Goal: Task Accomplishment & Management: Use online tool/utility

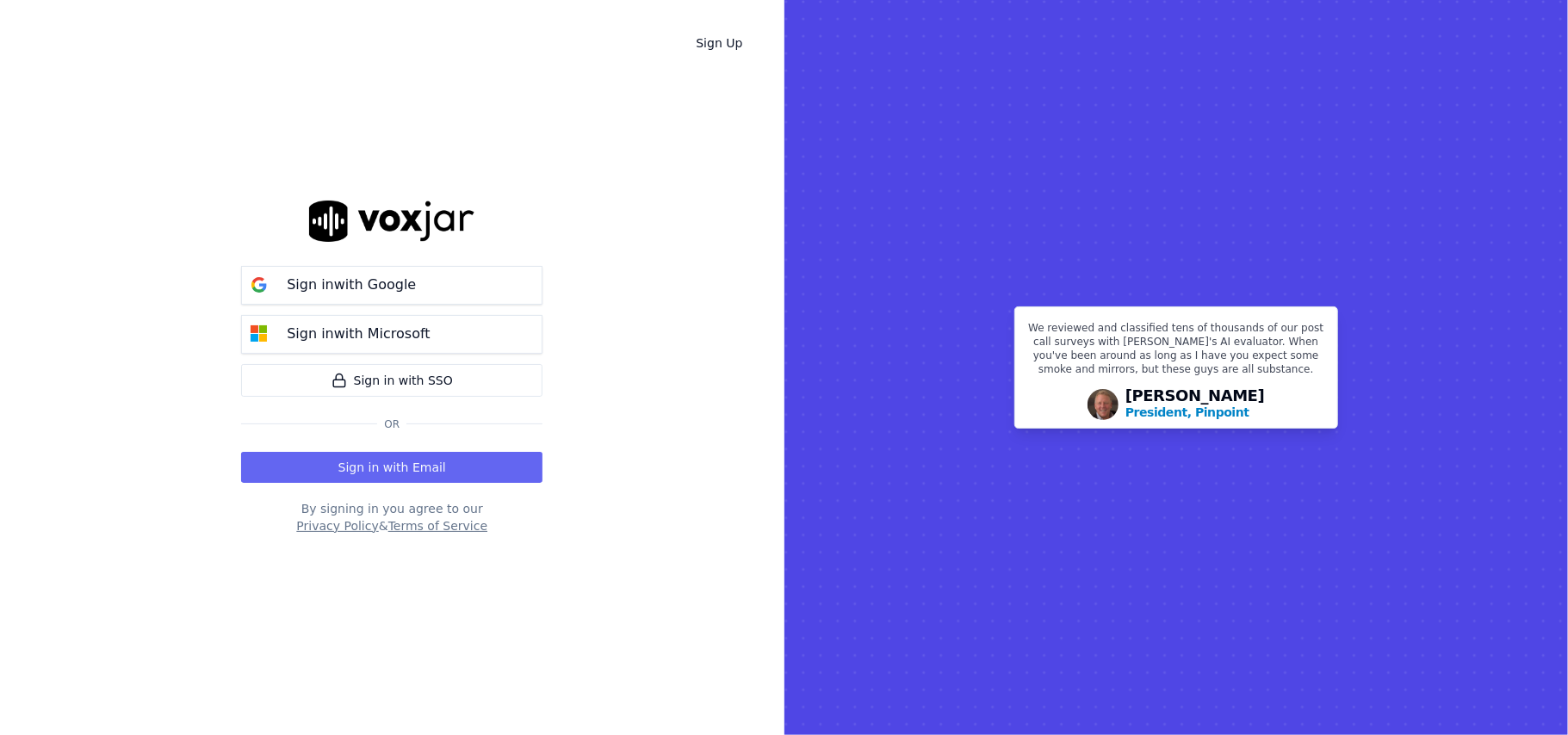
click at [442, 470] on button "Sign in with Email" at bounding box center [391, 468] width 301 height 31
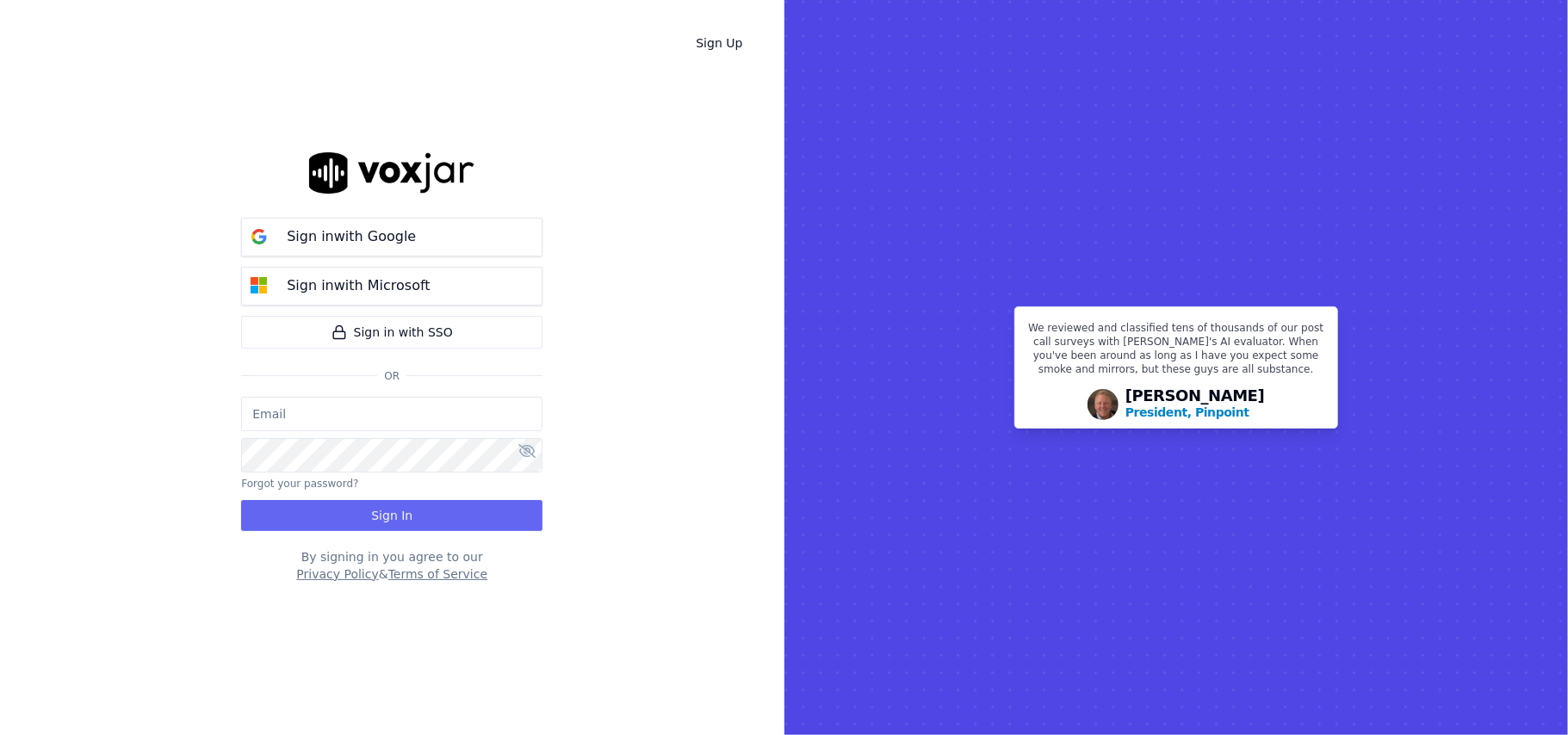
type input "[PERSON_NAME]"
click at [436, 235] on button "Sign in with Google" at bounding box center [391, 237] width 301 height 38
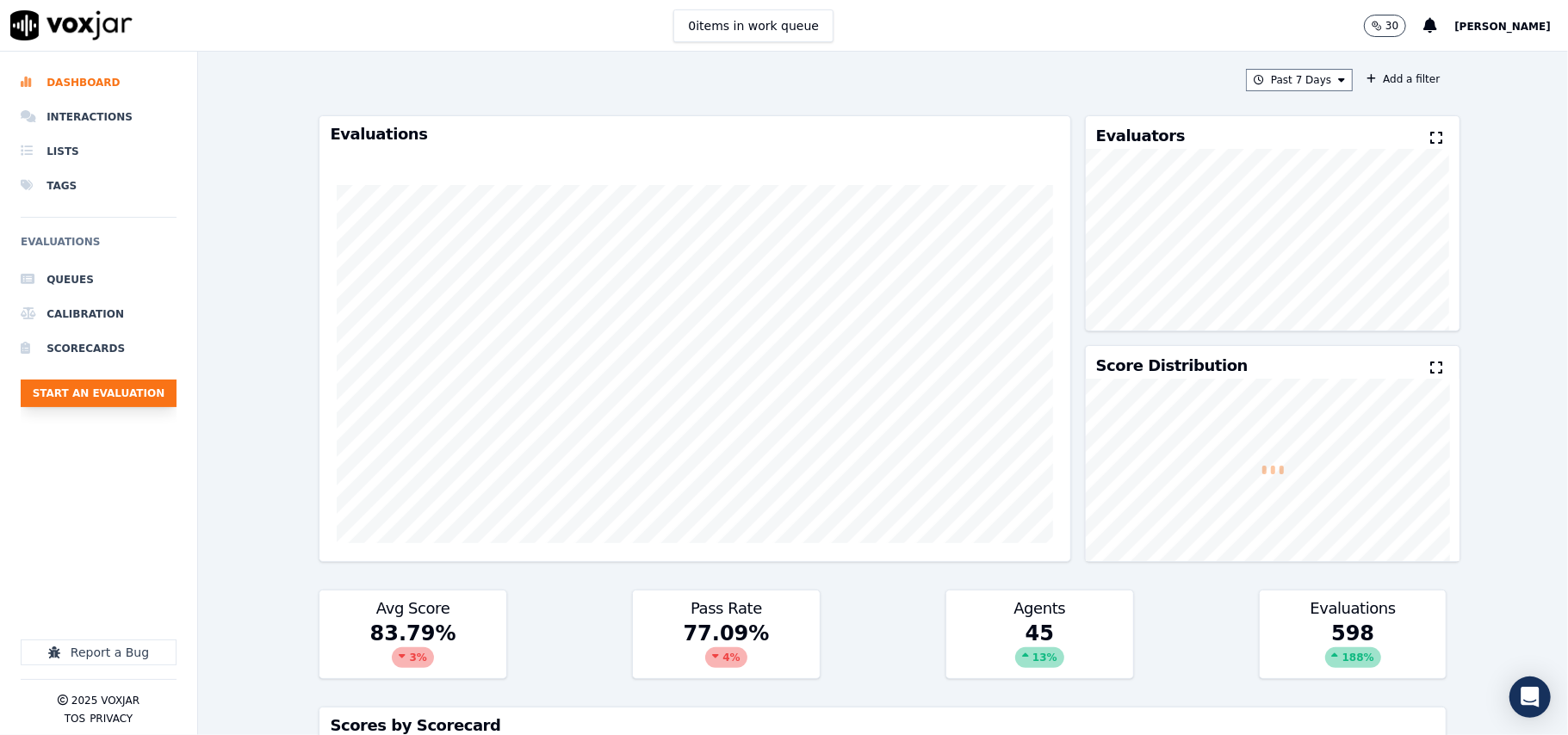
click at [88, 407] on button "Start an Evaluation" at bounding box center [99, 394] width 156 height 28
click at [163, 407] on button "Start an Evaluation" at bounding box center [99, 394] width 156 height 28
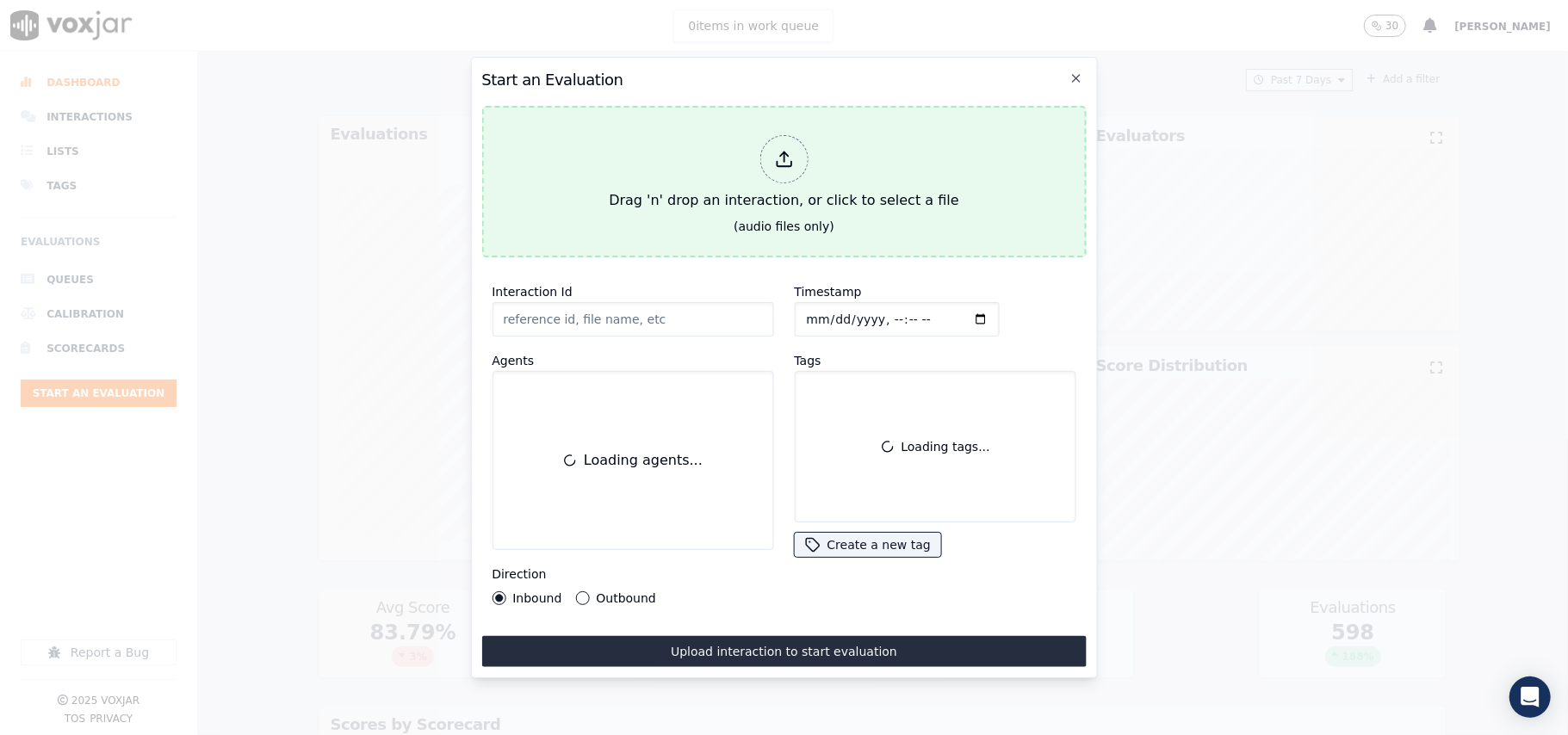
click at [642, 241] on button "Drag 'n' drop an interaction, or click to select a file (audio files only)" at bounding box center [783, 182] width 604 height 152
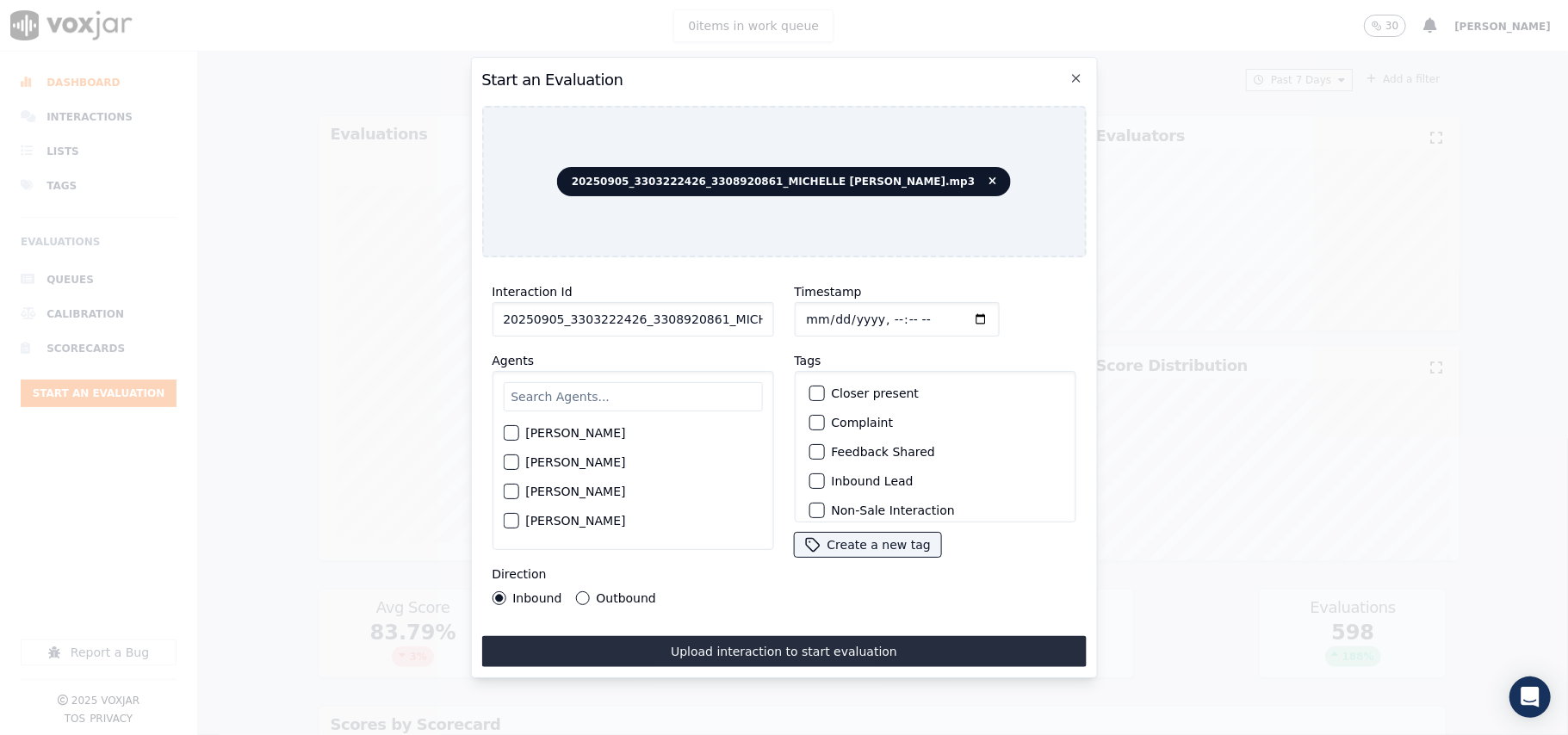
click at [576, 324] on input "20250905_3303222426_3308920861_MICHELLE [PERSON_NAME].mp3" at bounding box center [632, 319] width 281 height 34
paste input "3303222426"
type input "3303222426"
click at [829, 311] on input "Timestamp" at bounding box center [896, 319] width 205 height 34
type input "[DATE]T23:44"
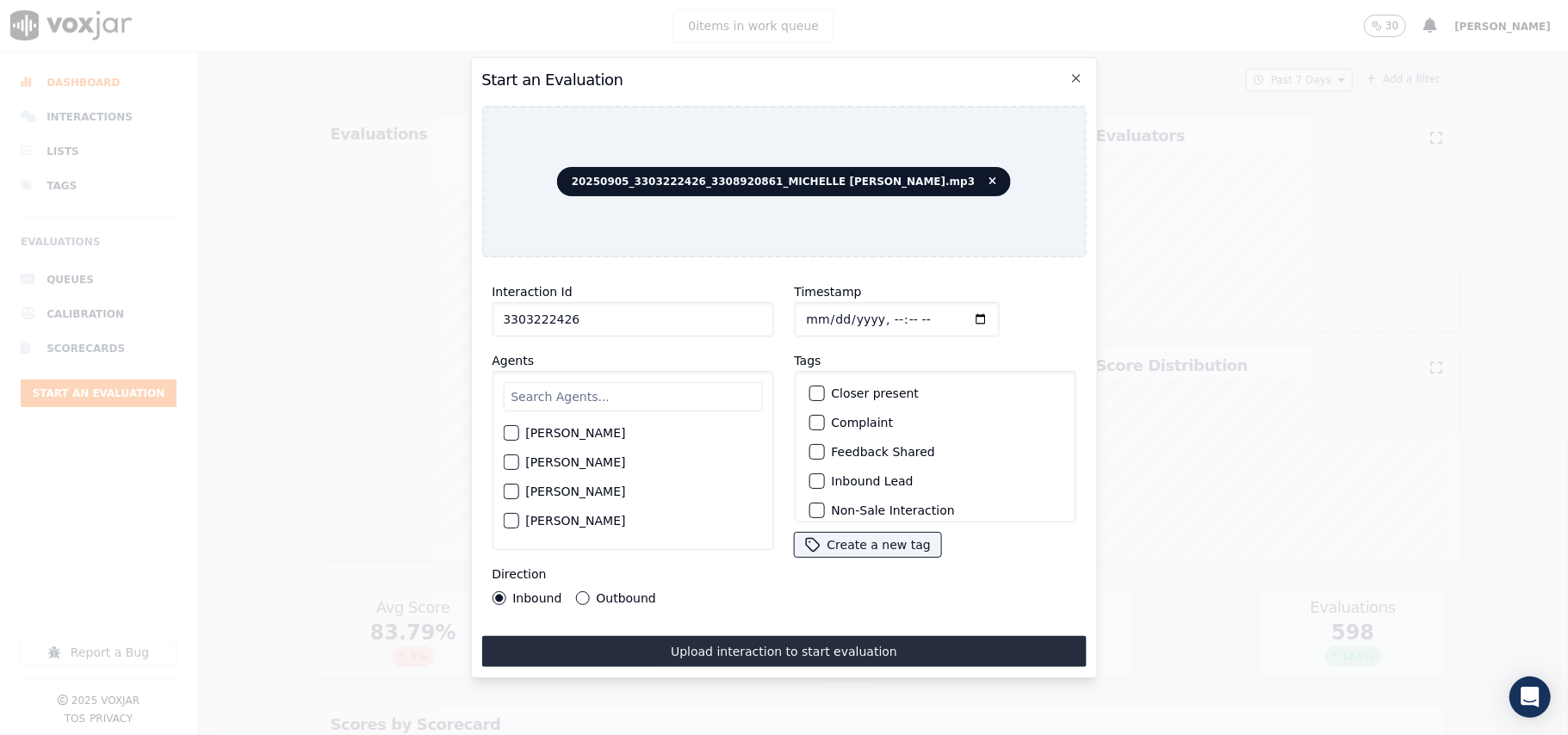
click at [608, 391] on input "text" at bounding box center [632, 397] width 259 height 30
type input "Miche"
click at [538, 432] on label "[PERSON_NAME]" at bounding box center [575, 438] width 100 height 12
click at [519, 430] on button "[PERSON_NAME]" at bounding box center [511, 438] width 16 height 16
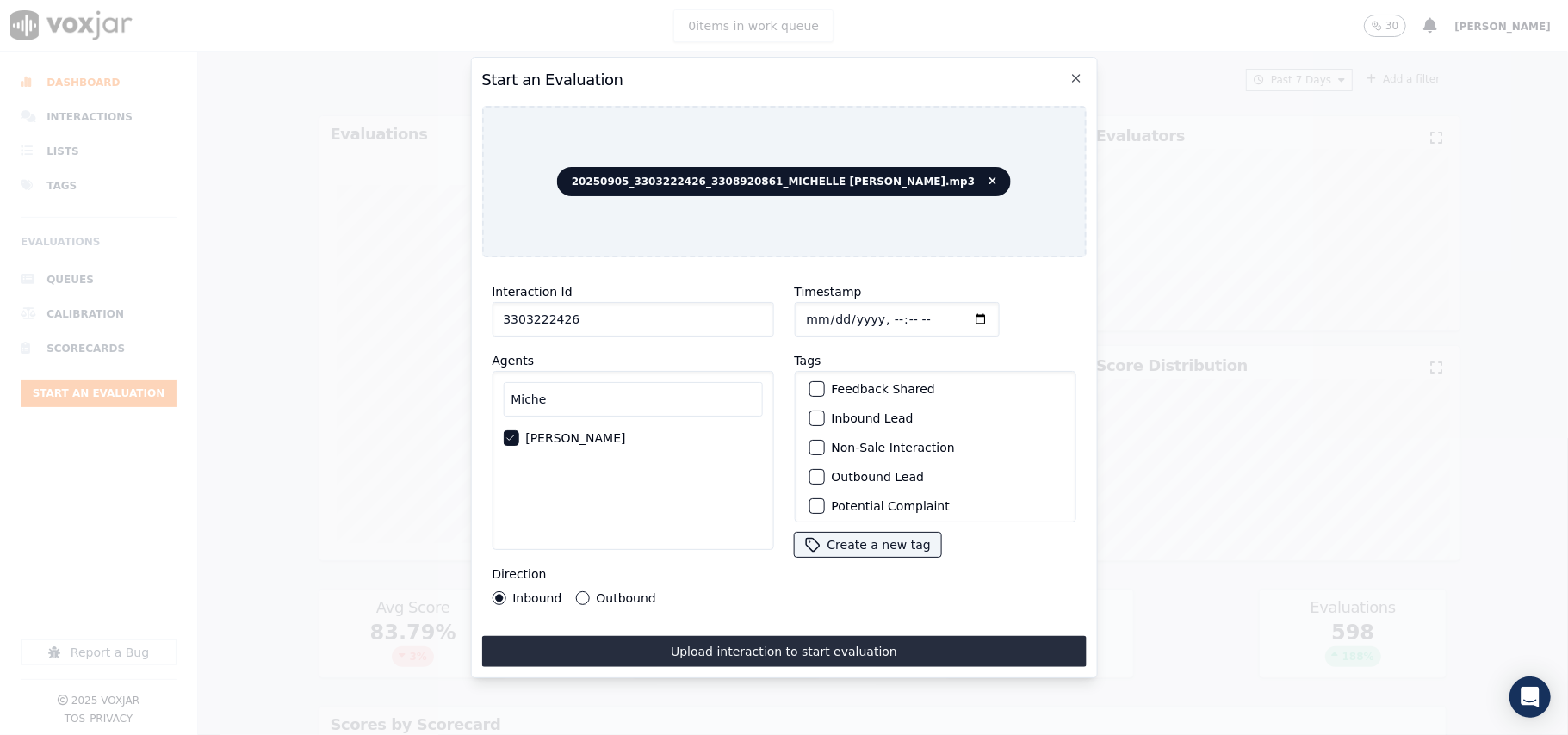
scroll to position [150, 0]
click at [834, 494] on label "Sale Interaction" at bounding box center [878, 500] width 94 height 12
click at [824, 492] on button "Sale Interaction" at bounding box center [816, 500] width 16 height 16
click at [587, 593] on div "Outbound" at bounding box center [616, 599] width 80 height 14
click at [629, 593] on label "Outbound" at bounding box center [625, 599] width 59 height 12
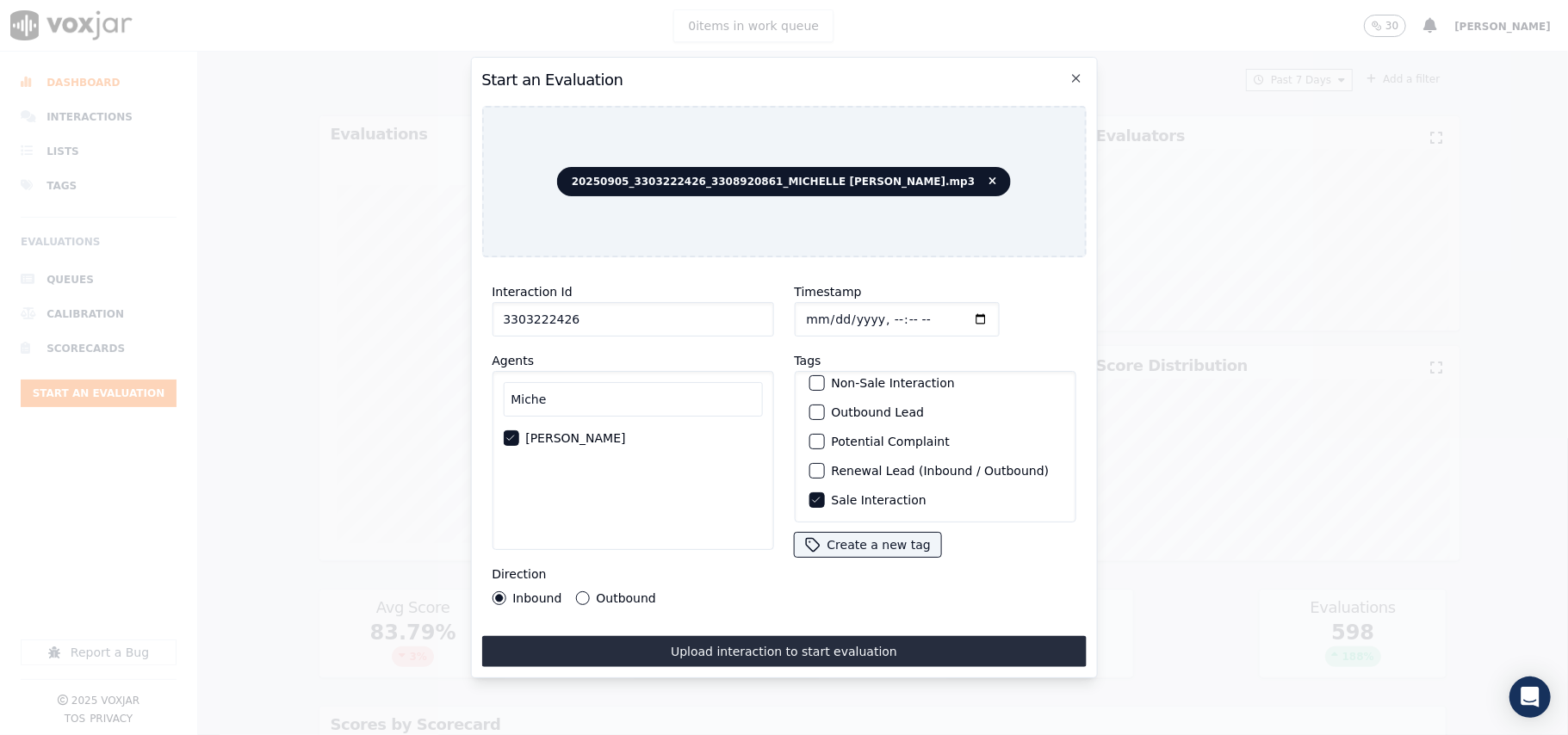
click at [589, 592] on button "Outbound" at bounding box center [582, 599] width 14 height 14
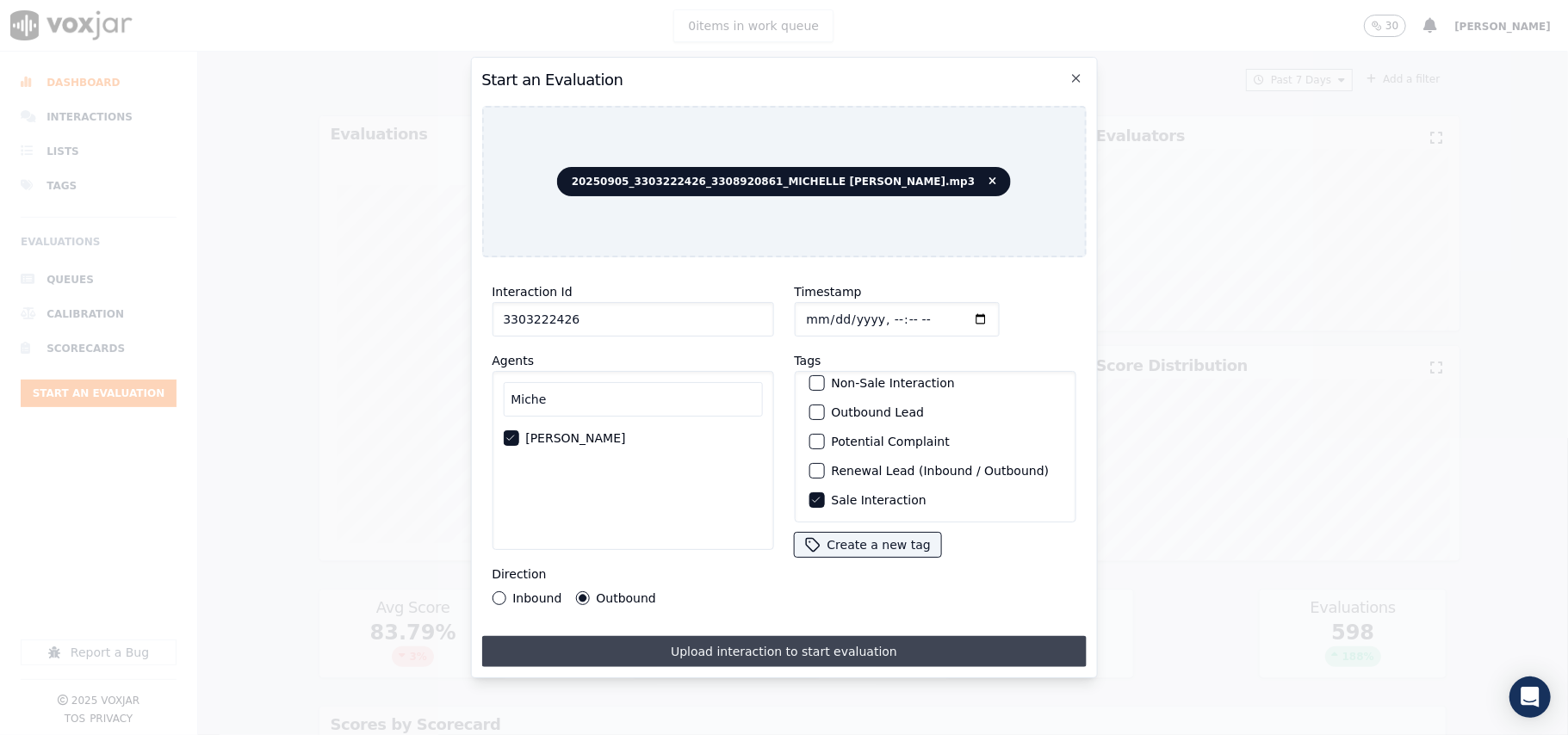
click at [653, 636] on button "Upload interaction to start evaluation" at bounding box center [783, 652] width 604 height 31
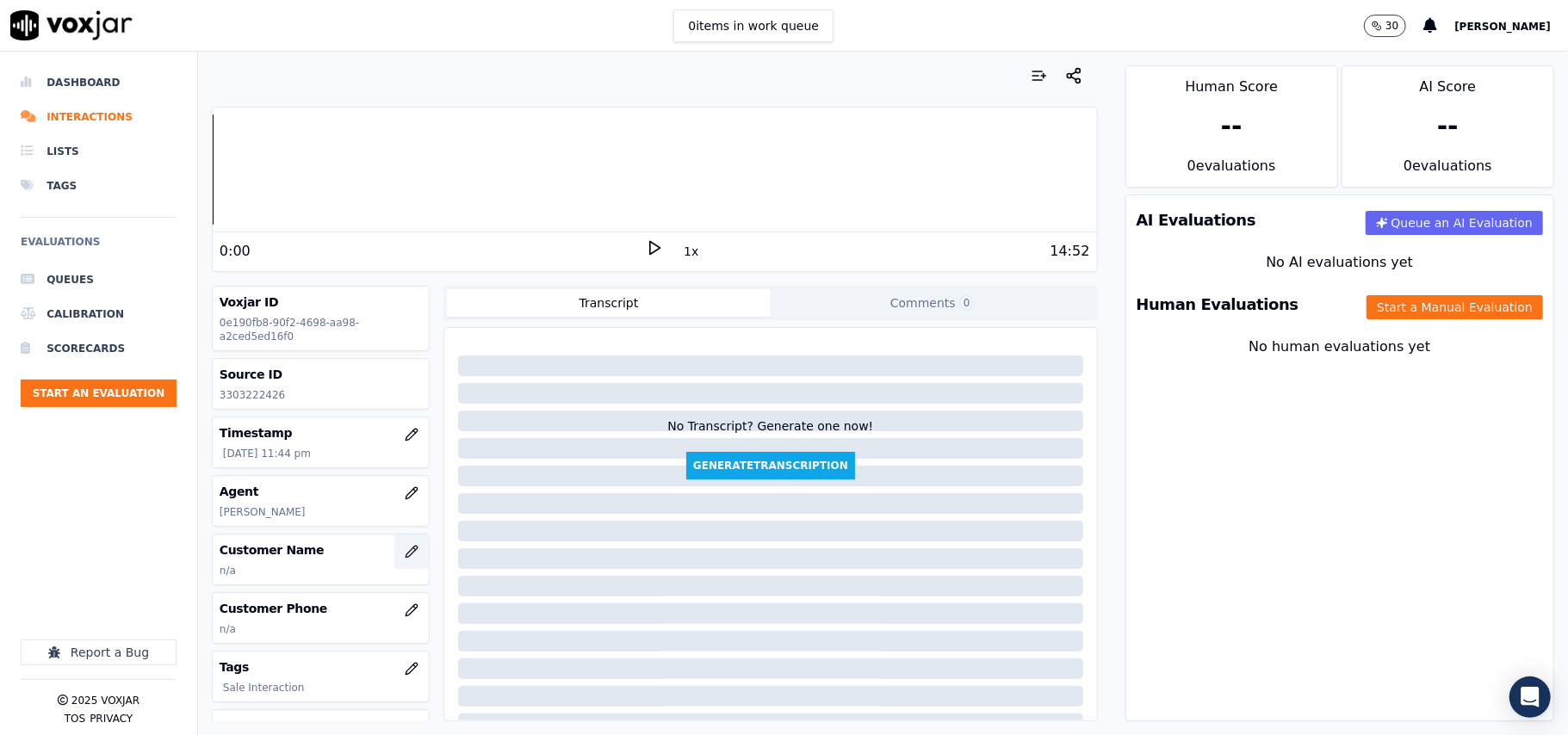
click at [395, 563] on button "button" at bounding box center [411, 551] width 34 height 34
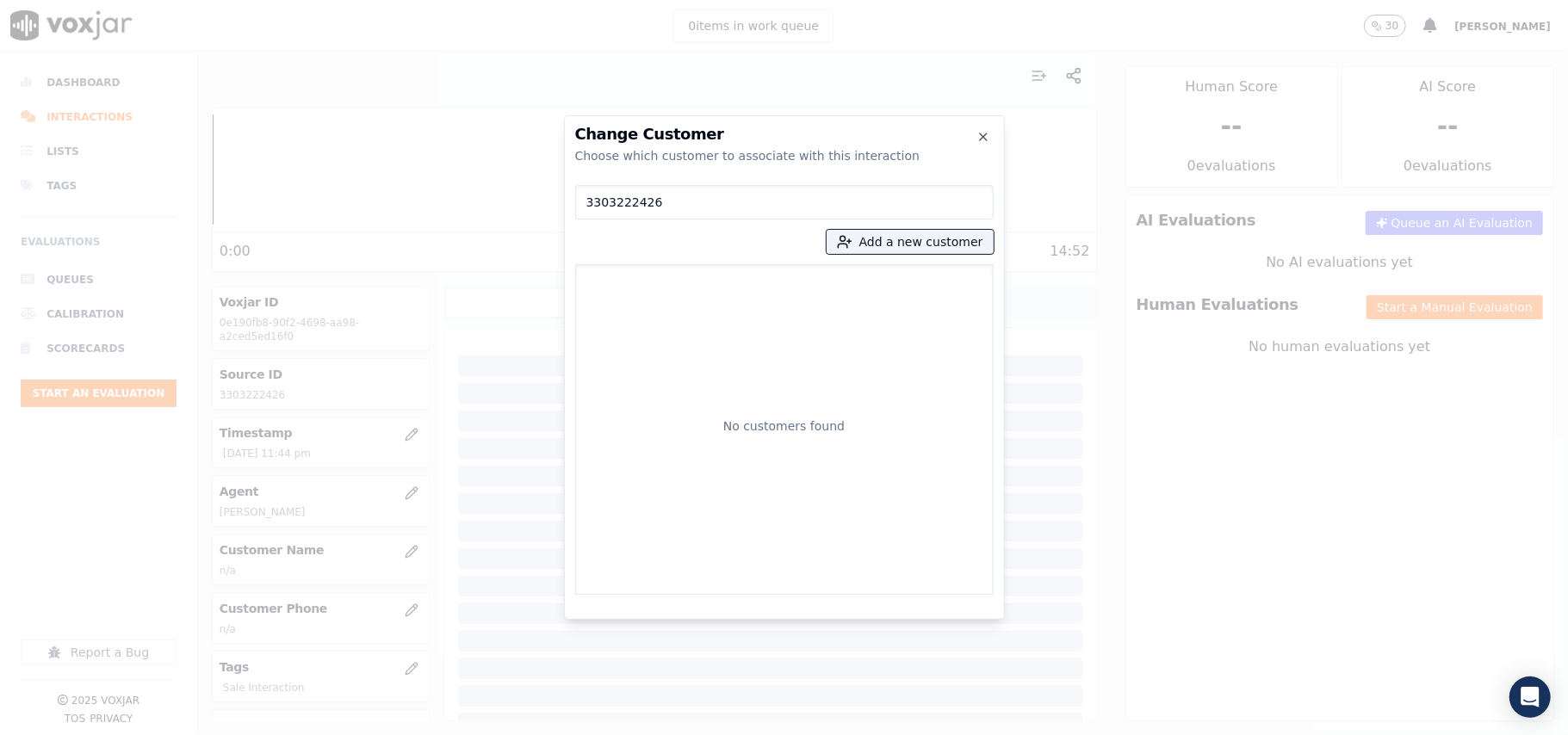
type input "3303222426"
click at [906, 246] on button "Add a new customer" at bounding box center [910, 242] width 167 height 24
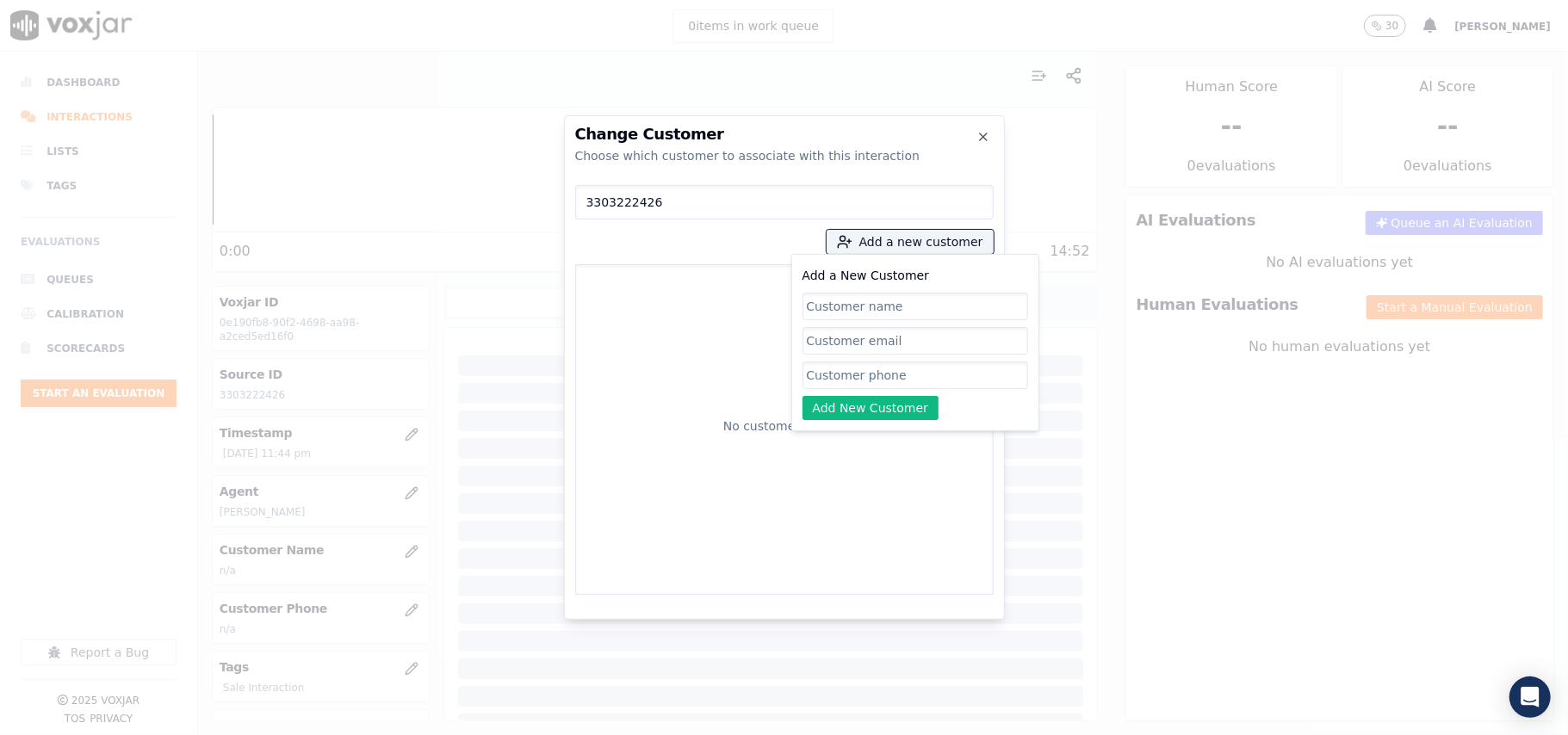
click at [845, 380] on input "Add a New Customer" at bounding box center [915, 375] width 225 height 28
paste input "3303222426"
type input "3303222426"
click at [720, 352] on div "No customers found" at bounding box center [785, 429] width 403 height 315
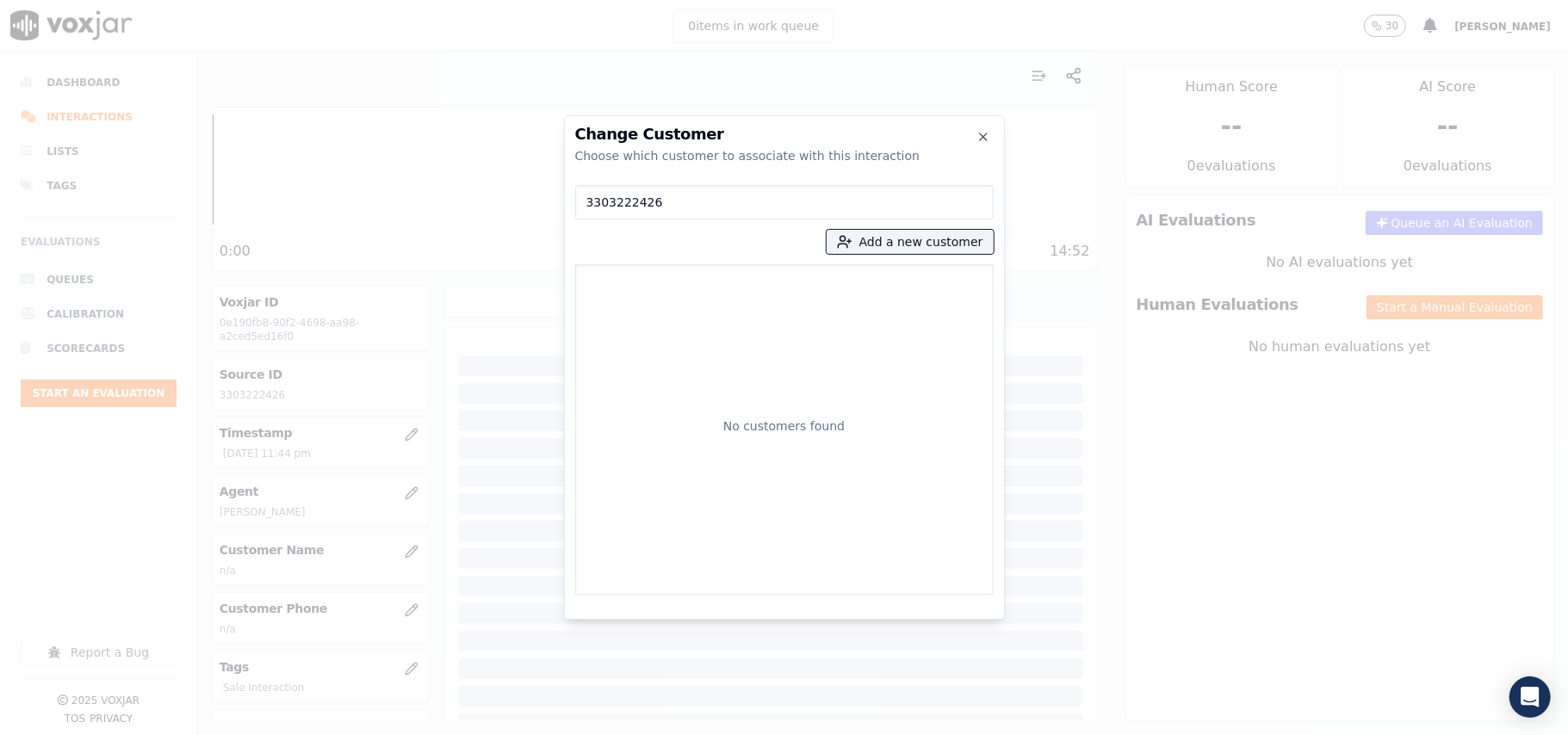
click at [724, 194] on input "3303222426" at bounding box center [784, 202] width 418 height 34
paste input "8920861"
type input "3308920861"
click at [891, 250] on button "Add a new customer" at bounding box center [910, 242] width 167 height 24
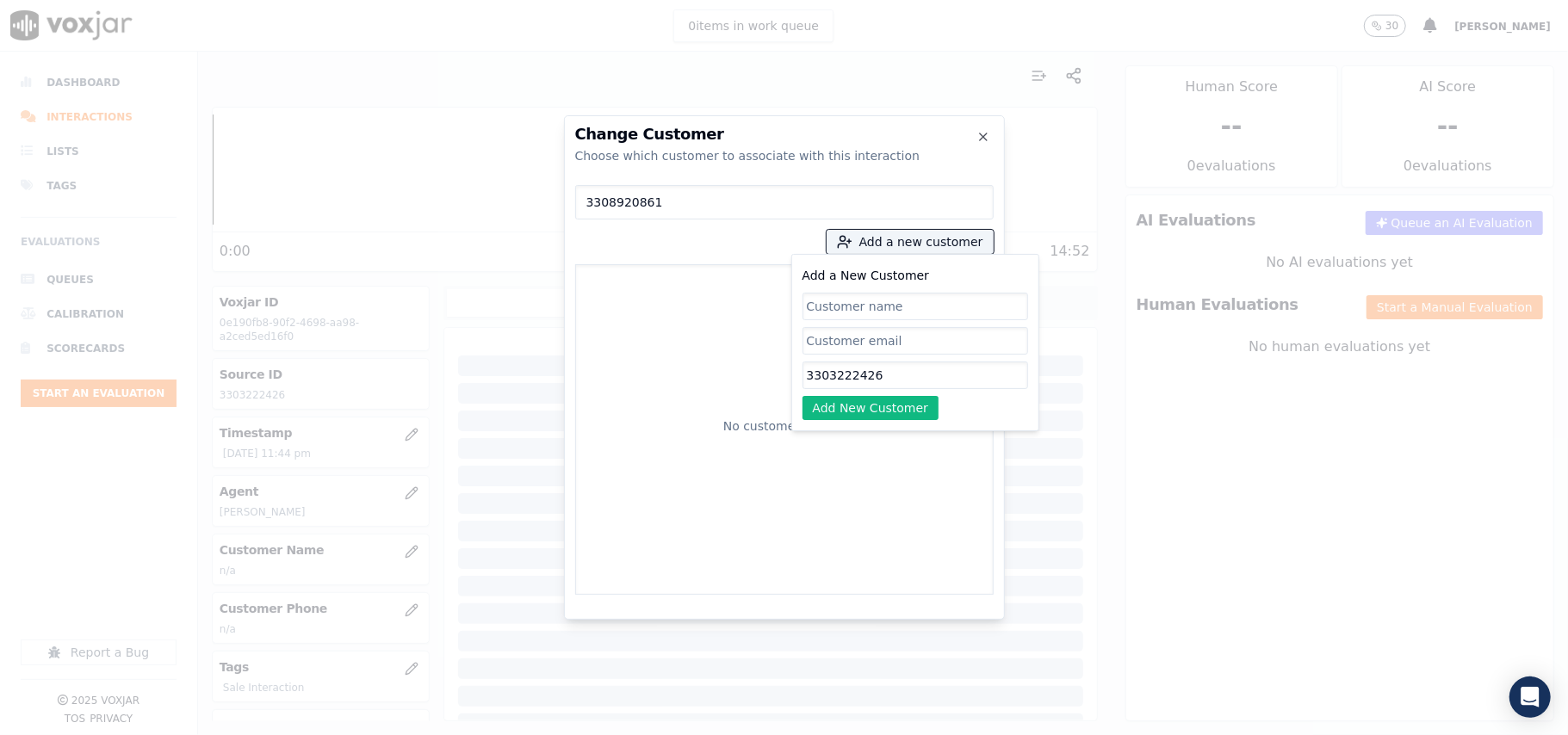
click at [893, 368] on input "3303222426" at bounding box center [915, 375] width 225 height 28
paste input "3308920861"
type input "3303222426_3308920861"
click at [871, 307] on input "Add a New Customer" at bounding box center [915, 306] width 225 height 28
paste input "[PERSON_NAME]"
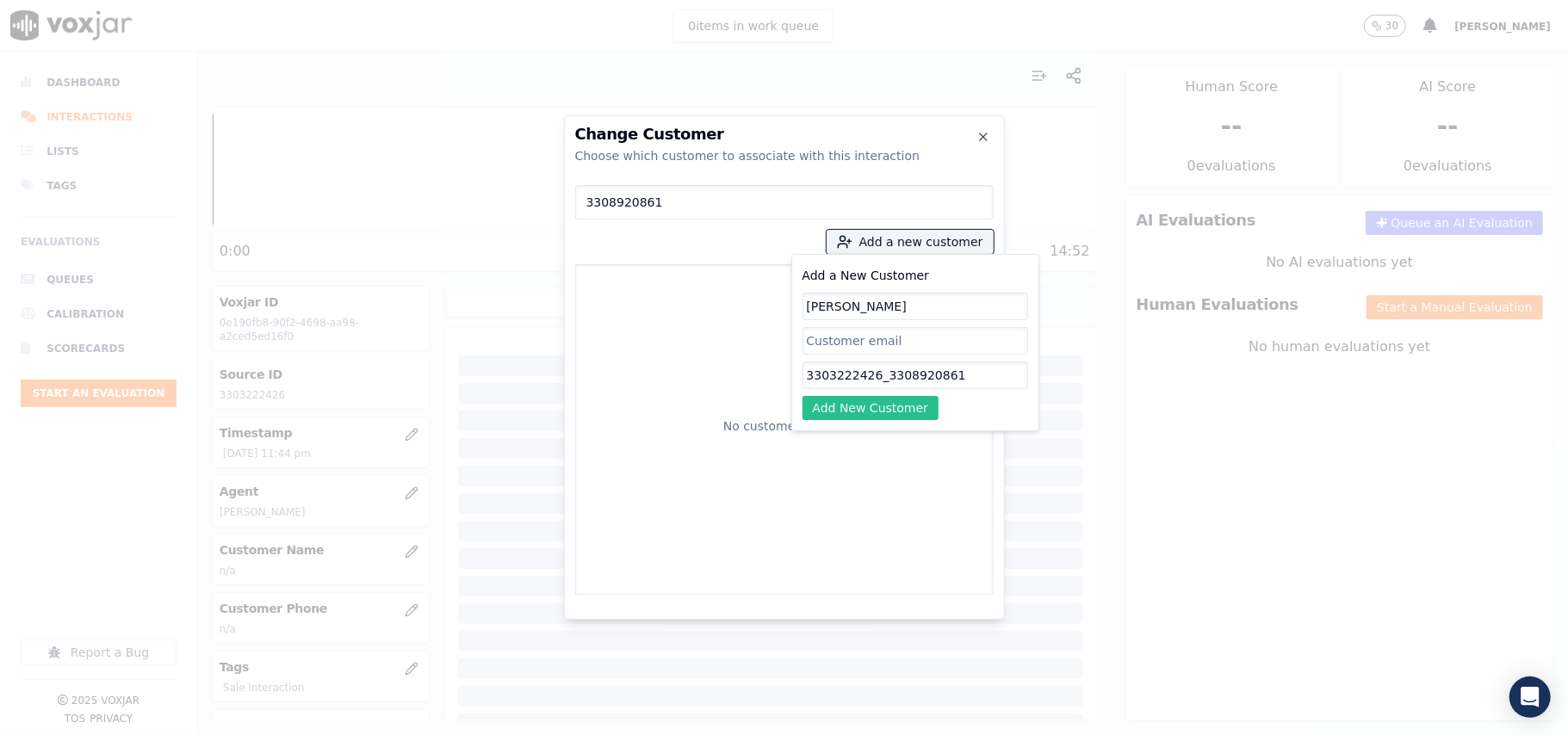
type input "[PERSON_NAME]"
click at [829, 394] on div "Add a New Customer [PERSON_NAME] 3303222426_3308920861 Add New Customer" at bounding box center [915, 343] width 225 height 155
click at [845, 402] on button "Add New Customer" at bounding box center [870, 409] width 137 height 24
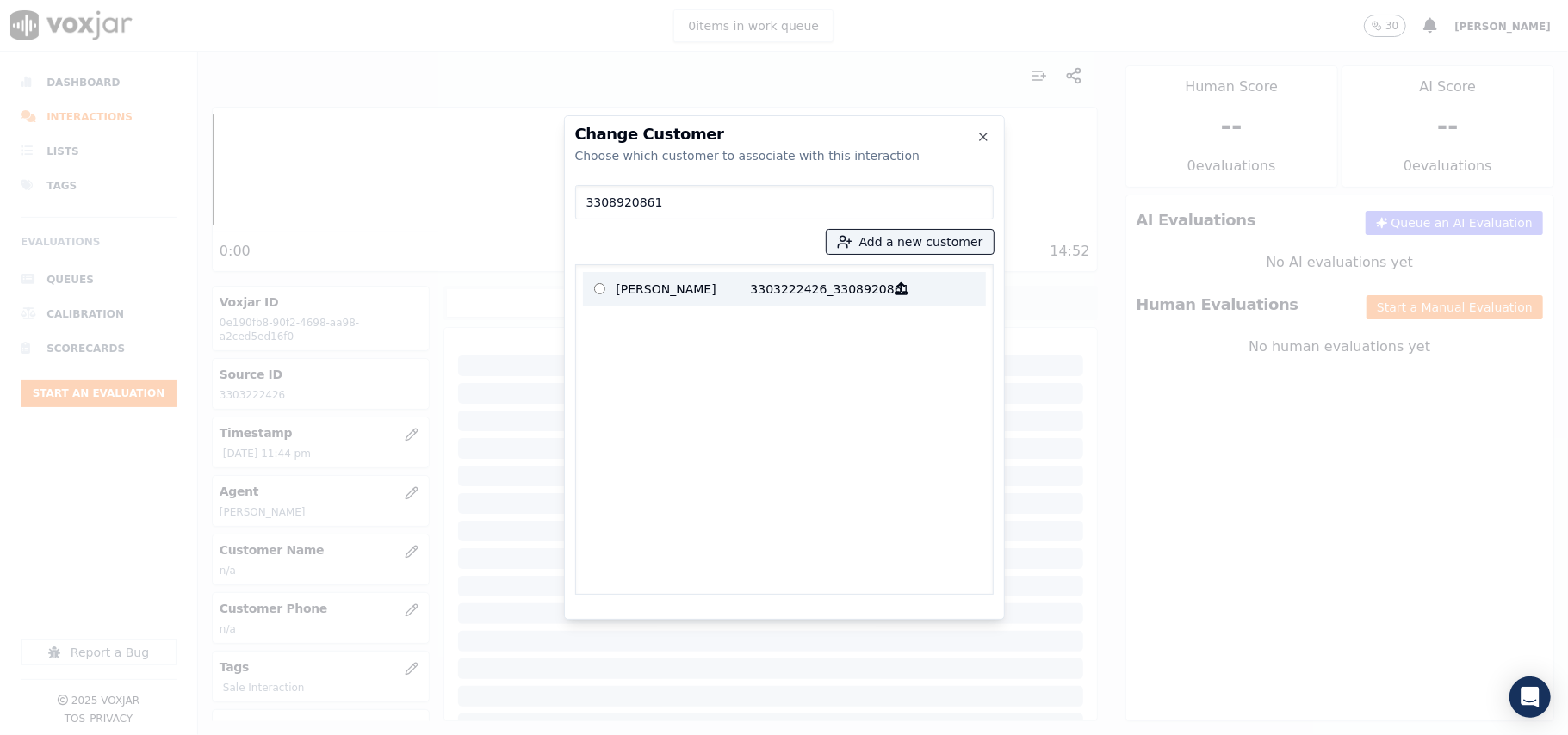
click at [618, 286] on p "[PERSON_NAME]" at bounding box center [684, 289] width 134 height 27
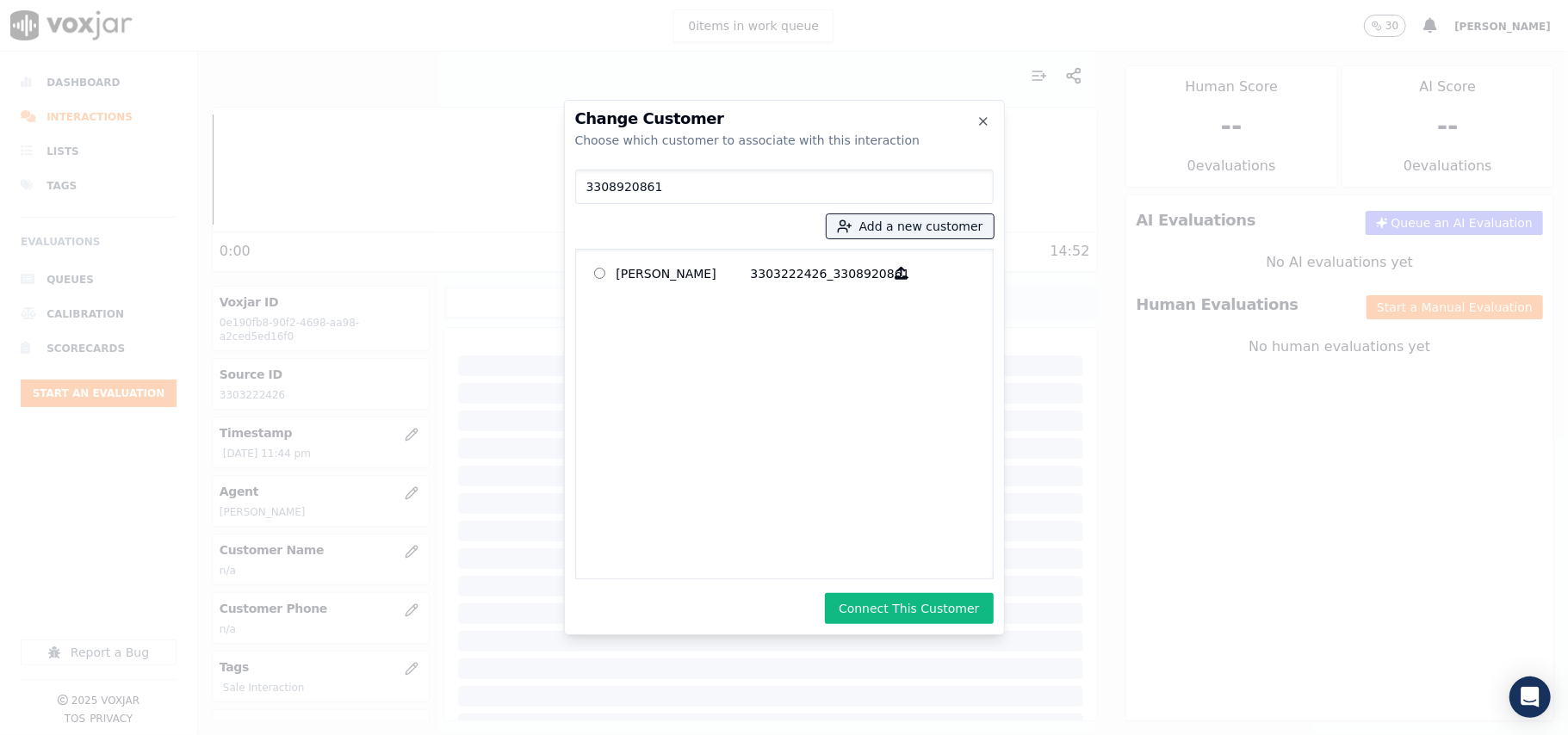
click at [664, 195] on input "3308920861" at bounding box center [784, 186] width 418 height 34
click at [949, 613] on button "Connect This Customer" at bounding box center [909, 608] width 168 height 31
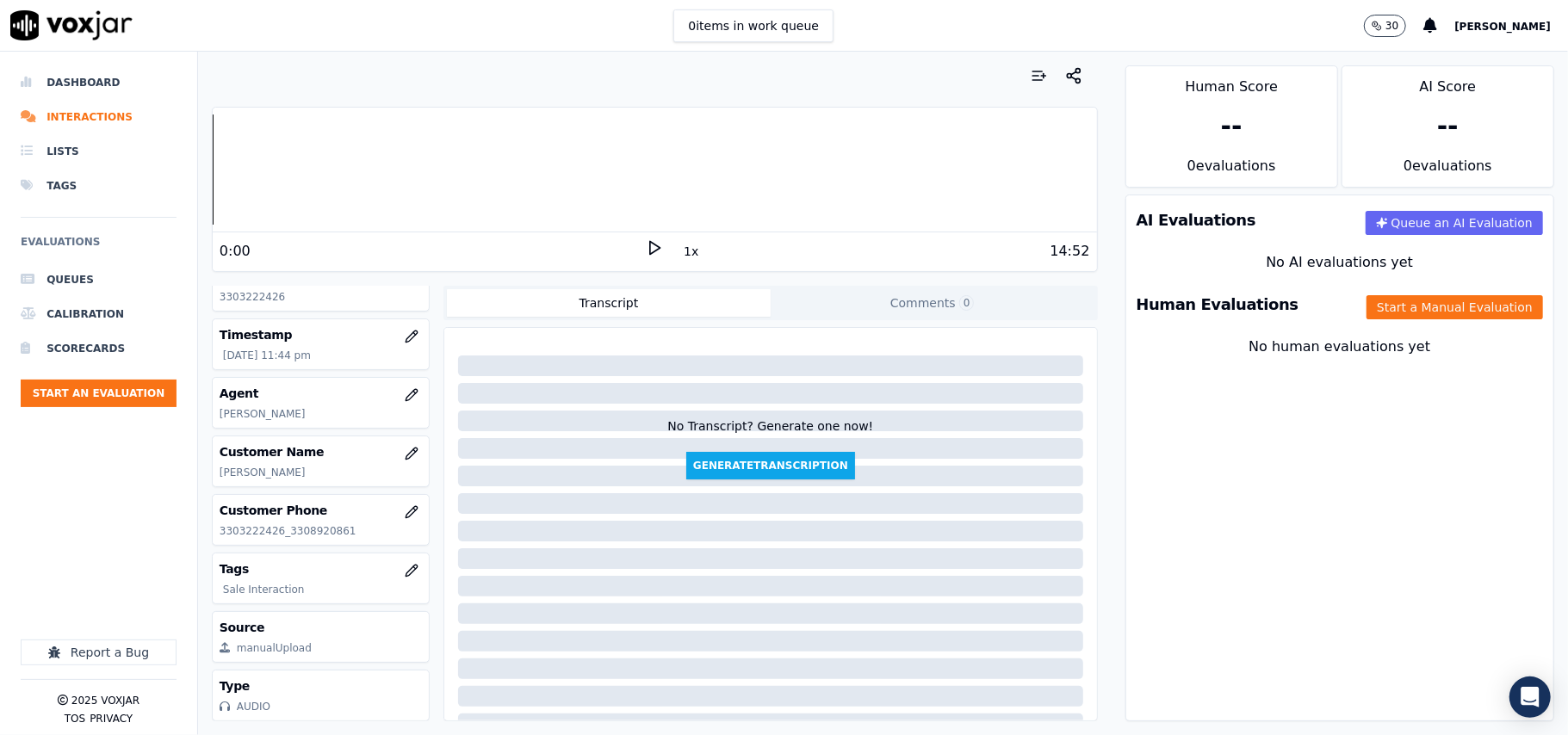
scroll to position [155, 0]
click at [1366, 304] on button "Start a Manual Evaluation" at bounding box center [1455, 307] width 176 height 24
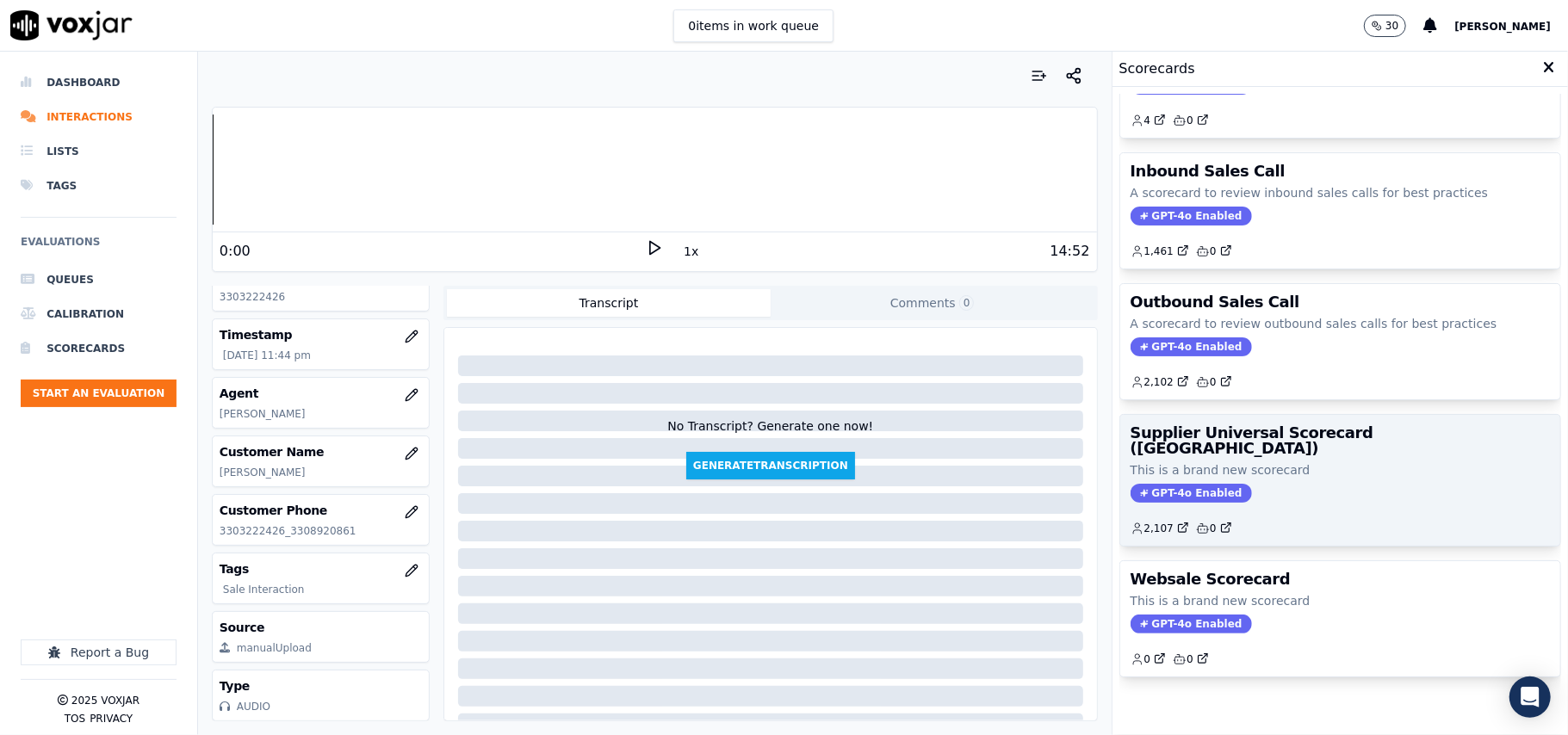
scroll to position [132, 0]
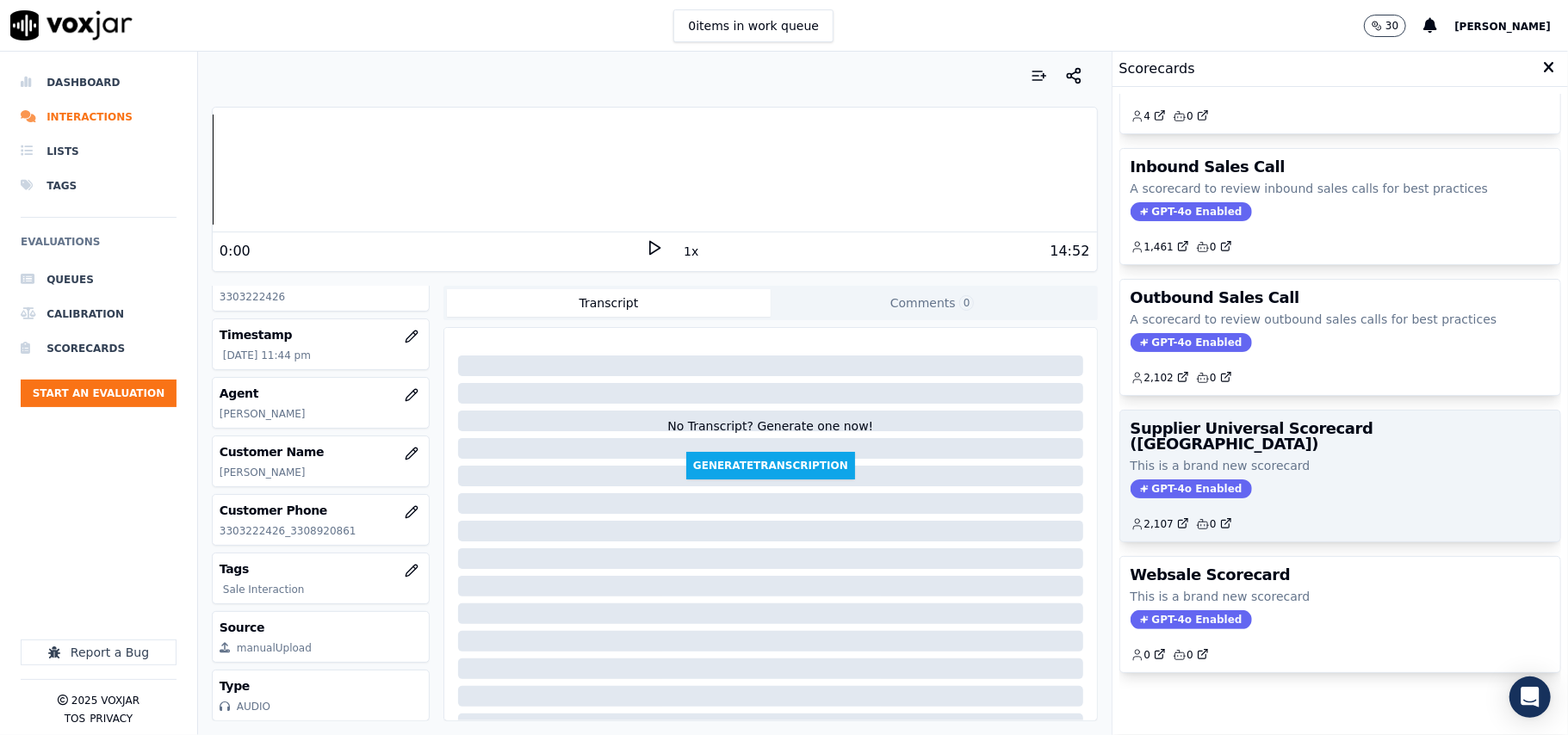
click at [1229, 504] on div "2,107 0" at bounding box center [1340, 518] width 419 height 28
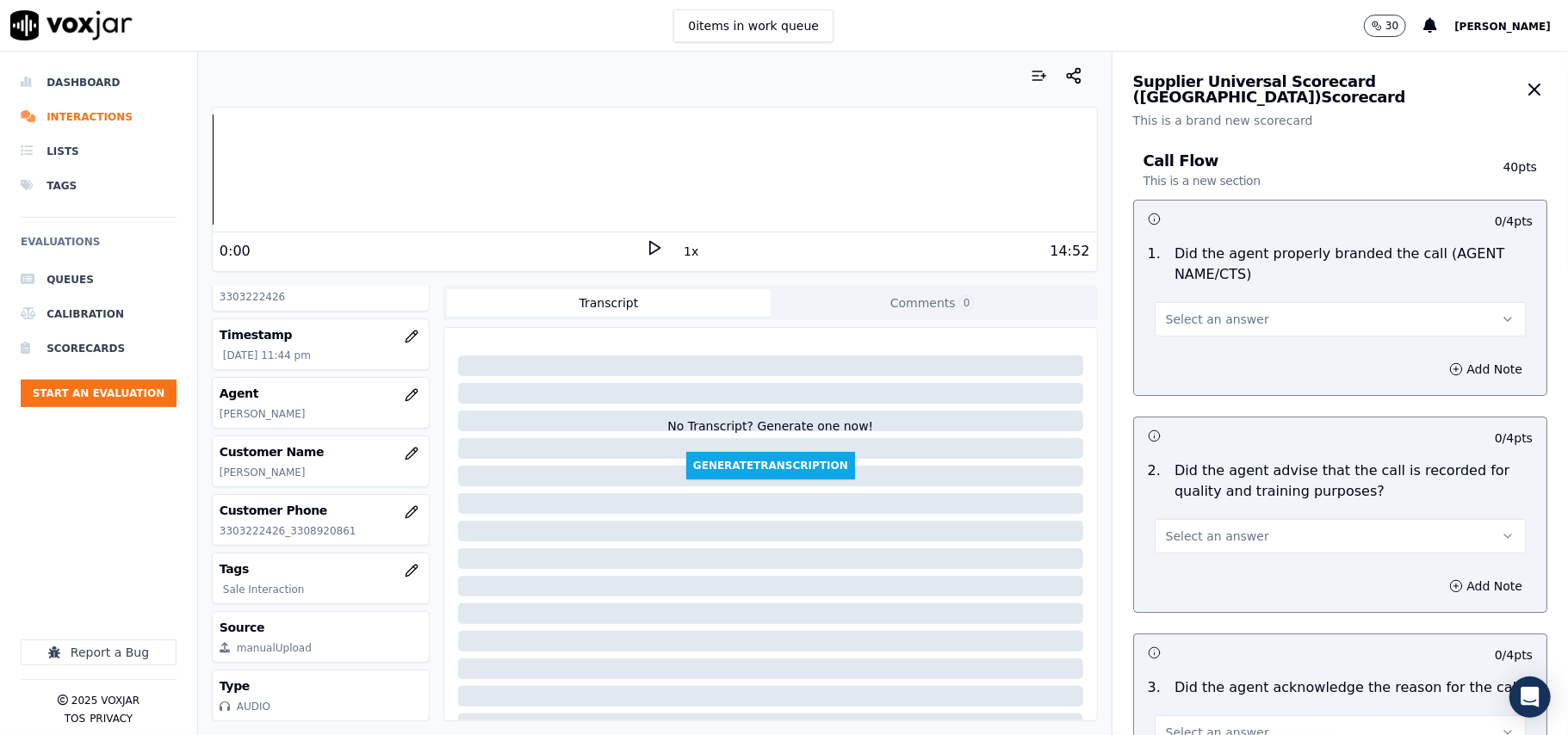
click at [1197, 315] on span "Select an answer" at bounding box center [1217, 319] width 103 height 17
click at [1192, 345] on div "Yes" at bounding box center [1303, 359] width 334 height 28
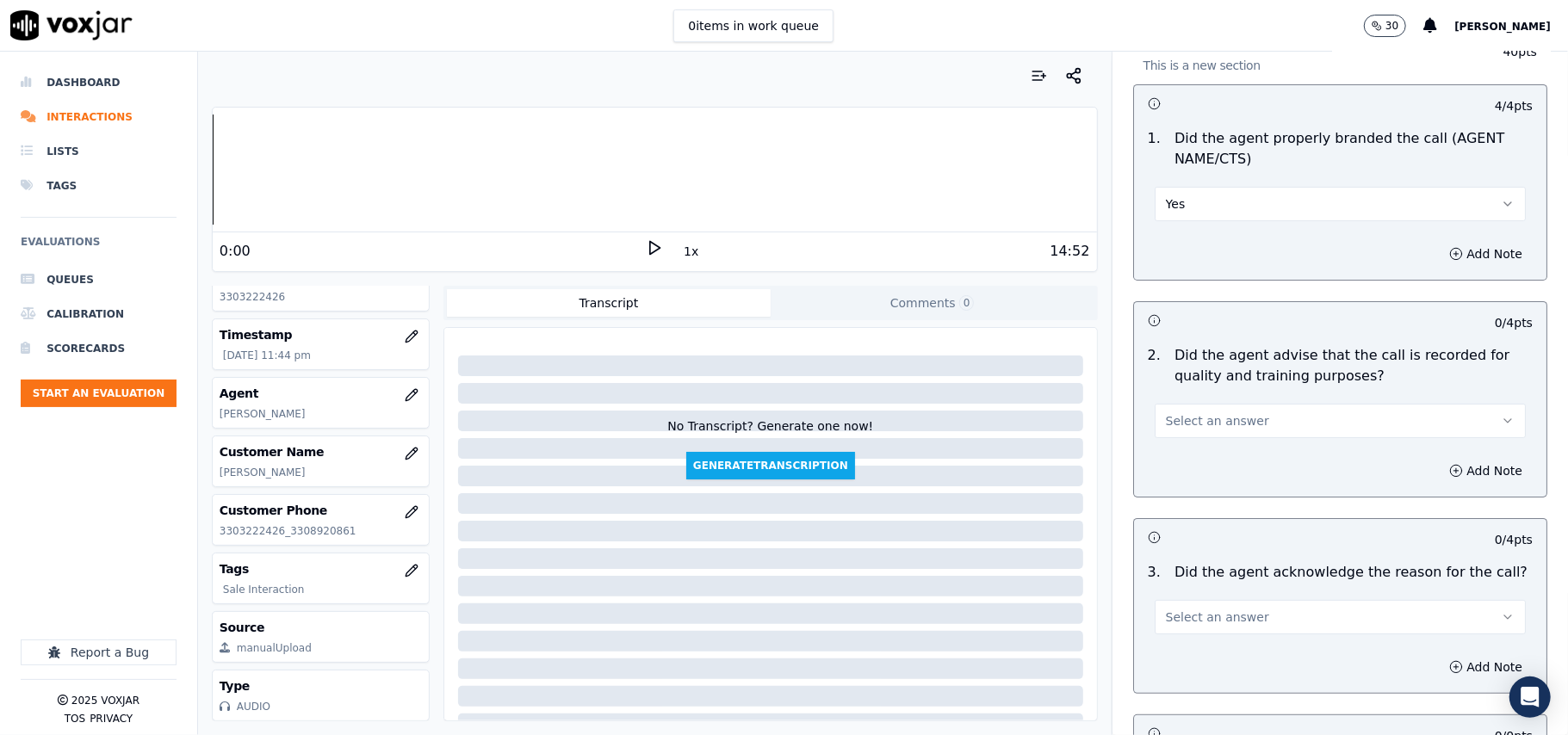
scroll to position [191, 0]
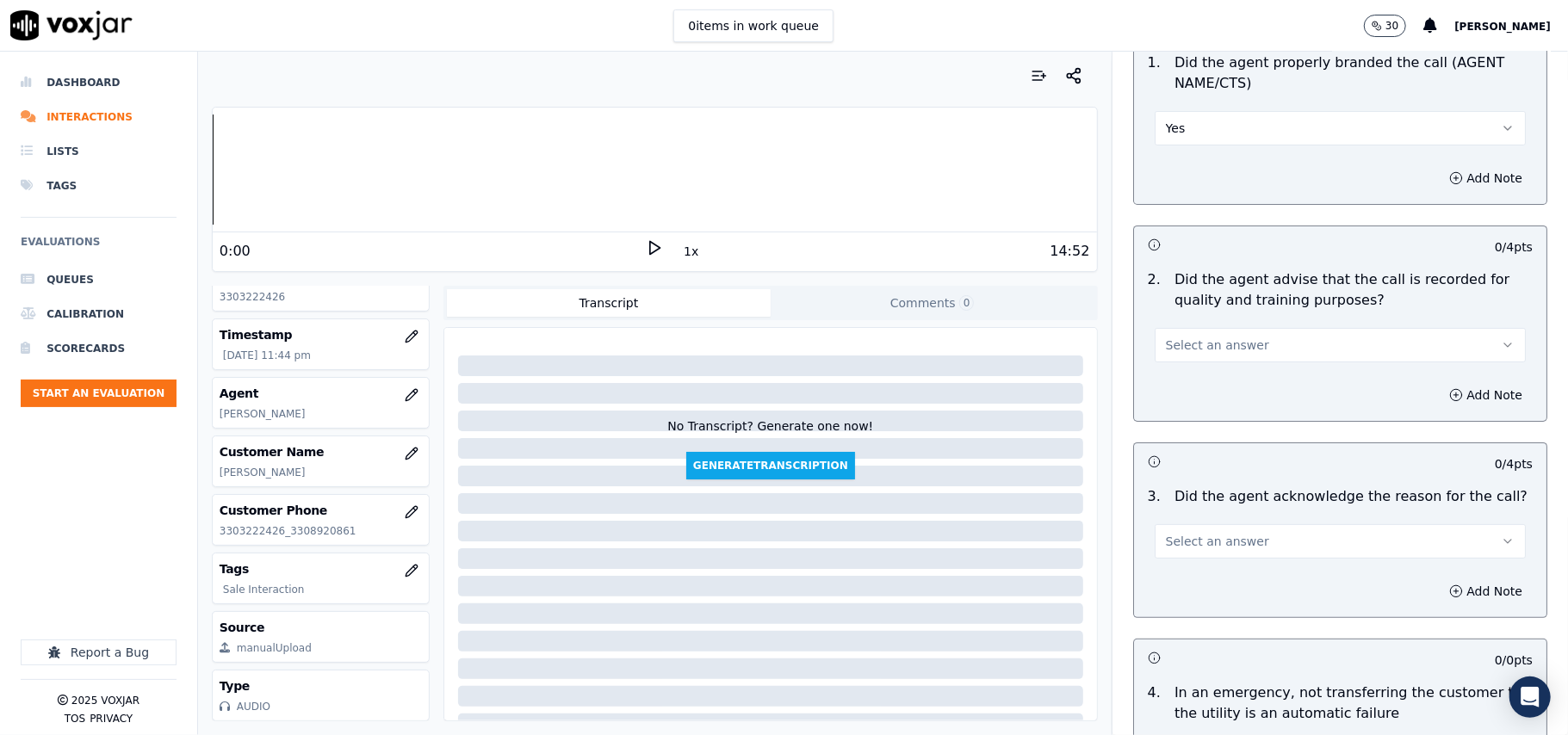
click at [1186, 354] on button "Select an answer" at bounding box center [1339, 345] width 371 height 34
click at [1174, 401] on div "No" at bounding box center [1303, 413] width 334 height 28
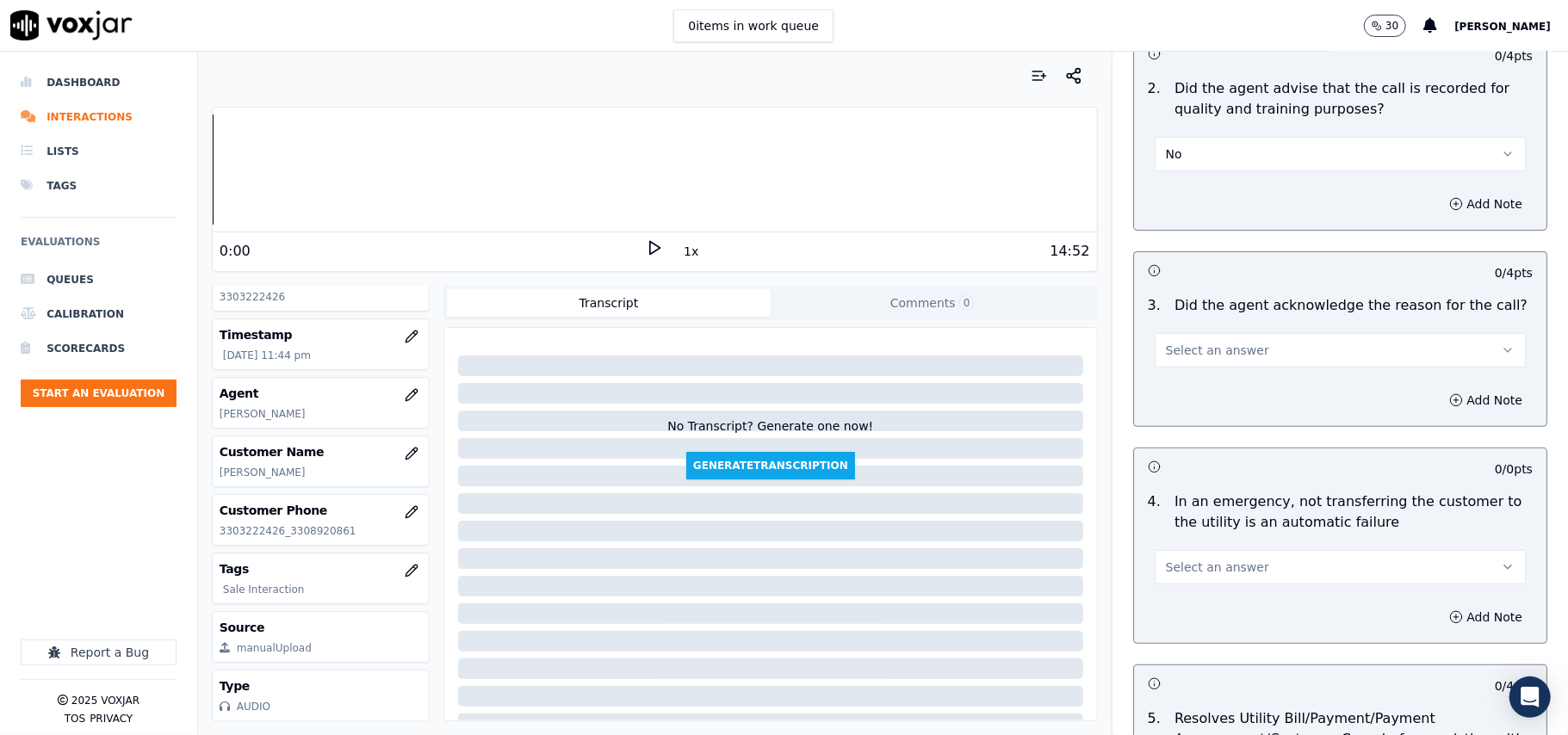
click at [1188, 169] on button "No" at bounding box center [1339, 154] width 371 height 34
click at [1186, 187] on div "Yes" at bounding box center [1303, 194] width 334 height 28
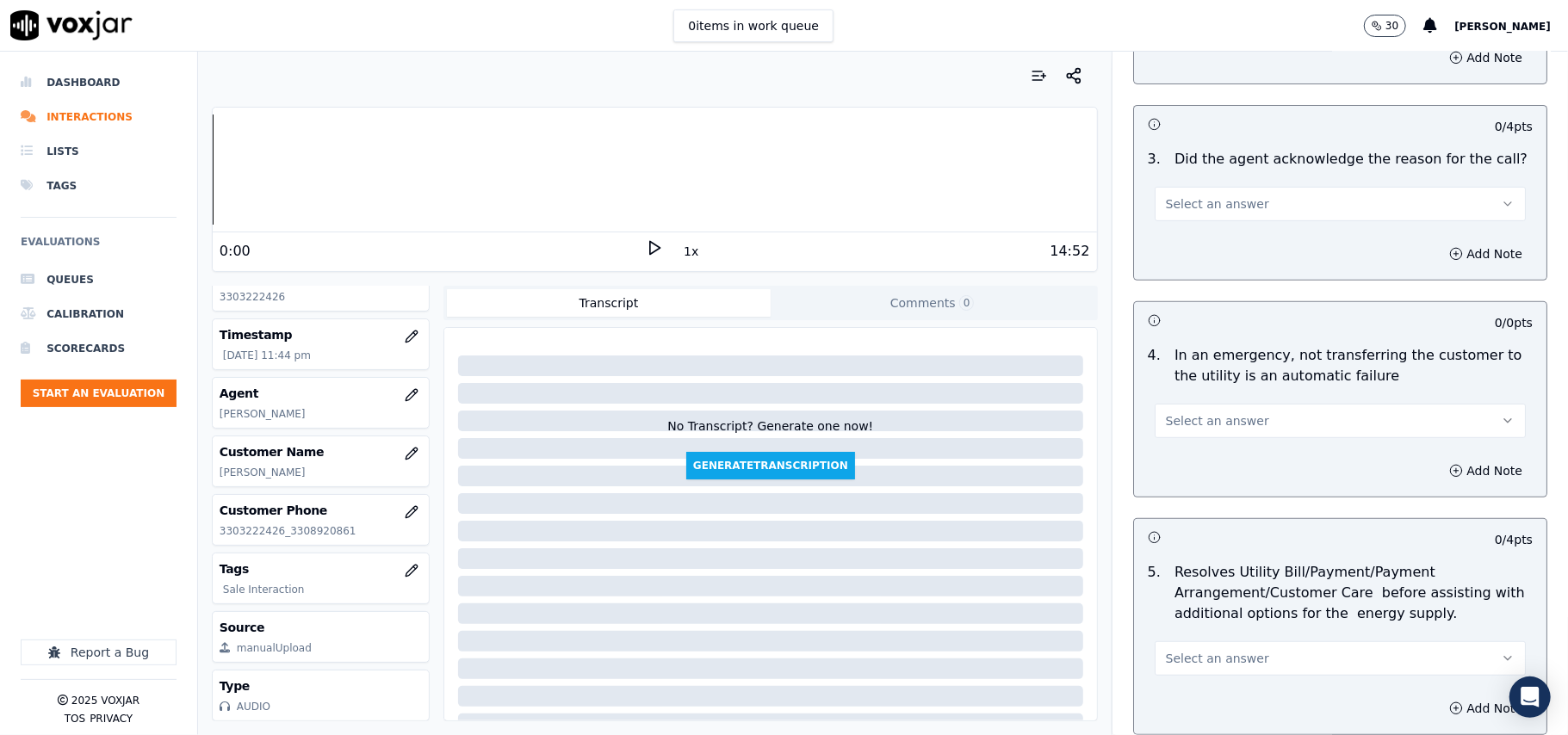
scroll to position [574, 0]
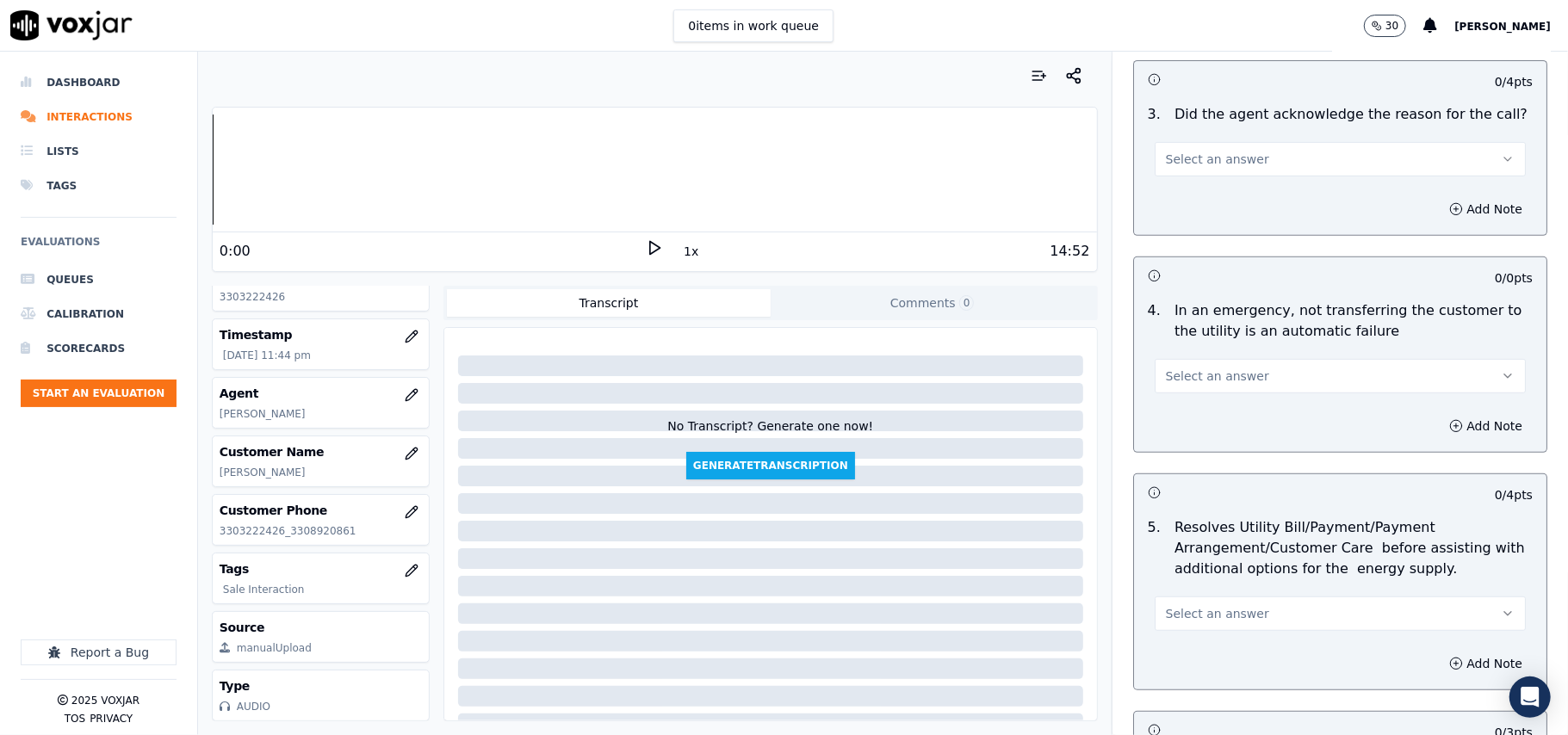
click at [1196, 162] on span "Select an answer" at bounding box center [1217, 160] width 103 height 17
click at [1185, 201] on div "Yes" at bounding box center [1303, 199] width 334 height 28
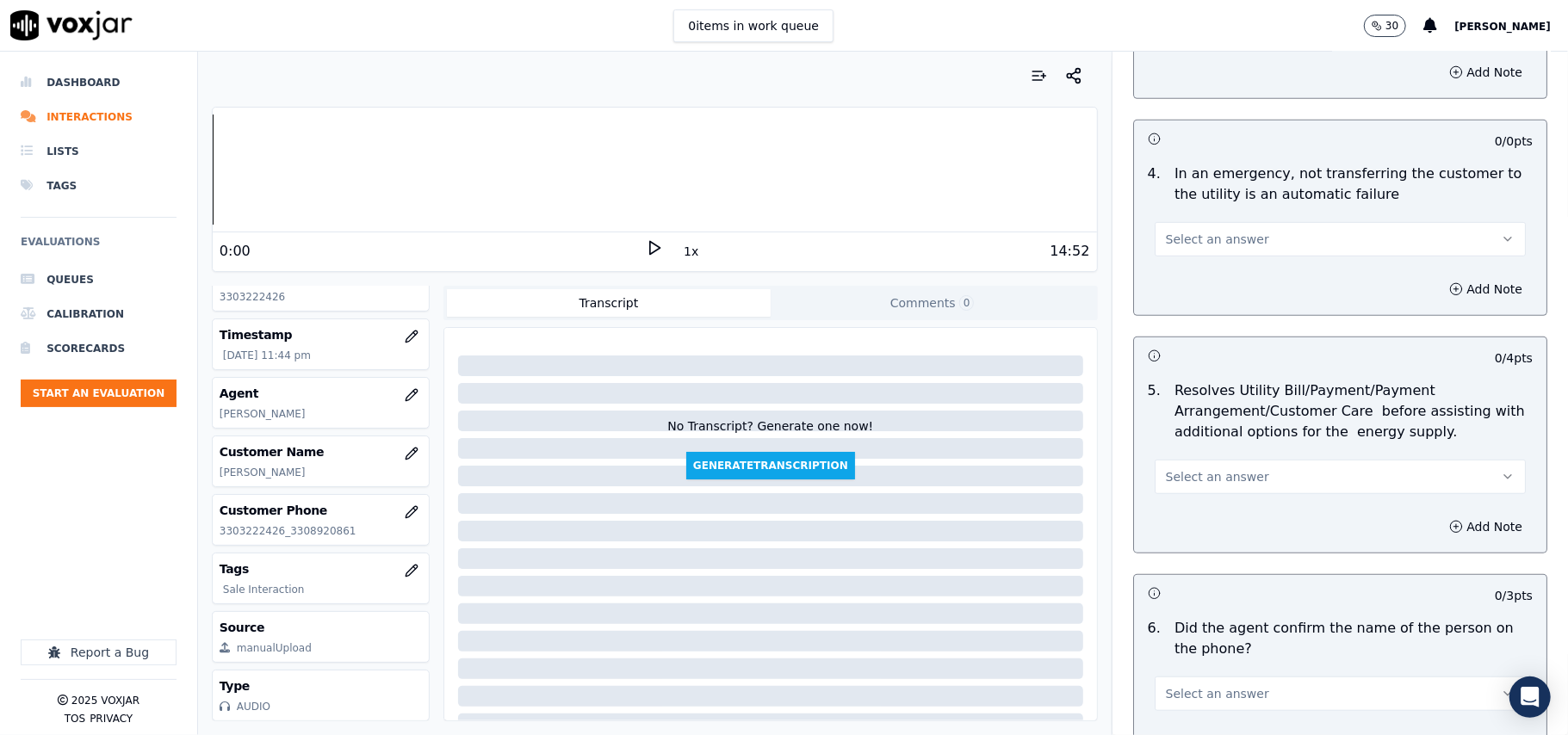
scroll to position [766, 0]
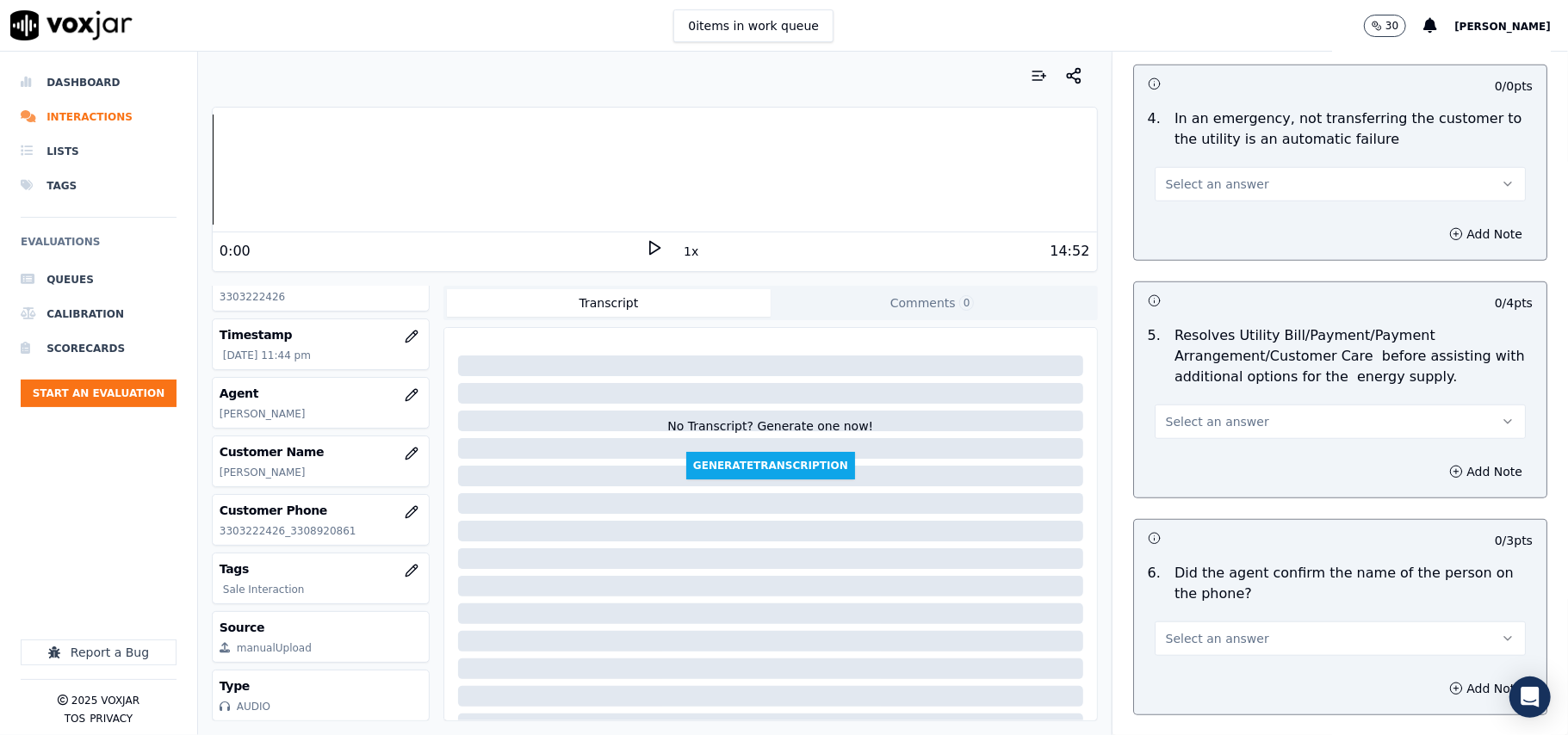
click at [1196, 187] on span "Select an answer" at bounding box center [1217, 184] width 103 height 17
click at [1200, 270] on div "N/A" at bounding box center [1303, 280] width 334 height 28
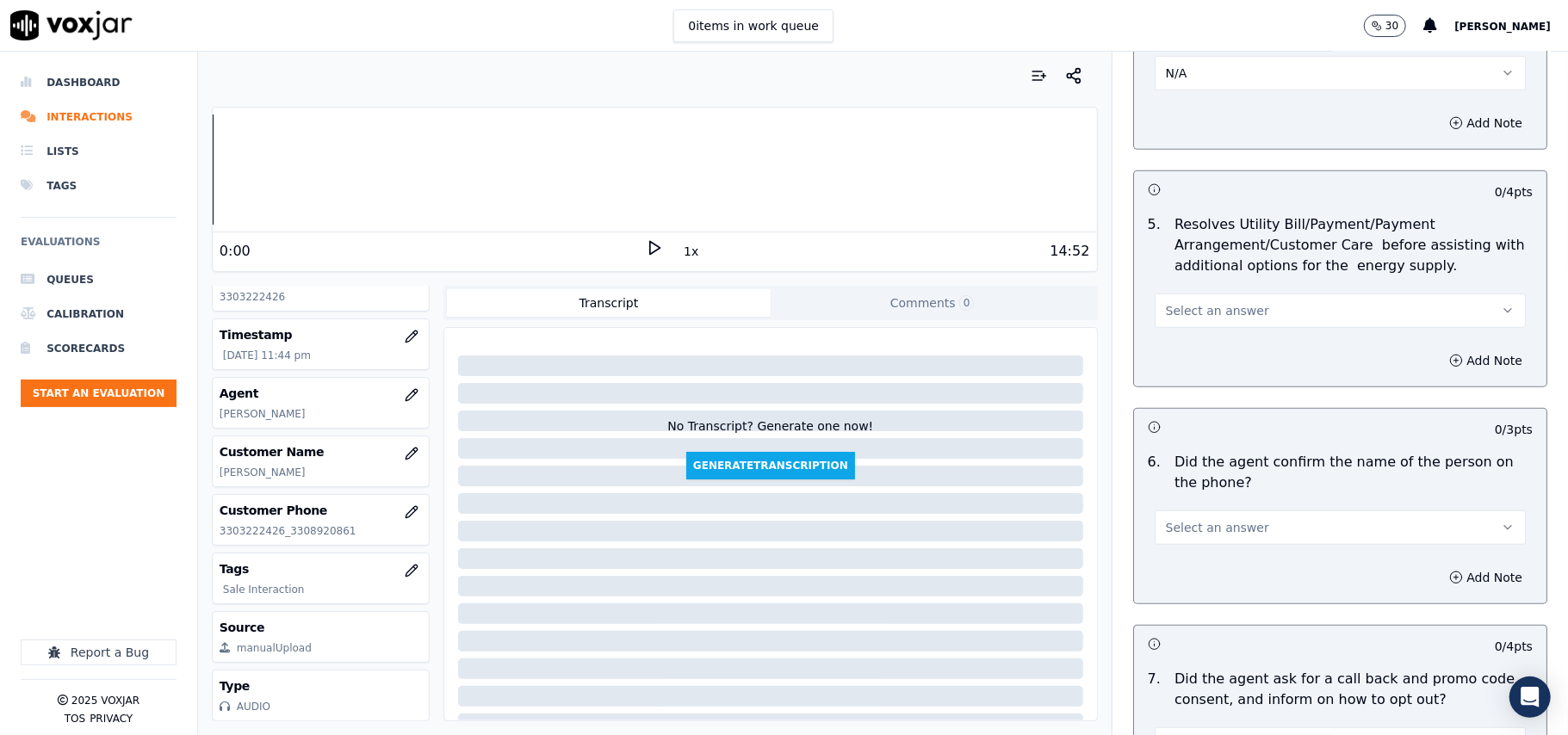
scroll to position [956, 0]
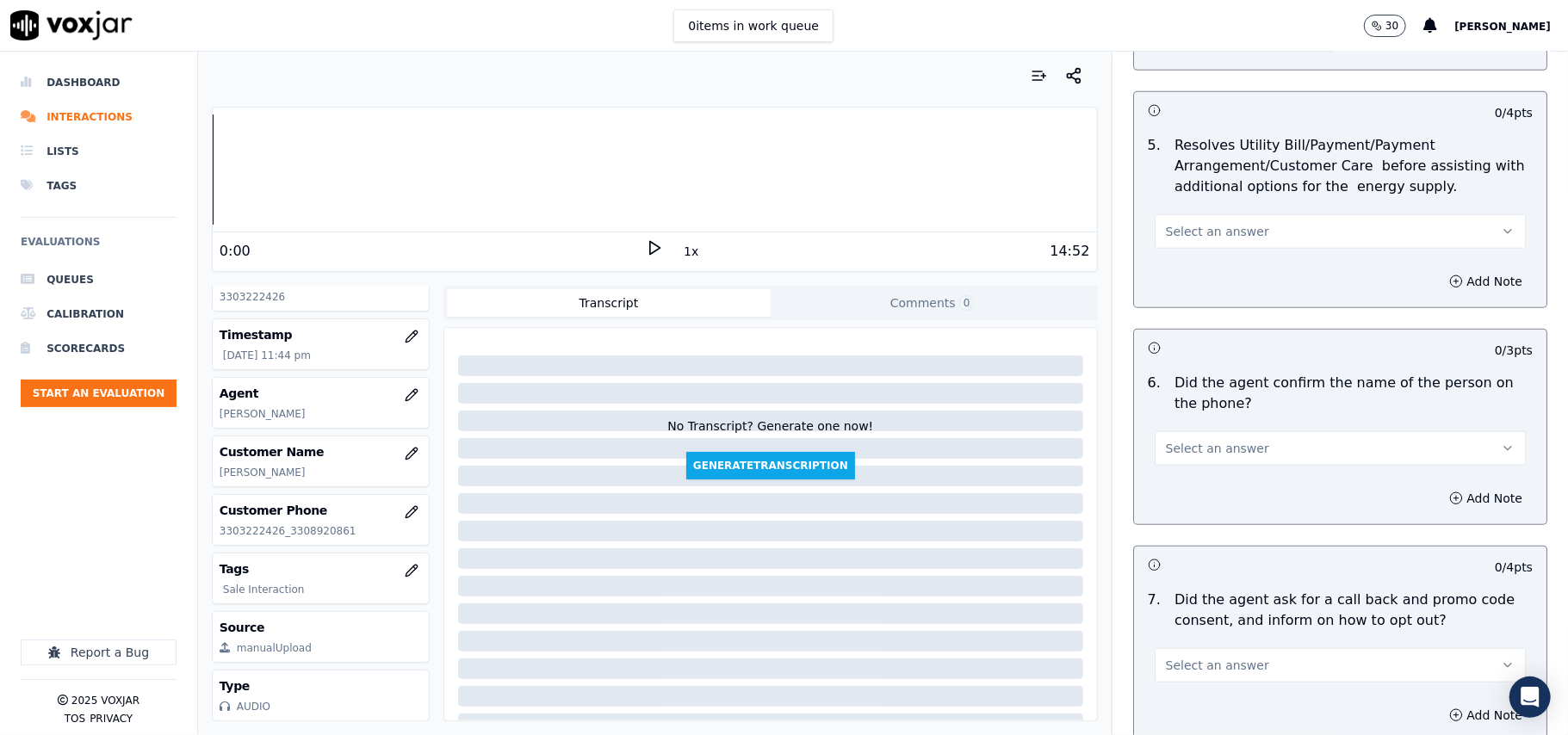
click at [1199, 220] on button "Select an answer" at bounding box center [1339, 231] width 371 height 34
click at [1196, 317] on div "N/A" at bounding box center [1303, 328] width 334 height 28
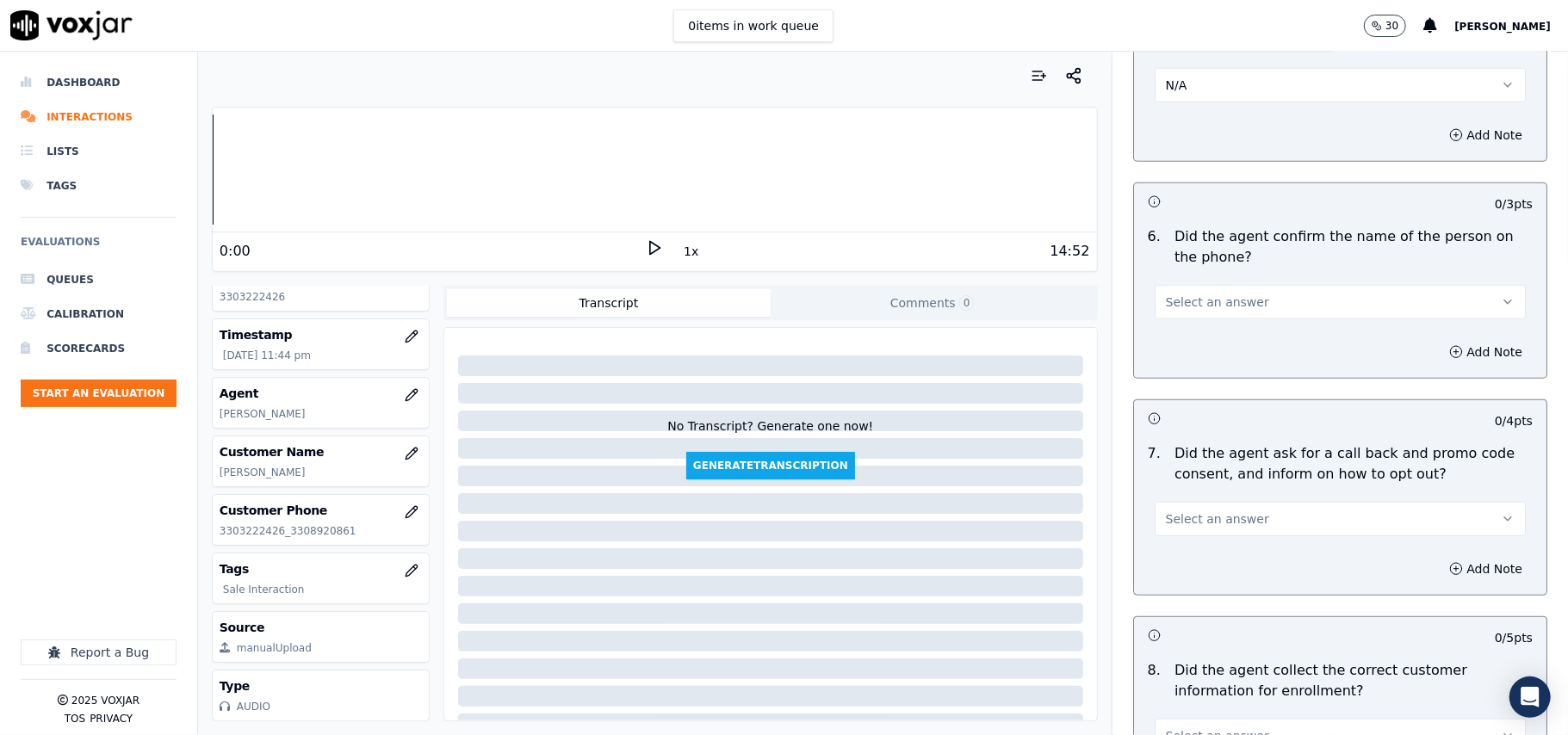
scroll to position [1148, 0]
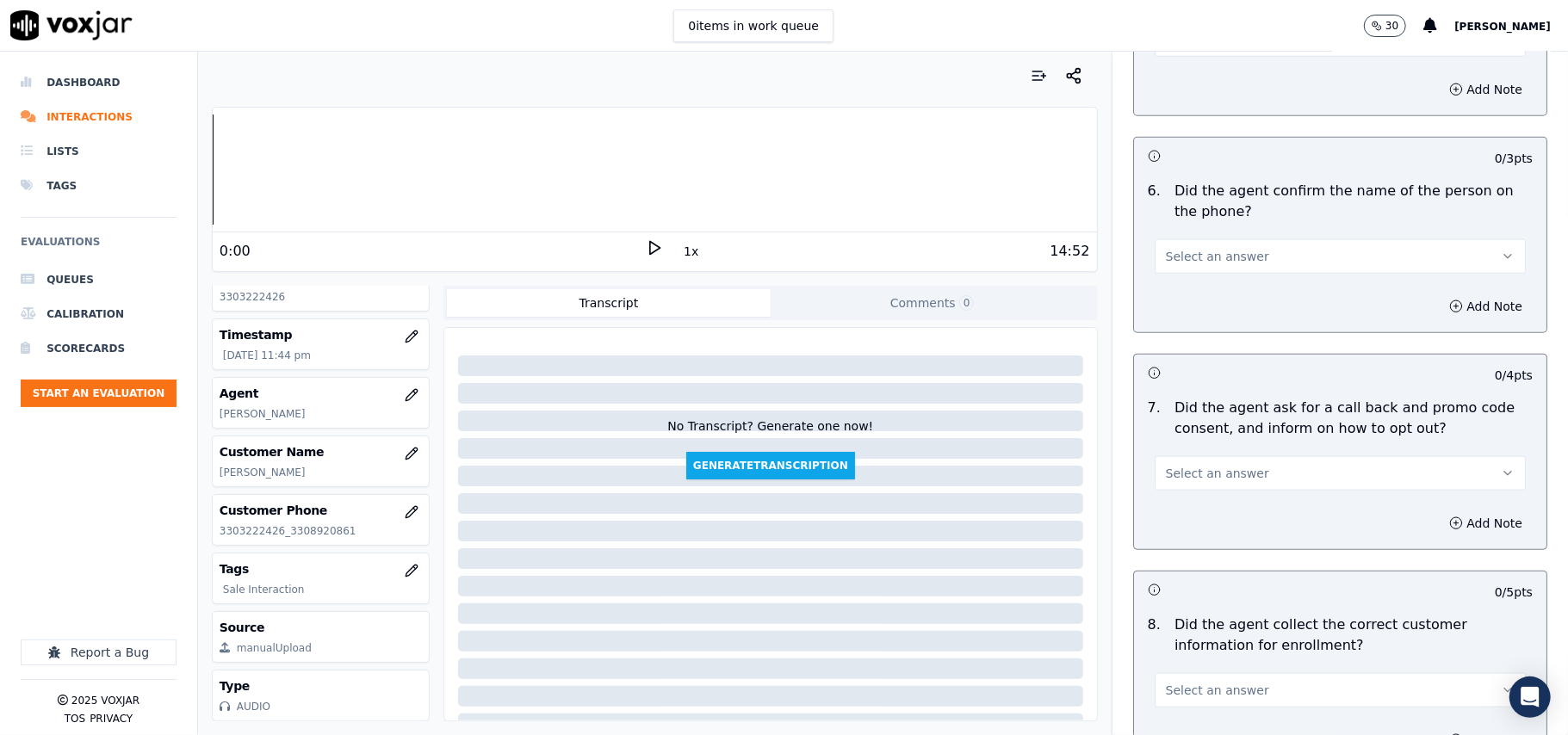
click at [1172, 251] on button "Select an answer" at bounding box center [1339, 256] width 371 height 34
click at [1152, 285] on div "Yes" at bounding box center [1303, 299] width 334 height 28
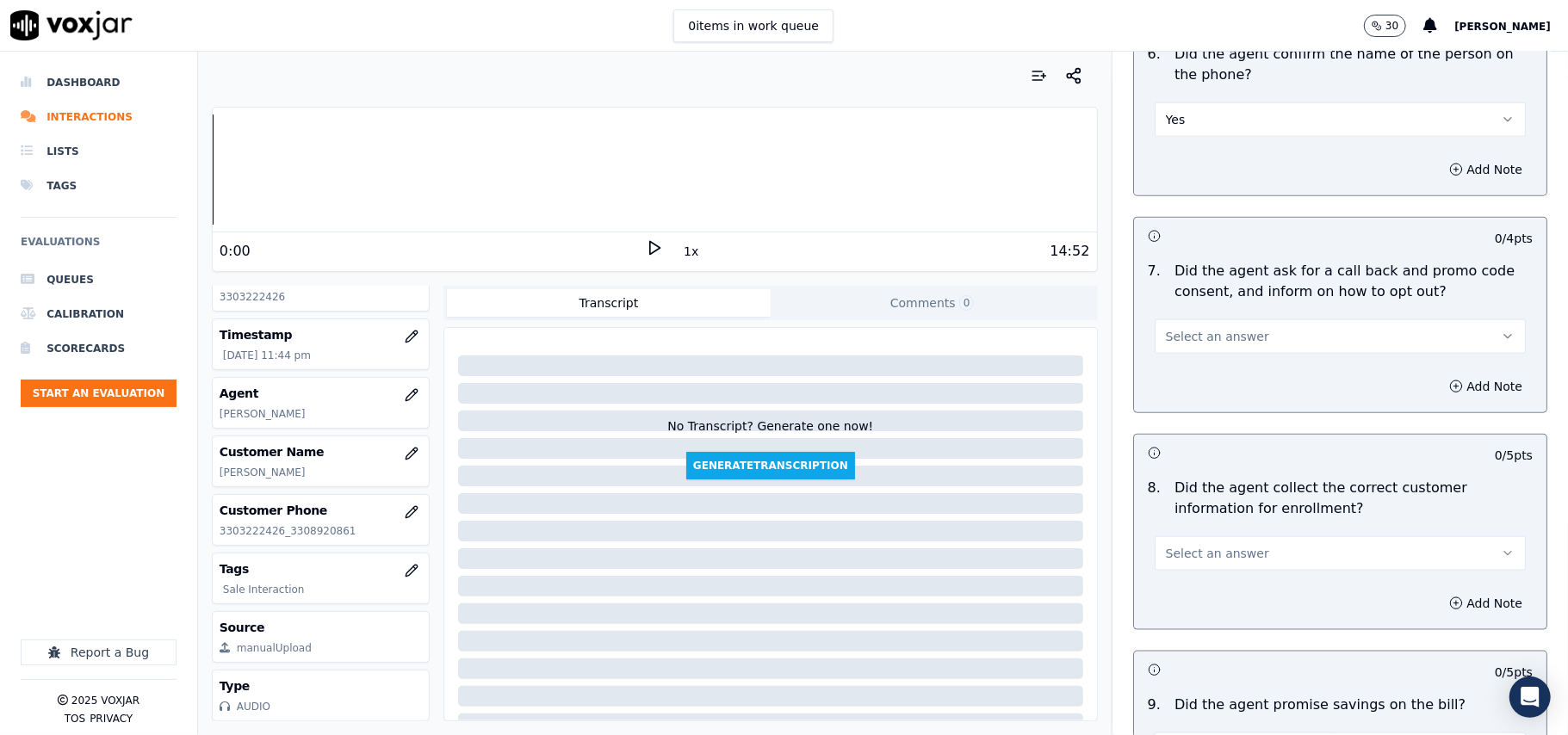
scroll to position [1340, 0]
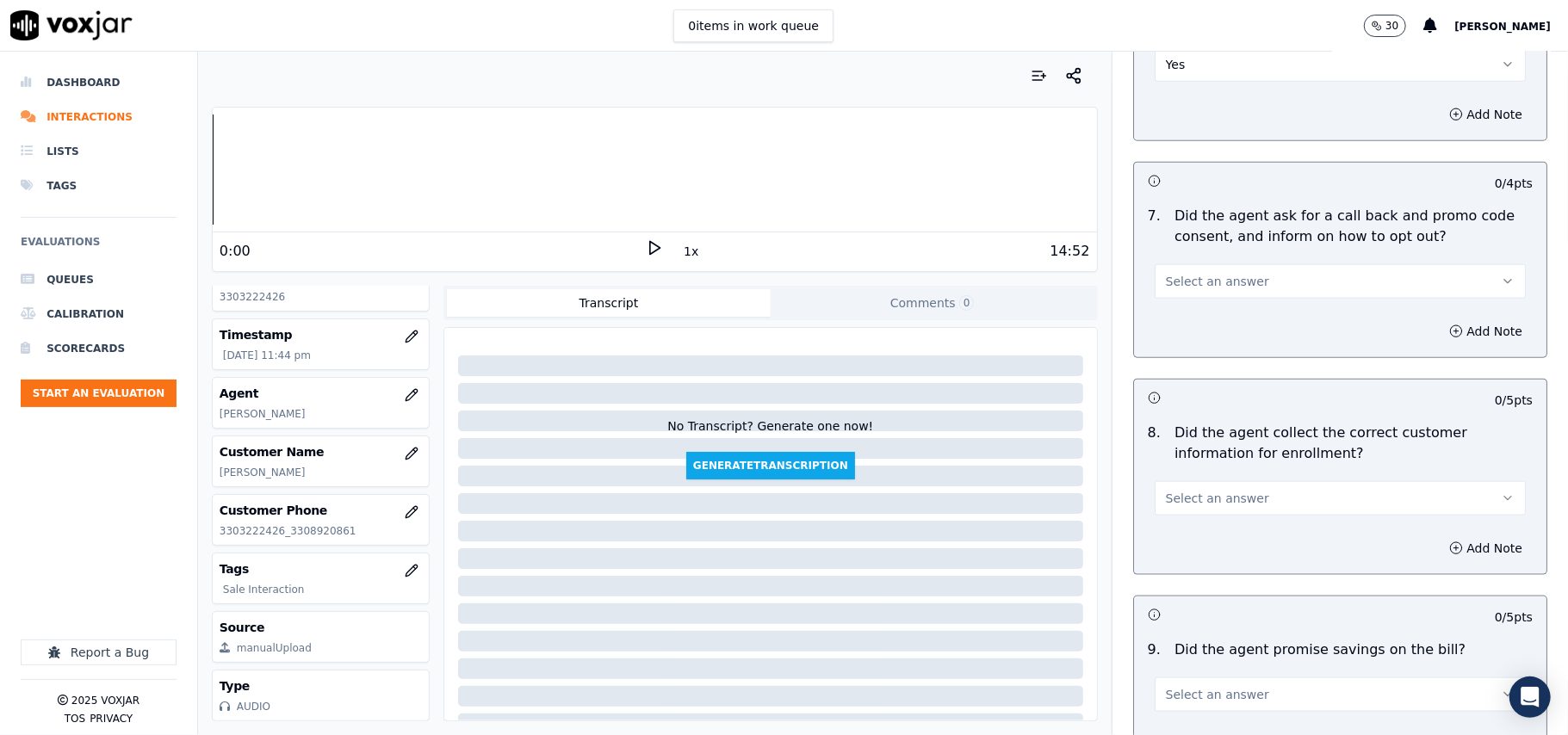
click at [1154, 298] on button "Select an answer" at bounding box center [1339, 281] width 371 height 34
click at [1155, 331] on div "Yes" at bounding box center [1303, 325] width 334 height 28
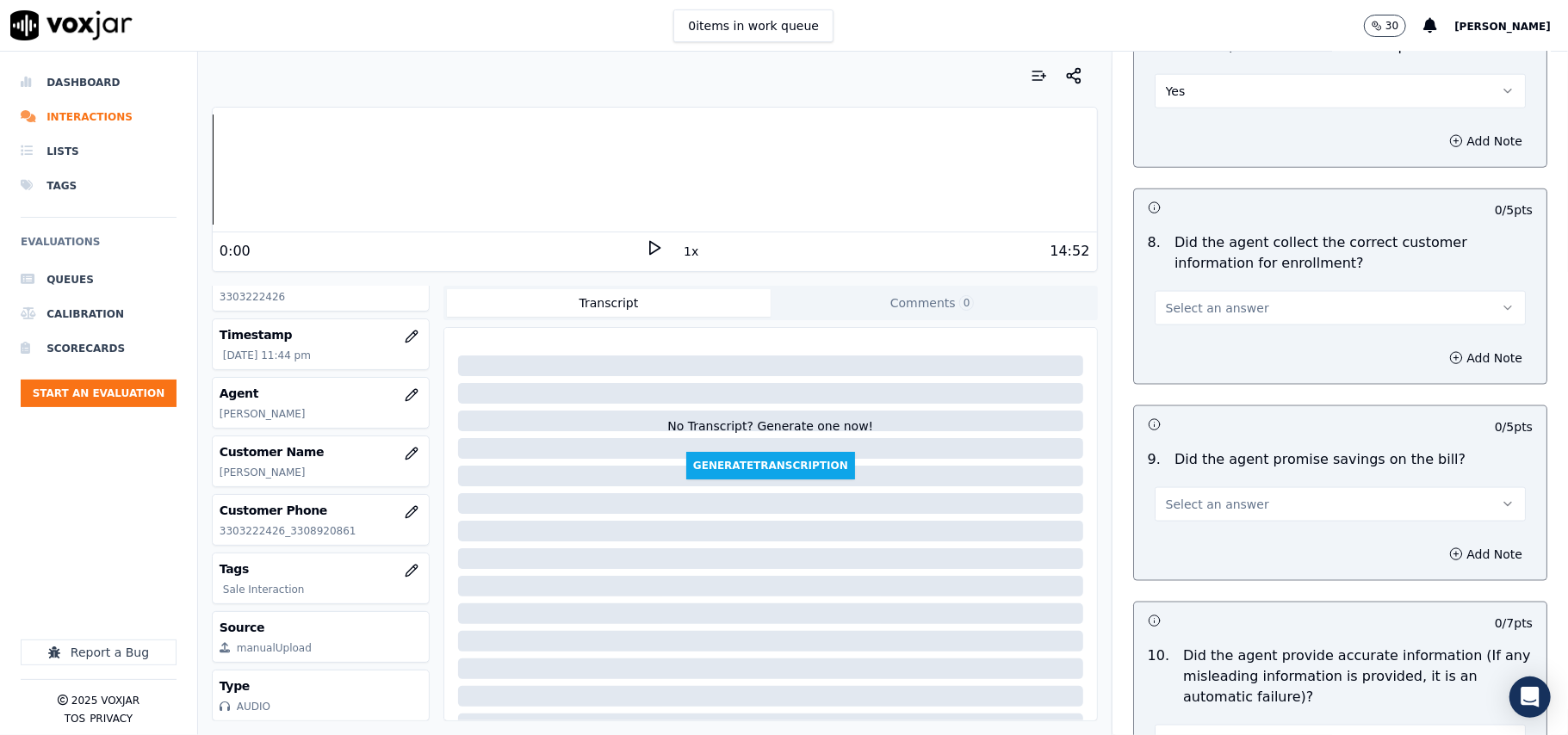
click at [1166, 313] on span "Select an answer" at bounding box center [1217, 308] width 103 height 17
click at [1192, 353] on div "Yes" at bounding box center [1303, 352] width 334 height 28
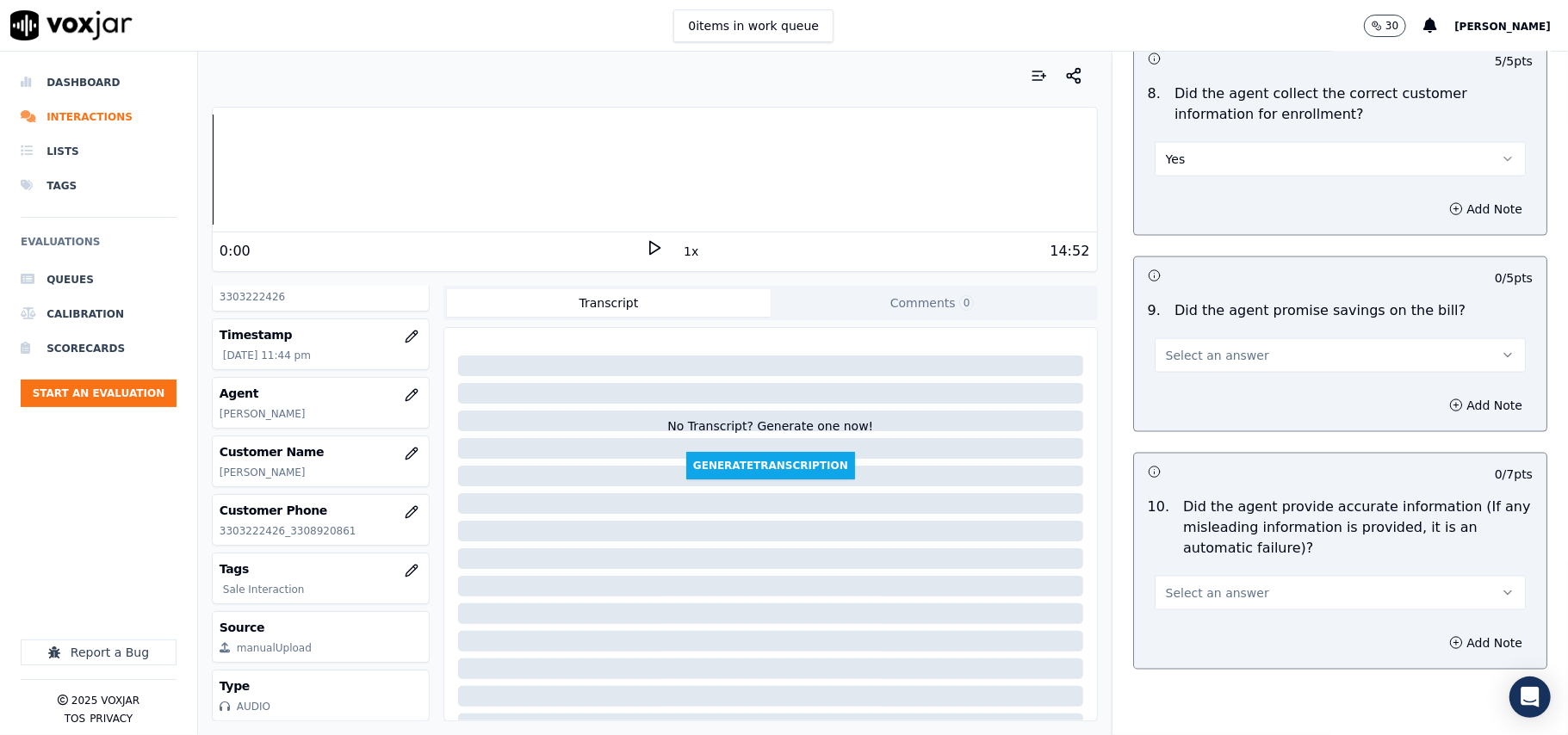
scroll to position [1913, 0]
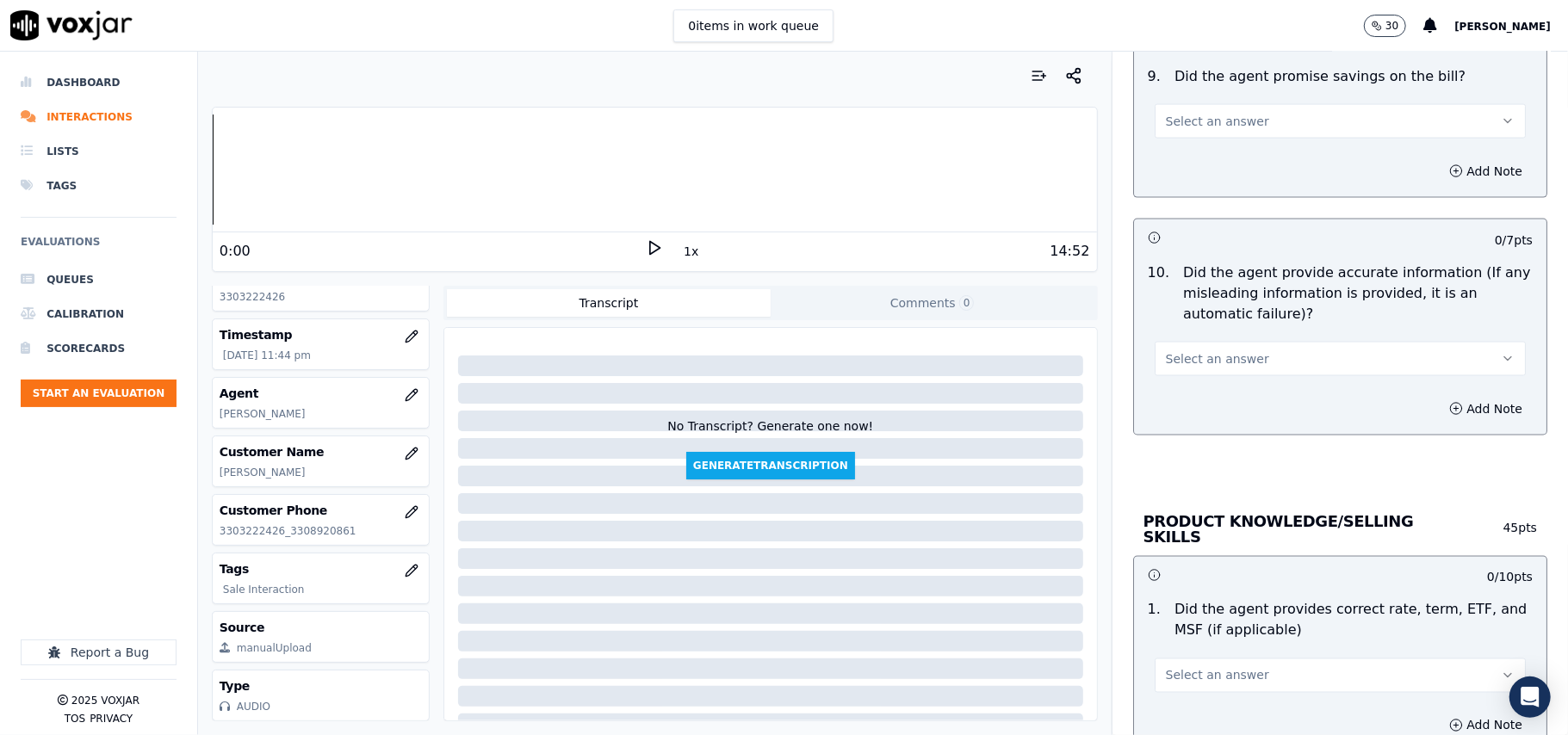
click at [1166, 125] on span "Select an answer" at bounding box center [1217, 121] width 103 height 17
click at [1159, 215] on div "N/A" at bounding box center [1303, 220] width 334 height 28
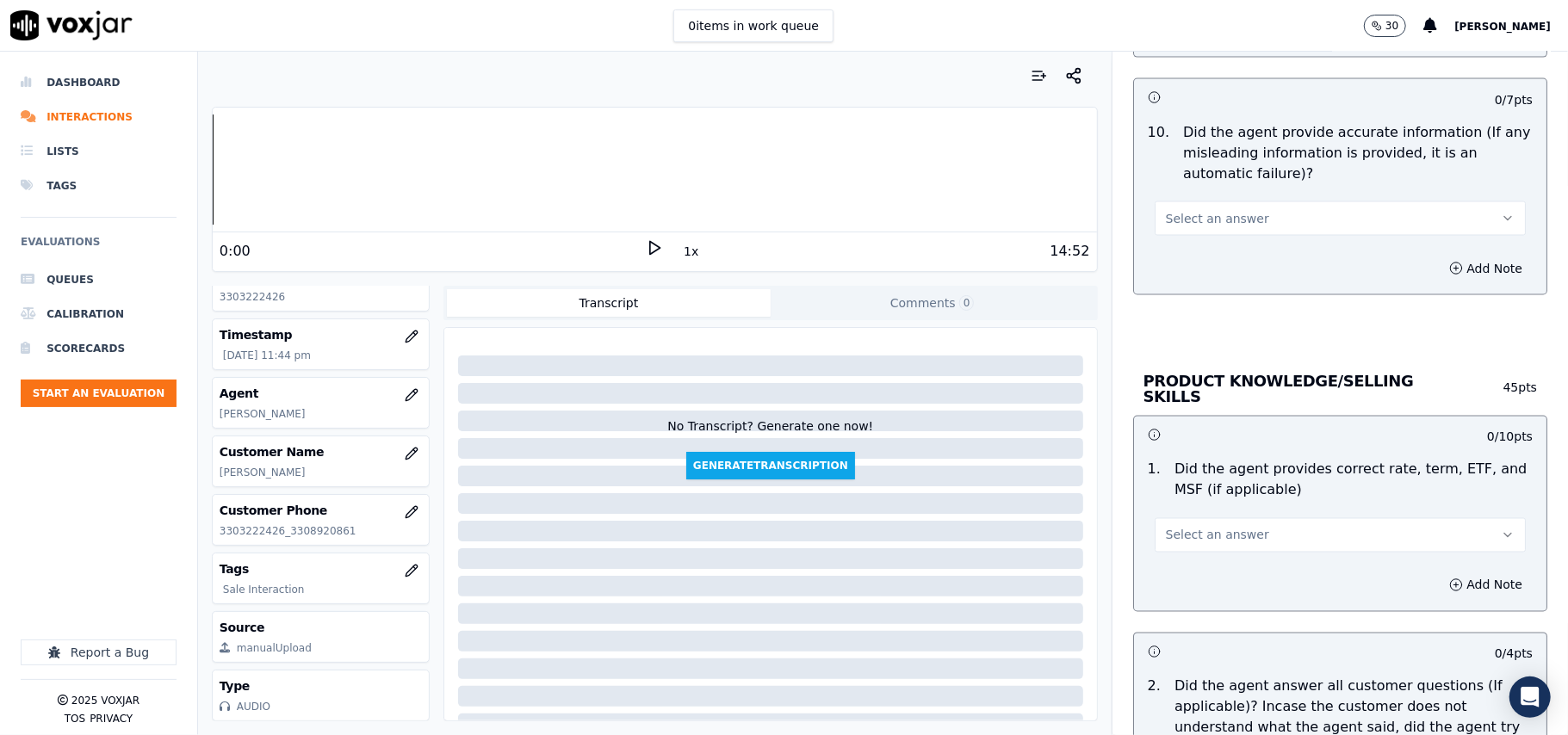
scroll to position [2104, 0]
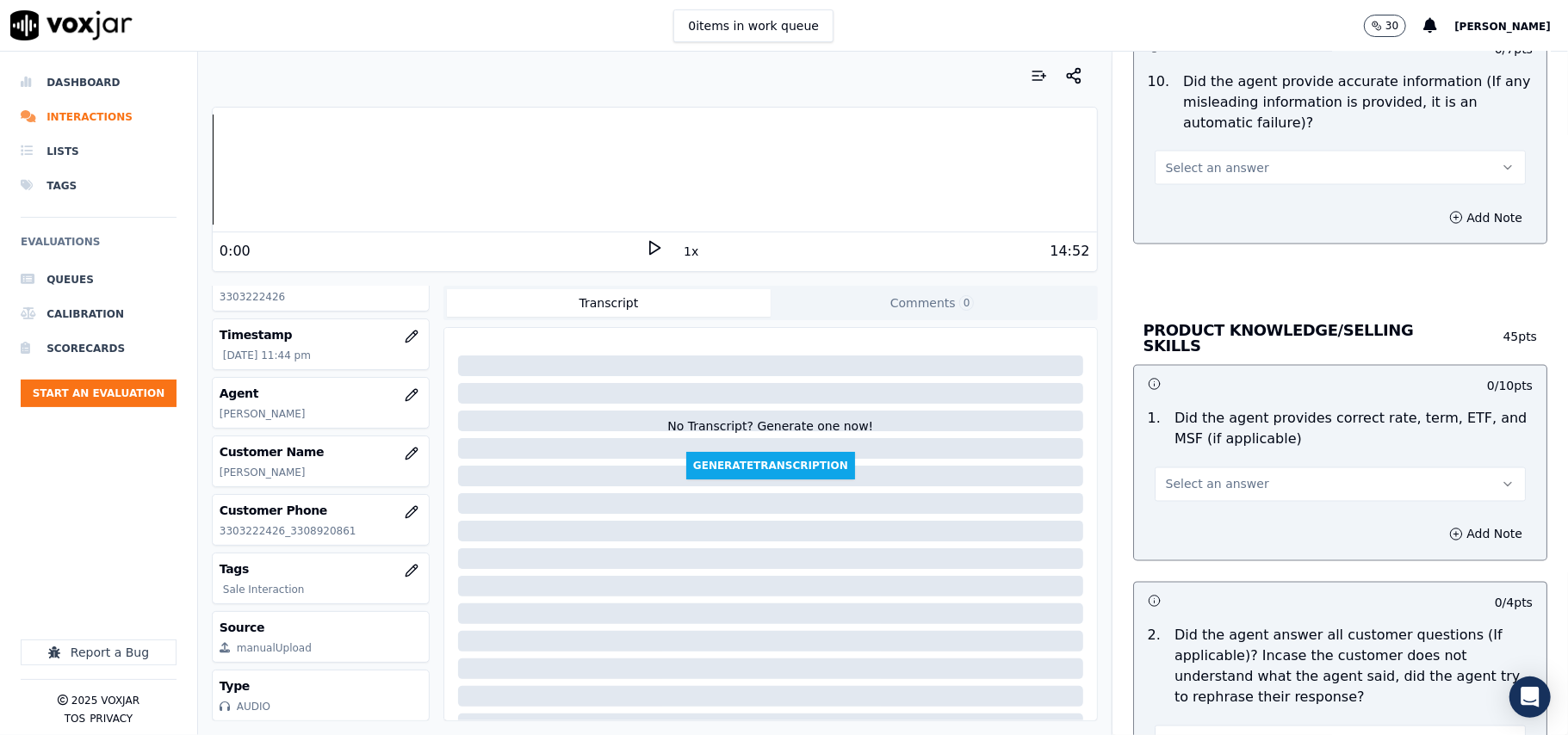
click at [1168, 159] on button "Select an answer" at bounding box center [1339, 168] width 371 height 34
click at [1164, 201] on div "Yes" at bounding box center [1303, 213] width 334 height 28
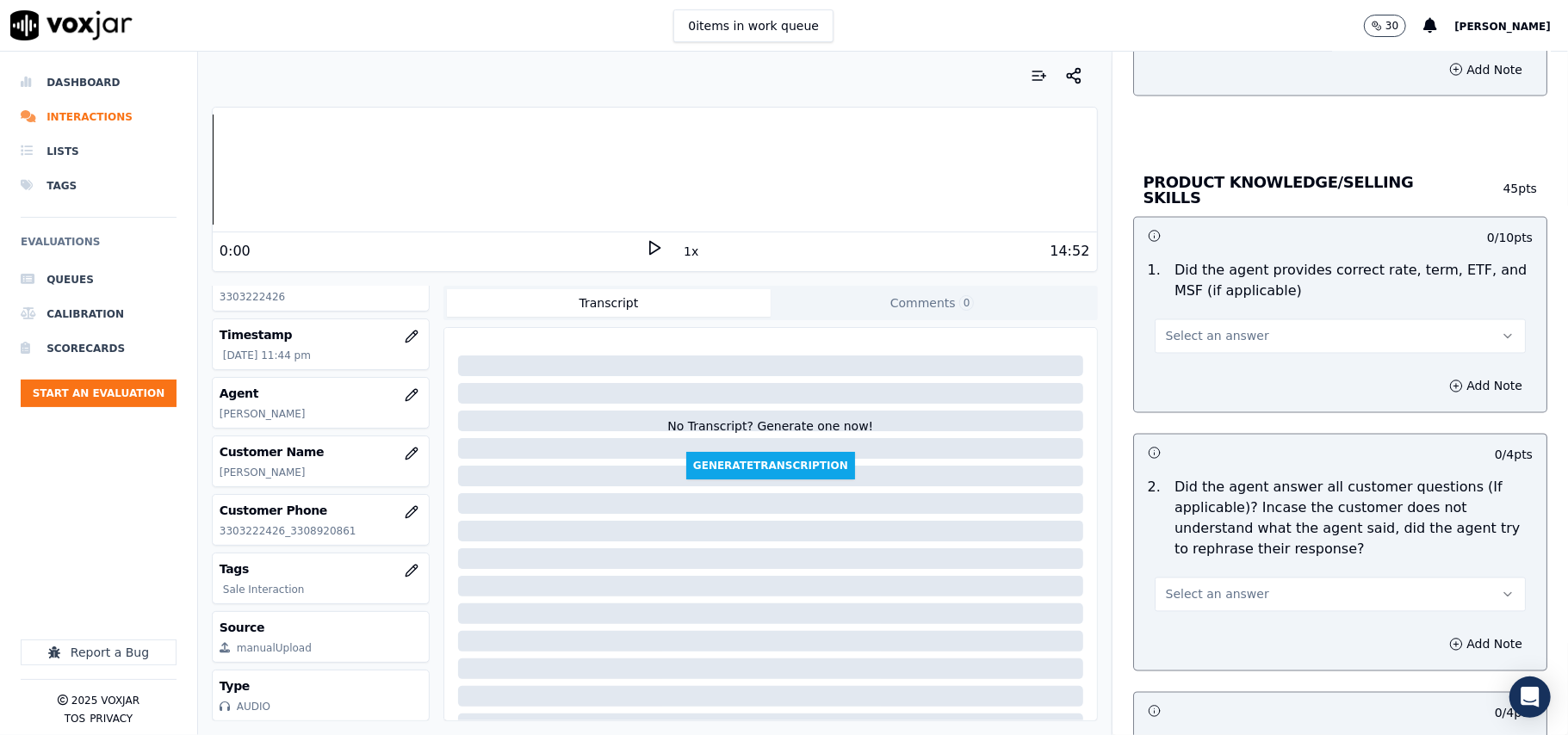
scroll to position [2295, 0]
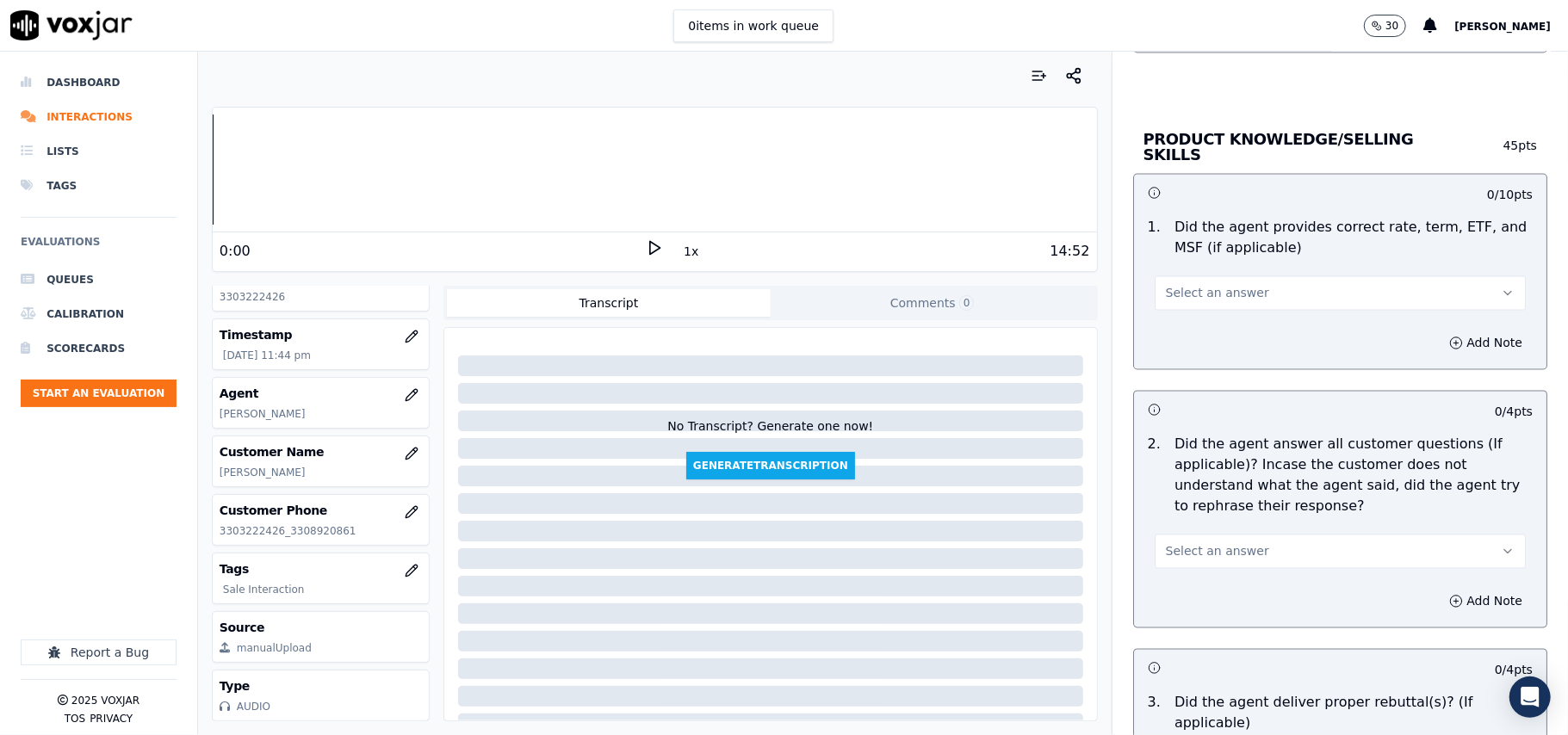
click at [1237, 293] on button "Select an answer" at bounding box center [1339, 293] width 371 height 34
click at [1228, 321] on div "Yes" at bounding box center [1303, 330] width 334 height 28
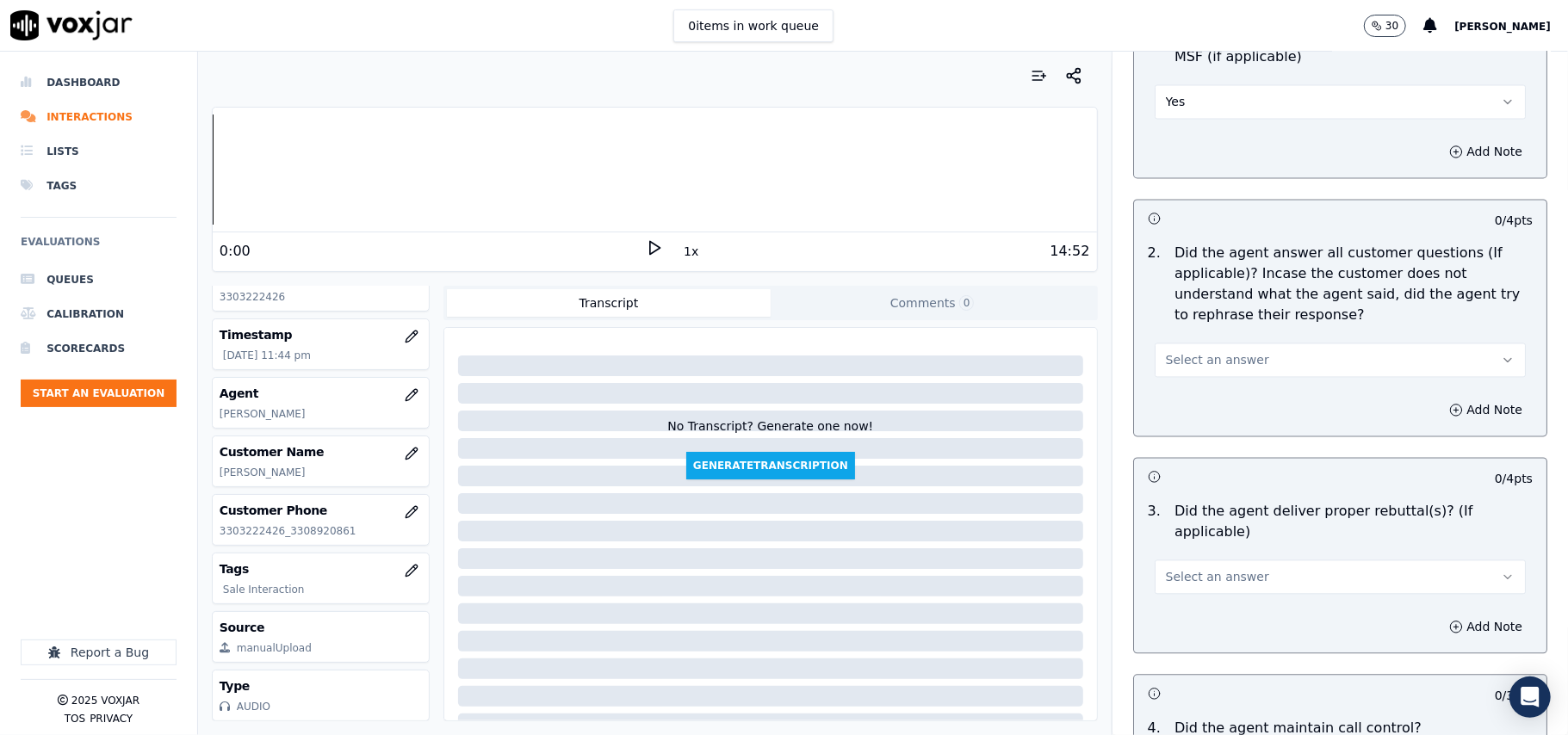
click at [1195, 373] on button "Select an answer" at bounding box center [1339, 360] width 371 height 34
click at [1190, 393] on div "Yes" at bounding box center [1303, 397] width 334 height 28
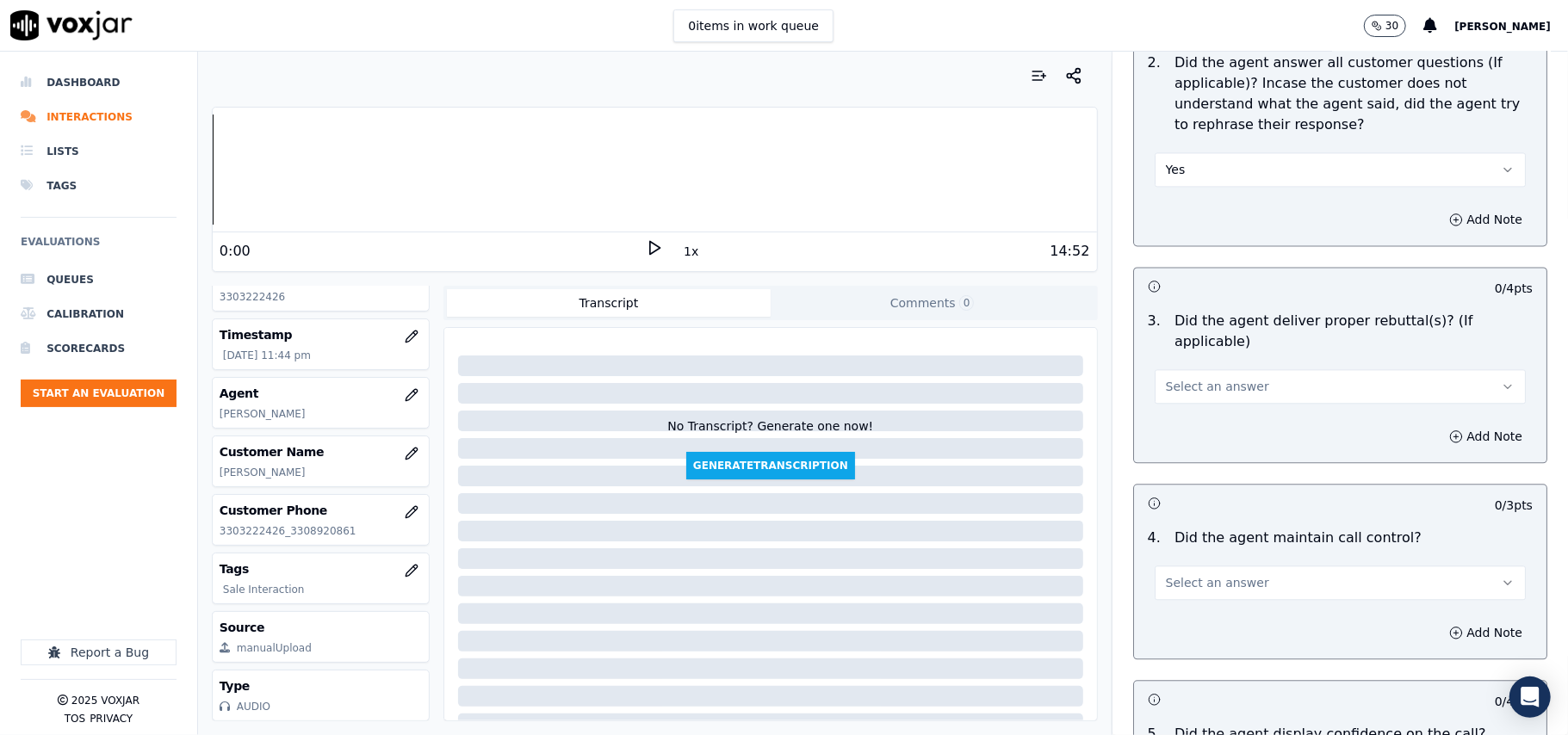
click at [1183, 378] on span "Select an answer" at bounding box center [1217, 387] width 103 height 17
click at [1176, 402] on div "Yes" at bounding box center [1303, 403] width 334 height 28
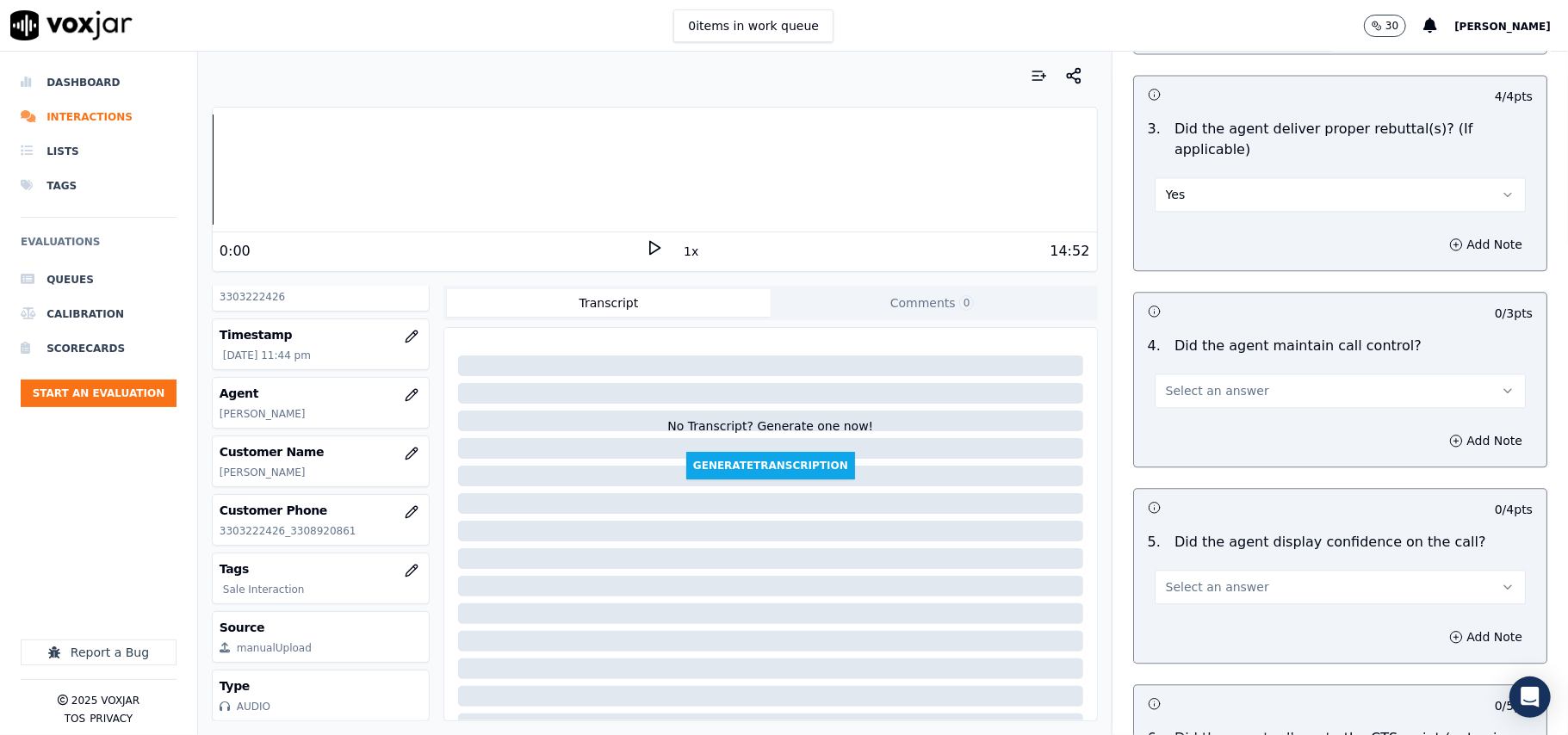
click at [1185, 382] on span "Select an answer" at bounding box center [1217, 391] width 103 height 17
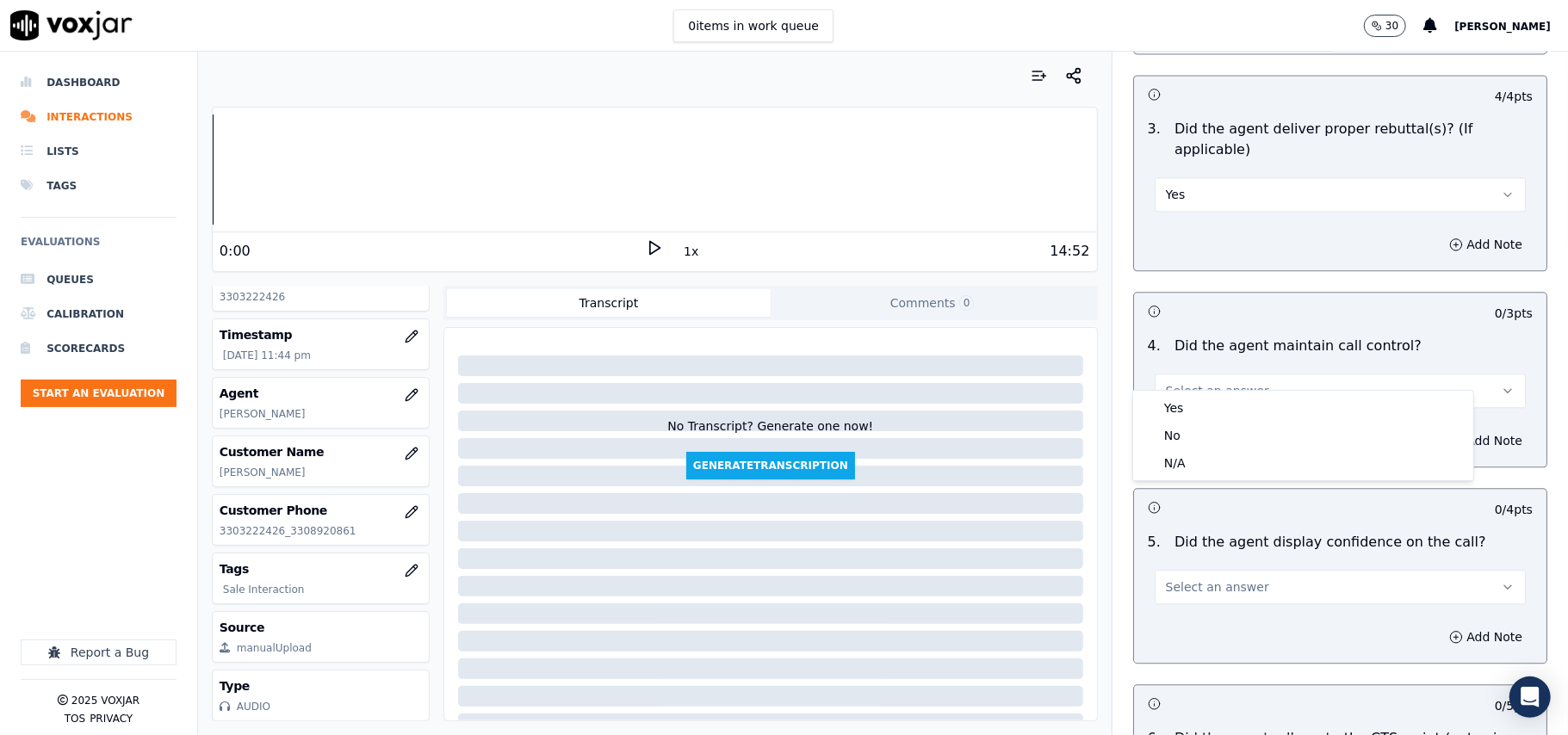
click at [1181, 391] on div "Yes No N/A" at bounding box center [1303, 436] width 340 height 90
click at [1176, 397] on div "Yes" at bounding box center [1303, 409] width 334 height 28
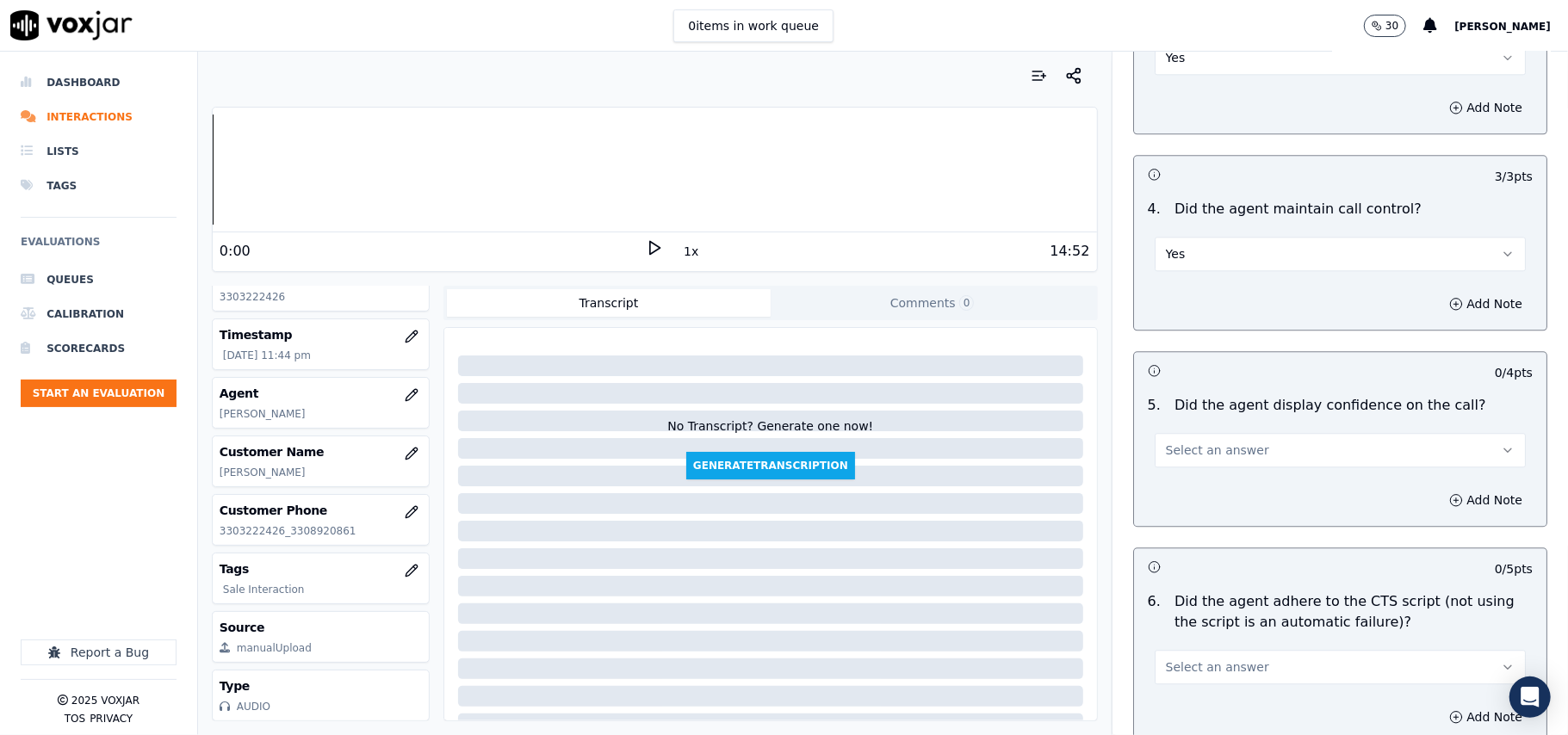
scroll to position [3061, 0]
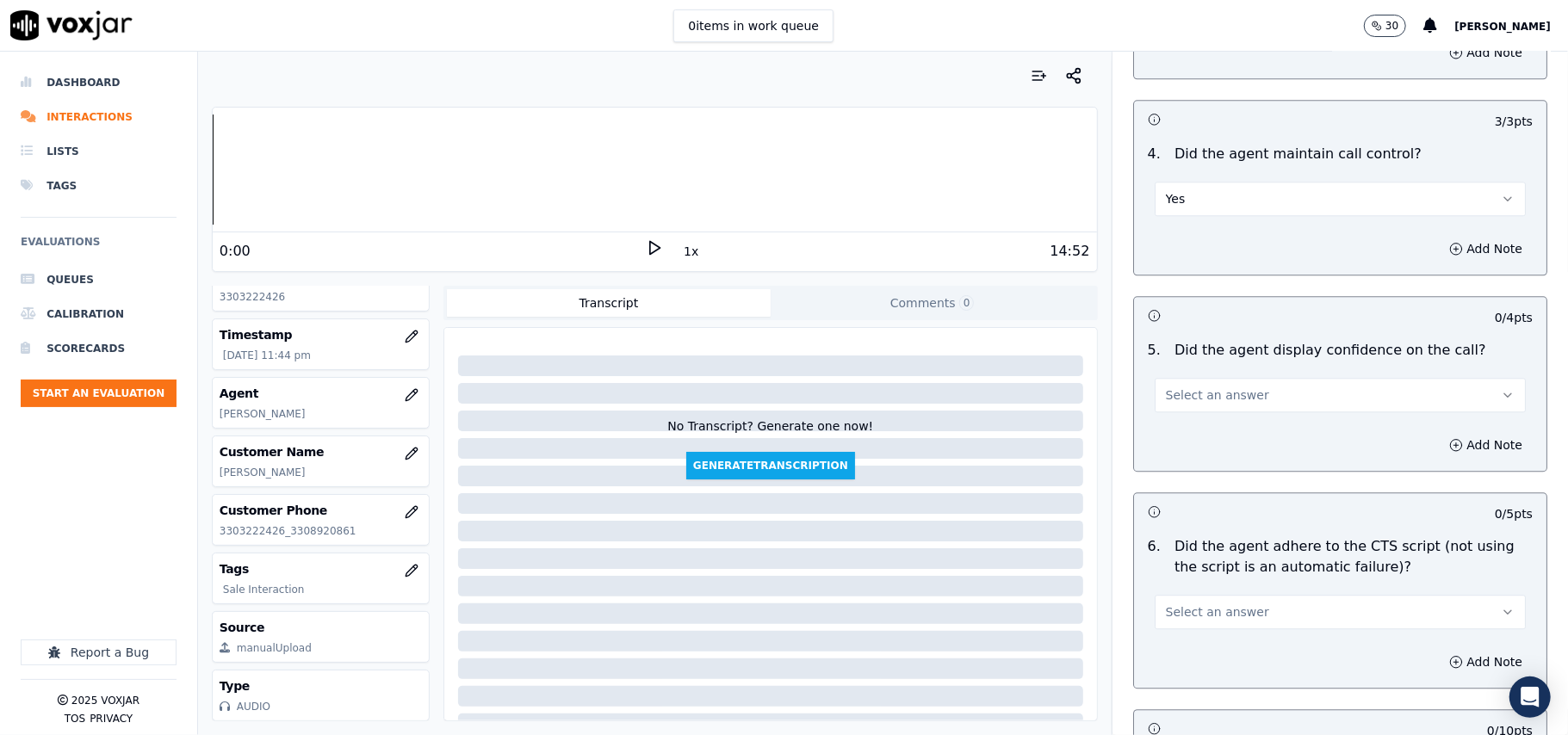
click at [1175, 387] on span "Select an answer" at bounding box center [1217, 395] width 103 height 17
click at [1154, 414] on span at bounding box center [1150, 413] width 12 height 12
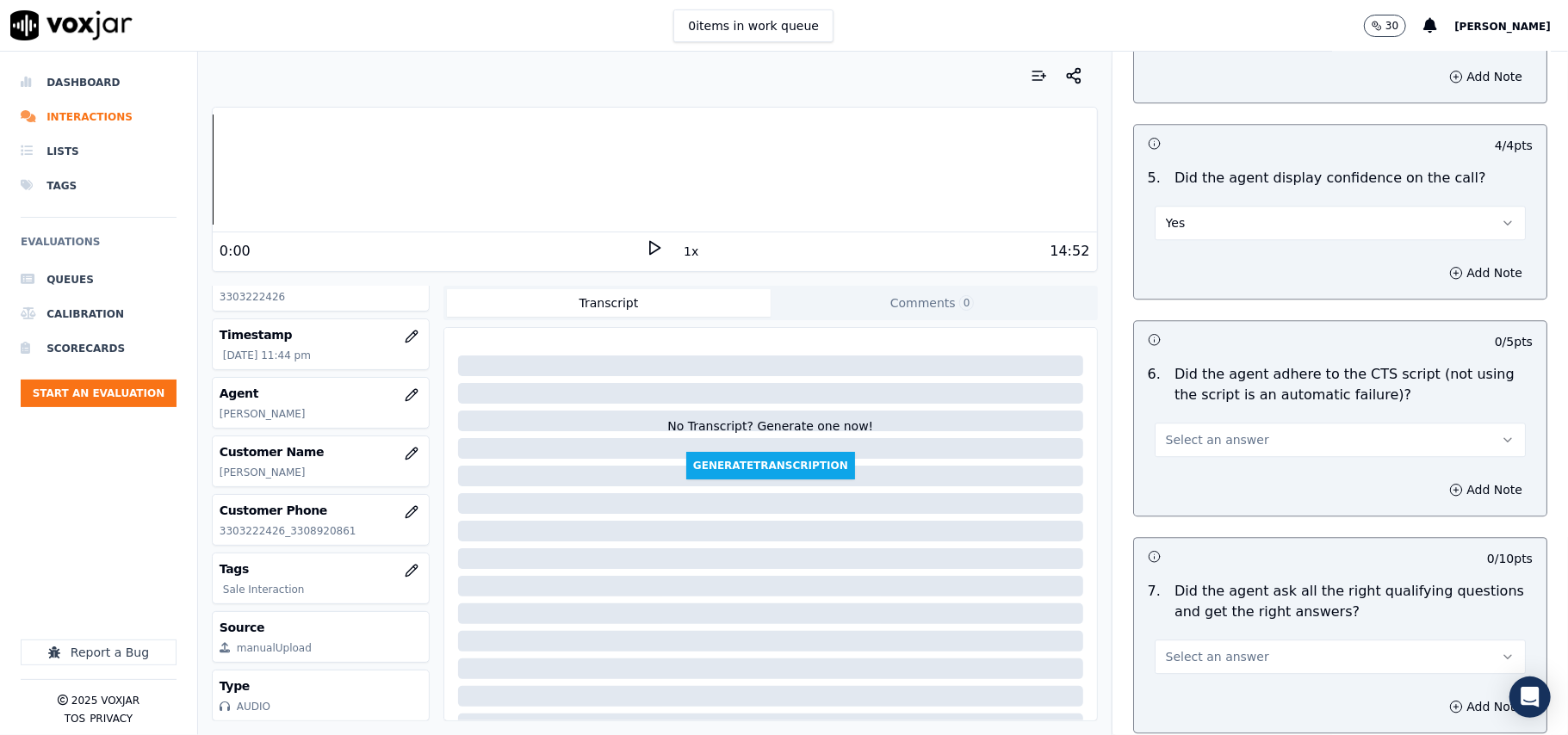
scroll to position [3444, 0]
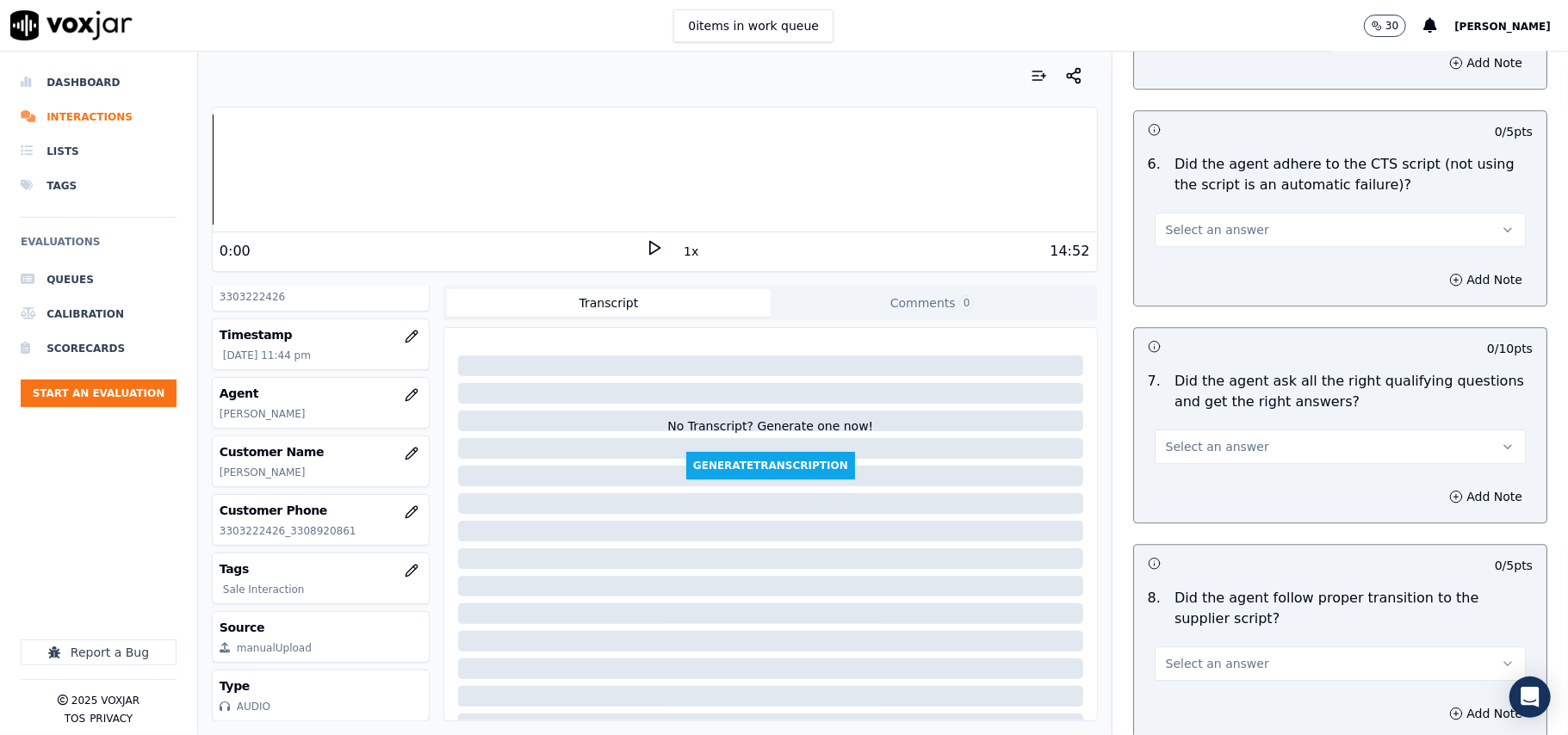
click at [1204, 213] on button "Select an answer" at bounding box center [1339, 230] width 371 height 34
click at [1209, 245] on div "Yes" at bounding box center [1303, 249] width 334 height 28
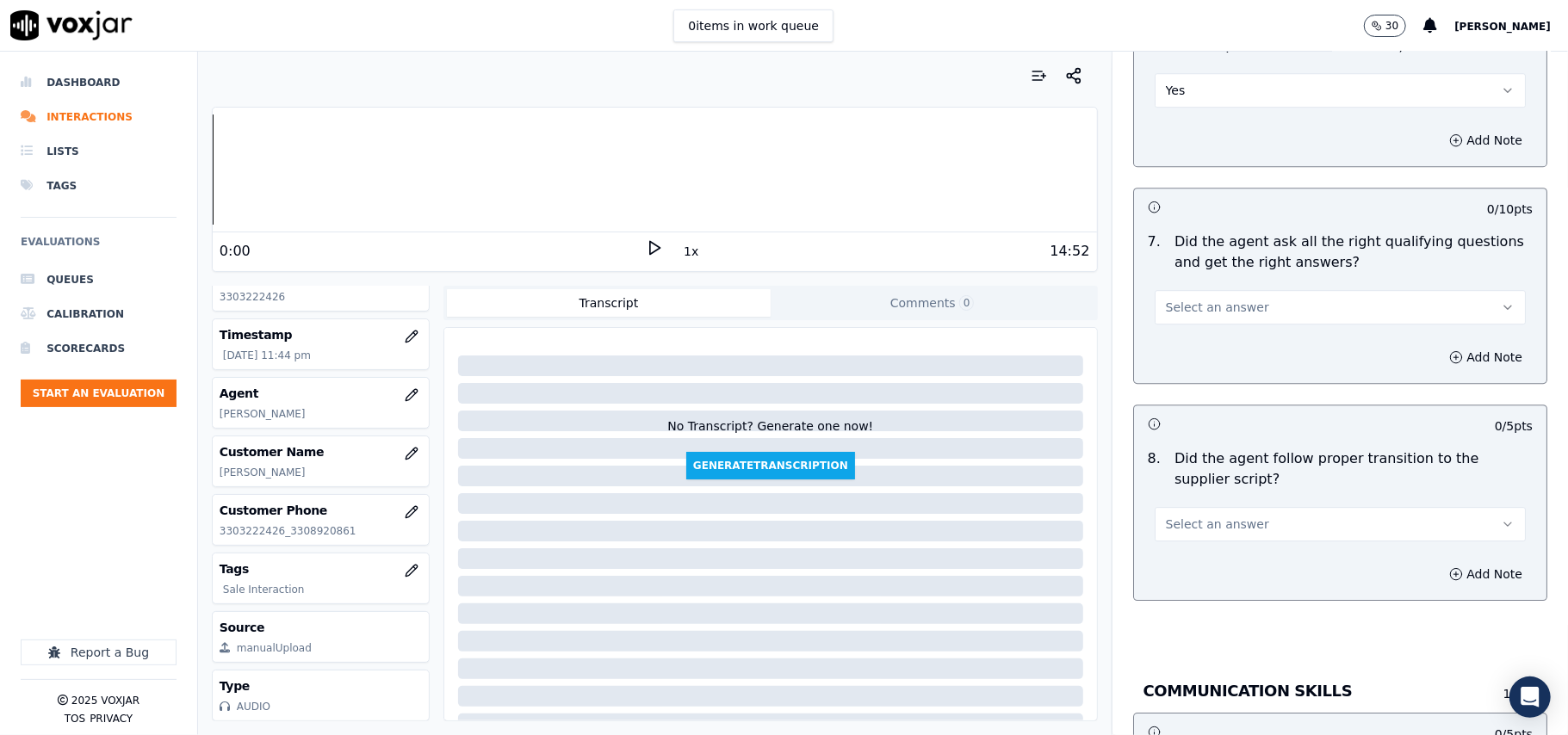
scroll to position [3635, 0]
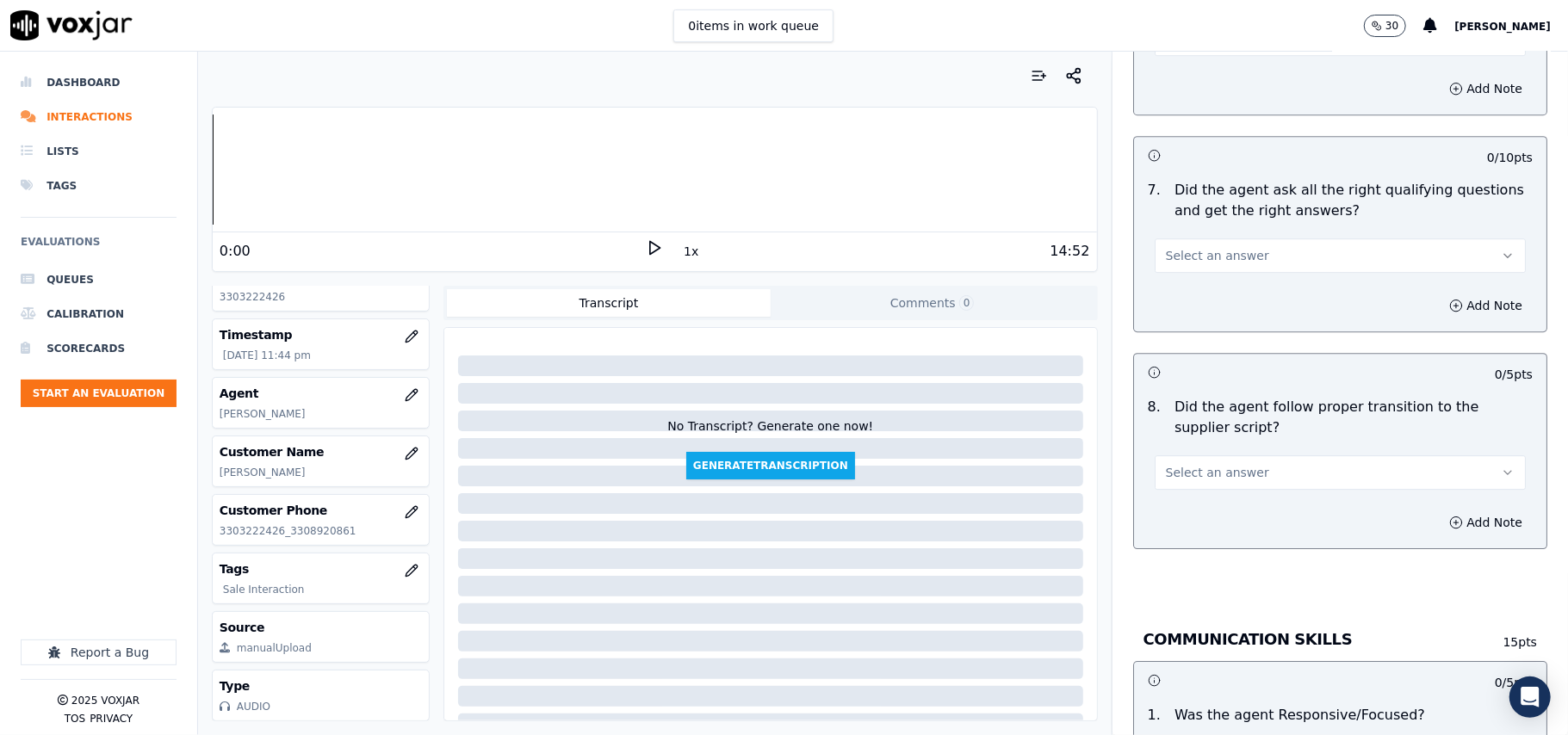
click at [1173, 244] on button "Select an answer" at bounding box center [1339, 255] width 371 height 34
click at [1173, 281] on div "Yes" at bounding box center [1303, 275] width 334 height 28
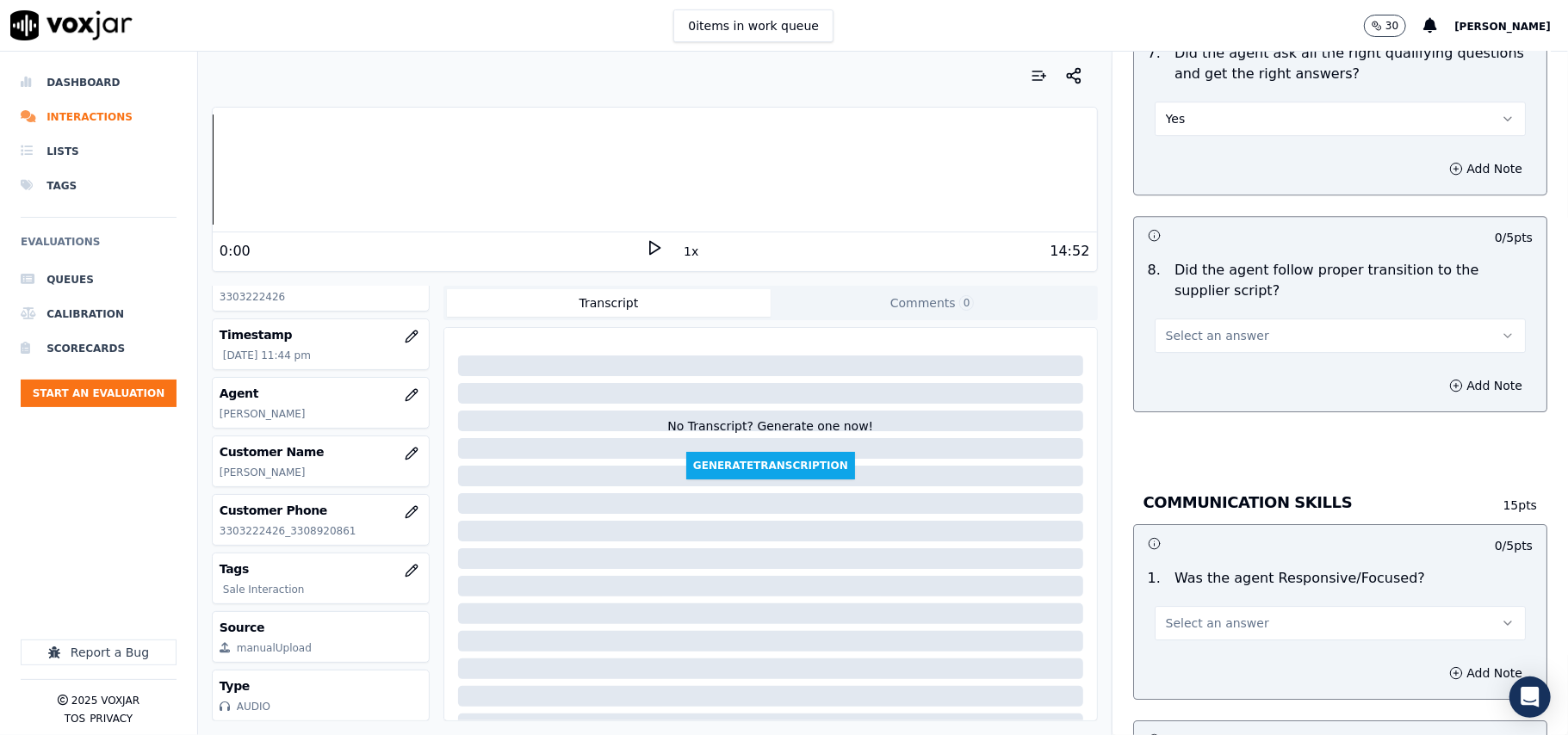
scroll to position [3826, 0]
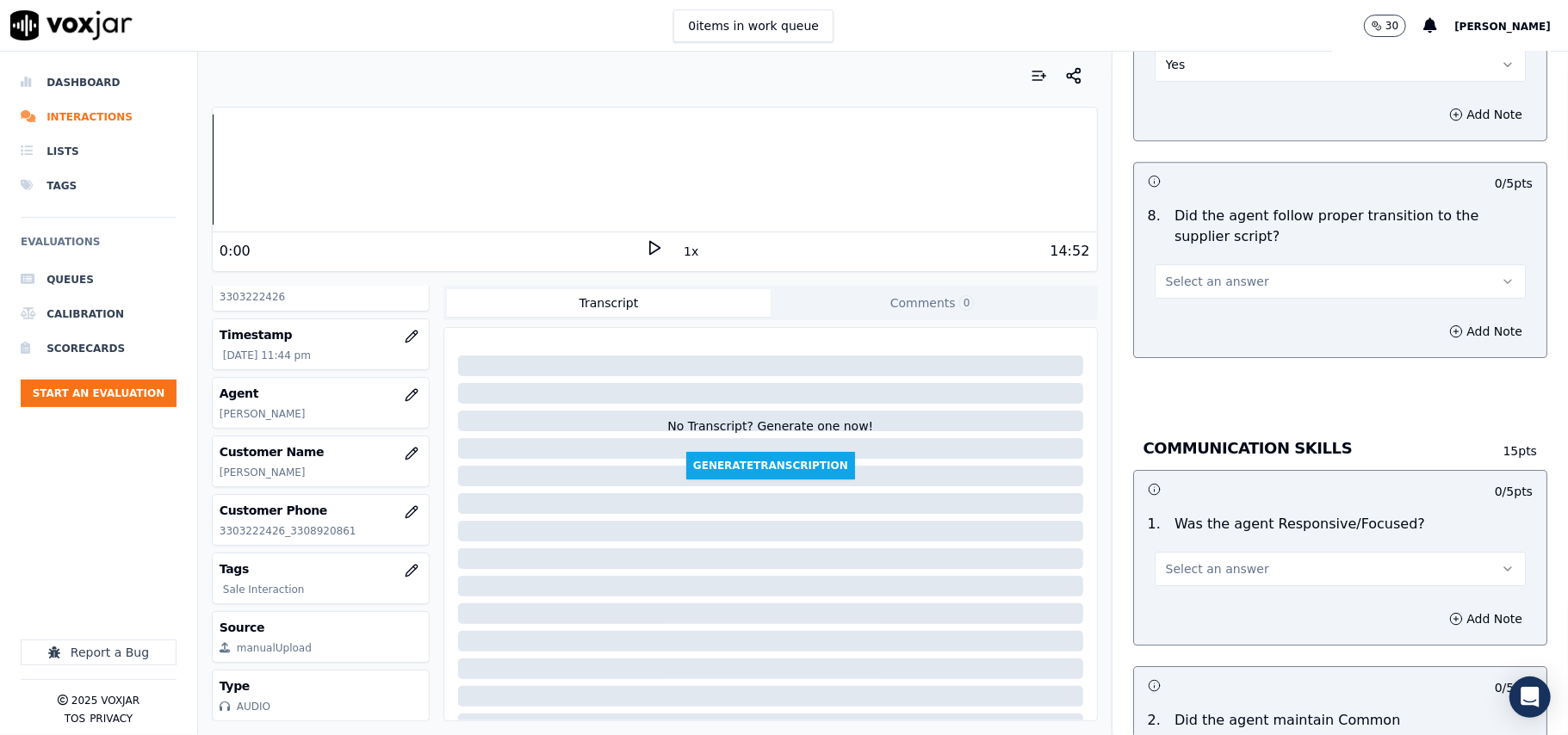
click at [1217, 273] on span "Select an answer" at bounding box center [1217, 282] width 103 height 17
click at [1217, 298] on div "Yes" at bounding box center [1303, 301] width 334 height 28
click at [1210, 560] on span "Select an answer" at bounding box center [1217, 569] width 103 height 17
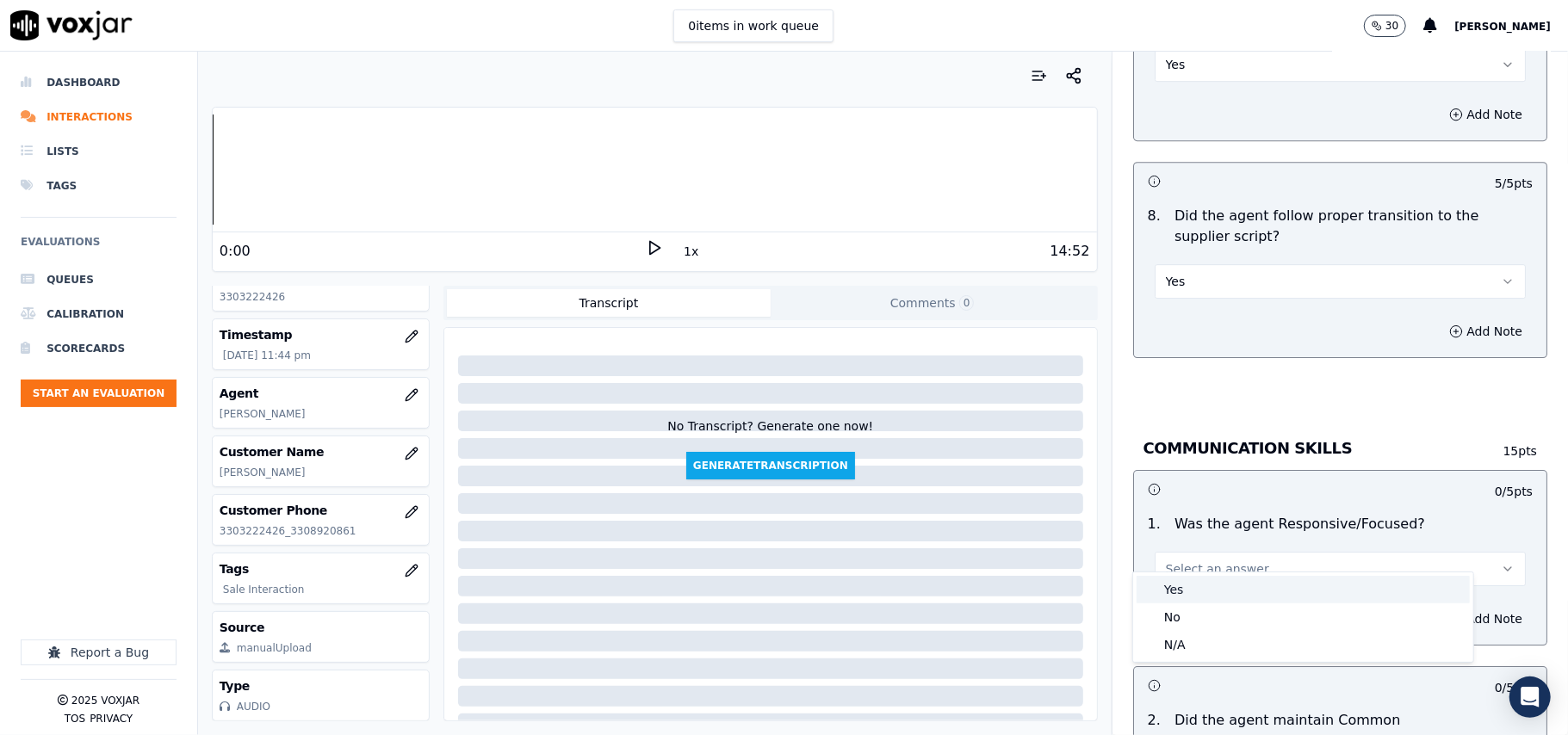
drag, startPoint x: 1165, startPoint y: 589, endPoint x: 1189, endPoint y: 494, distance: 98.0
click at [1168, 584] on div "Yes" at bounding box center [1303, 590] width 334 height 28
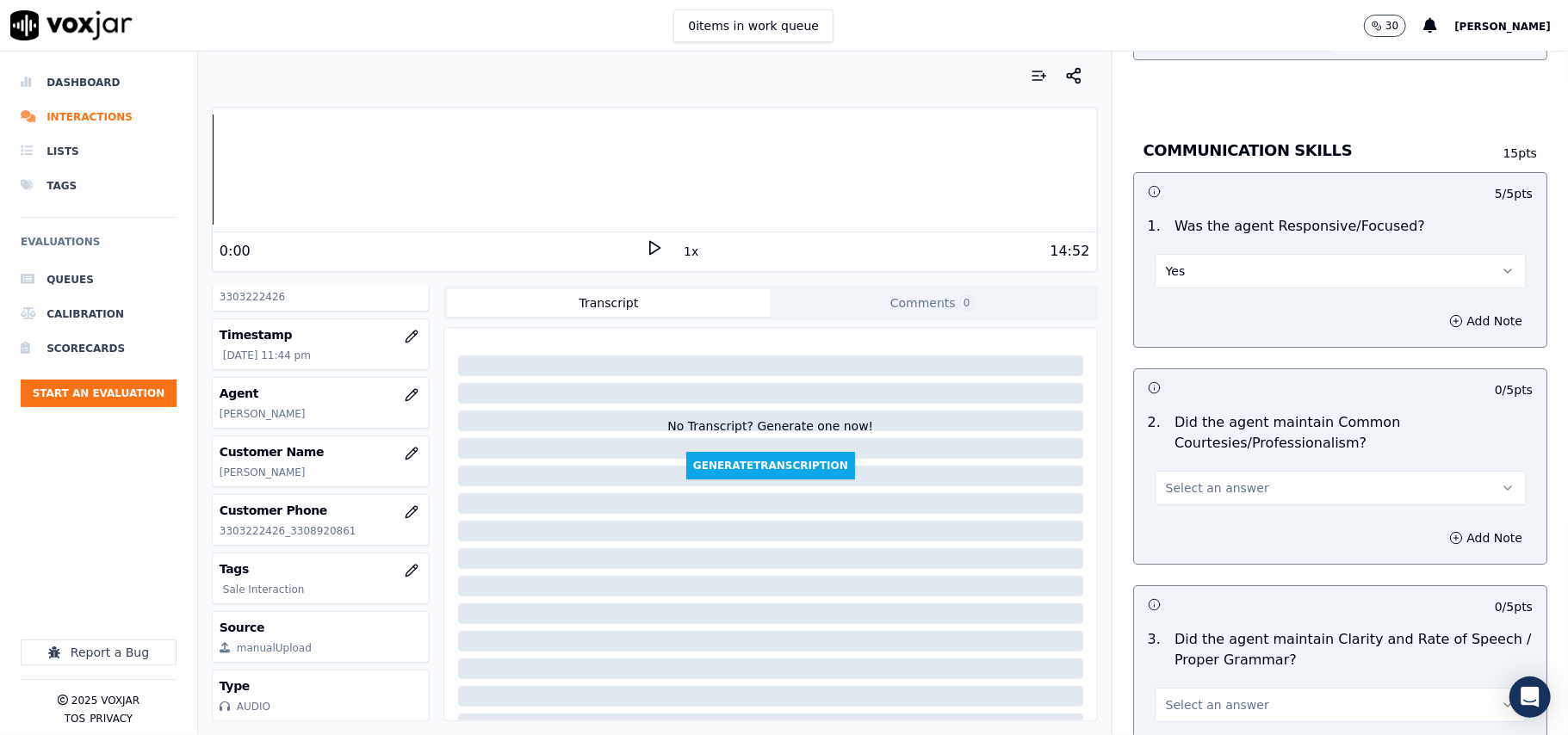
scroll to position [4209, 0]
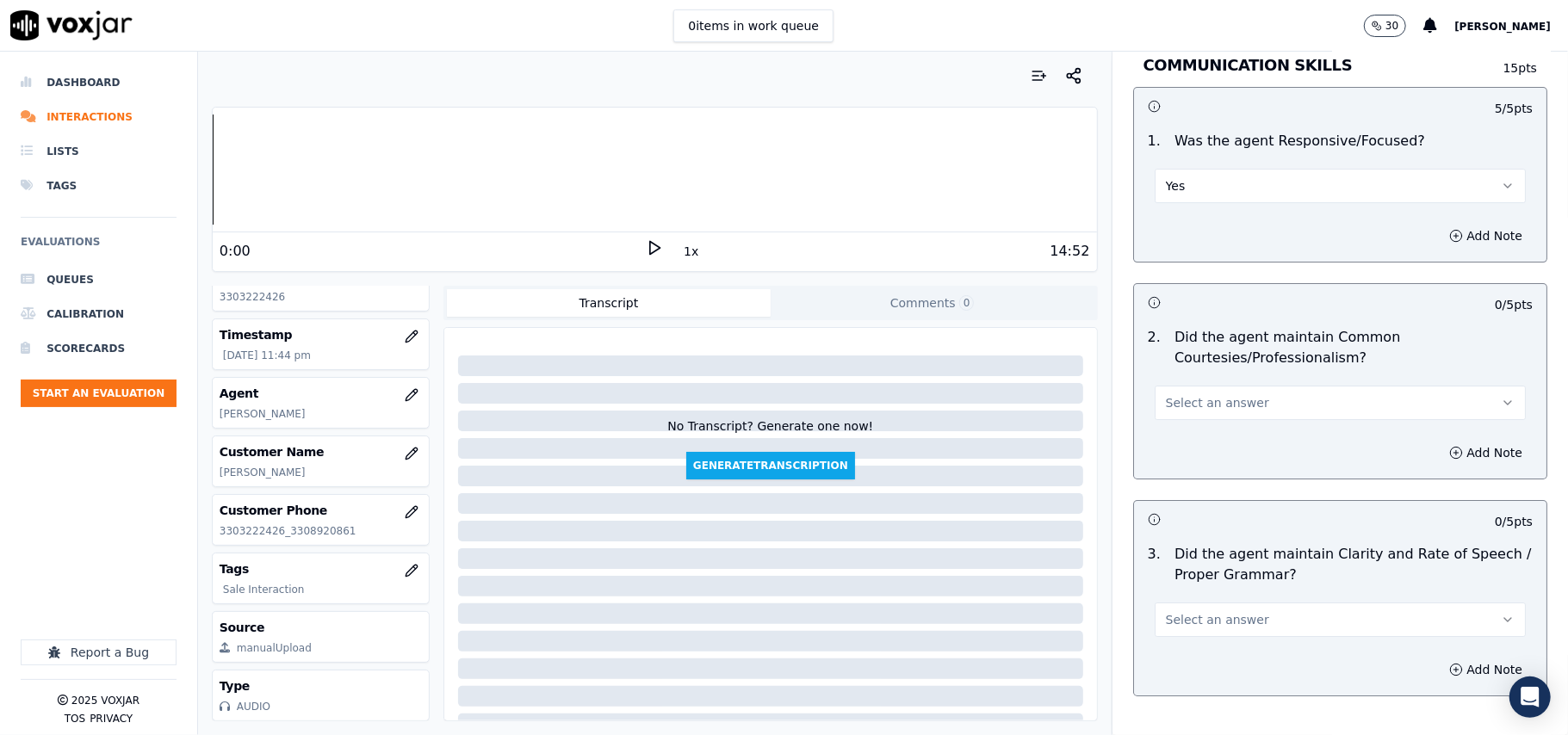
click at [1173, 395] on span "Select an answer" at bounding box center [1217, 403] width 103 height 17
click at [1173, 428] on div "Yes" at bounding box center [1303, 423] width 334 height 28
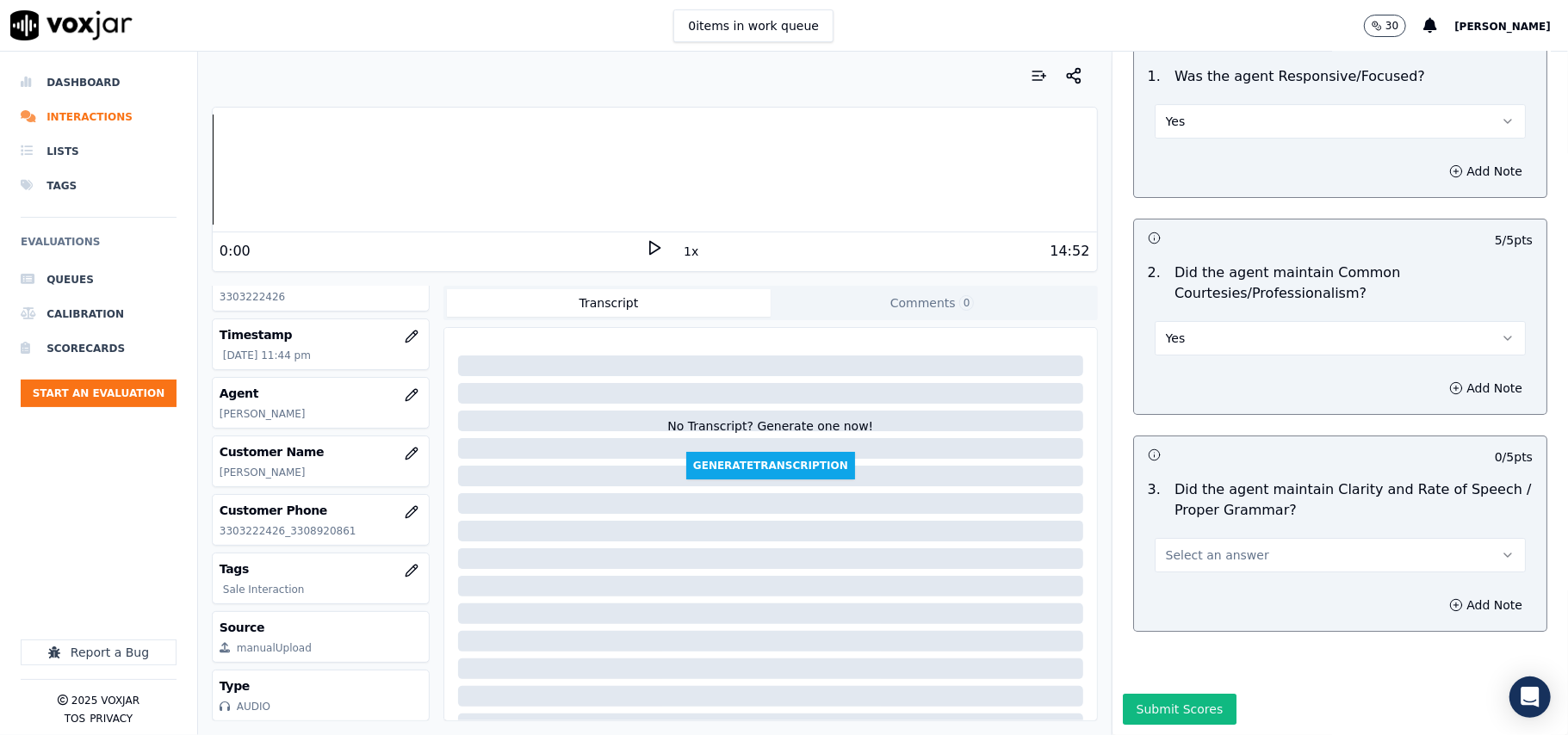
click at [1168, 538] on button "Select an answer" at bounding box center [1339, 554] width 371 height 34
click at [1162, 541] on div "Yes" at bounding box center [1303, 543] width 334 height 28
click at [1154, 694] on button "Submit Scores" at bounding box center [1179, 710] width 114 height 31
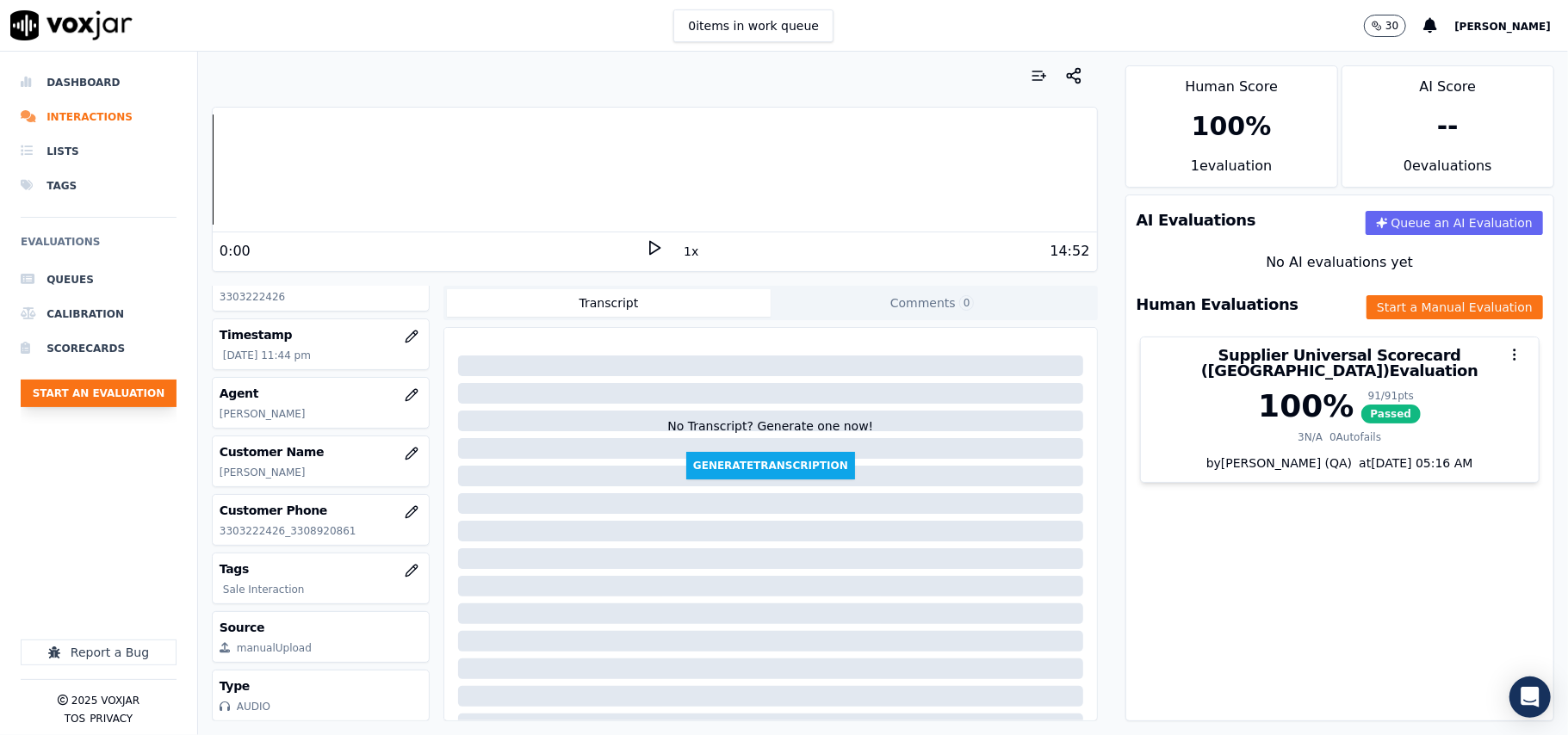
click at [107, 383] on button "Start an Evaluation" at bounding box center [99, 394] width 156 height 28
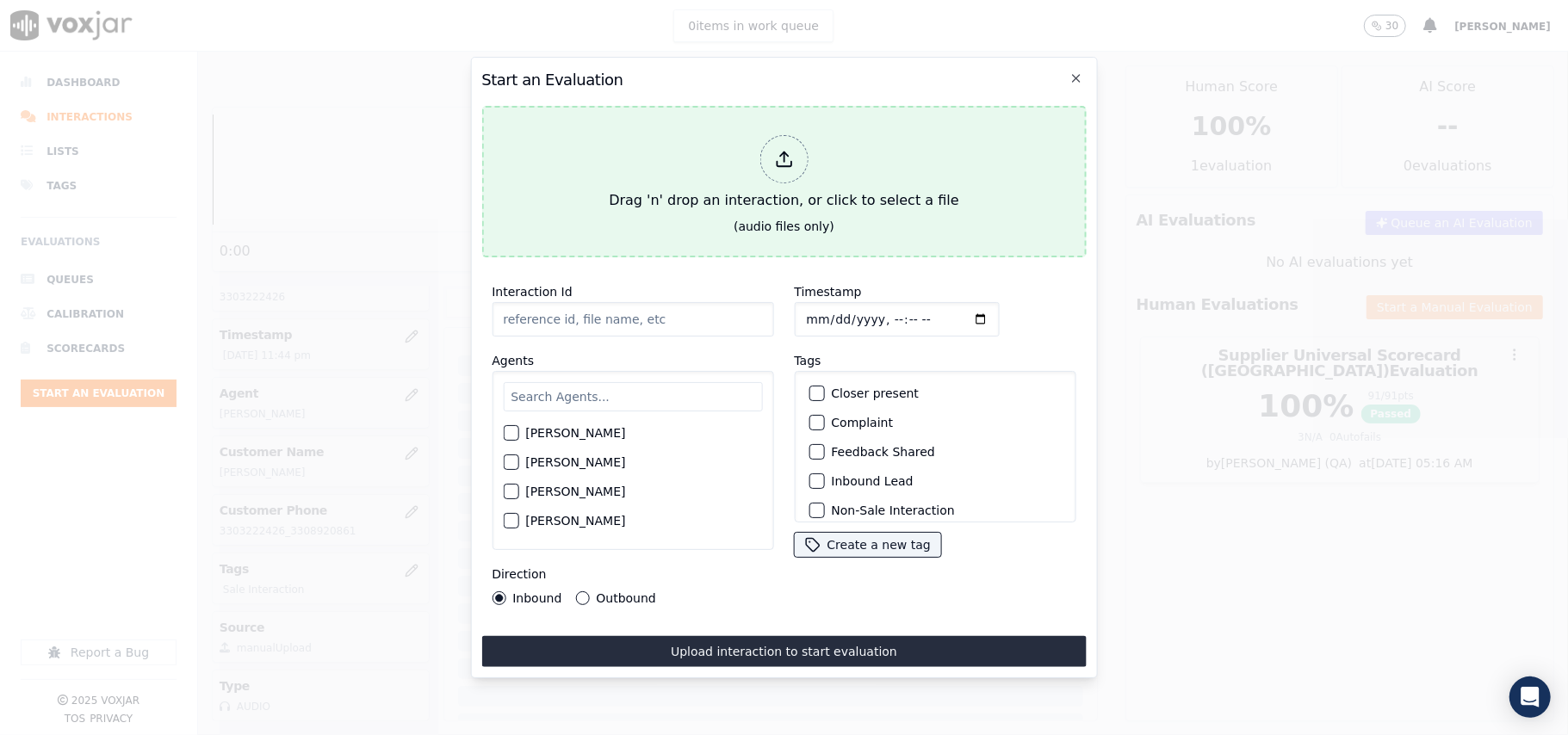
click at [966, 110] on button "Drag 'n' drop an interaction, or click to select a file (audio files only)" at bounding box center [783, 182] width 604 height 152
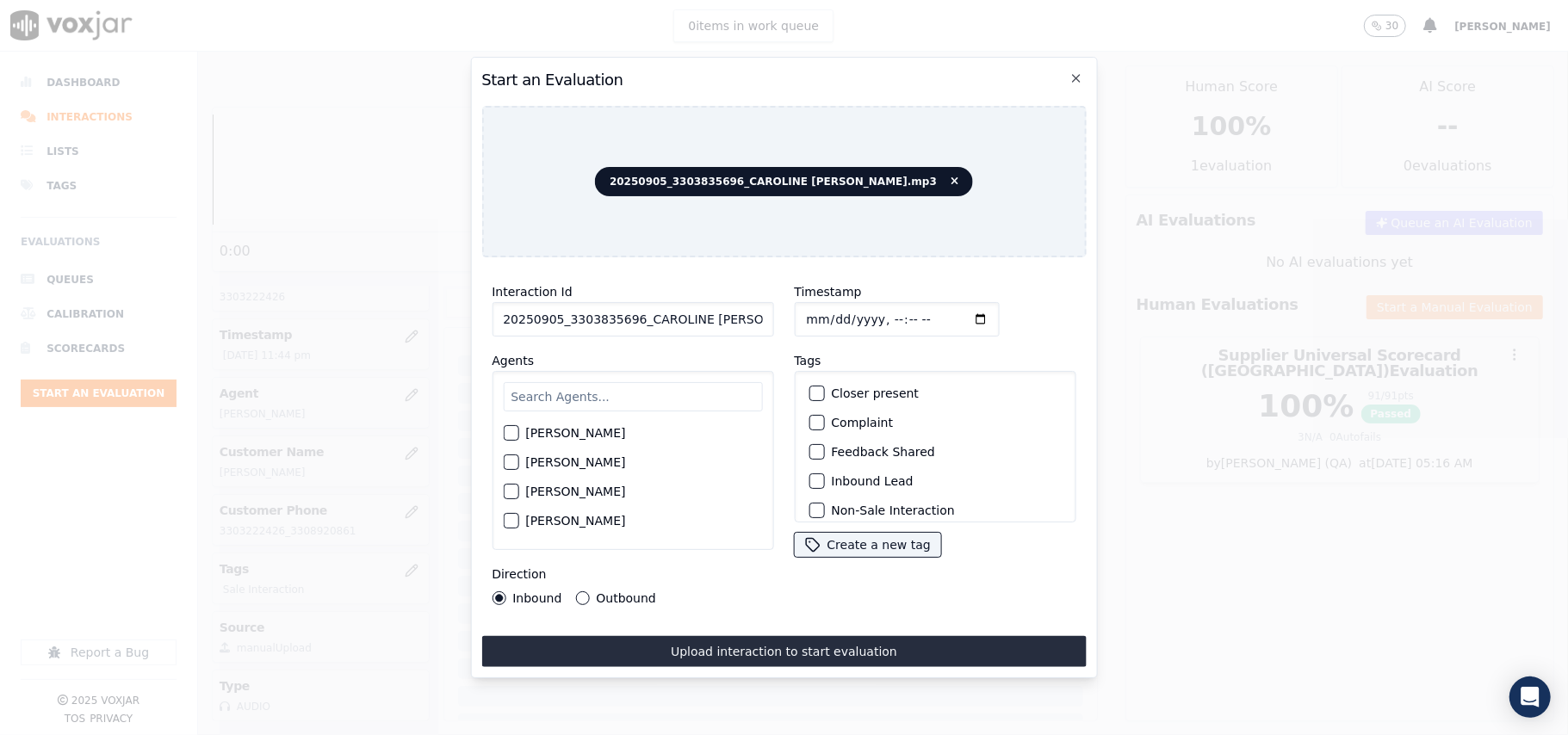
click at [730, 328] on div "Interaction Id 20250905_3303835696_CAROLINE [PERSON_NAME].mp3 Agents [PERSON_NA…" at bounding box center [632, 443] width 302 height 344
click at [687, 310] on input "20250905_3303835696_CAROLINE [PERSON_NAME].mp3" at bounding box center [632, 319] width 281 height 34
paste input "3303835696"
type input "3303835696"
click at [831, 310] on input "Timestamp" at bounding box center [896, 319] width 205 height 34
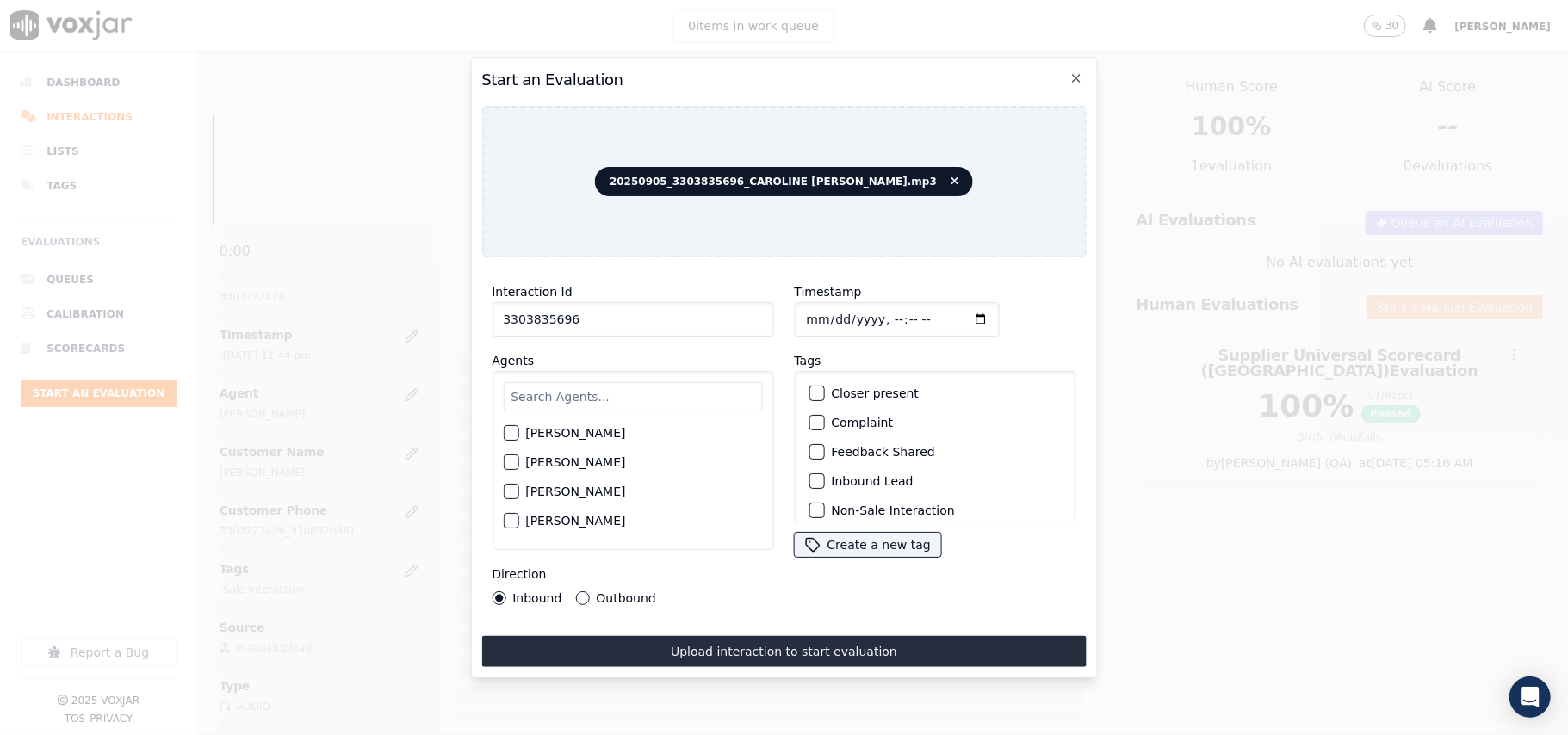
click at [830, 311] on input "Timestamp" at bounding box center [896, 319] width 205 height 34
type input "[DATE]T23:46"
click at [692, 390] on input "text" at bounding box center [632, 397] width 259 height 30
type input "[PERSON_NAME]"
click at [524, 429] on div "[PERSON_NAME]" at bounding box center [632, 438] width 259 height 30
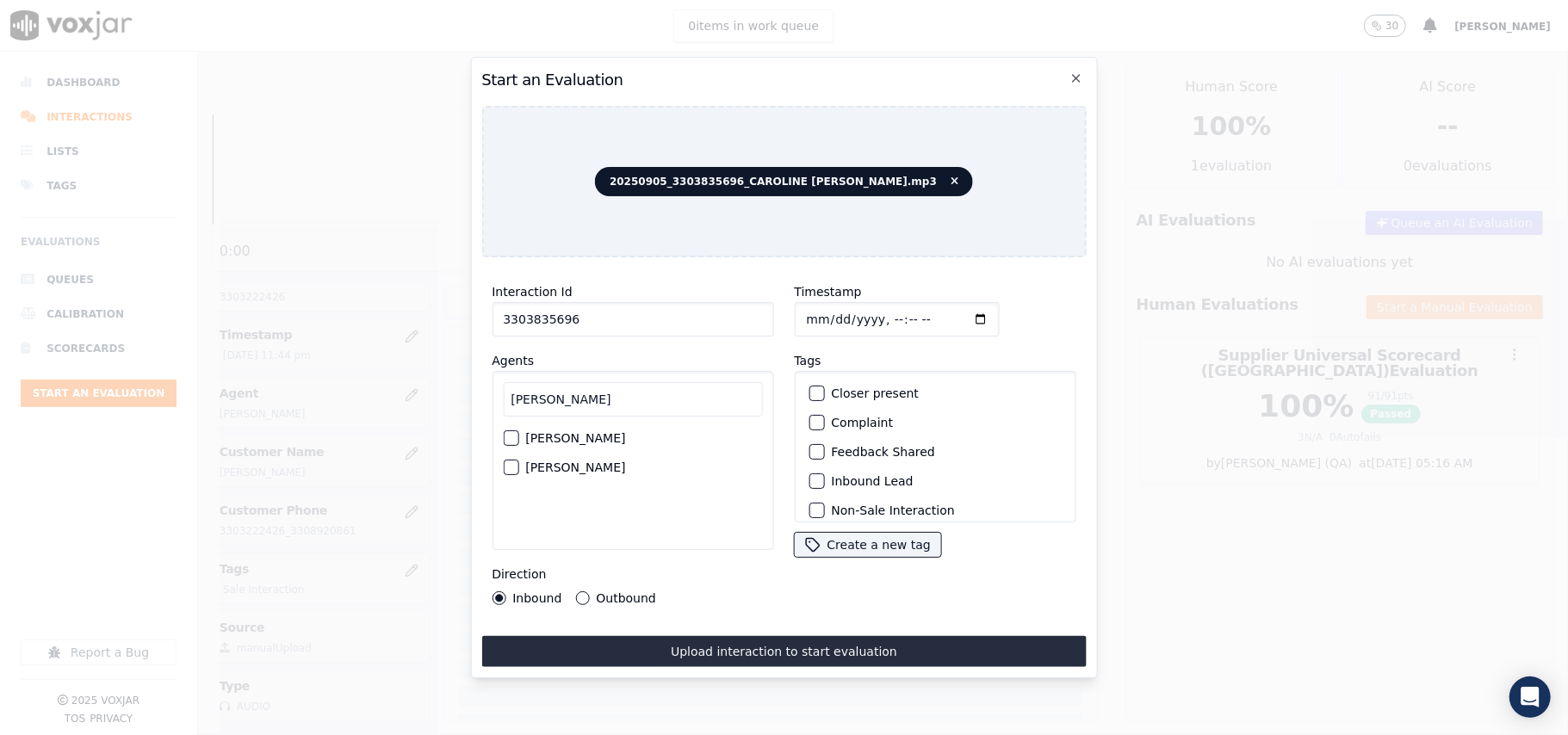
click at [607, 432] on label "[PERSON_NAME]" at bounding box center [575, 438] width 100 height 12
click at [519, 430] on button "[PERSON_NAME]" at bounding box center [511, 438] width 16 height 16
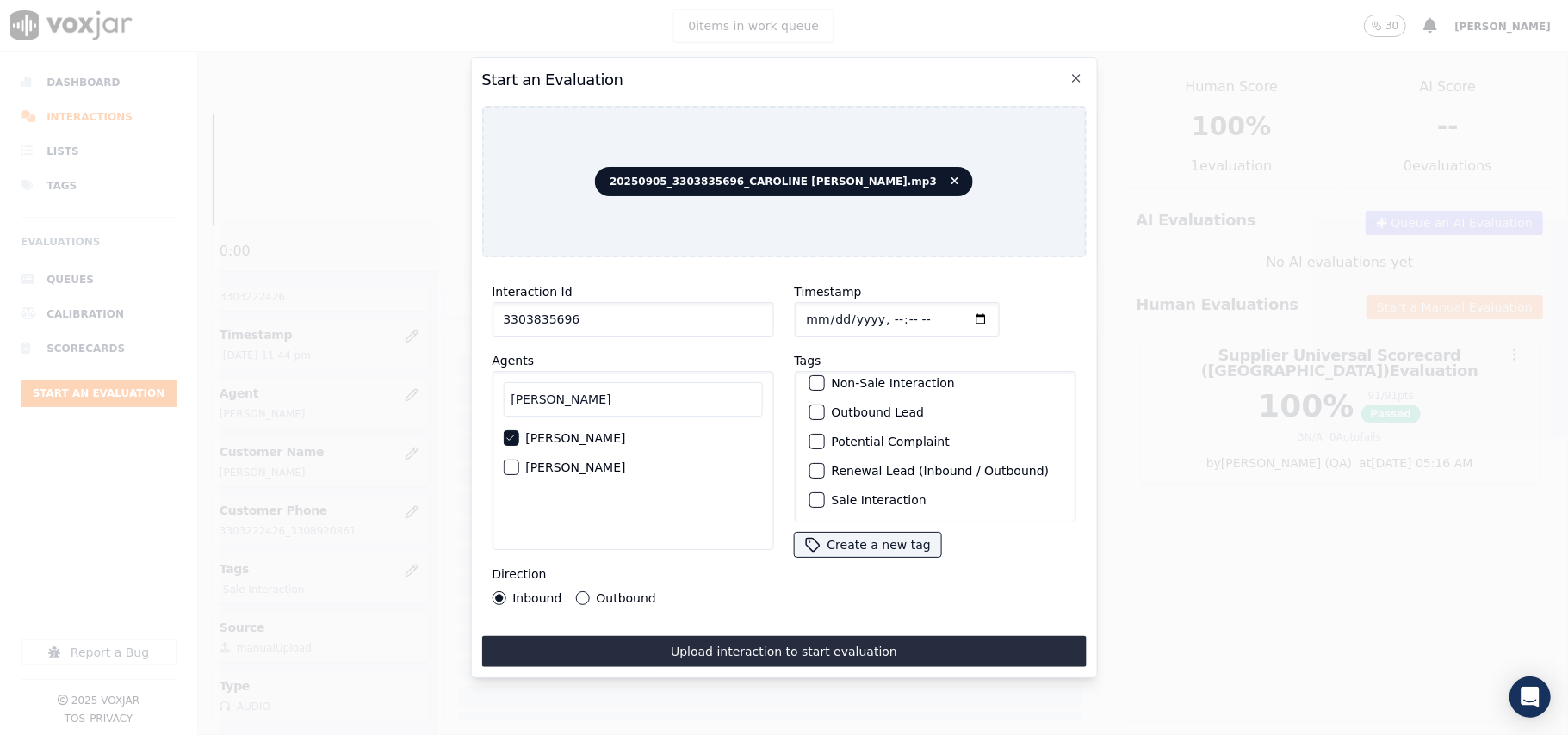
click at [843, 494] on label "Sale Interaction" at bounding box center [878, 500] width 94 height 12
click at [824, 492] on button "Sale Interaction" at bounding box center [816, 500] width 16 height 16
click at [613, 593] on label "Outbound" at bounding box center [625, 599] width 59 height 12
click at [589, 592] on button "Outbound" at bounding box center [582, 599] width 14 height 14
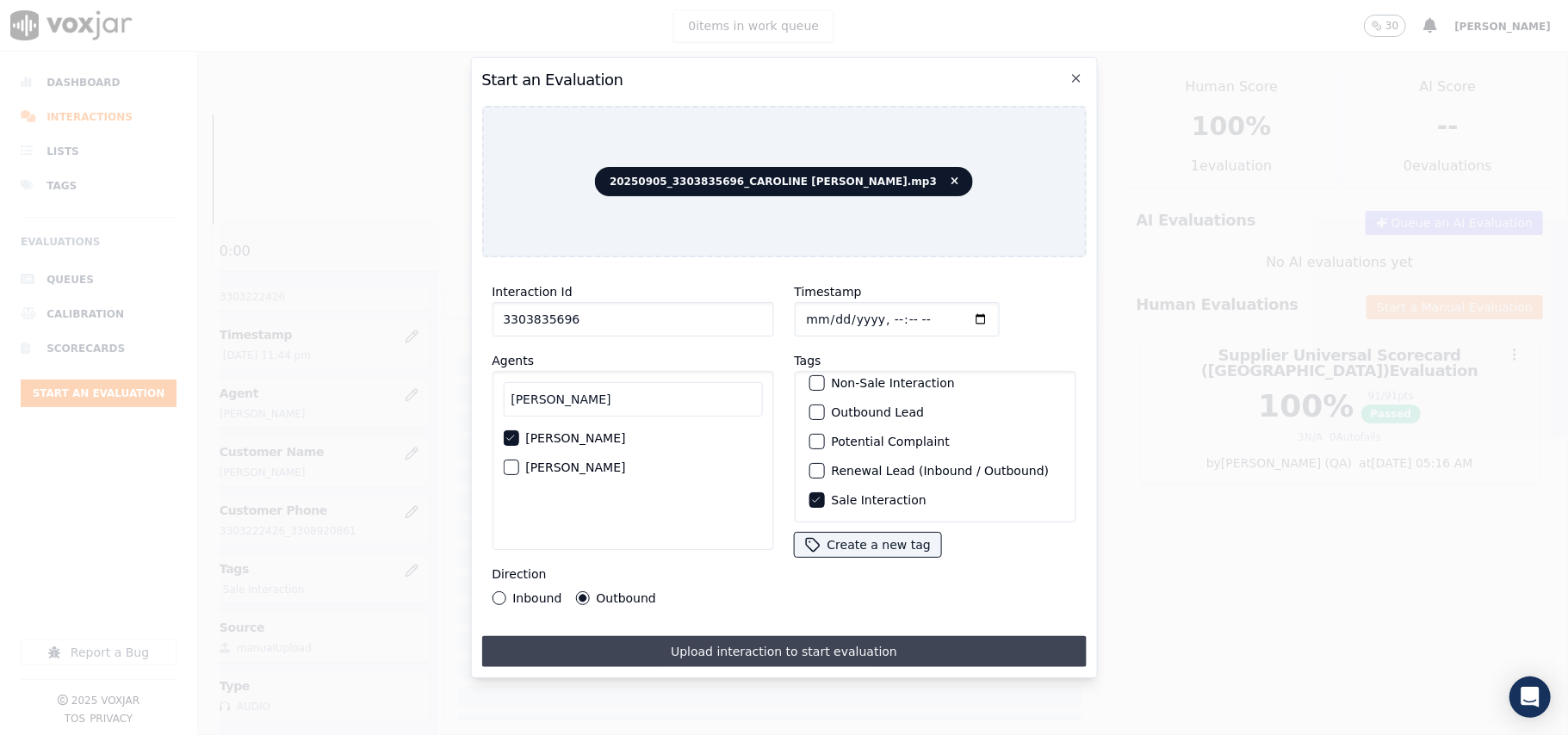
click at [726, 636] on button "Upload interaction to start evaluation" at bounding box center [783, 652] width 604 height 31
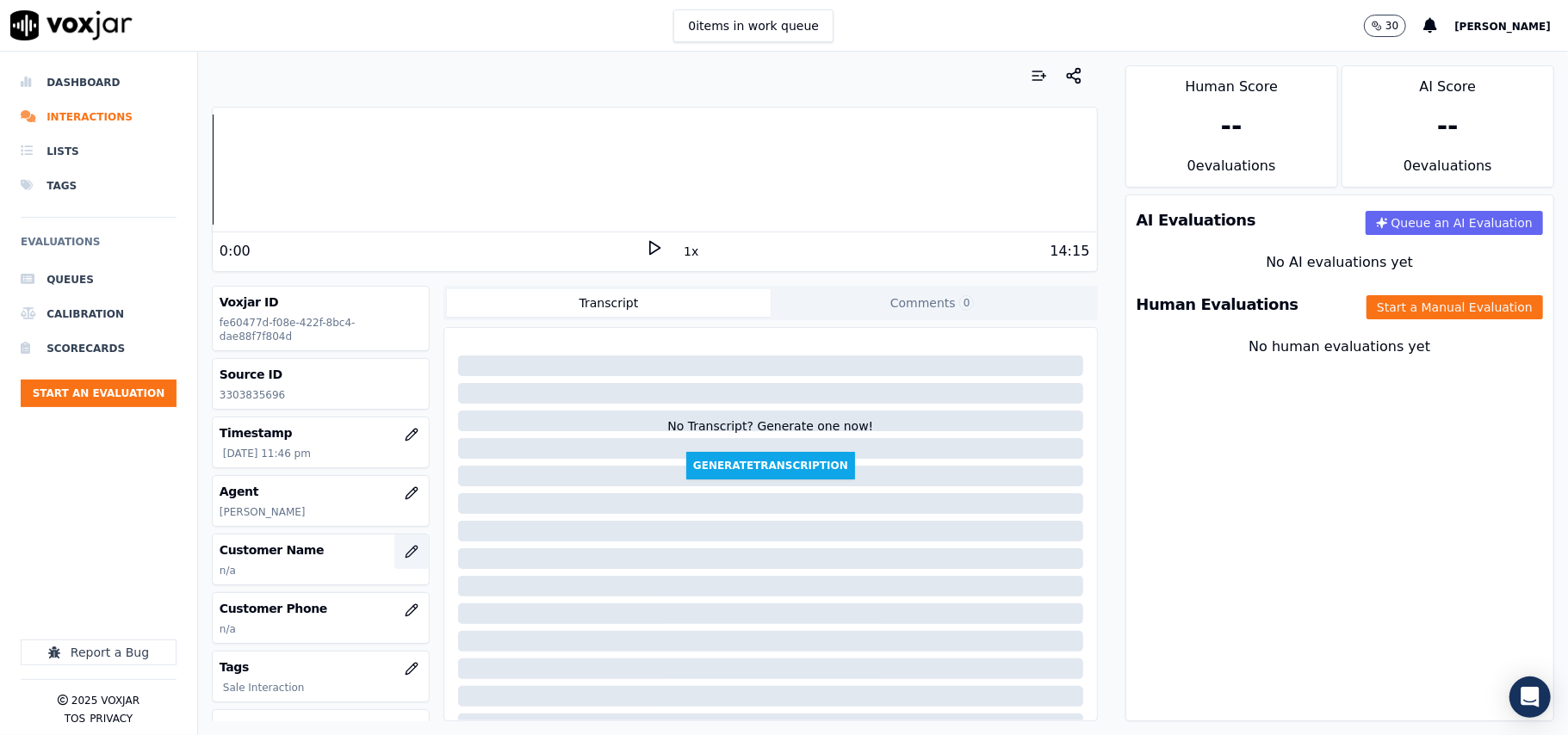
click at [395, 562] on button "button" at bounding box center [411, 551] width 34 height 34
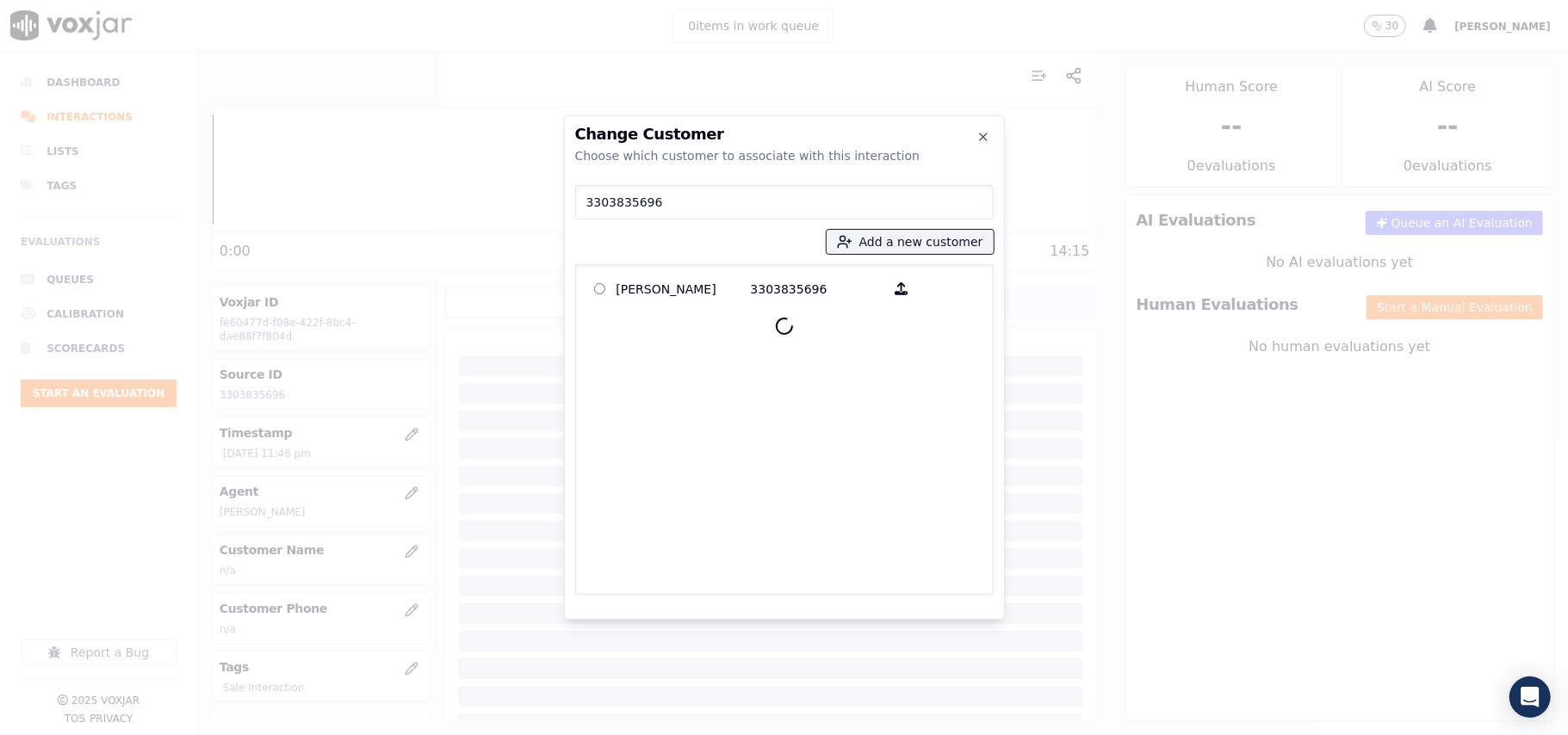
type input "3303835696"
click at [696, 276] on p "[PERSON_NAME]" at bounding box center [684, 289] width 134 height 27
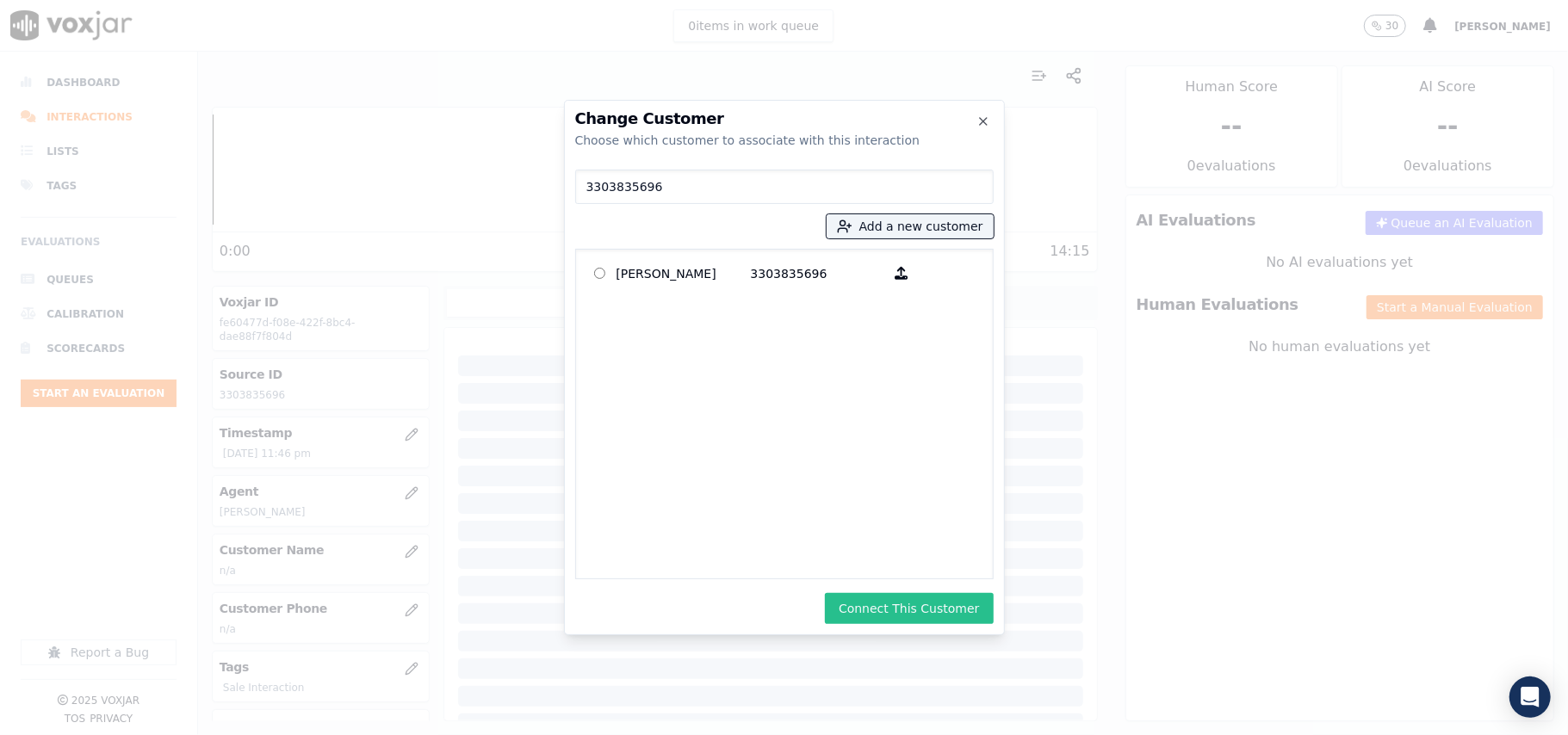
click at [869, 600] on button "Connect This Customer" at bounding box center [909, 608] width 168 height 31
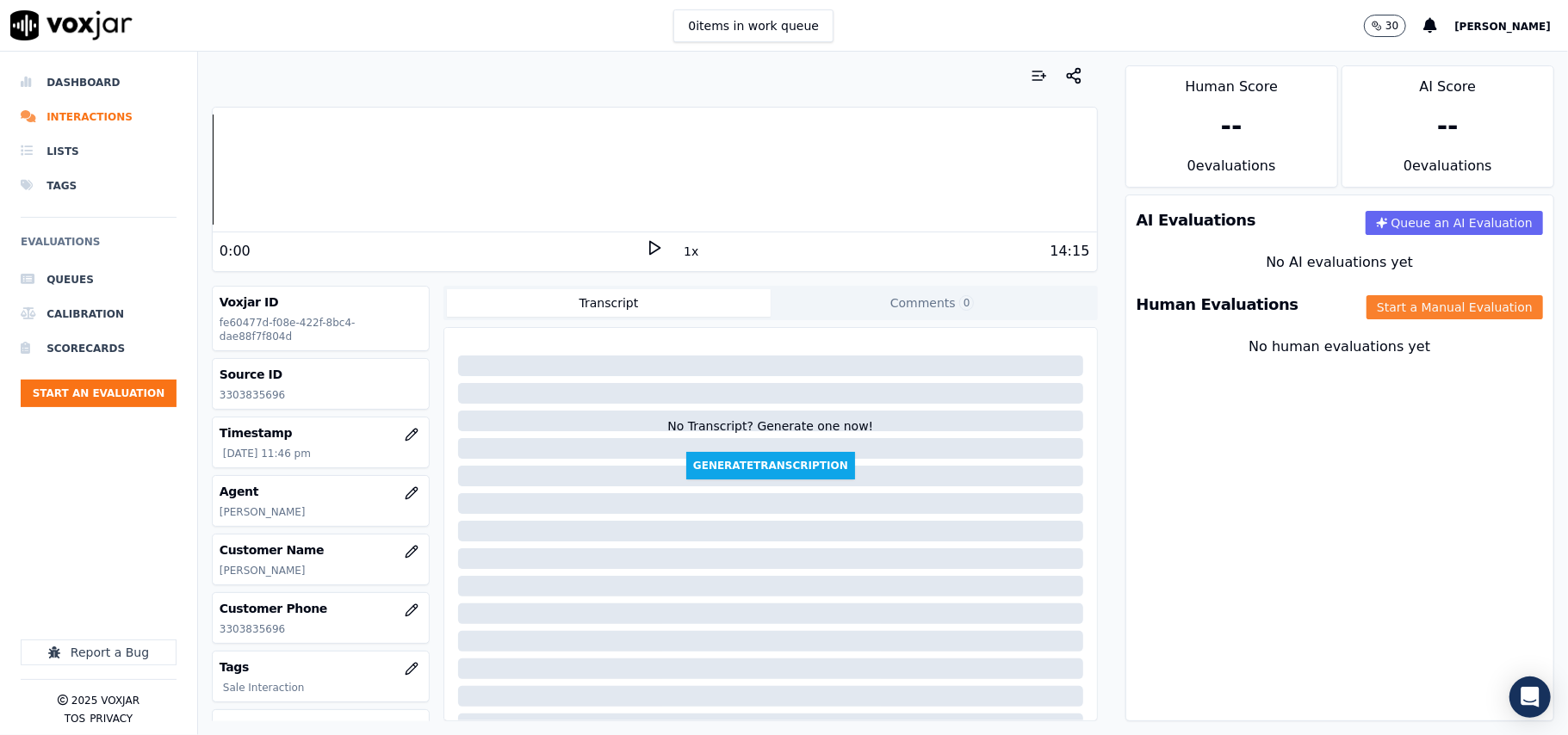
click at [1404, 311] on button "Start a Manual Evaluation" at bounding box center [1455, 307] width 176 height 24
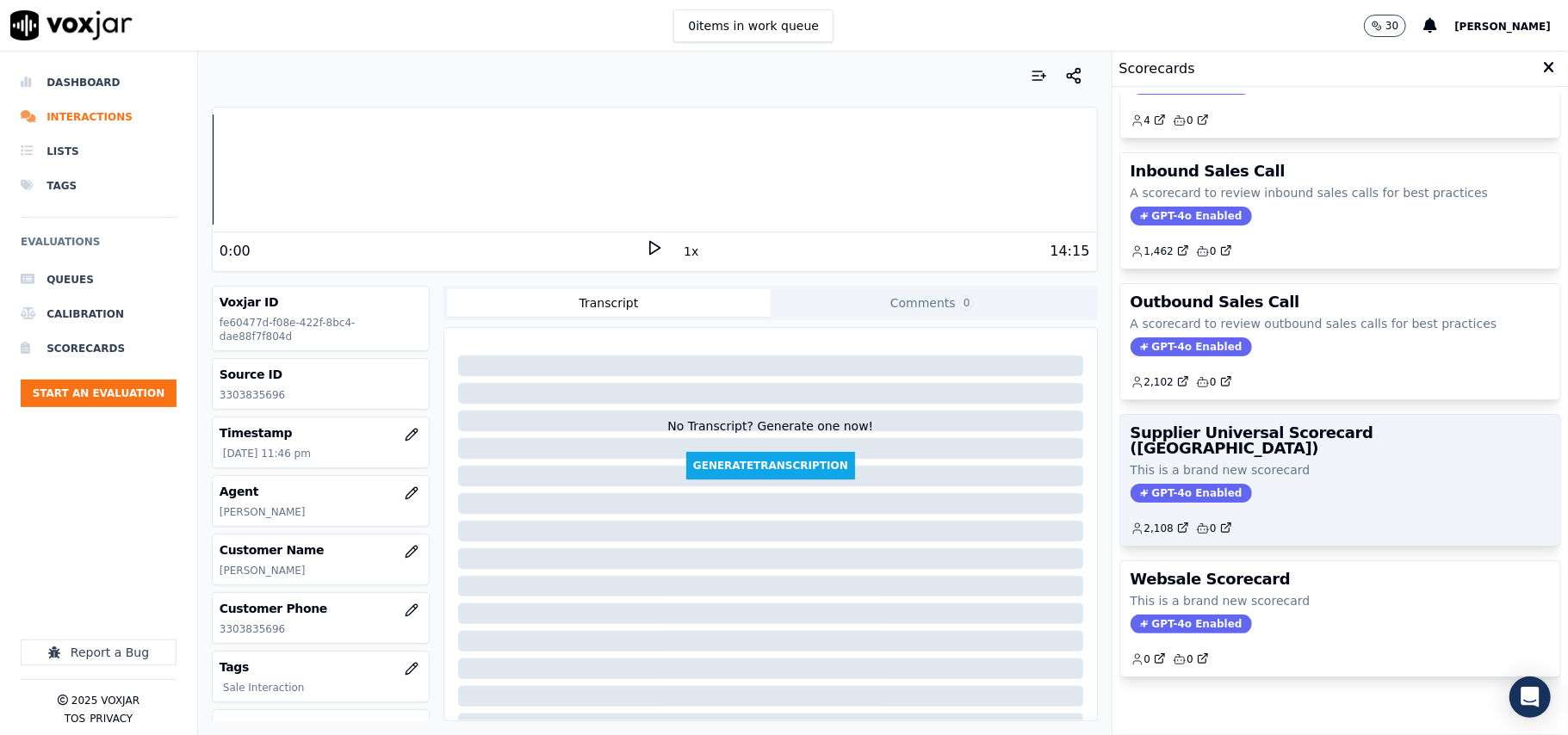
scroll to position [132, 0]
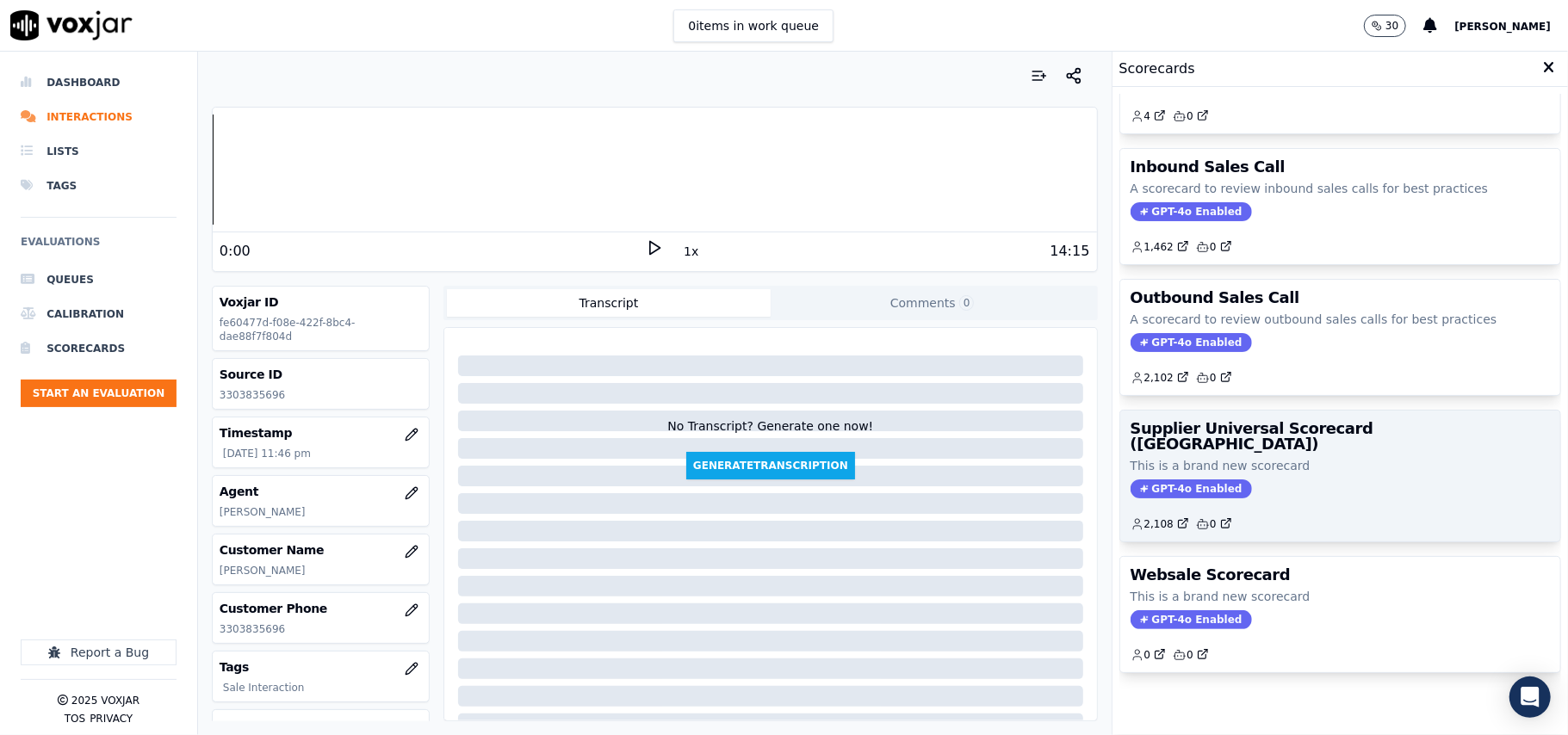
click at [1266, 479] on div "GPT-4o Enabled" at bounding box center [1340, 489] width 419 height 19
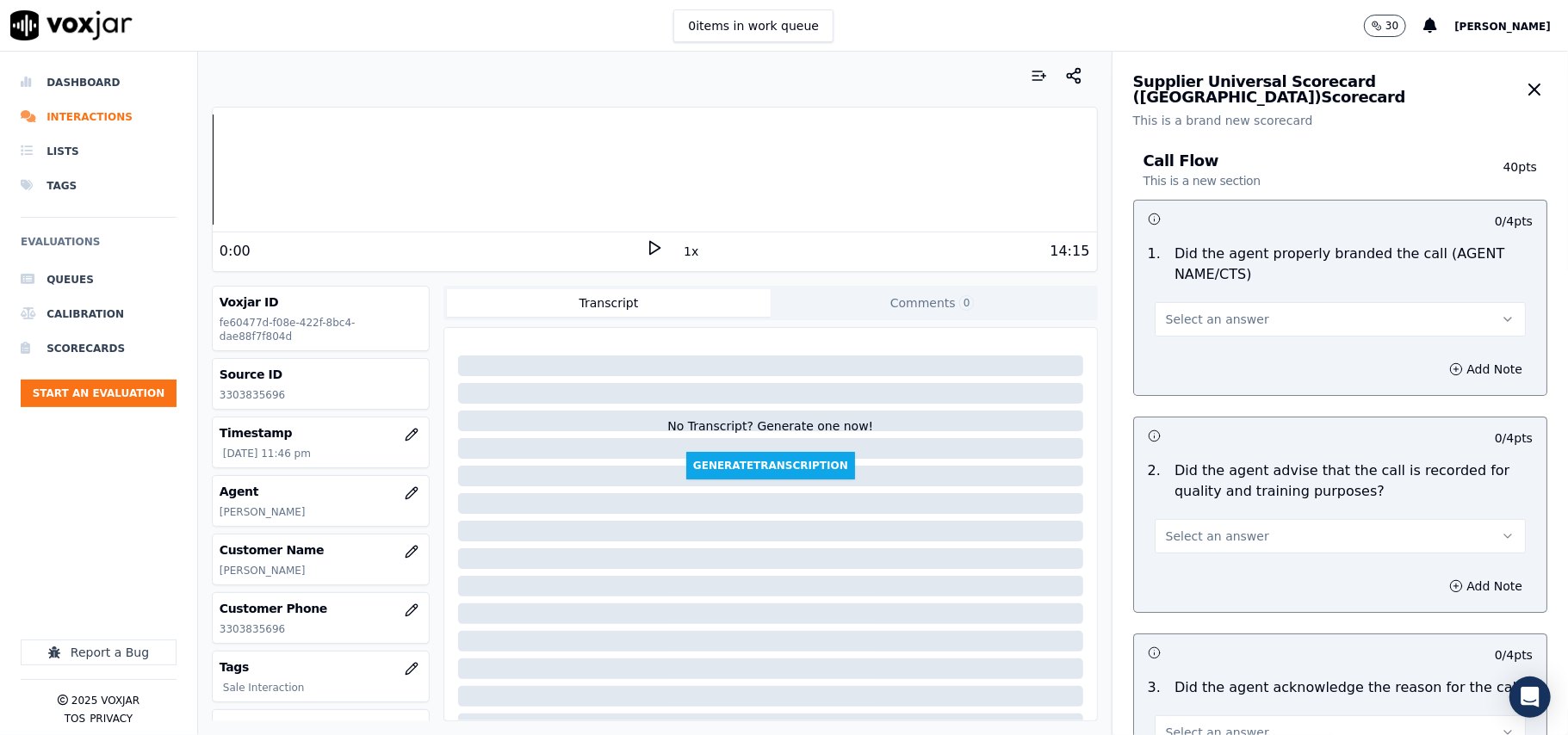
click at [1193, 328] on span "Select an answer" at bounding box center [1217, 319] width 103 height 17
click at [1186, 358] on div "Yes" at bounding box center [1303, 359] width 334 height 28
drag, startPoint x: 1228, startPoint y: 525, endPoint x: 1214, endPoint y: 552, distance: 30.4
click at [1228, 525] on button "Select an answer" at bounding box center [1339, 536] width 371 height 34
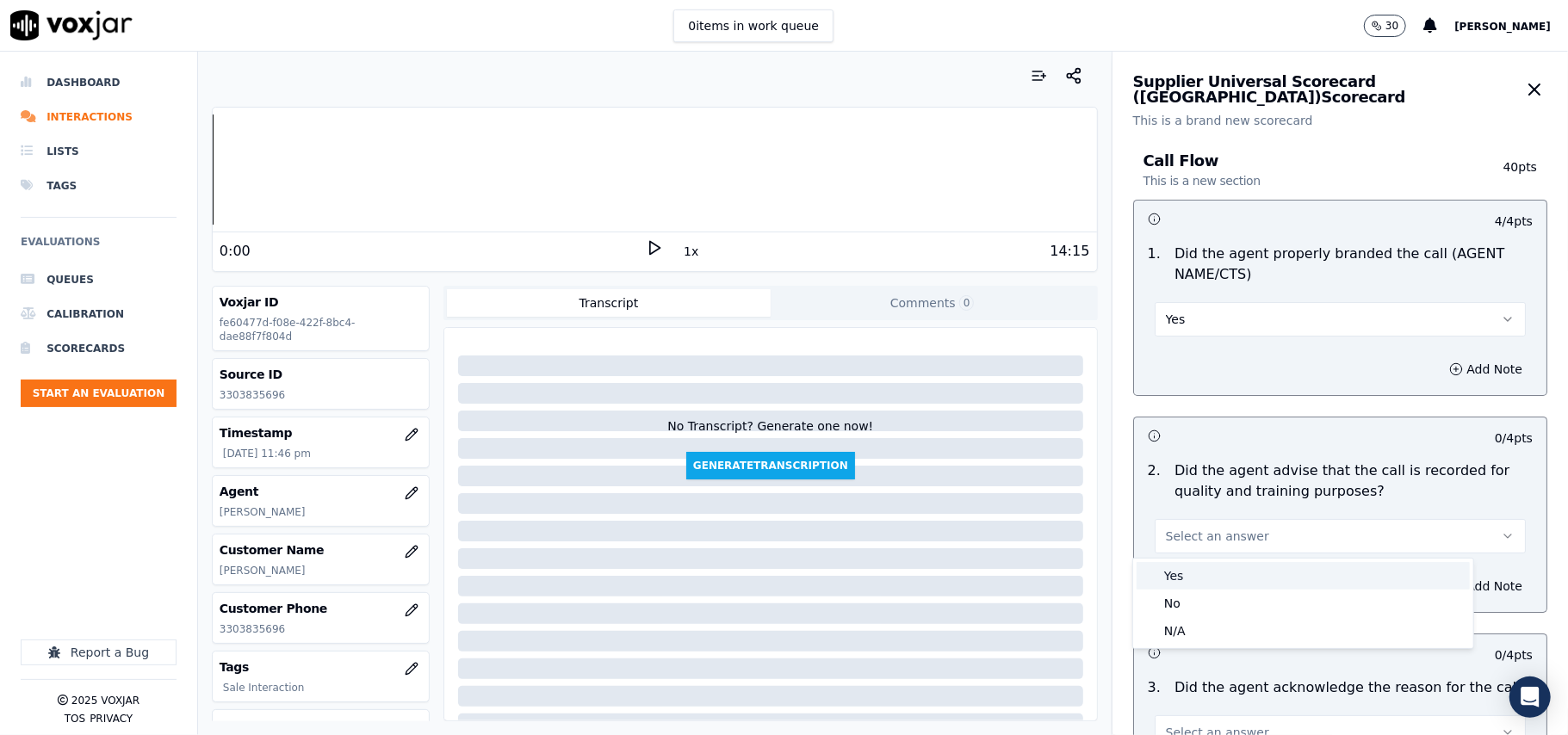
click at [1193, 577] on div "Yes" at bounding box center [1303, 576] width 334 height 28
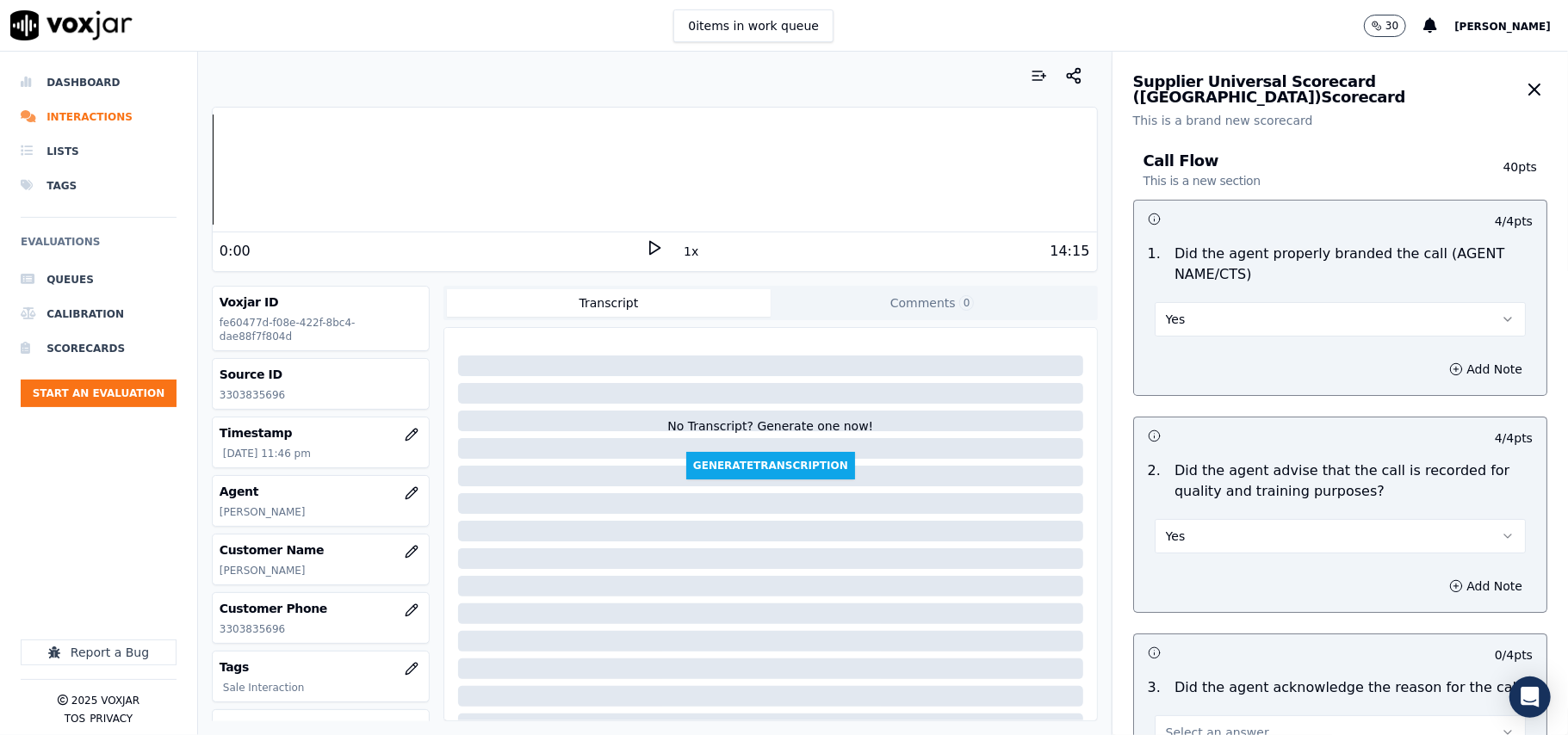
scroll to position [191, 0]
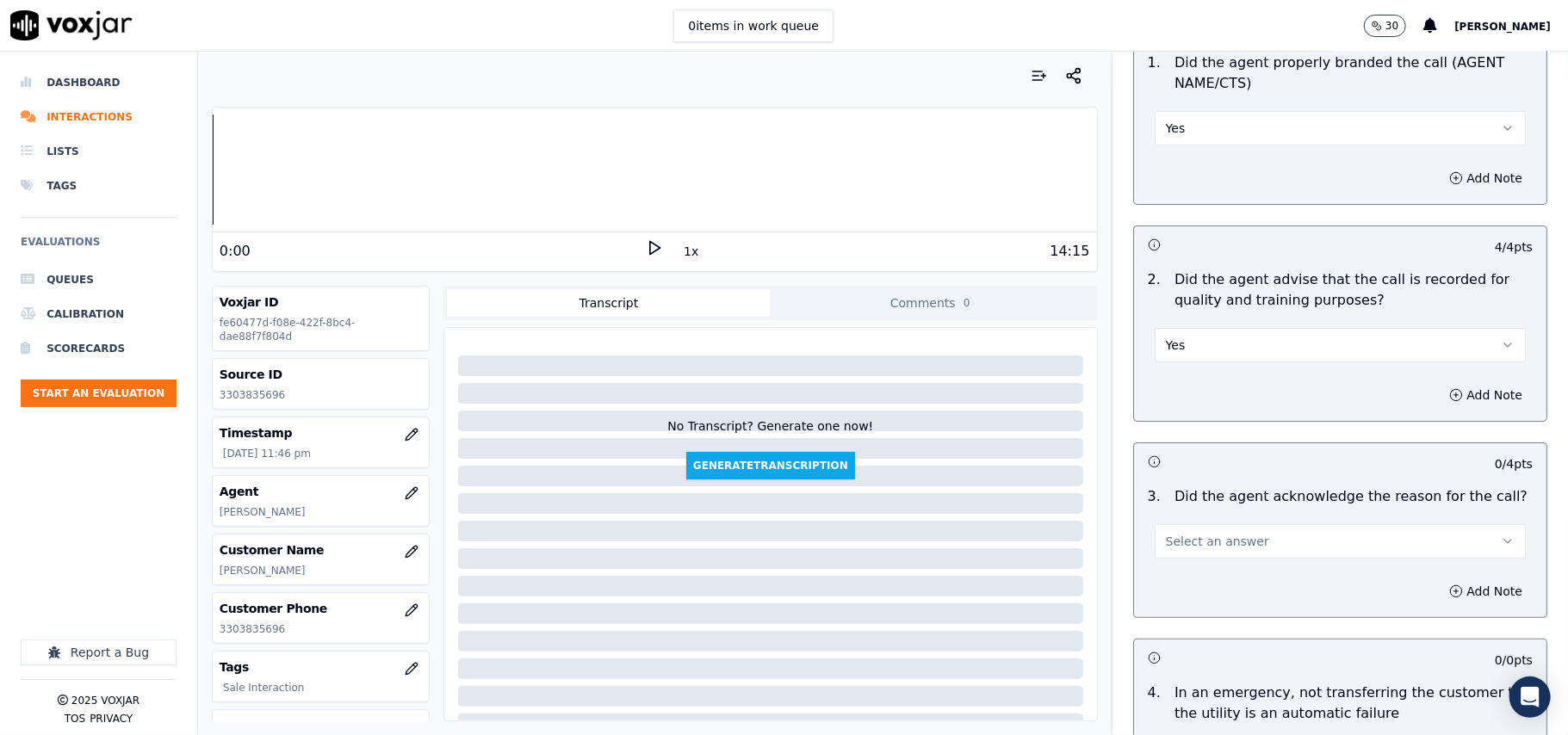
click at [1195, 546] on span "Select an answer" at bounding box center [1217, 541] width 103 height 17
click at [1190, 577] on div "Yes" at bounding box center [1303, 581] width 334 height 28
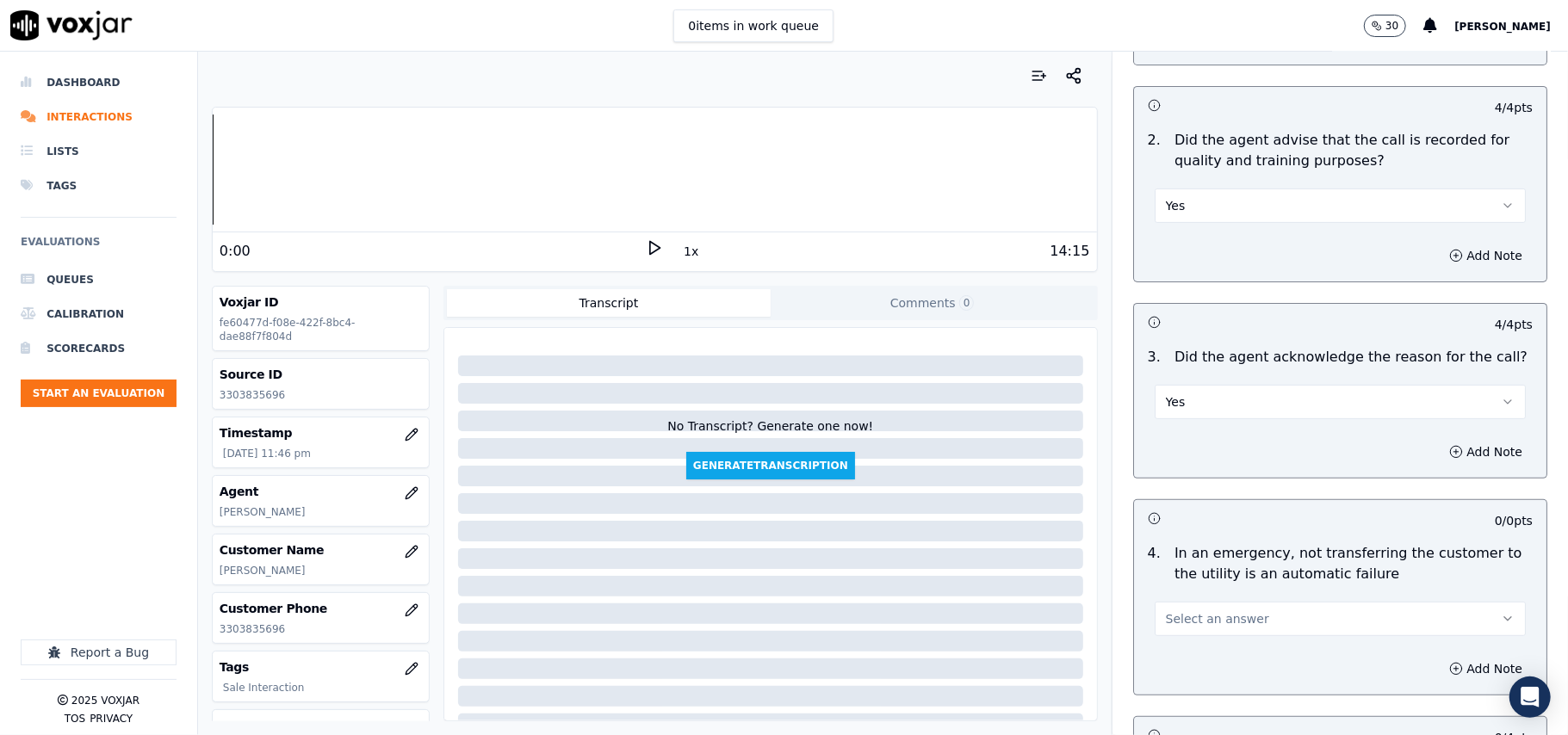
scroll to position [382, 0]
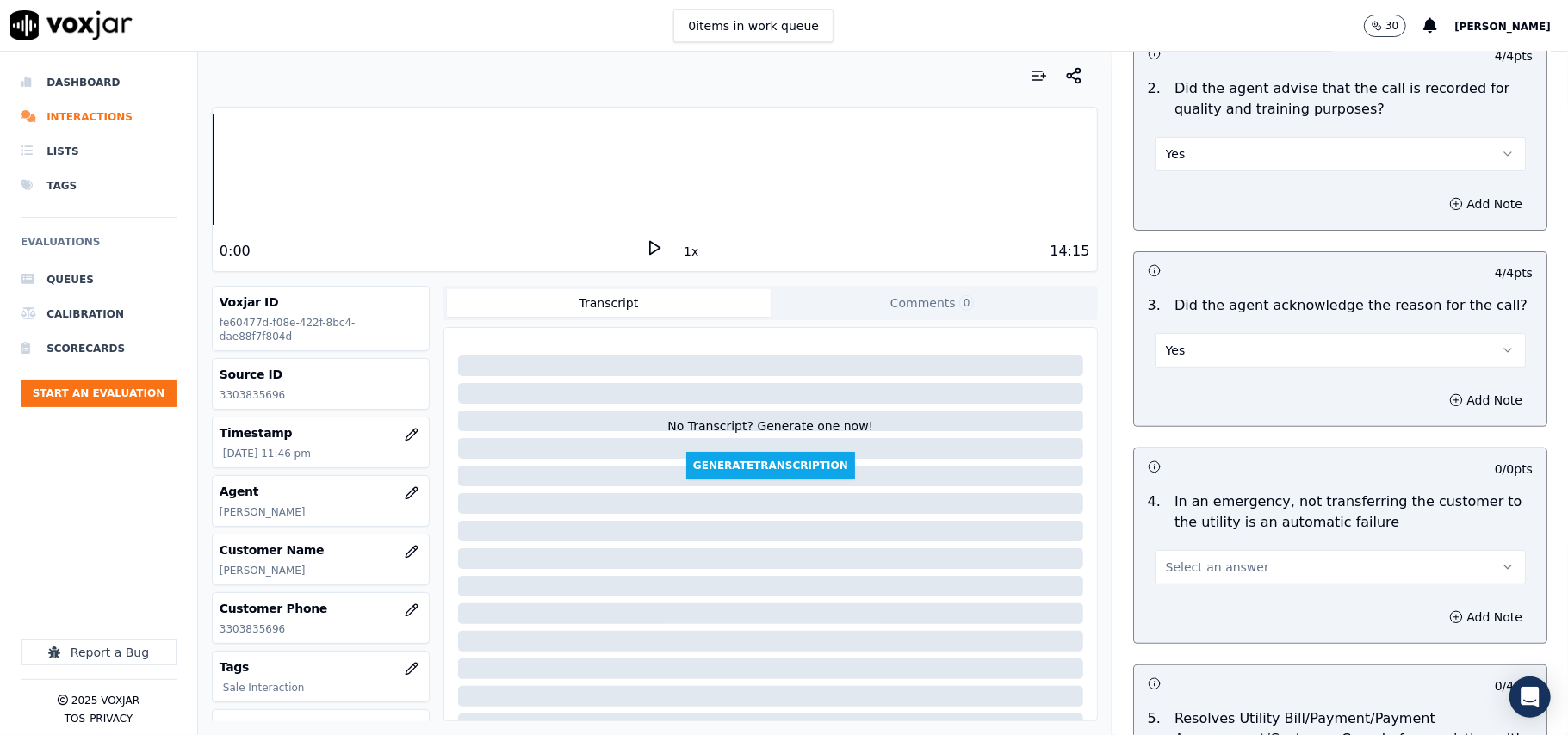
click at [1204, 547] on div "Select an answer" at bounding box center [1340, 558] width 399 height 52
click at [1197, 568] on span "Select an answer" at bounding box center [1217, 567] width 103 height 17
drag, startPoint x: 1200, startPoint y: 666, endPoint x: 1207, endPoint y: 644, distance: 23.1
click at [1200, 665] on div "N/A" at bounding box center [1303, 664] width 334 height 28
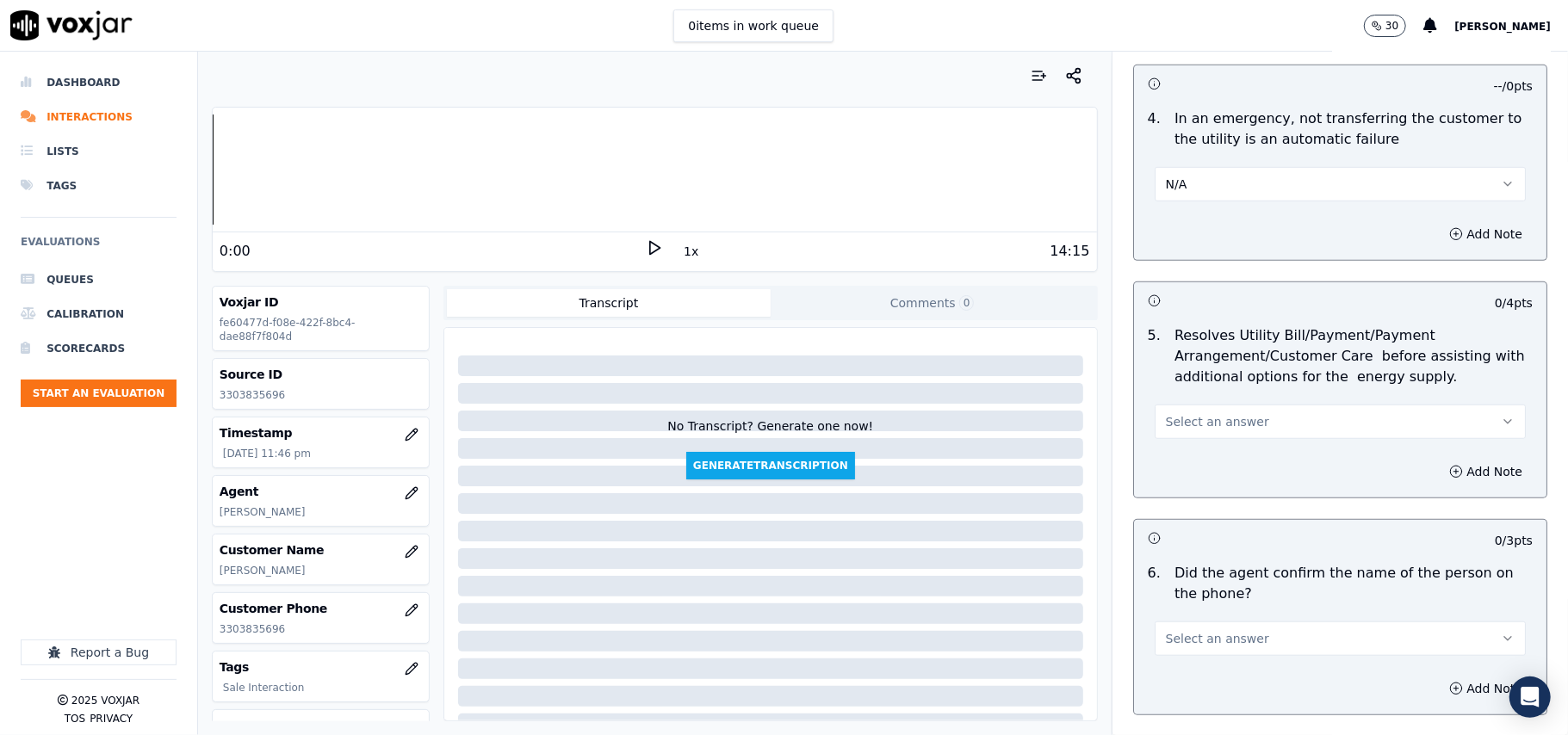
click at [1200, 427] on span "Select an answer" at bounding box center [1217, 422] width 103 height 17
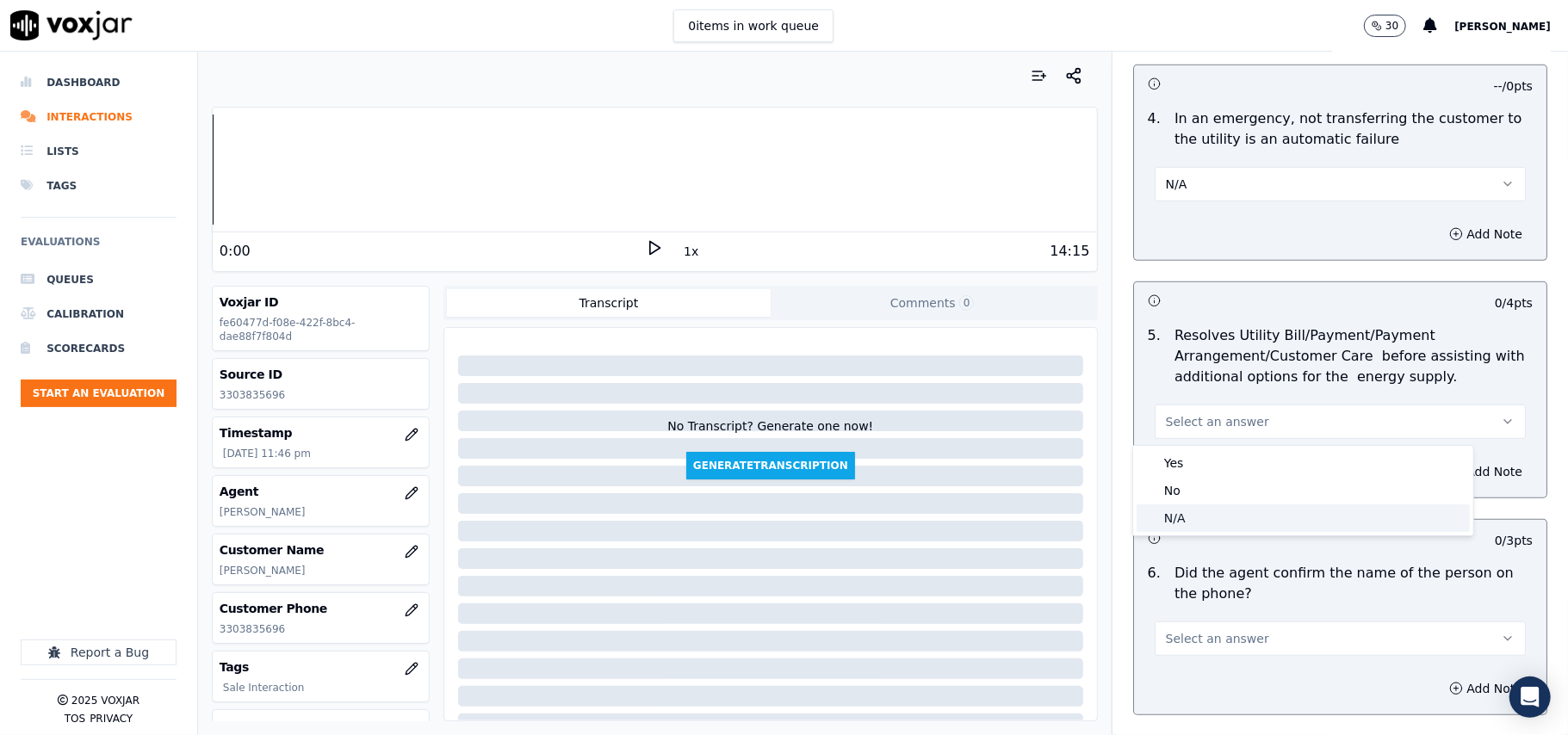
click at [1186, 513] on div "N/A" at bounding box center [1303, 519] width 334 height 28
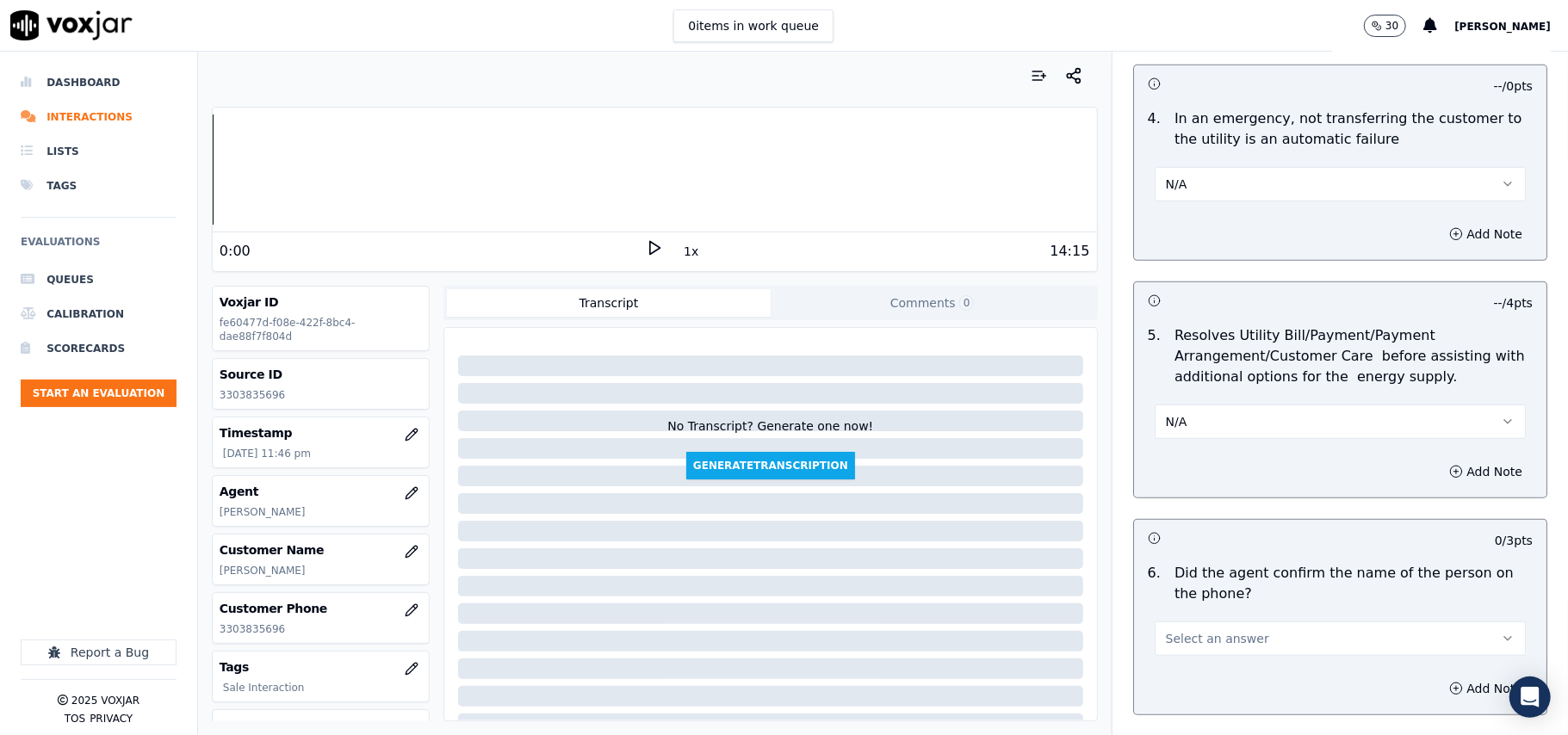
scroll to position [956, 0]
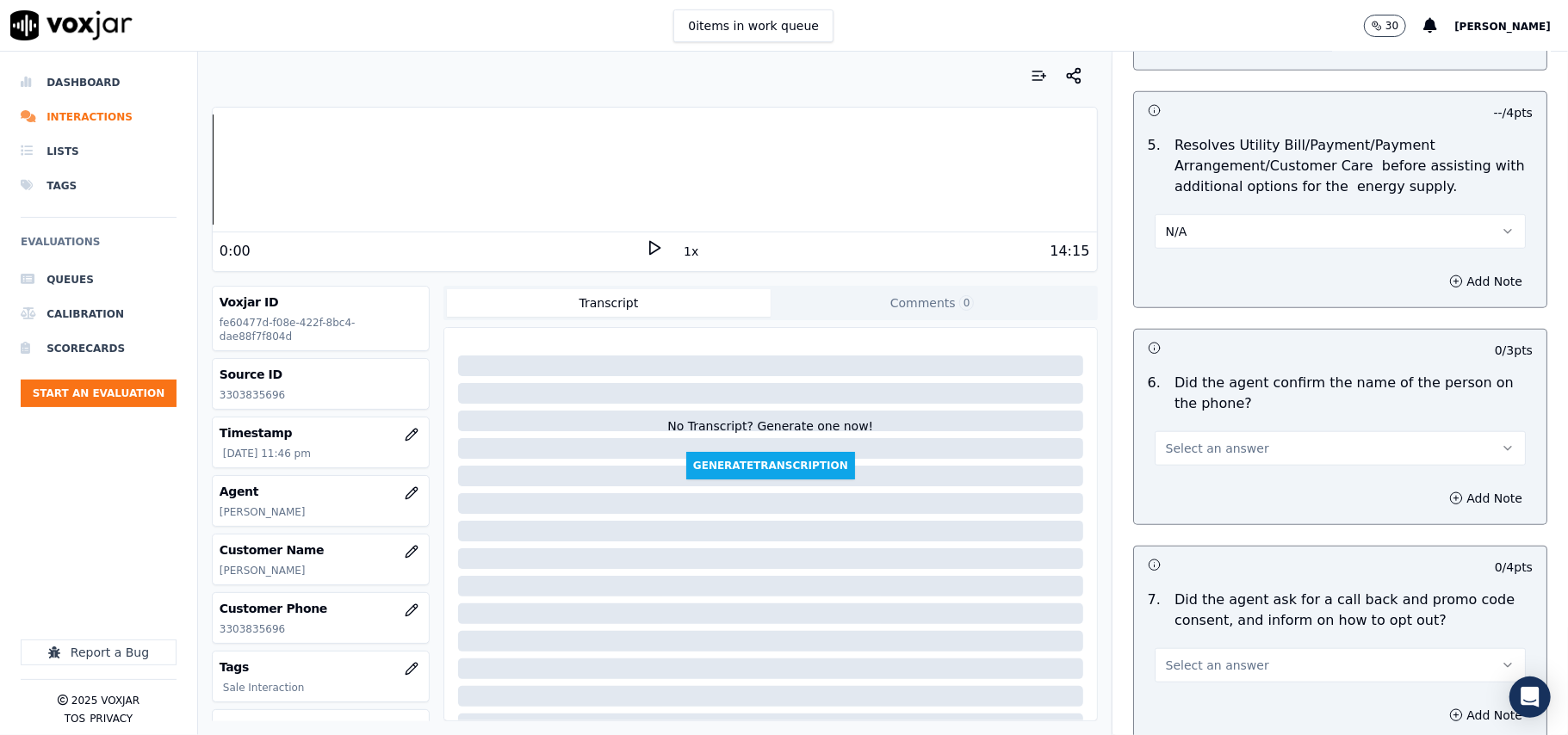
click at [1214, 450] on span "Select an answer" at bounding box center [1217, 449] width 103 height 17
click at [1210, 535] on div "N/A" at bounding box center [1303, 545] width 334 height 28
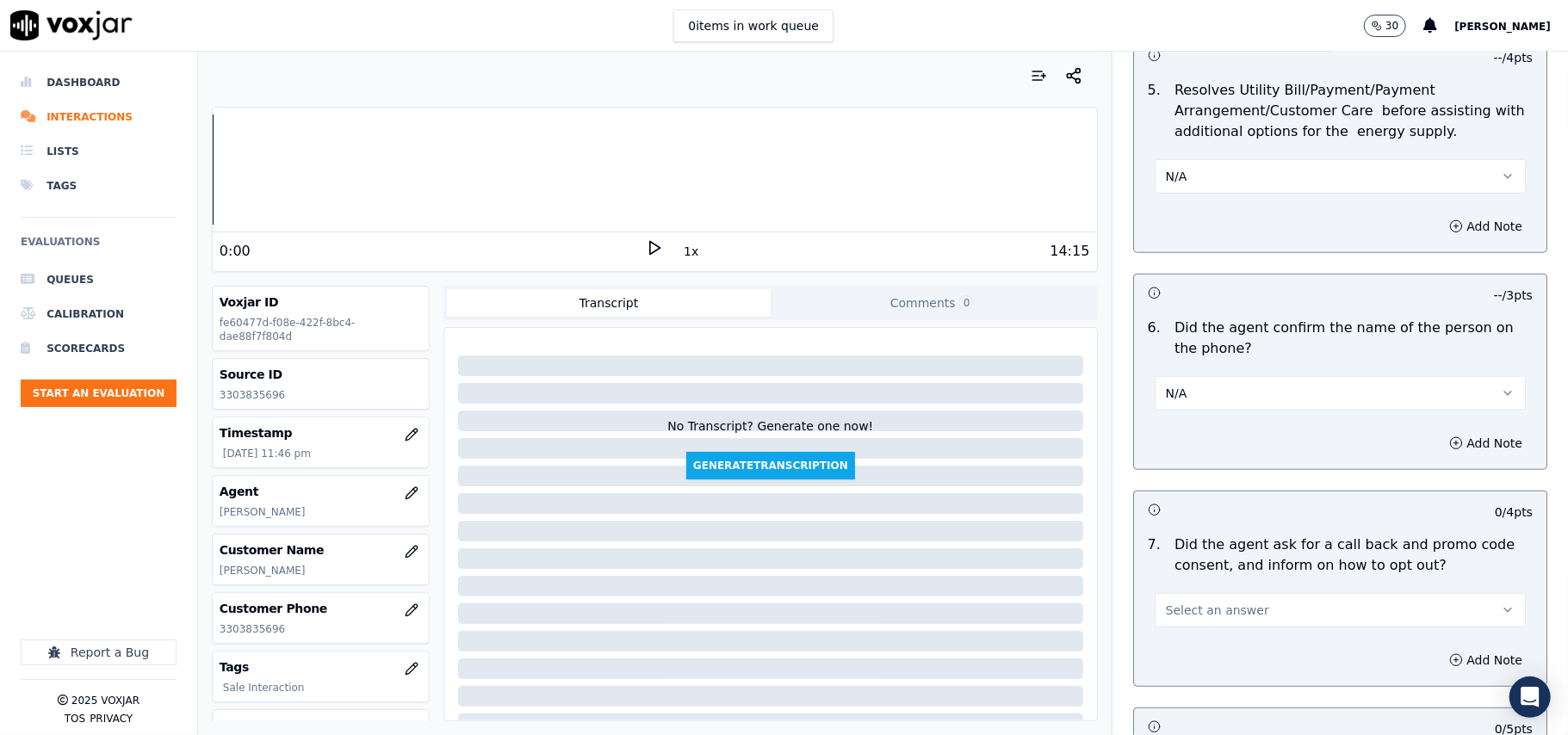
scroll to position [1148, 0]
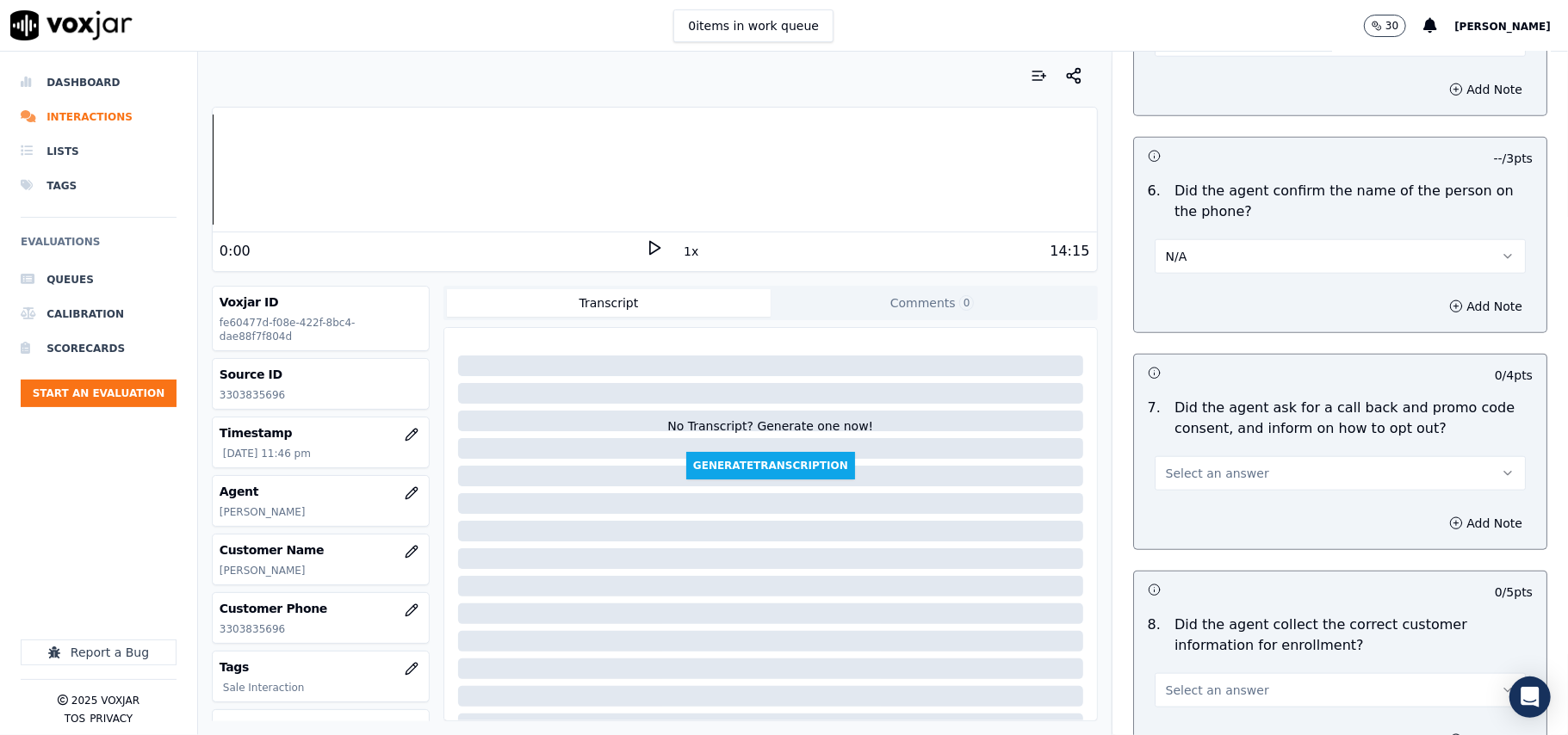
click at [1226, 489] on button "Select an answer" at bounding box center [1339, 473] width 371 height 34
click at [1173, 515] on div "Yes" at bounding box center [1303, 516] width 334 height 28
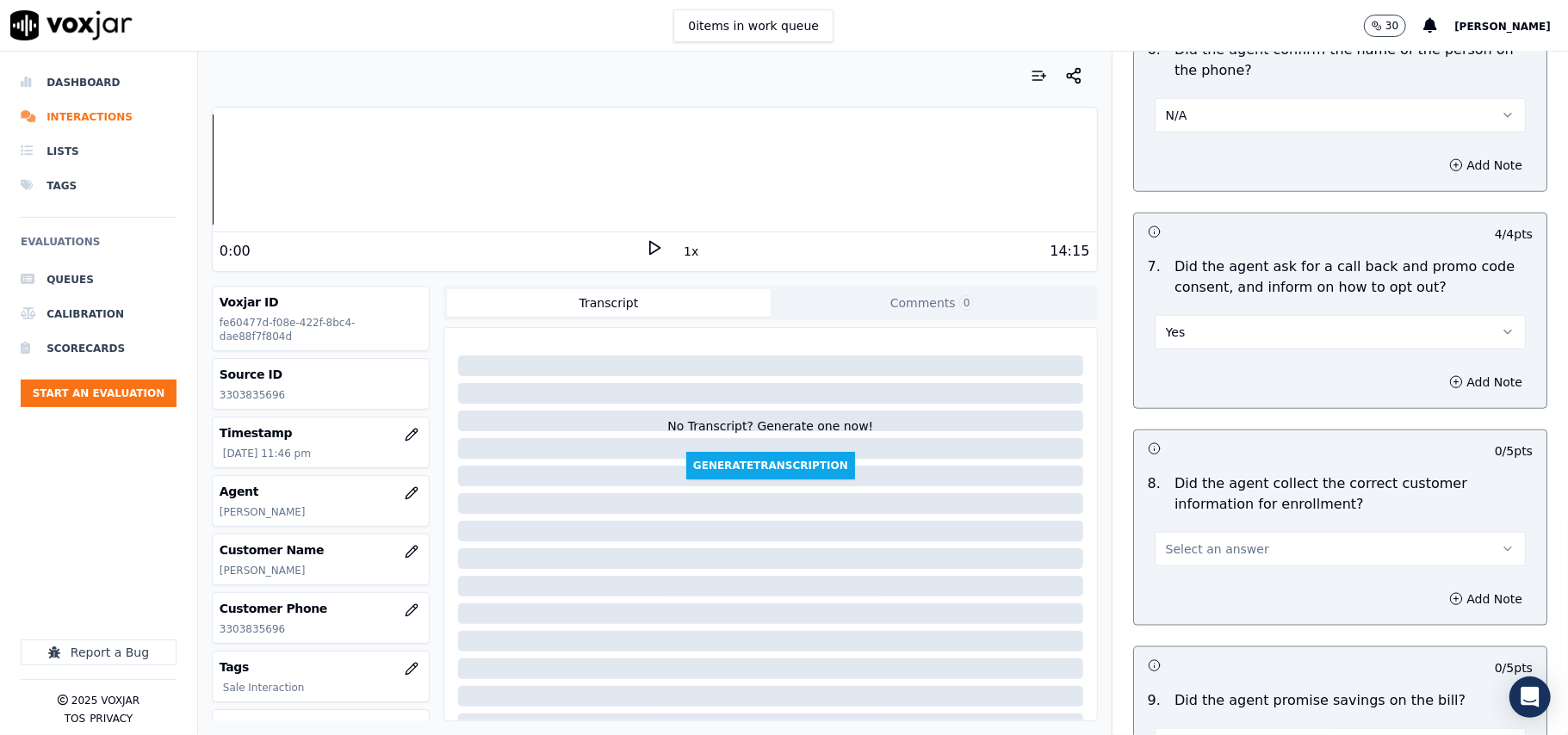
scroll to position [1340, 0]
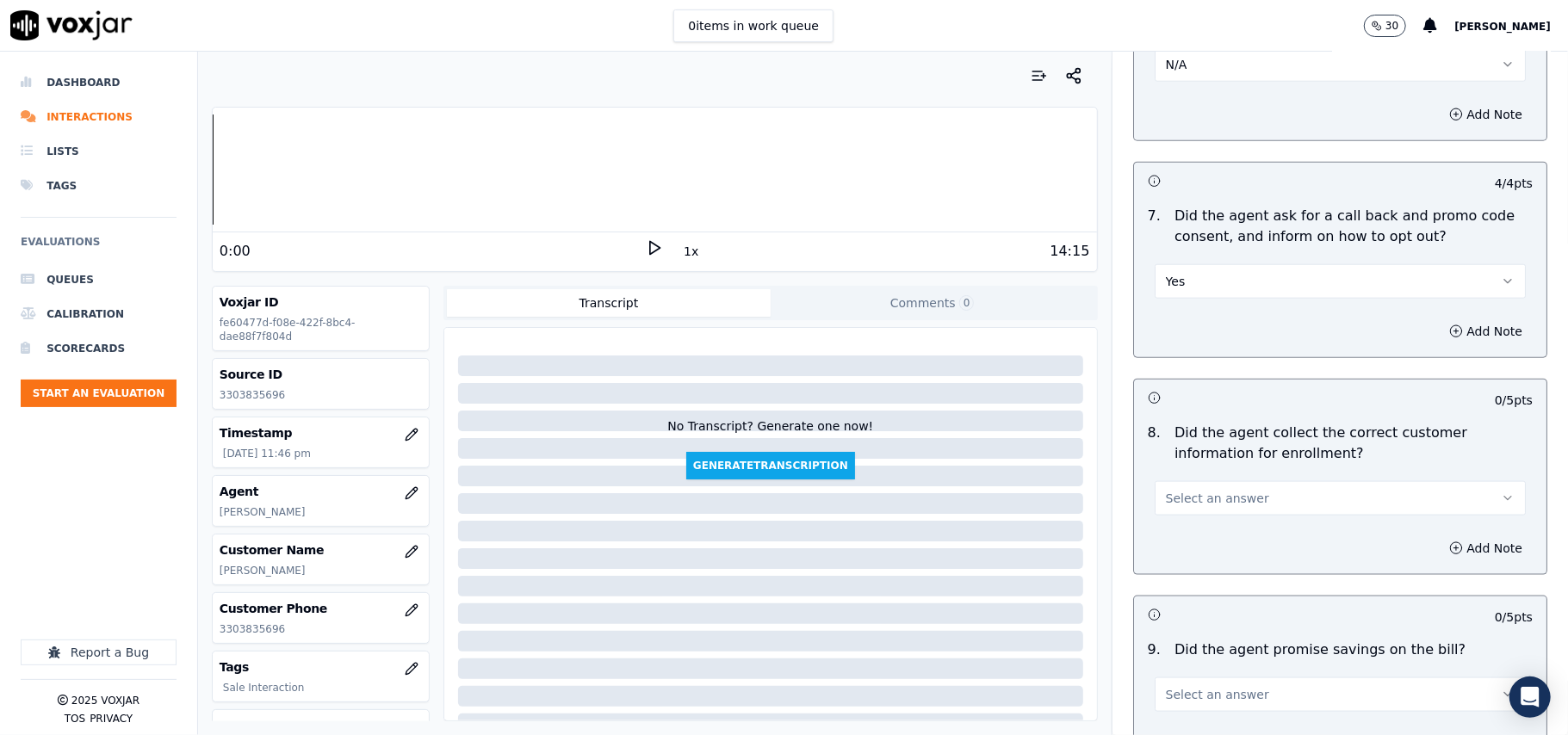
click at [1188, 512] on button "Select an answer" at bounding box center [1339, 498] width 371 height 34
click at [1185, 529] on div "Yes" at bounding box center [1303, 542] width 334 height 28
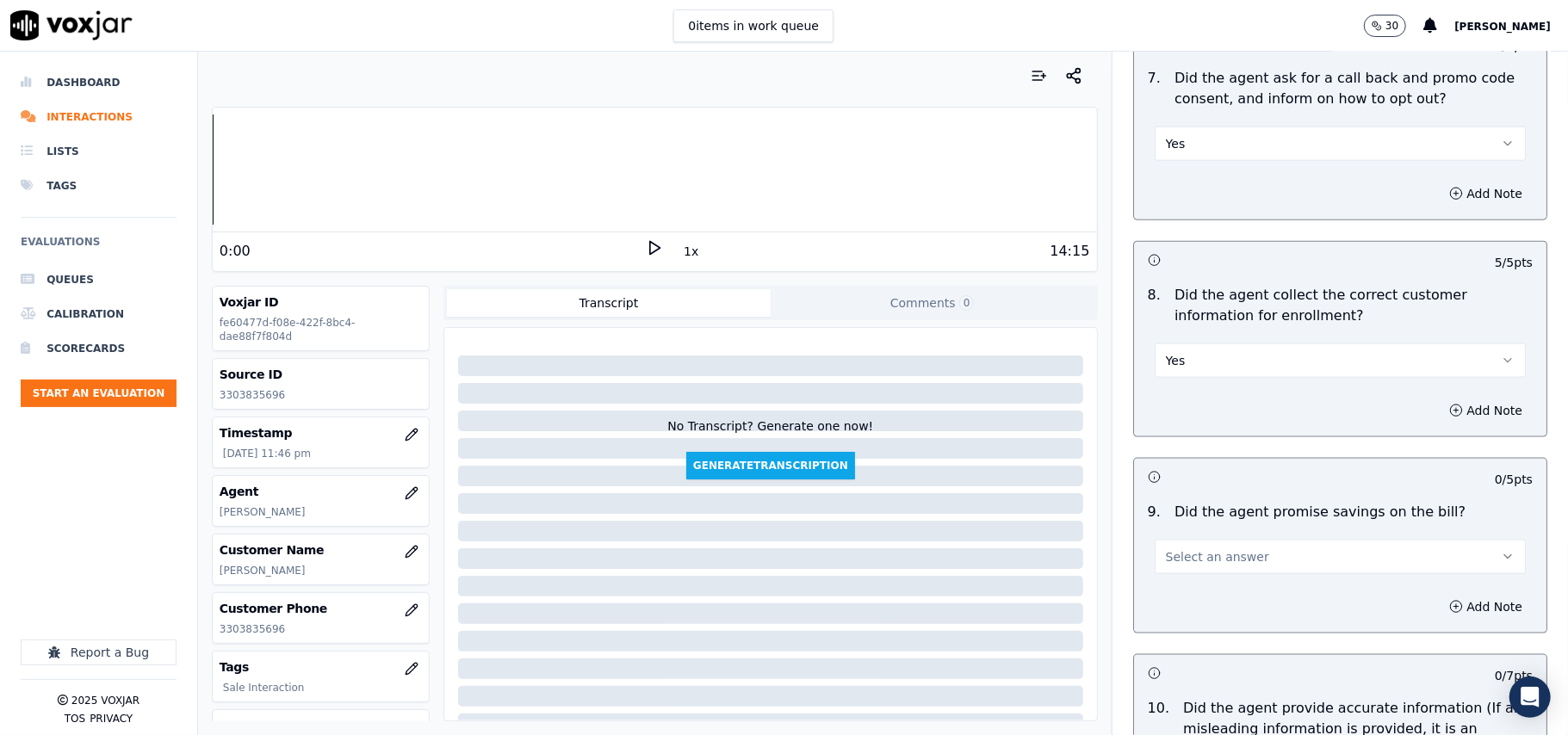
scroll to position [1529, 0]
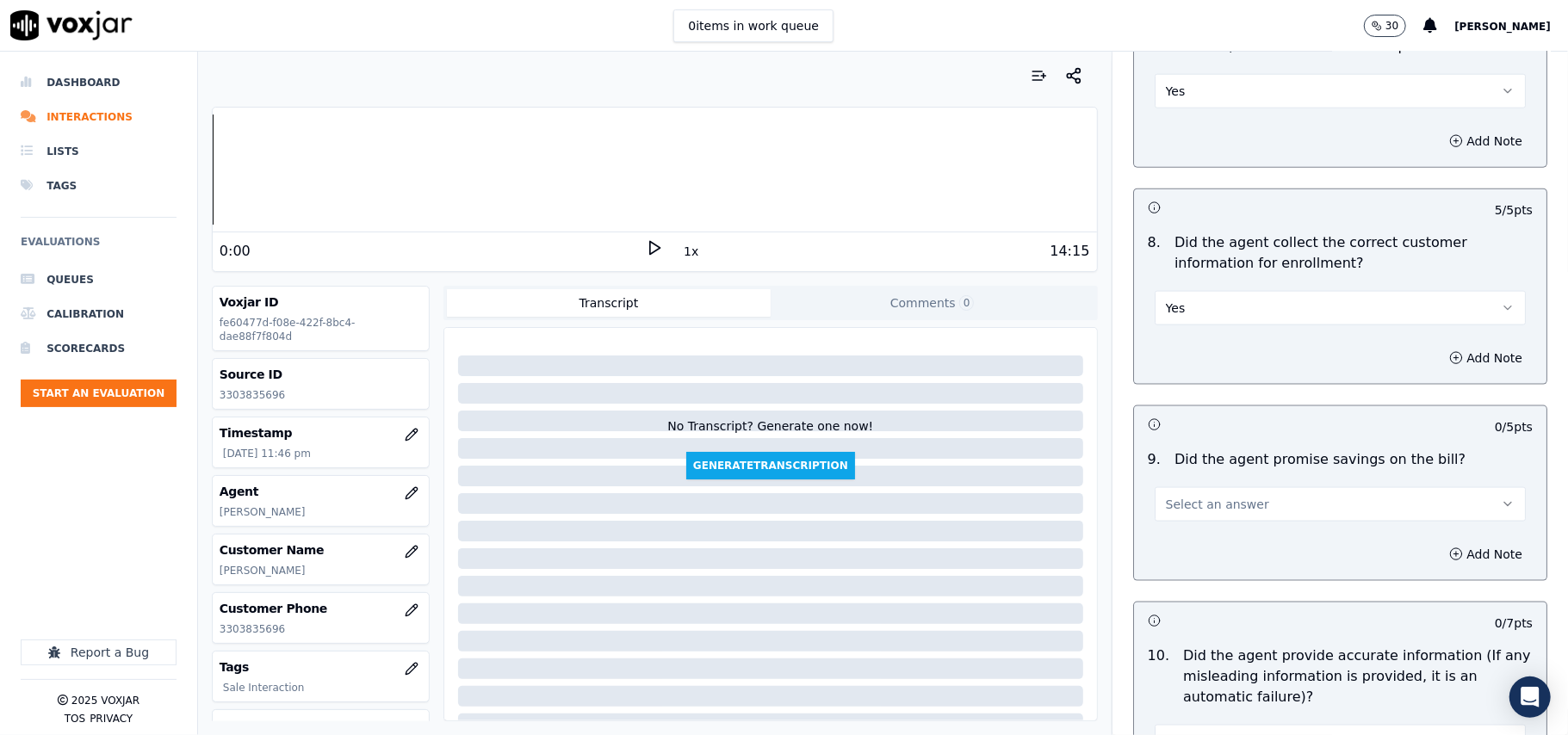
click at [1189, 513] on span "Select an answer" at bounding box center [1217, 505] width 103 height 17
click at [1190, 602] on div "N/A" at bounding box center [1303, 604] width 334 height 28
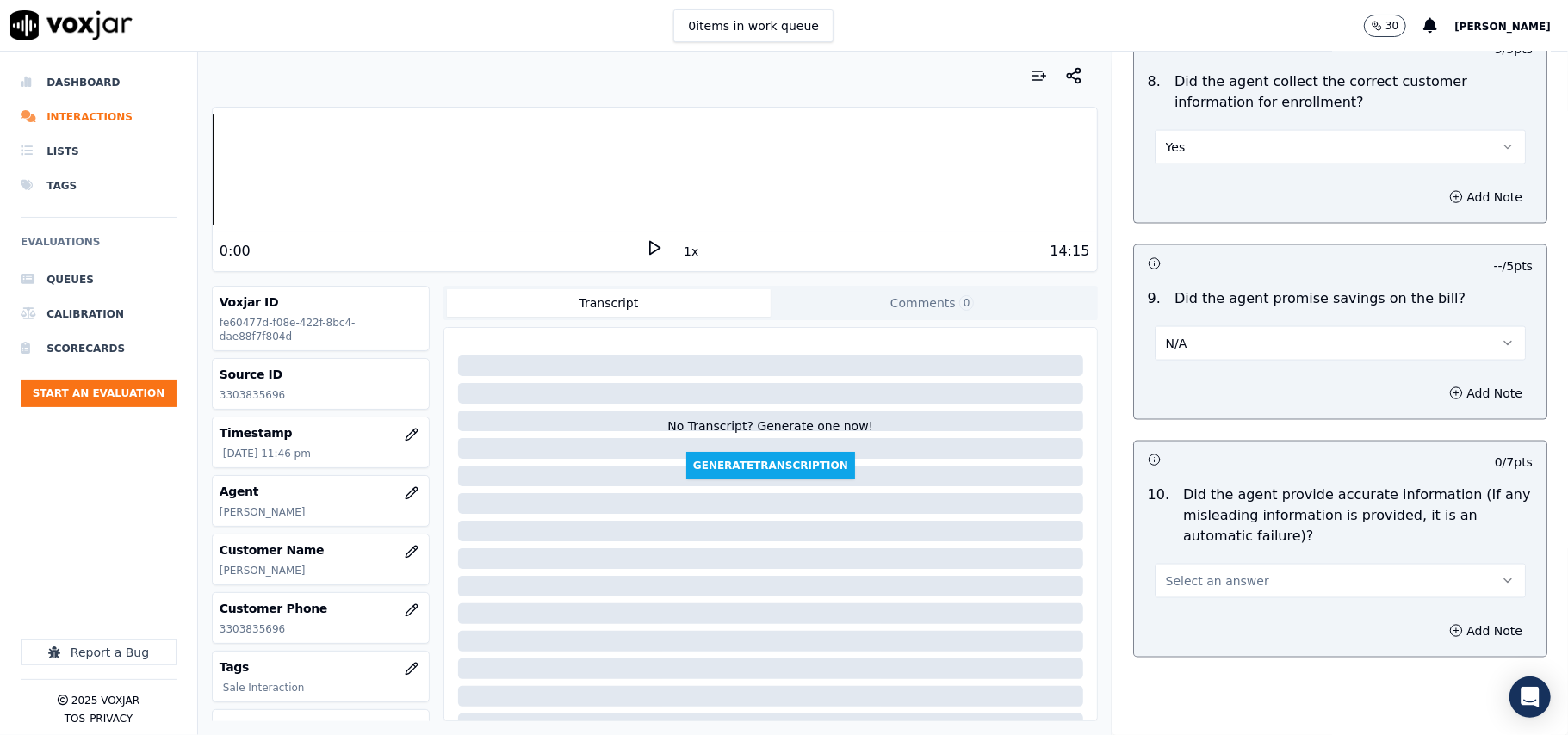
scroll to position [1721, 0]
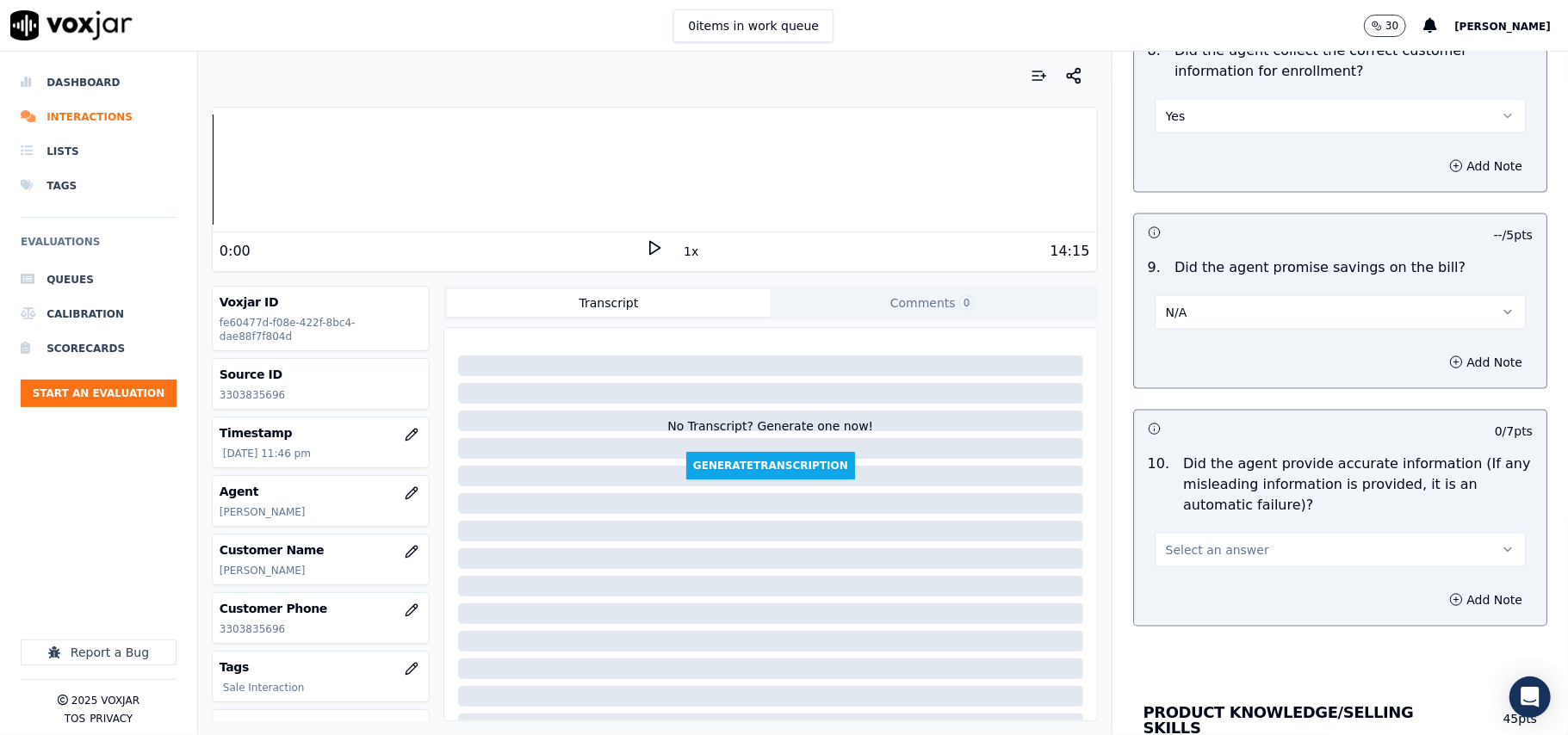
drag, startPoint x: 1179, startPoint y: 514, endPoint x: 1190, endPoint y: 545, distance: 32.9
click at [1183, 516] on p "Did the agent provide accurate information (If any misleading information is pr…" at bounding box center [1358, 484] width 349 height 62
drag, startPoint x: 1192, startPoint y: 545, endPoint x: 1193, endPoint y: 573, distance: 28.0
click at [1193, 548] on button "Select an answer" at bounding box center [1339, 549] width 371 height 34
click at [1192, 574] on div "10 . Did the agent provide accurate information (If any misleading information …" at bounding box center [1340, 511] width 412 height 127
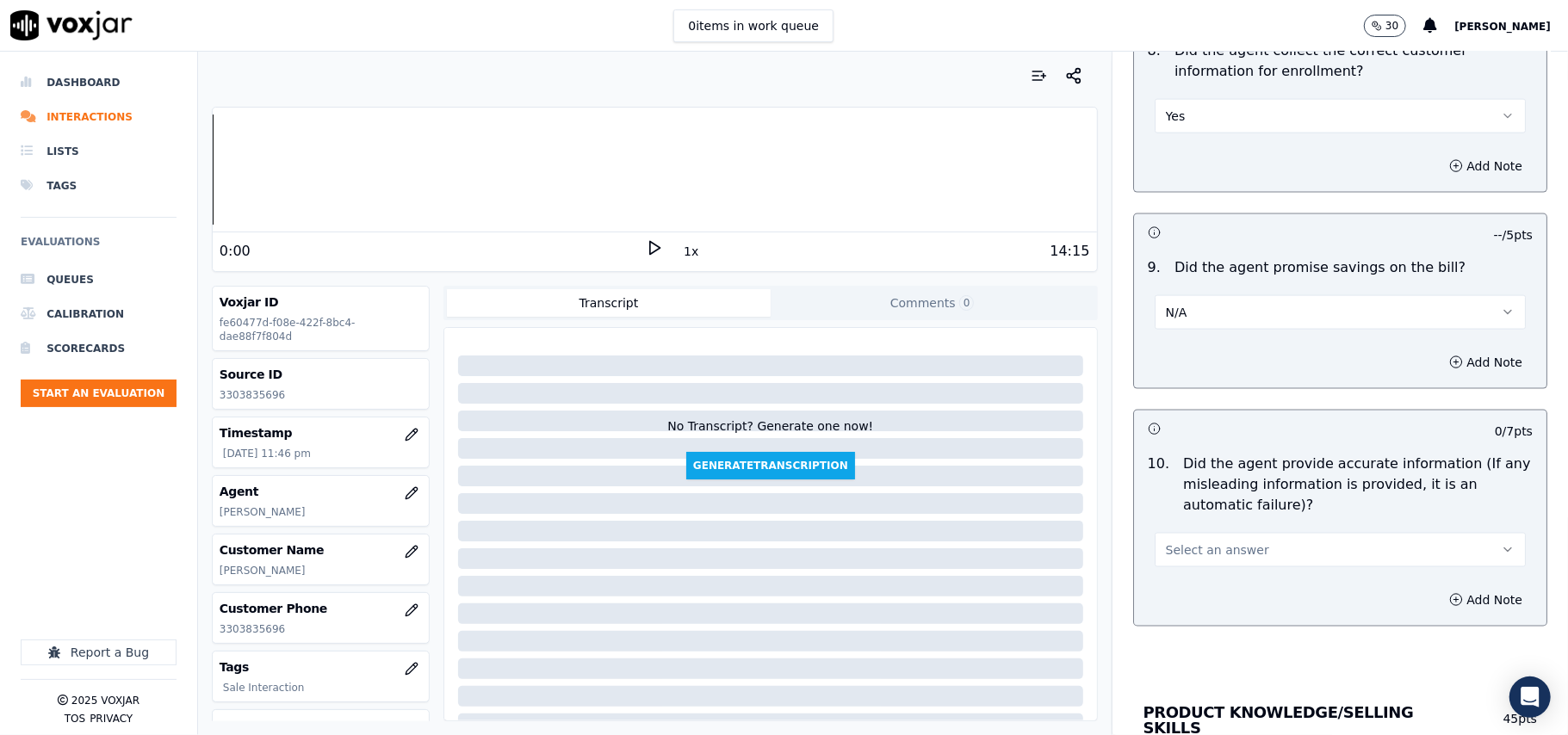
click at [1186, 567] on button "Select an answer" at bounding box center [1339, 549] width 371 height 34
click at [1178, 603] on div "Yes" at bounding box center [1303, 595] width 334 height 28
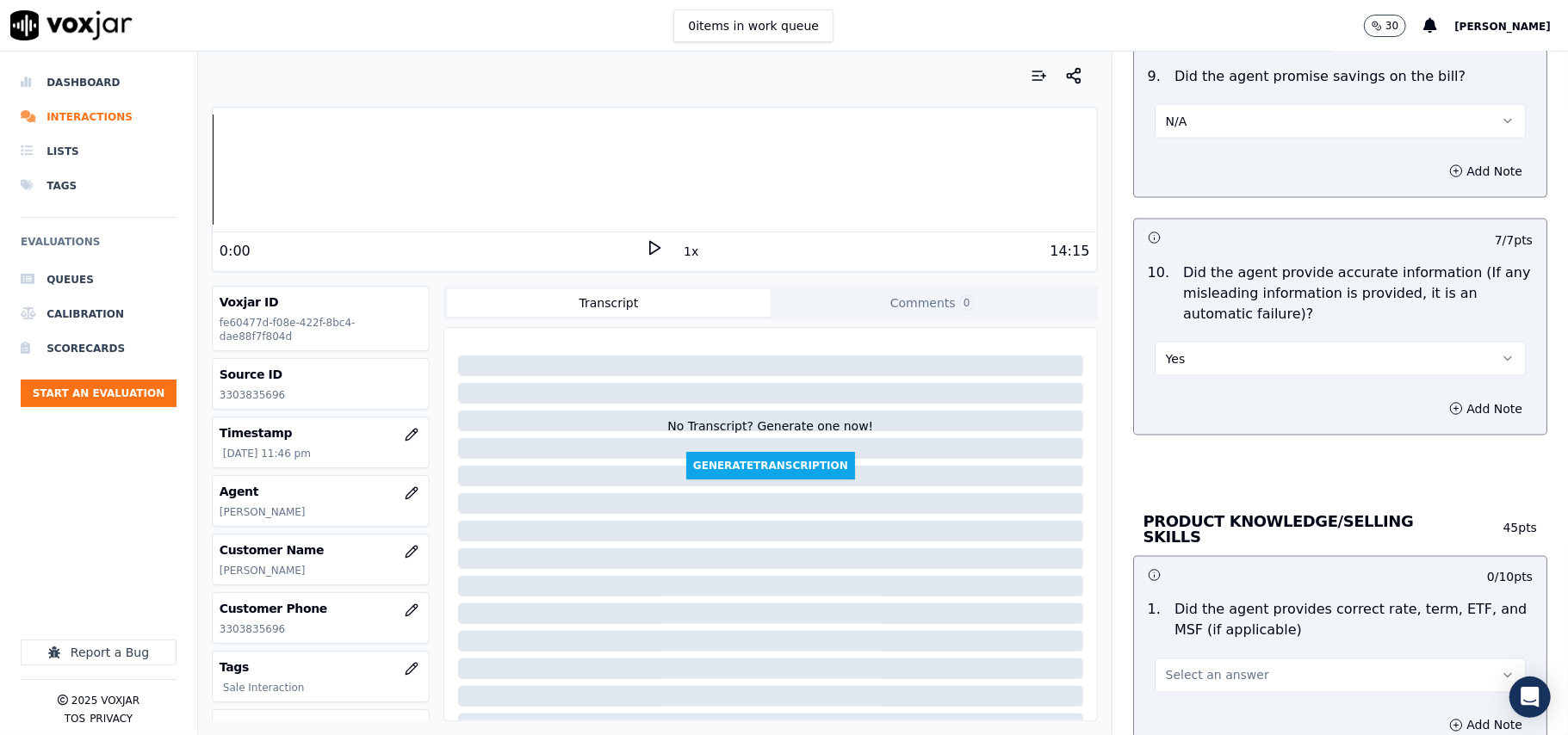
scroll to position [2295, 0]
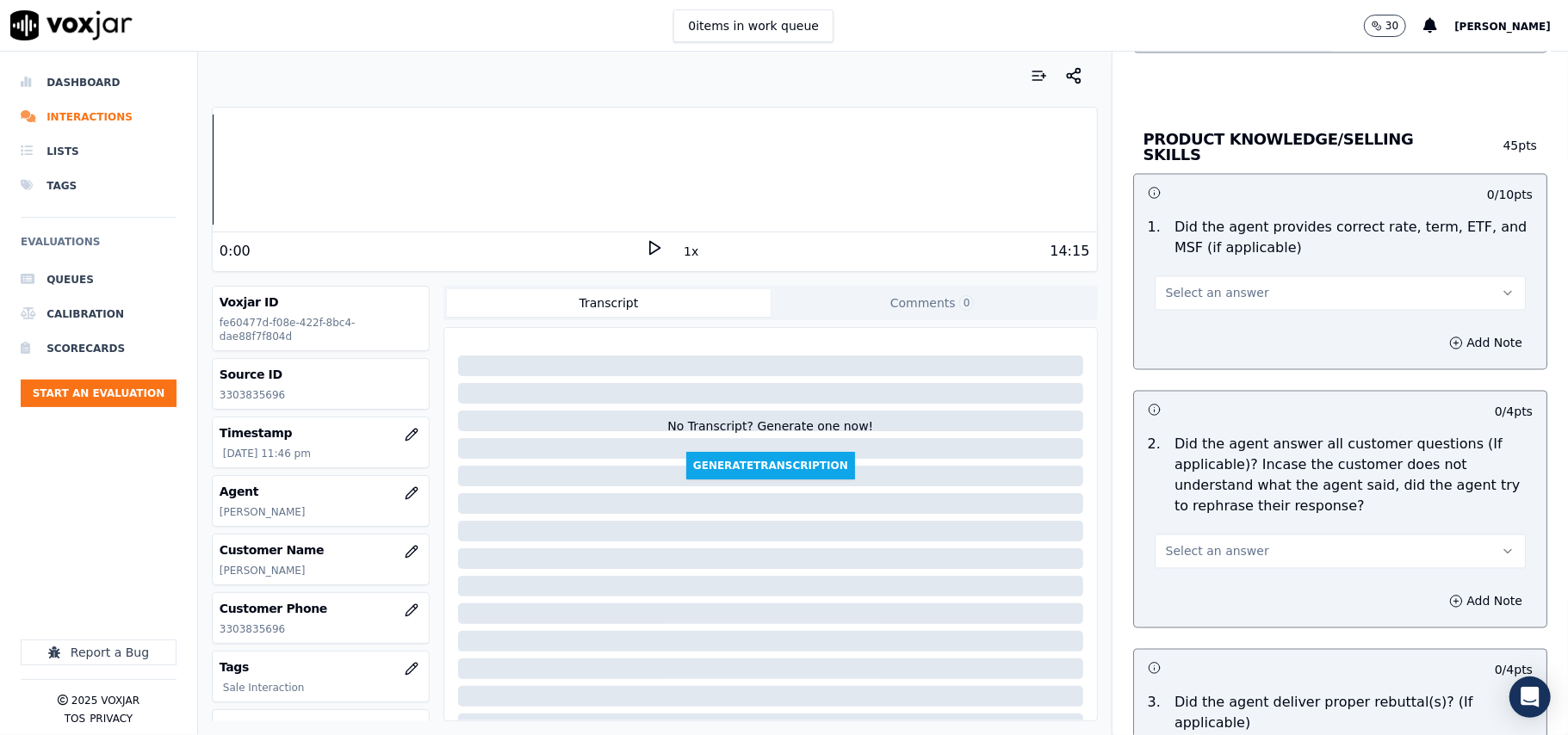
click at [1181, 298] on span "Select an answer" at bounding box center [1217, 293] width 103 height 17
click at [1183, 336] on div "Yes" at bounding box center [1303, 330] width 334 height 28
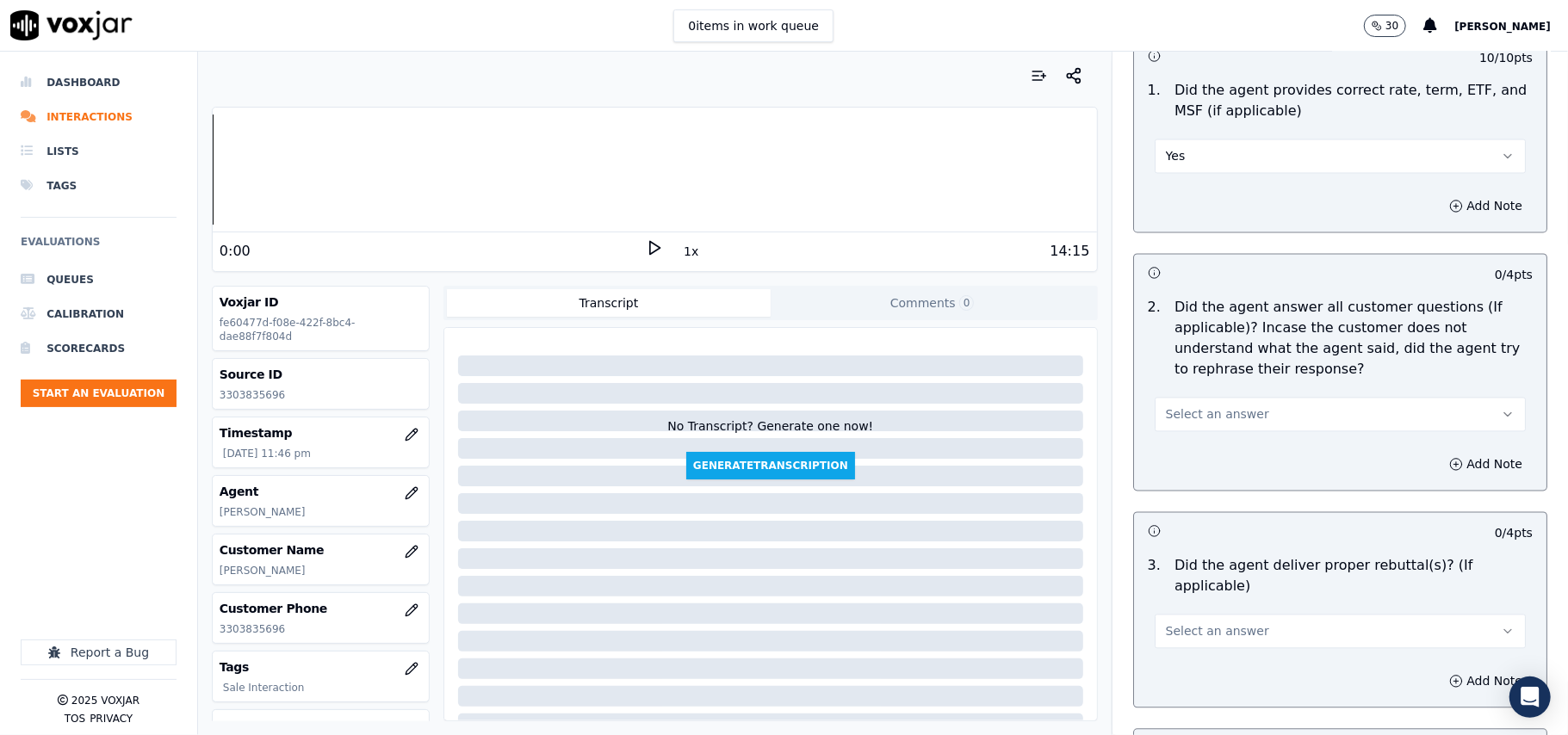
scroll to position [2487, 0]
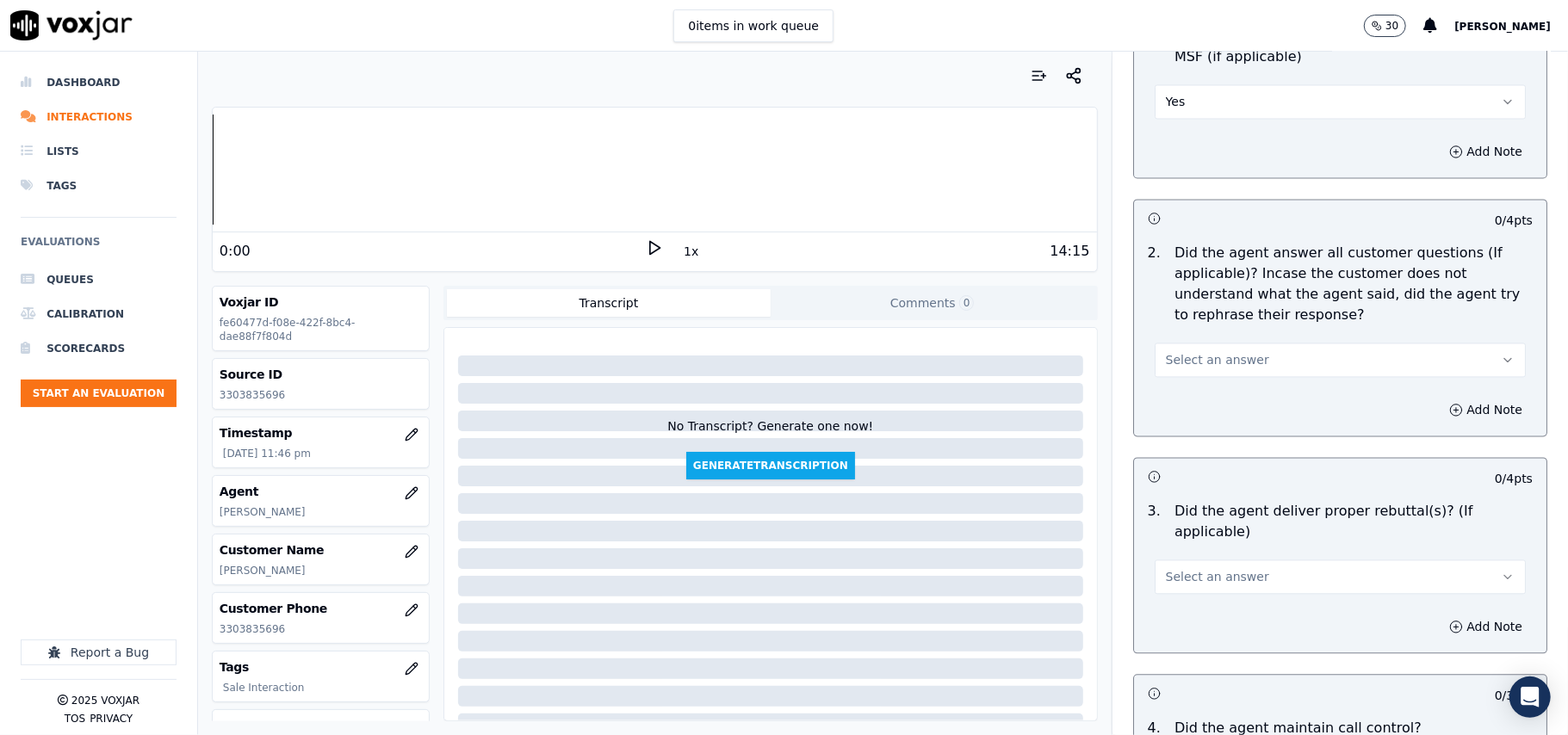
click at [1207, 346] on button "Select an answer" at bounding box center [1339, 360] width 371 height 34
click at [1188, 402] on div "Yes" at bounding box center [1303, 397] width 334 height 28
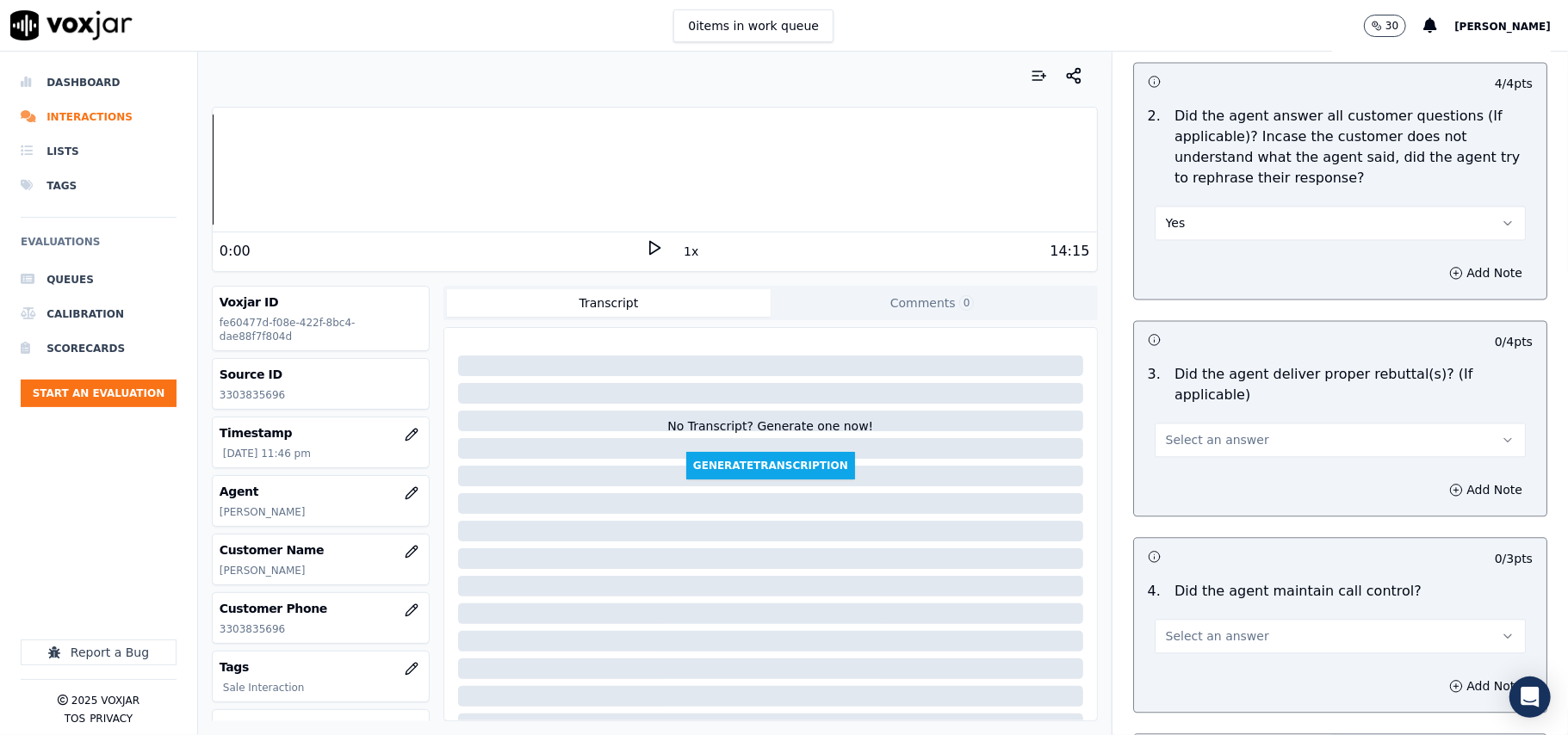
scroll to position [2677, 0]
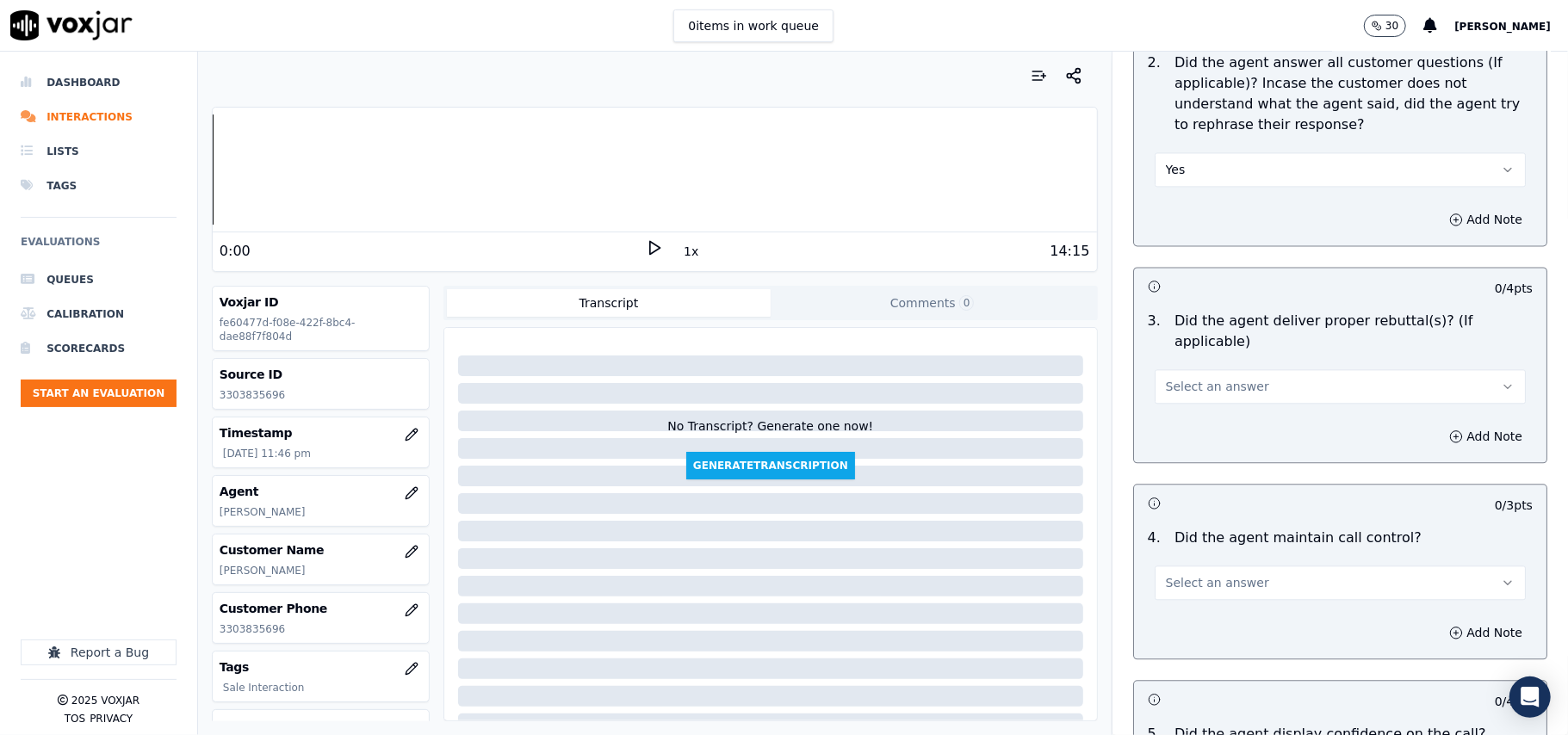
click at [1162, 366] on div "Select an answer" at bounding box center [1339, 384] width 371 height 38
click at [1164, 373] on button "Select an answer" at bounding box center [1339, 386] width 371 height 34
click at [1200, 405] on div "Yes" at bounding box center [1303, 403] width 334 height 28
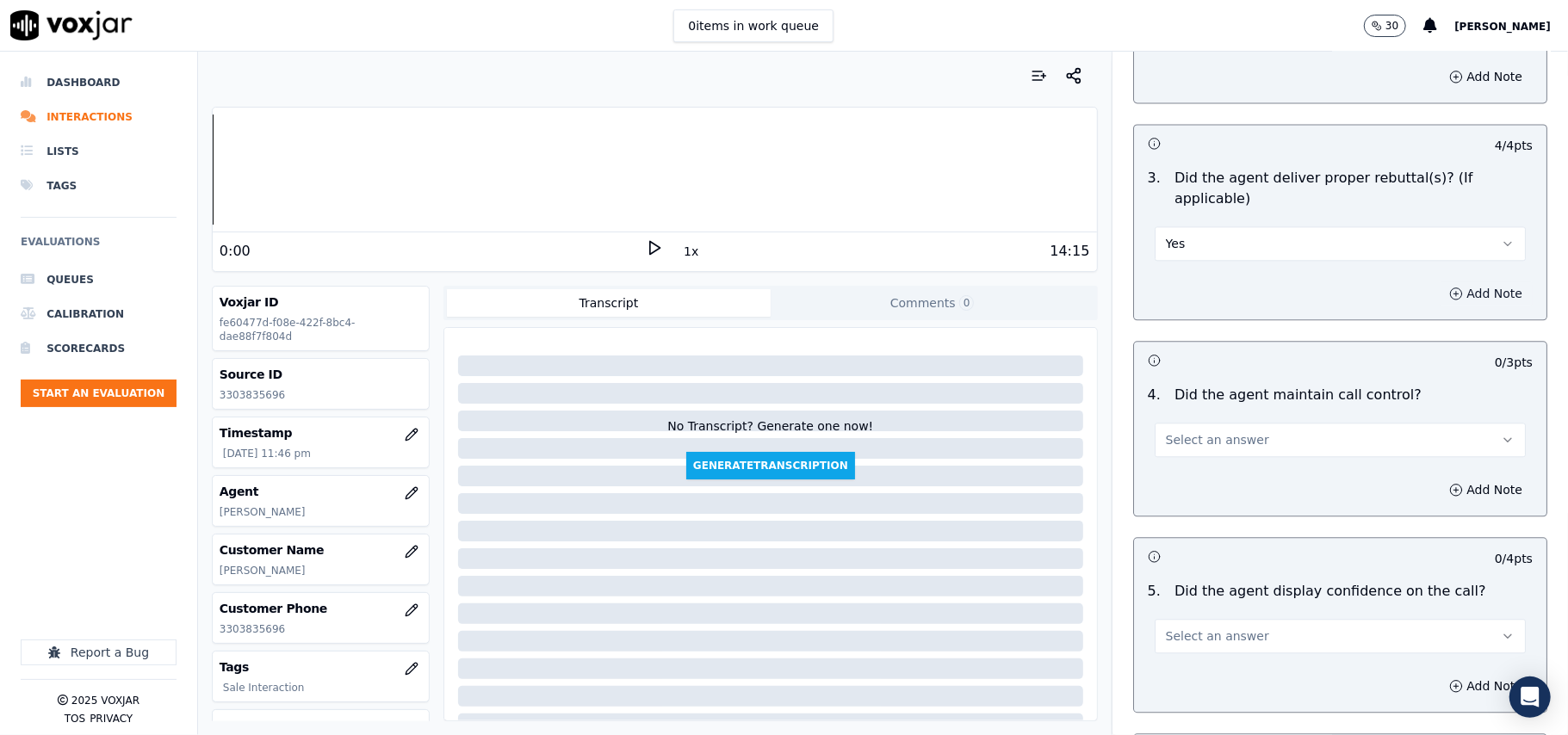
scroll to position [2869, 0]
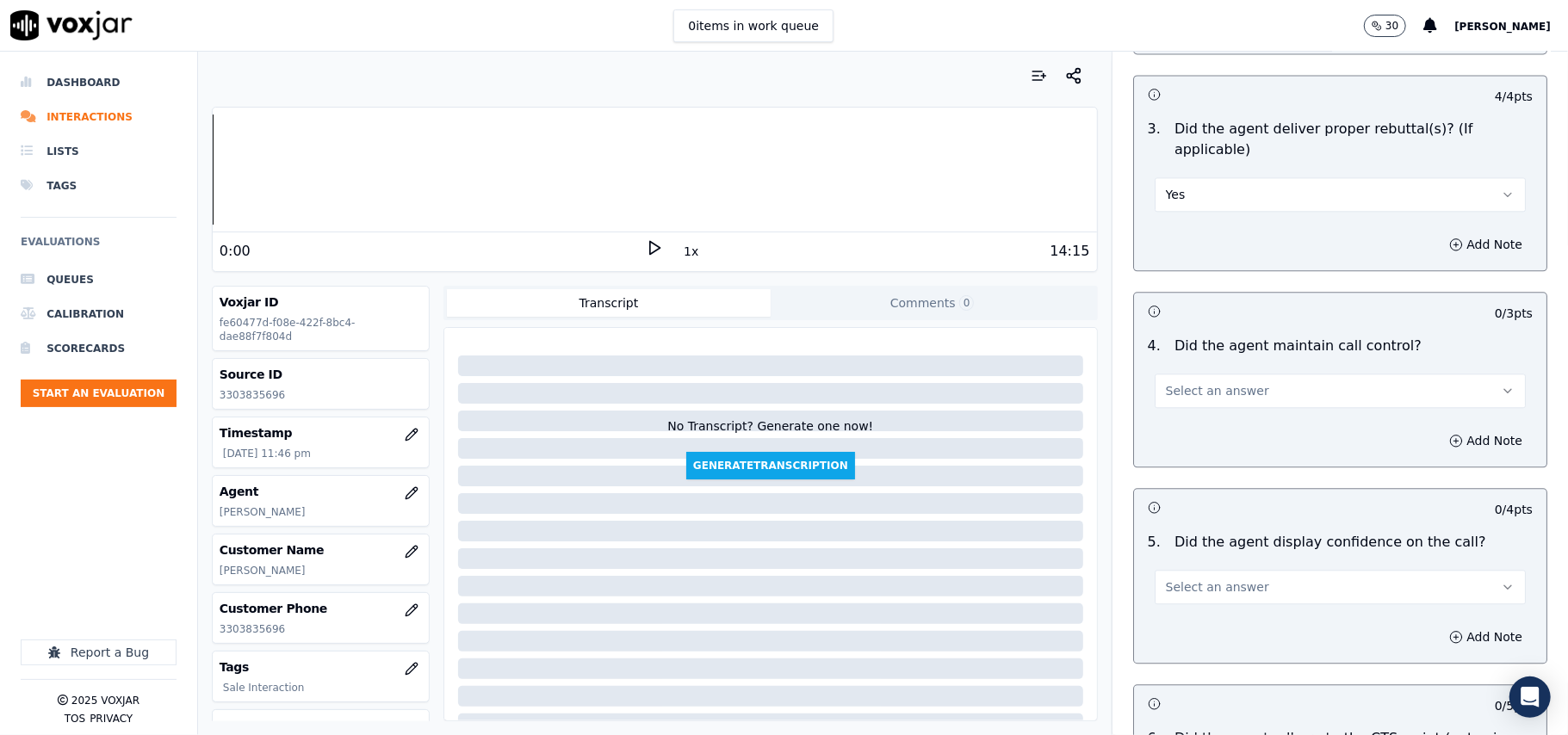
click at [1289, 381] on button "Select an answer" at bounding box center [1339, 390] width 371 height 34
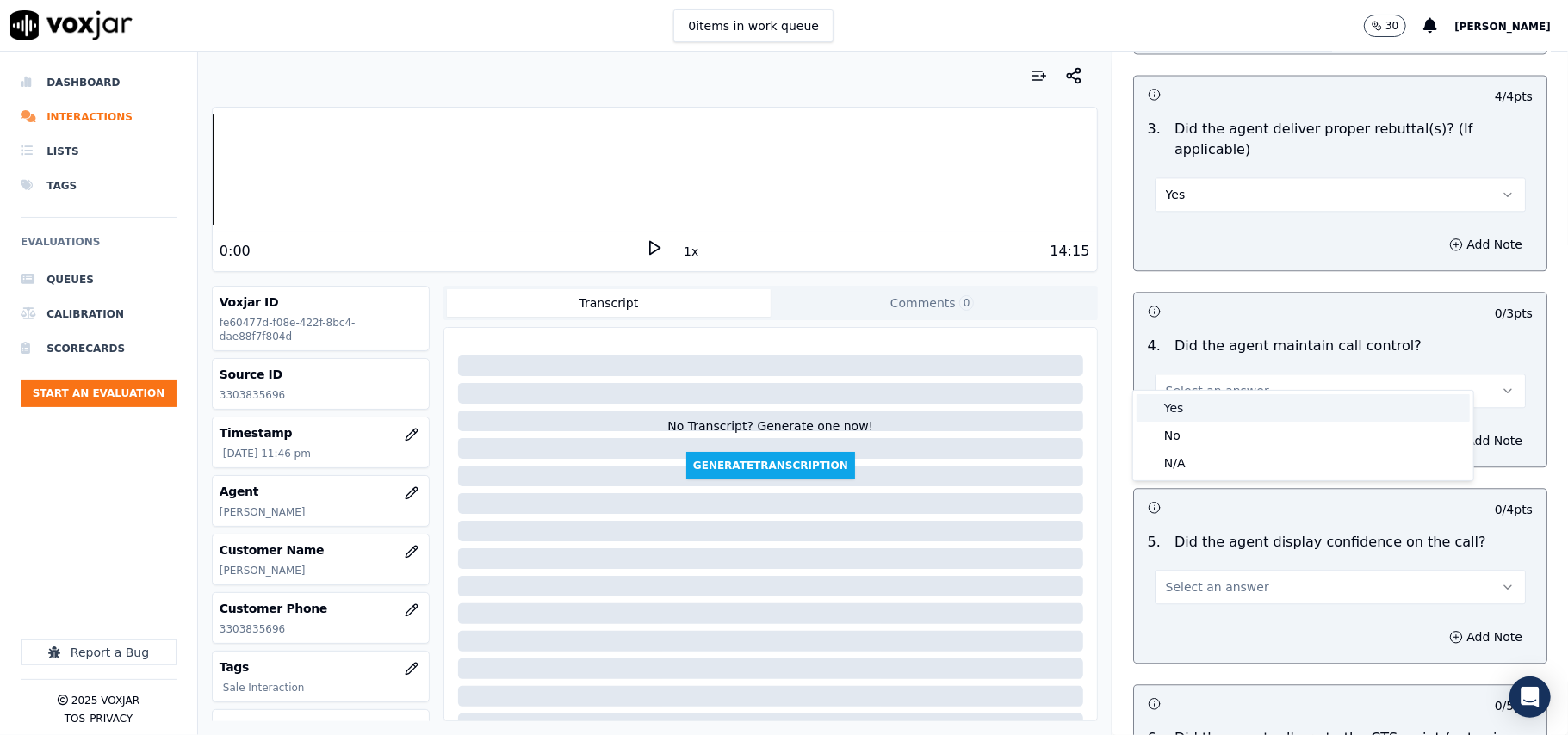
click at [1207, 414] on div "Yes" at bounding box center [1303, 409] width 334 height 28
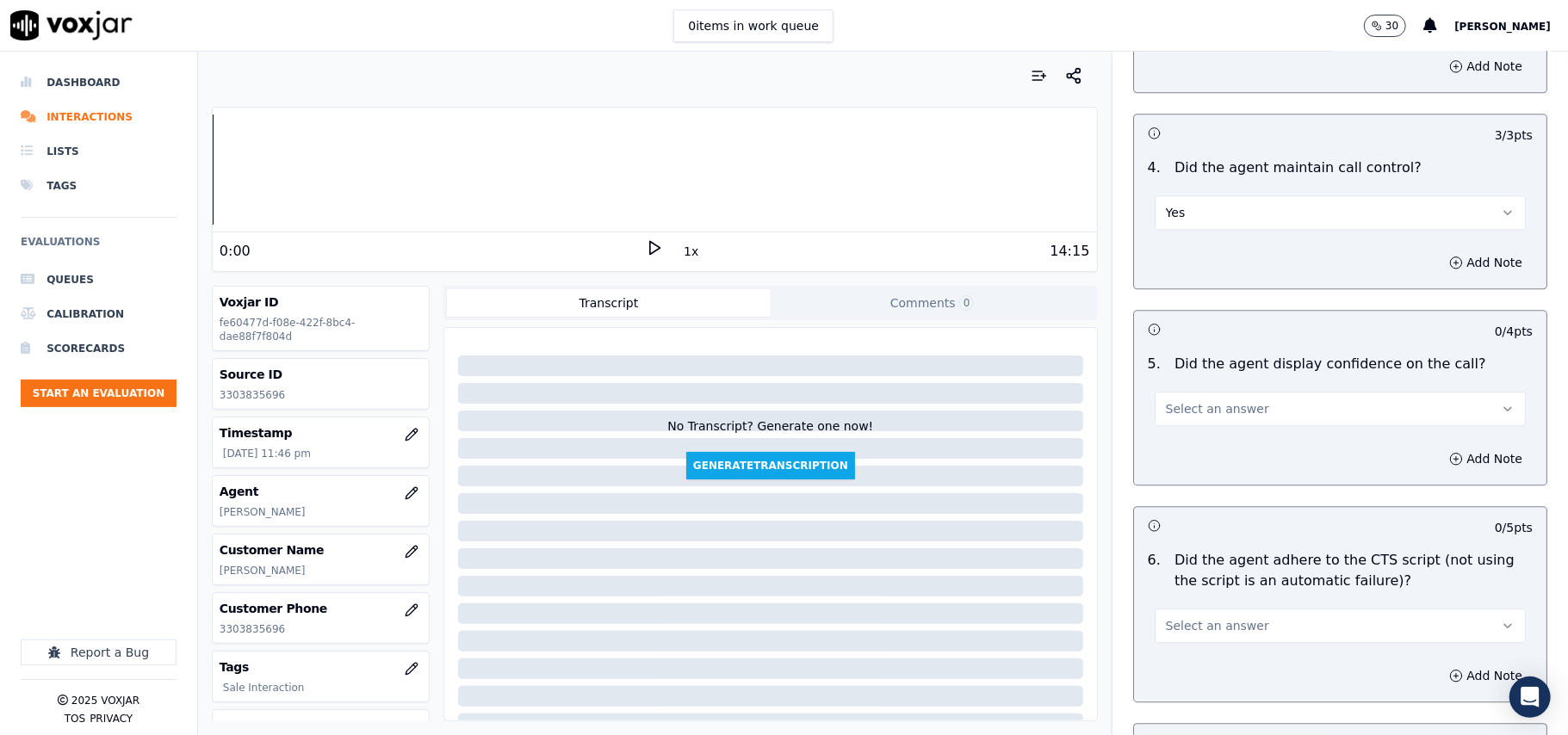
scroll to position [3252, 0]
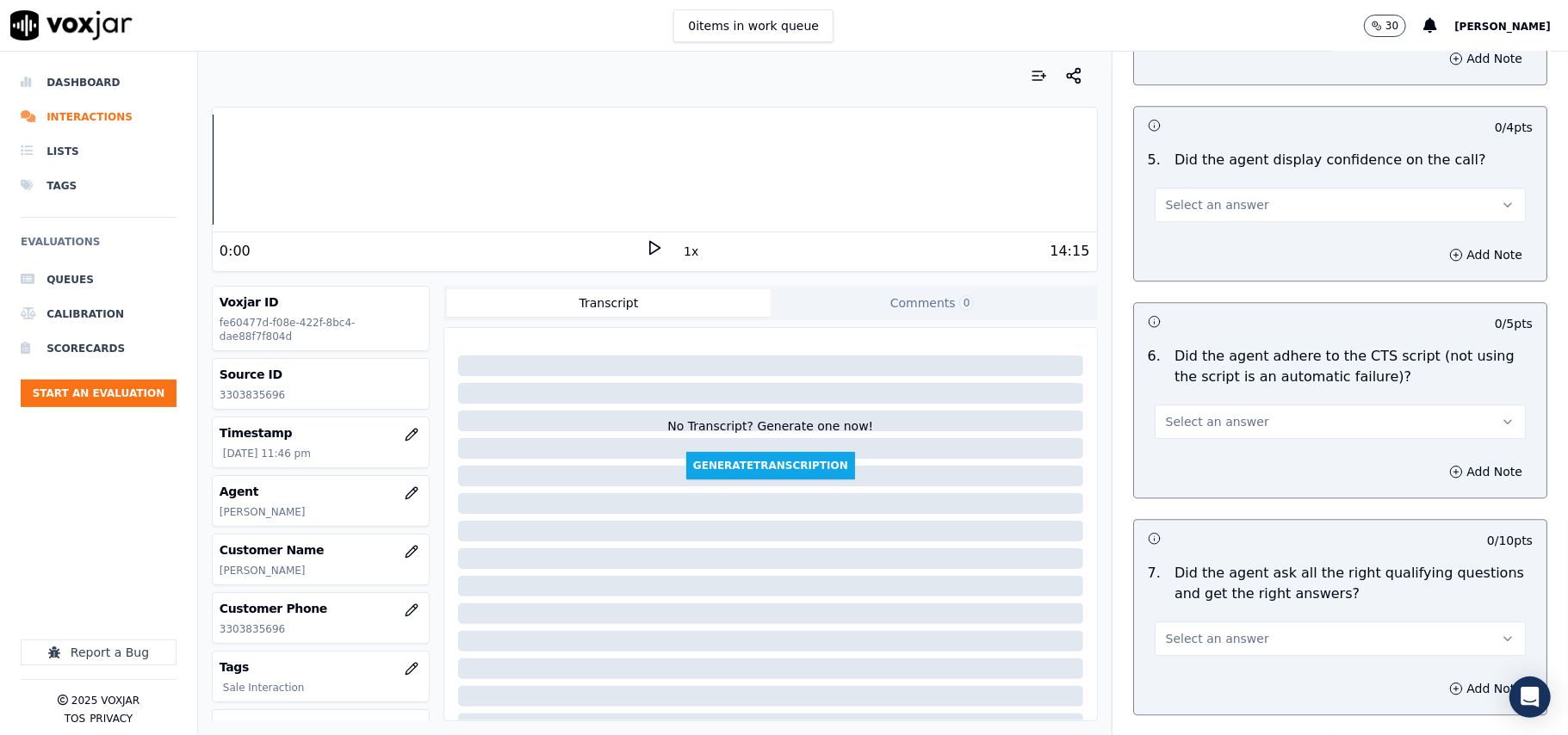
click at [1220, 196] on span "Select an answer" at bounding box center [1217, 205] width 103 height 17
click at [1188, 248] on div "No" at bounding box center [1303, 251] width 334 height 28
click at [1166, 196] on span "No" at bounding box center [1173, 205] width 17 height 17
click at [1165, 230] on div "Yes" at bounding box center [1303, 223] width 334 height 28
click at [1190, 413] on button "Select an answer" at bounding box center [1339, 422] width 371 height 34
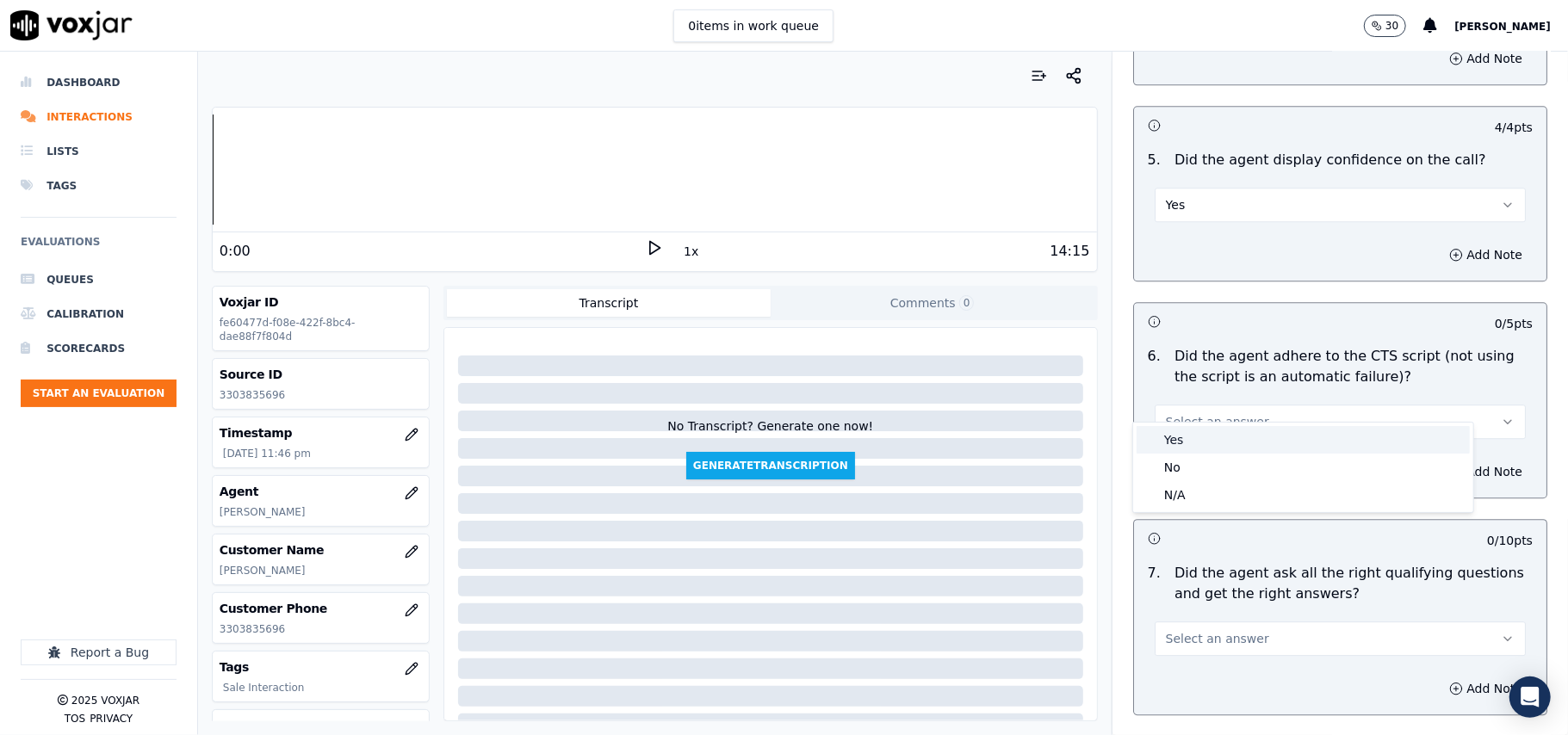
click at [1192, 439] on div "Yes" at bounding box center [1303, 440] width 334 height 28
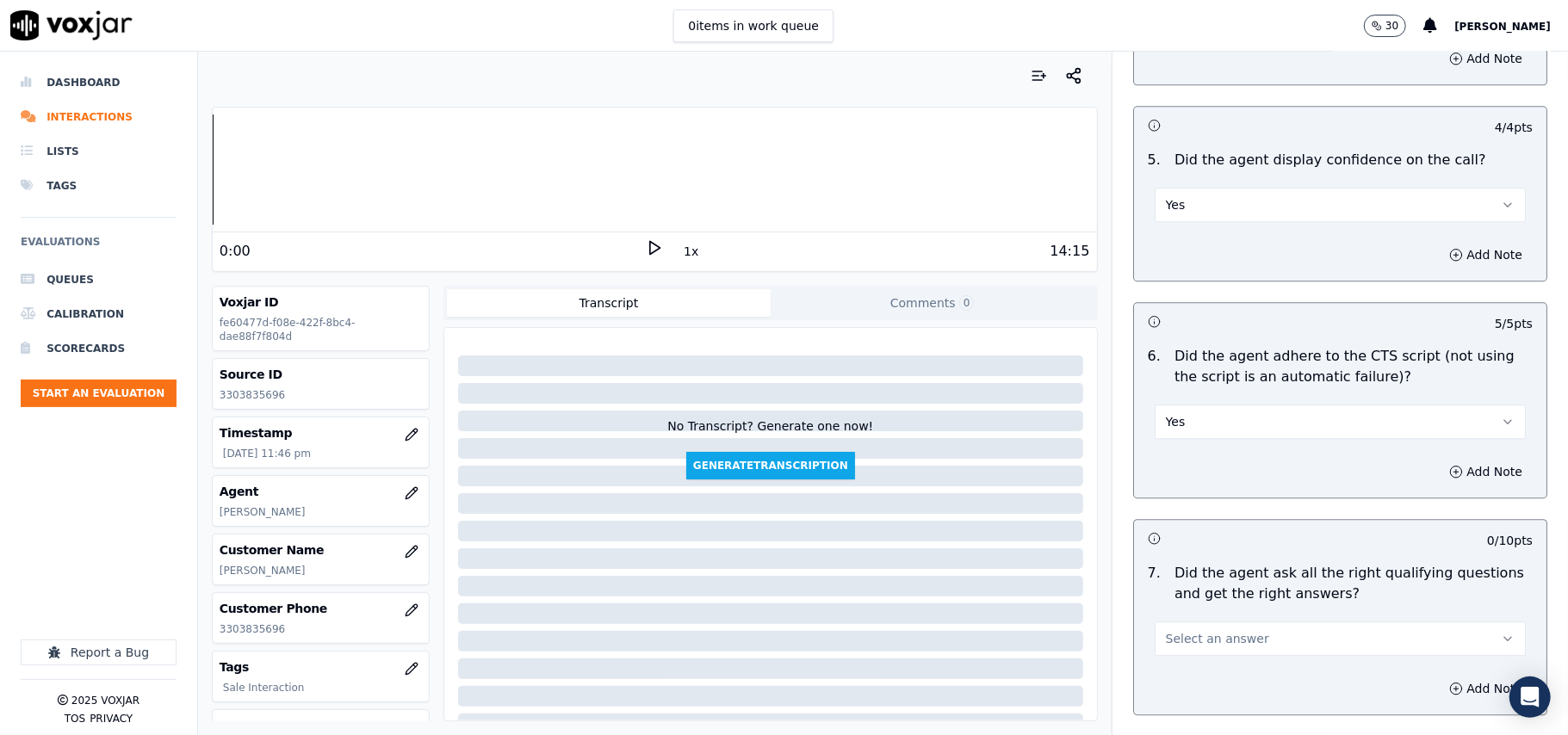
scroll to position [3444, 0]
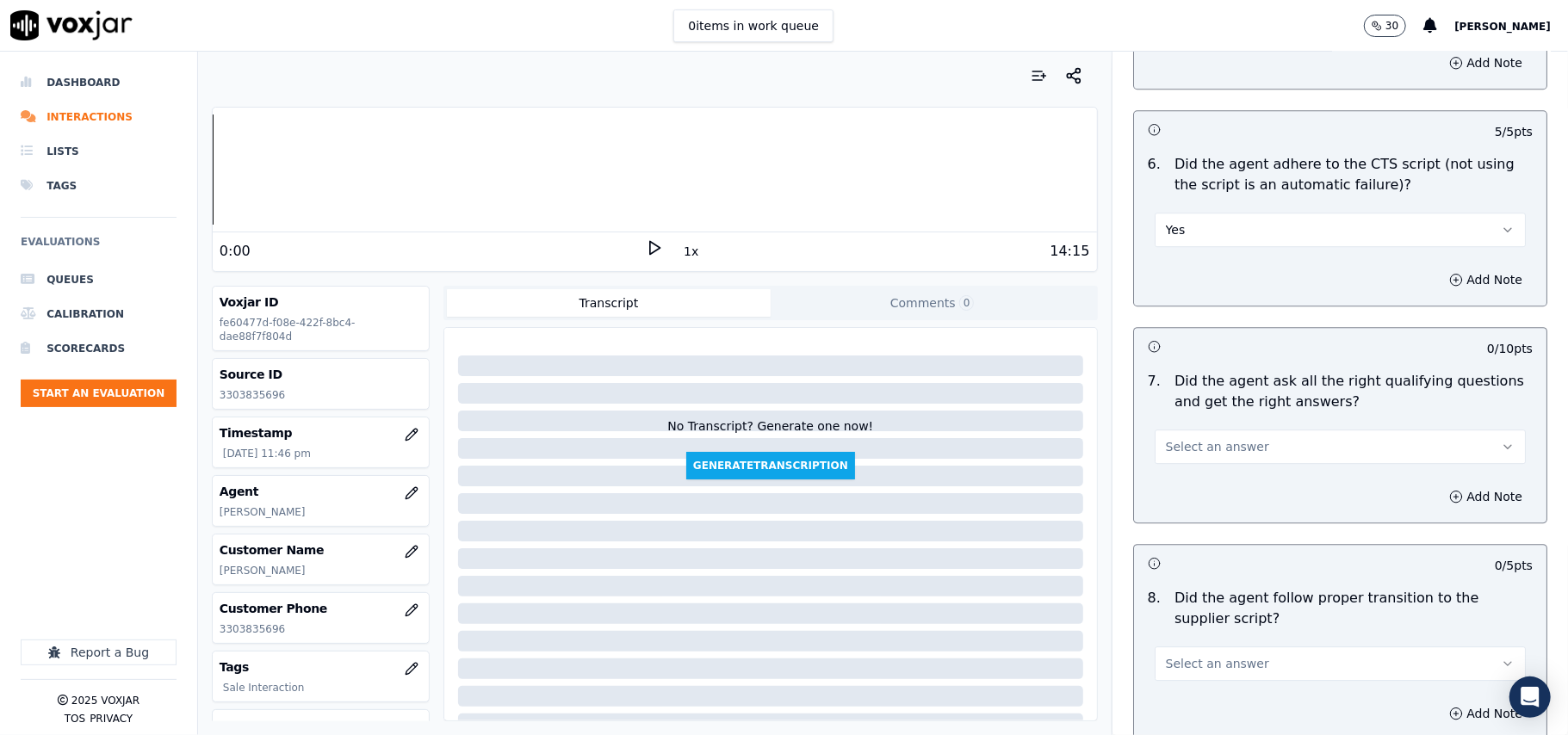
click at [1190, 438] on span "Select an answer" at bounding box center [1217, 447] width 103 height 17
click at [1186, 456] on div "Yes" at bounding box center [1303, 466] width 334 height 28
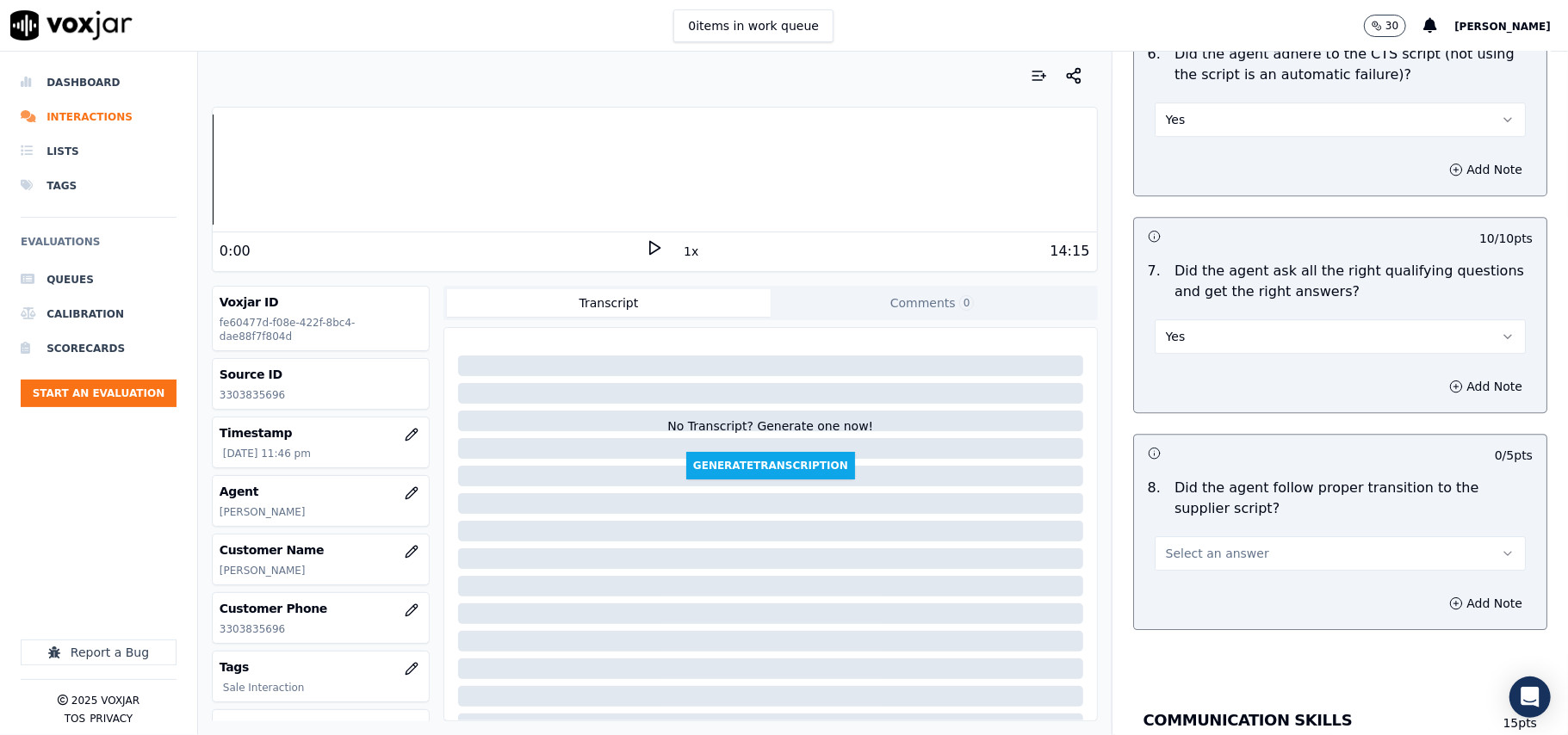
scroll to position [3635, 0]
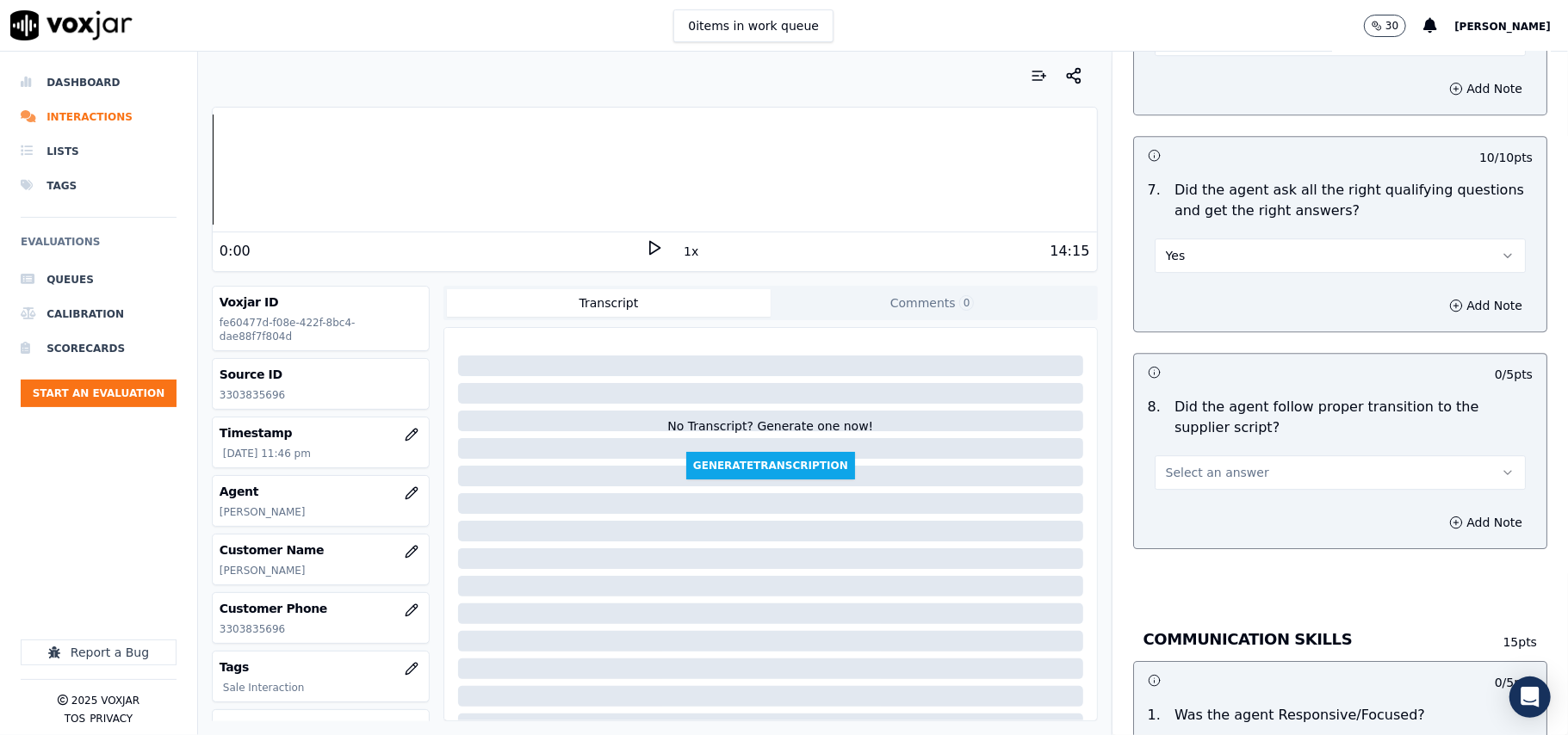
click at [1181, 456] on button "Select an answer" at bounding box center [1339, 472] width 371 height 34
click at [1164, 479] on div "Yes" at bounding box center [1303, 491] width 334 height 28
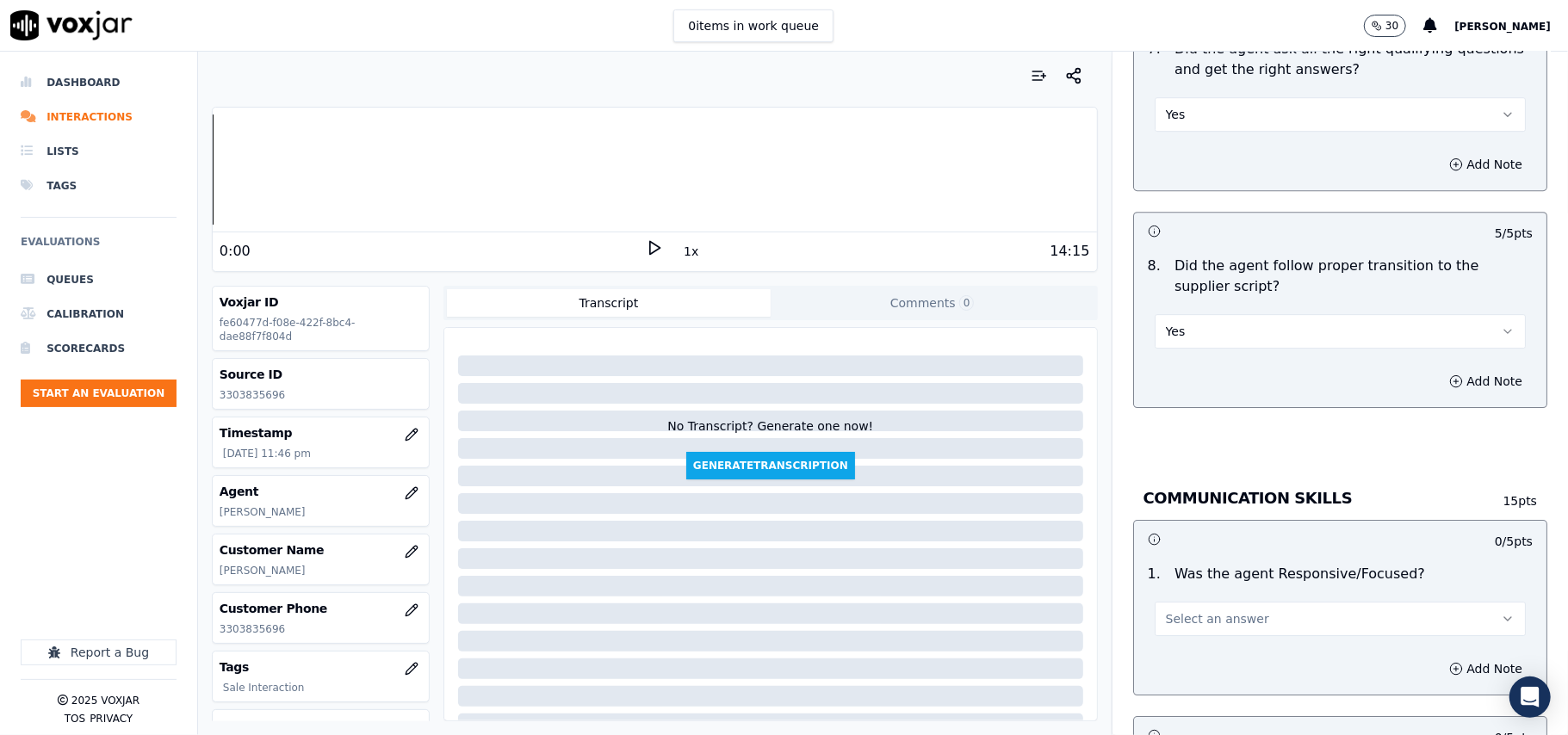
scroll to position [3826, 0]
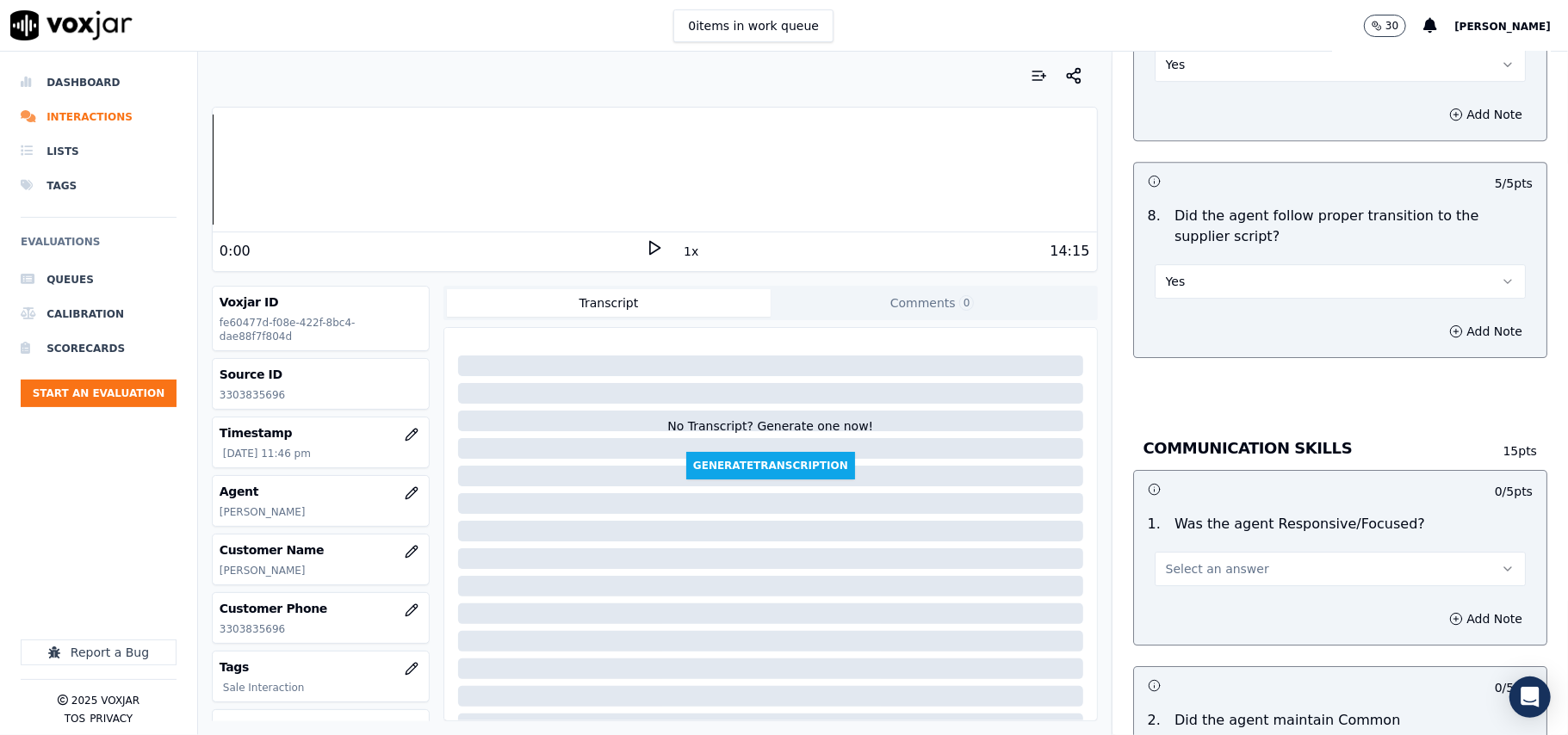
click at [1217, 560] on span "Select an answer" at bounding box center [1217, 569] width 103 height 17
click at [1203, 591] on div "Yes" at bounding box center [1303, 590] width 334 height 28
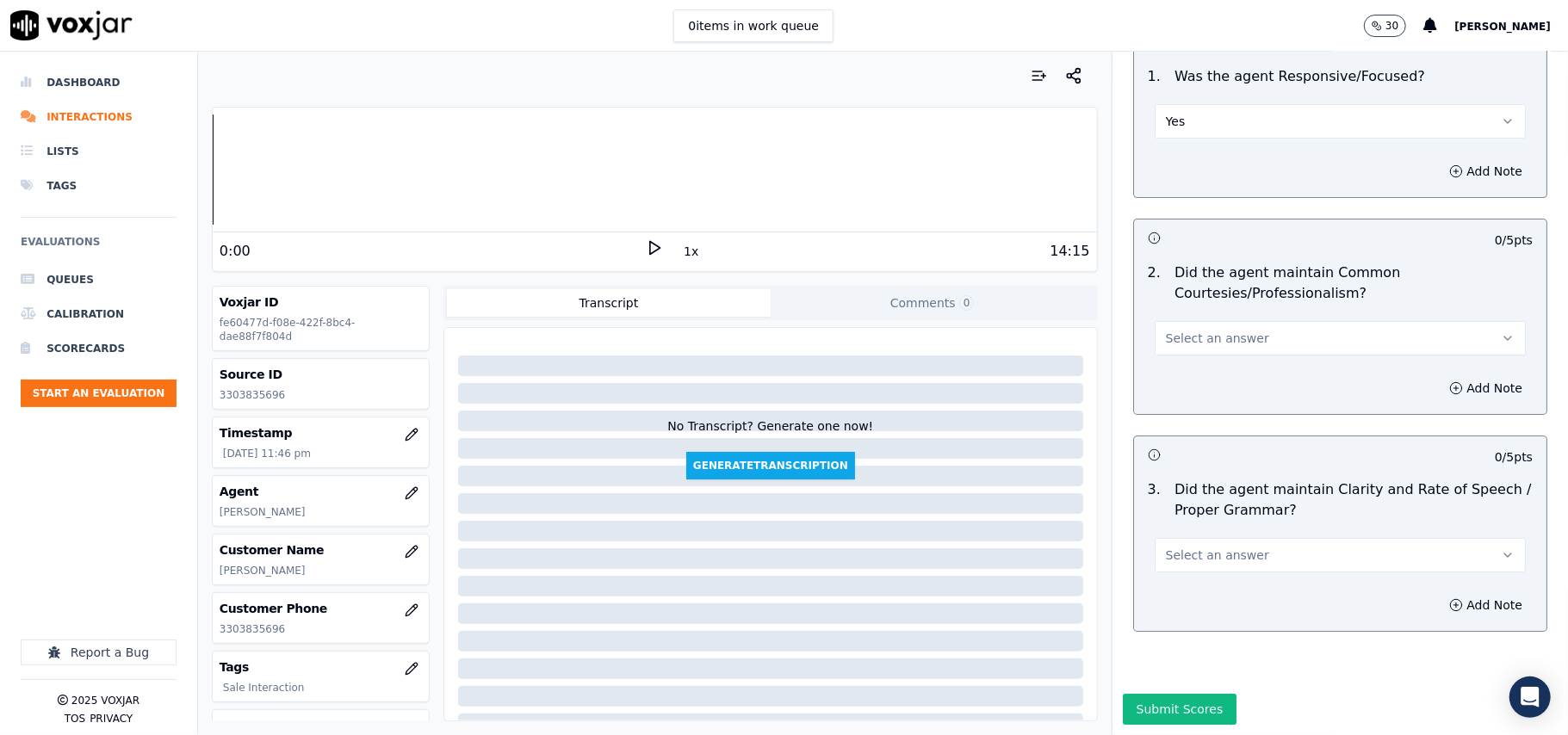
drag, startPoint x: 1211, startPoint y: 277, endPoint x: 1211, endPoint y: 289, distance: 12.0
click at [1211, 330] on span "Select an answer" at bounding box center [1217, 339] width 103 height 17
click at [1207, 318] on div "Yes" at bounding box center [1303, 325] width 334 height 28
click at [1175, 546] on span "Select an answer" at bounding box center [1217, 555] width 103 height 17
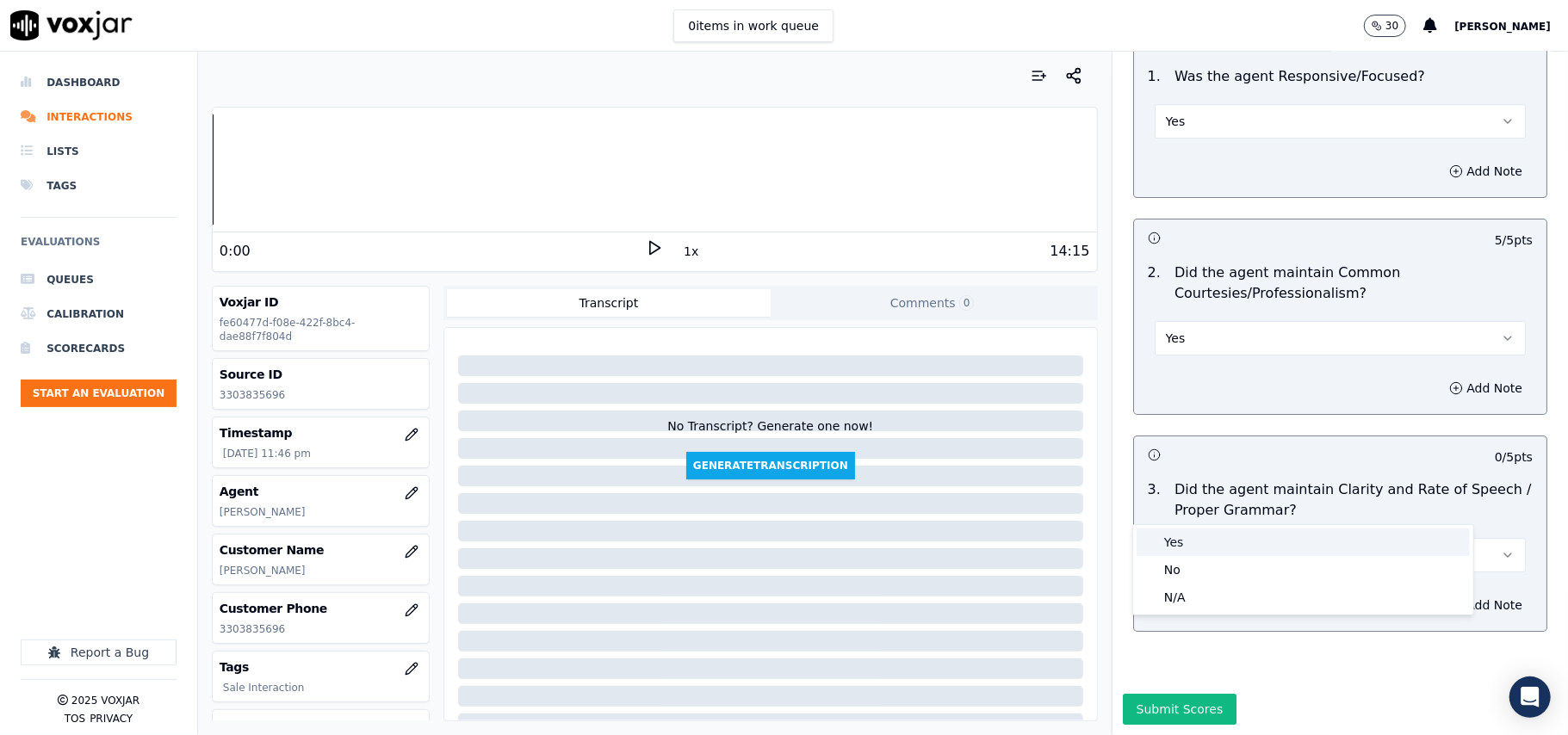
click at [1172, 535] on div "Yes" at bounding box center [1303, 543] width 334 height 28
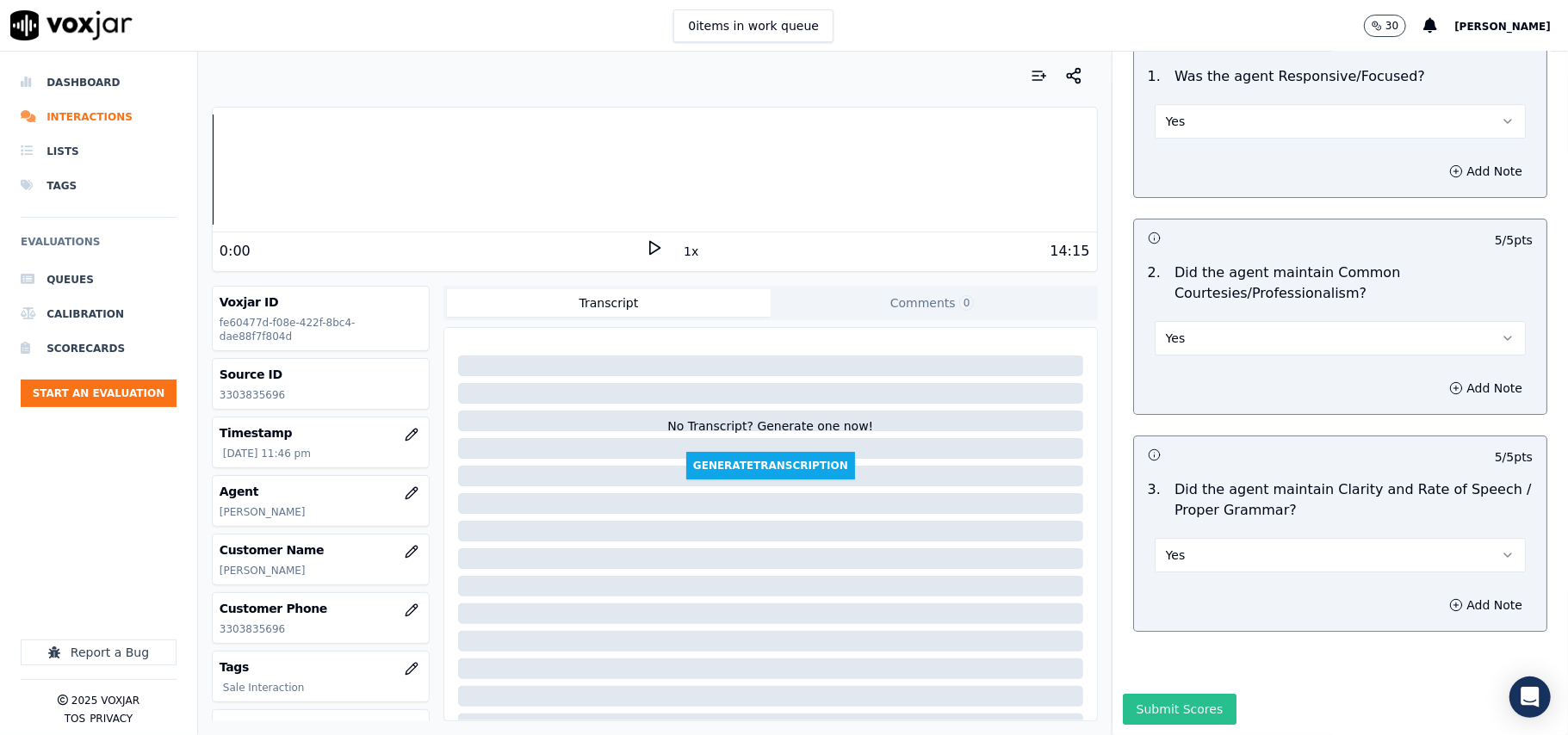
click at [1154, 694] on button "Submit Scores" at bounding box center [1179, 710] width 114 height 31
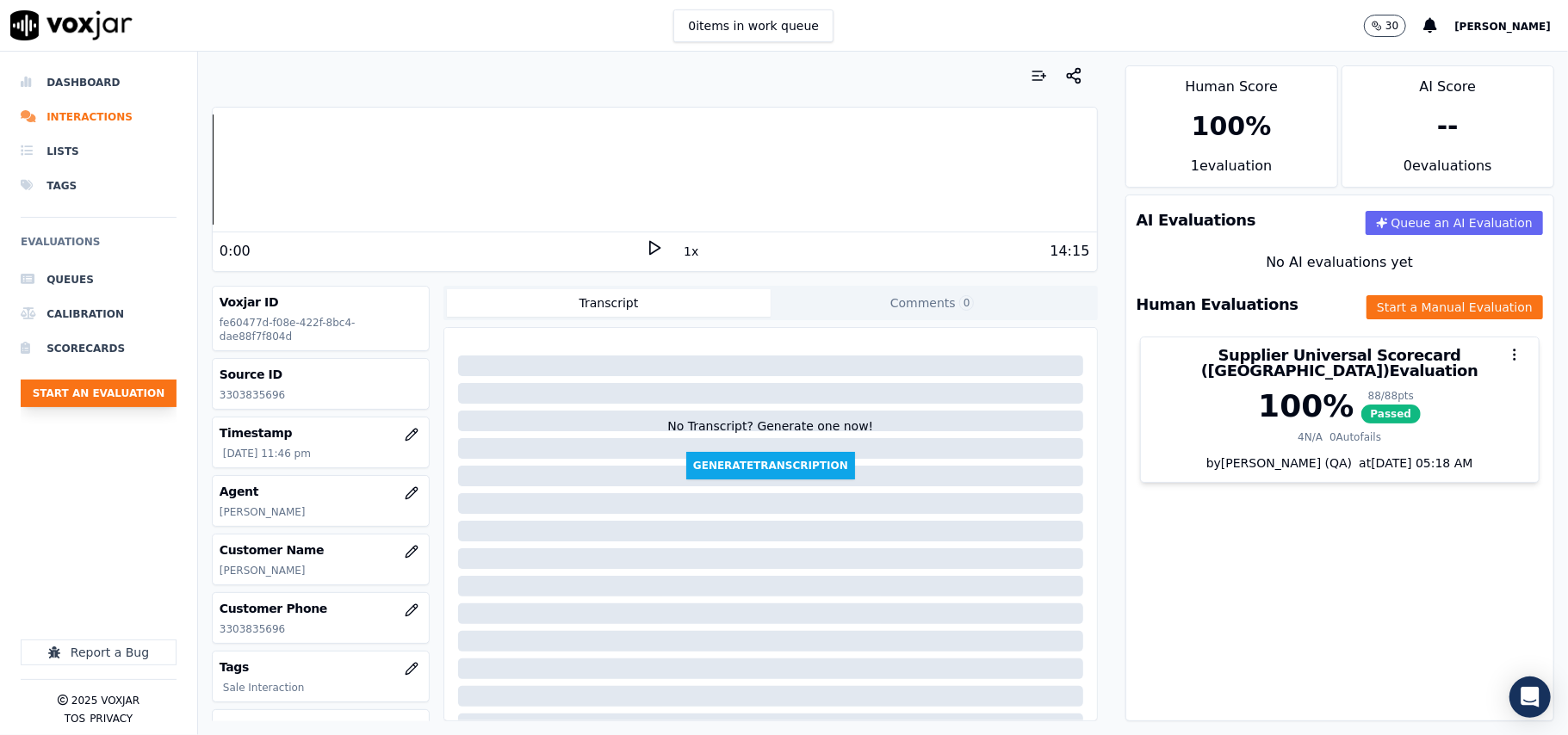
click at [152, 381] on ul "Queues Calibration Scorecards Start an Evaluation" at bounding box center [99, 341] width 156 height 158
click at [120, 396] on button "Start an Evaluation" at bounding box center [99, 394] width 156 height 28
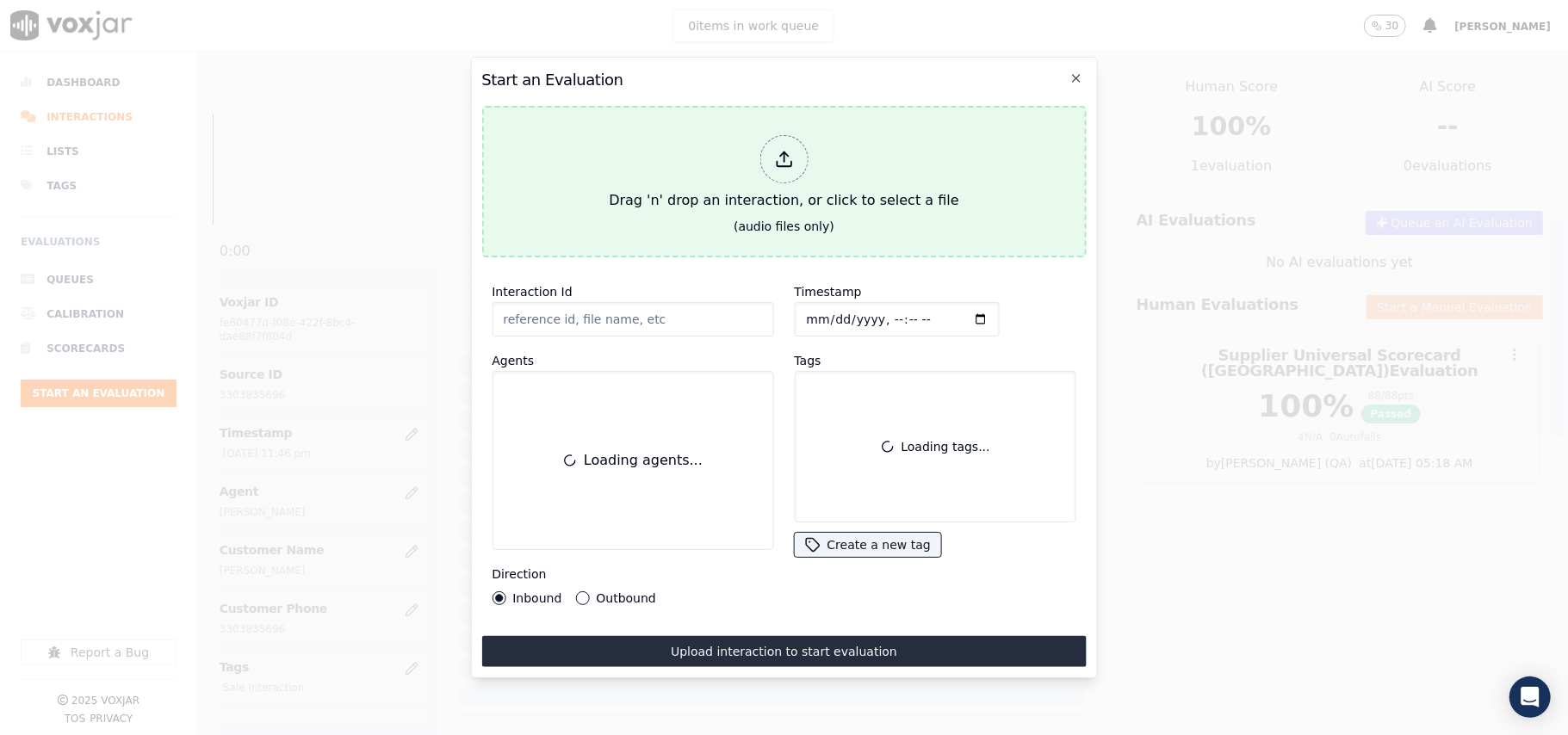
click at [754, 153] on div "Drag 'n' drop an interaction, or click to select a file" at bounding box center [783, 173] width 363 height 90
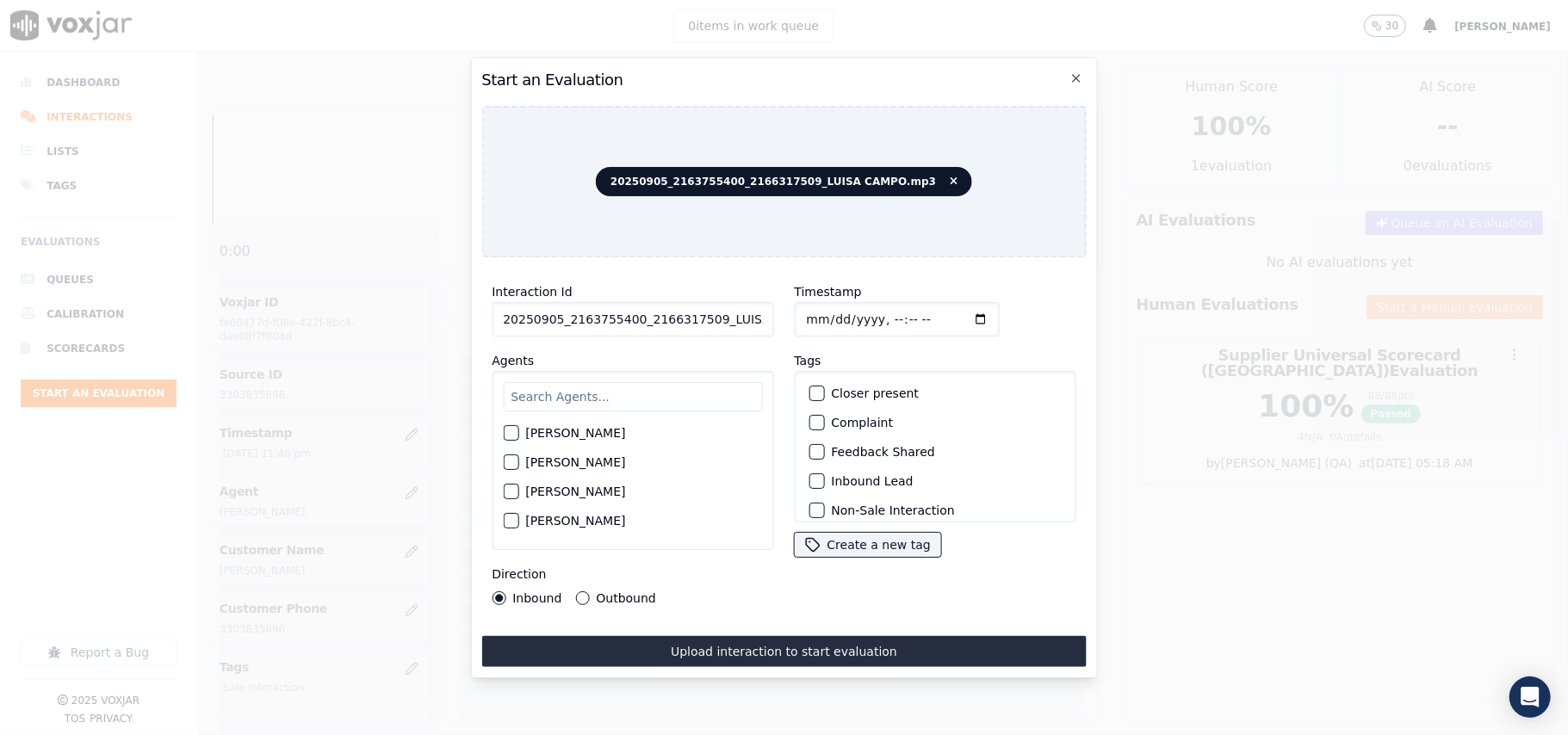
click at [650, 310] on input "20250905_2163755400_2166317509_LUISA CAMPO.mp3" at bounding box center [632, 319] width 281 height 34
paste input "163755400"
type input "2163755400"
click at [823, 307] on input "Timestamp" at bounding box center [896, 319] width 205 height 34
type input "[DATE]T23:48"
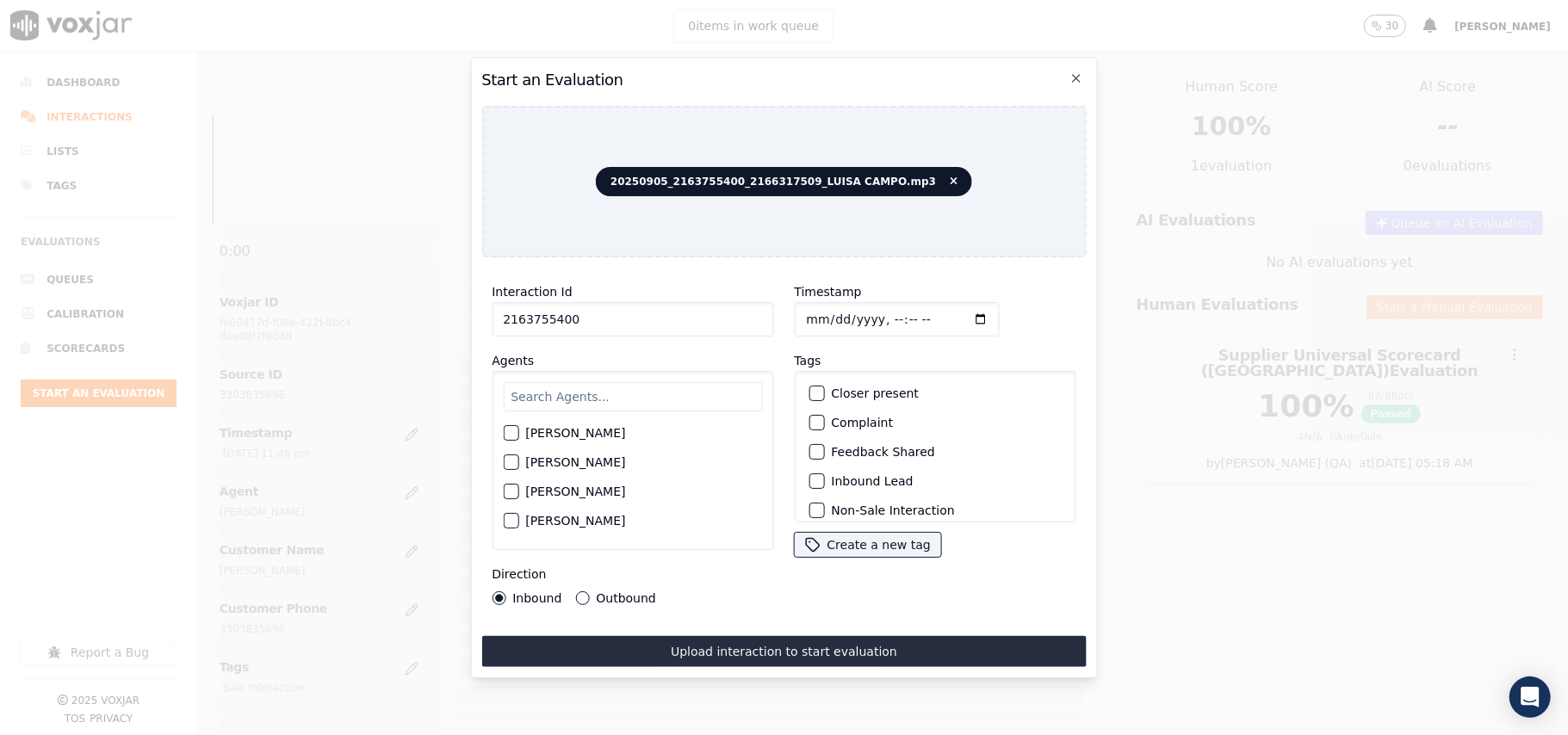
click at [562, 383] on input "text" at bounding box center [632, 397] width 259 height 30
type input "[PERSON_NAME]"
click at [565, 410] on div "[PERSON_NAME]" at bounding box center [632, 460] width 281 height 179
drag, startPoint x: 568, startPoint y: 411, endPoint x: 565, endPoint y: 424, distance: 13.3
click at [569, 414] on div "[PERSON_NAME]" at bounding box center [632, 460] width 281 height 179
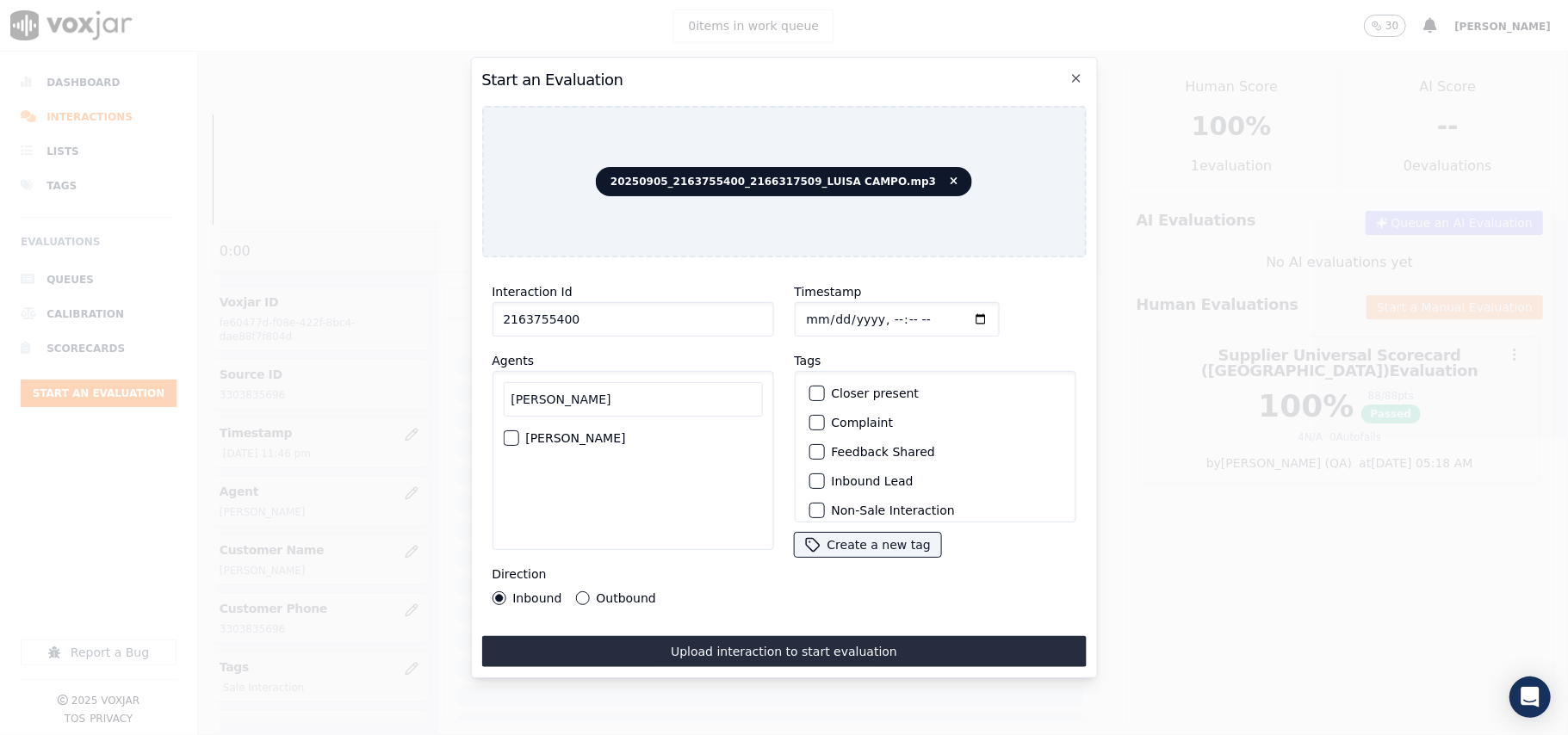
click at [565, 432] on label "[PERSON_NAME]" at bounding box center [575, 438] width 100 height 12
click at [519, 430] on button "[PERSON_NAME]" at bounding box center [511, 438] width 16 height 16
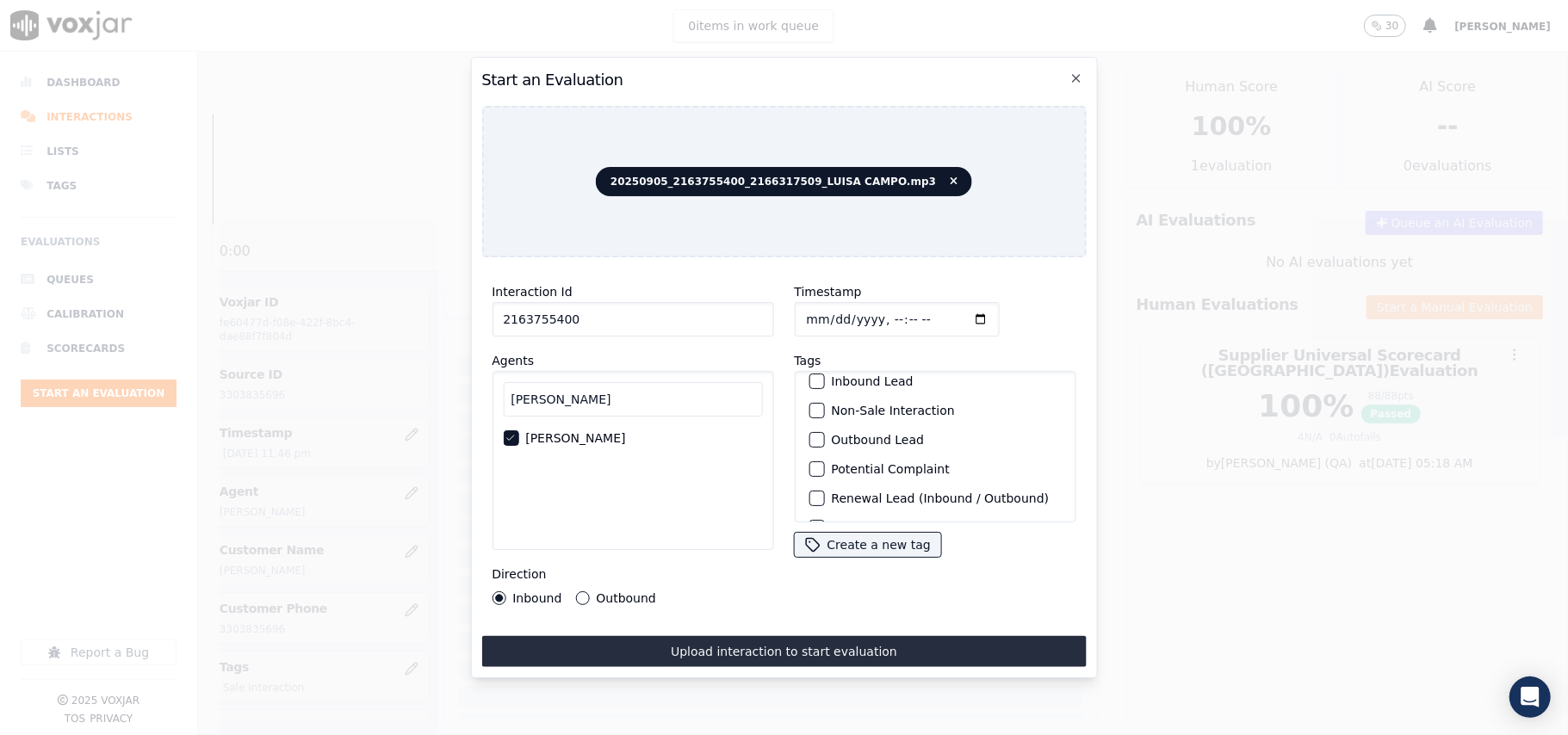
scroll to position [150, 0]
click at [861, 457] on div "Renewal Lead (Inbound / Outbound)" at bounding box center [934, 471] width 266 height 30
click at [861, 494] on label "Sale Interaction" at bounding box center [878, 500] width 94 height 12
click at [824, 492] on button "Sale Interaction" at bounding box center [816, 500] width 16 height 16
click at [617, 580] on div "Direction Inbound Outbound" at bounding box center [632, 584] width 281 height 41
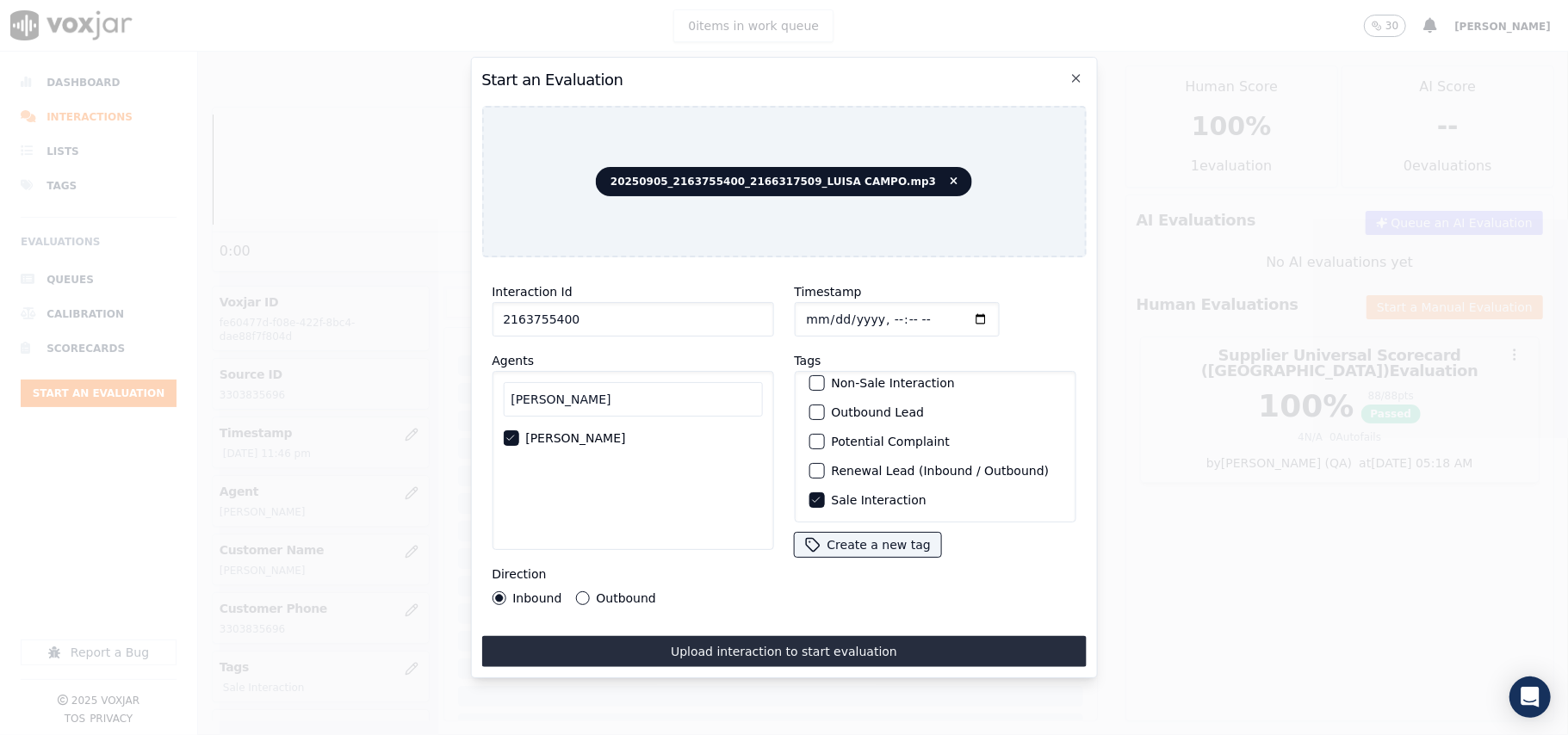
click at [621, 593] on label "Outbound" at bounding box center [625, 599] width 59 height 12
click at [589, 592] on button "Outbound" at bounding box center [582, 599] width 14 height 14
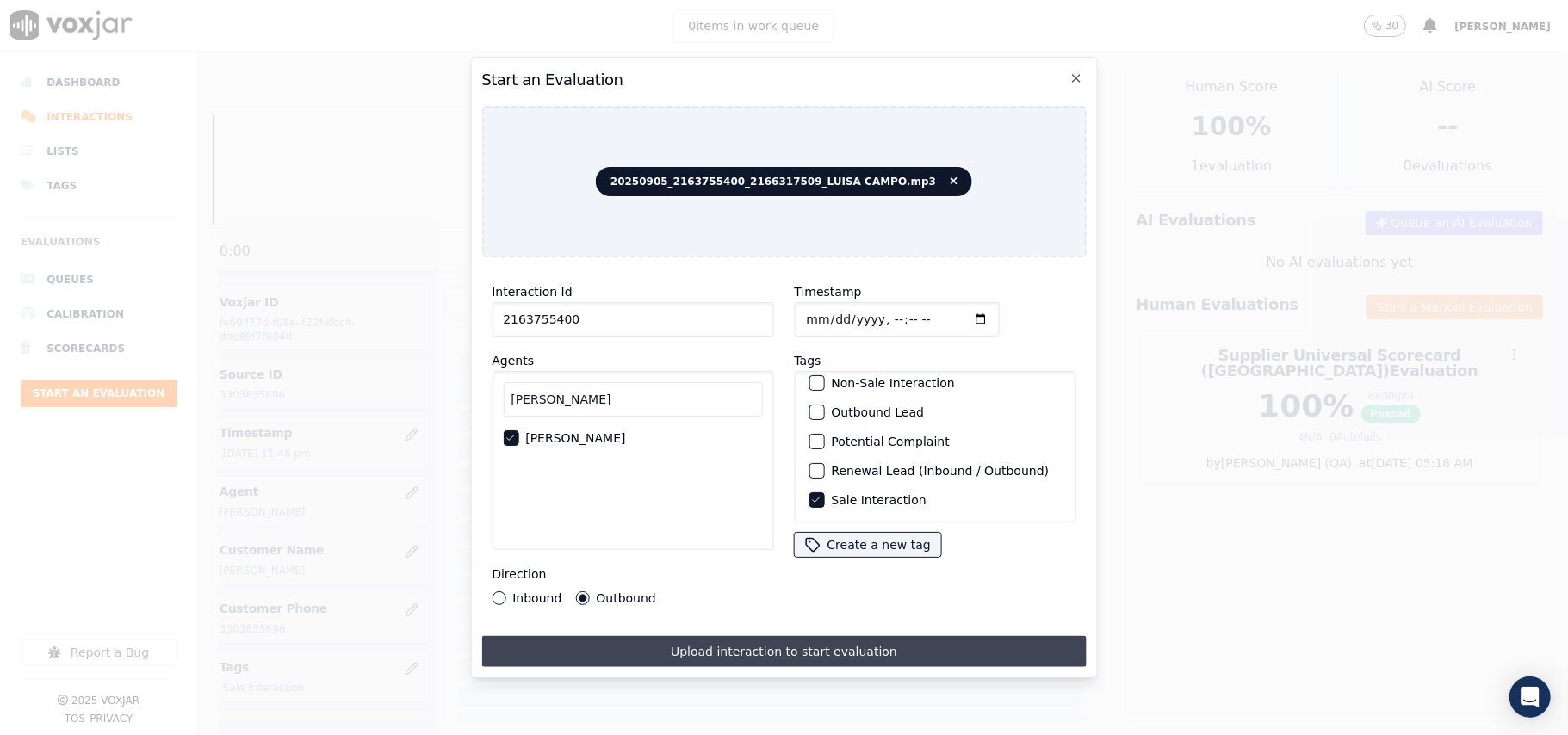
click at [690, 639] on button "Upload interaction to start evaluation" at bounding box center [783, 652] width 604 height 31
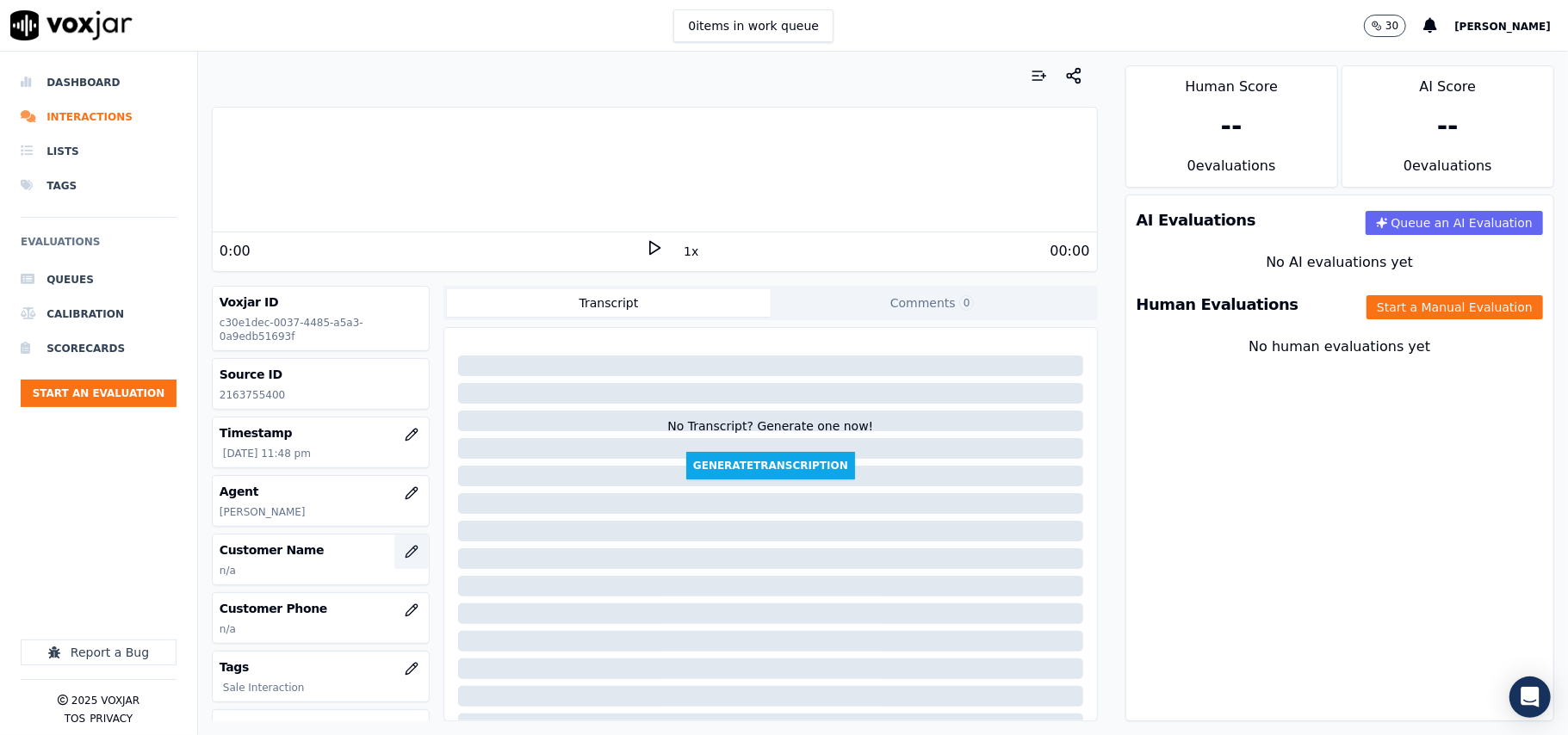
click at [398, 559] on button "button" at bounding box center [411, 551] width 34 height 34
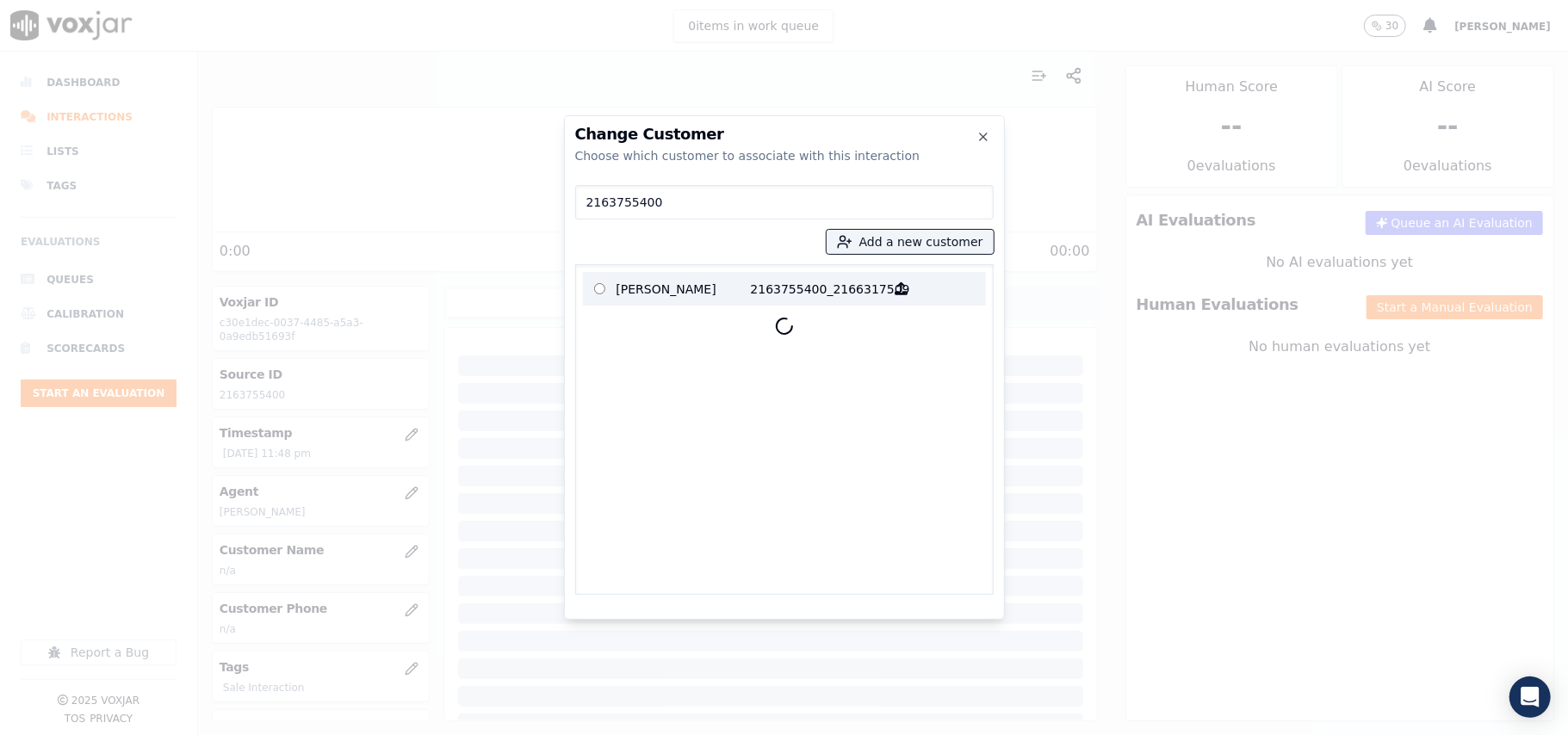
type input "2163755400"
click at [659, 292] on p "[PERSON_NAME]" at bounding box center [684, 289] width 134 height 27
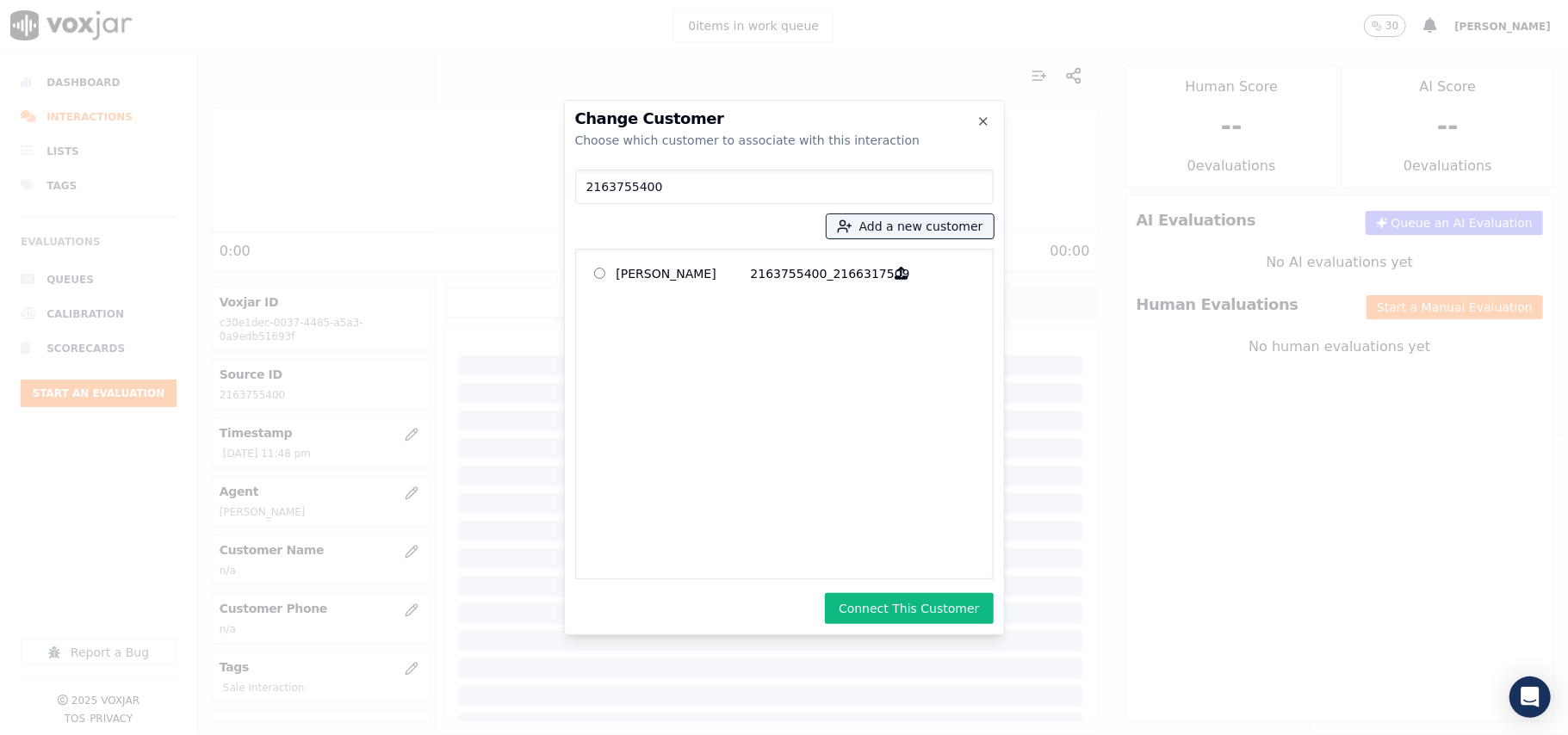
click at [862, 603] on button "Connect This Customer" at bounding box center [909, 608] width 168 height 31
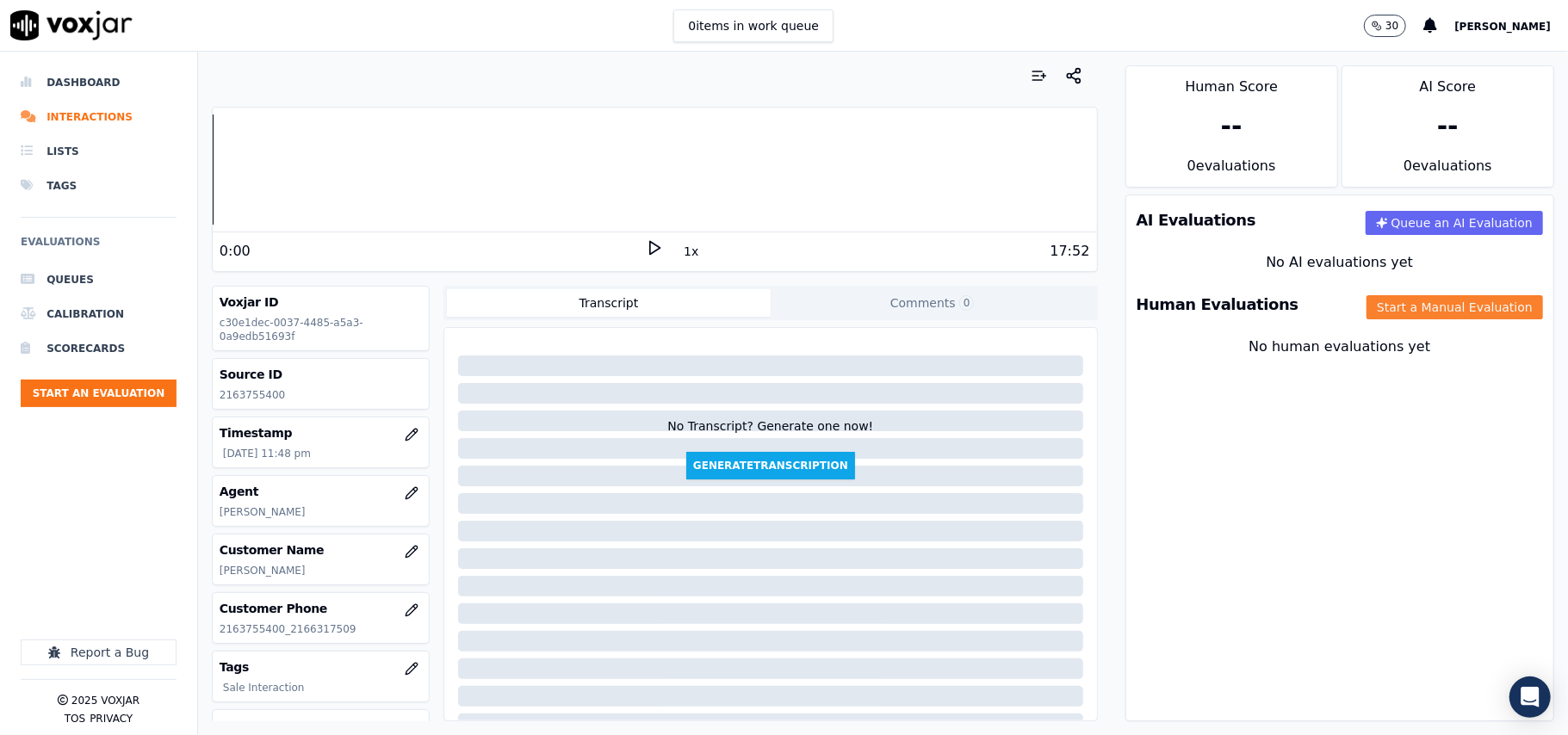
click at [1393, 314] on button "Start a Manual Evaluation" at bounding box center [1455, 307] width 176 height 24
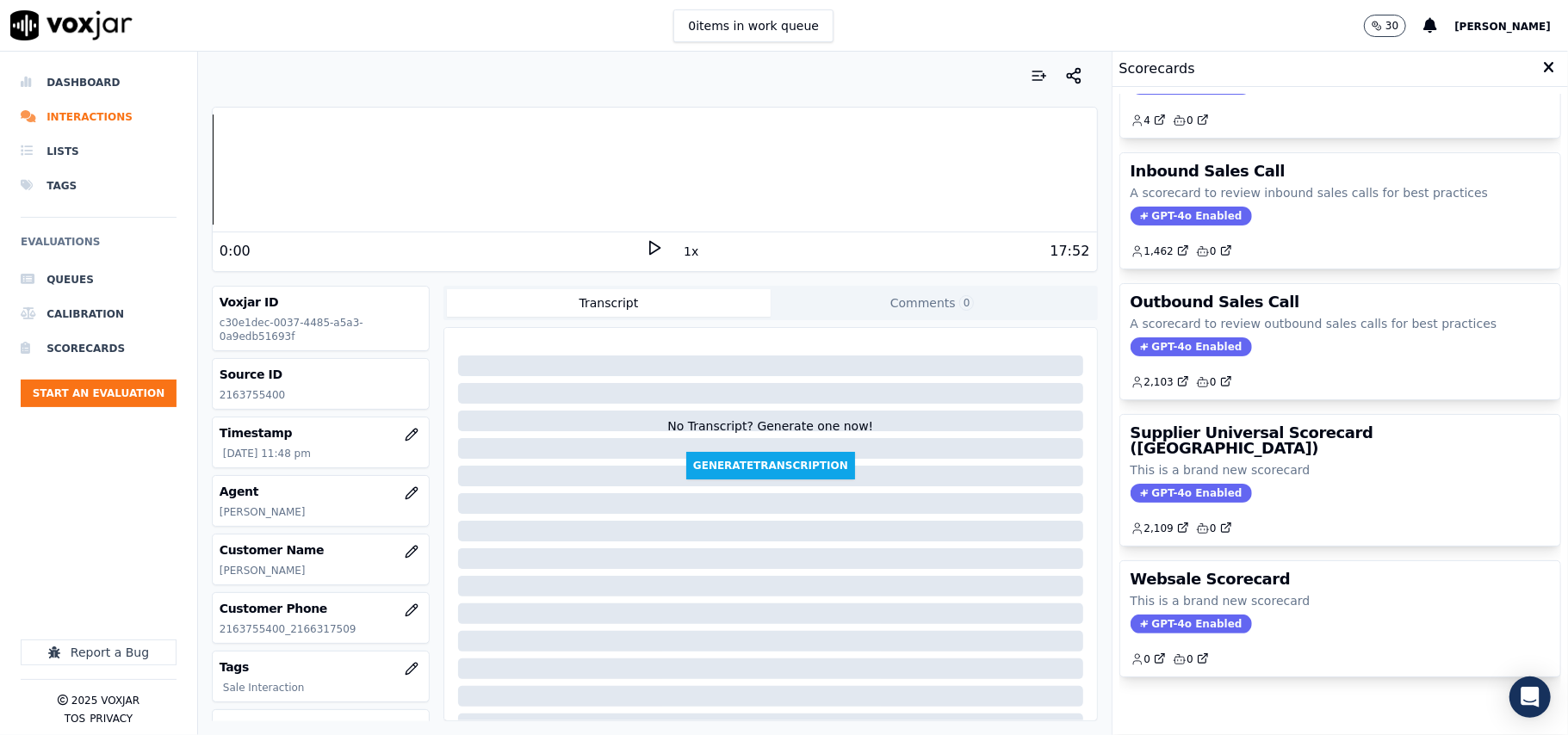
scroll to position [132, 0]
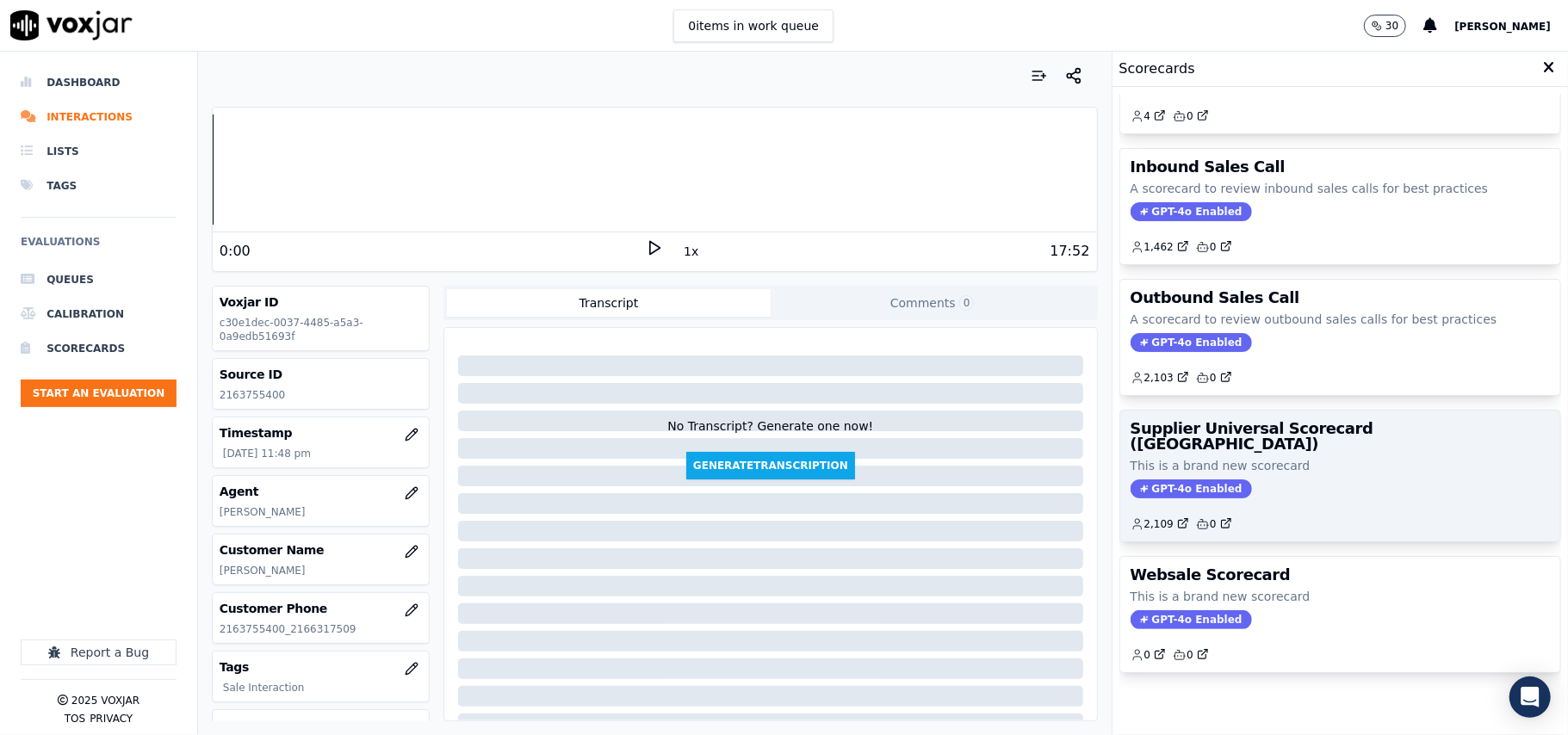
click at [1244, 457] on p "This is a brand new scorecard" at bounding box center [1340, 466] width 419 height 17
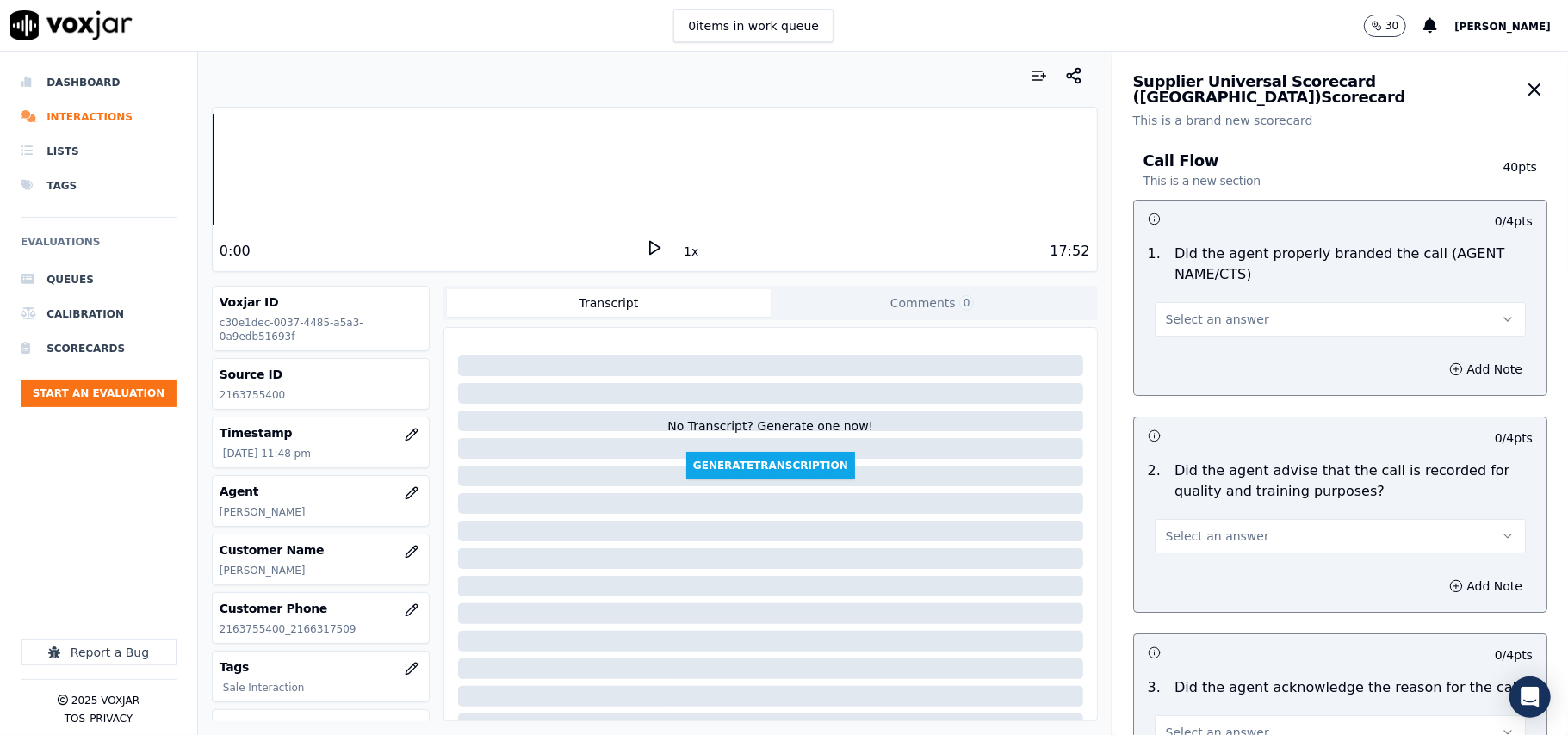
click at [1178, 331] on button "Select an answer" at bounding box center [1339, 319] width 371 height 34
click at [1181, 354] on div "Yes" at bounding box center [1303, 359] width 334 height 28
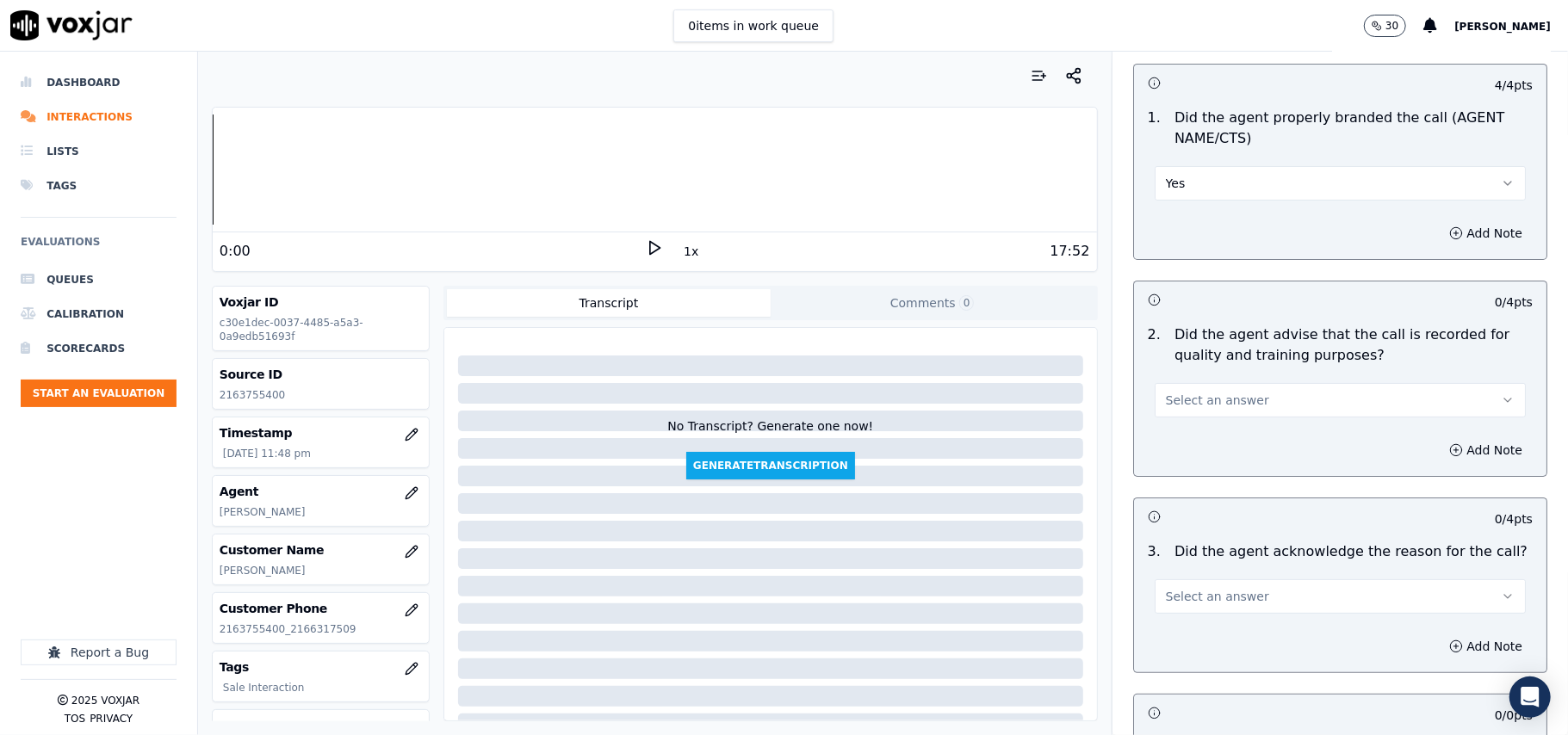
scroll to position [191, 0]
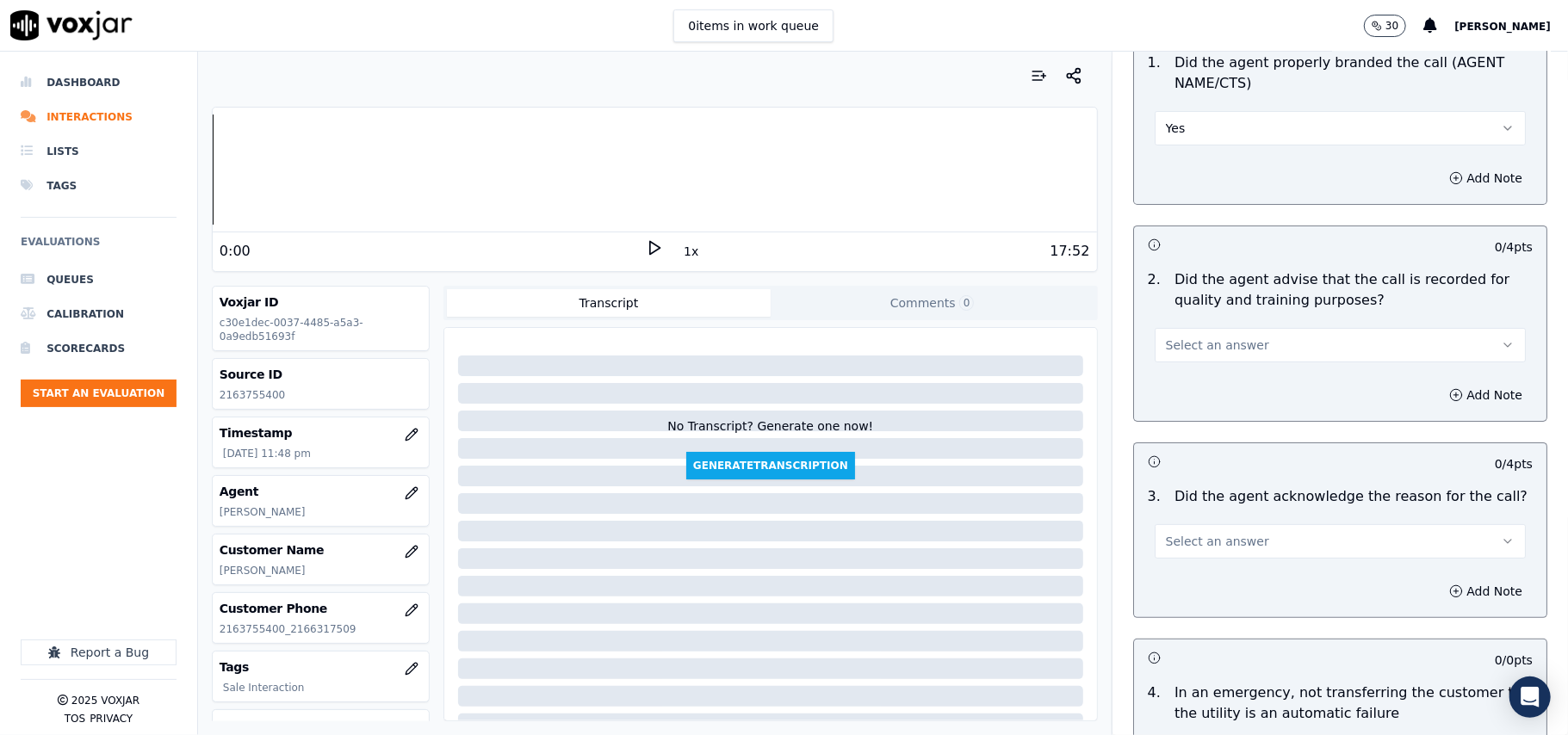
click at [1171, 345] on span "Select an answer" at bounding box center [1217, 346] width 103 height 17
click at [1172, 382] on div "Yes" at bounding box center [1303, 385] width 334 height 28
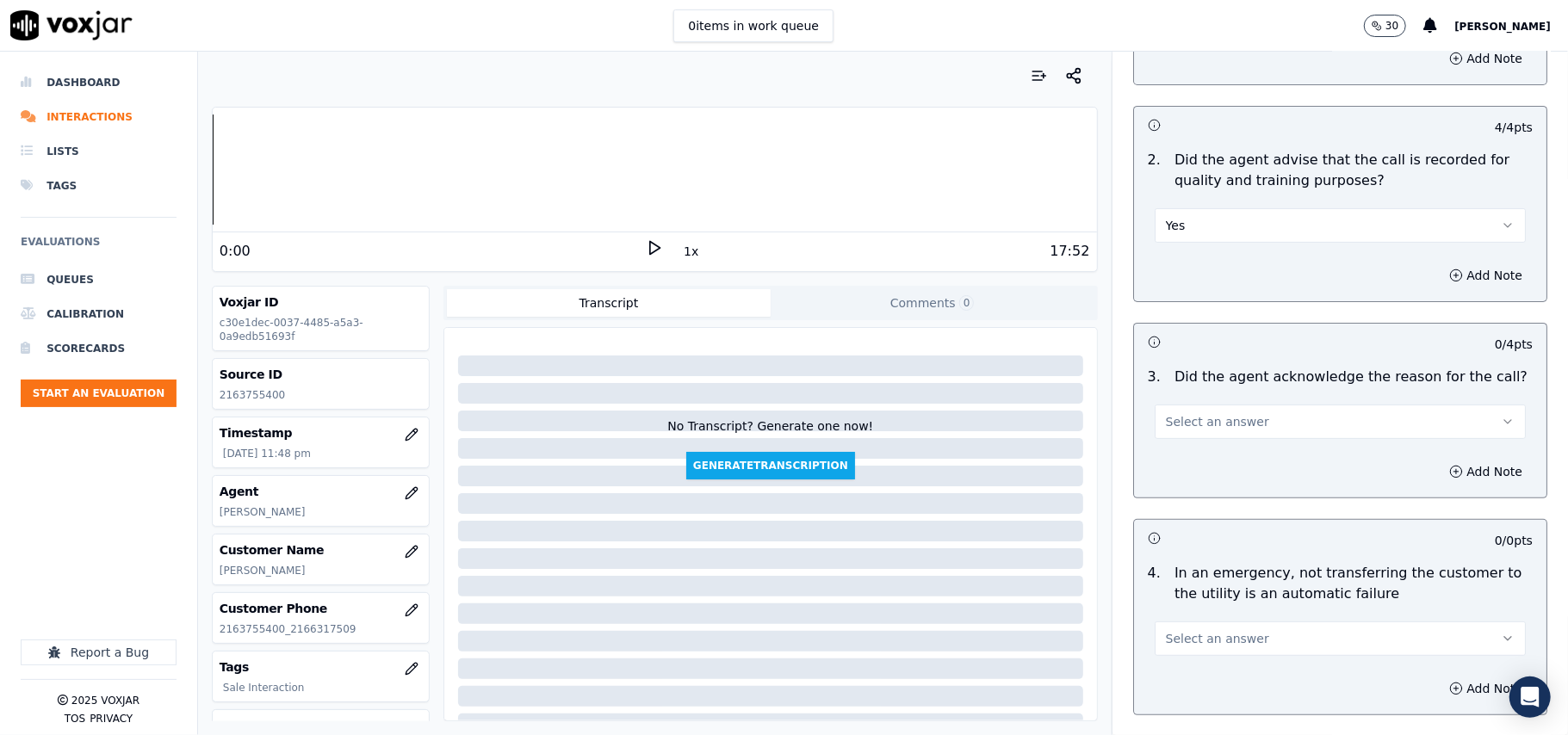
scroll to position [382, 0]
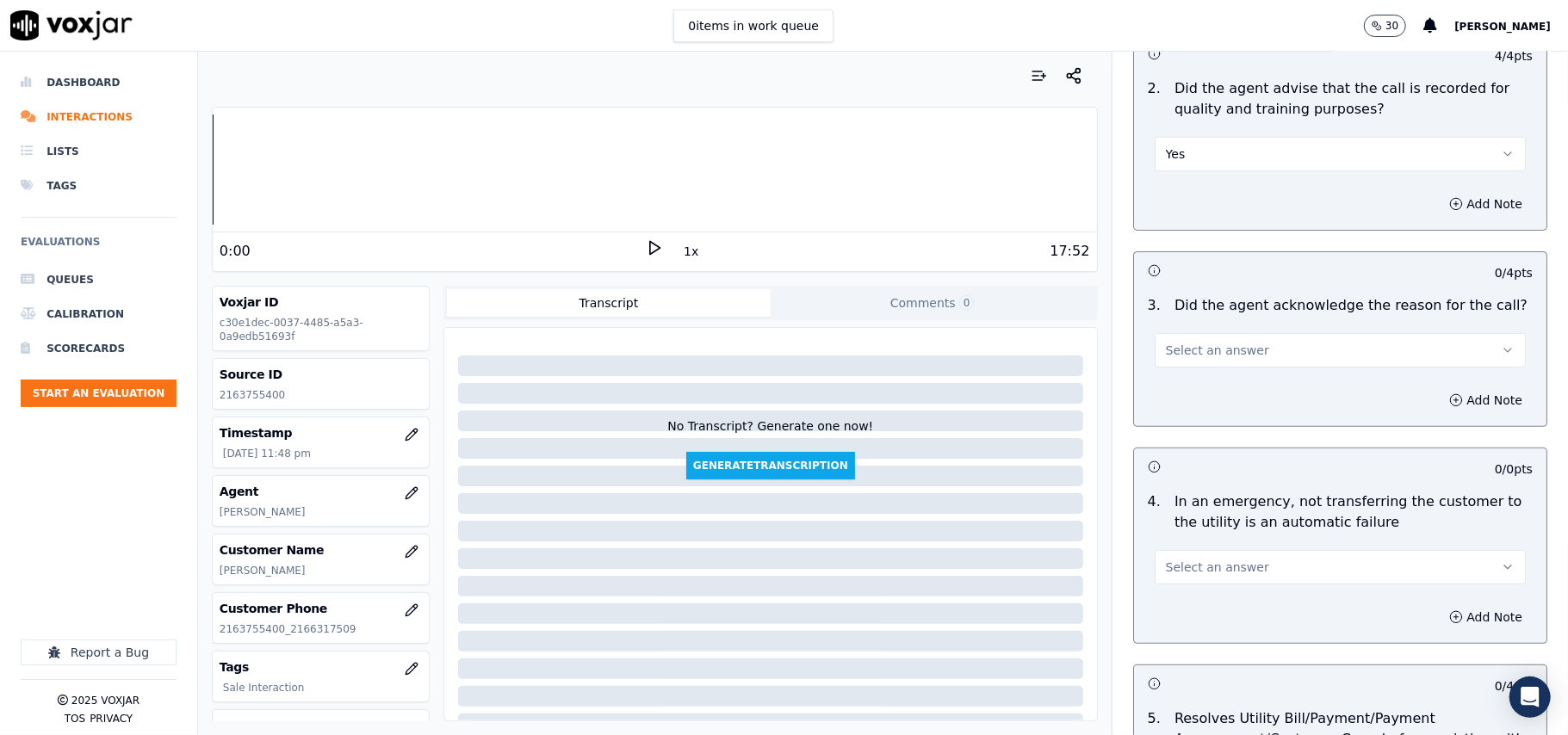
click at [1165, 362] on button "Select an answer" at bounding box center [1339, 350] width 371 height 34
click at [1167, 393] on div "Yes" at bounding box center [1303, 391] width 334 height 28
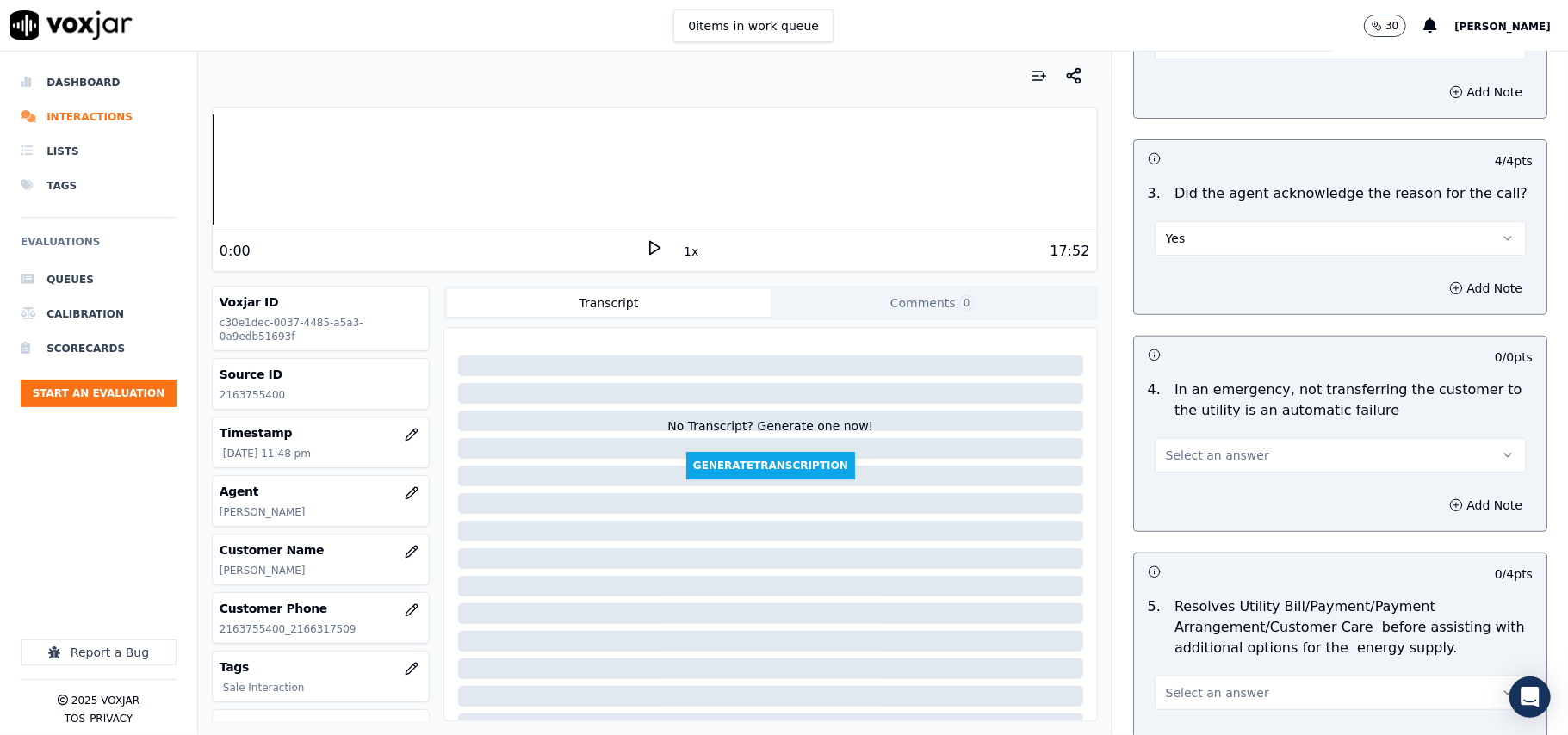
scroll to position [574, 0]
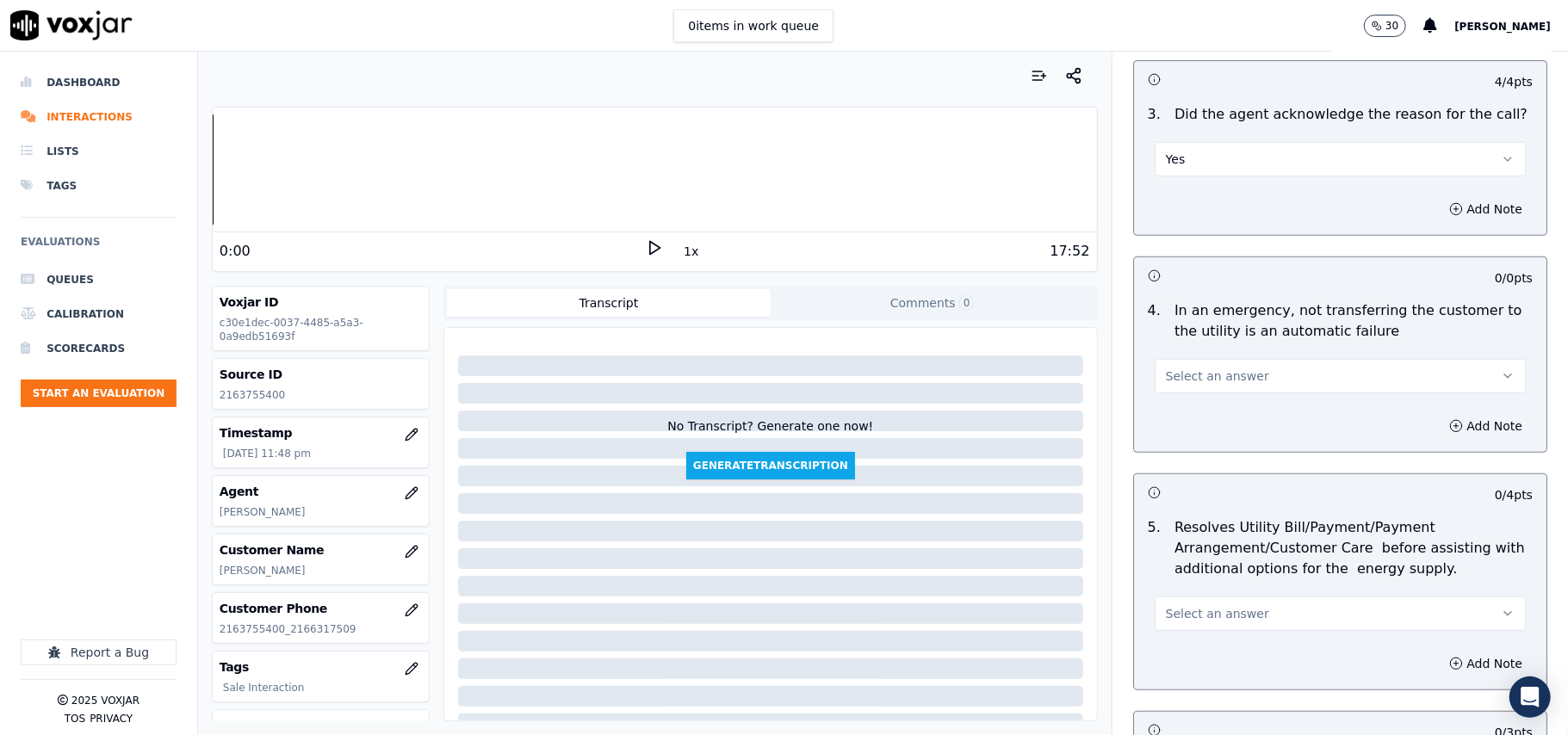
click at [1200, 377] on span "Select an answer" at bounding box center [1217, 376] width 103 height 17
click at [1186, 469] on div "N/A" at bounding box center [1303, 472] width 334 height 28
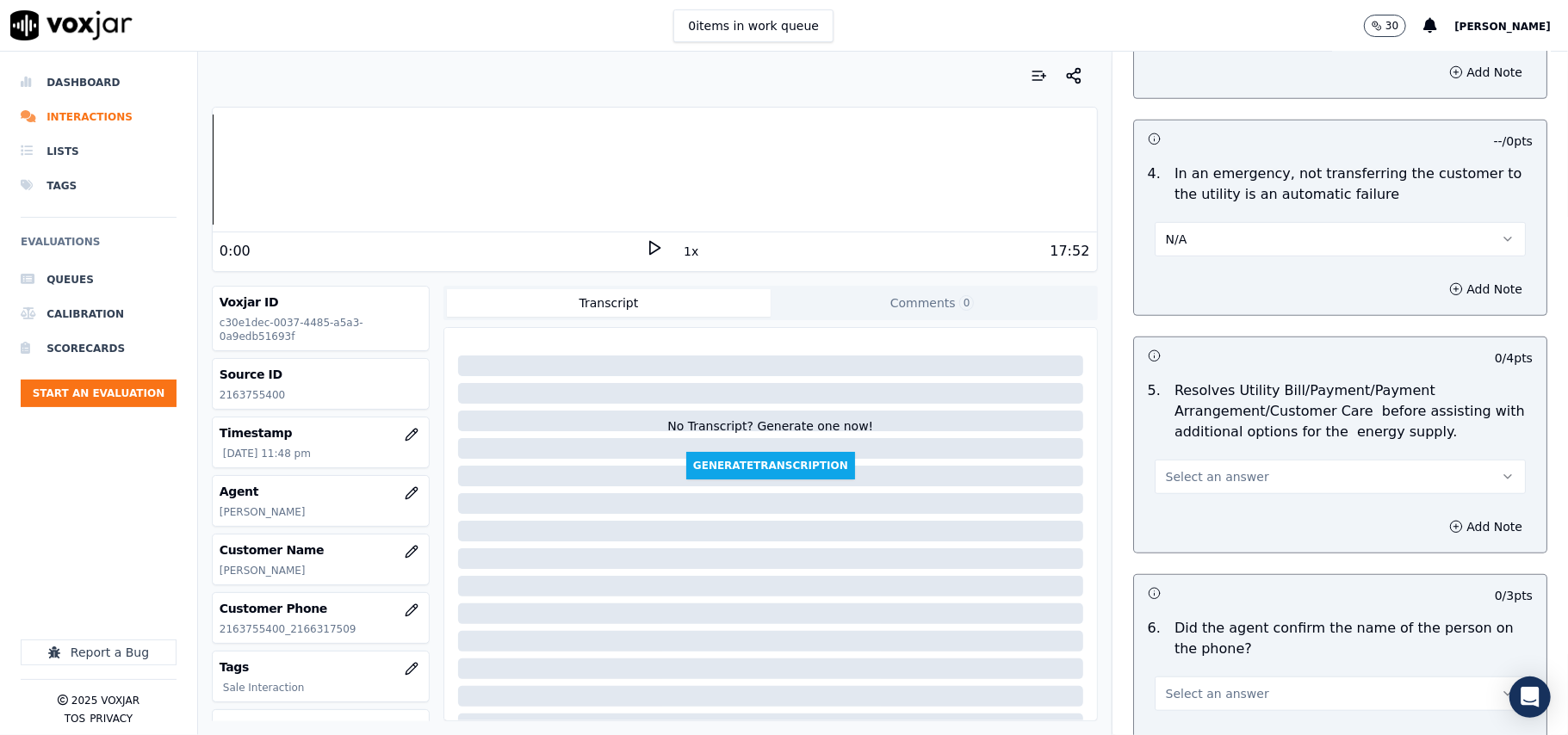
scroll to position [766, 0]
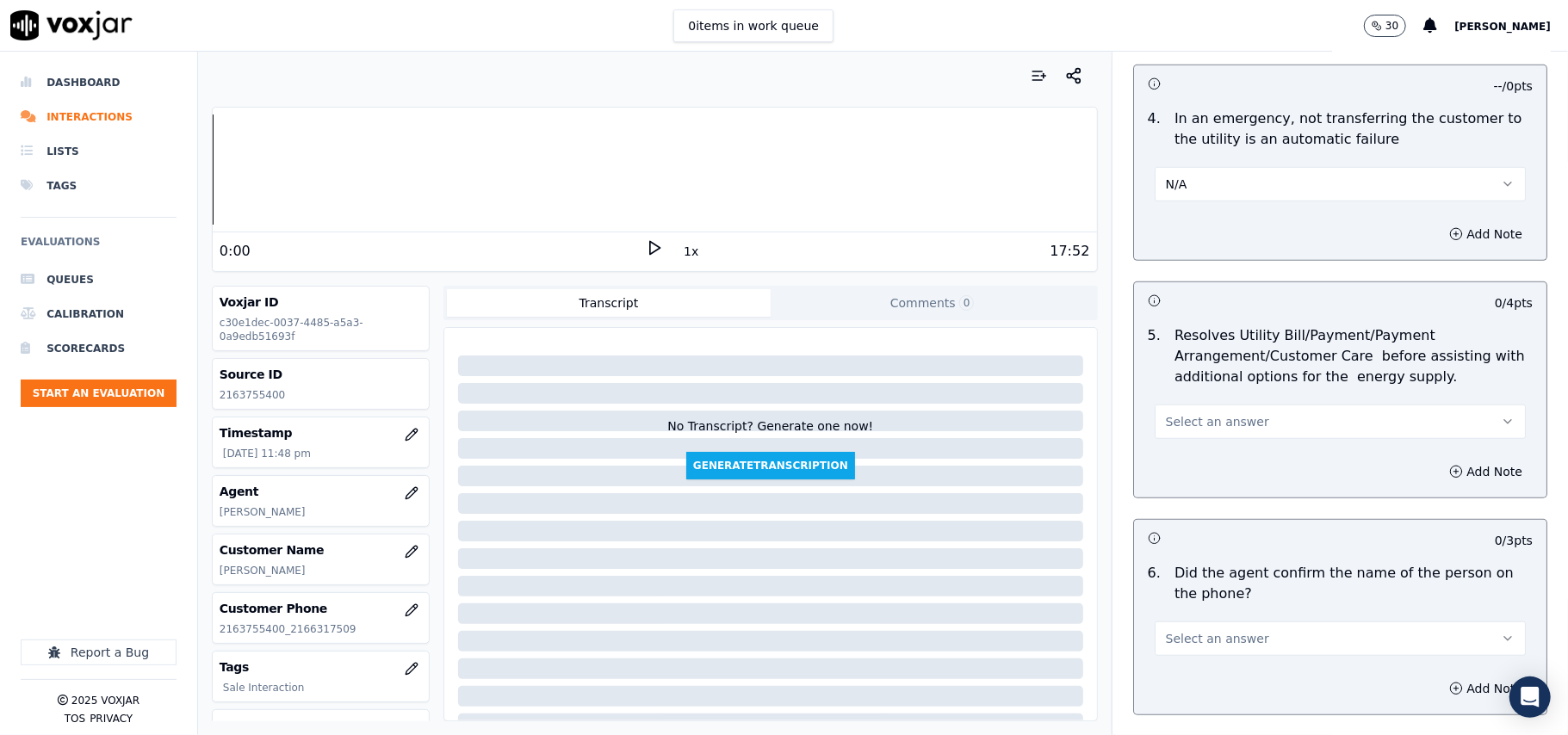
click at [1197, 436] on button "Select an answer" at bounding box center [1339, 422] width 371 height 34
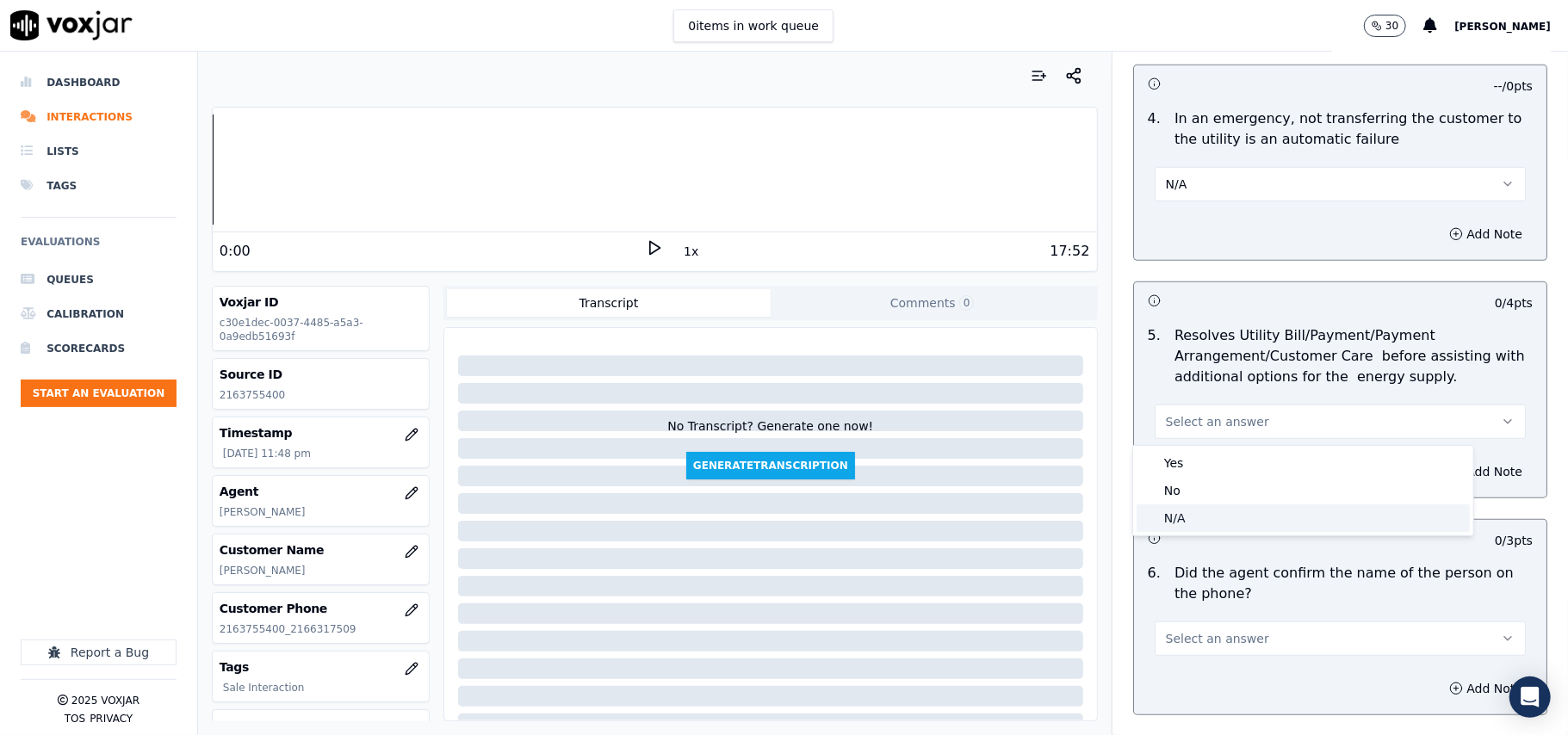
click at [1200, 525] on div "N/A" at bounding box center [1303, 519] width 334 height 28
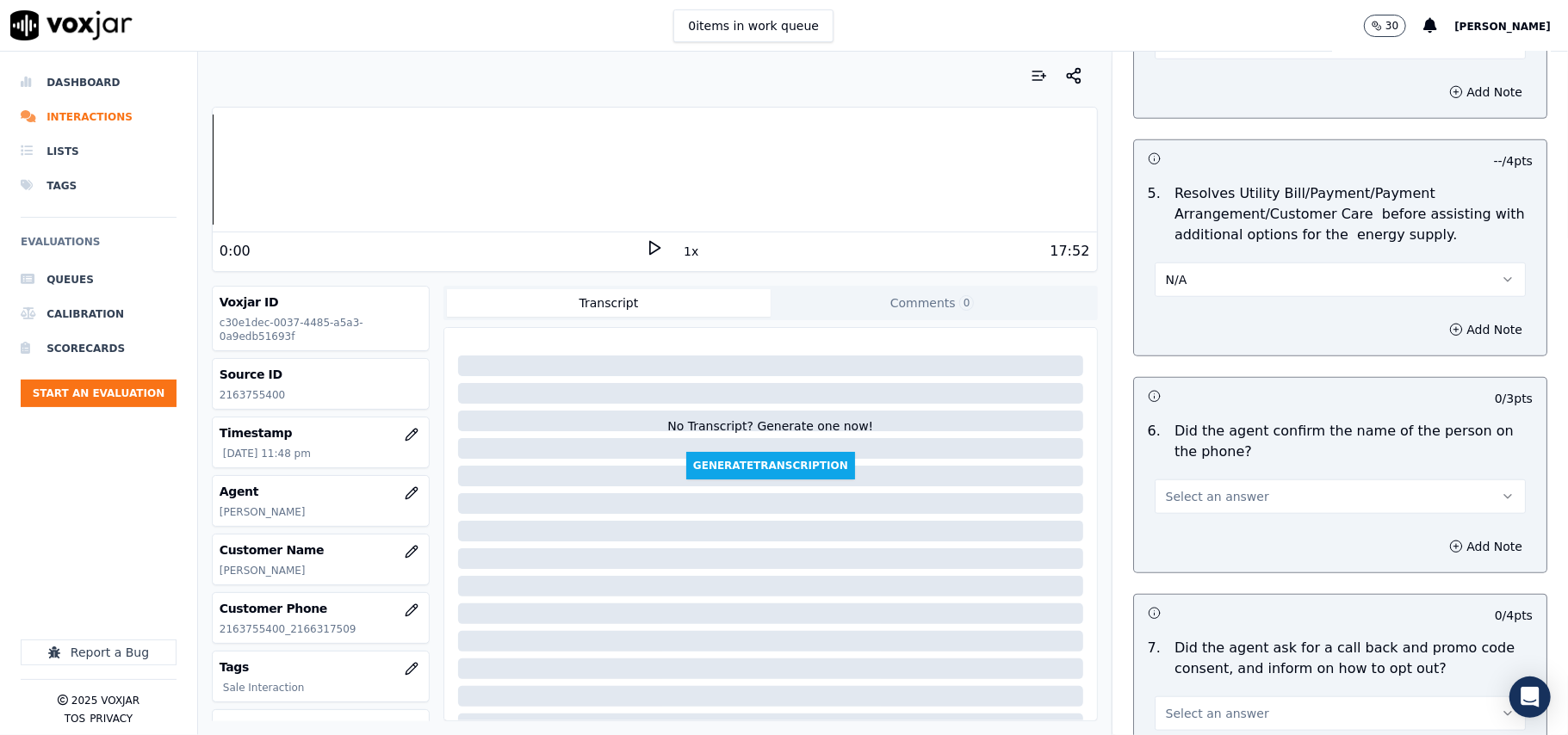
scroll to position [956, 0]
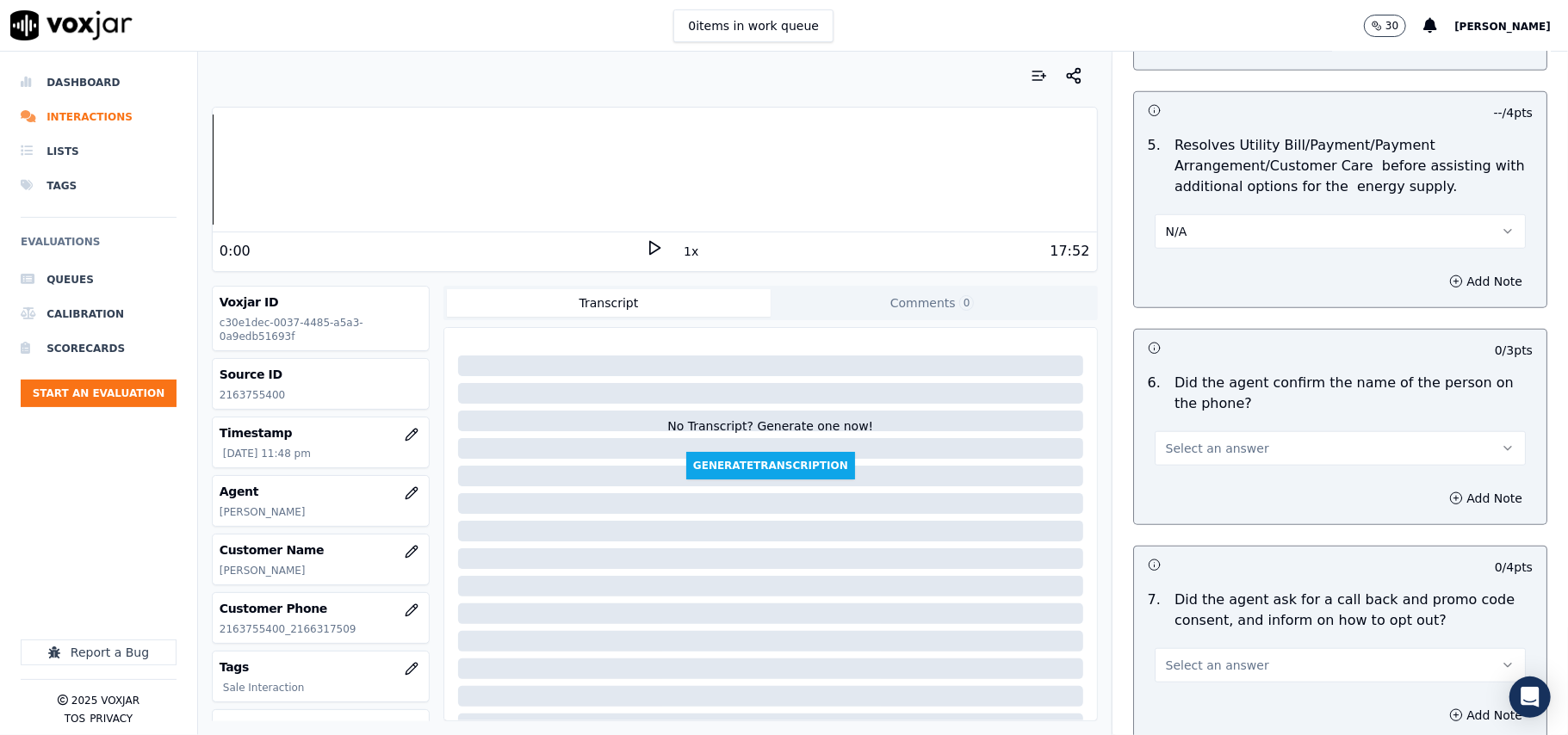
click at [1200, 452] on span "Select an answer" at bounding box center [1217, 449] width 103 height 17
click at [1192, 511] on div "No" at bounding box center [1303, 518] width 334 height 28
click at [1179, 442] on button "No" at bounding box center [1339, 448] width 371 height 34
click at [1186, 497] on div "Yes" at bounding box center [1303, 490] width 334 height 28
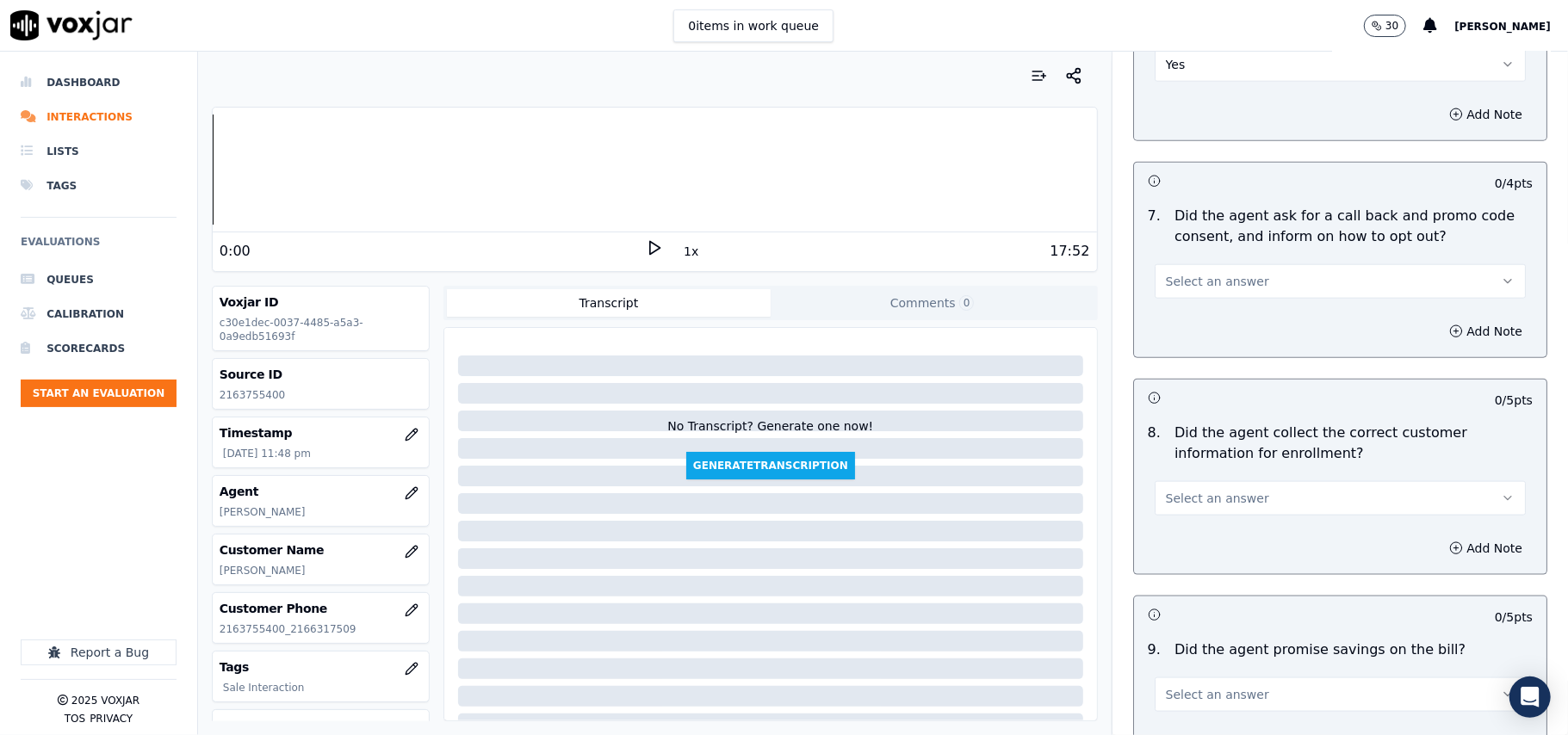
drag, startPoint x: 1186, startPoint y: 280, endPoint x: 1185, endPoint y: 299, distance: 19.0
click at [1186, 284] on span "Select an answer" at bounding box center [1217, 282] width 103 height 17
click at [1190, 324] on div "Yes" at bounding box center [1303, 325] width 334 height 28
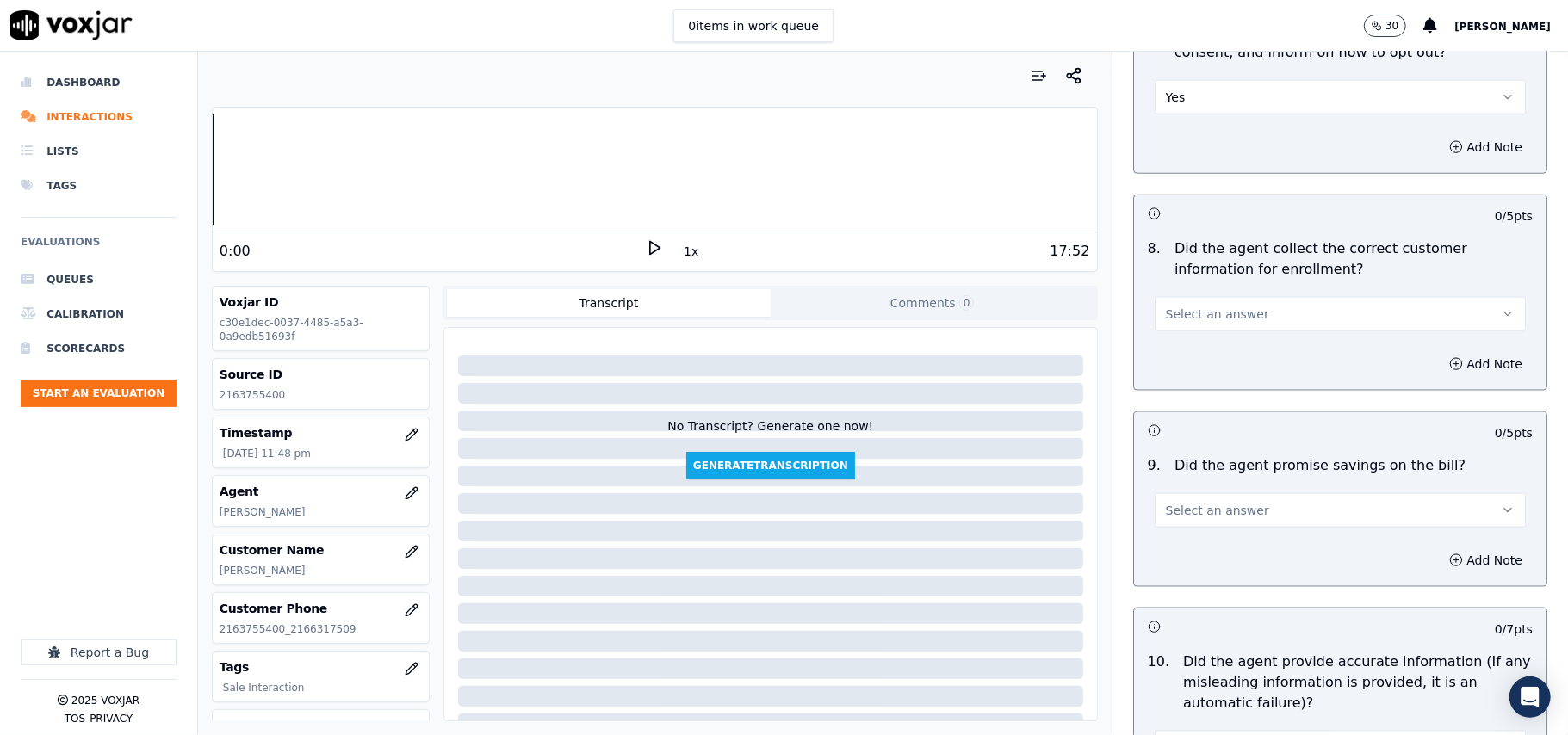
scroll to position [1721, 0]
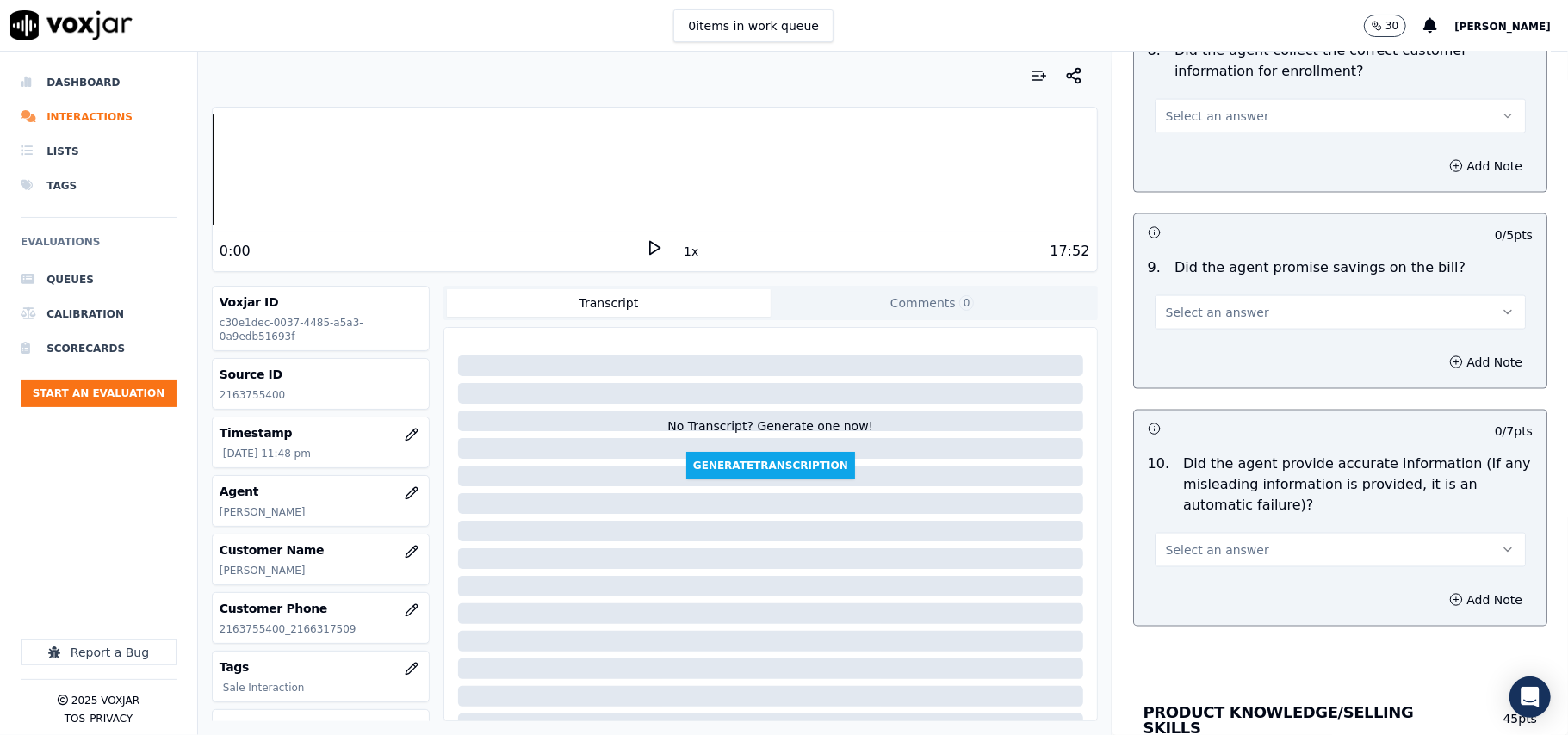
click at [1167, 134] on button "Select an answer" at bounding box center [1339, 115] width 371 height 34
click at [1167, 169] on div "Yes" at bounding box center [1303, 160] width 334 height 28
click at [1176, 315] on span "Select an answer" at bounding box center [1217, 313] width 103 height 17
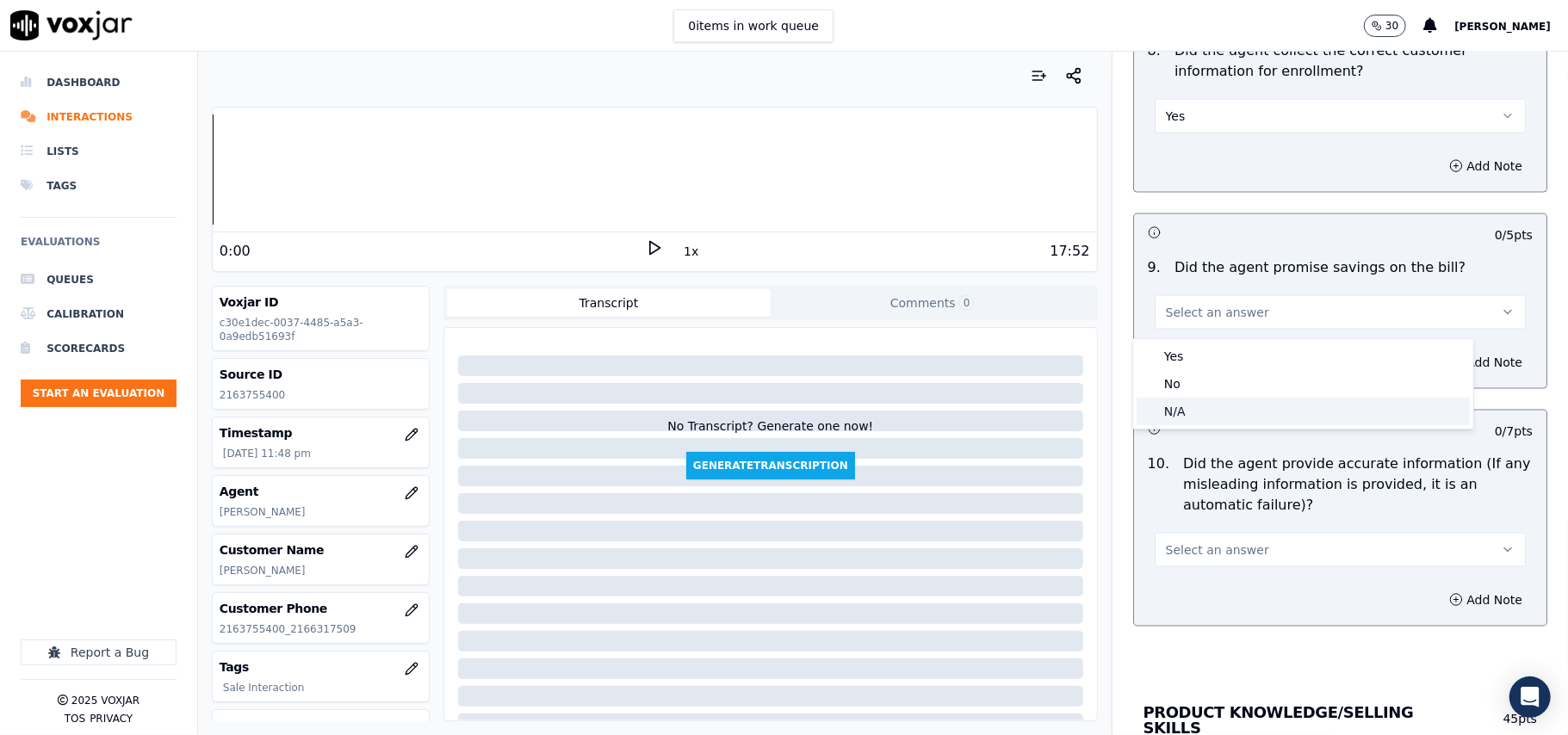
click at [1189, 414] on div "N/A" at bounding box center [1303, 412] width 334 height 28
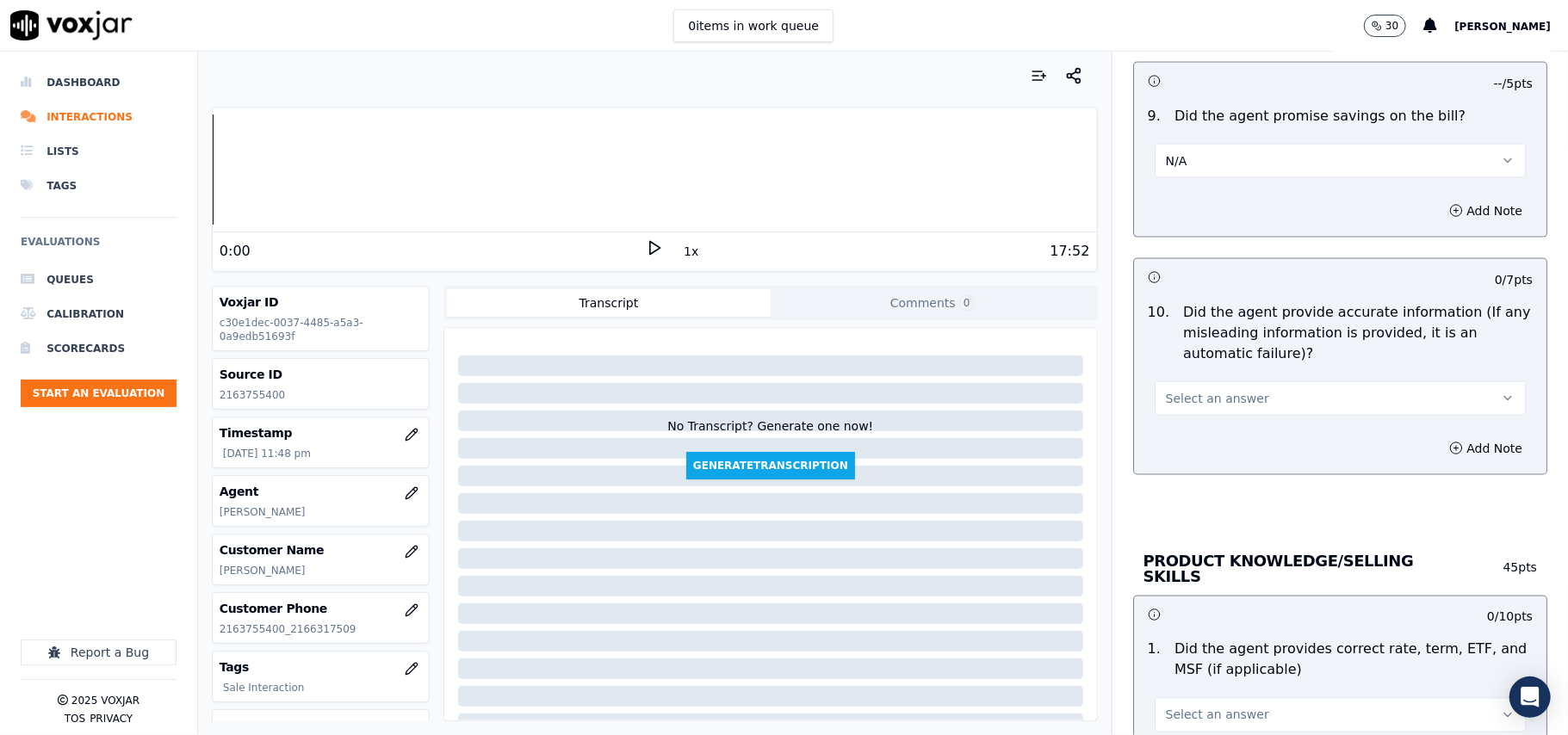
scroll to position [2104, 0]
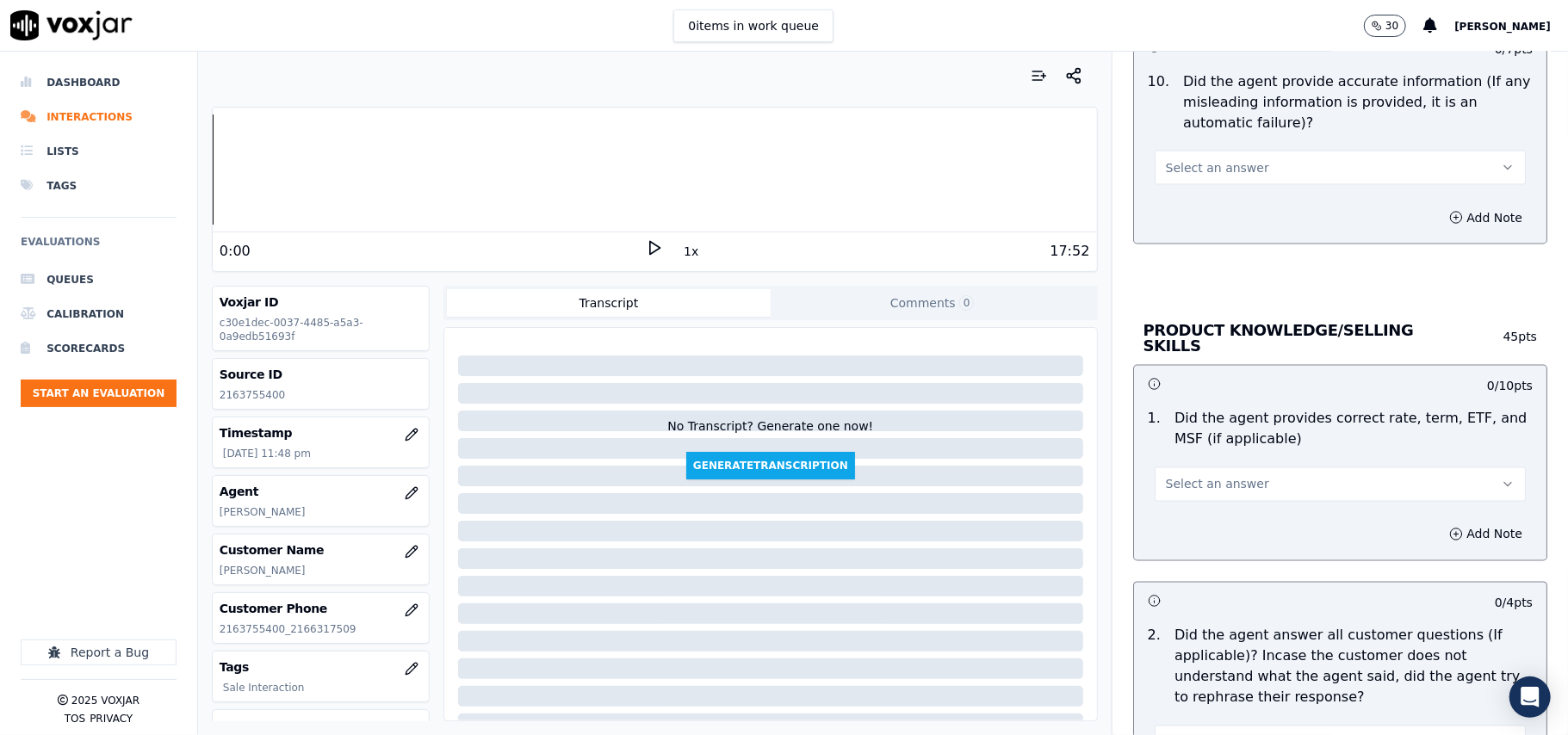
click at [1193, 166] on span "Select an answer" at bounding box center [1217, 168] width 103 height 17
click at [1189, 207] on div "Yes" at bounding box center [1303, 213] width 334 height 28
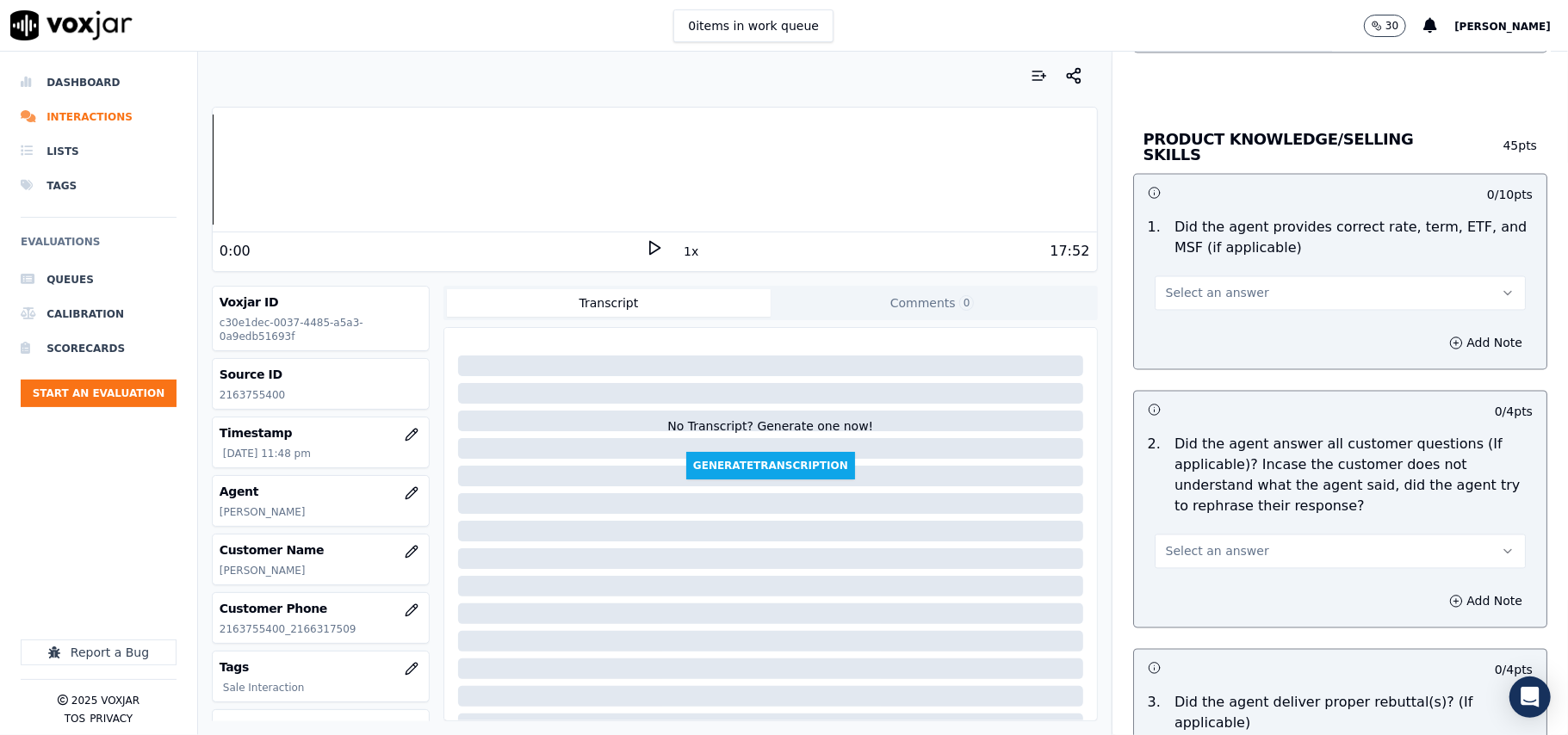
click at [1179, 294] on span "Select an answer" at bounding box center [1217, 293] width 103 height 17
click at [1165, 328] on div "Yes" at bounding box center [1303, 330] width 334 height 28
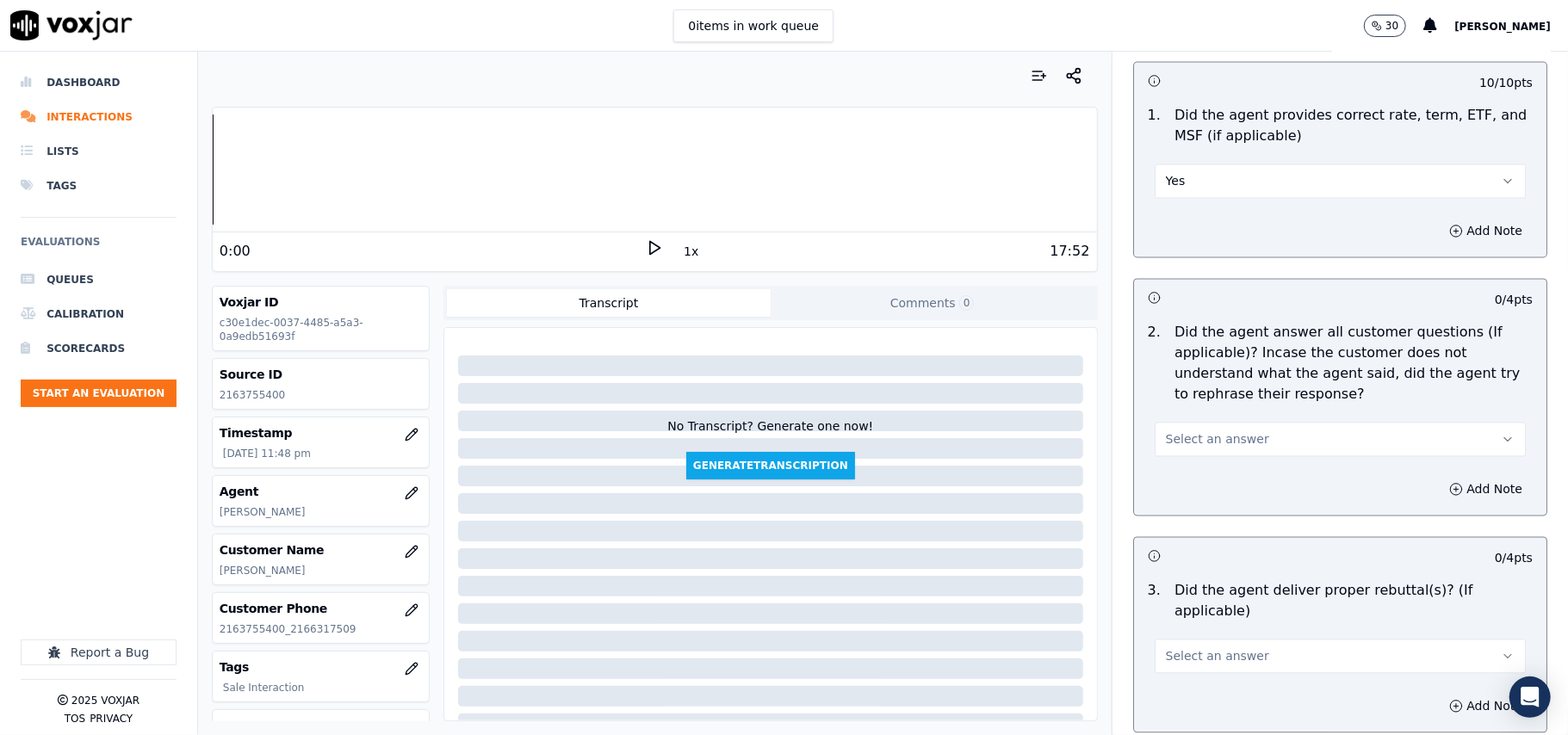
scroll to position [2487, 0]
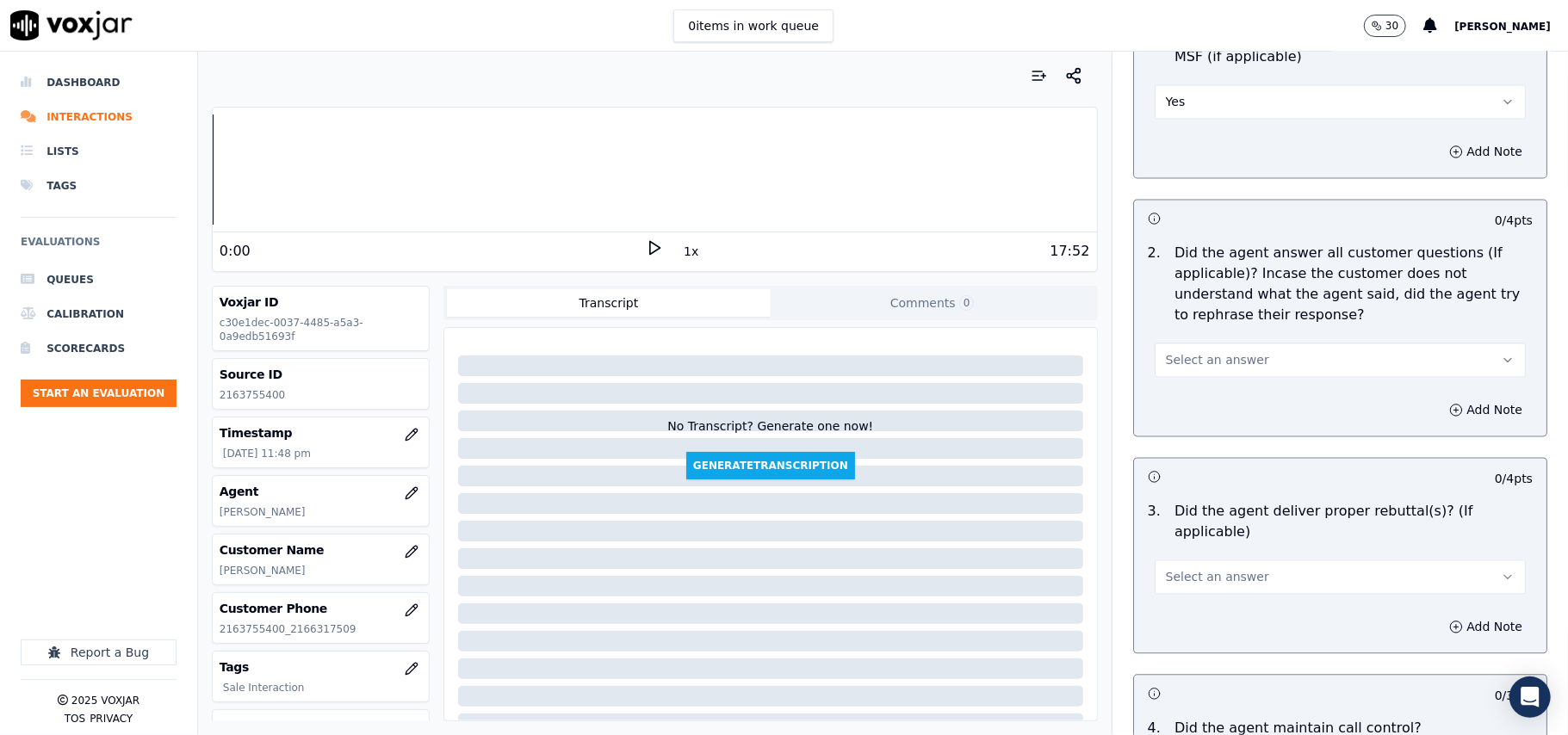
click at [1172, 346] on button "Select an answer" at bounding box center [1339, 360] width 371 height 34
click at [1172, 388] on div "Yes" at bounding box center [1303, 397] width 334 height 28
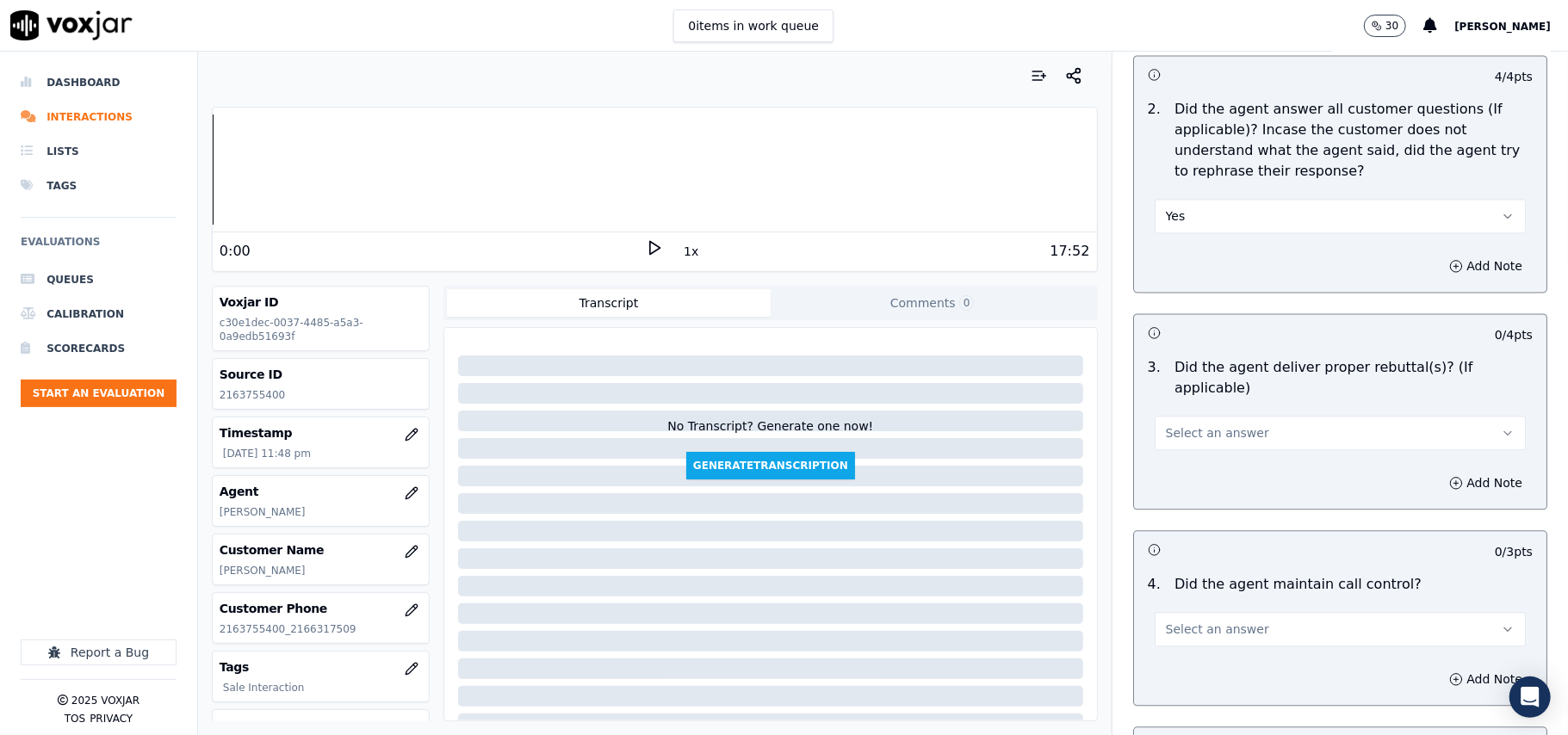
scroll to position [2677, 0]
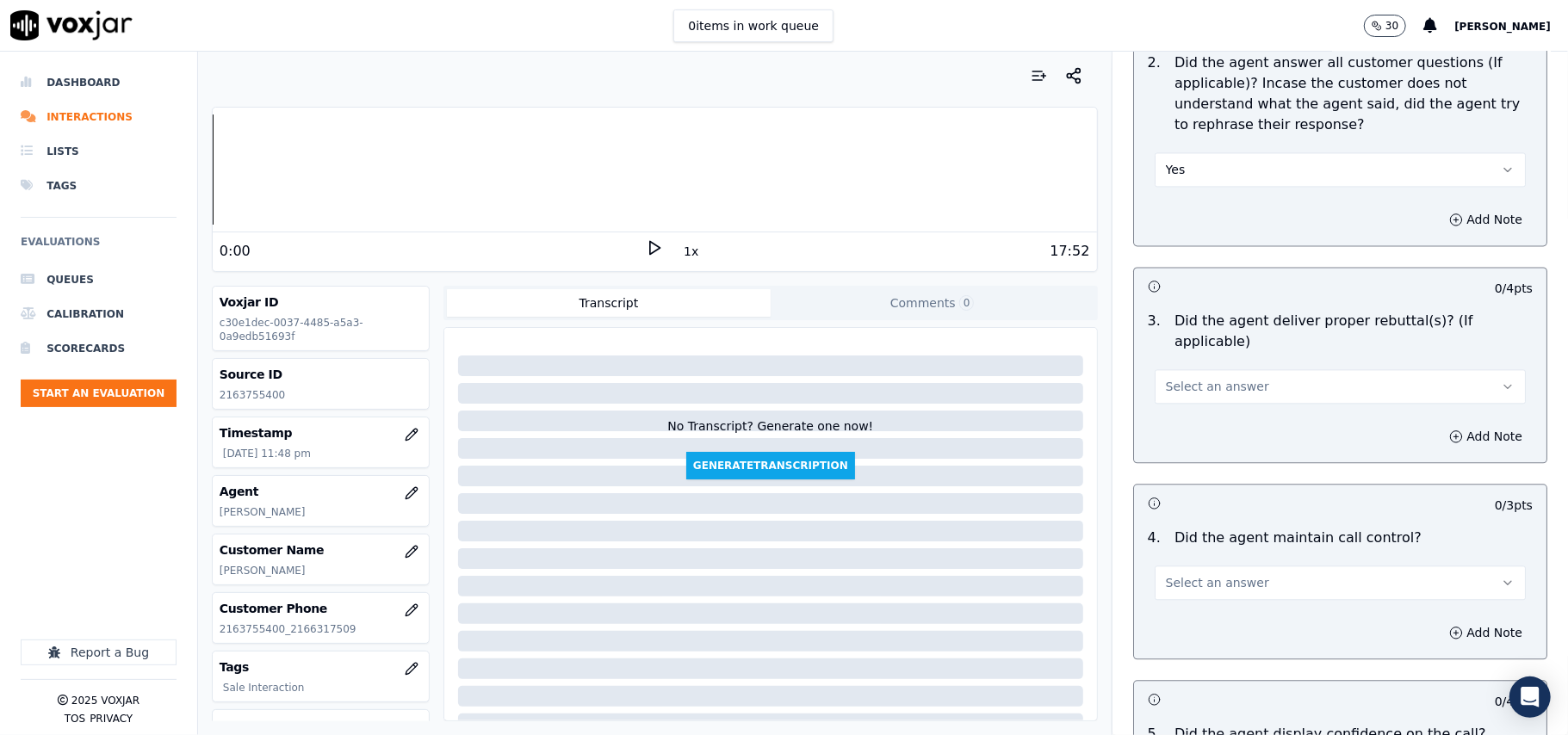
click at [1185, 378] on span "Select an answer" at bounding box center [1217, 387] width 103 height 17
click at [1185, 401] on div "Yes" at bounding box center [1303, 403] width 334 height 28
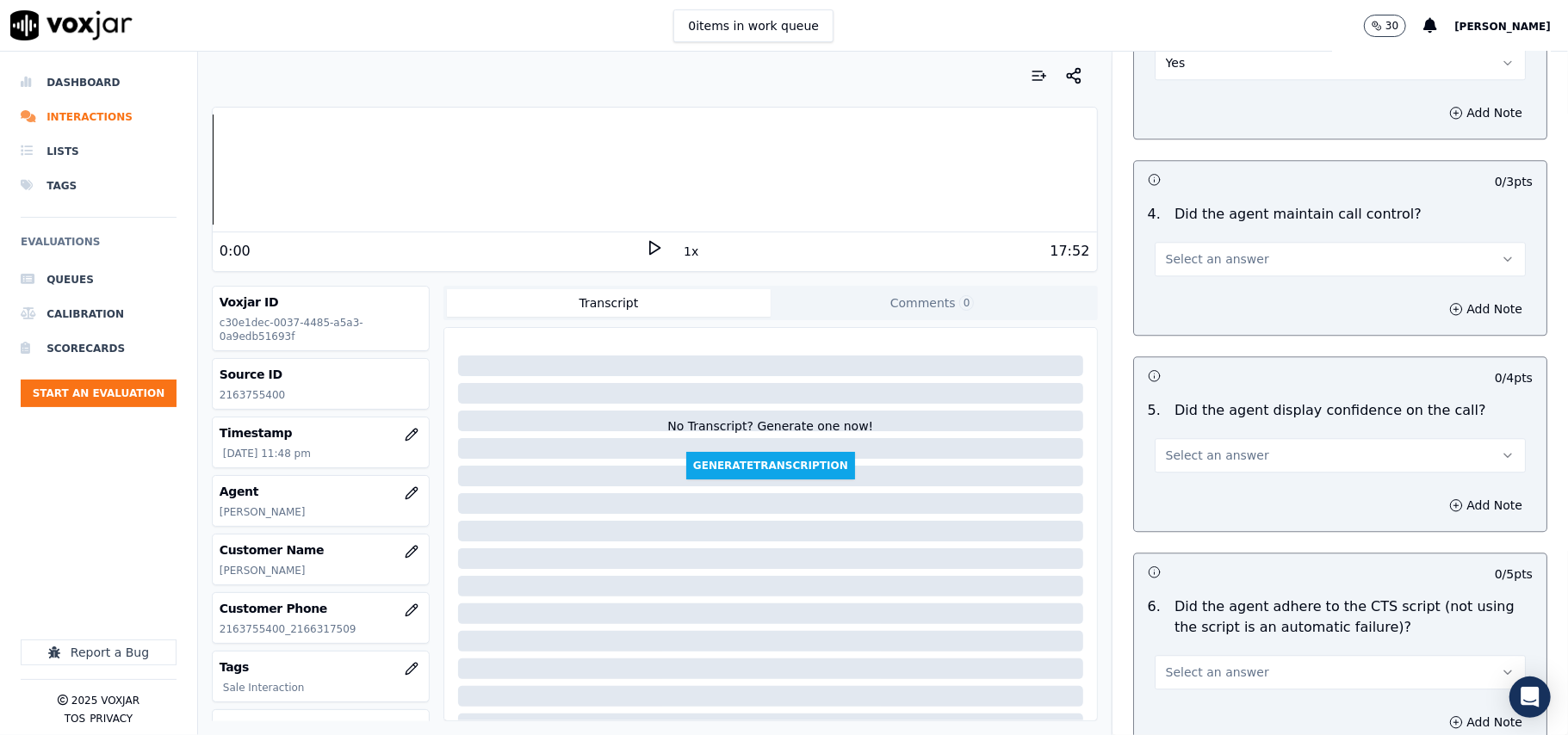
scroll to position [3061, 0]
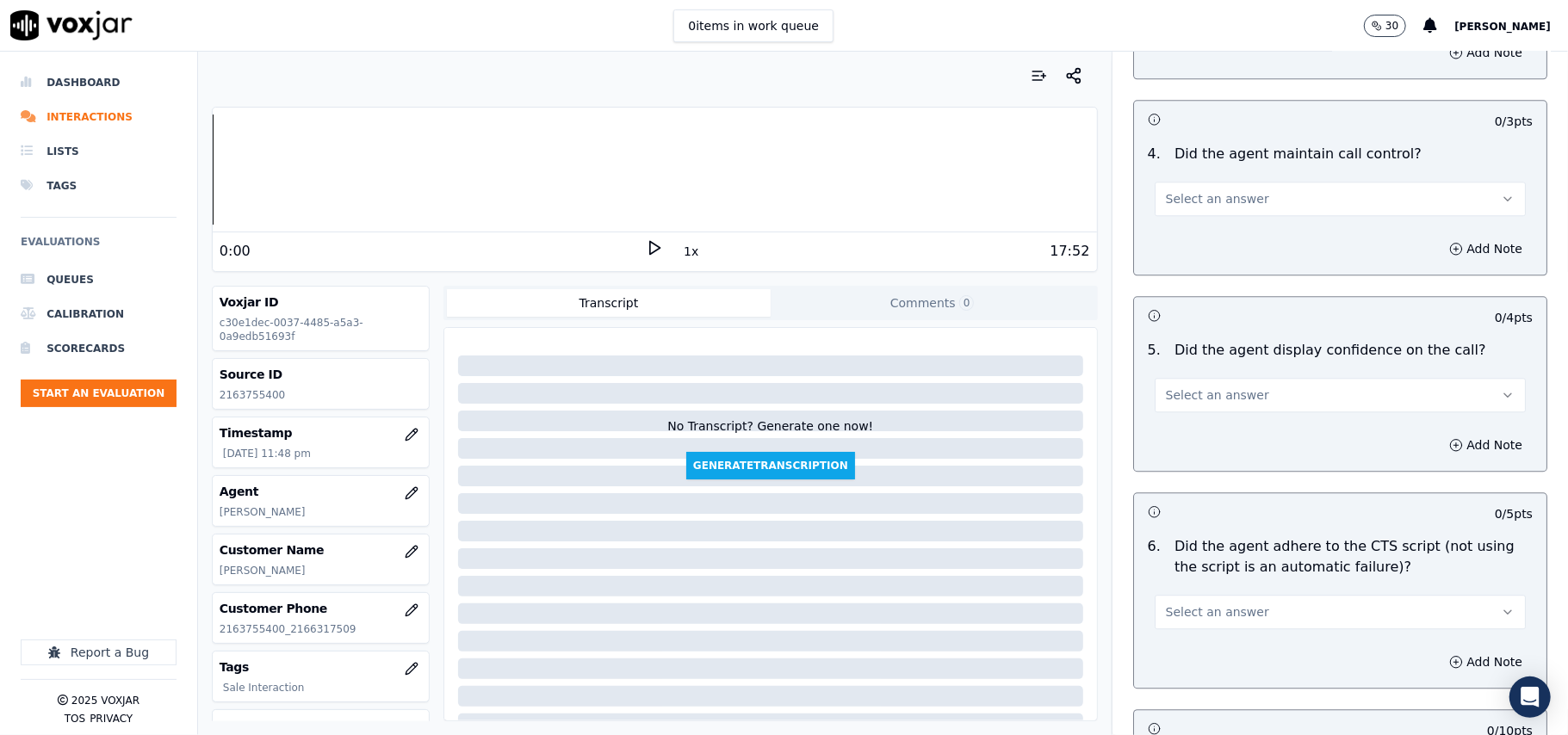
click at [1166, 195] on div "4 . Did the agent maintain call control? Select an answer" at bounding box center [1340, 180] width 412 height 86
click at [1181, 190] on span "Select an answer" at bounding box center [1217, 199] width 103 height 17
click at [1193, 225] on div "Yes" at bounding box center [1303, 216] width 334 height 28
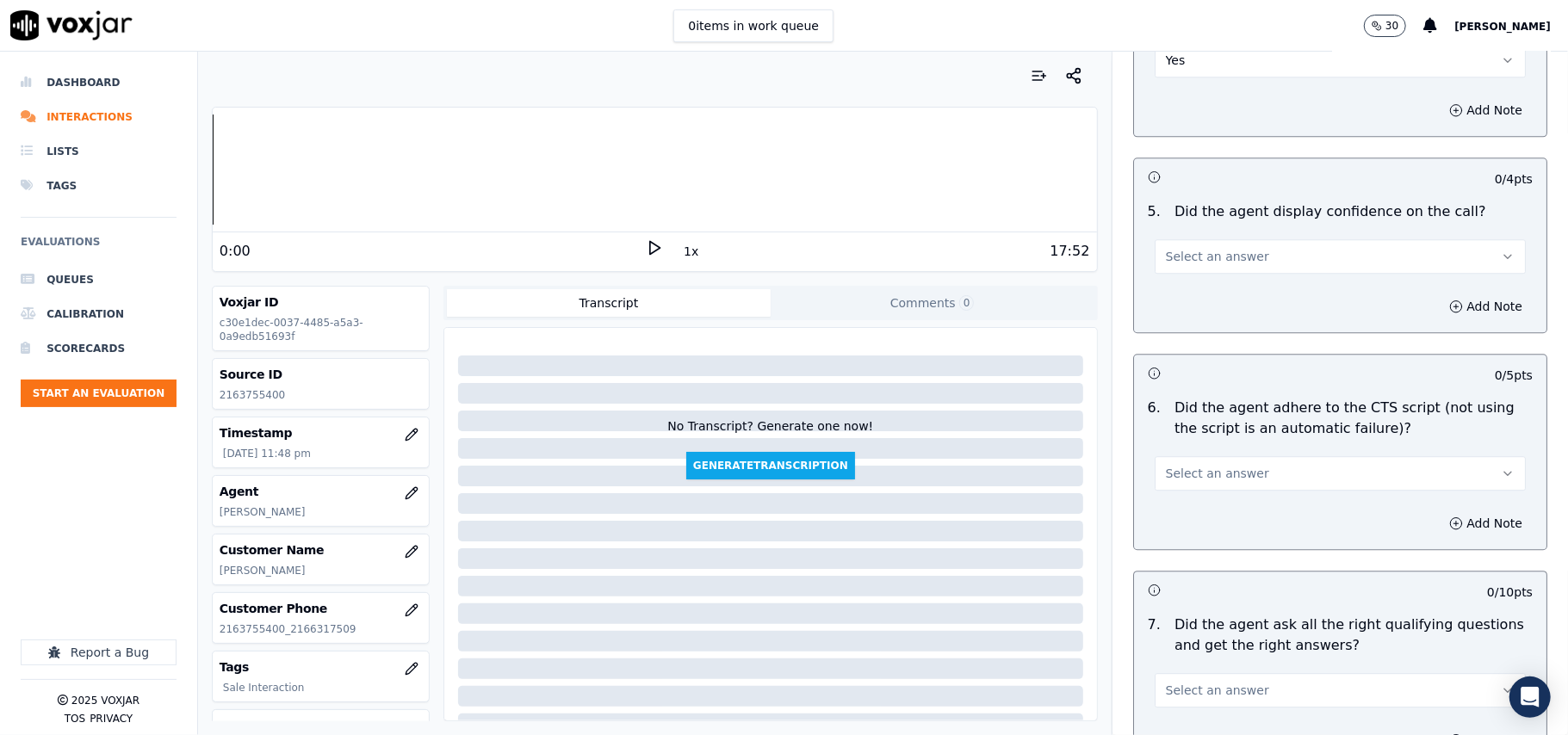
scroll to position [3252, 0]
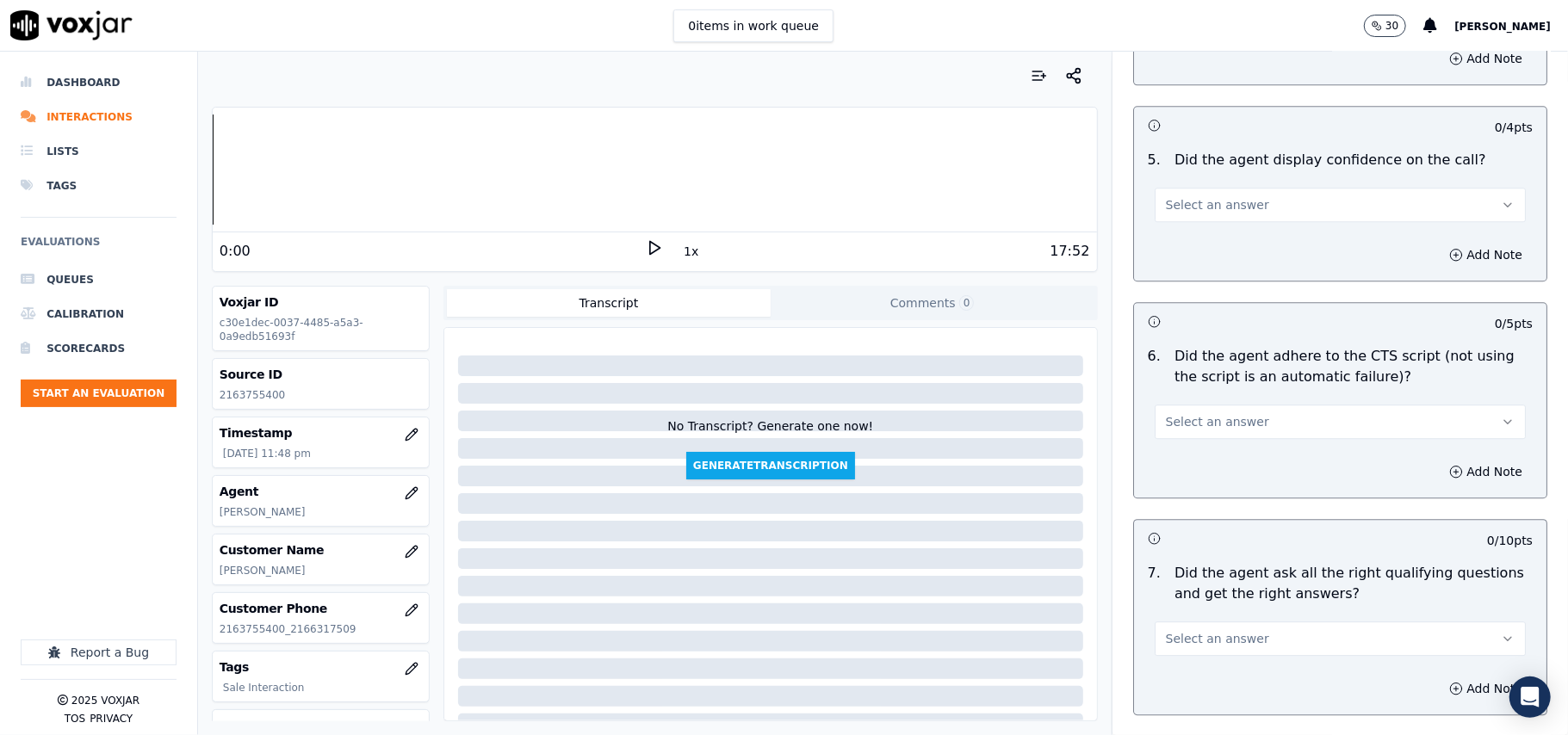
click at [1183, 196] on span "Select an answer" at bounding box center [1217, 205] width 103 height 17
click at [1186, 214] on div "Yes" at bounding box center [1303, 223] width 334 height 28
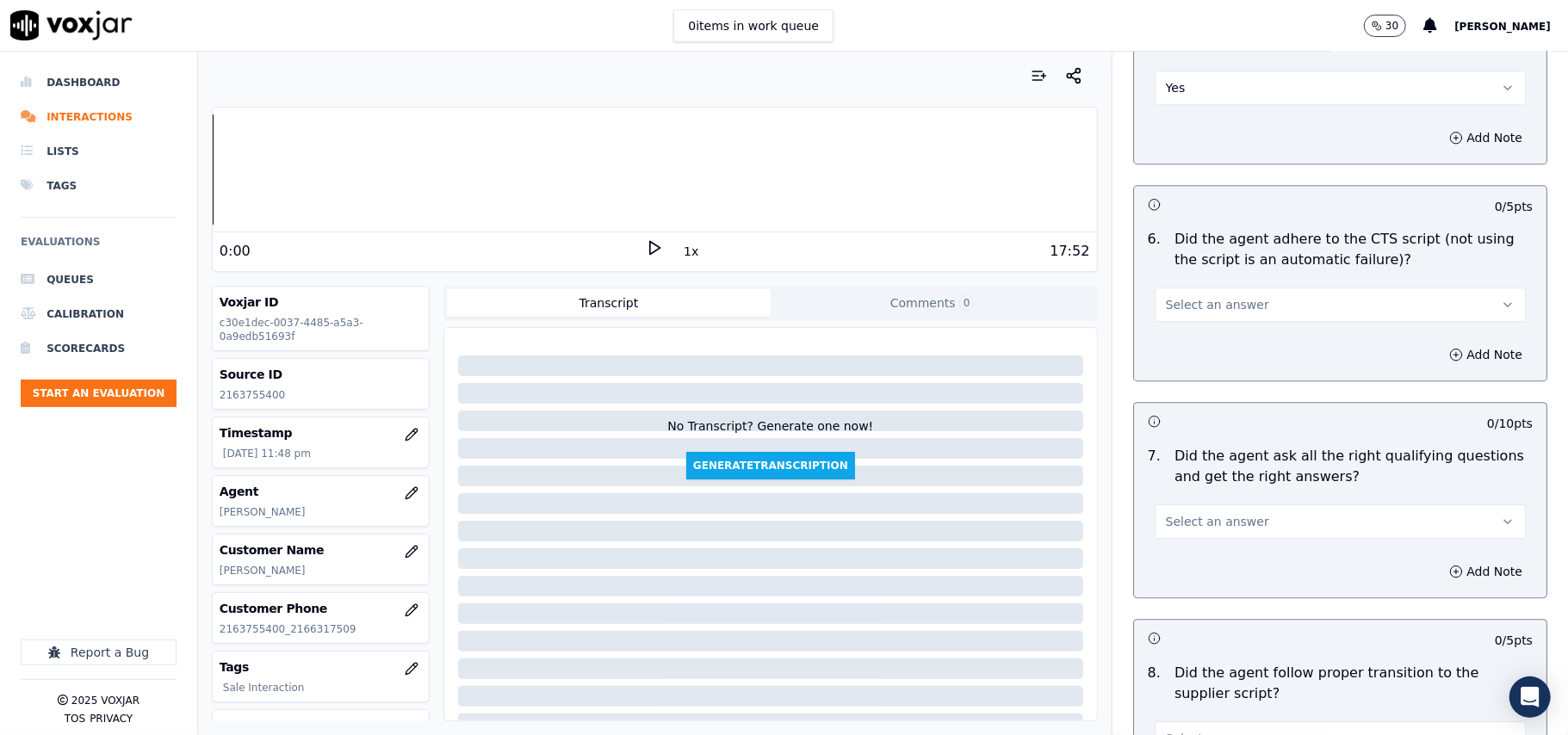
scroll to position [3444, 0]
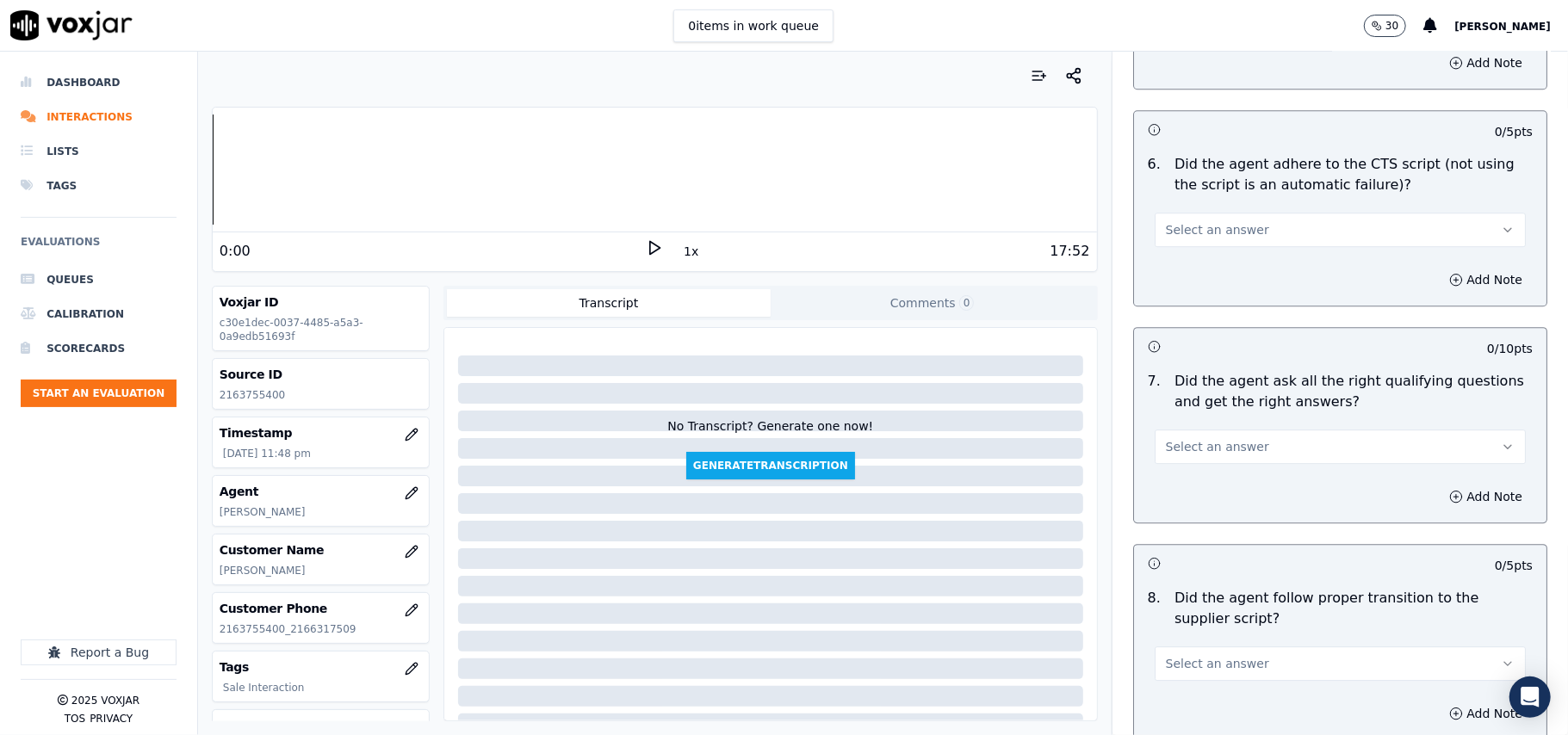
click at [1193, 221] on span "Select an answer" at bounding box center [1217, 230] width 103 height 17
click at [1200, 241] on div "Yes" at bounding box center [1303, 249] width 334 height 28
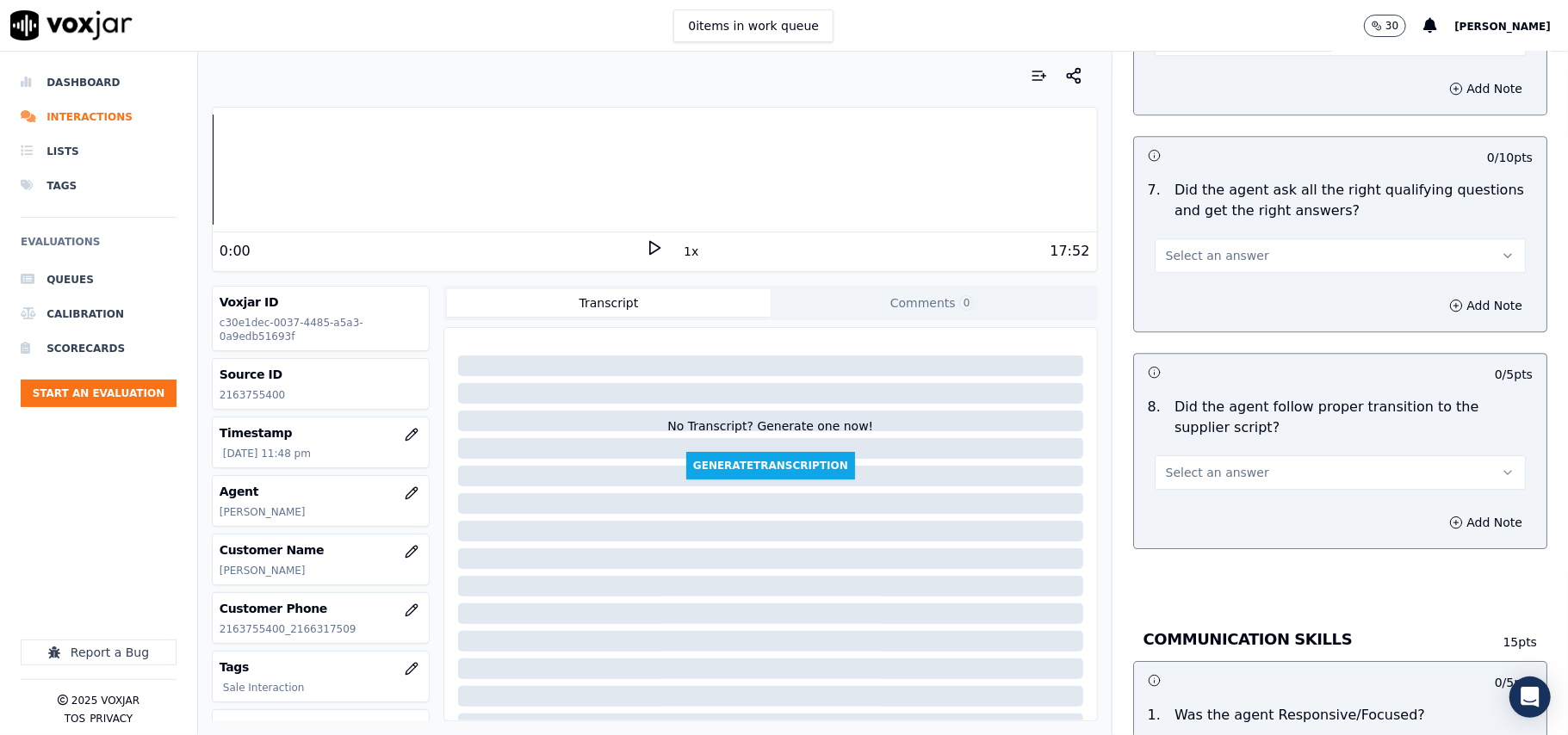
click at [1193, 248] on button "Select an answer" at bounding box center [1339, 255] width 371 height 34
click at [1186, 277] on div "Yes" at bounding box center [1303, 275] width 334 height 28
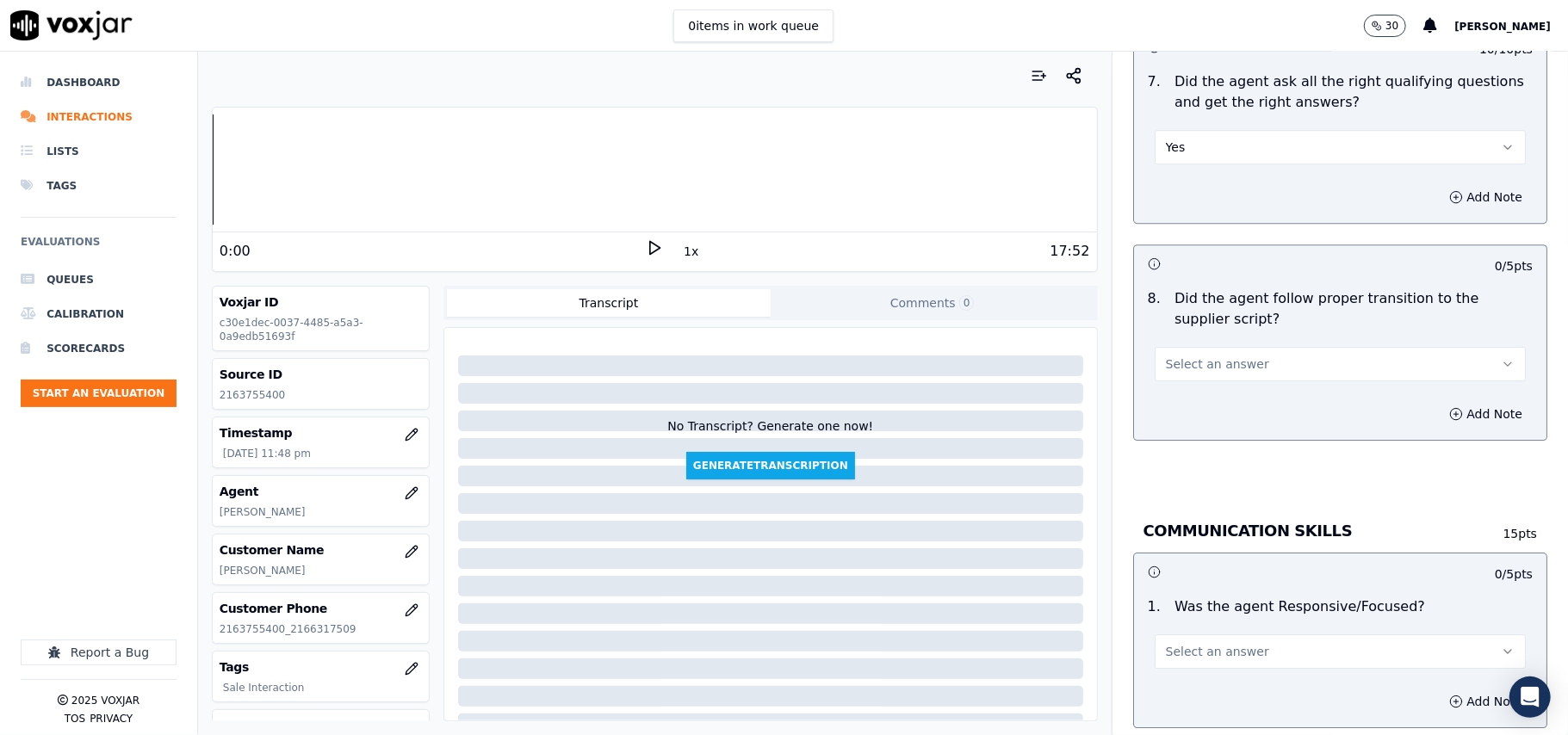
scroll to position [3826, 0]
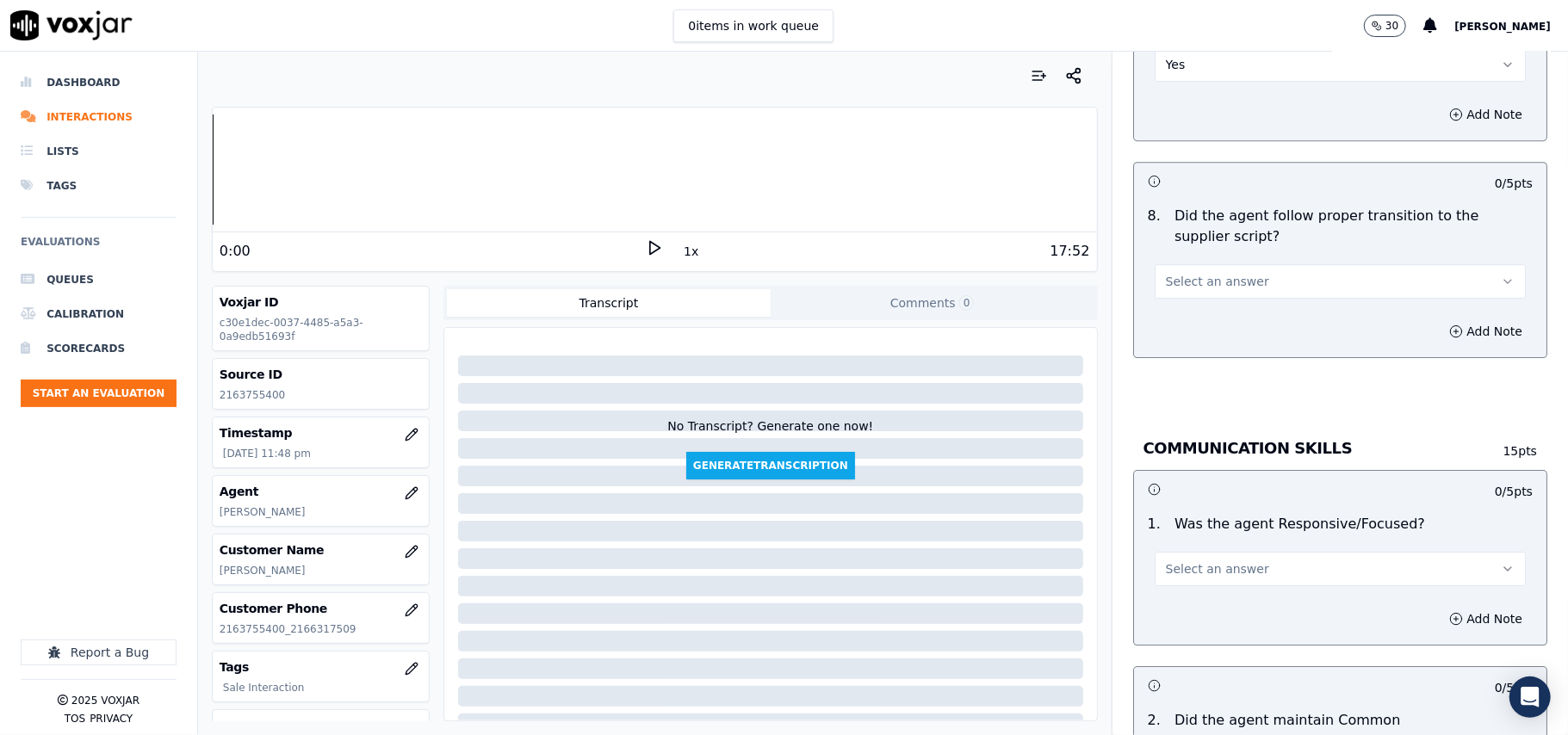
click at [1176, 273] on span "Select an answer" at bounding box center [1217, 282] width 103 height 17
click at [1181, 296] on div "Yes" at bounding box center [1303, 301] width 334 height 28
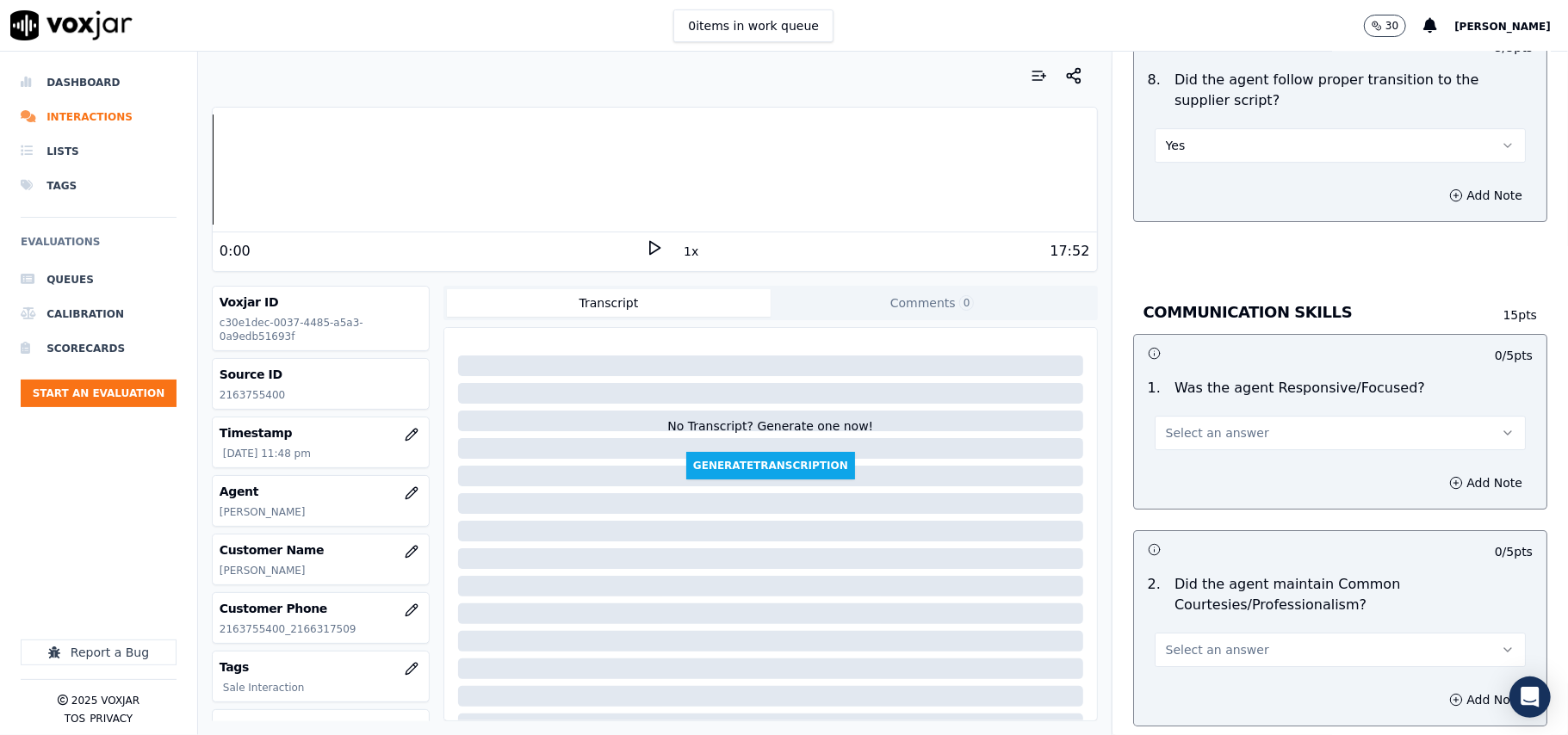
scroll to position [4017, 0]
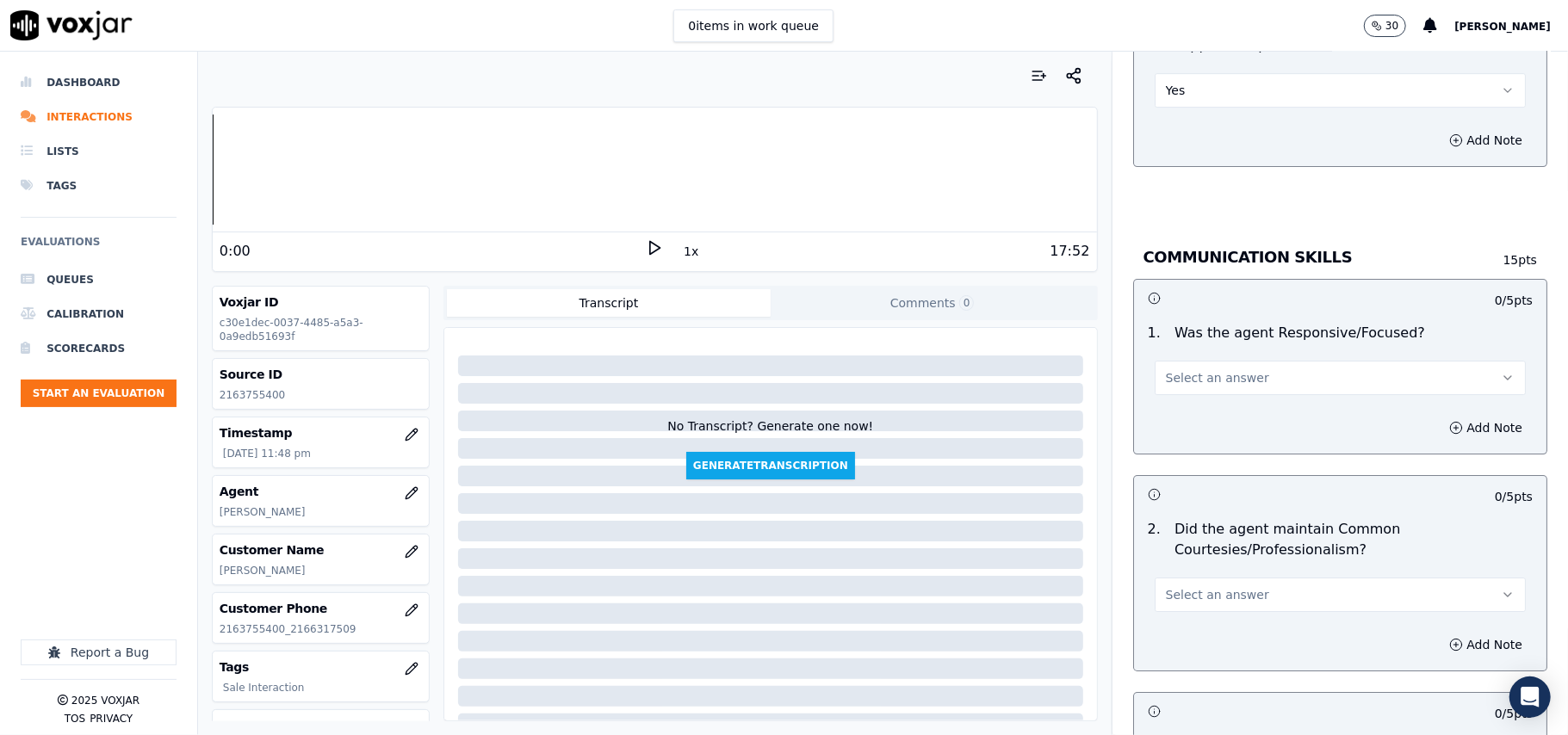
click at [1182, 369] on span "Select an answer" at bounding box center [1217, 378] width 103 height 17
click at [1176, 401] on div "Yes" at bounding box center [1303, 398] width 334 height 28
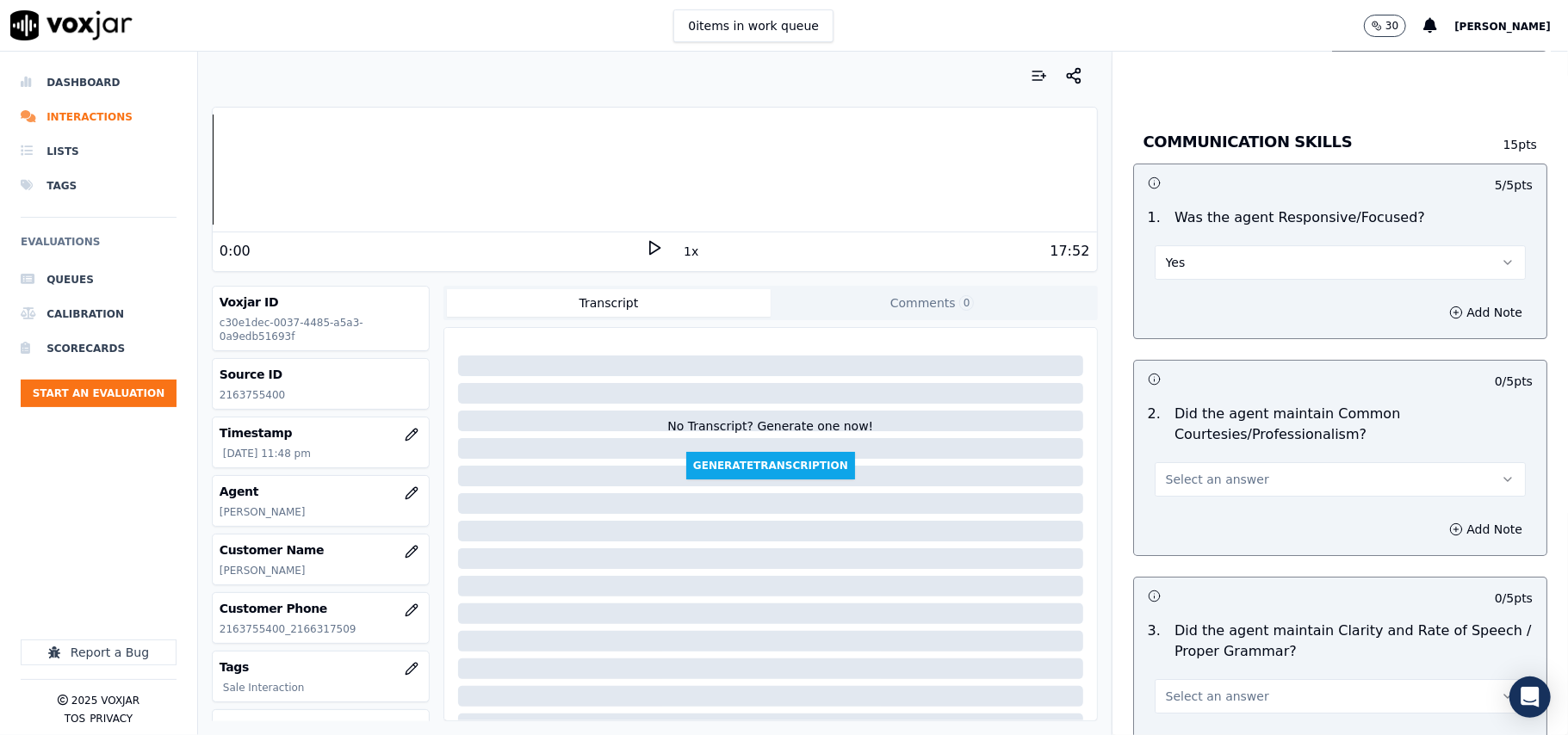
scroll to position [4209, 0]
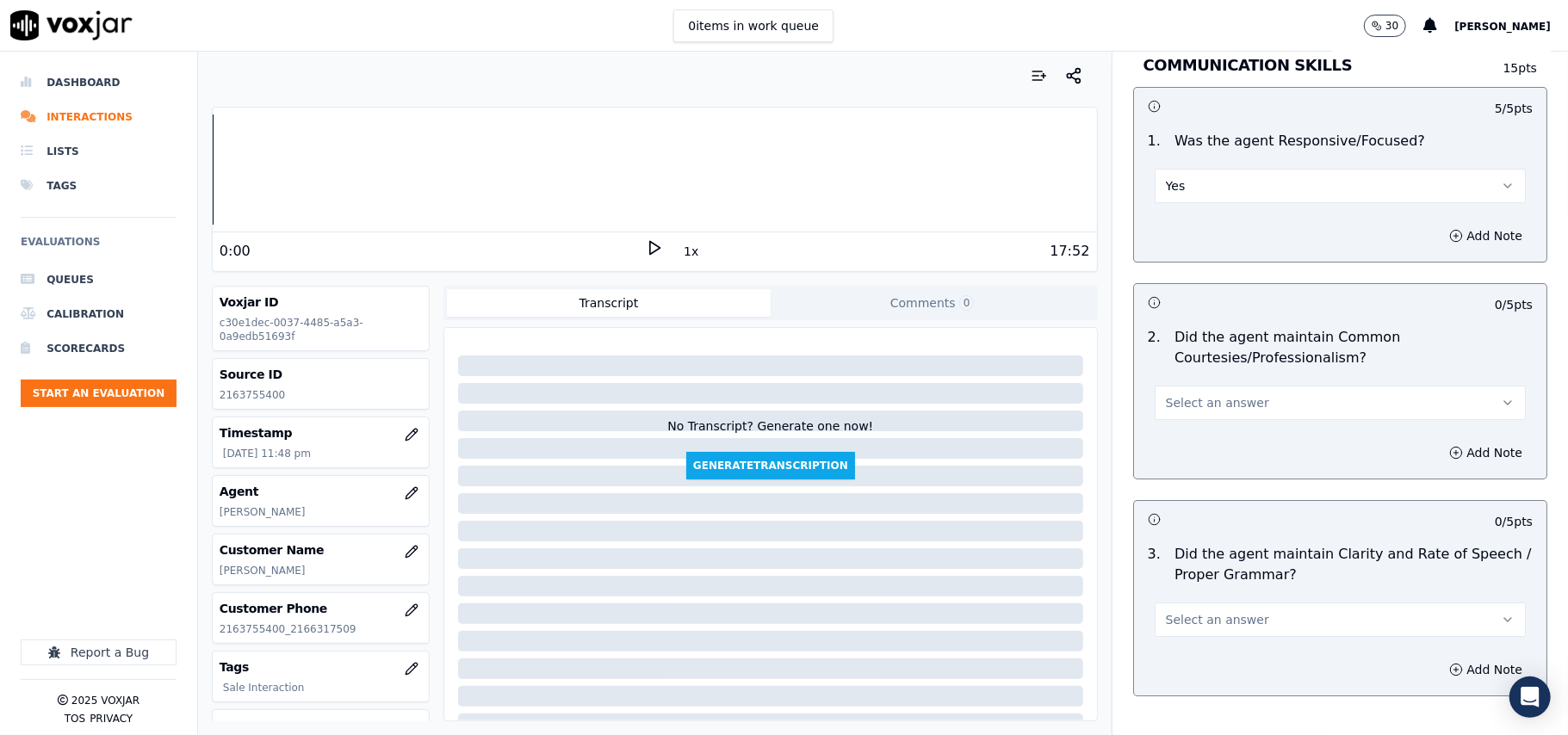
click at [1186, 395] on span "Select an answer" at bounding box center [1217, 403] width 103 height 17
drag, startPoint x: 1186, startPoint y: 401, endPoint x: 1175, endPoint y: 436, distance: 36.7
click at [1182, 421] on div "Yes" at bounding box center [1303, 423] width 334 height 28
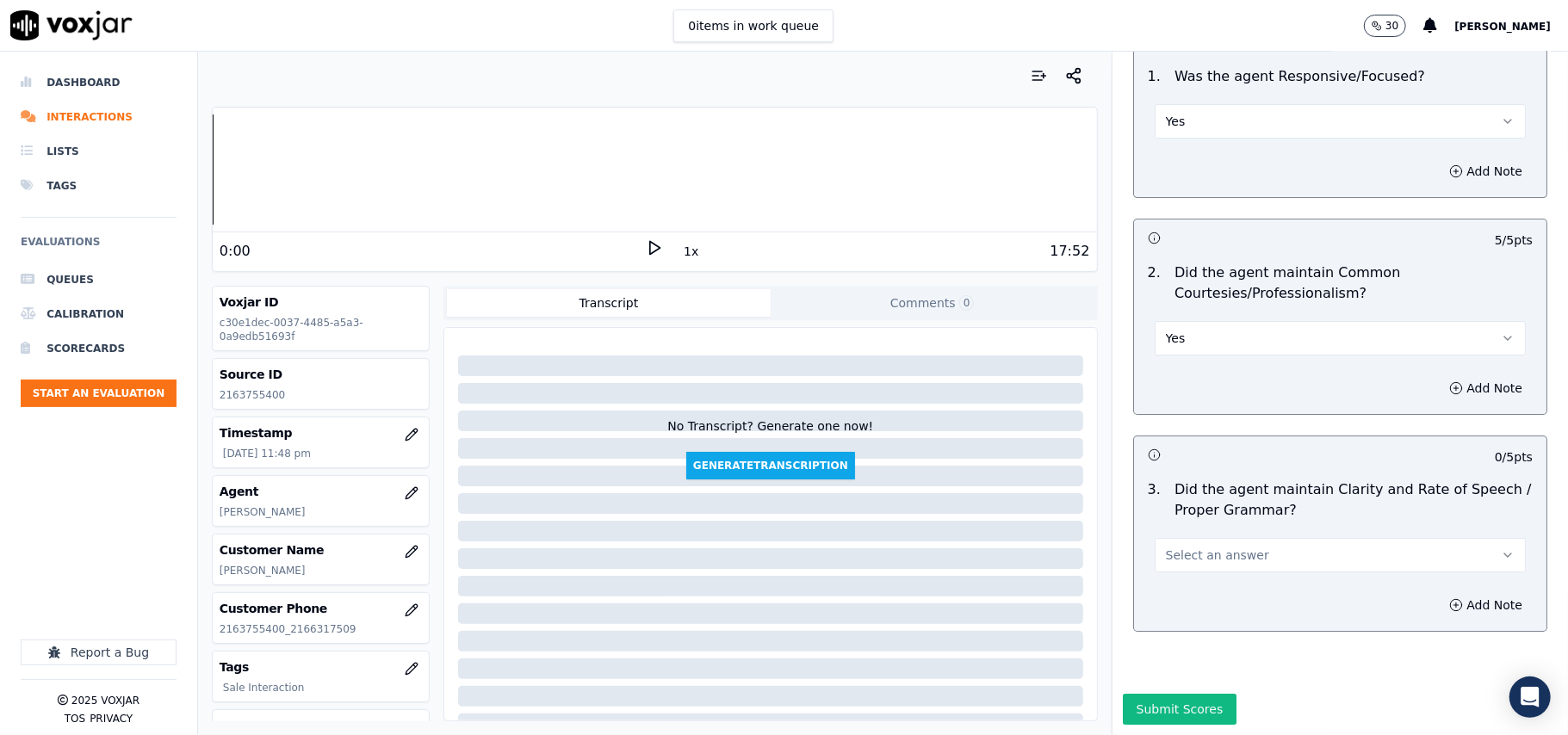
scroll to position [4308, 0]
click at [1197, 546] on span "Select an answer" at bounding box center [1217, 555] width 103 height 17
click at [1173, 541] on div "Yes" at bounding box center [1303, 543] width 334 height 28
click at [1154, 694] on button "Submit Scores" at bounding box center [1179, 710] width 114 height 31
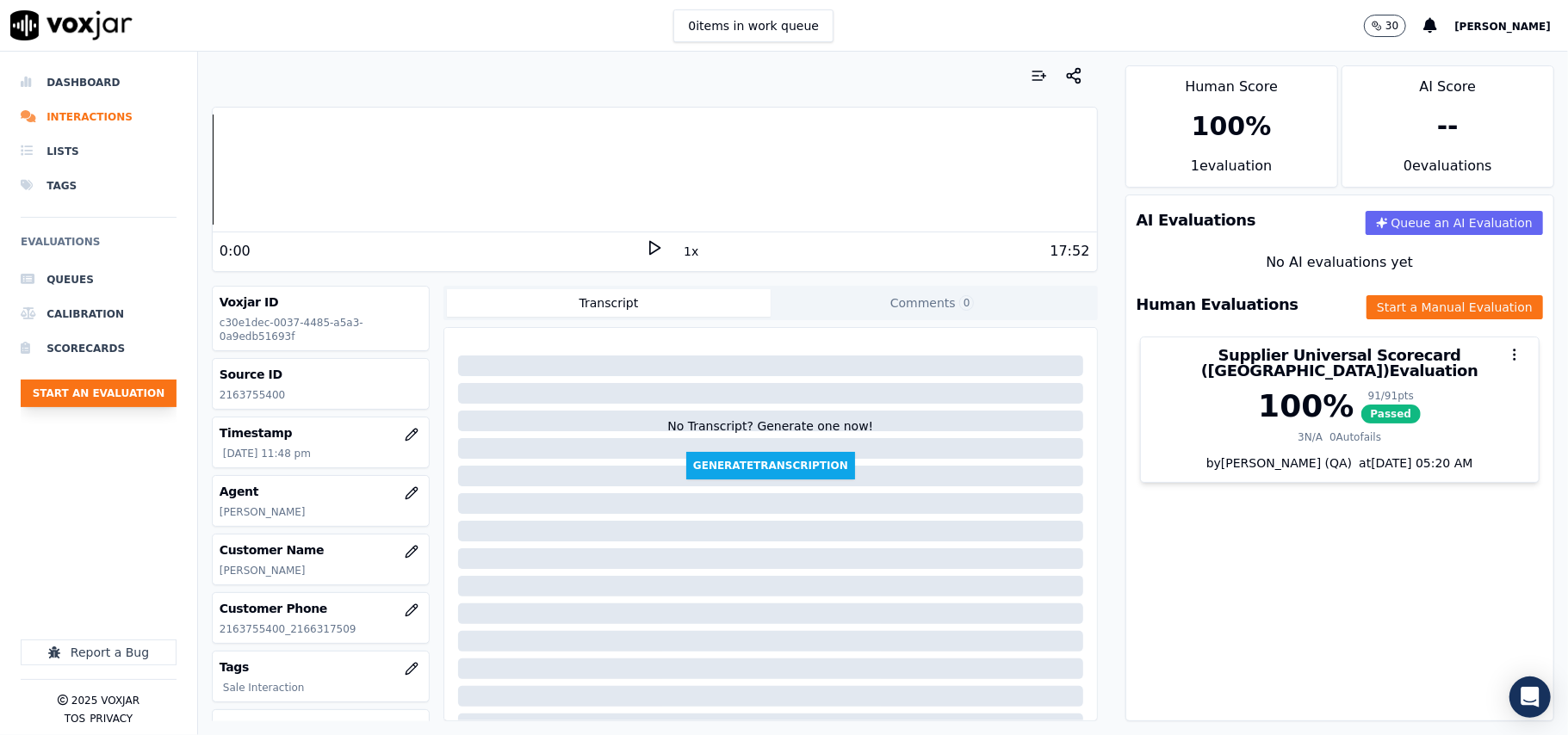
click at [145, 391] on button "Start an Evaluation" at bounding box center [99, 394] width 156 height 28
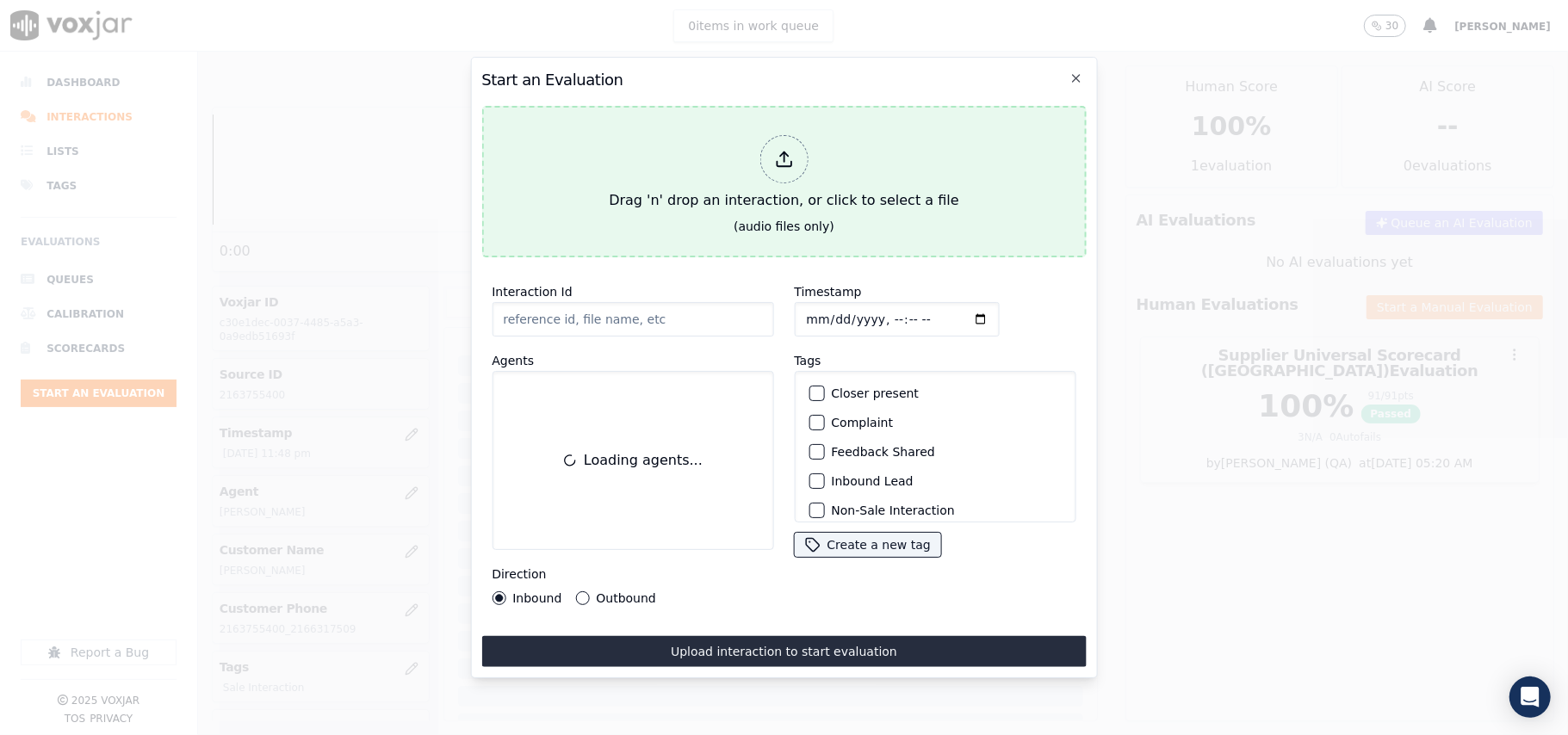
click at [809, 128] on div "Drag 'n' drop an interaction, or click to select a file" at bounding box center [783, 173] width 363 height 90
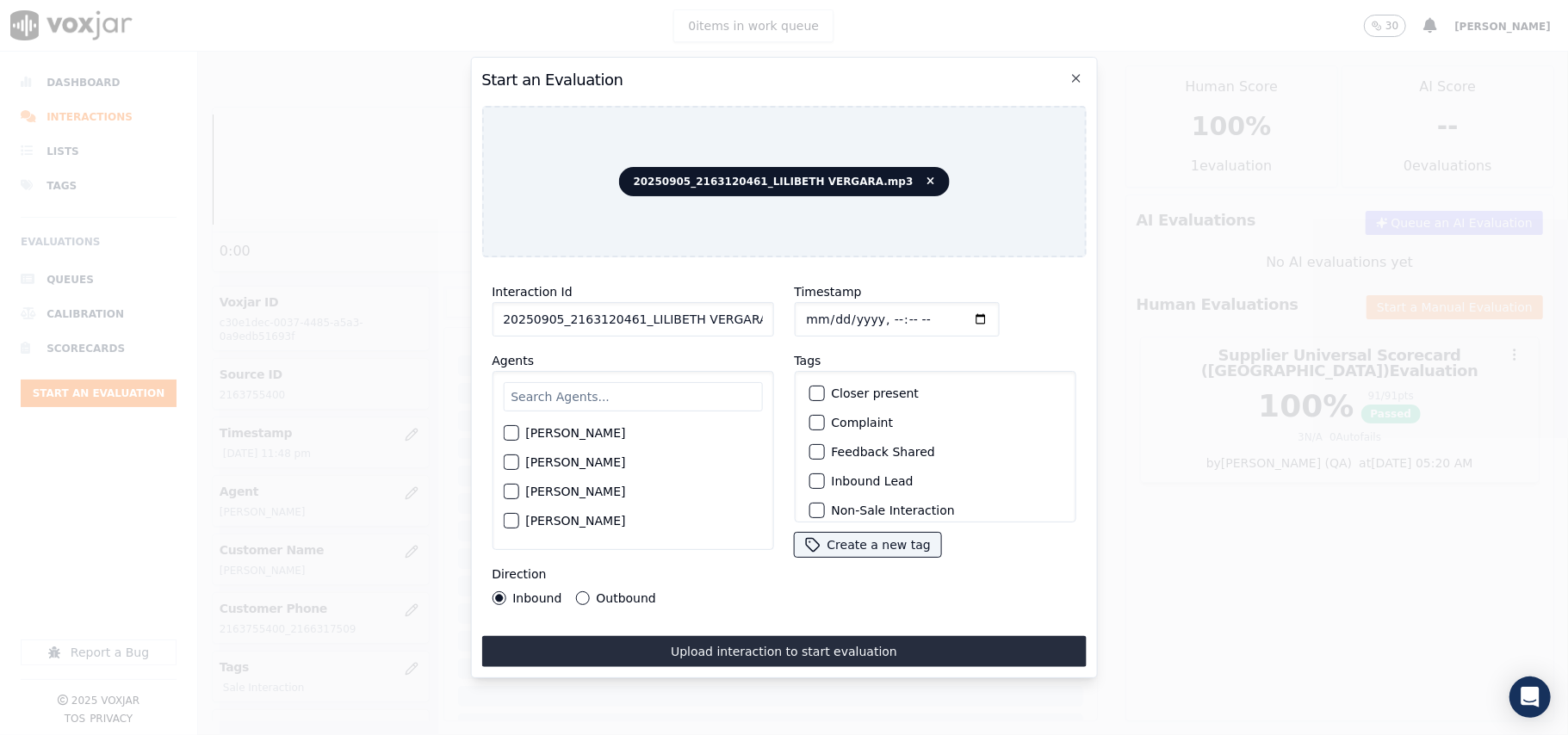
click at [655, 307] on input "20250905_2163120461_LILIBETH VERGARA.mp3" at bounding box center [632, 319] width 281 height 34
paste input "163120461"
type input "2163120461"
click at [827, 311] on input "Timestamp" at bounding box center [896, 319] width 205 height 34
type input "[DATE]T23:50"
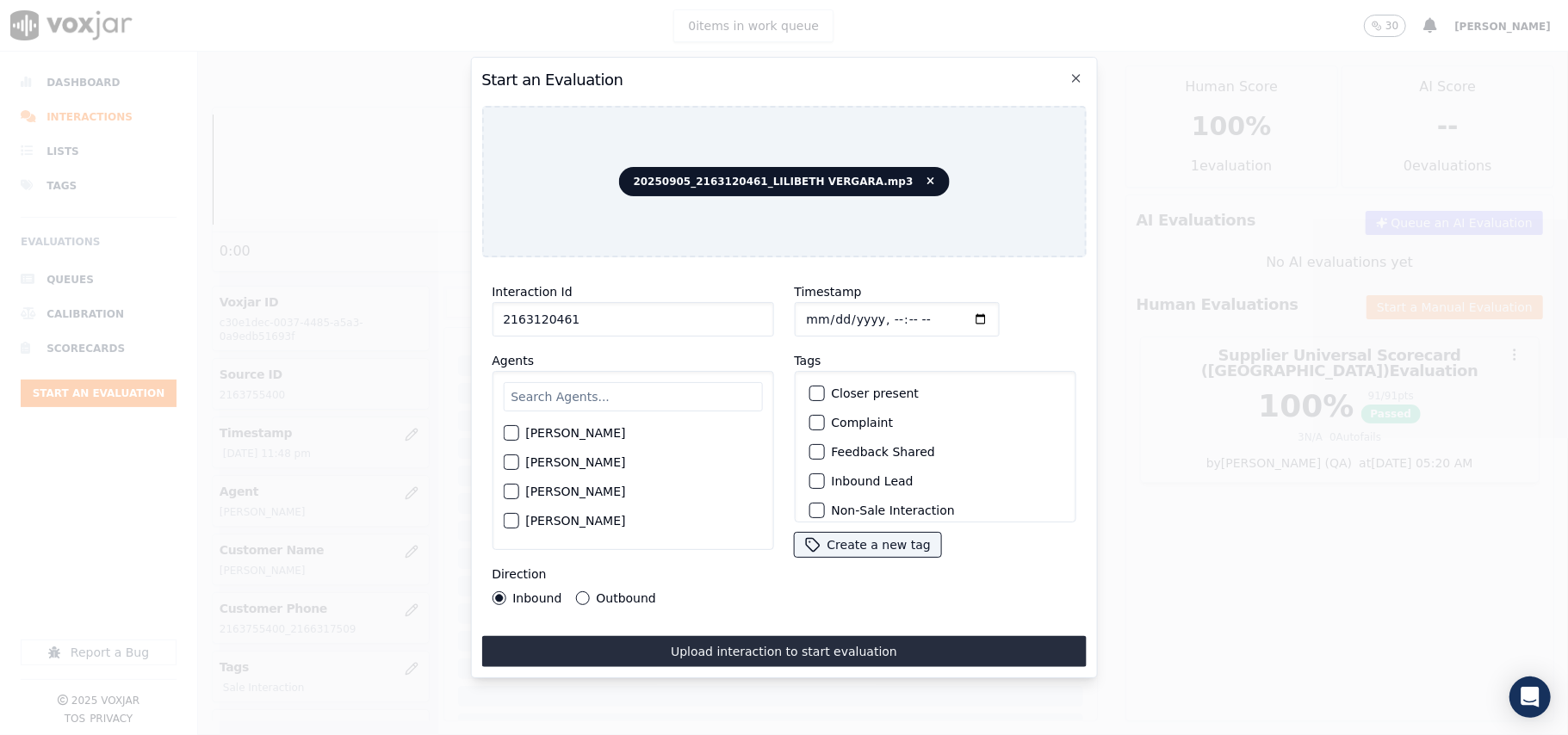
click at [623, 395] on input "text" at bounding box center [632, 397] width 259 height 30
type input "[PERSON_NAME]"
click at [593, 432] on label "[PERSON_NAME]" at bounding box center [575, 438] width 100 height 12
click at [519, 431] on button "[PERSON_NAME]" at bounding box center [511, 438] width 16 height 16
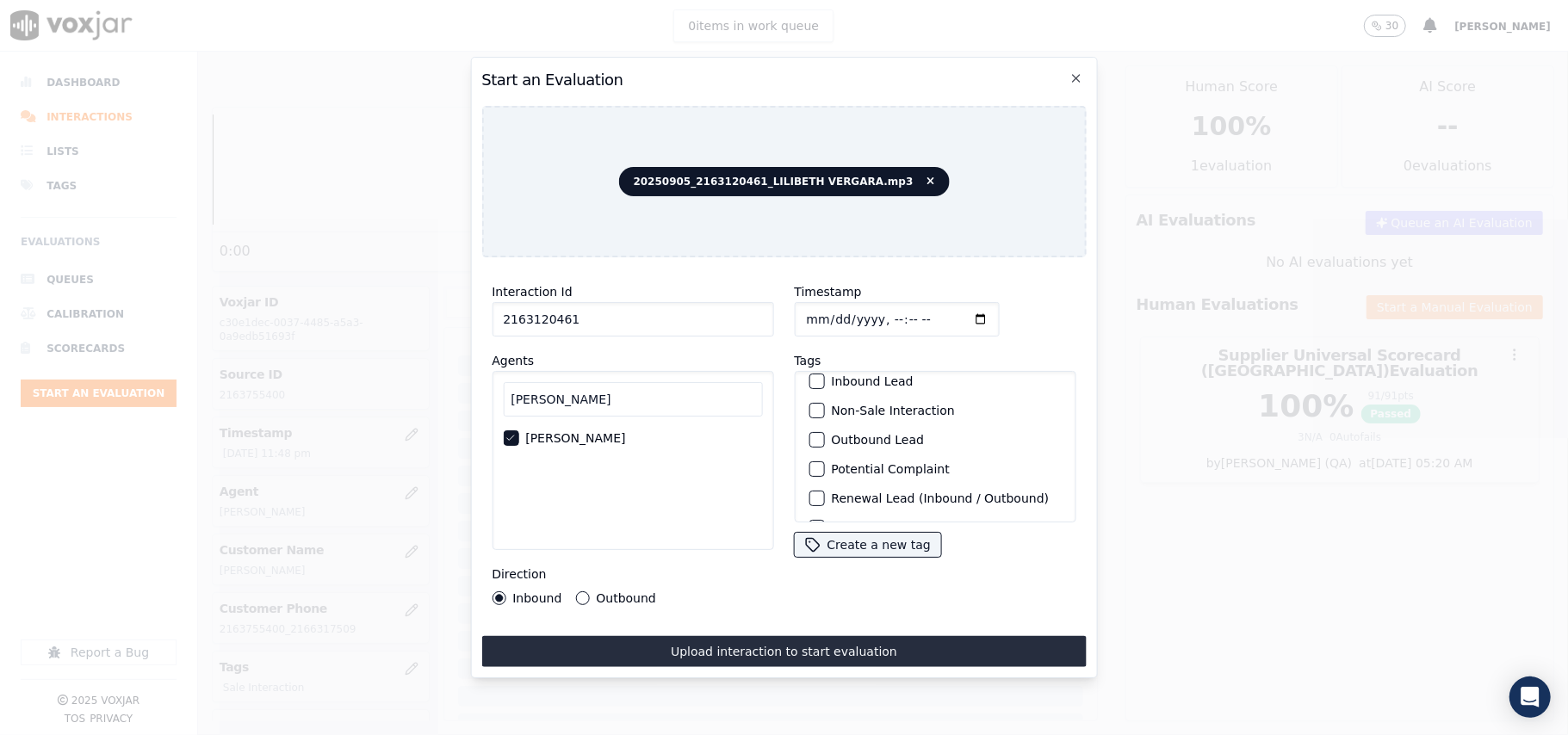
scroll to position [150, 0]
click at [858, 494] on label "Sale Interaction" at bounding box center [878, 500] width 94 height 12
click at [824, 492] on button "Sale Interaction" at bounding box center [816, 500] width 16 height 16
click at [621, 577] on div "Direction Inbound Outbound" at bounding box center [632, 584] width 281 height 41
drag, startPoint x: 620, startPoint y: 582, endPoint x: 622, endPoint y: 591, distance: 9.2
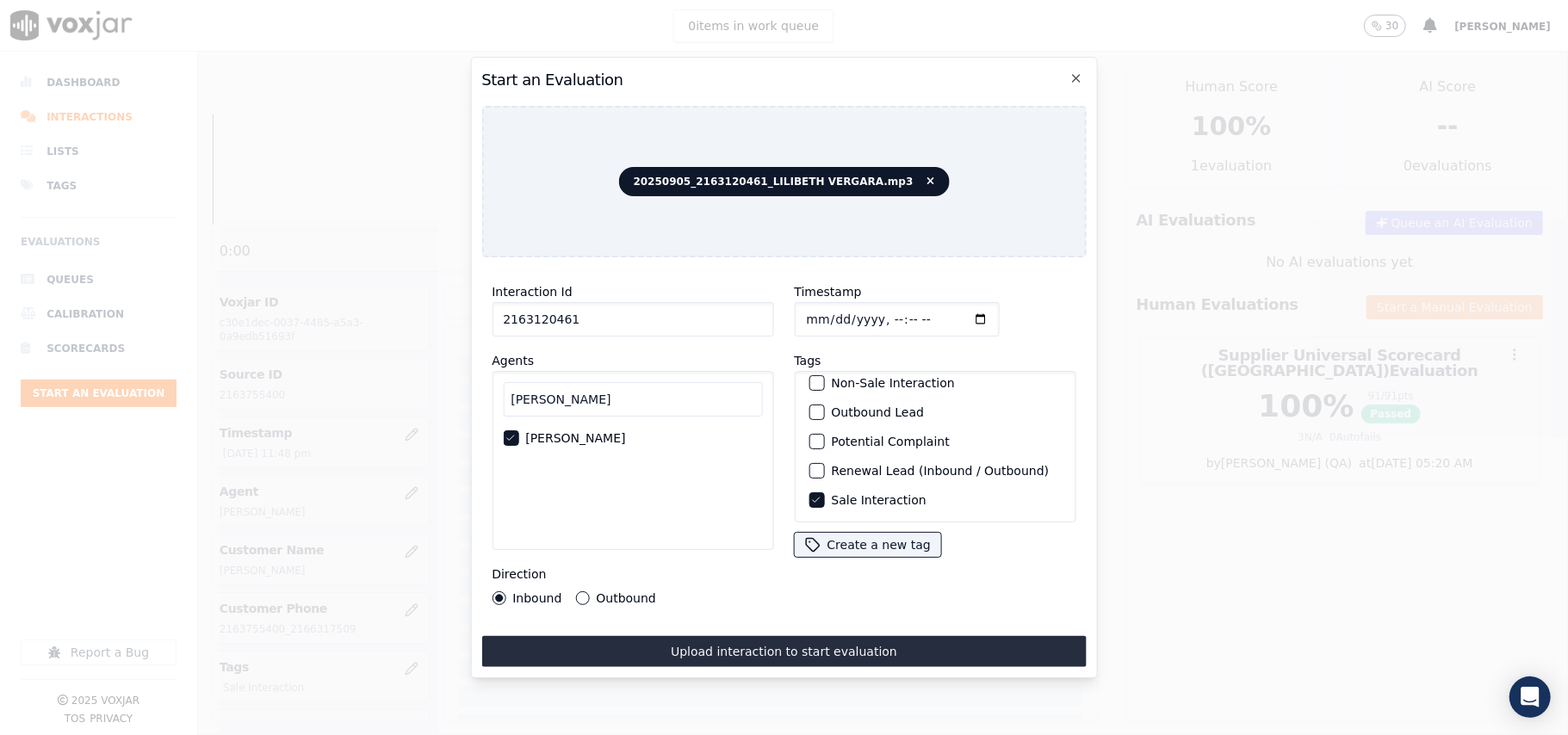
click at [620, 593] on label "Outbound" at bounding box center [625, 599] width 59 height 12
click at [589, 592] on button "Outbound" at bounding box center [582, 599] width 14 height 14
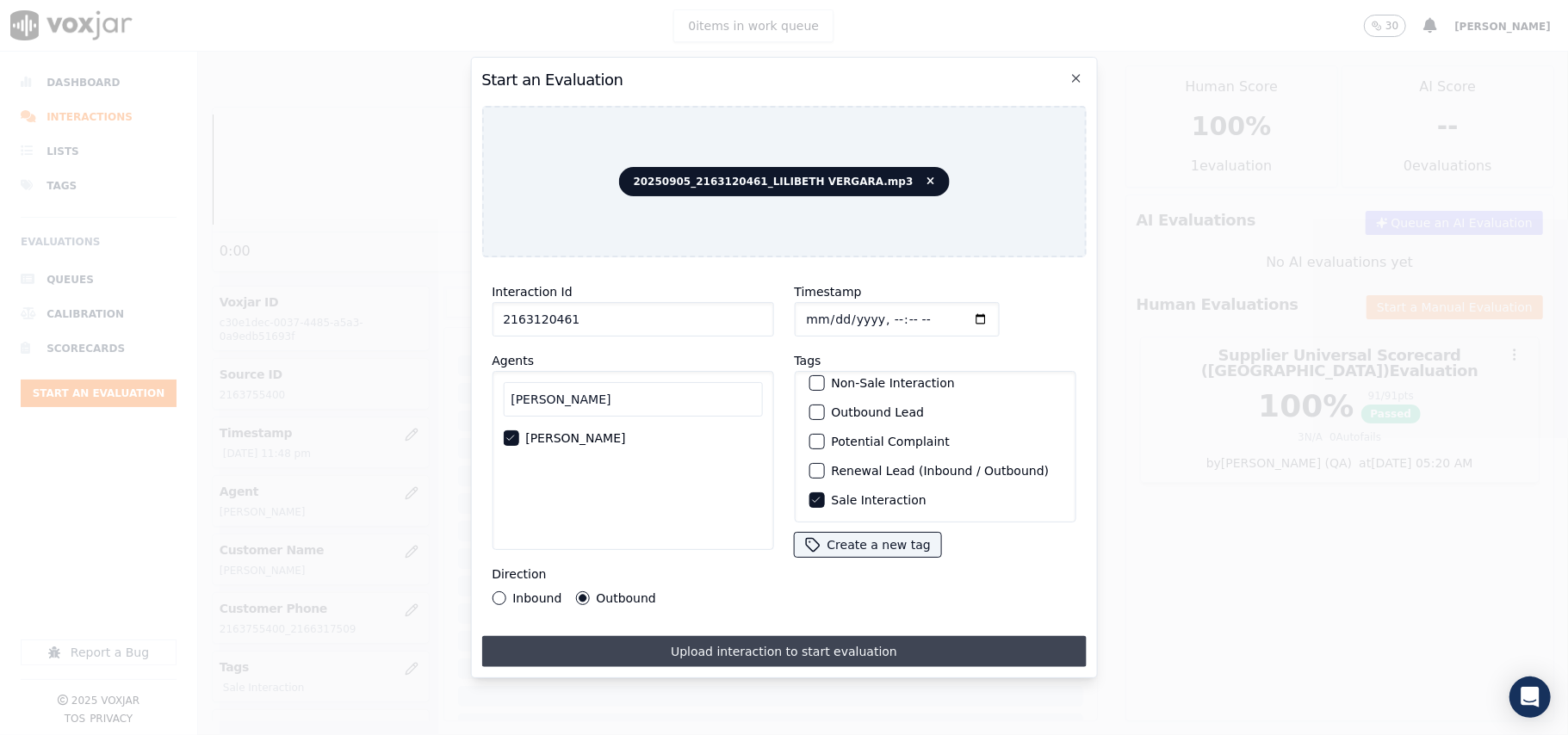
click at [694, 638] on button "Upload interaction to start evaluation" at bounding box center [783, 652] width 604 height 31
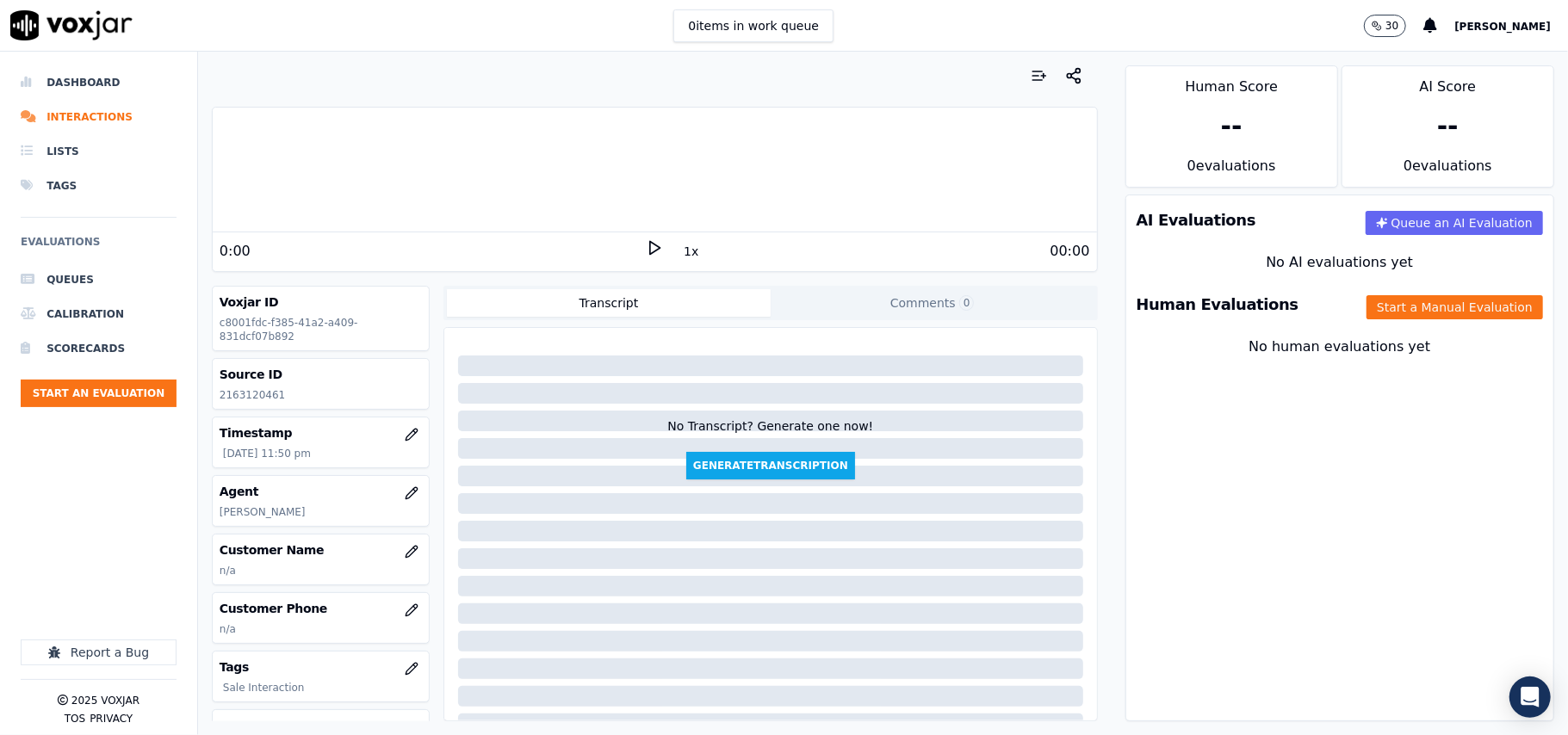
click at [367, 555] on h3 "Customer Name" at bounding box center [320, 550] width 203 height 17
click at [395, 555] on button "button" at bounding box center [411, 551] width 34 height 34
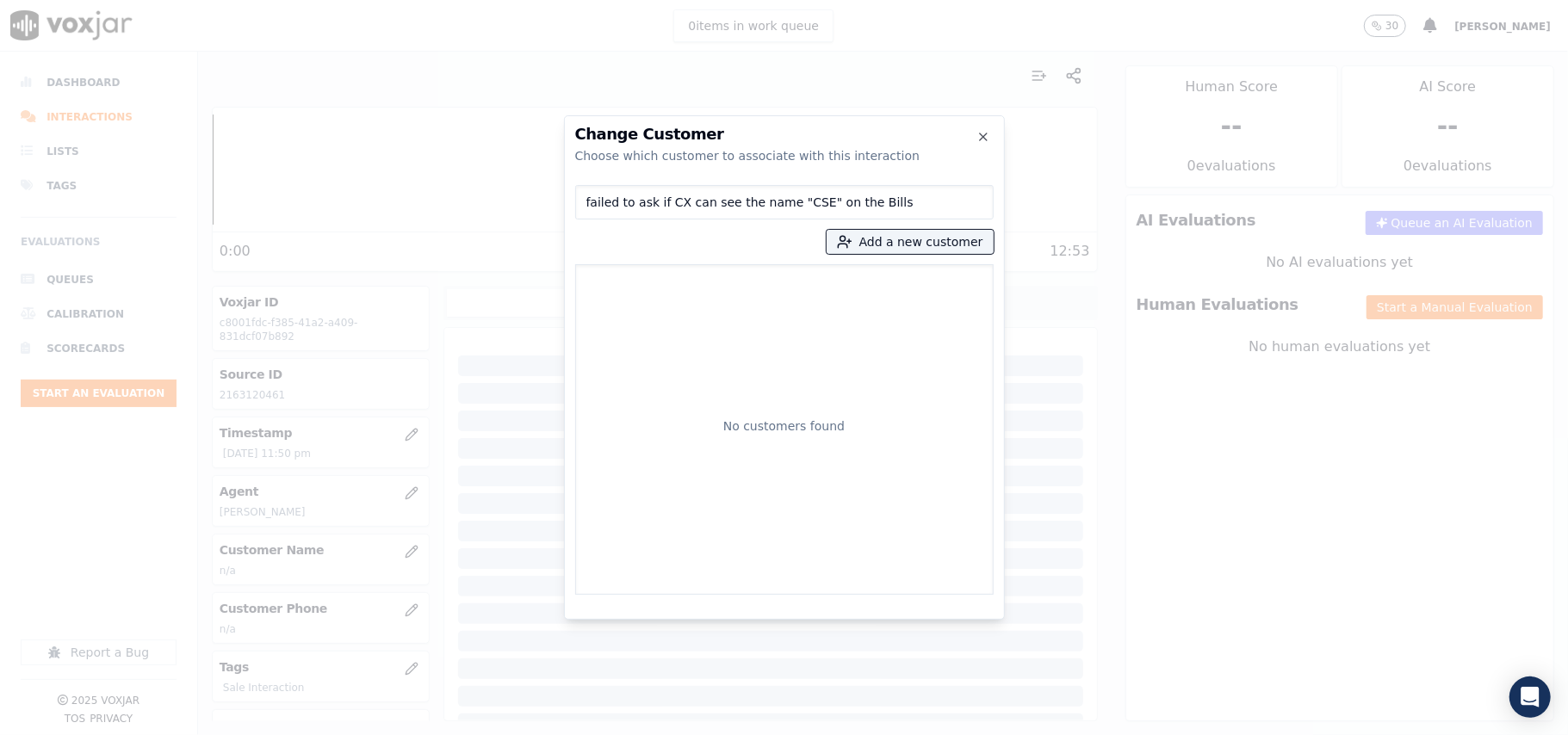
paste input "2163120461"
paste input
type input "2163120461"
click at [696, 269] on div "[PERSON_NAME] 2163120461" at bounding box center [784, 429] width 418 height 331
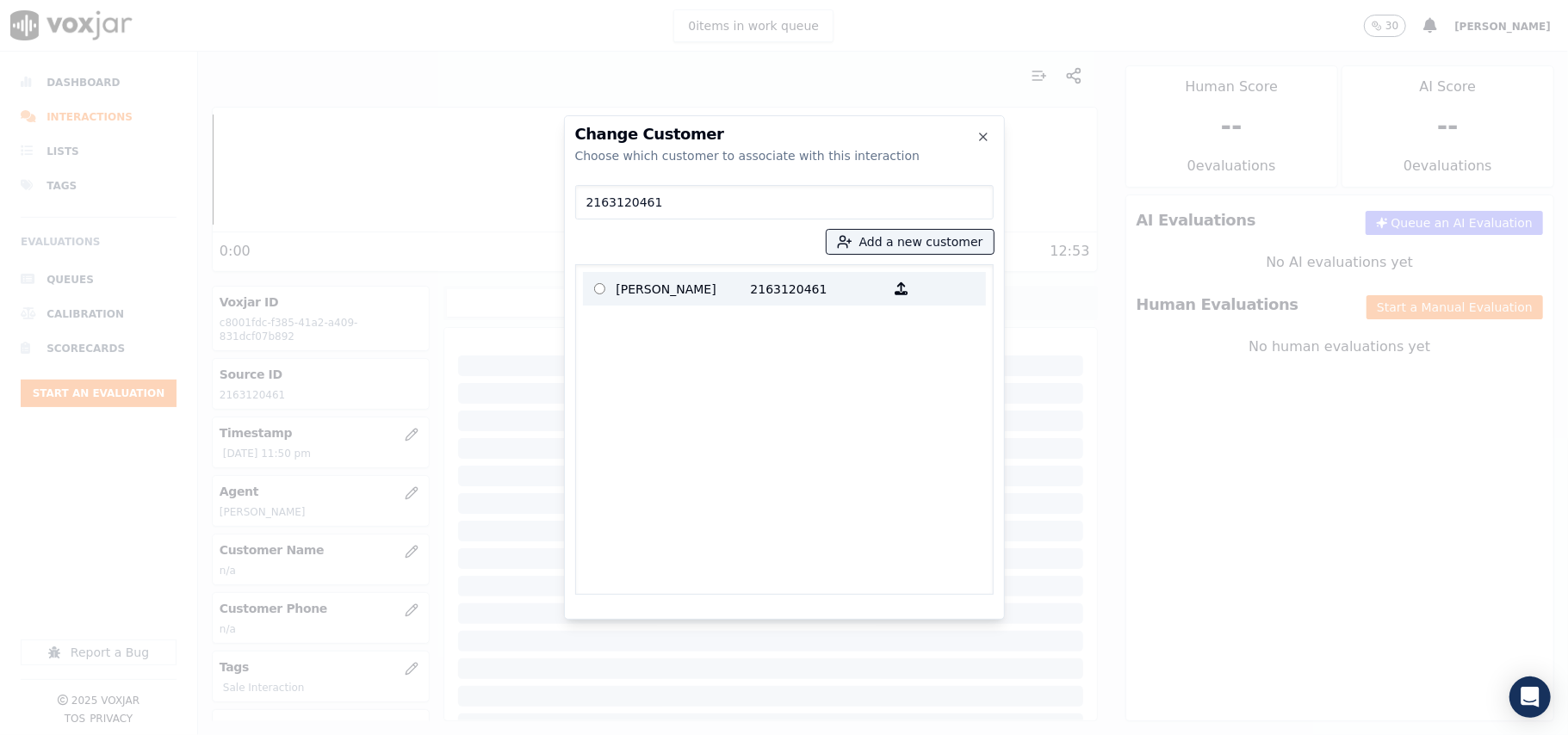
click at [678, 301] on p "[PERSON_NAME]" at bounding box center [684, 289] width 134 height 27
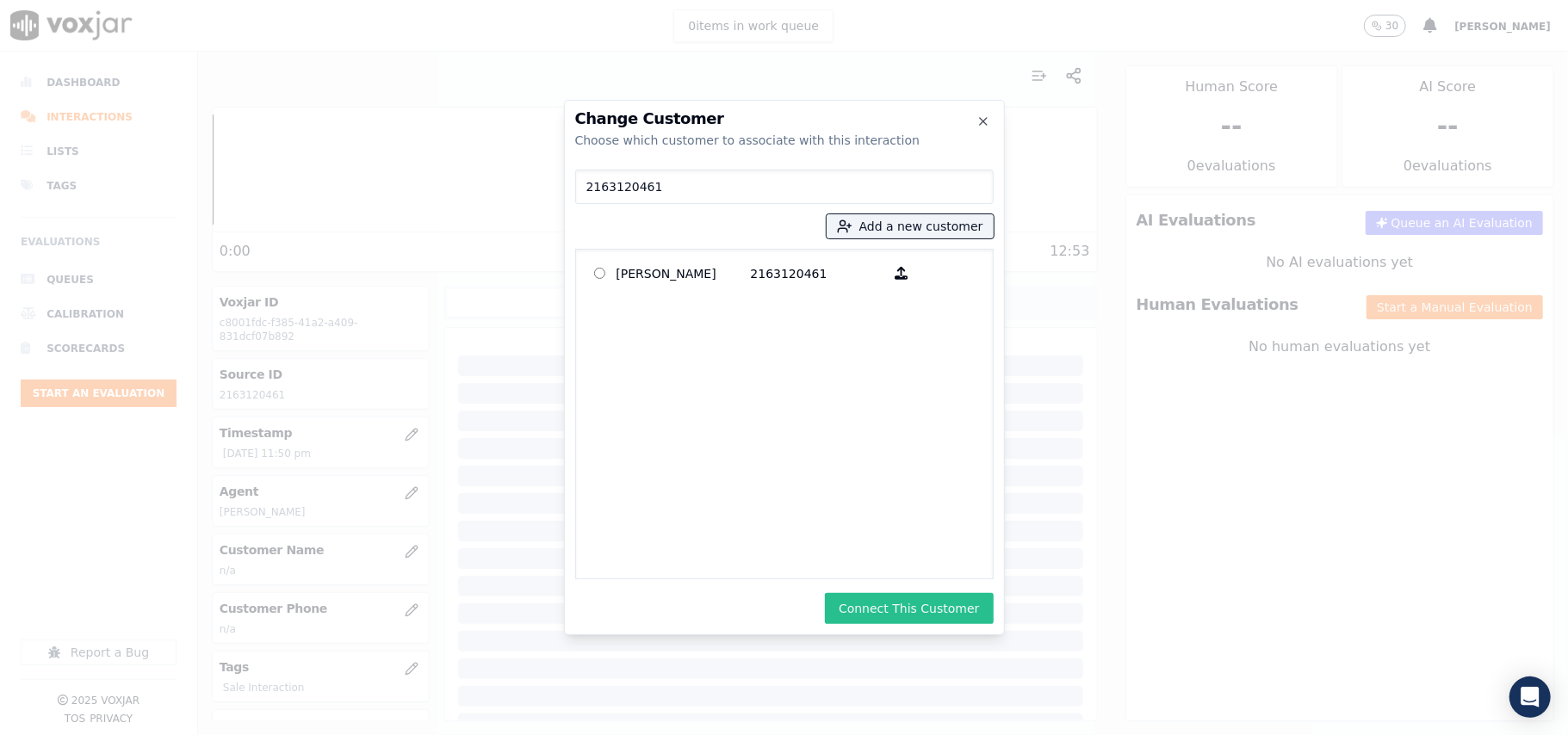
click at [954, 615] on button "Connect This Customer" at bounding box center [909, 608] width 168 height 31
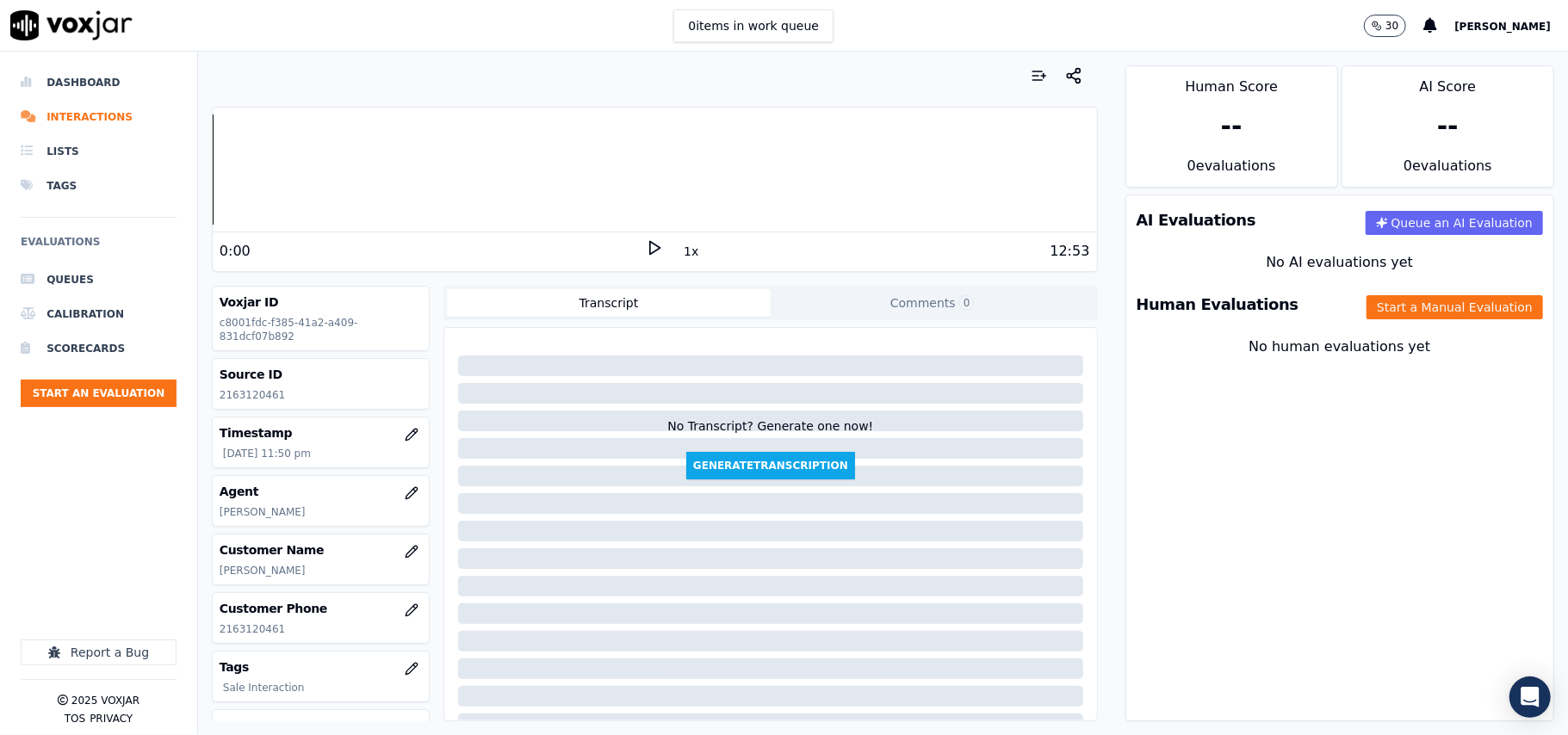
click at [1419, 322] on div "Human Evaluations Start a Manual Evaluation" at bounding box center [1339, 305] width 427 height 50
click at [1400, 306] on button "Start a Manual Evaluation" at bounding box center [1455, 307] width 176 height 24
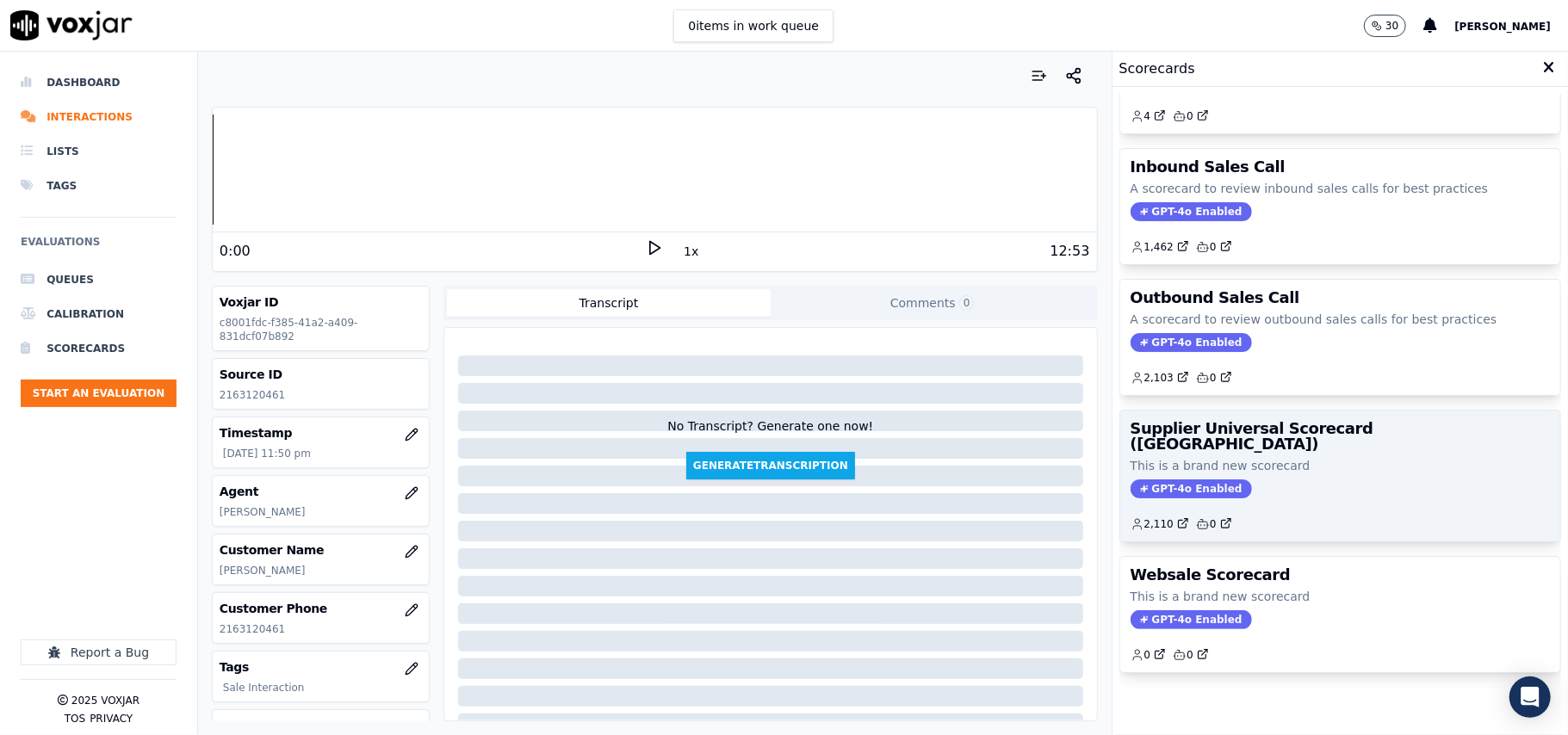
scroll to position [132, 0]
click at [1292, 450] on div "Supplier Universal Scorecard ([GEOGRAPHIC_DATA]) This is a brand new scorecard …" at bounding box center [1340, 476] width 440 height 131
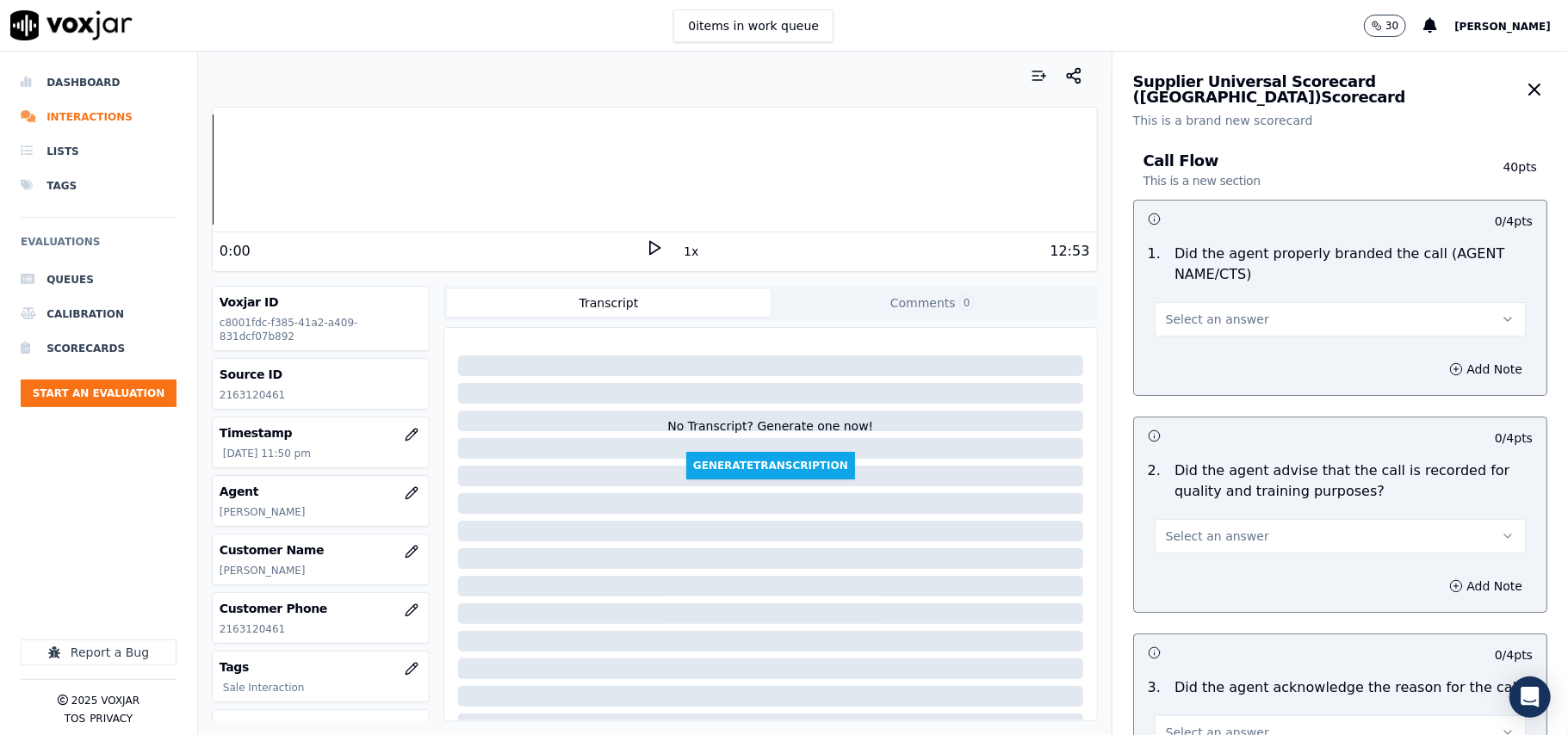
click at [1293, 315] on button "Select an answer" at bounding box center [1339, 319] width 371 height 34
click at [1195, 362] on div "Yes" at bounding box center [1303, 359] width 334 height 28
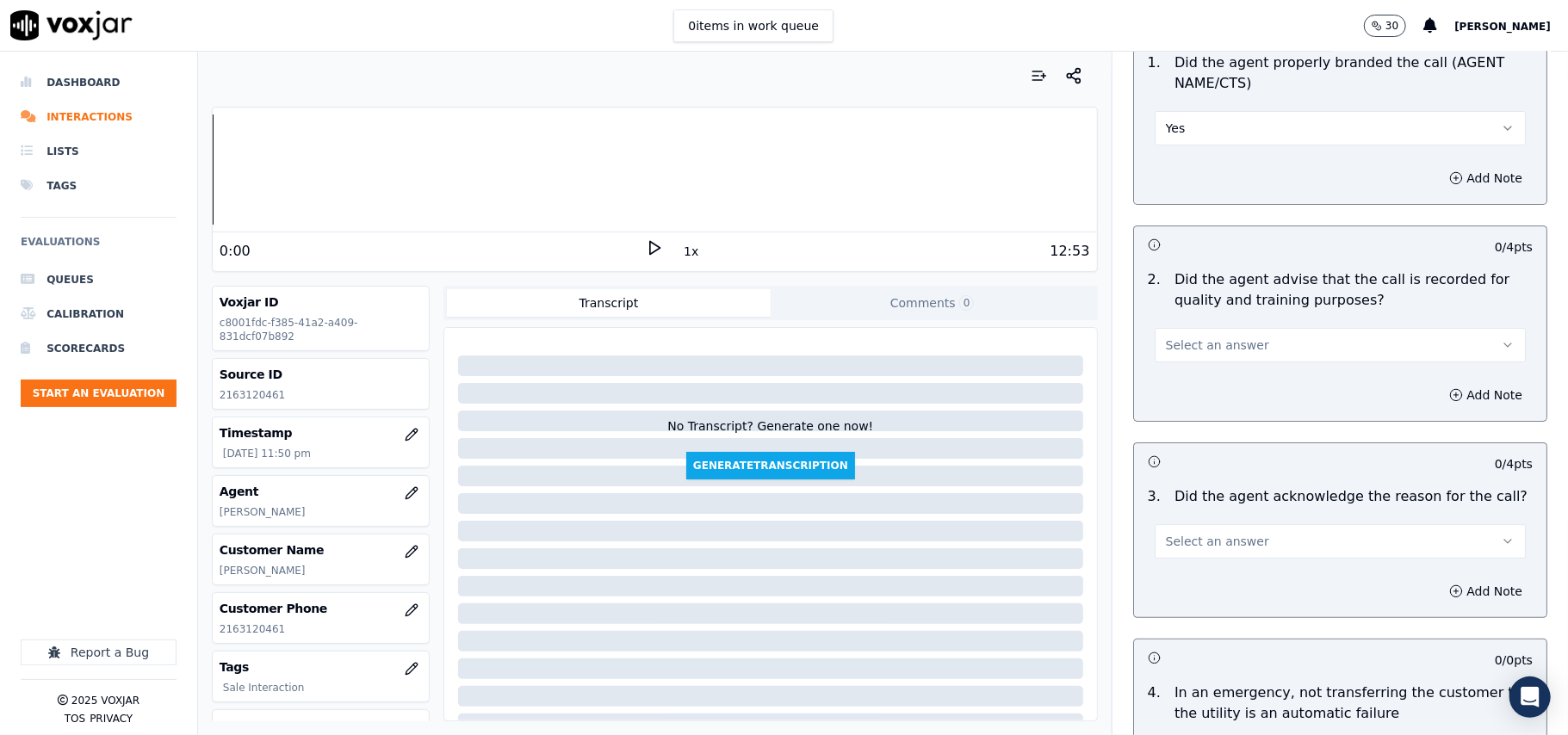
click at [1167, 343] on span "Select an answer" at bounding box center [1217, 346] width 103 height 17
click at [1179, 391] on div "Yes" at bounding box center [1303, 385] width 334 height 28
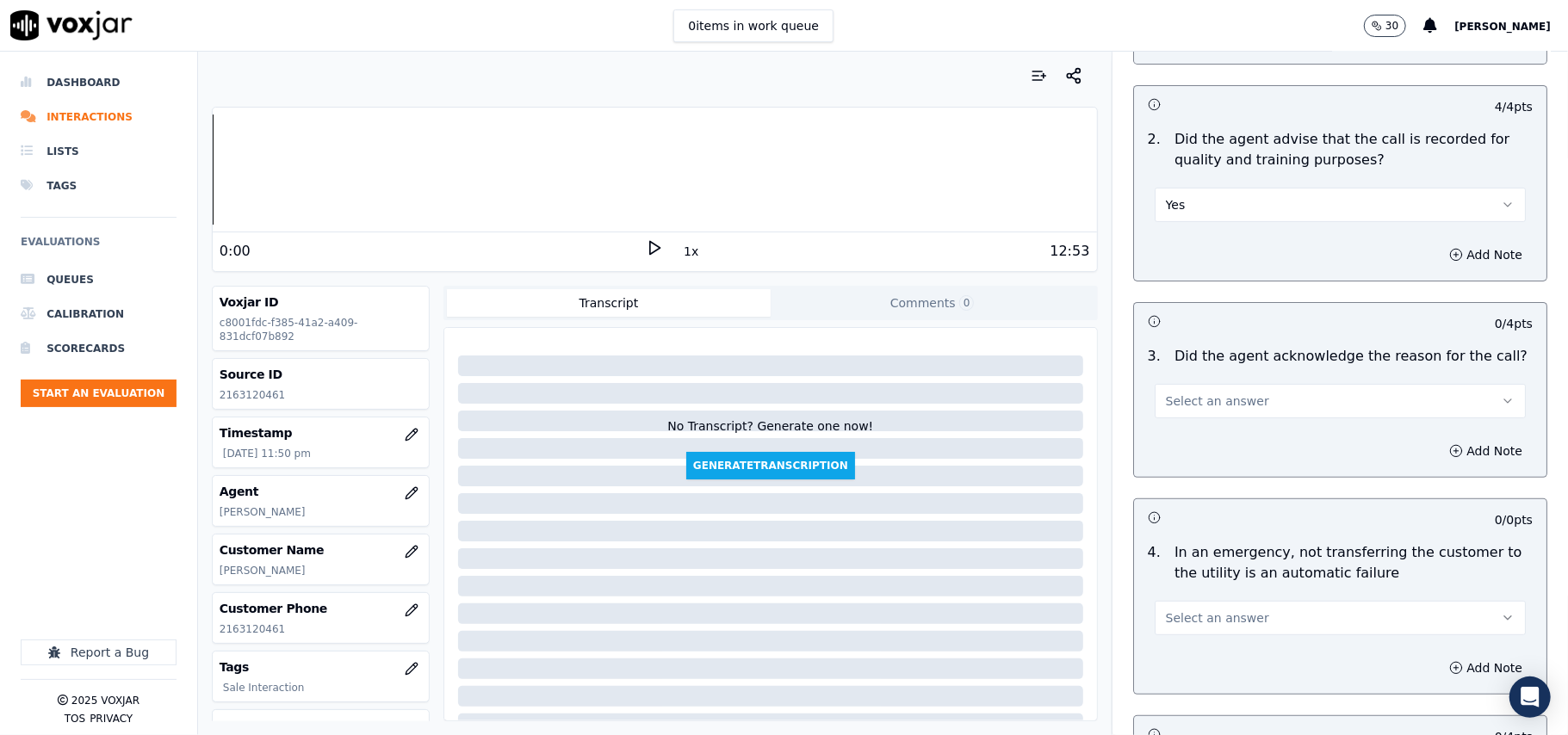
scroll to position [382, 0]
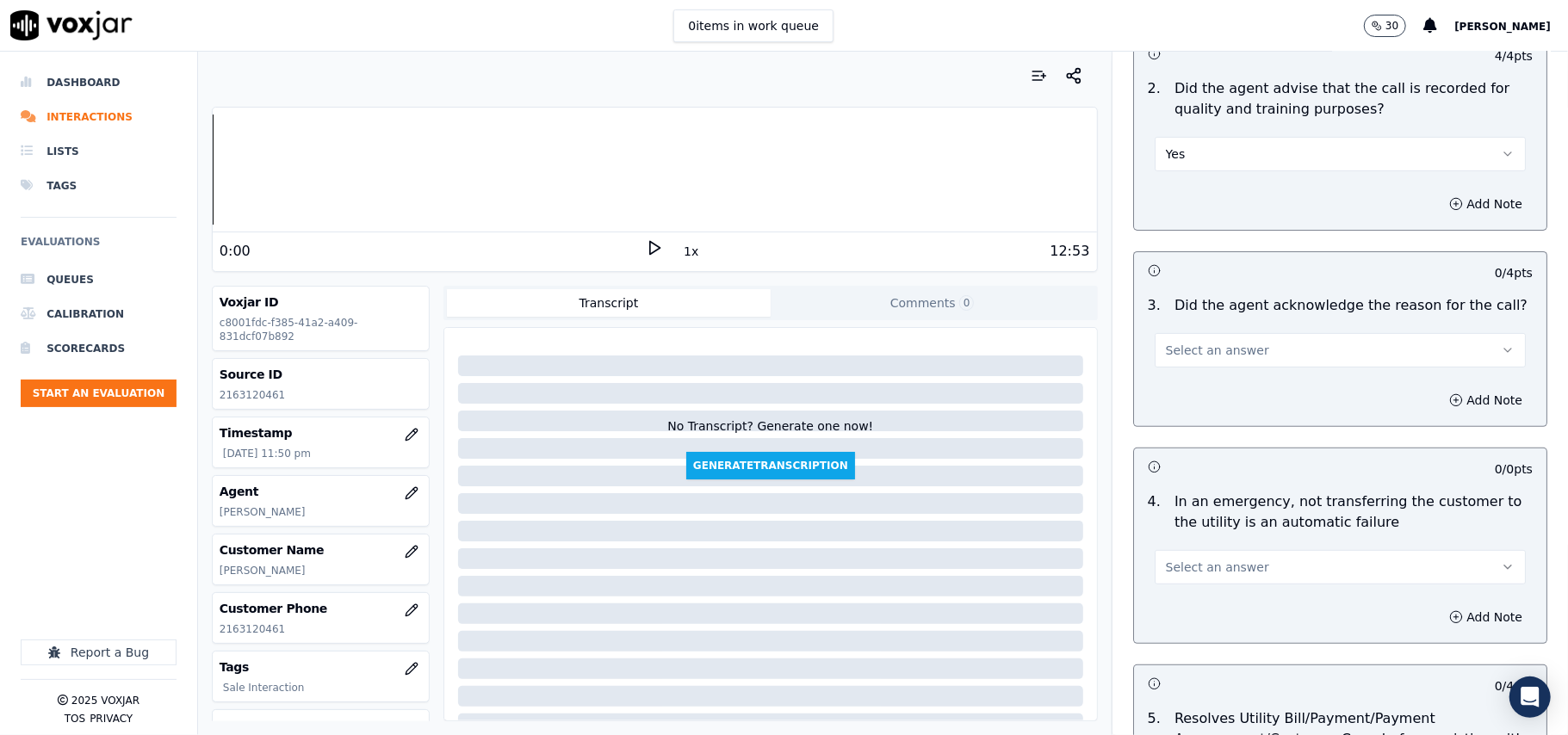
click at [1166, 343] on span "Select an answer" at bounding box center [1217, 351] width 103 height 17
click at [1188, 381] on div "Yes" at bounding box center [1303, 391] width 334 height 28
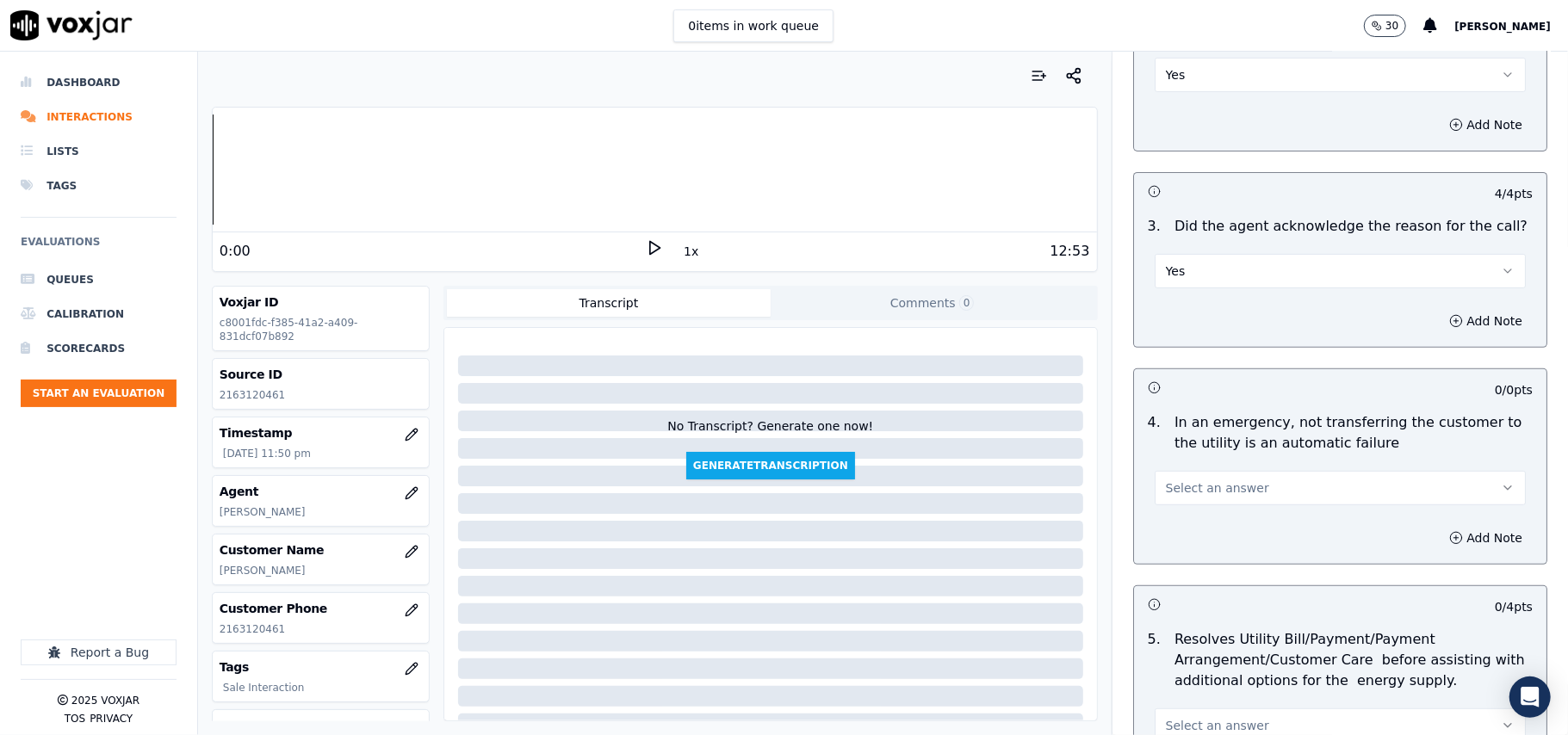
scroll to position [574, 0]
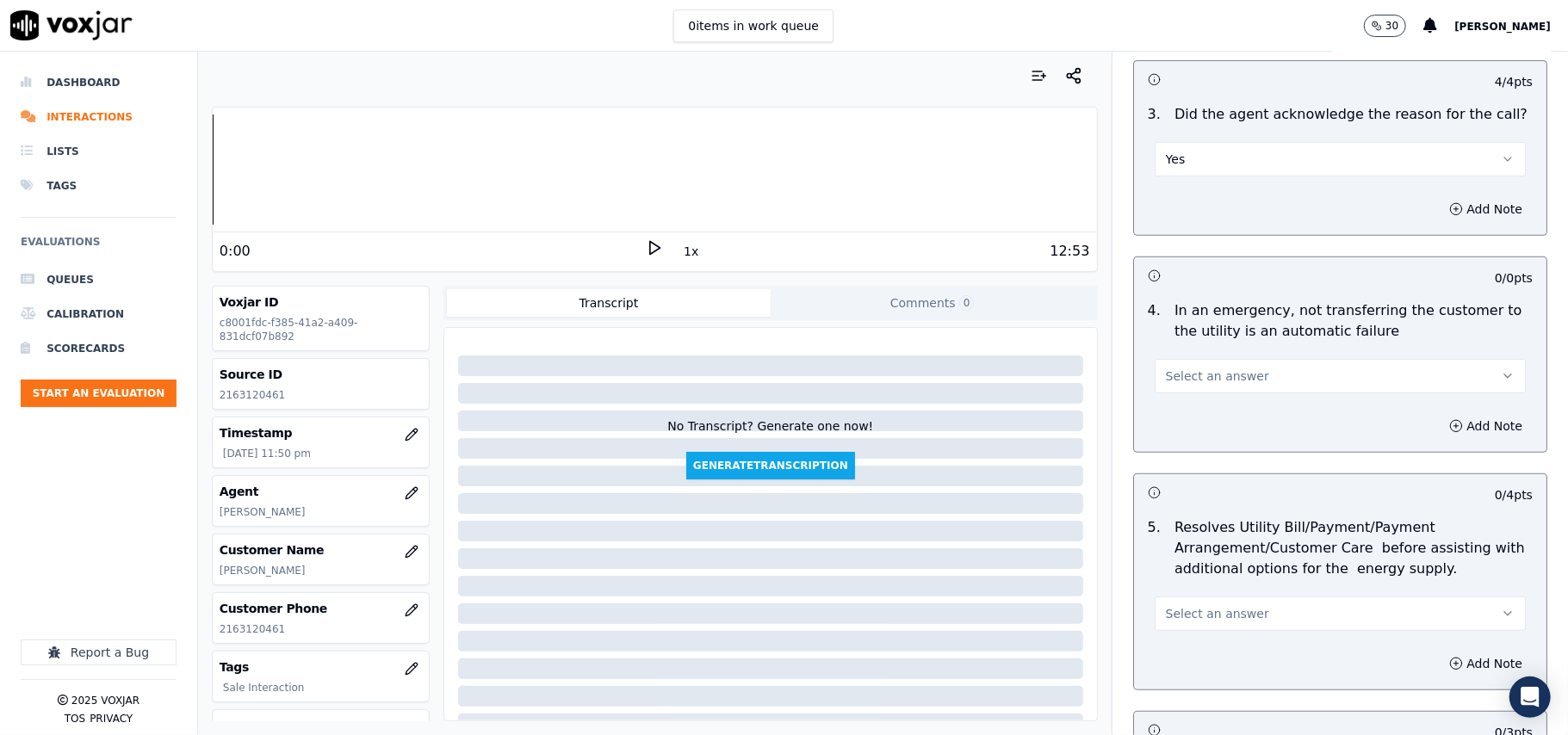
click at [1172, 355] on div "Select an answer" at bounding box center [1340, 368] width 399 height 52
click at [1175, 408] on div "Add Note" at bounding box center [1340, 426] width 412 height 52
click at [1175, 385] on span "Select an answer" at bounding box center [1217, 376] width 103 height 17
click at [1186, 462] on div "N/A" at bounding box center [1303, 472] width 334 height 28
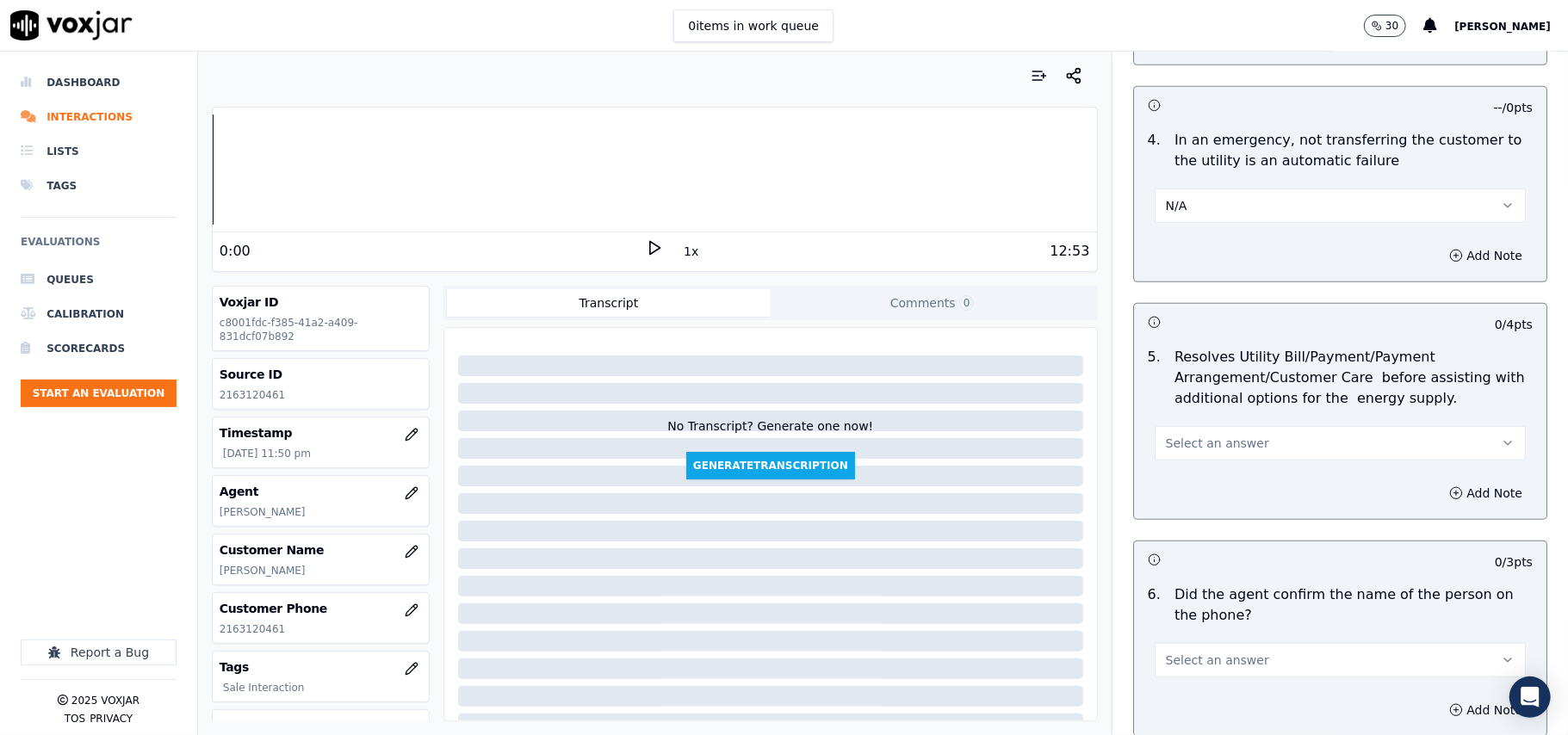
scroll to position [956, 0]
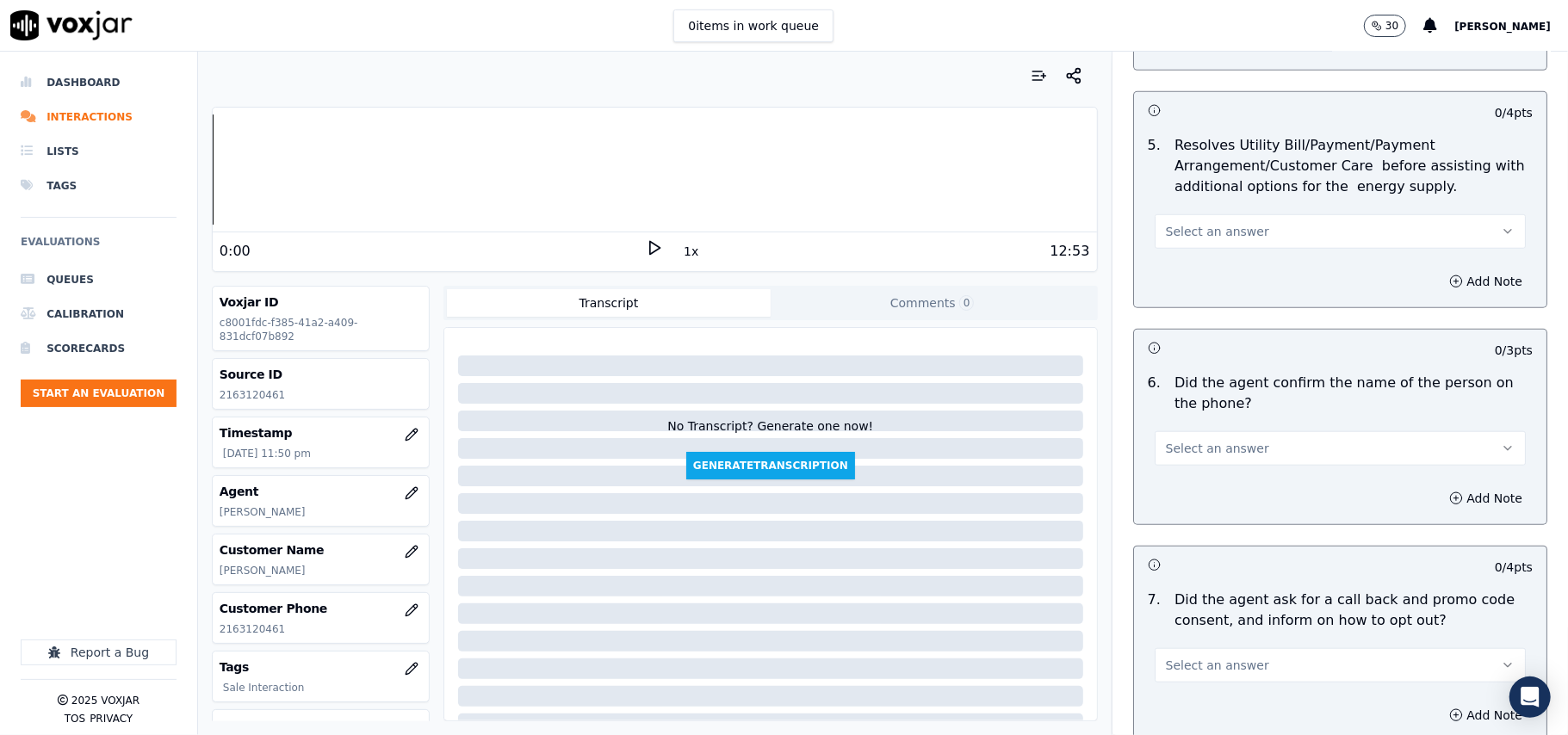
click at [1168, 230] on span "Select an answer" at bounding box center [1217, 231] width 103 height 17
drag, startPoint x: 1192, startPoint y: 322, endPoint x: 1200, endPoint y: 441, distance: 119.3
click at [1192, 324] on div "N/A" at bounding box center [1303, 328] width 334 height 28
click at [1202, 457] on span "Select an answer" at bounding box center [1217, 449] width 103 height 17
click at [1182, 490] on div "Yes" at bounding box center [1303, 490] width 334 height 28
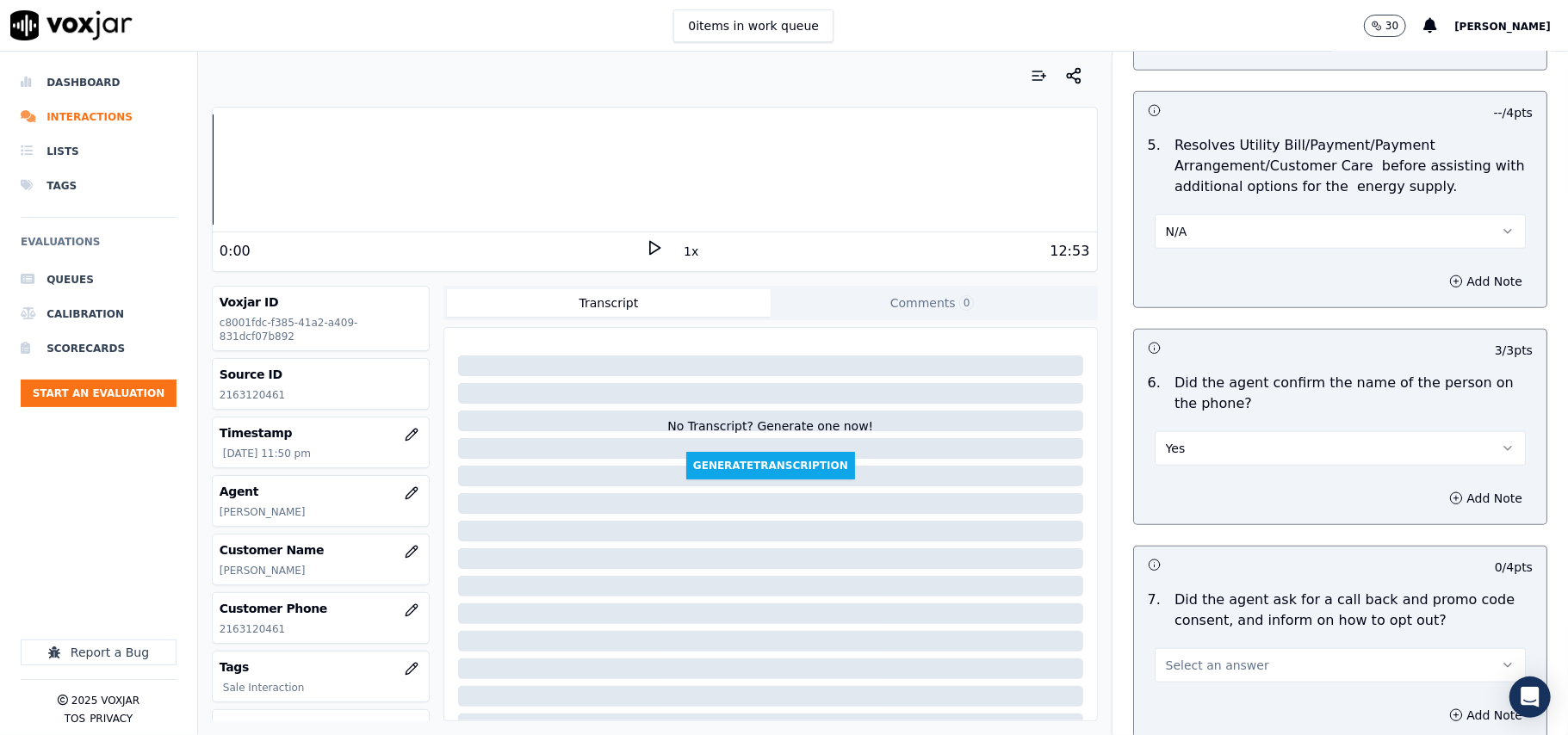
scroll to position [1148, 0]
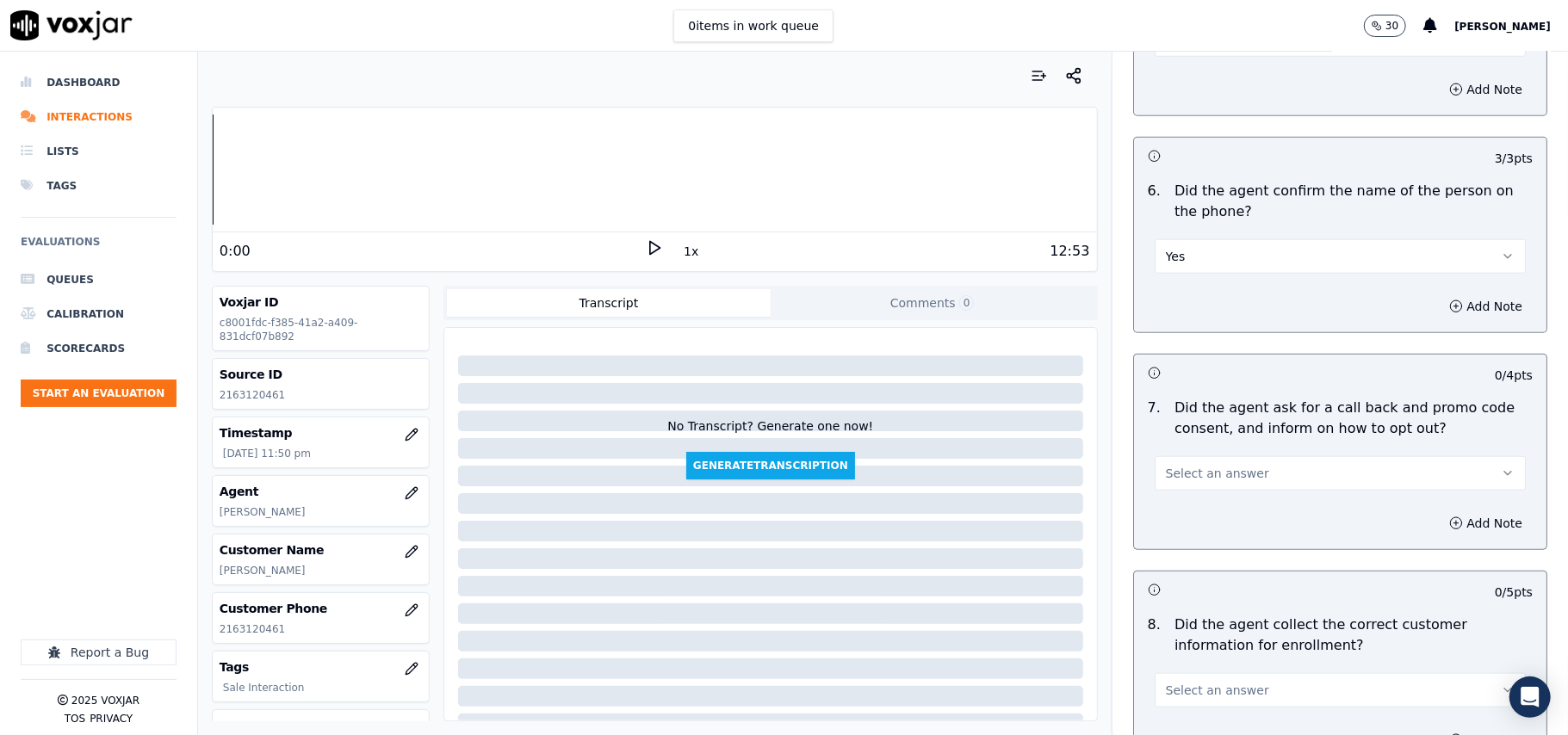
click at [1214, 479] on span "Select an answer" at bounding box center [1217, 474] width 103 height 17
click at [1171, 513] on div "Yes" at bounding box center [1303, 516] width 334 height 28
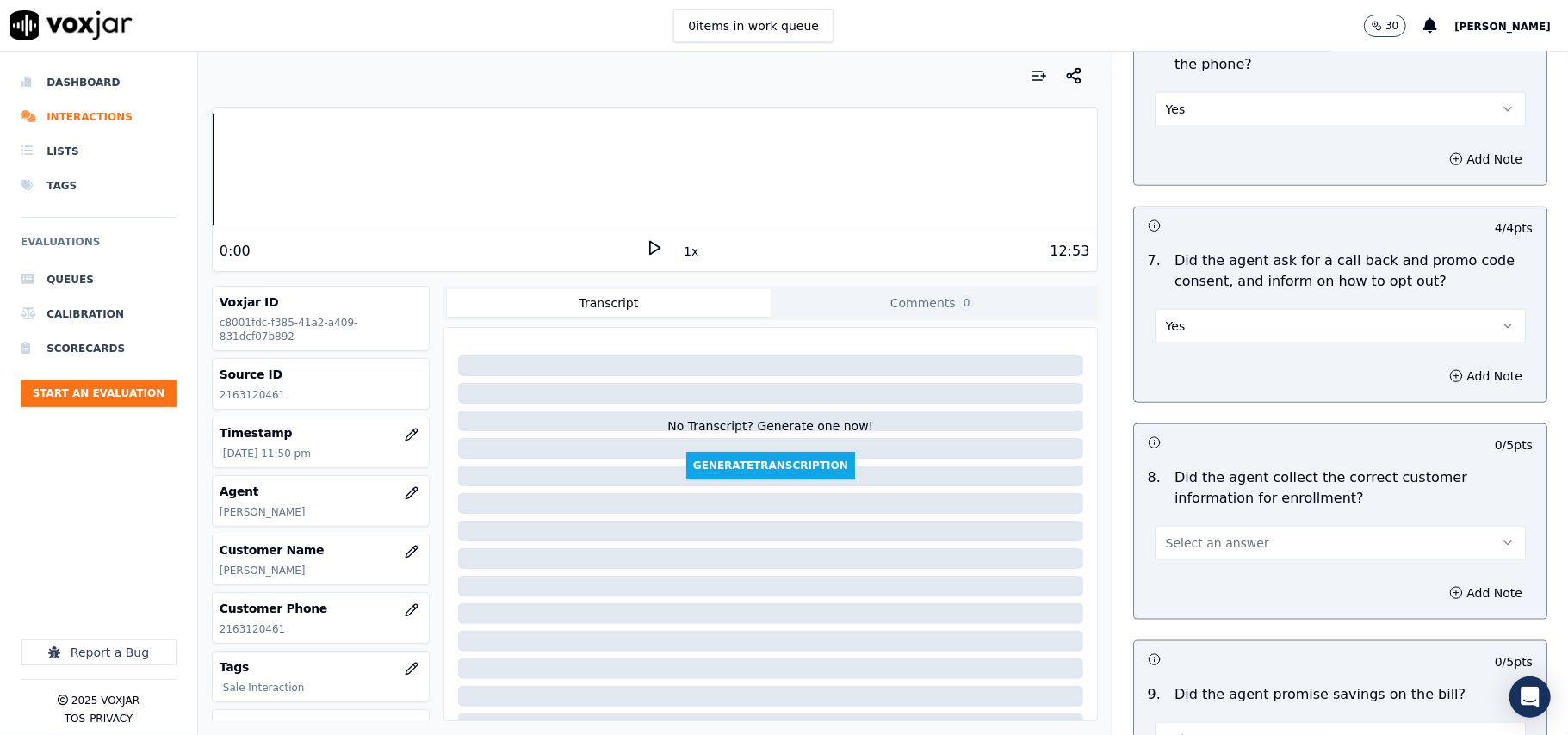
scroll to position [1340, 0]
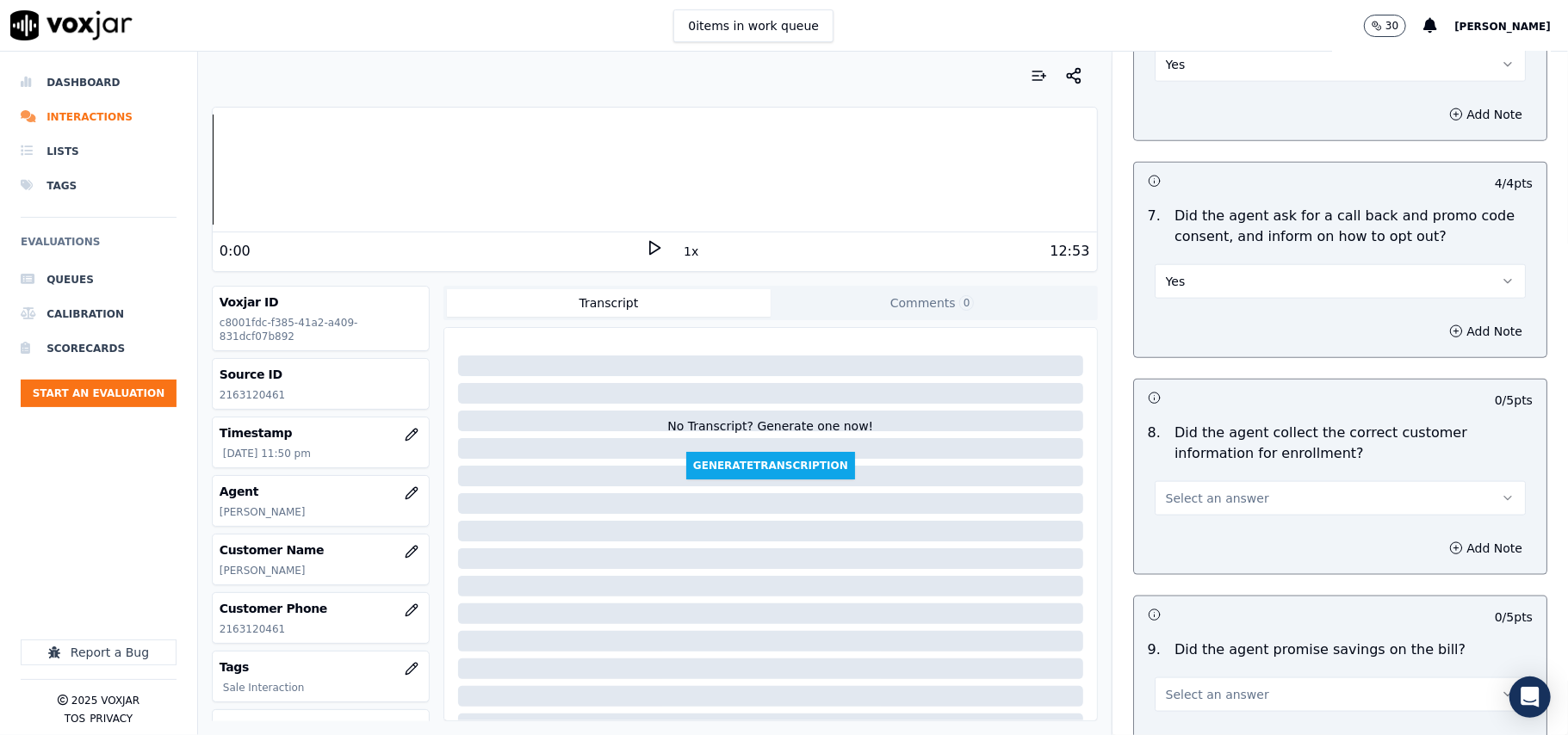
click at [1203, 486] on button "Select an answer" at bounding box center [1339, 498] width 371 height 34
click at [1182, 562] on div "No" at bounding box center [1303, 569] width 334 height 28
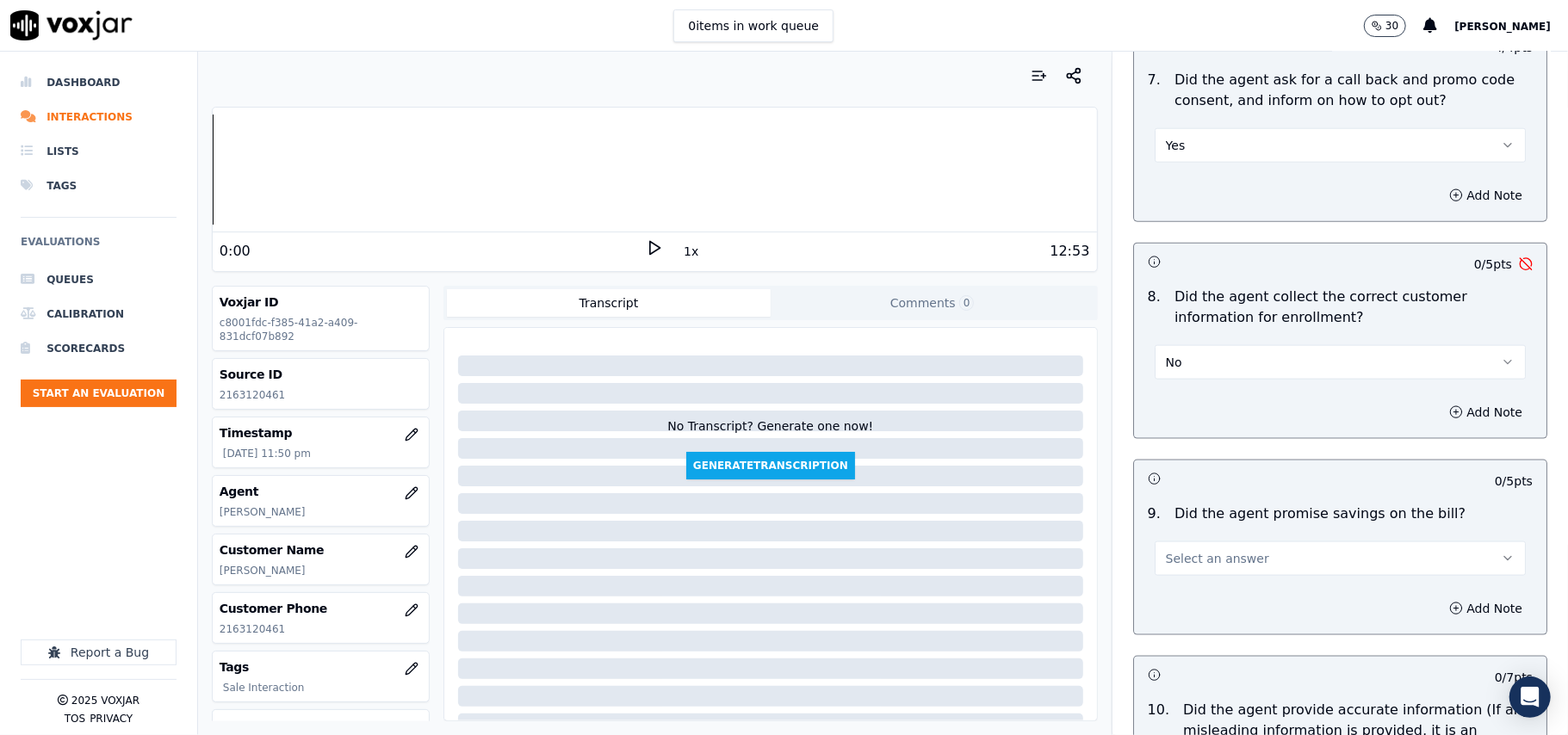
scroll to position [1529, 0]
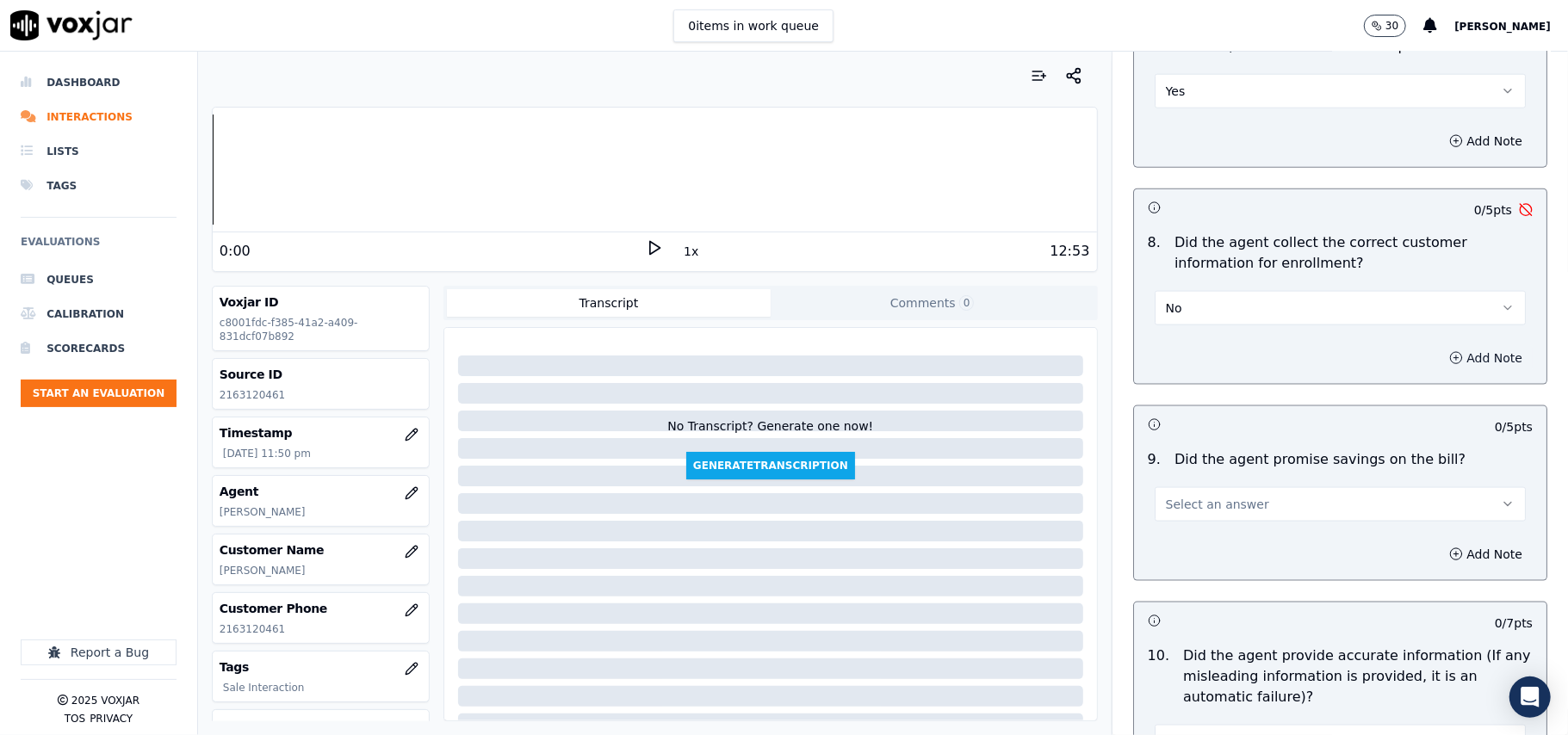
click at [1439, 355] on button "Add Note" at bounding box center [1485, 358] width 93 height 24
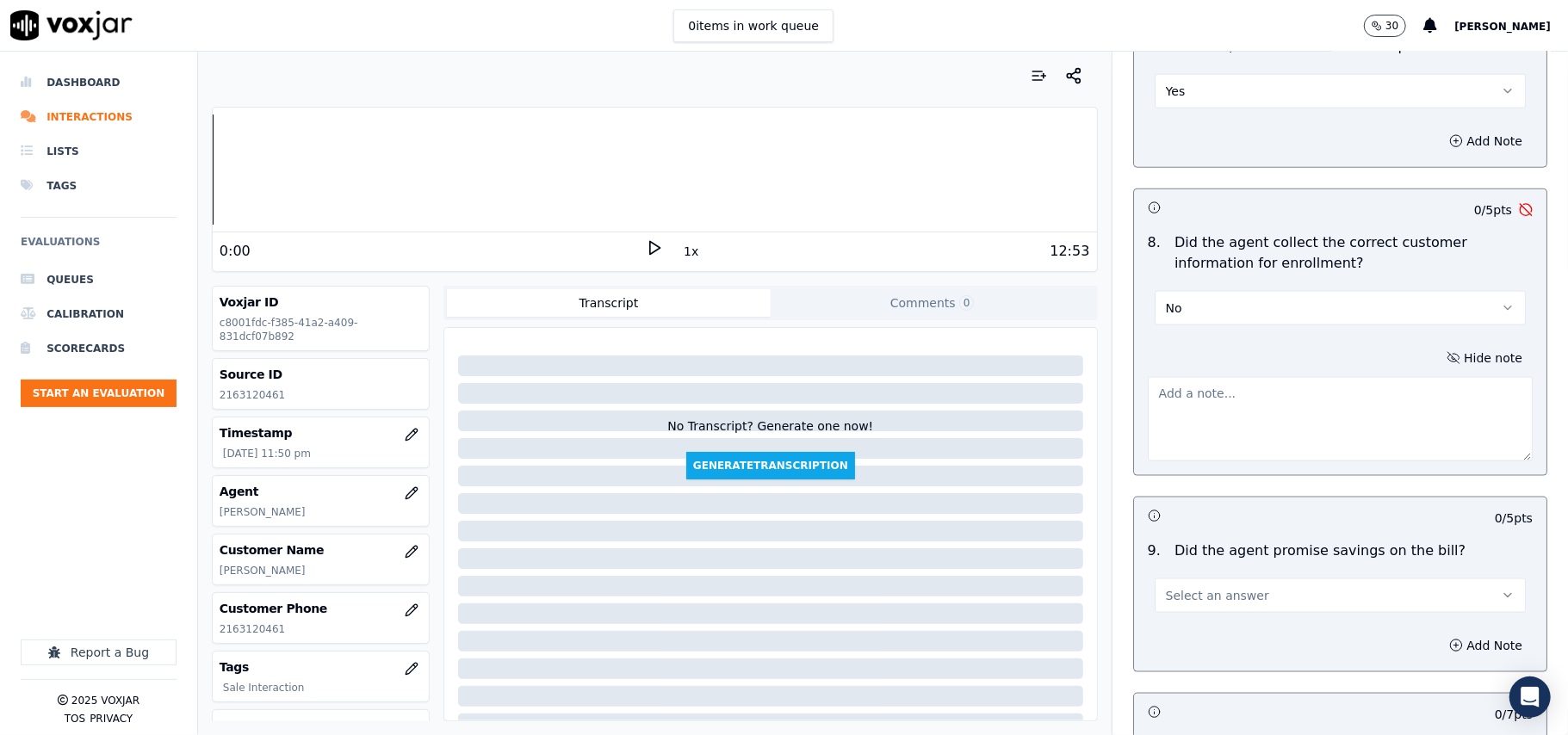
click at [1203, 409] on textarea at bounding box center [1340, 419] width 385 height 85
click at [1172, 413] on textarea "To enrich screen reader interactions, please activate Accessibility in Grammarl…" at bounding box center [1340, 419] width 385 height 85
paste textarea "failed to ask if CX can see the name "CSE" on the Bills"
click at [1178, 421] on textarea "failed to ask if CX can see the name "CSE" on the Bills" at bounding box center [1340, 419] width 385 height 85
paste textarea "failed to ask if CX can see the name "CSE" on the Bills"
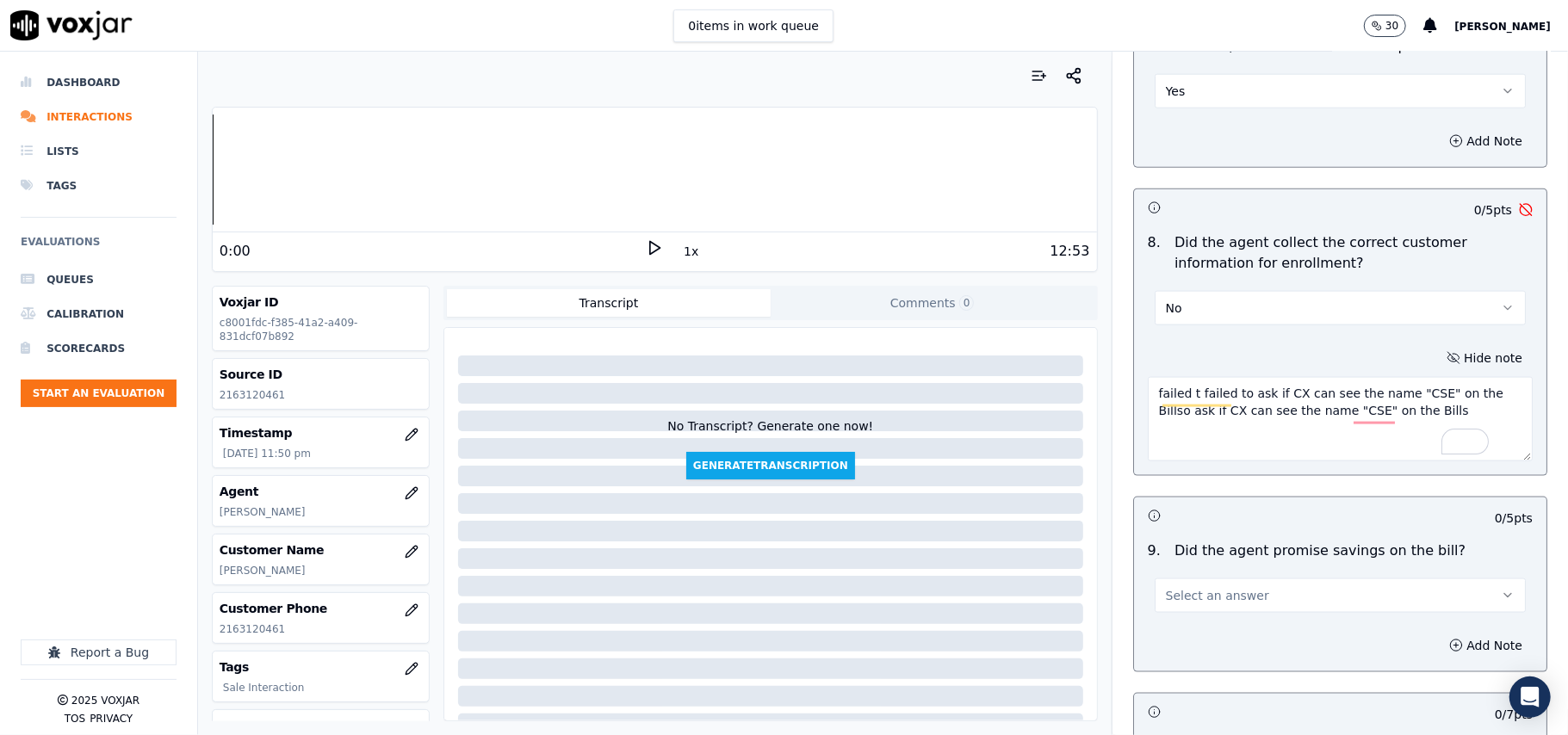
paste textarea "To enrich screen reader interactions, please activate Accessibility in Grammarl…"
click at [1344, 402] on textarea "failed to ask if CX can see the name "CSE" on the Bills" at bounding box center [1340, 419] width 385 height 85
click at [1148, 402] on textarea "failed to ask if CX can see the name "Cleansky" on the Bills" at bounding box center [1340, 419] width 385 height 85
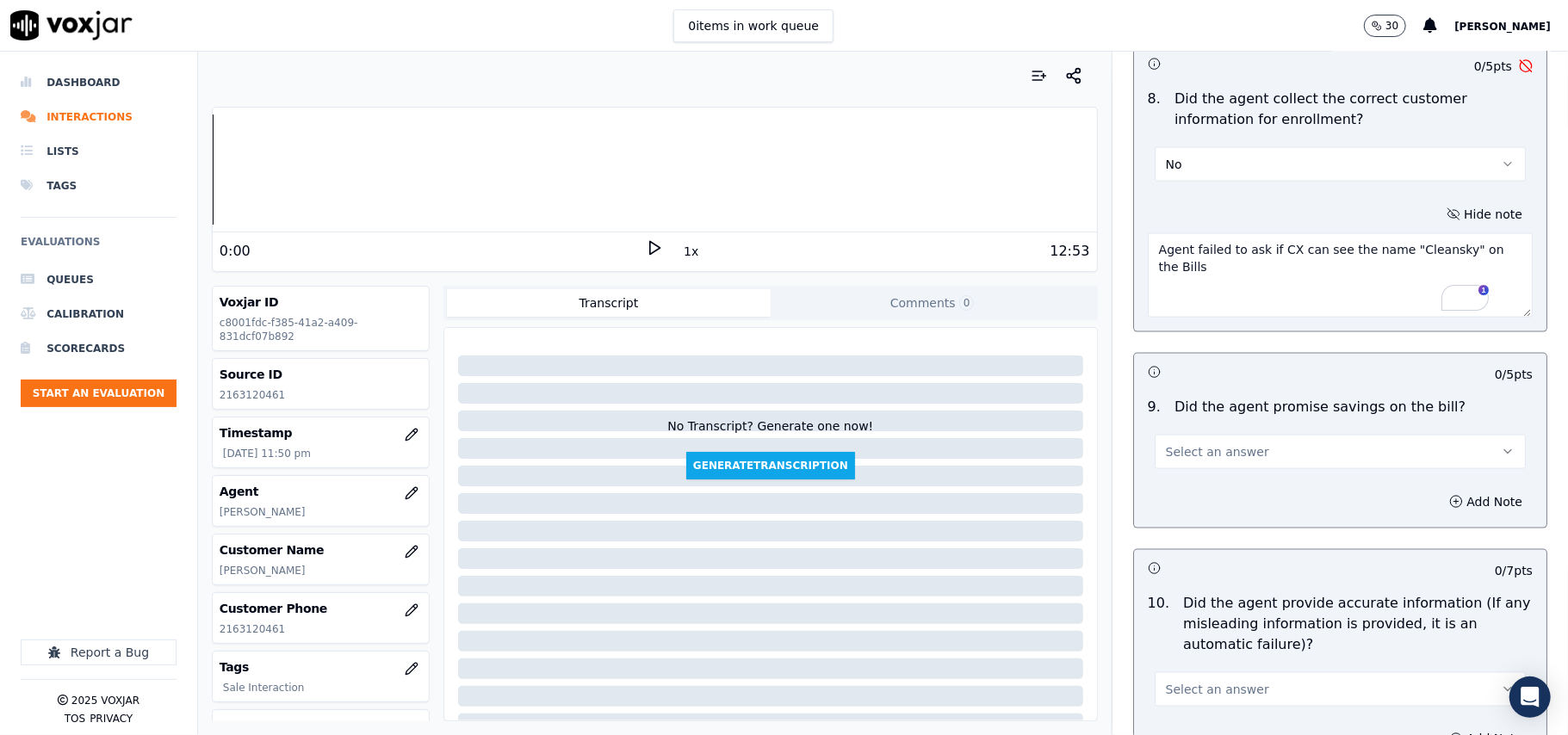
scroll to position [1721, 0]
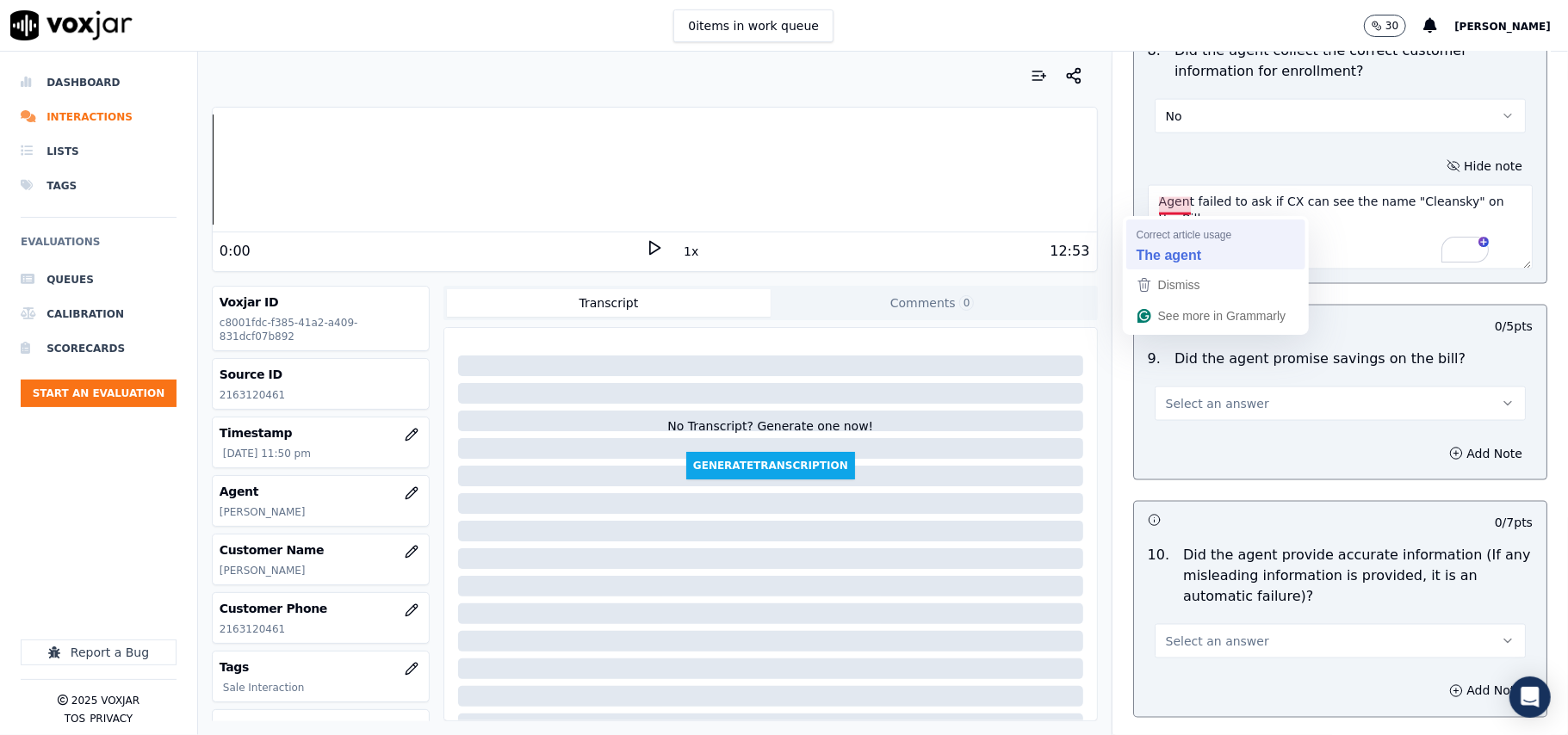
type textarea "Agent failed to ask if CX can see the name "Cleansky" on the Bills"
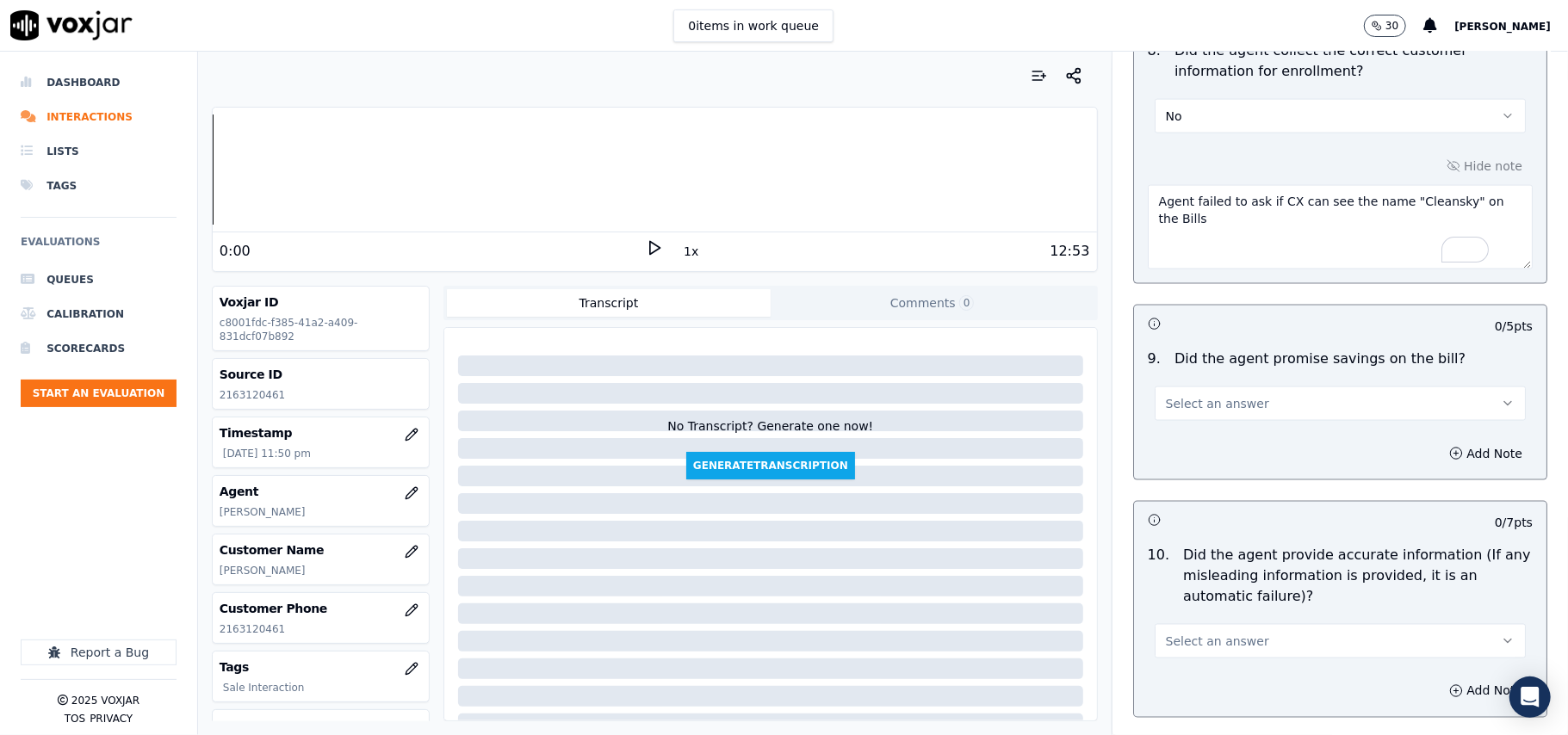
click at [1204, 412] on span "Select an answer" at bounding box center [1217, 404] width 103 height 17
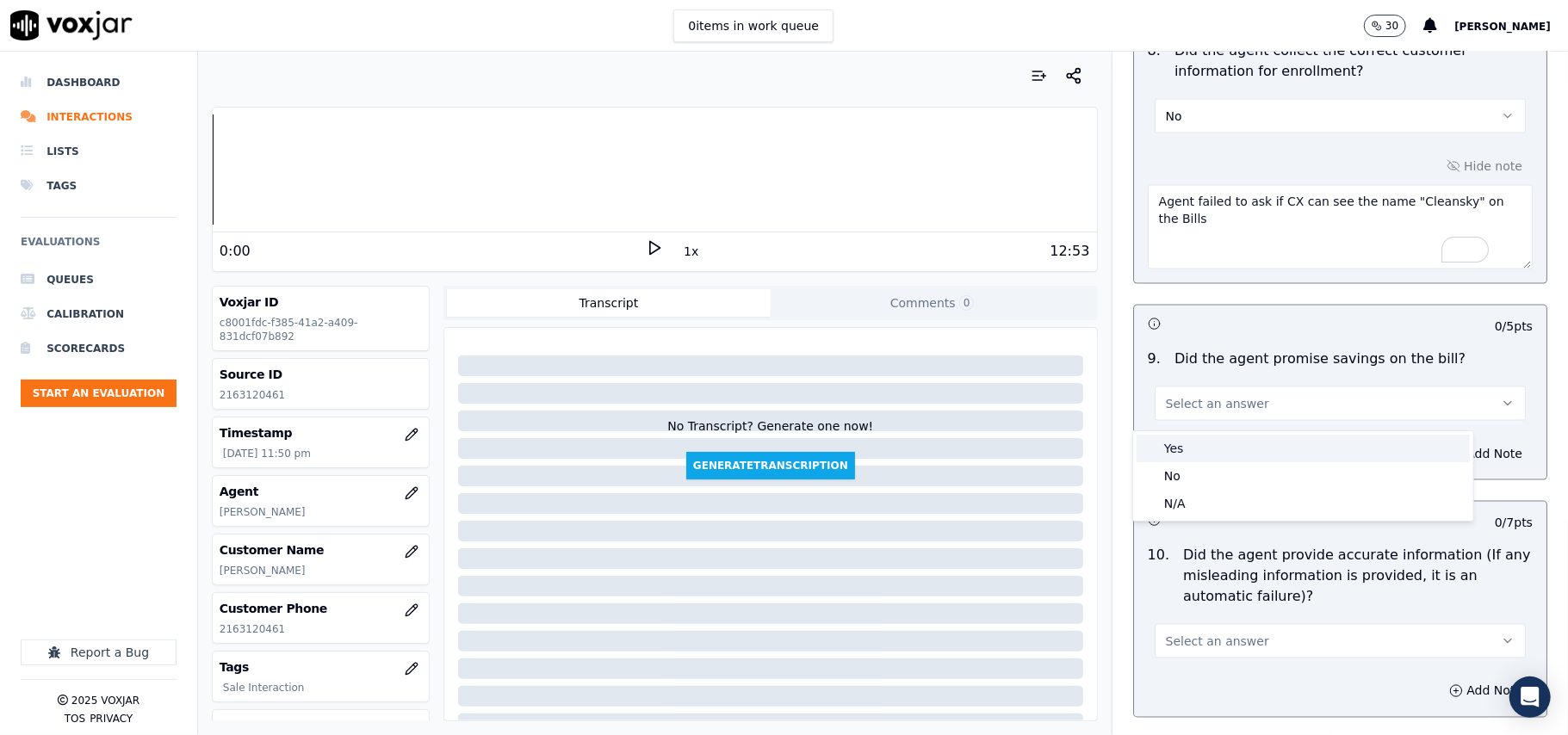
click at [1204, 441] on div "Yes" at bounding box center [1303, 449] width 334 height 28
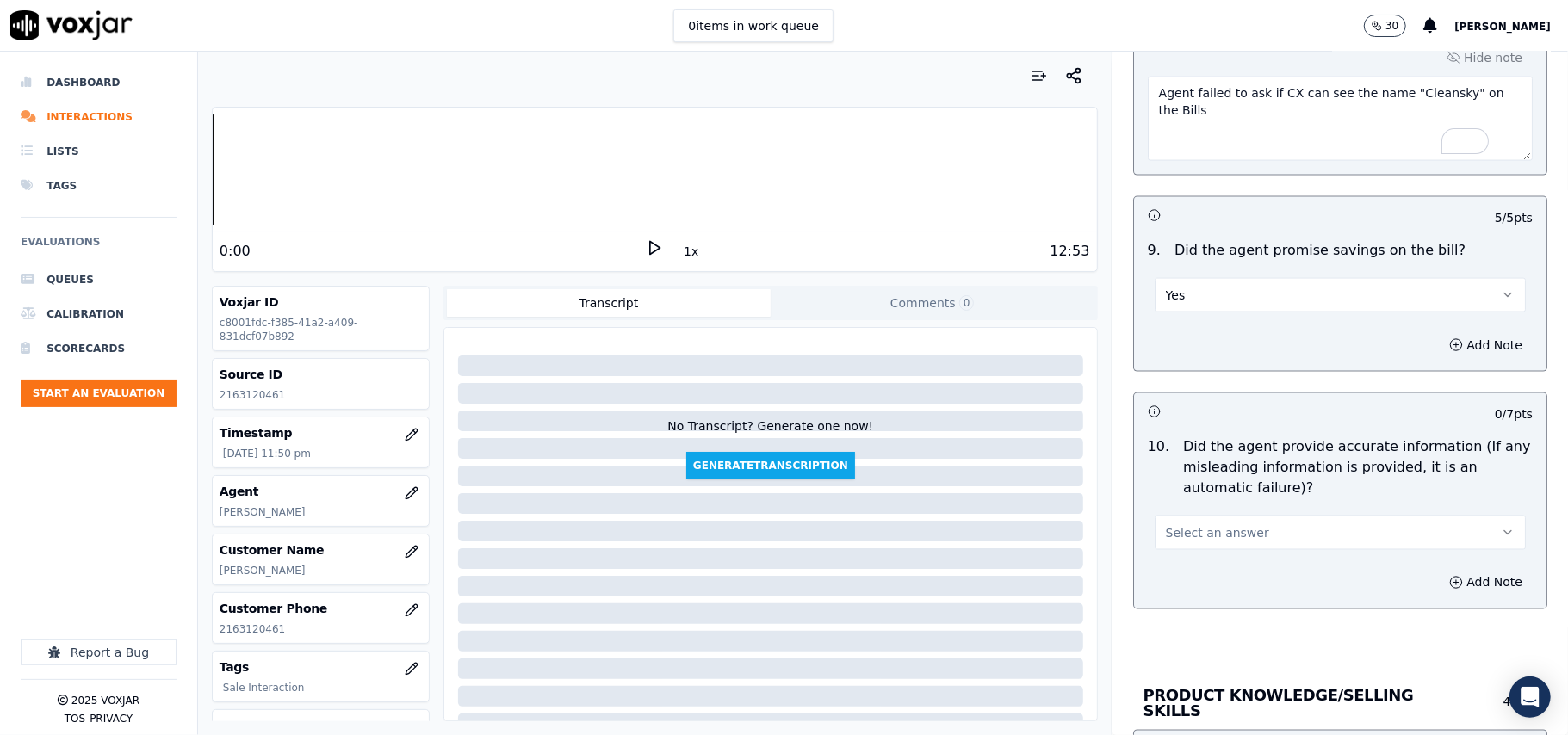
scroll to position [1913, 0]
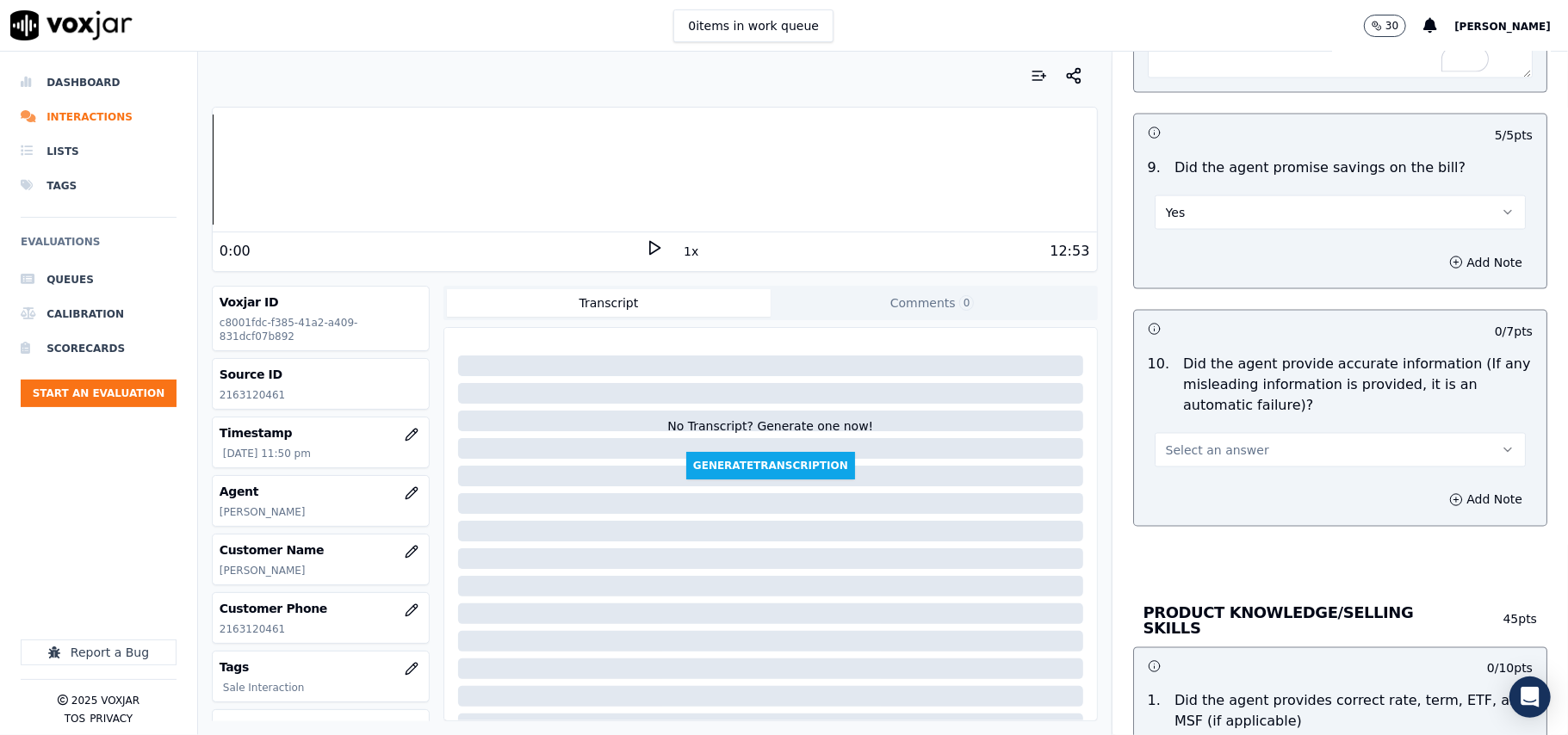
click at [1210, 227] on button "Yes" at bounding box center [1339, 212] width 371 height 34
click at [1196, 304] on div "N/A" at bounding box center [1303, 312] width 334 height 28
click at [1219, 457] on span "Select an answer" at bounding box center [1217, 450] width 103 height 17
click at [1207, 493] on div "Yes" at bounding box center [1303, 495] width 334 height 28
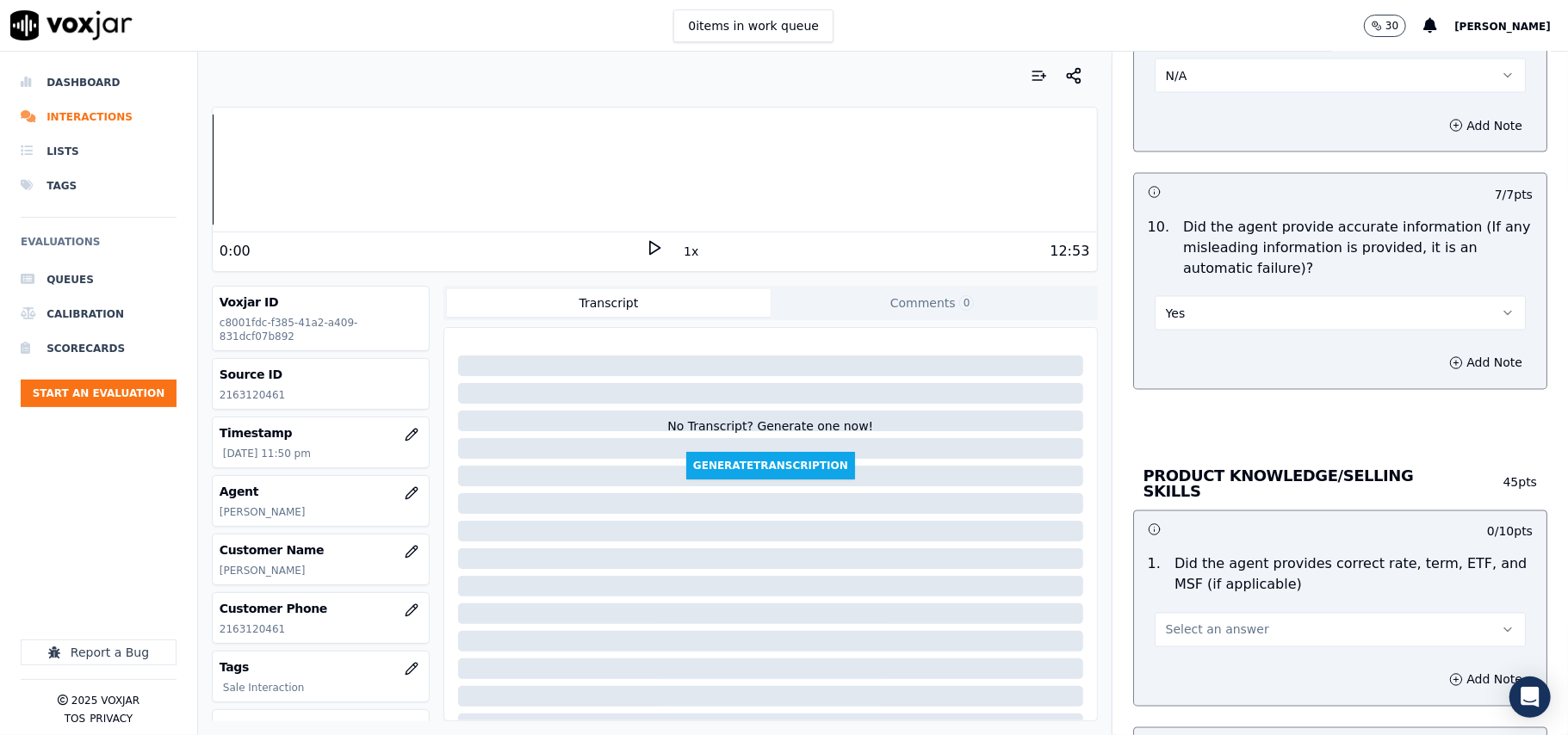
scroll to position [2104, 0]
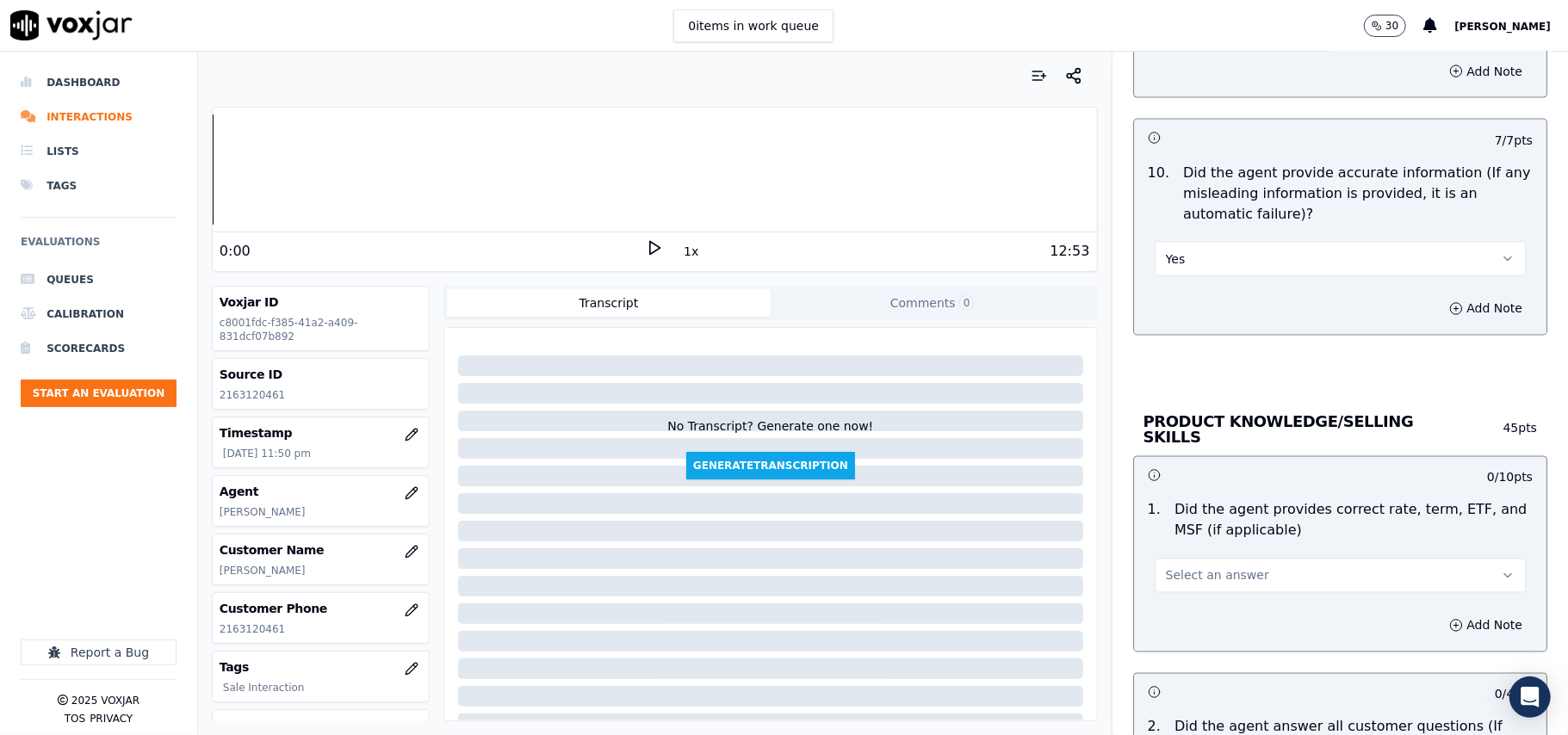
drag, startPoint x: 1200, startPoint y: 555, endPoint x: 1200, endPoint y: 583, distance: 28.0
click at [1202, 565] on div "Select an answer" at bounding box center [1339, 574] width 371 height 38
click at [1203, 573] on span "Select an answer" at bounding box center [1217, 576] width 103 height 17
click at [1207, 617] on div "Yes" at bounding box center [1303, 613] width 334 height 28
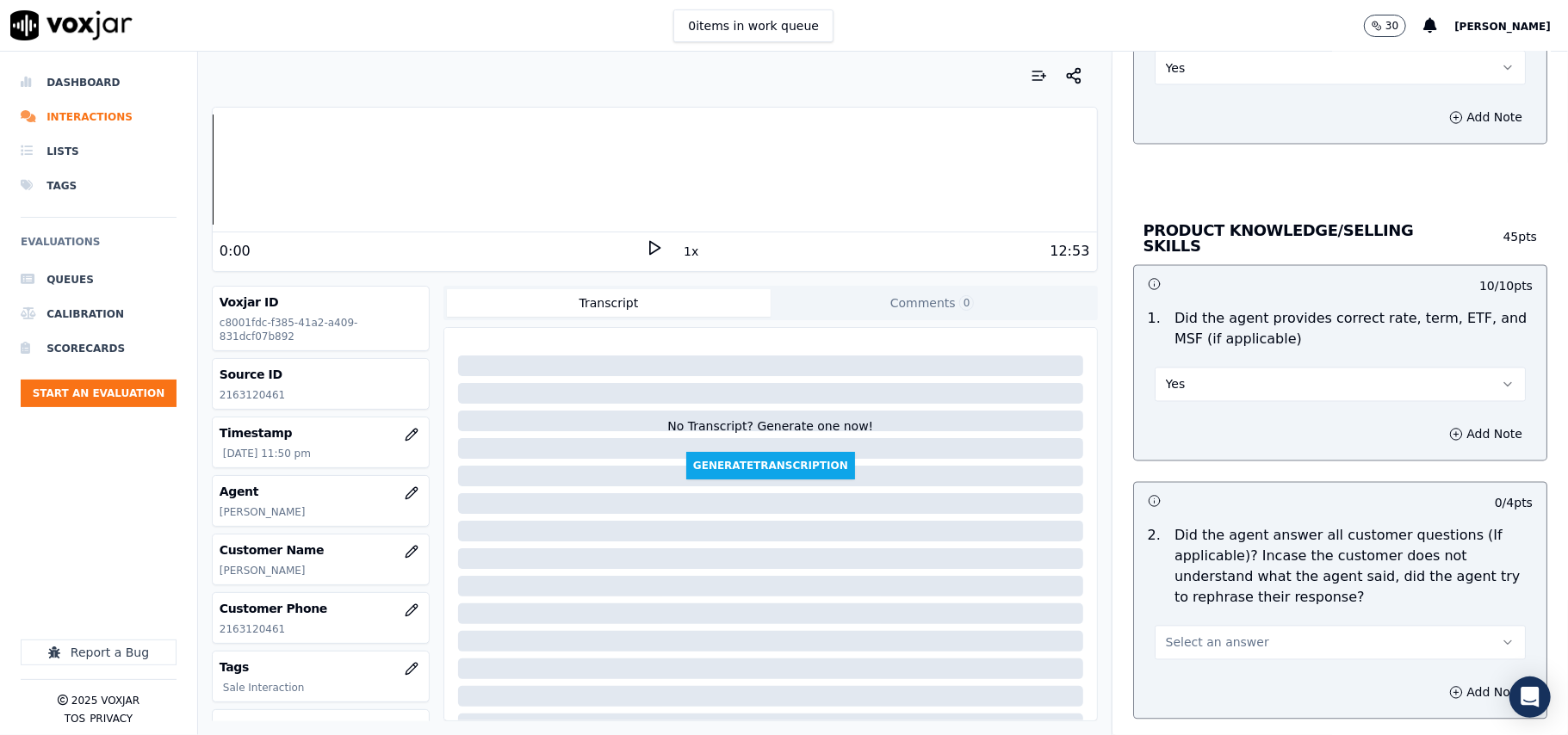
scroll to position [2487, 0]
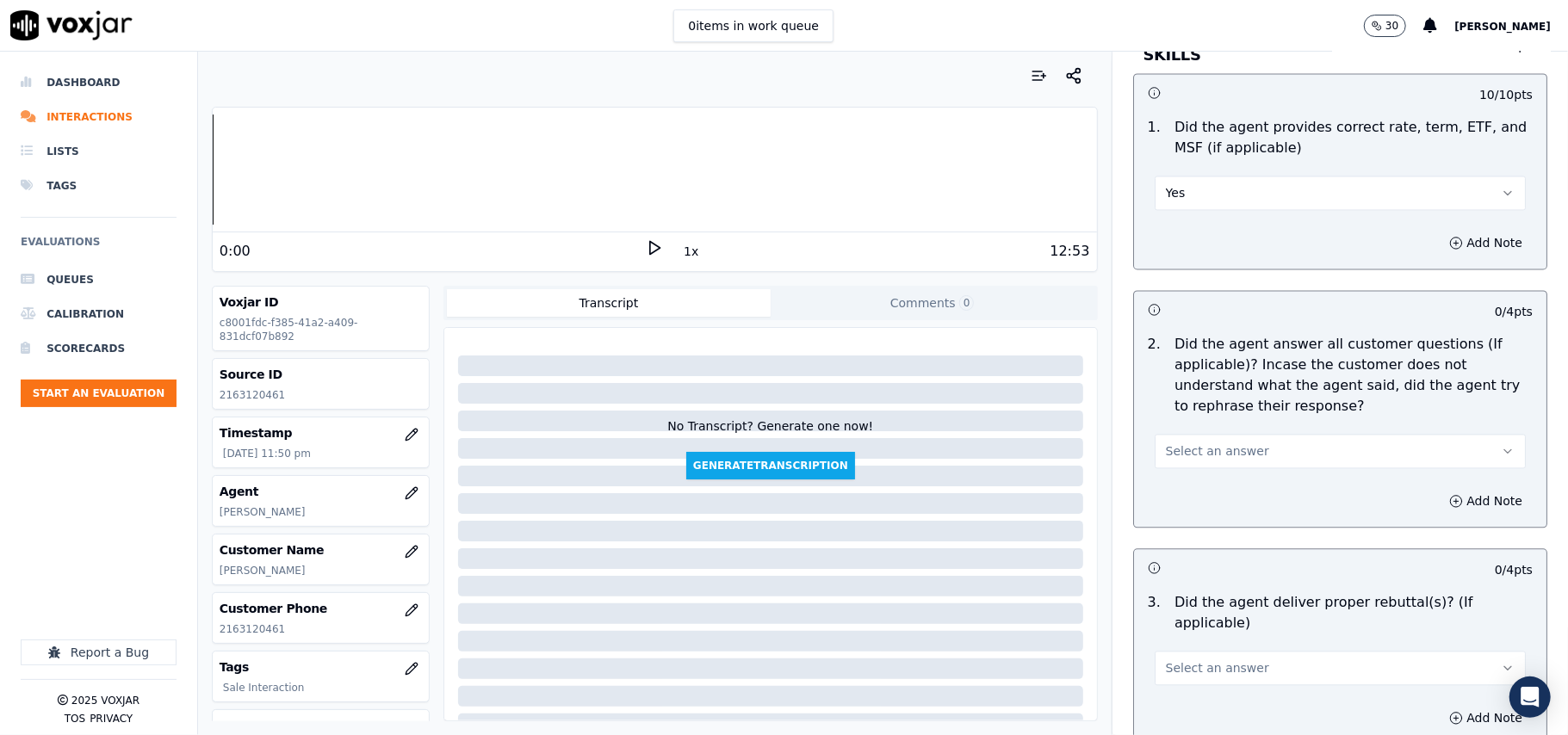
click at [1209, 451] on span "Select an answer" at bounding box center [1217, 451] width 103 height 17
click at [1200, 482] on div "Yes" at bounding box center [1303, 488] width 334 height 28
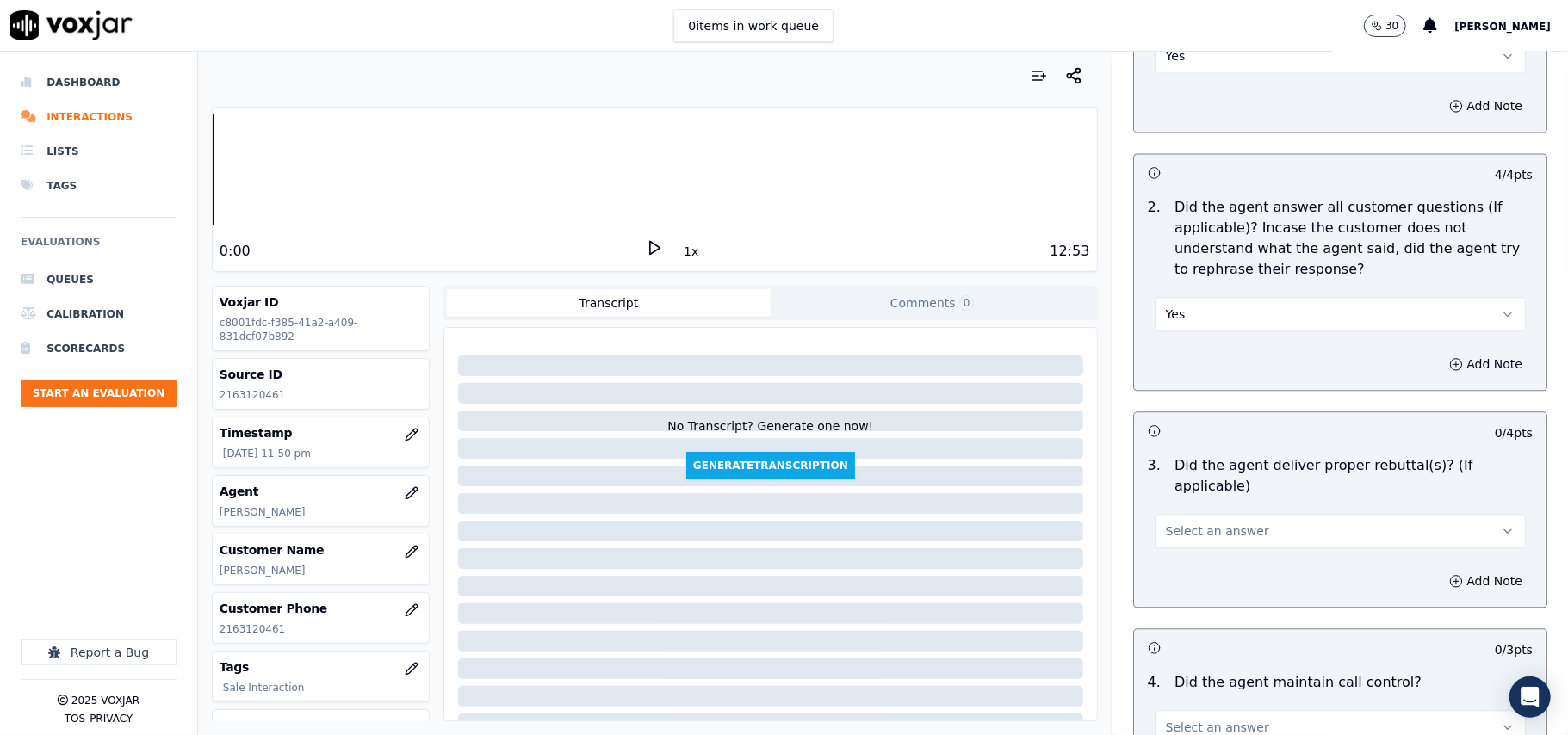
scroll to position [2677, 0]
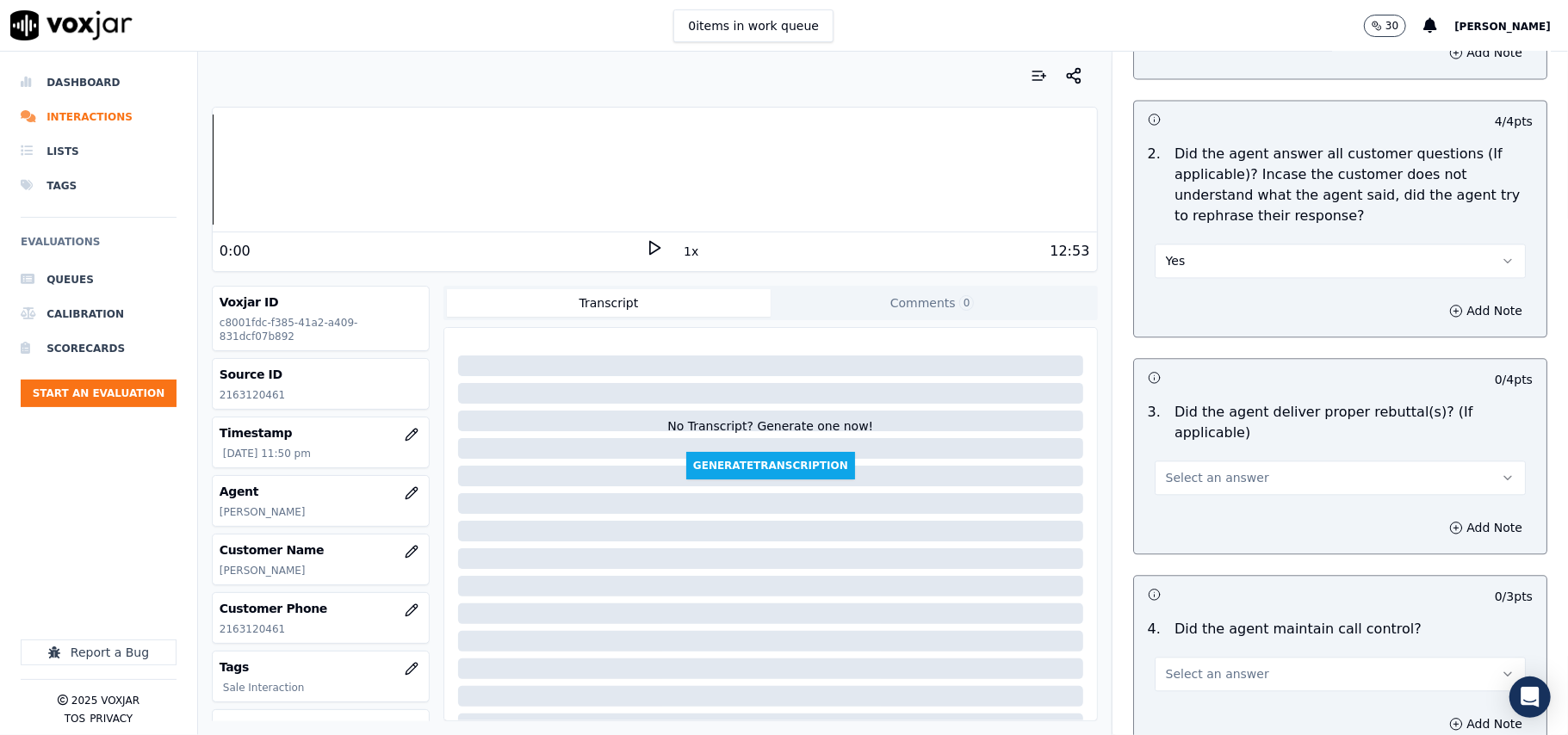
click at [1200, 472] on button "Select an answer" at bounding box center [1339, 477] width 371 height 34
click at [1192, 504] on div "Yes" at bounding box center [1303, 495] width 334 height 28
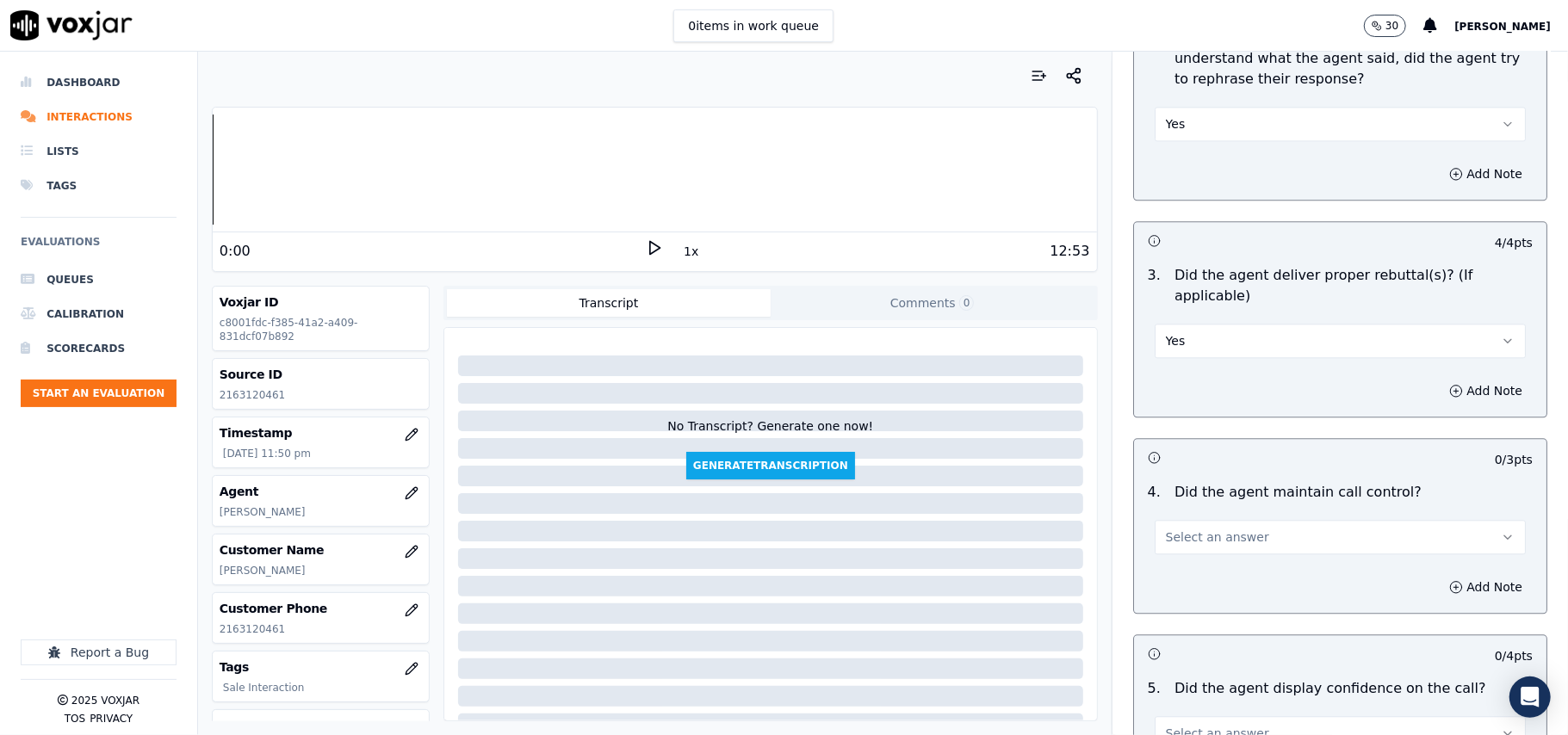
scroll to position [2869, 0]
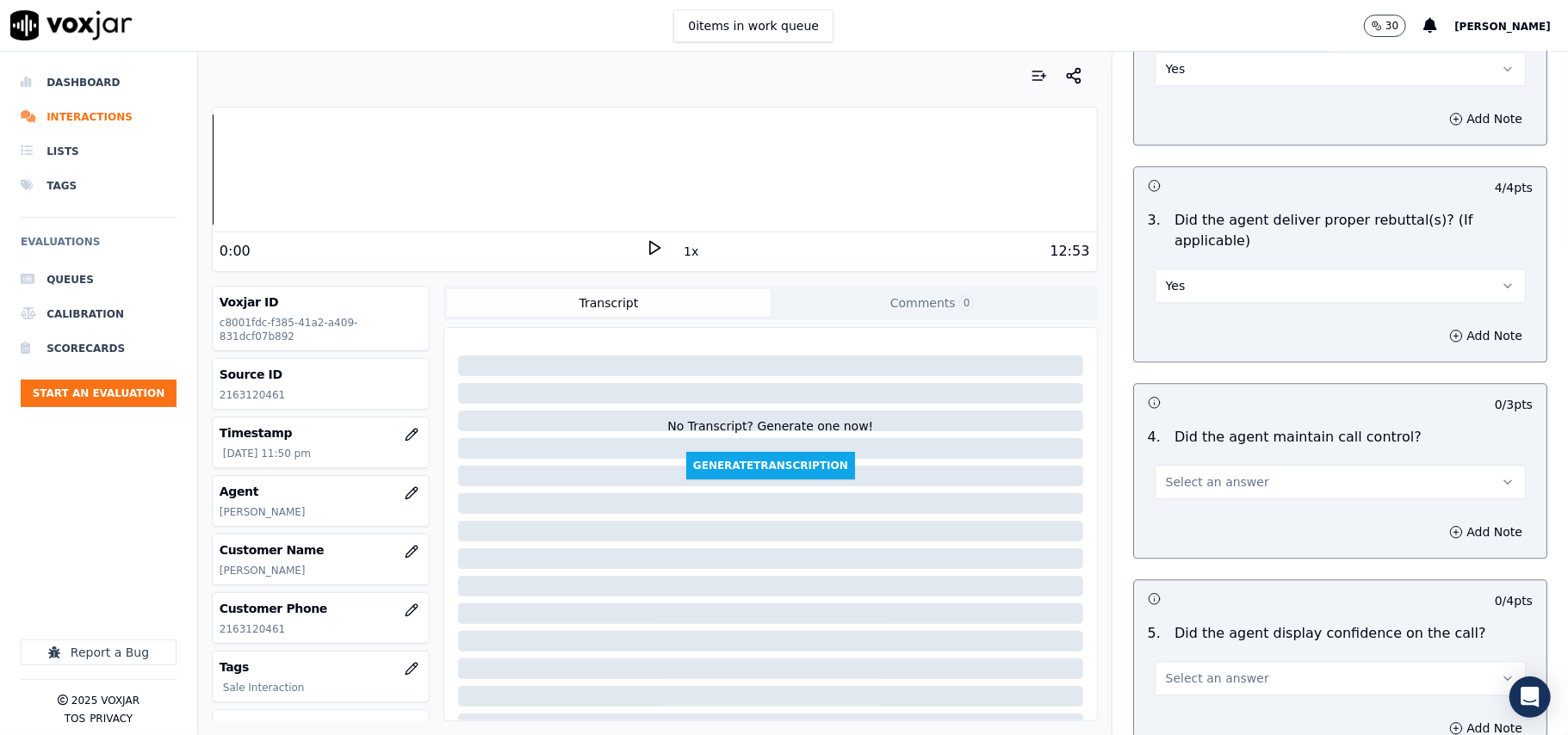
click at [1193, 473] on span "Select an answer" at bounding box center [1217, 482] width 103 height 17
click at [1188, 493] on div "Yes" at bounding box center [1303, 500] width 334 height 28
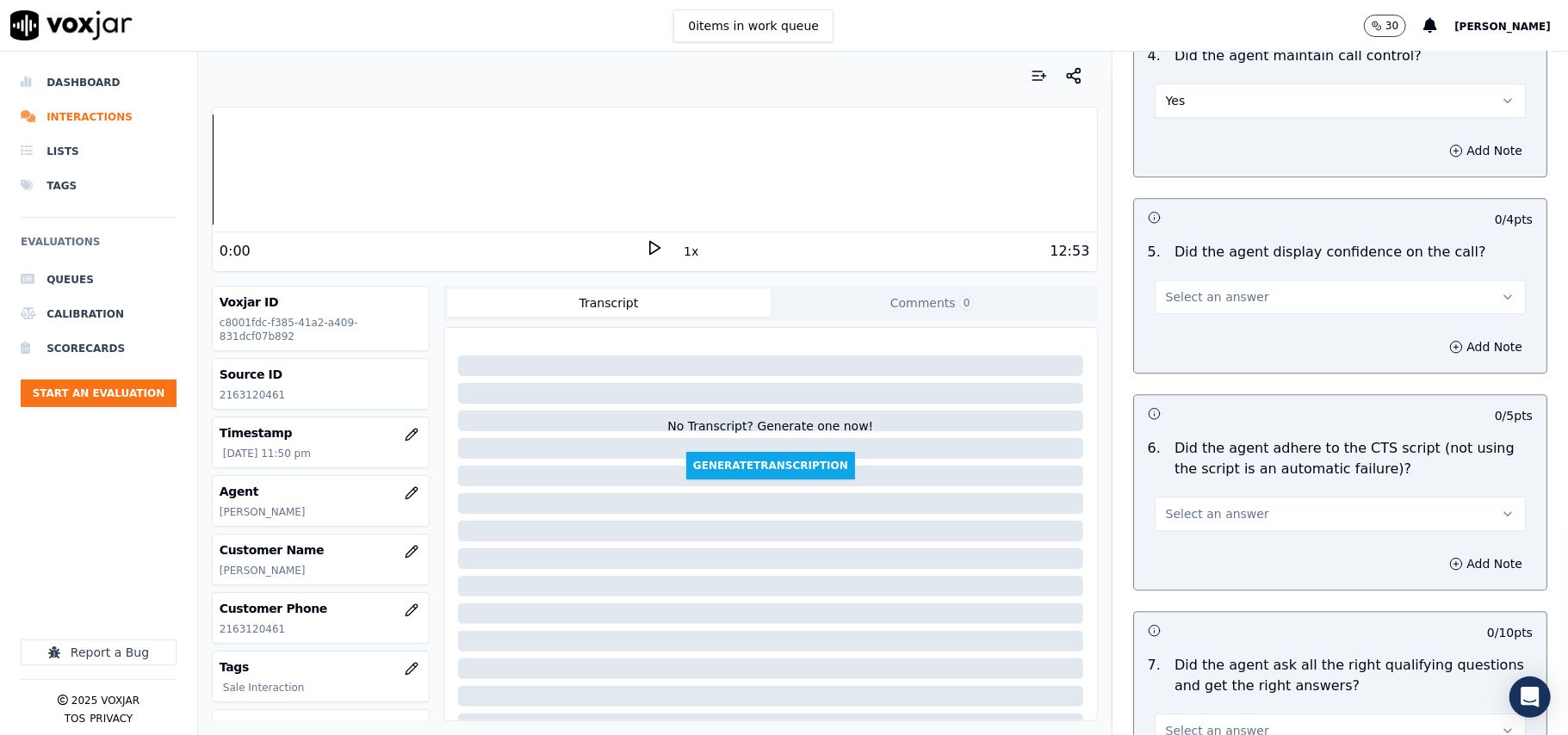
scroll to position [3252, 0]
click at [1211, 287] on span "Select an answer" at bounding box center [1217, 296] width 103 height 17
click at [1203, 307] on div "Yes" at bounding box center [1303, 314] width 334 height 28
drag, startPoint x: 1219, startPoint y: 478, endPoint x: 1217, endPoint y: 489, distance: 11.2
click at [1217, 496] on button "Select an answer" at bounding box center [1339, 512] width 371 height 34
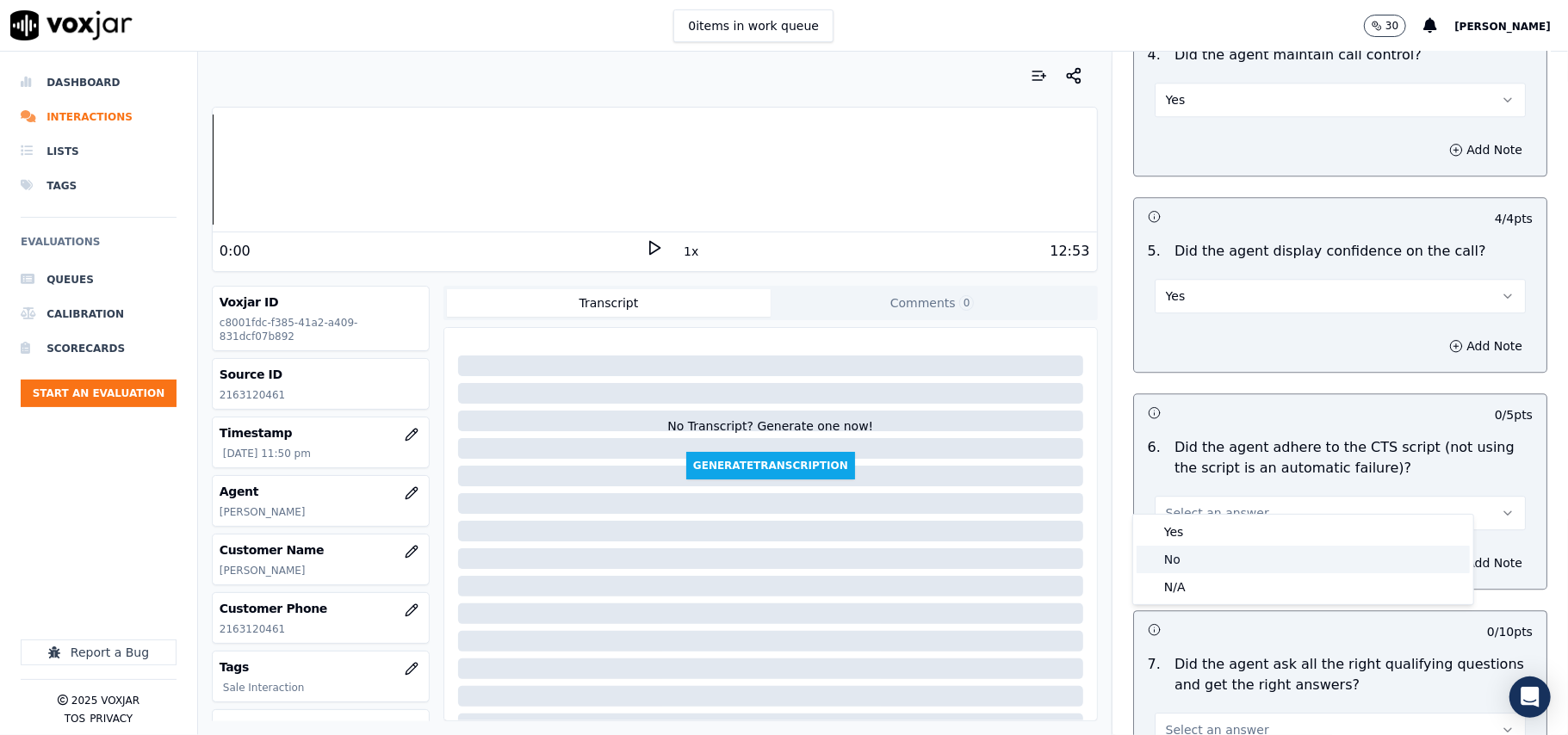
drag, startPoint x: 1202, startPoint y: 554, endPoint x: 1217, endPoint y: 537, distance: 22.7
click at [1200, 556] on div "No" at bounding box center [1303, 560] width 334 height 28
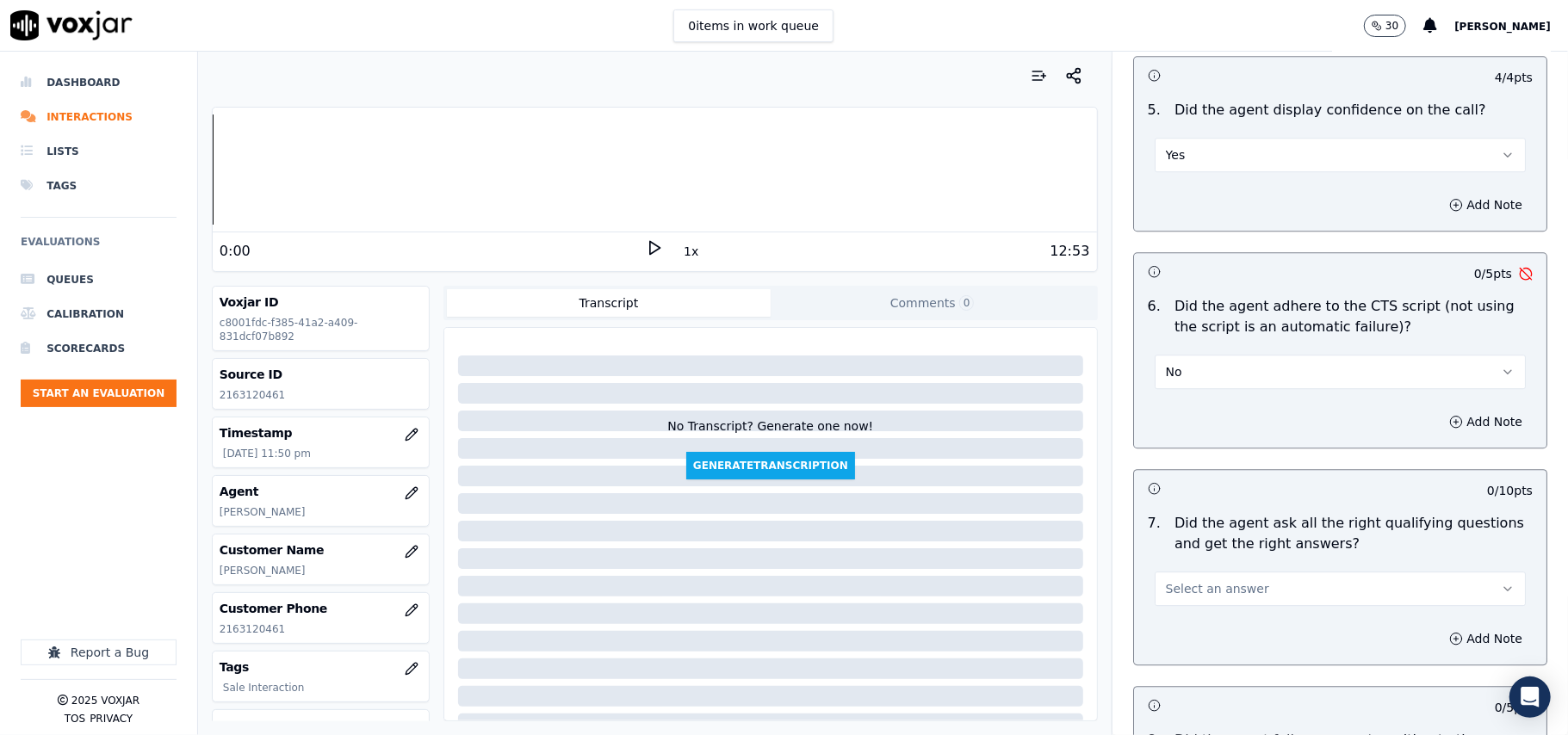
scroll to position [3444, 0]
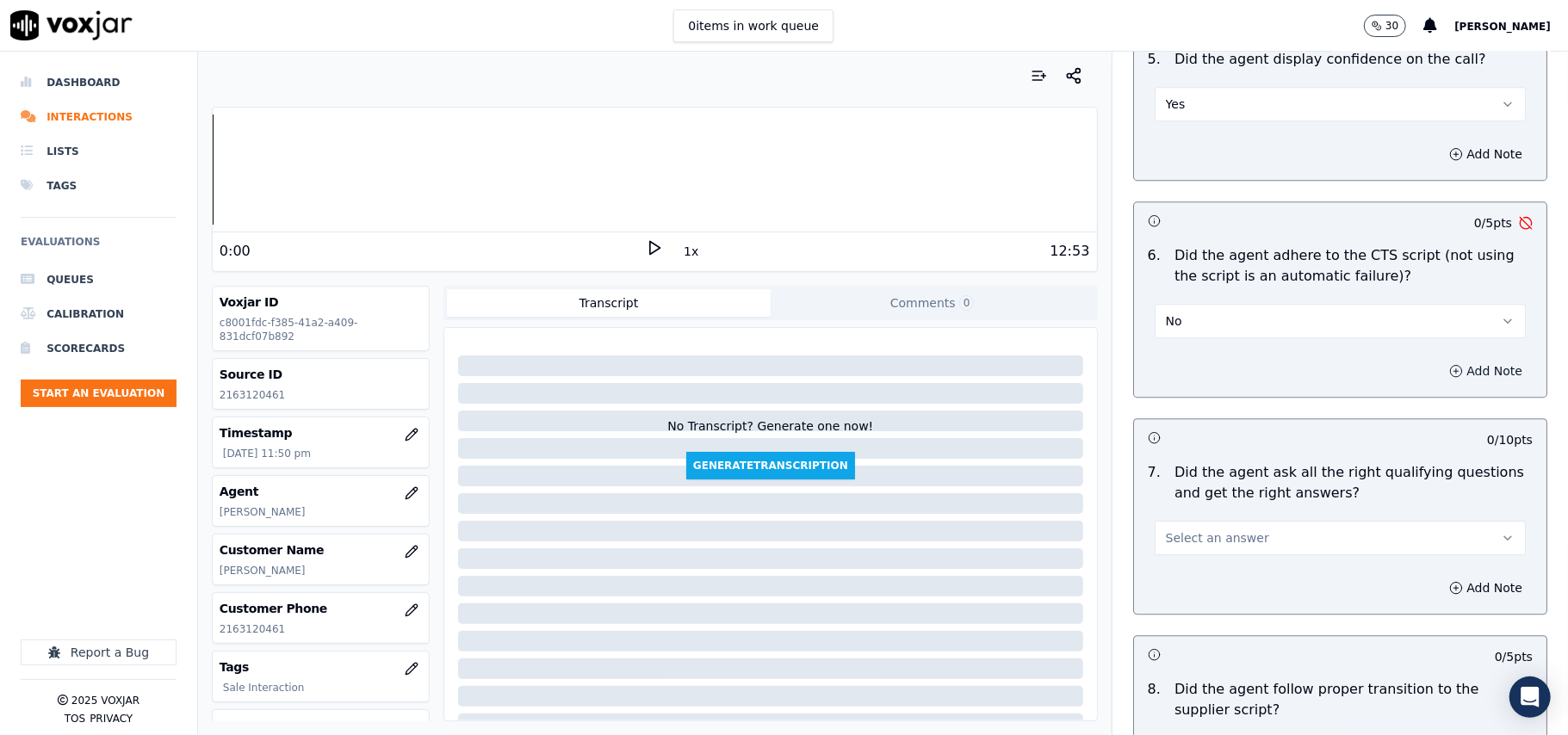
click at [1439, 359] on button "Add Note" at bounding box center [1485, 371] width 93 height 24
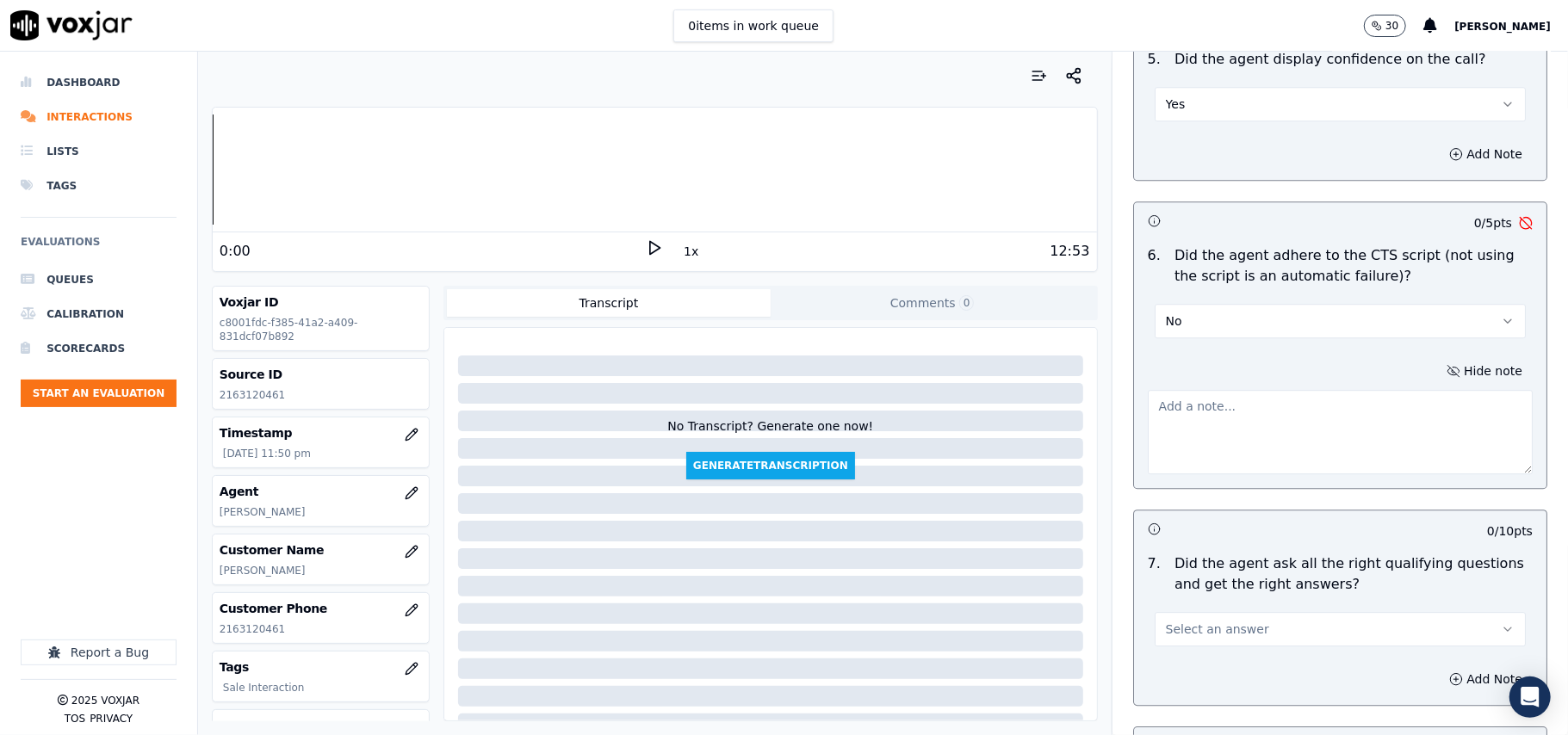
click at [1213, 414] on textarea at bounding box center [1340, 432] width 385 height 85
paste textarea "failed to ask if CX is current on the bill, failed to ask if CX can see the nam…"
click at [1207, 413] on textarea "failed to ask if CX is current on the bill, failed to ask if CX can see the nam…" at bounding box center [1340, 432] width 385 height 85
paste textarea "failed to ask if CX is current on the bill, failed to ask if CX can see the nam…"
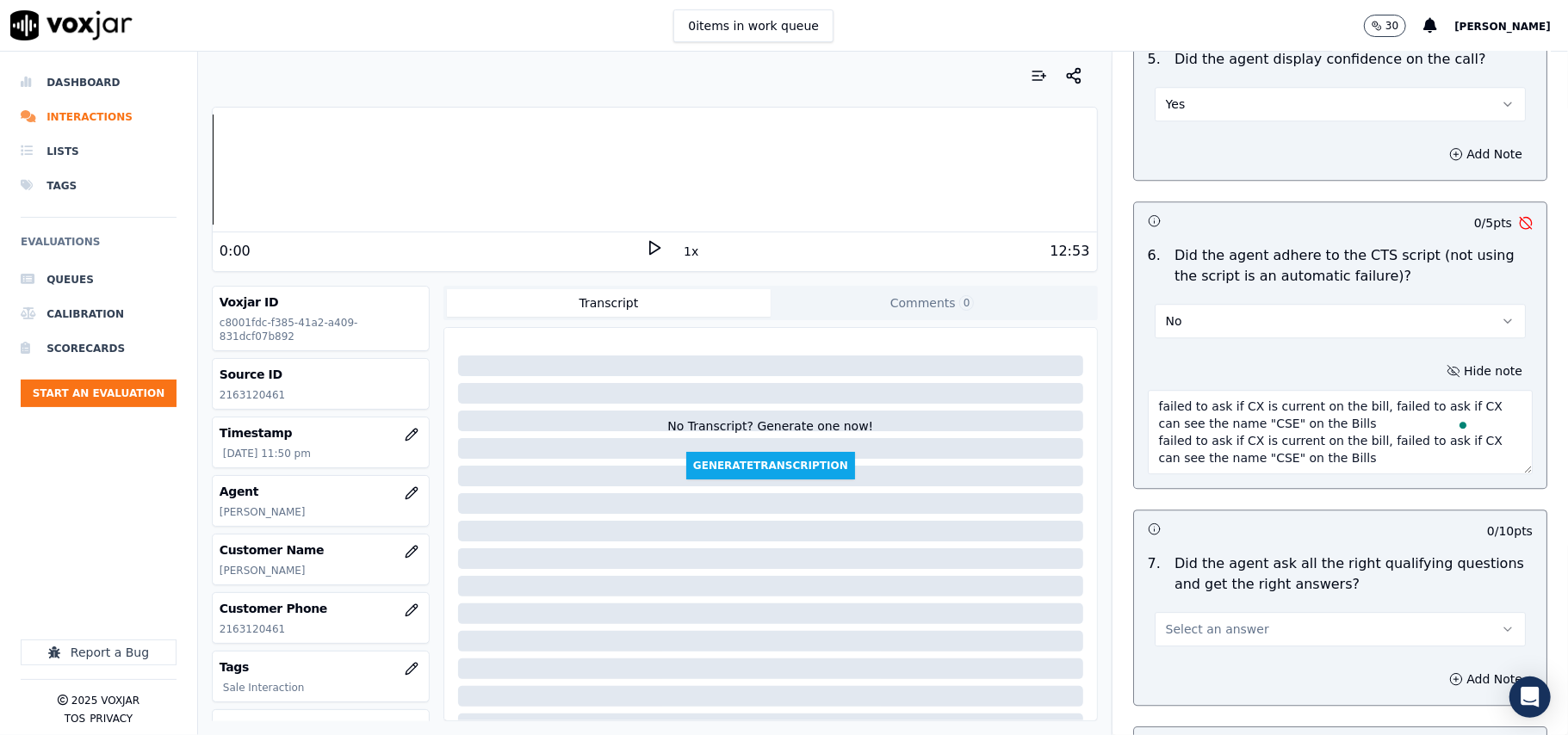
scroll to position [9, 0]
paste textarea "To enrich screen reader interactions, please activate Accessibility in Grammarl…"
click at [1234, 400] on textarea "failed to ask if CX is current on the bill, failed to ask if CX can see the nam…" at bounding box center [1340, 432] width 385 height 85
click at [1227, 408] on textarea "failed to ask if CX is current on the bill, failed to ask if CX can see the nam…" at bounding box center [1340, 432] width 385 height 85
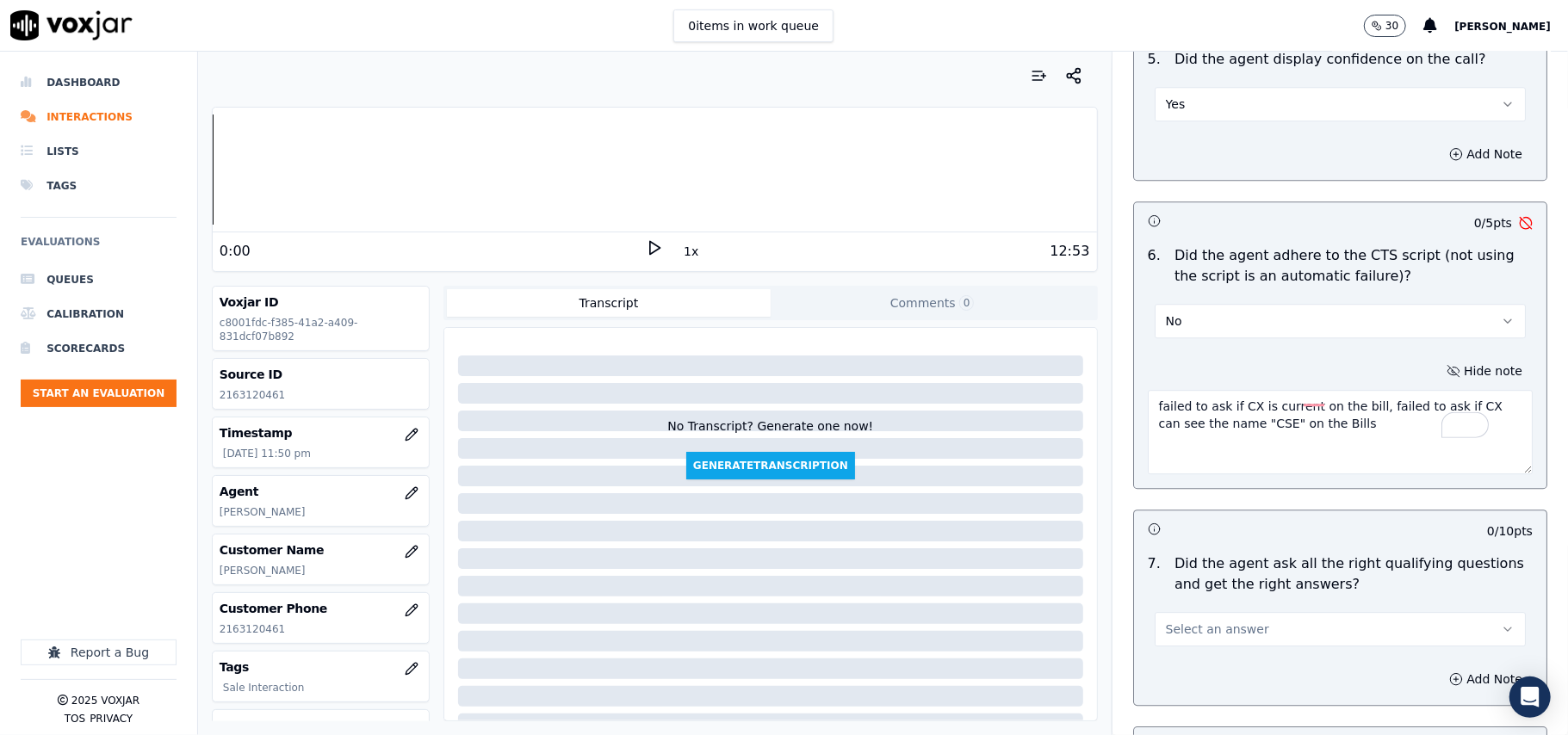
click at [1227, 408] on textarea "failed to ask if CX is current on the bill, failed to ask if CX can see the nam…" at bounding box center [1340, 432] width 385 height 85
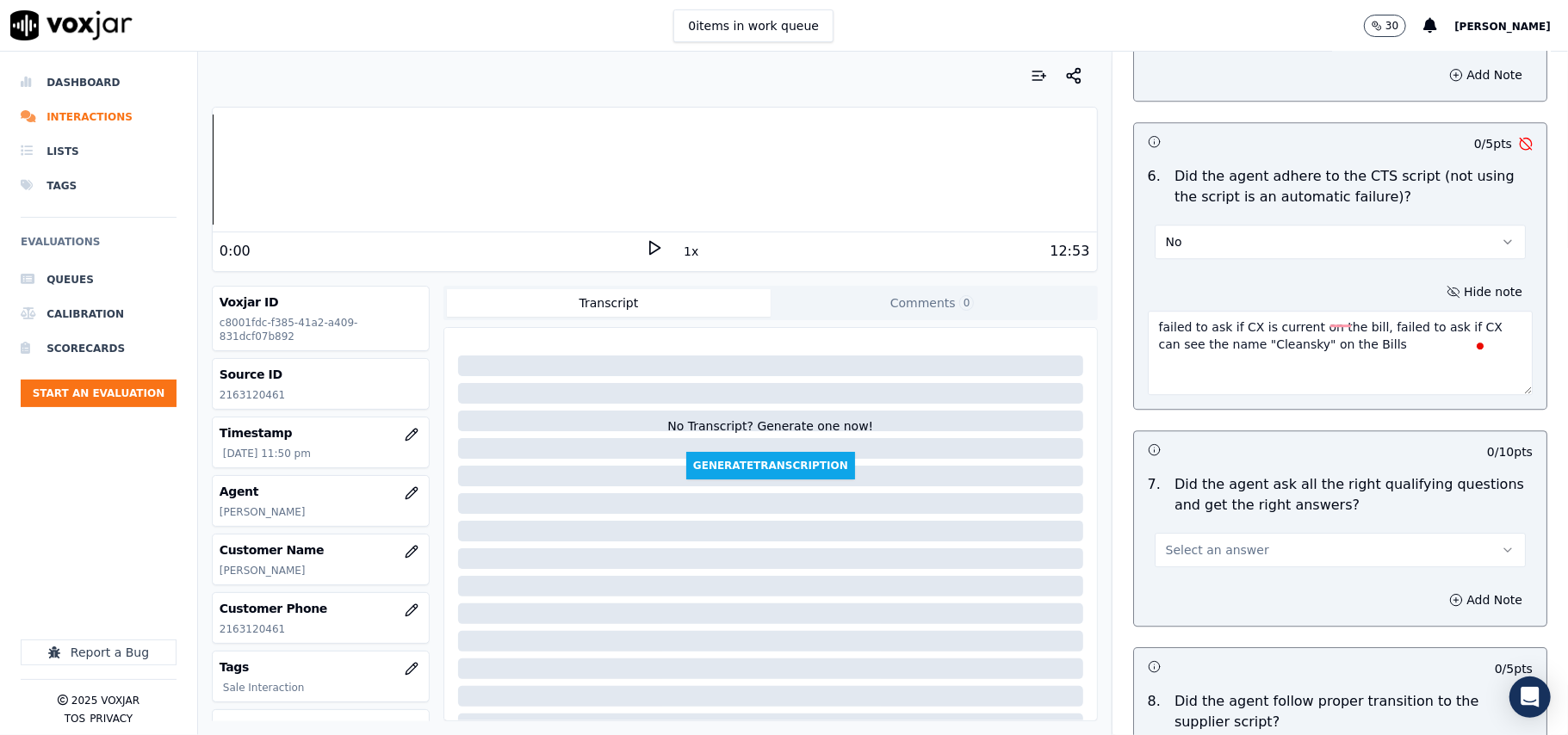
scroll to position [3635, 0]
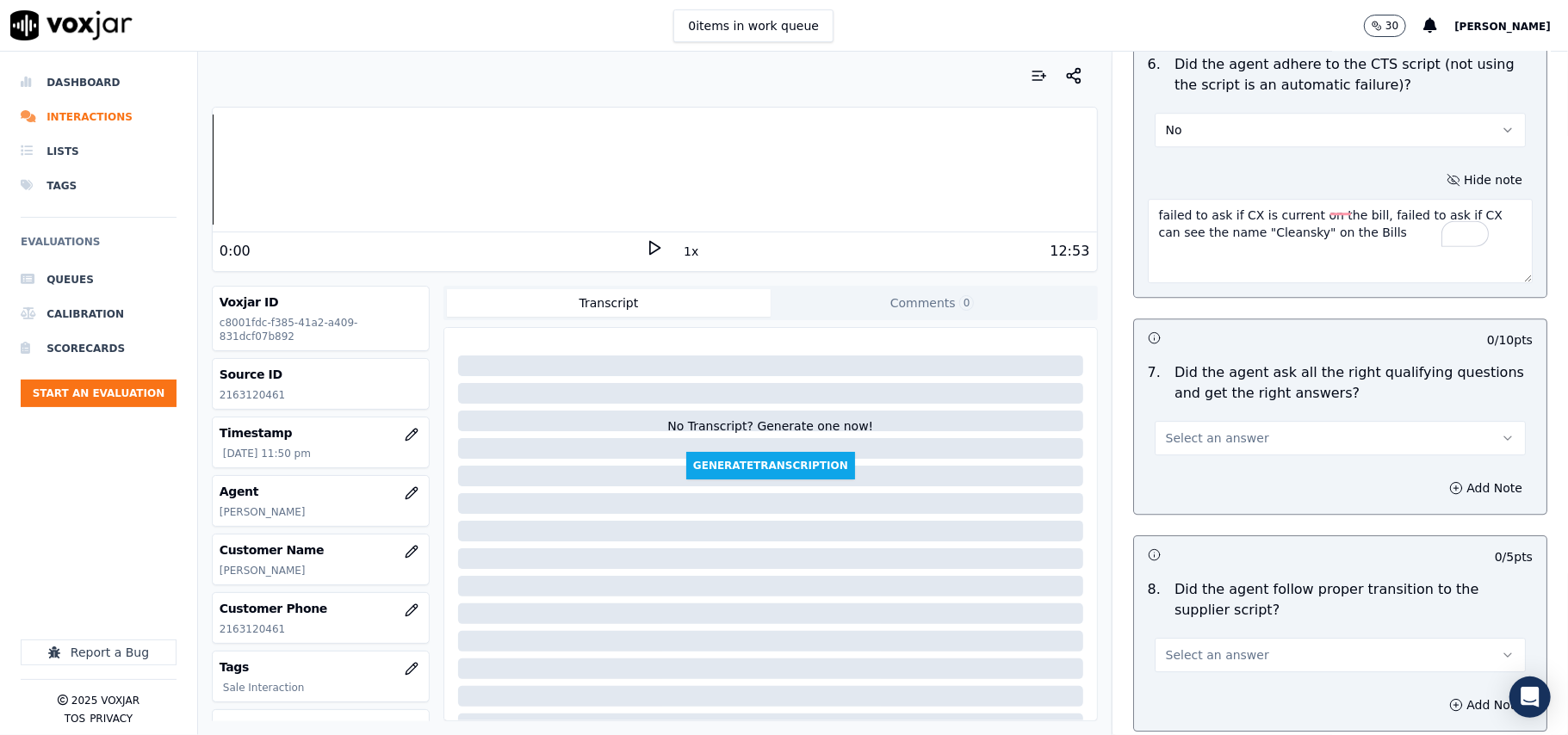
type textarea "failed to ask if CX is current on the bill, failed to ask if CX can see the nam…"
click at [1223, 430] on button "Select an answer" at bounding box center [1339, 437] width 371 height 34
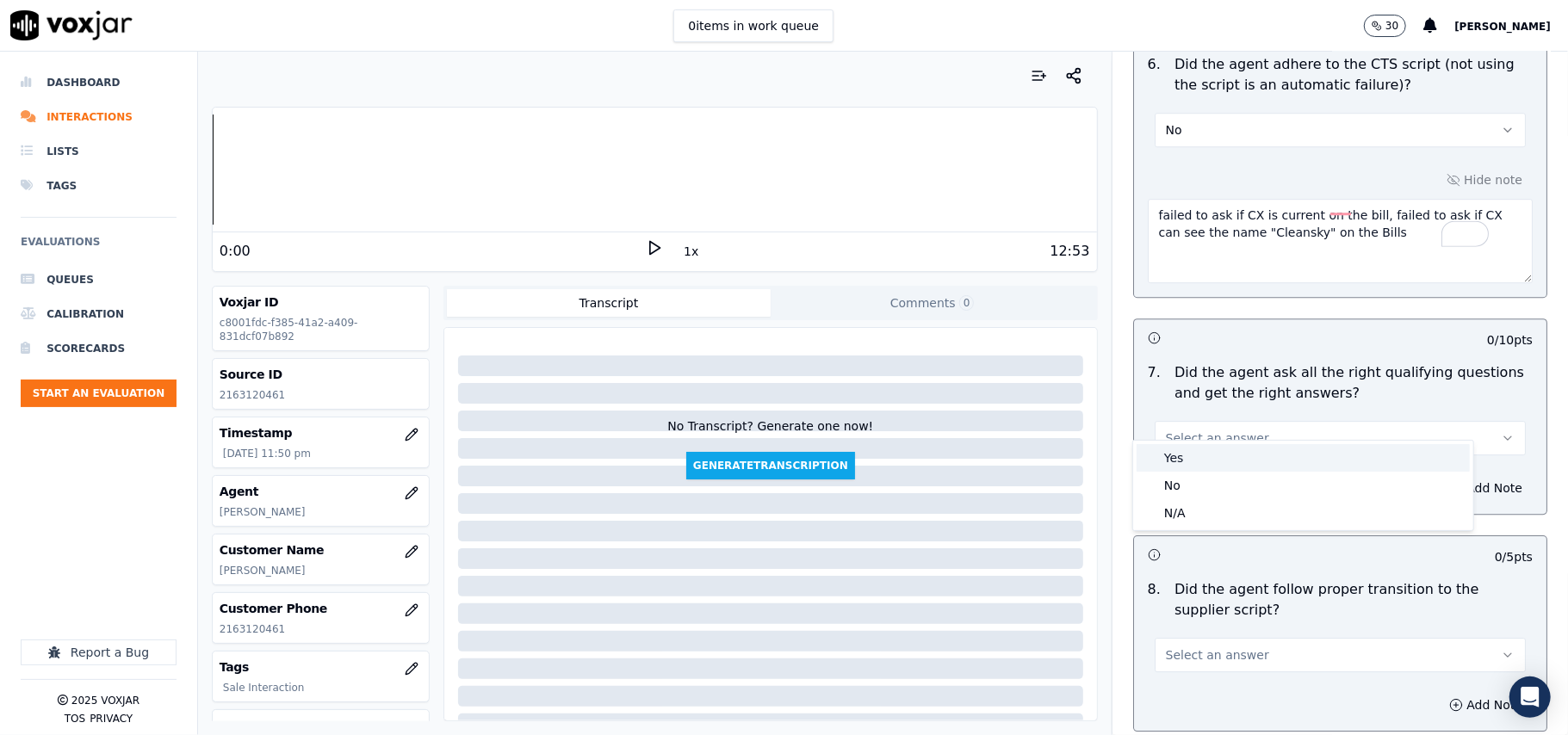
click at [1178, 456] on div "Yes" at bounding box center [1303, 458] width 334 height 28
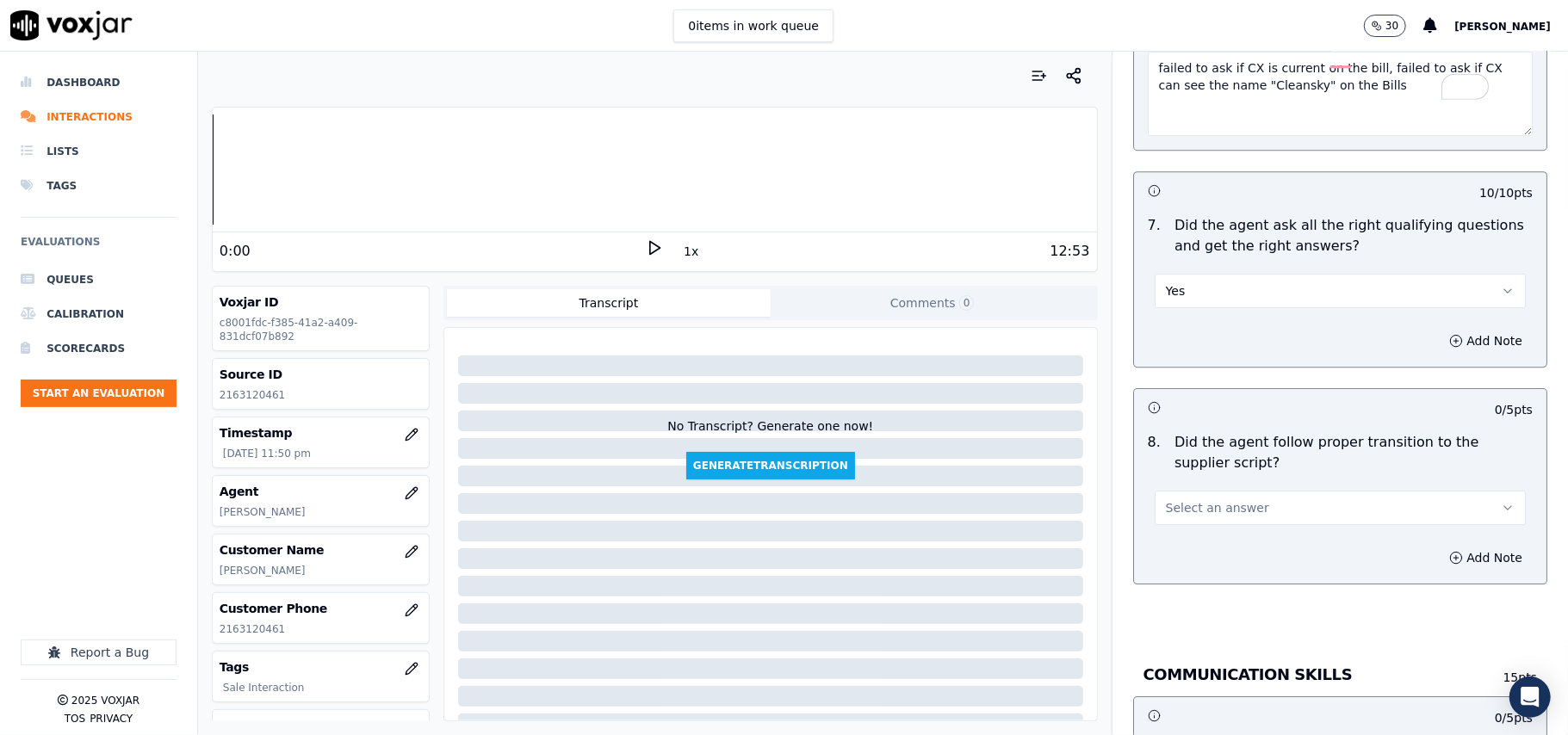
scroll to position [3826, 0]
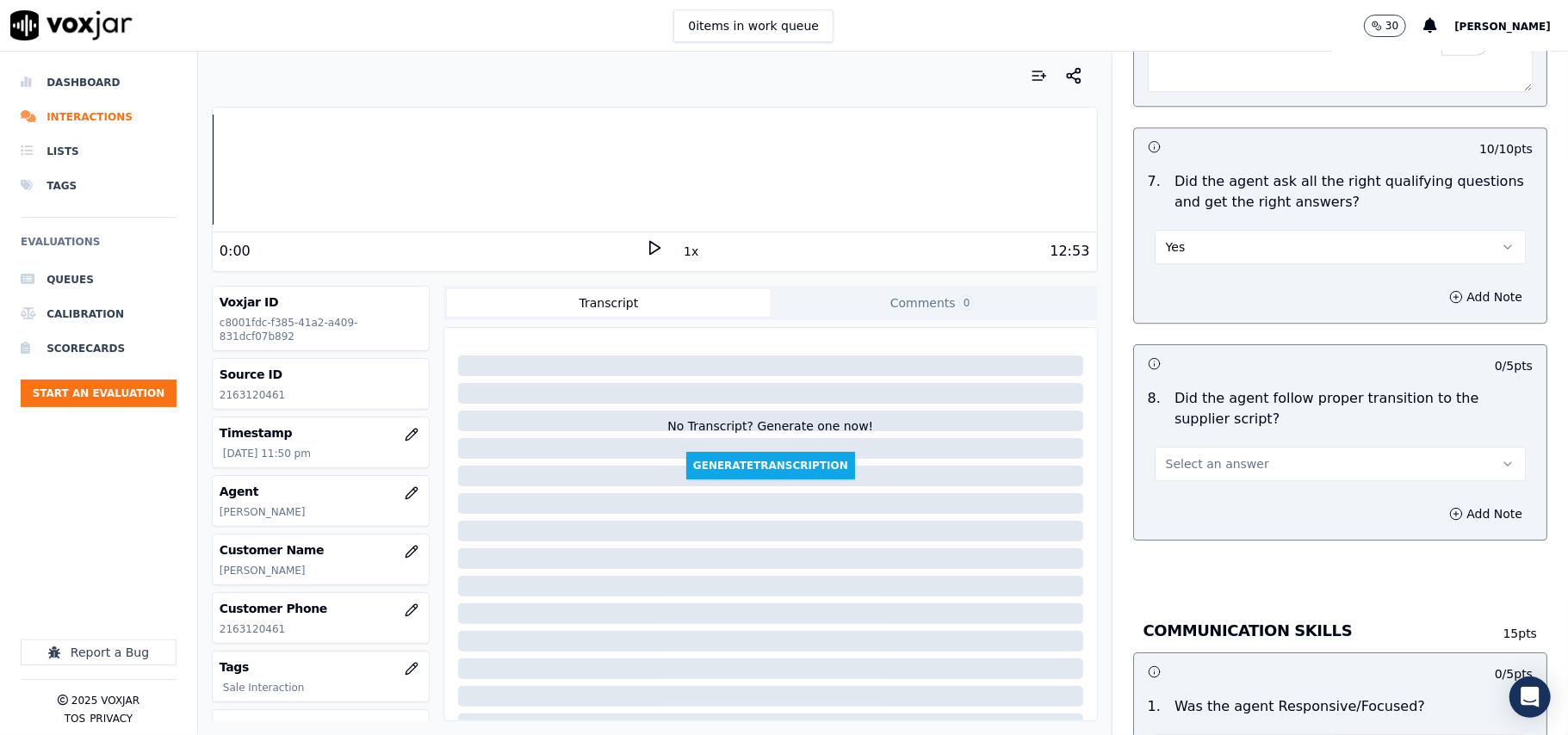
click at [1183, 230] on button "Yes" at bounding box center [1339, 246] width 371 height 34
click at [1181, 284] on div "No" at bounding box center [1303, 295] width 334 height 28
click at [1454, 285] on button "Add Note" at bounding box center [1485, 297] width 93 height 24
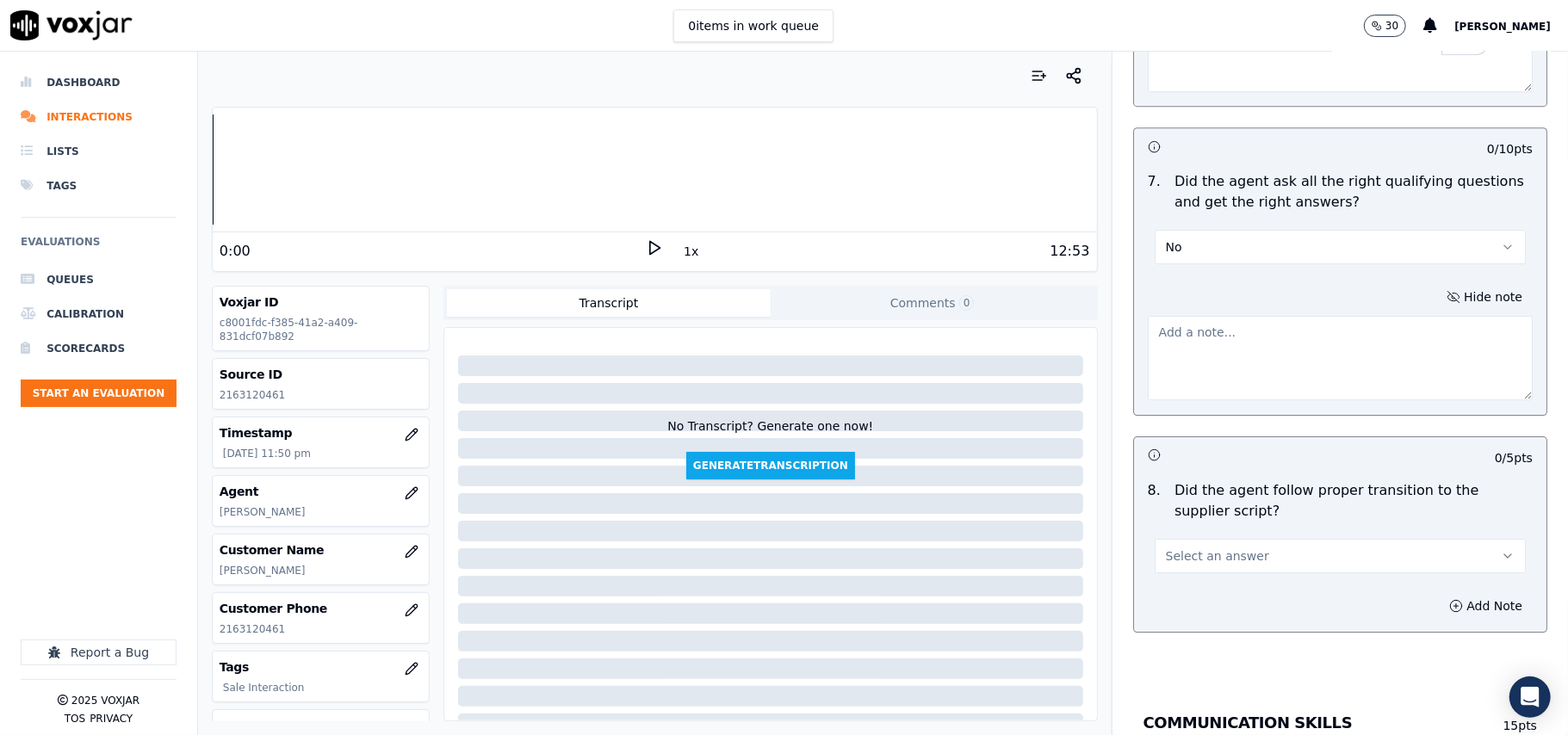
click at [1189, 340] on textarea at bounding box center [1340, 358] width 385 height 85
paste textarea "failed to ask if CX is current on the bill"
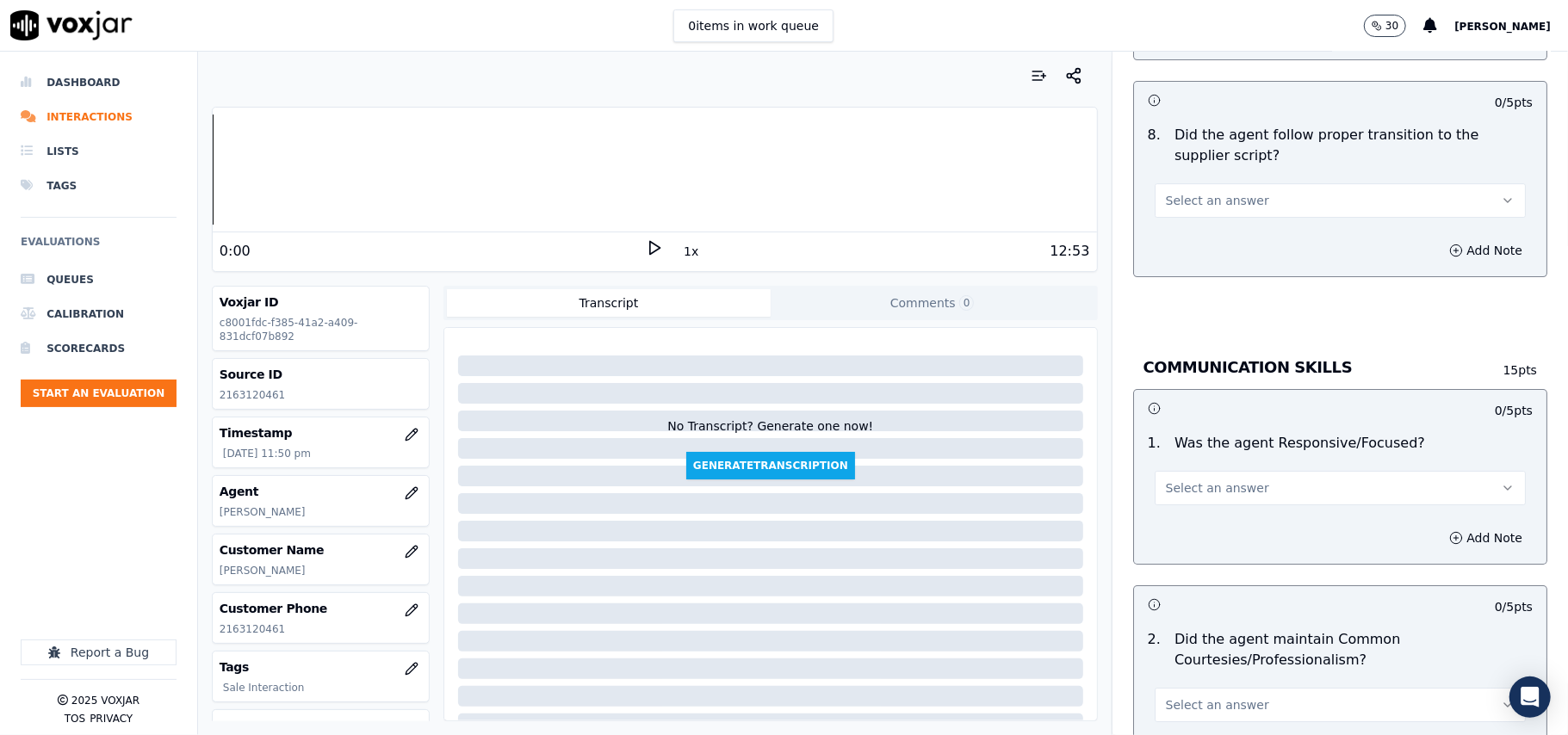
scroll to position [4209, 0]
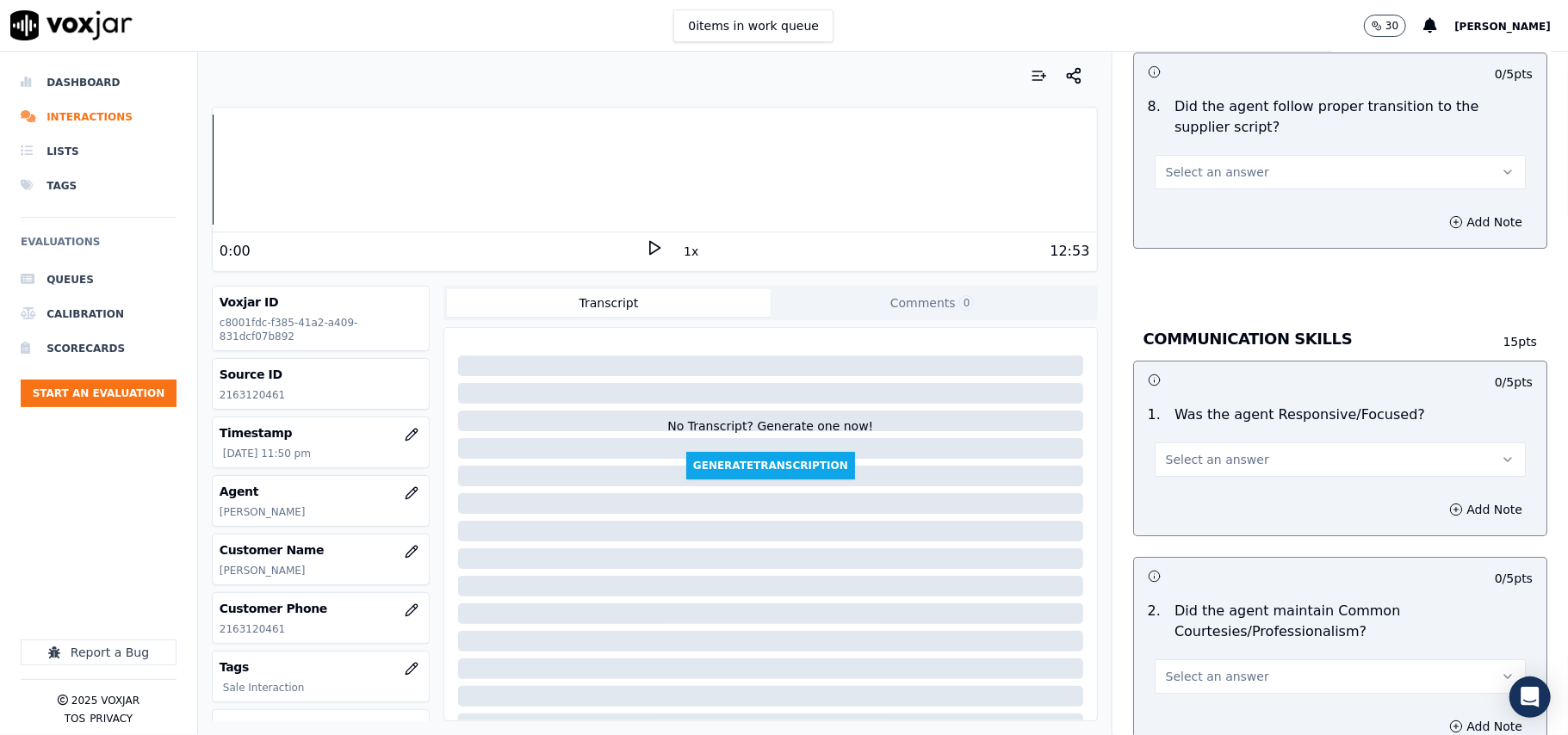
type textarea "failed to ask if CX is current on the bill"
click at [1174, 163] on span "Select an answer" at bounding box center [1217, 172] width 103 height 17
click at [1159, 175] on div "Yes No N/A" at bounding box center [1303, 221] width 342 height 92
click at [1173, 186] on div "Yes" at bounding box center [1303, 194] width 334 height 28
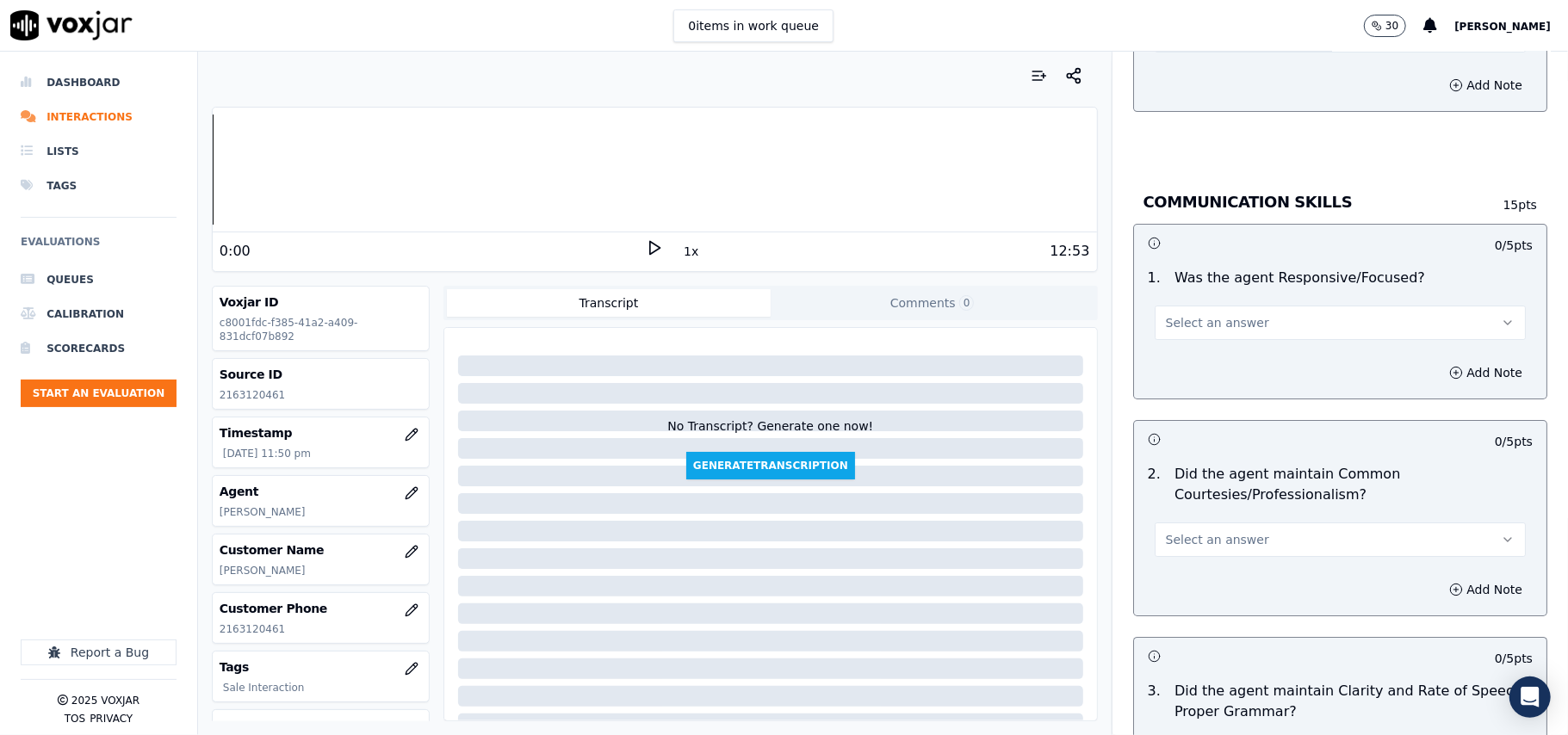
scroll to position [4399, 0]
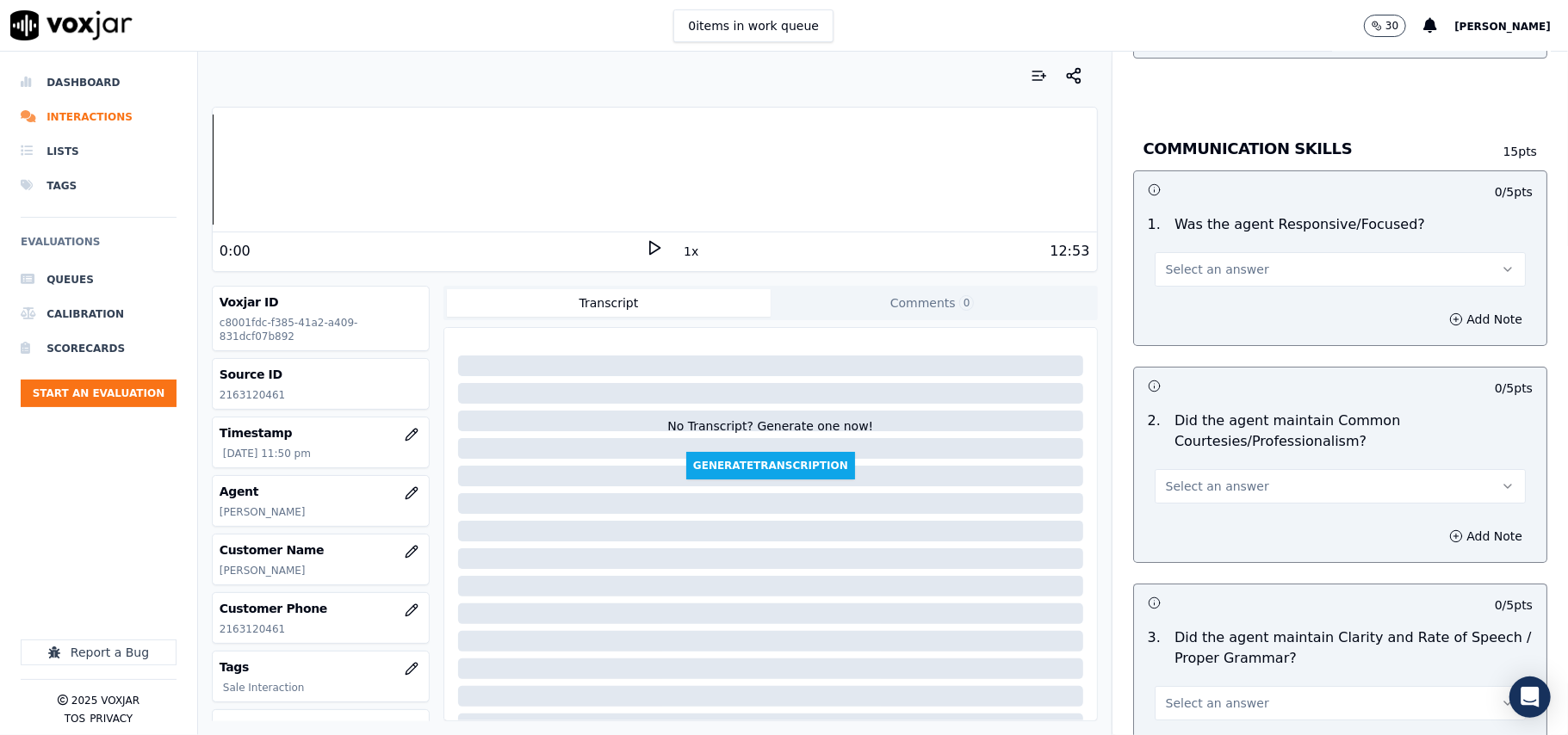
click at [1209, 274] on div "1 . Was the agent Responsive/Focused? Select an answer" at bounding box center [1340, 251] width 412 height 86
click at [1203, 263] on button "Select an answer" at bounding box center [1339, 269] width 371 height 34
click at [1200, 283] on div "Yes" at bounding box center [1303, 292] width 334 height 28
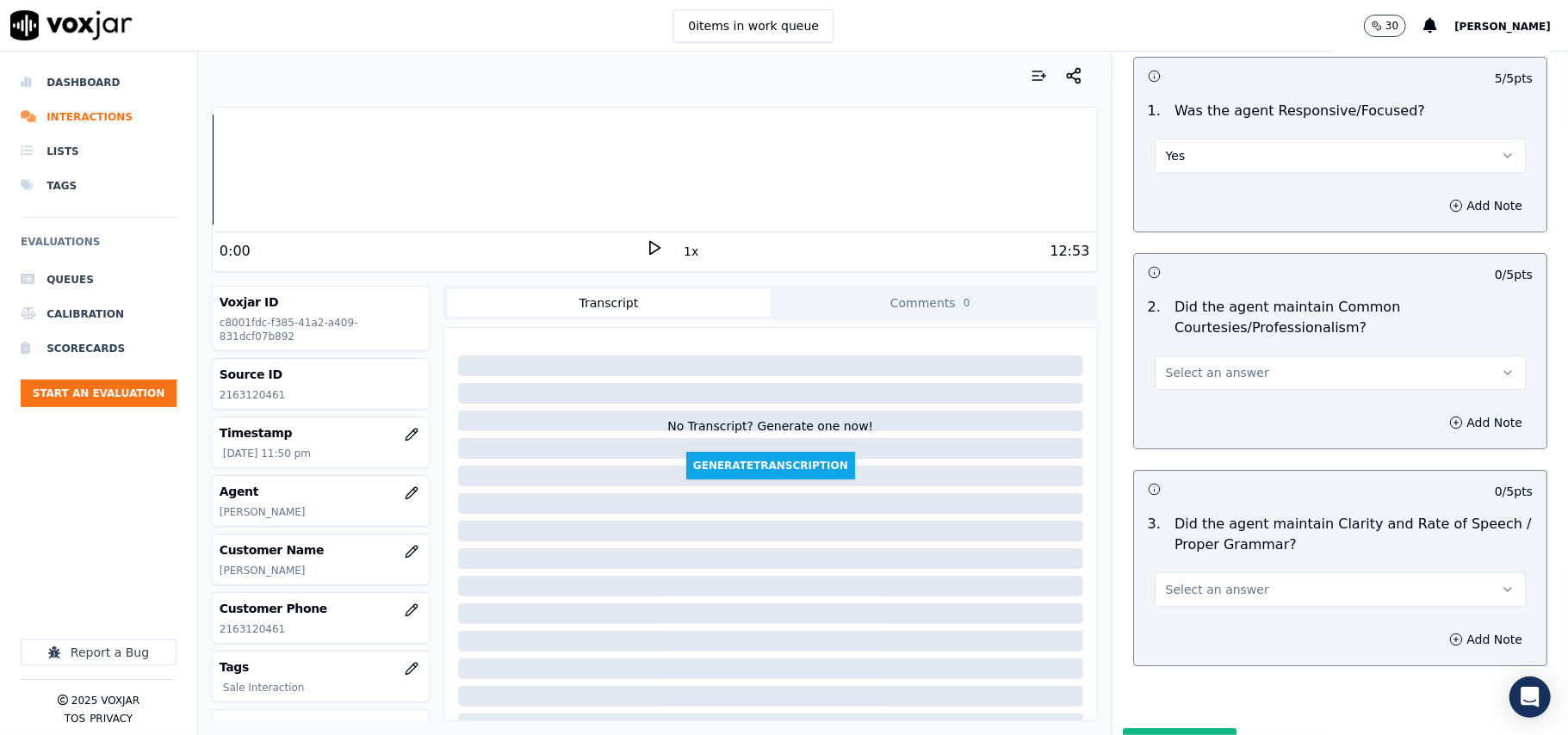
scroll to position [4584, 0]
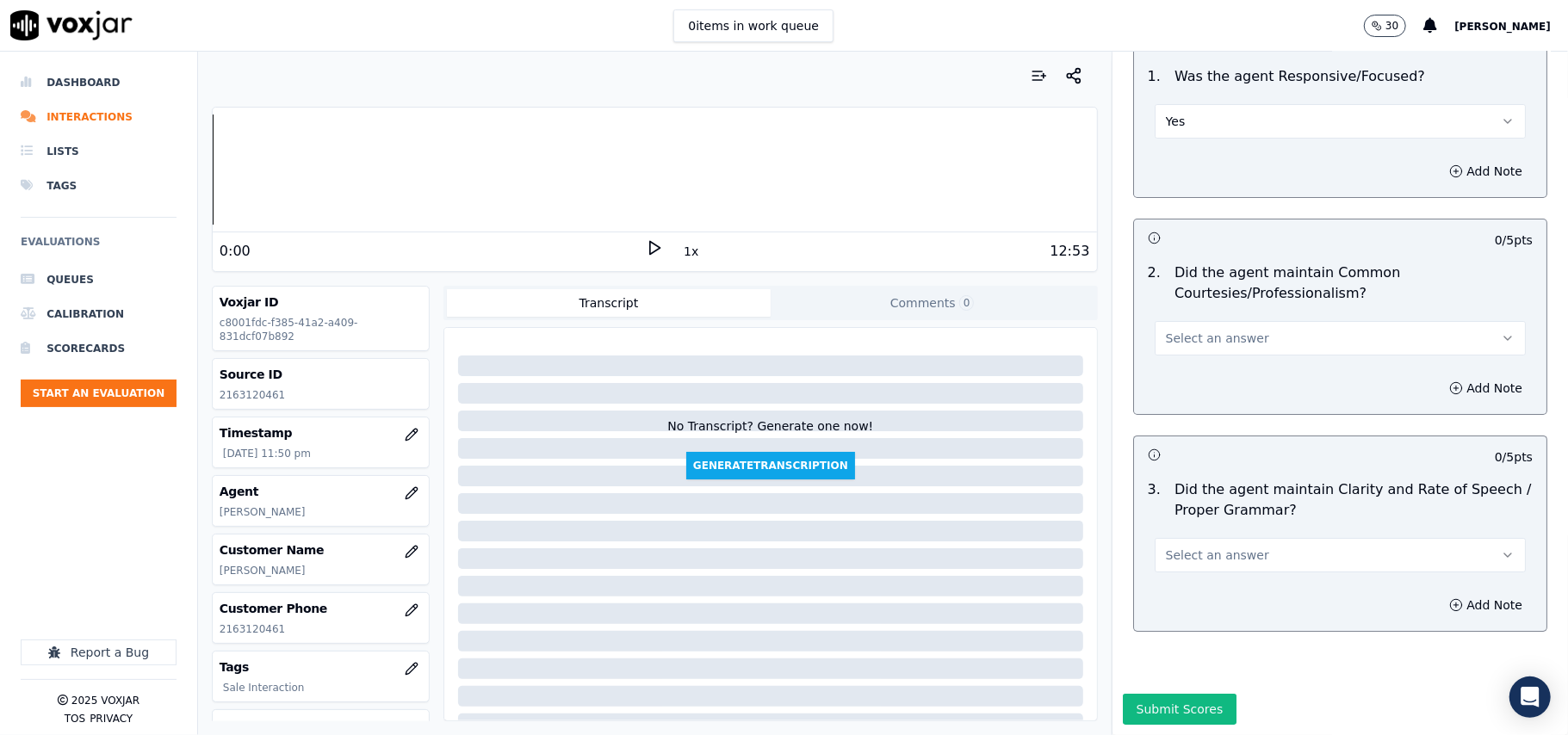
click at [1183, 321] on button "Select an answer" at bounding box center [1339, 338] width 371 height 34
click at [1193, 327] on div "Yes" at bounding box center [1303, 325] width 334 height 28
click at [1196, 546] on span "Select an answer" at bounding box center [1217, 555] width 103 height 17
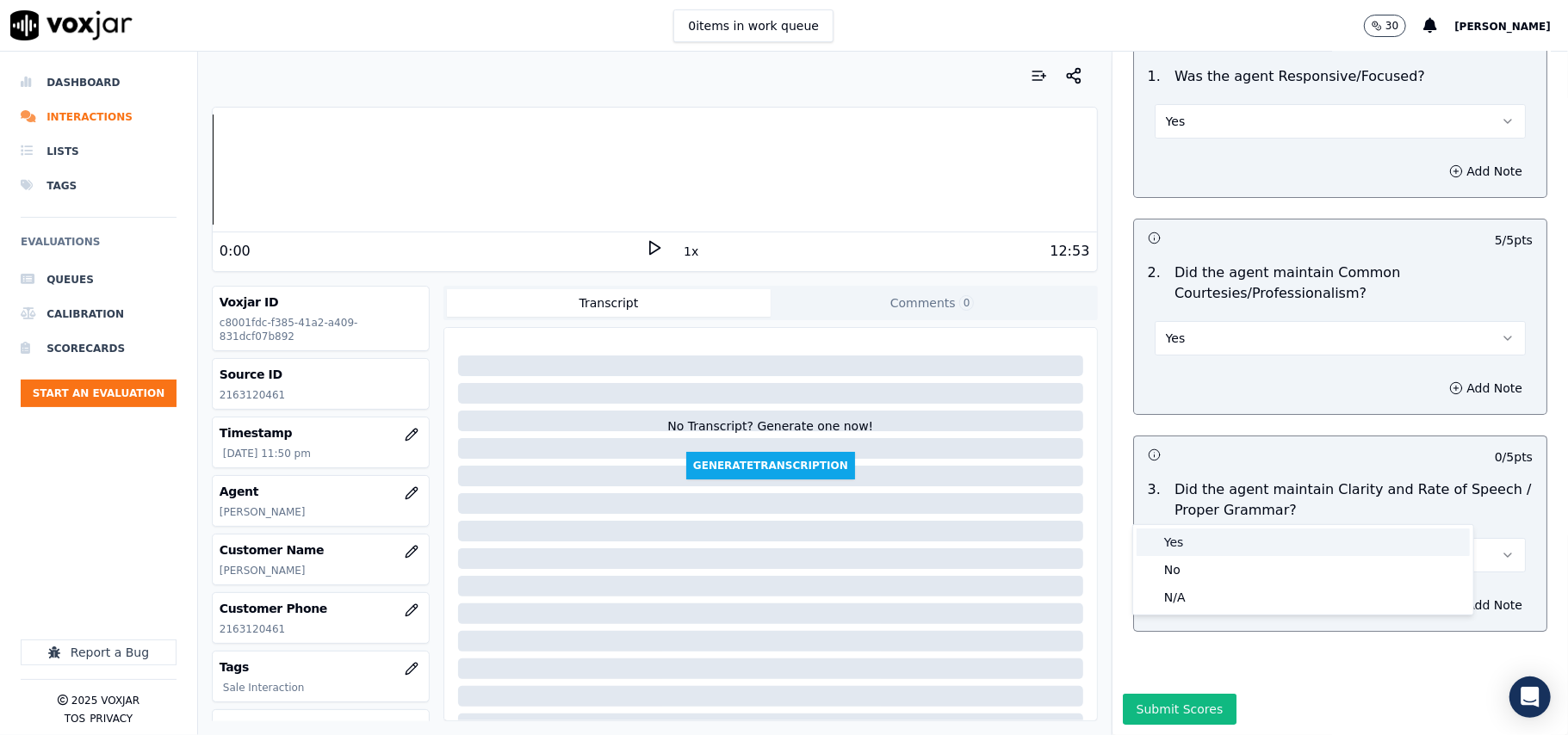
click at [1193, 532] on div "Yes" at bounding box center [1303, 543] width 334 height 28
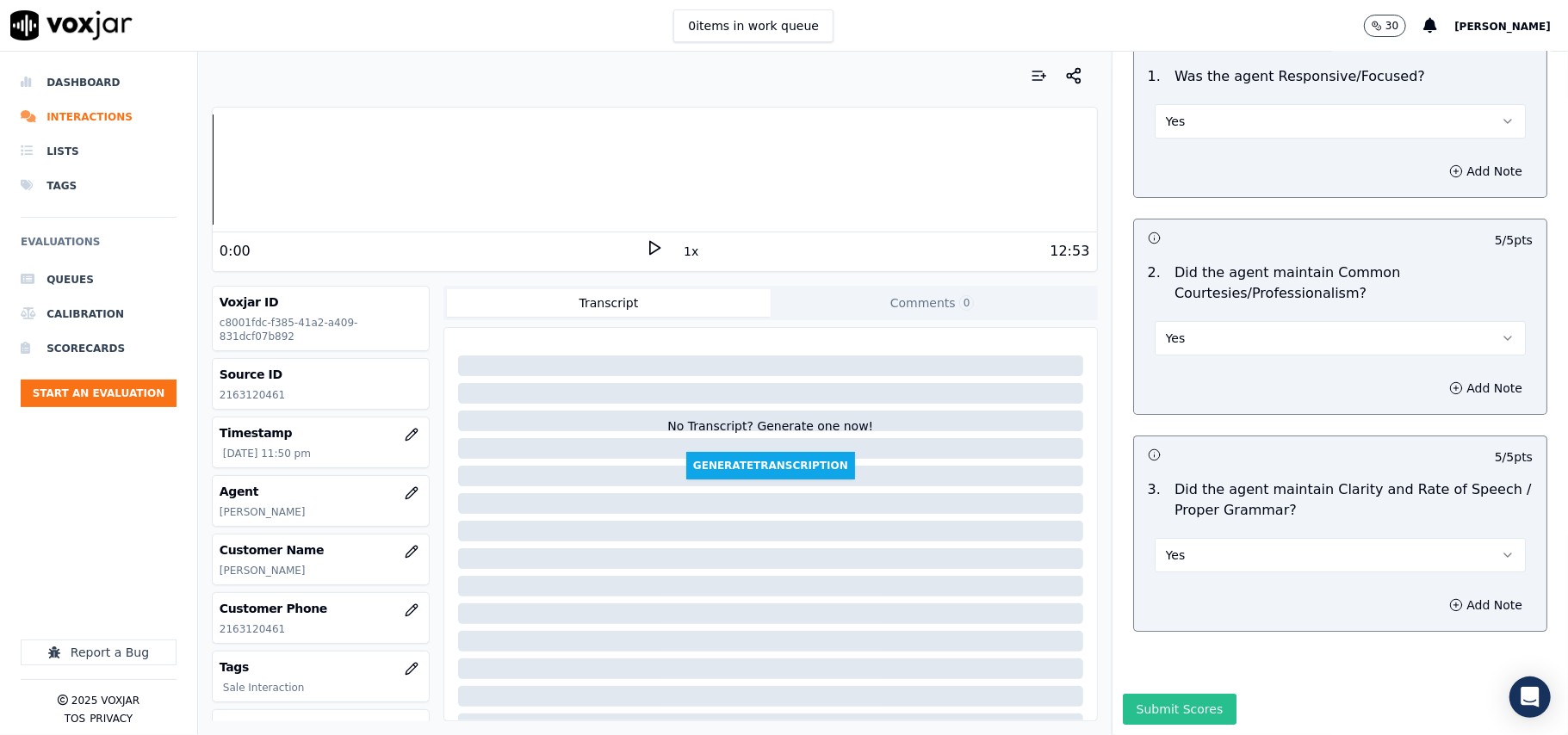
click at [1172, 694] on button "Submit Scores" at bounding box center [1179, 710] width 114 height 31
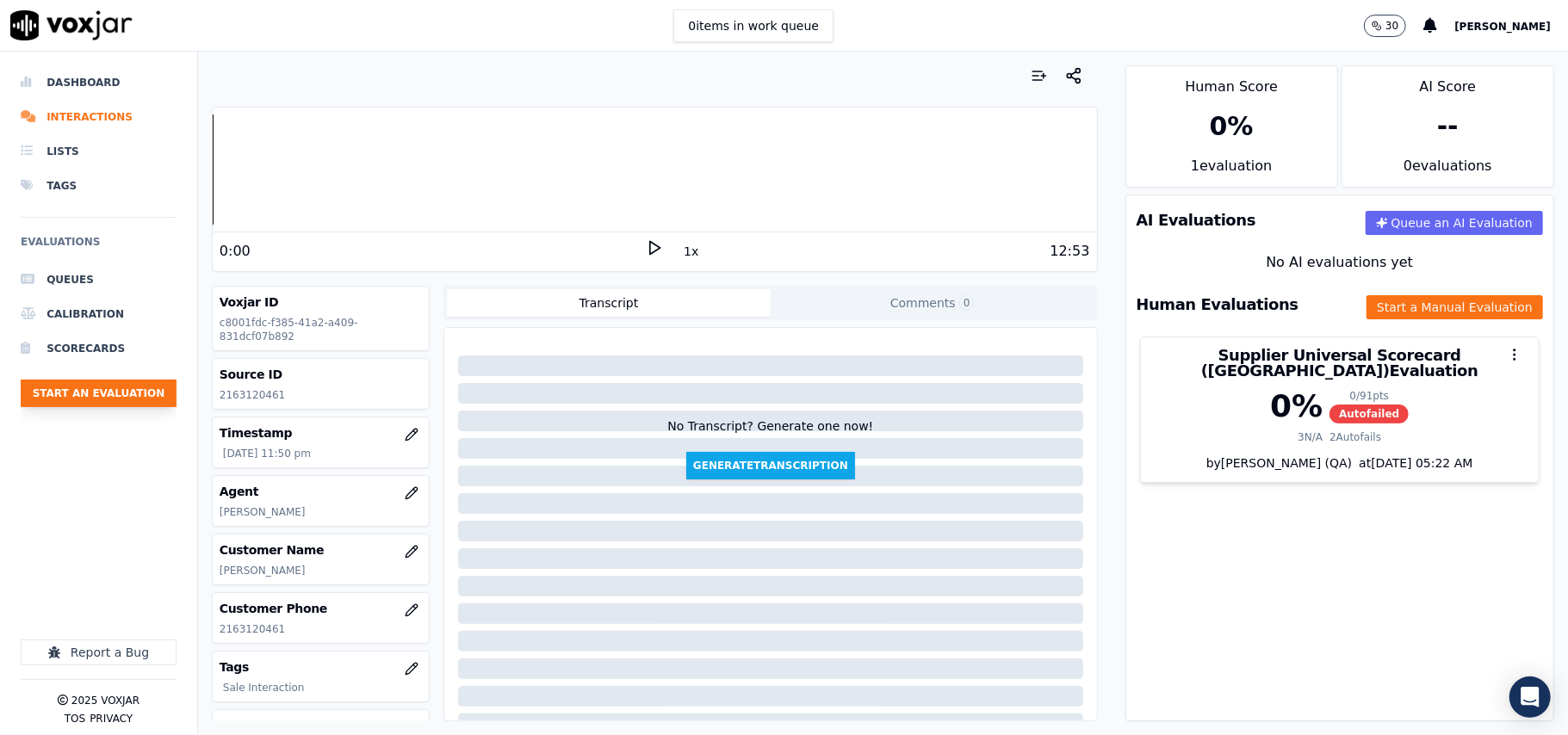
click at [107, 388] on button "Start an Evaluation" at bounding box center [99, 394] width 156 height 28
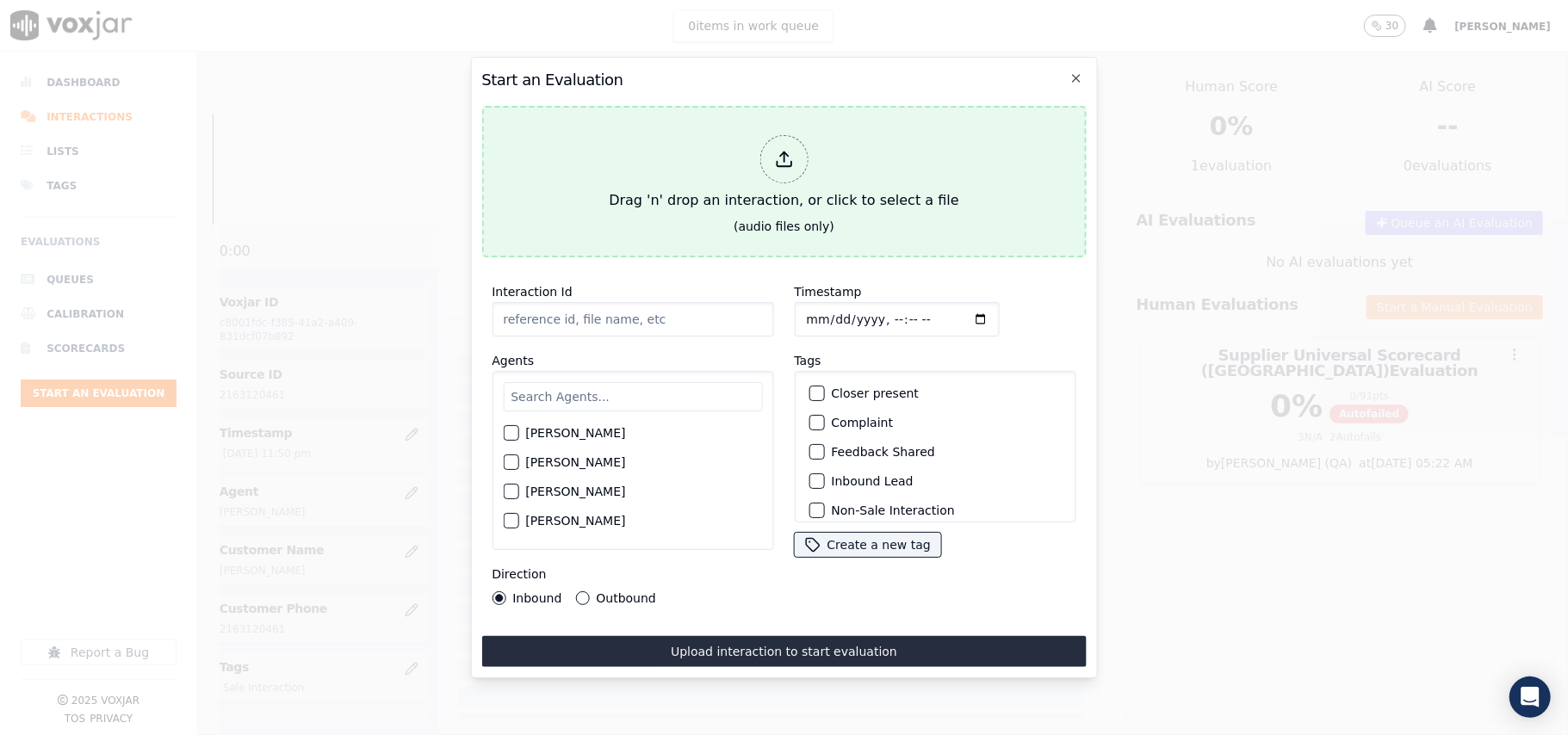
click at [732, 132] on div "Drag 'n' drop an interaction, or click to select a file" at bounding box center [783, 173] width 363 height 90
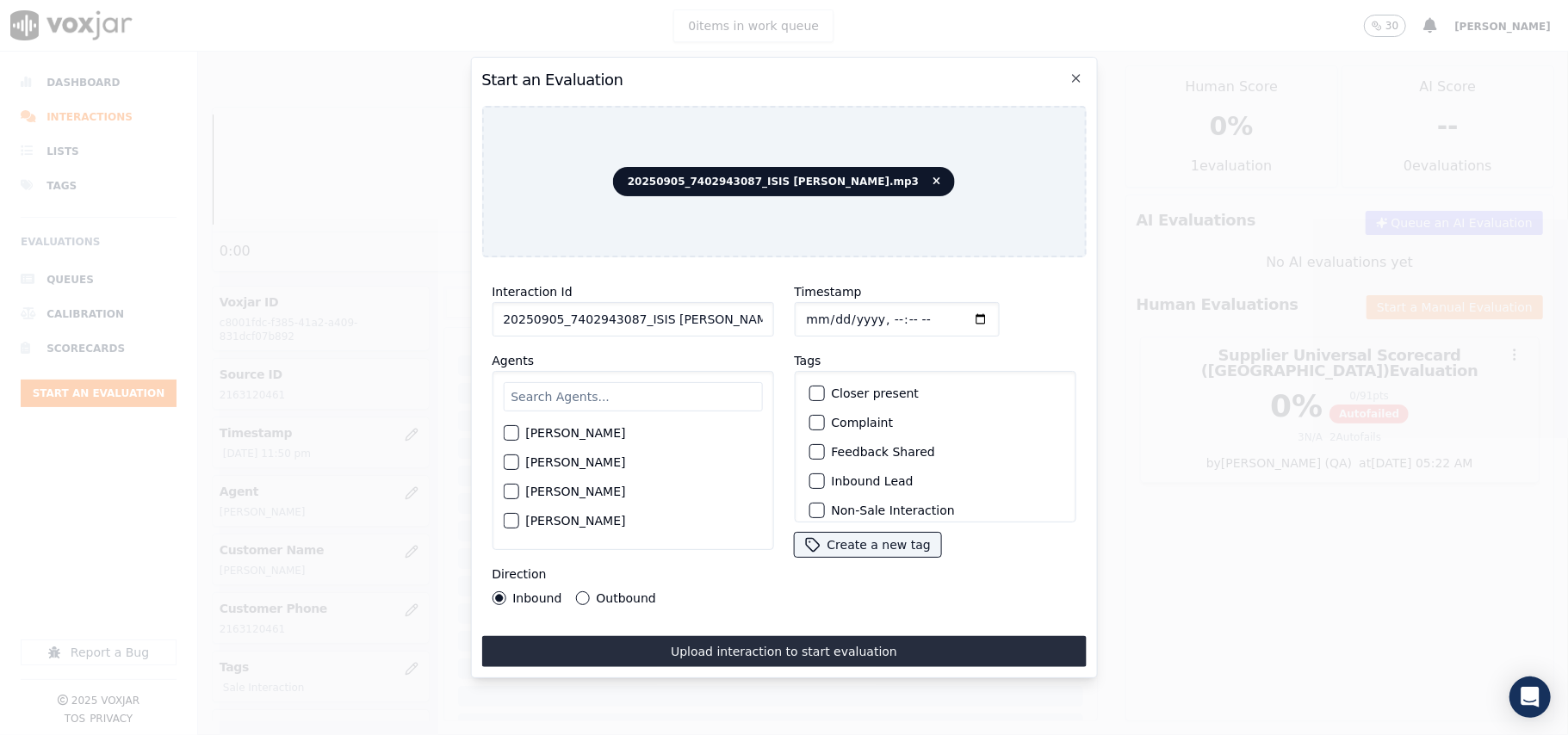
click at [618, 317] on input "20250905_7402943087_ISIS [PERSON_NAME].mp3" at bounding box center [632, 319] width 281 height 34
paste input "7402943087"
type input "7402943087"
click at [832, 315] on input "Timestamp" at bounding box center [896, 319] width 205 height 34
click at [821, 308] on input "Timestamp" at bounding box center [896, 319] width 205 height 34
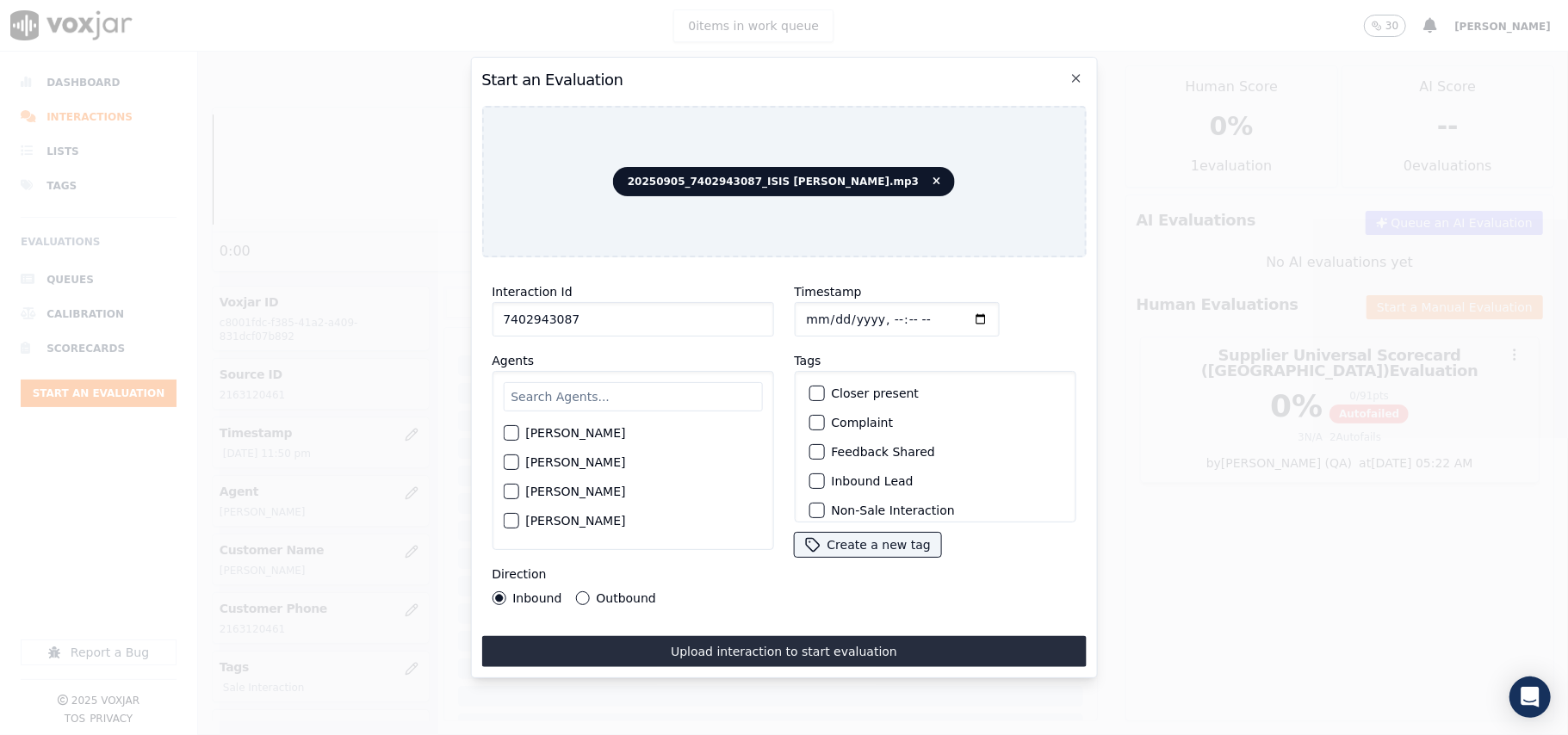
type input "[DATE]T23:52"
click at [618, 410] on div "[PERSON_NAME] [PERSON_NAME] [PERSON_NAME] [PERSON_NAME] [PERSON_NAME] [PERSON_N…" at bounding box center [632, 460] width 281 height 179
click at [631, 403] on input "text" at bounding box center [632, 397] width 259 height 30
type input "ISIS"
click at [516, 432] on div "button" at bounding box center [510, 438] width 12 height 12
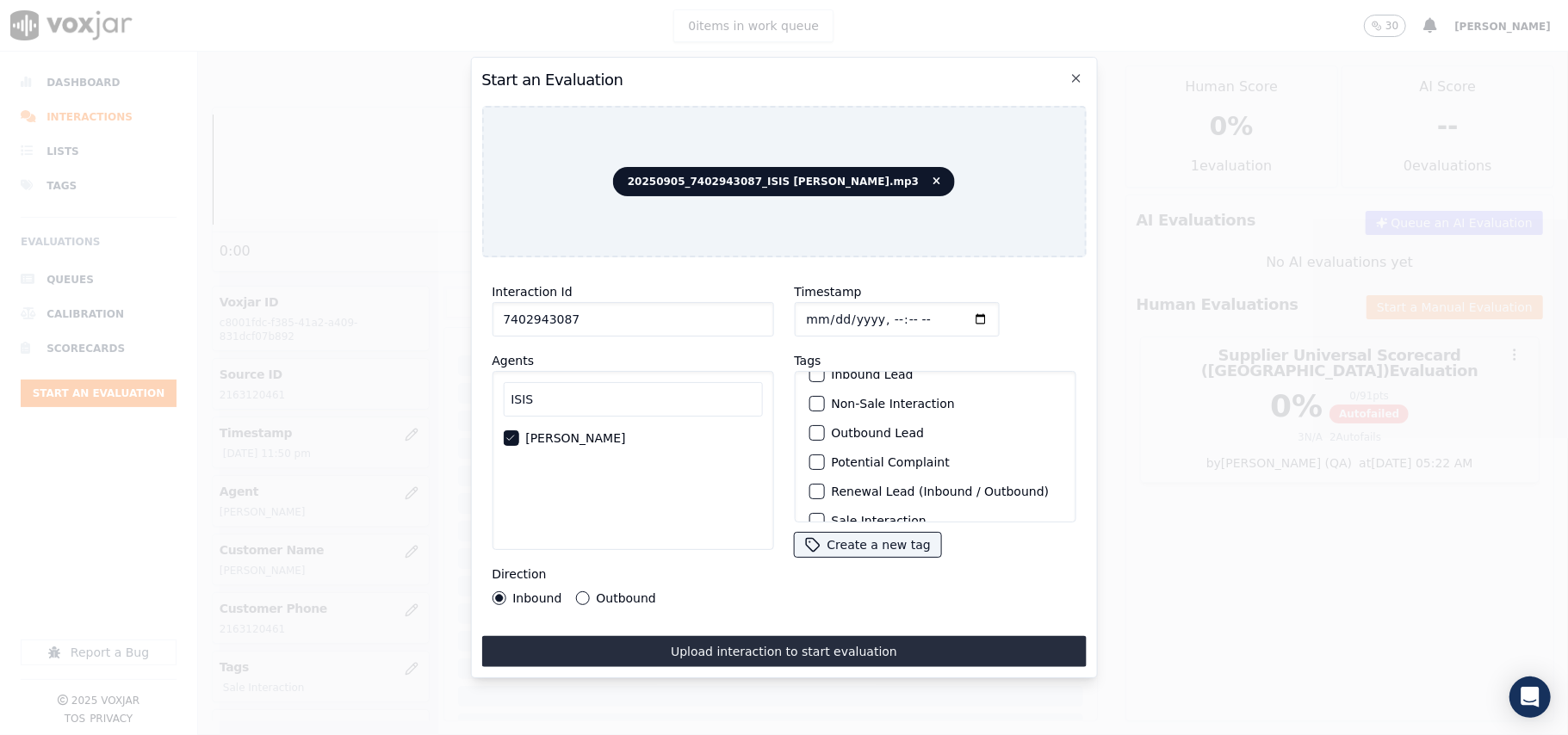
scroll to position [150, 0]
click at [896, 494] on label "Sale Interaction" at bounding box center [878, 500] width 94 height 12
click at [824, 492] on button "Sale Interaction" at bounding box center [816, 500] width 16 height 16
click at [603, 593] on label "Outbound" at bounding box center [625, 599] width 59 height 12
click at [589, 592] on button "Outbound" at bounding box center [582, 599] width 14 height 14
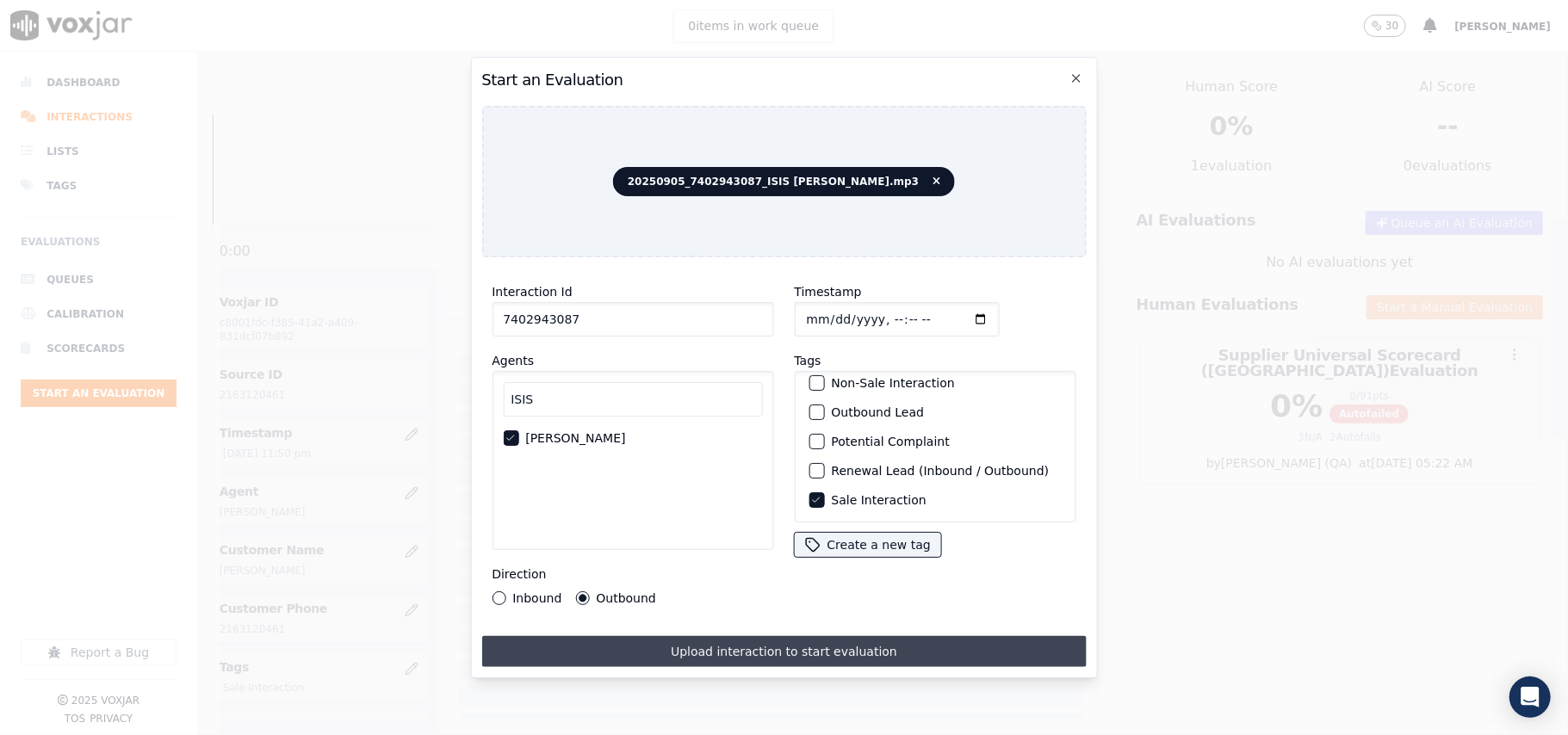
click at [675, 637] on button "Upload interaction to start evaluation" at bounding box center [783, 652] width 604 height 31
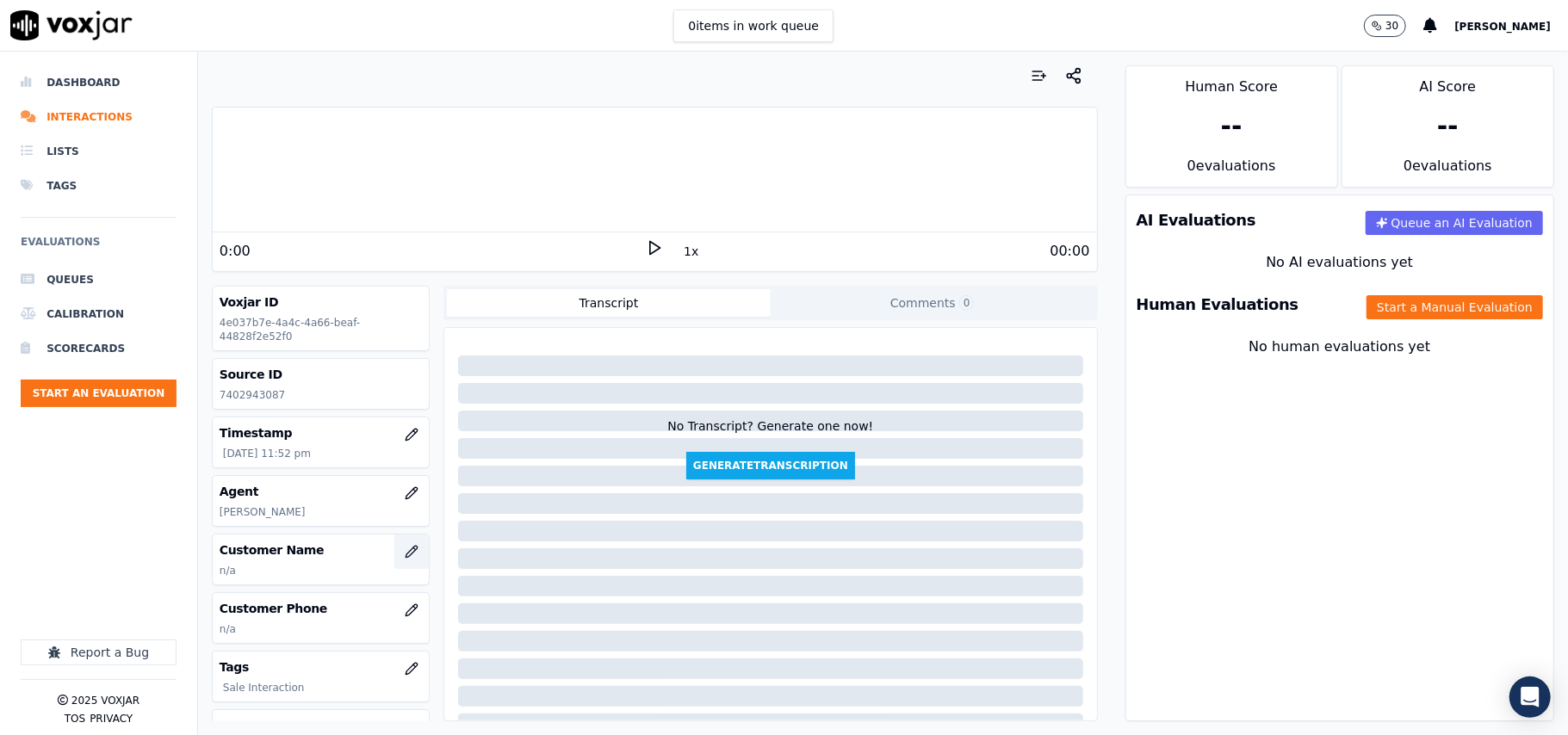
click at [405, 551] on icon "button" at bounding box center [412, 552] width 14 height 14
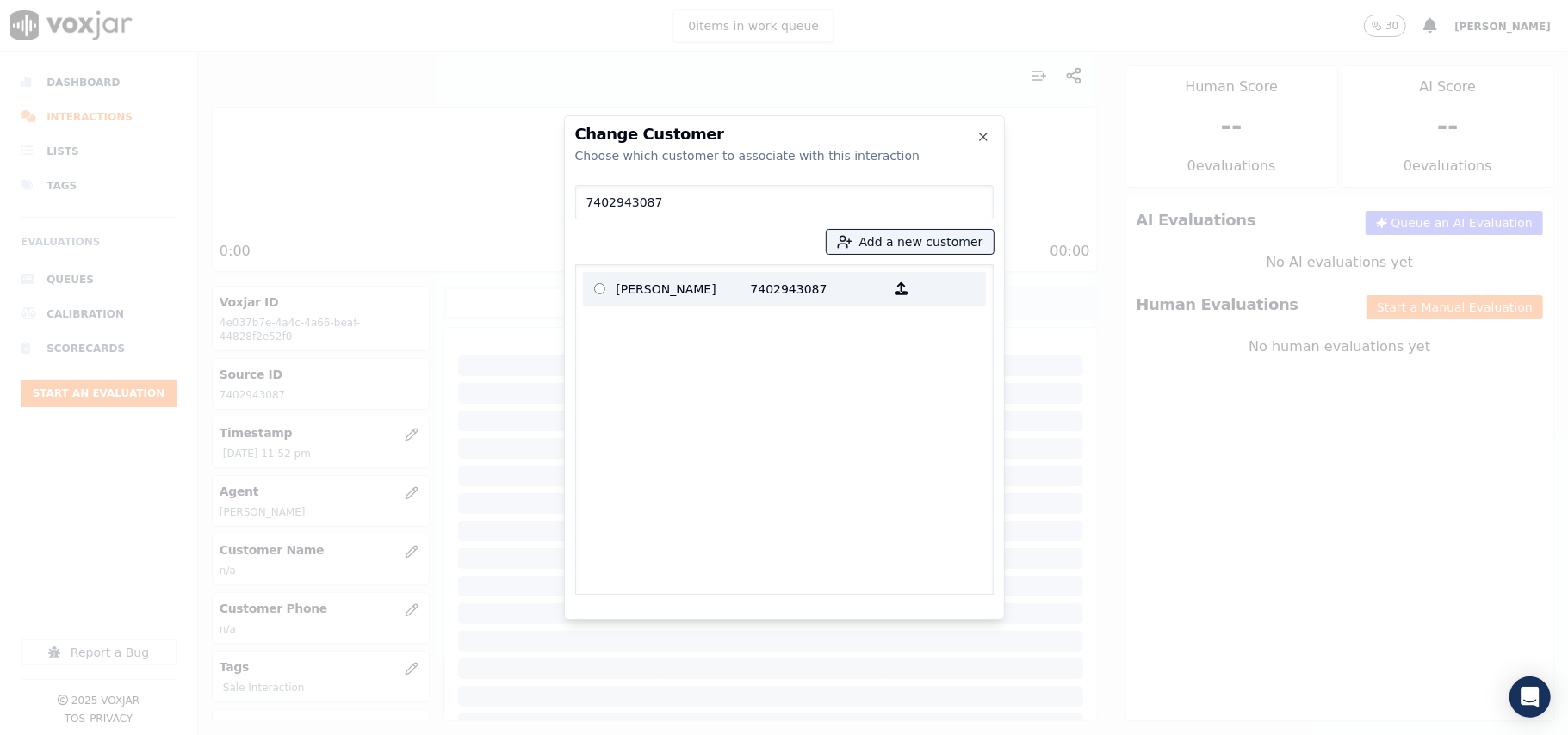
type input "7402943087"
click at [699, 282] on p "[PERSON_NAME]" at bounding box center [684, 289] width 134 height 27
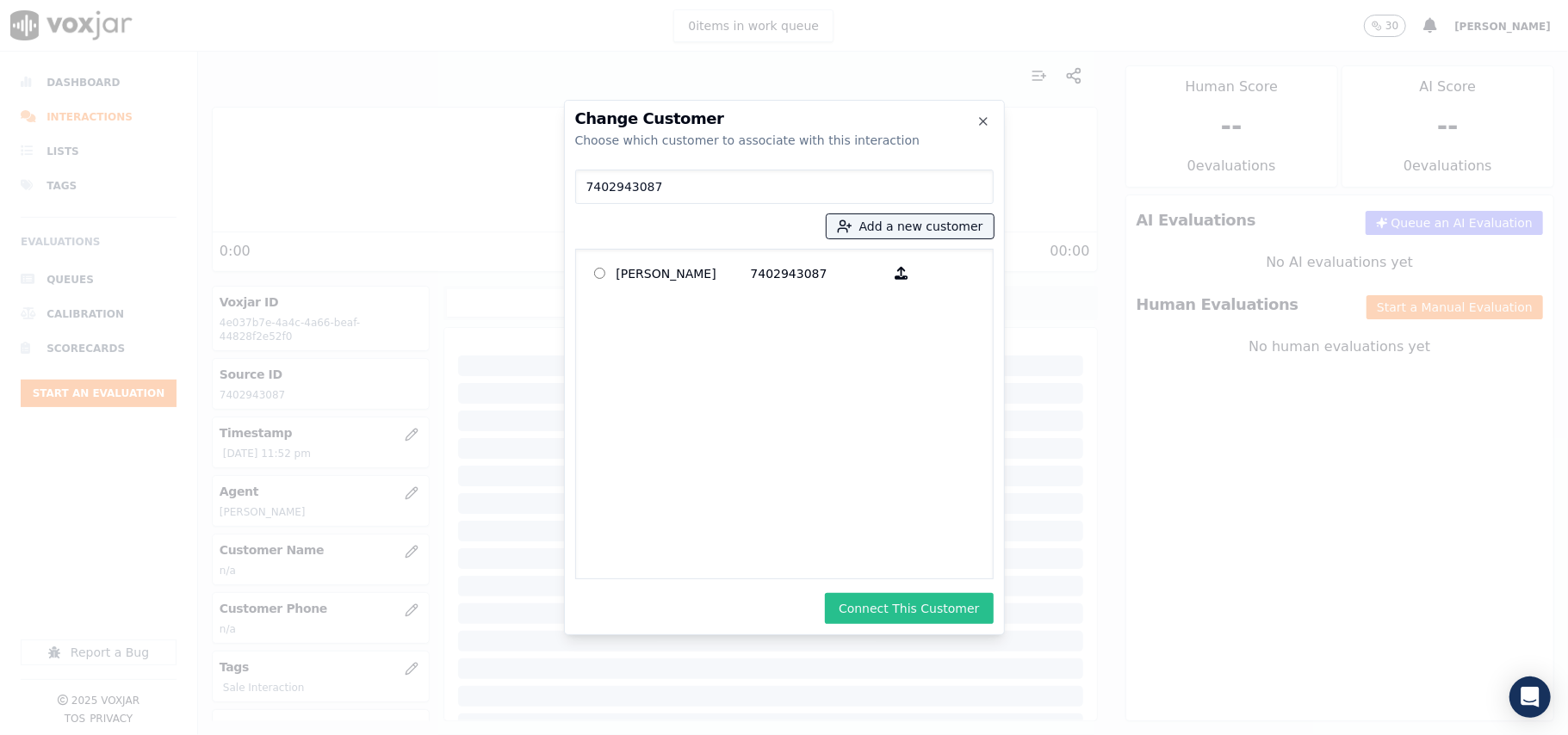
click at [939, 613] on button "Connect This Customer" at bounding box center [909, 608] width 168 height 31
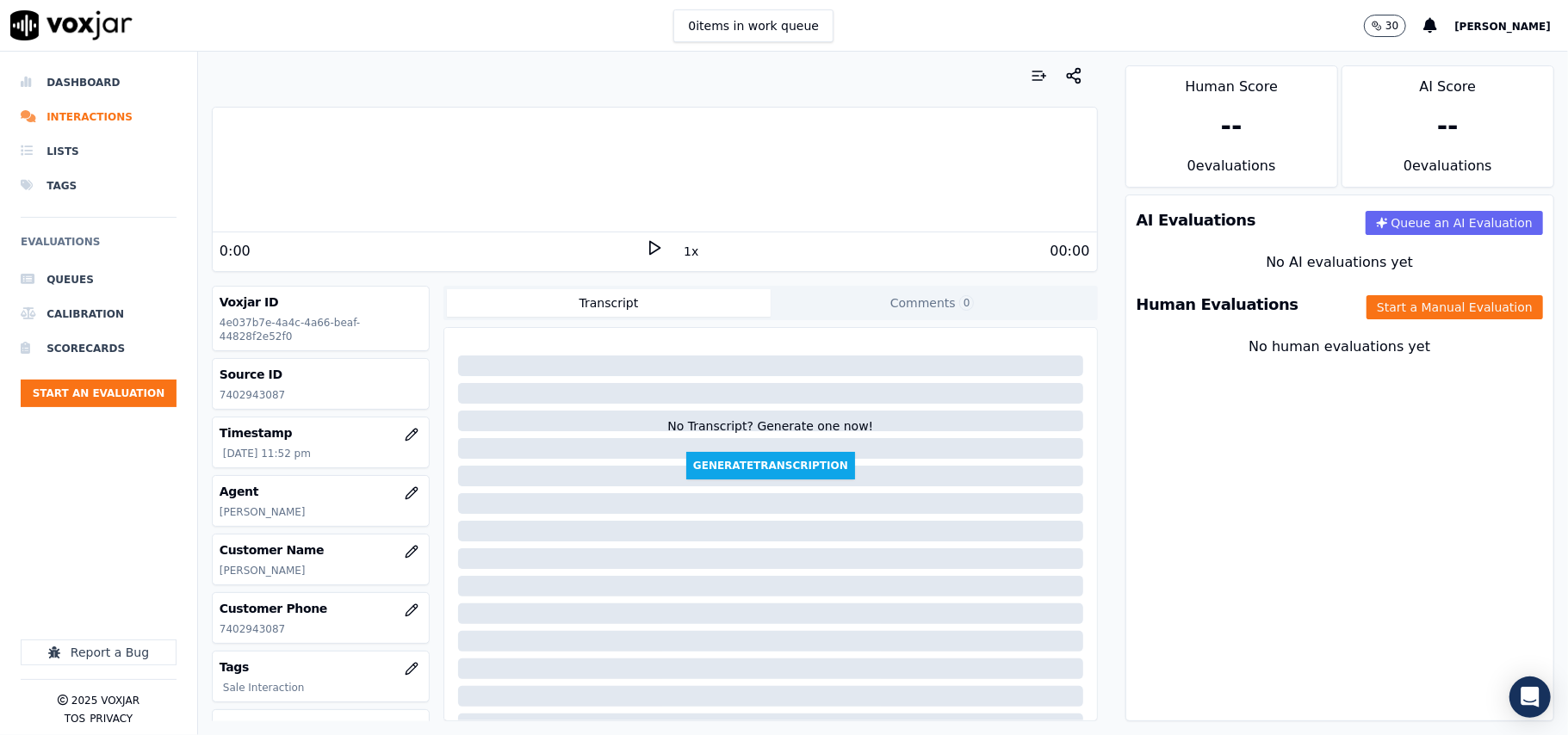
click at [1388, 286] on div "Human Evaluations Start a Manual Evaluation" at bounding box center [1339, 305] width 427 height 50
click at [1393, 312] on button "Start a Manual Evaluation" at bounding box center [1455, 307] width 176 height 24
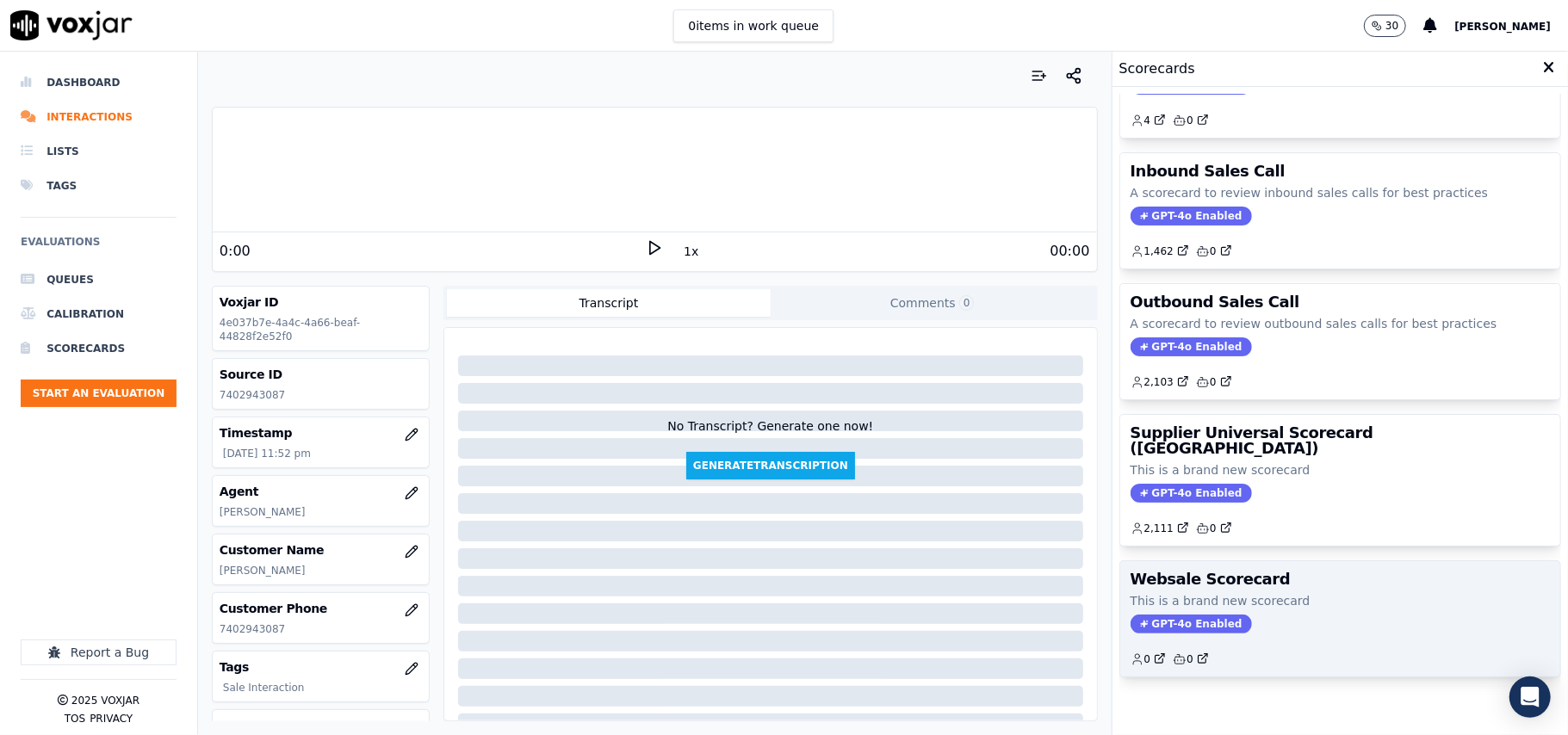
scroll to position [132, 0]
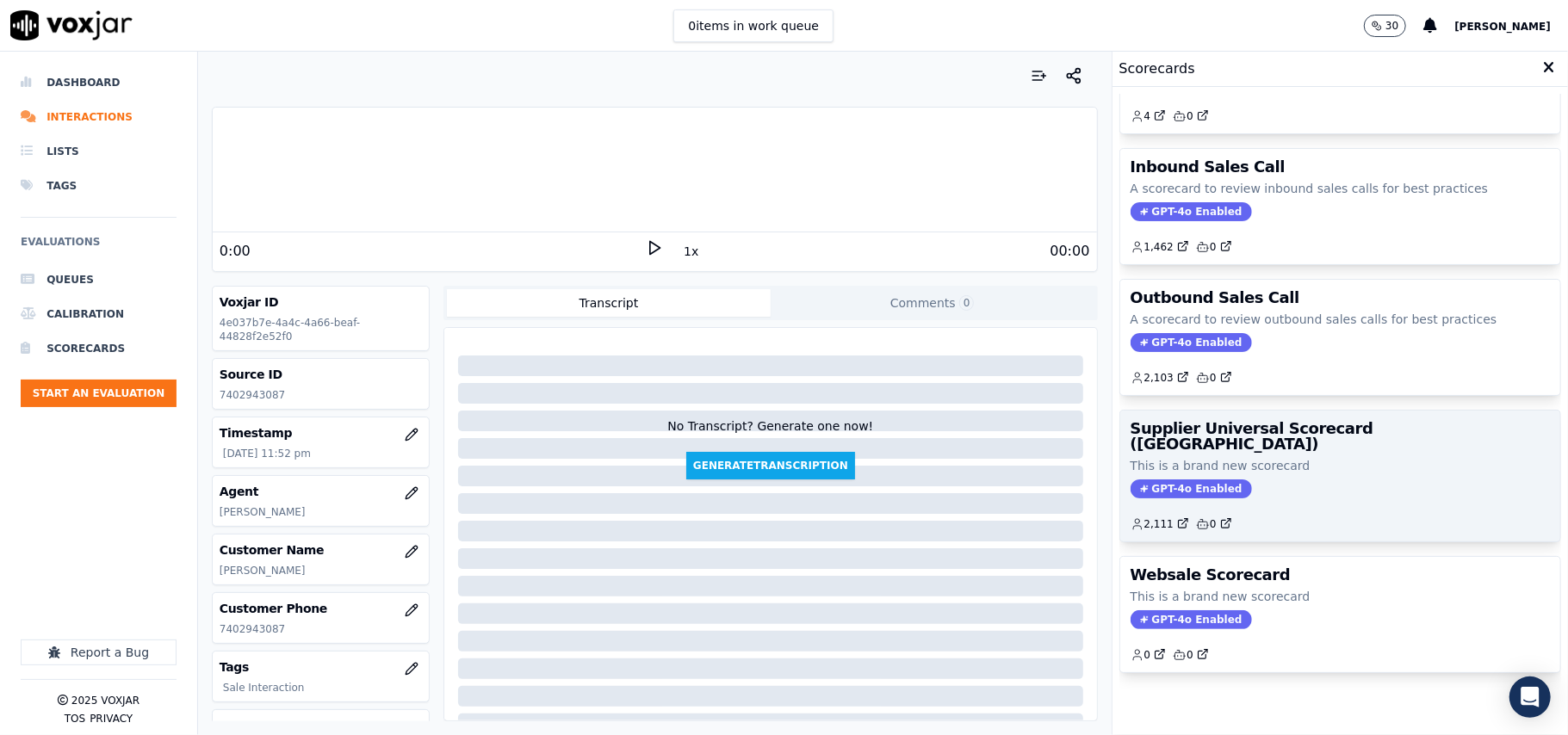
click at [1293, 457] on p "This is a brand new scorecard" at bounding box center [1340, 466] width 419 height 17
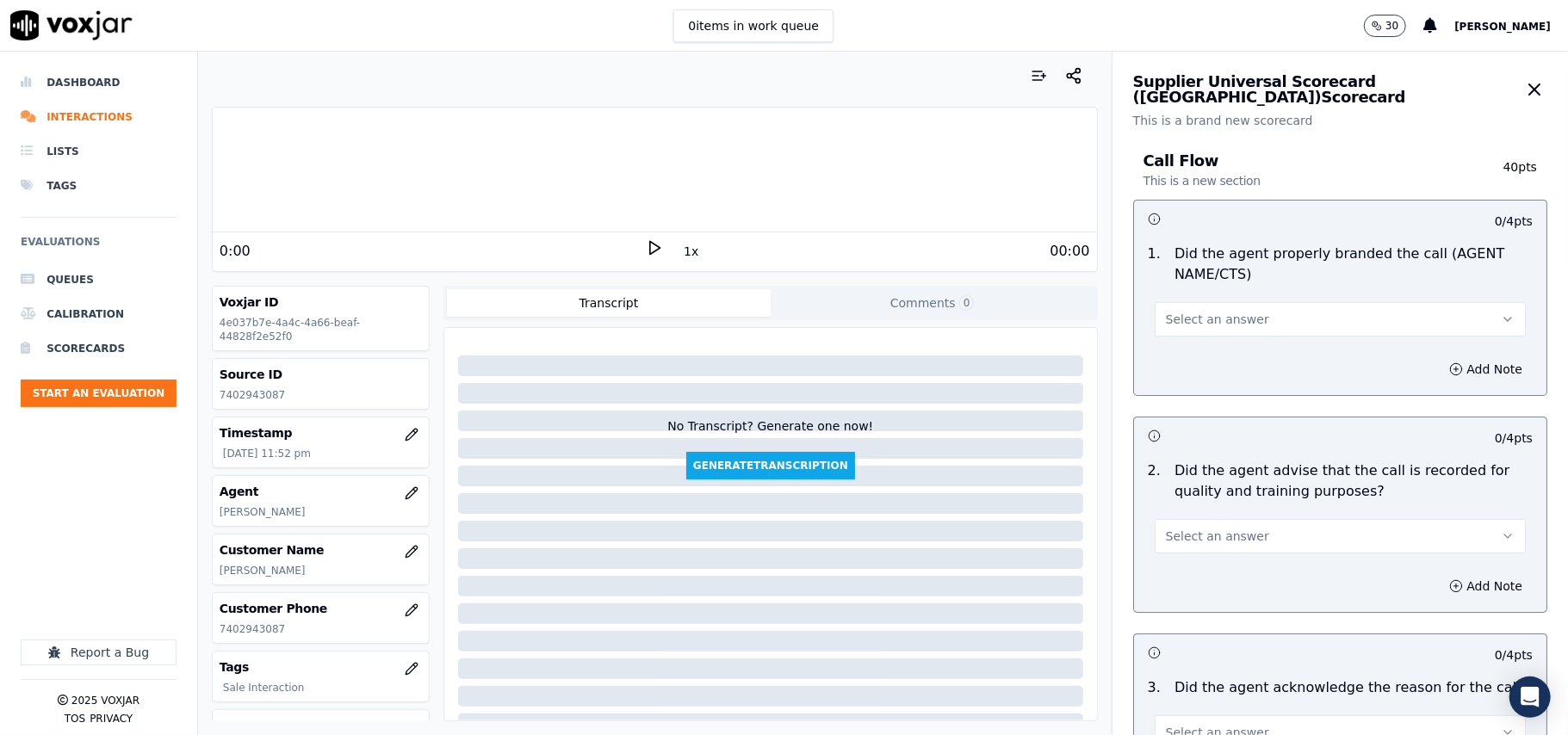
click at [1243, 321] on button "Select an answer" at bounding box center [1339, 319] width 371 height 34
click at [1204, 358] on div "Yes" at bounding box center [1303, 359] width 334 height 28
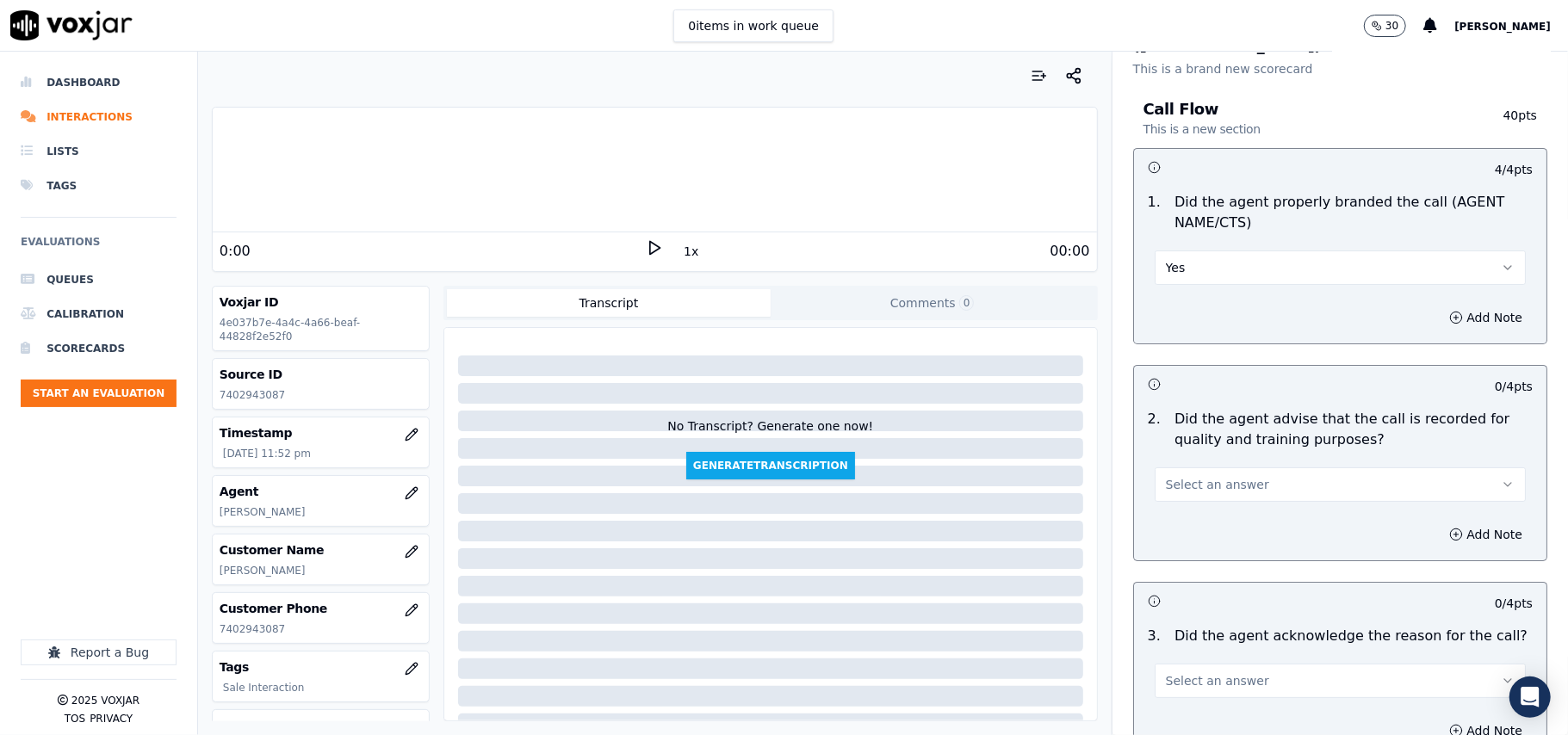
scroll to position [191, 0]
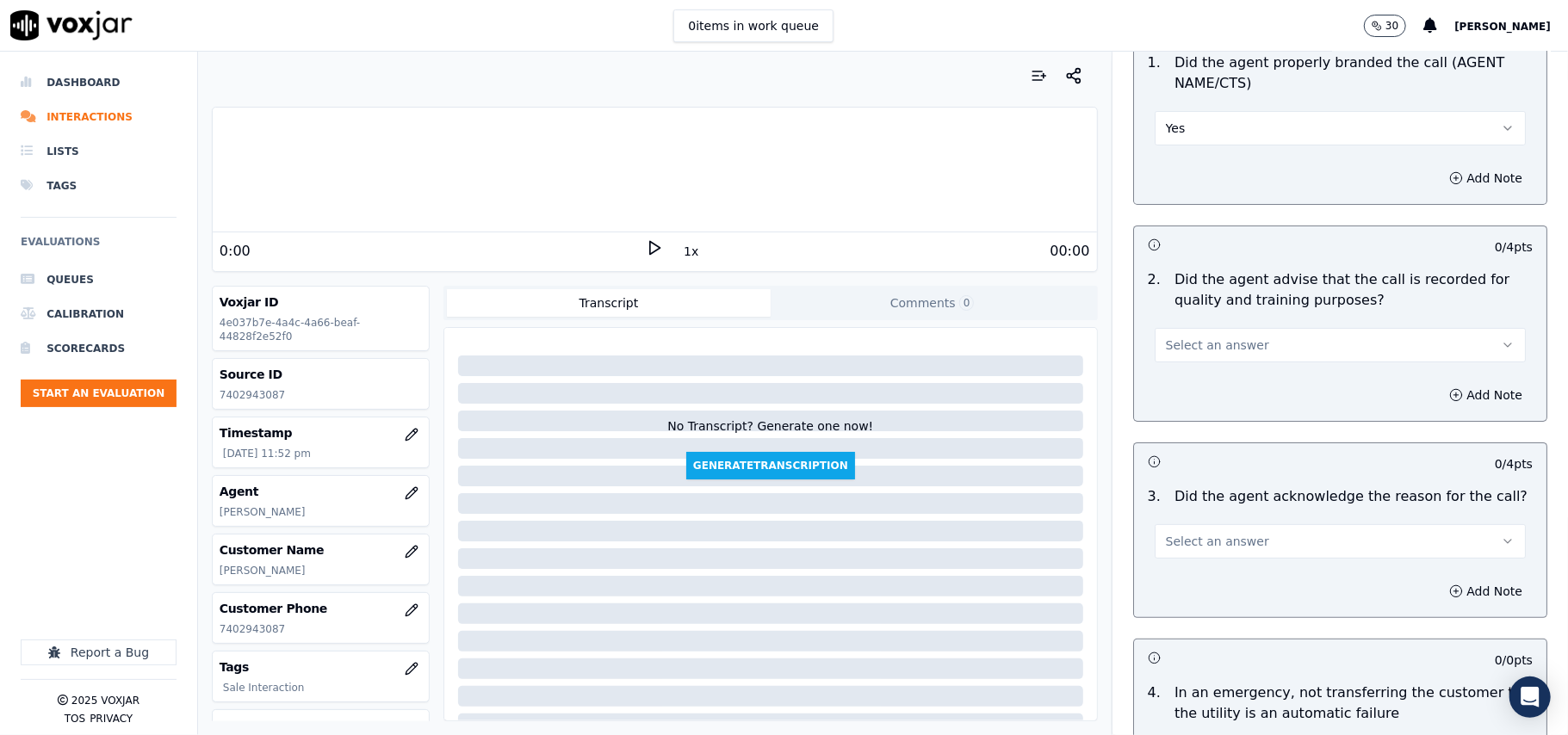
click at [1224, 360] on button "Select an answer" at bounding box center [1339, 345] width 371 height 34
click at [1193, 391] on div "Yes" at bounding box center [1303, 385] width 334 height 28
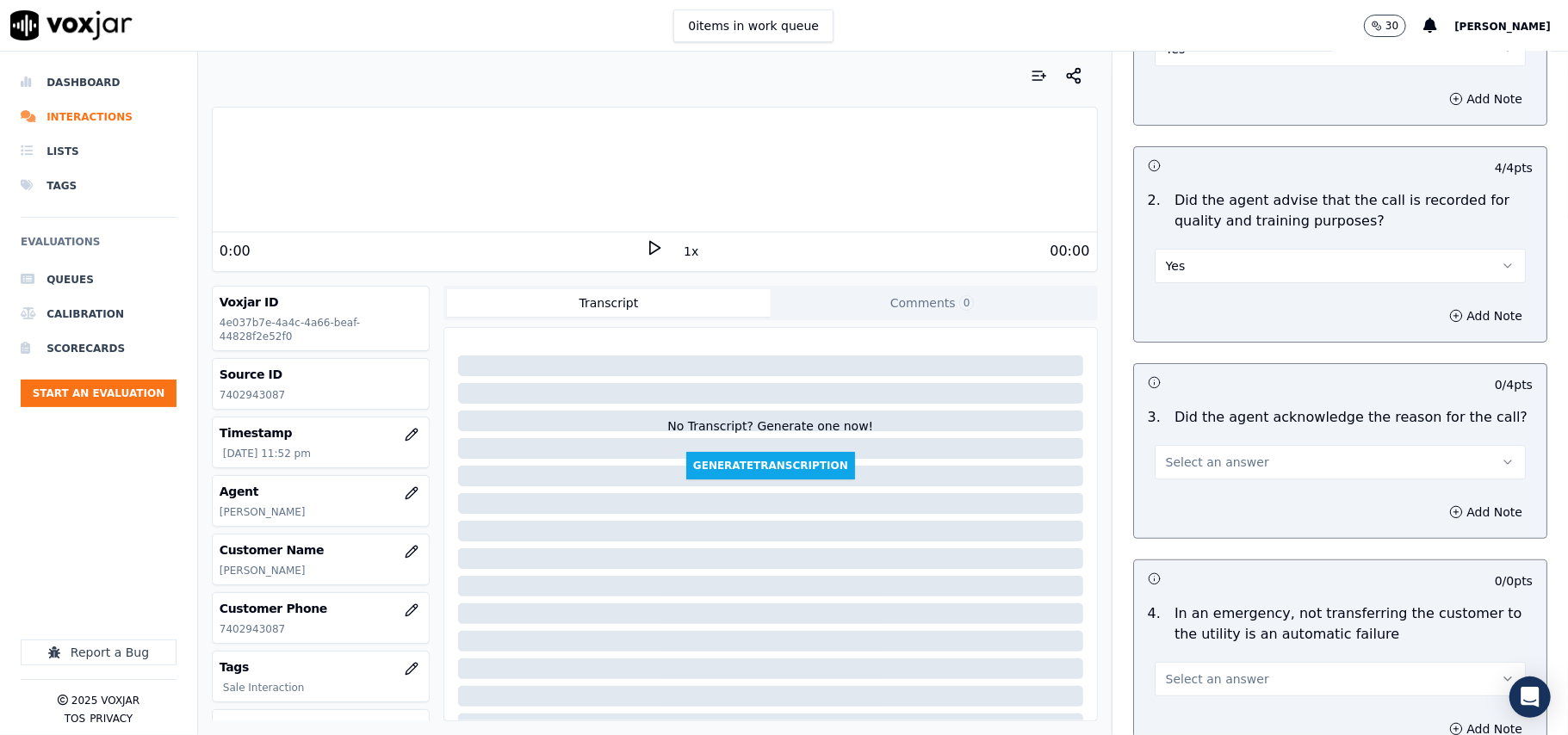
scroll to position [382, 0]
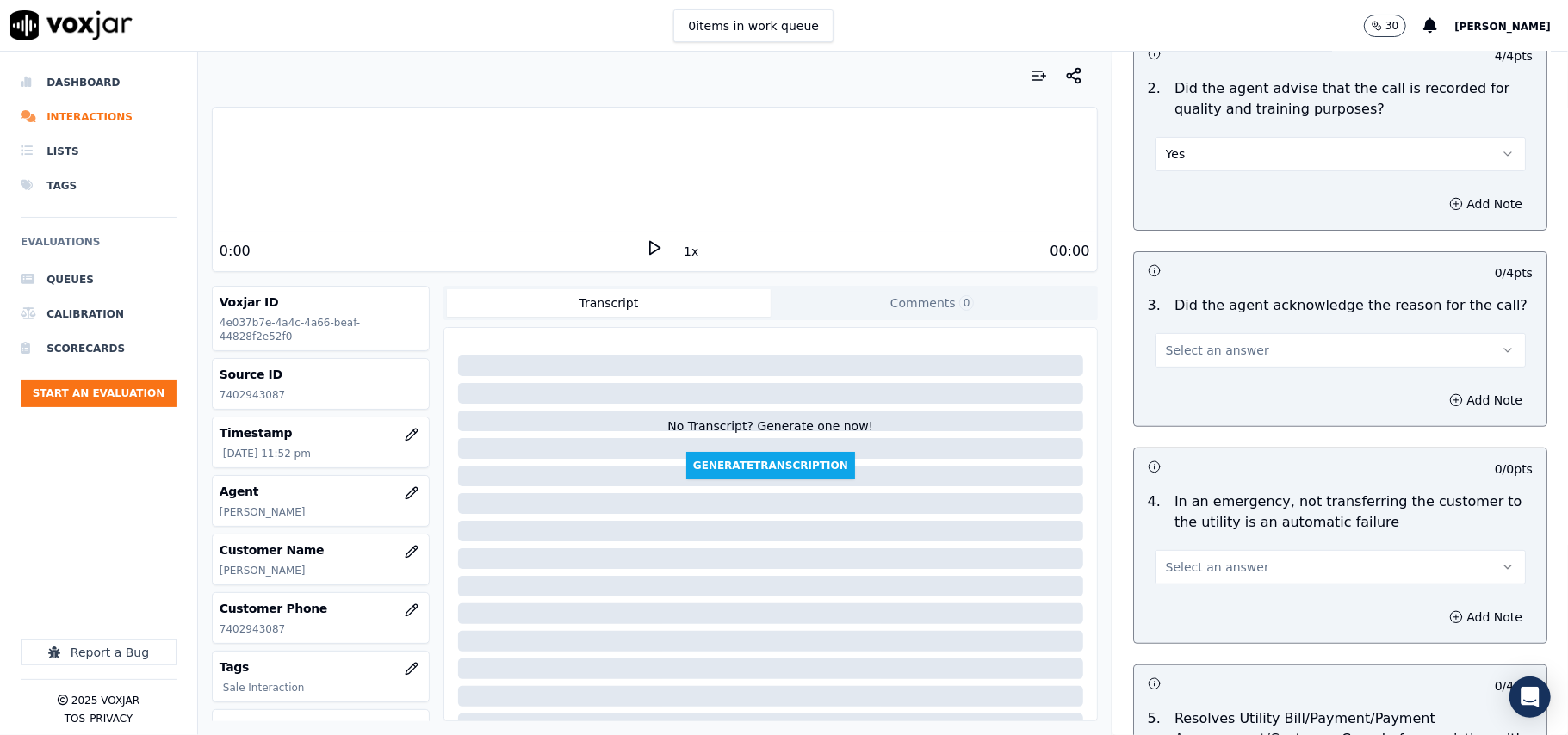
click at [1179, 355] on span "Select an answer" at bounding box center [1217, 351] width 103 height 17
drag, startPoint x: 1182, startPoint y: 386, endPoint x: 1182, endPoint y: 404, distance: 18.0
click at [1183, 388] on div "Yes" at bounding box center [1303, 391] width 334 height 28
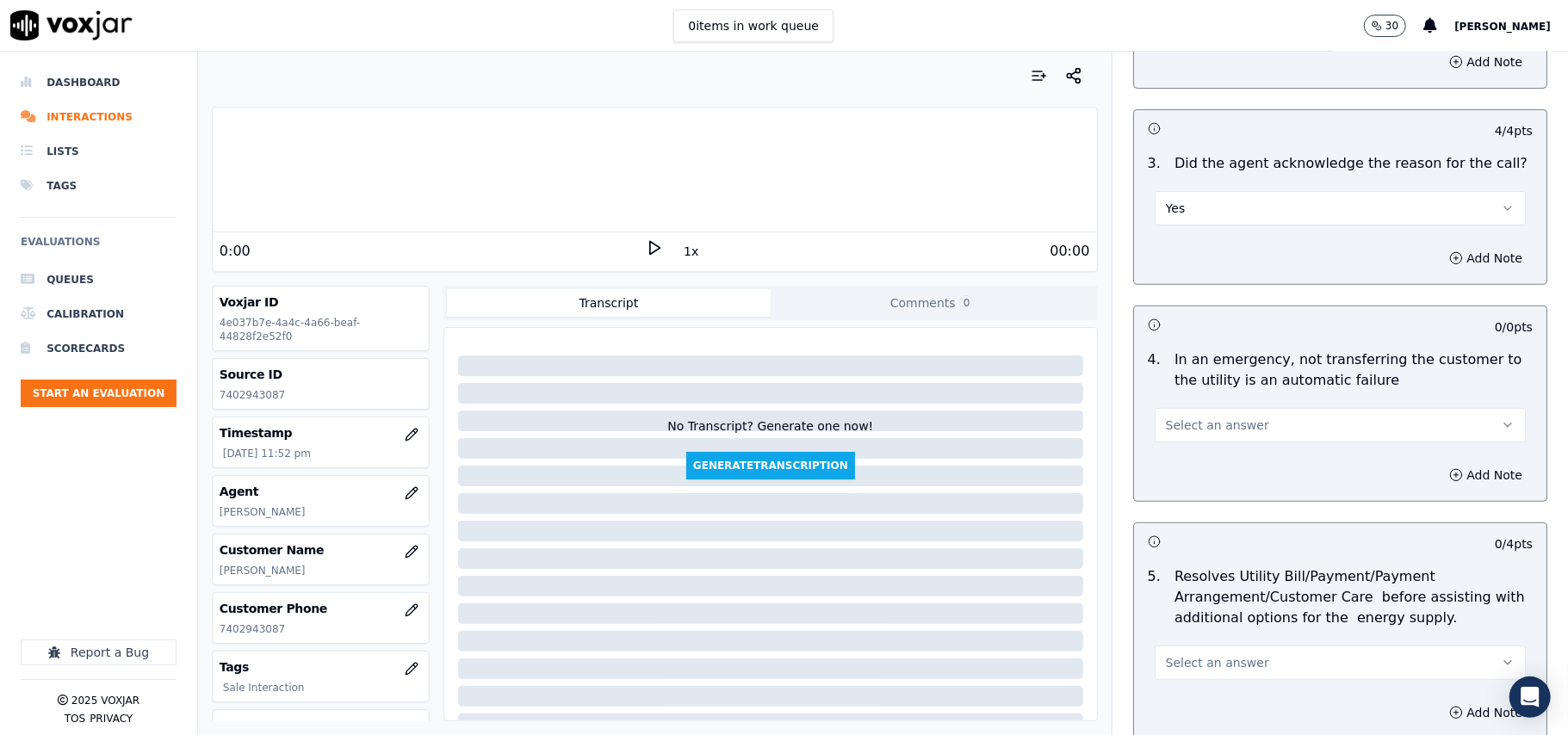
scroll to position [574, 0]
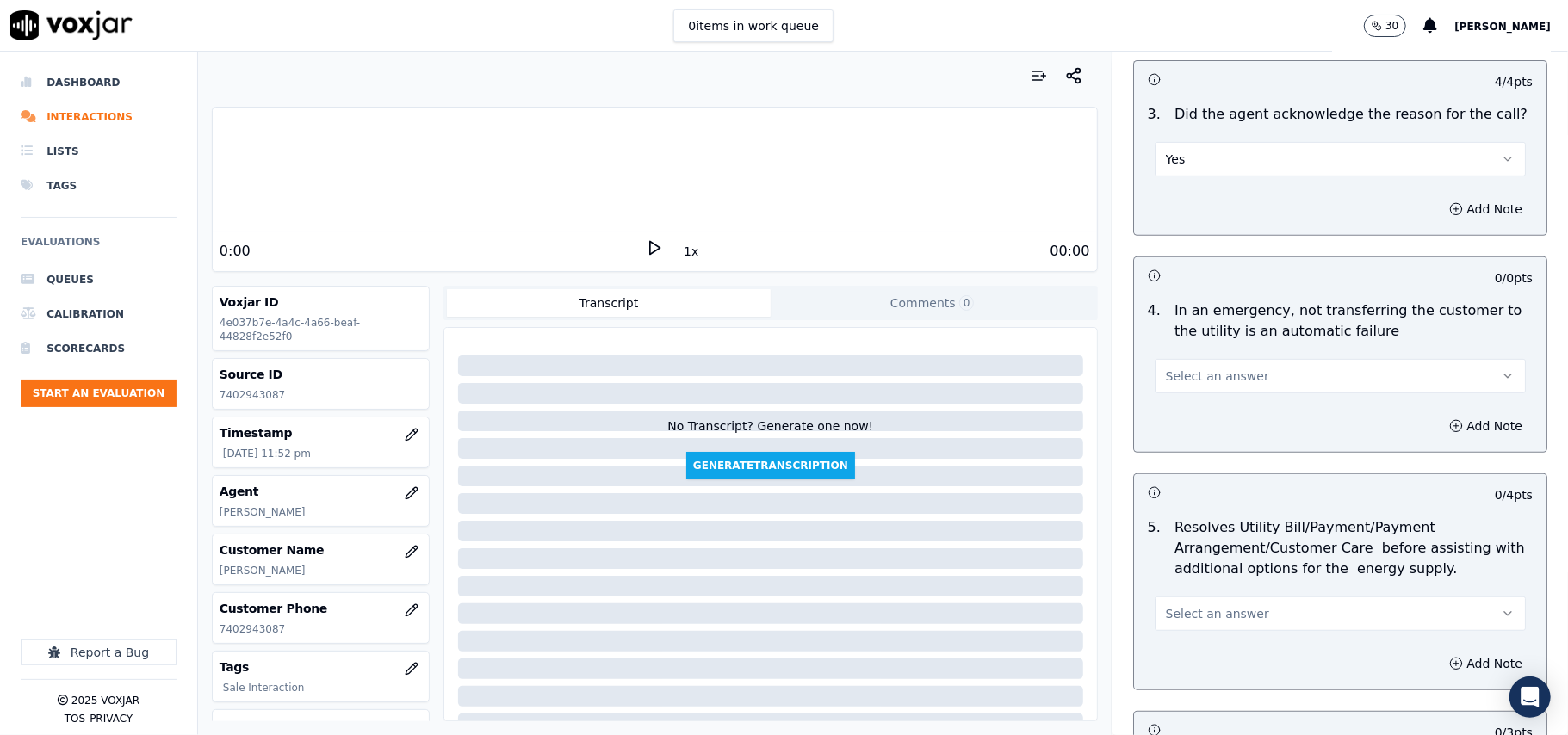
click at [1230, 369] on span "Select an answer" at bounding box center [1217, 376] width 103 height 17
click at [1197, 473] on div "N/A" at bounding box center [1303, 472] width 334 height 28
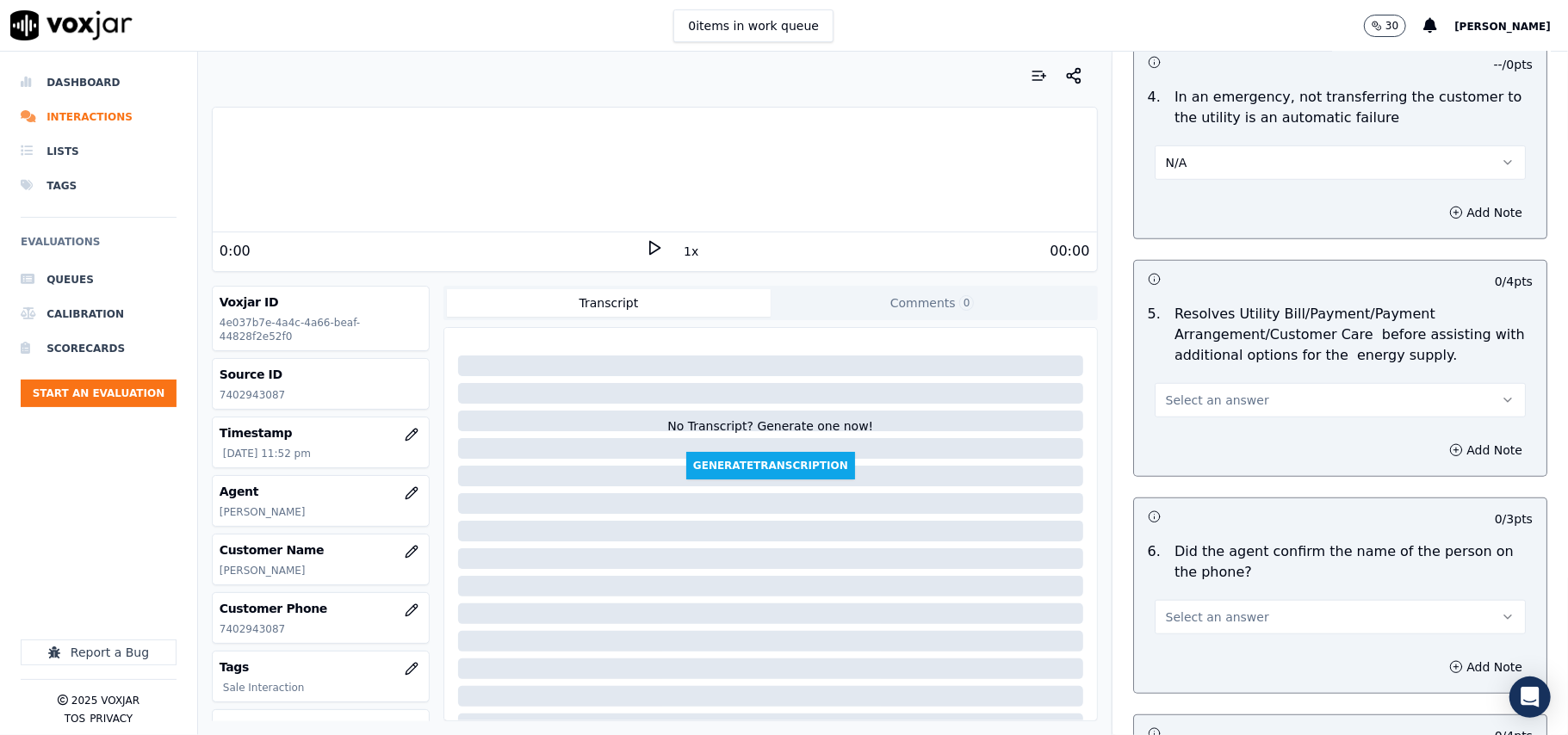
scroll to position [956, 0]
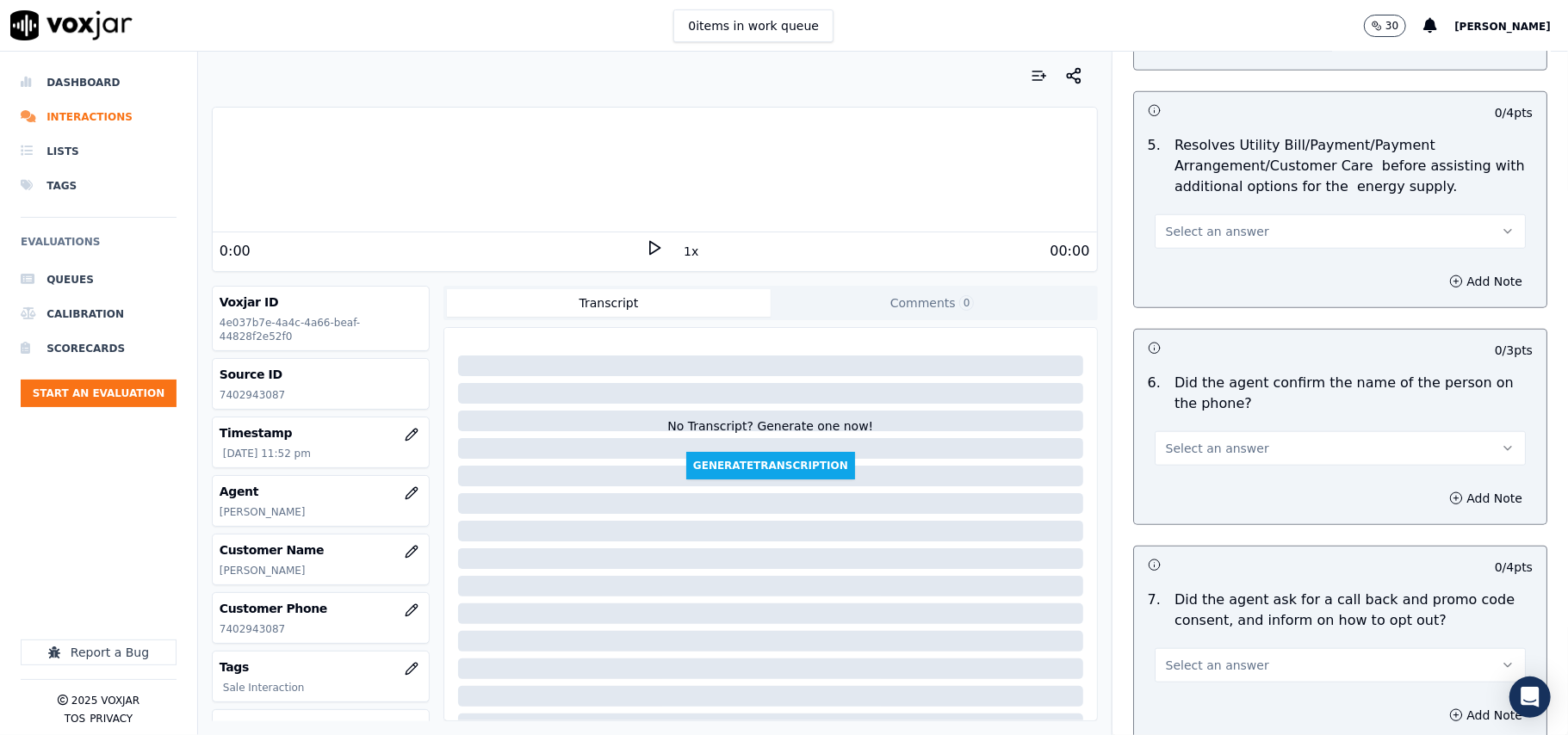
click at [1211, 231] on span "Select an answer" at bounding box center [1217, 231] width 103 height 17
click at [1226, 329] on div "N/A" at bounding box center [1303, 328] width 334 height 28
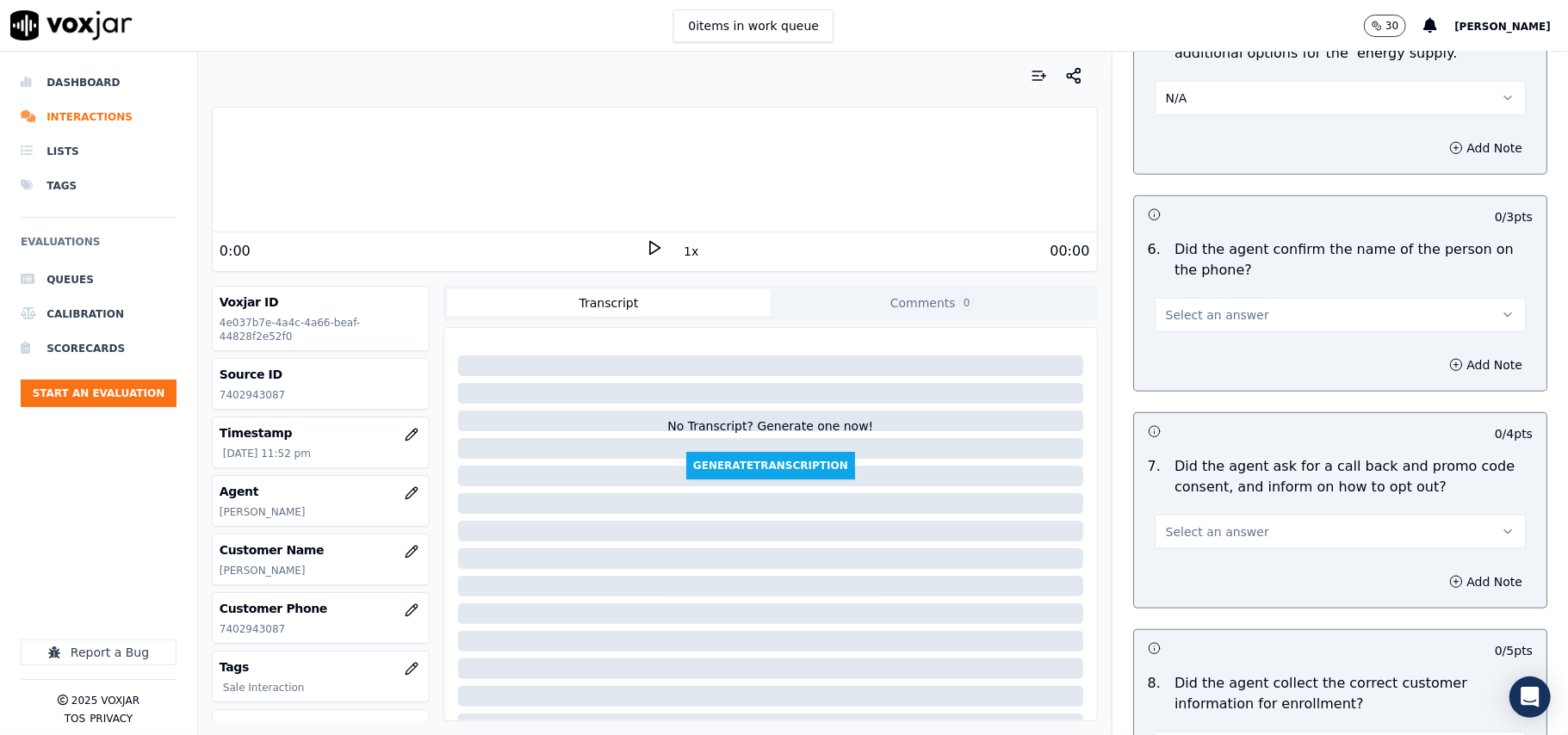
scroll to position [1340, 0]
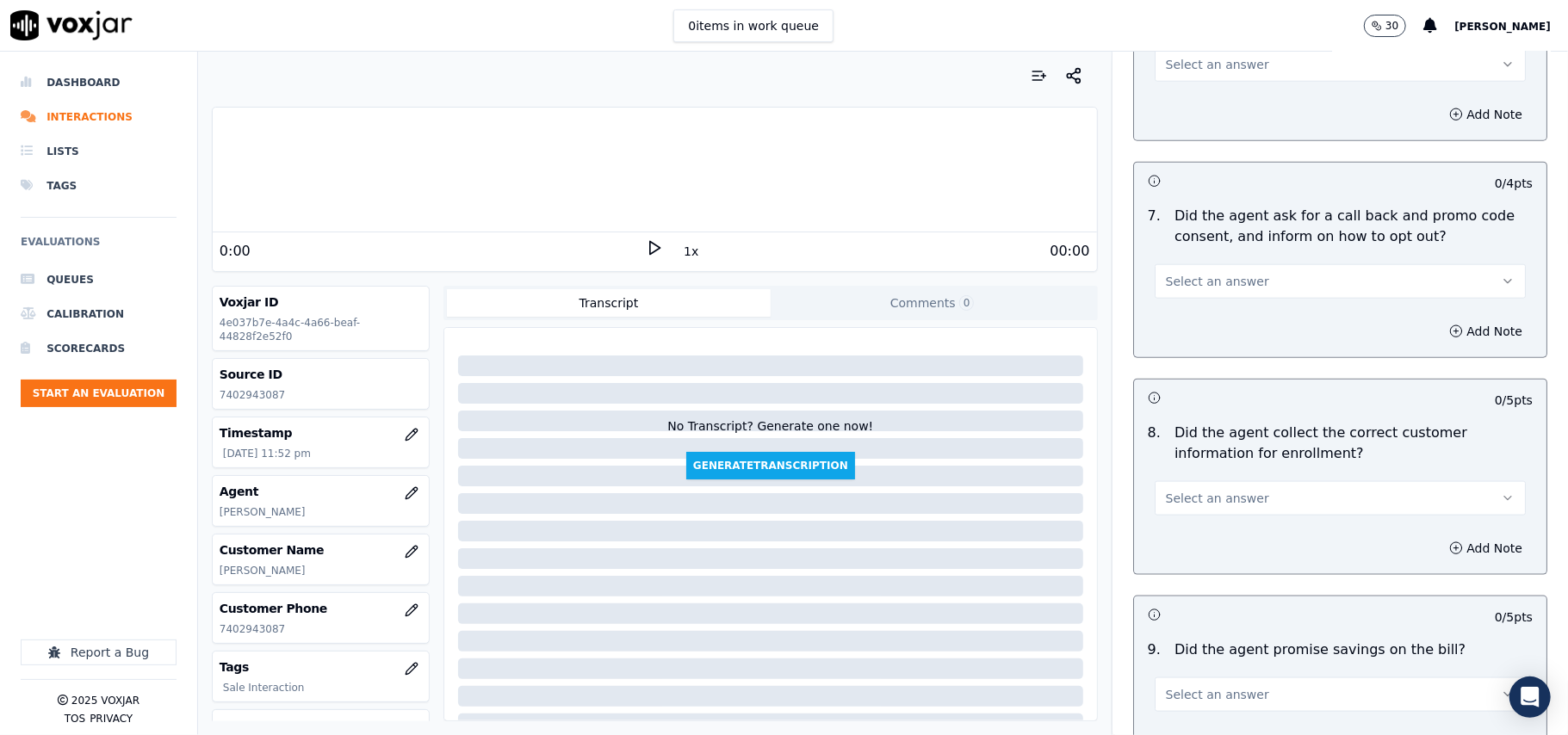
drag, startPoint x: 1158, startPoint y: 83, endPoint x: 1168, endPoint y: 103, distance: 22.4
click at [1159, 86] on div "6 . Did the agent confirm the name of the person on the phone? Select an answer" at bounding box center [1340, 35] width 412 height 106
click at [1176, 110] on div "Add Note" at bounding box center [1340, 114] width 412 height 52
click at [1175, 80] on button "Select an answer" at bounding box center [1339, 64] width 371 height 34
click at [1181, 103] on div "Yes" at bounding box center [1303, 107] width 334 height 28
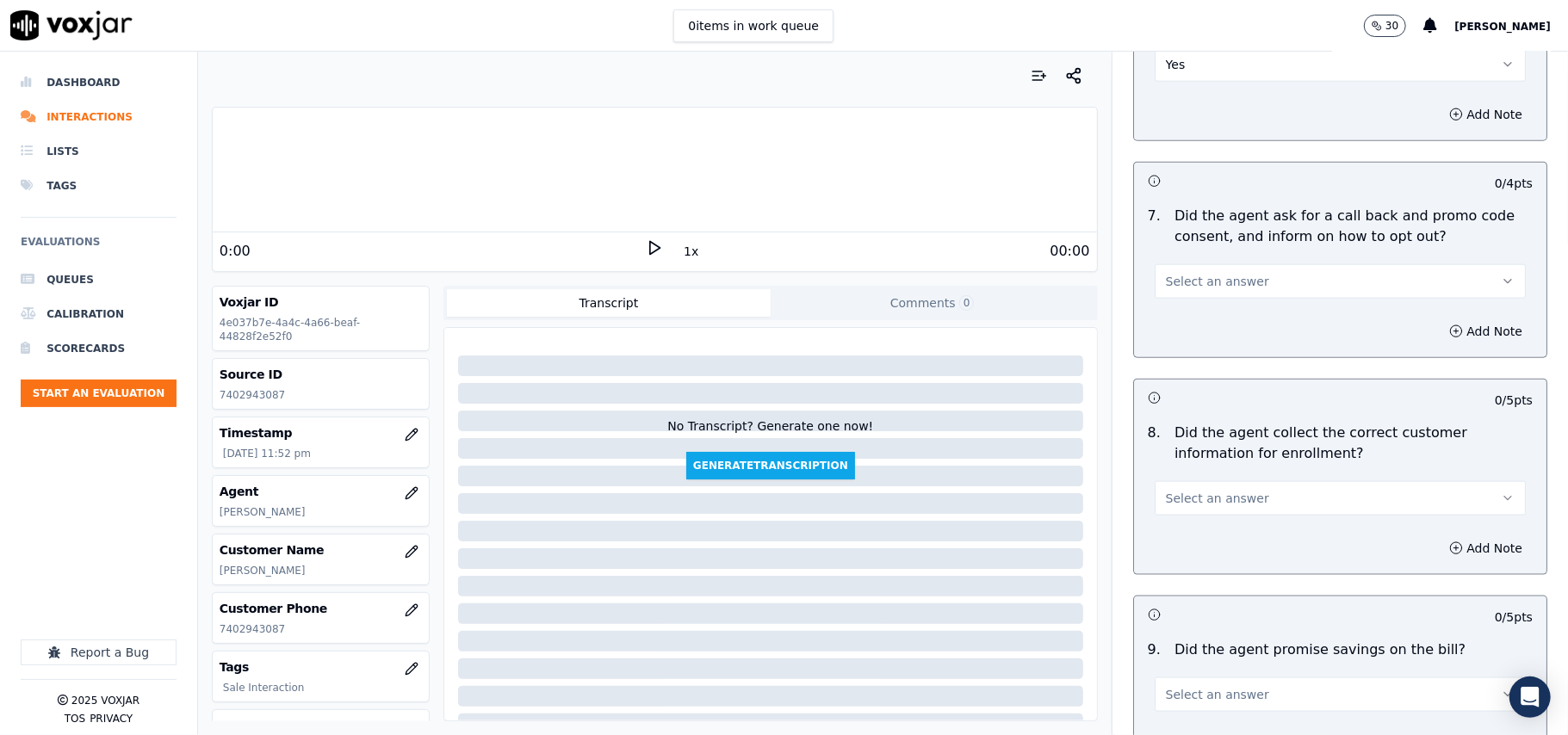
click at [1182, 279] on span "Select an answer" at bounding box center [1217, 282] width 103 height 17
click at [1176, 314] on div "Yes" at bounding box center [1303, 325] width 334 height 28
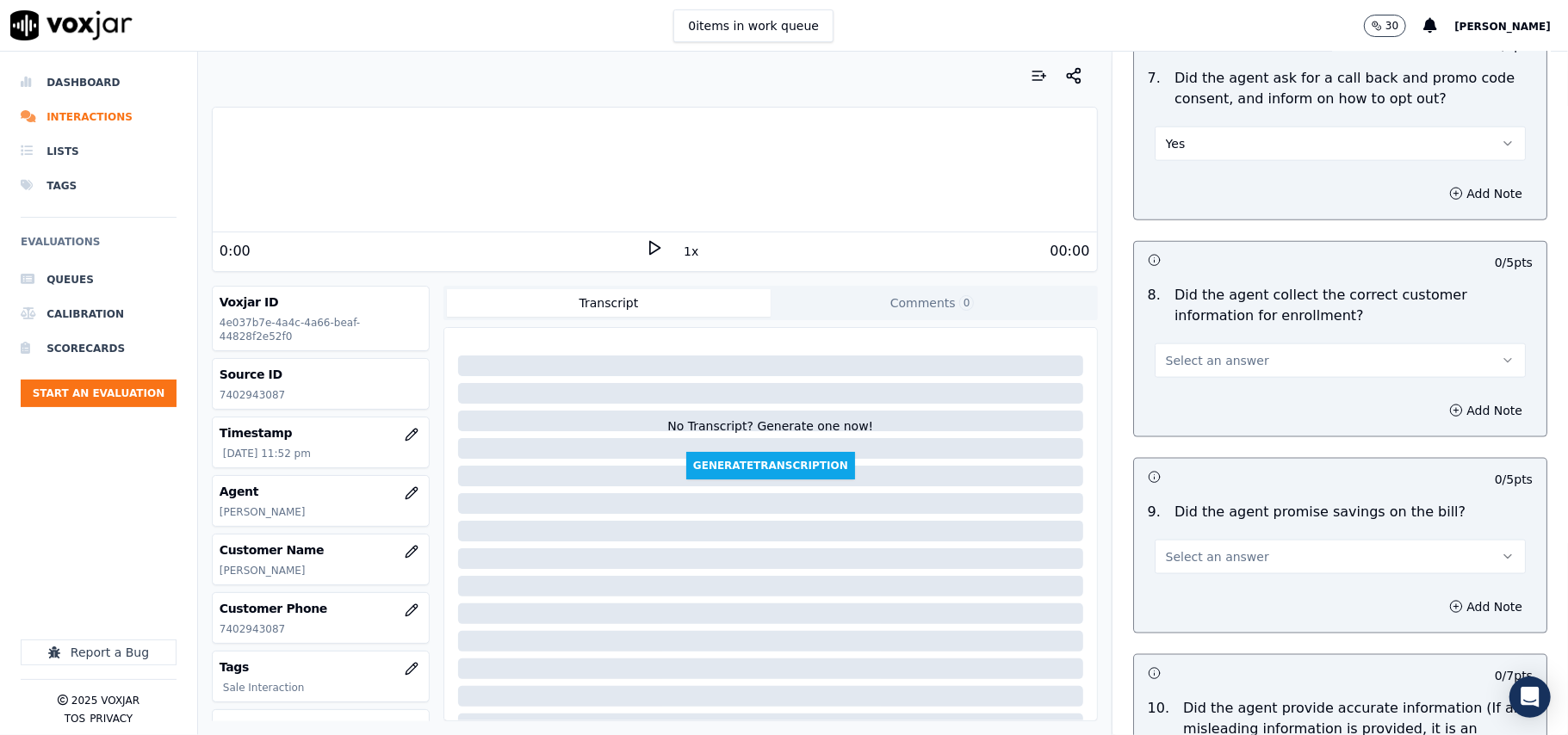
scroll to position [1529, 0]
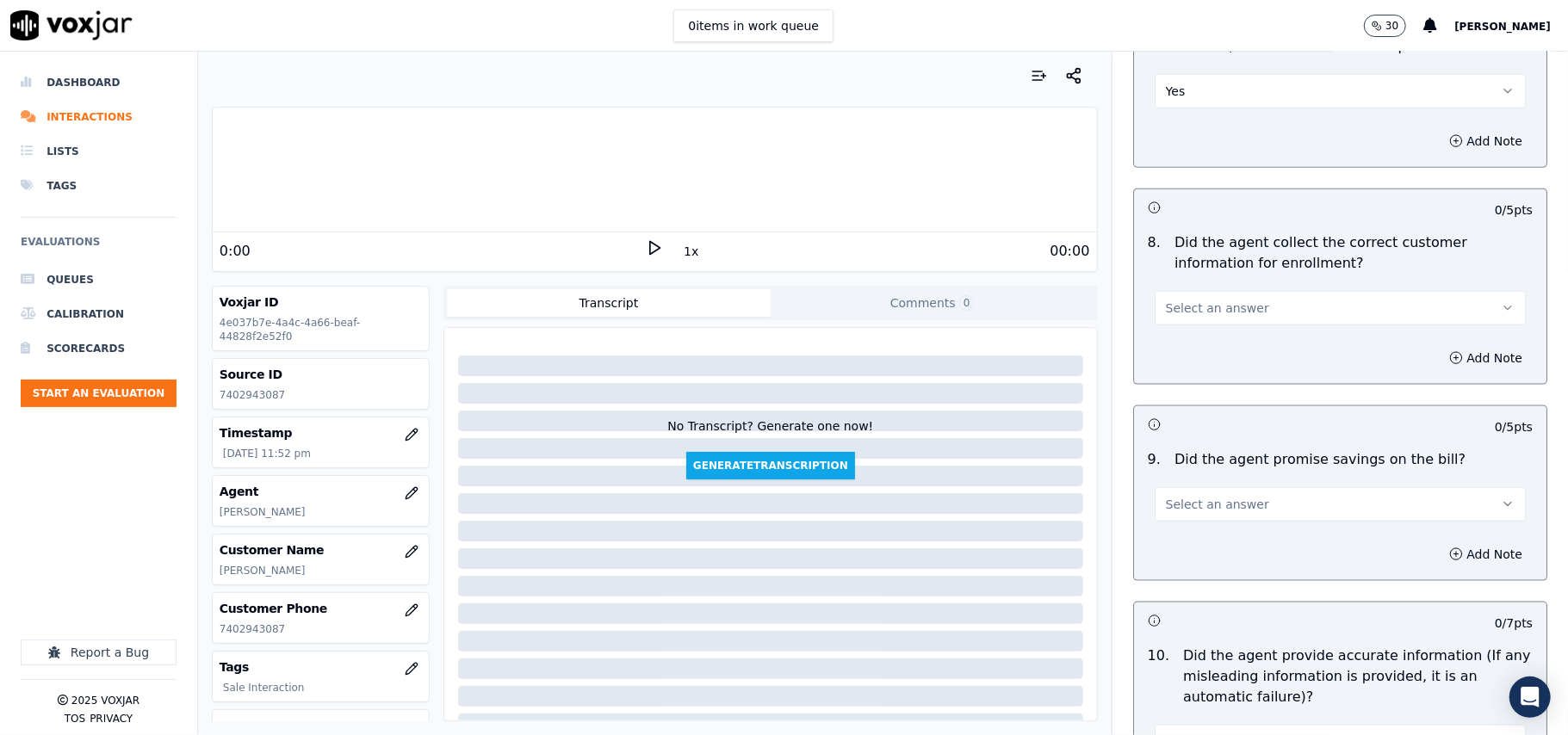
drag, startPoint x: 1179, startPoint y: 313, endPoint x: 1179, endPoint y: 324, distance: 11.0
click at [1179, 314] on span "Select an answer" at bounding box center [1217, 308] width 103 height 17
click at [1183, 354] on div "Yes" at bounding box center [1303, 352] width 334 height 28
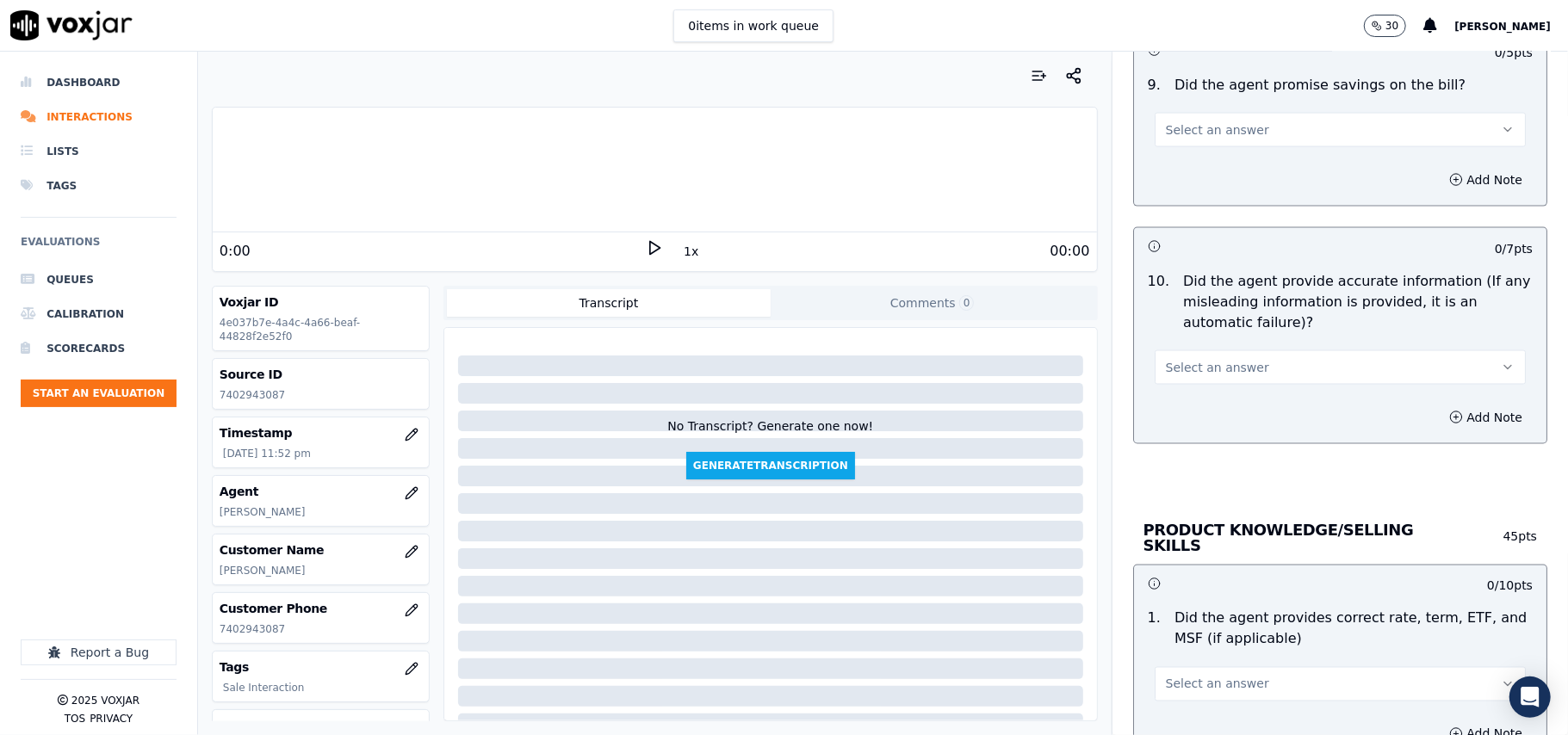
scroll to position [1913, 0]
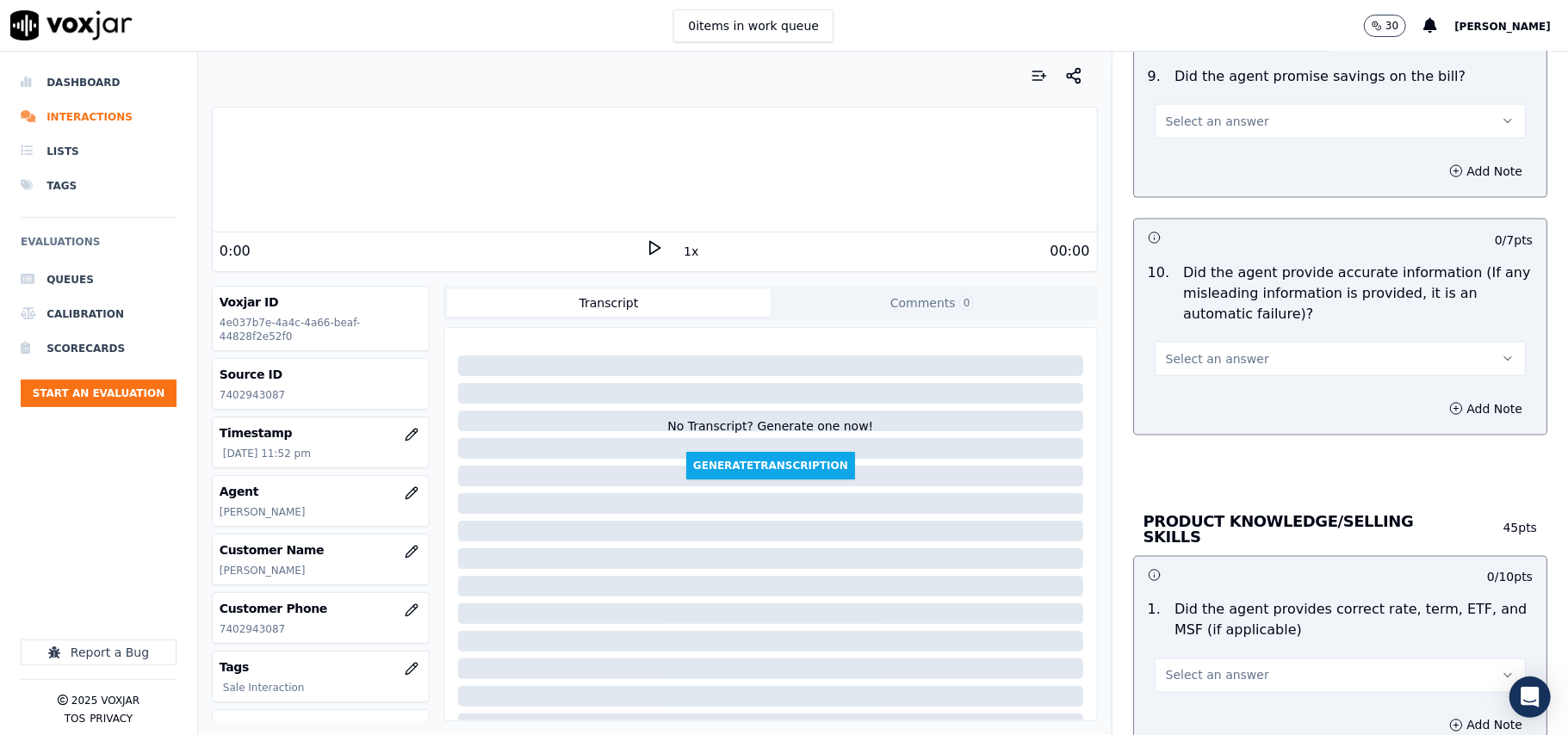
click at [1210, 139] on button "Select an answer" at bounding box center [1339, 120] width 371 height 34
click at [1193, 218] on div "N/A" at bounding box center [1303, 220] width 334 height 28
click at [1193, 375] on button "Select an answer" at bounding box center [1339, 359] width 371 height 34
click at [1193, 411] on div "Yes" at bounding box center [1303, 403] width 334 height 28
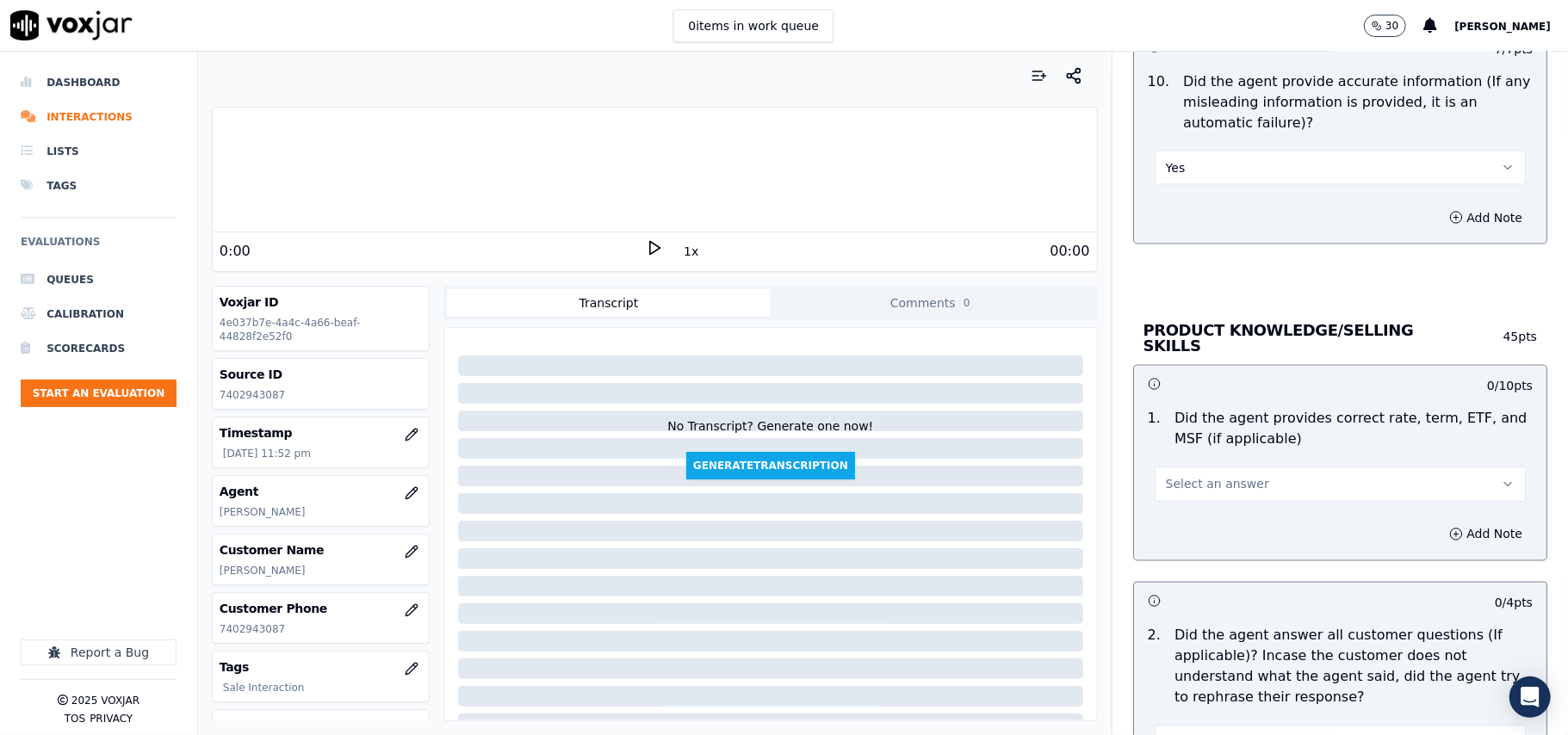
click at [1221, 491] on button "Select an answer" at bounding box center [1339, 484] width 371 height 34
click at [1220, 531] on div "Yes" at bounding box center [1303, 521] width 334 height 28
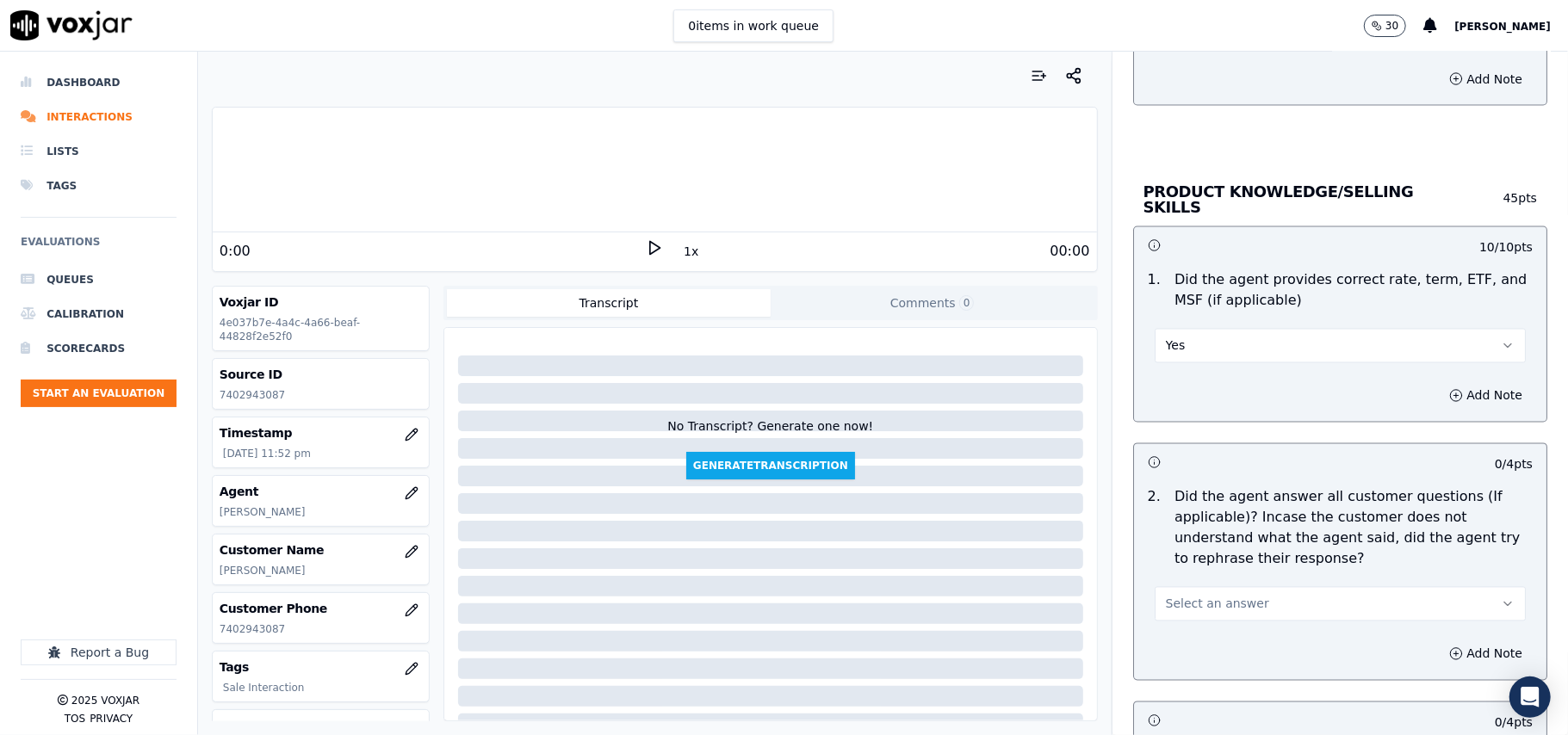
scroll to position [2295, 0]
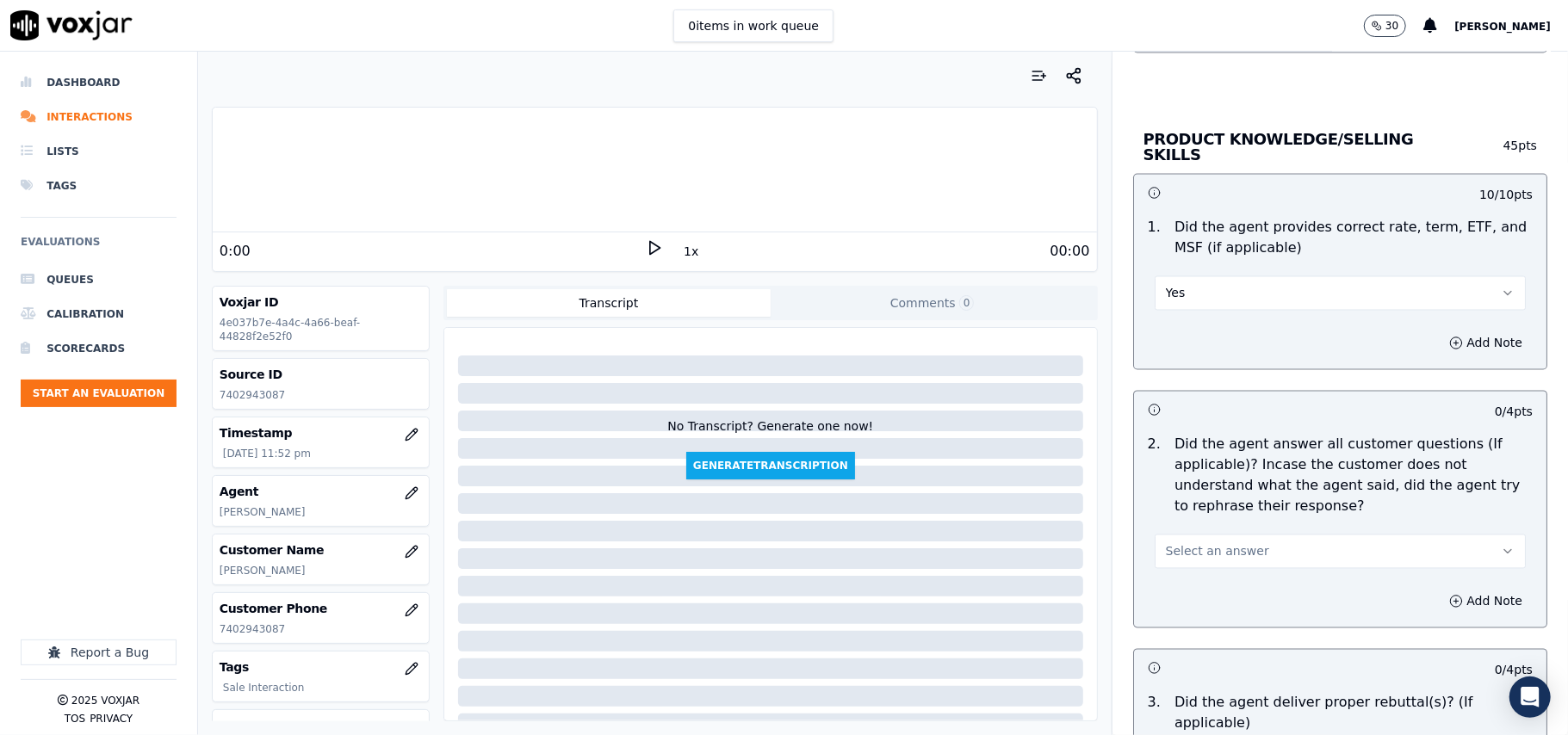
click at [1226, 545] on span "Select an answer" at bounding box center [1217, 552] width 103 height 17
click at [1203, 591] on div "Yes" at bounding box center [1303, 588] width 334 height 28
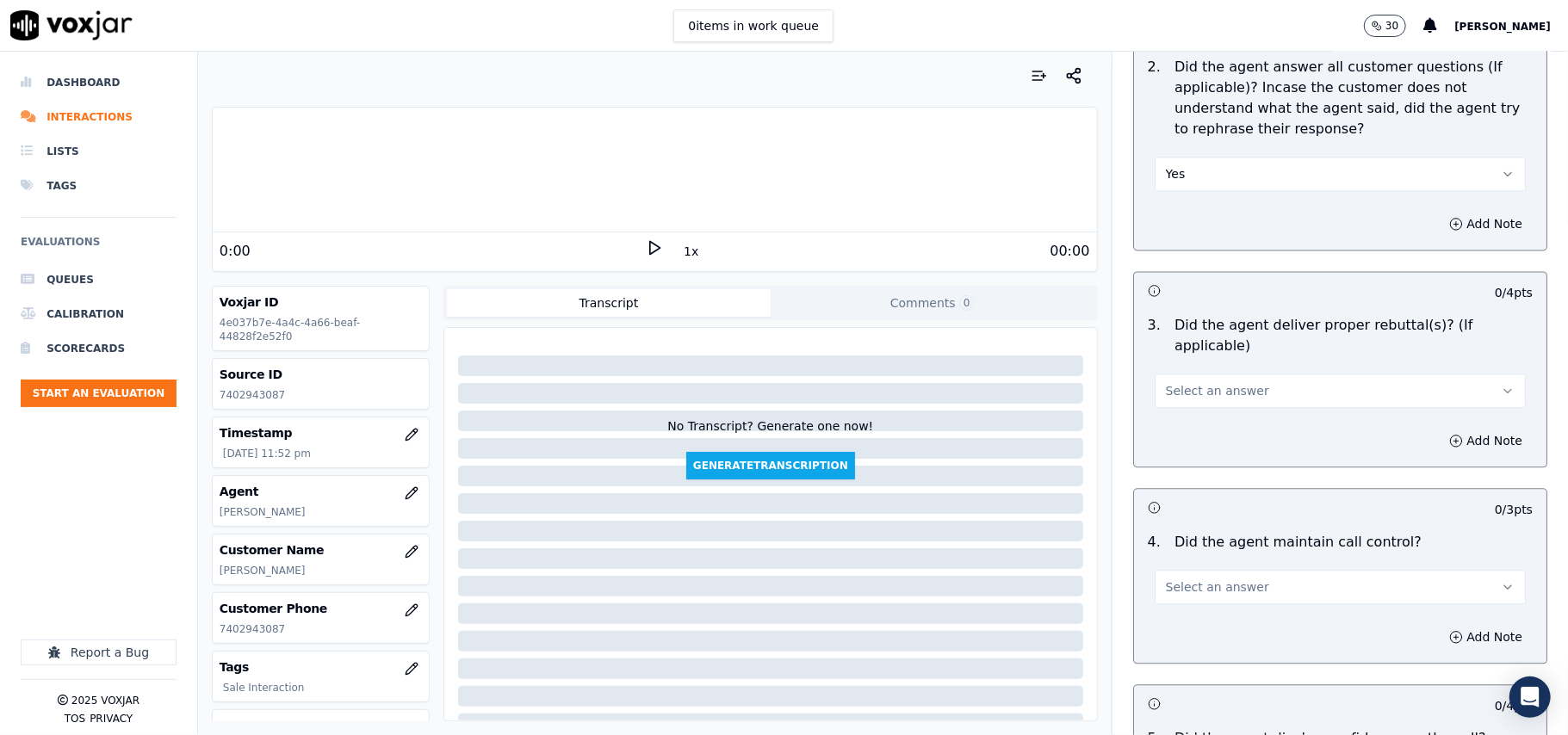
scroll to position [2677, 0]
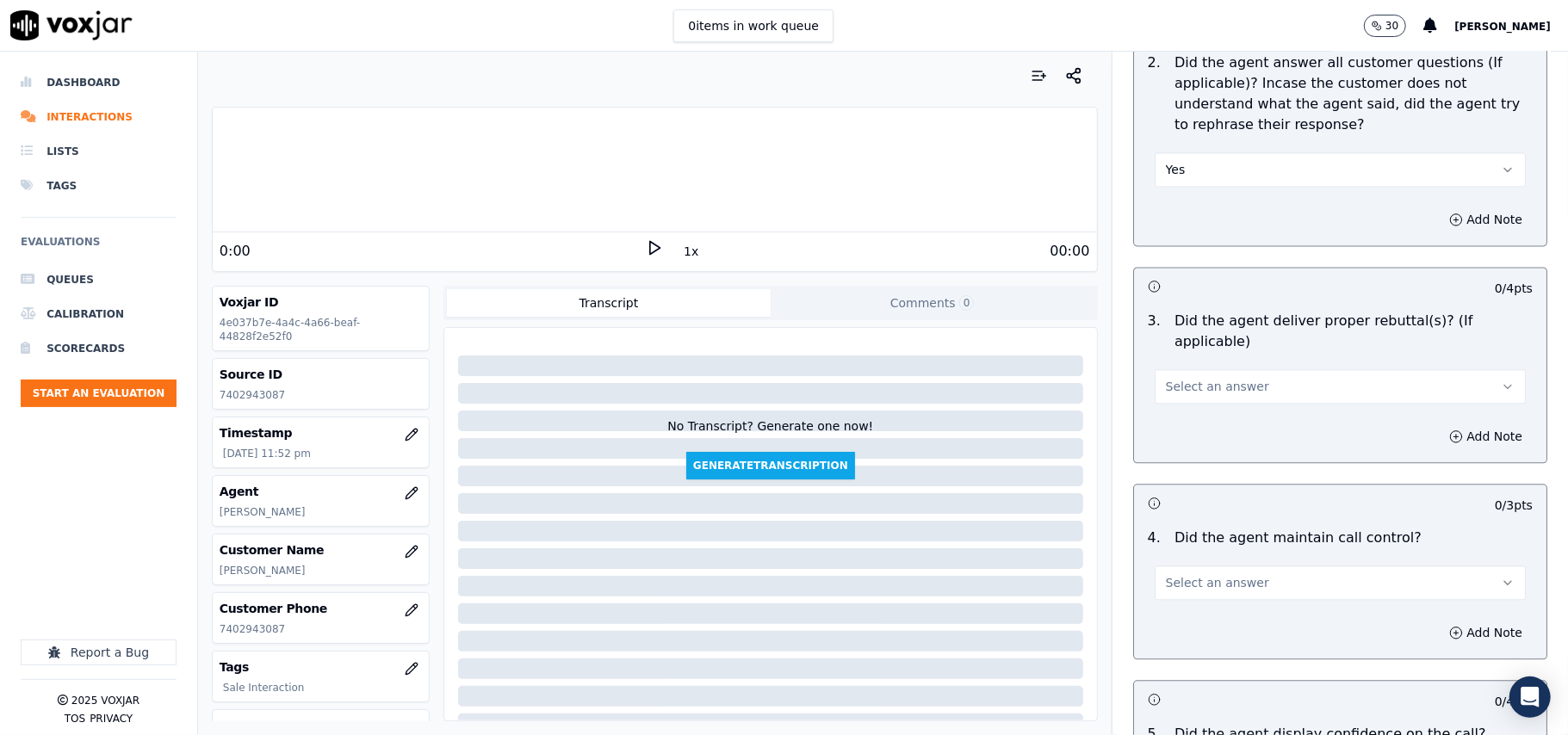
click at [1203, 378] on span "Select an answer" at bounding box center [1217, 387] width 103 height 17
click at [1195, 393] on div "Yes" at bounding box center [1303, 403] width 334 height 28
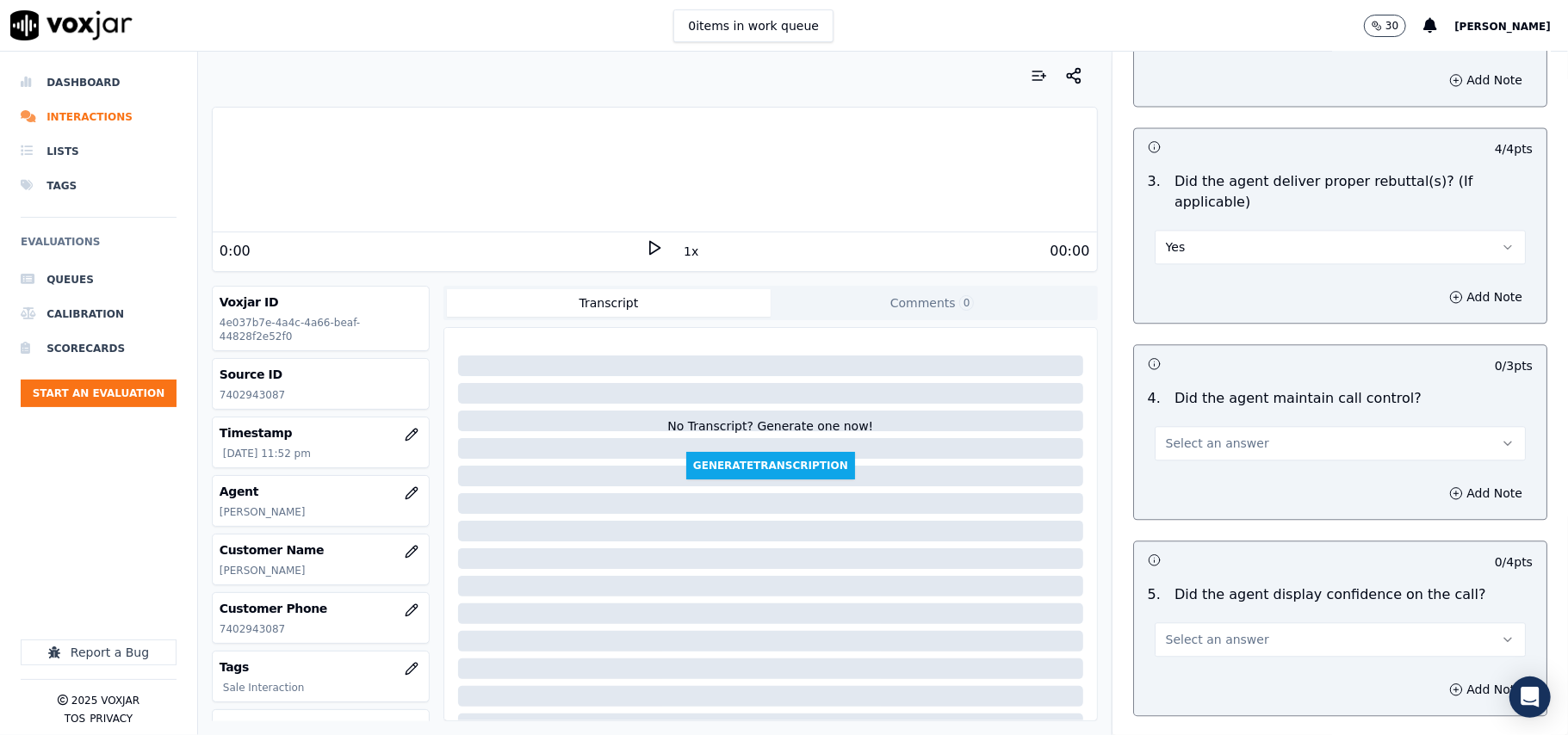
scroll to position [2869, 0]
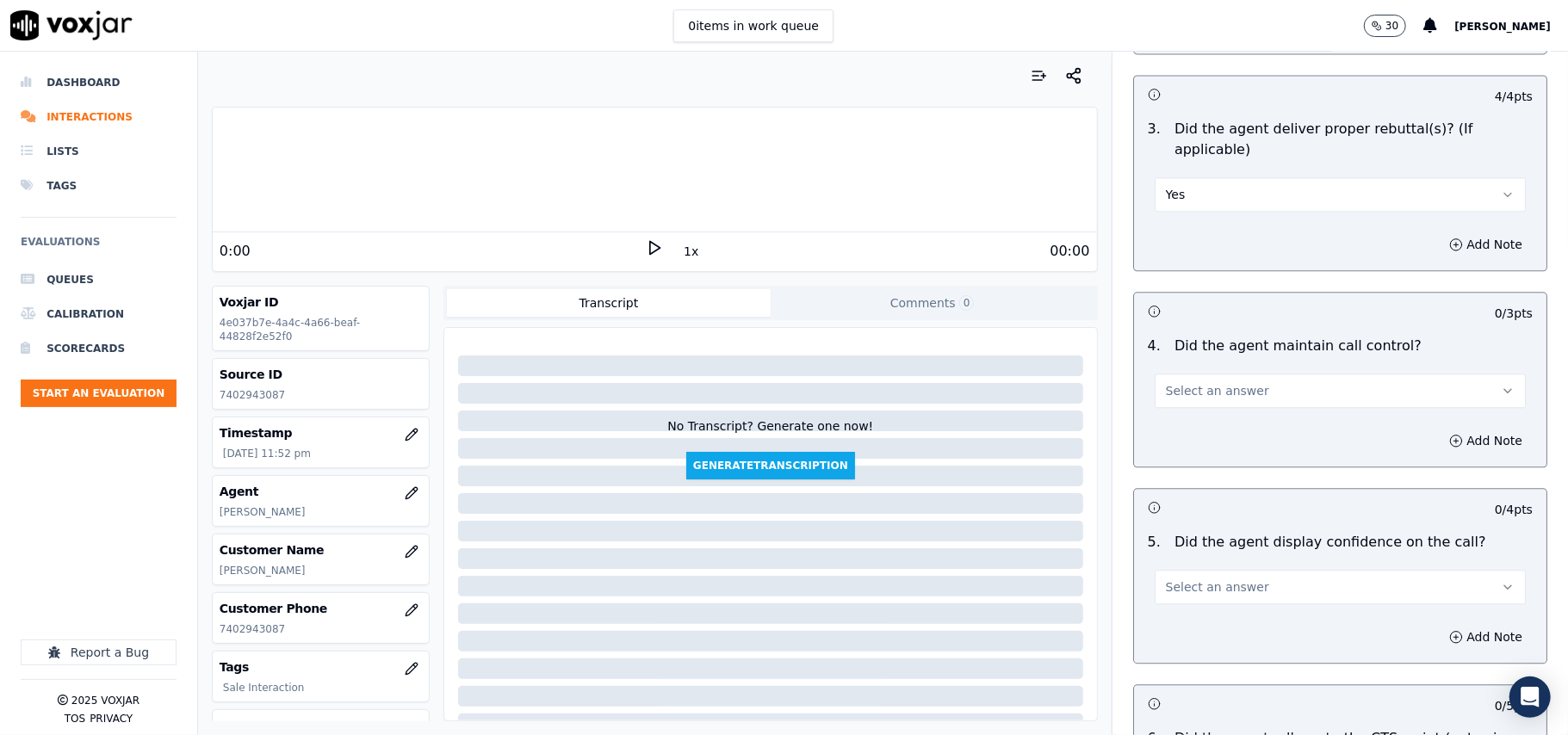
click at [1199, 382] on span "Select an answer" at bounding box center [1217, 391] width 103 height 17
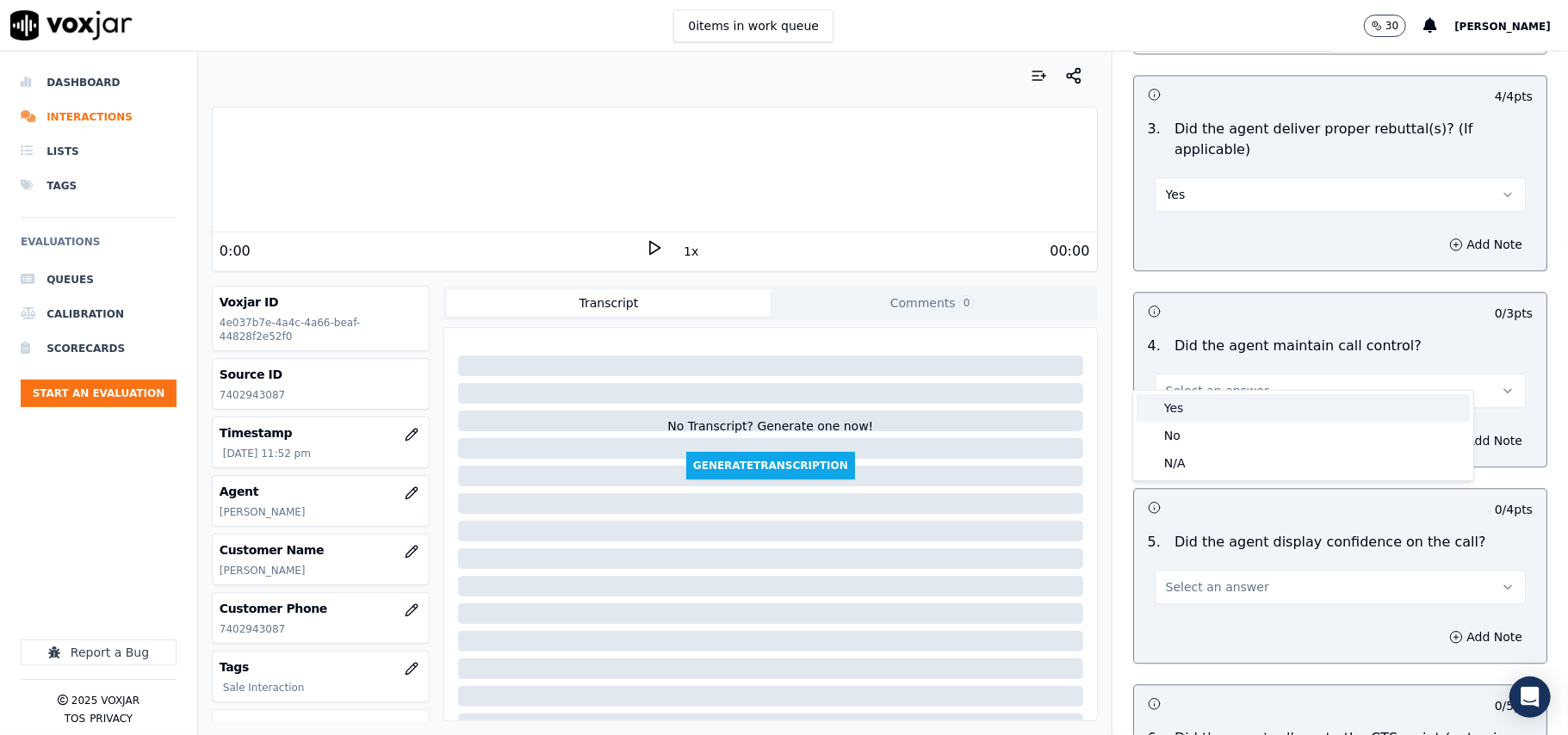
click at [1173, 404] on div "Yes" at bounding box center [1303, 409] width 334 height 28
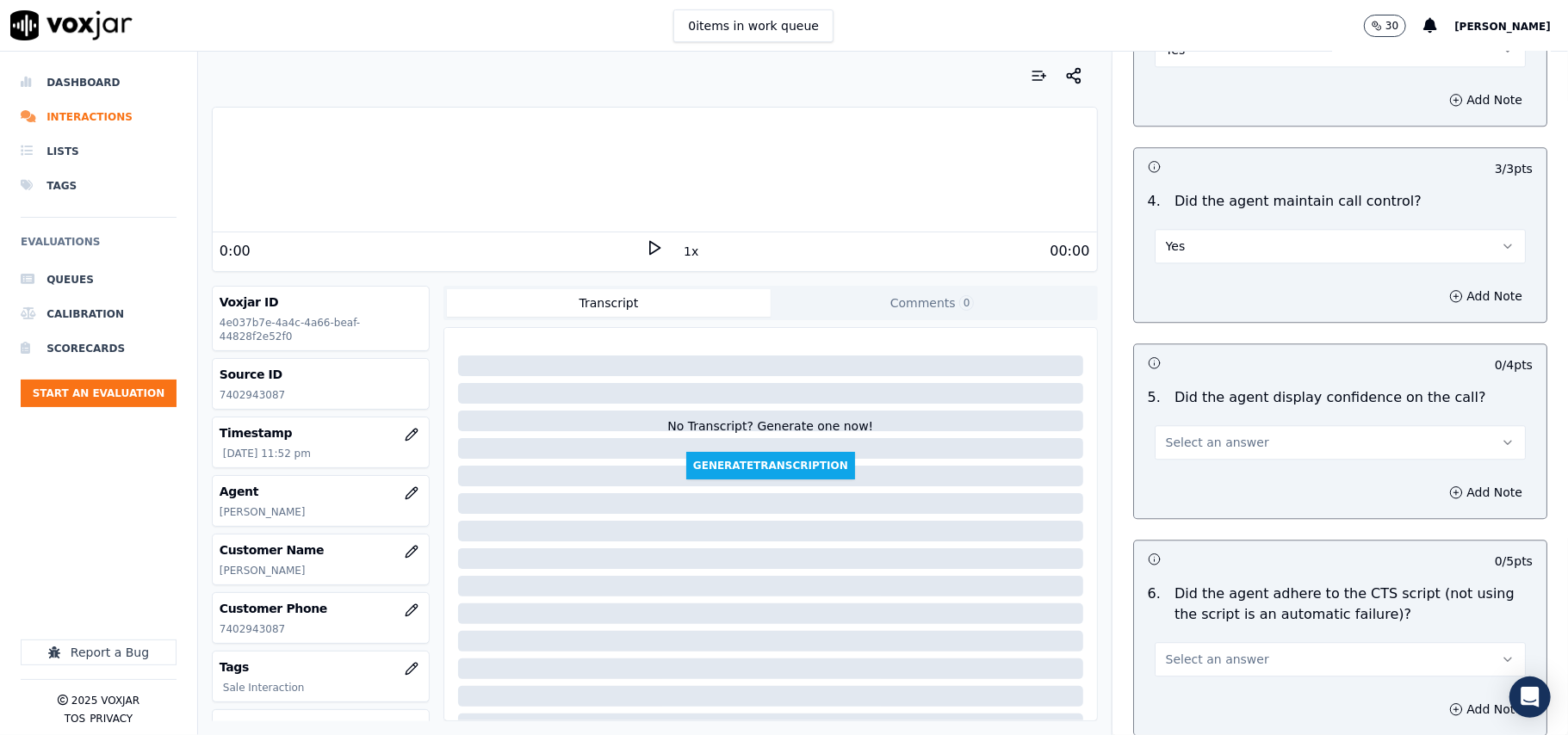
scroll to position [3061, 0]
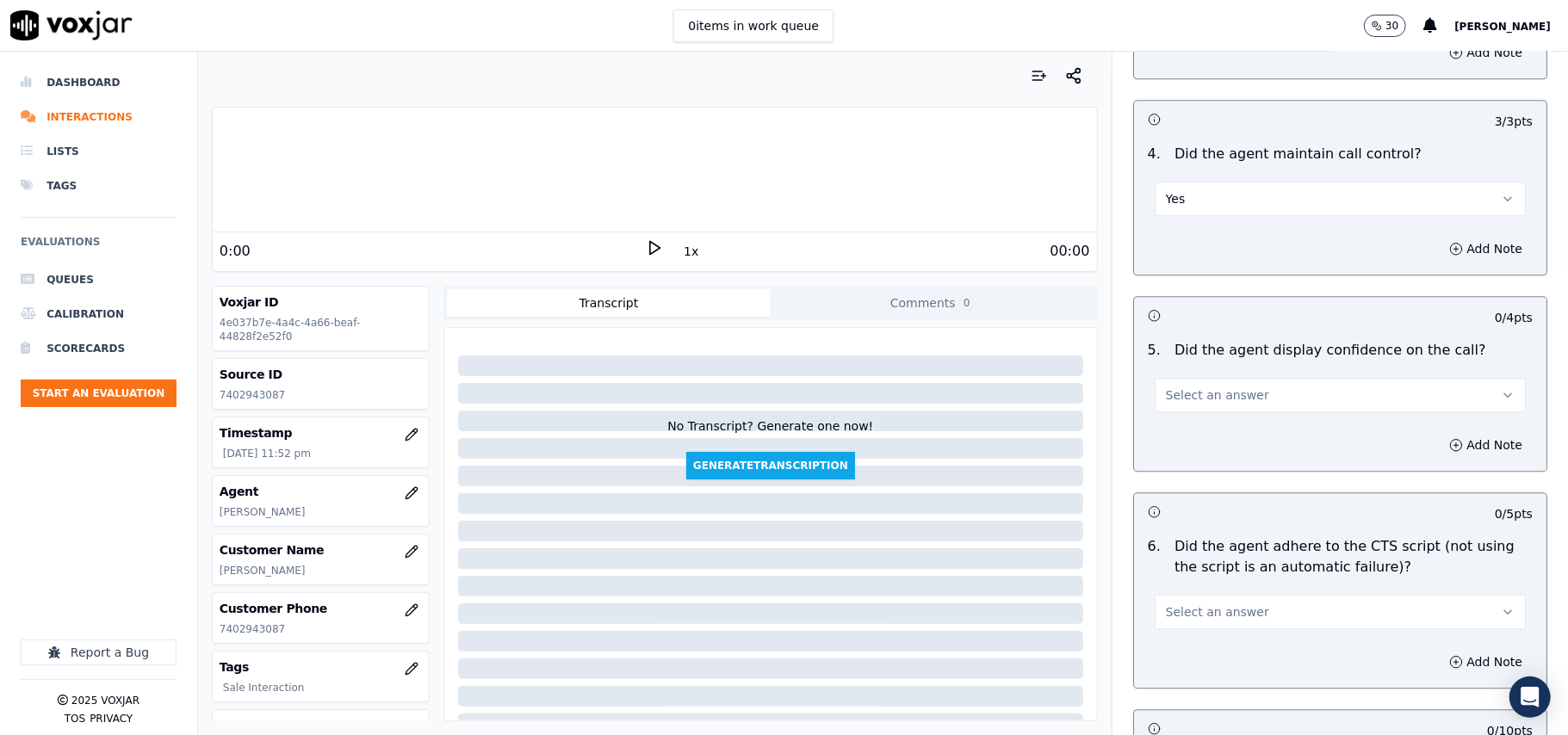
click at [1183, 387] on span "Select an answer" at bounding box center [1217, 395] width 103 height 17
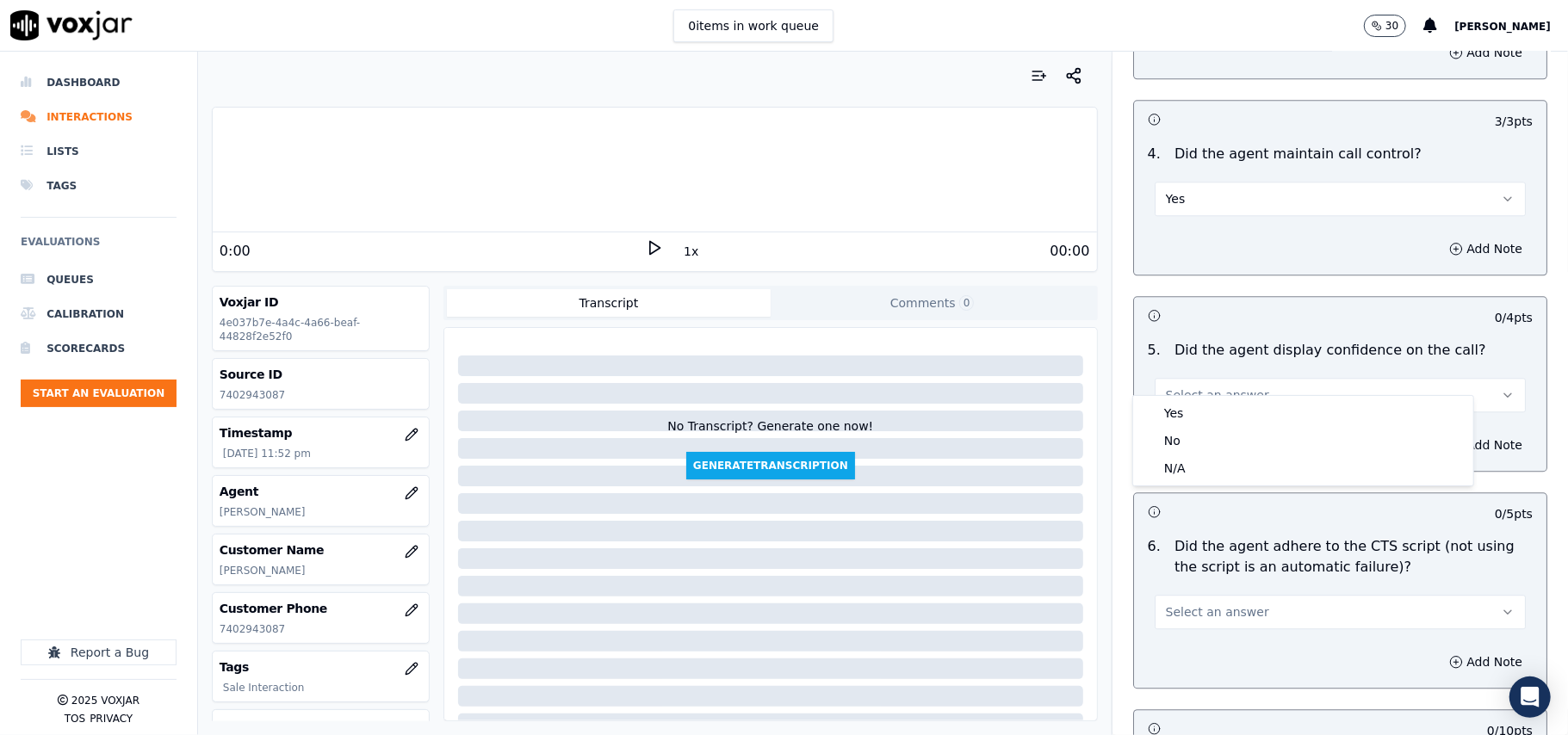
click at [1183, 387] on button "Select an answer" at bounding box center [1339, 395] width 371 height 34
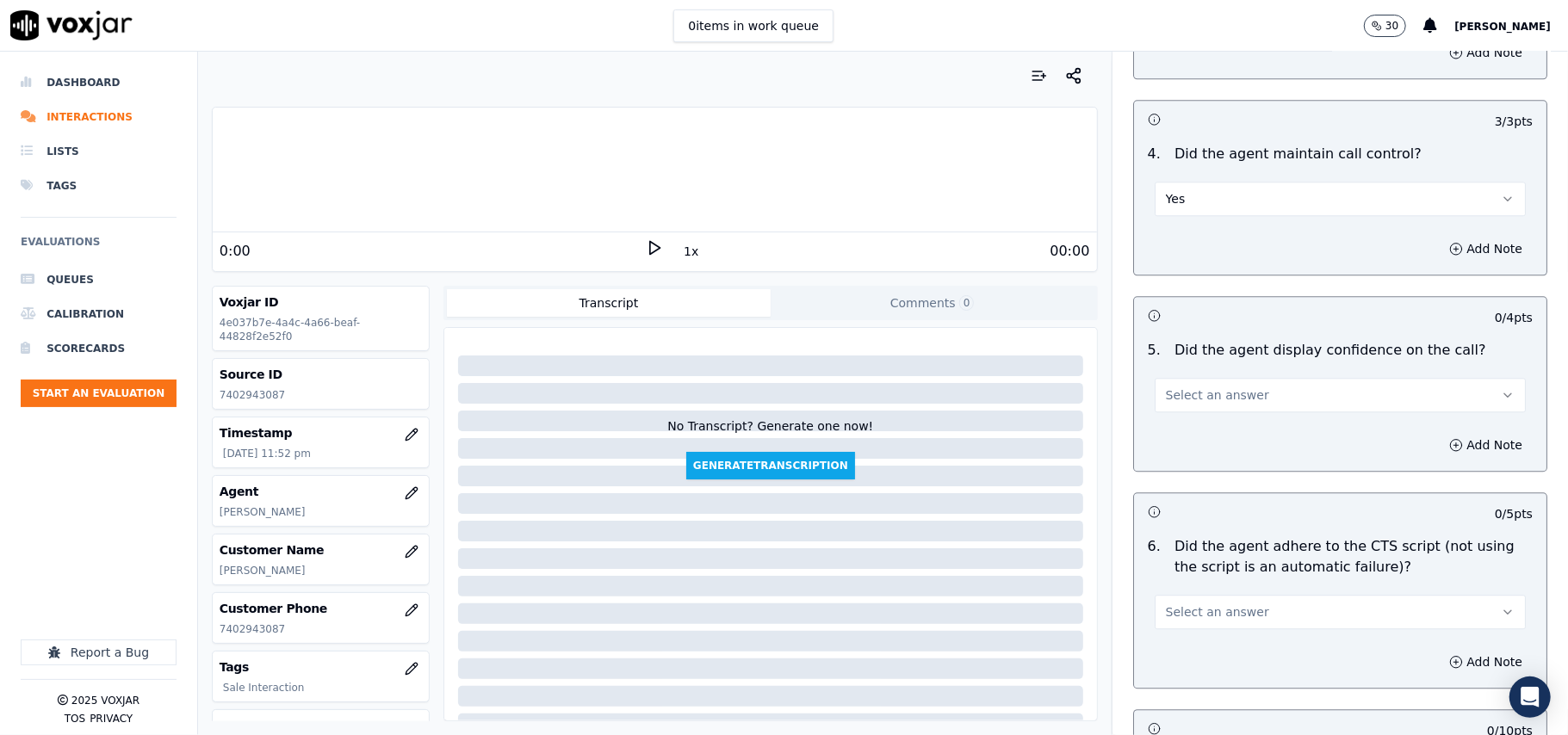
click at [1200, 387] on button "Select an answer" at bounding box center [1339, 395] width 371 height 34
click at [1183, 421] on div "Yes" at bounding box center [1303, 414] width 334 height 28
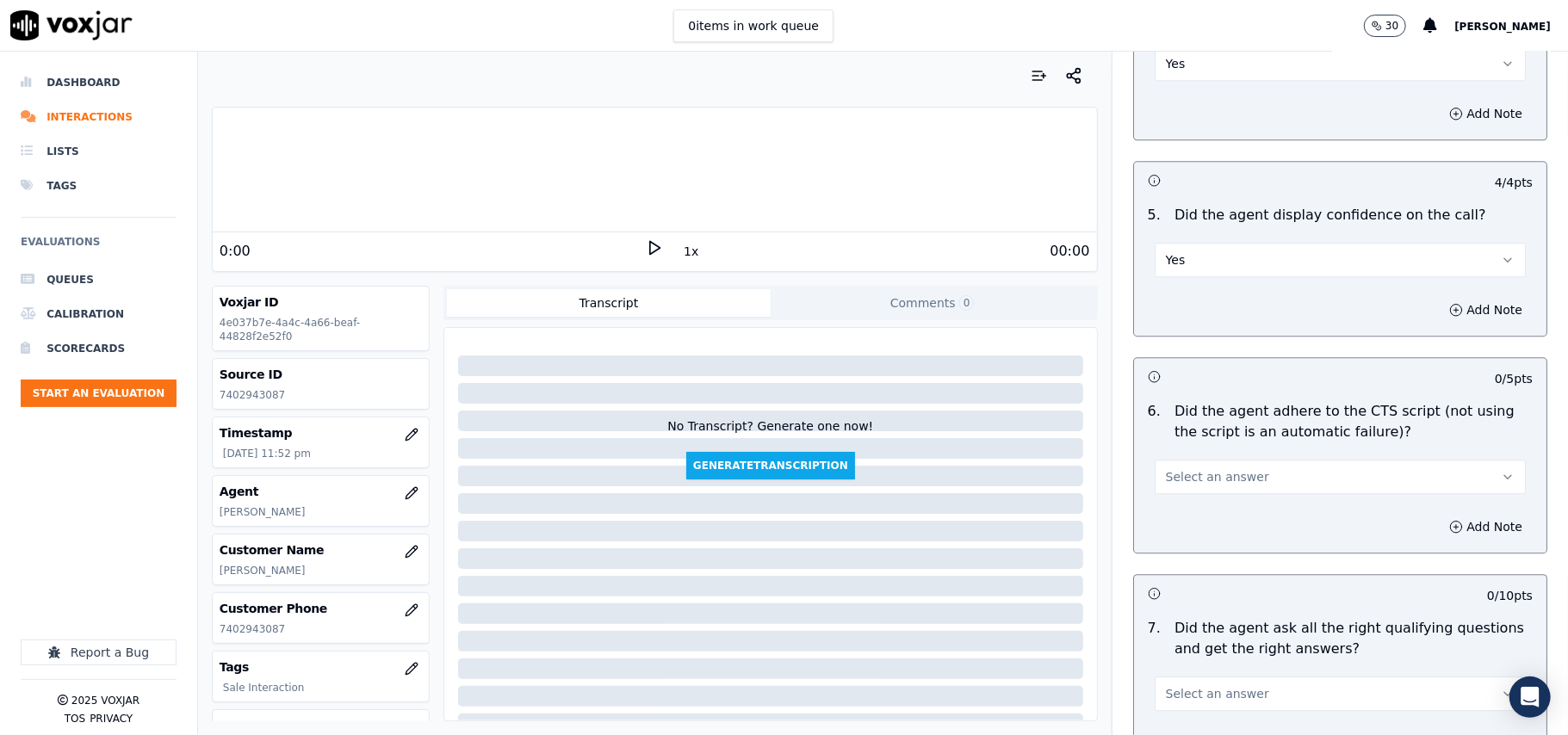
scroll to position [3252, 0]
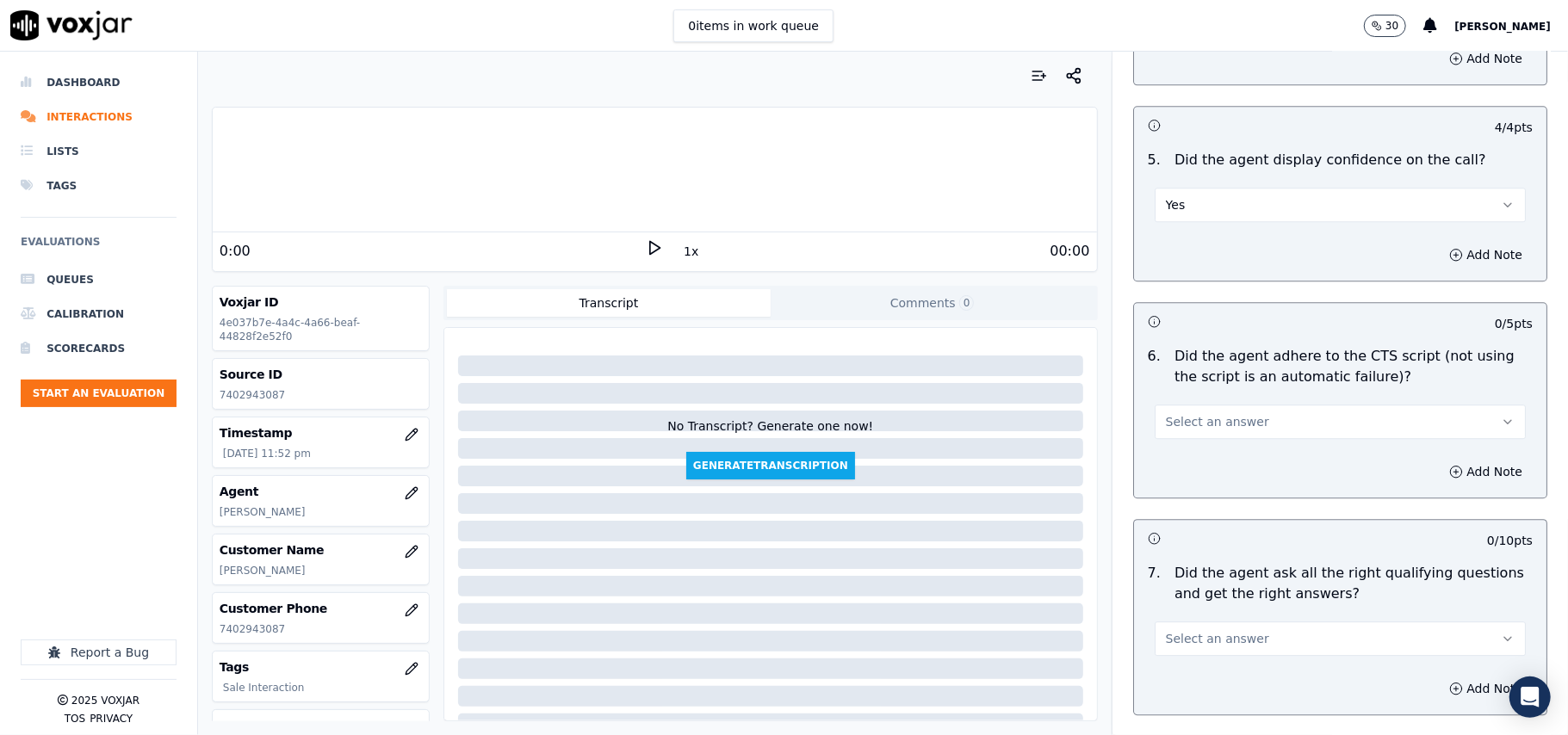
click at [1197, 420] on div "6 . Did the agent adhere to the CTS script (not using the script is an automati…" at bounding box center [1340, 393] width 412 height 106
click at [1200, 410] on button "Select an answer" at bounding box center [1339, 422] width 371 height 34
click at [1197, 427] on div "Yes" at bounding box center [1303, 440] width 334 height 28
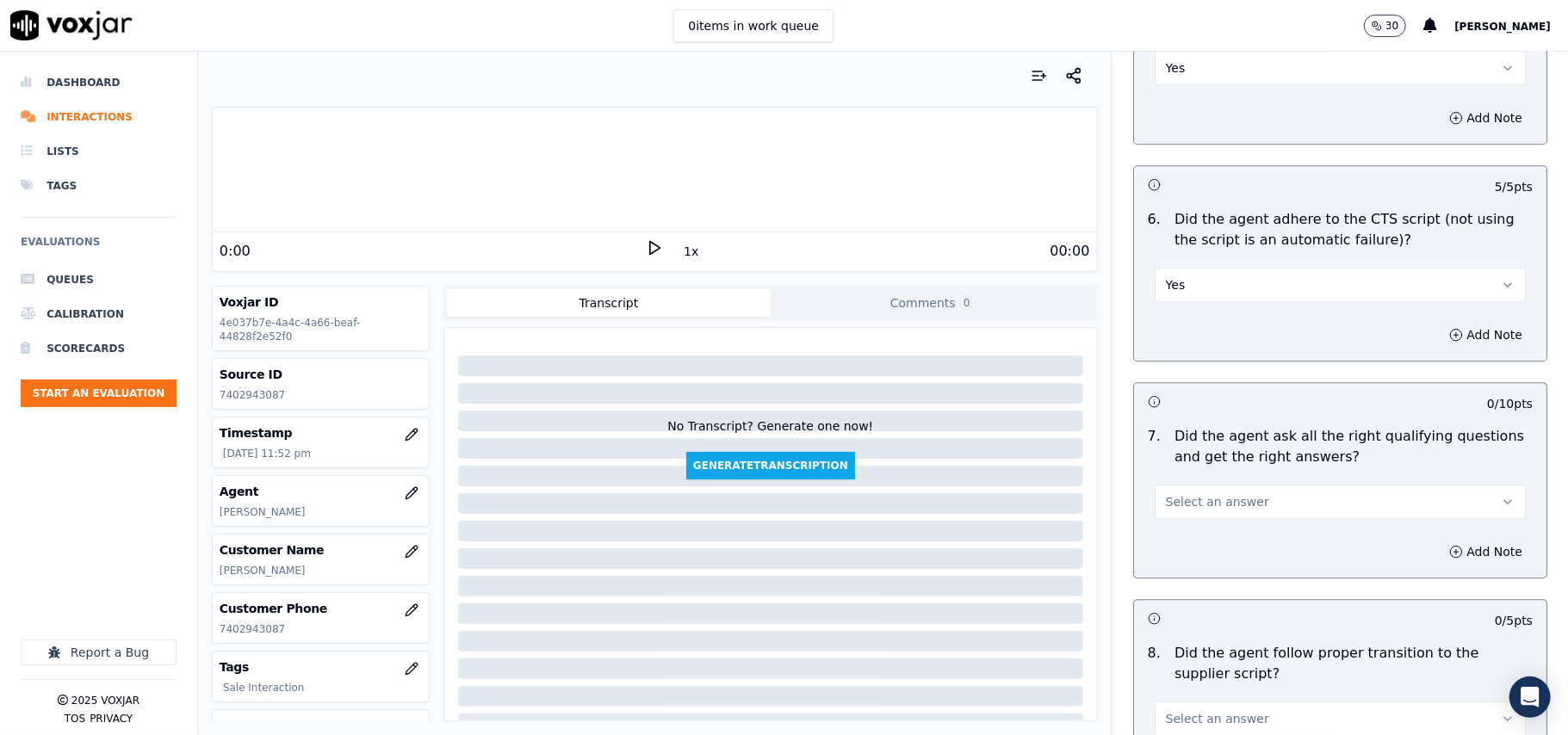
scroll to position [3444, 0]
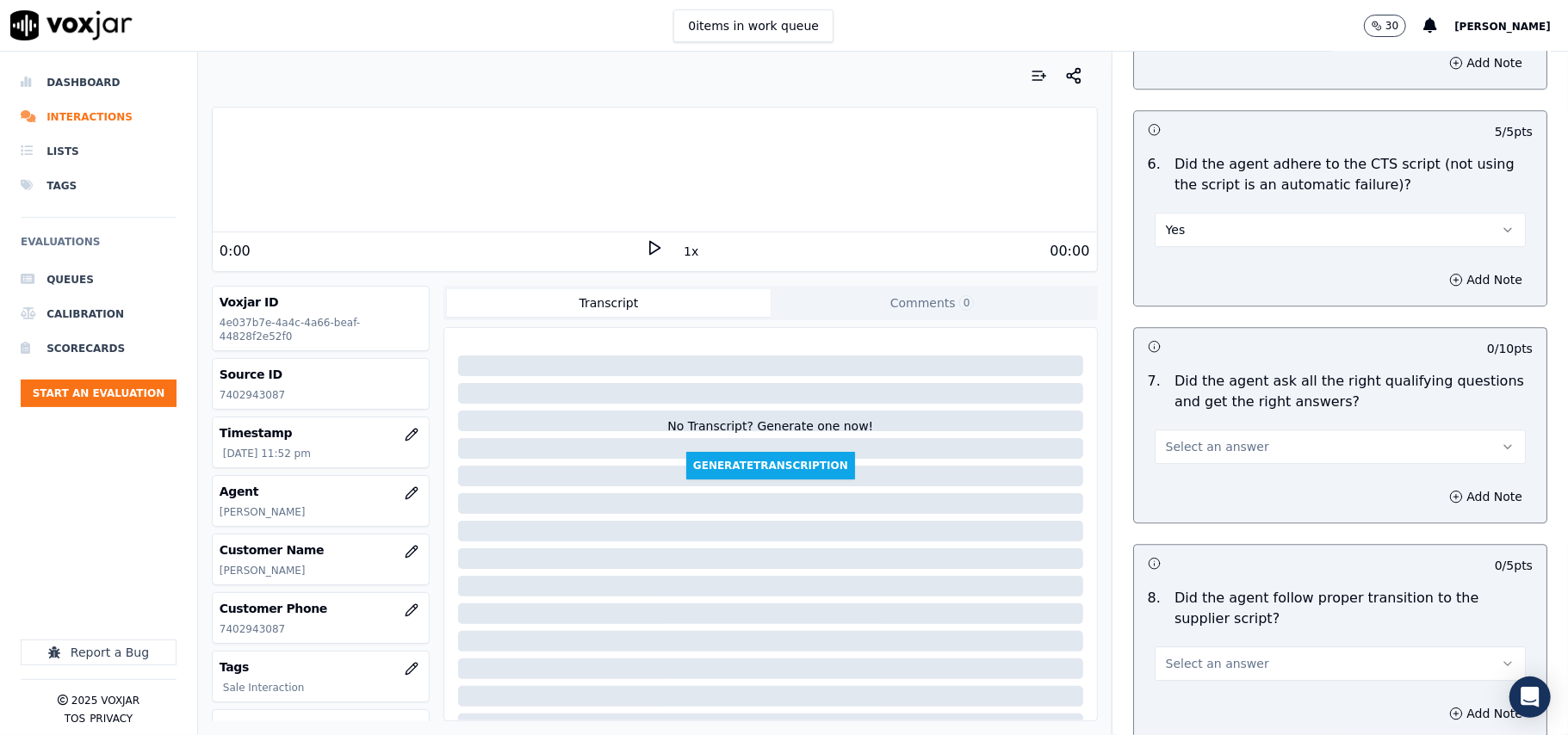
click at [1183, 437] on button "Select an answer" at bounding box center [1339, 446] width 371 height 34
click at [1179, 456] on div "Yes" at bounding box center [1303, 466] width 334 height 28
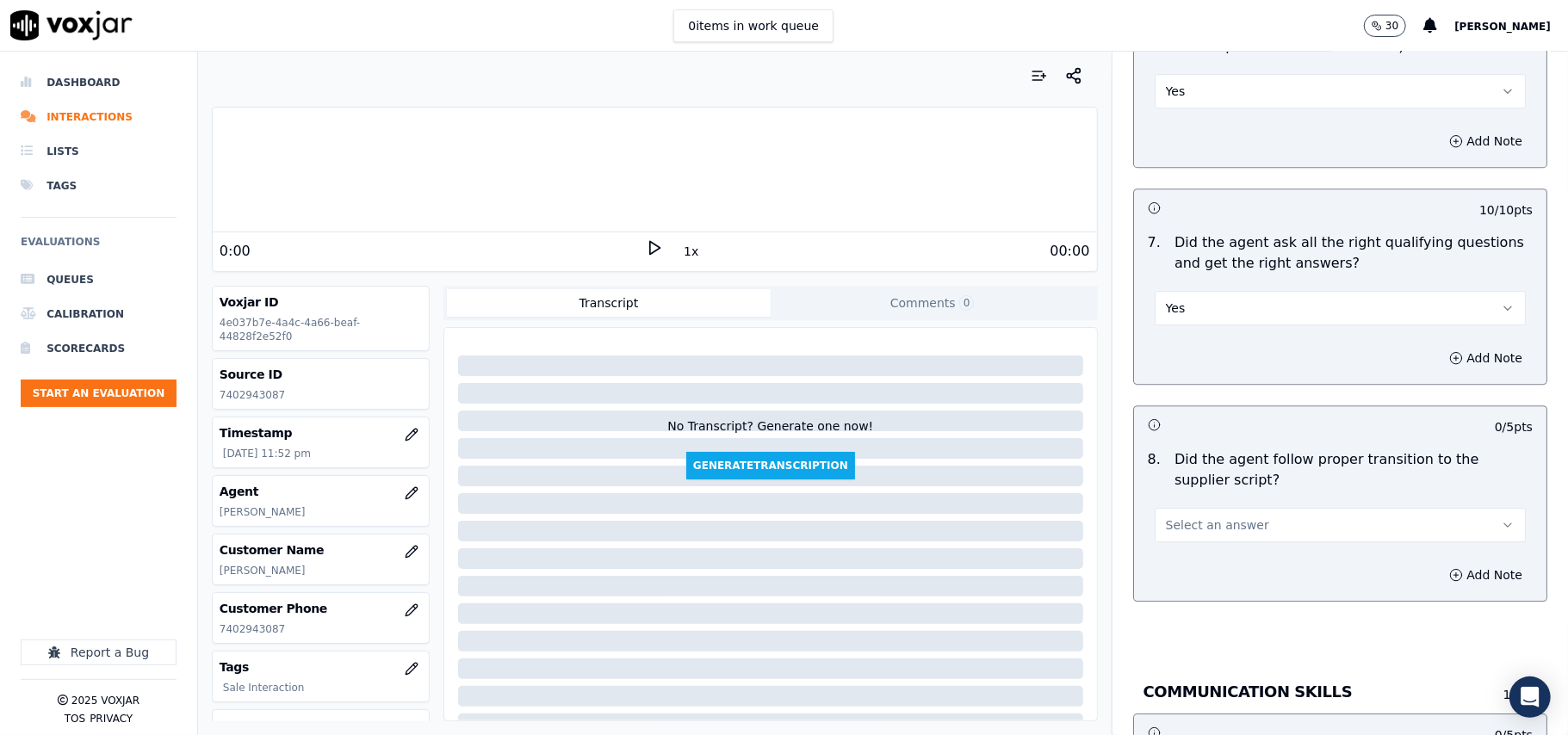
scroll to position [3635, 0]
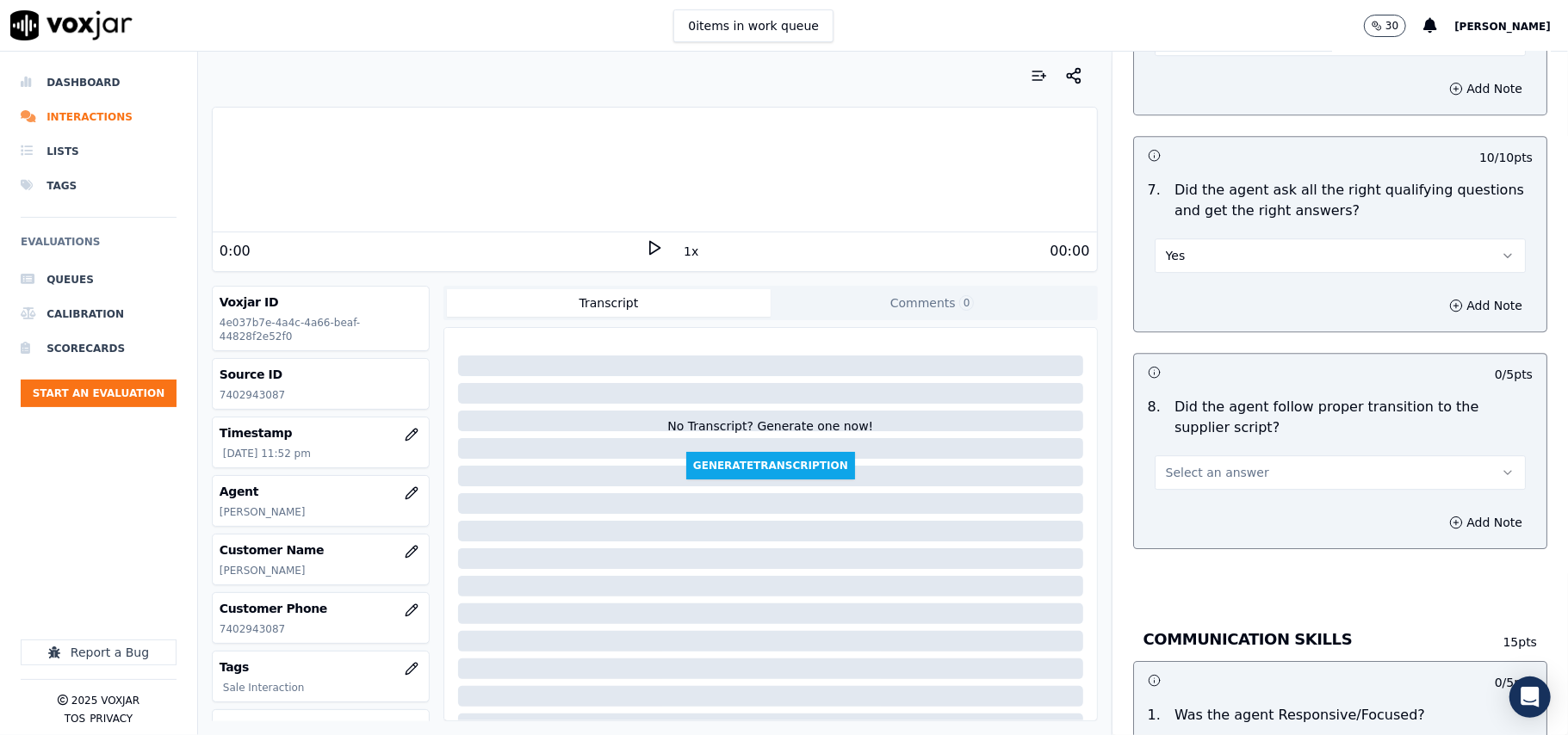
click at [1199, 464] on span "Select an answer" at bounding box center [1217, 473] width 103 height 17
click at [1192, 480] on div "Yes" at bounding box center [1303, 491] width 334 height 28
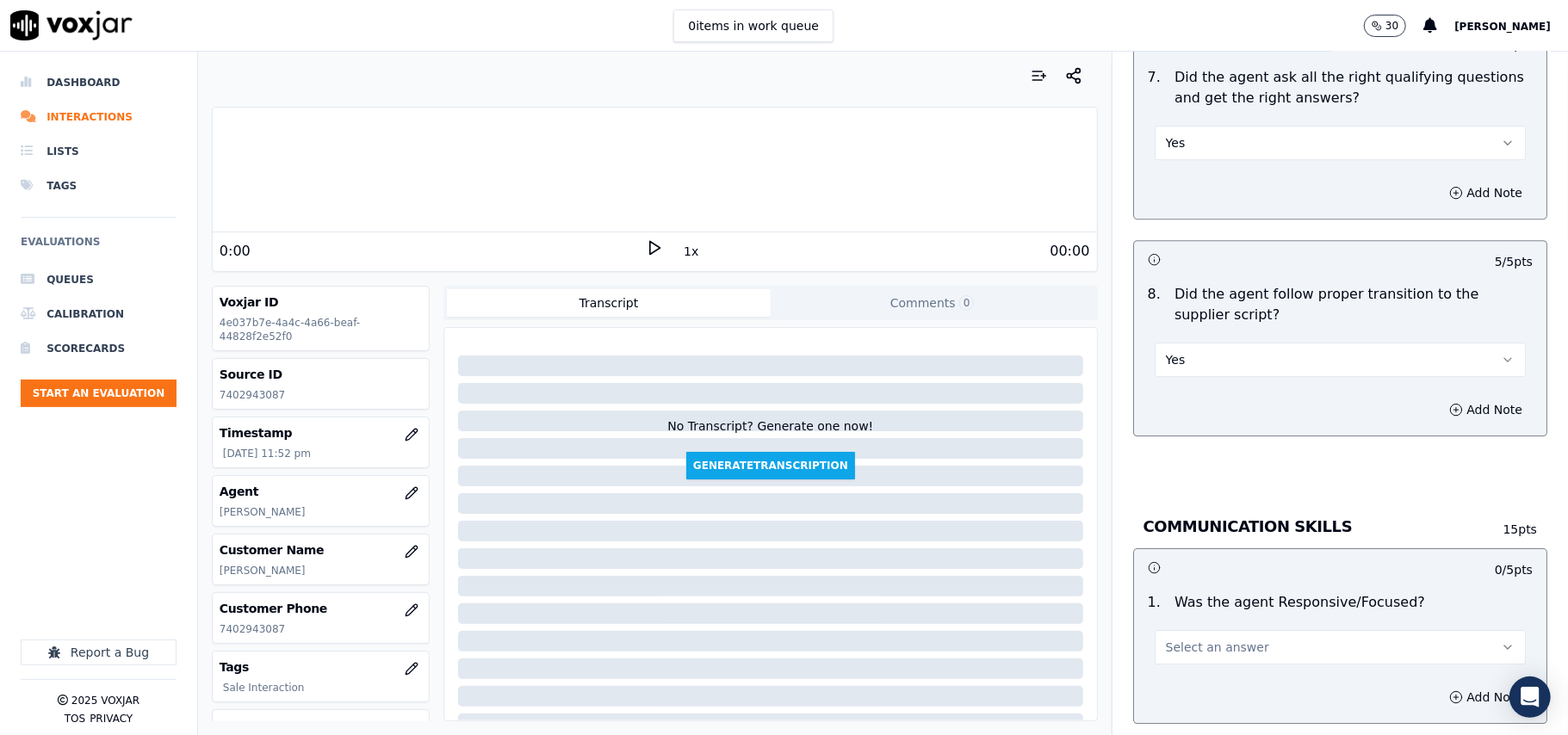
scroll to position [3826, 0]
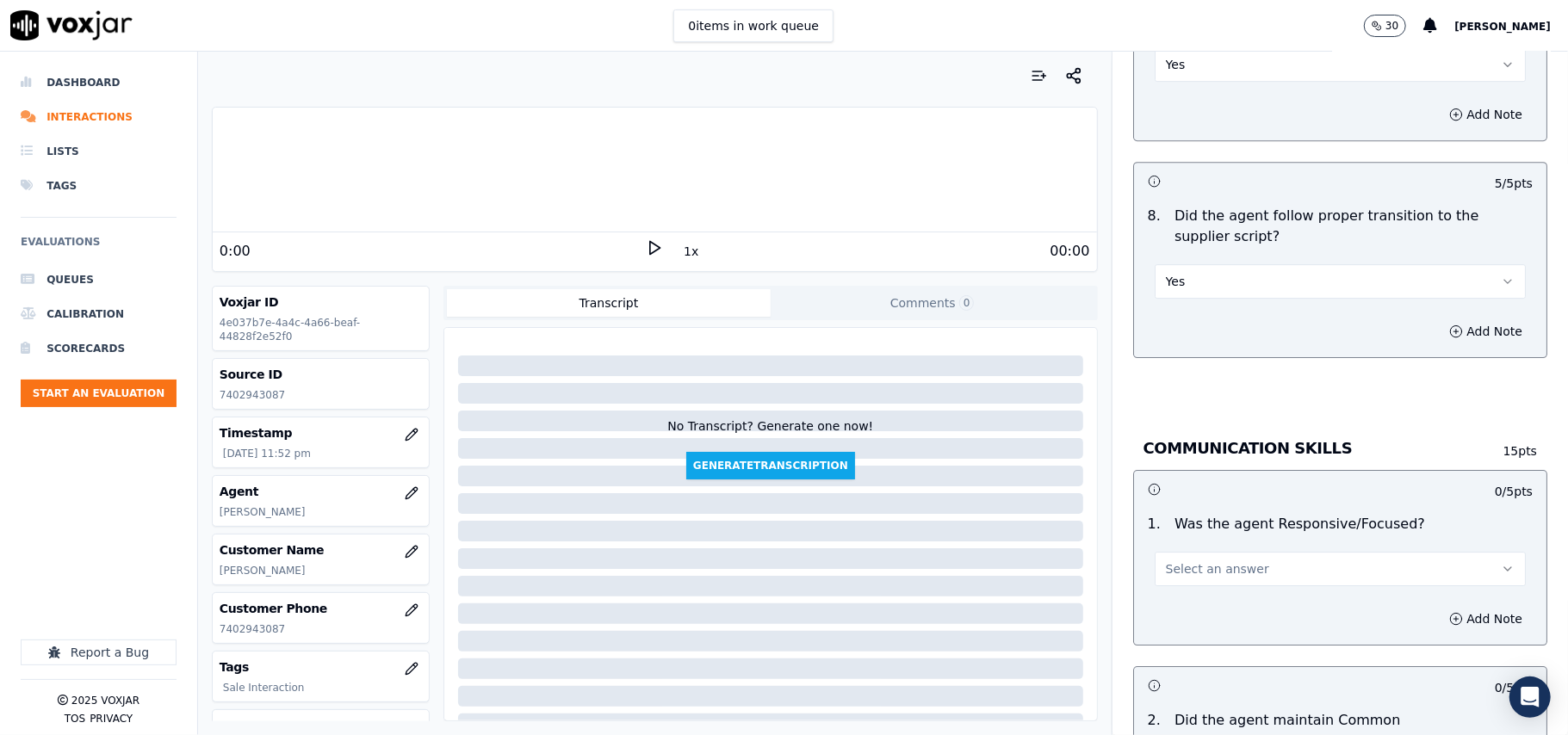
click at [1192, 560] on span "Select an answer" at bounding box center [1217, 569] width 103 height 17
click at [1176, 580] on div "Yes" at bounding box center [1303, 590] width 334 height 28
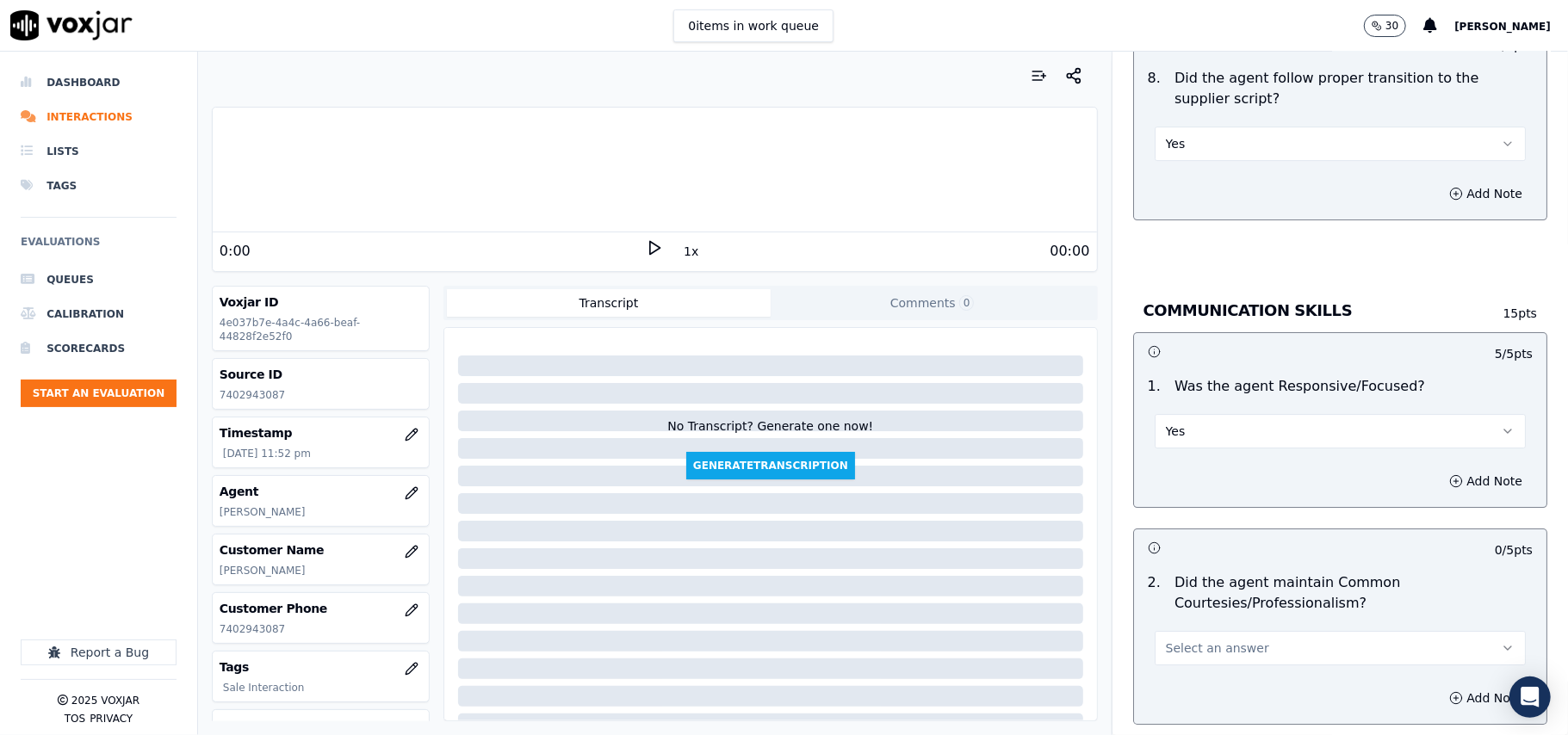
scroll to position [4017, 0]
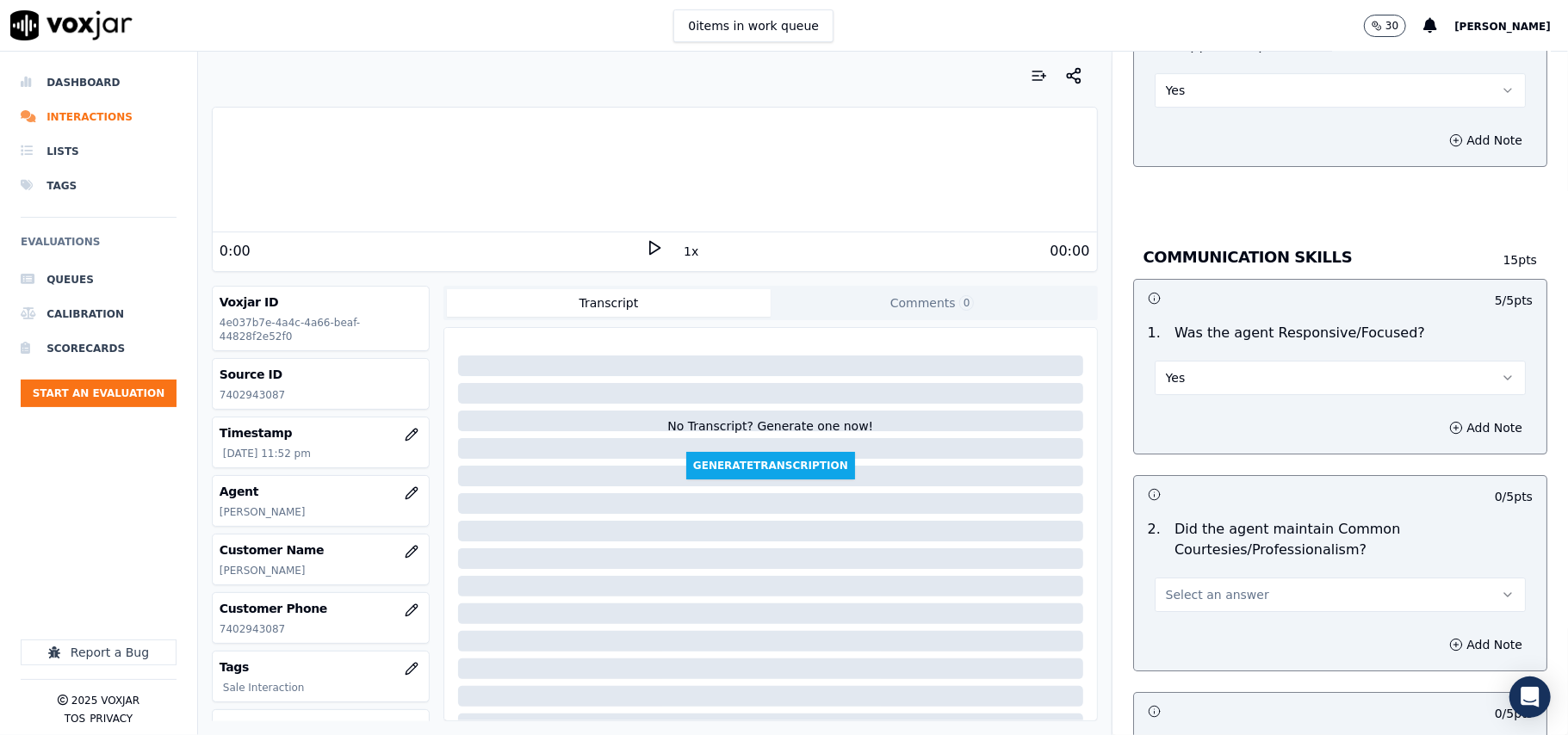
click at [1179, 593] on button "Select an answer" at bounding box center [1339, 594] width 371 height 34
click at [1179, 610] on div "Yes" at bounding box center [1303, 615] width 334 height 28
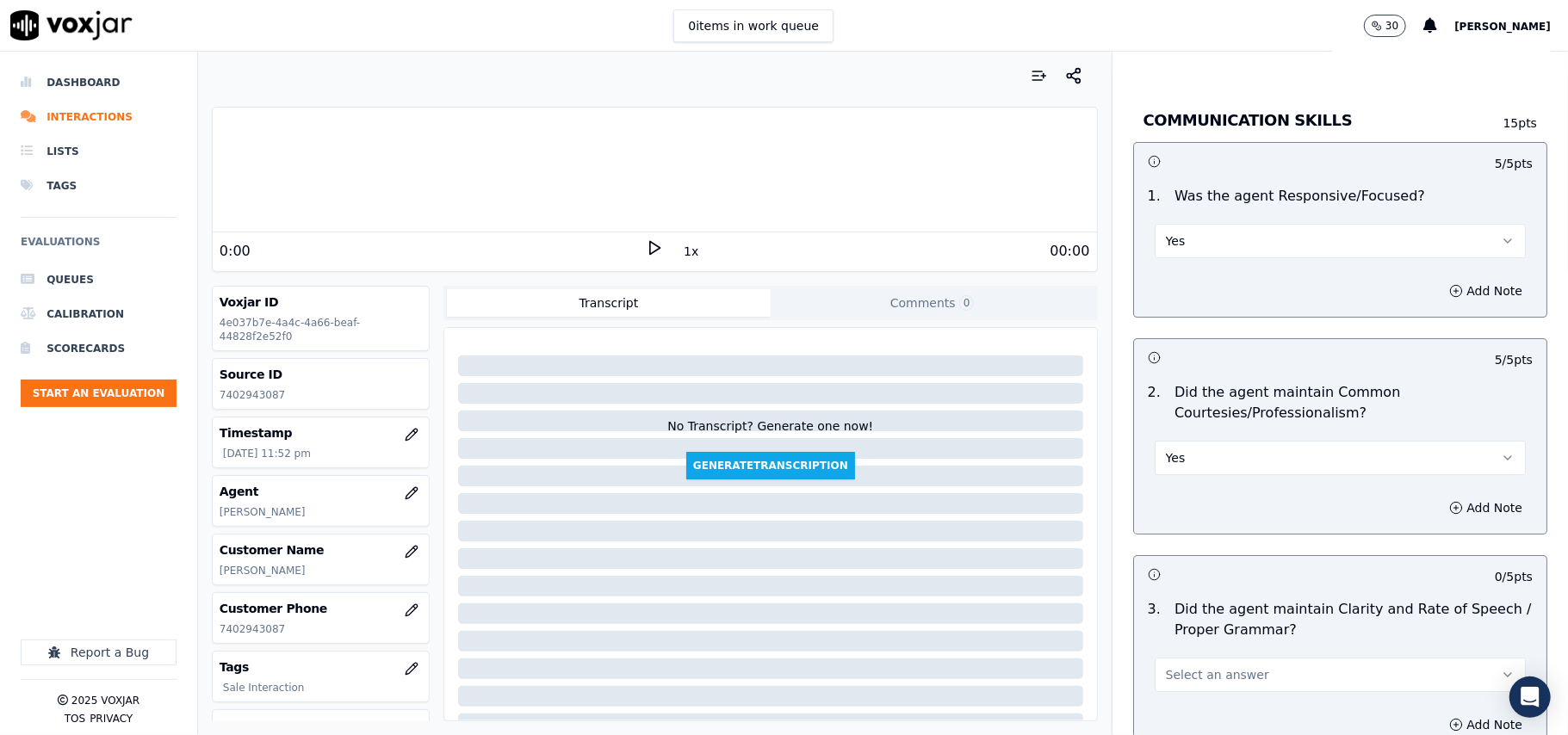
scroll to position [4209, 0]
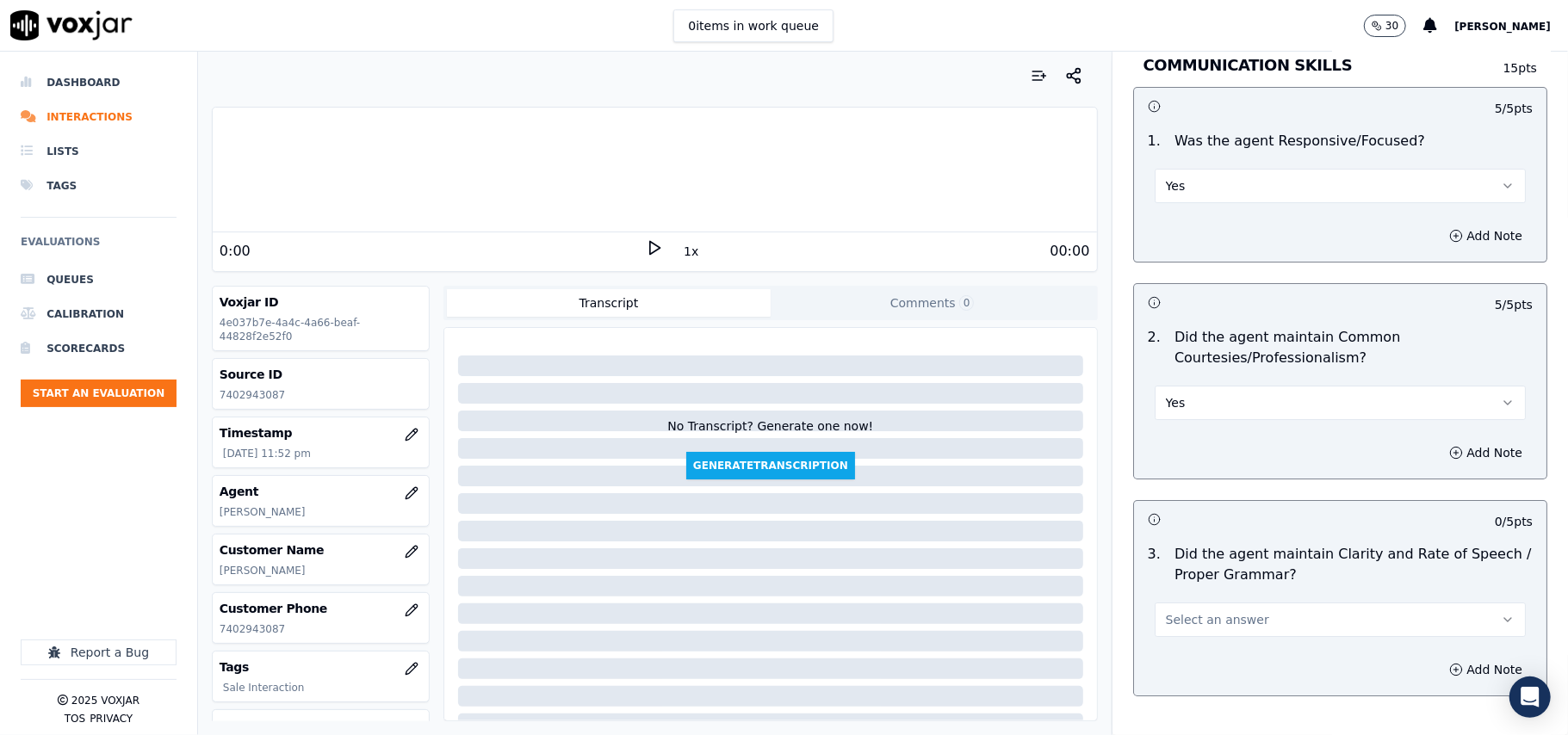
click at [1179, 611] on span "Select an answer" at bounding box center [1217, 620] width 103 height 17
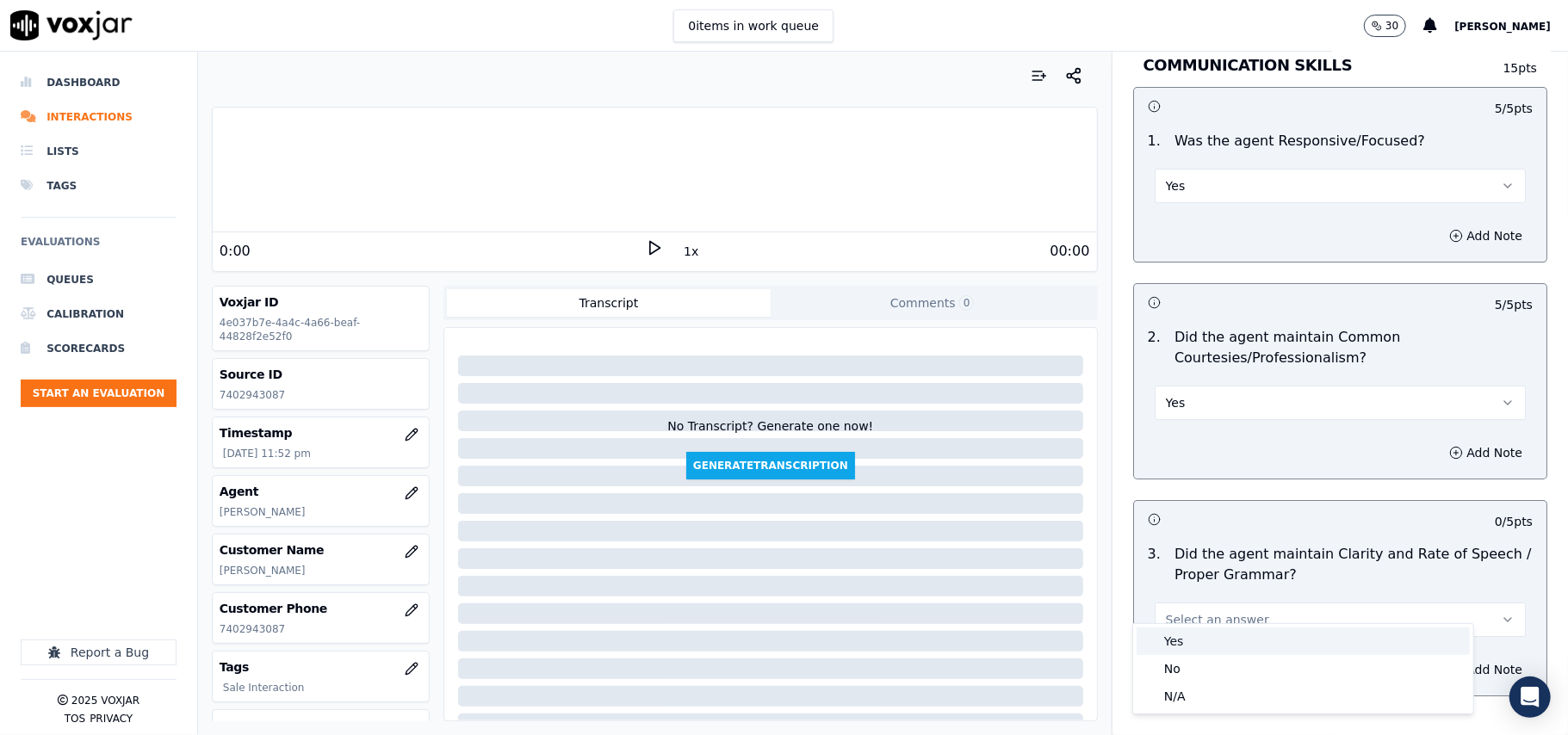
click at [1179, 634] on div "Yes" at bounding box center [1303, 642] width 334 height 28
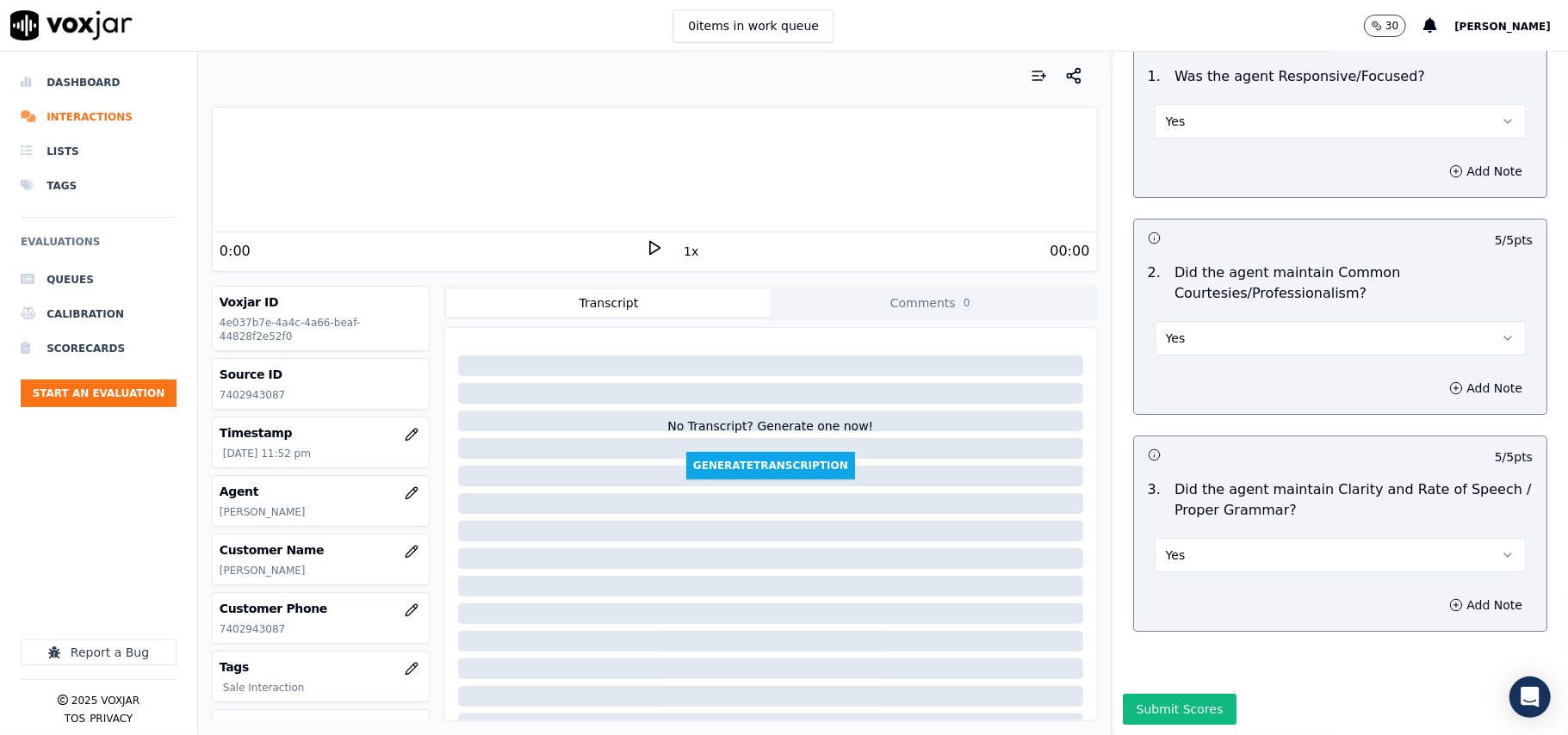
scroll to position [4308, 0]
click at [1185, 694] on button "Submit Scores" at bounding box center [1179, 710] width 114 height 31
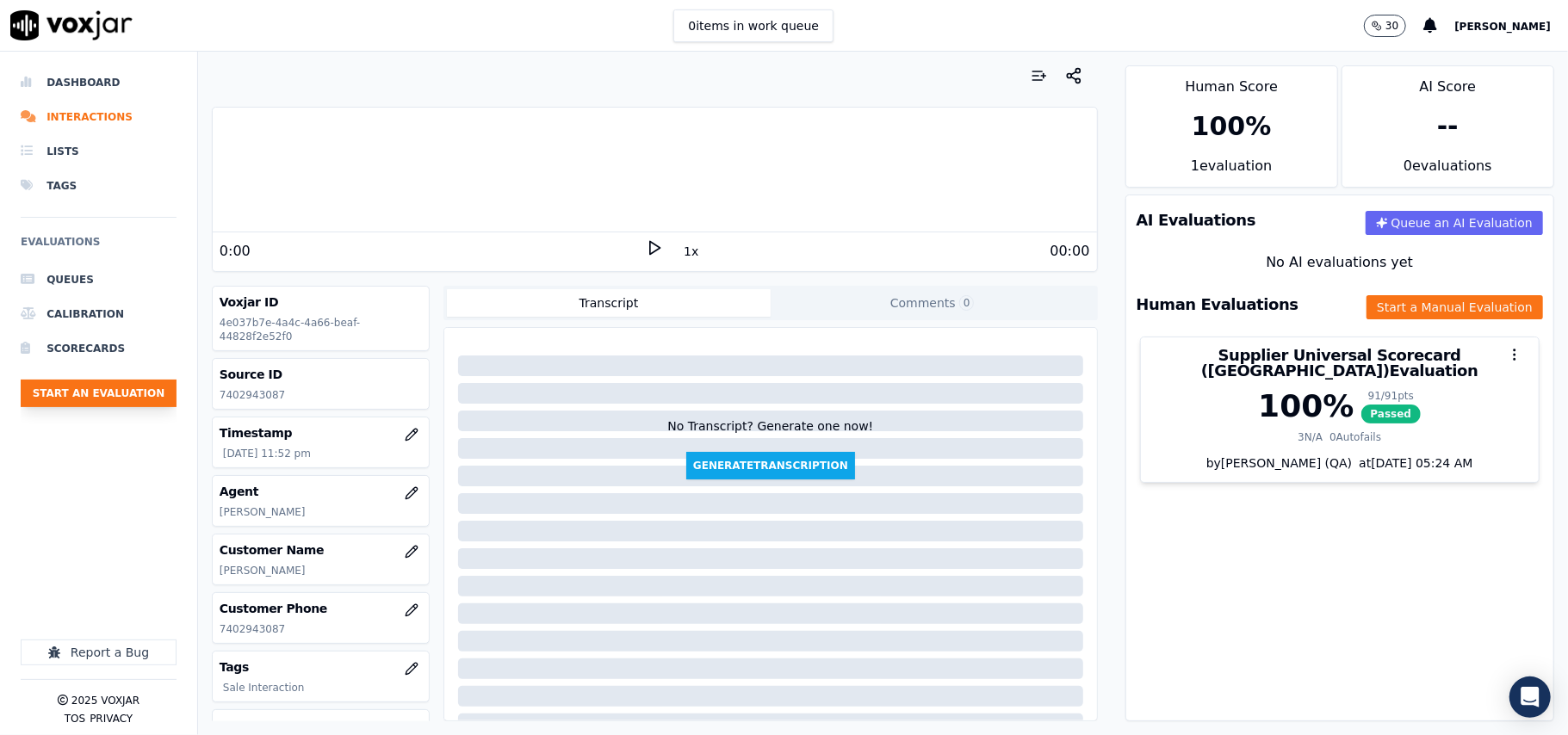
click at [93, 394] on button "Start an Evaluation" at bounding box center [99, 394] width 156 height 28
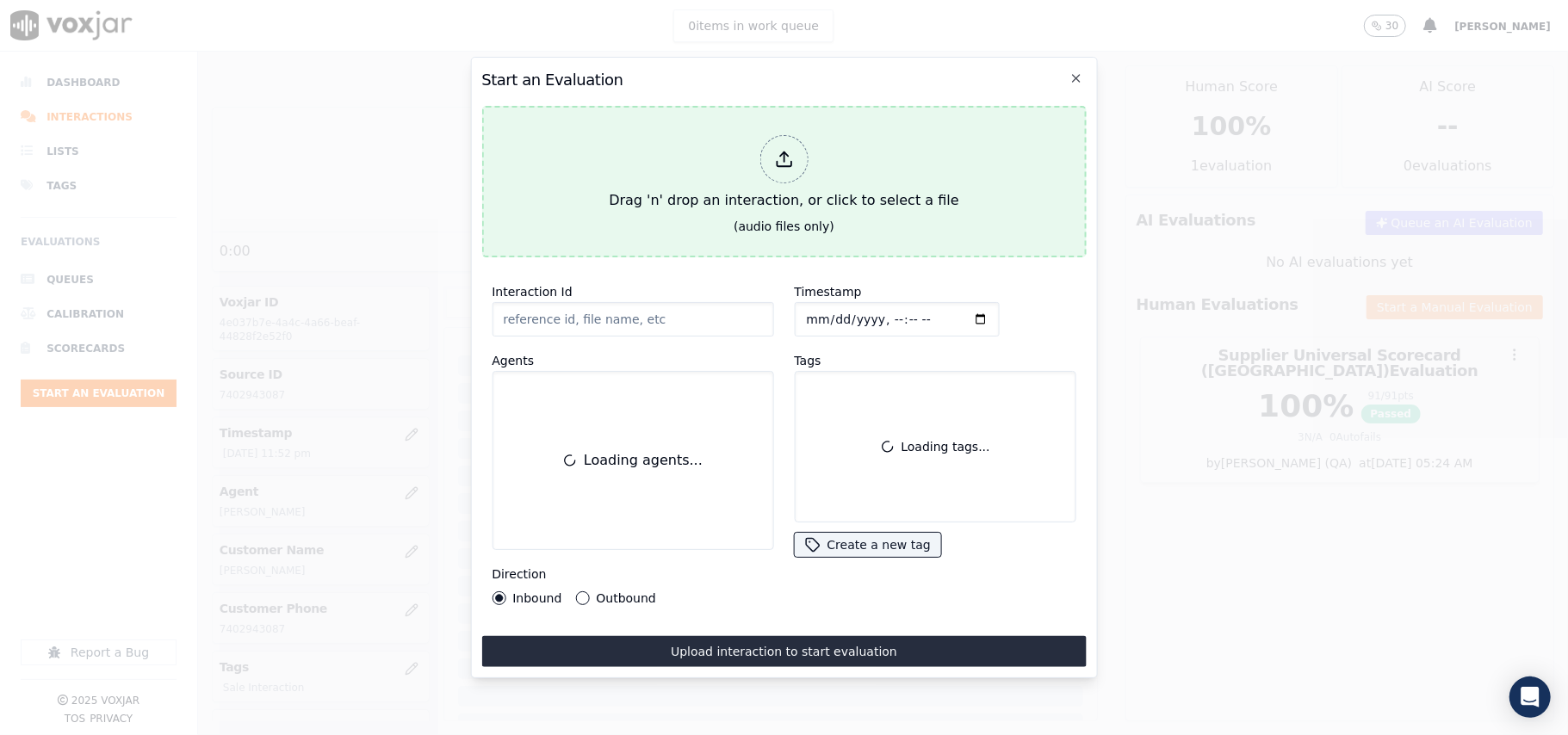
click at [712, 177] on div "Drag 'n' drop an interaction, or click to select a file" at bounding box center [783, 173] width 363 height 90
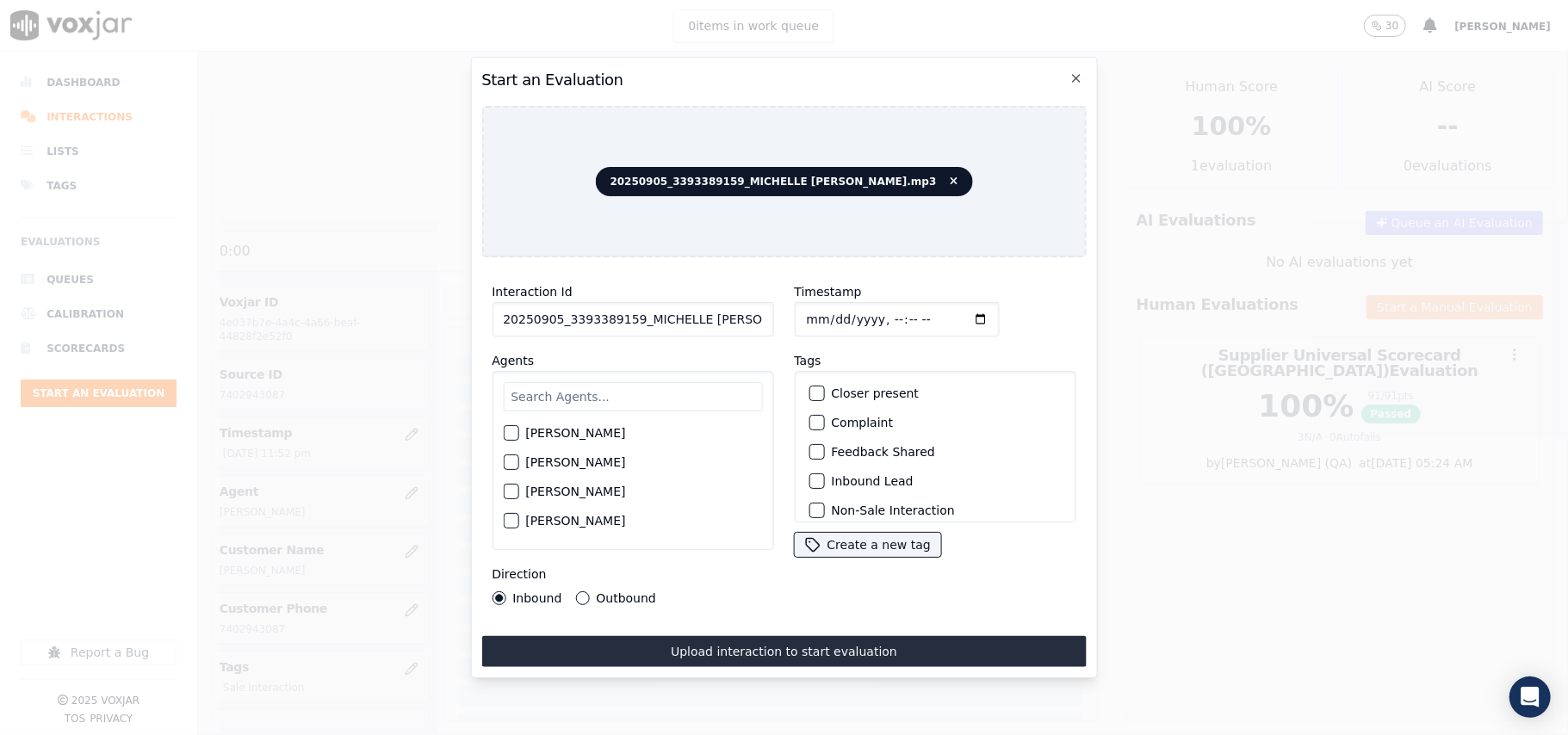
click at [625, 320] on input "20250905_3393389159_MICHELLE [PERSON_NAME].mp3" at bounding box center [632, 319] width 281 height 34
paste input "3393389159"
type input "3393389159"
click at [825, 318] on input "Timestamp" at bounding box center [896, 319] width 205 height 34
type input "[DATE]T23:54"
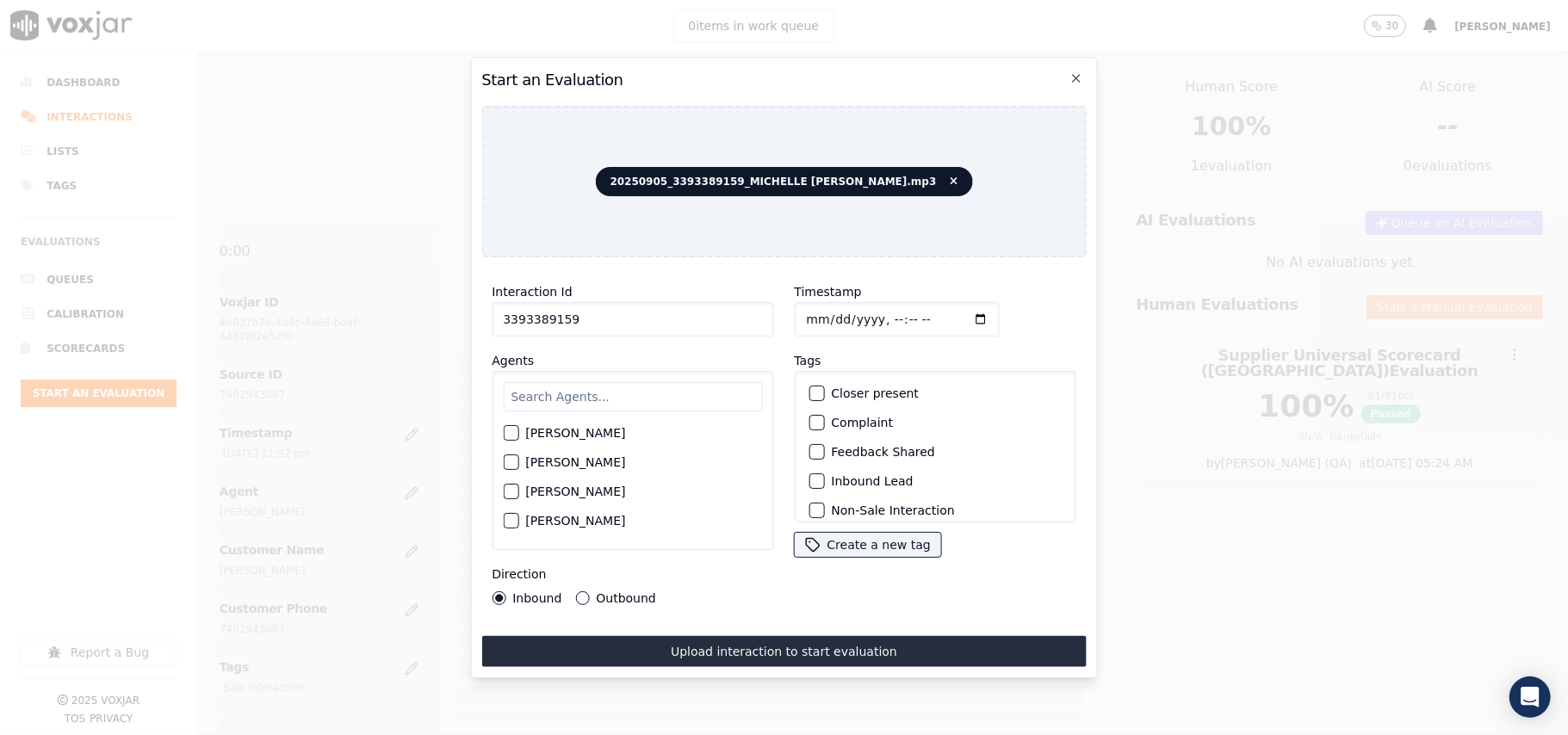
click at [602, 400] on input "text" at bounding box center [632, 397] width 259 height 30
type input "Miche"
click at [606, 423] on div "[PERSON_NAME]" at bounding box center [632, 438] width 259 height 30
click at [616, 434] on label "[PERSON_NAME]" at bounding box center [575, 438] width 100 height 12
click at [519, 434] on button "[PERSON_NAME]" at bounding box center [511, 438] width 16 height 16
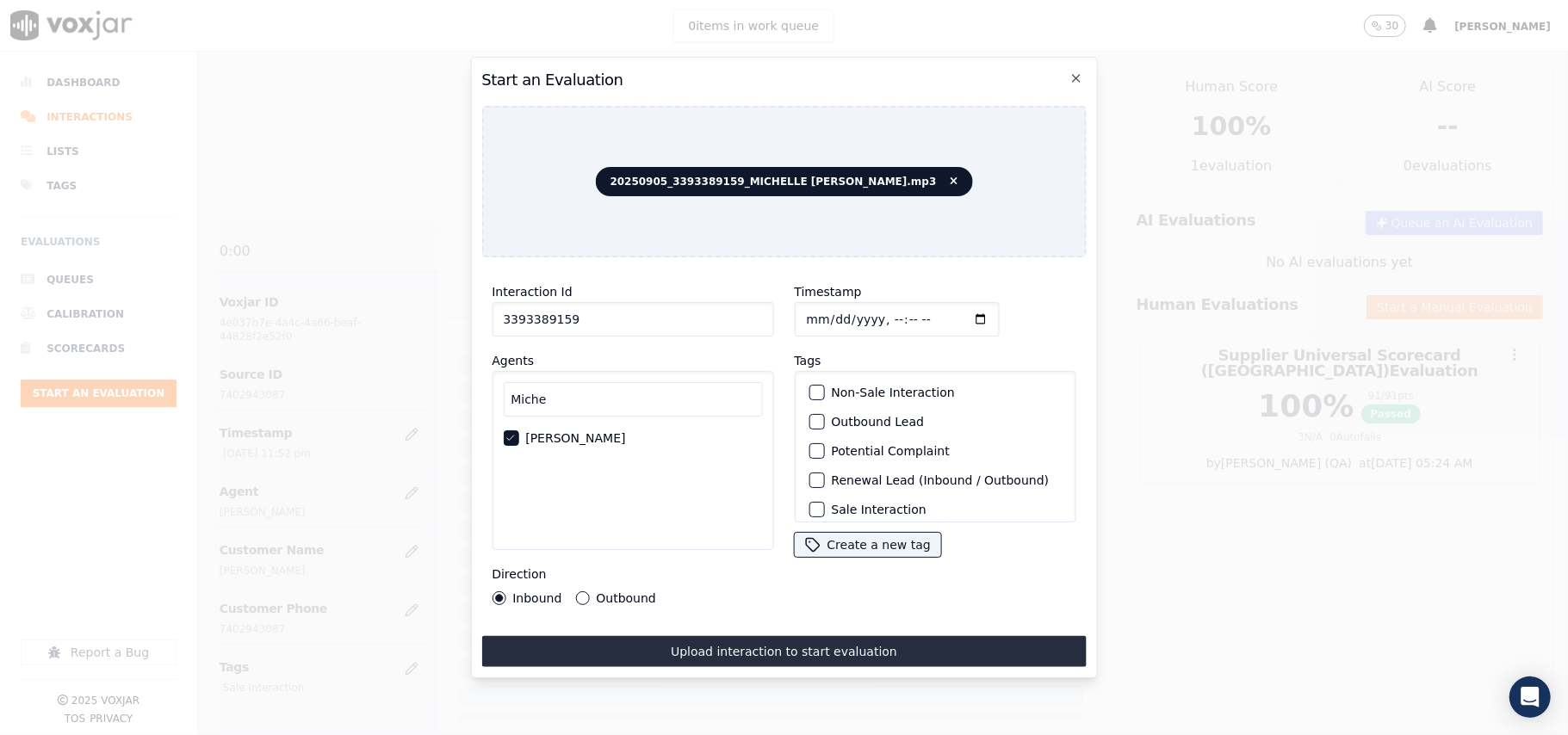
scroll to position [150, 0]
click at [850, 494] on label "Sale Interaction" at bounding box center [878, 500] width 94 height 12
click at [824, 492] on button "Sale Interaction" at bounding box center [816, 500] width 16 height 16
drag, startPoint x: 632, startPoint y: 584, endPoint x: 625, endPoint y: 616, distance: 32.8
click at [630, 593] on label "Outbound" at bounding box center [625, 599] width 59 height 12
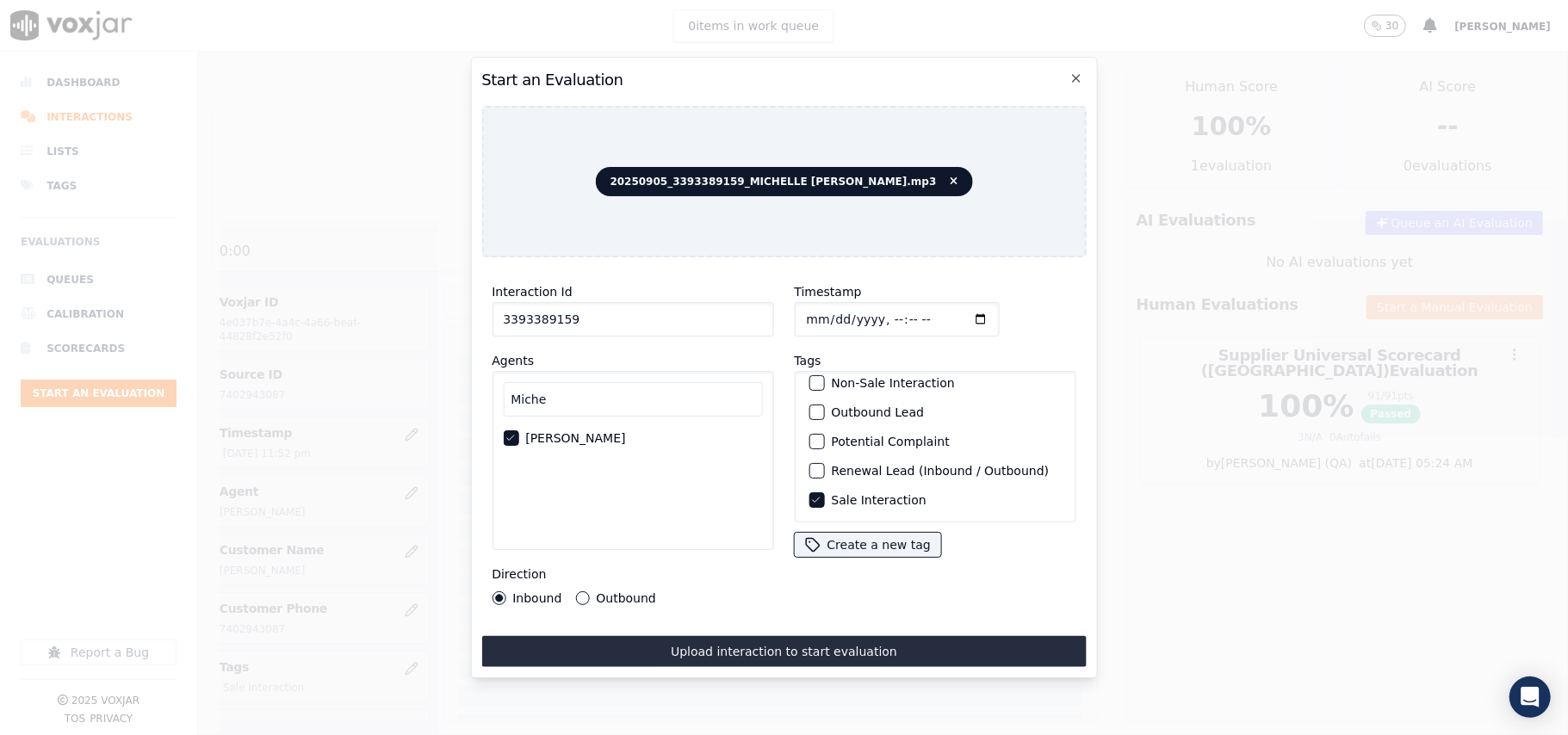
click at [618, 593] on label "Outbound" at bounding box center [625, 599] width 59 height 12
click at [589, 592] on button "Outbound" at bounding box center [582, 599] width 14 height 14
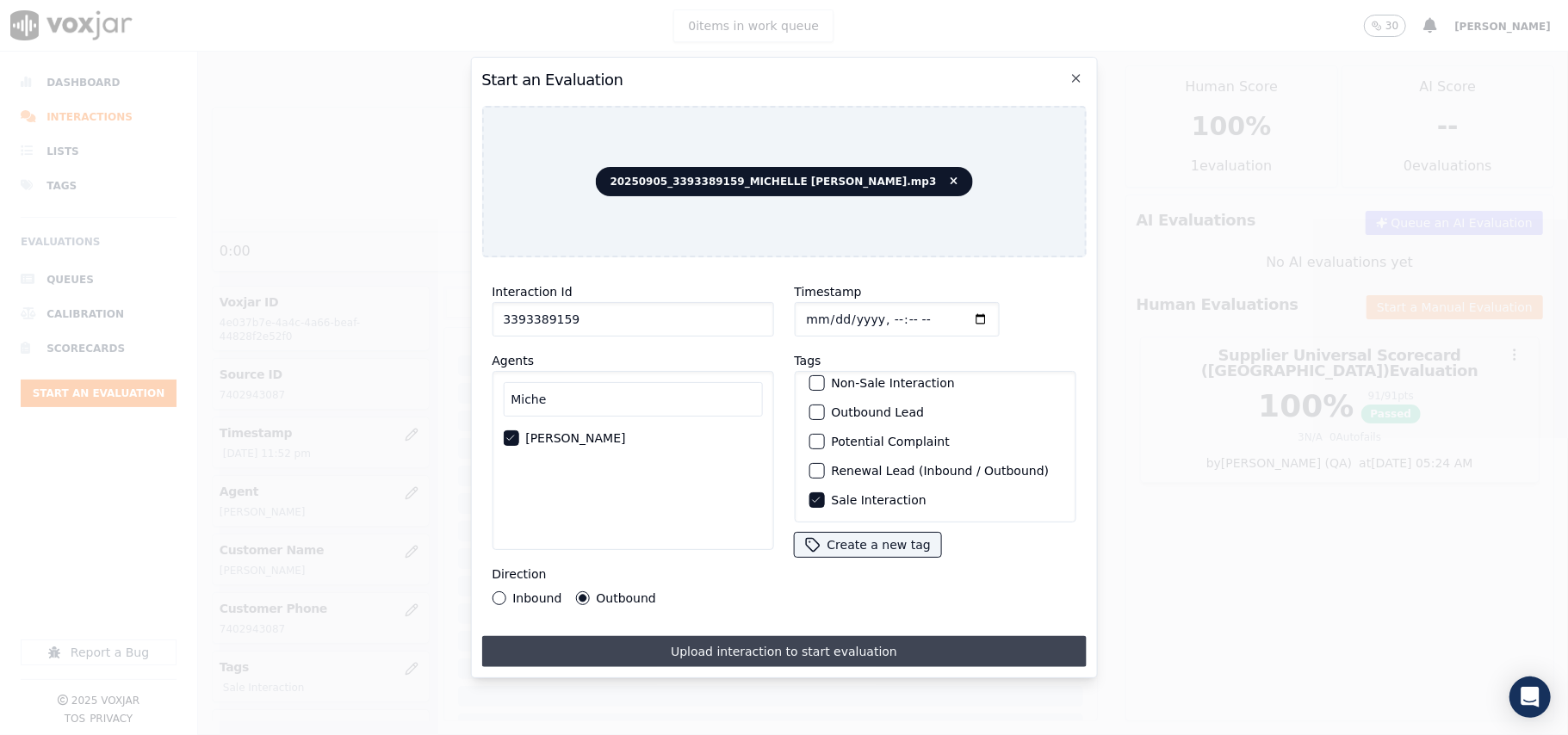
click at [641, 642] on button "Upload interaction to start evaluation" at bounding box center [783, 652] width 604 height 31
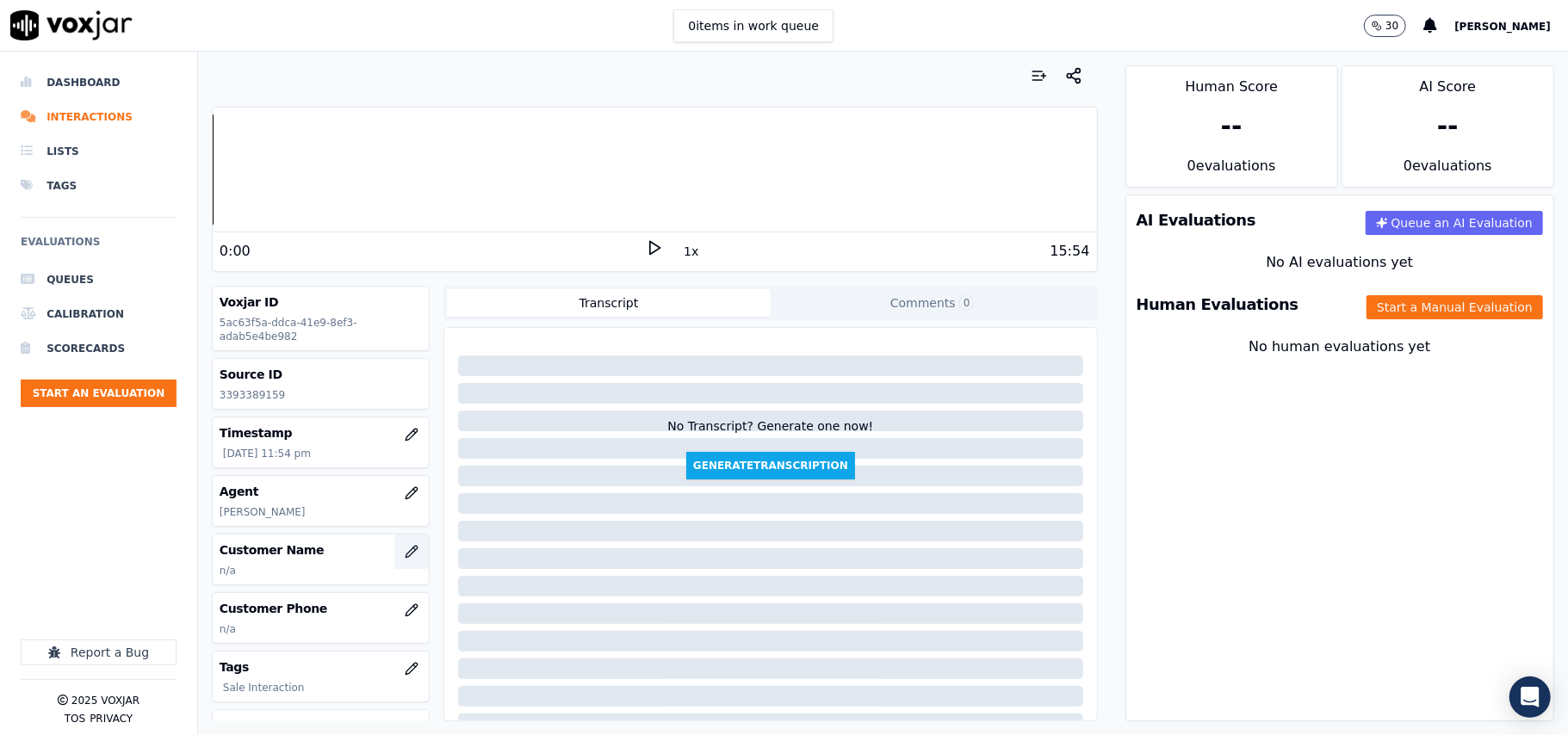
click at [395, 563] on button "button" at bounding box center [411, 551] width 34 height 34
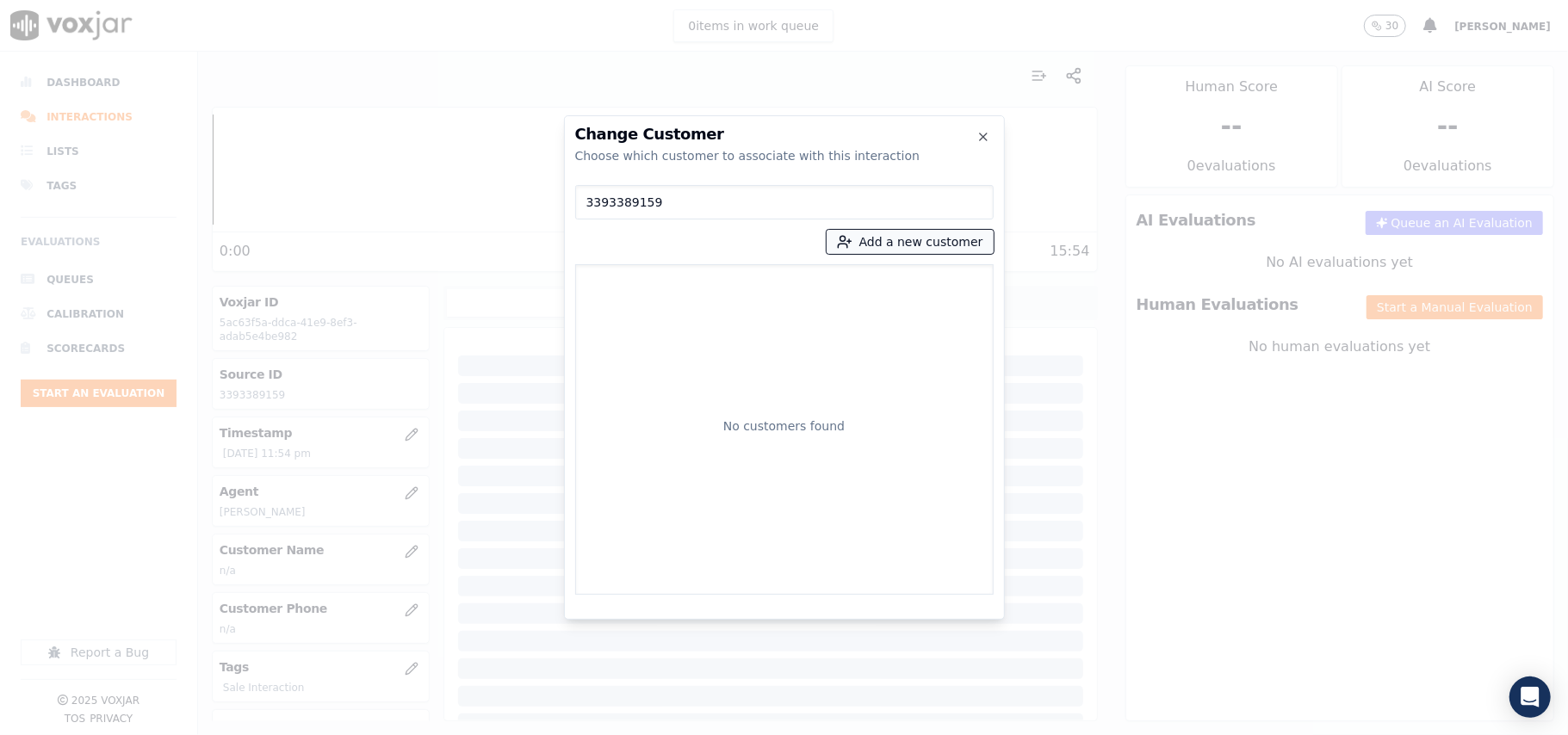
type input "3393389159"
click at [891, 251] on button "Add a new customer" at bounding box center [910, 242] width 167 height 24
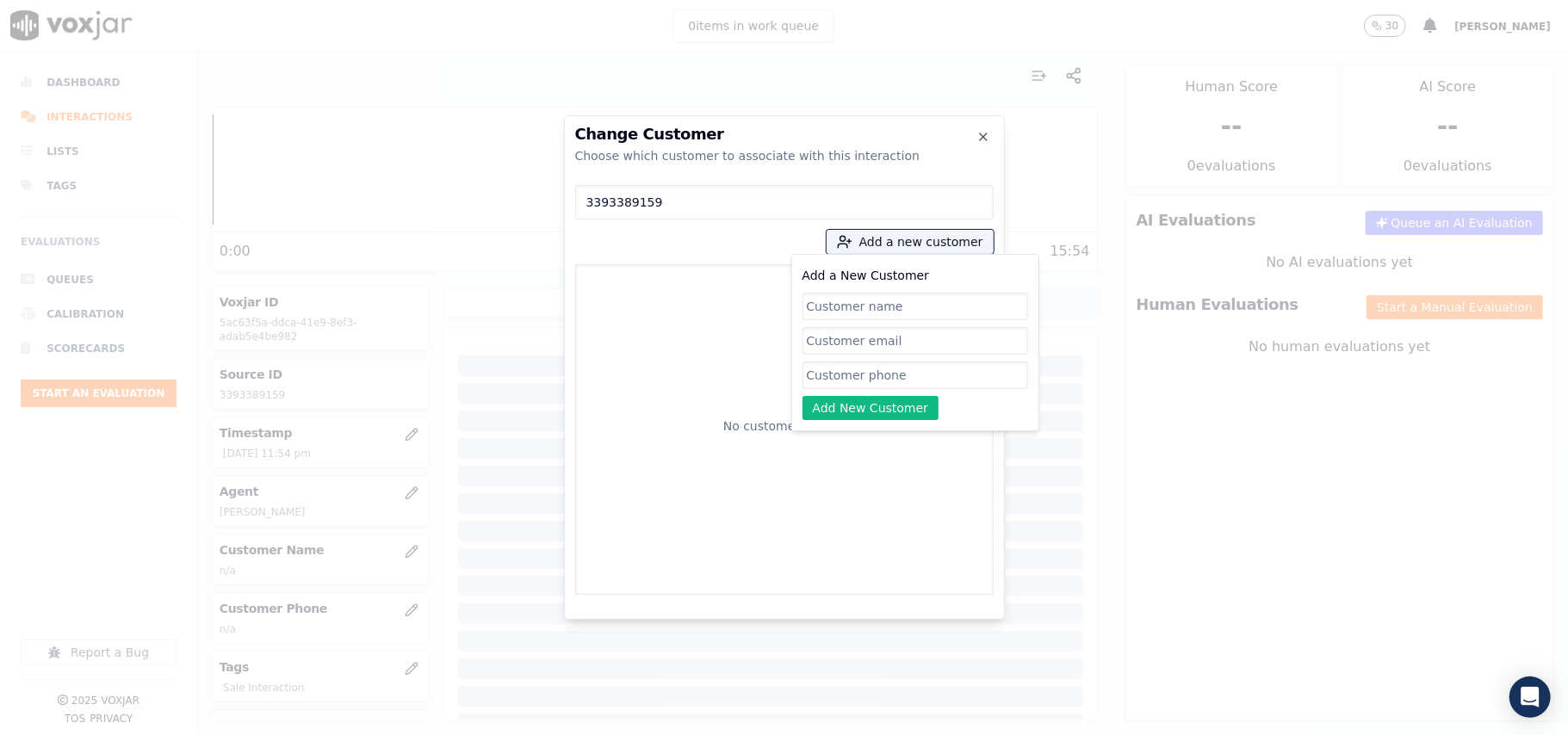
click at [668, 208] on input "3393389159" at bounding box center [784, 202] width 418 height 34
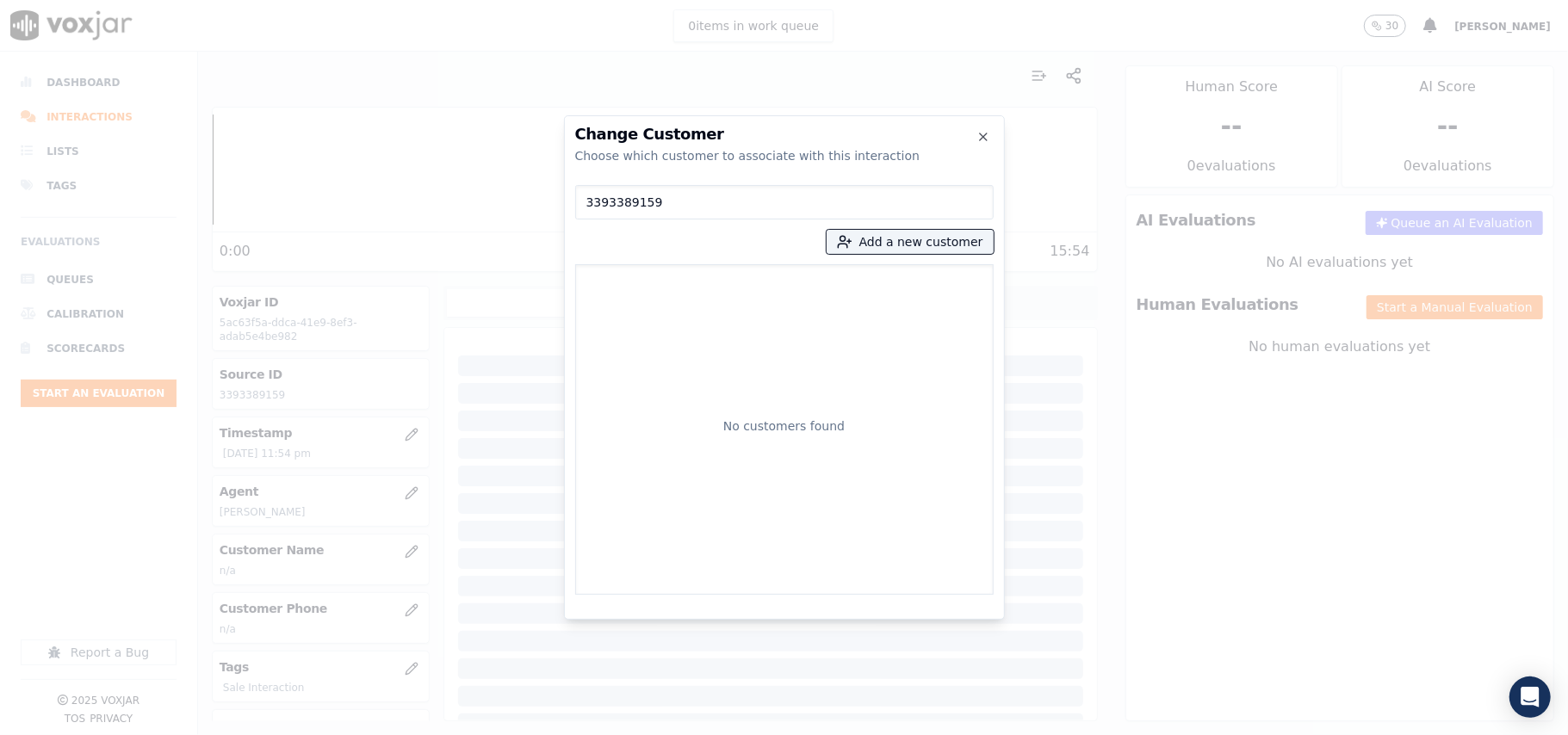
click at [668, 203] on input "3393389159" at bounding box center [784, 202] width 418 height 34
paste input "7818707313"
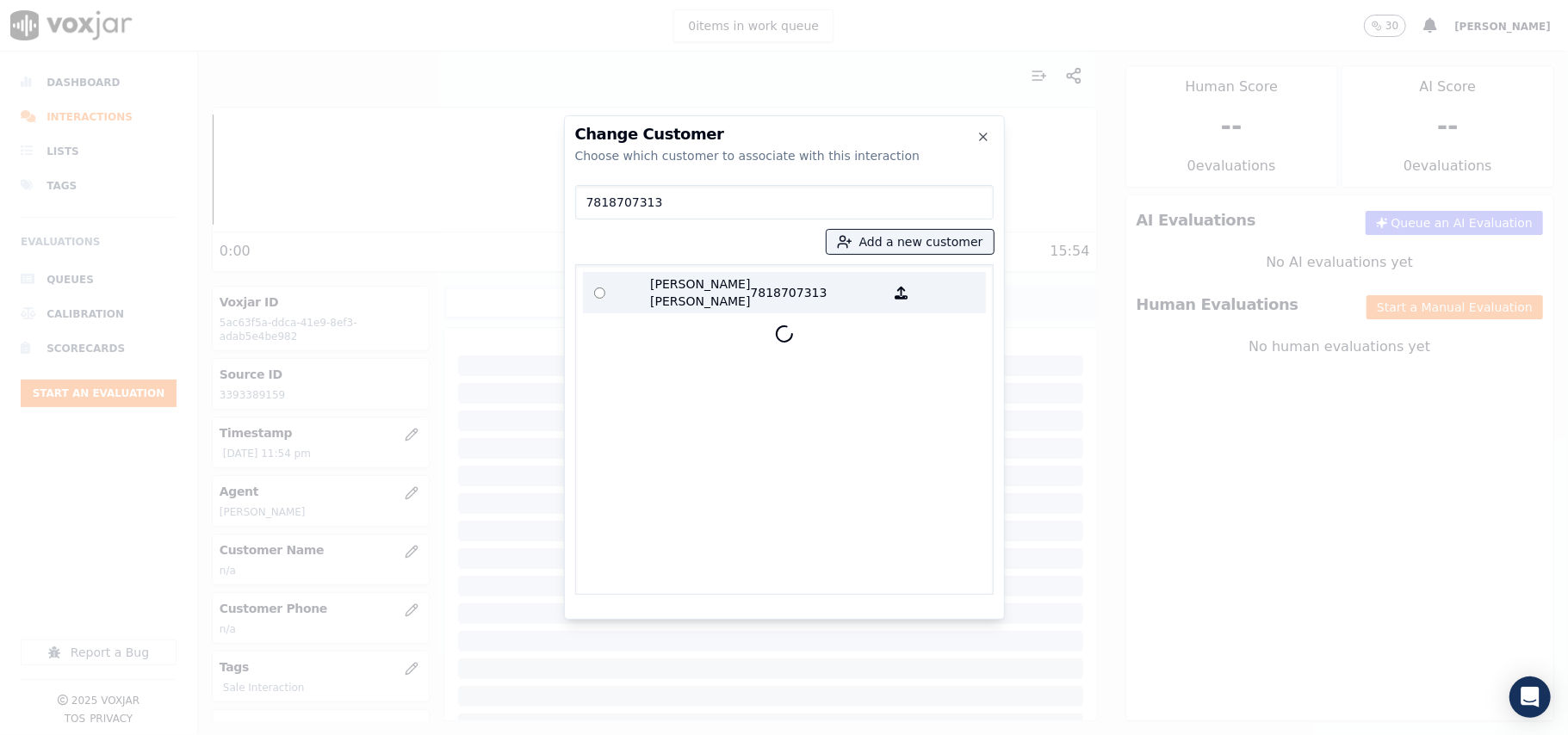
type input "7818707313"
click at [696, 297] on p "[PERSON_NAME] [PERSON_NAME]" at bounding box center [684, 292] width 134 height 34
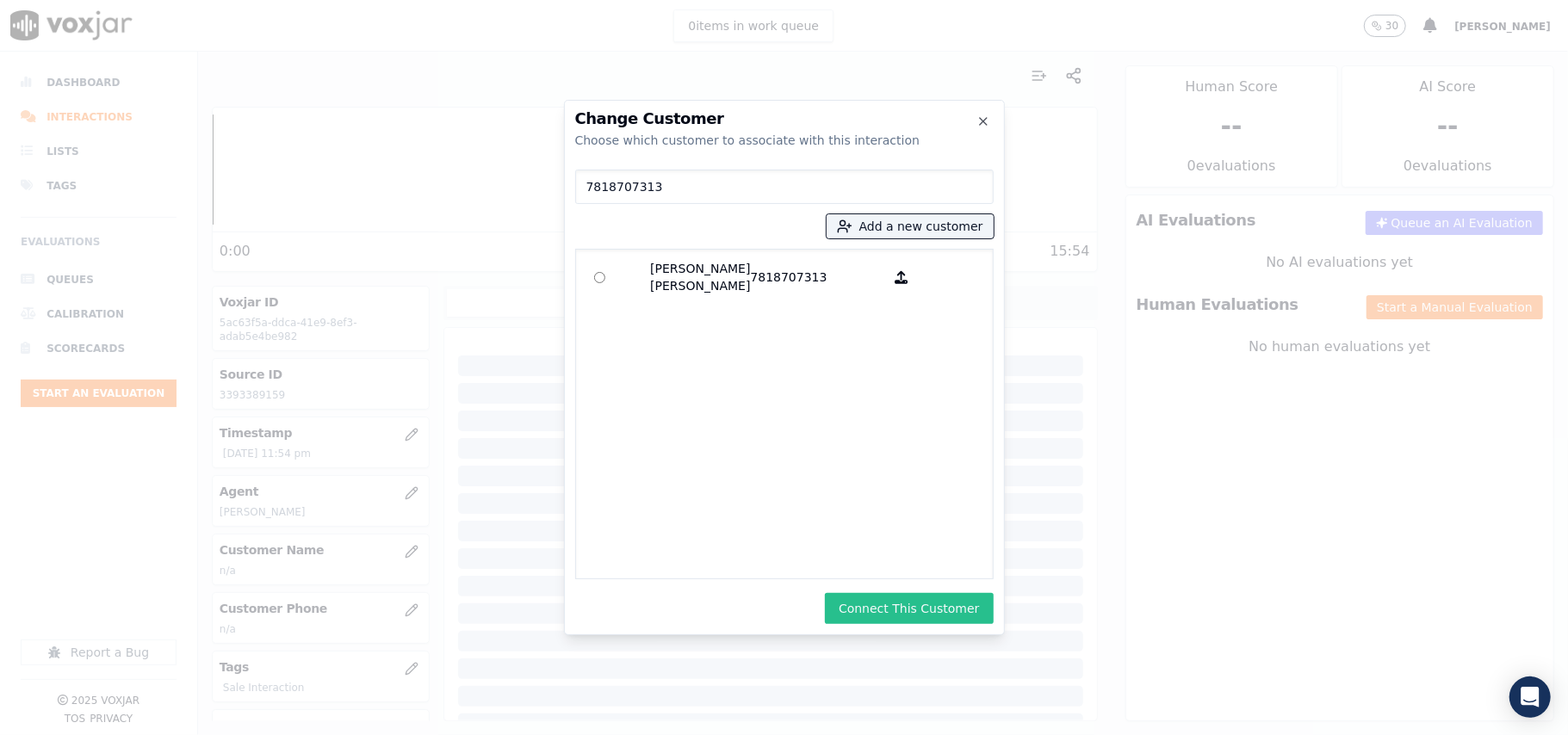
click at [905, 613] on button "Connect This Customer" at bounding box center [909, 608] width 168 height 31
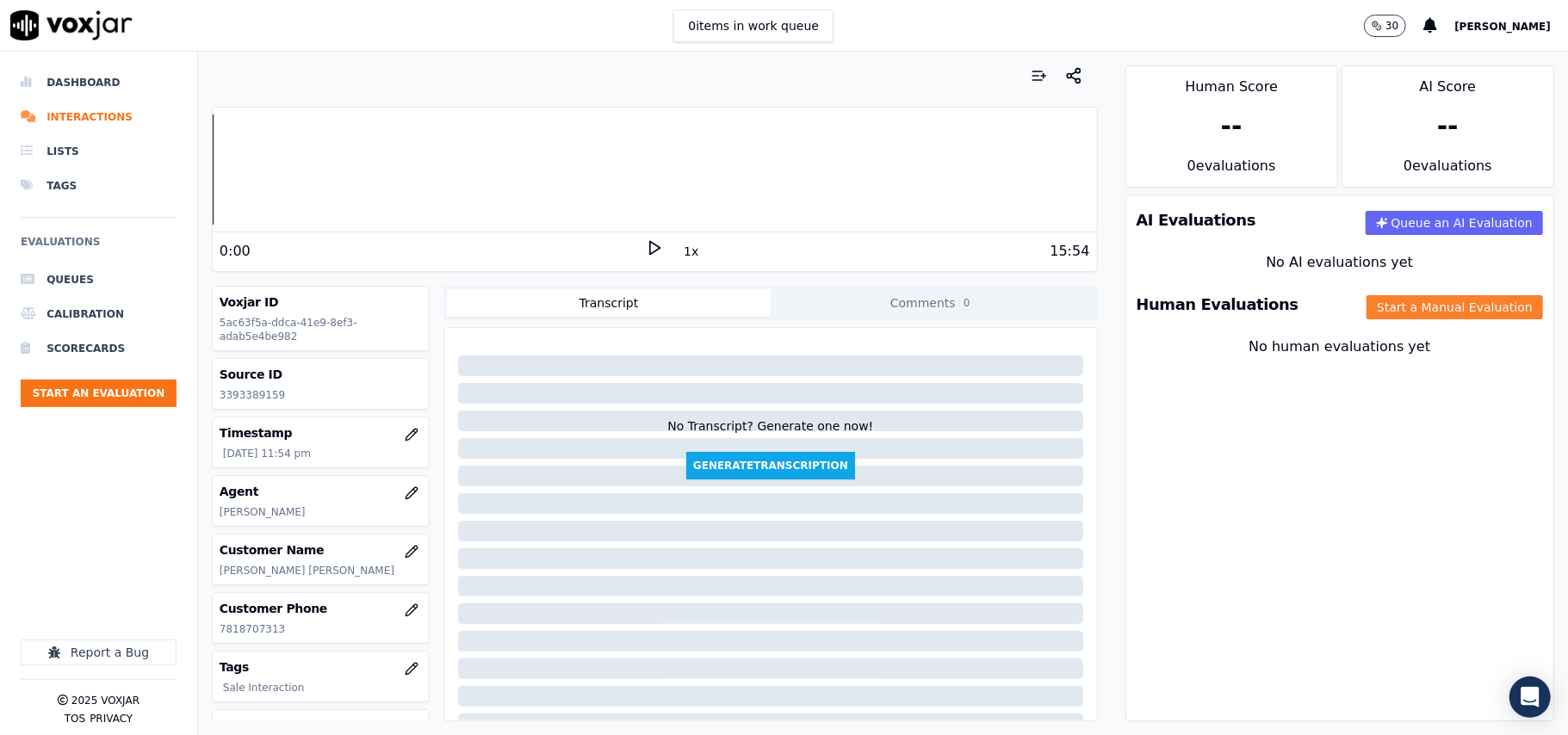
click at [1448, 317] on button "Start a Manual Evaluation" at bounding box center [1455, 307] width 176 height 24
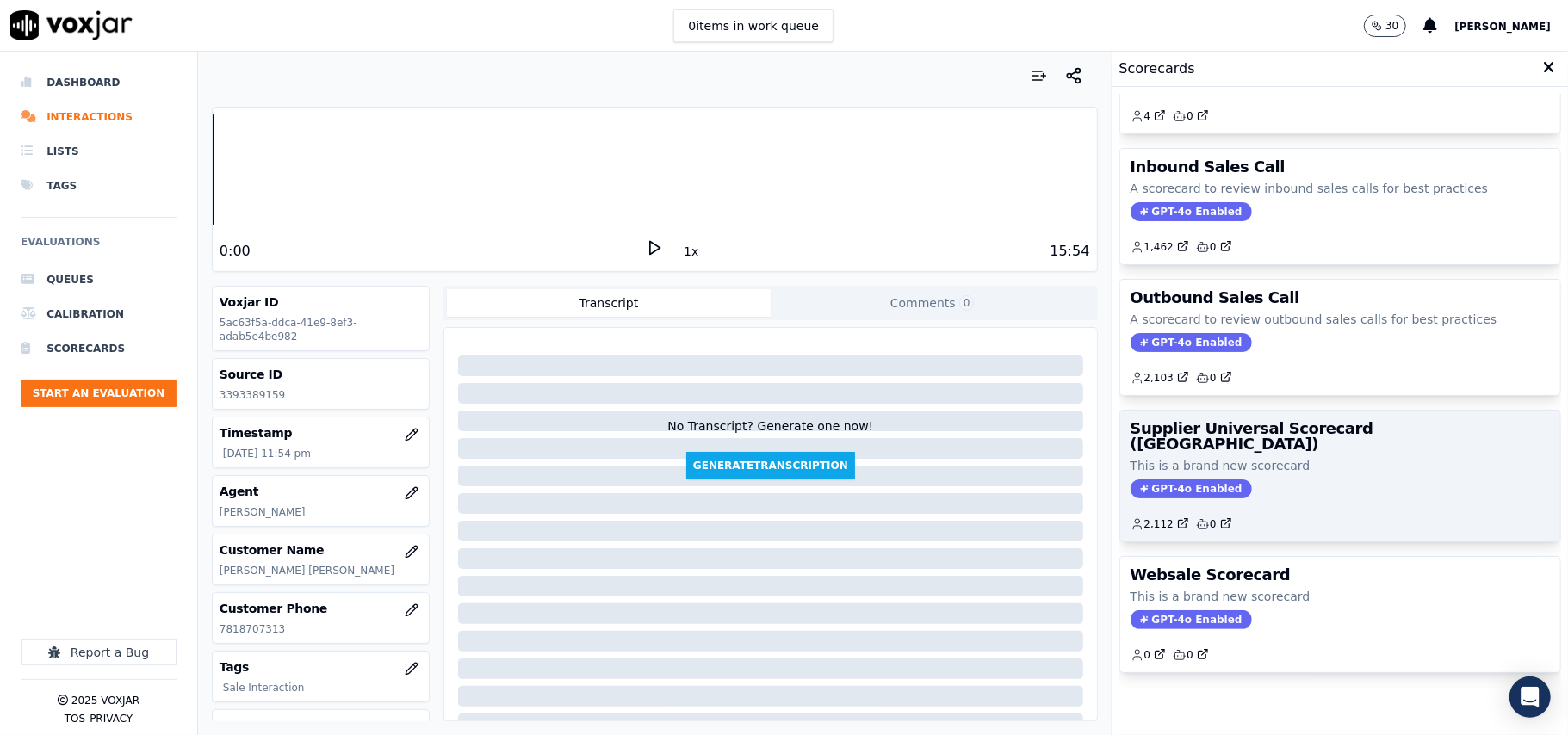
scroll to position [132, 0]
click at [1300, 457] on p "This is a brand new scorecard" at bounding box center [1340, 466] width 419 height 17
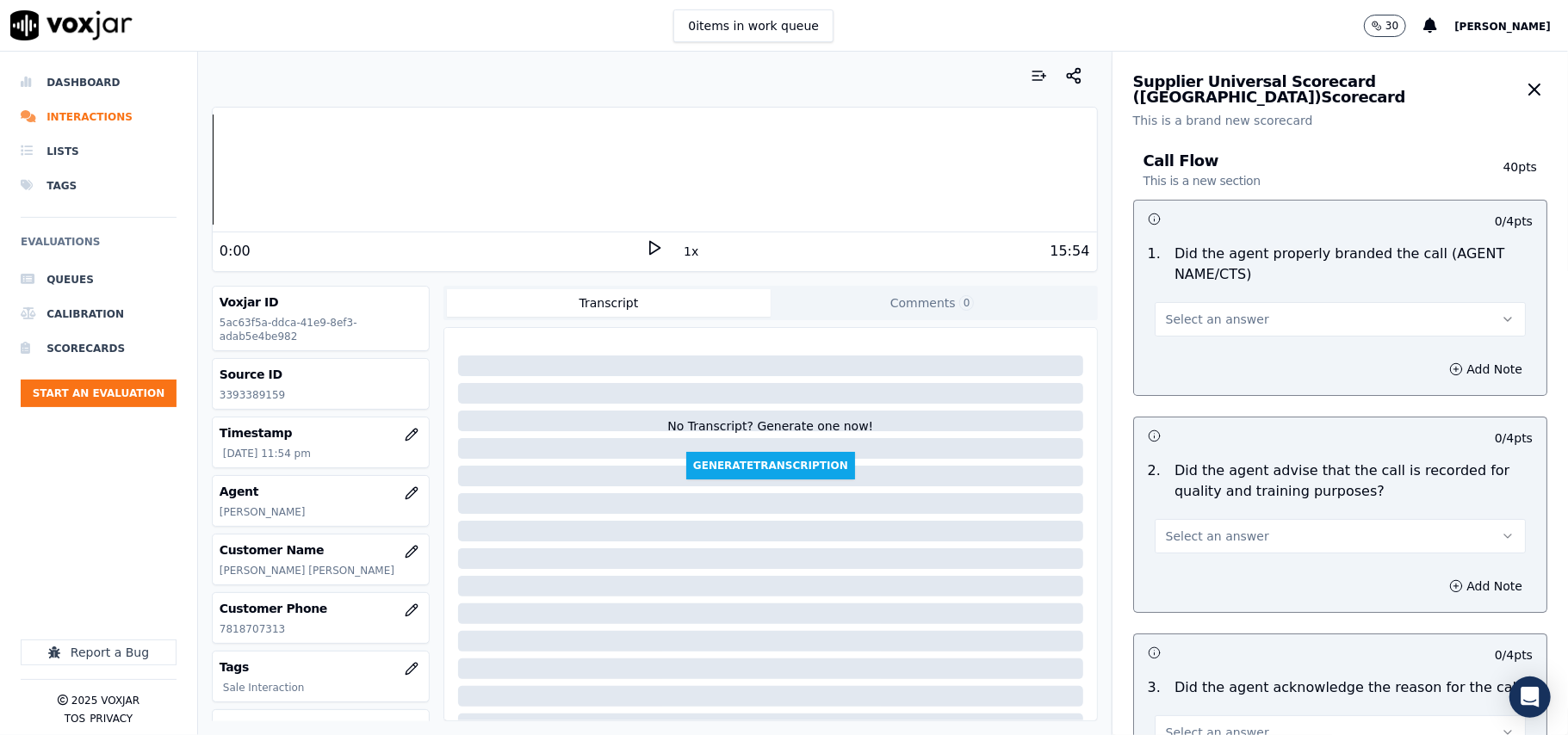
click at [1173, 331] on button "Select an answer" at bounding box center [1339, 319] width 371 height 34
click at [1179, 365] on div "Yes" at bounding box center [1303, 359] width 334 height 28
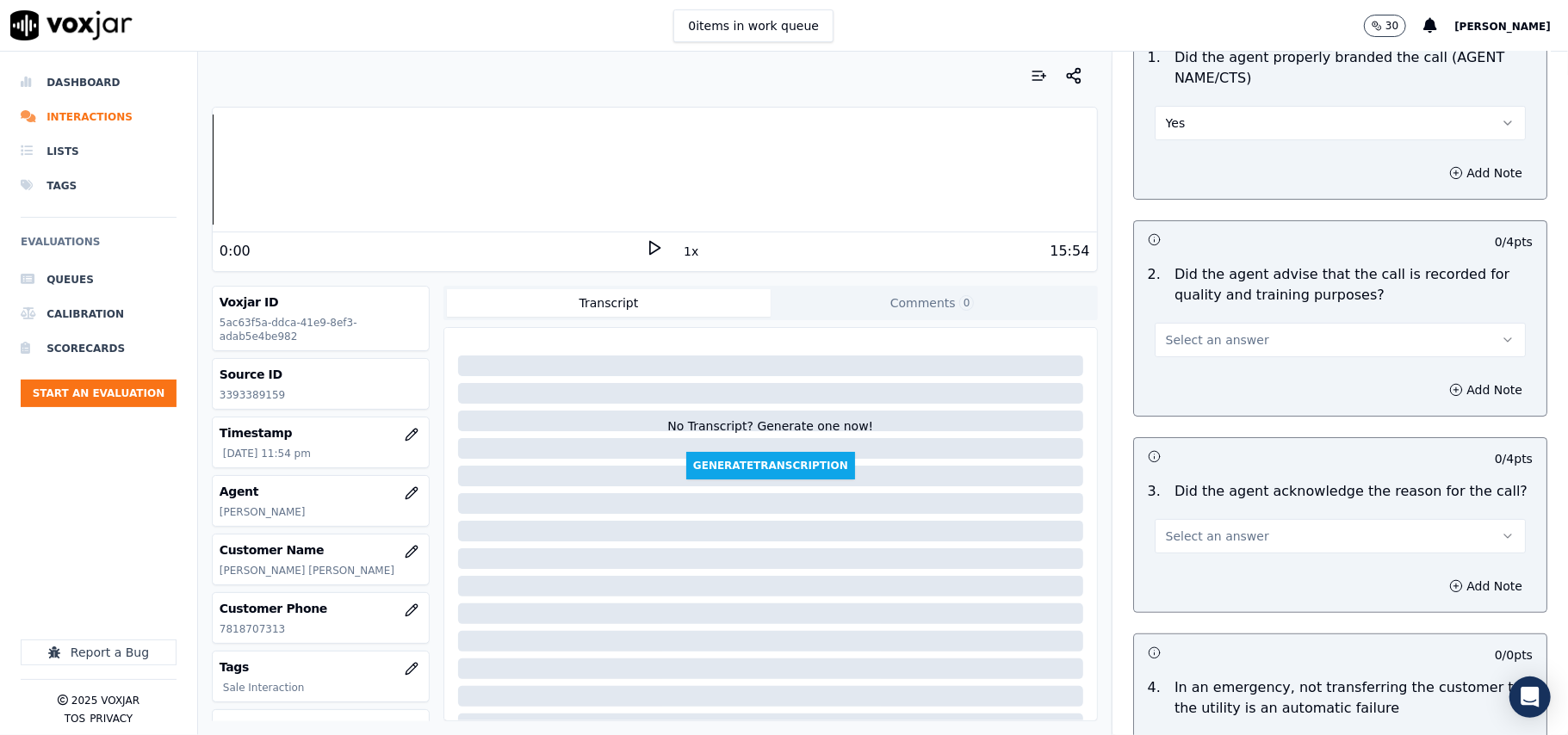
scroll to position [382, 0]
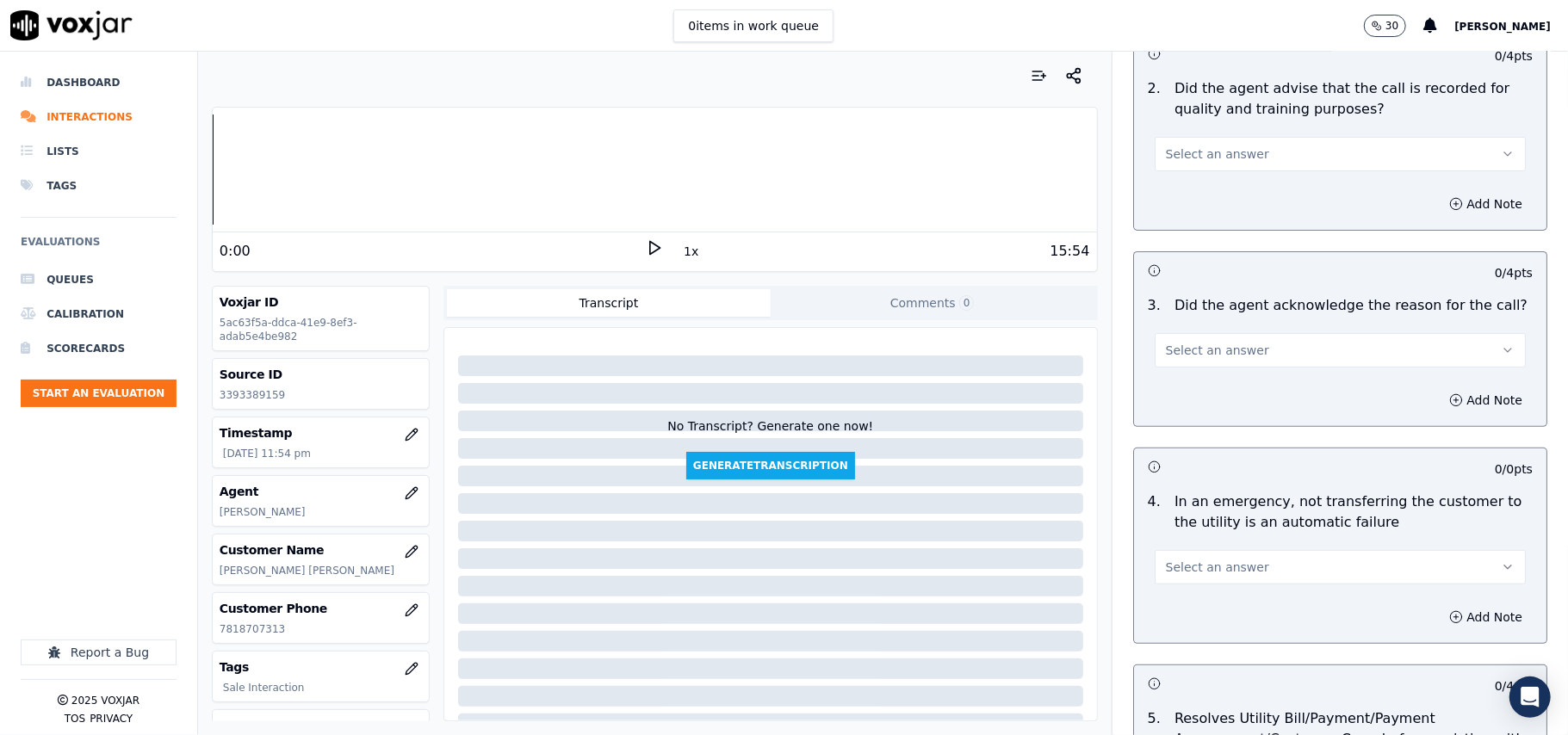
click at [1186, 159] on span "Select an answer" at bounding box center [1217, 155] width 103 height 17
click at [1190, 190] on div "Yes" at bounding box center [1303, 194] width 334 height 28
drag, startPoint x: 1214, startPoint y: 345, endPoint x: 1214, endPoint y: 369, distance: 24.0
click at [1214, 348] on span "Select an answer" at bounding box center [1217, 351] width 103 height 17
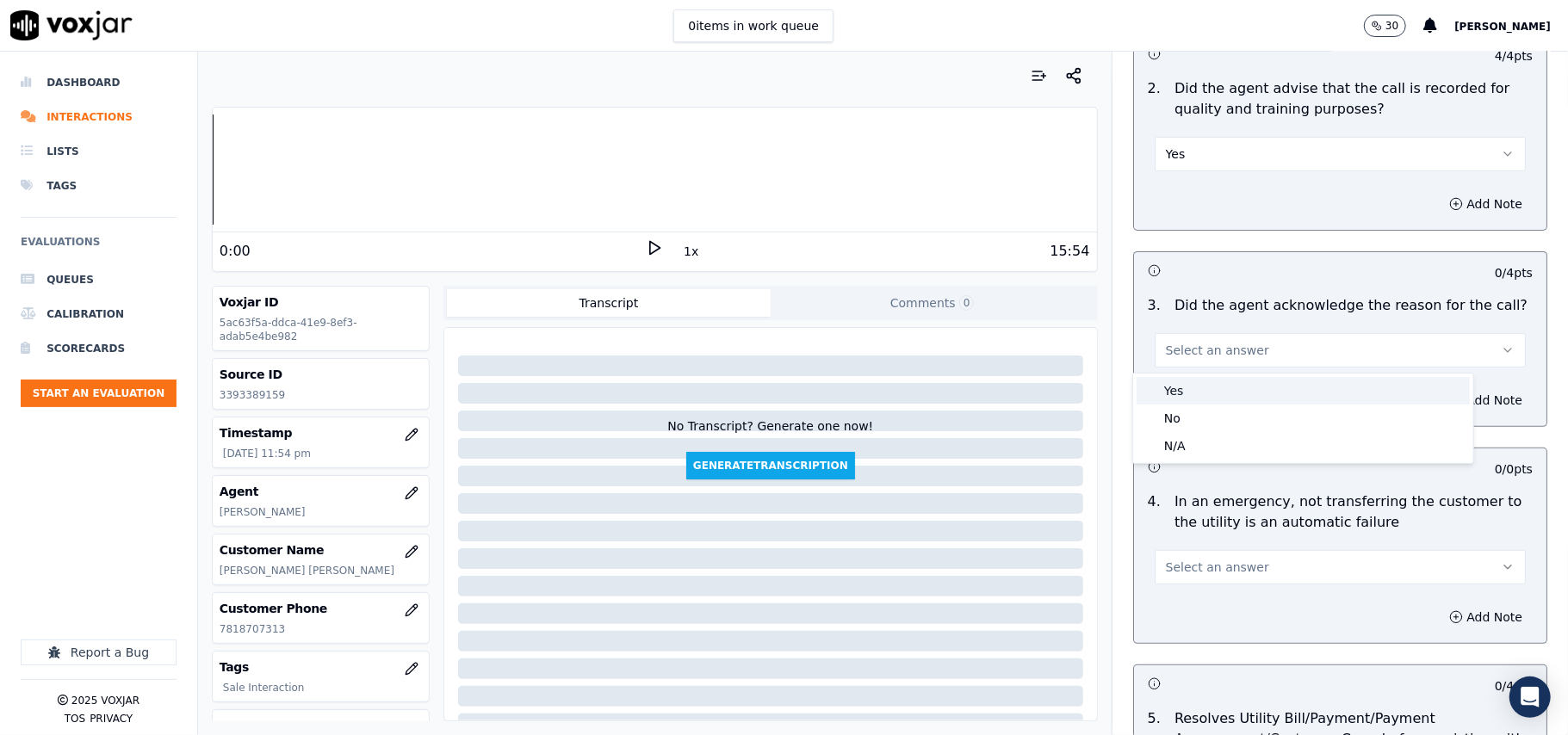
click at [1211, 383] on div "Yes" at bounding box center [1303, 391] width 334 height 28
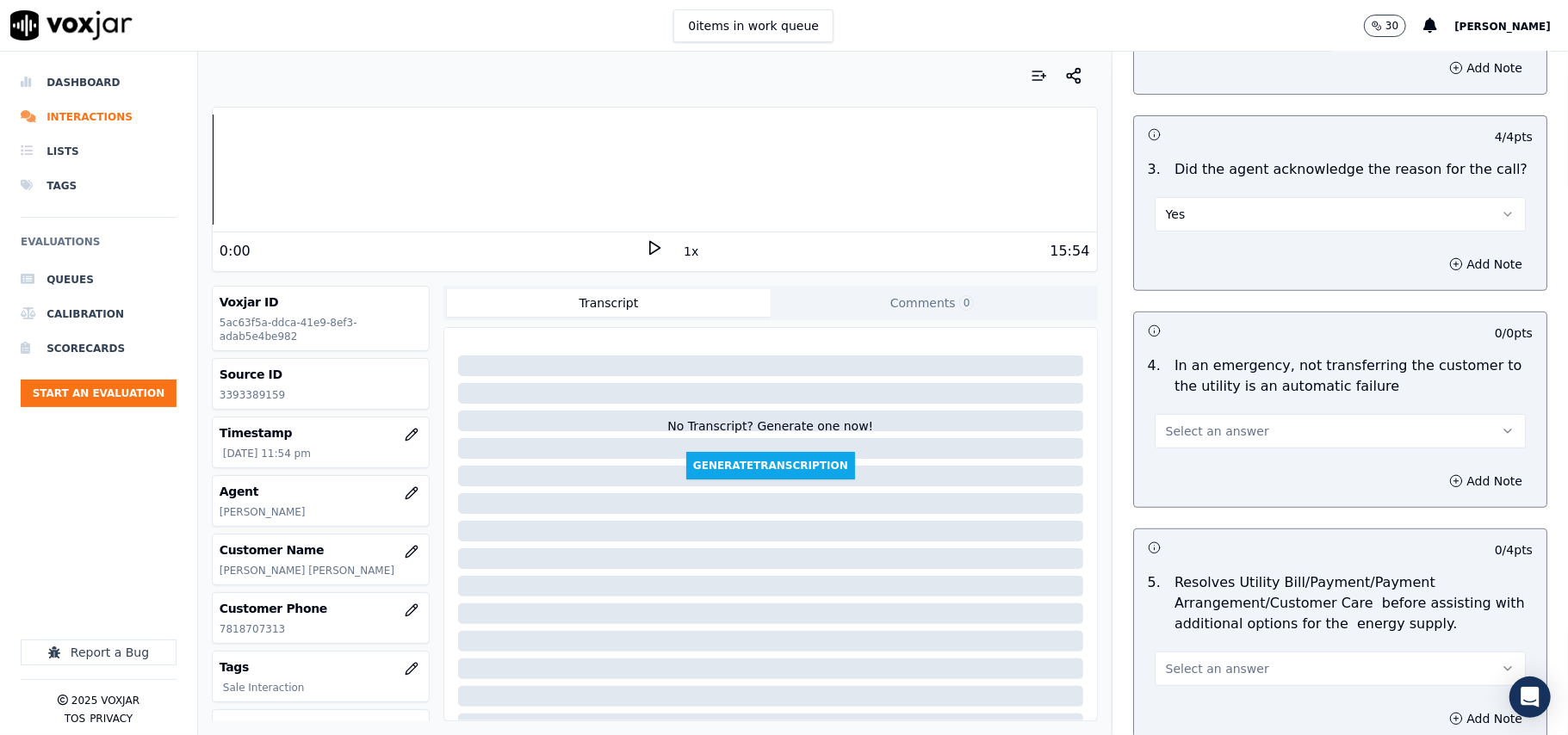
scroll to position [574, 0]
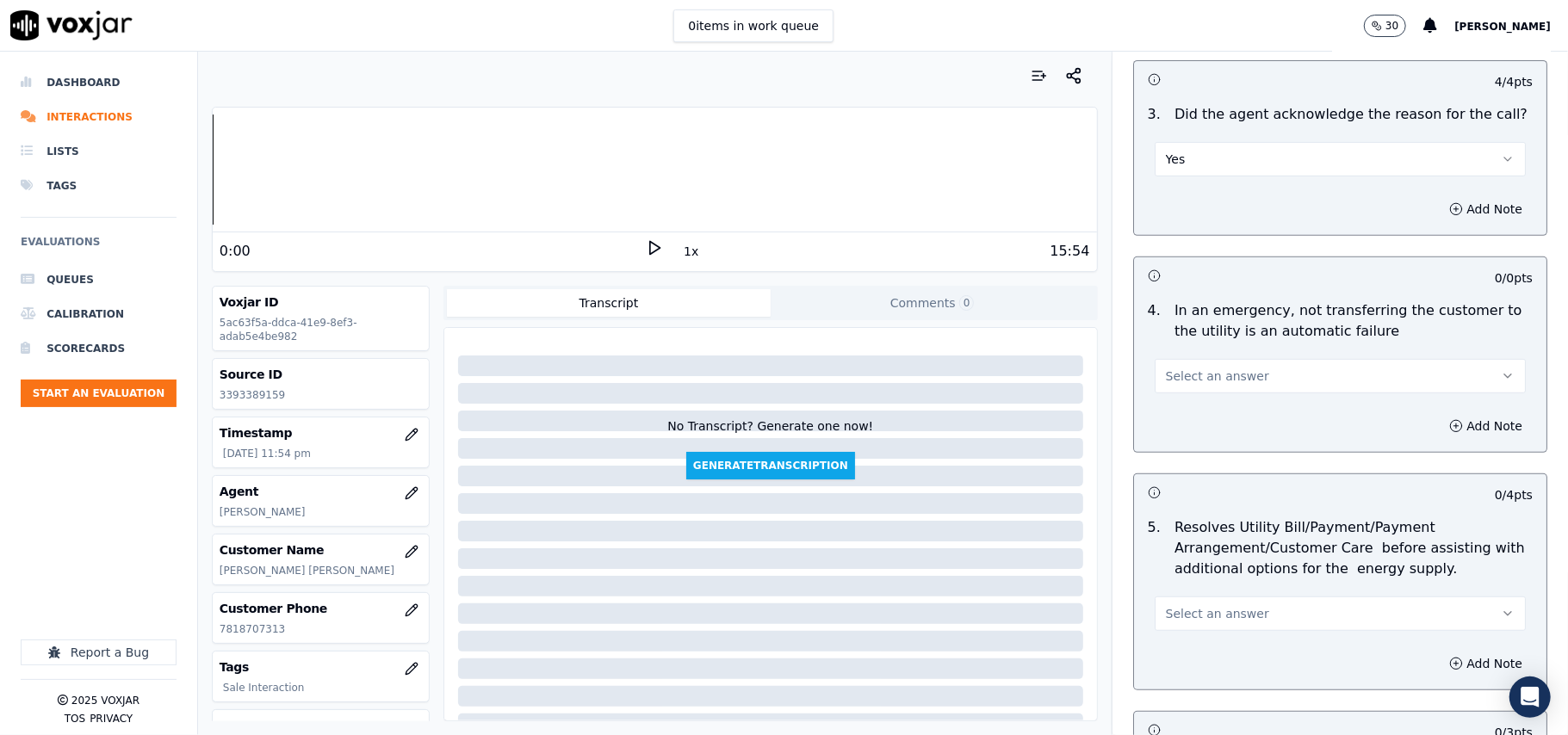
click at [1204, 354] on div "Select an answer" at bounding box center [1340, 368] width 399 height 52
click at [1217, 396] on div "4 . In an emergency, not transferring the customer to the utility is an automat…" at bounding box center [1340, 347] width 412 height 106
click at [1217, 394] on button "Select an answer" at bounding box center [1339, 375] width 371 height 34
click at [1199, 476] on div "N/A" at bounding box center [1303, 472] width 334 height 28
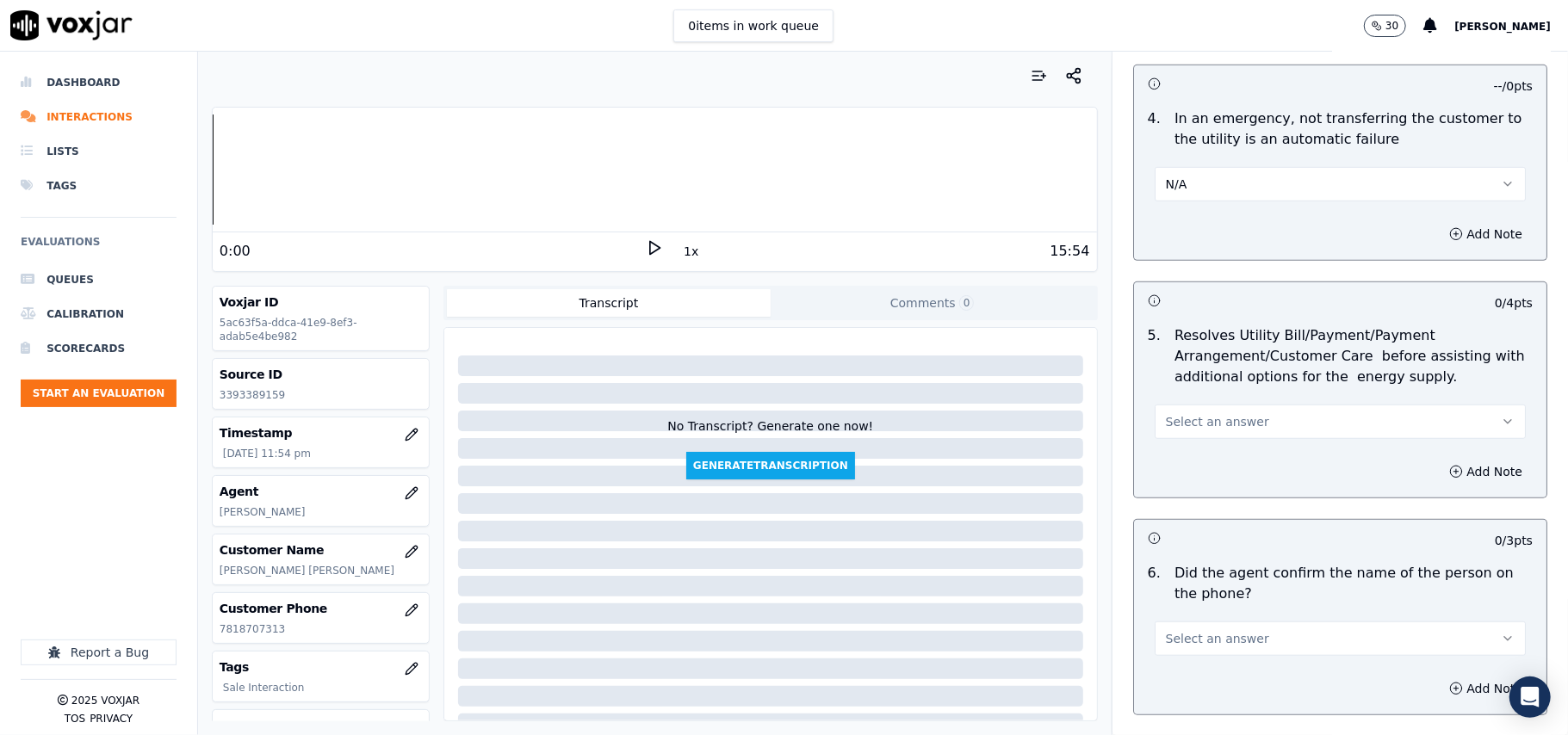
click at [1181, 408] on button "Select an answer" at bounding box center [1339, 422] width 371 height 34
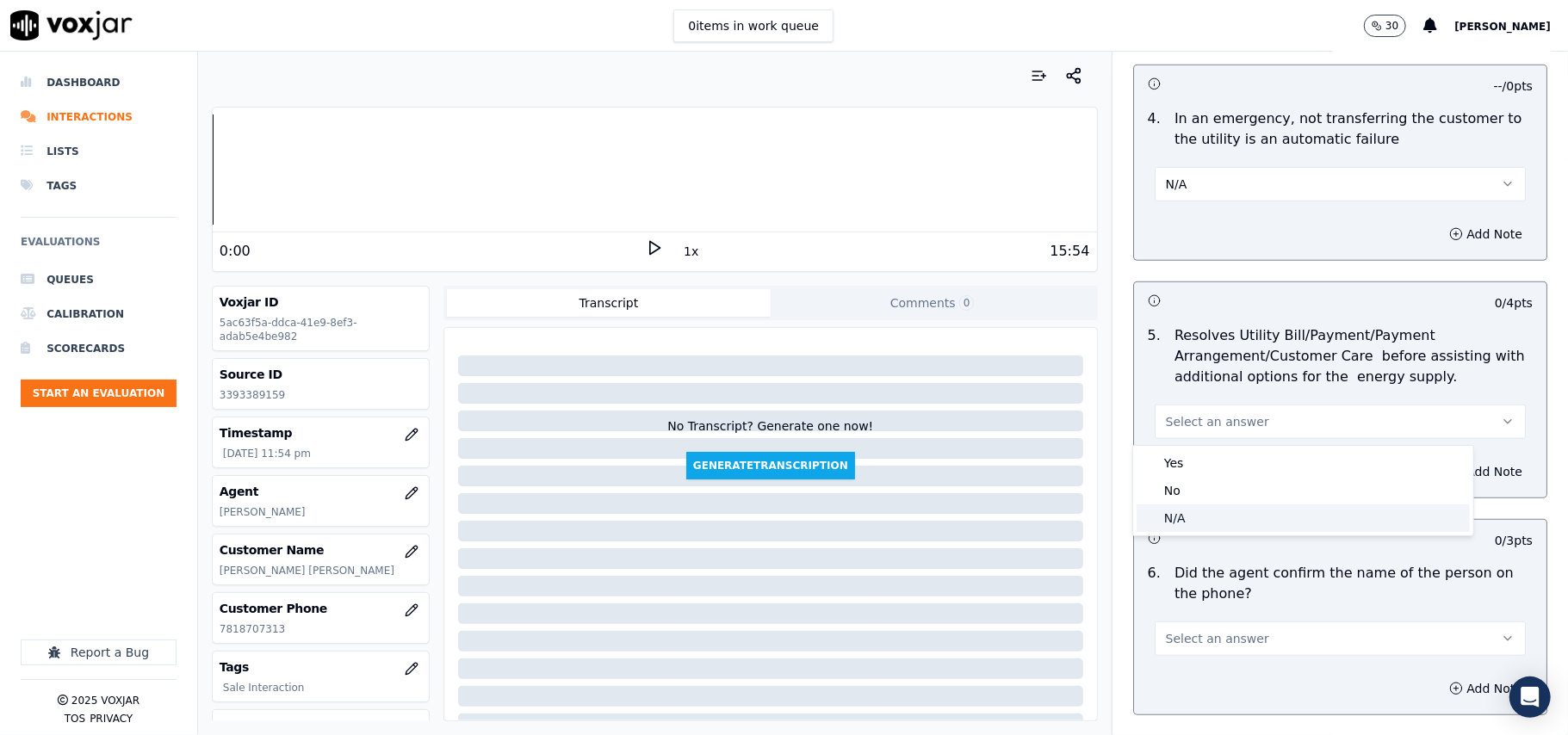
click at [1185, 513] on div "N/A" at bounding box center [1303, 519] width 334 height 28
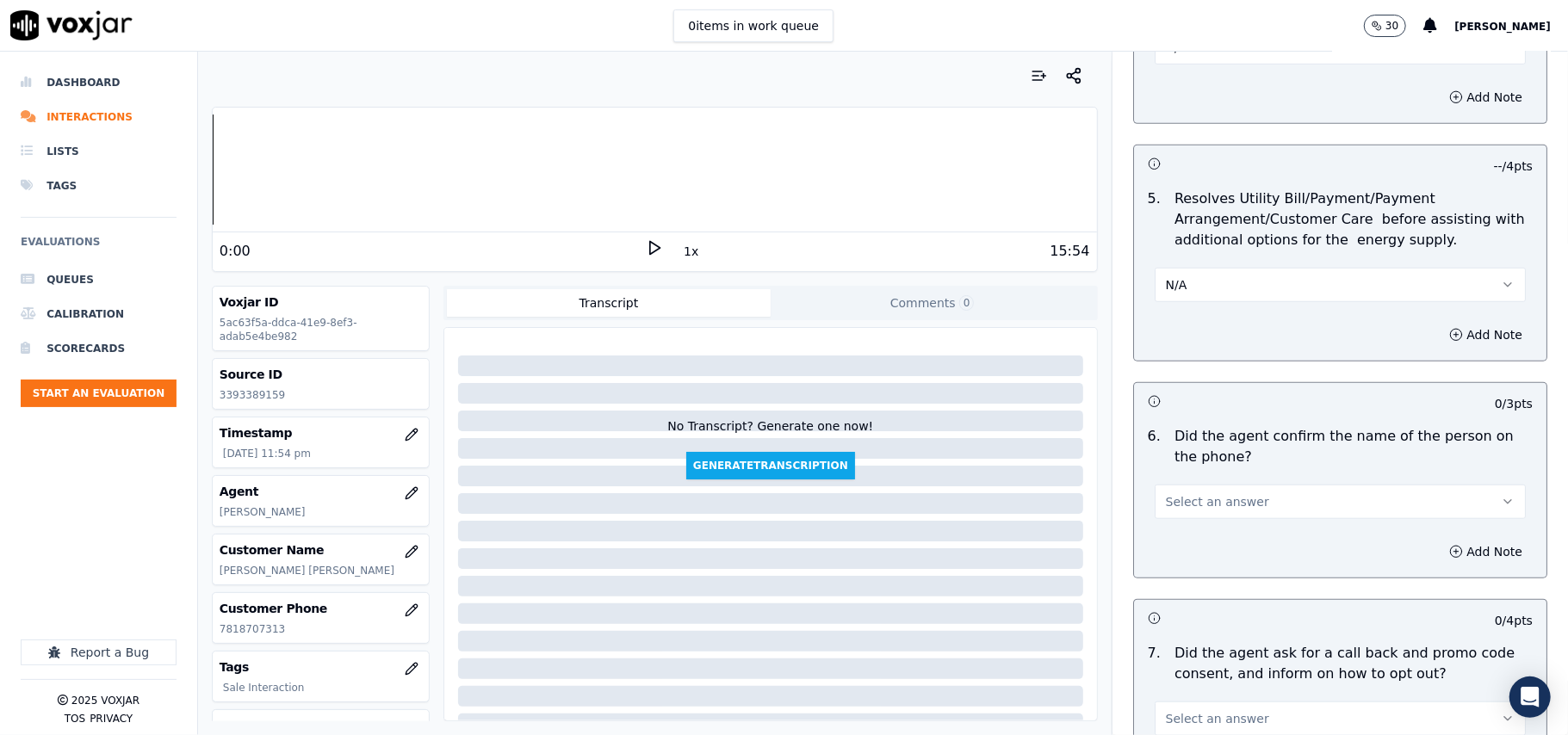
scroll to position [956, 0]
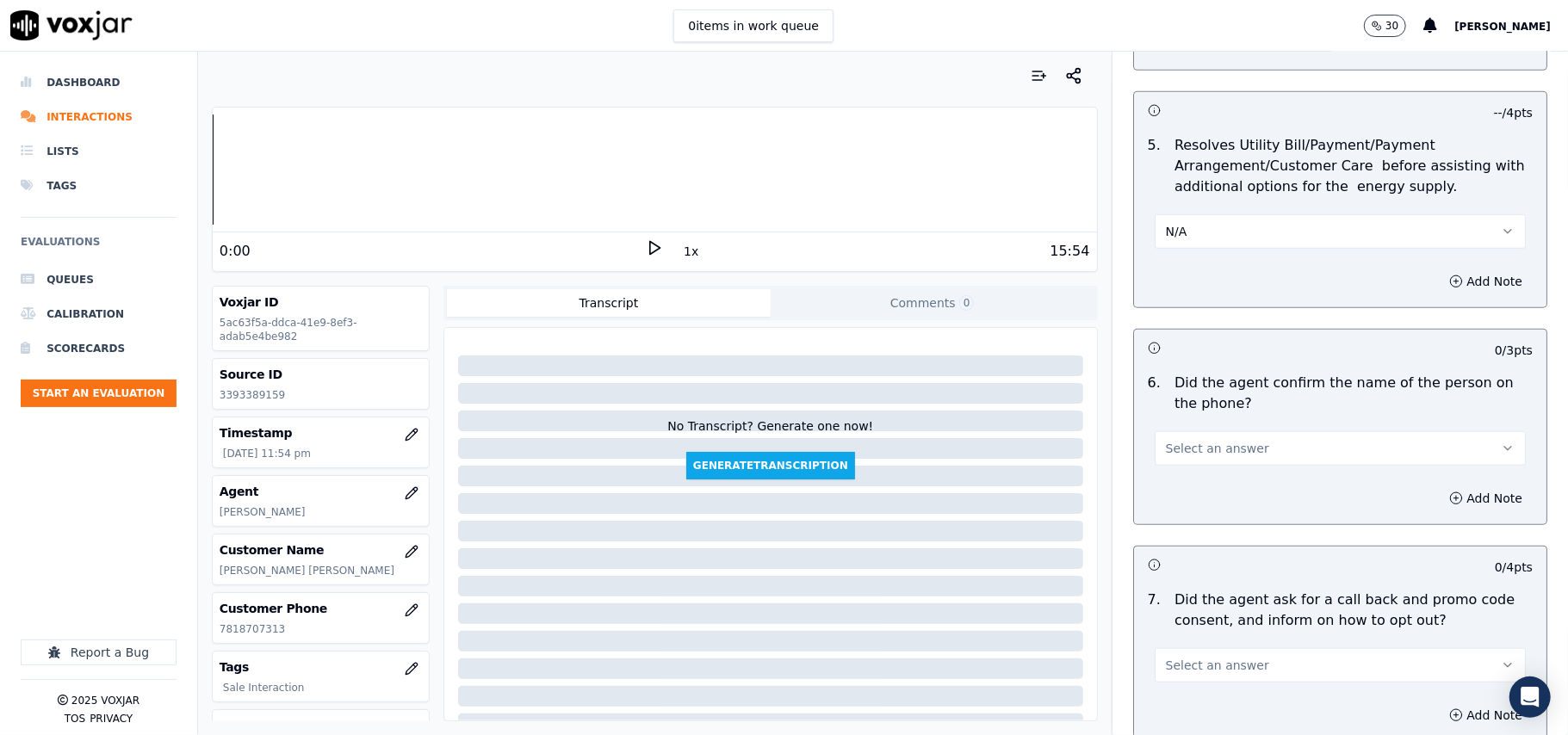
click at [1186, 472] on div "6 . Did the agent confirm the name of the person on the phone? Select an answer" at bounding box center [1340, 419] width 412 height 106
click at [1186, 466] on button "Select an answer" at bounding box center [1339, 448] width 371 height 34
click at [1189, 484] on div "Yes" at bounding box center [1303, 490] width 334 height 28
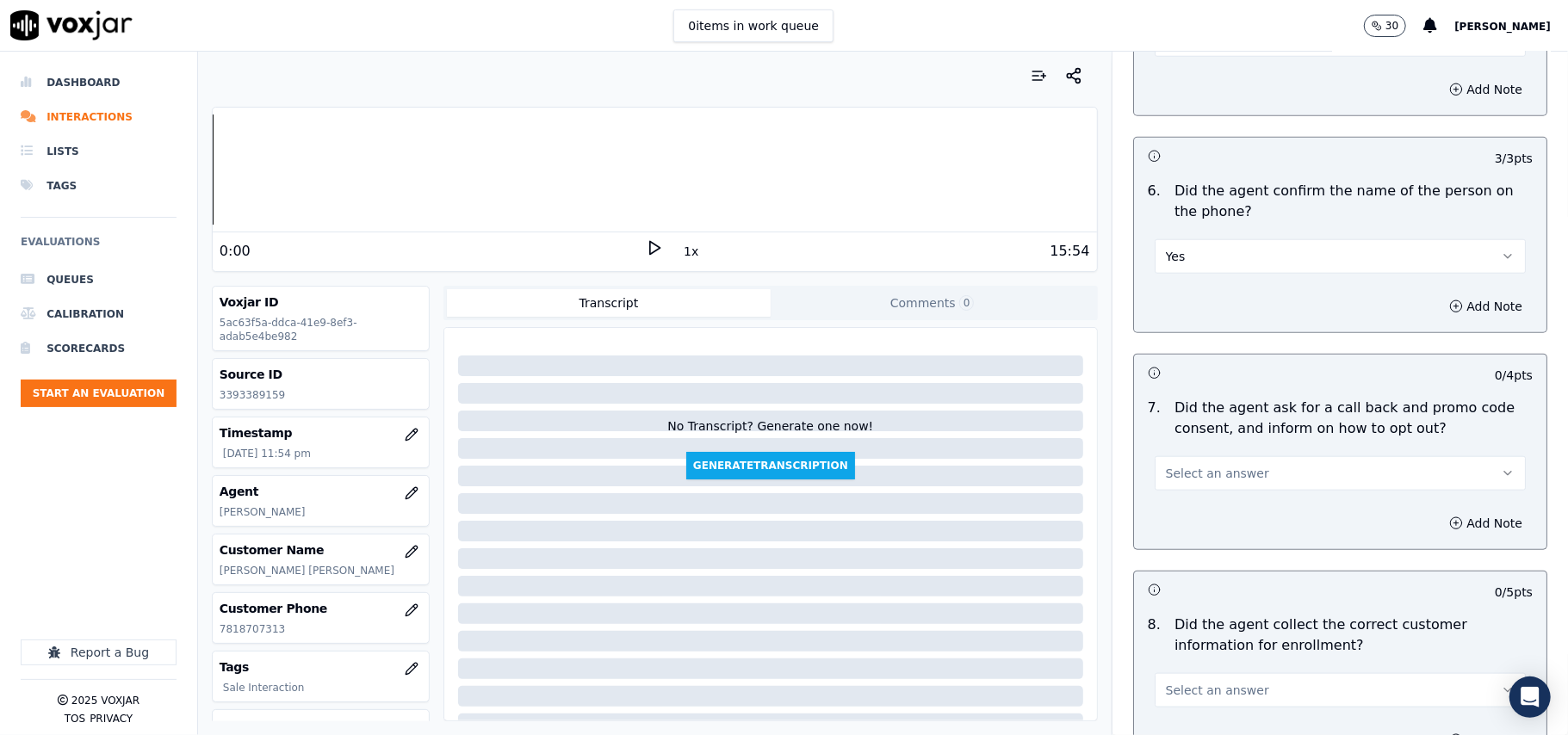
click at [1199, 472] on span "Select an answer" at bounding box center [1217, 474] width 103 height 17
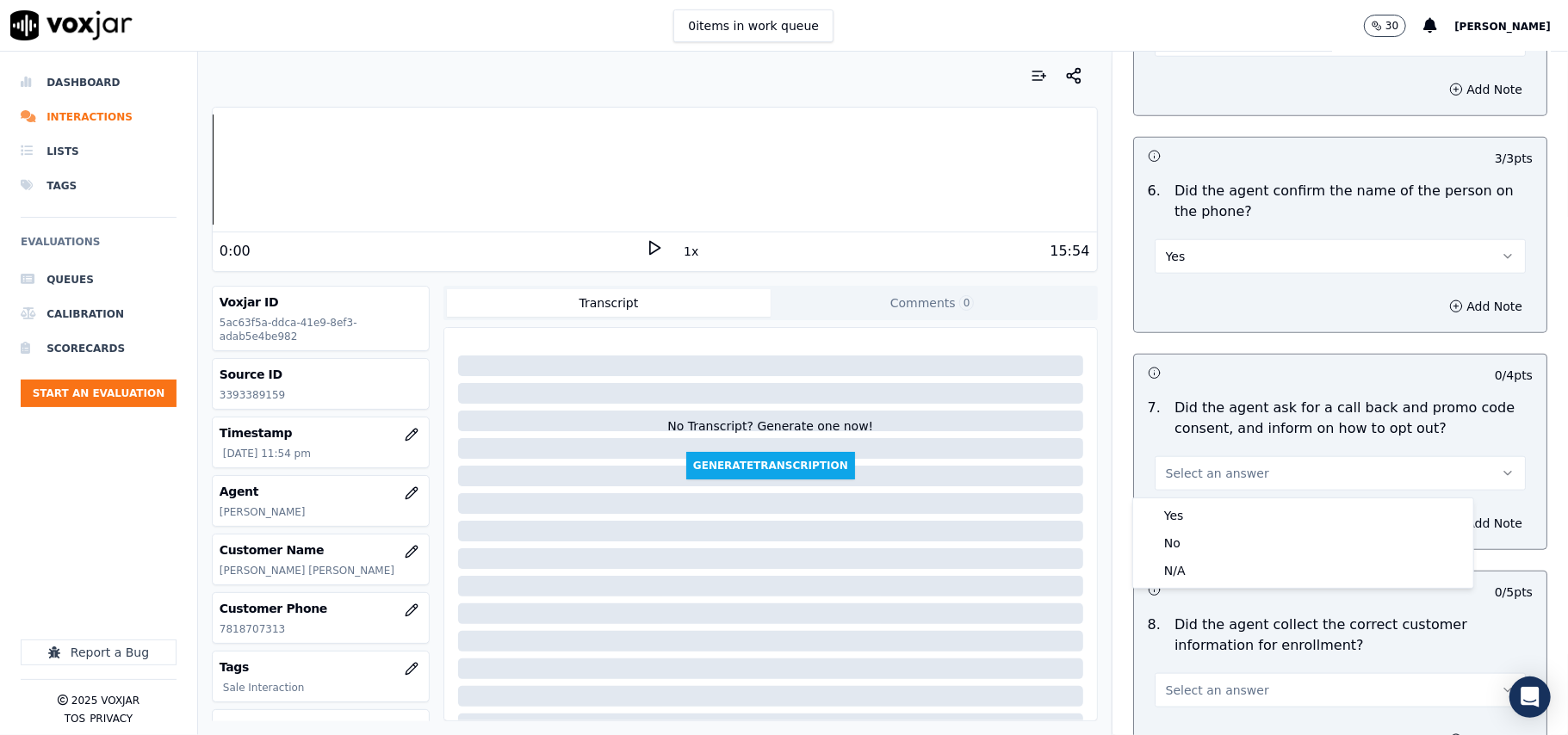
click at [1196, 500] on div "Yes No N/A" at bounding box center [1303, 543] width 340 height 90
click at [1186, 514] on div "Yes" at bounding box center [1303, 516] width 334 height 28
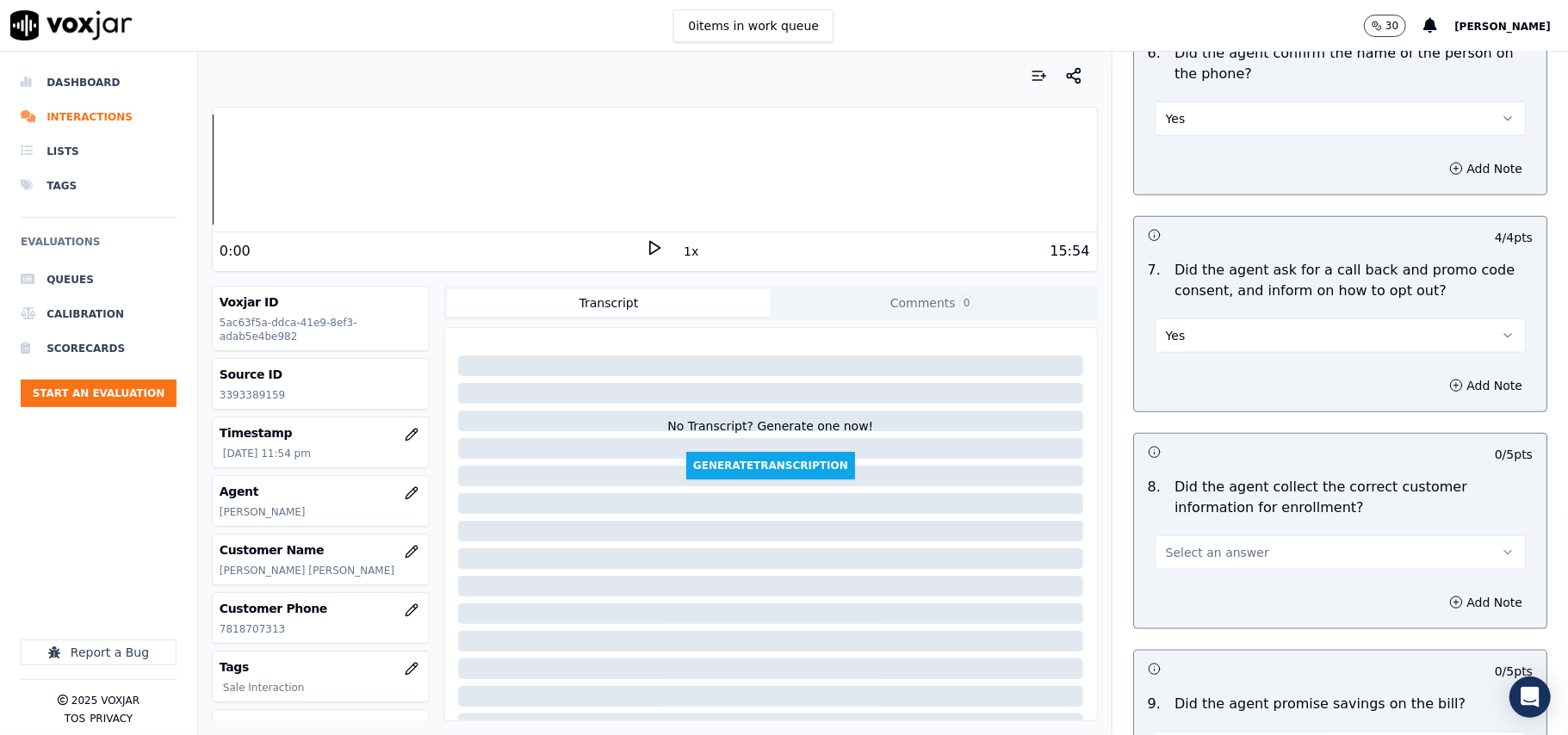
scroll to position [1340, 0]
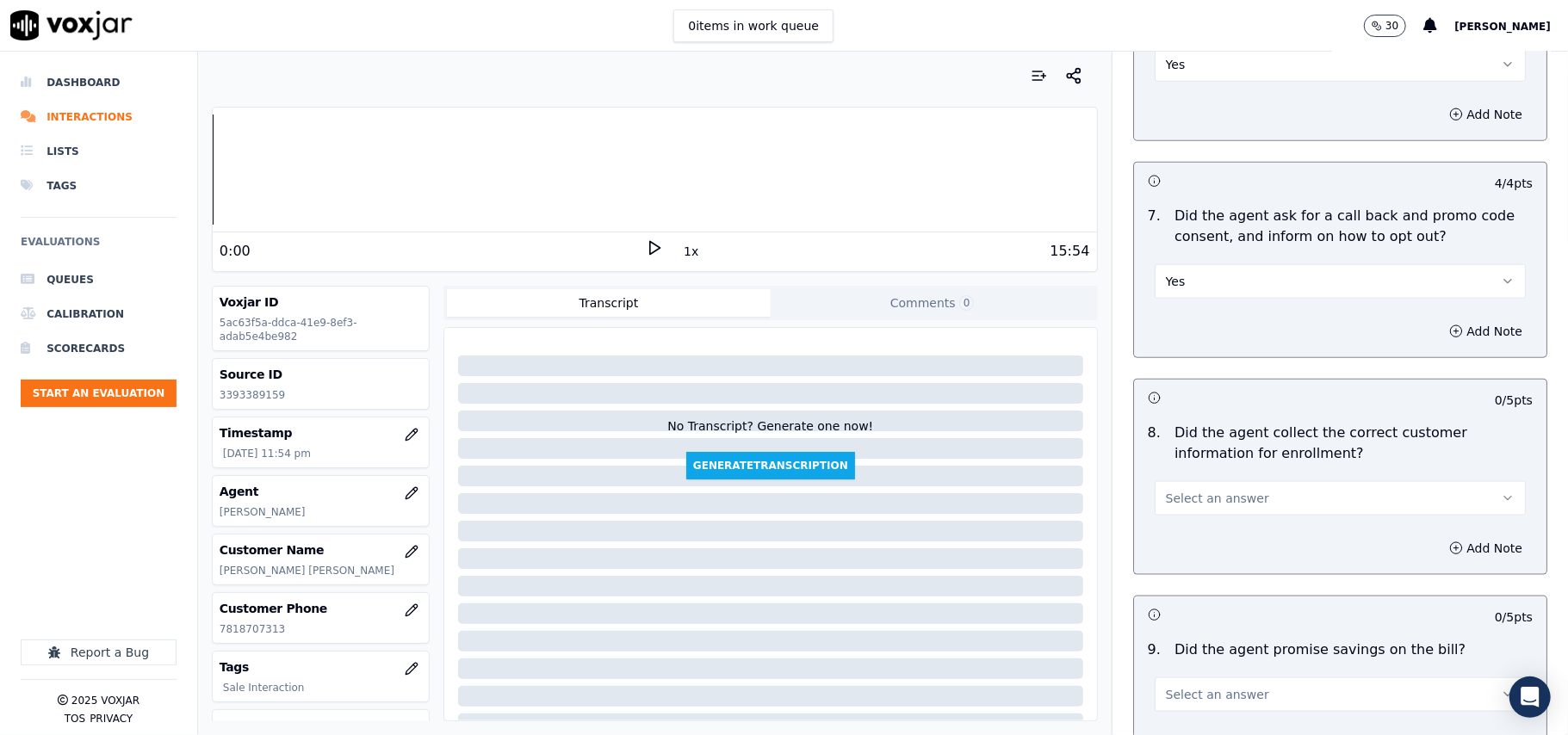
click at [1189, 507] on span "Select an answer" at bounding box center [1217, 498] width 103 height 17
click at [1196, 540] on div "Yes" at bounding box center [1303, 542] width 334 height 28
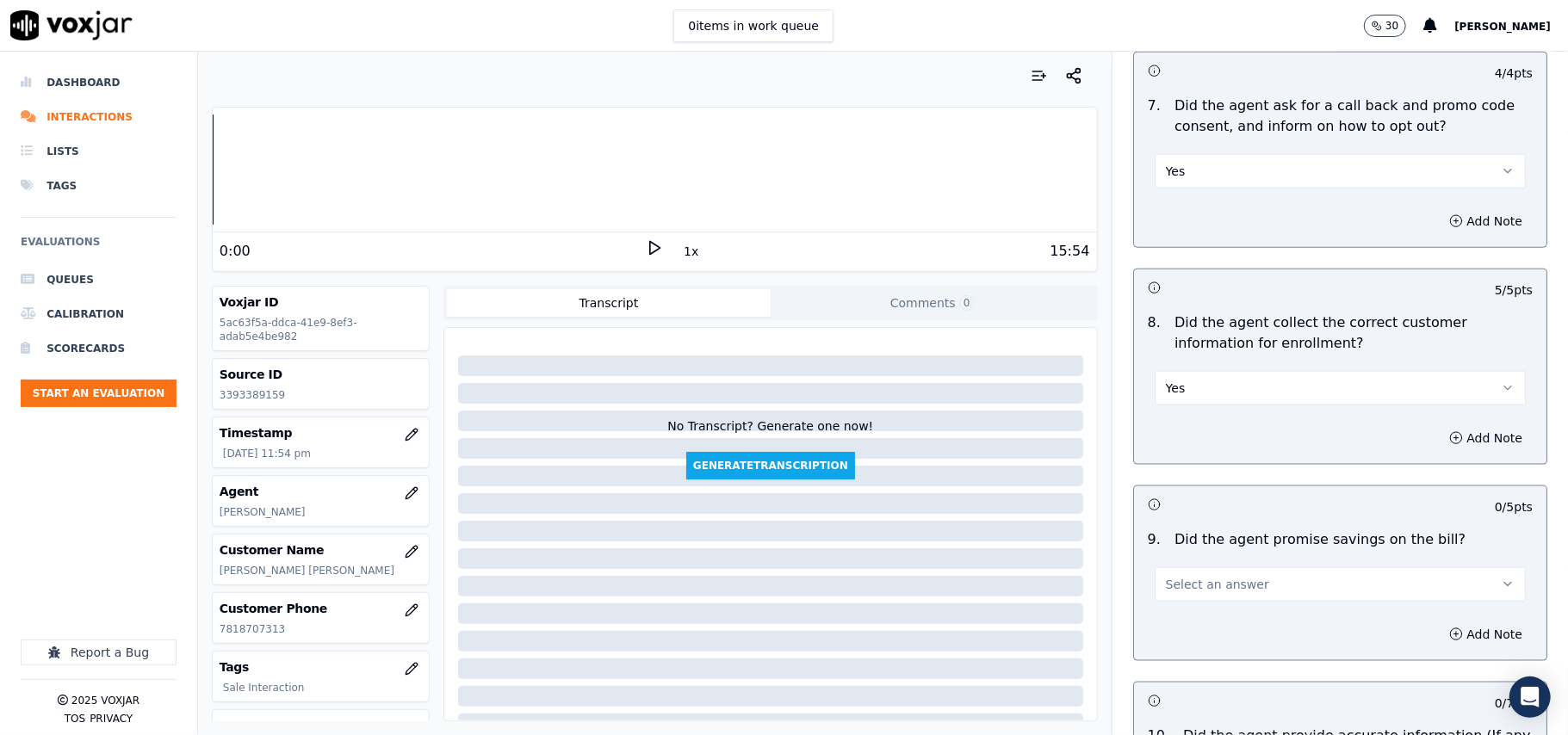
scroll to position [1529, 0]
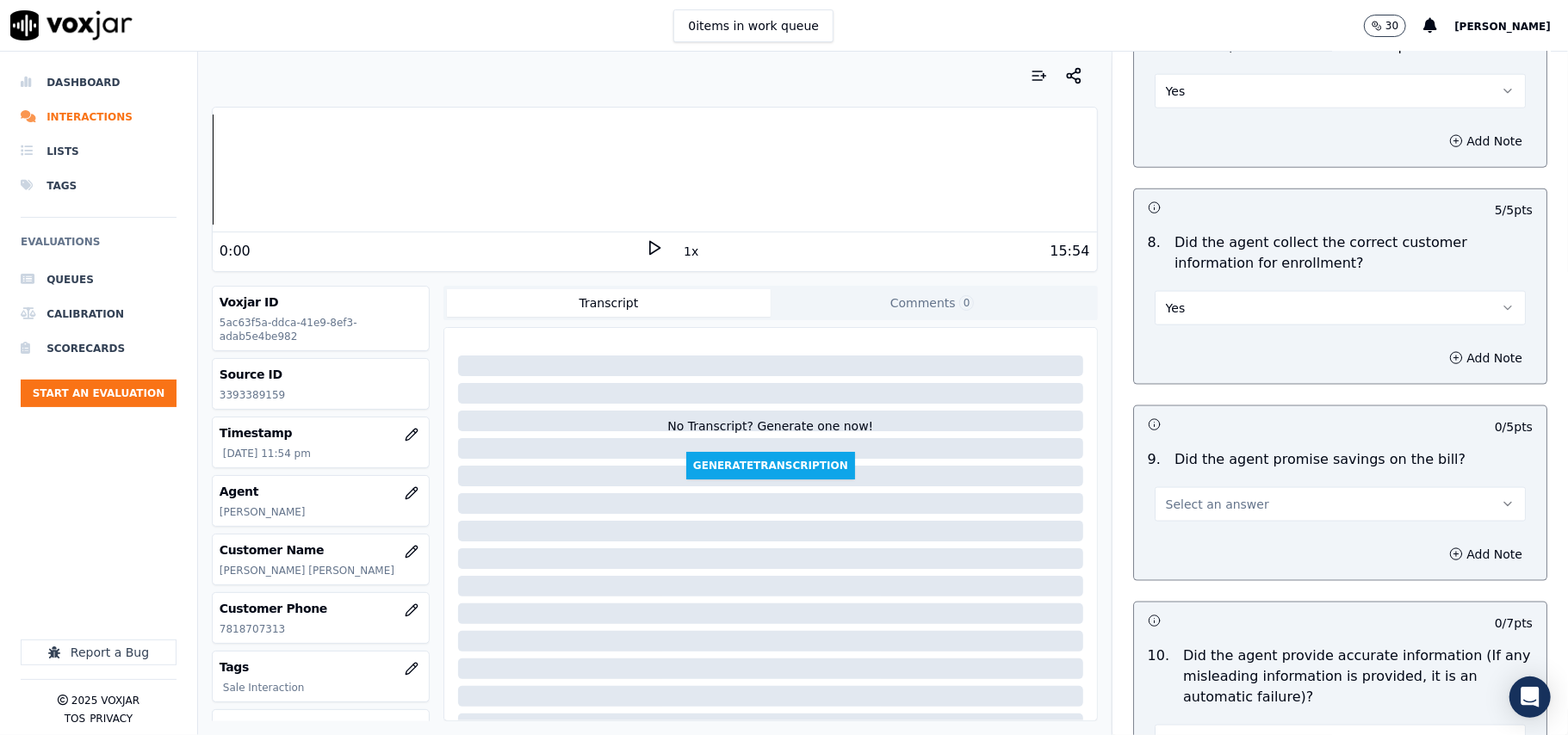
click at [1207, 512] on span "Select an answer" at bounding box center [1217, 505] width 103 height 17
click at [1175, 597] on div "N/A" at bounding box center [1303, 604] width 334 height 28
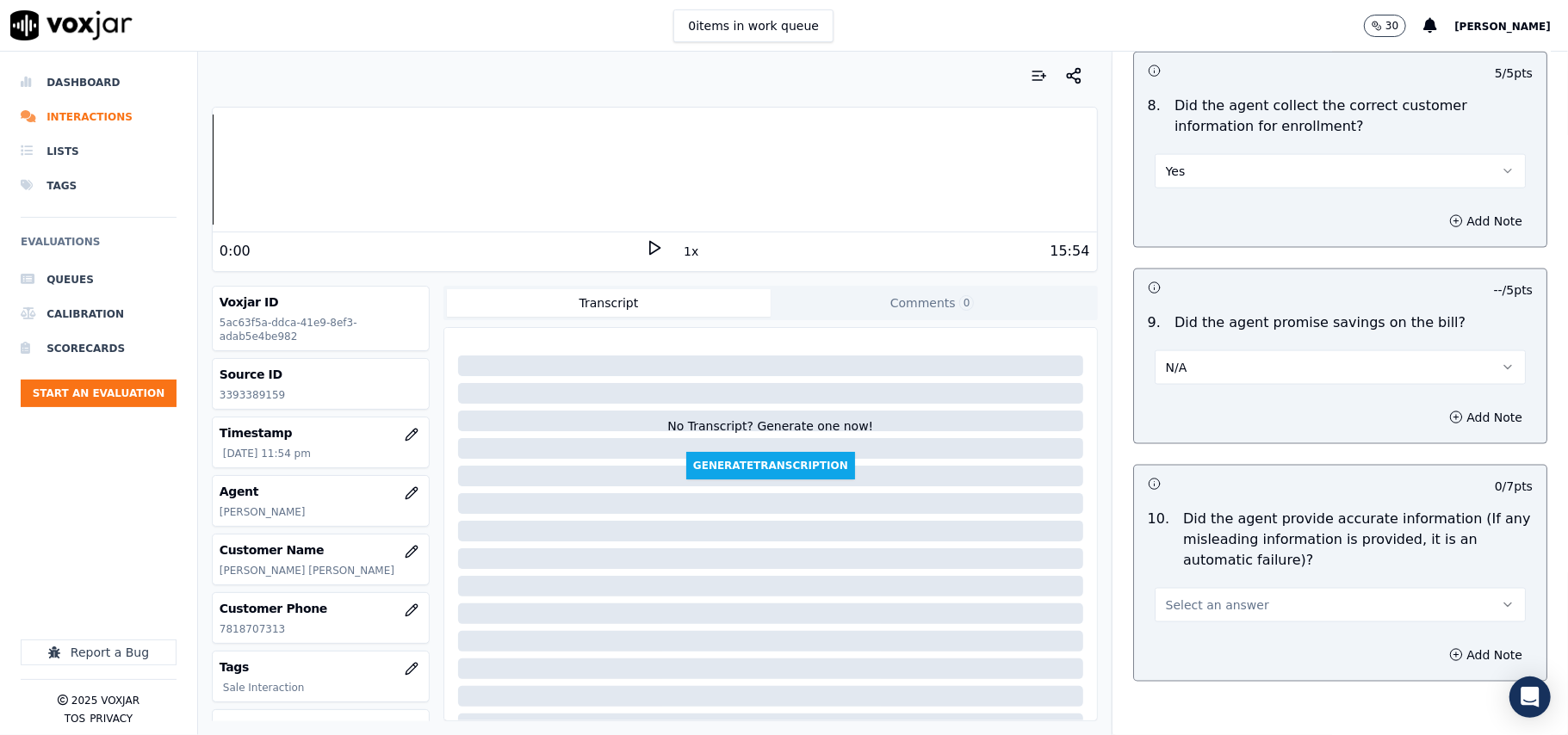
scroll to position [1721, 0]
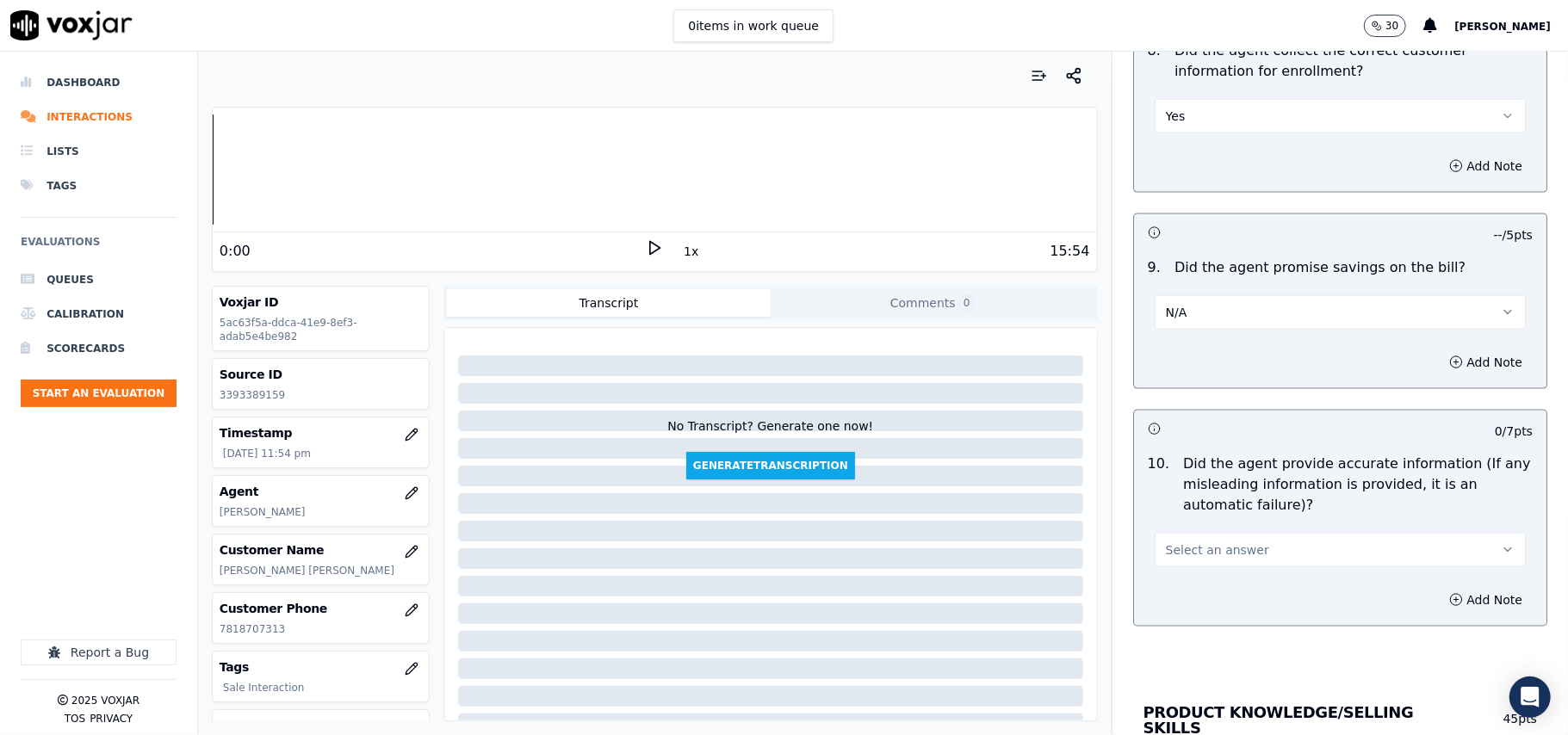
click at [1200, 548] on span "Select an answer" at bounding box center [1217, 550] width 103 height 17
click at [1188, 583] on div "Yes" at bounding box center [1303, 595] width 334 height 28
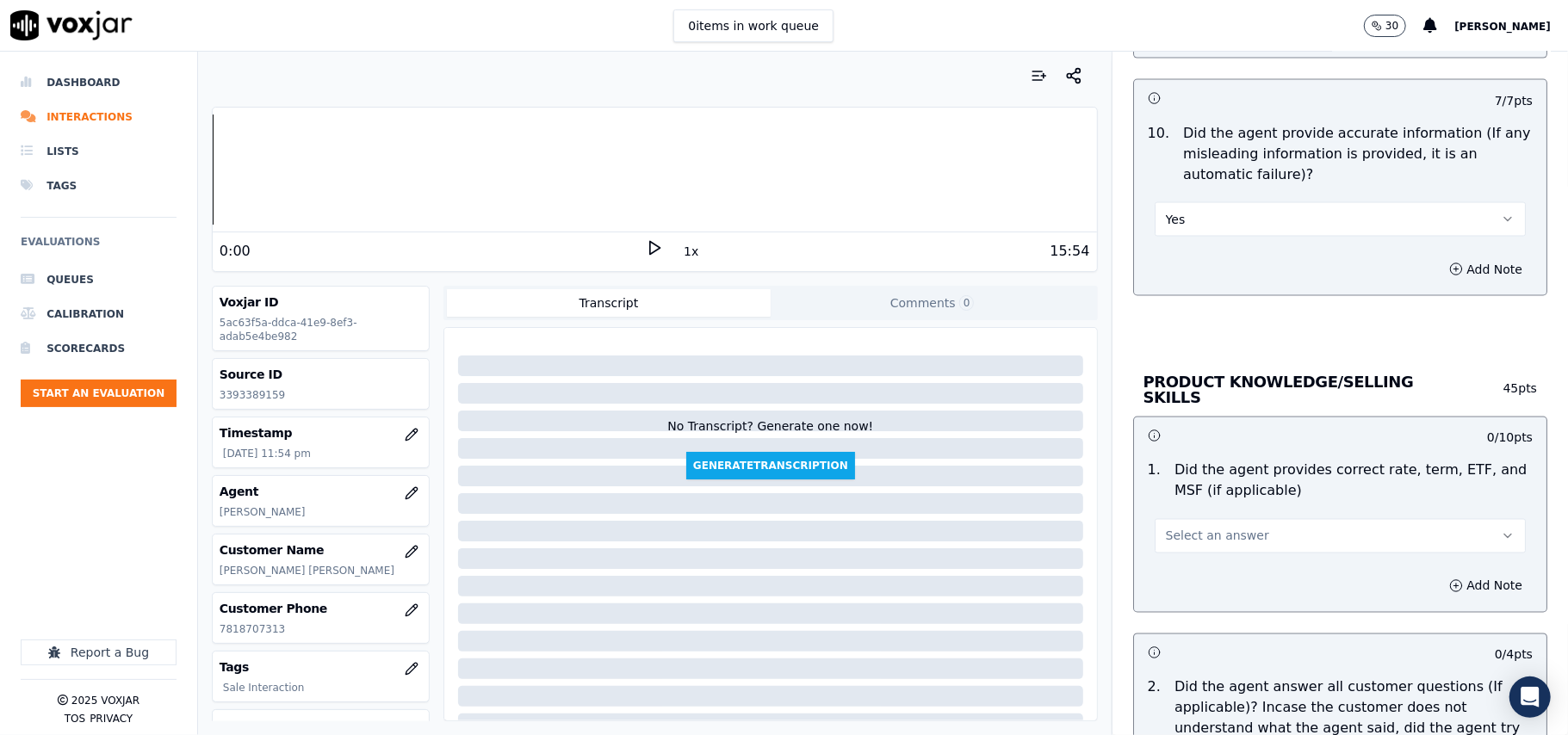
scroll to position [2104, 0]
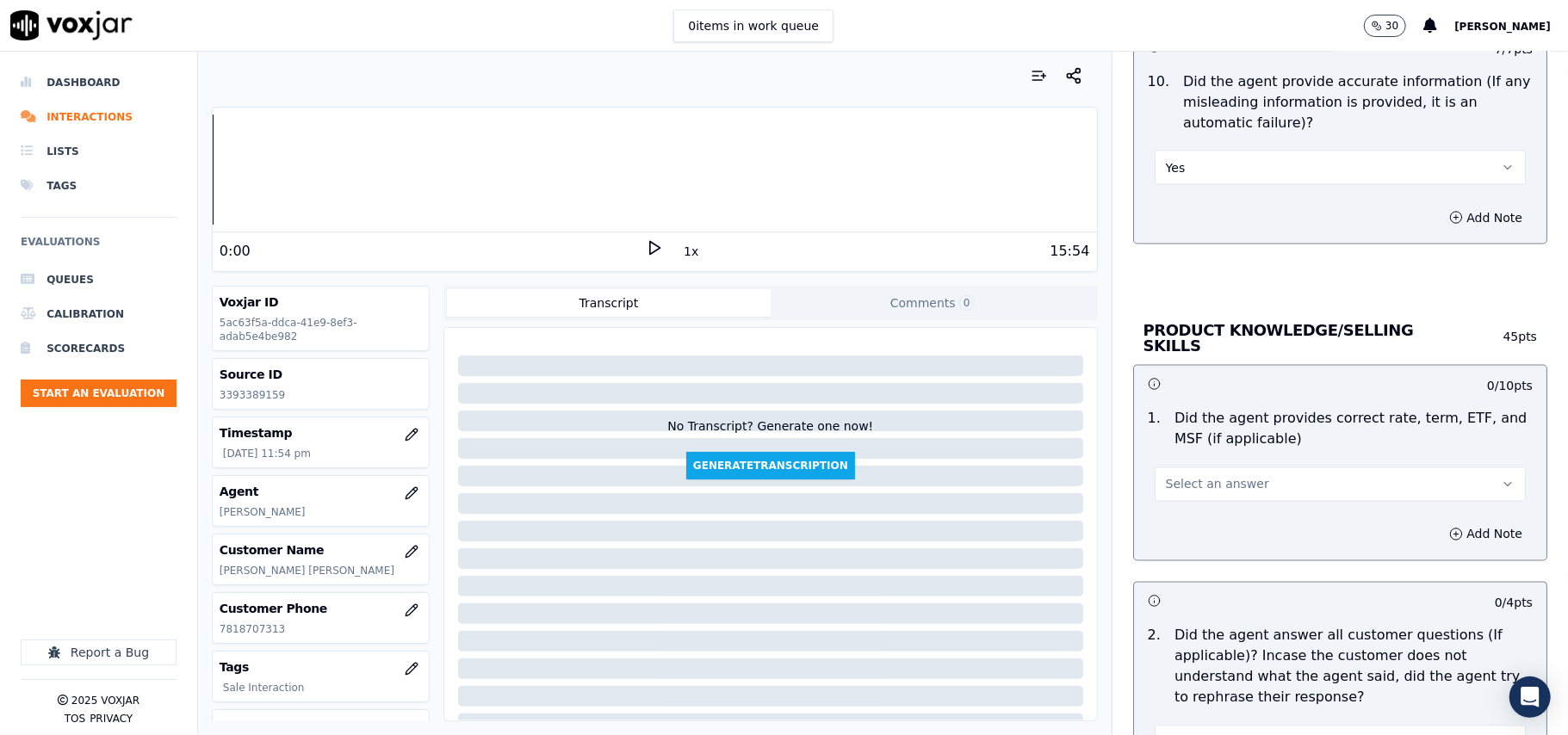
click at [1214, 464] on div "Select an answer" at bounding box center [1339, 483] width 371 height 38
click at [1211, 491] on button "Select an answer" at bounding box center [1339, 484] width 371 height 34
click at [1209, 513] on div "Yes" at bounding box center [1303, 521] width 334 height 28
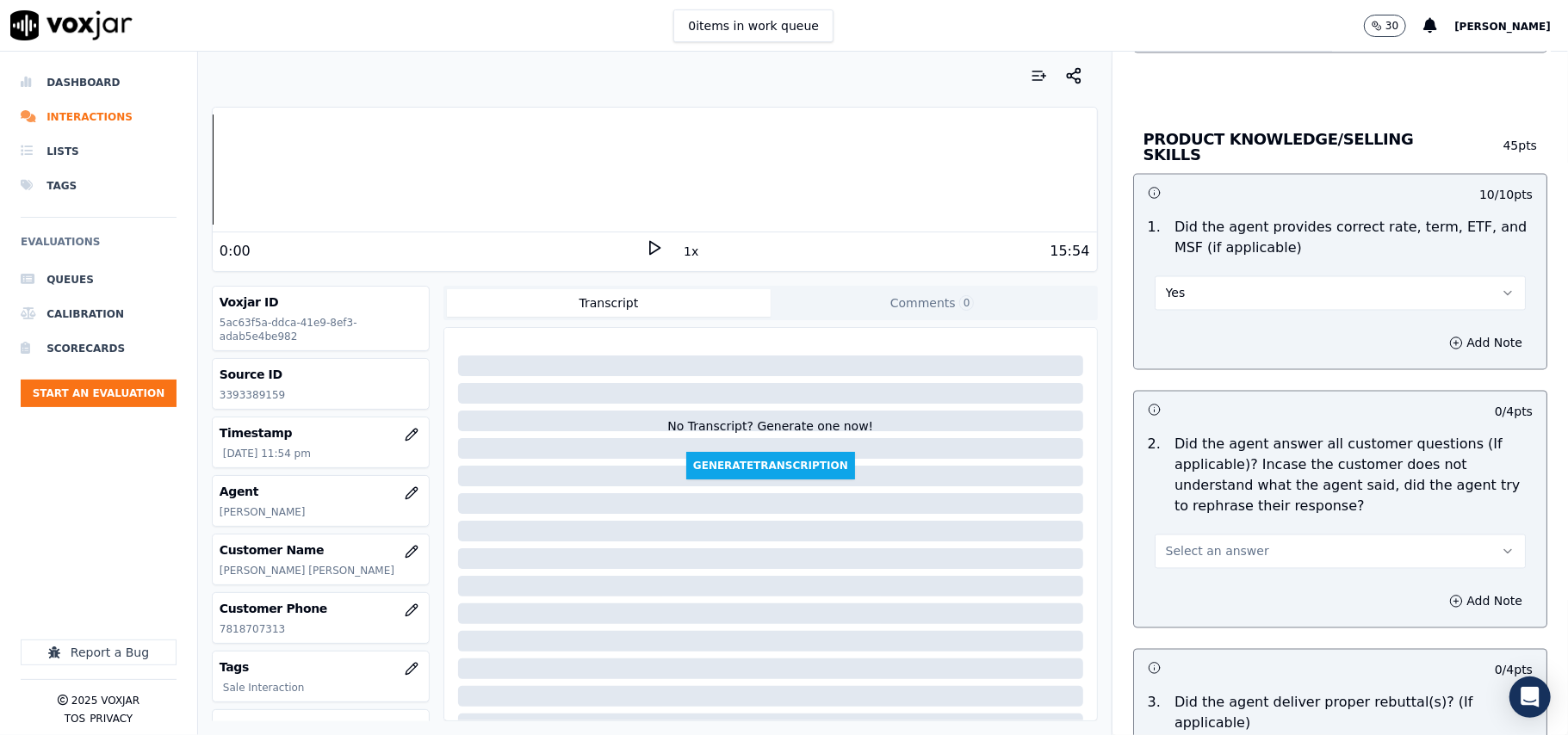
click at [1200, 561] on button "Select an answer" at bounding box center [1339, 551] width 371 height 34
click at [1199, 584] on div "Yes" at bounding box center [1303, 588] width 334 height 28
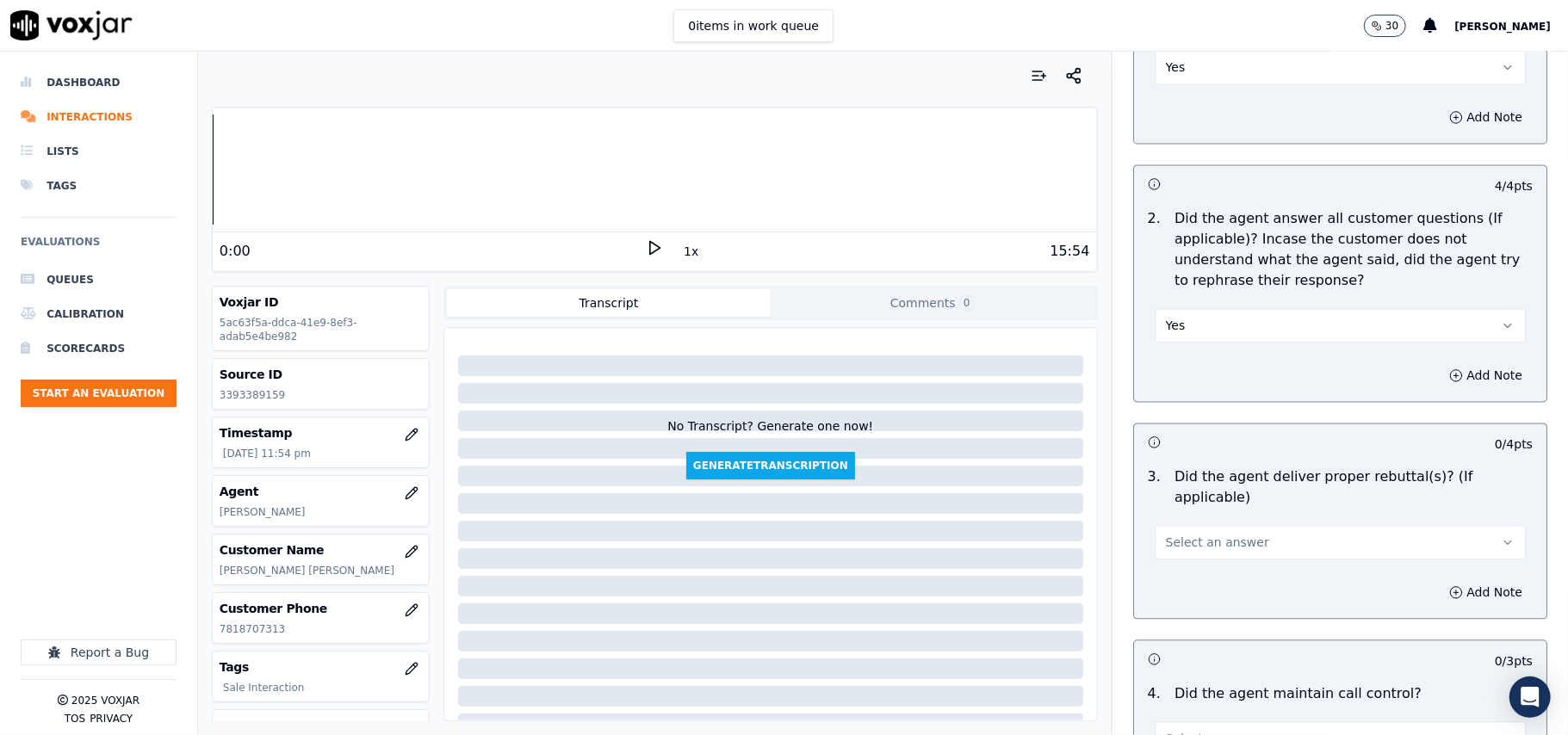
scroll to position [2677, 0]
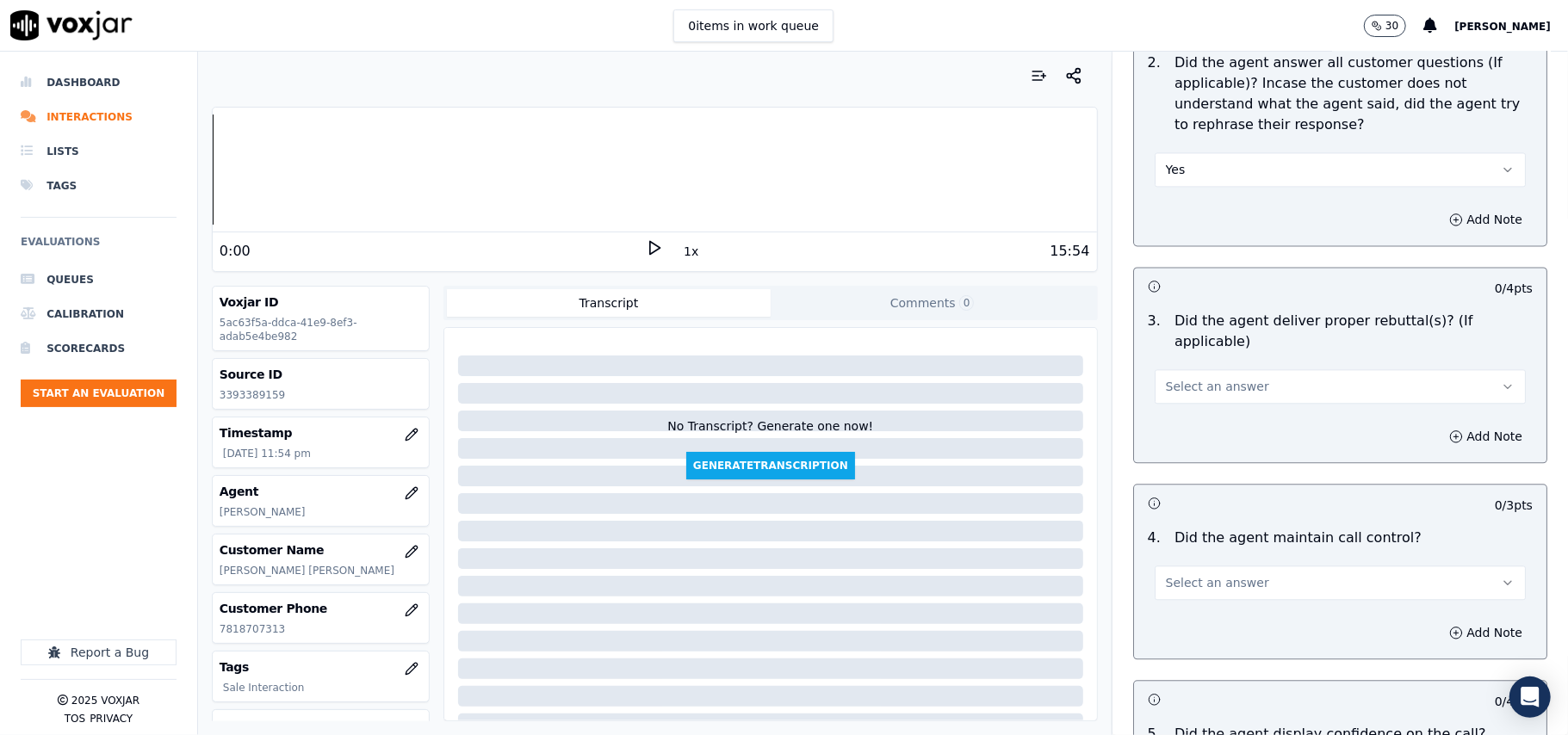
click at [1174, 378] on span "Select an answer" at bounding box center [1217, 387] width 103 height 17
click at [1186, 402] on div "Yes" at bounding box center [1303, 403] width 334 height 28
click at [1190, 574] on span "Select an answer" at bounding box center [1217, 583] width 103 height 17
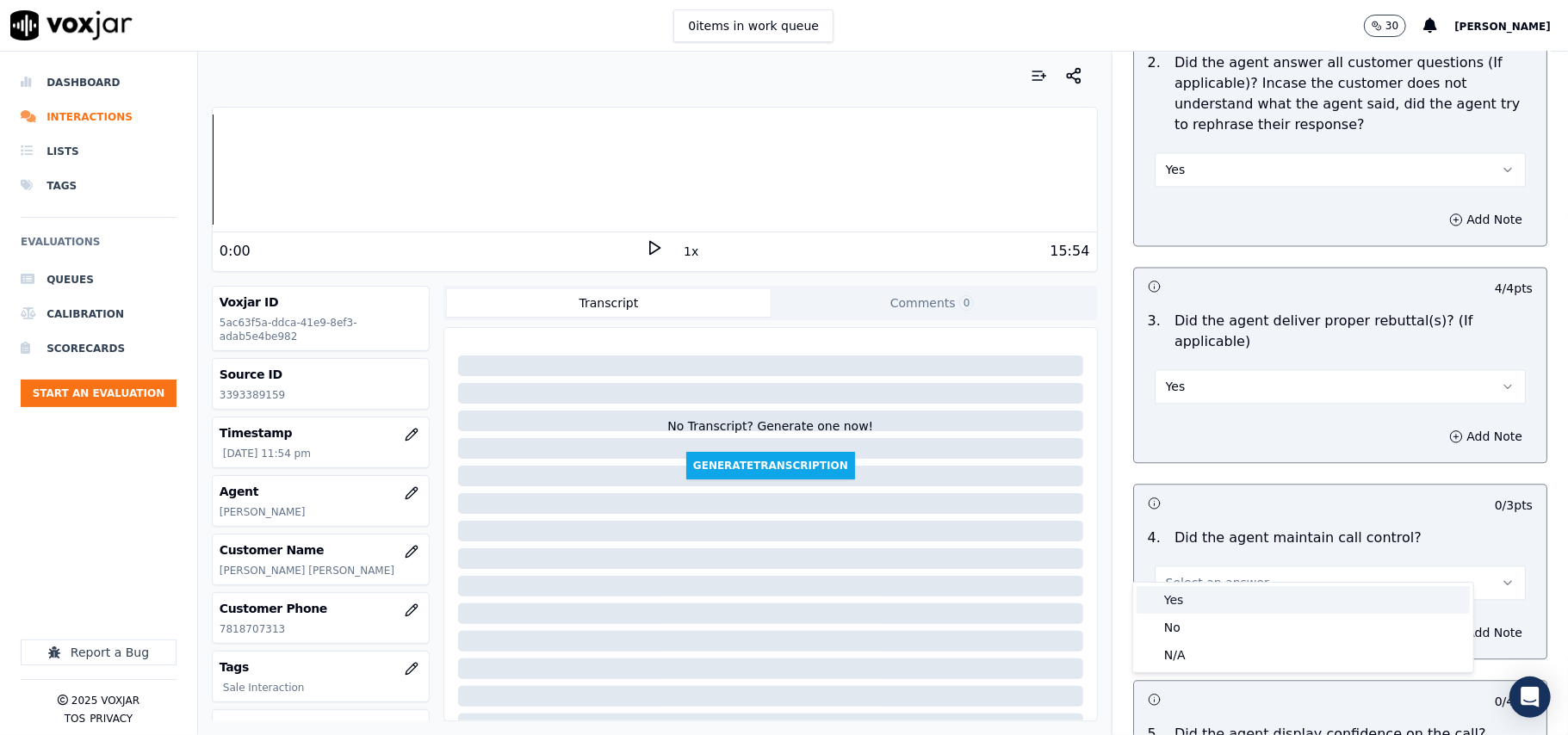
click at [1188, 593] on div "Yes" at bounding box center [1303, 601] width 334 height 28
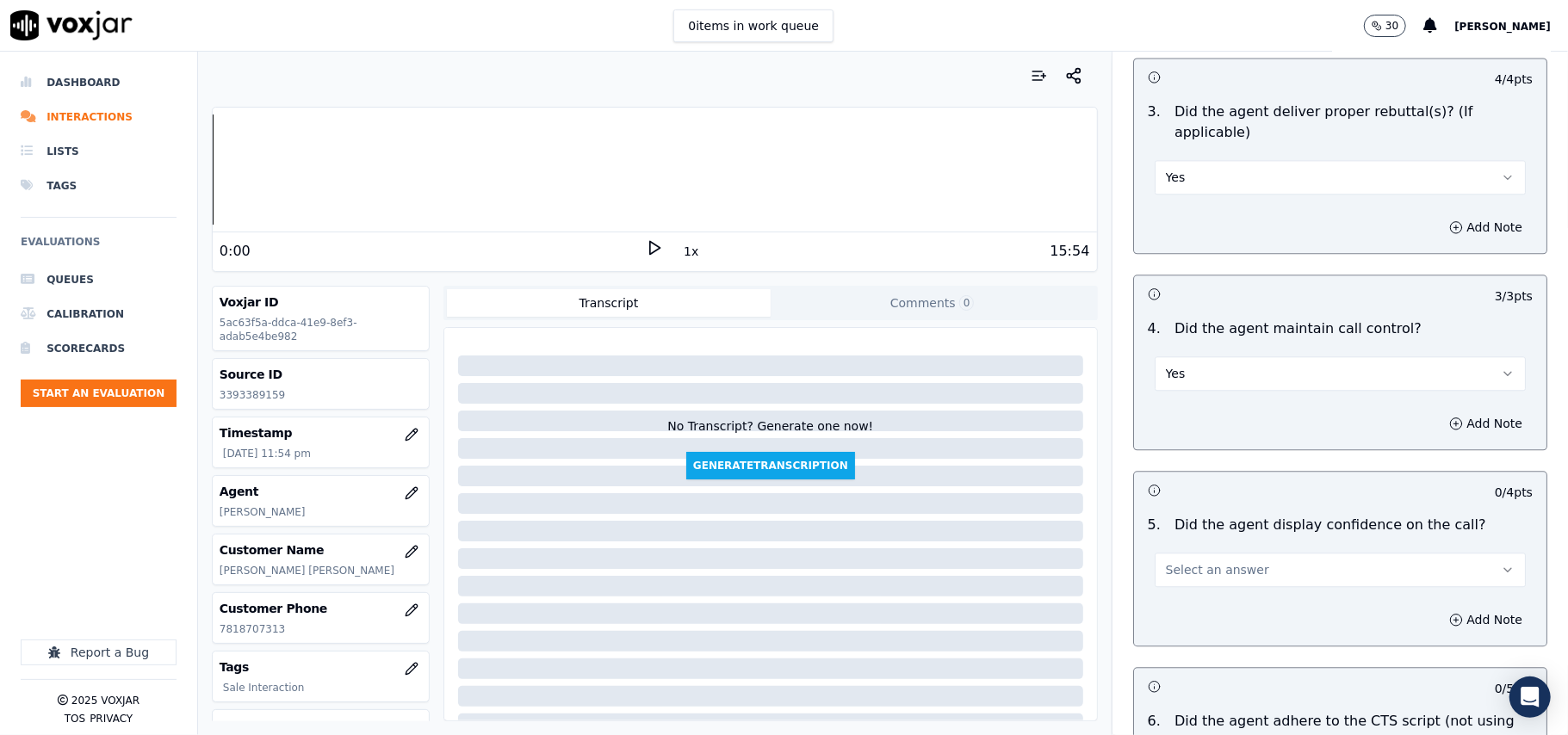
scroll to position [3061, 0]
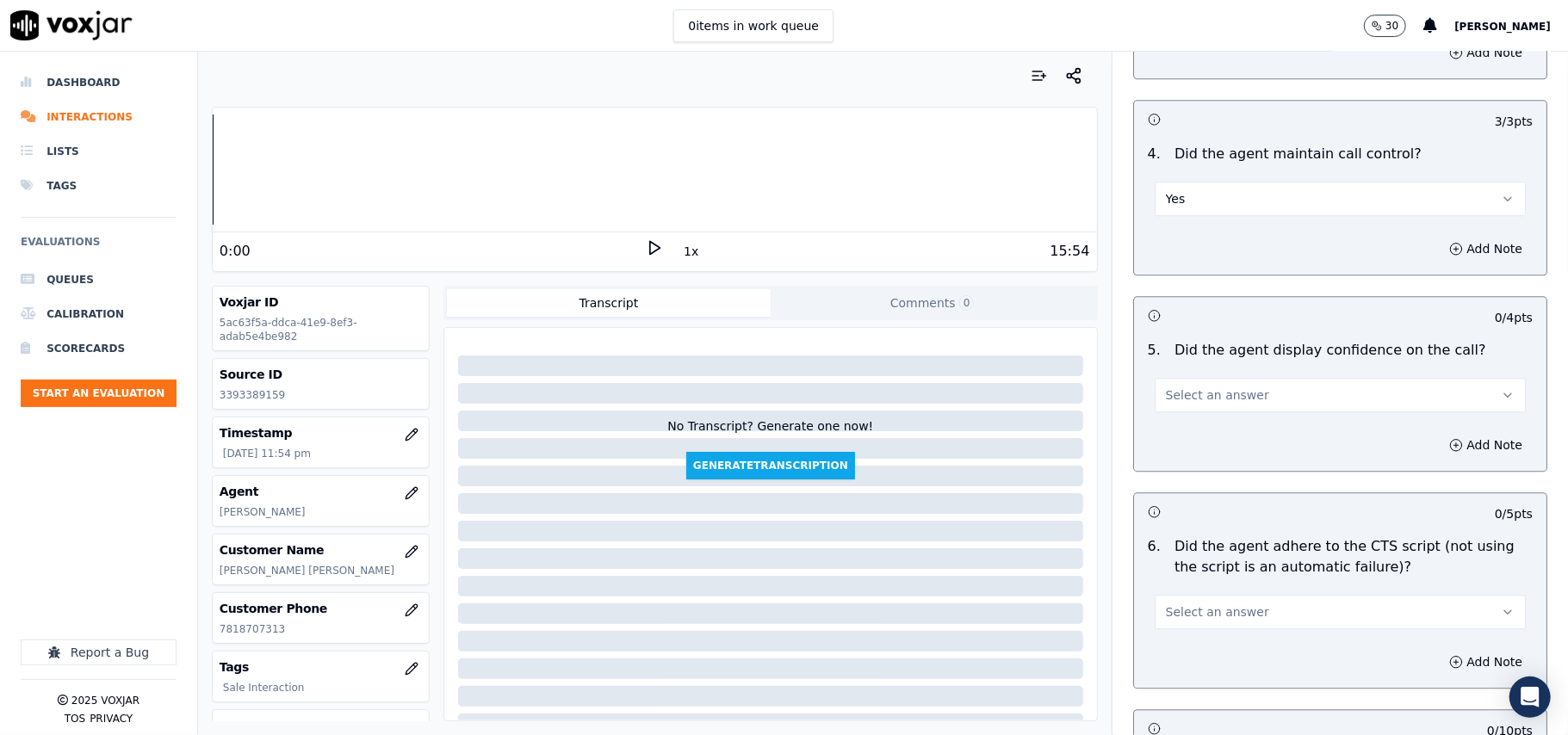
click at [1172, 374] on div "Select an answer" at bounding box center [1339, 393] width 371 height 38
click at [1183, 387] on span "Select an answer" at bounding box center [1217, 395] width 103 height 17
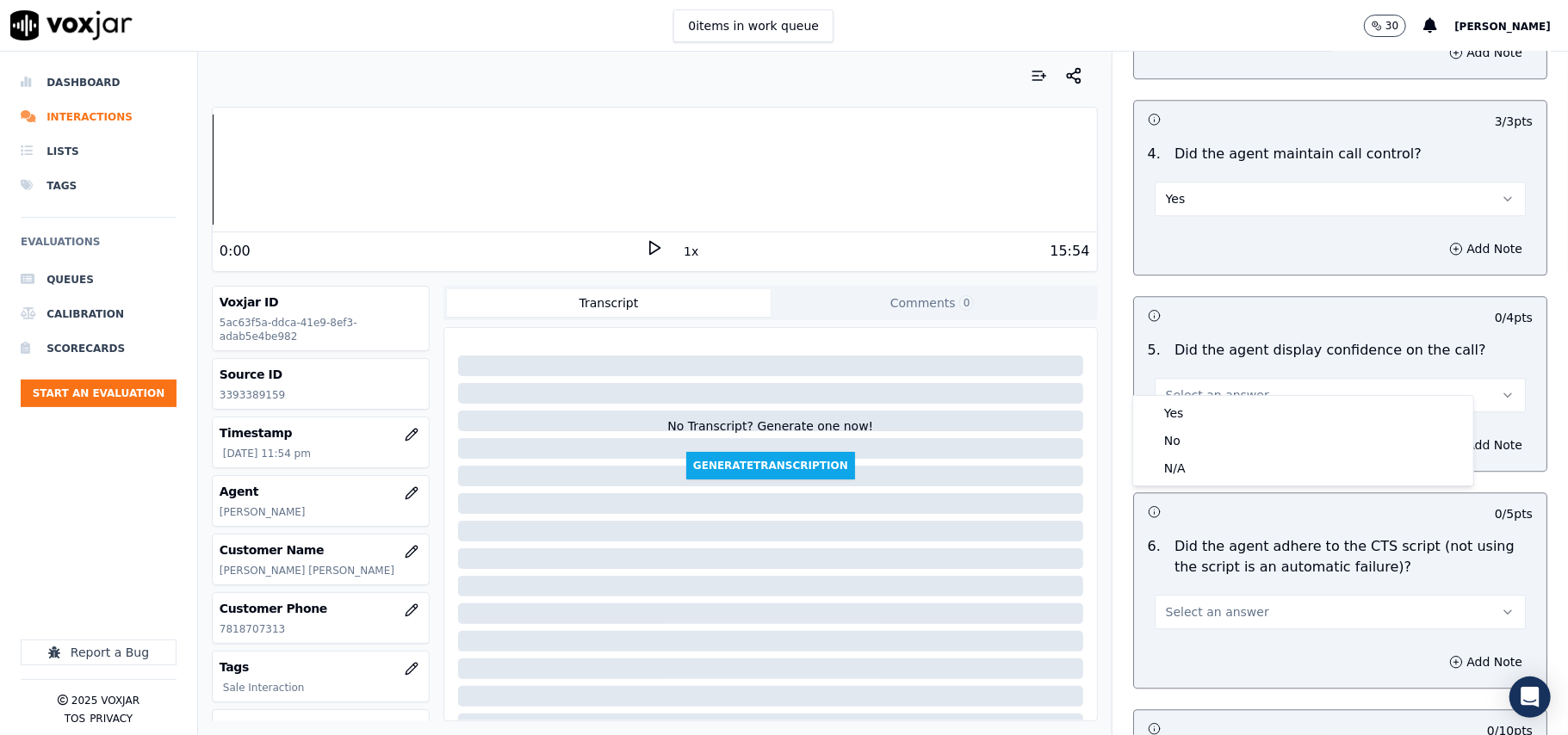
click at [1185, 400] on div "Yes No N/A" at bounding box center [1303, 441] width 340 height 90
click at [1185, 405] on div "Yes" at bounding box center [1303, 414] width 334 height 28
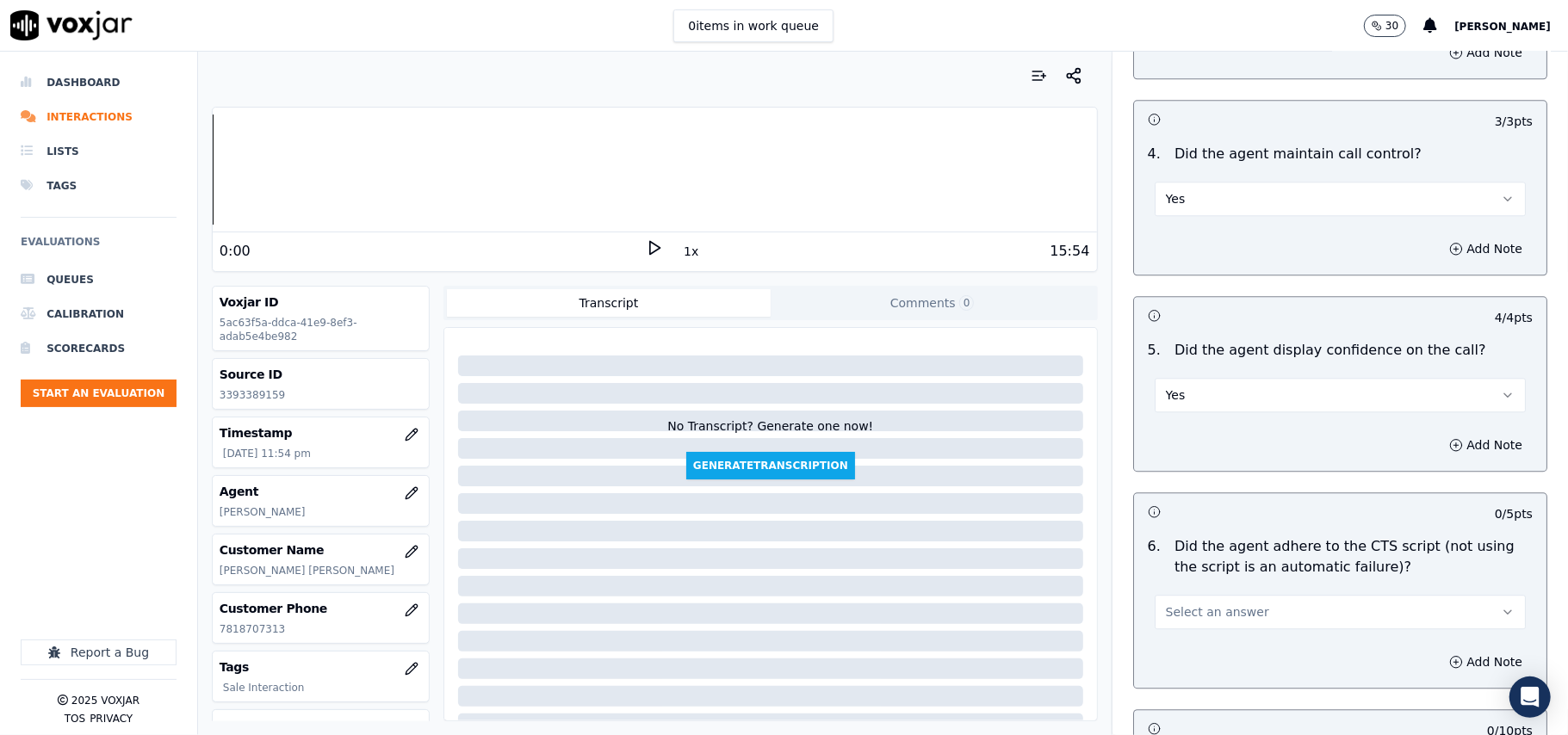
scroll to position [3444, 0]
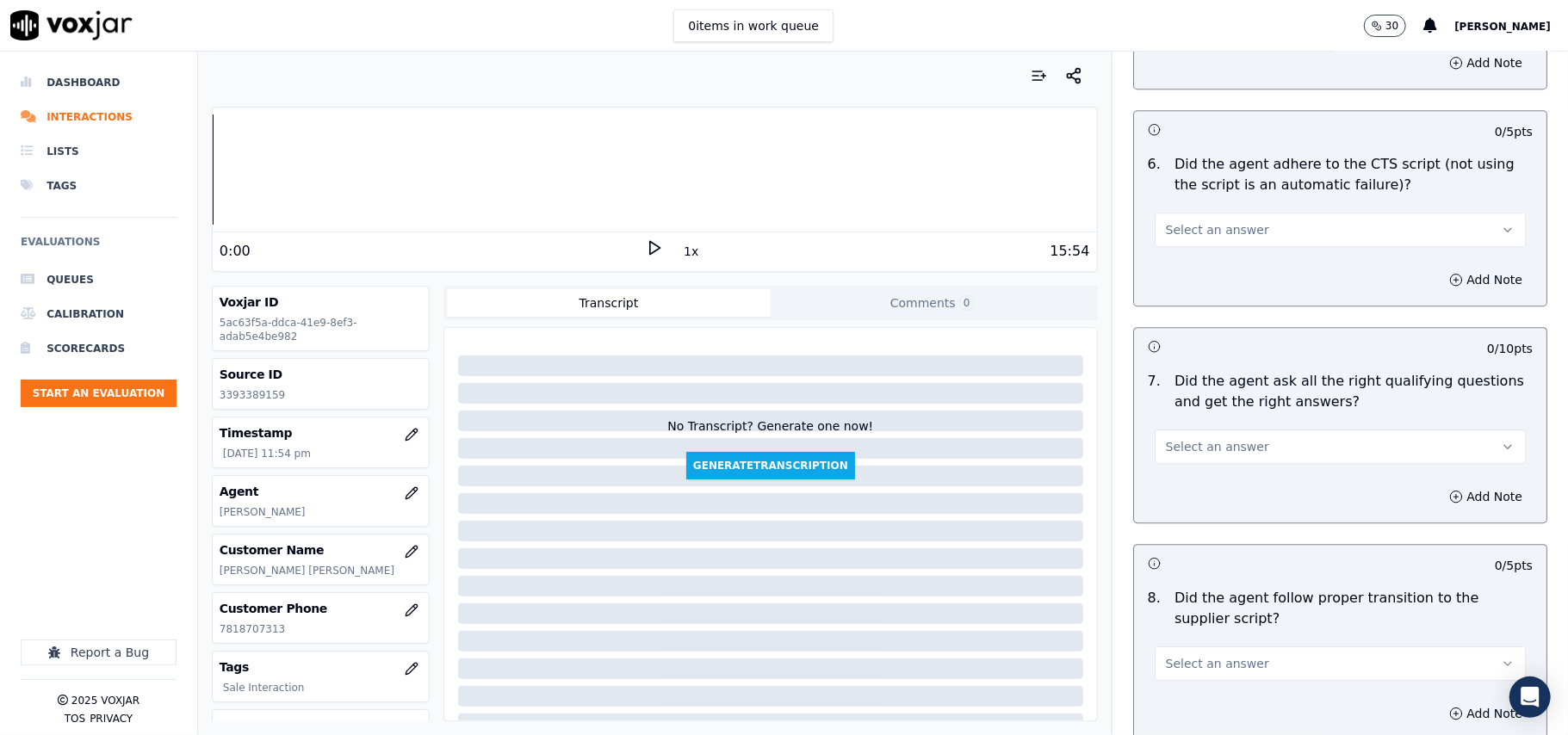
click at [1185, 223] on button "Select an answer" at bounding box center [1339, 230] width 371 height 34
click at [1192, 251] on div "Yes" at bounding box center [1303, 249] width 334 height 28
drag, startPoint x: 1271, startPoint y: 423, endPoint x: 1250, endPoint y: 436, distance: 24.7
click at [1269, 429] on button "Select an answer" at bounding box center [1339, 446] width 371 height 34
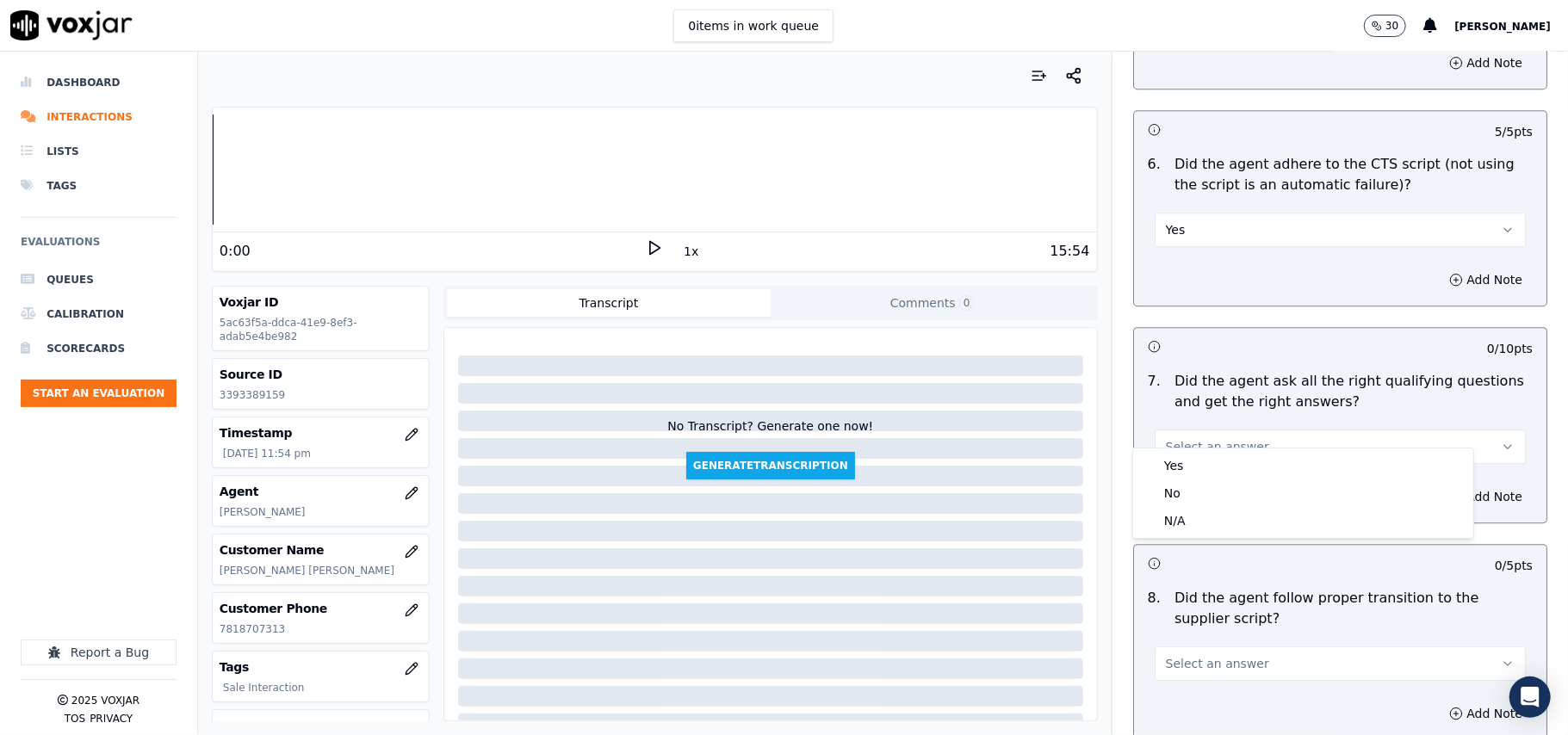
click at [1214, 449] on div "Yes No N/A" at bounding box center [1303, 493] width 340 height 90
click at [1196, 466] on div "Yes" at bounding box center [1303, 466] width 334 height 28
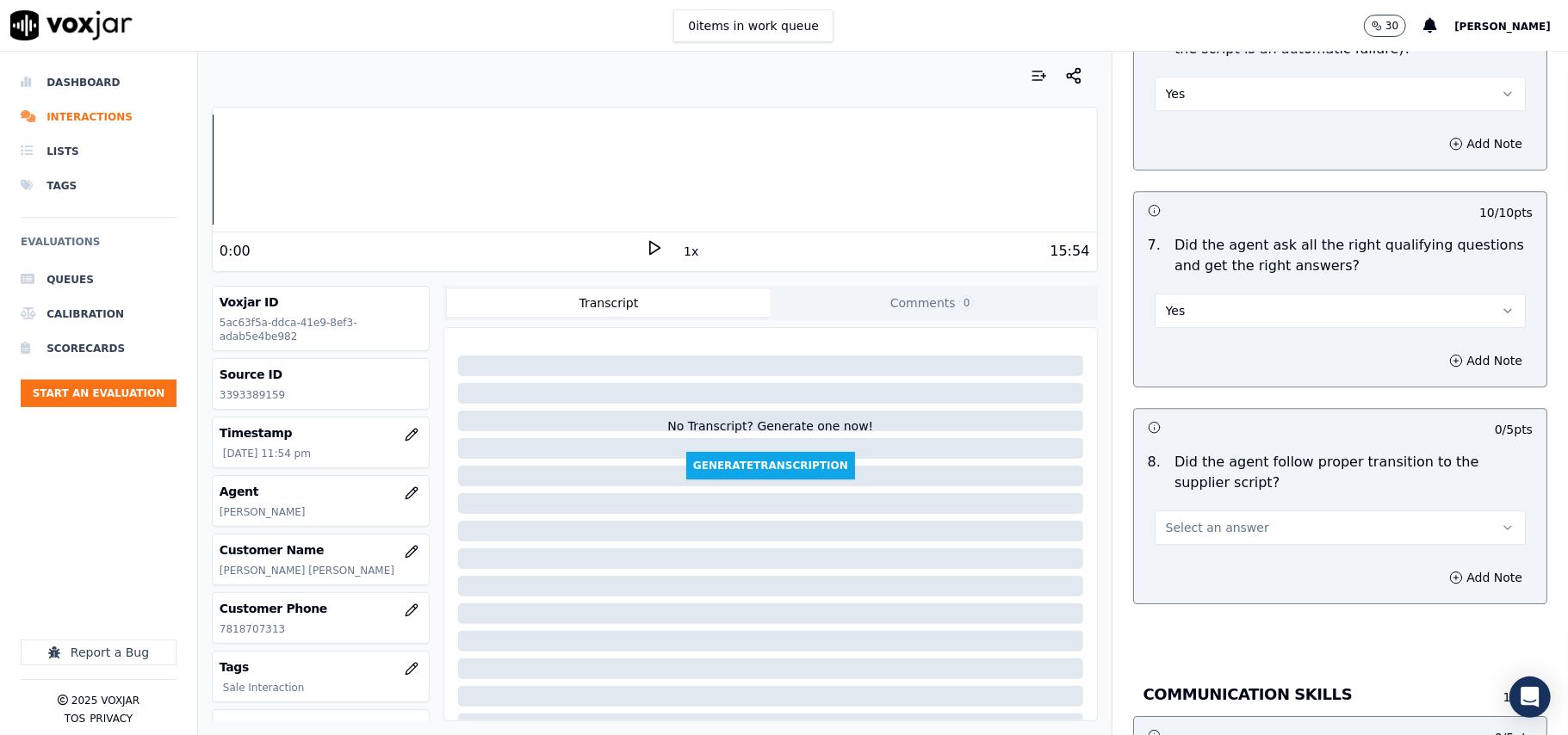
scroll to position [3635, 0]
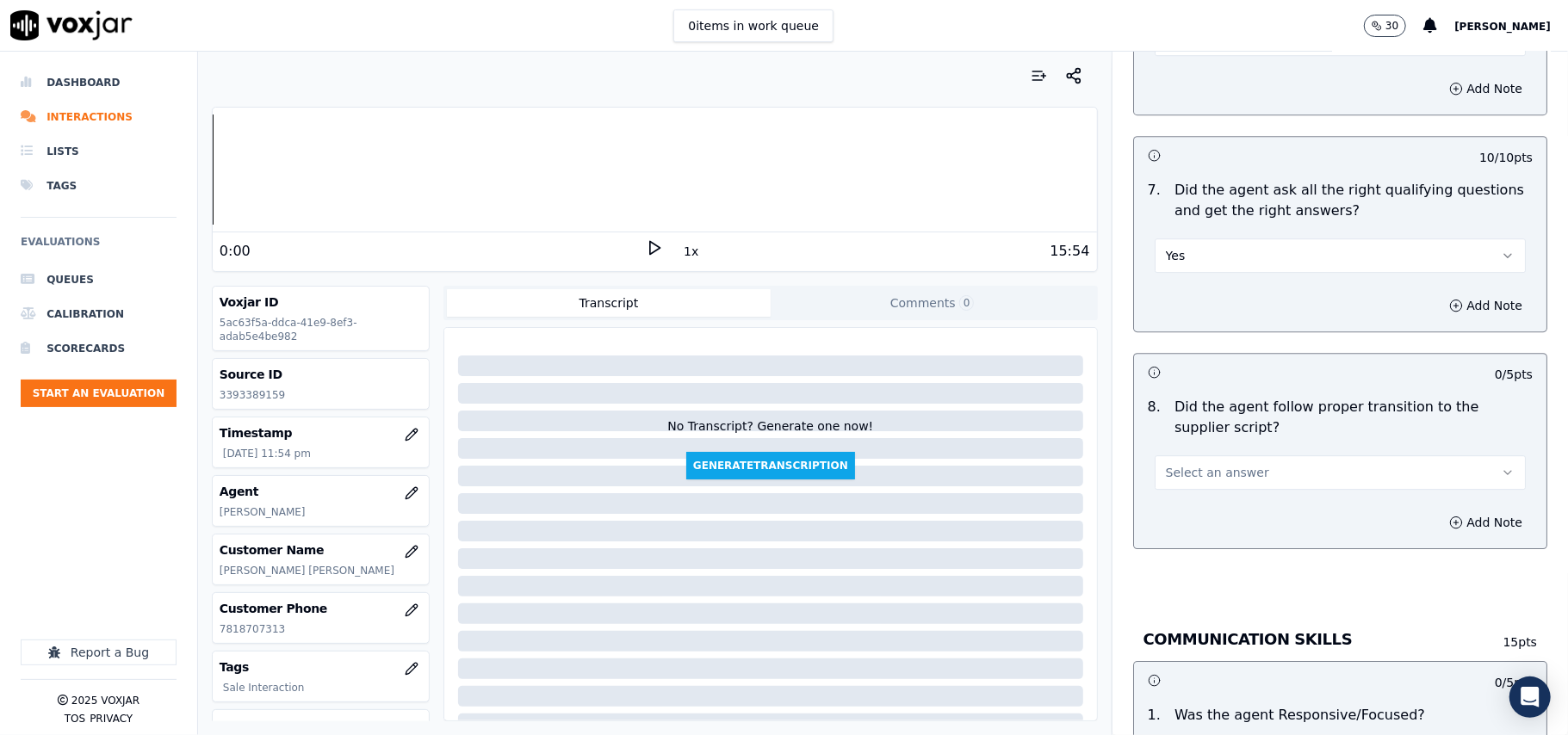
click at [1193, 464] on span "Select an answer" at bounding box center [1217, 473] width 103 height 17
click at [1172, 497] on div "Yes" at bounding box center [1303, 491] width 334 height 28
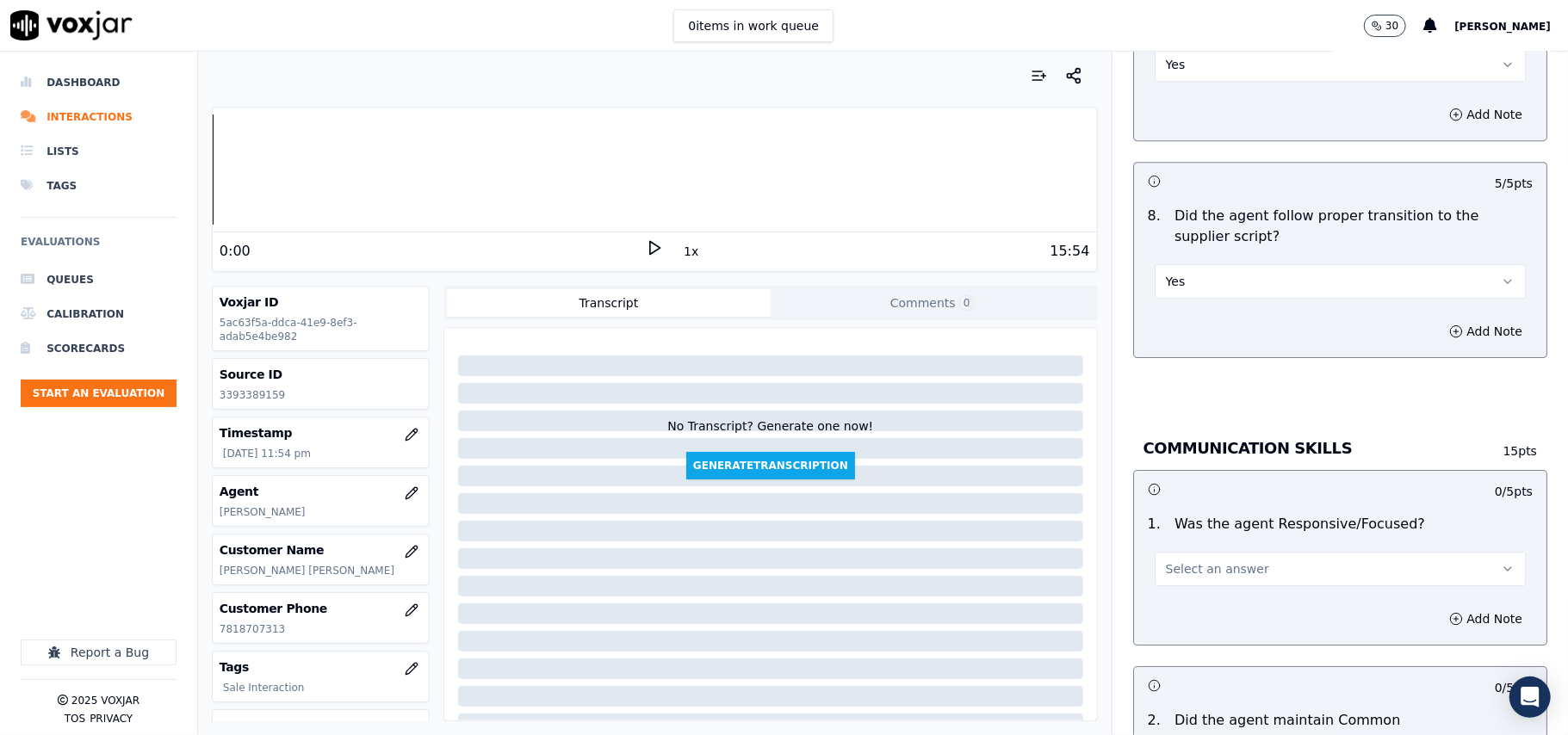
click at [1197, 560] on span "Select an answer" at bounding box center [1217, 569] width 103 height 17
click at [1217, 587] on div "Yes" at bounding box center [1303, 590] width 334 height 28
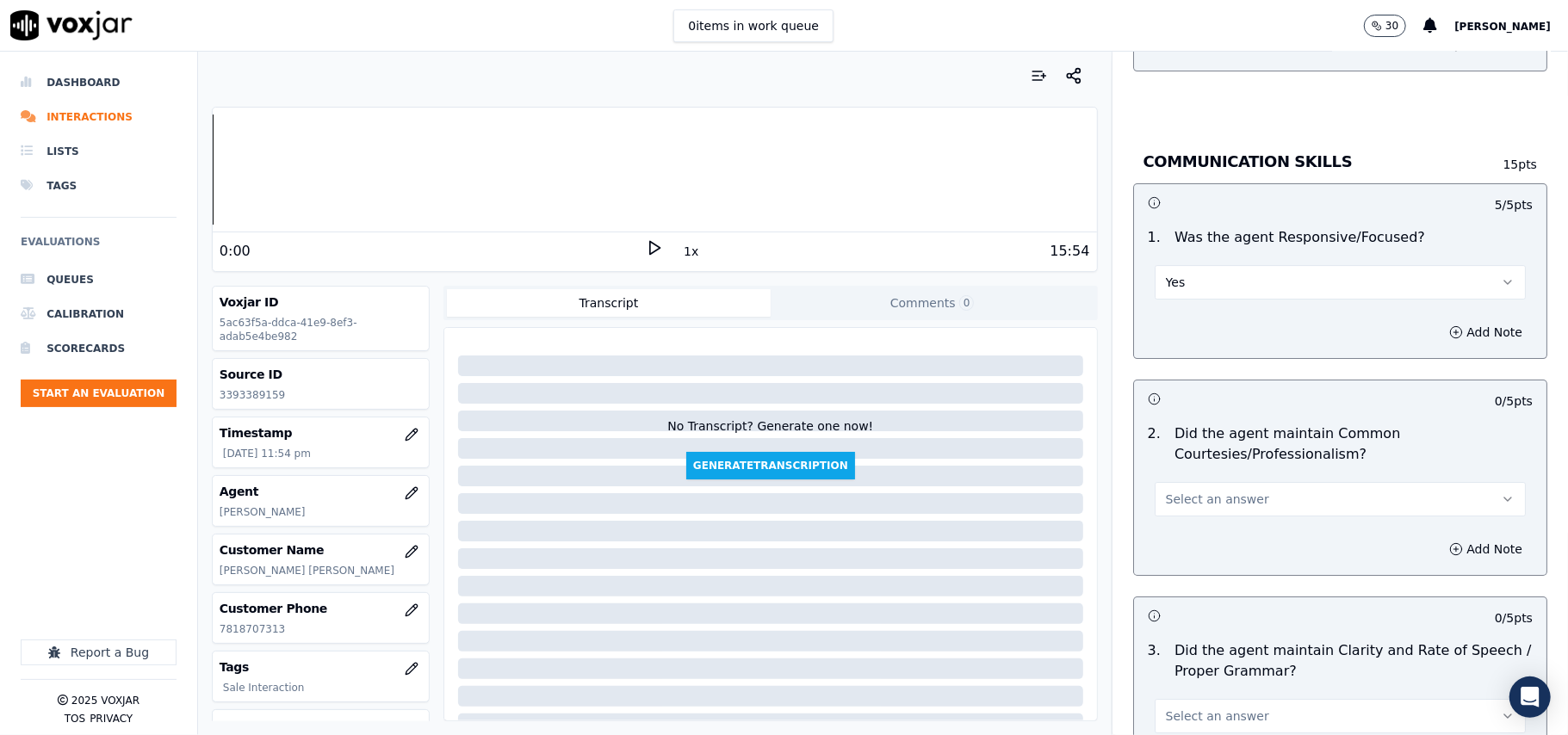
scroll to position [4308, 0]
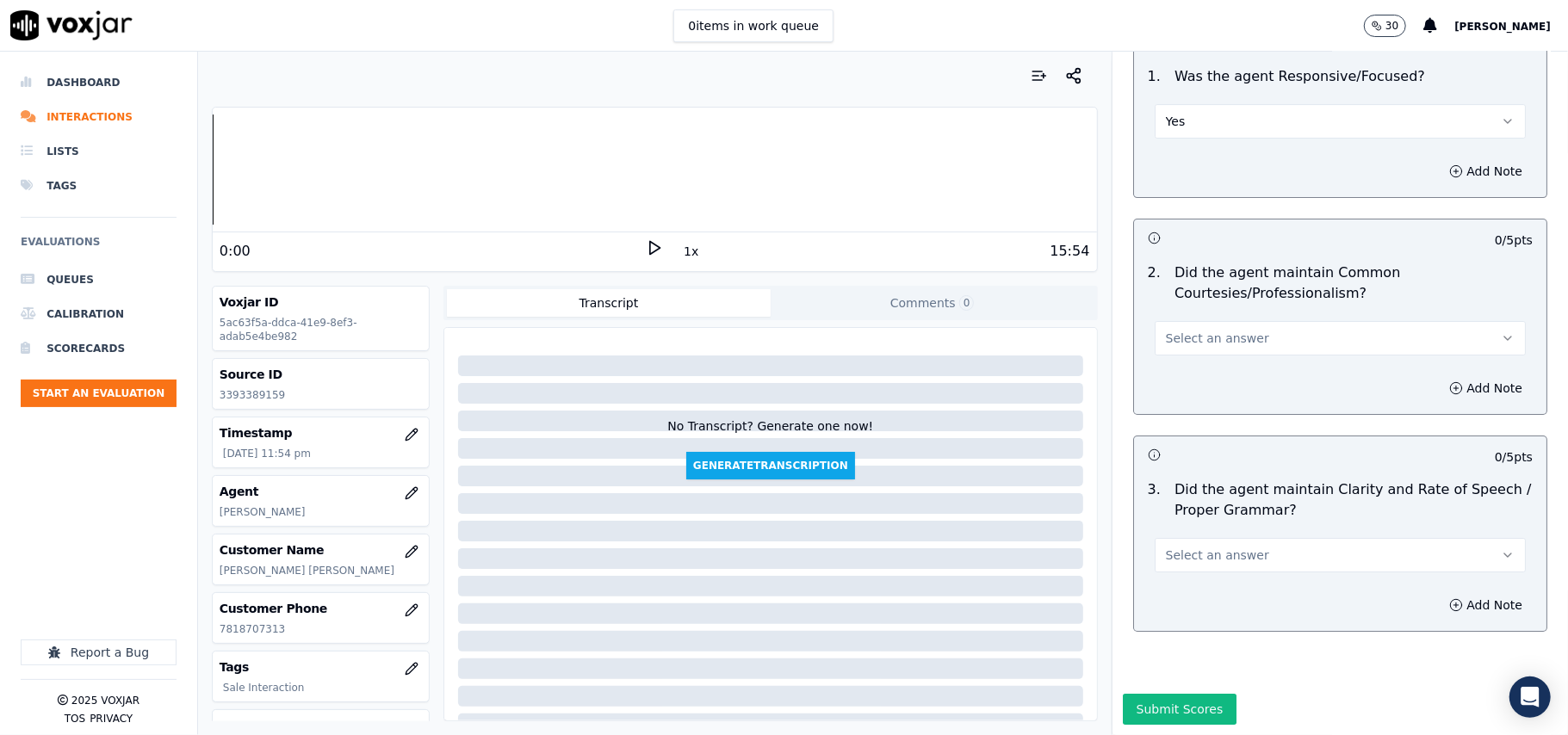
click at [1186, 330] on span "Select an answer" at bounding box center [1217, 339] width 103 height 17
click at [1193, 322] on div "Yes" at bounding box center [1303, 325] width 334 height 28
click at [1203, 546] on span "Select an answer" at bounding box center [1217, 555] width 103 height 17
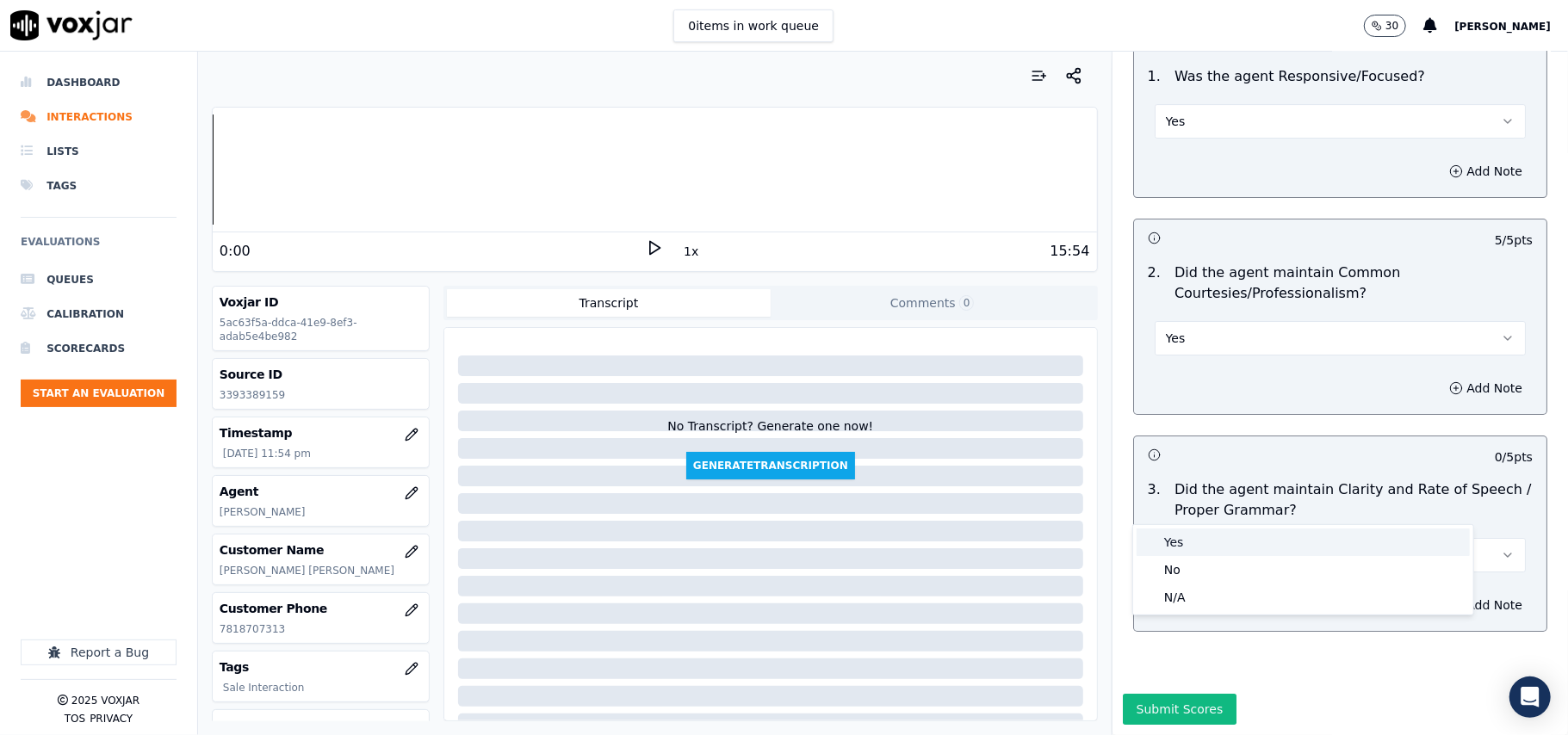
click at [1193, 541] on div "Yes" at bounding box center [1303, 543] width 334 height 28
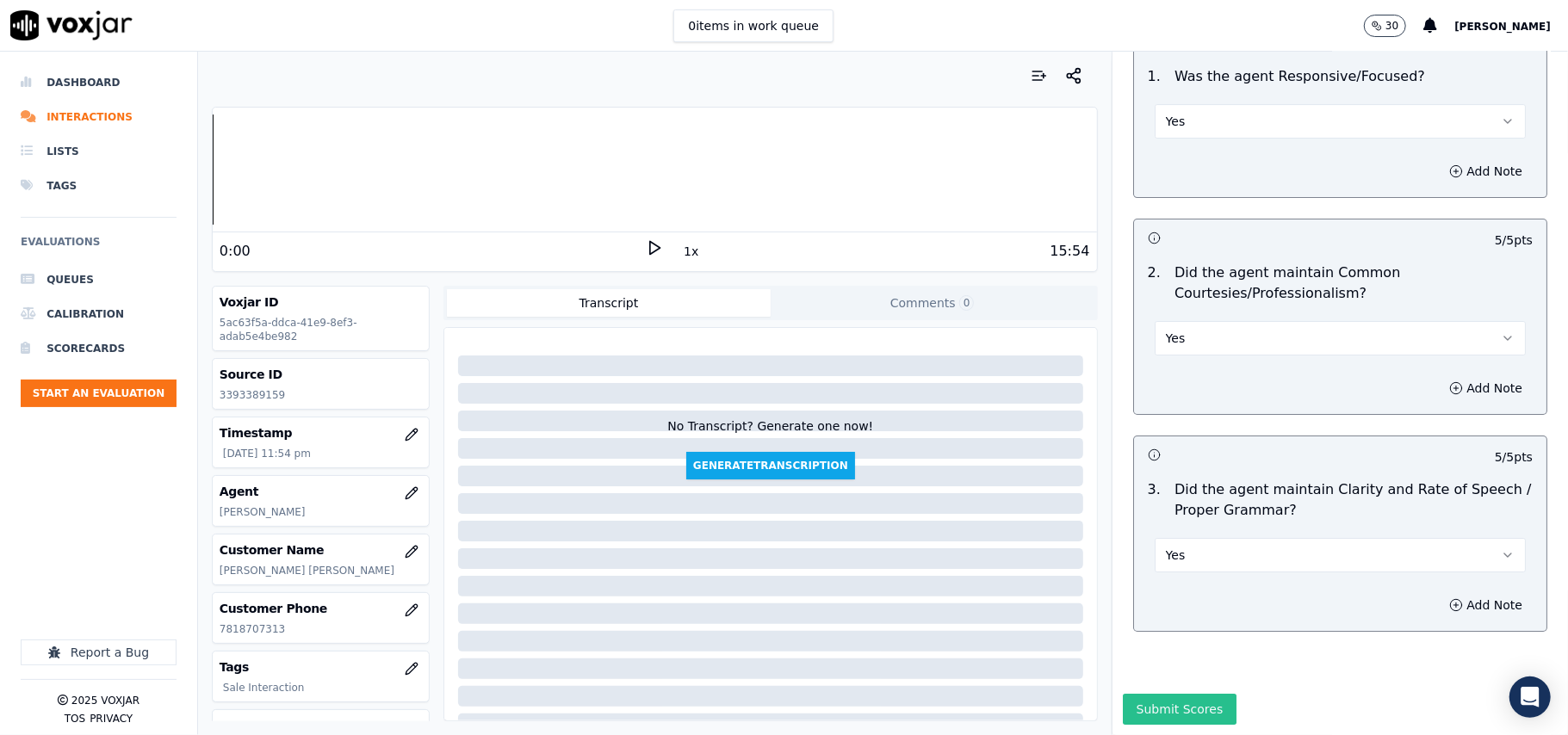
click at [1138, 694] on button "Submit Scores" at bounding box center [1179, 710] width 114 height 31
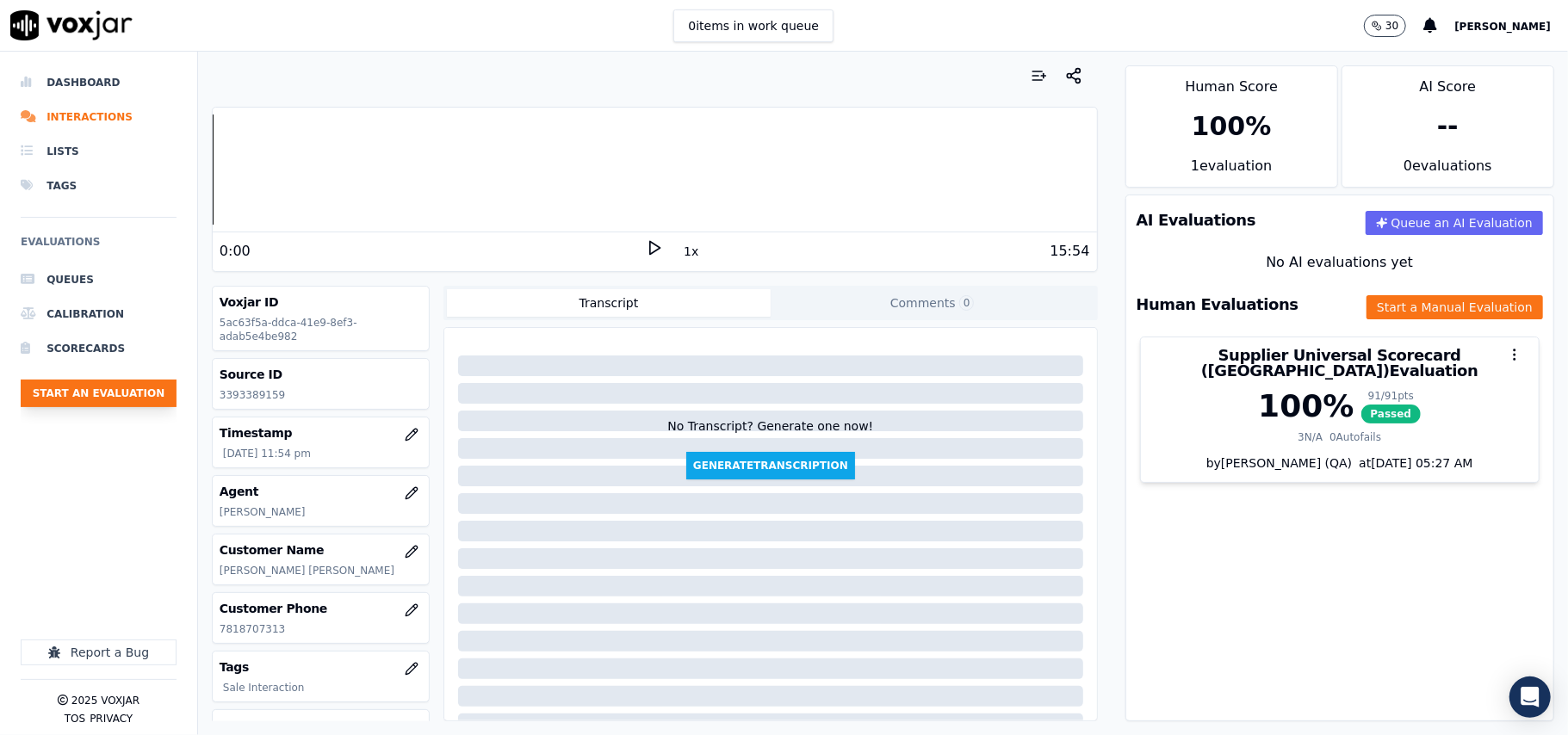
click at [136, 393] on button "Start an Evaluation" at bounding box center [99, 394] width 156 height 28
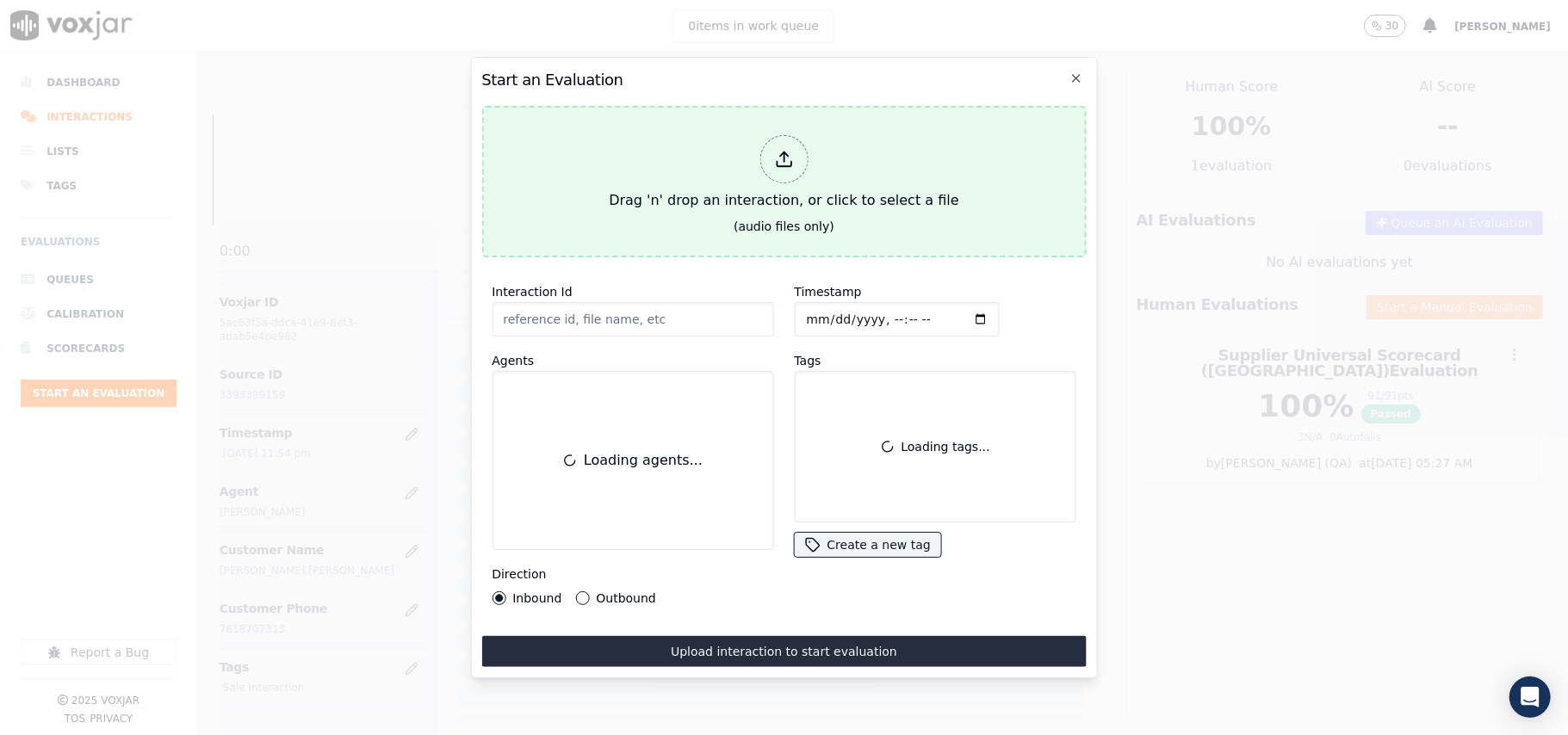
click at [664, 129] on div "Drag 'n' drop an interaction, or click to select a file" at bounding box center [783, 173] width 363 height 90
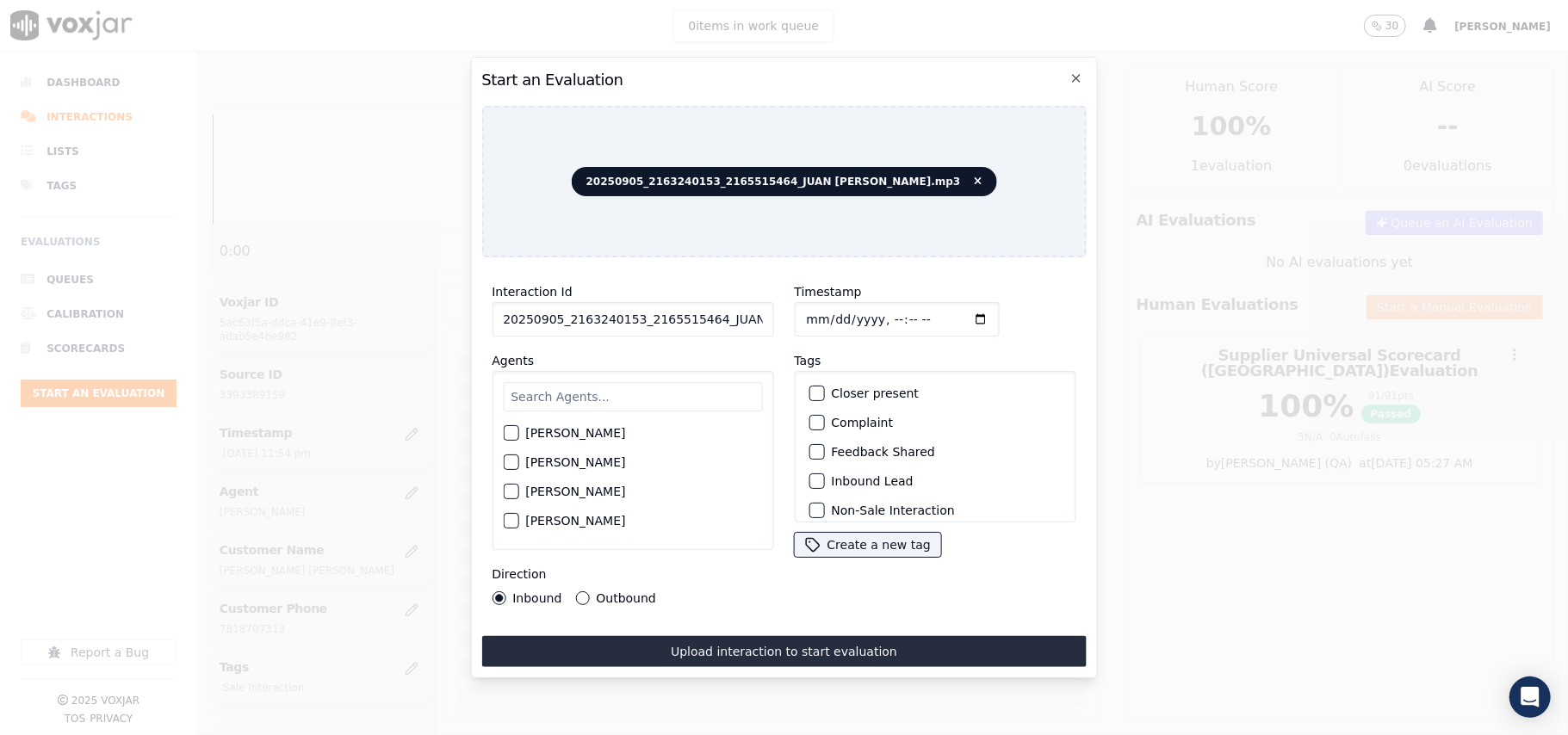
click at [563, 315] on input "20250905_2163240153_2165515464_JUAN [PERSON_NAME].mp3" at bounding box center [632, 319] width 281 height 34
paste input "16324015"
type input "2163240153"
click at [834, 311] on input "Timestamp" at bounding box center [896, 319] width 205 height 34
click at [829, 311] on input "Timestamp" at bounding box center [896, 319] width 205 height 34
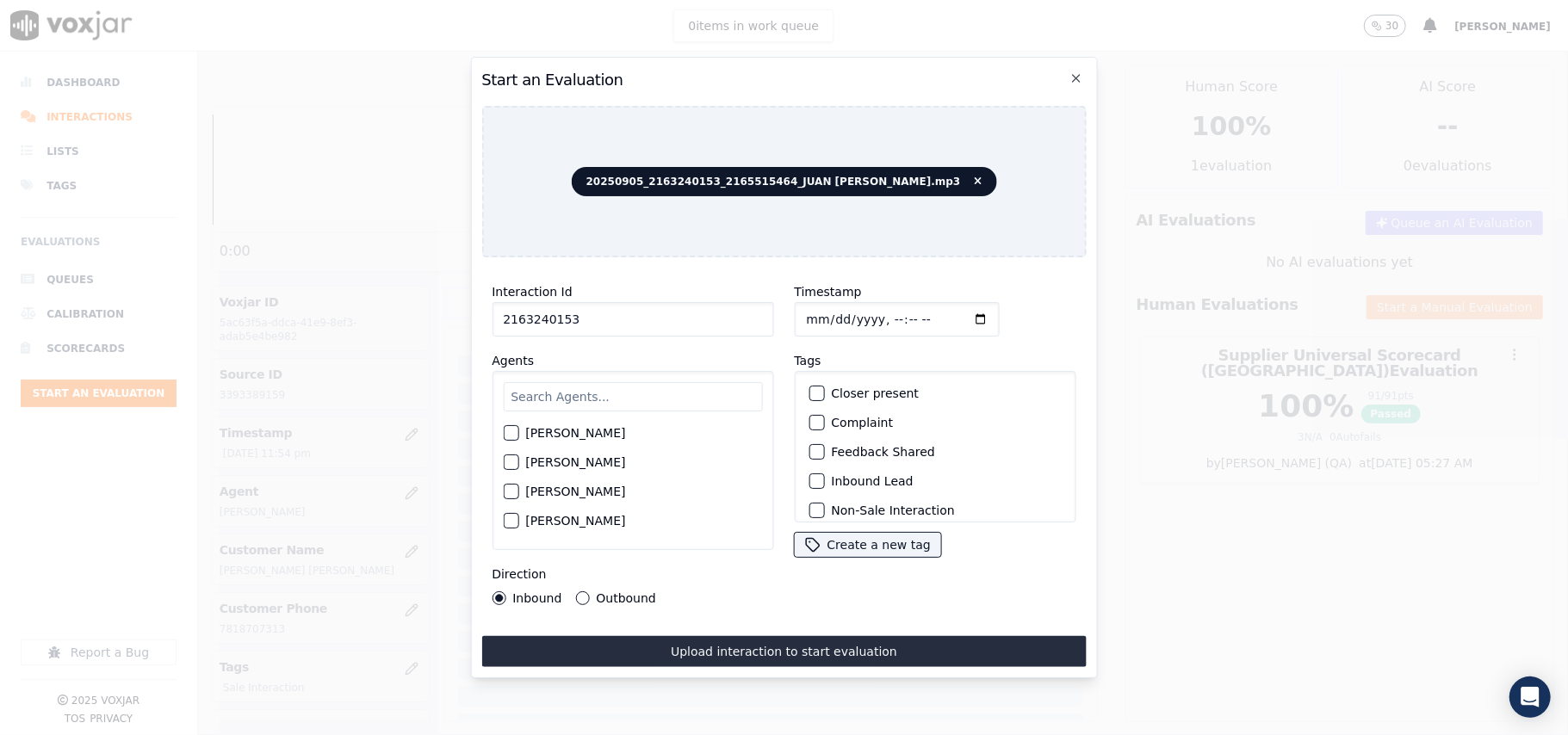
type input "[DATE]T00:06"
click at [636, 388] on input "text" at bounding box center [632, 397] width 259 height 30
type input "[PERSON_NAME]"
click at [587, 434] on label "[PERSON_NAME]" at bounding box center [575, 438] width 100 height 12
click at [519, 434] on button "[PERSON_NAME]" at bounding box center [511, 438] width 16 height 16
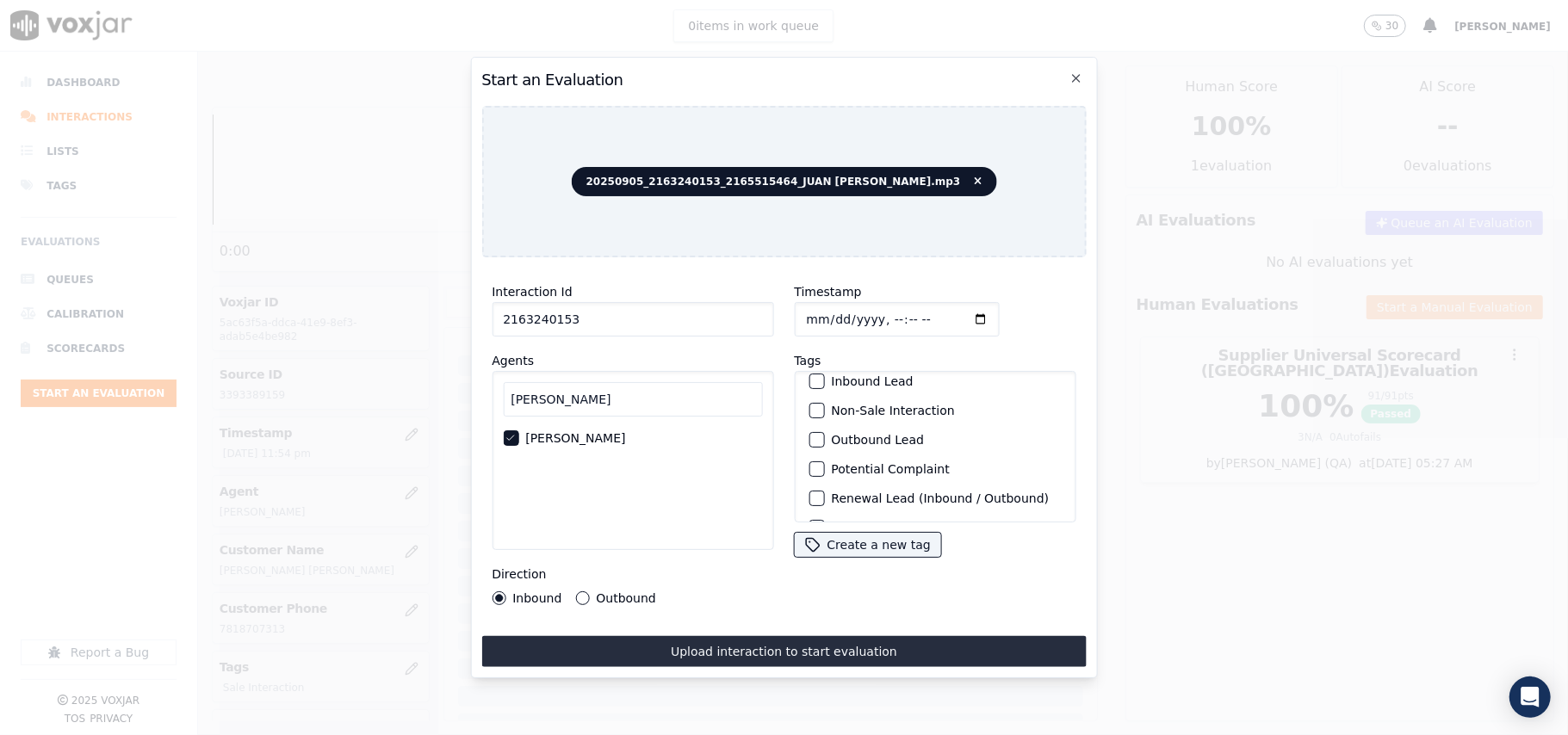
scroll to position [150, 0]
click at [856, 494] on label "Sale Interaction" at bounding box center [878, 500] width 94 height 12
click at [824, 492] on button "Sale Interaction" at bounding box center [816, 500] width 16 height 16
click at [617, 593] on label "Outbound" at bounding box center [625, 599] width 59 height 12
click at [589, 592] on button "Outbound" at bounding box center [582, 599] width 14 height 14
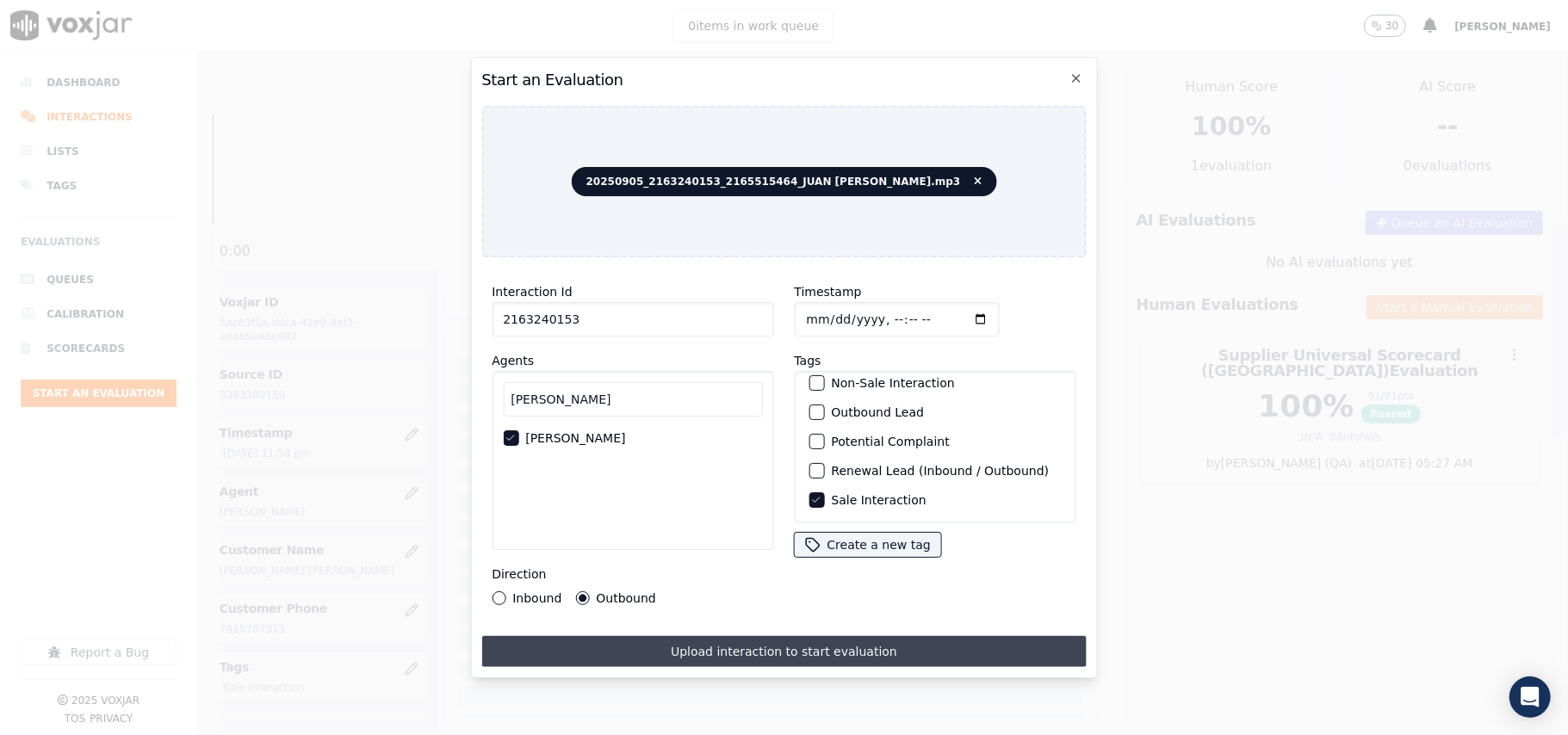
click at [676, 642] on button "Upload interaction to start evaluation" at bounding box center [783, 652] width 604 height 31
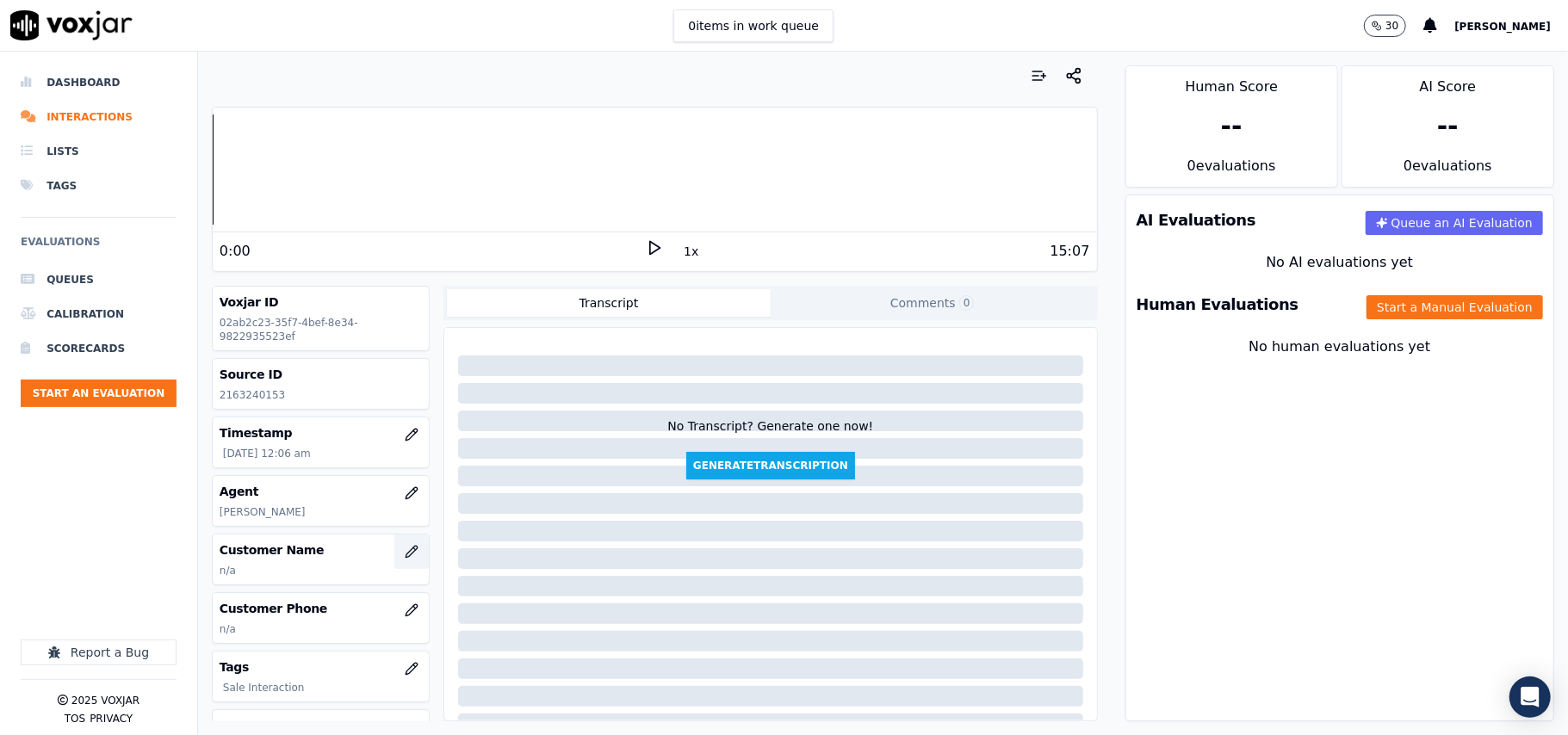
click at [405, 552] on icon "button" at bounding box center [412, 552] width 14 height 14
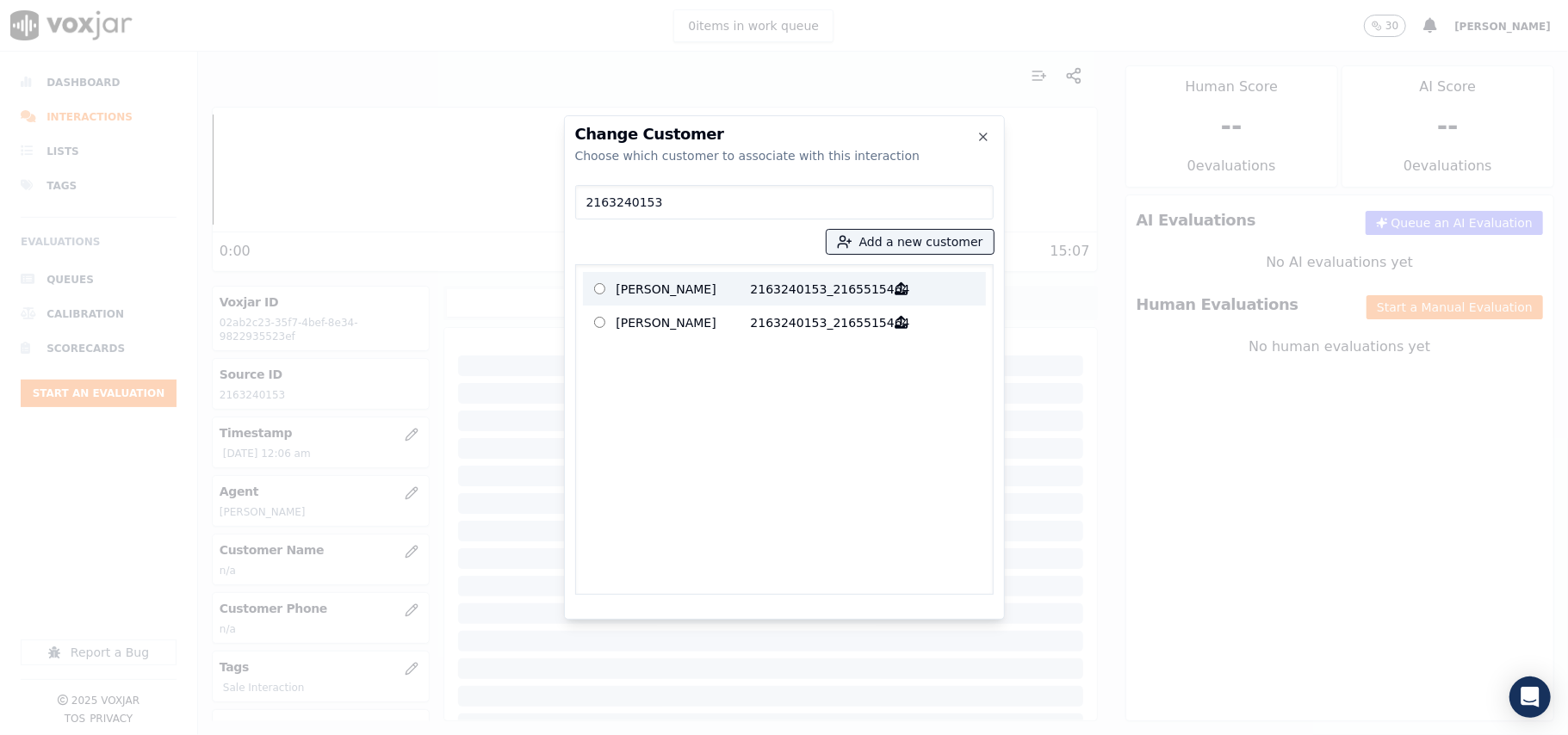
type input "2163240153"
click at [661, 291] on p "[PERSON_NAME]" at bounding box center [684, 289] width 134 height 27
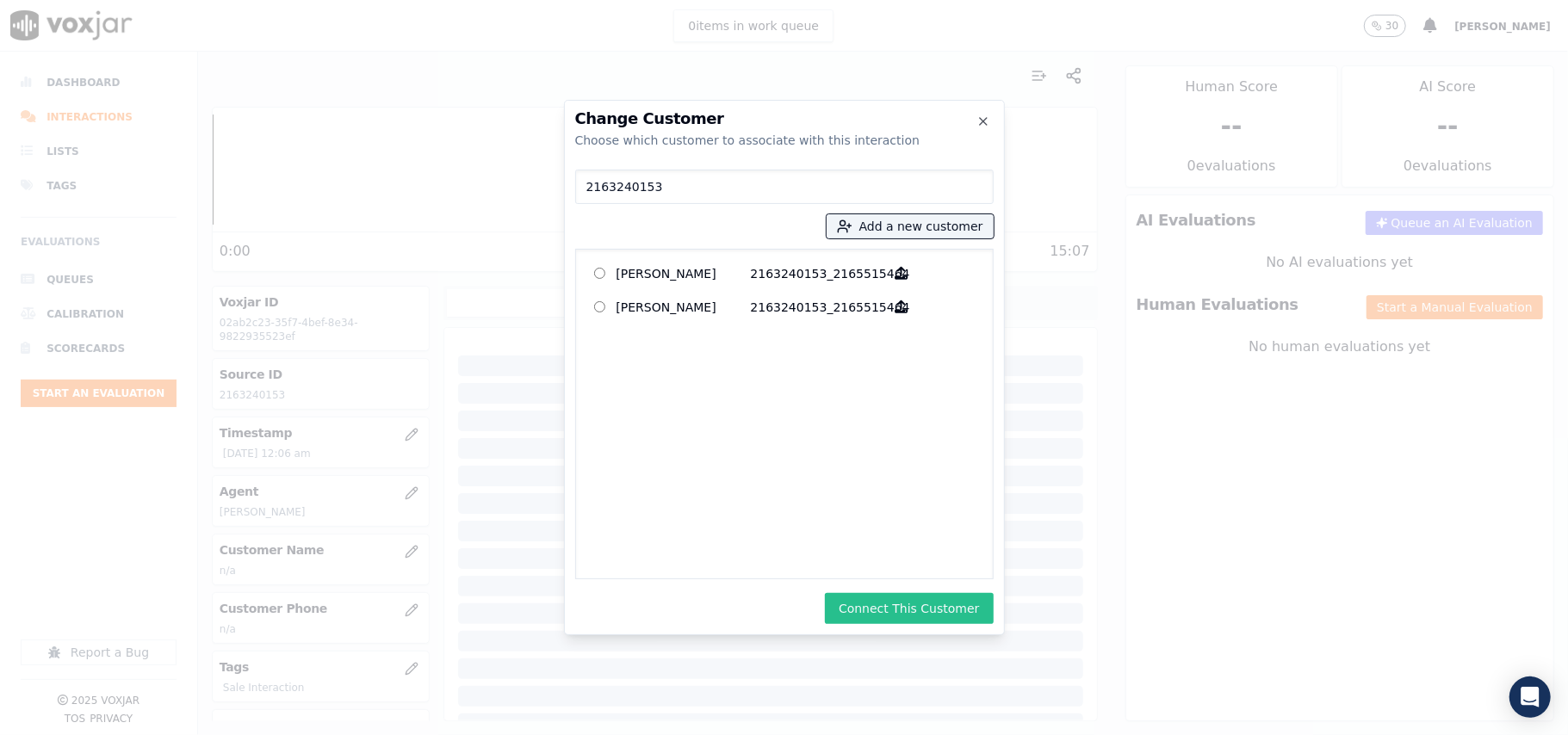
click at [907, 604] on button "Connect This Customer" at bounding box center [909, 608] width 168 height 31
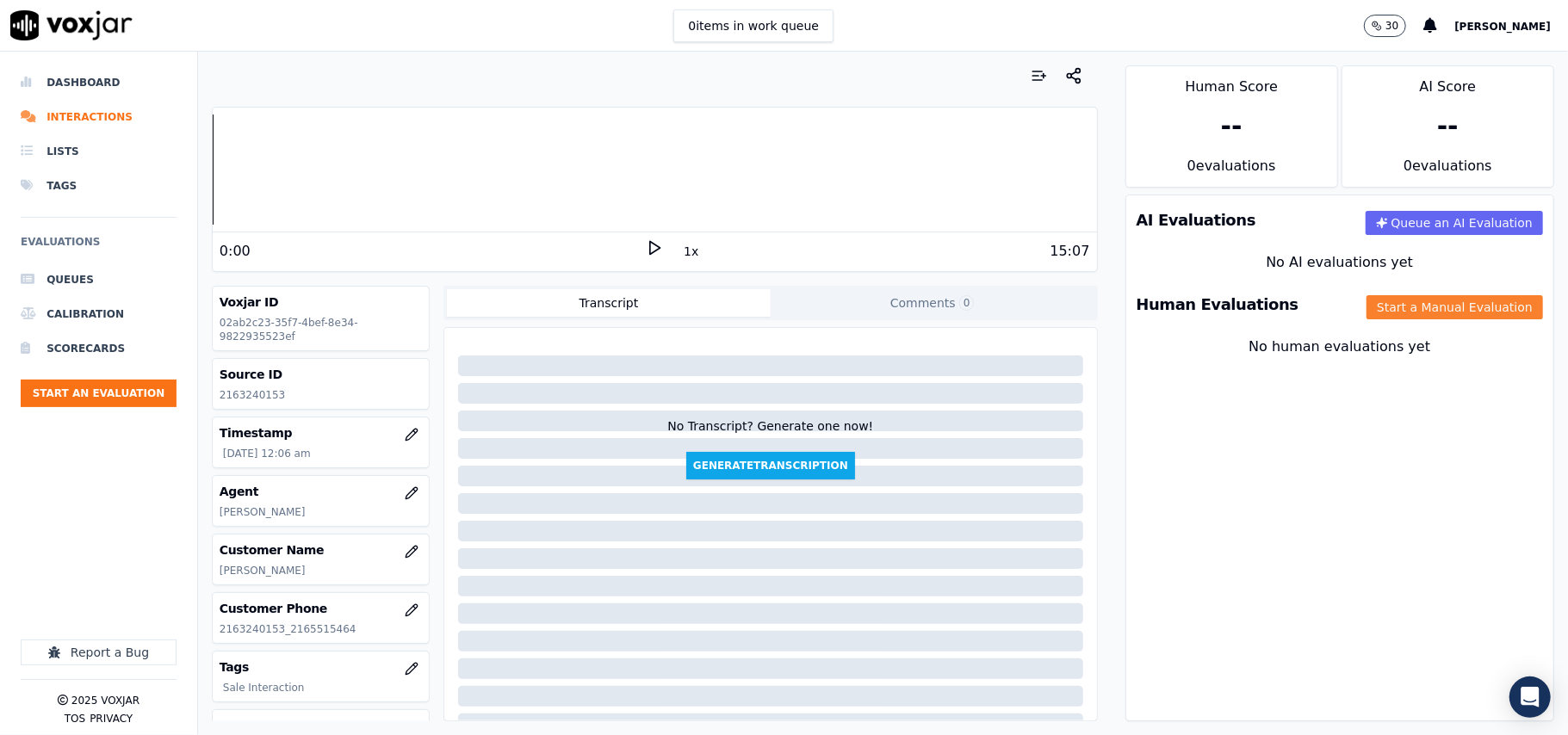
click at [1375, 301] on button "Start a Manual Evaluation" at bounding box center [1455, 307] width 176 height 24
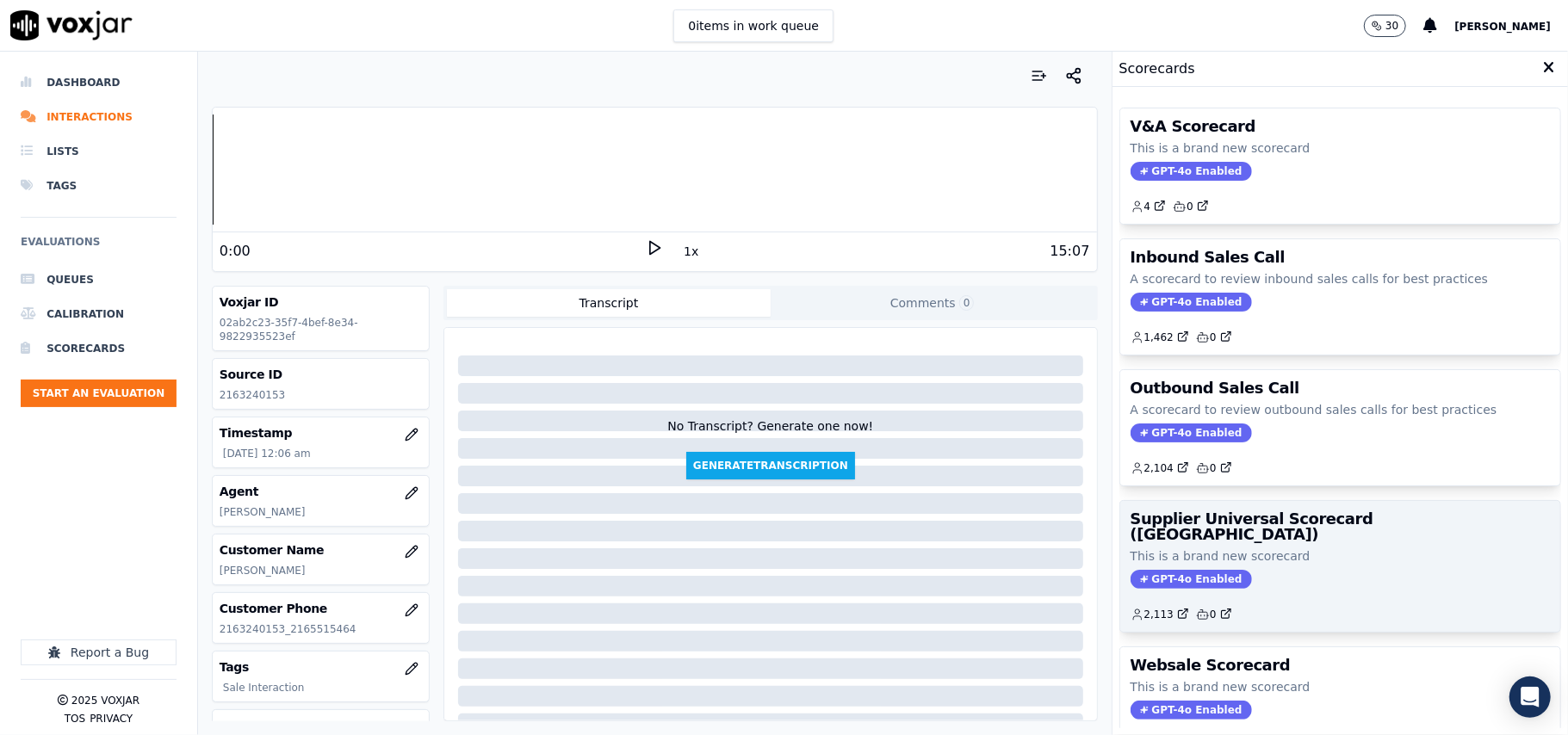
click at [1257, 533] on div "Supplier Universal Scorecard ([GEOGRAPHIC_DATA]) This is a brand new scorecard …" at bounding box center [1340, 567] width 440 height 131
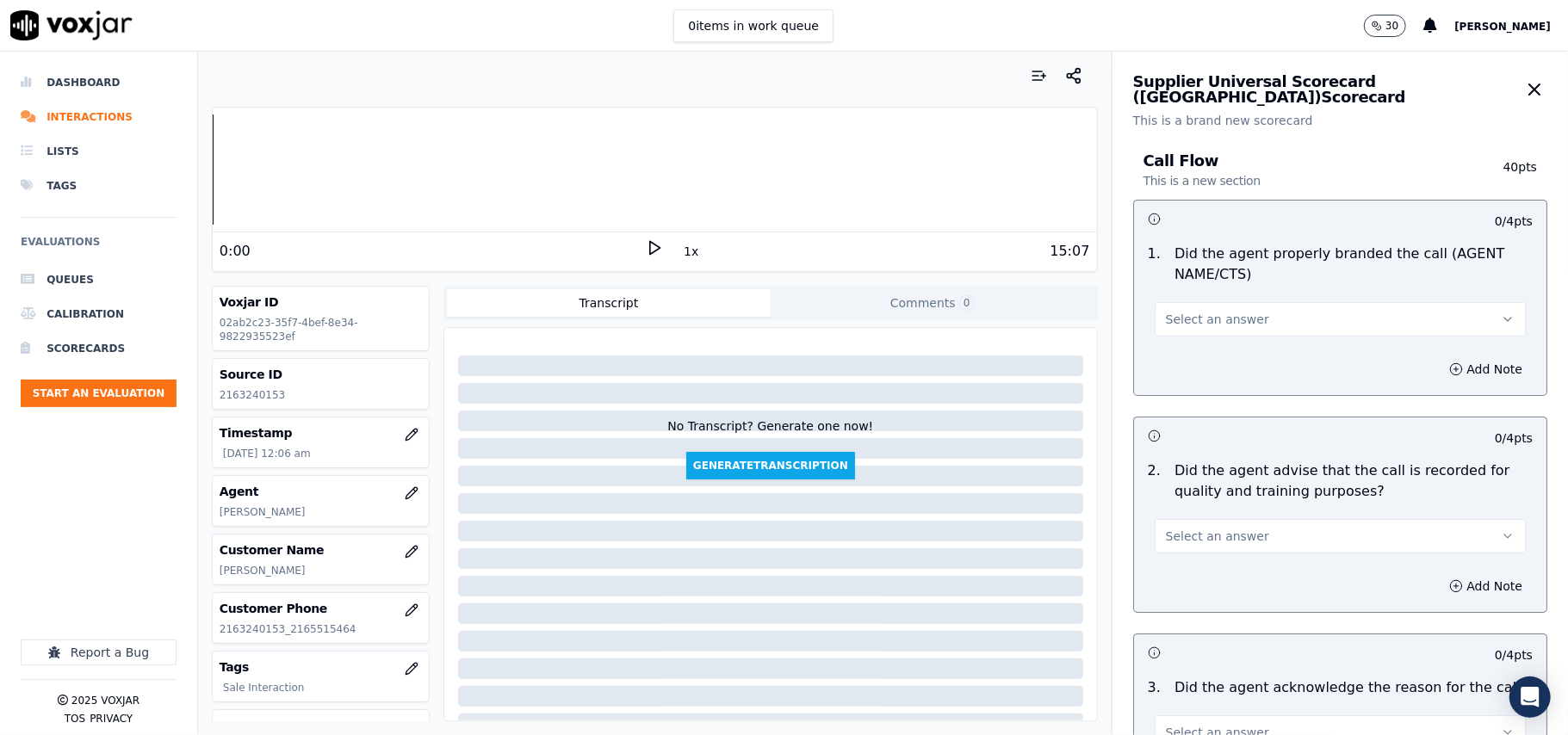
drag, startPoint x: 1179, startPoint y: 312, endPoint x: 1181, endPoint y: 338, distance: 26.1
click at [1179, 317] on span "Select an answer" at bounding box center [1217, 319] width 103 height 17
click at [1179, 365] on div "Yes" at bounding box center [1303, 359] width 334 height 28
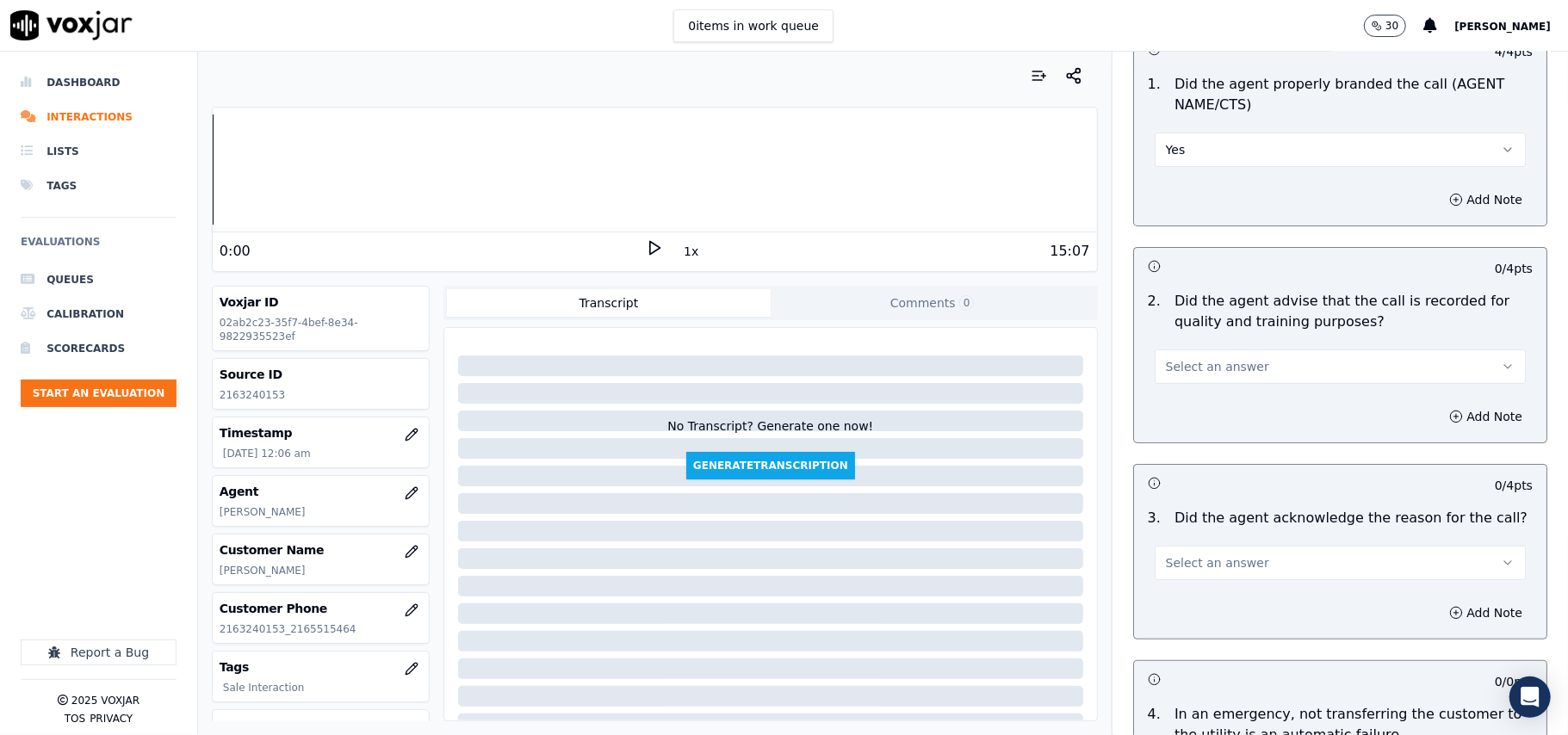
scroll to position [382, 0]
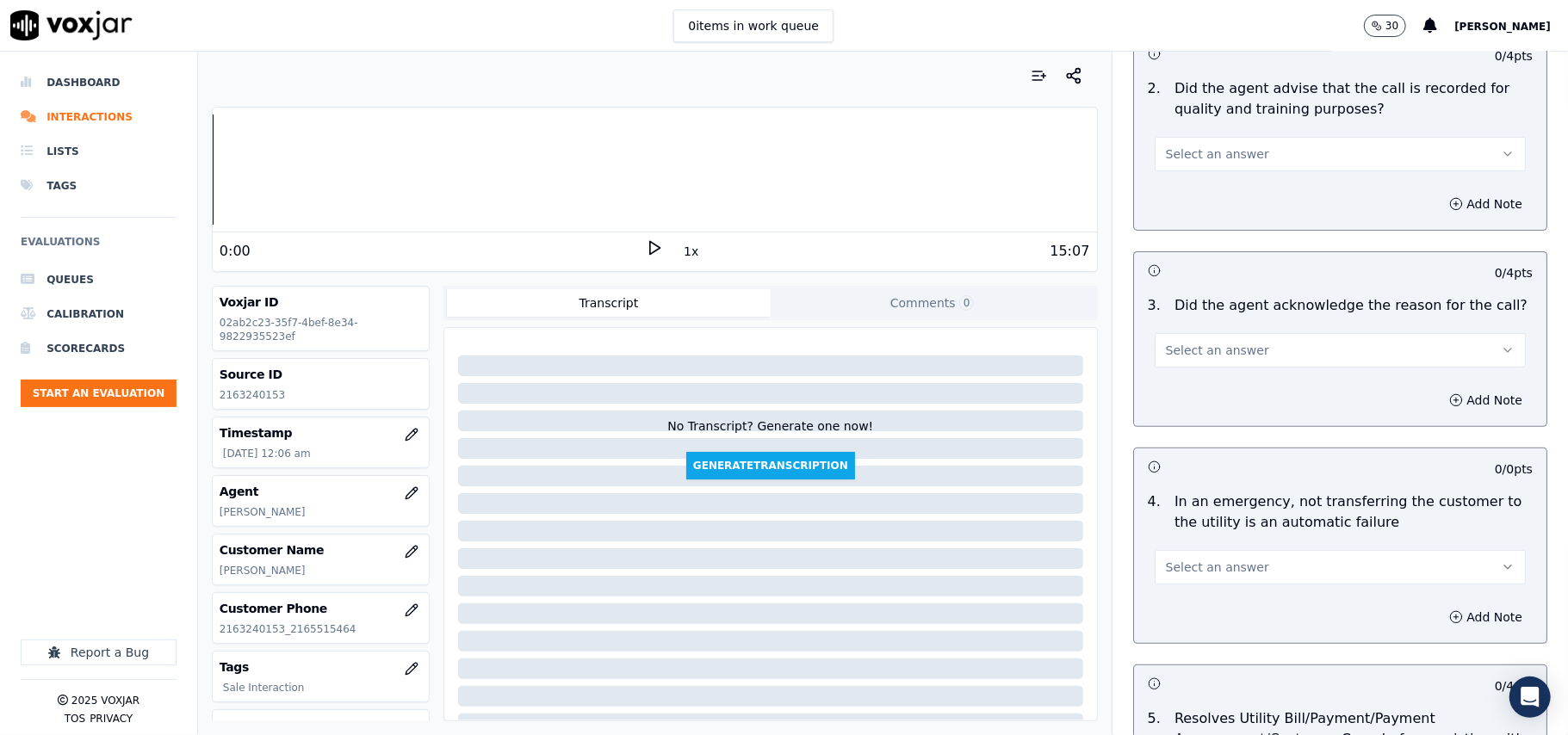
drag, startPoint x: 1204, startPoint y: 346, endPoint x: 1204, endPoint y: 360, distance: 14.0
click at [1204, 349] on span "Select an answer" at bounding box center [1217, 351] width 103 height 17
click at [1182, 389] on div "Yes" at bounding box center [1303, 391] width 334 height 28
click at [1197, 167] on button "Select an answer" at bounding box center [1339, 154] width 371 height 34
click at [1224, 201] on div "Yes" at bounding box center [1303, 194] width 334 height 28
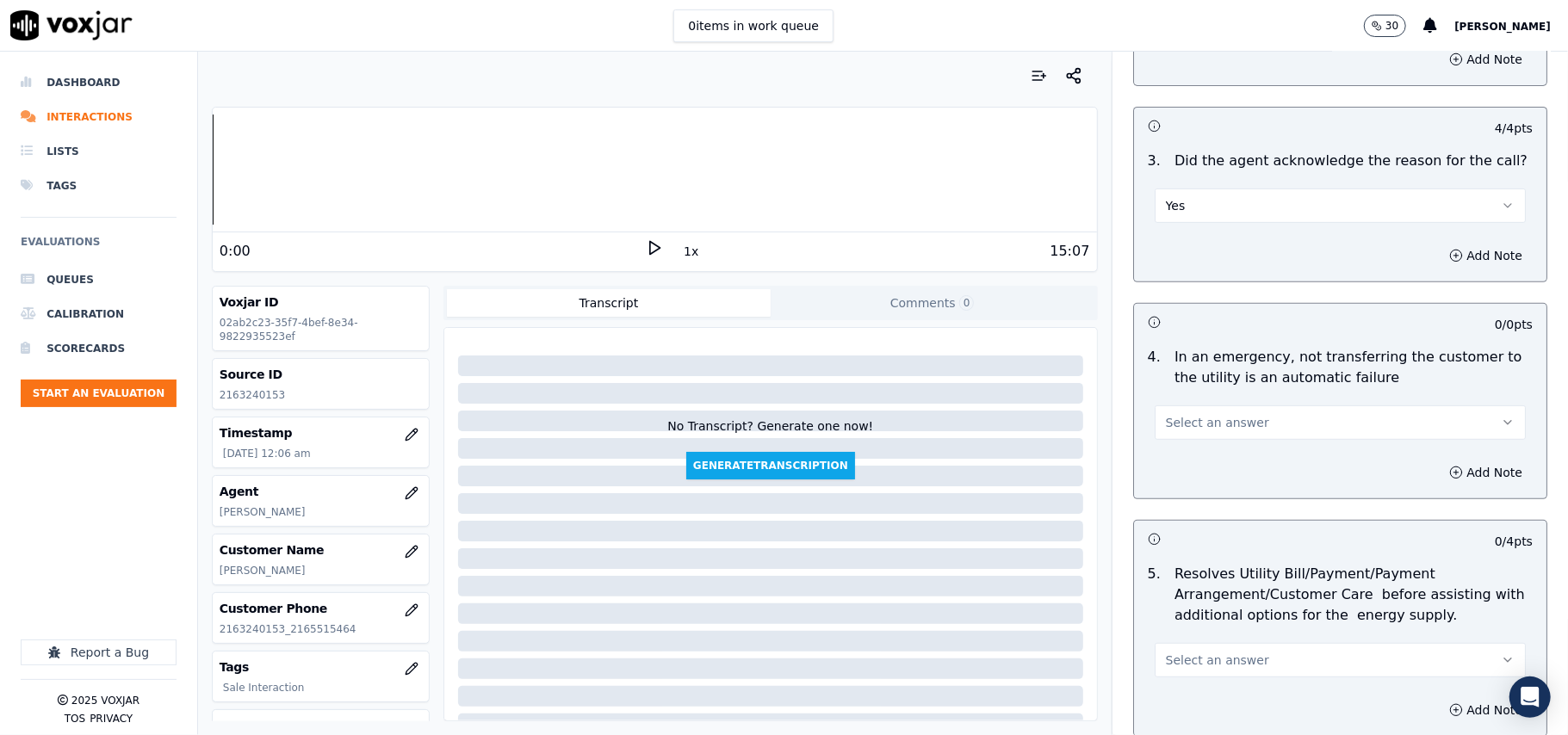
scroll to position [574, 0]
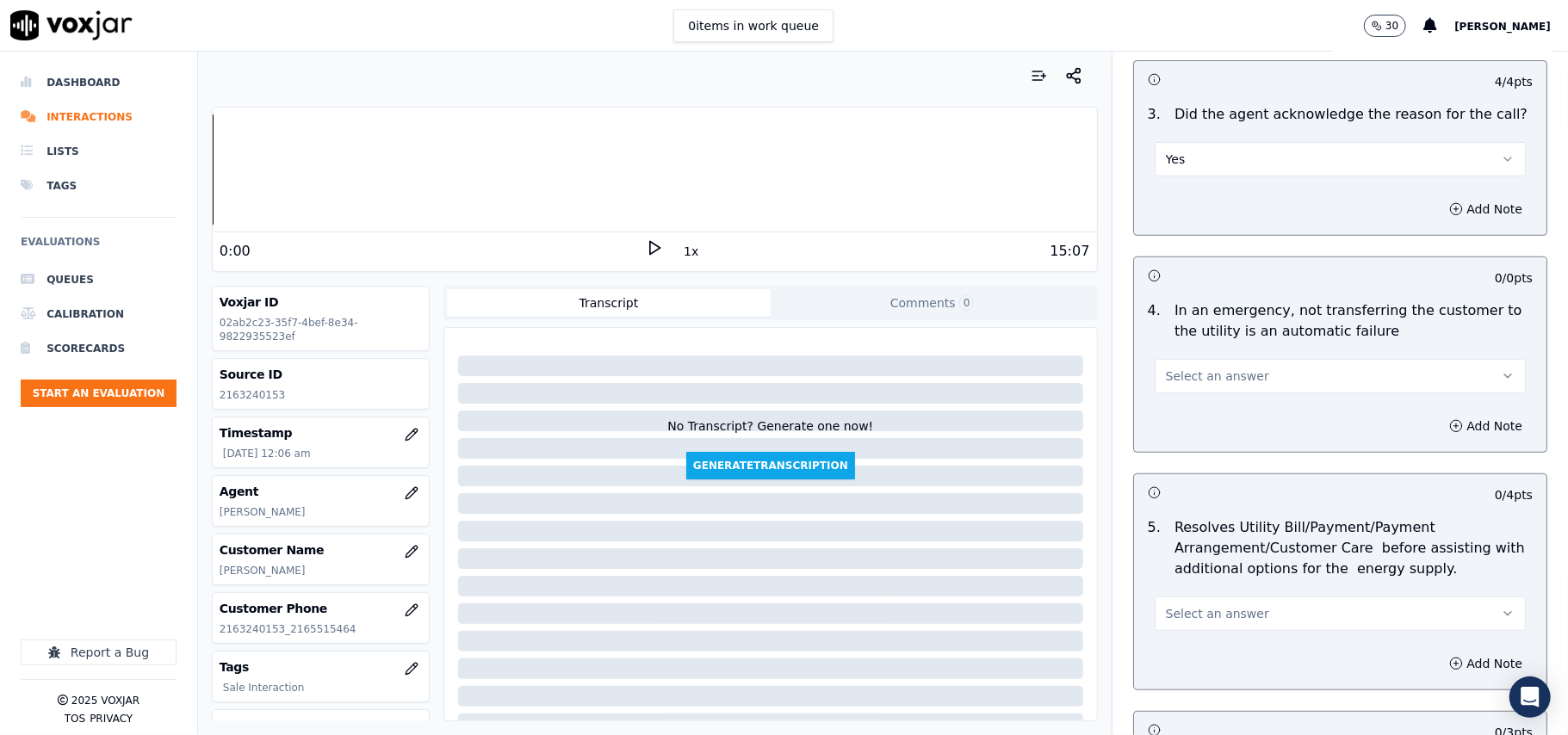
drag, startPoint x: 1196, startPoint y: 376, endPoint x: 1158, endPoint y: 531, distance: 159.6
click at [1195, 377] on span "Select an answer" at bounding box center [1217, 376] width 103 height 17
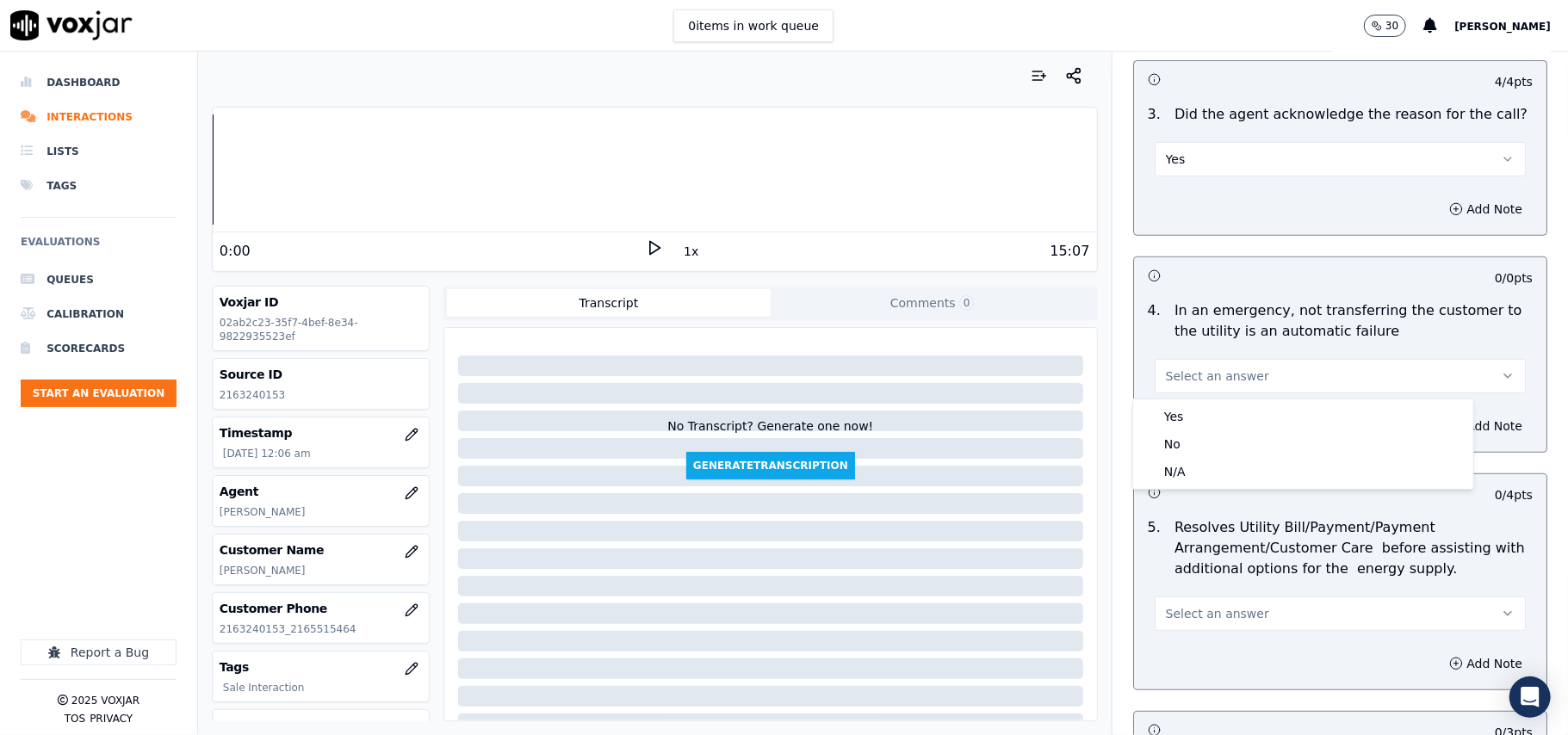
click at [1207, 487] on div "Yes No N/A" at bounding box center [1303, 444] width 340 height 90
click at [1207, 463] on div "N/A" at bounding box center [1303, 472] width 334 height 28
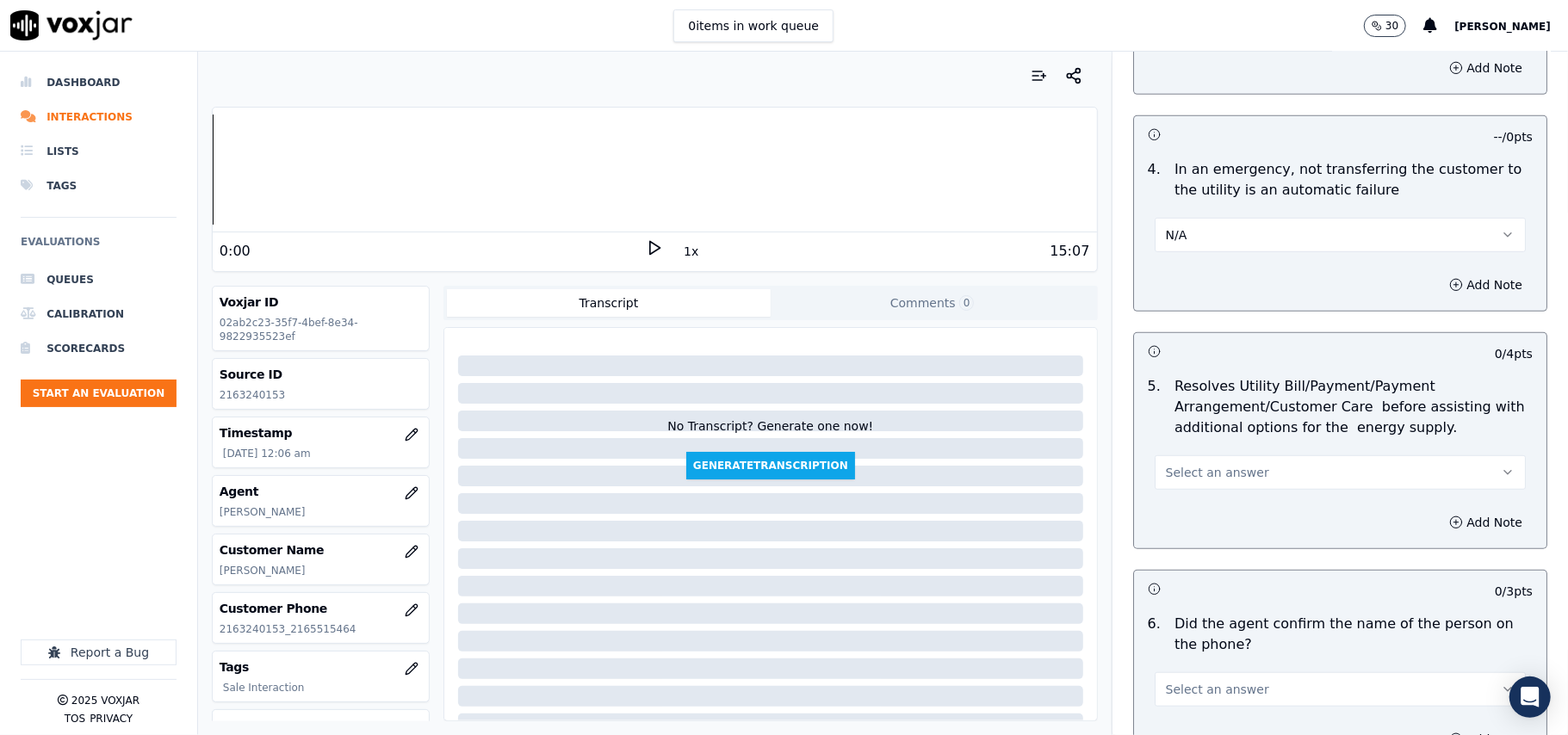
scroll to position [766, 0]
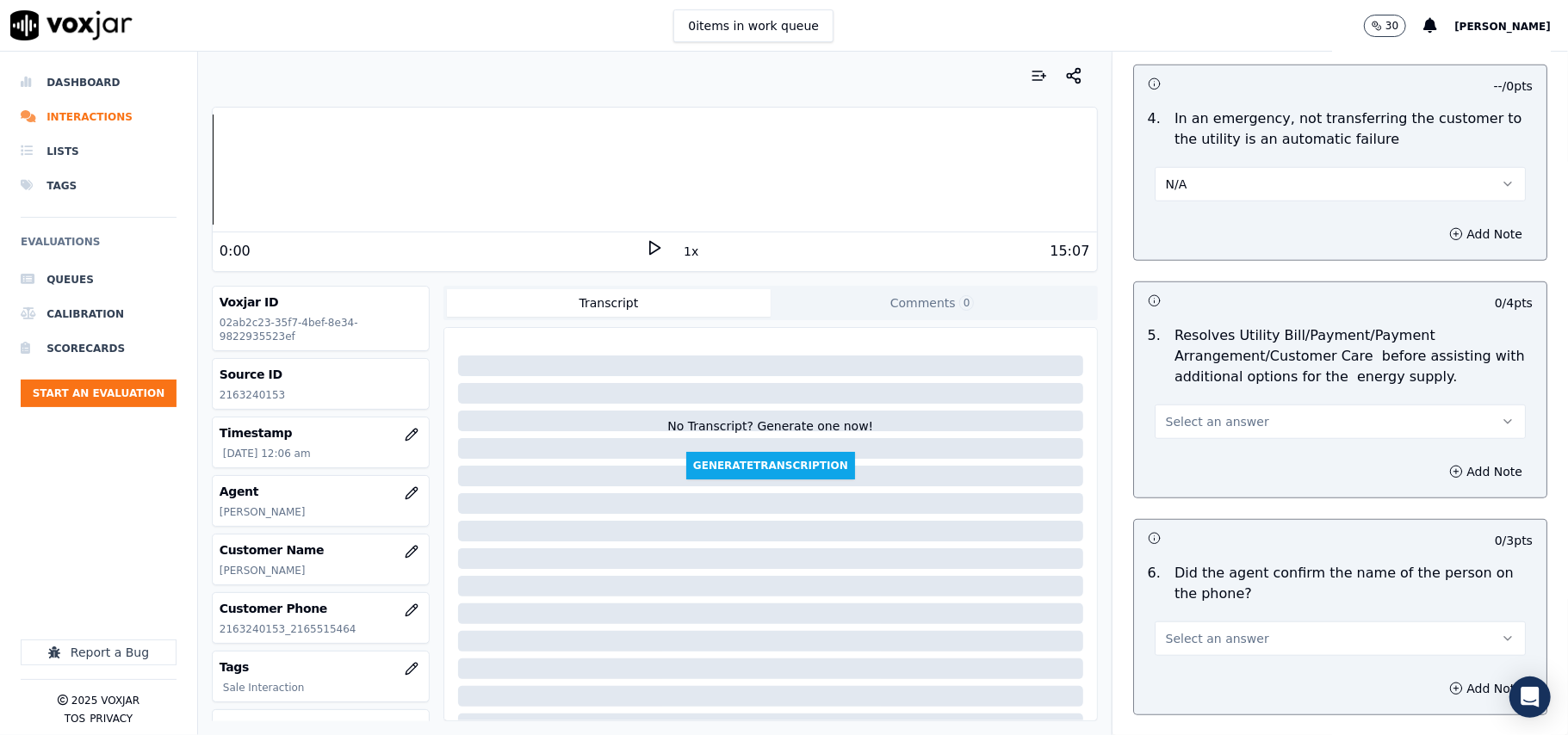
click at [1174, 416] on span "Select an answer" at bounding box center [1217, 422] width 103 height 17
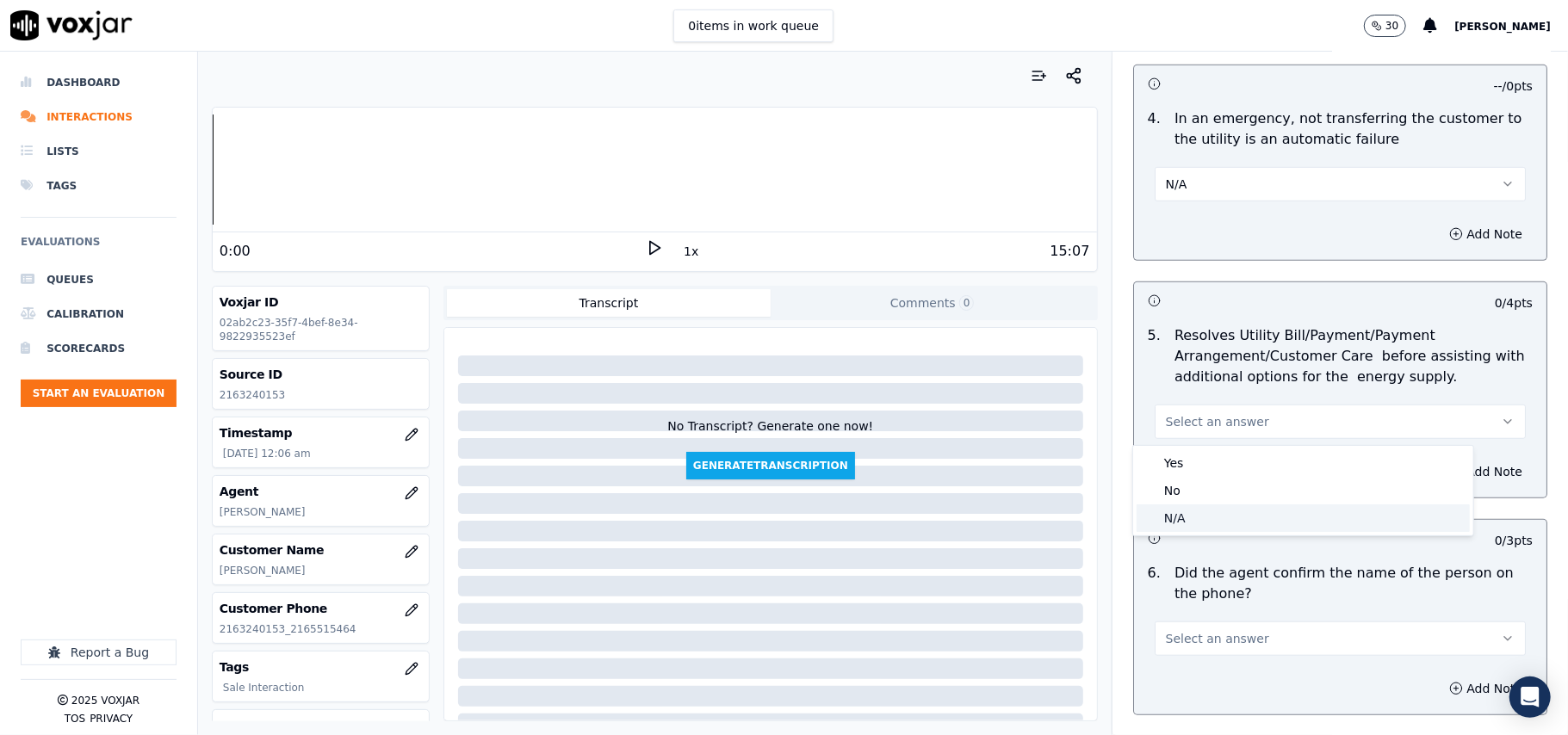
click at [1167, 517] on div "N/A" at bounding box center [1303, 519] width 334 height 28
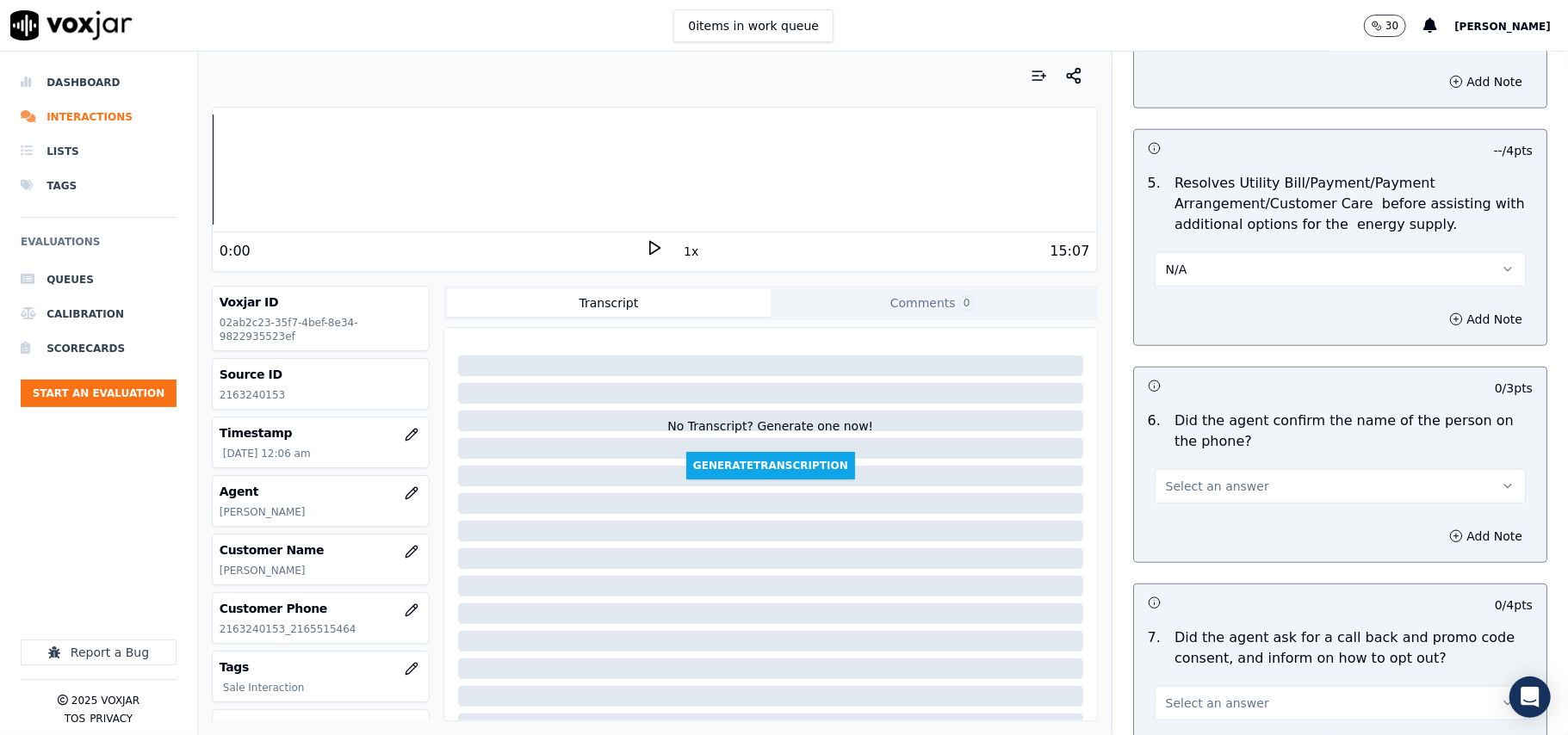
scroll to position [1148, 0]
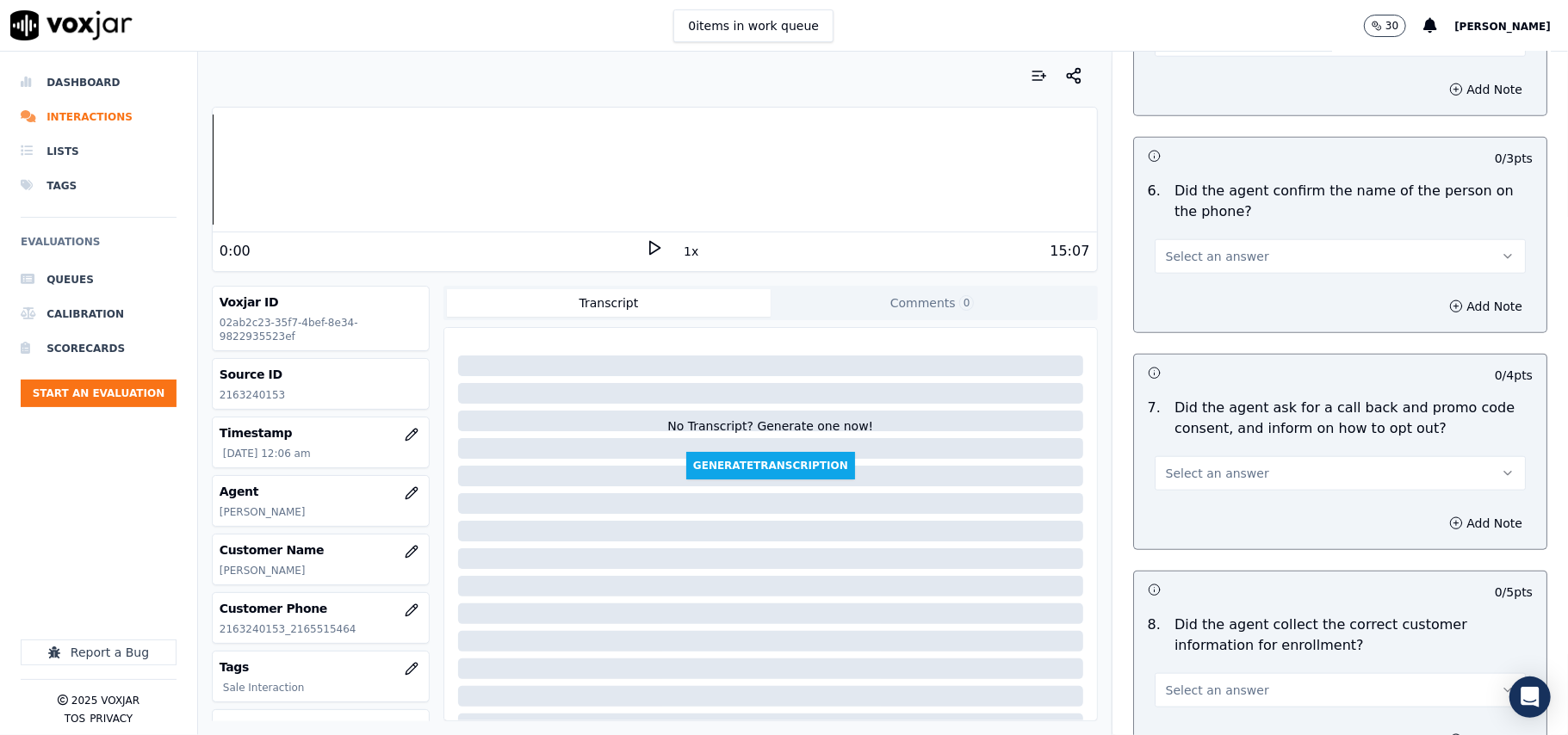
click at [1189, 243] on button "Select an answer" at bounding box center [1339, 256] width 371 height 34
click at [1193, 286] on div "Yes" at bounding box center [1303, 299] width 334 height 28
click at [1216, 477] on span "Select an answer" at bounding box center [1217, 474] width 103 height 17
click at [1203, 555] on div "No" at bounding box center [1303, 544] width 334 height 28
click at [1179, 485] on button "No" at bounding box center [1339, 473] width 371 height 34
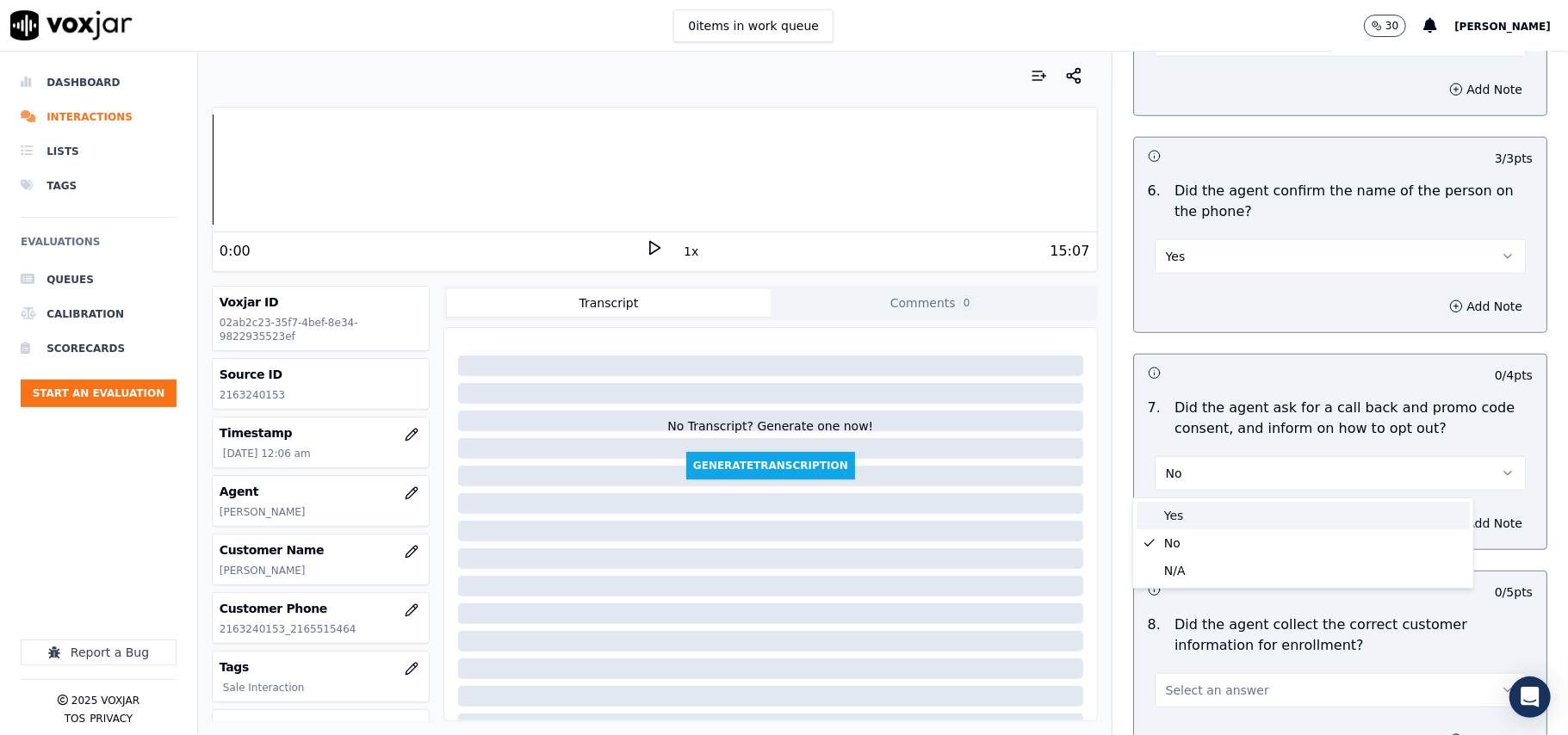
click at [1183, 507] on div "Yes" at bounding box center [1303, 516] width 334 height 28
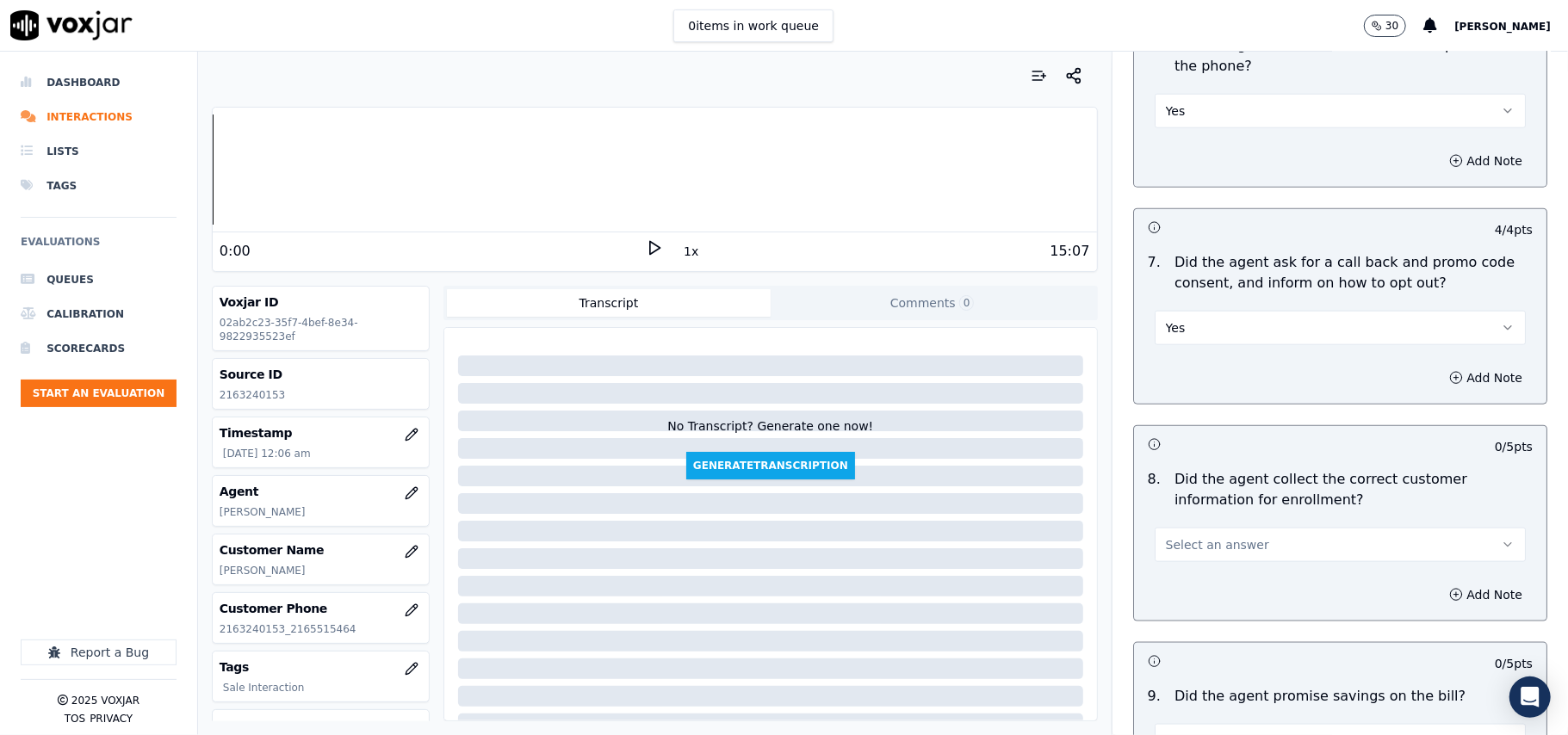
scroll to position [1340, 0]
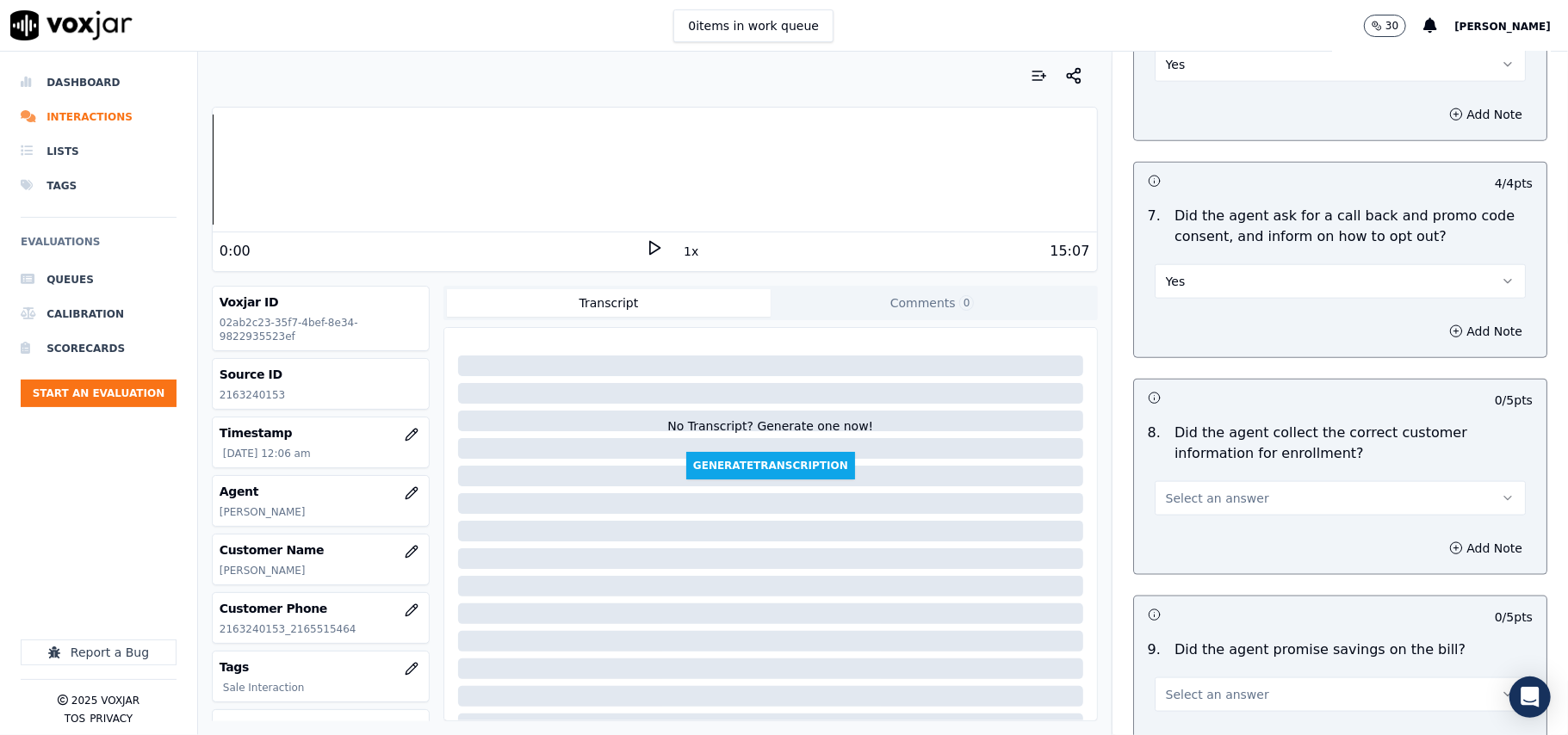
click at [1196, 512] on button "Select an answer" at bounding box center [1339, 498] width 371 height 34
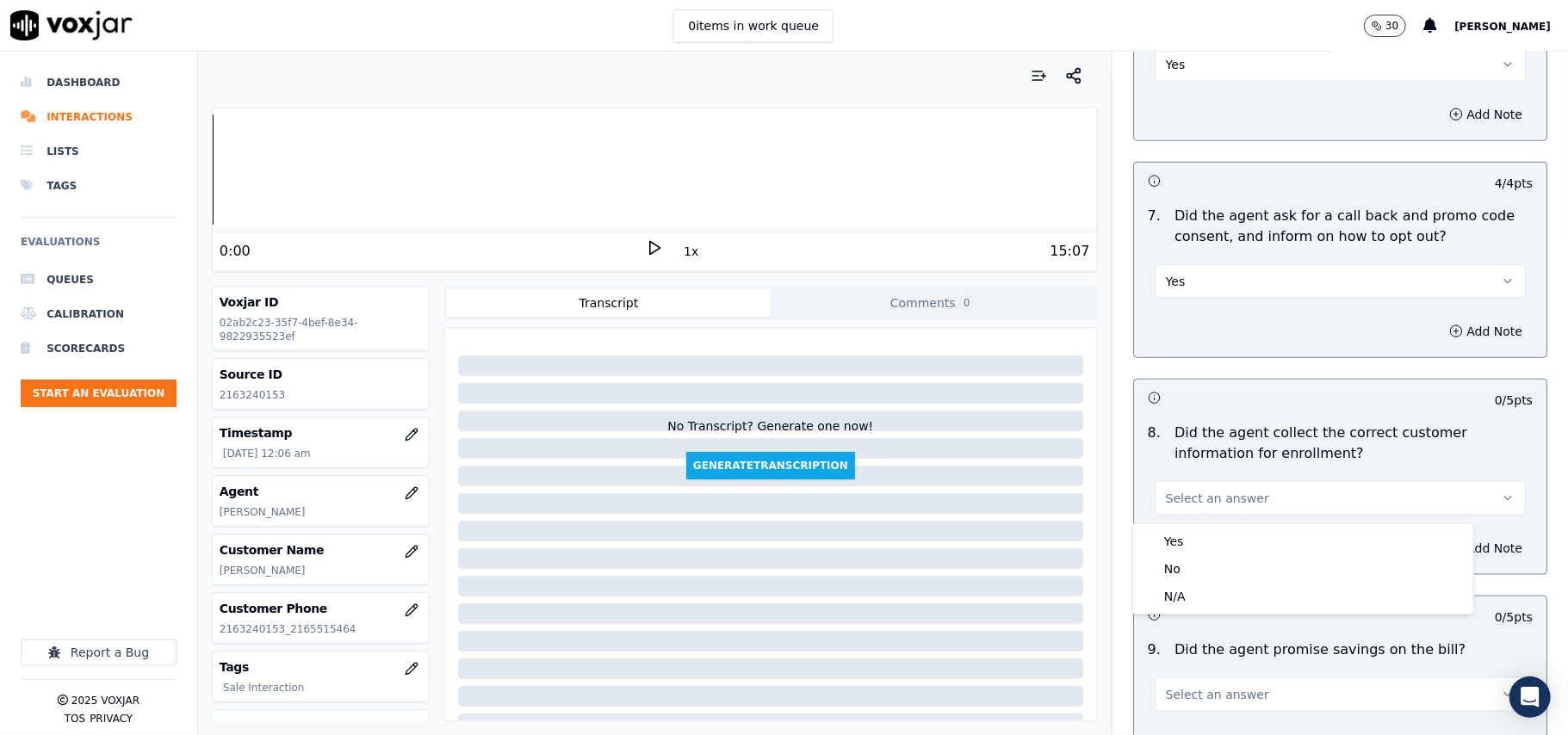
click at [1188, 529] on div "Yes No N/A" at bounding box center [1303, 569] width 340 height 90
click at [1186, 531] on div "Yes" at bounding box center [1303, 542] width 334 height 28
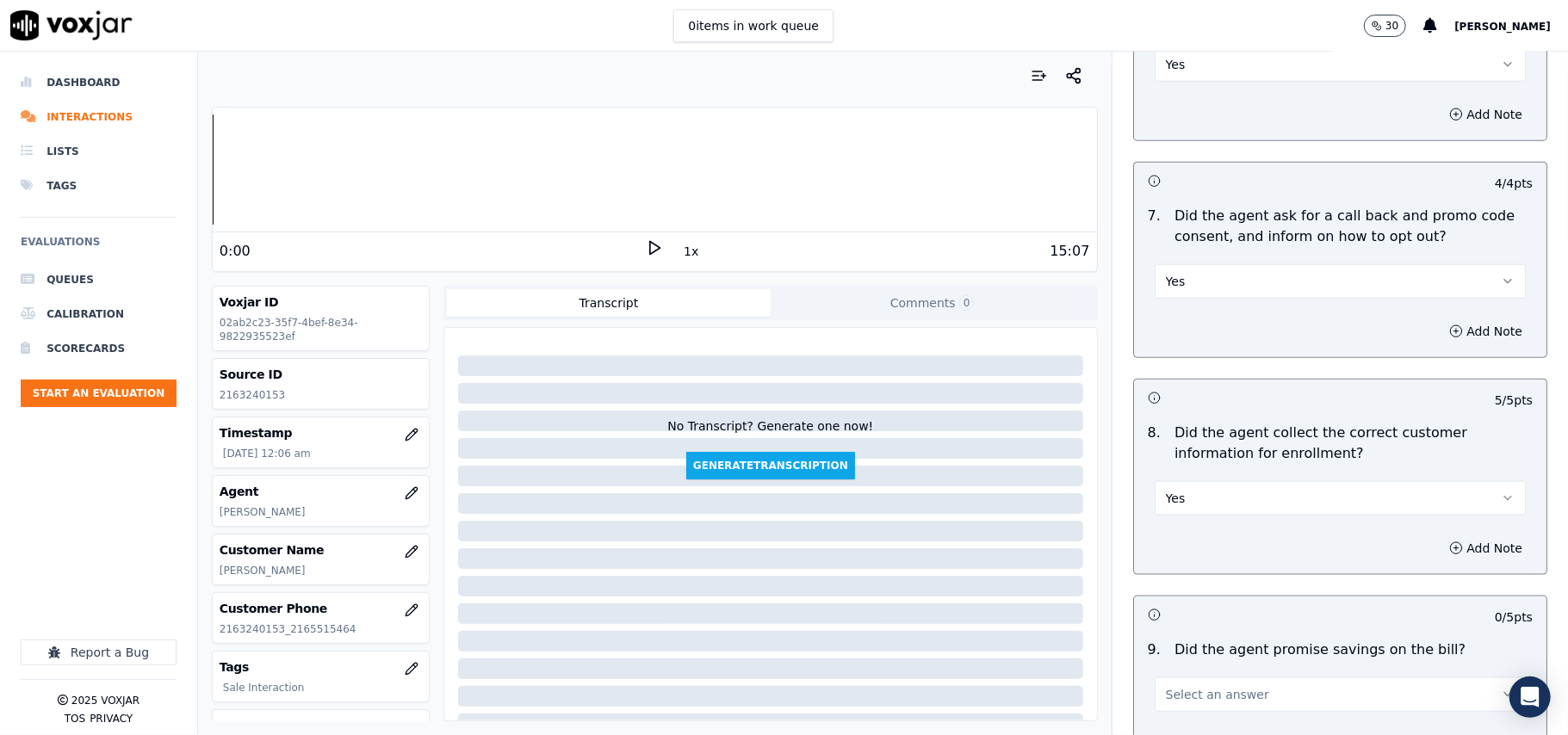
scroll to position [1529, 0]
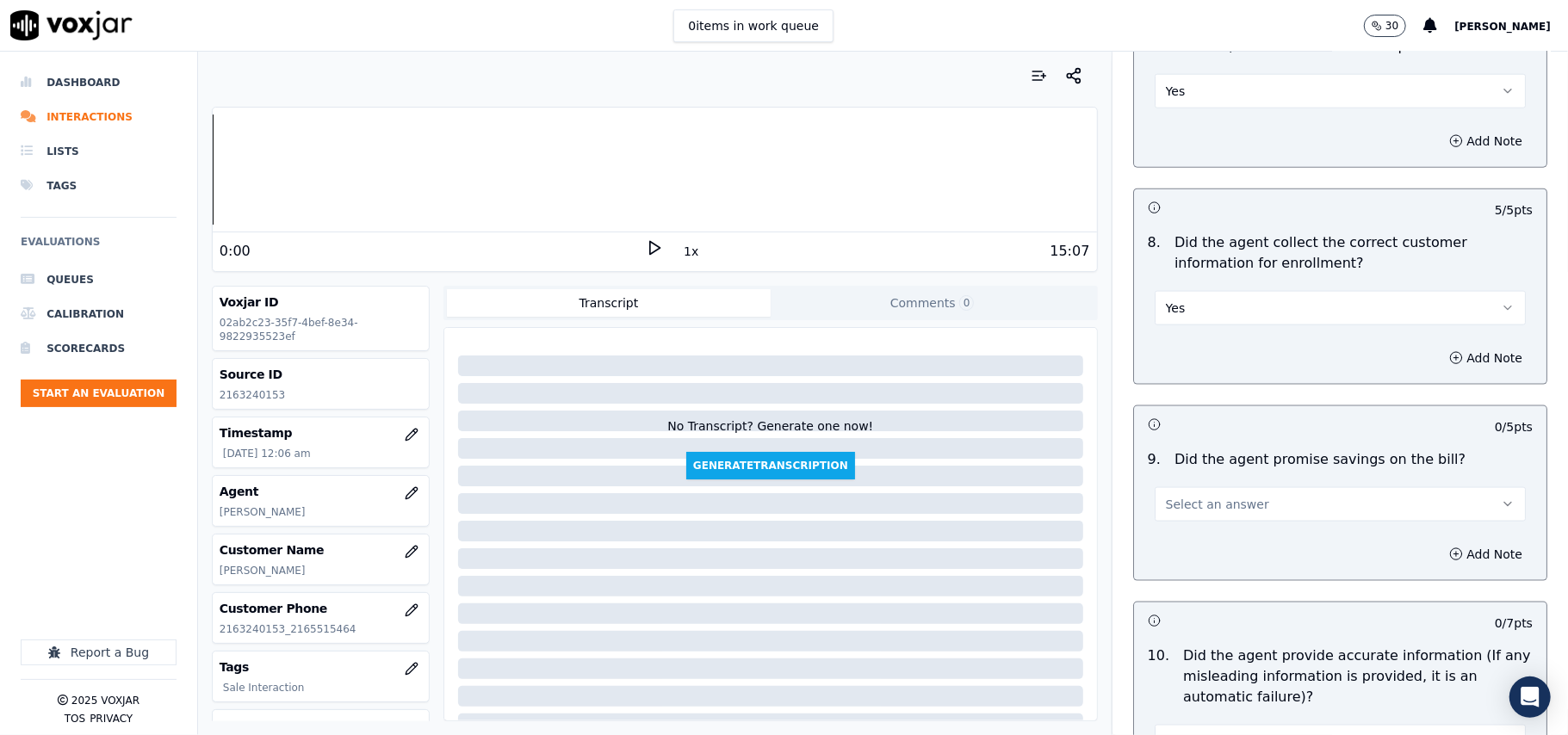
click at [1202, 522] on button "Select an answer" at bounding box center [1339, 504] width 371 height 34
click at [1200, 599] on div "N/A" at bounding box center [1303, 604] width 334 height 28
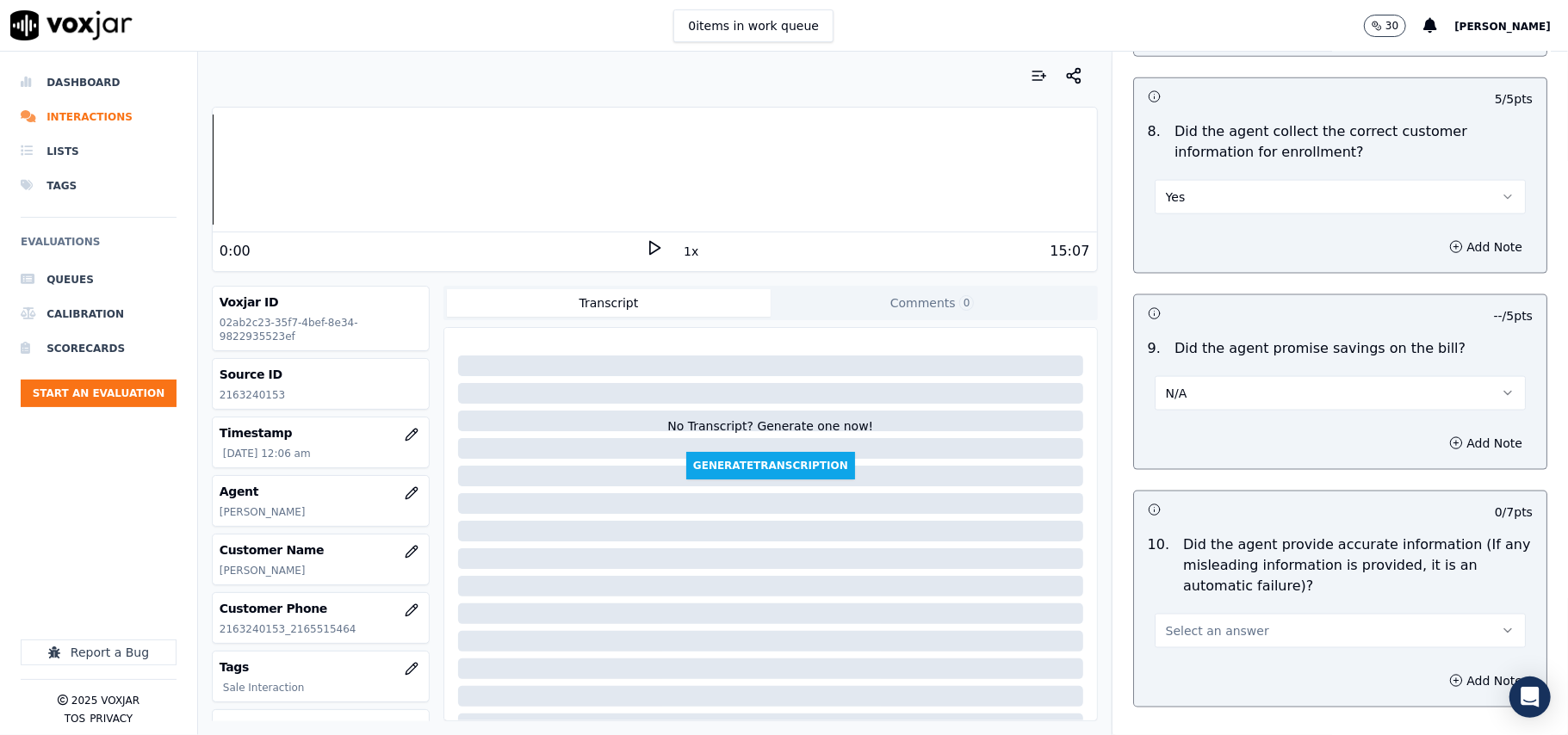
scroll to position [1721, 0]
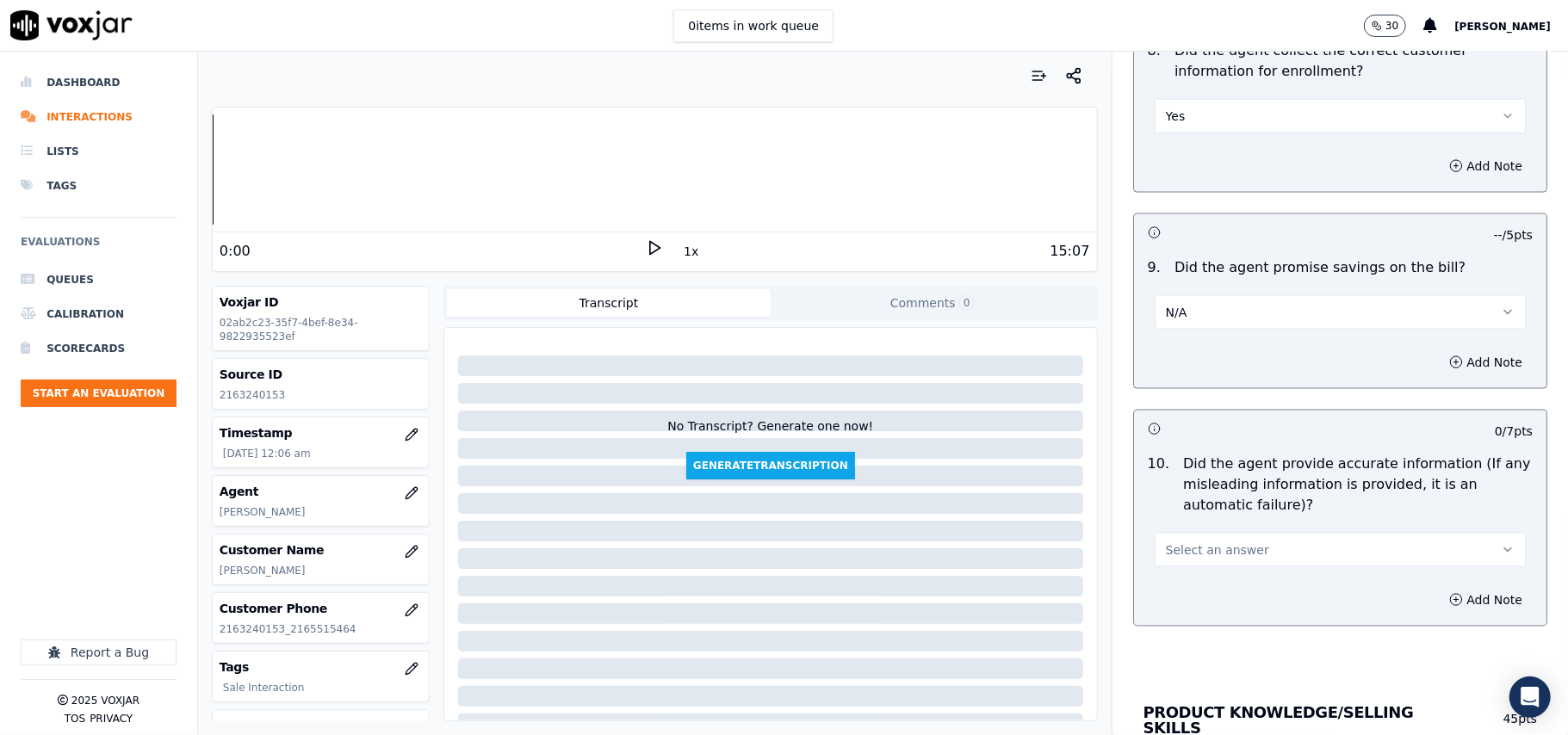
click at [1182, 552] on span "Select an answer" at bounding box center [1217, 550] width 103 height 17
click at [1185, 591] on div "Yes" at bounding box center [1303, 595] width 334 height 28
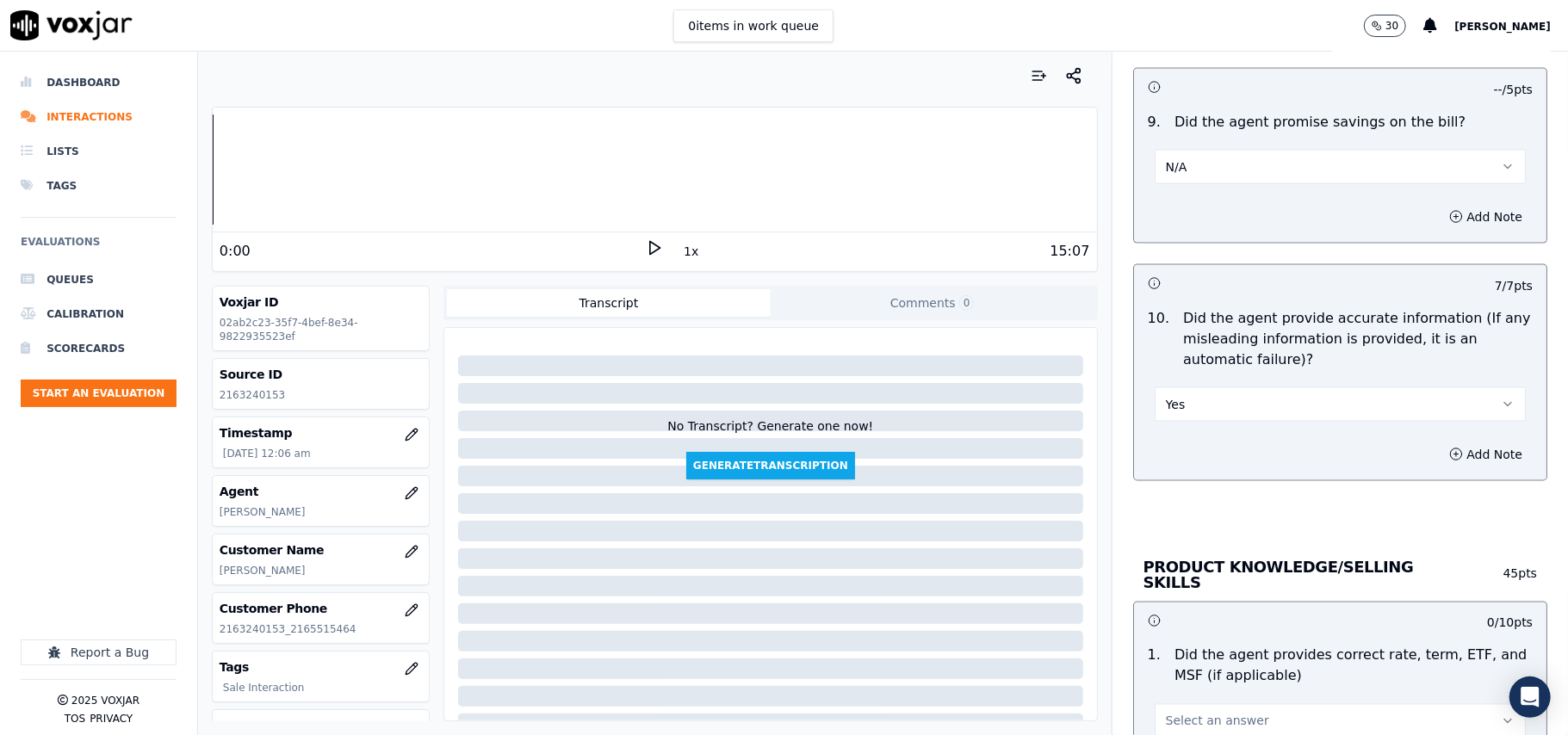
scroll to position [1913, 0]
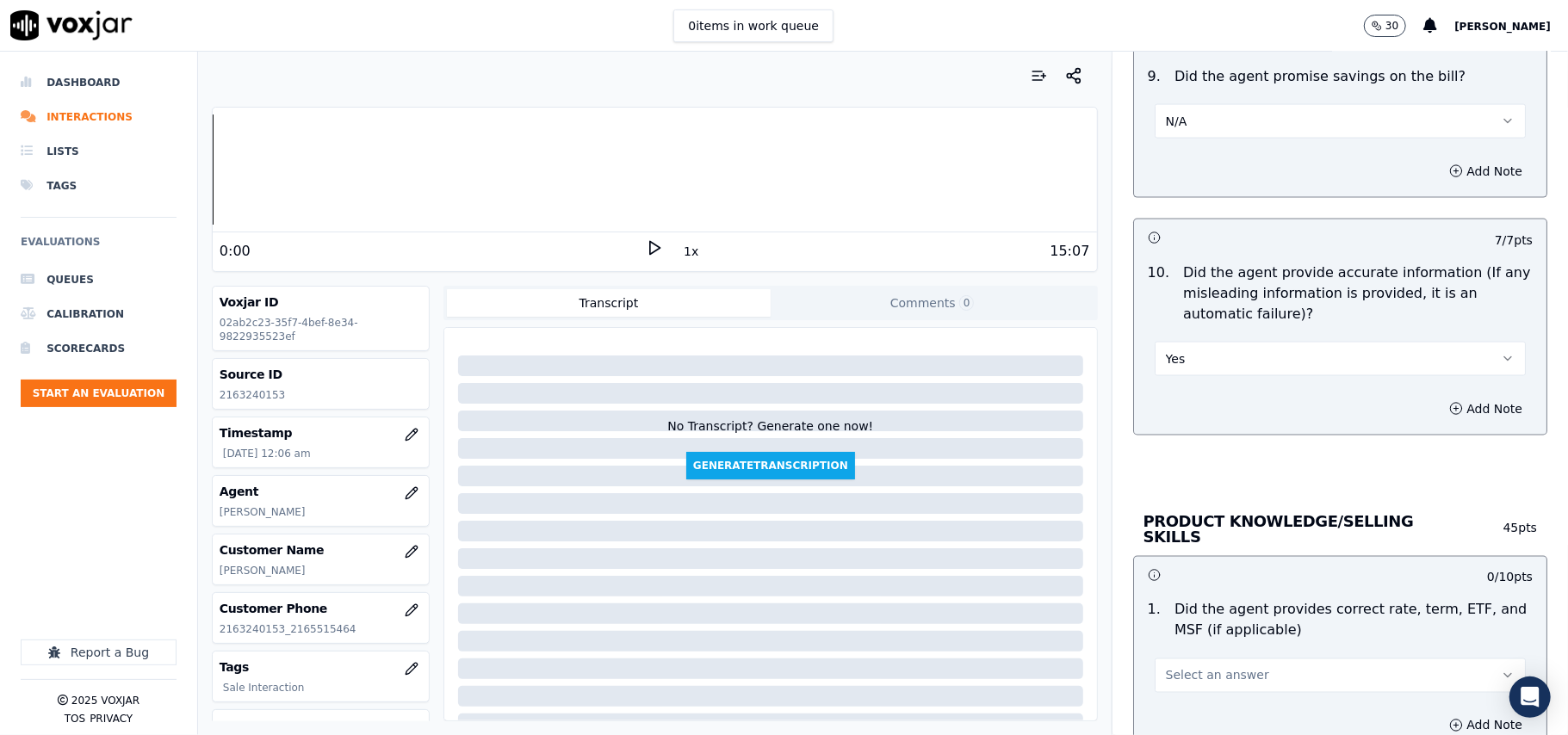
click at [1162, 655] on div "Select an answer" at bounding box center [1339, 673] width 371 height 38
click at [1166, 668] on span "Select an answer" at bounding box center [1217, 676] width 103 height 17
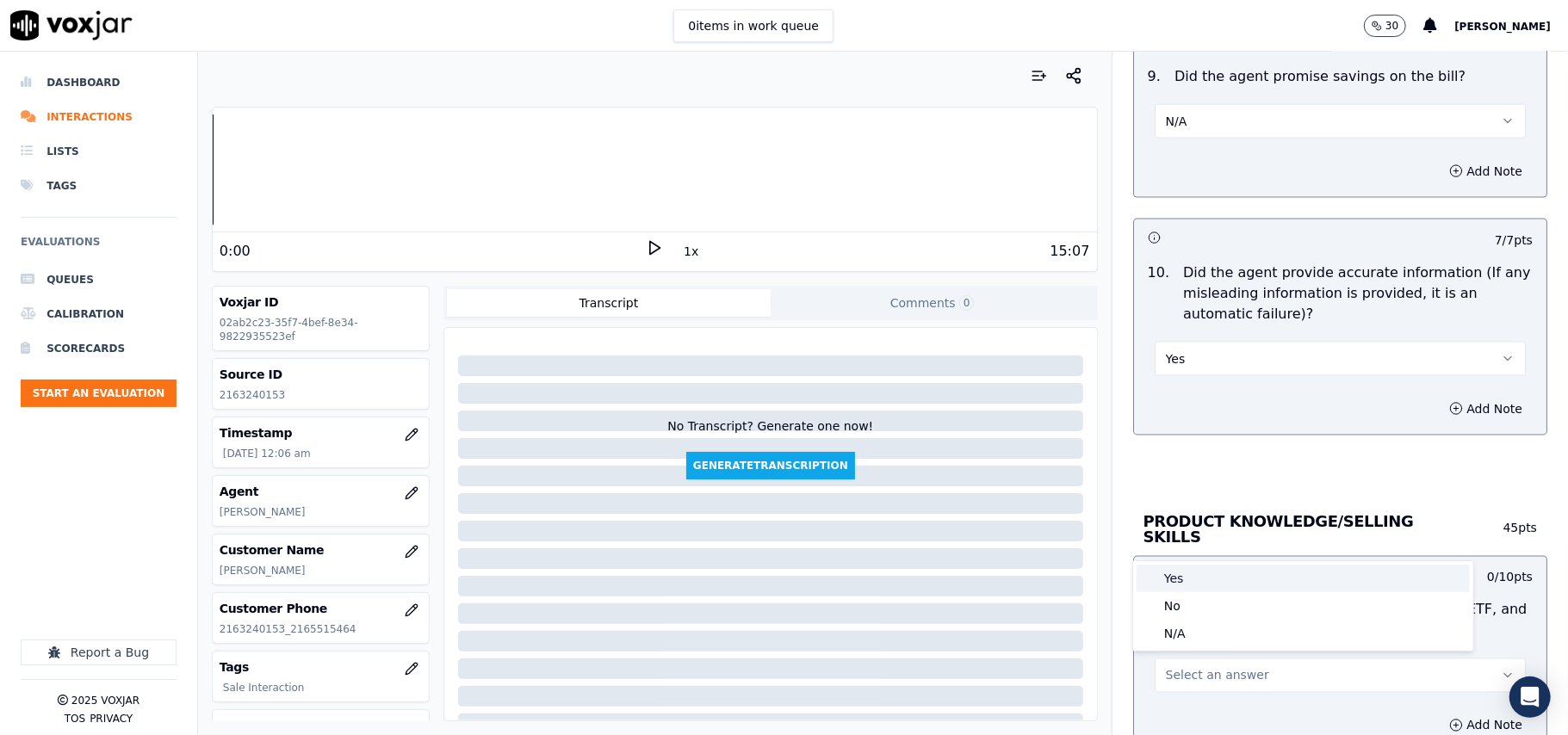
click at [1207, 576] on div "Yes" at bounding box center [1303, 579] width 334 height 28
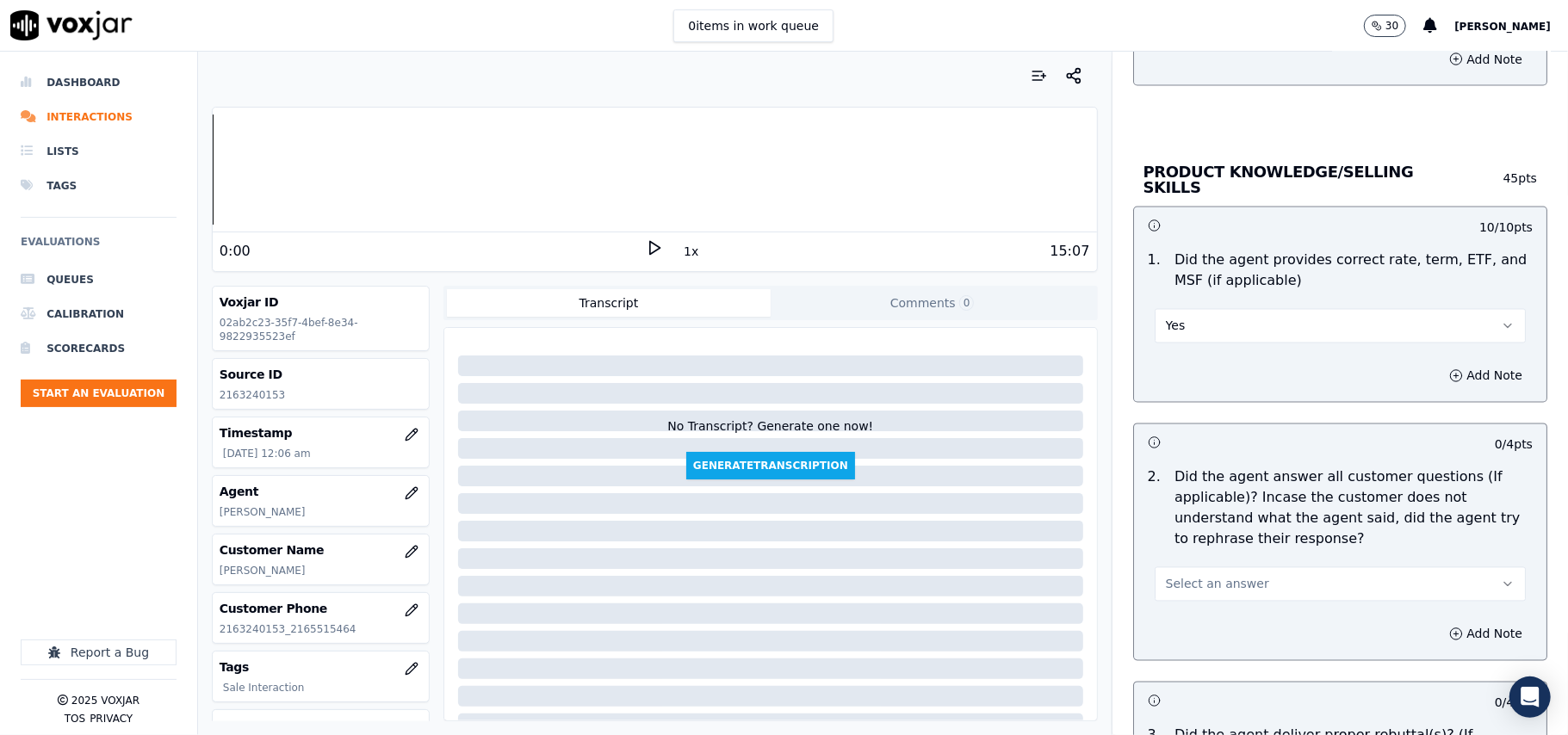
scroll to position [2487, 0]
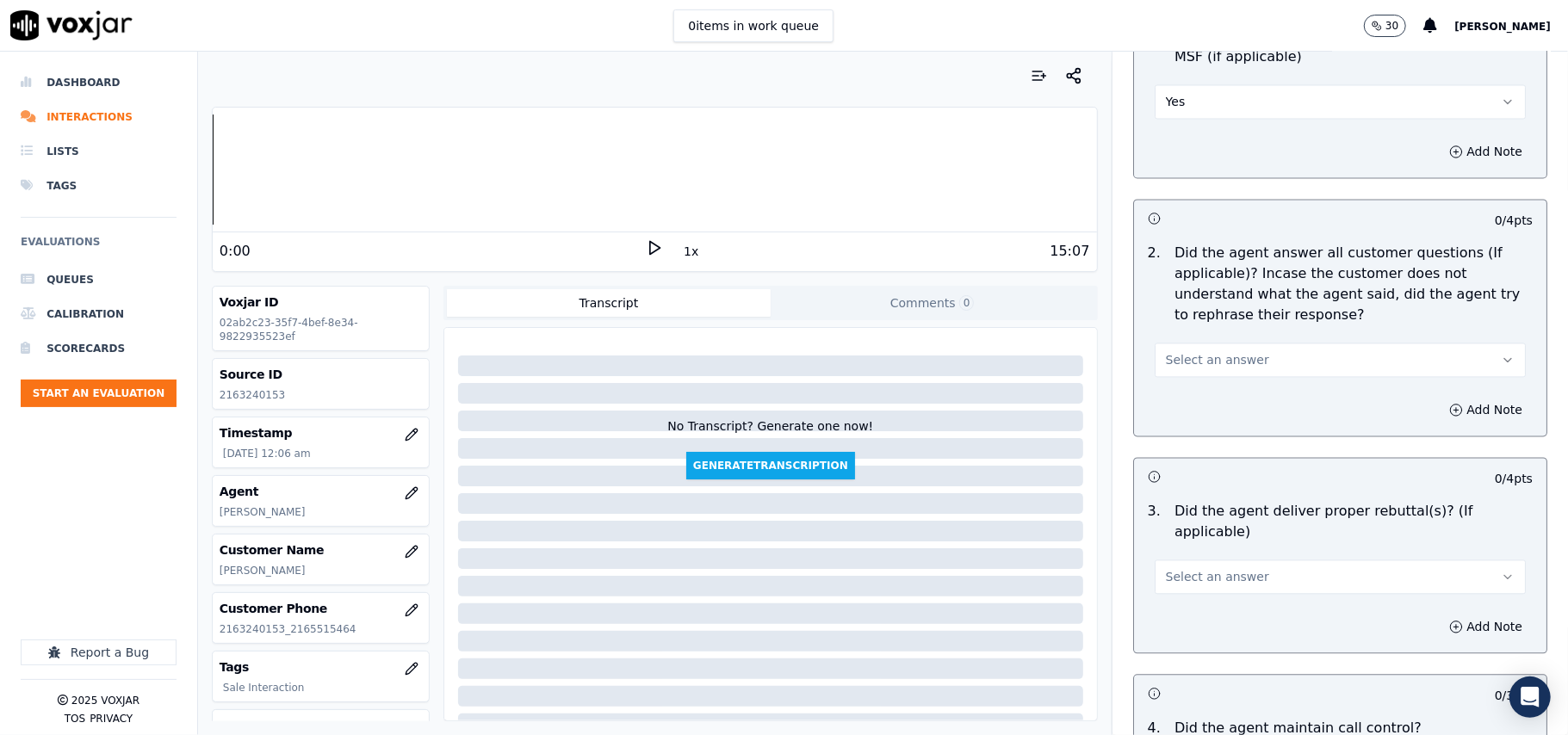
click at [1200, 358] on span "Select an answer" at bounding box center [1217, 360] width 103 height 17
click at [1219, 387] on div "Yes" at bounding box center [1303, 397] width 334 height 28
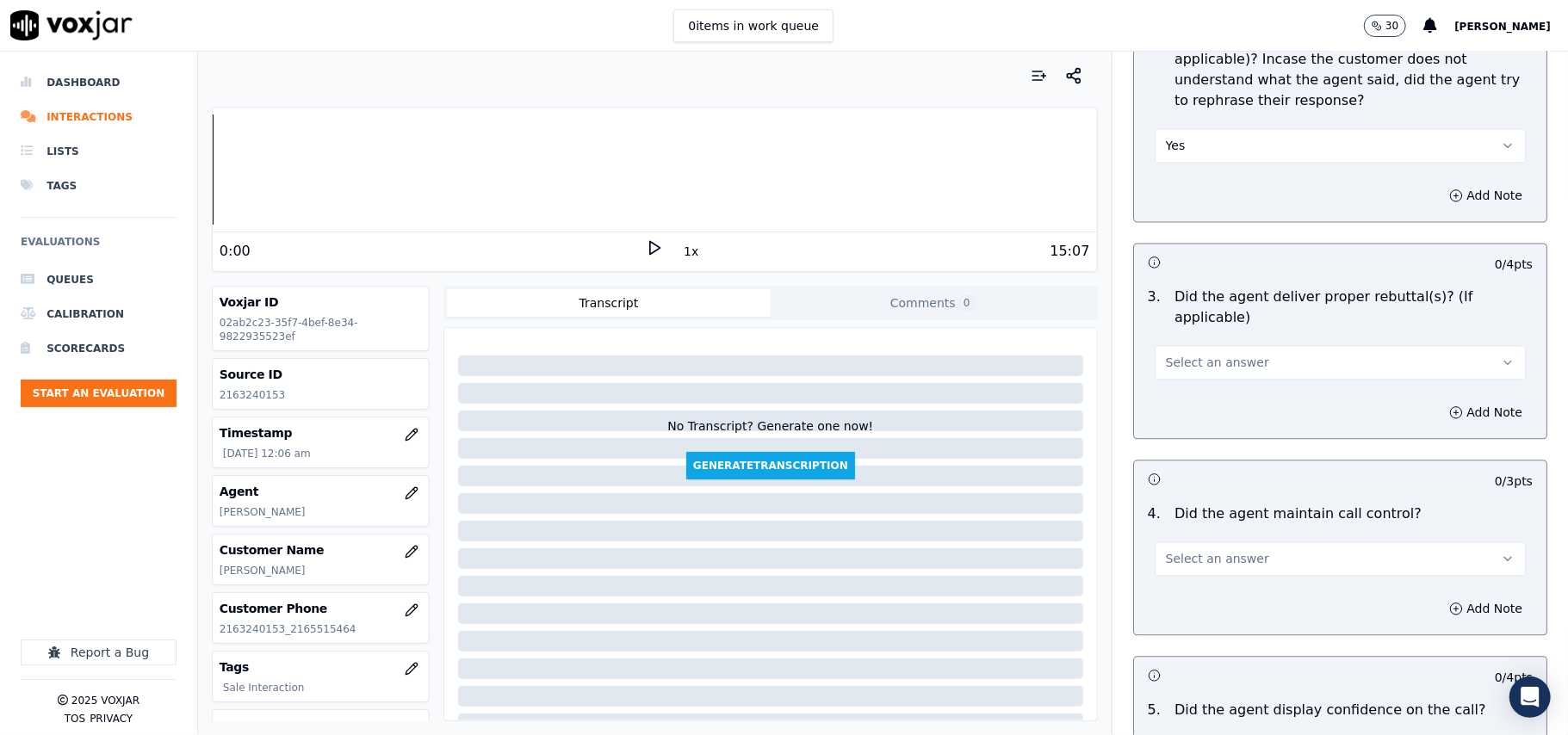
scroll to position [2869, 0]
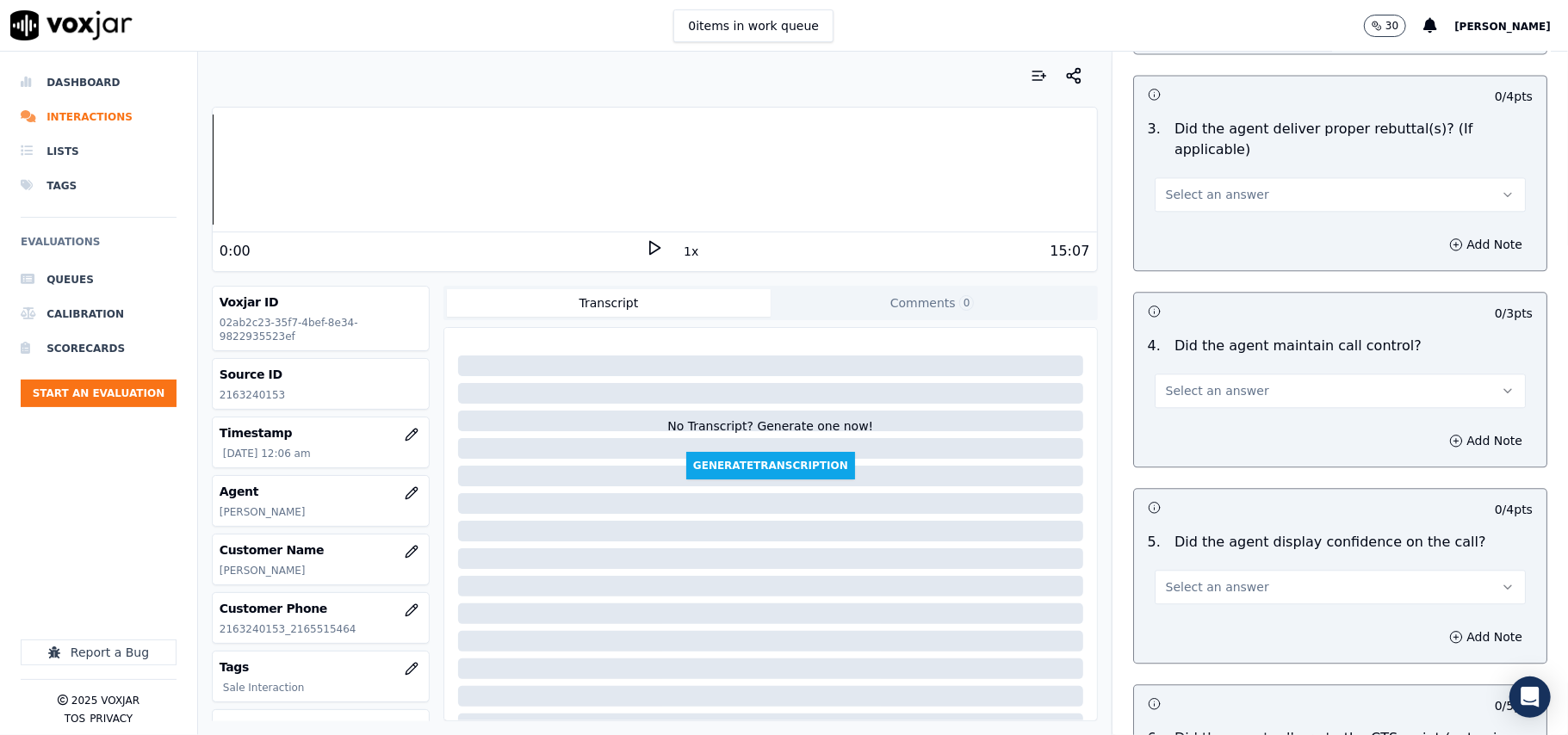
click at [1179, 186] on button "Select an answer" at bounding box center [1339, 194] width 371 height 34
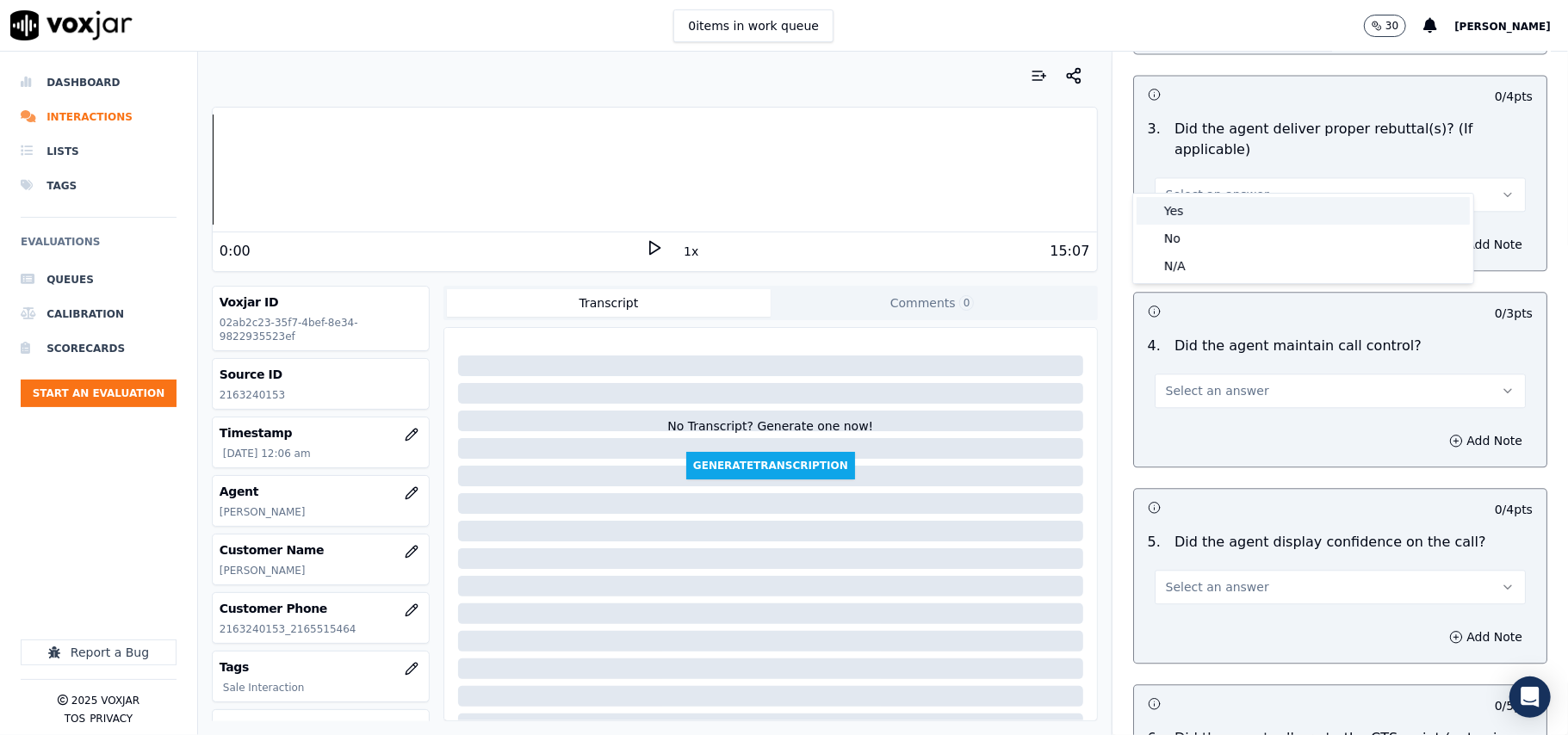
click at [1167, 216] on div "Yes" at bounding box center [1303, 211] width 334 height 28
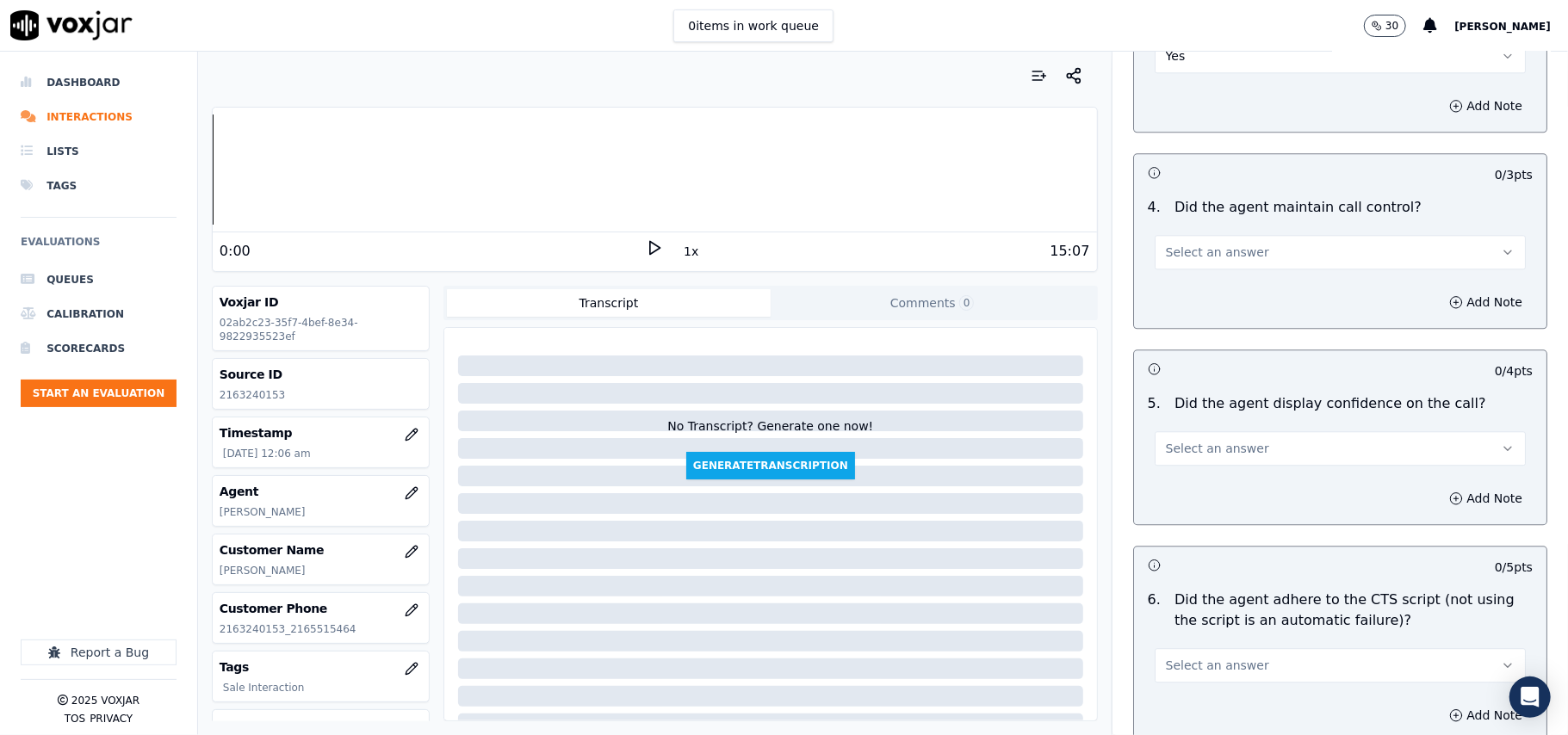
scroll to position [3061, 0]
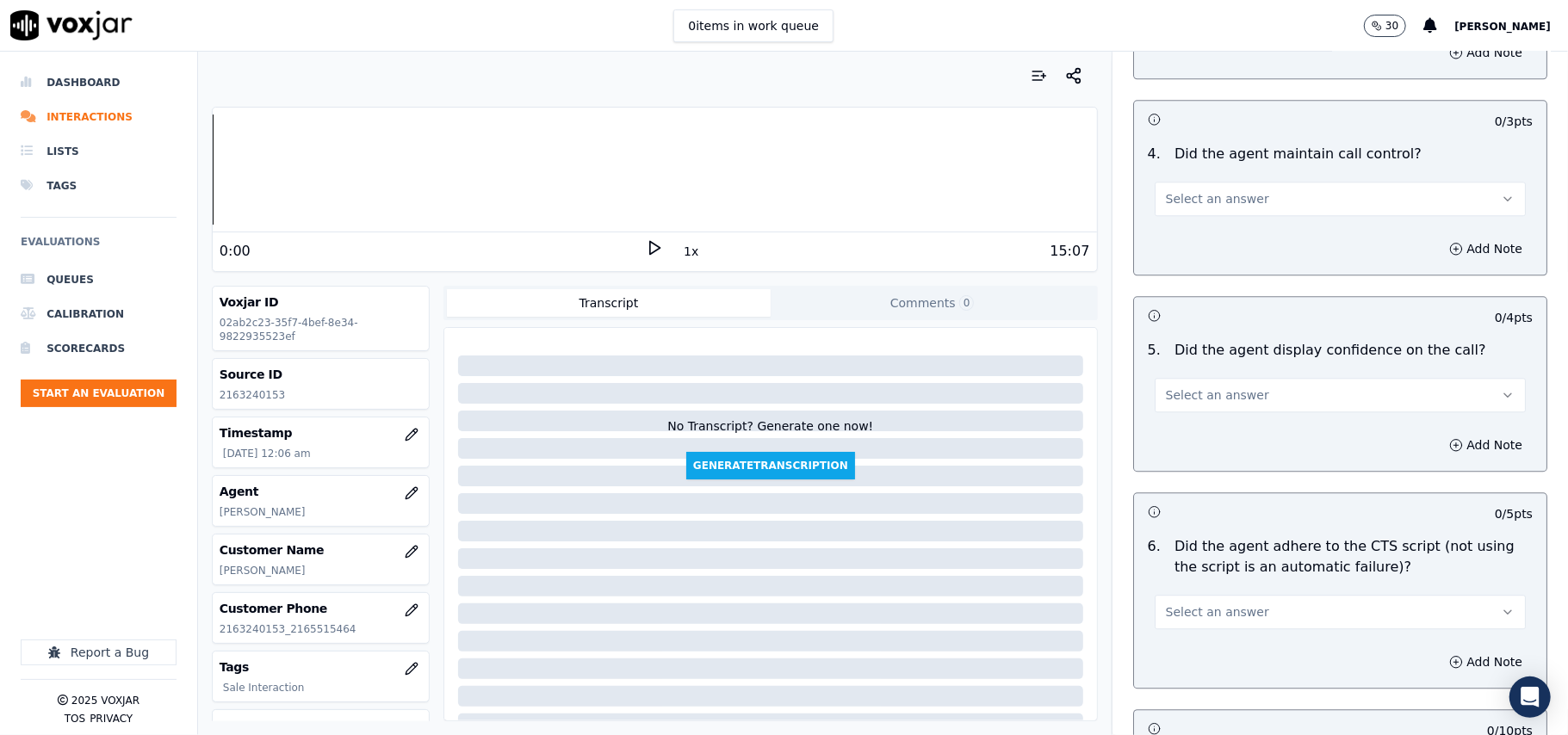
click at [1167, 190] on span "Select an answer" at bounding box center [1217, 199] width 103 height 17
click at [1164, 212] on div "Yes" at bounding box center [1303, 216] width 334 height 28
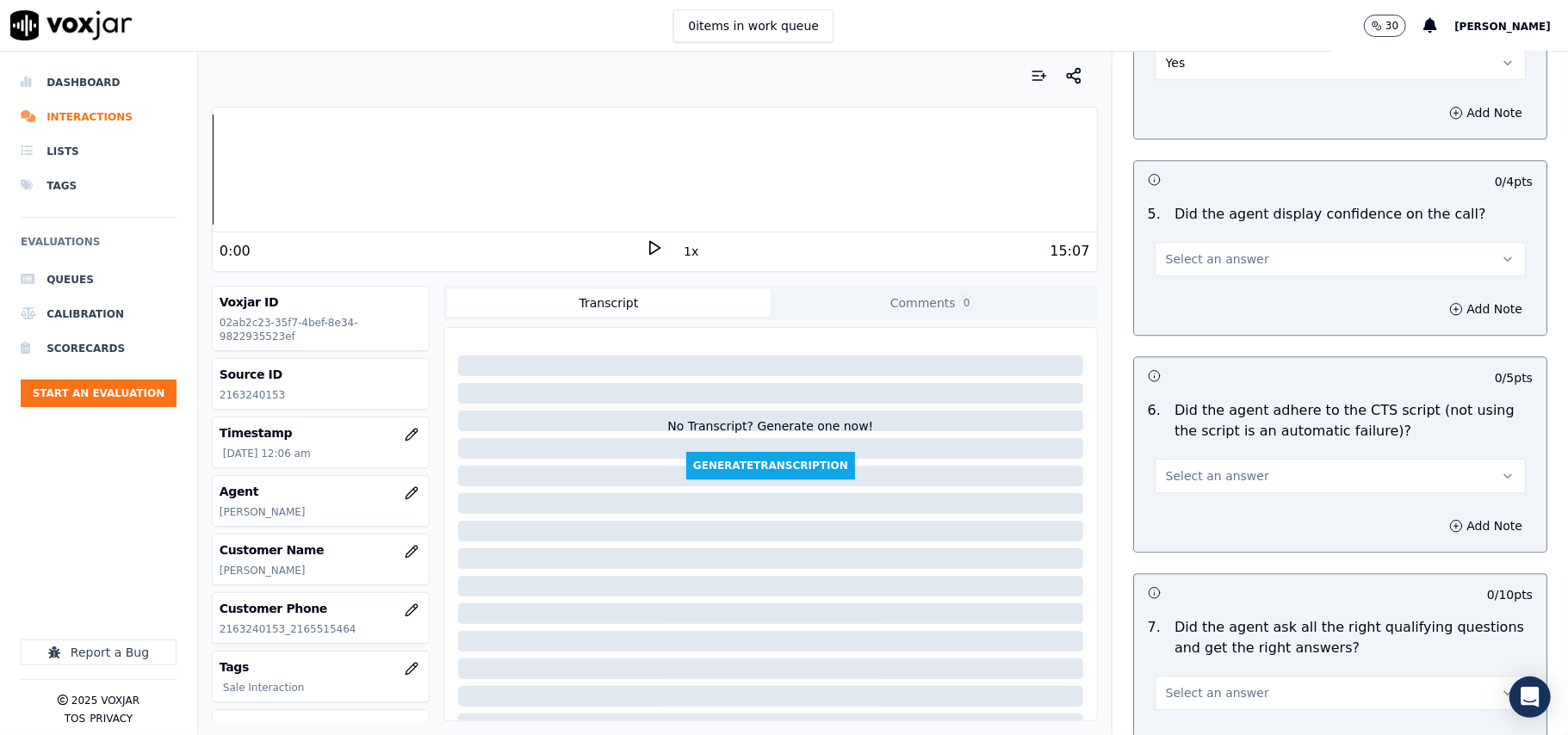
scroll to position [3252, 0]
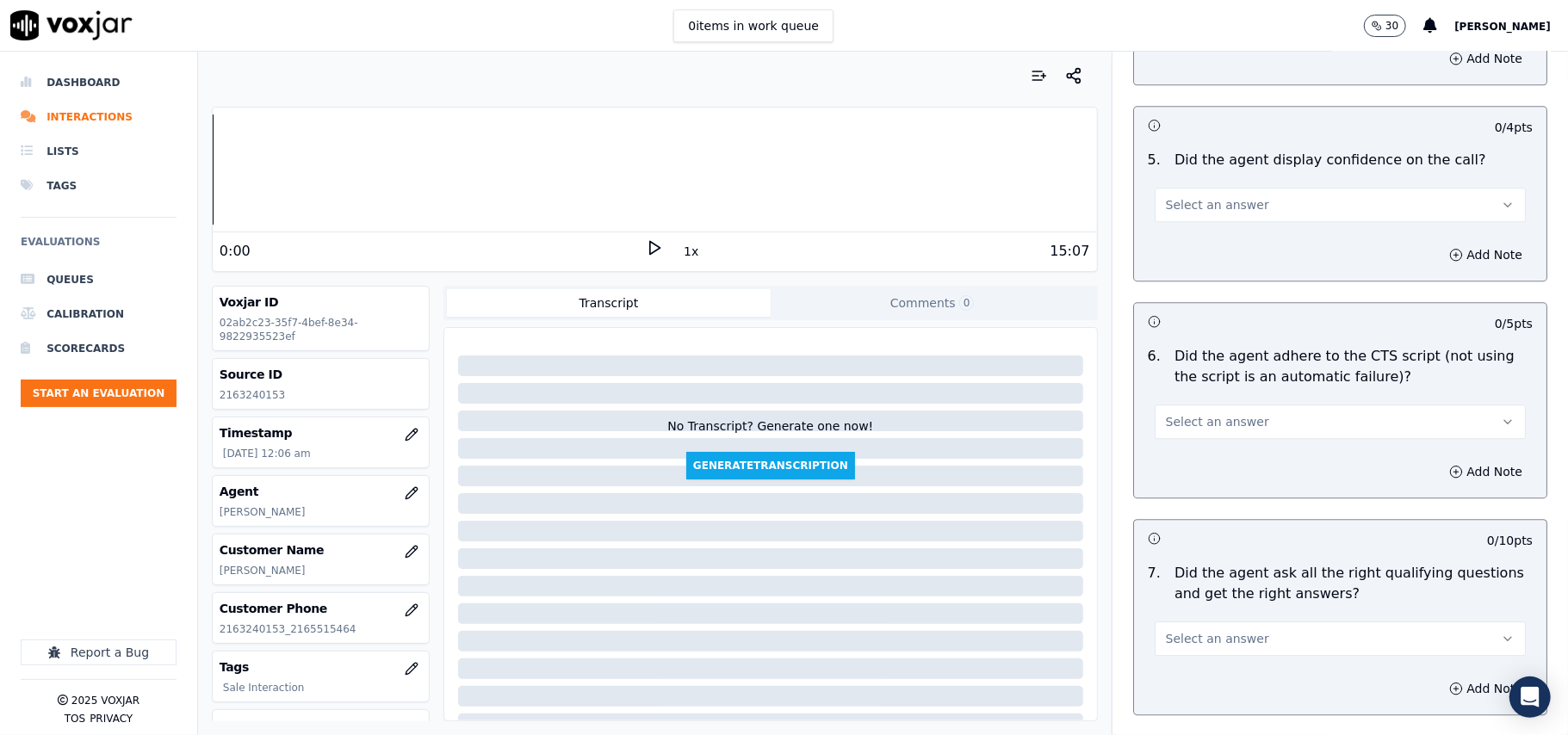
click at [1176, 196] on span "Select an answer" at bounding box center [1217, 205] width 103 height 17
click at [1172, 211] on div "Yes" at bounding box center [1303, 223] width 334 height 28
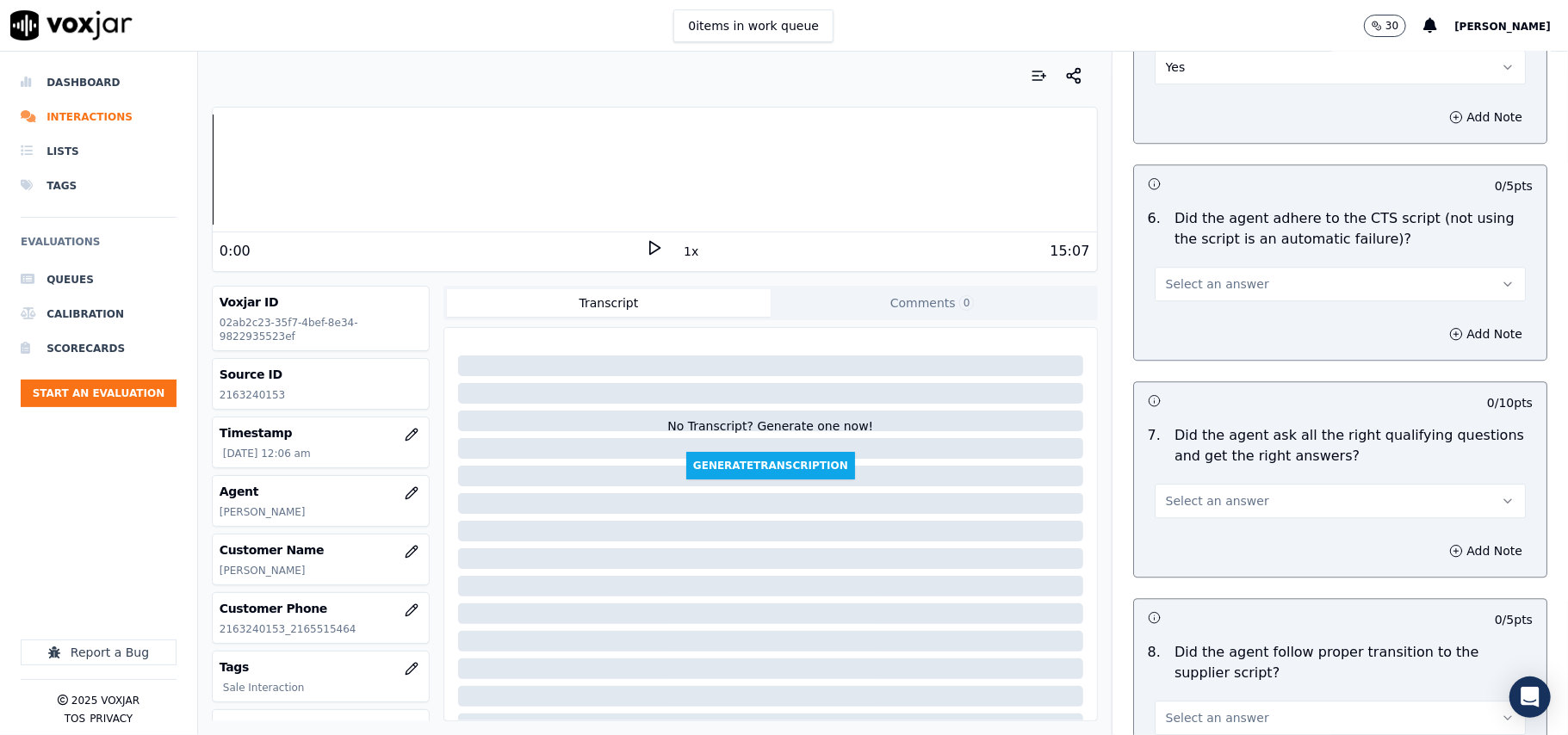
scroll to position [3444, 0]
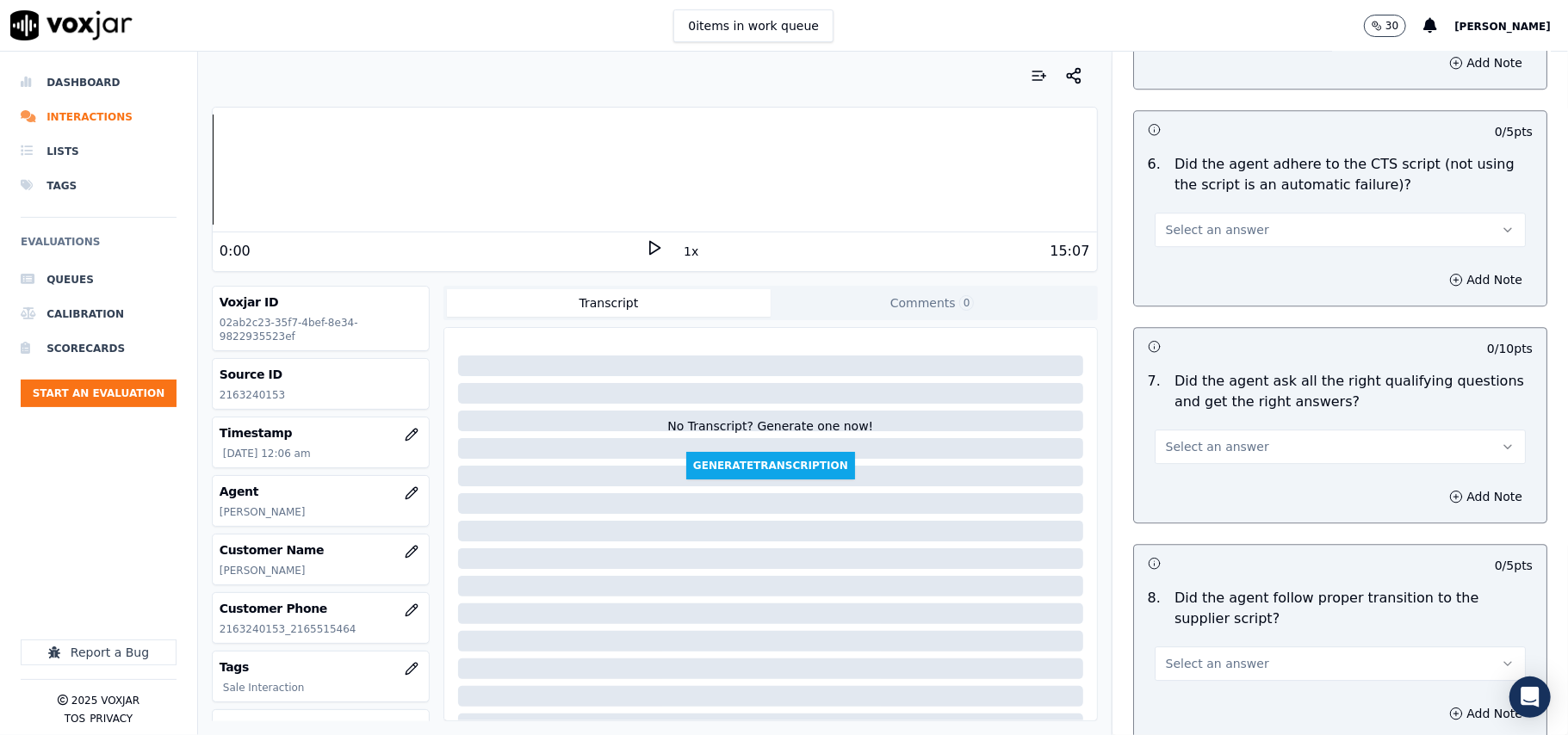
click at [1171, 221] on button "Select an answer" at bounding box center [1339, 230] width 371 height 34
click at [1159, 251] on div "Yes" at bounding box center [1303, 249] width 334 height 28
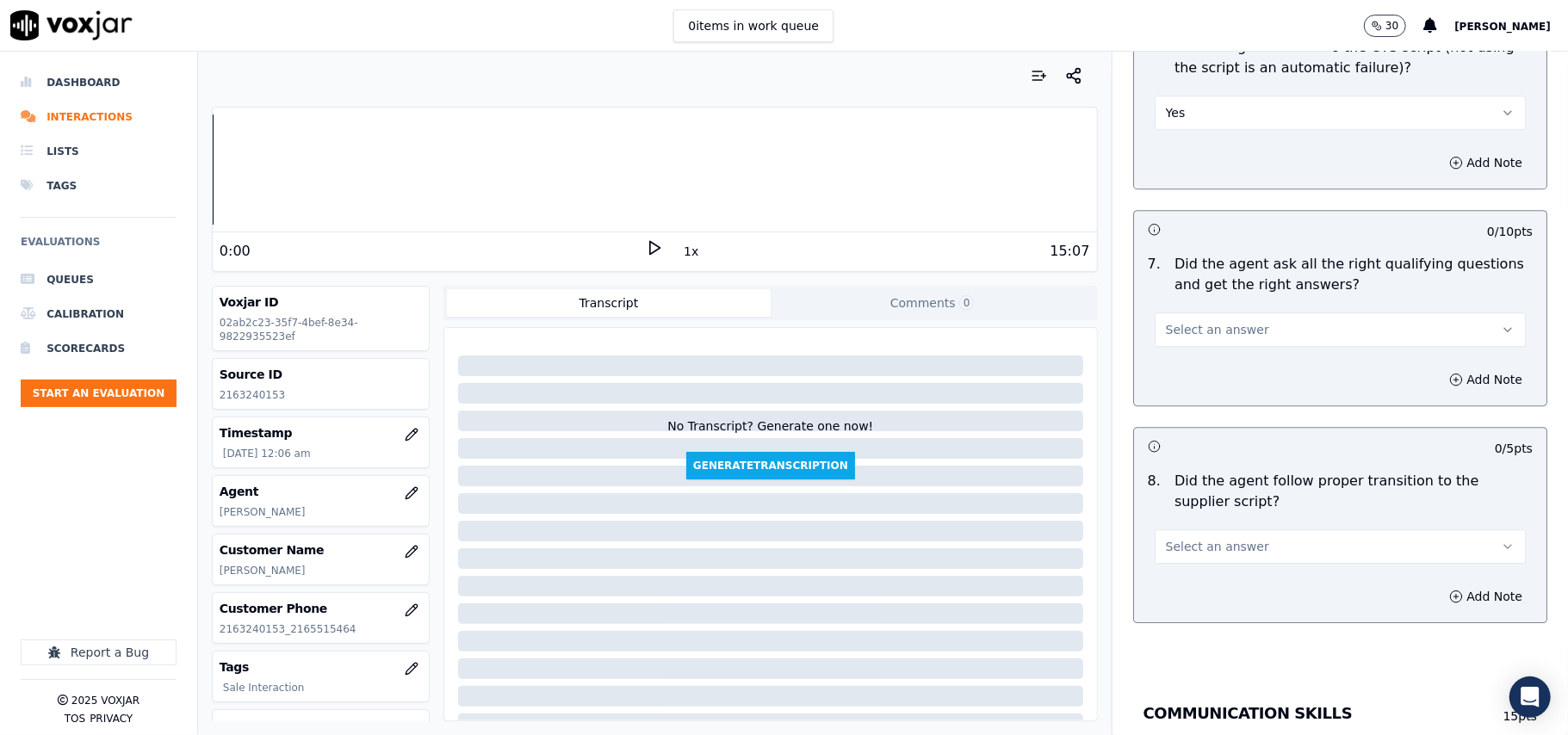
scroll to position [3635, 0]
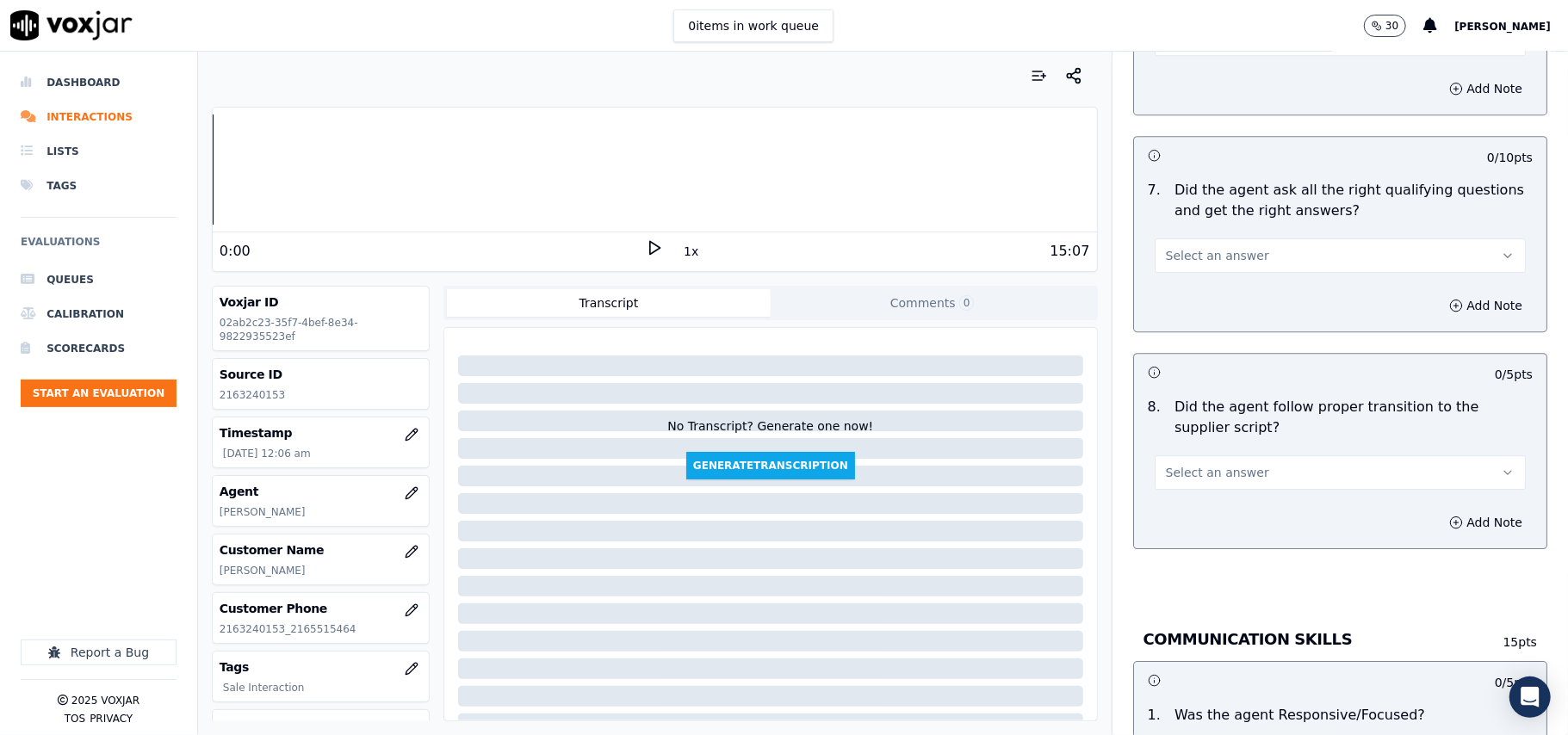
click at [1166, 247] on span "Select an answer" at bounding box center [1217, 256] width 103 height 17
click at [1161, 276] on div "Yes" at bounding box center [1303, 275] width 334 height 28
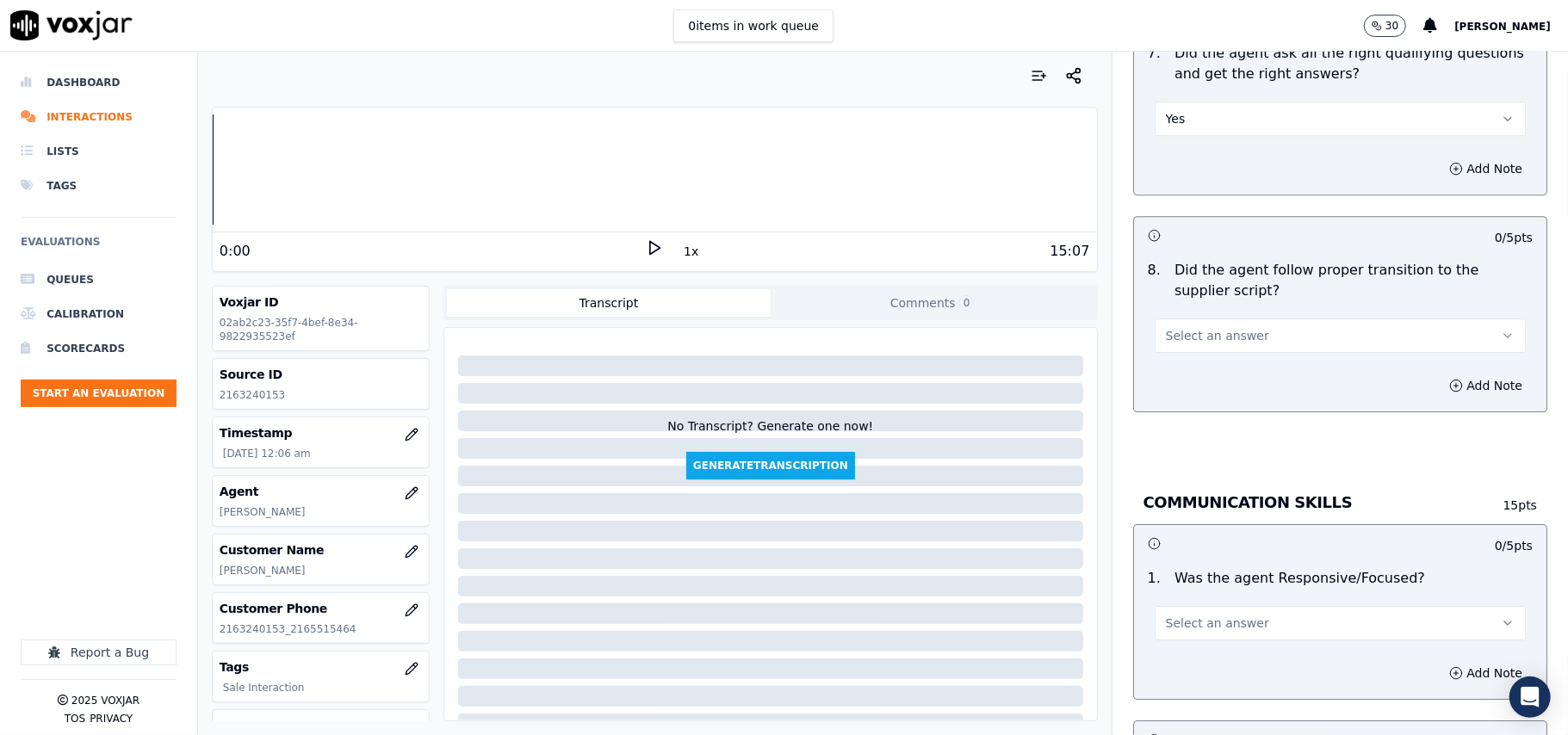
scroll to position [3826, 0]
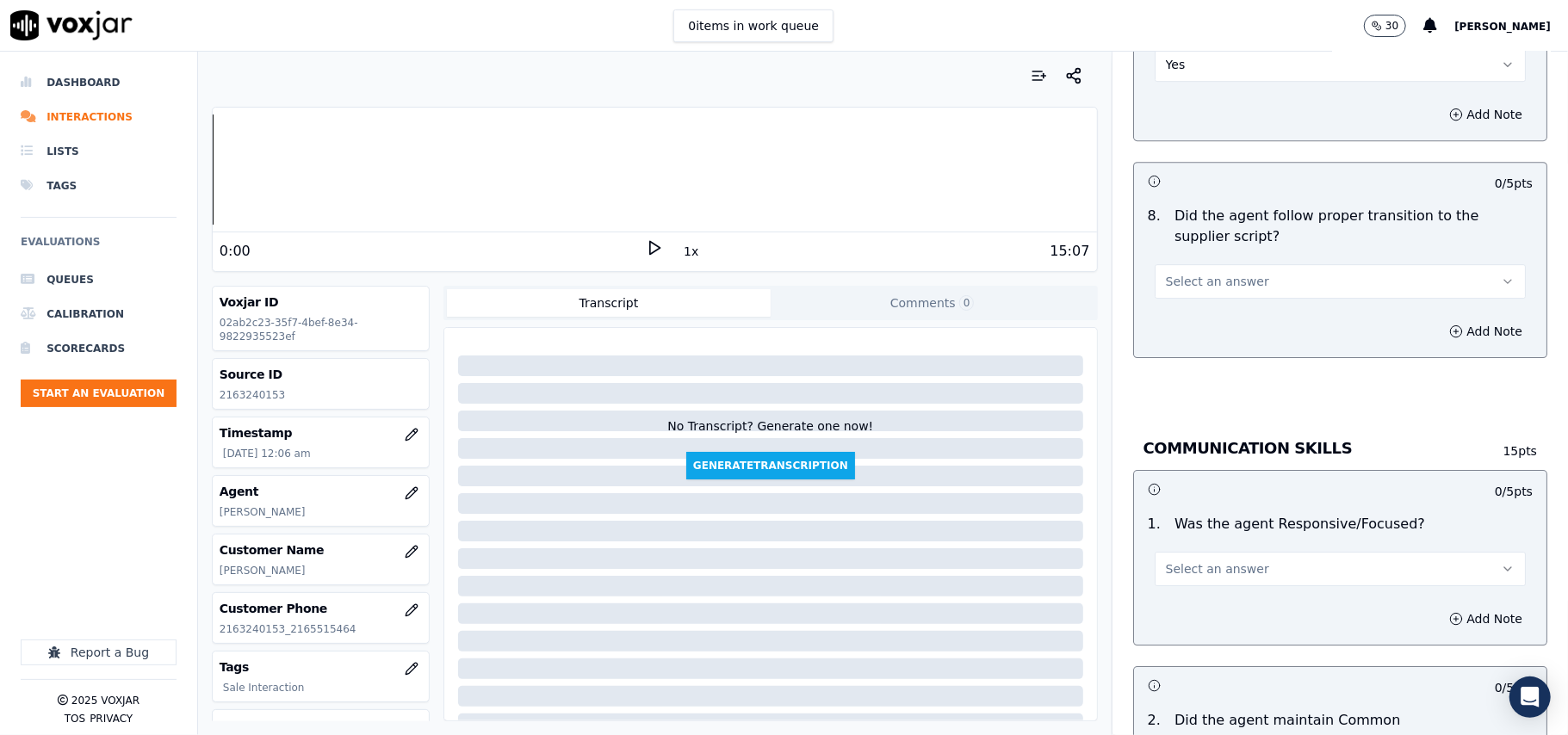
click at [1164, 261] on div "Select an answer" at bounding box center [1339, 279] width 371 height 38
click at [1166, 273] on span "Select an answer" at bounding box center [1217, 282] width 103 height 17
click at [1182, 301] on div "Yes" at bounding box center [1303, 301] width 334 height 28
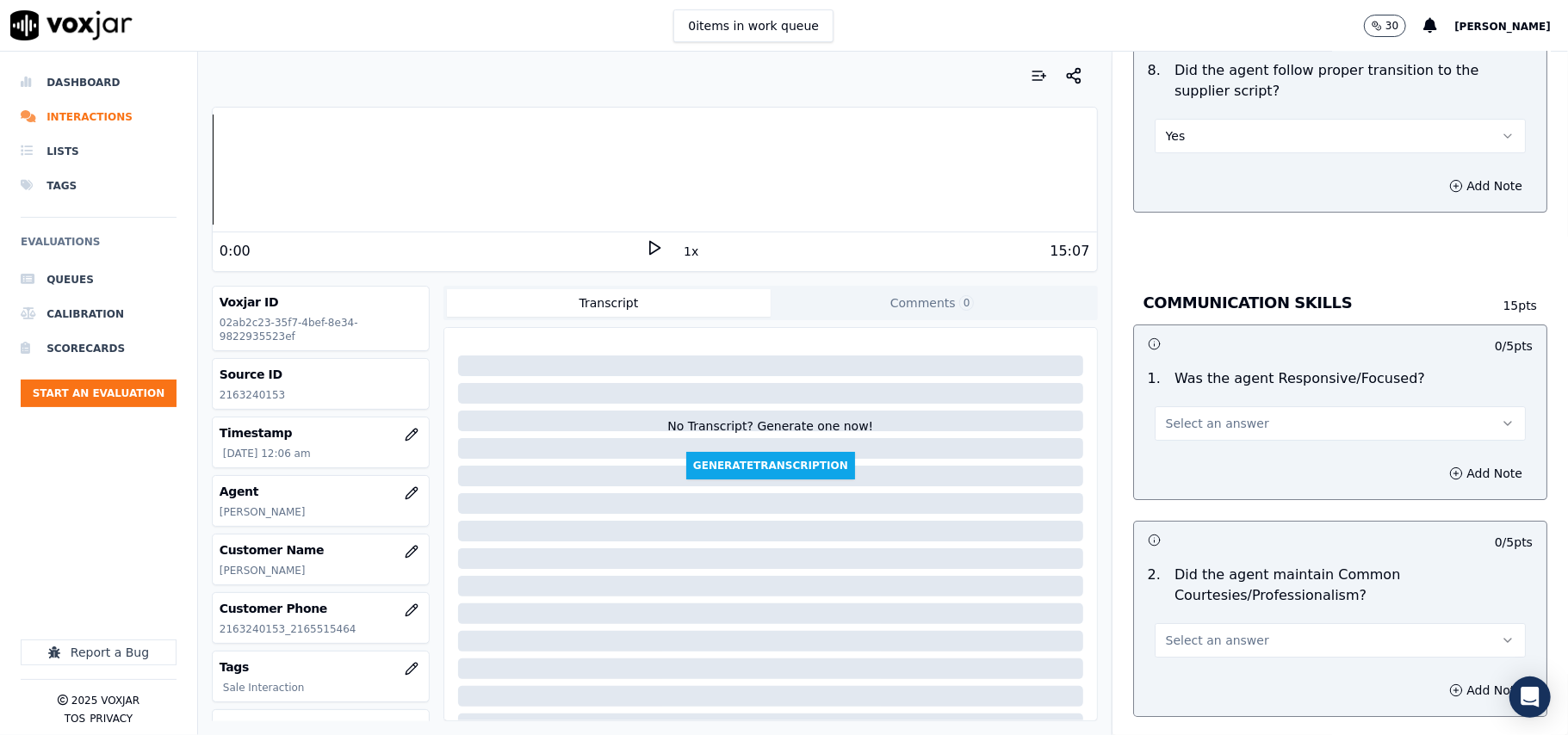
scroll to position [4017, 0]
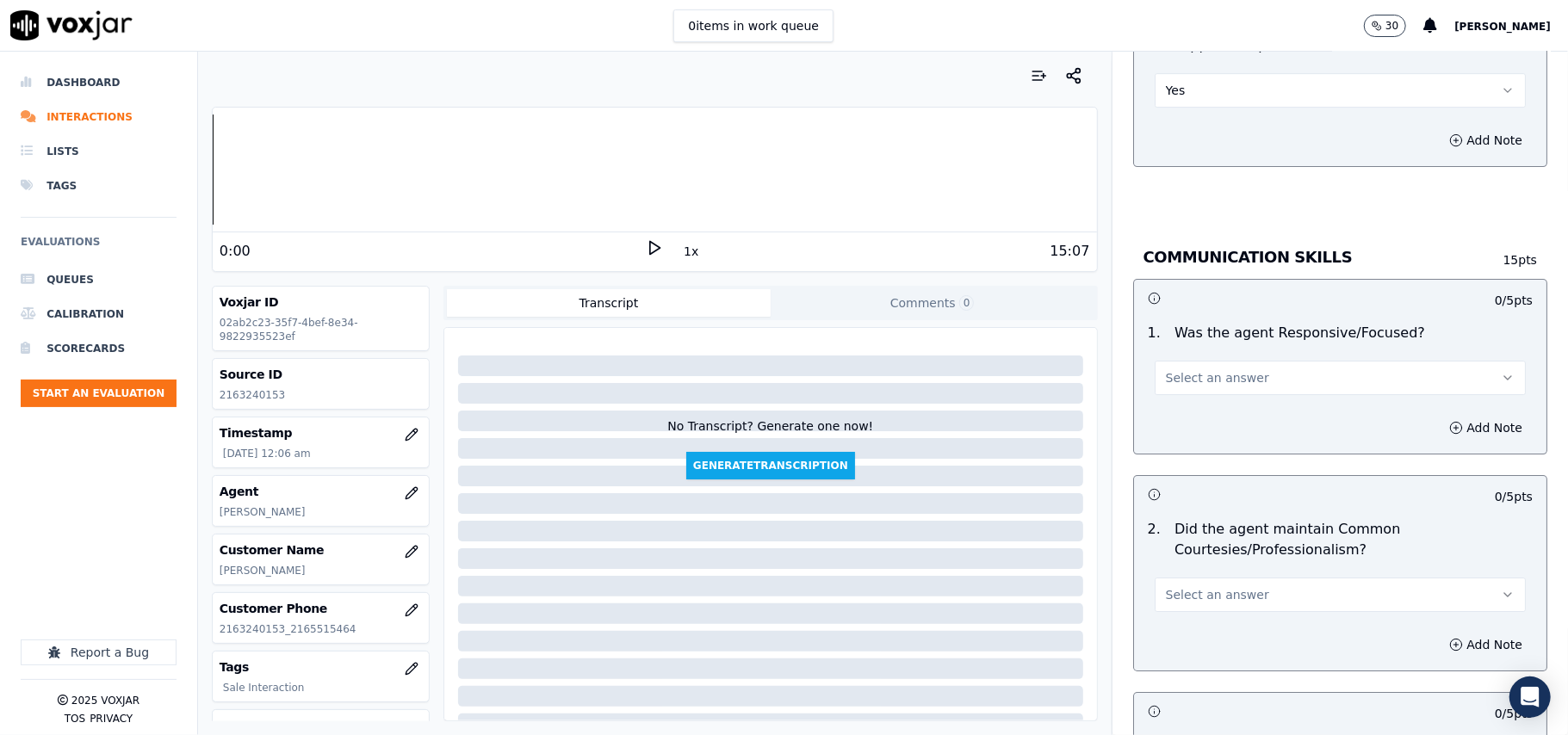
click at [1188, 369] on span "Select an answer" at bounding box center [1217, 378] width 103 height 17
click at [1188, 397] on div "Yes" at bounding box center [1303, 398] width 334 height 28
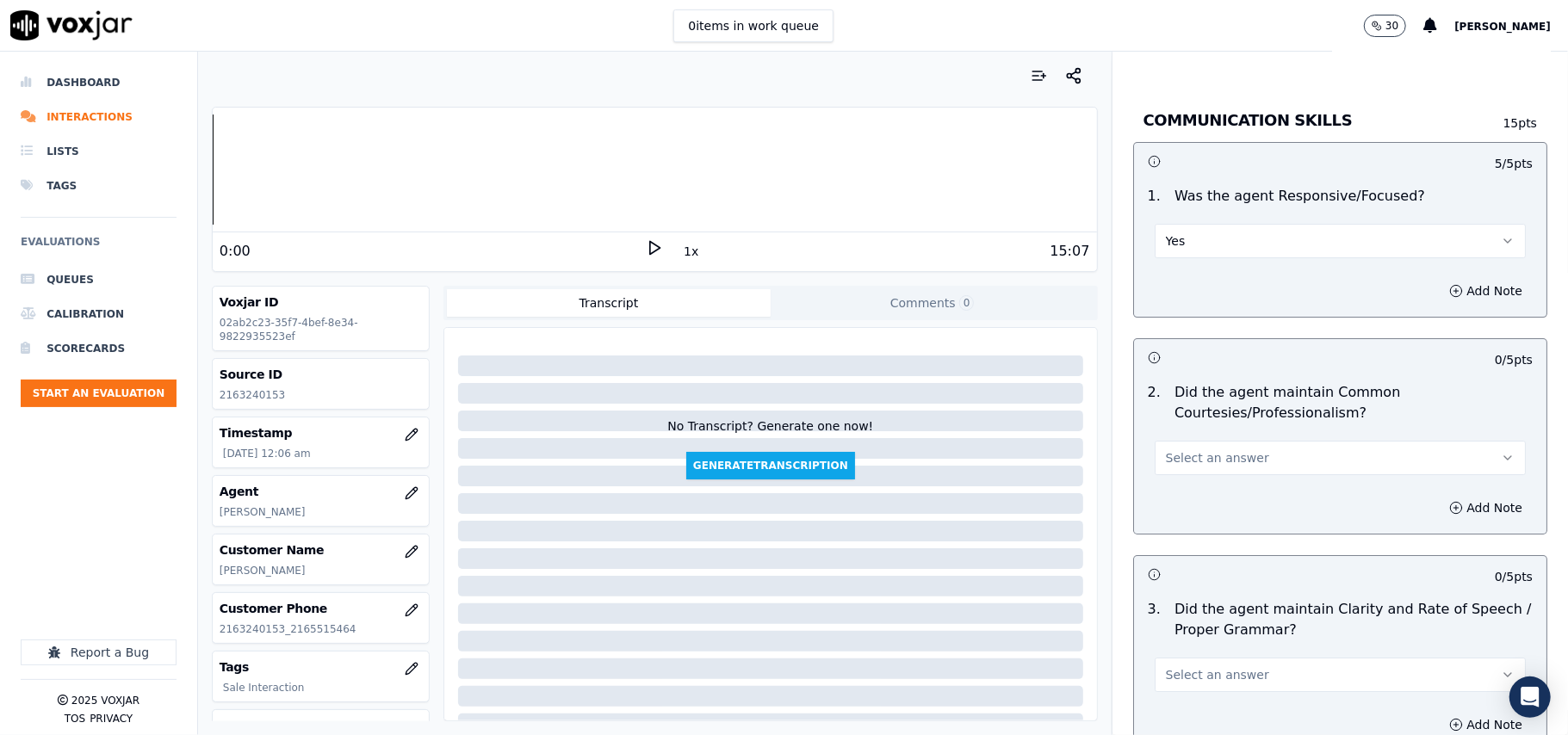
scroll to position [4209, 0]
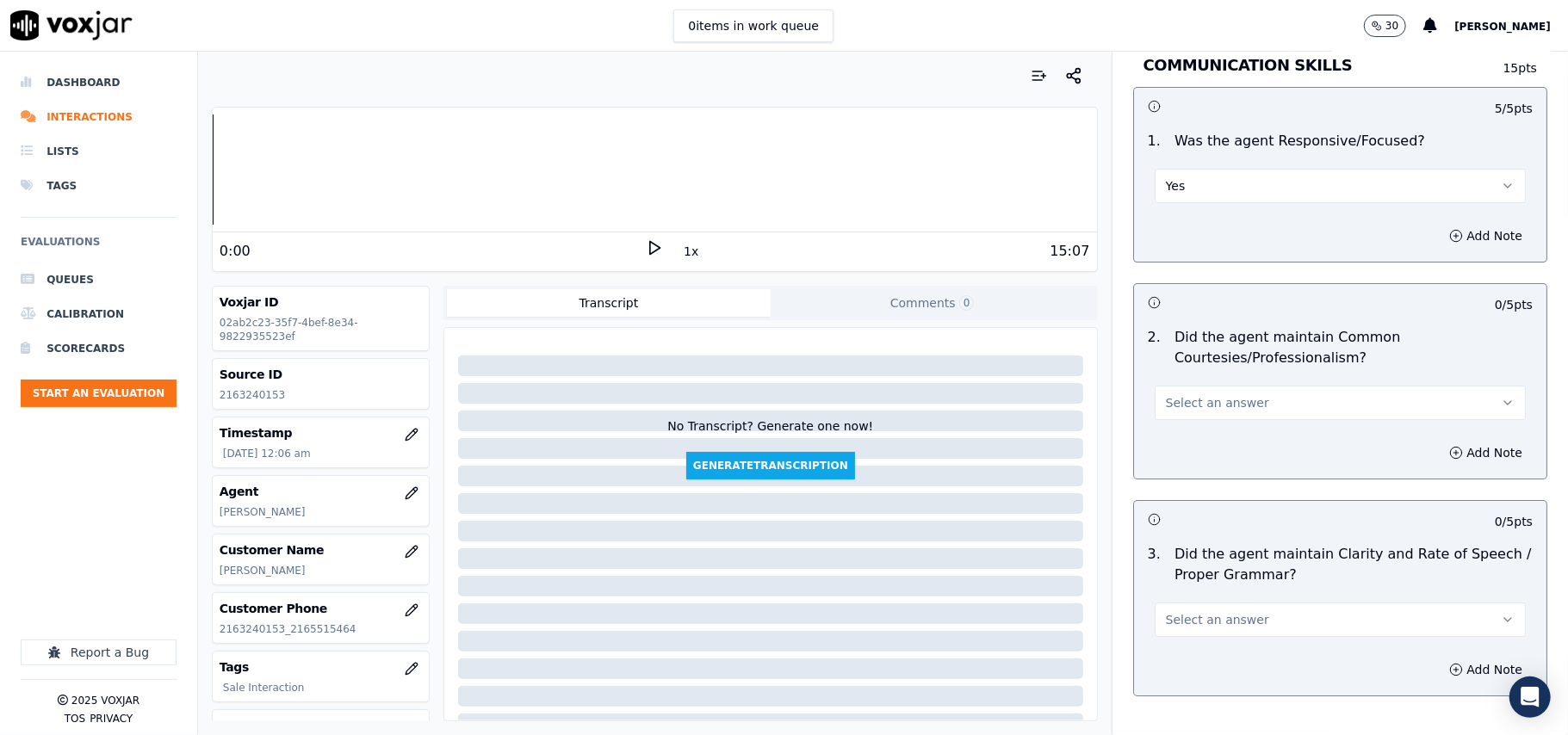
click at [1197, 395] on span "Select an answer" at bounding box center [1217, 403] width 103 height 17
click at [1188, 418] on div "Yes" at bounding box center [1303, 423] width 334 height 28
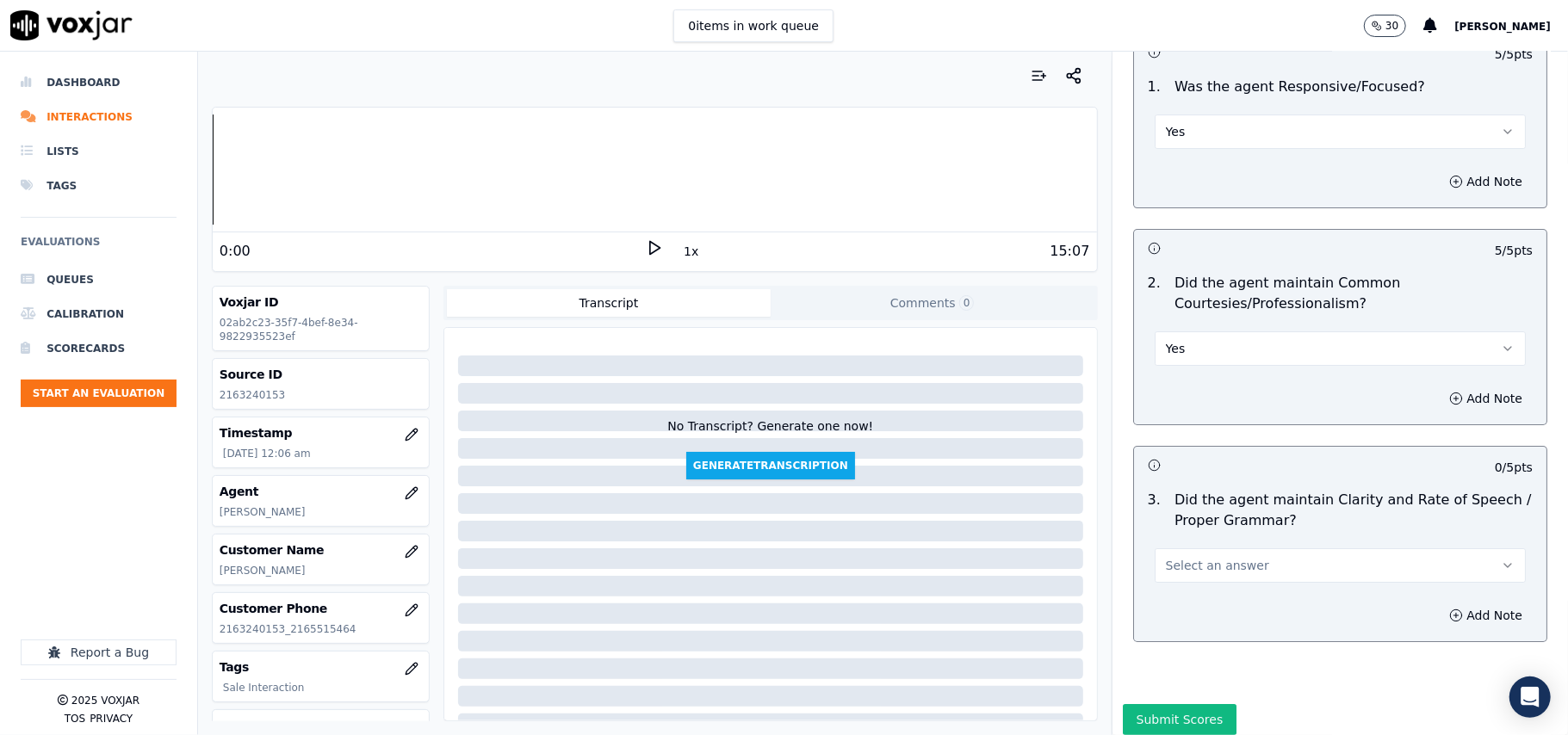
scroll to position [4308, 0]
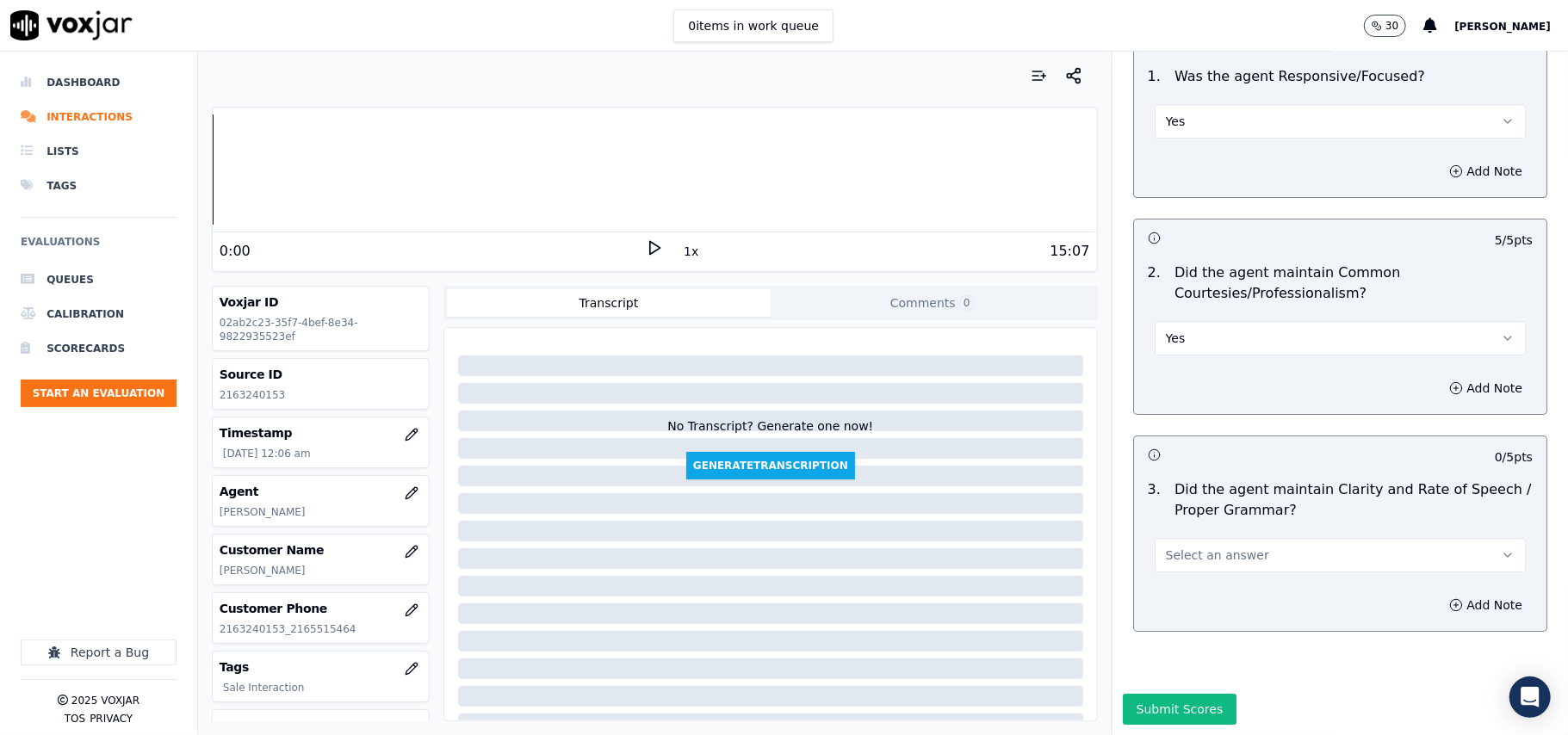
click at [1199, 538] on button "Select an answer" at bounding box center [1339, 554] width 371 height 34
click at [1185, 535] on div "Yes" at bounding box center [1303, 543] width 334 height 28
click at [1169, 694] on button "Submit Scores" at bounding box center [1179, 710] width 114 height 31
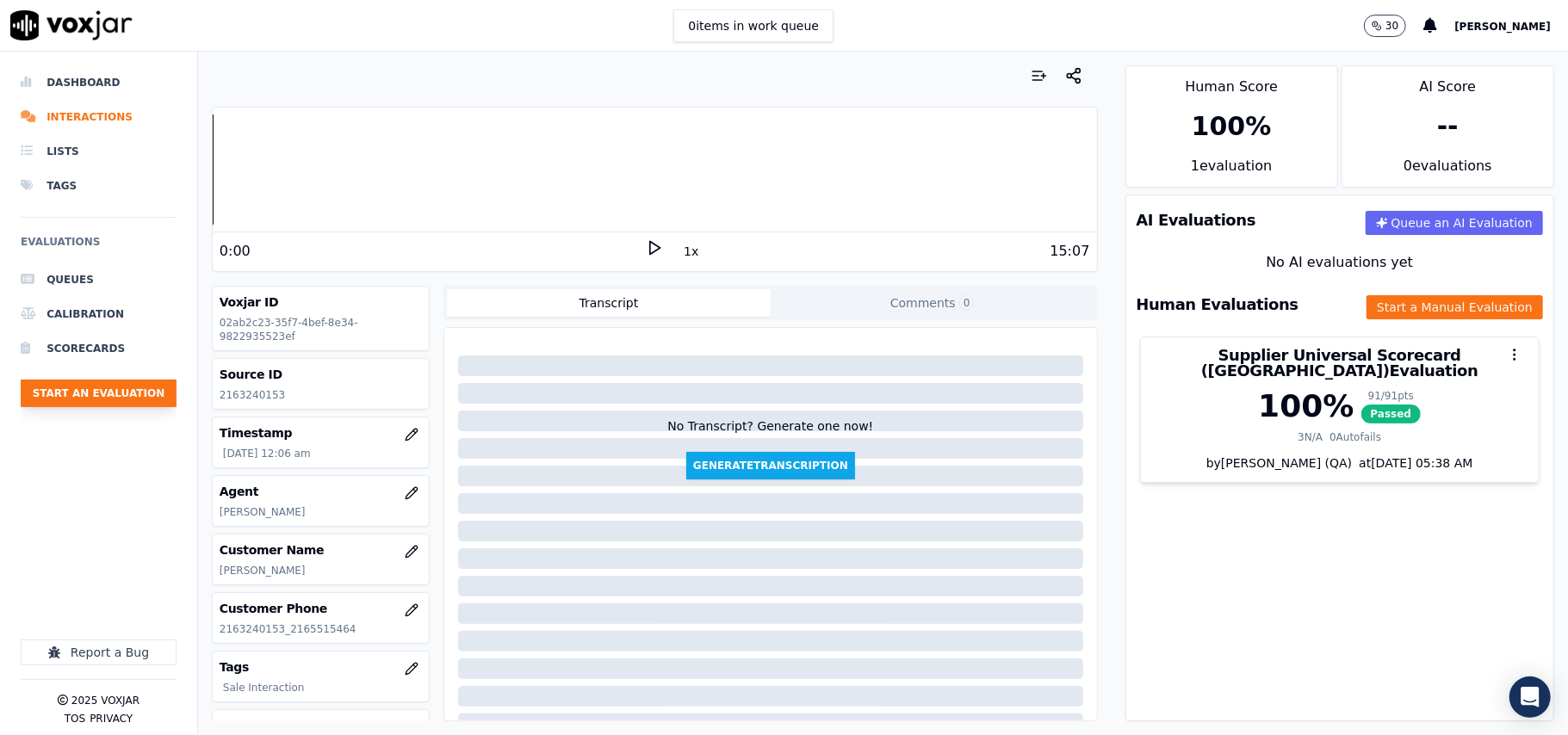
click at [160, 404] on button "Start an Evaluation" at bounding box center [99, 394] width 156 height 28
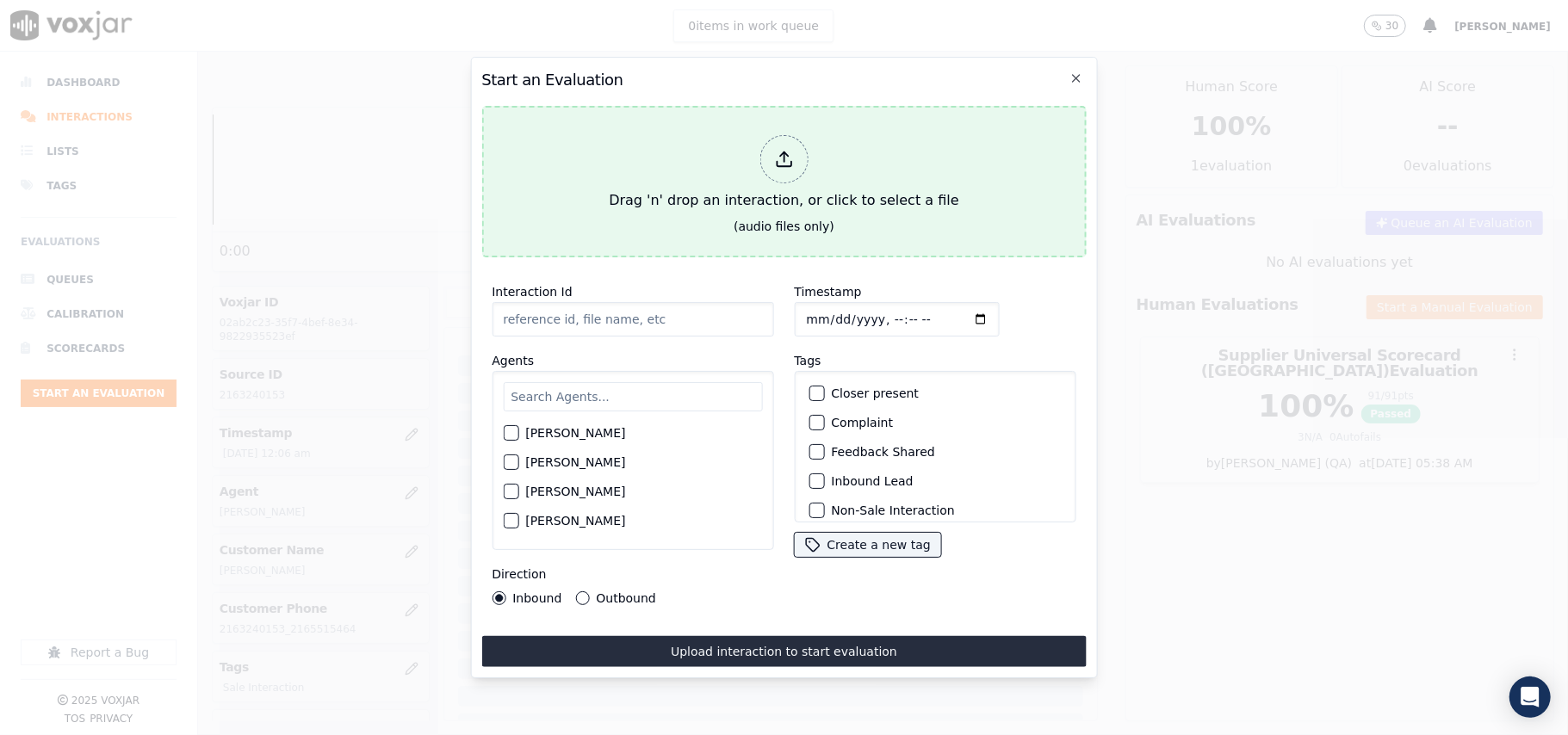
click at [841, 154] on div "Drag 'n' drop an interaction, or click to select a file" at bounding box center [783, 173] width 363 height 90
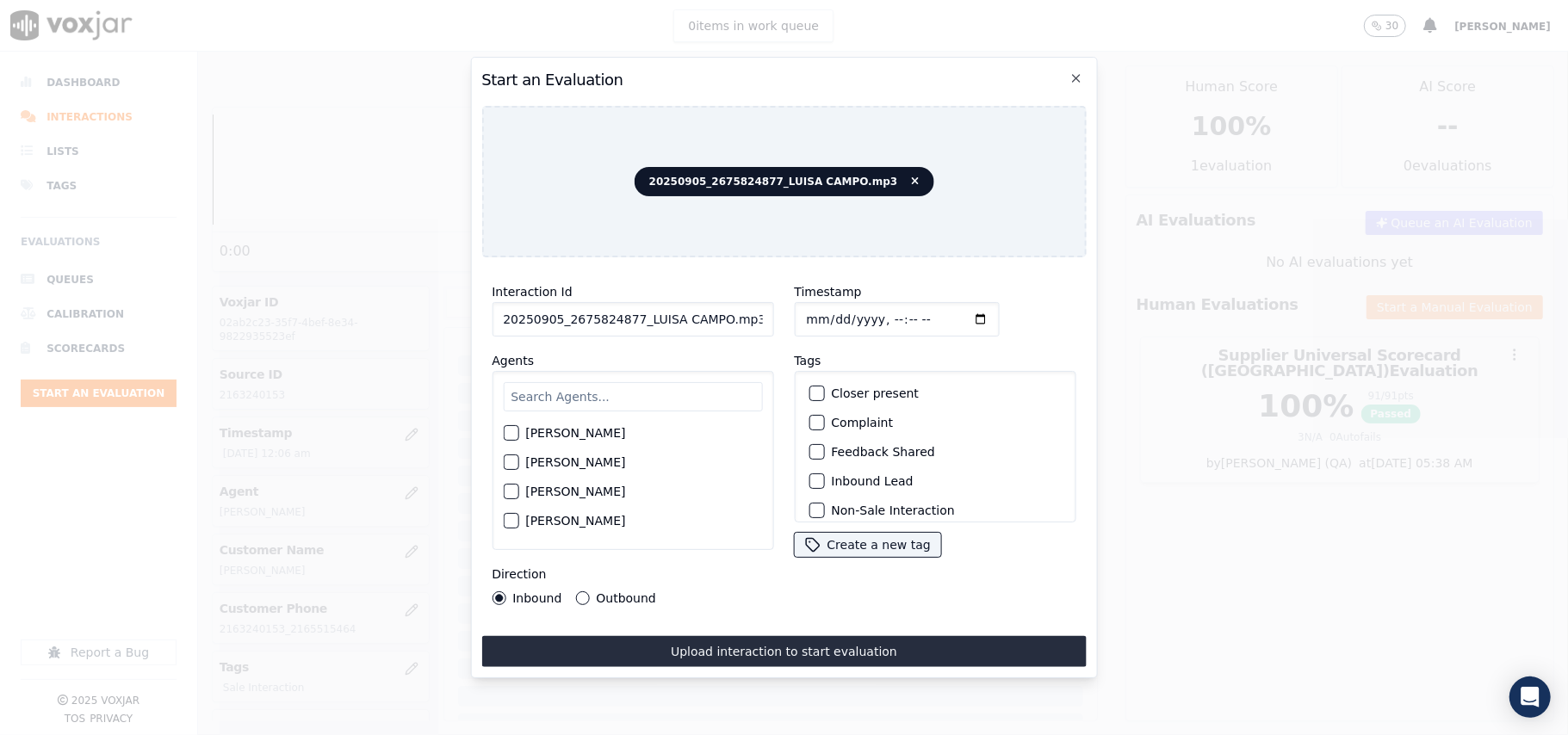
click at [558, 302] on input "20250905_2675824877_LUISA CAMPO.mp3" at bounding box center [632, 319] width 281 height 34
paste input "675824877"
type input "2675824877"
click at [830, 308] on input "Timestamp" at bounding box center [896, 319] width 205 height 34
type input "[DATE]T00:09"
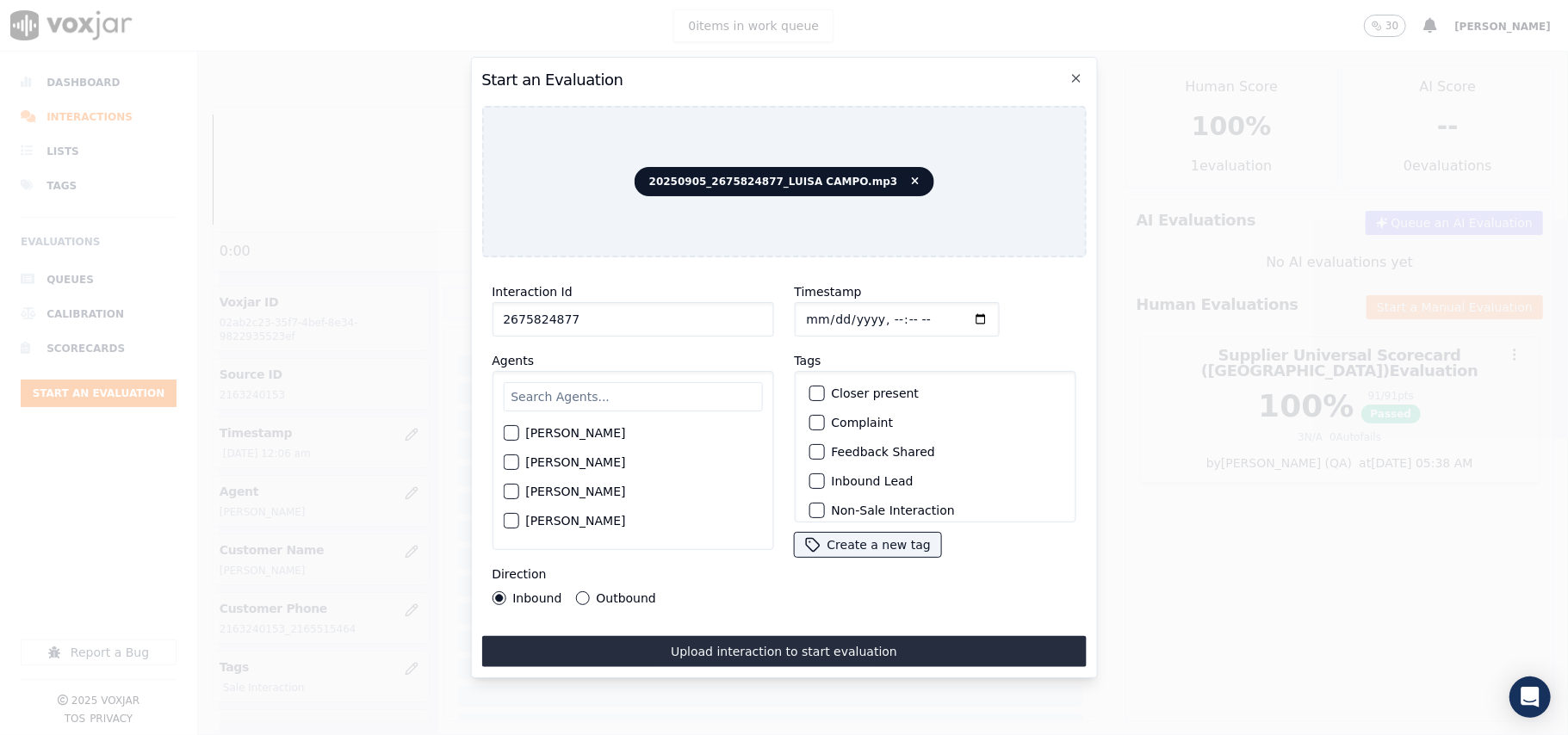
type input "[DATE]T00:09"
click at [700, 380] on div "[PERSON_NAME] [PERSON_NAME] [PERSON_NAME] [PERSON_NAME] [PERSON_NAME] [PERSON_N…" at bounding box center [632, 460] width 281 height 179
click at [704, 386] on input "text" at bounding box center [632, 397] width 259 height 30
type input "[PERSON_NAME]"
click at [594, 432] on label "[PERSON_NAME]" at bounding box center [575, 438] width 100 height 12
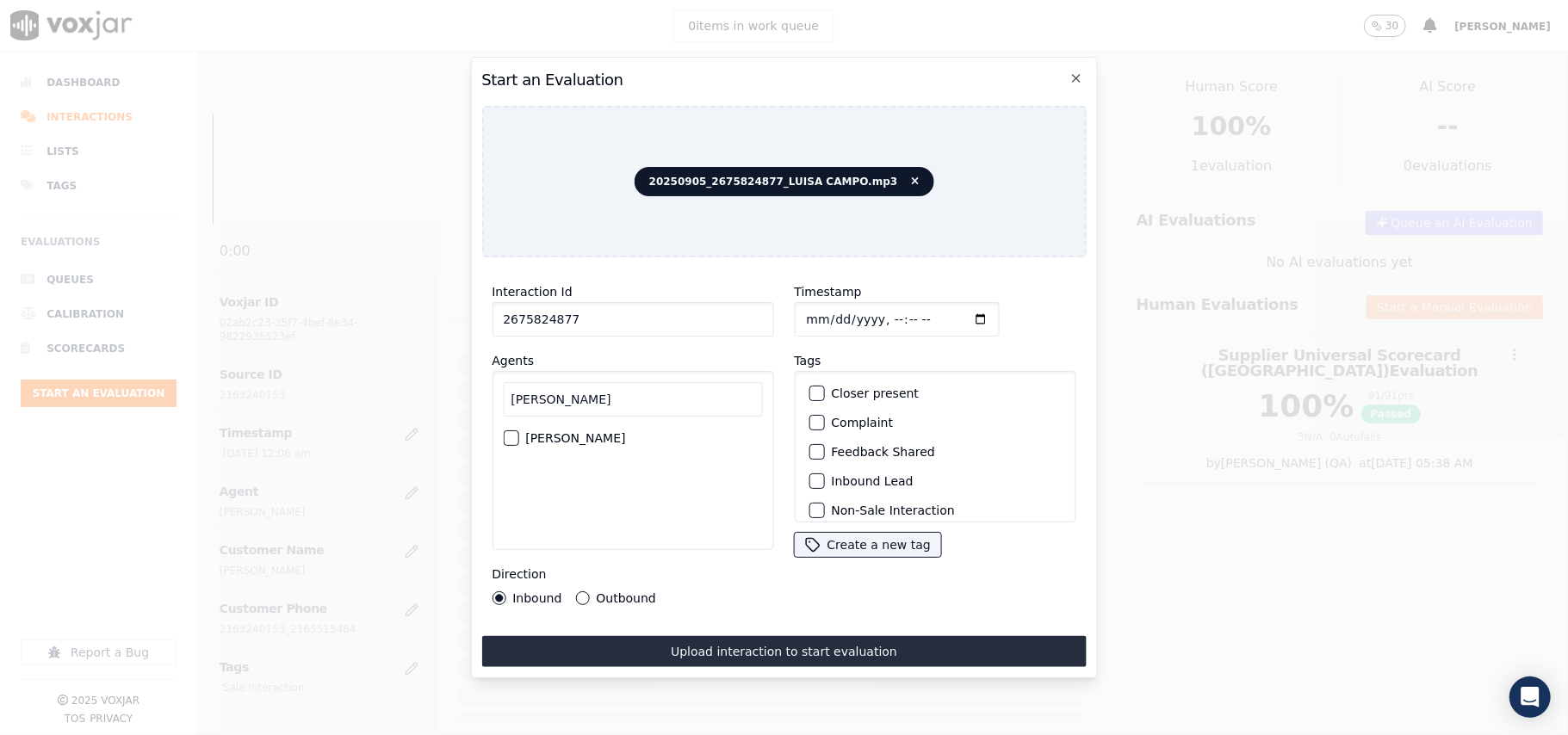
click at [519, 430] on button "[PERSON_NAME]" at bounding box center [511, 438] width 16 height 16
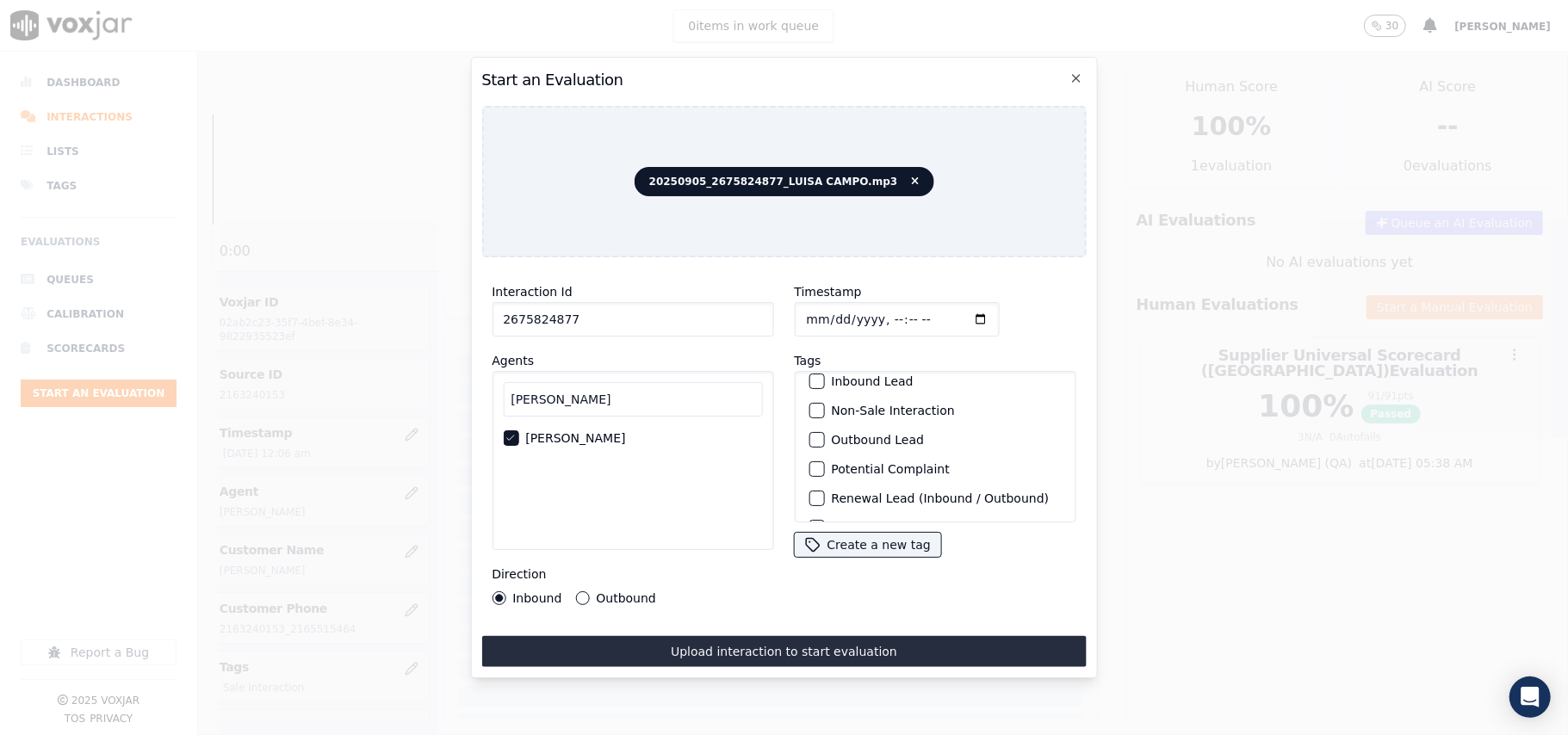
scroll to position [150, 0]
click at [855, 485] on div "Sale Interaction" at bounding box center [934, 500] width 266 height 30
click at [858, 494] on label "Sale Interaction" at bounding box center [878, 500] width 94 height 12
click at [824, 492] on button "Sale Interaction" at bounding box center [816, 500] width 16 height 16
click at [620, 593] on label "Outbound" at bounding box center [625, 599] width 59 height 12
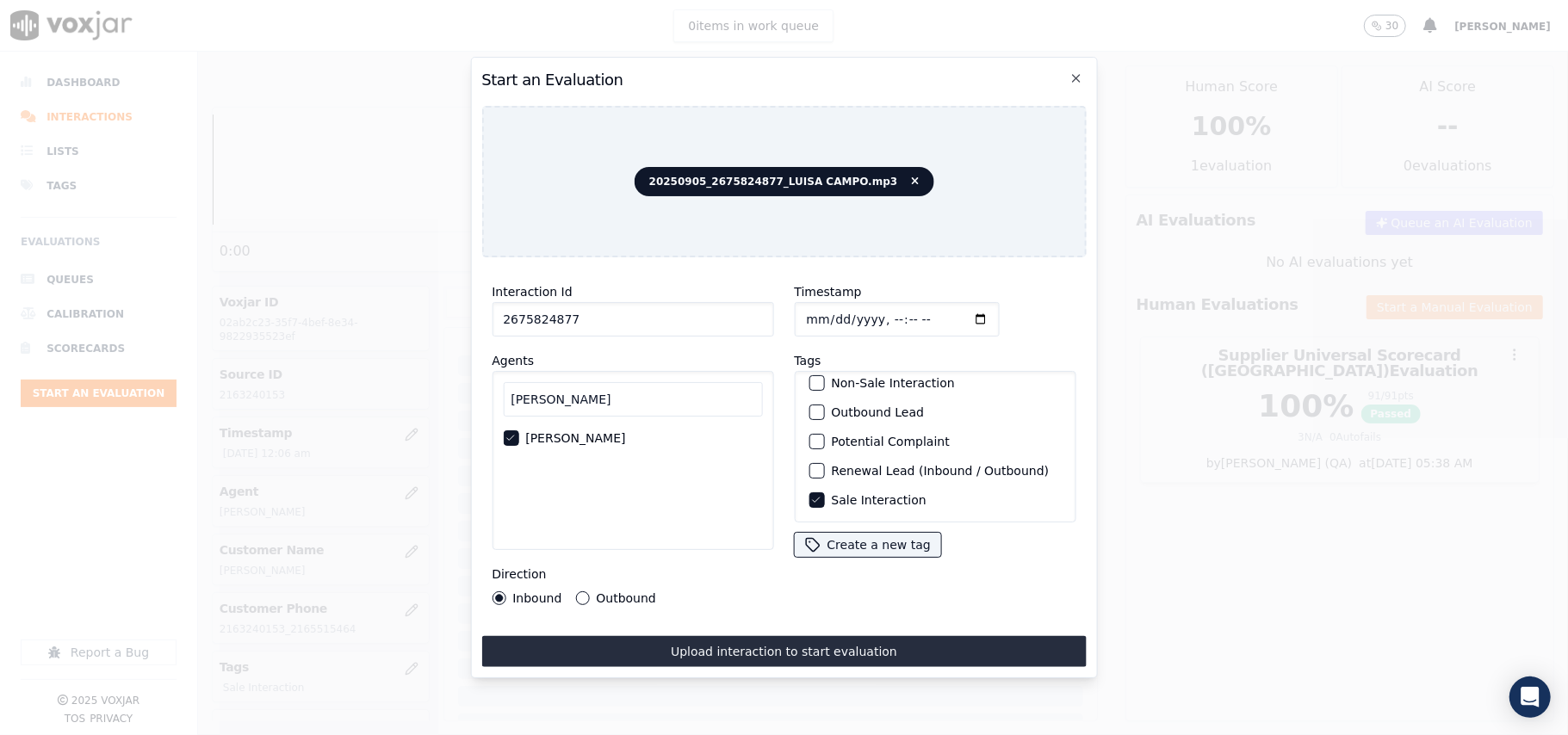
click at [589, 592] on button "Outbound" at bounding box center [582, 599] width 14 height 14
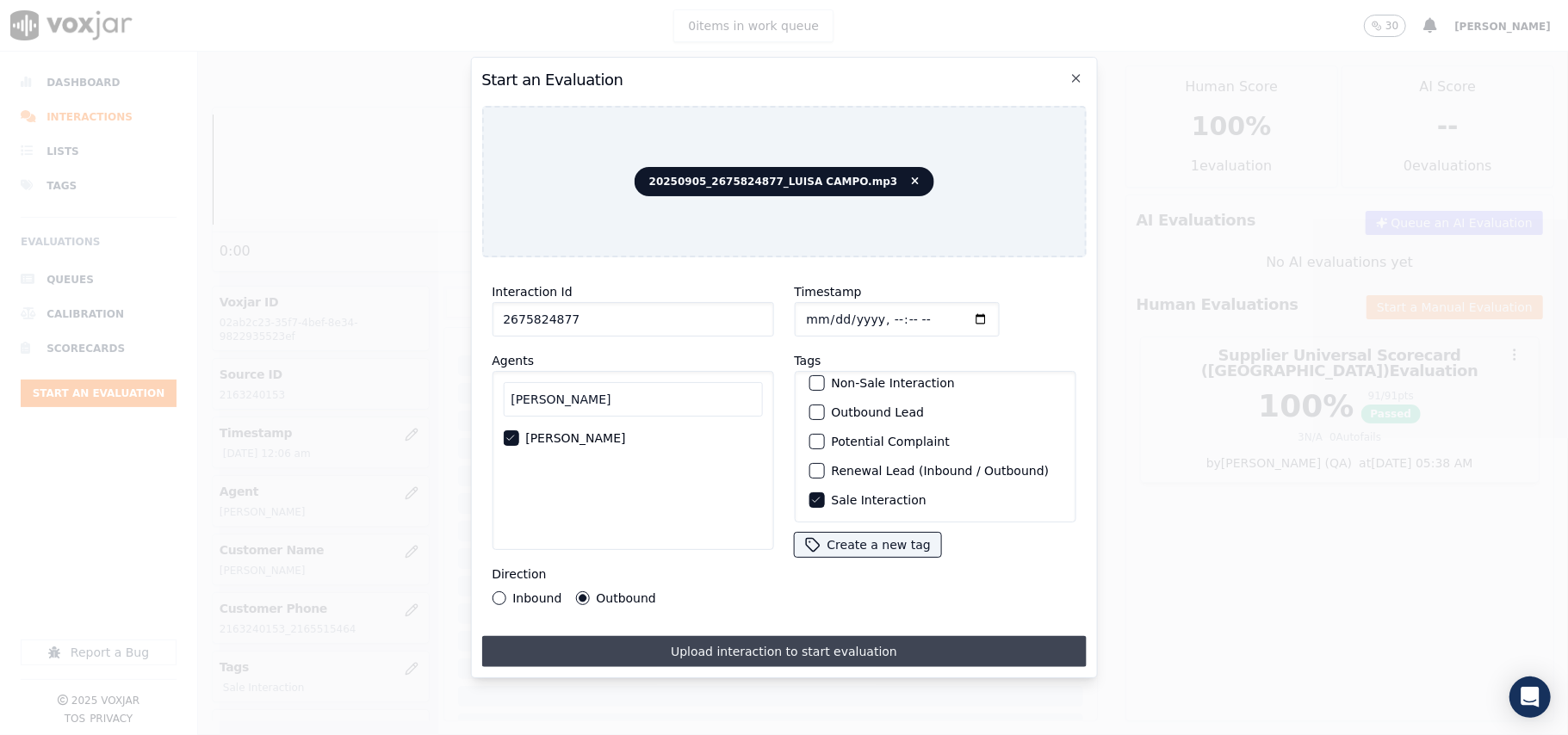
click at [642, 636] on button "Upload interaction to start evaluation" at bounding box center [783, 652] width 604 height 31
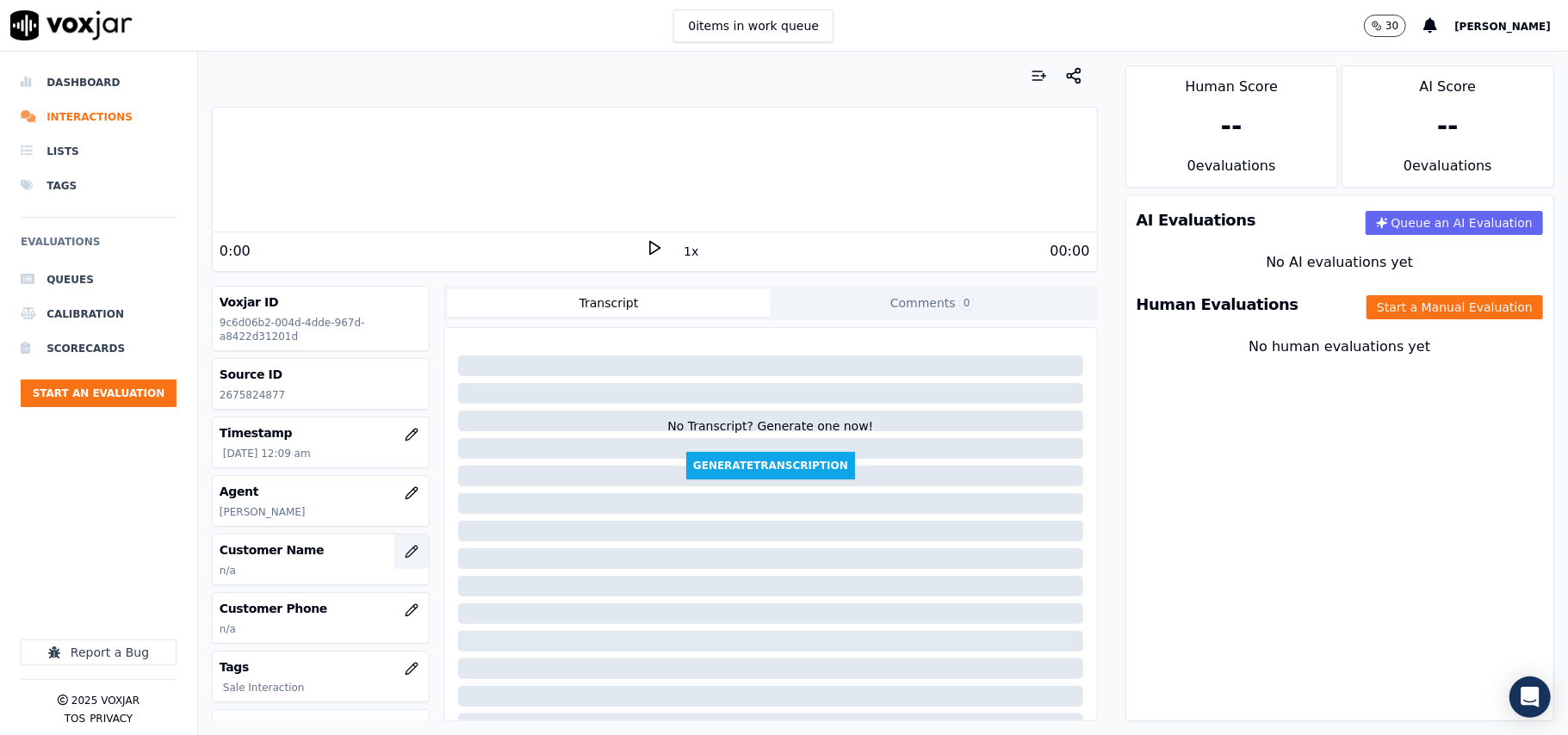
click at [398, 553] on button "button" at bounding box center [411, 551] width 34 height 34
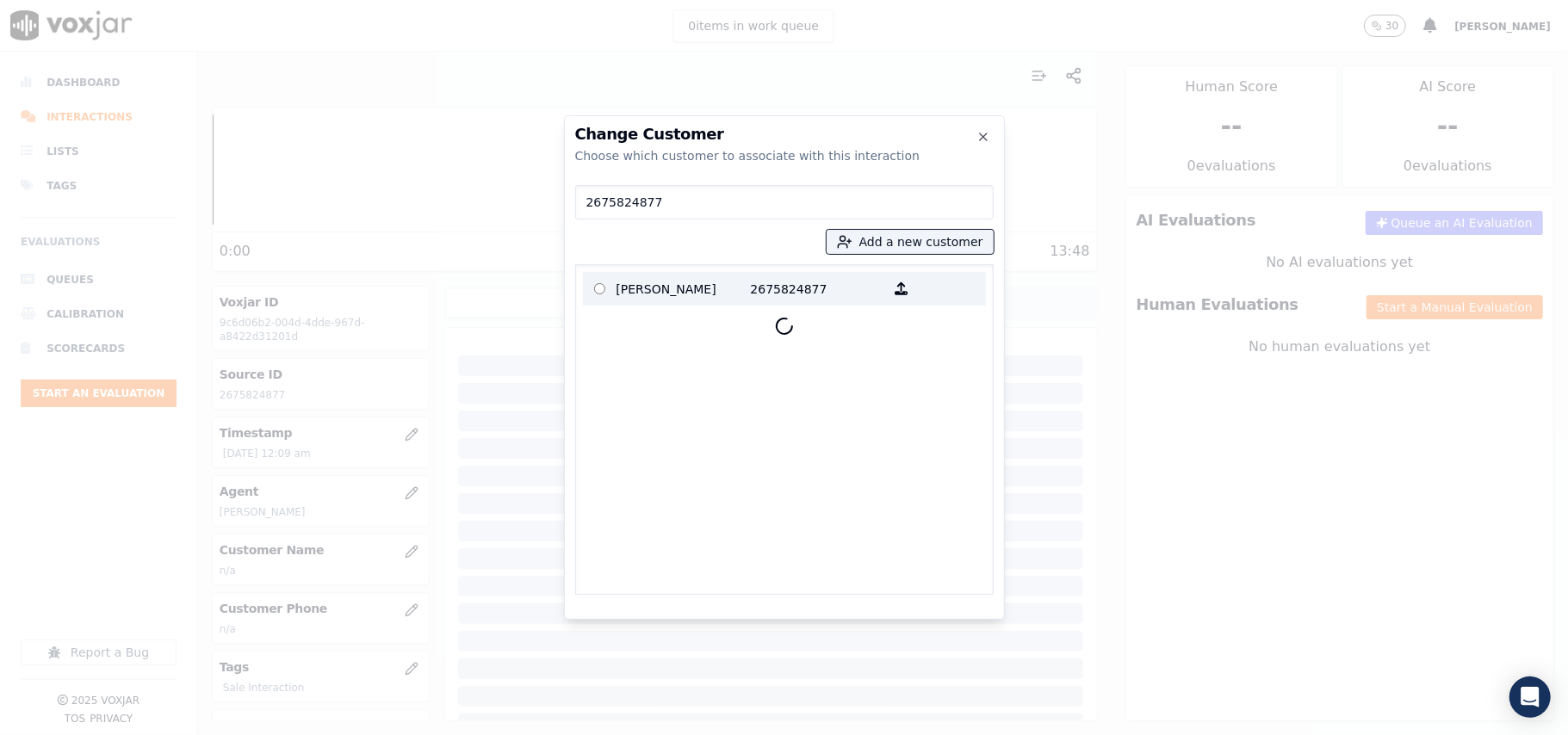
type input "2675824877"
click at [707, 301] on p "[PERSON_NAME]" at bounding box center [684, 289] width 134 height 27
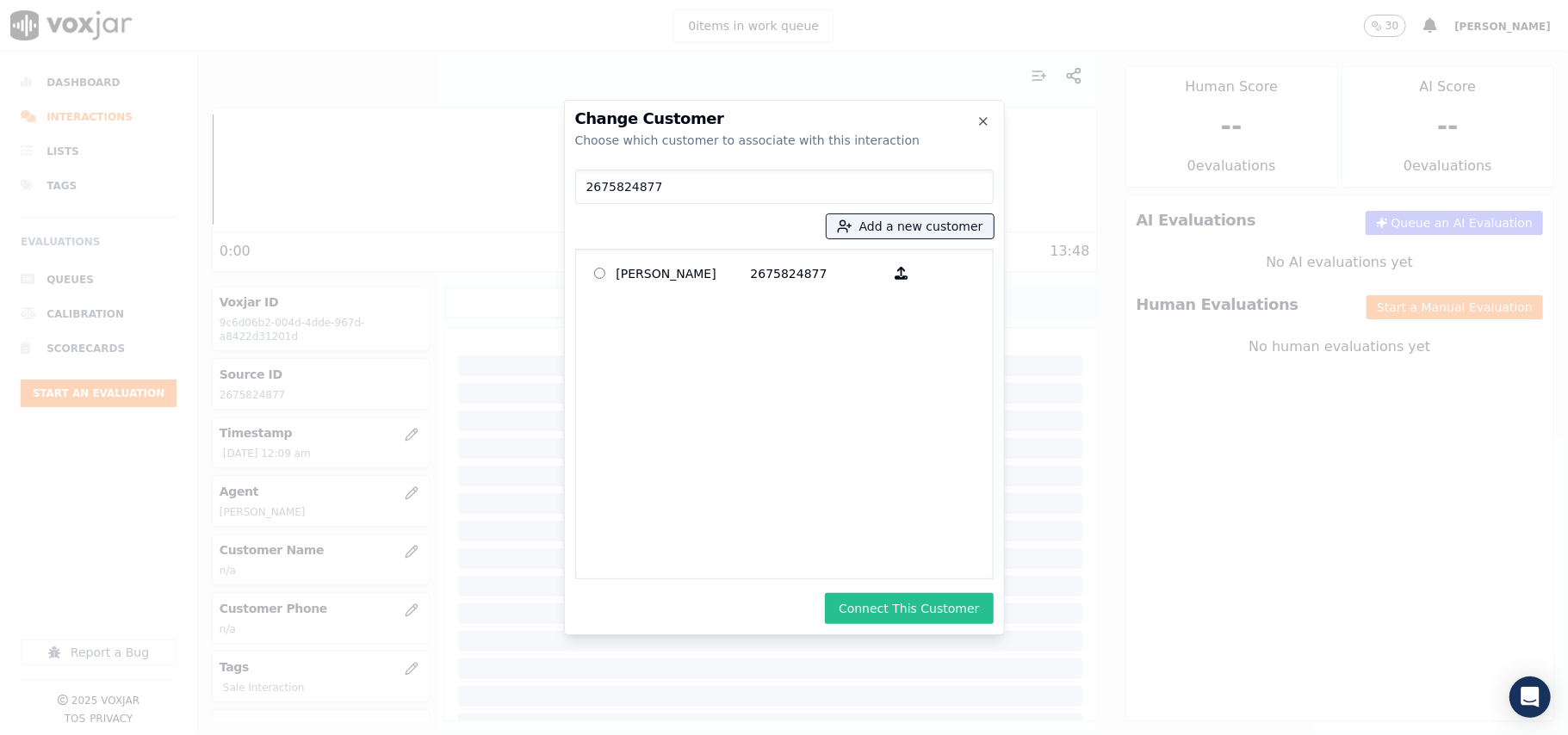
click at [907, 599] on button "Connect This Customer" at bounding box center [909, 608] width 168 height 31
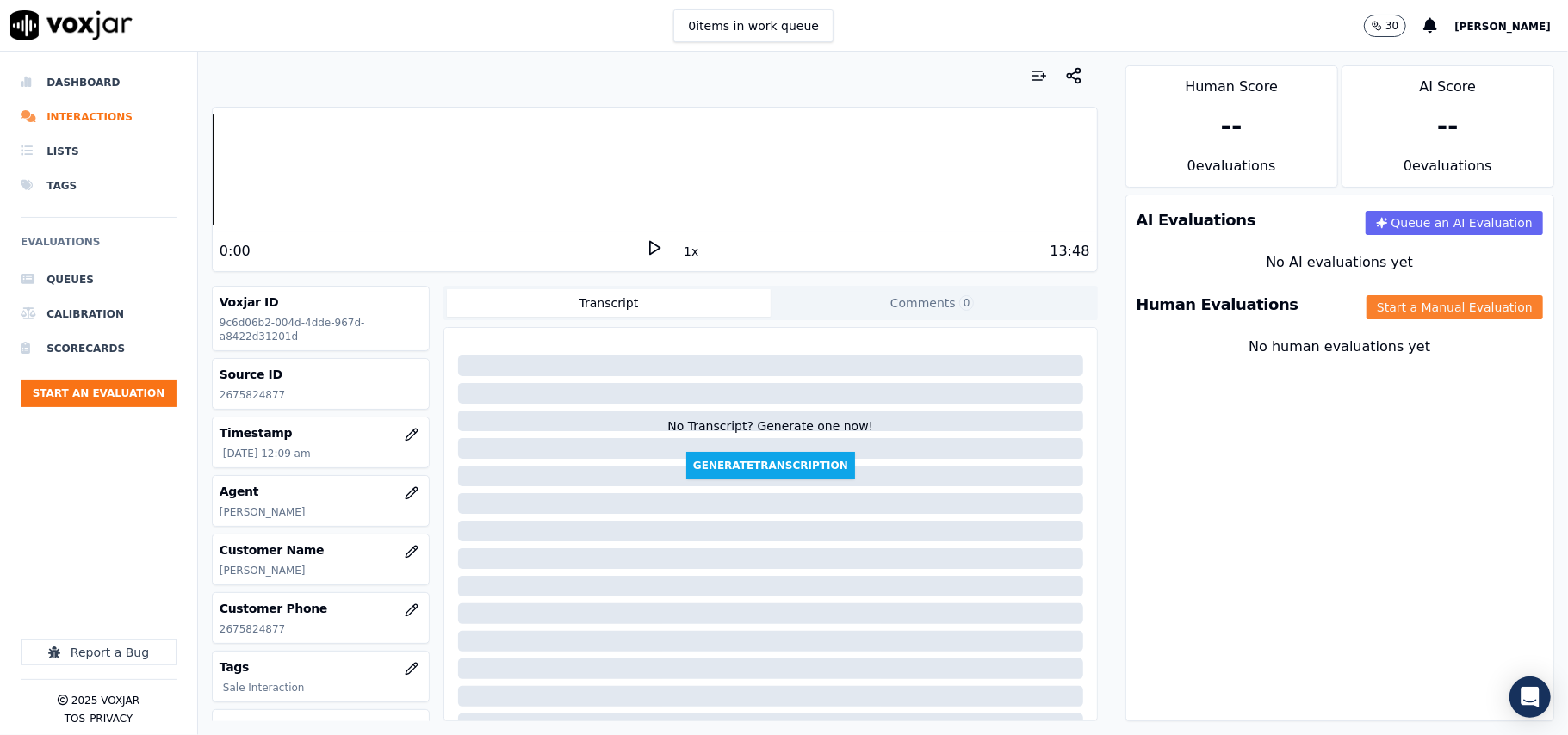
click at [1455, 301] on button "Start a Manual Evaluation" at bounding box center [1455, 307] width 176 height 24
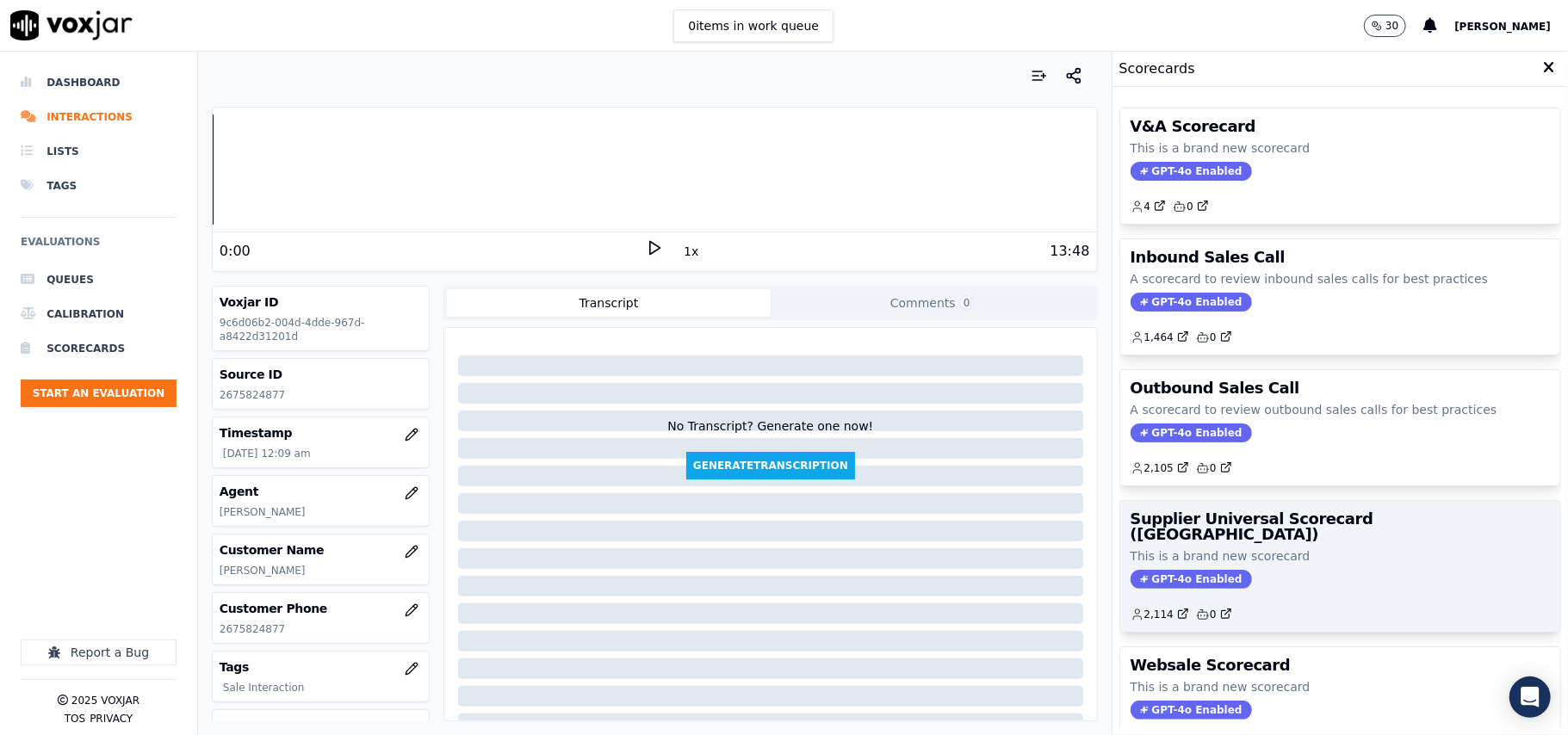
click at [1298, 524] on h3 "Supplier Universal Scorecard ([GEOGRAPHIC_DATA])" at bounding box center [1340, 527] width 419 height 31
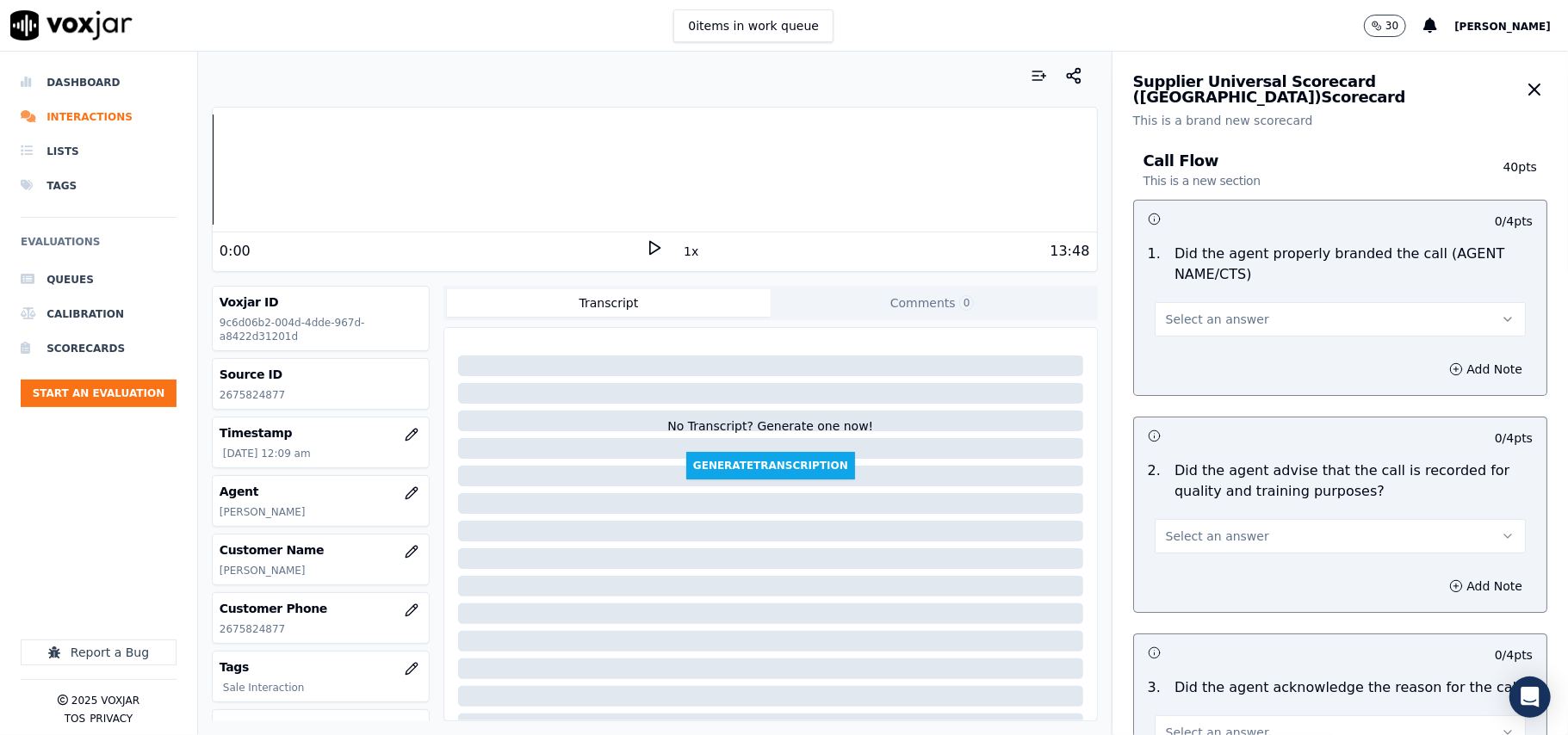
click at [1179, 311] on span "Select an answer" at bounding box center [1217, 319] width 103 height 17
click at [1190, 358] on div "Yes" at bounding box center [1303, 359] width 334 height 28
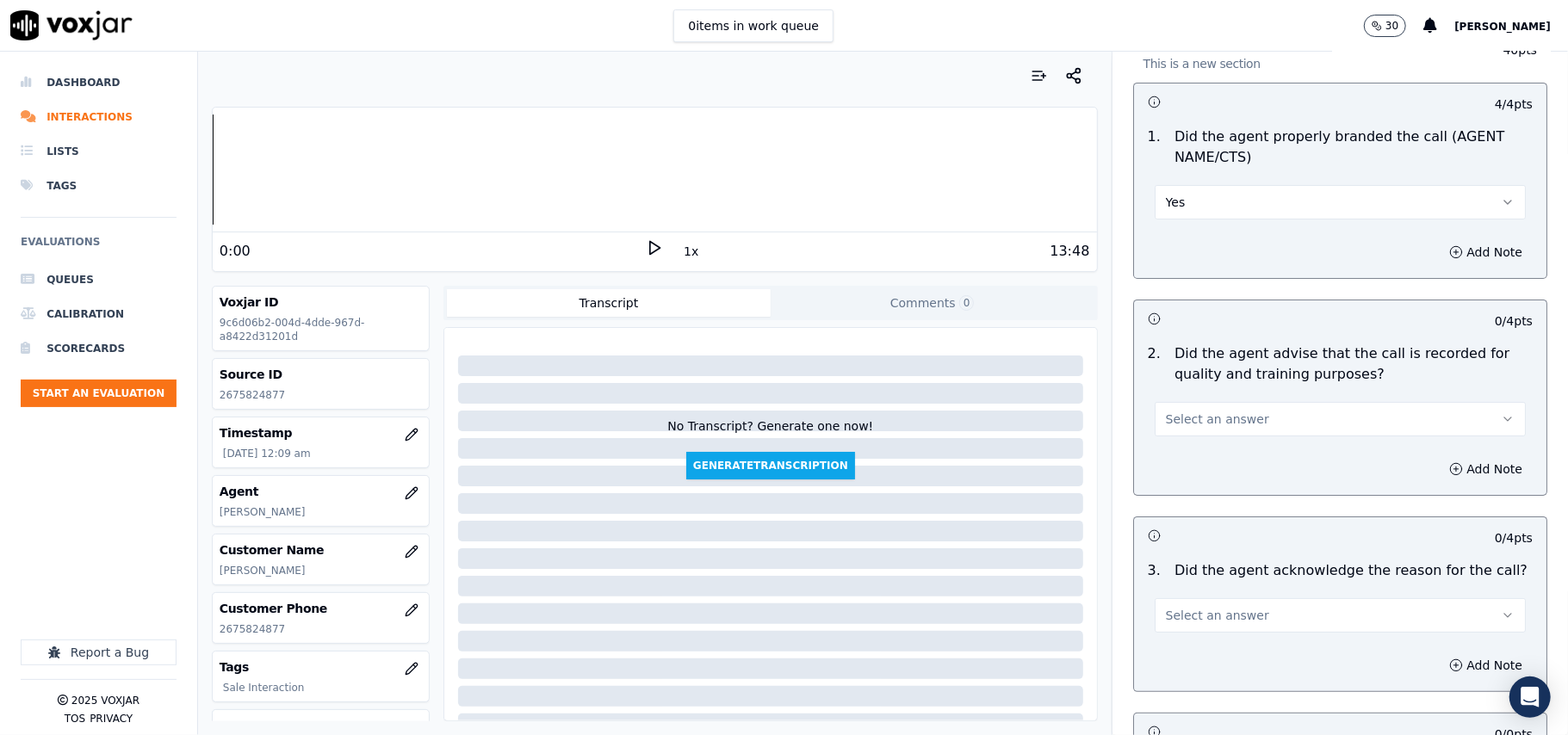
scroll to position [191, 0]
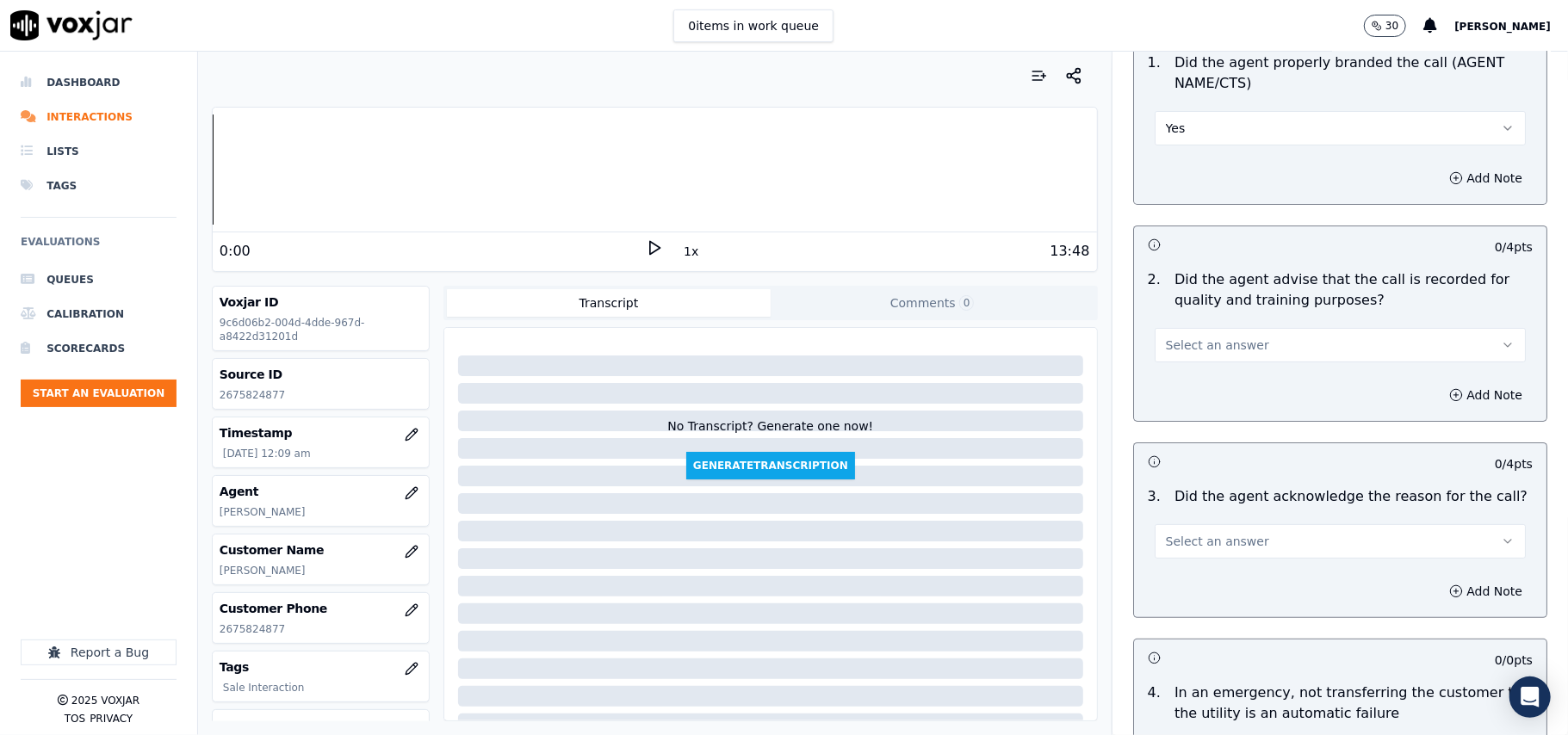
click at [1243, 362] on button "Select an answer" at bounding box center [1339, 345] width 371 height 34
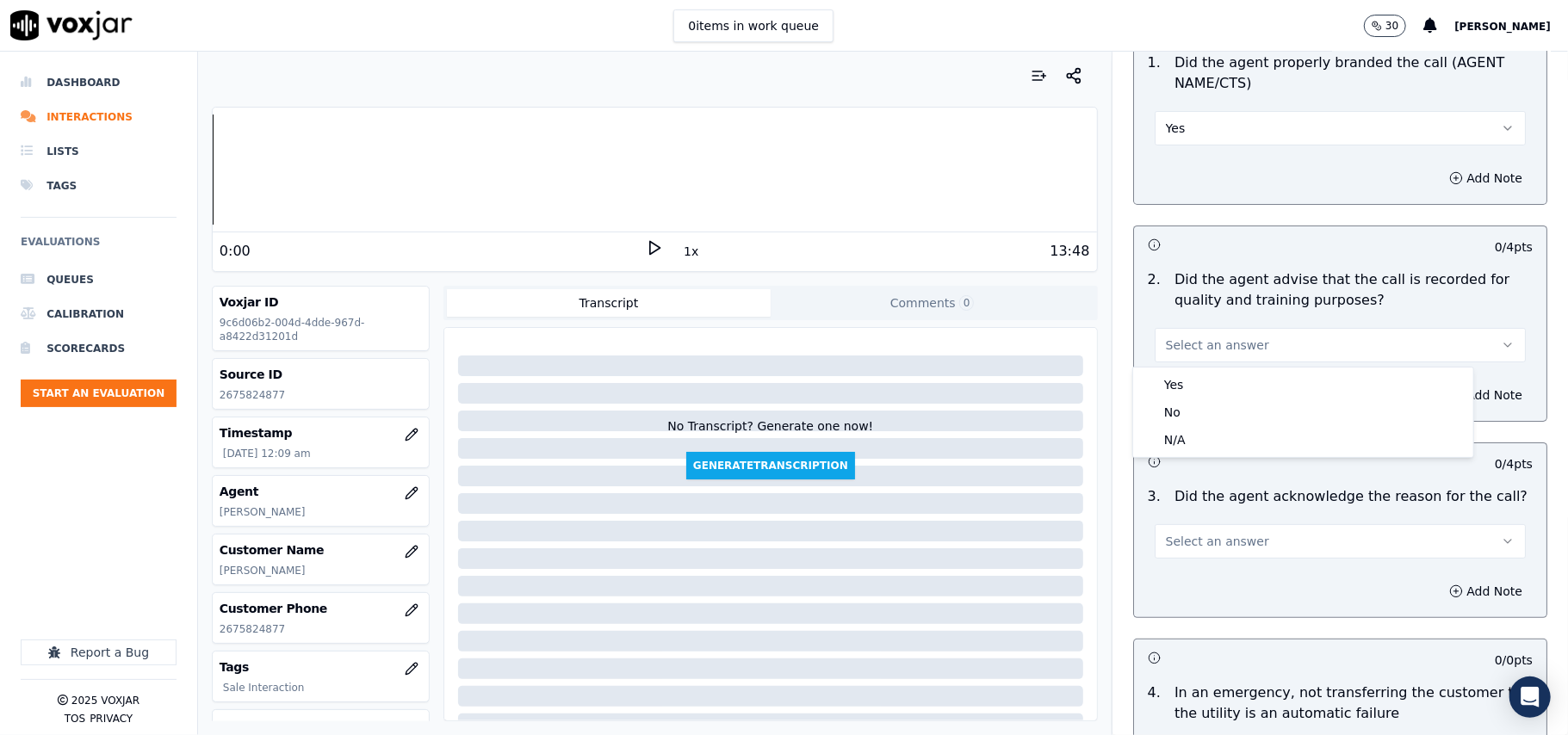
click at [1219, 373] on div "Yes" at bounding box center [1303, 385] width 334 height 28
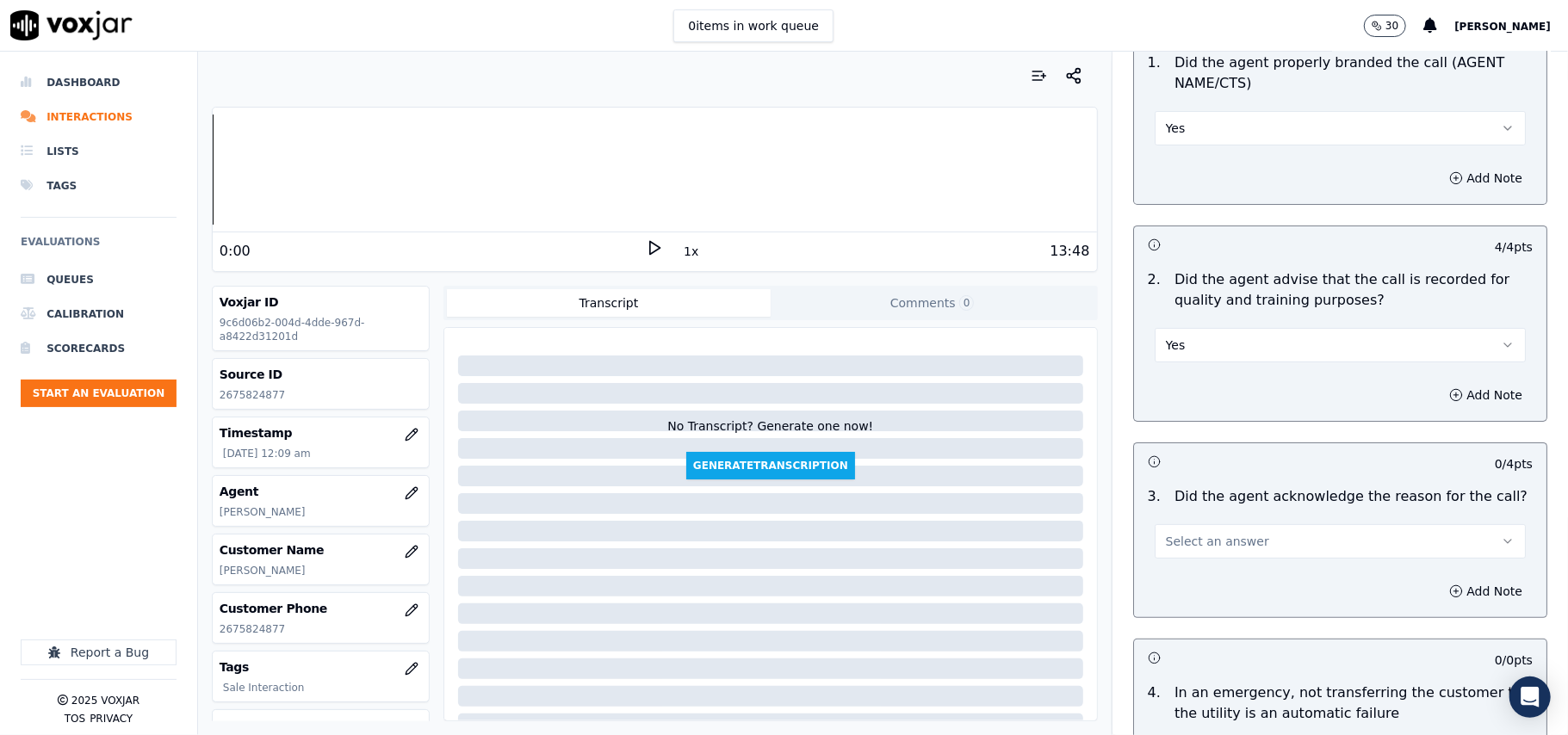
scroll to position [382, 0]
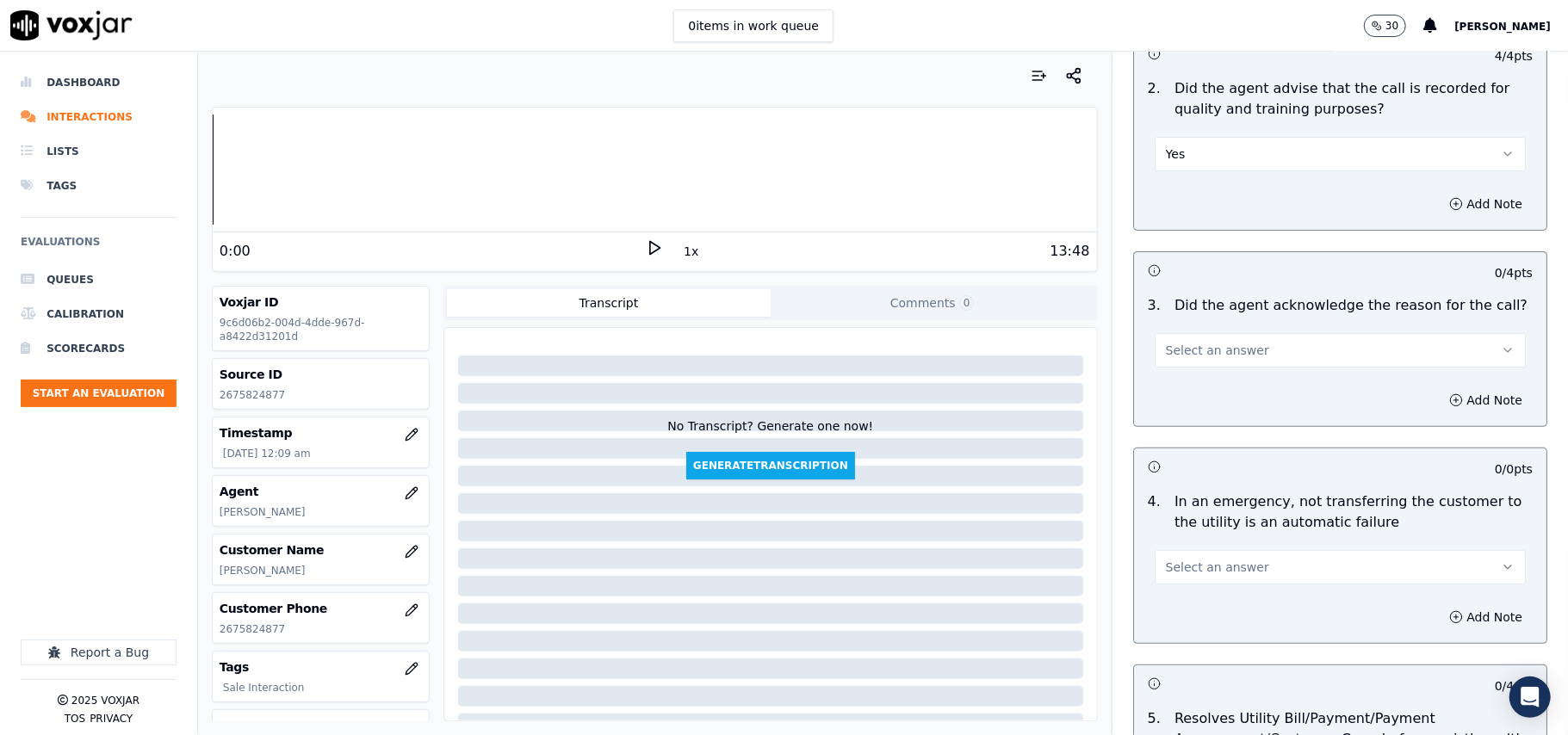
click at [1166, 346] on span "Select an answer" at bounding box center [1217, 351] width 103 height 17
click at [1175, 382] on div "Yes" at bounding box center [1303, 391] width 334 height 28
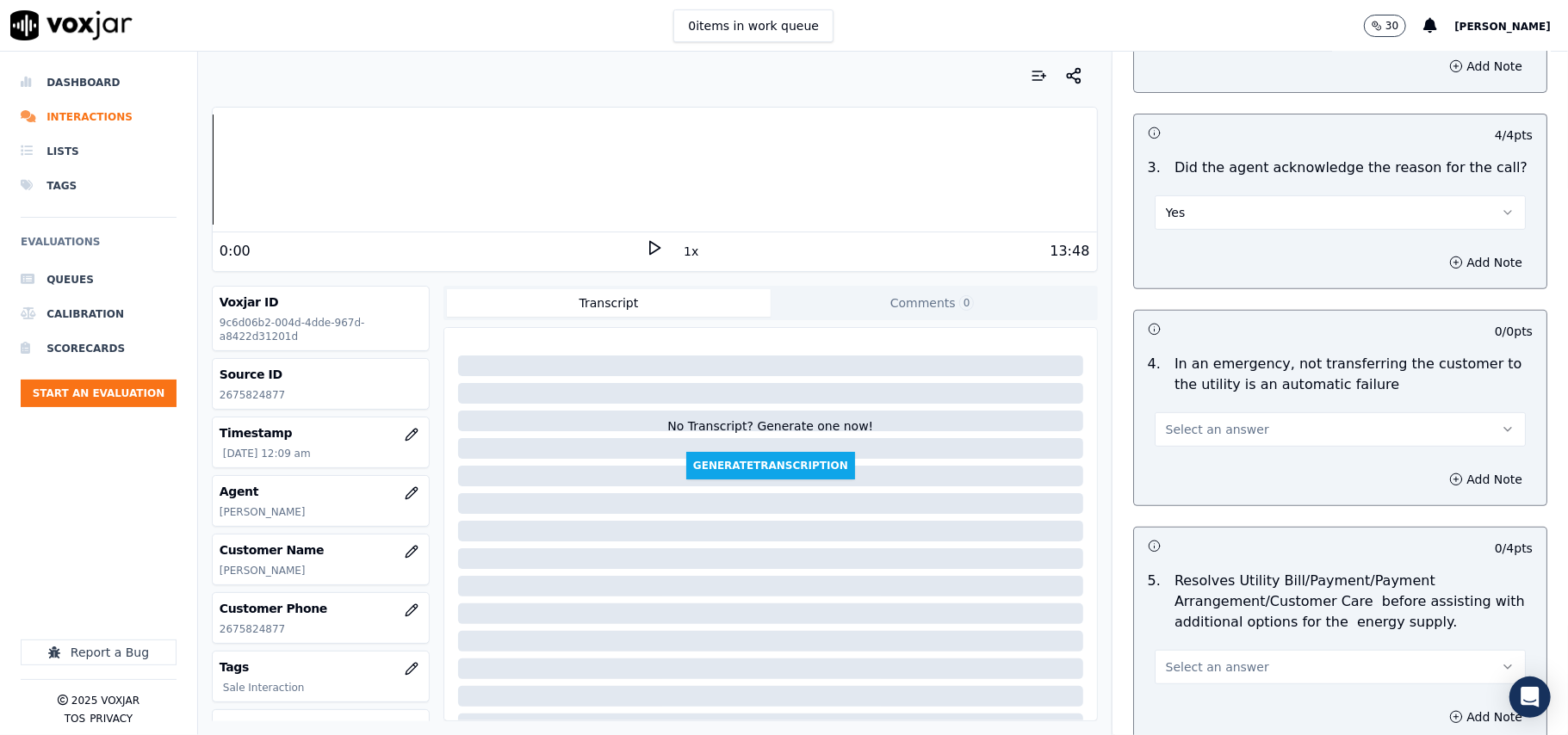
scroll to position [574, 0]
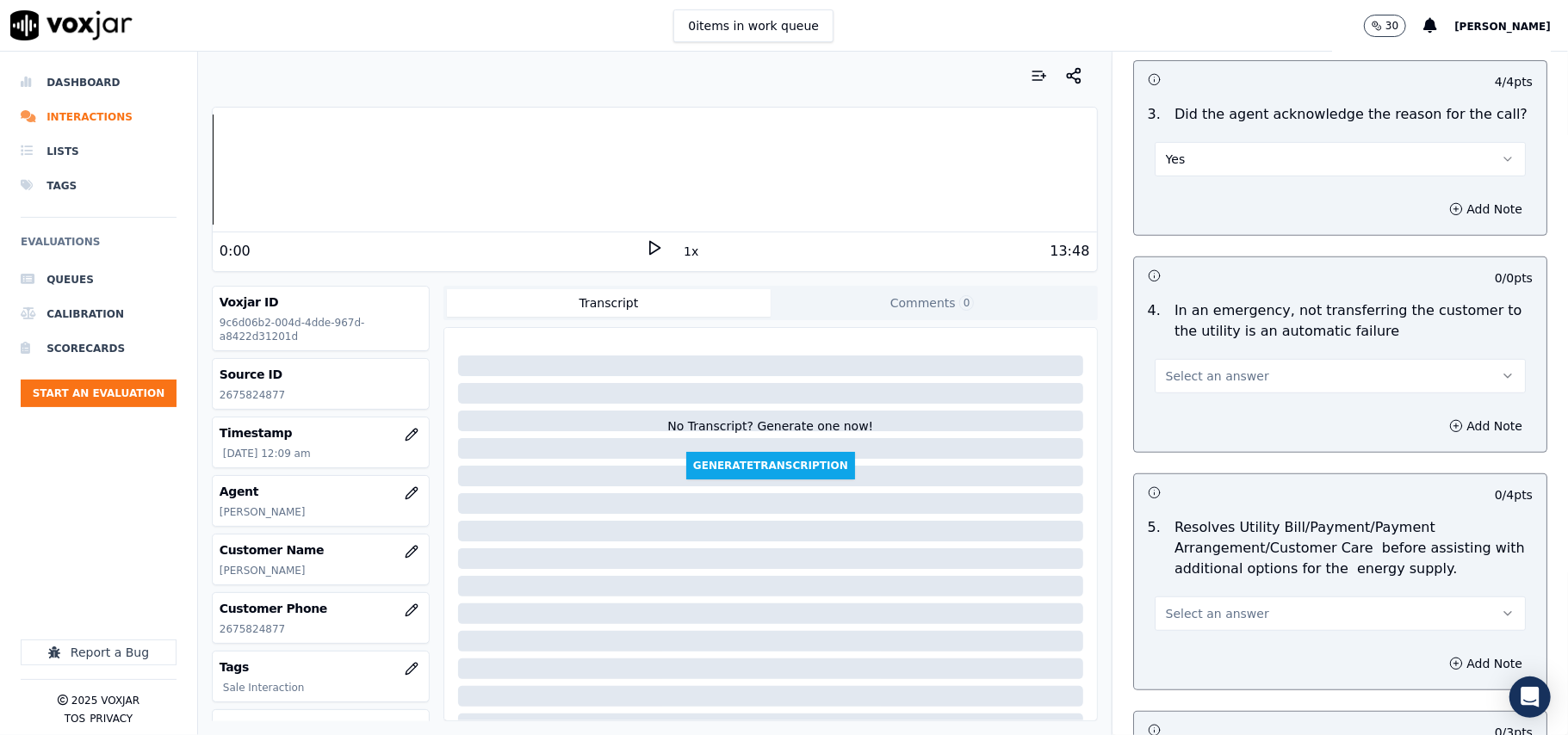
click at [1179, 383] on span "Select an answer" at bounding box center [1217, 376] width 103 height 17
click at [1189, 480] on div "N/A" at bounding box center [1303, 472] width 334 height 28
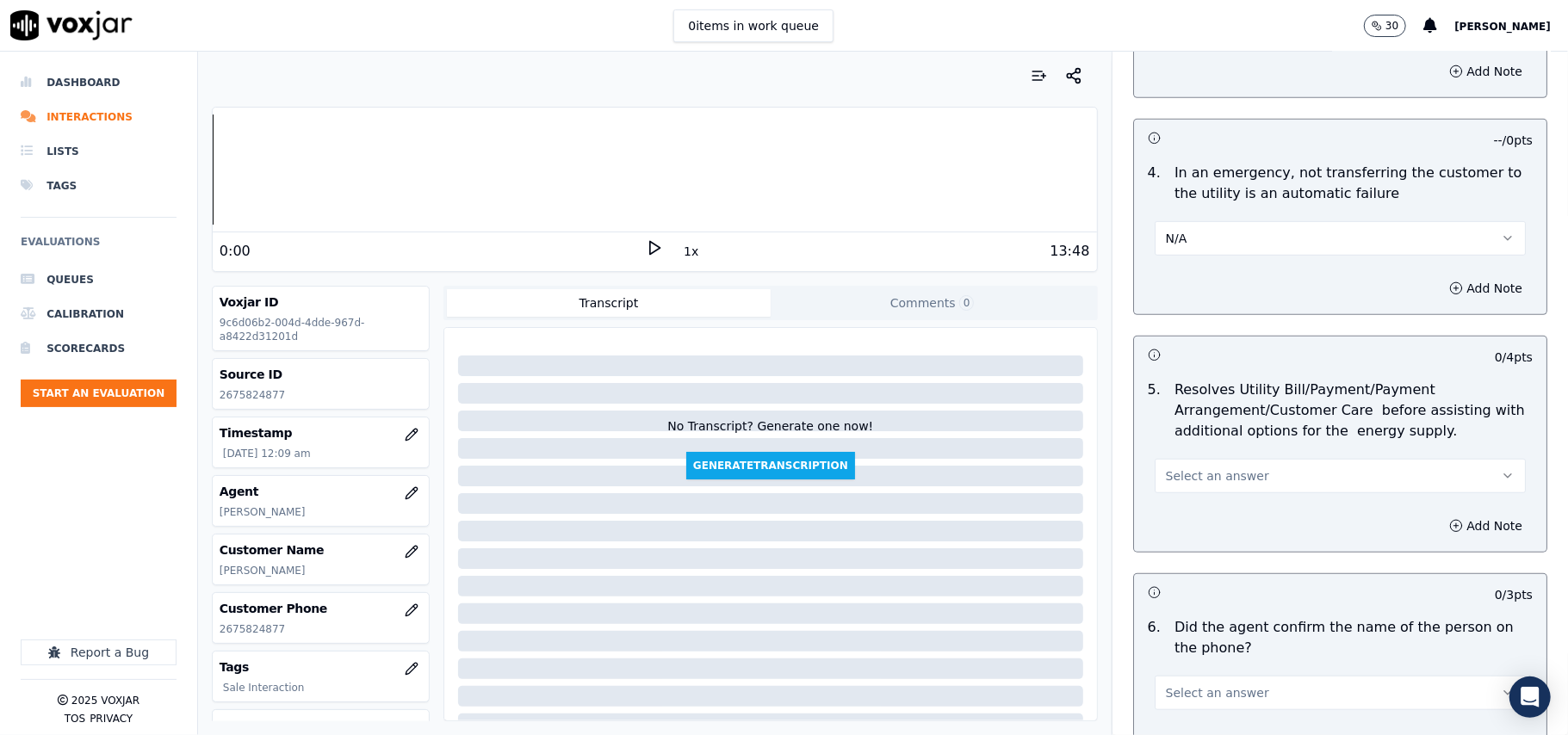
scroll to position [766, 0]
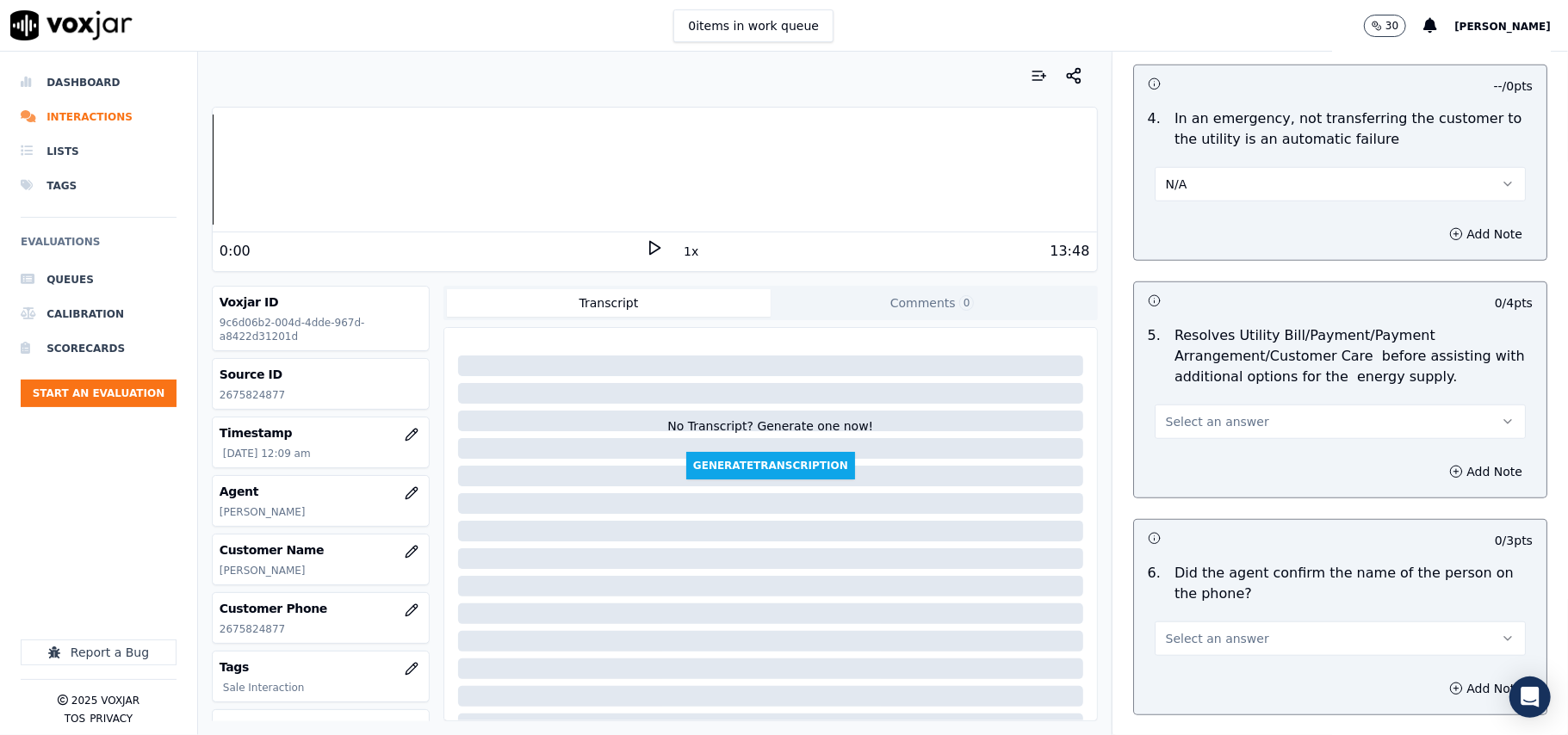
click at [1240, 421] on button "Select an answer" at bounding box center [1339, 422] width 371 height 34
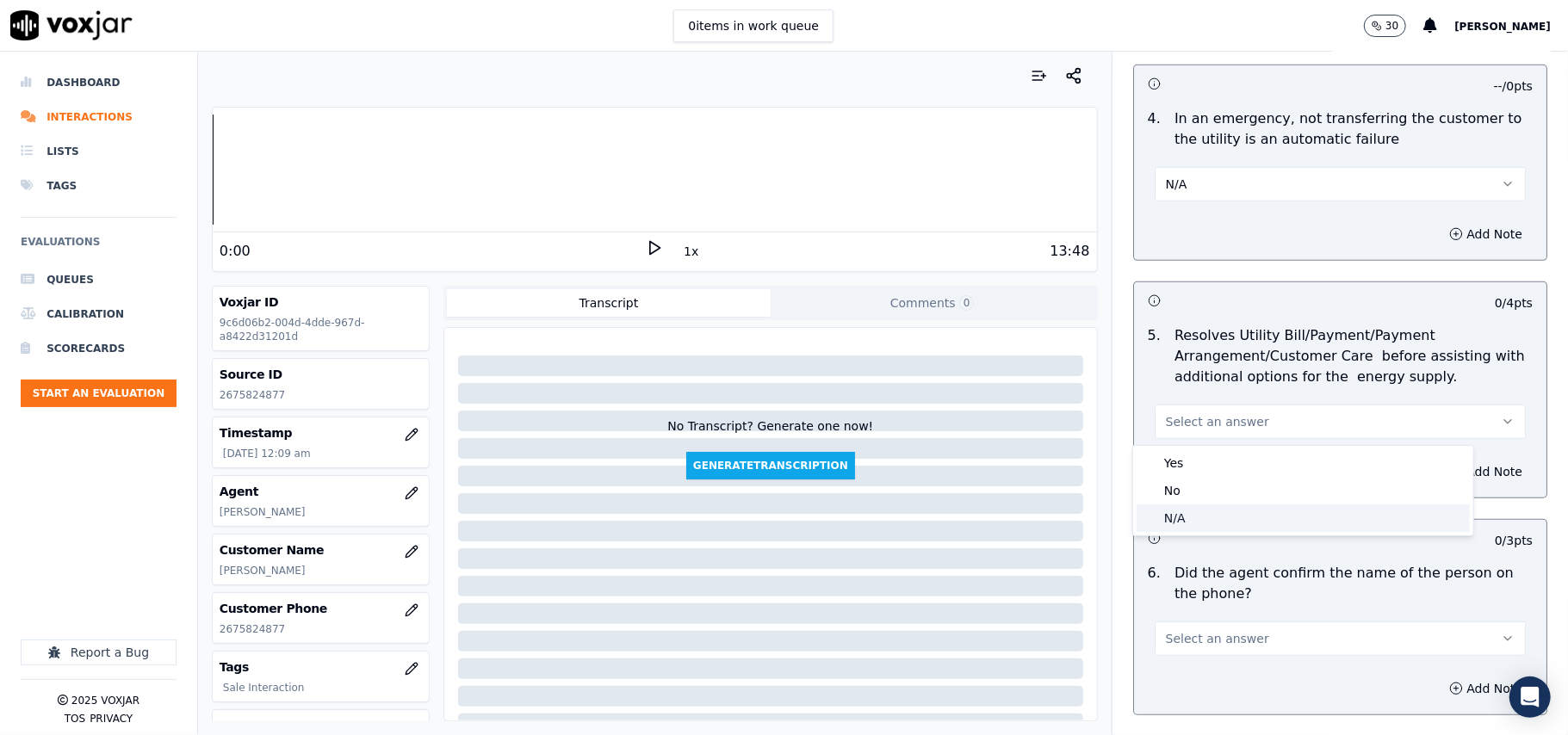
click at [1214, 508] on div "N/A" at bounding box center [1303, 519] width 334 height 28
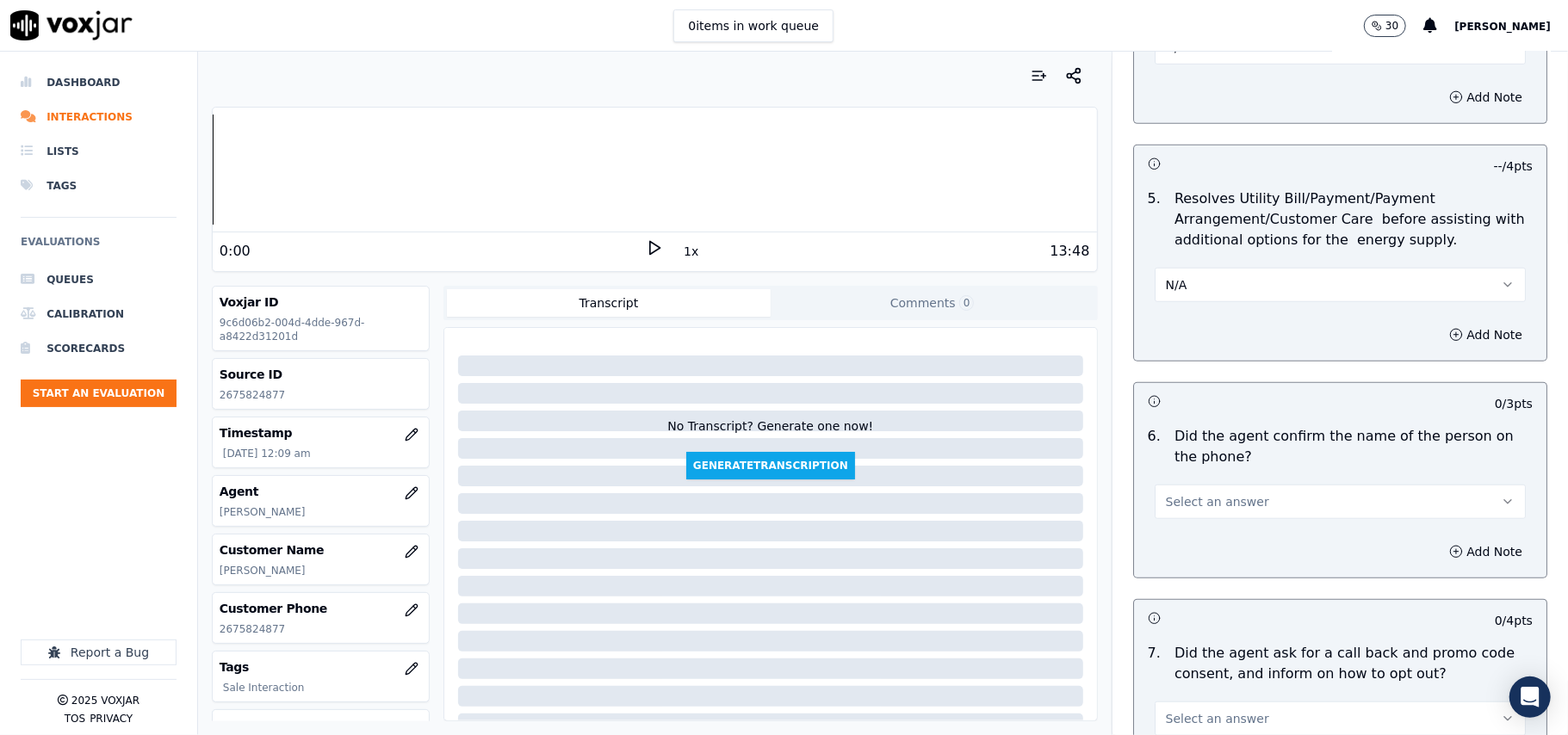
scroll to position [956, 0]
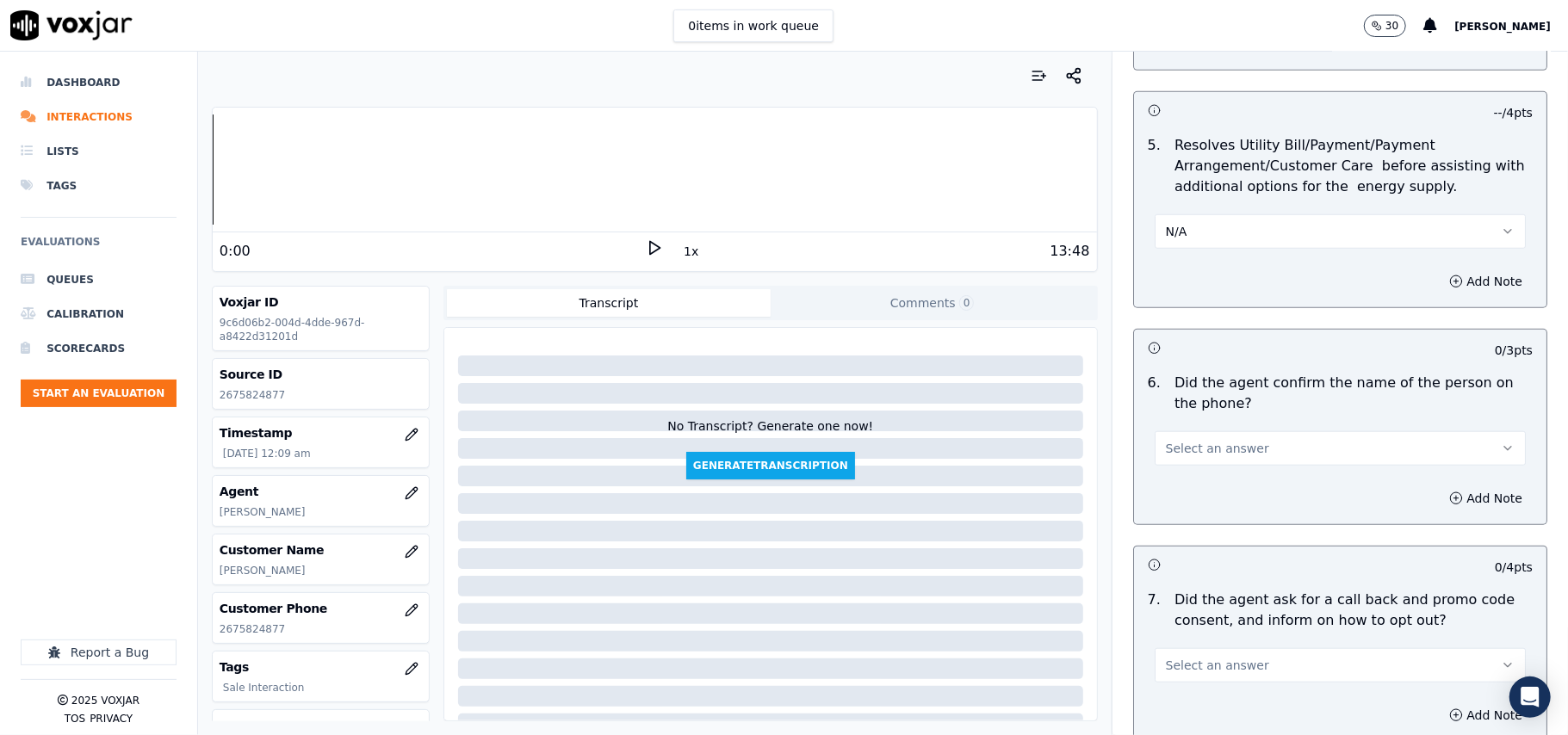
click at [1179, 445] on span "Select an answer" at bounding box center [1217, 449] width 103 height 17
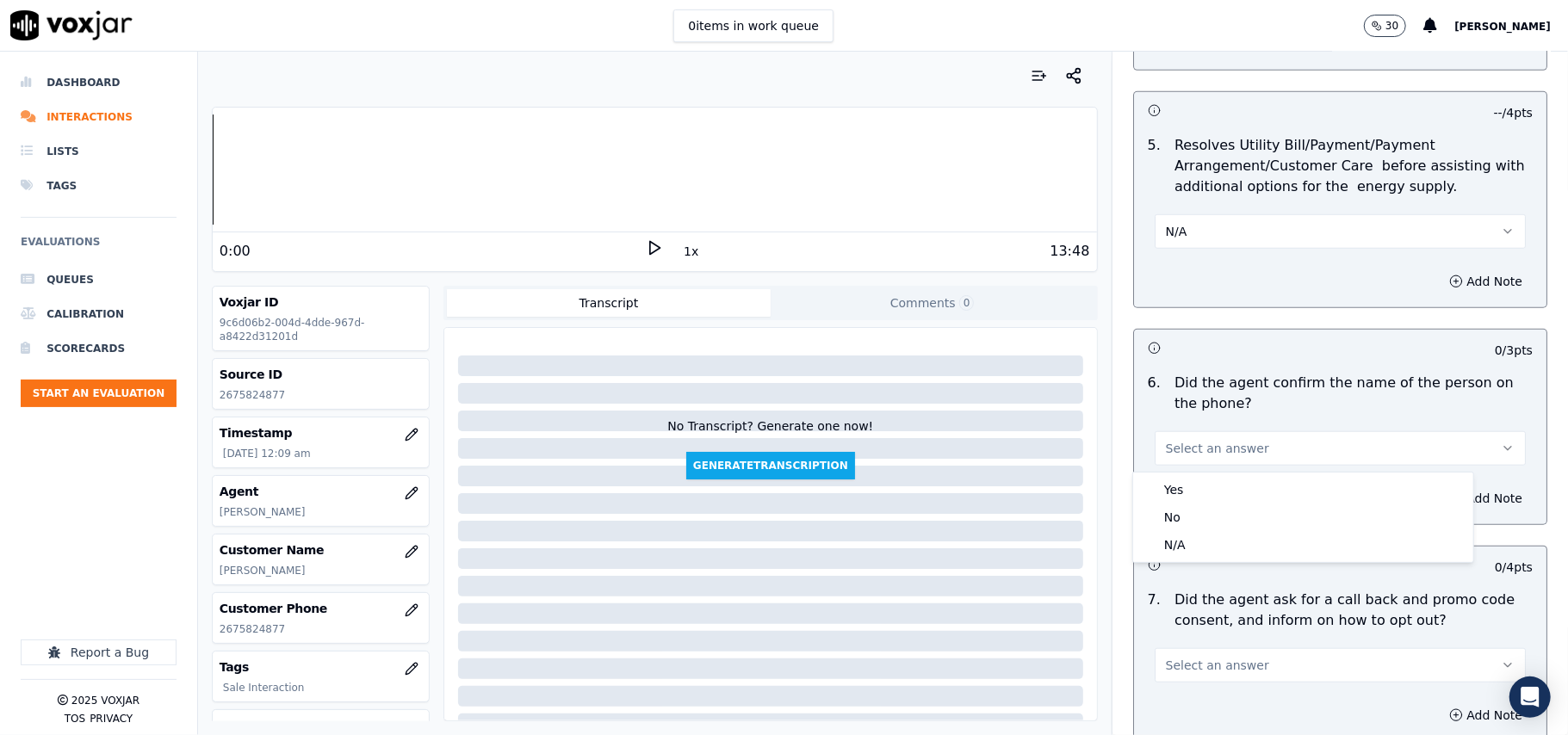
click at [1172, 465] on button "Select an answer" at bounding box center [1339, 448] width 371 height 34
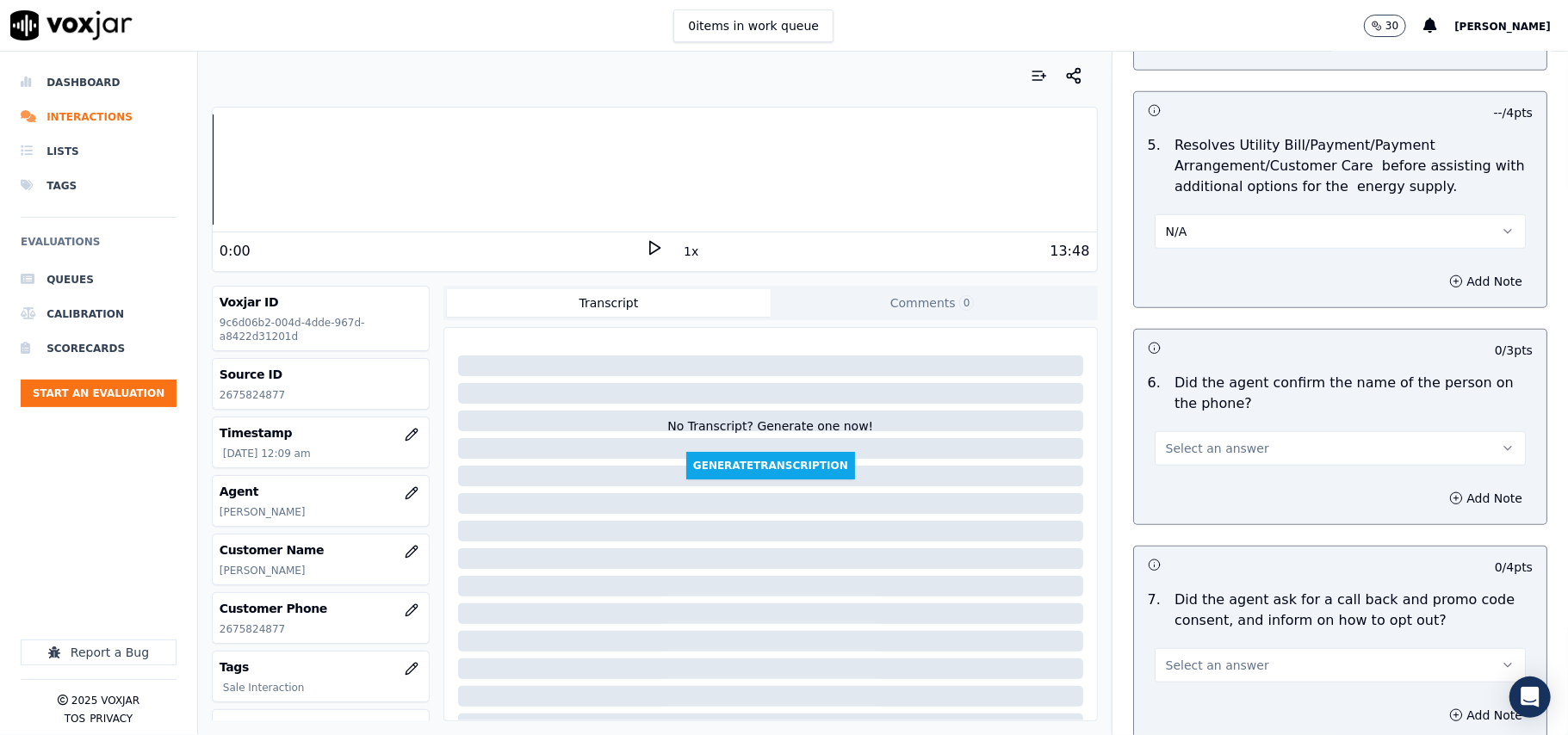
click at [1164, 493] on div "Add Note" at bounding box center [1340, 498] width 412 height 52
click at [1174, 457] on span "Select an answer" at bounding box center [1217, 449] width 103 height 17
click at [1181, 501] on div "Yes" at bounding box center [1303, 490] width 334 height 28
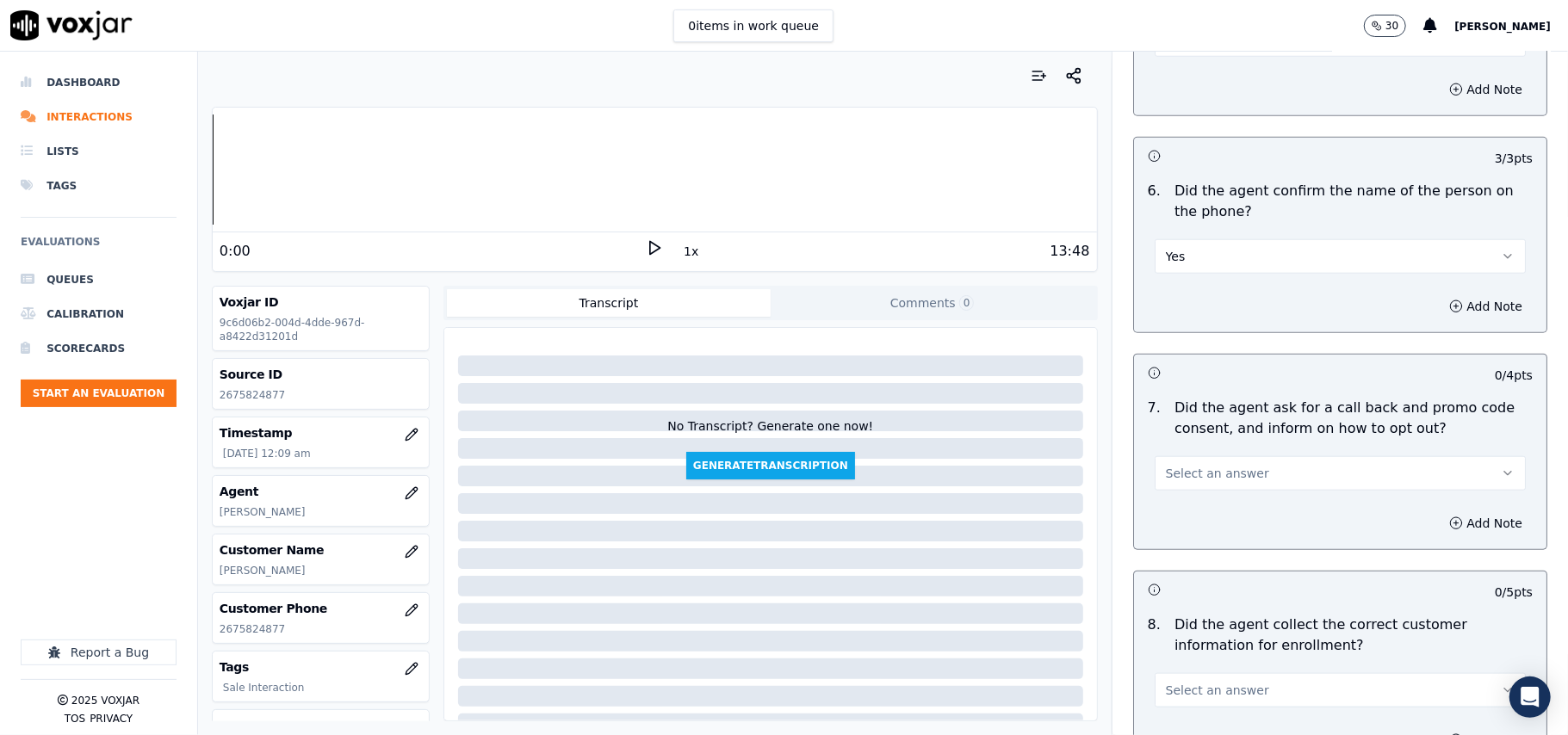
click at [1192, 472] on span "Select an answer" at bounding box center [1217, 474] width 103 height 17
click at [1173, 517] on div "Yes" at bounding box center [1303, 516] width 334 height 28
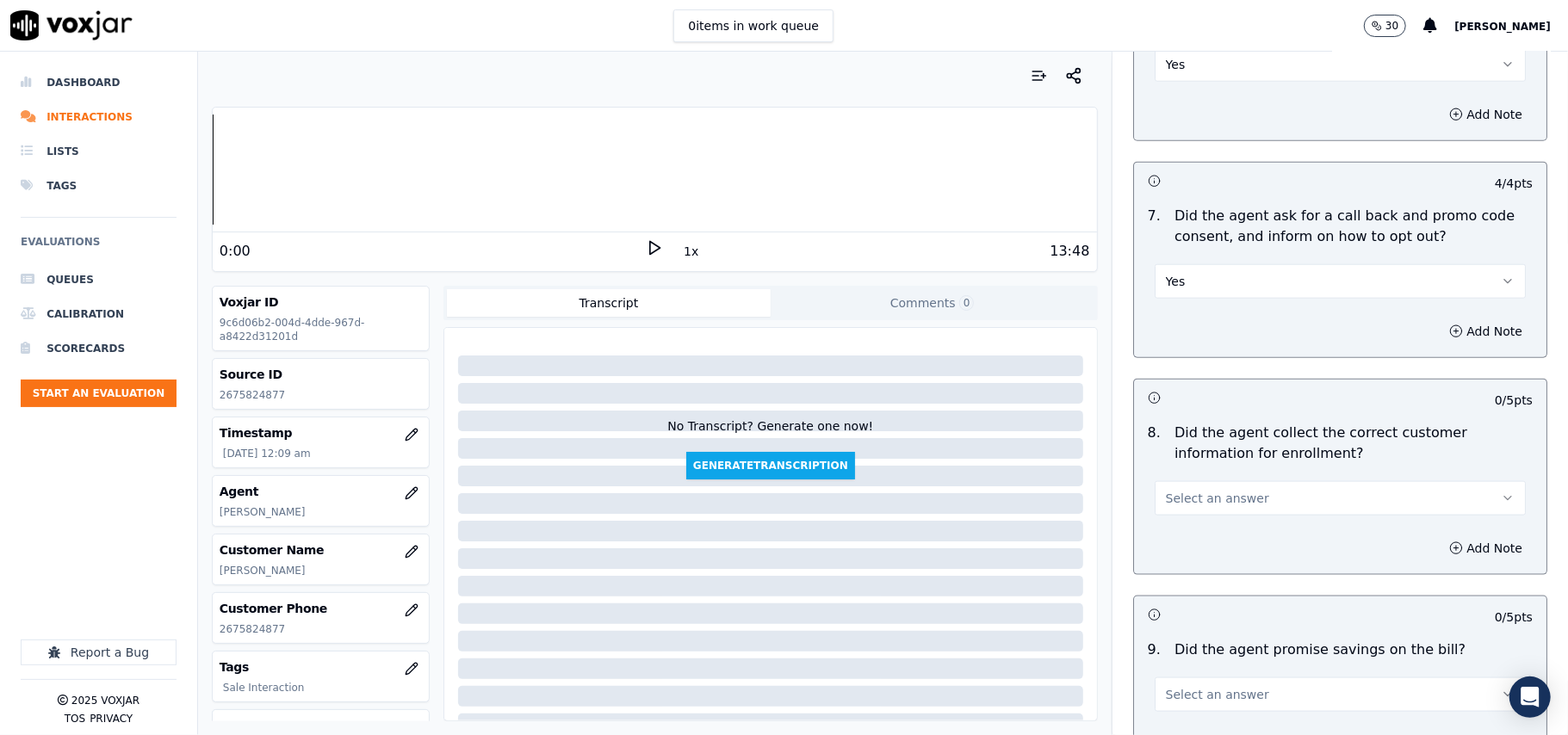
click at [1172, 507] on span "Select an answer" at bounding box center [1217, 498] width 103 height 17
click at [1173, 538] on div "Yes" at bounding box center [1303, 542] width 334 height 28
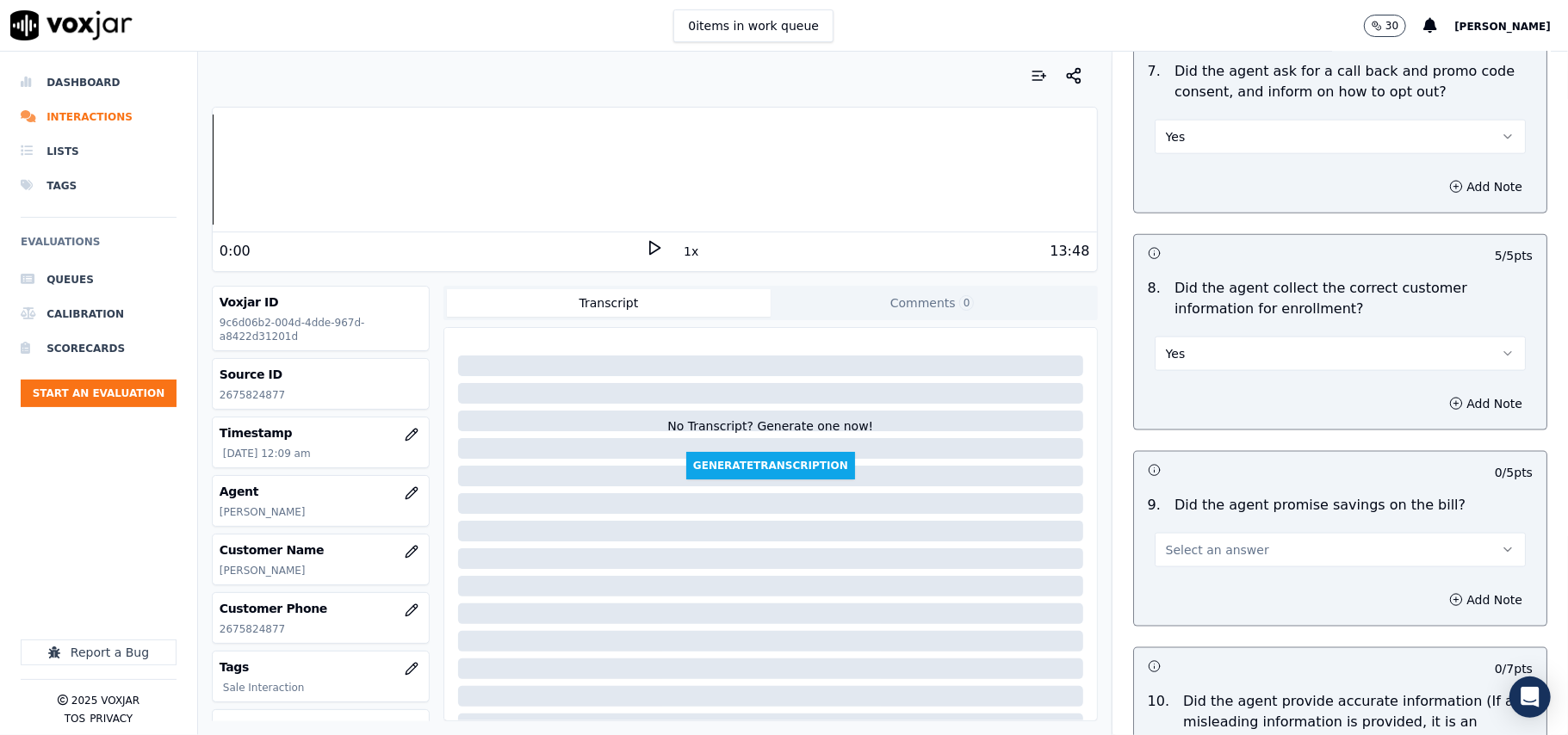
scroll to position [1529, 0]
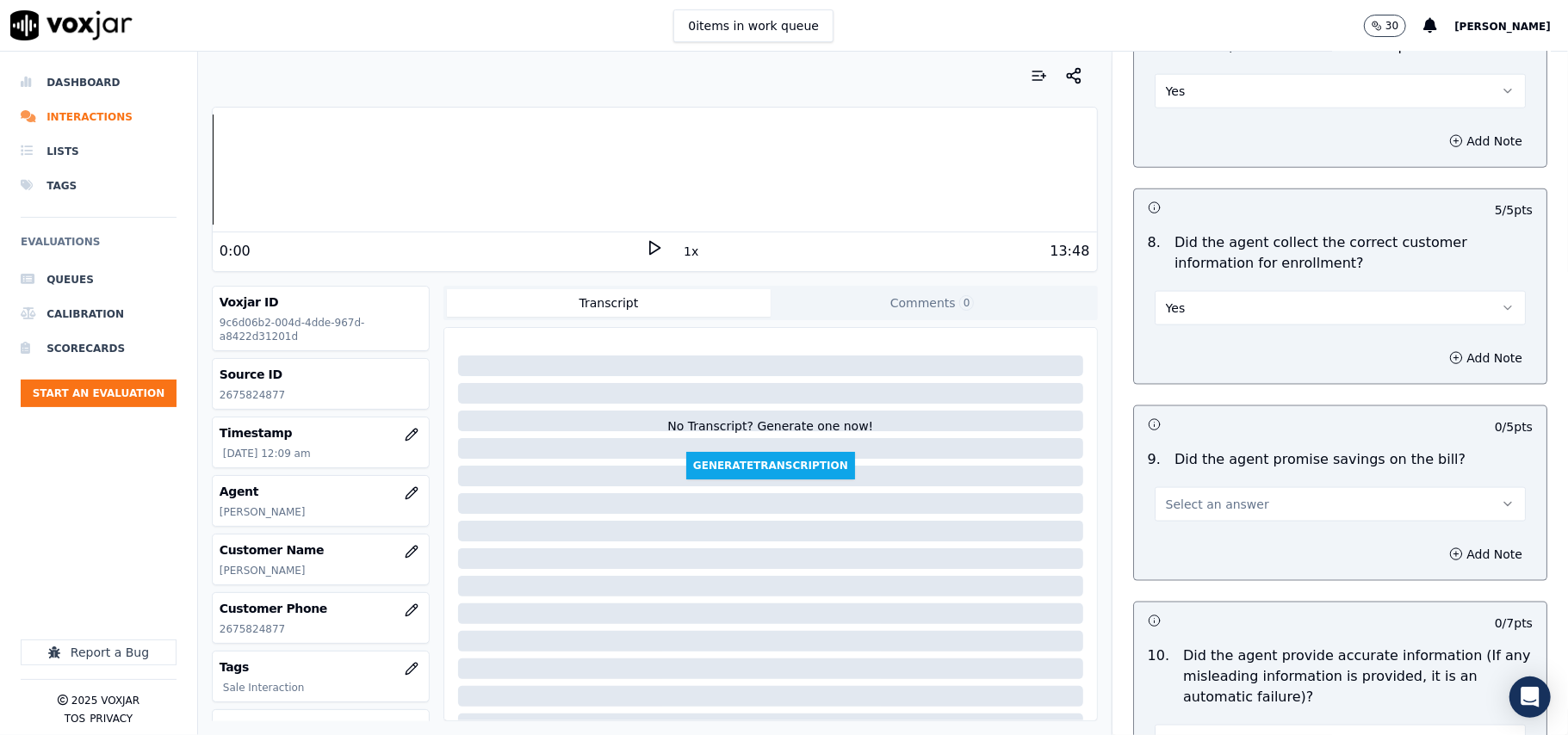
click at [1175, 510] on span "Select an answer" at bounding box center [1217, 505] width 103 height 17
click at [1200, 602] on div "N/A" at bounding box center [1303, 604] width 334 height 28
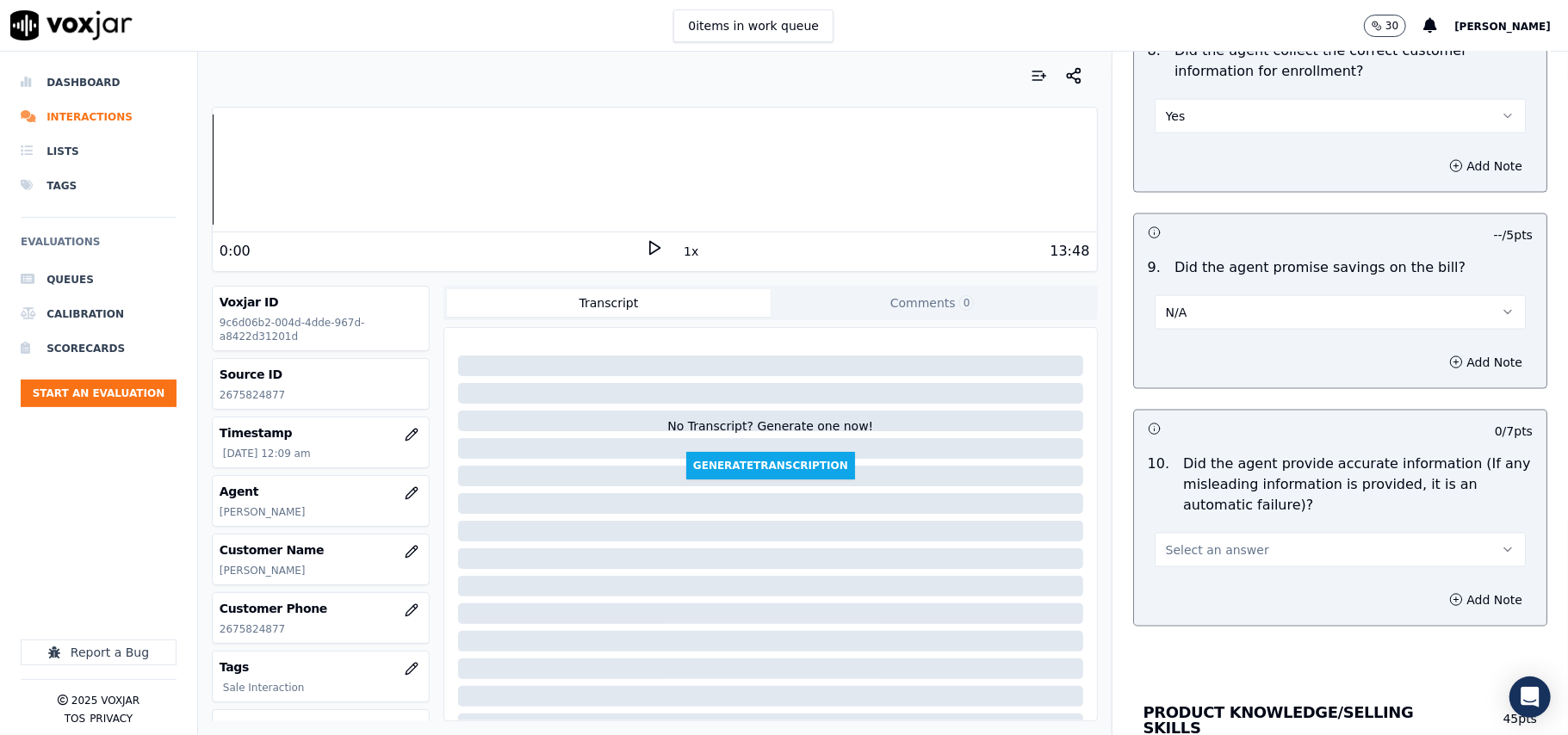
click at [1204, 553] on span "Select an answer" at bounding box center [1217, 550] width 103 height 17
click at [1196, 595] on div "Yes" at bounding box center [1303, 595] width 334 height 28
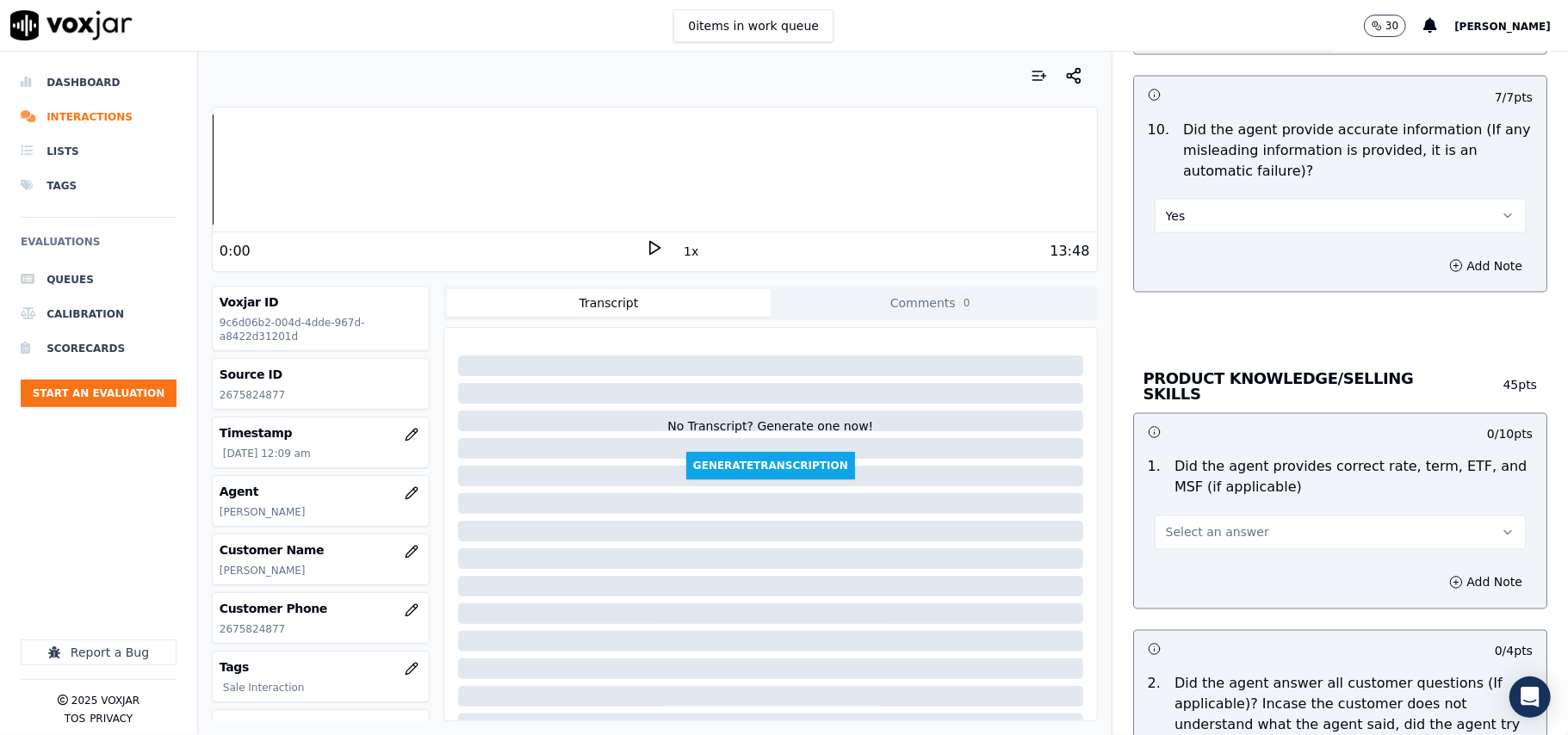
scroll to position [2104, 0]
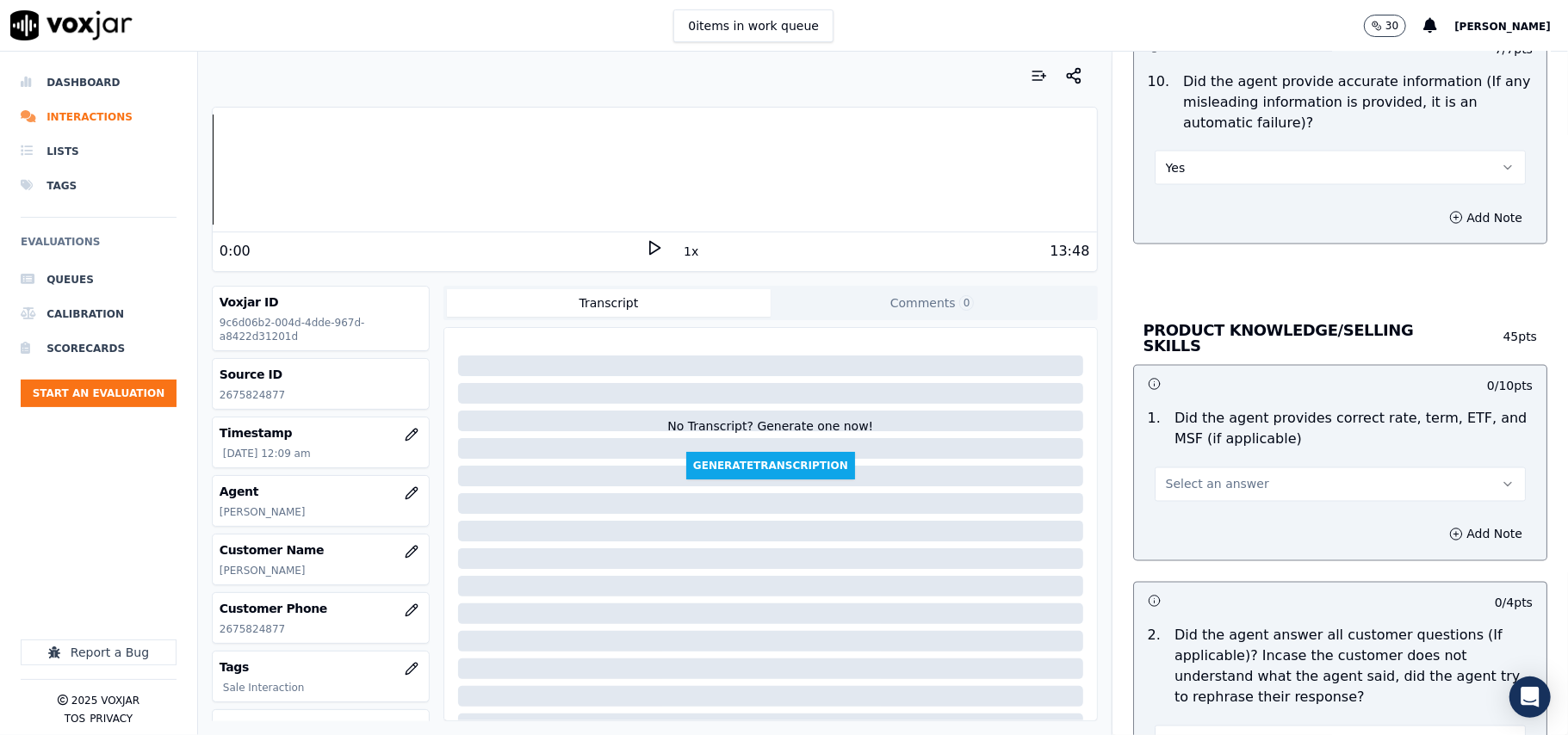
click at [1210, 489] on span "Select an answer" at bounding box center [1217, 484] width 103 height 17
click at [1206, 520] on div "Yes" at bounding box center [1303, 521] width 334 height 28
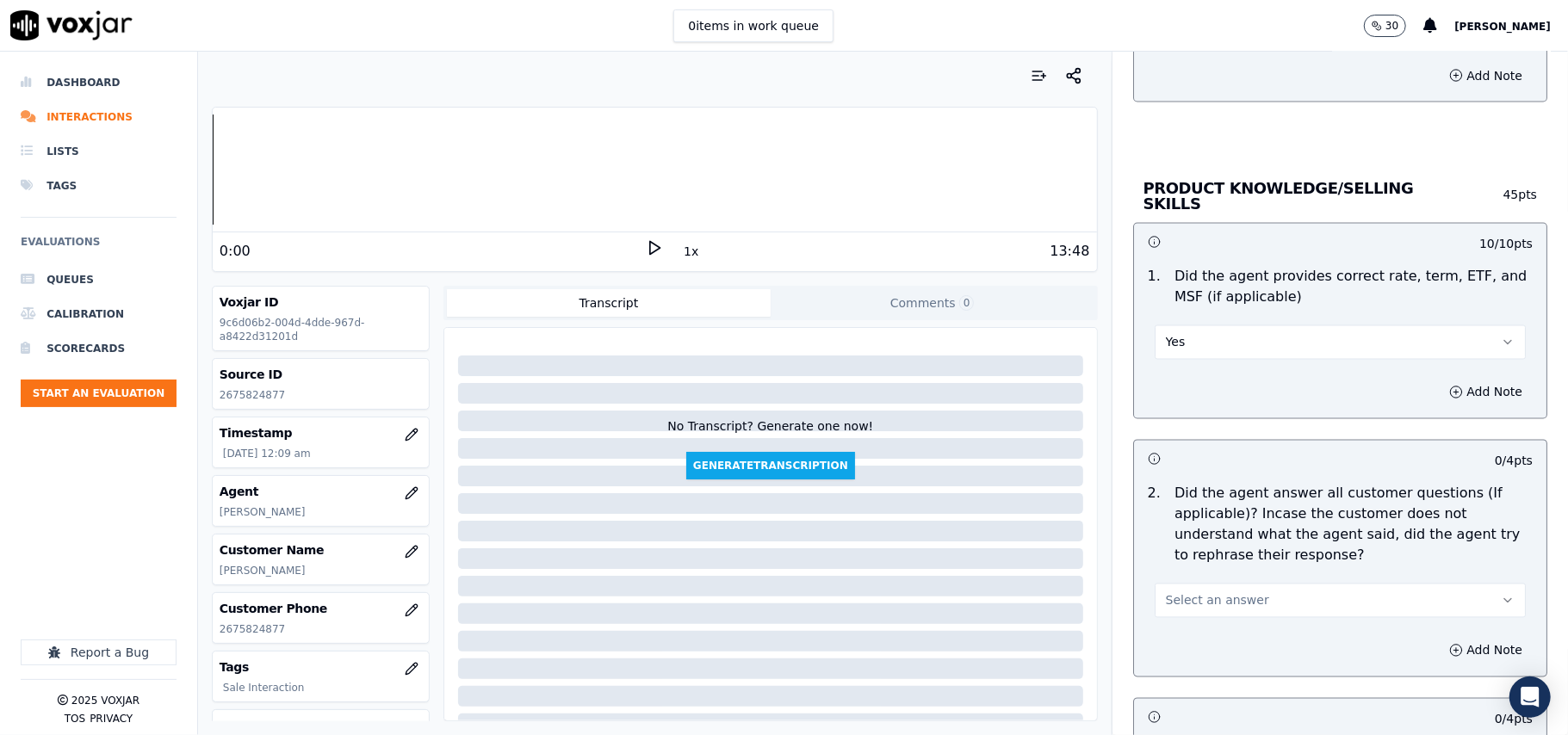
scroll to position [2295, 0]
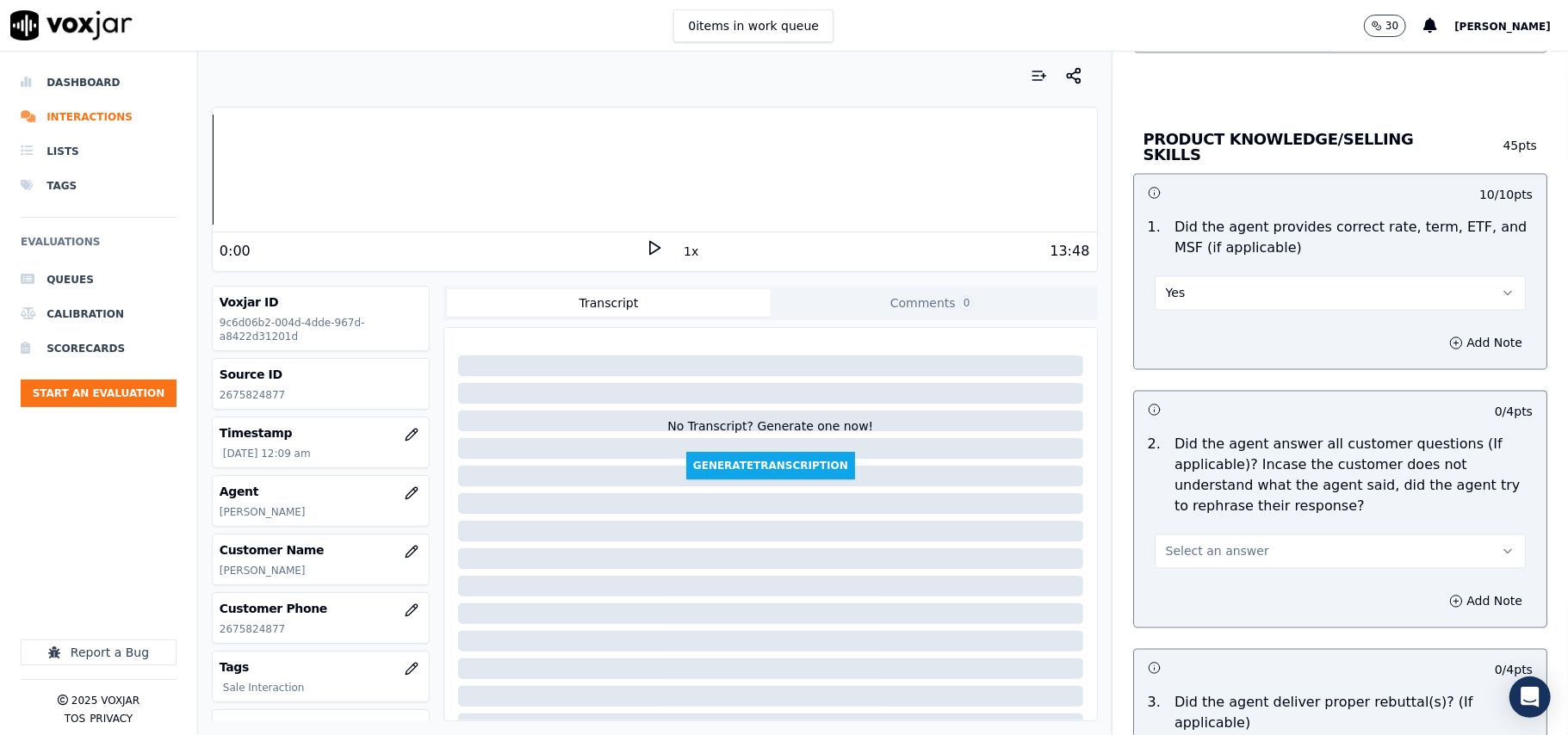
click at [1182, 560] on button "Select an answer" at bounding box center [1339, 551] width 371 height 34
click at [1186, 580] on div "Yes" at bounding box center [1303, 588] width 334 height 28
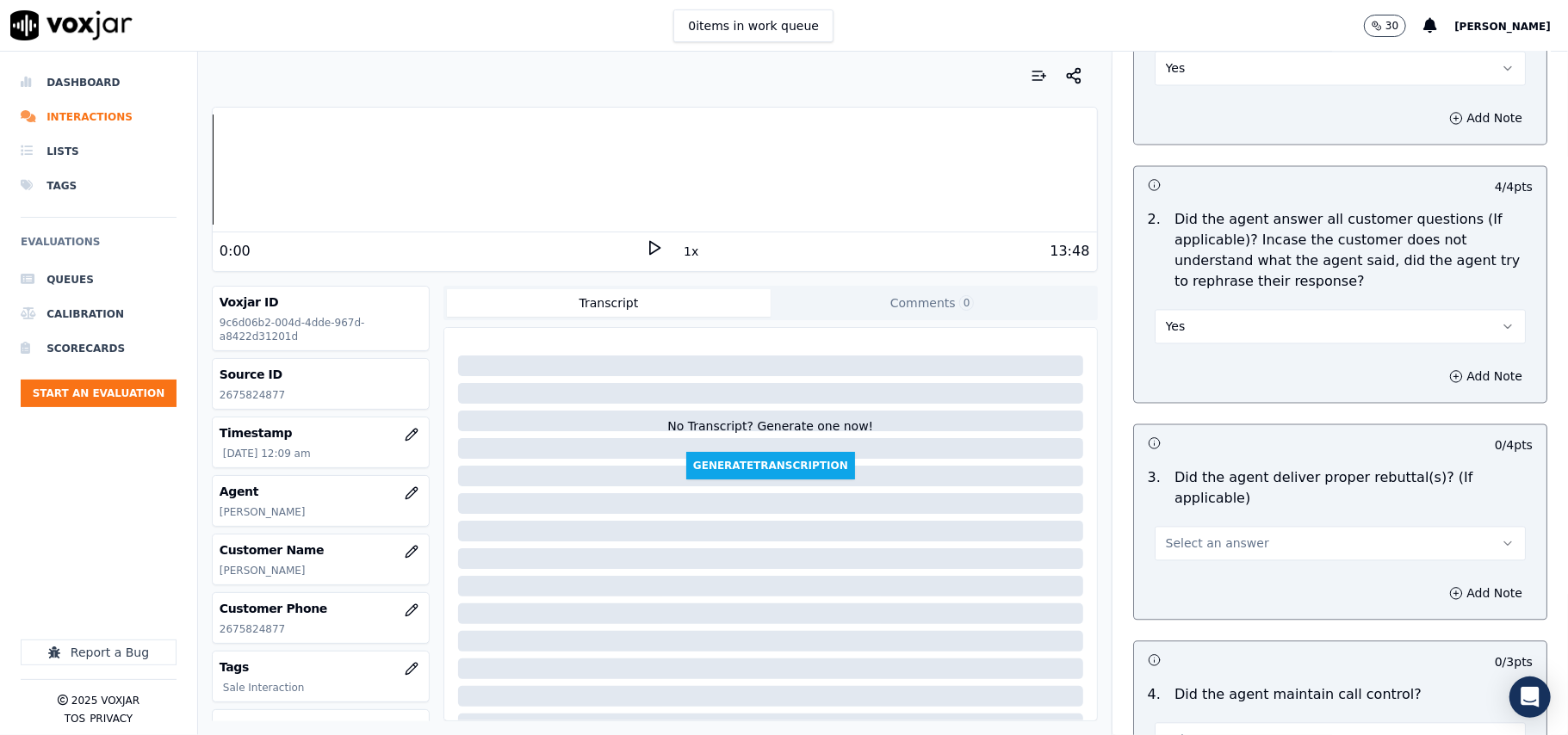
scroll to position [2677, 0]
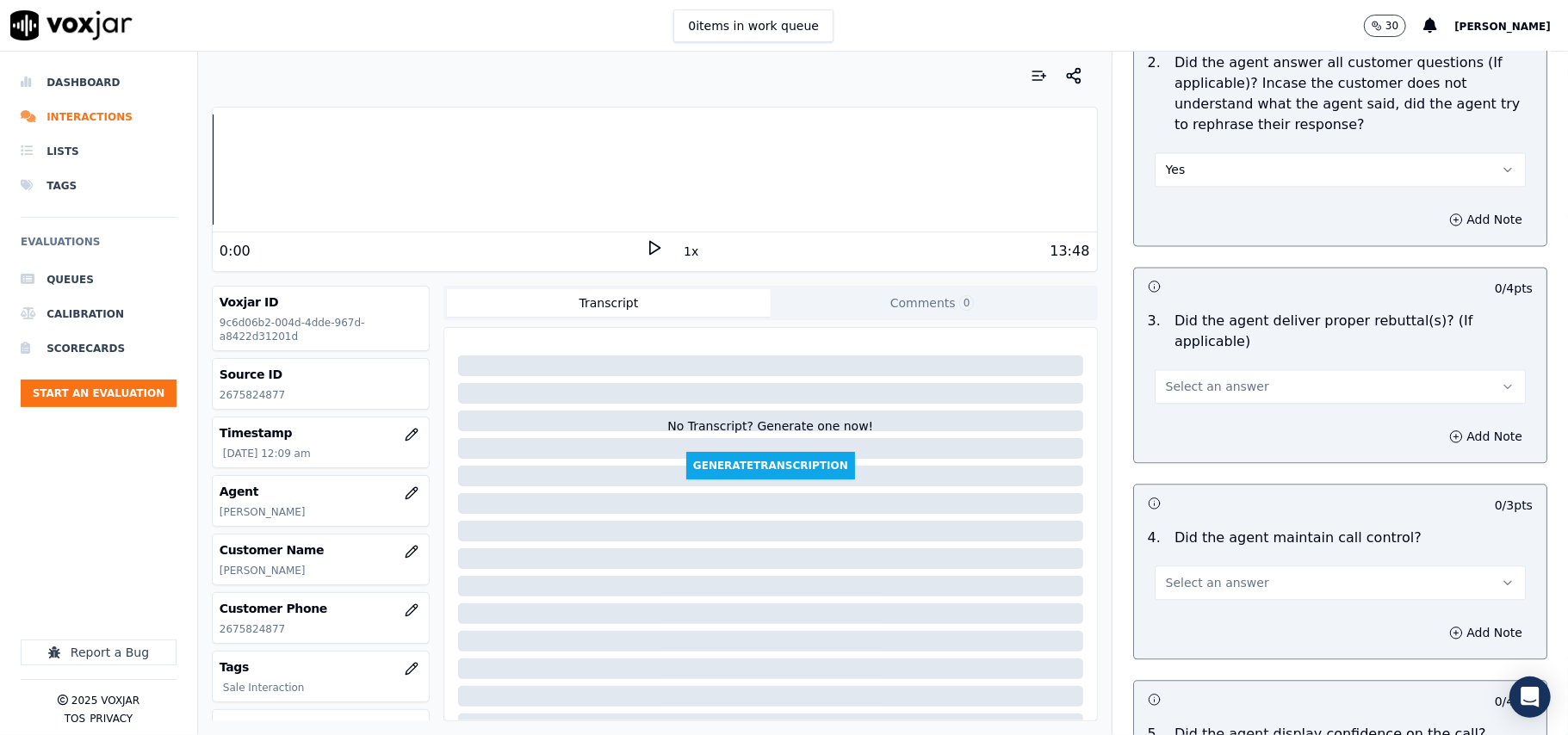
drag, startPoint x: 1186, startPoint y: 352, endPoint x: 1186, endPoint y: 362, distance: 10.0
click at [1186, 369] on button "Select an answer" at bounding box center [1339, 386] width 371 height 34
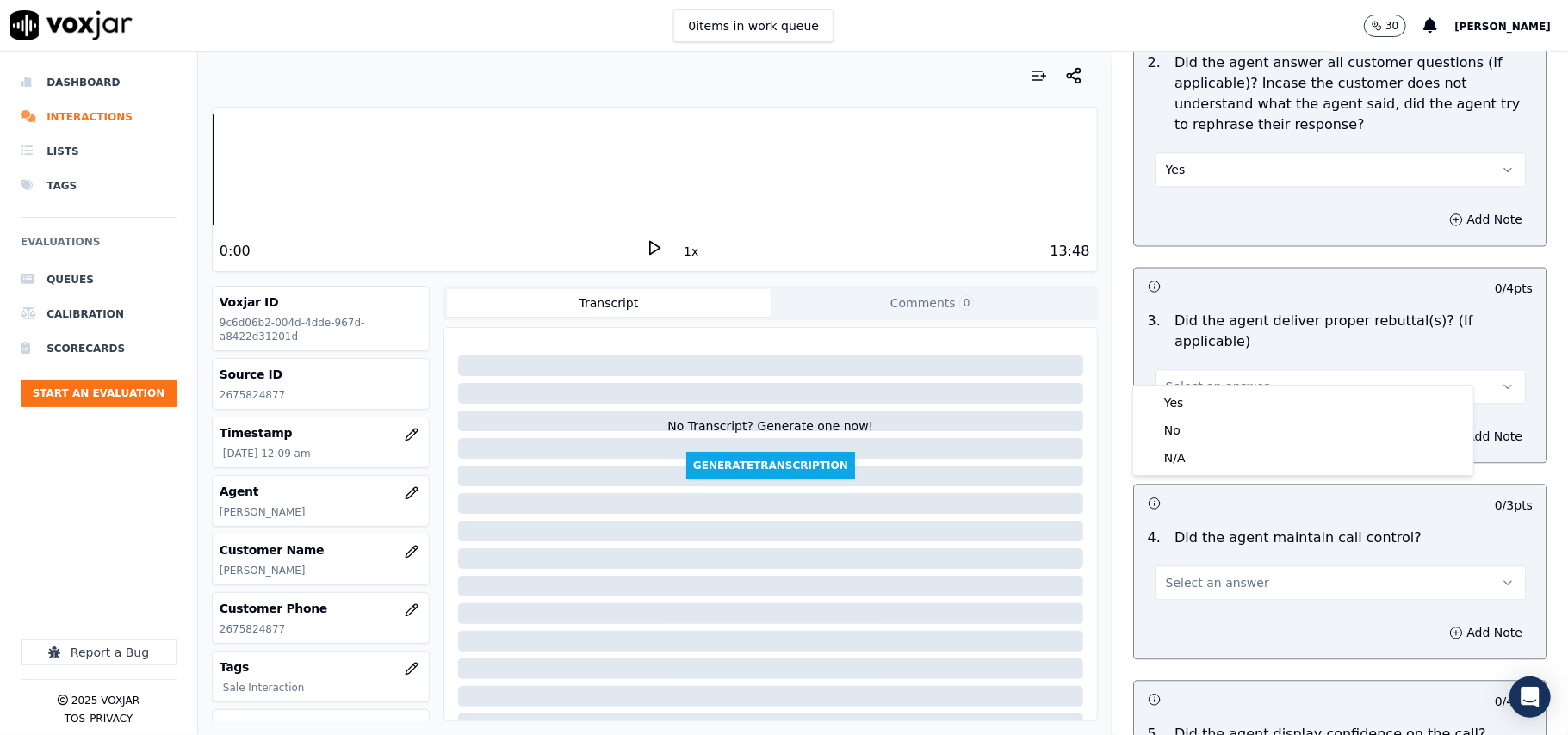
click at [1199, 389] on div "Yes No N/A" at bounding box center [1303, 430] width 340 height 90
click at [1203, 396] on div "Yes" at bounding box center [1303, 403] width 334 height 28
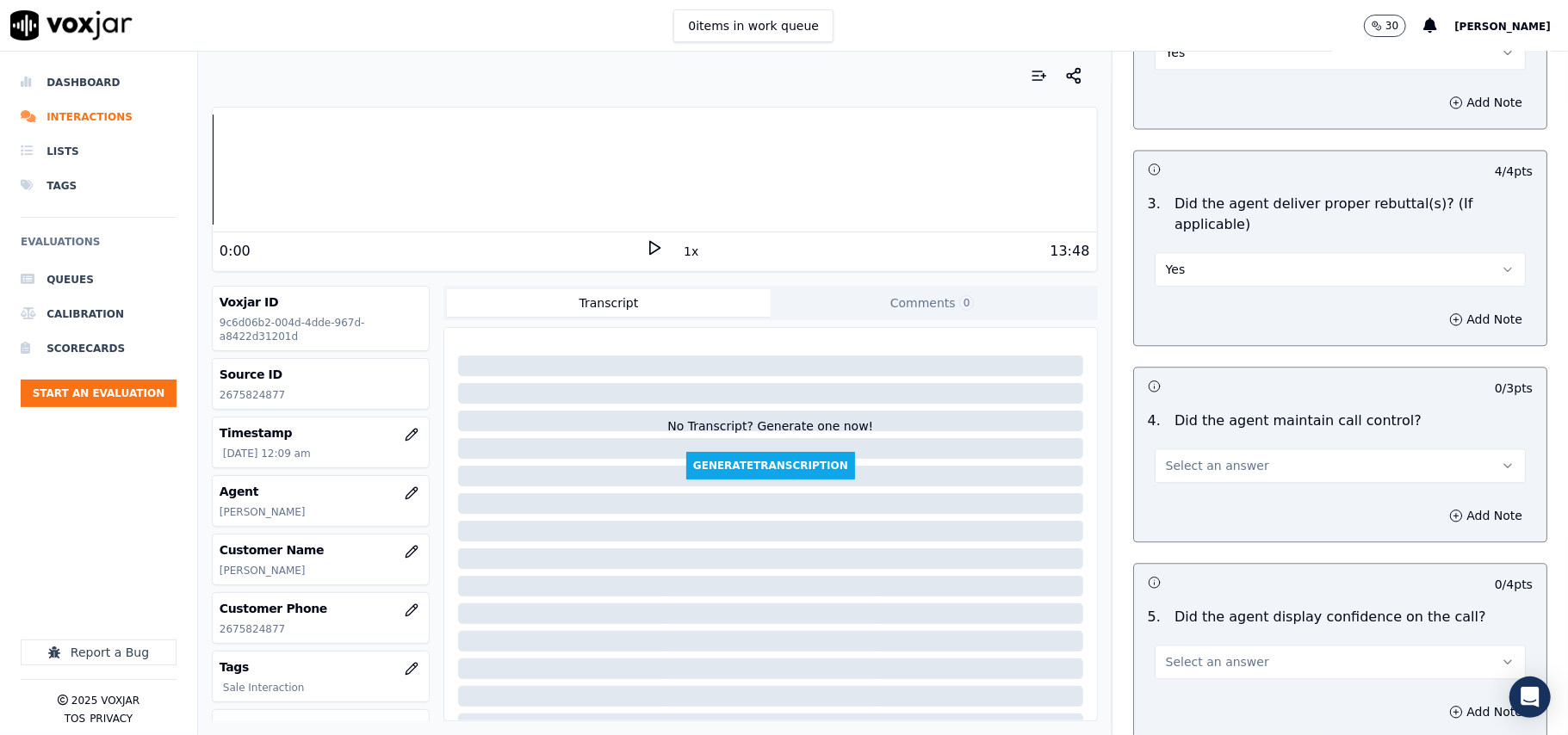
scroll to position [2869, 0]
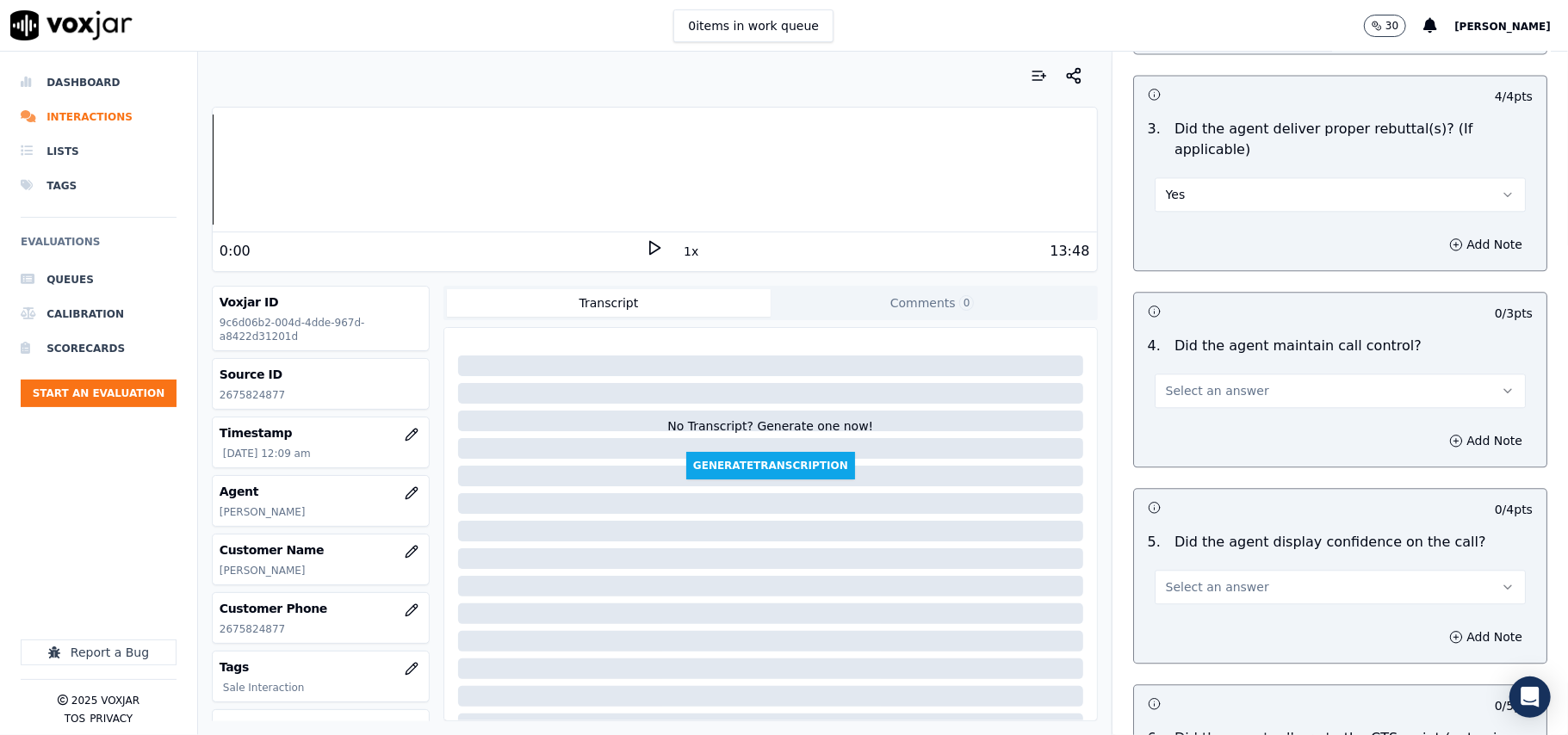
click at [1193, 415] on div "Add Note" at bounding box center [1340, 440] width 412 height 52
click at [1192, 383] on button "Select an answer" at bounding box center [1339, 390] width 371 height 34
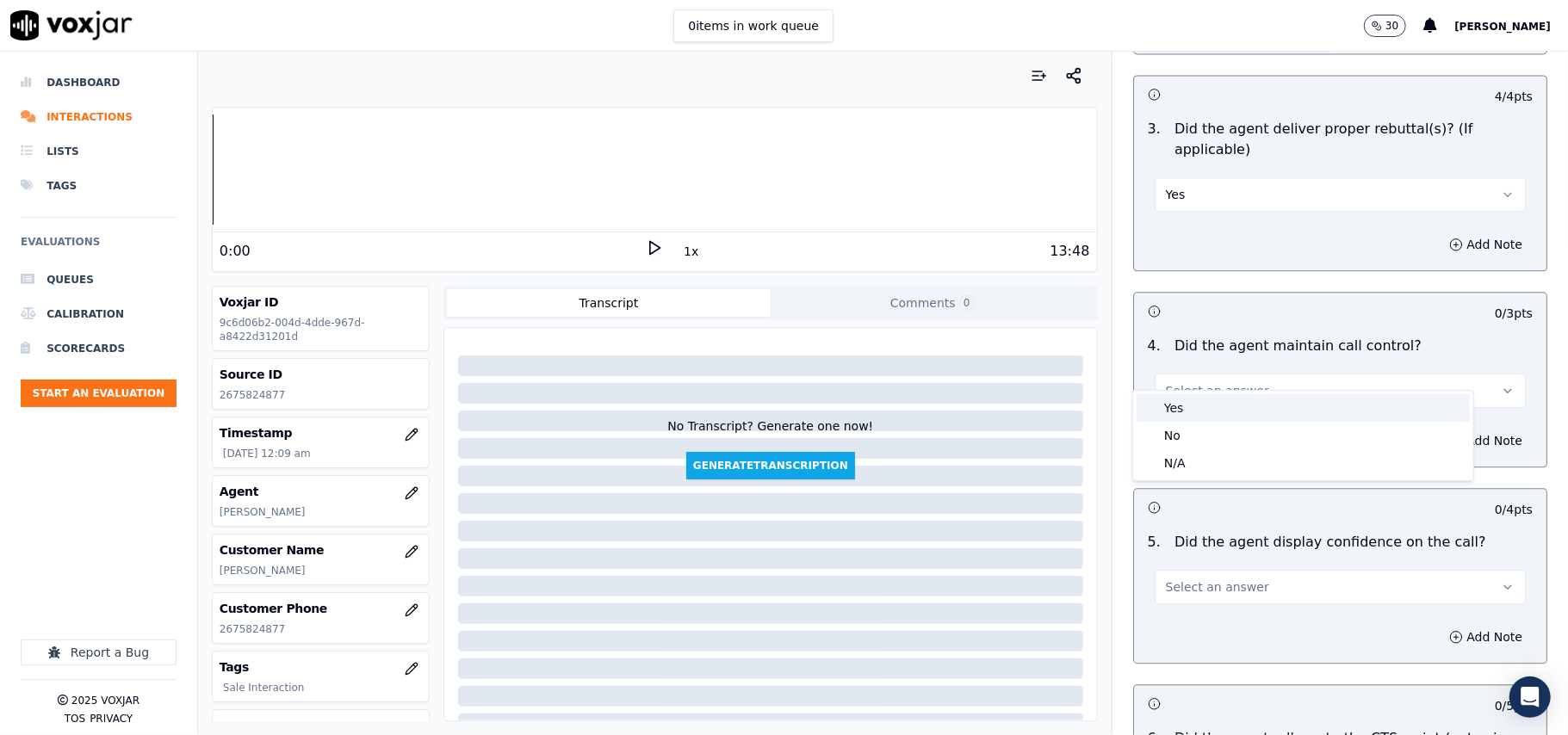
click at [1207, 395] on div "Yes" at bounding box center [1303, 409] width 334 height 28
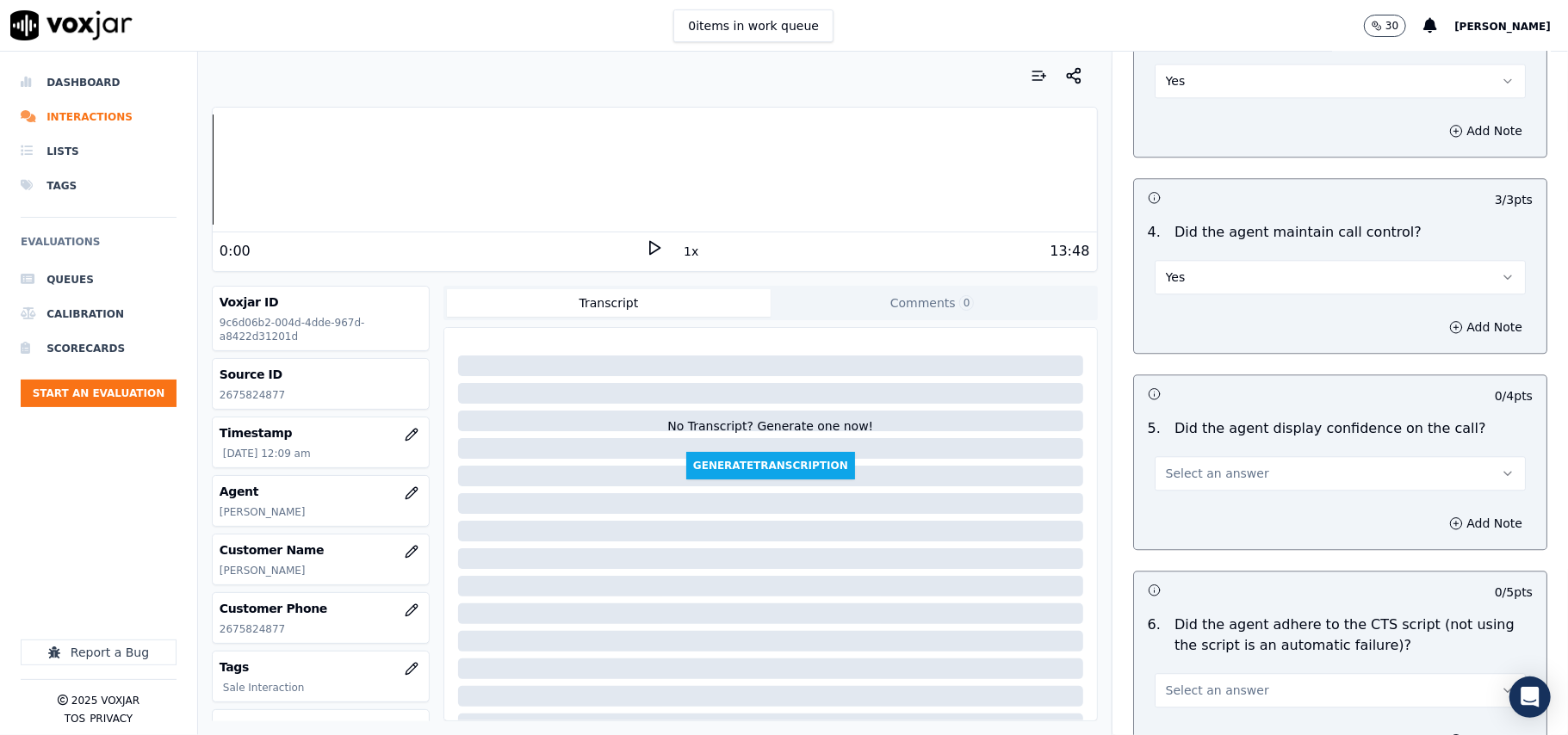
scroll to position [3061, 0]
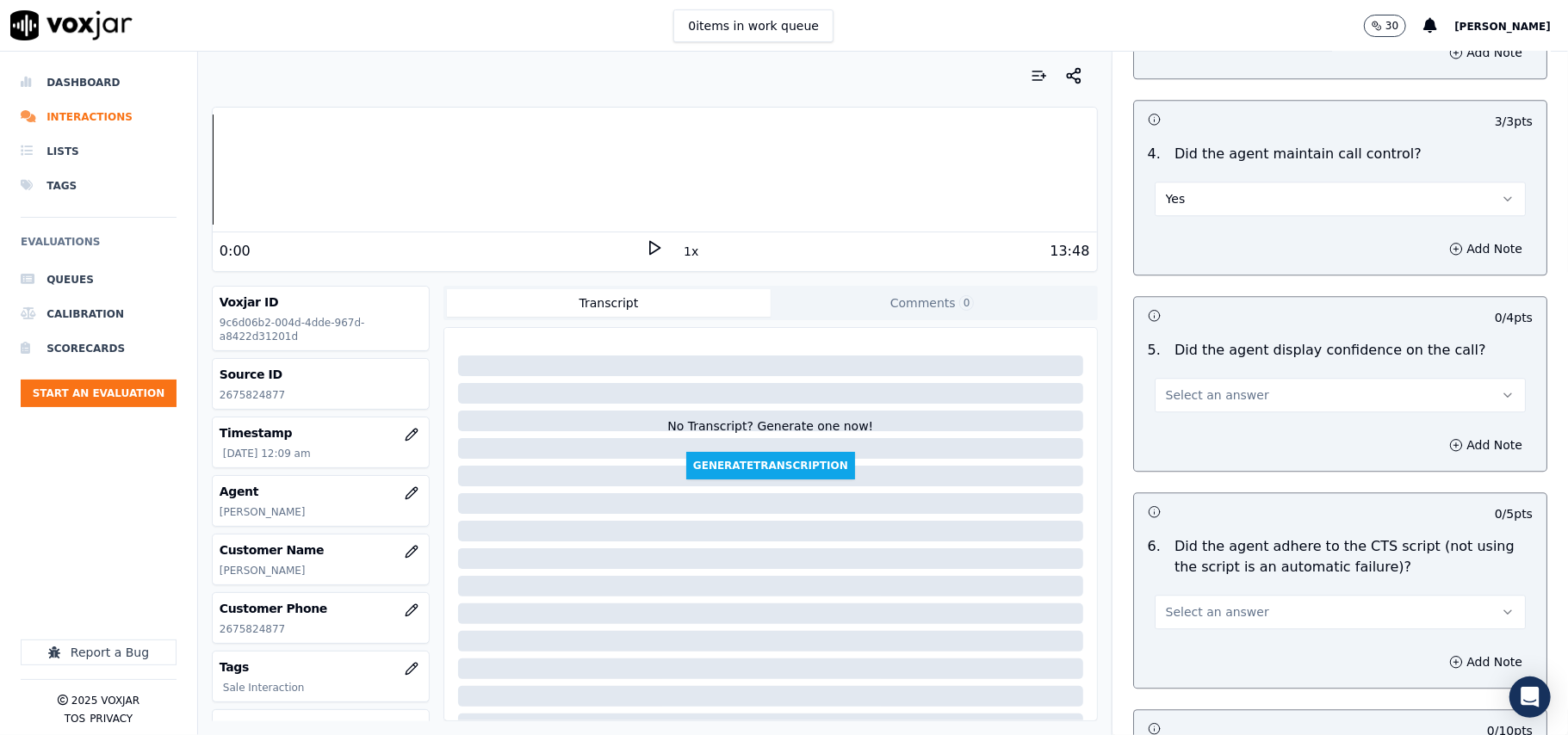
click at [1192, 384] on button "Select an answer" at bounding box center [1339, 395] width 371 height 34
click at [1196, 420] on div "Yes" at bounding box center [1303, 414] width 334 height 28
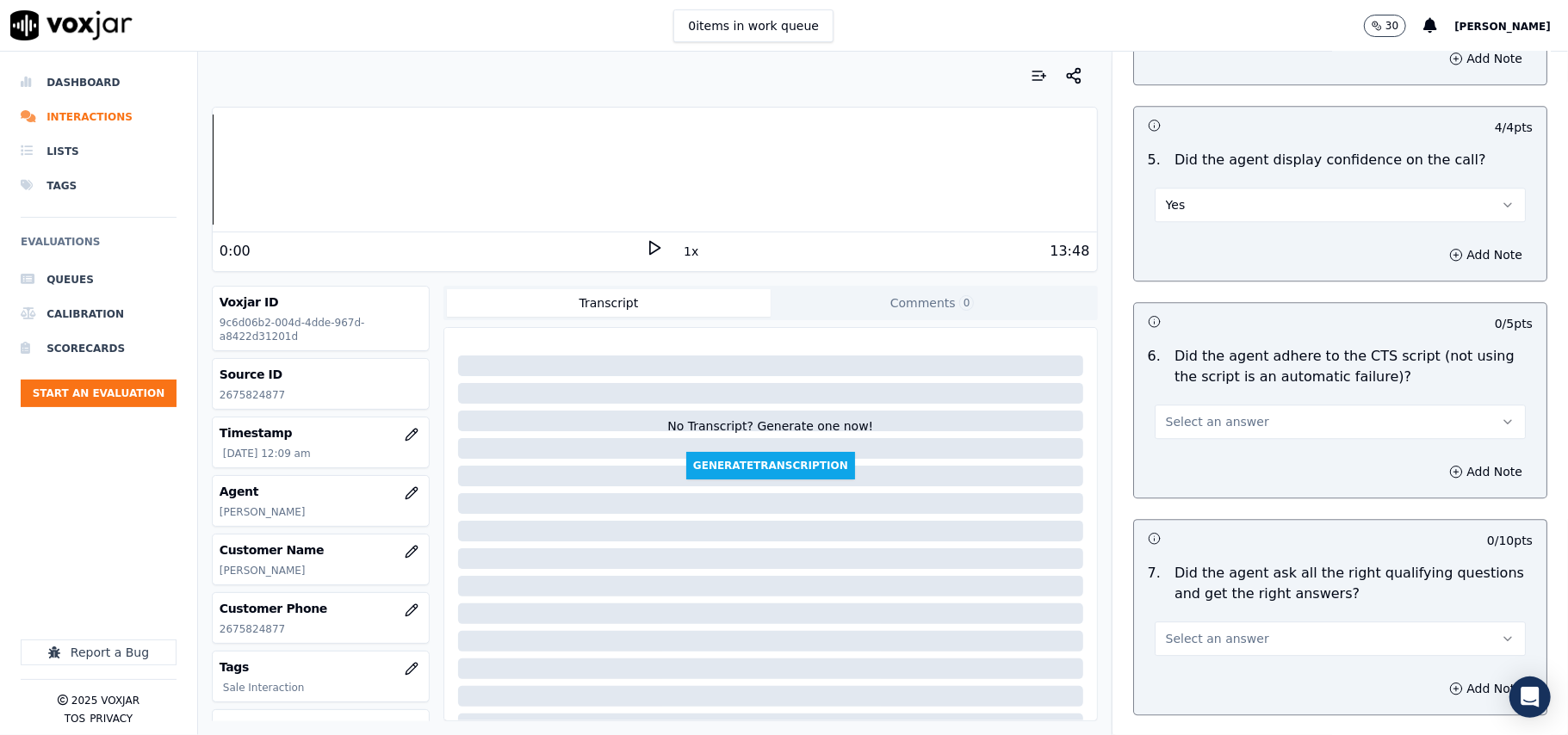
click at [1197, 413] on span "Select an answer" at bounding box center [1217, 422] width 103 height 17
click at [1204, 436] on div "Yes" at bounding box center [1303, 440] width 334 height 28
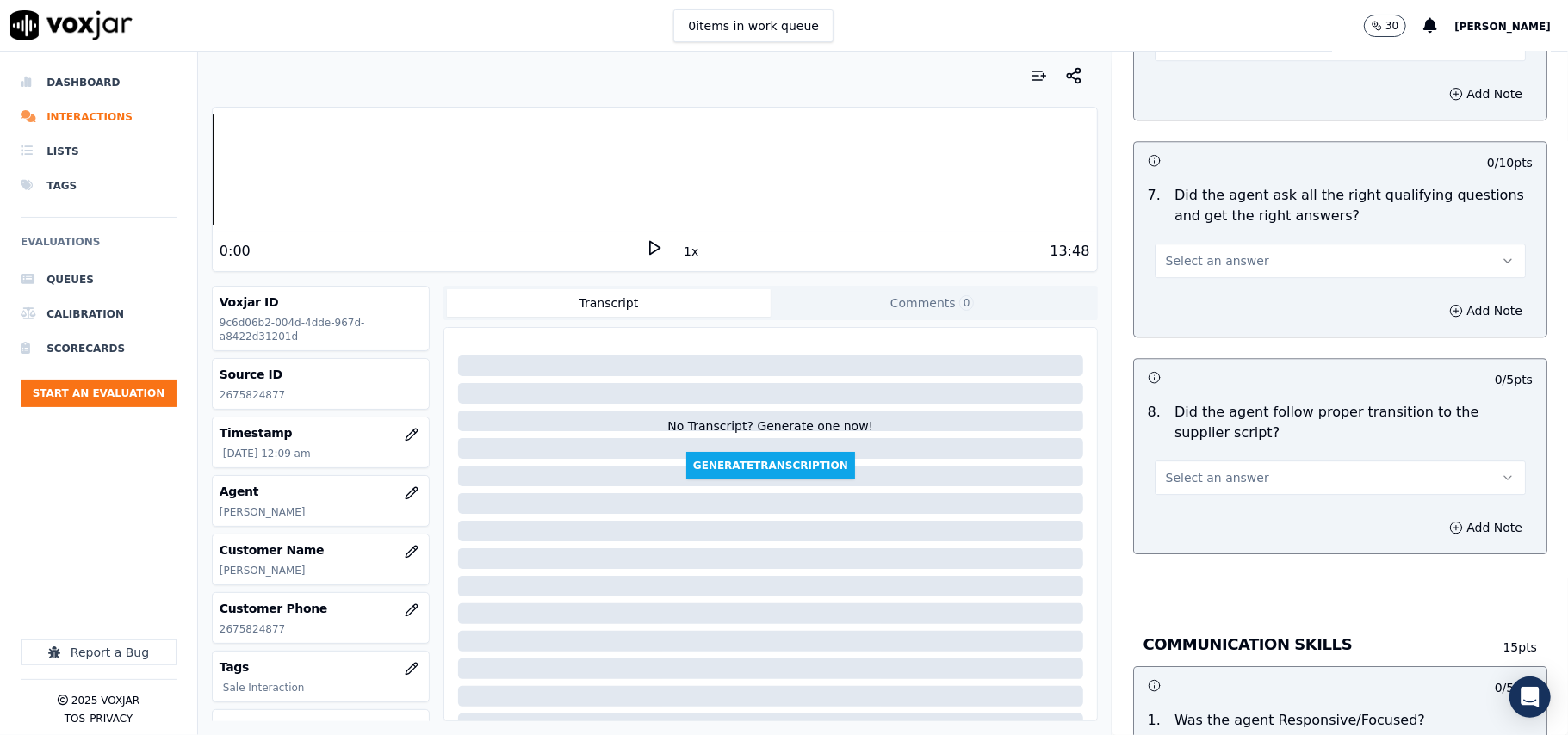
scroll to position [3635, 0]
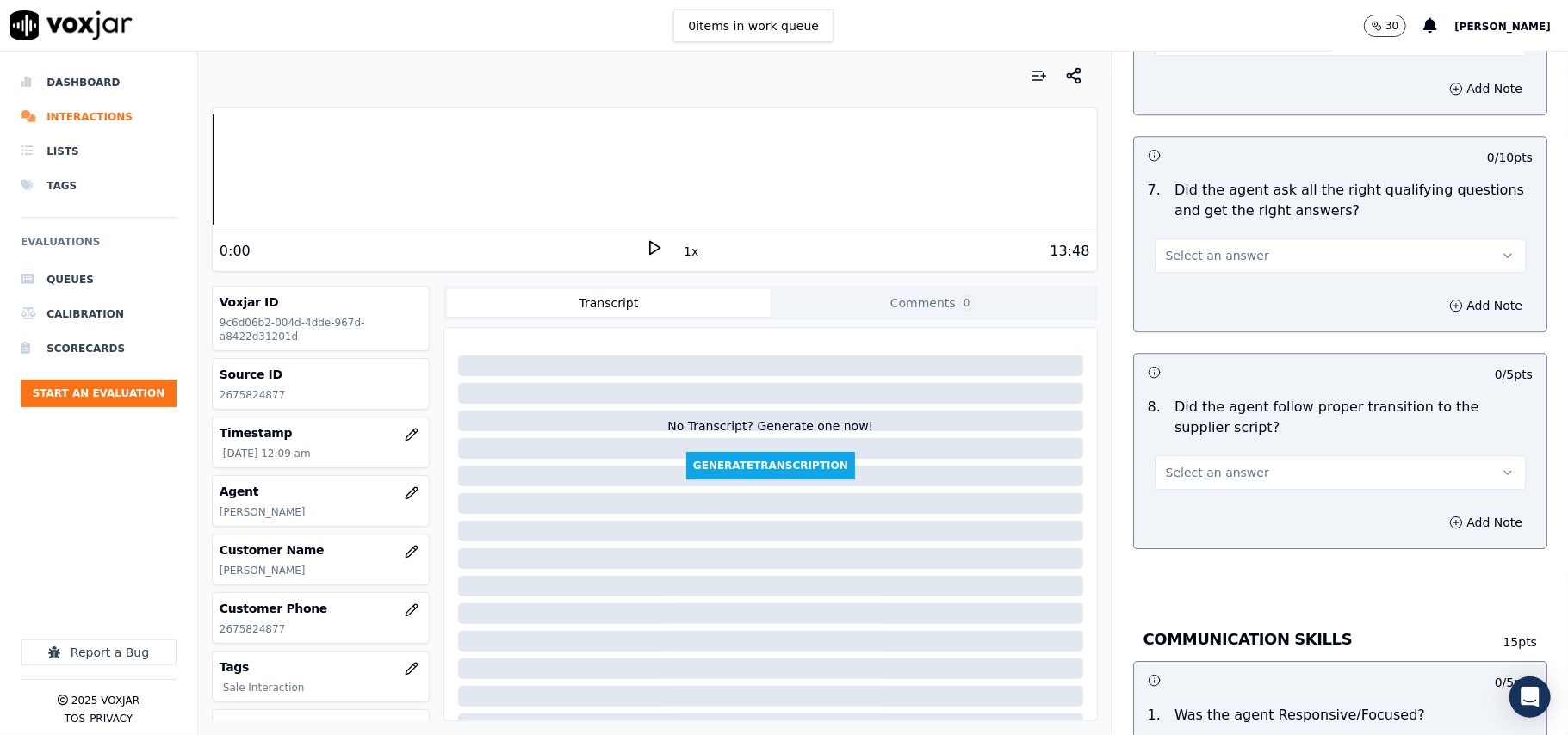
click at [1217, 247] on span "Select an answer" at bounding box center [1217, 256] width 103 height 17
click at [1204, 280] on div "Yes" at bounding box center [1303, 275] width 334 height 28
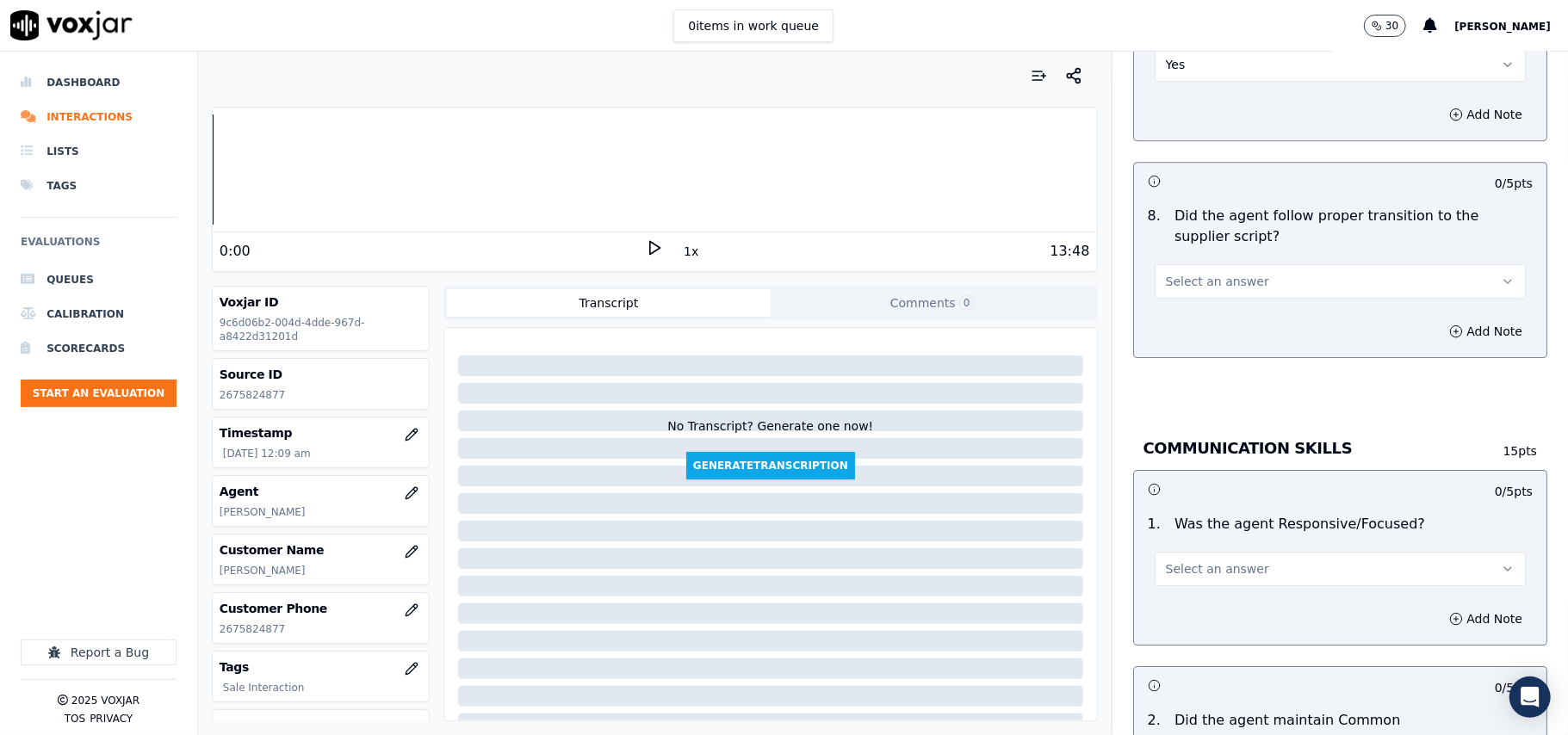
click at [1197, 272] on button "Select an answer" at bounding box center [1339, 281] width 371 height 34
click at [1203, 320] on div "No" at bounding box center [1303, 329] width 334 height 28
click at [1203, 270] on button "No" at bounding box center [1339, 281] width 371 height 34
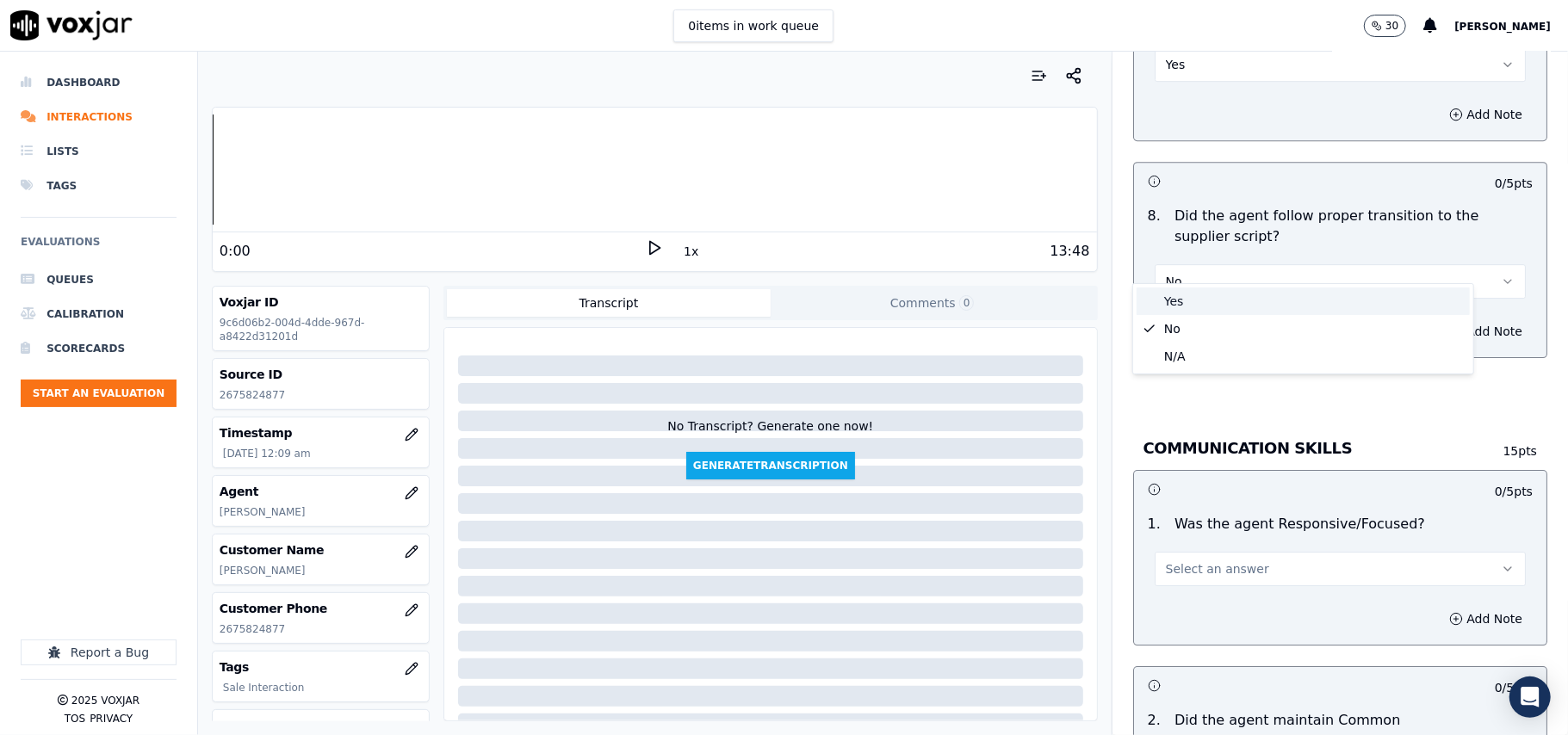
click at [1217, 312] on div "Yes" at bounding box center [1303, 301] width 334 height 28
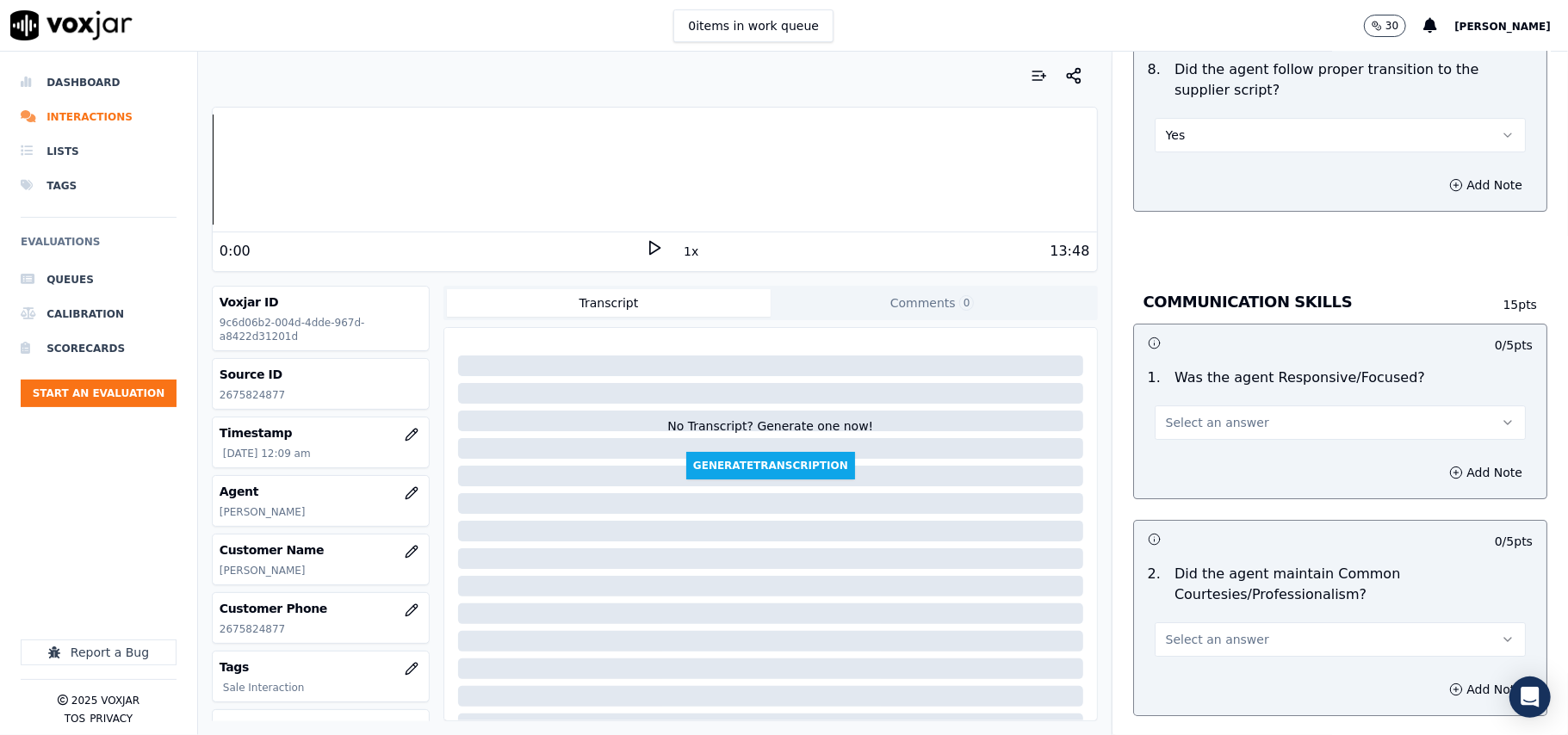
scroll to position [4017, 0]
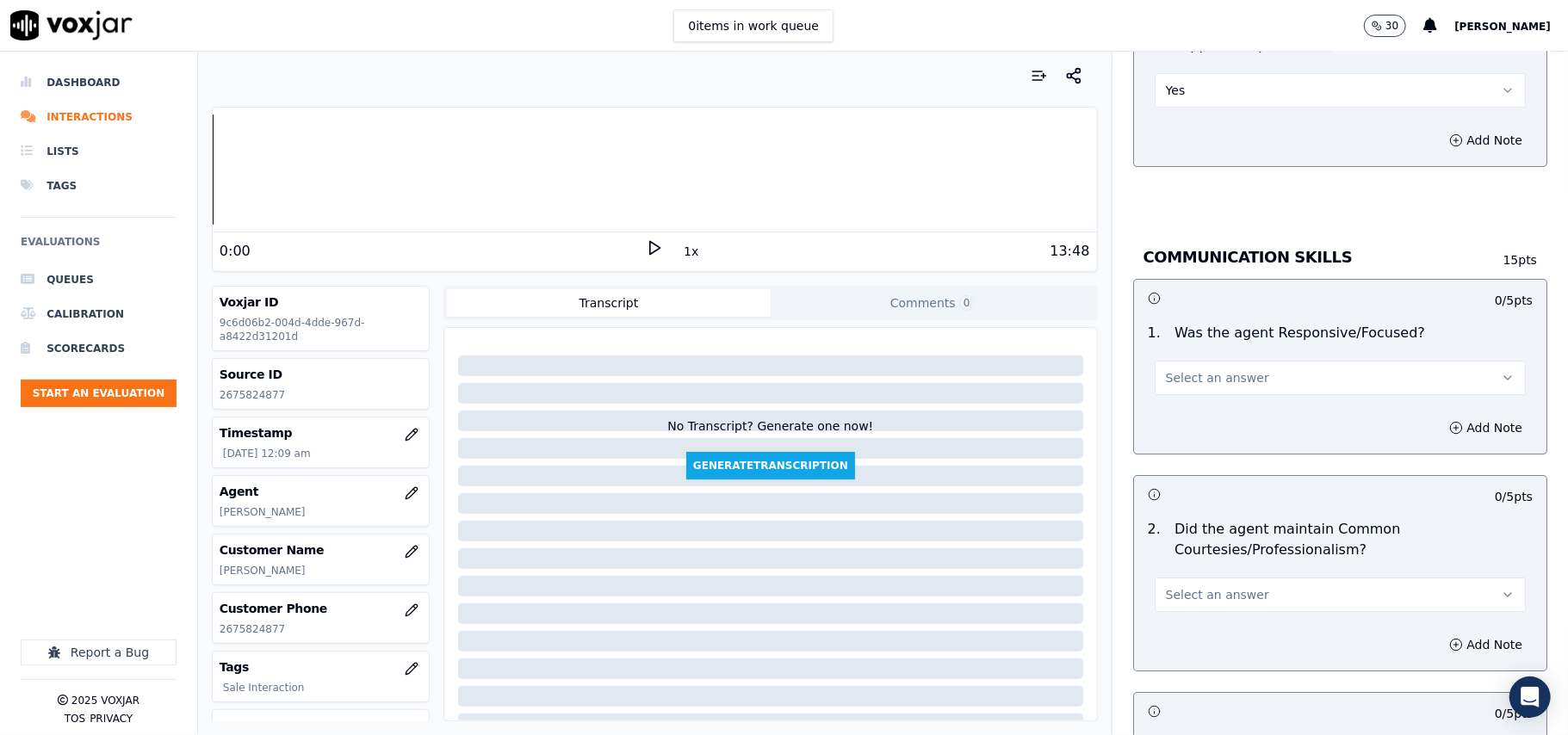
drag, startPoint x: 1223, startPoint y: 355, endPoint x: 1220, endPoint y: 376, distance: 21.2
click at [1223, 369] on span "Select an answer" at bounding box center [1217, 378] width 103 height 17
click at [1220, 387] on div "Yes" at bounding box center [1303, 398] width 334 height 28
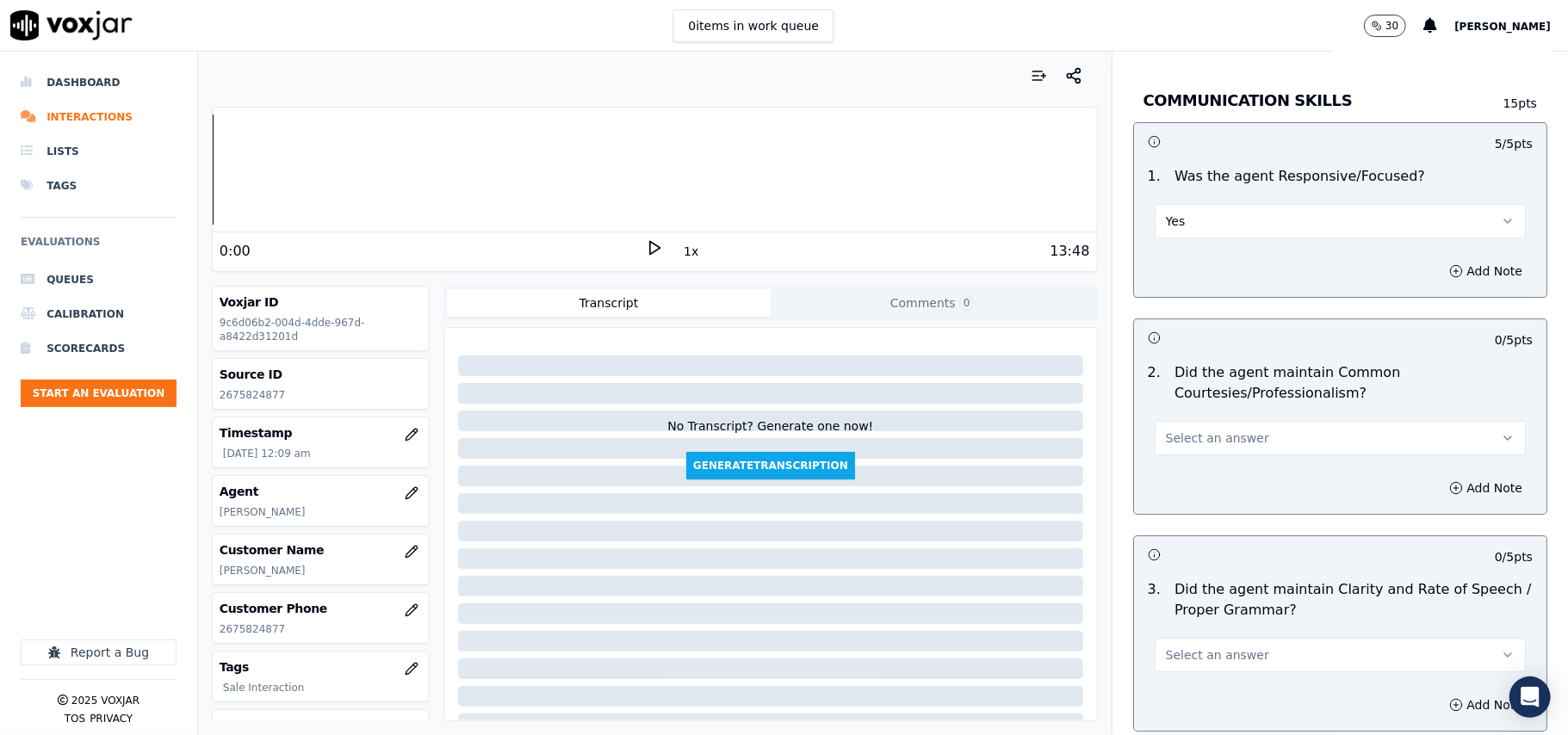
scroll to position [4308, 0]
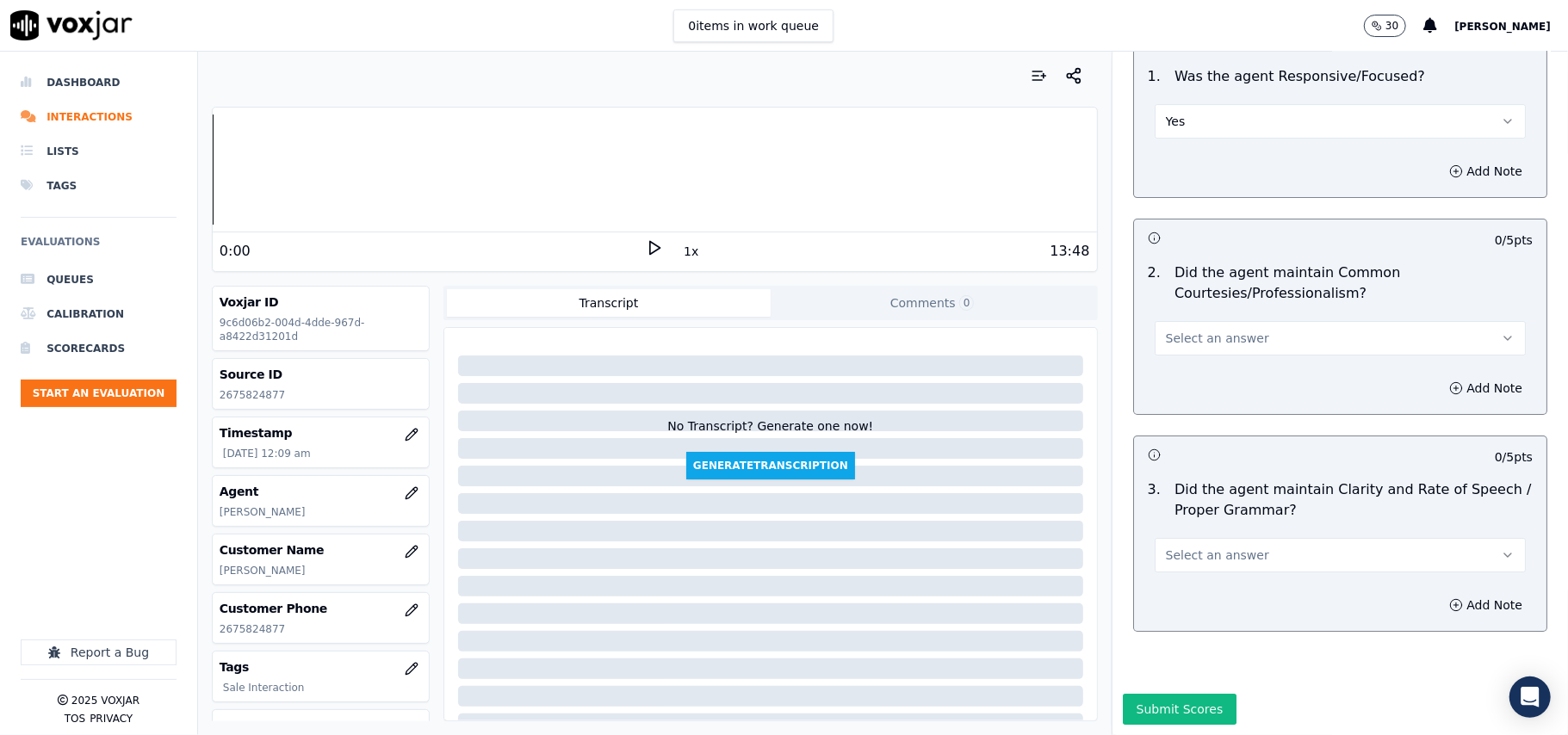
click at [1207, 307] on div "2 . Did the agent maintain Common Courtesies/Professionalism? Select an answer" at bounding box center [1340, 309] width 412 height 106
drag, startPoint x: 1203, startPoint y: 281, endPoint x: 1204, endPoint y: 289, distance: 8.1
click at [1204, 330] on span "Select an answer" at bounding box center [1217, 339] width 103 height 17
click at [1192, 321] on div "Yes" at bounding box center [1303, 325] width 334 height 28
drag, startPoint x: 1203, startPoint y: 500, endPoint x: 1203, endPoint y: 517, distance: 17.0
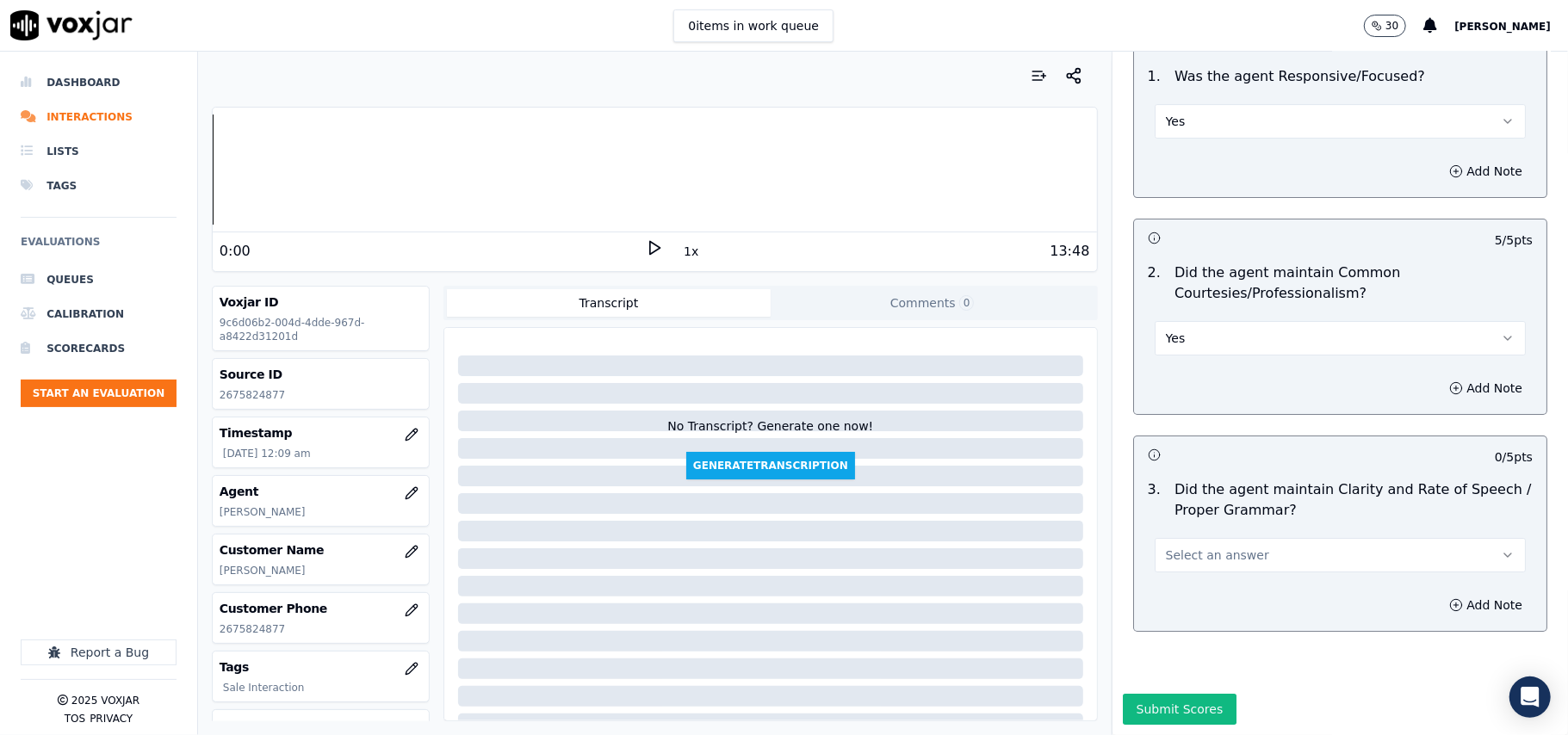
click at [1203, 546] on span "Select an answer" at bounding box center [1217, 555] width 103 height 17
click at [1189, 538] on div "Yes" at bounding box center [1303, 543] width 334 height 28
click at [1138, 694] on button "Submit Scores" at bounding box center [1179, 710] width 114 height 31
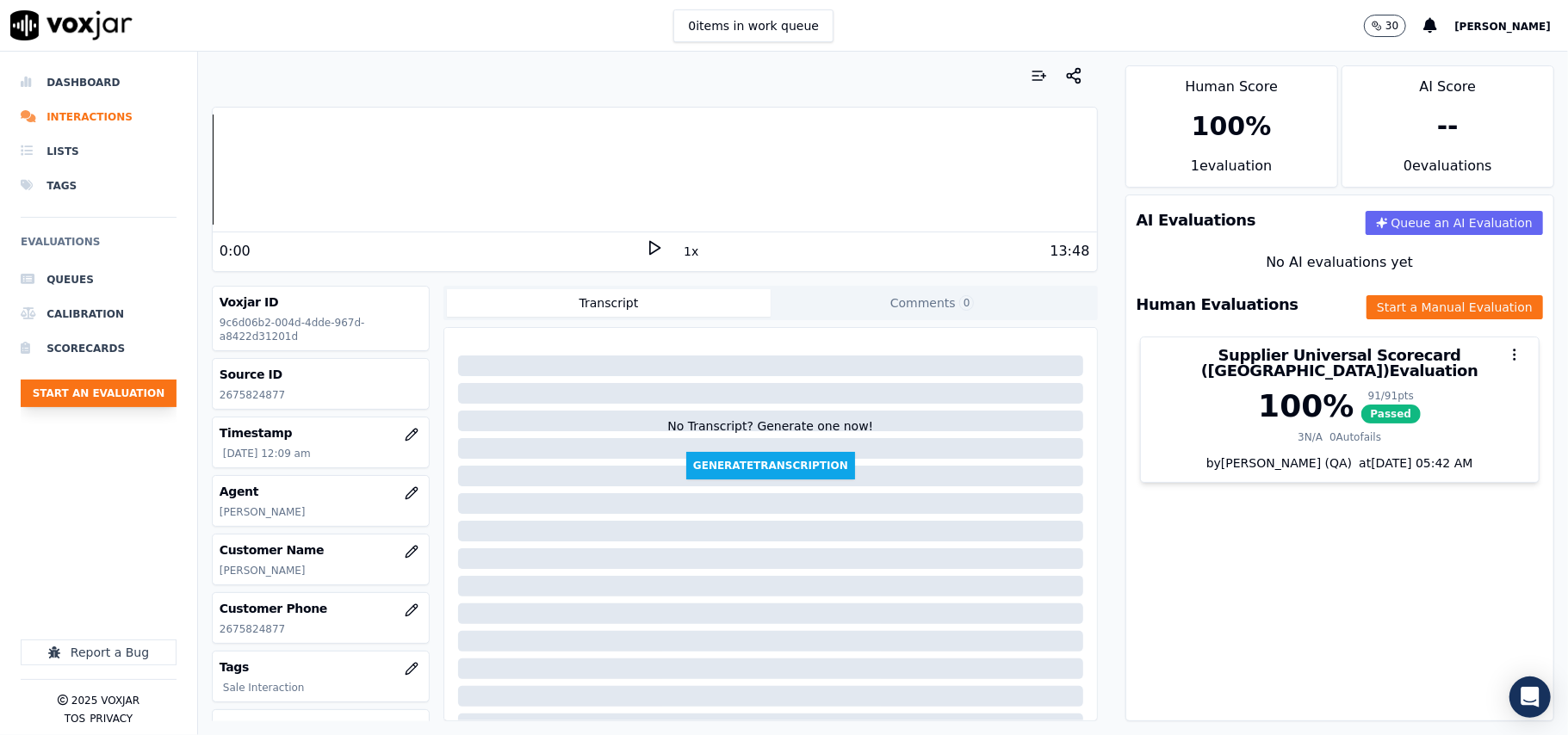
click at [62, 386] on button "Start an Evaluation" at bounding box center [99, 394] width 156 height 28
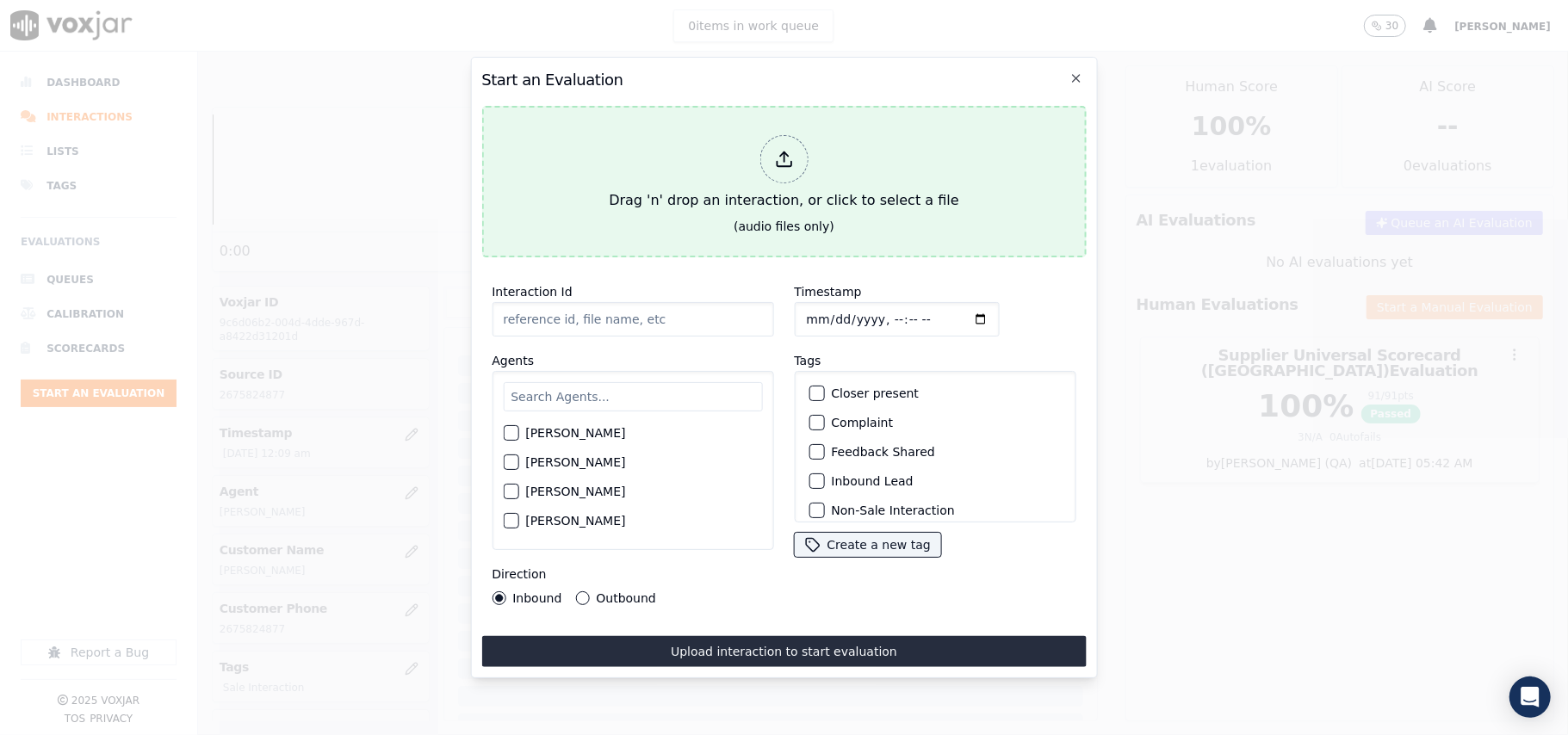
click at [763, 132] on div "Drag 'n' drop an interaction, or click to select a file" at bounding box center [783, 173] width 363 height 90
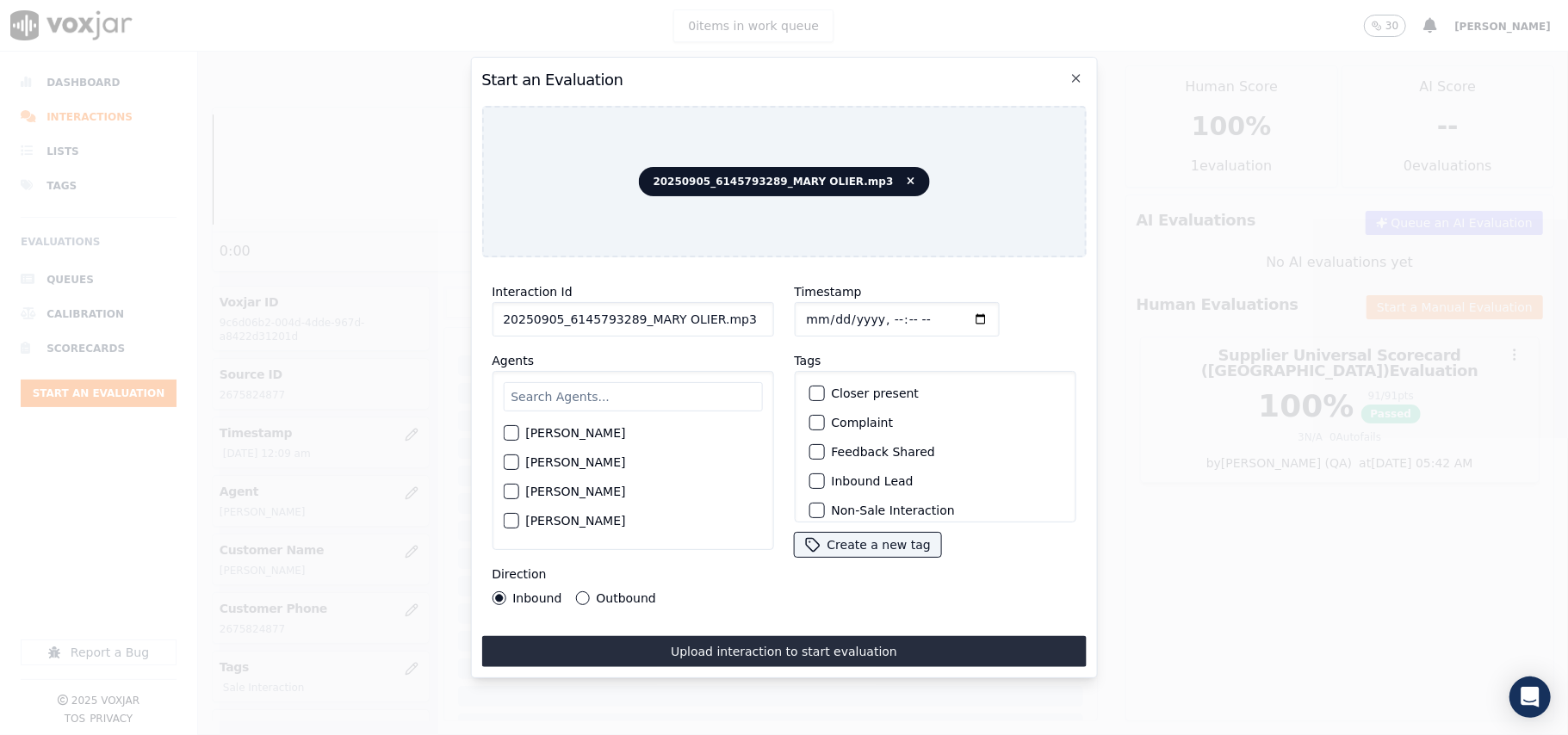
click at [597, 320] on input "20250905_6145793289_MARY OLIER.mp3" at bounding box center [632, 319] width 281 height 34
paste input "6145793289"
type input "6145793289"
click at [823, 305] on input "Timestamp" at bounding box center [896, 319] width 205 height 34
type input "[DATE]T00:12"
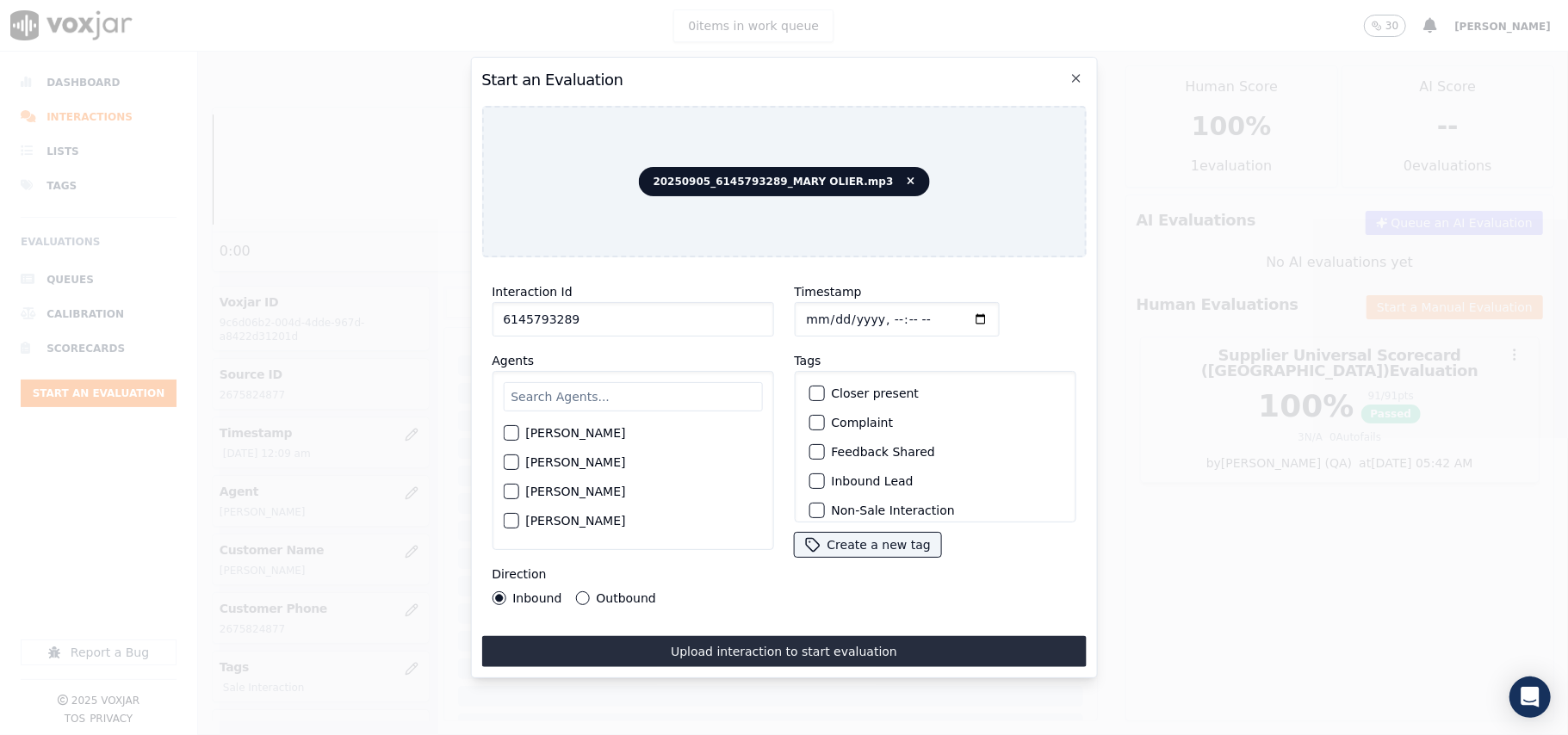
click at [591, 382] on input "text" at bounding box center [632, 397] width 259 height 30
type input "[PERSON_NAME]"
click at [552, 432] on label "[PERSON_NAME]" at bounding box center [575, 438] width 100 height 12
click at [519, 430] on button "[PERSON_NAME]" at bounding box center [511, 438] width 16 height 16
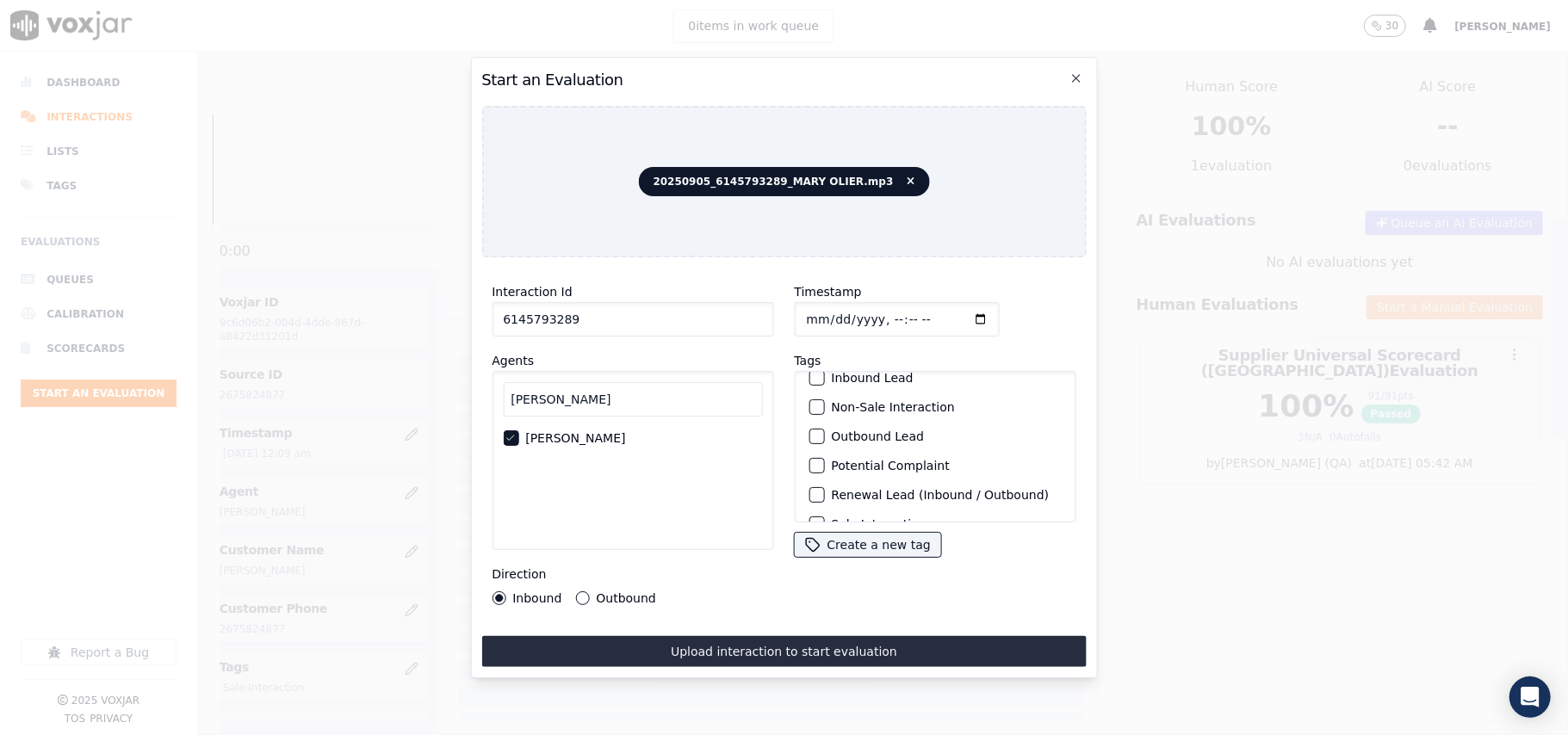
scroll to position [150, 0]
click at [873, 494] on label "Sale Interaction" at bounding box center [878, 500] width 94 height 12
click at [824, 492] on button "Sale Interaction" at bounding box center [816, 500] width 16 height 16
click at [614, 593] on label "Outbound" at bounding box center [625, 599] width 59 height 12
click at [589, 592] on button "Outbound" at bounding box center [582, 599] width 14 height 14
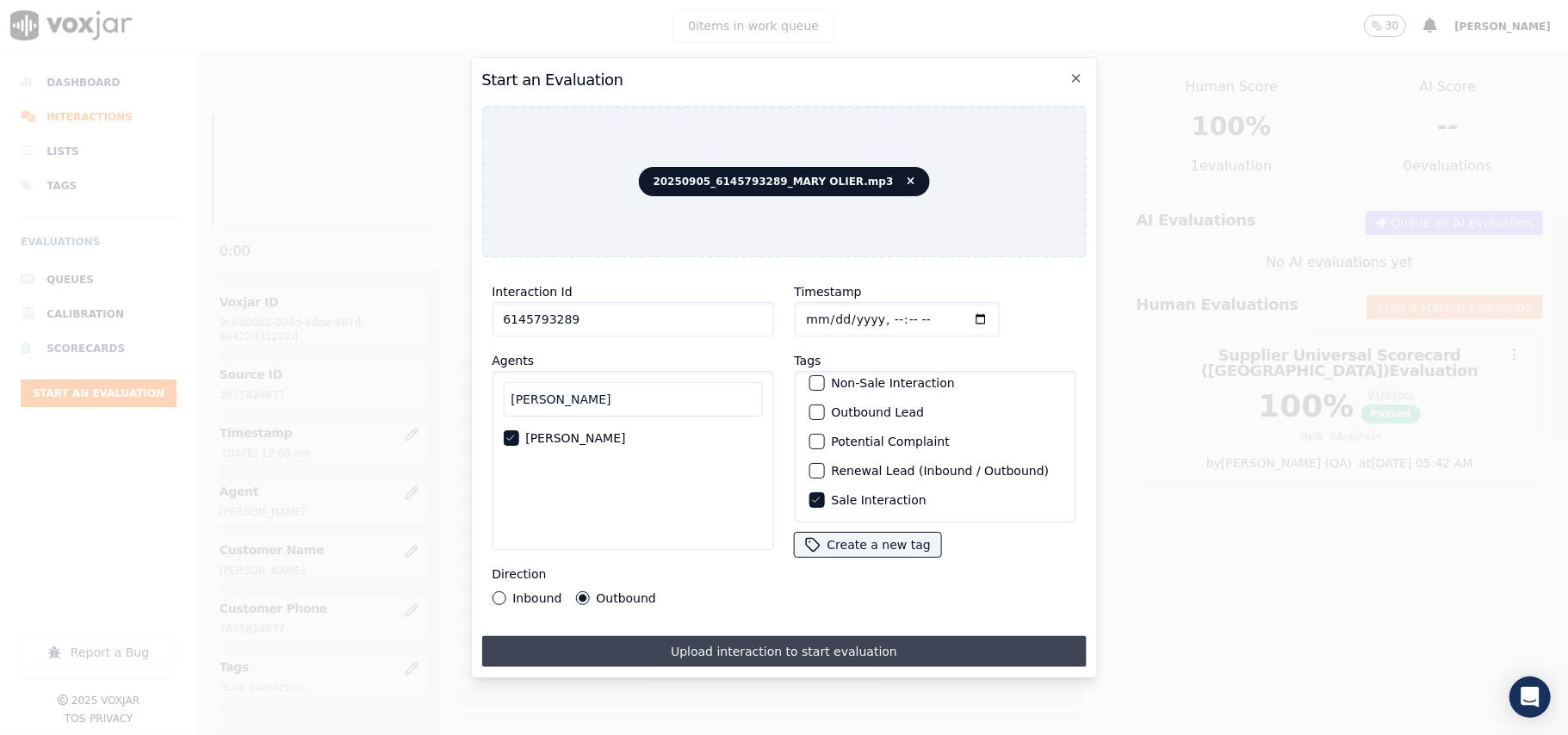
click at [671, 636] on button "Upload interaction to start evaluation" at bounding box center [783, 652] width 604 height 31
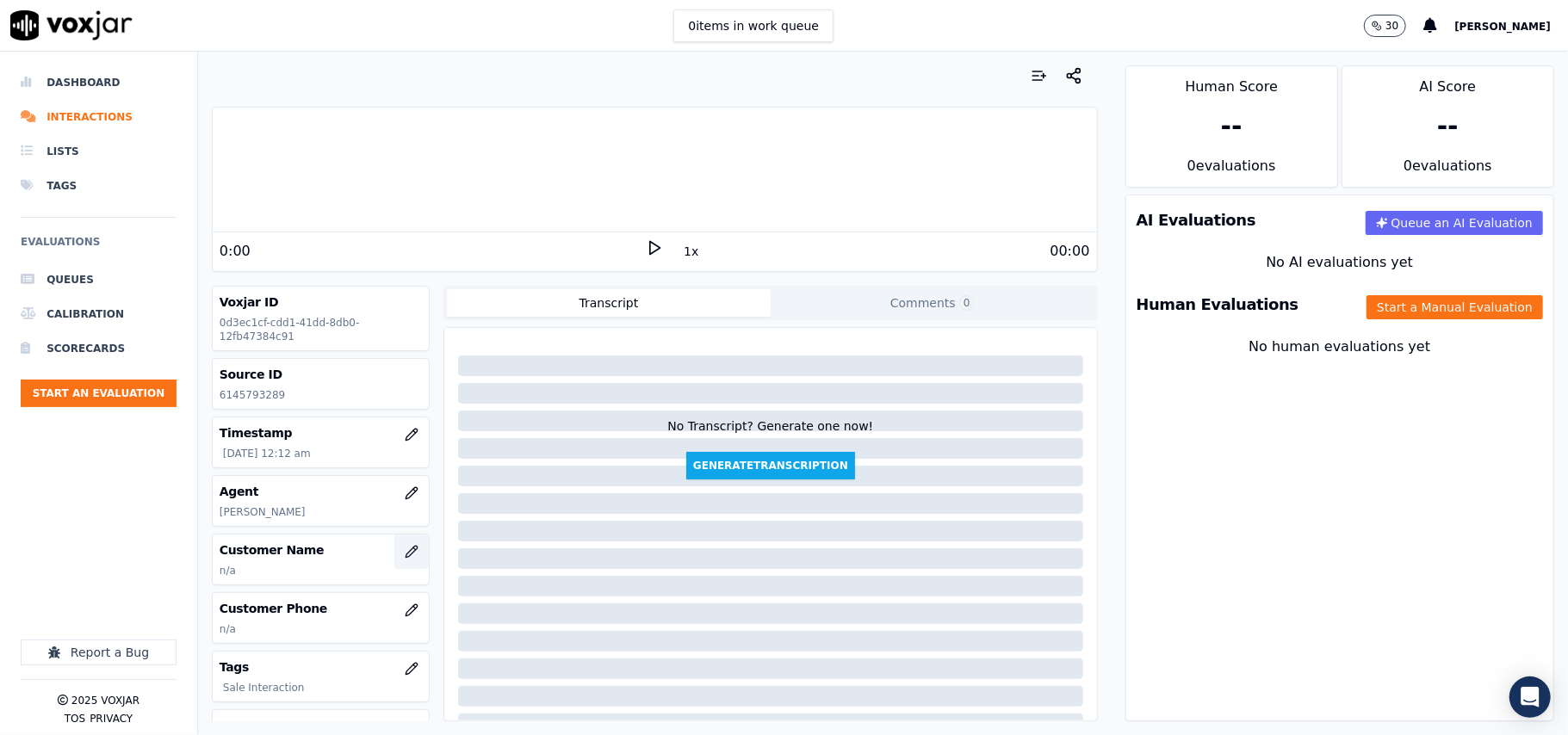
click at [395, 556] on button "button" at bounding box center [411, 551] width 34 height 34
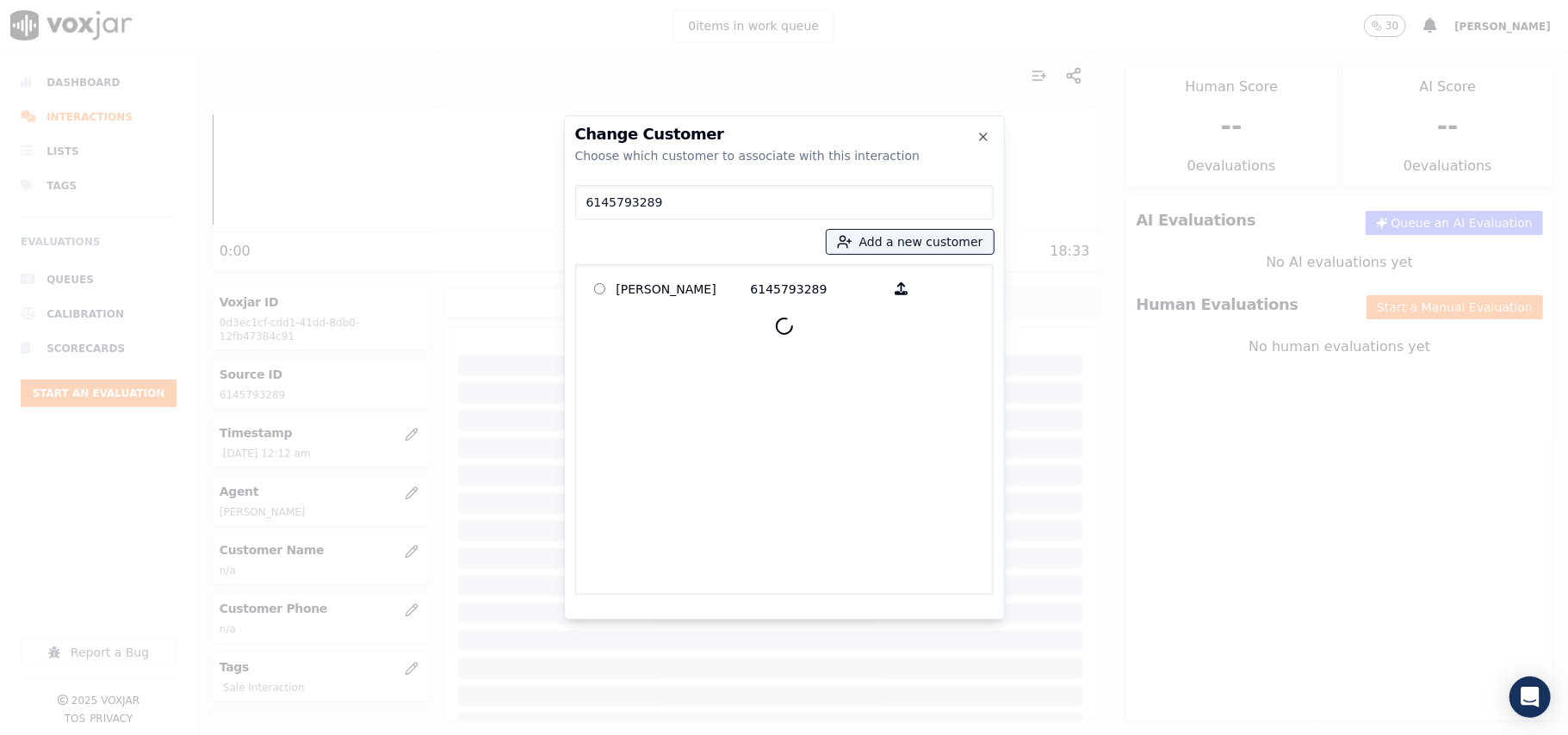
type input "6145793289"
click at [675, 271] on div "[PERSON_NAME] 6145793289" at bounding box center [784, 429] width 418 height 331
click at [673, 284] on p "[PERSON_NAME]" at bounding box center [684, 289] width 134 height 27
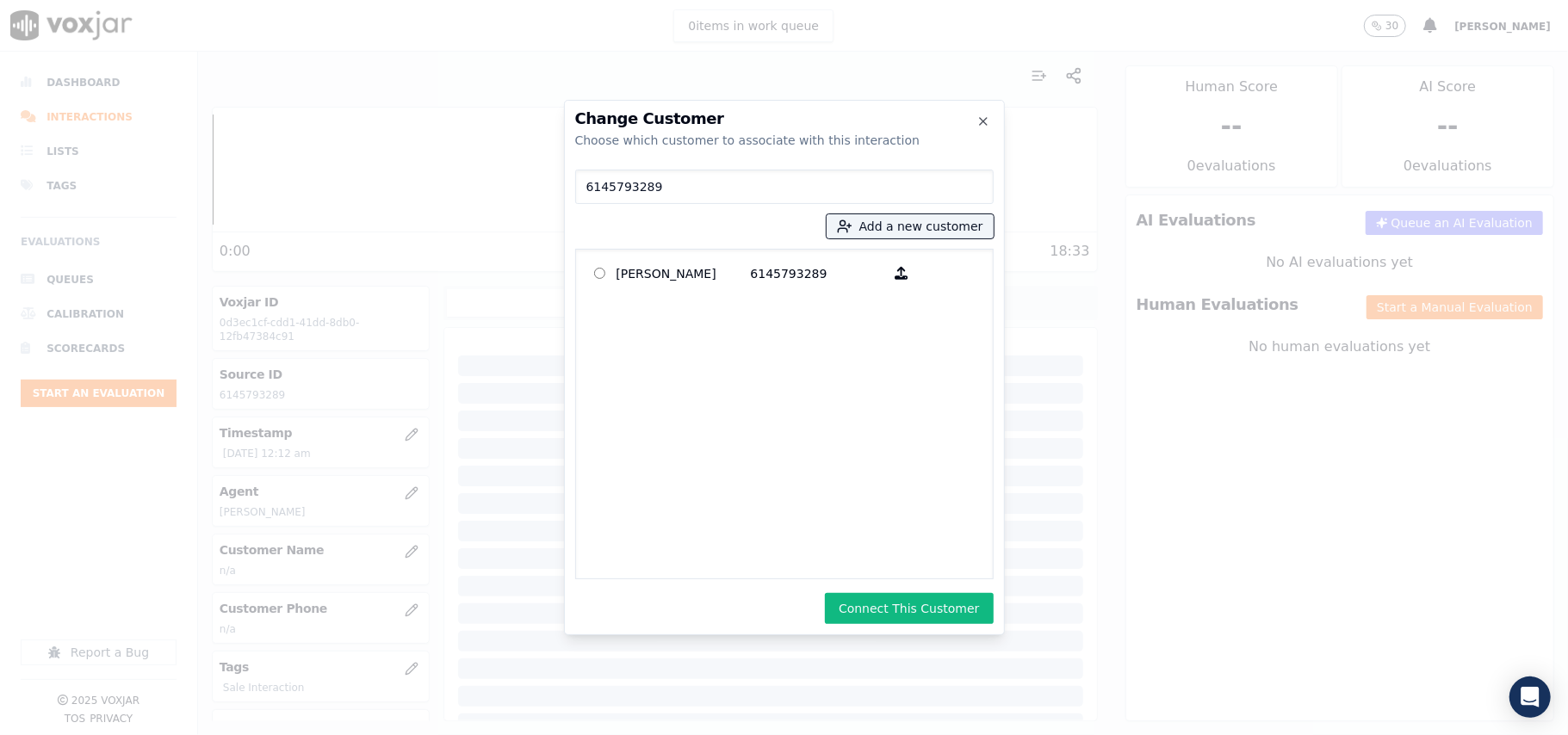
click at [924, 580] on div "Change Customer Choose which customer to associate with this interaction 614579…" at bounding box center [784, 367] width 441 height 535
click at [916, 602] on button "Connect This Customer" at bounding box center [909, 608] width 168 height 31
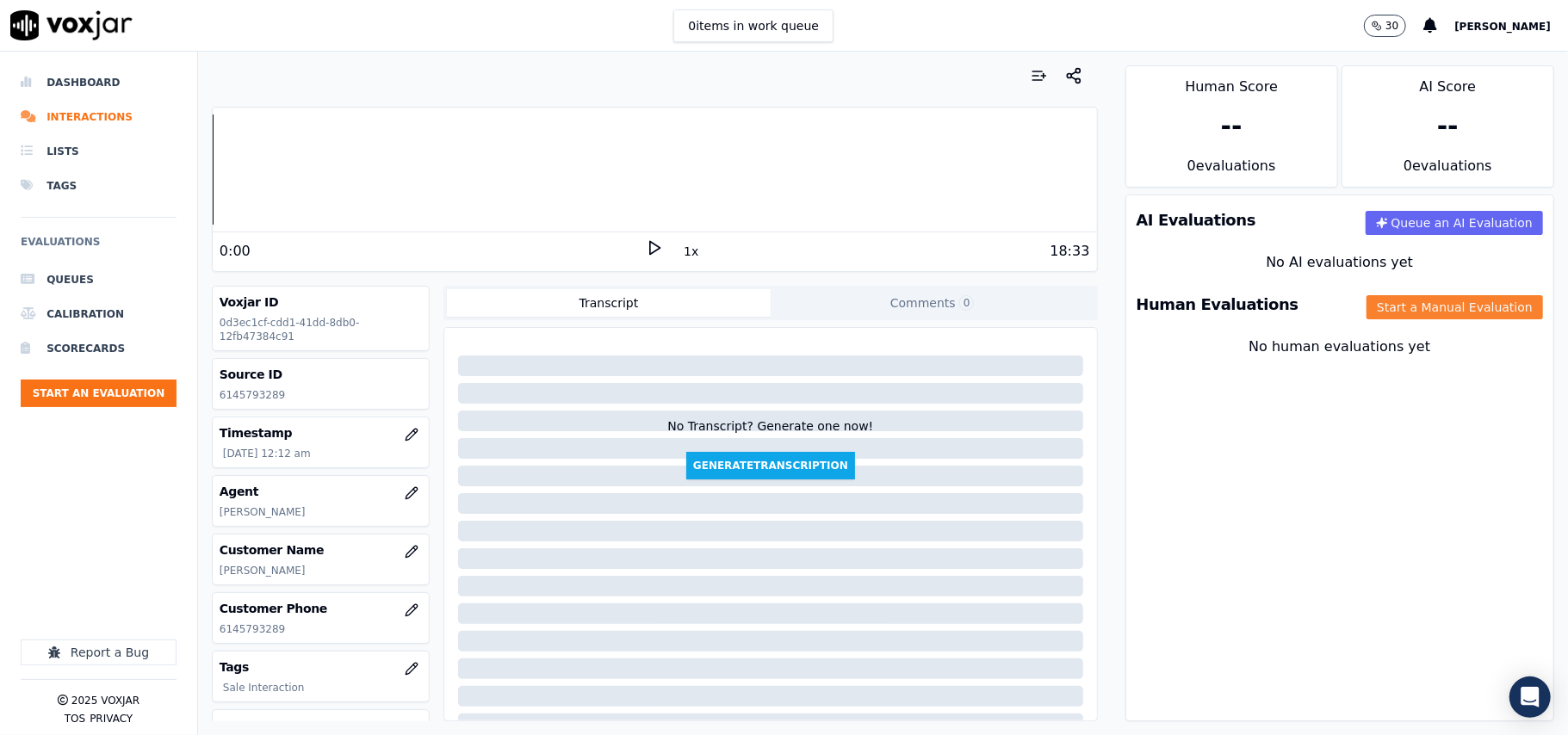
click at [1471, 305] on button "Start a Manual Evaluation" at bounding box center [1455, 307] width 176 height 24
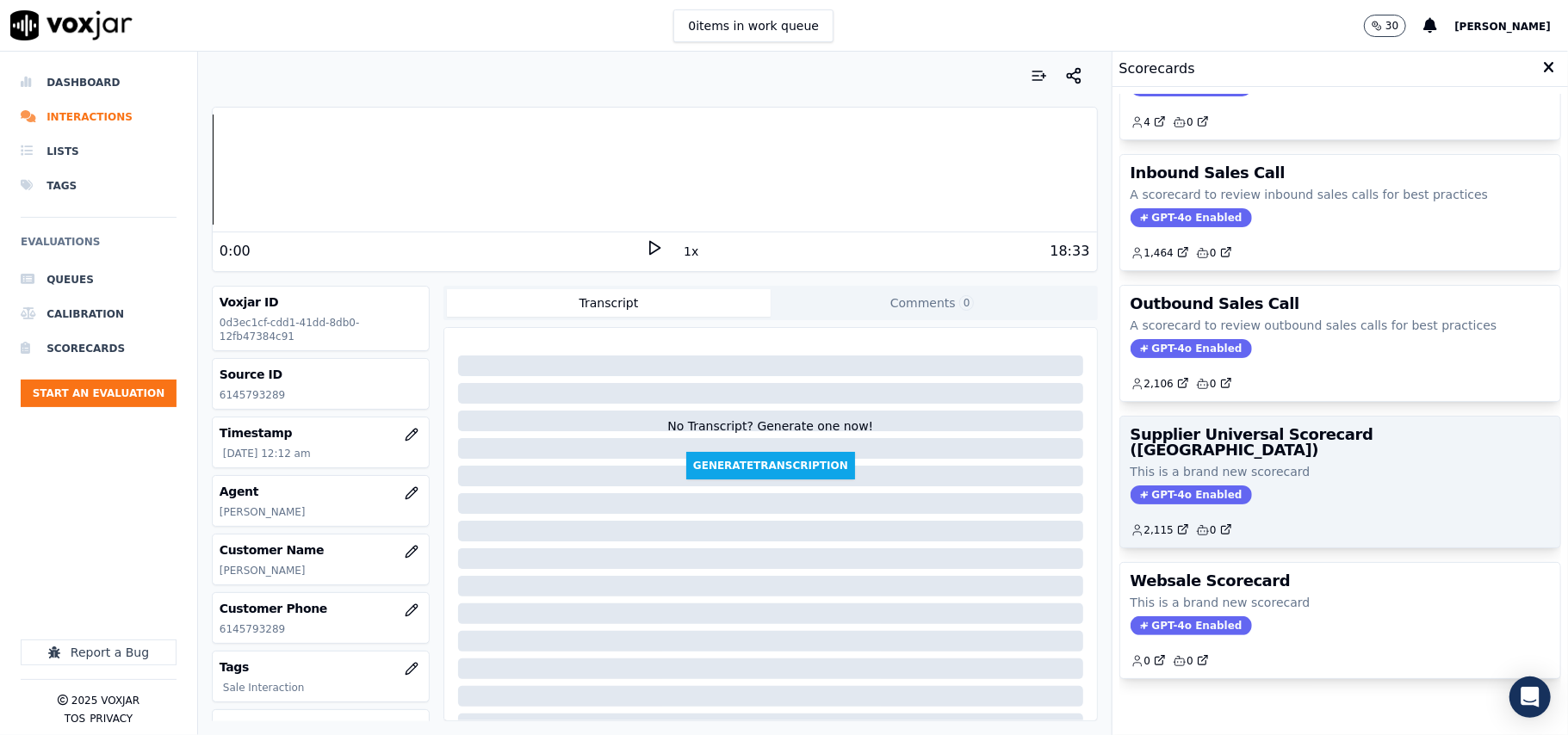
scroll to position [132, 0]
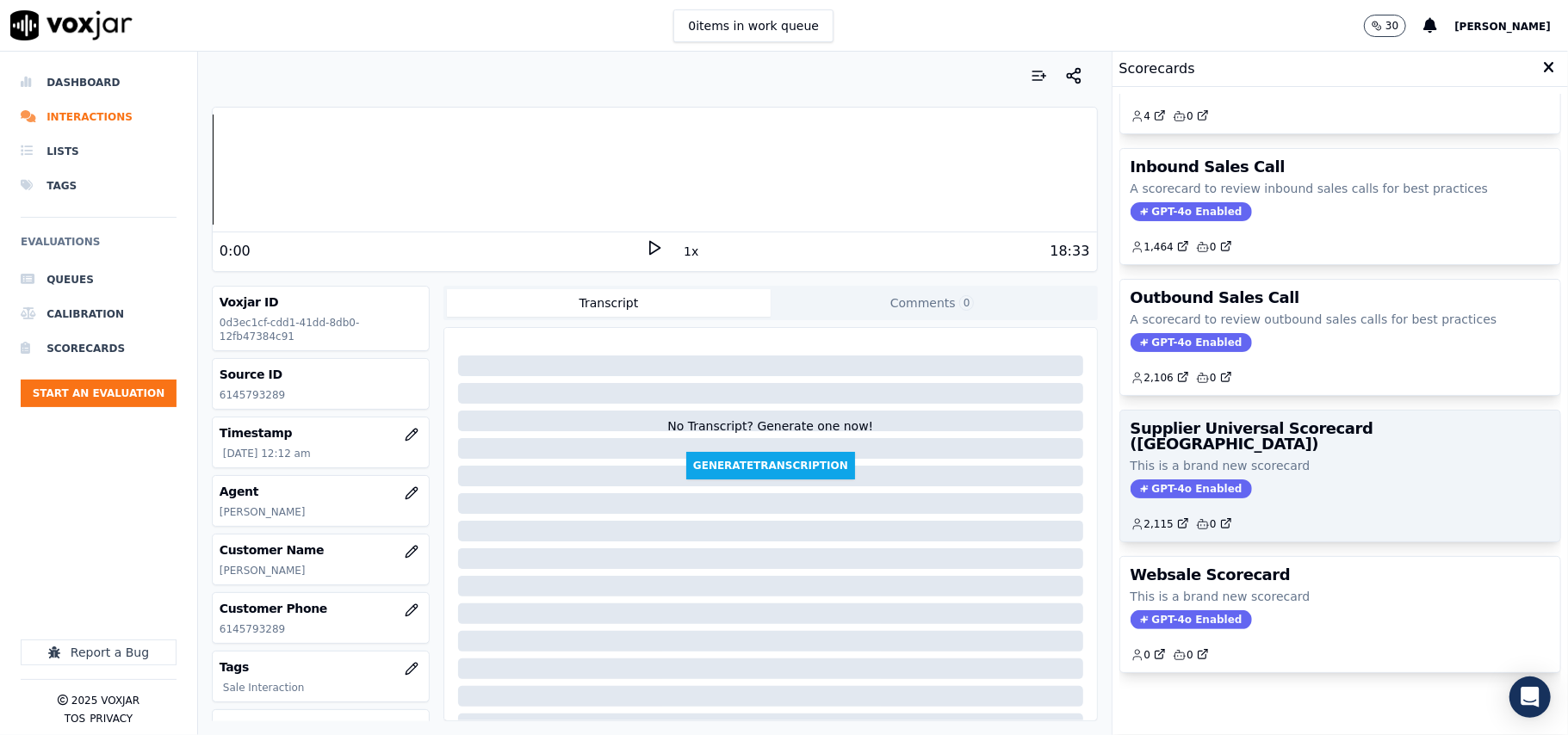
click at [1283, 479] on div "GPT-4o Enabled" at bounding box center [1340, 489] width 419 height 19
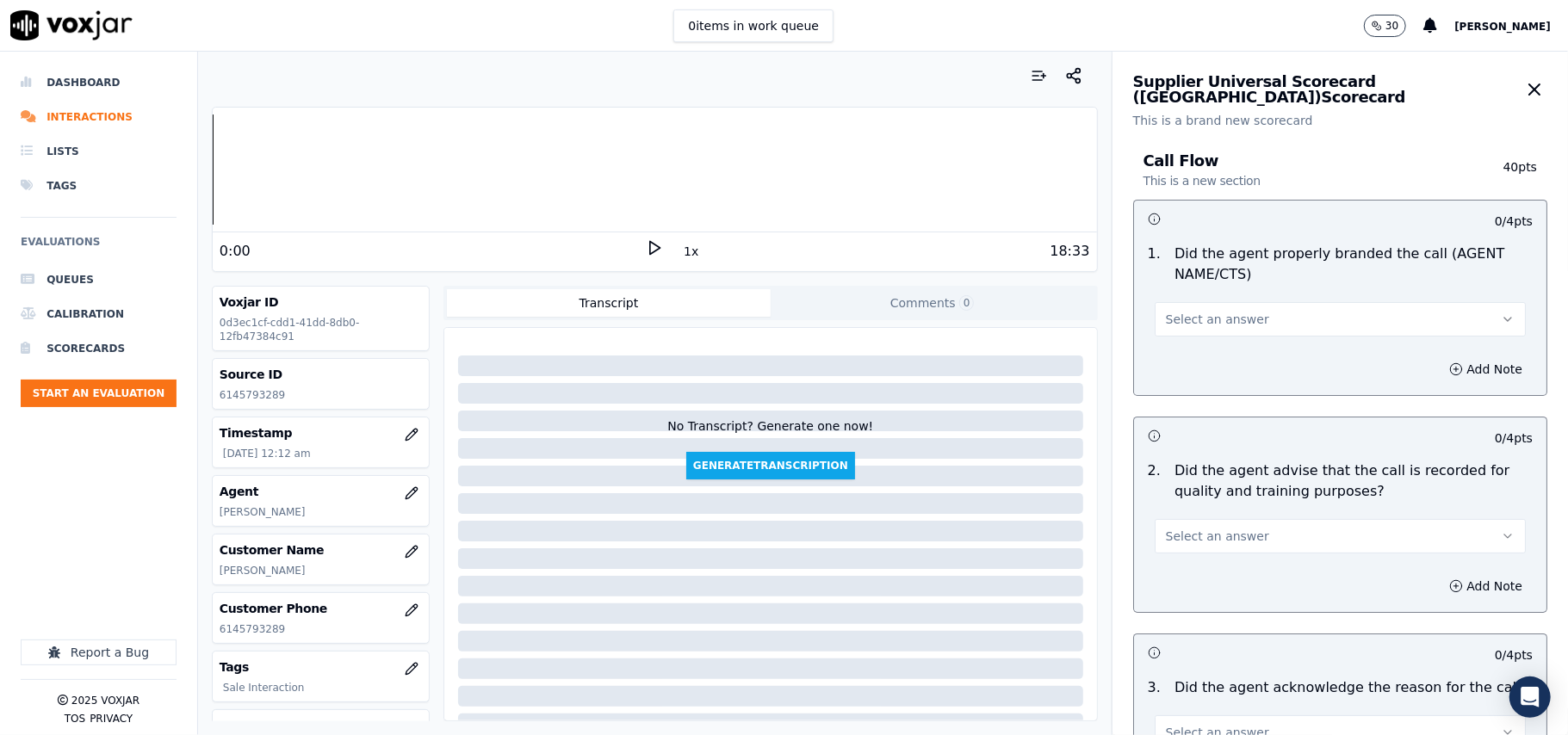
click at [1223, 329] on button "Select an answer" at bounding box center [1339, 319] width 371 height 34
click at [1203, 361] on div "Yes" at bounding box center [1303, 359] width 334 height 28
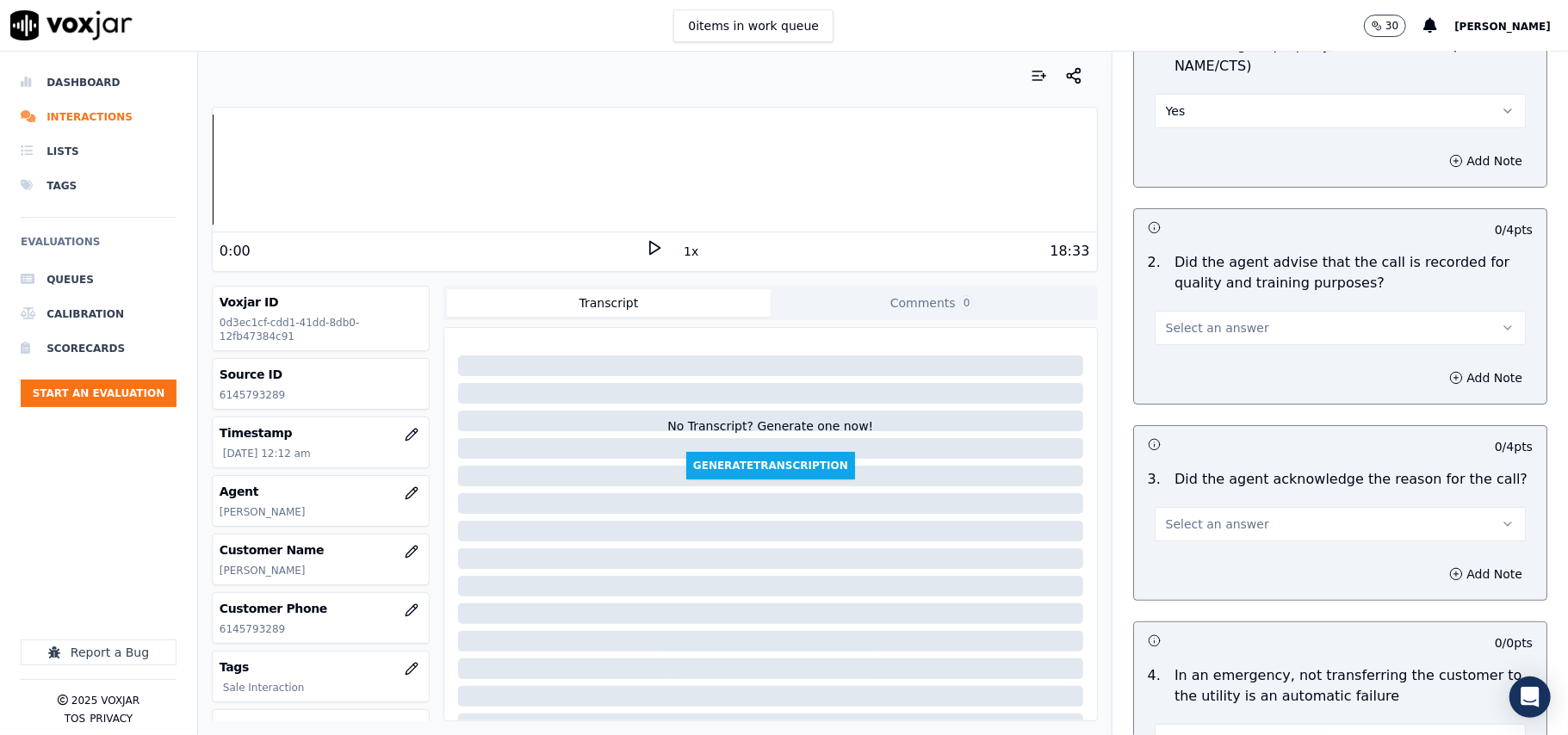
scroll to position [382, 0]
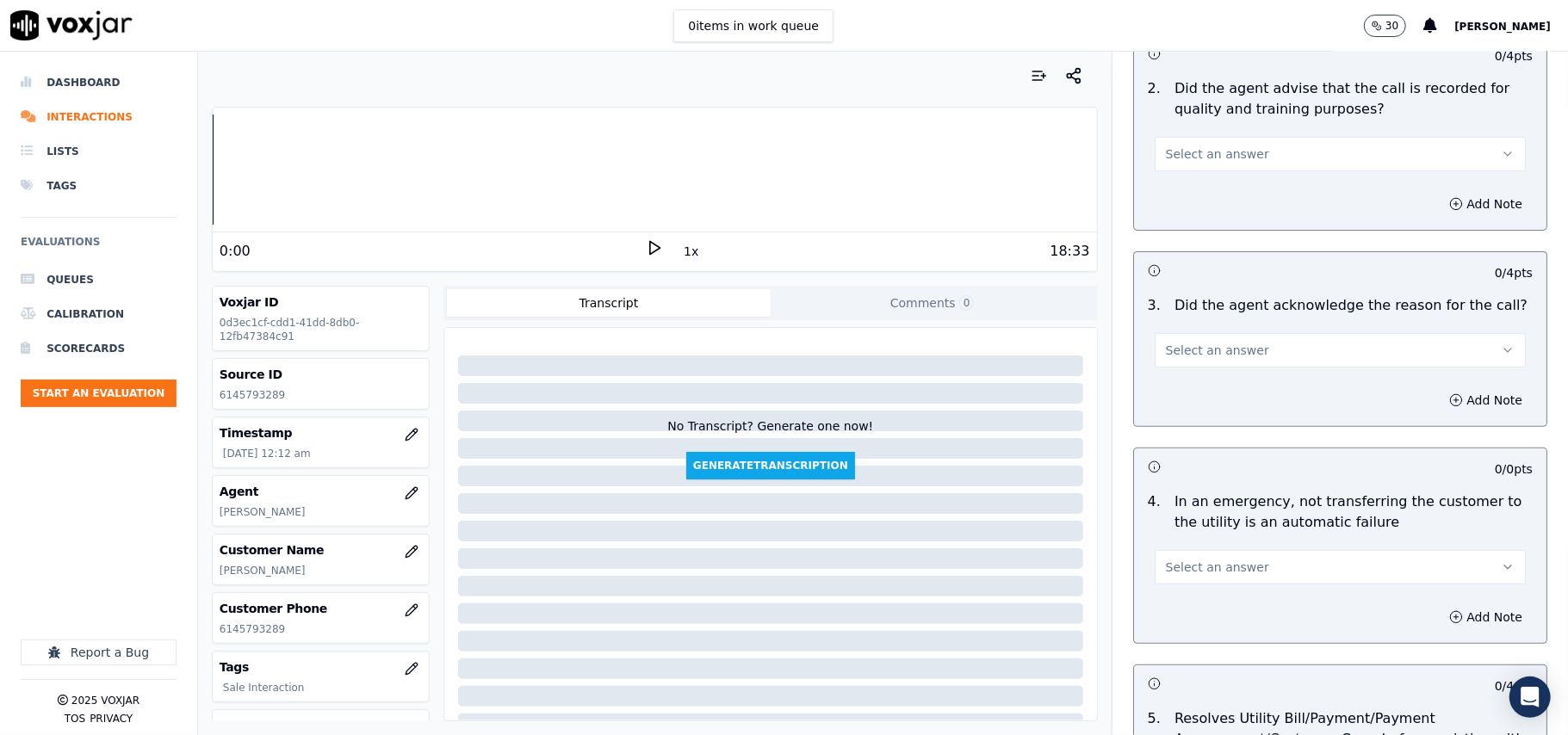
click at [1166, 155] on span "Select an answer" at bounding box center [1217, 155] width 103 height 17
click at [1181, 184] on div "Yes" at bounding box center [1303, 194] width 334 height 28
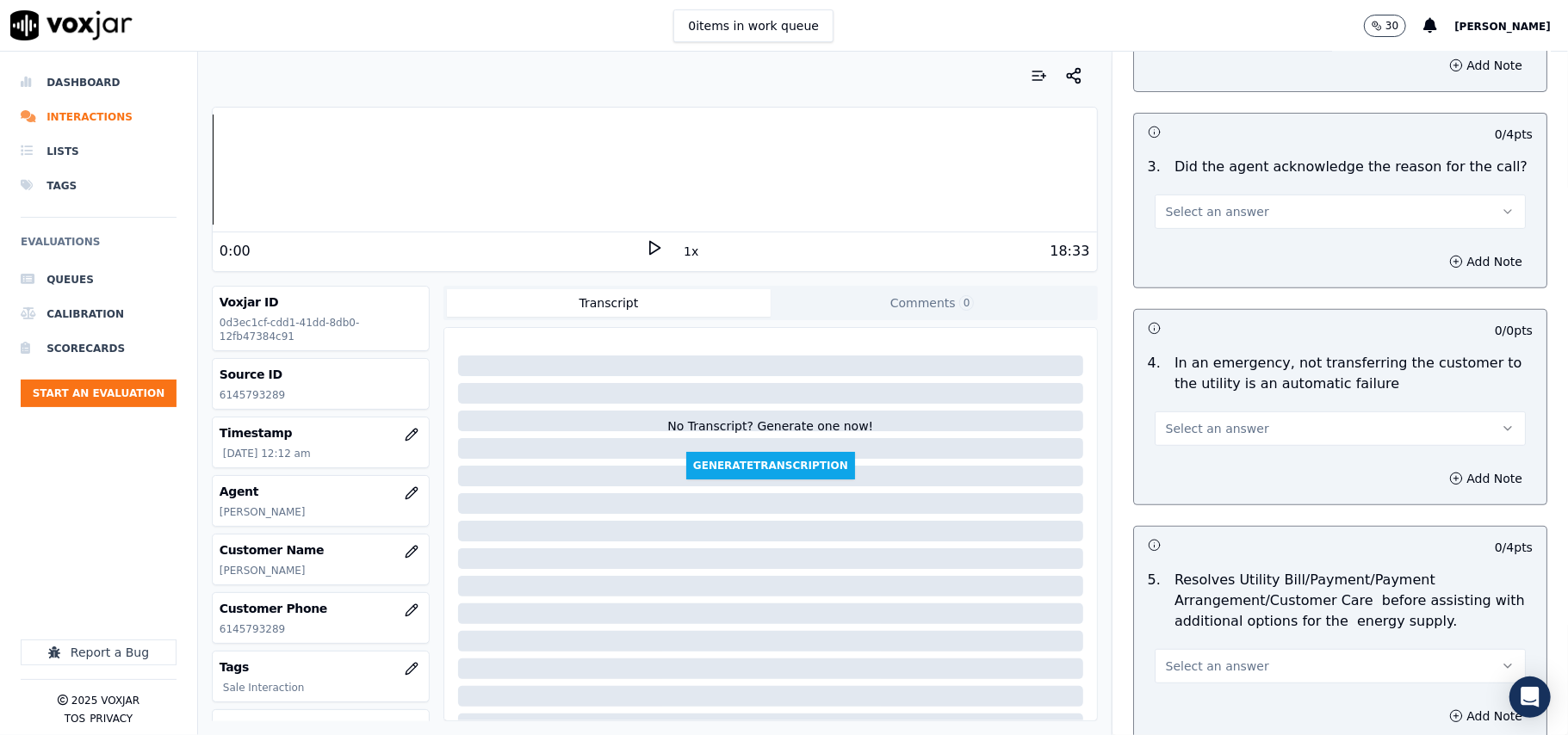
scroll to position [574, 0]
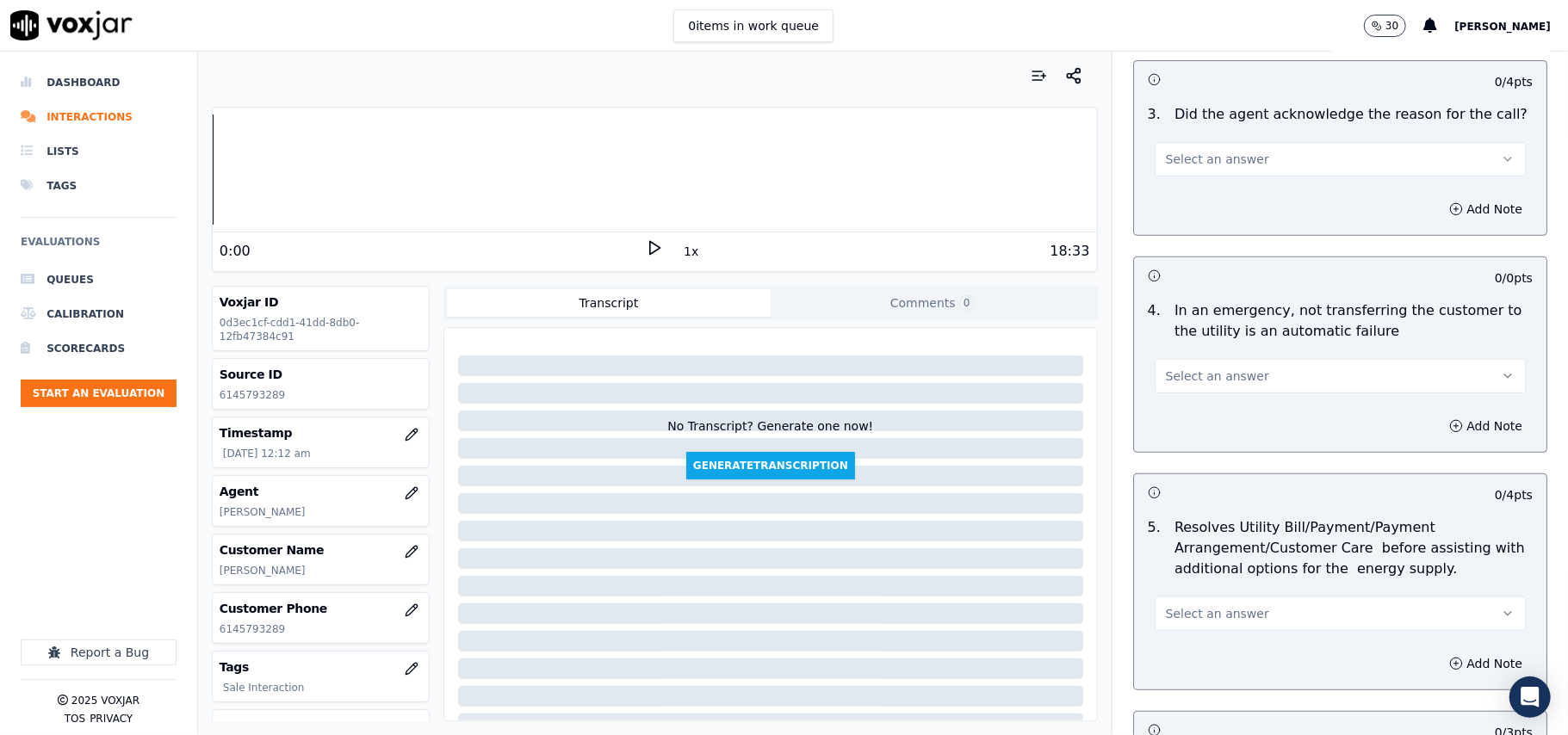
click at [1207, 172] on button "Select an answer" at bounding box center [1339, 159] width 371 height 34
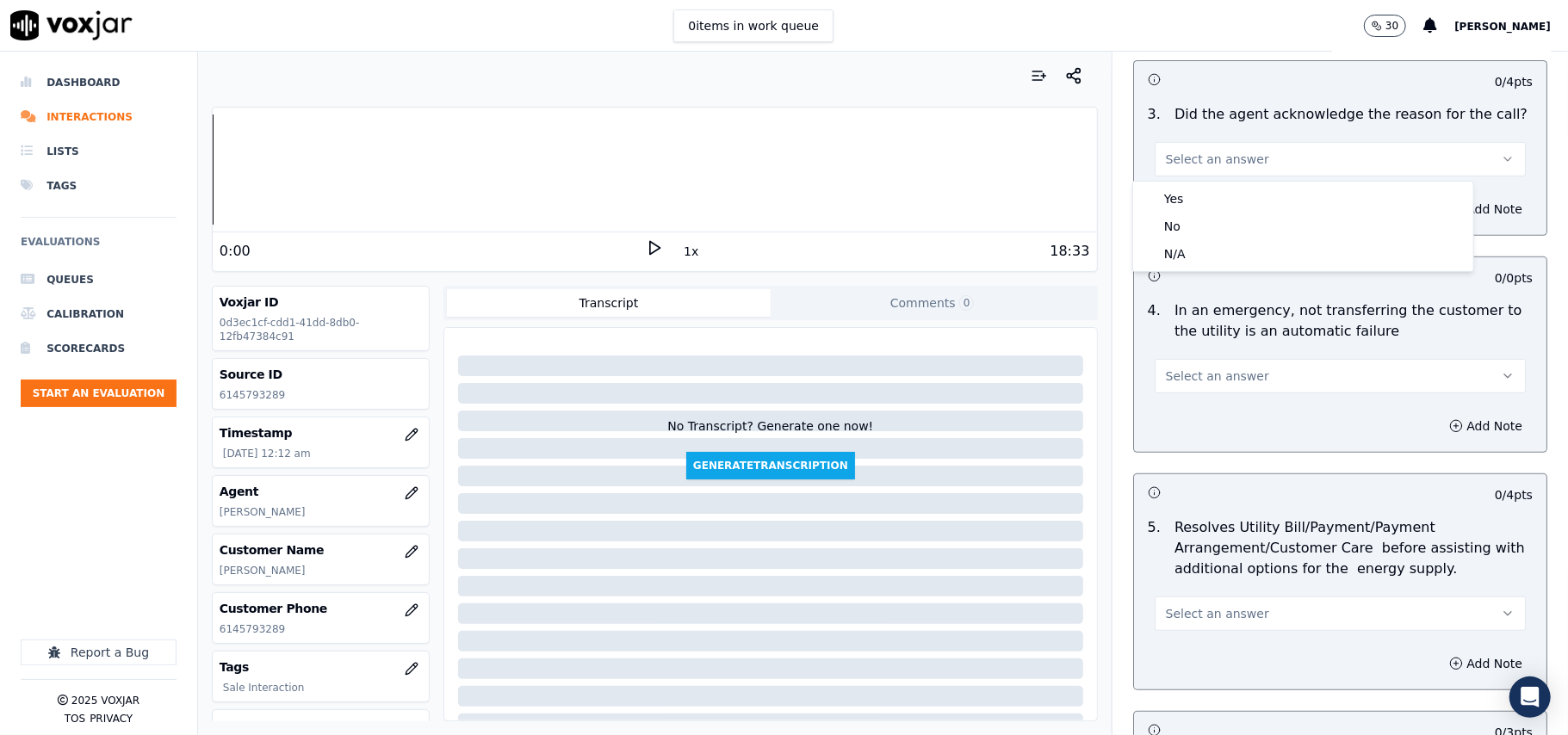
click at [1200, 152] on span "Select an answer" at bounding box center [1217, 160] width 103 height 17
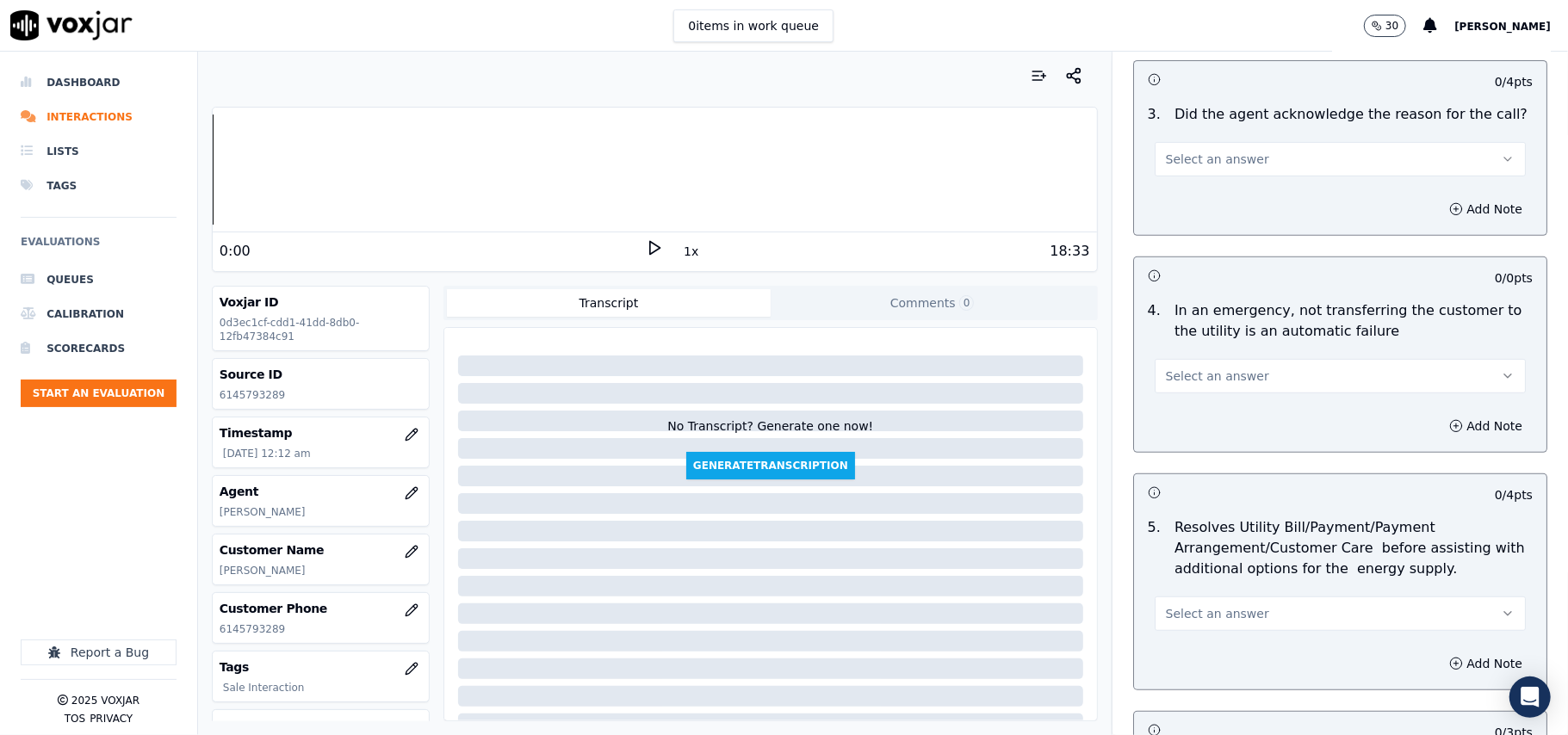
click at [1202, 161] on span "Select an answer" at bounding box center [1217, 160] width 103 height 17
click at [1179, 201] on div "Yes" at bounding box center [1303, 199] width 334 height 28
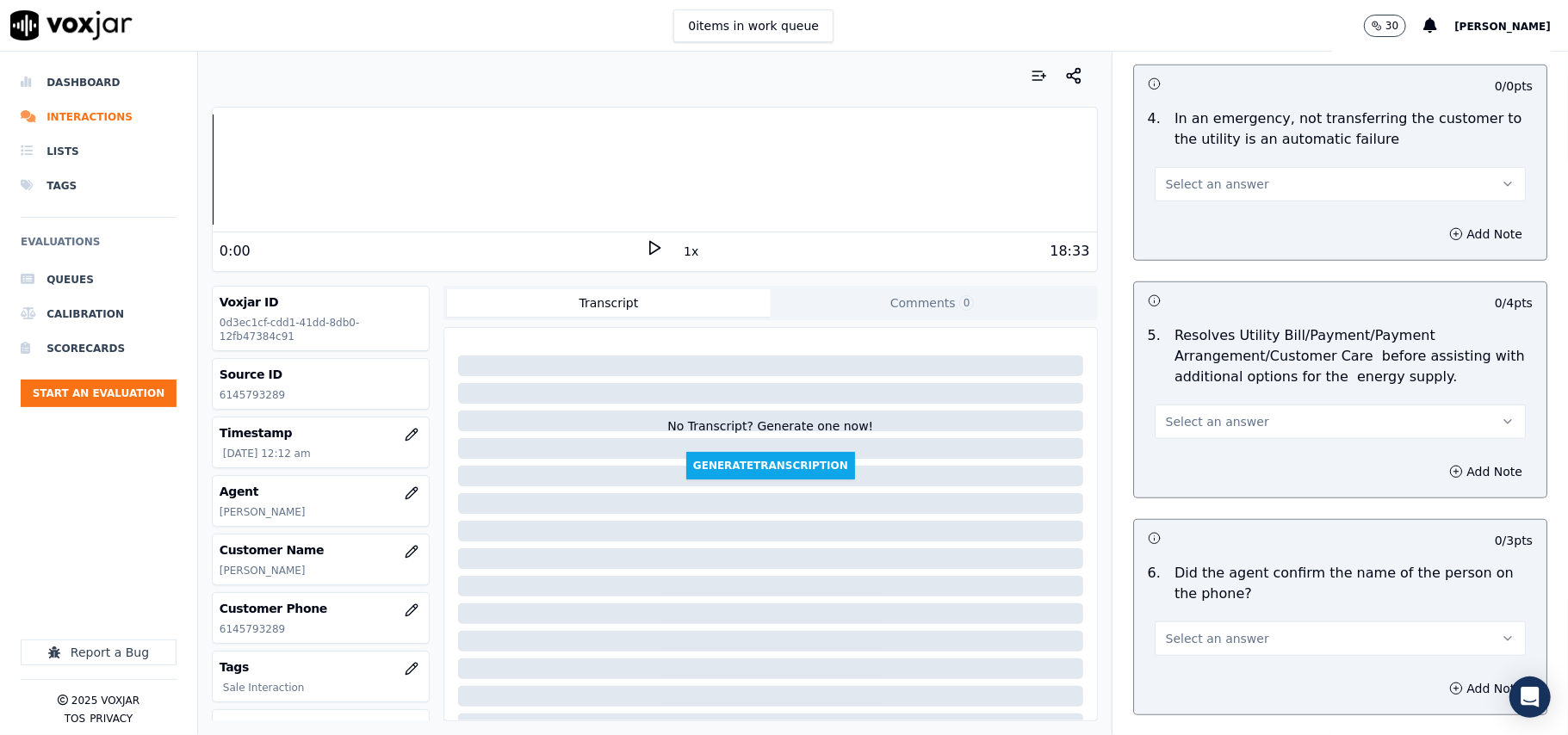
click at [1200, 173] on button "Select an answer" at bounding box center [1339, 183] width 371 height 34
click at [1166, 220] on div "Yes" at bounding box center [1303, 225] width 334 height 28
click at [1186, 180] on button "Yes" at bounding box center [1339, 183] width 371 height 34
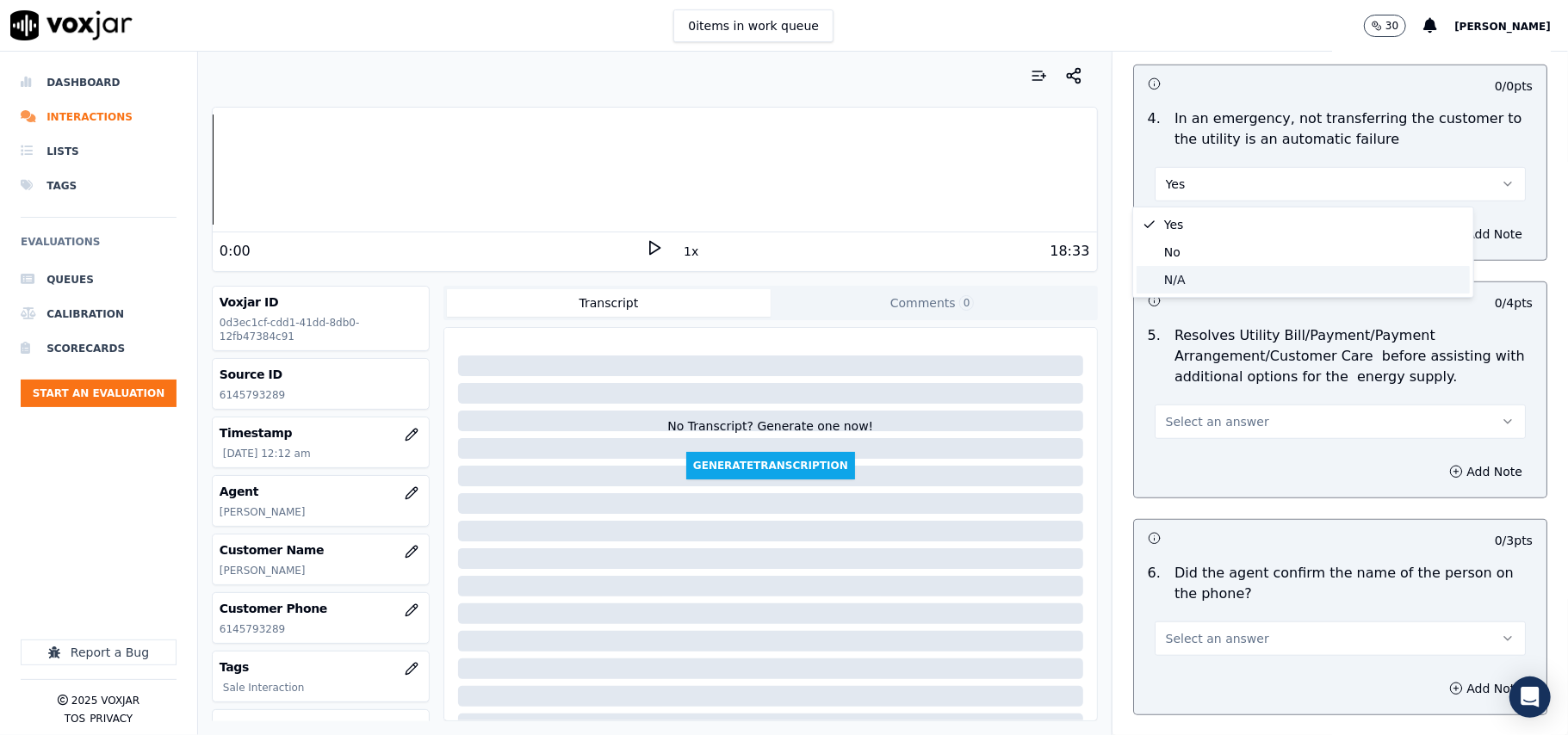
click at [1206, 284] on div "N/A" at bounding box center [1303, 280] width 334 height 28
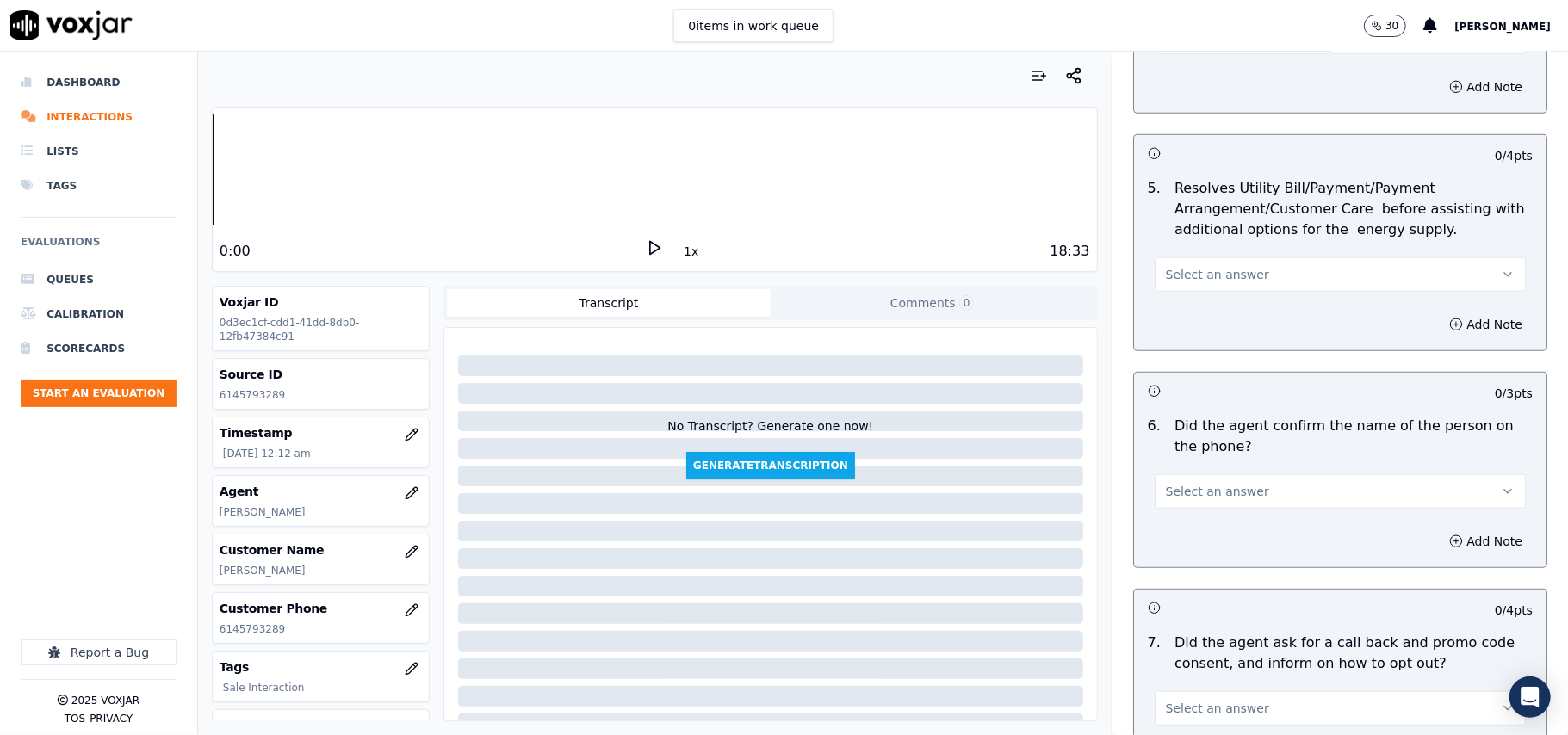
scroll to position [956, 0]
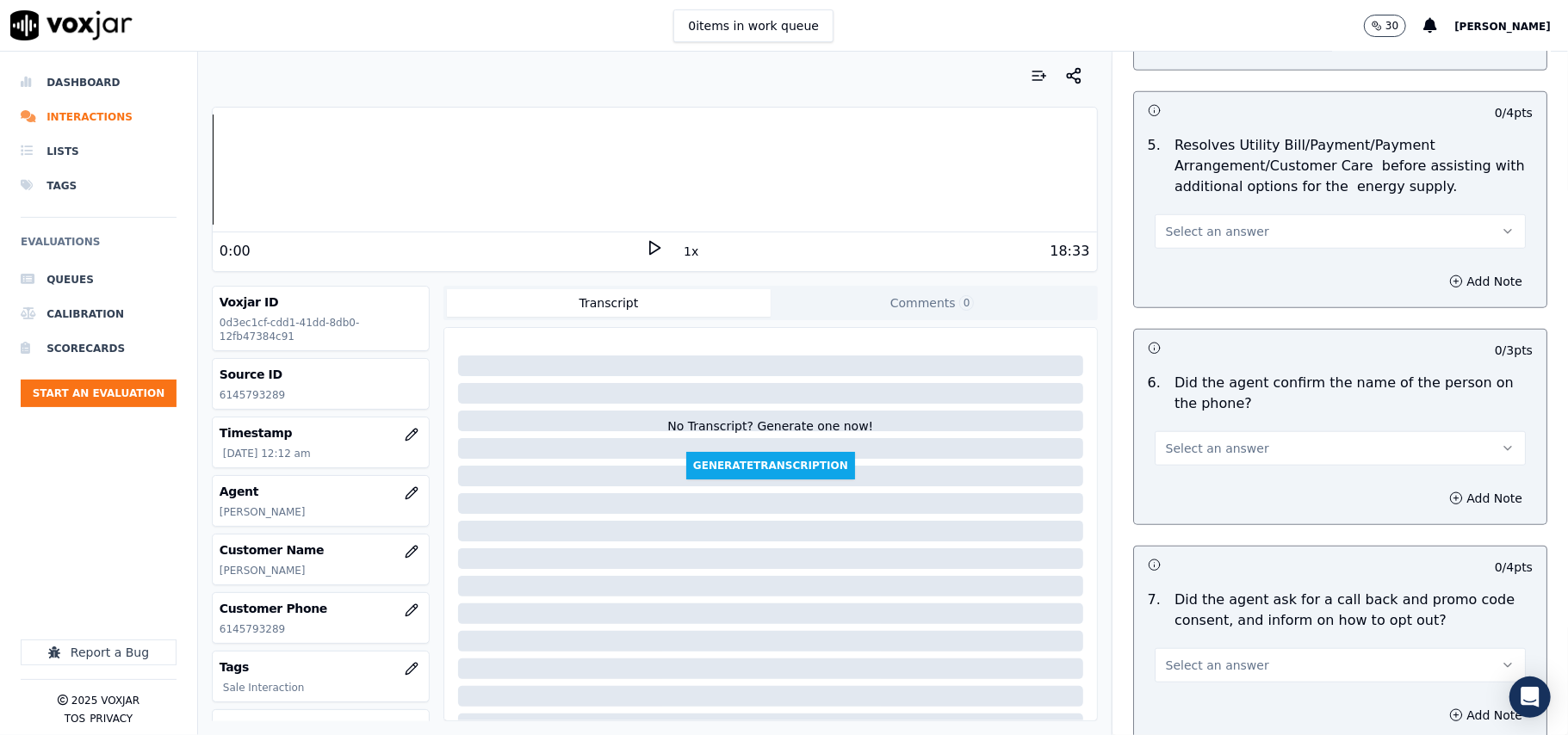
click at [1181, 240] on span "Select an answer" at bounding box center [1217, 231] width 103 height 17
click at [1193, 334] on div "N/A" at bounding box center [1303, 328] width 334 height 28
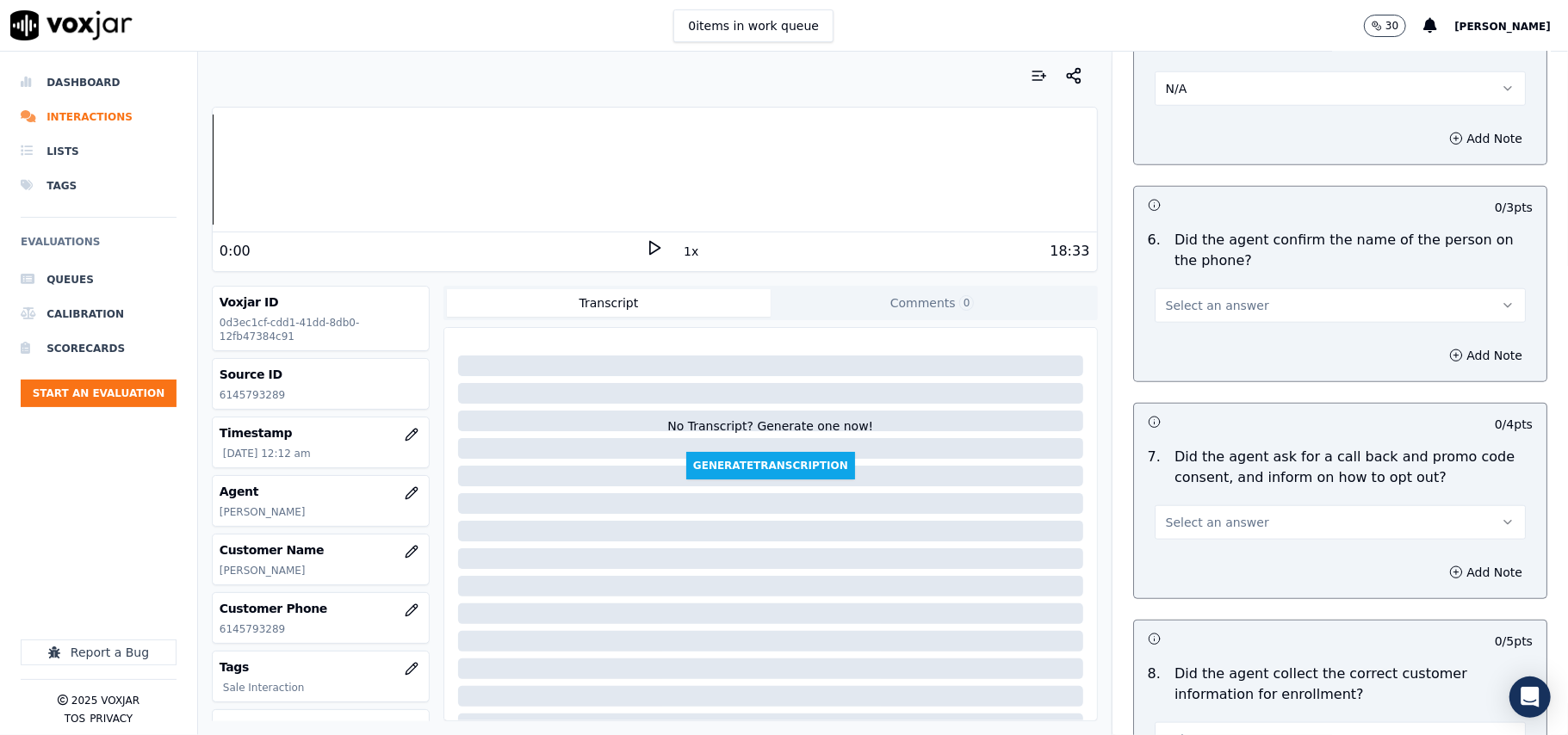
scroll to position [1148, 0]
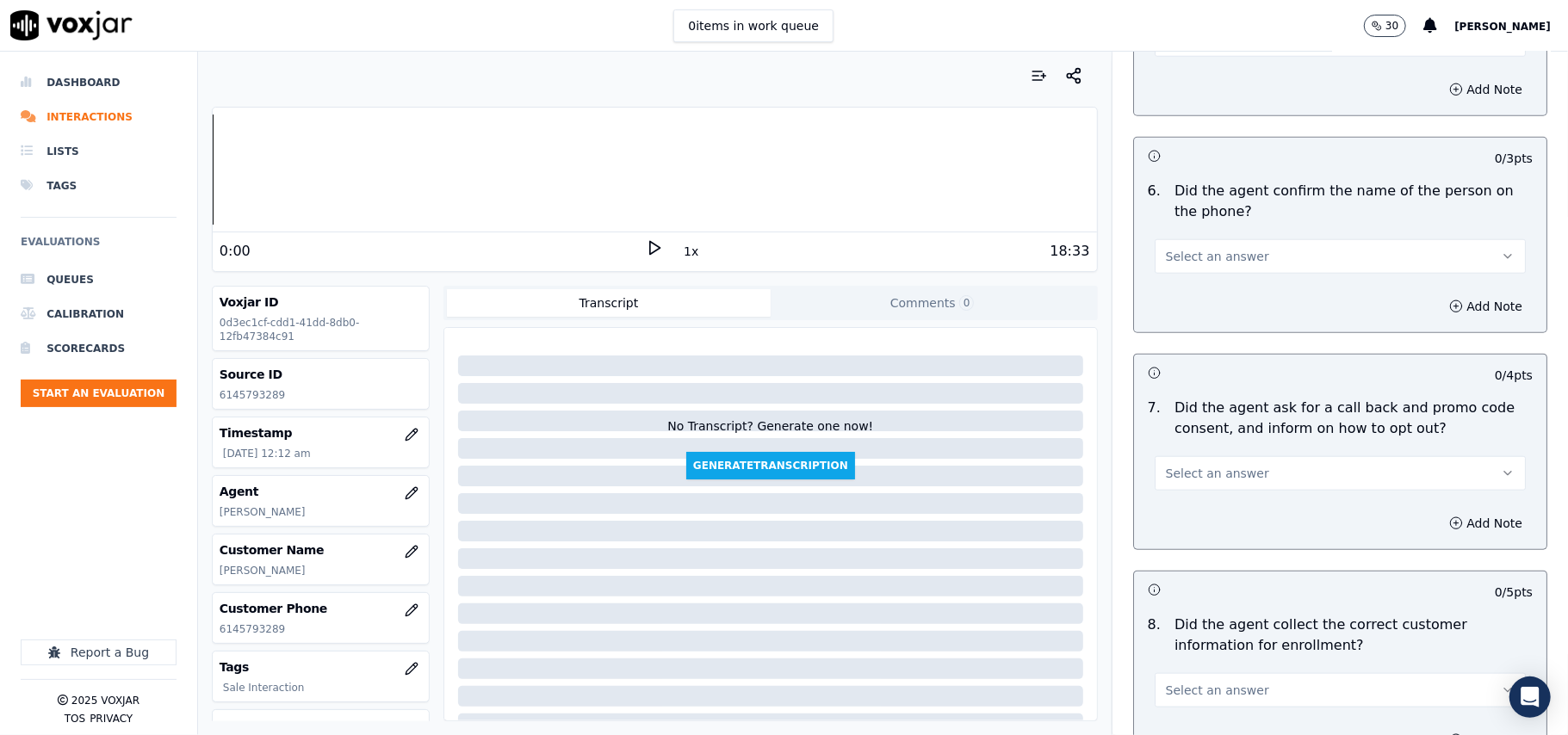
click at [1179, 257] on span "Select an answer" at bounding box center [1217, 257] width 103 height 17
click at [1188, 293] on div "Yes" at bounding box center [1303, 299] width 334 height 28
click at [1221, 489] on button "Select an answer" at bounding box center [1339, 473] width 371 height 34
click at [1213, 511] on div "Yes" at bounding box center [1303, 516] width 334 height 28
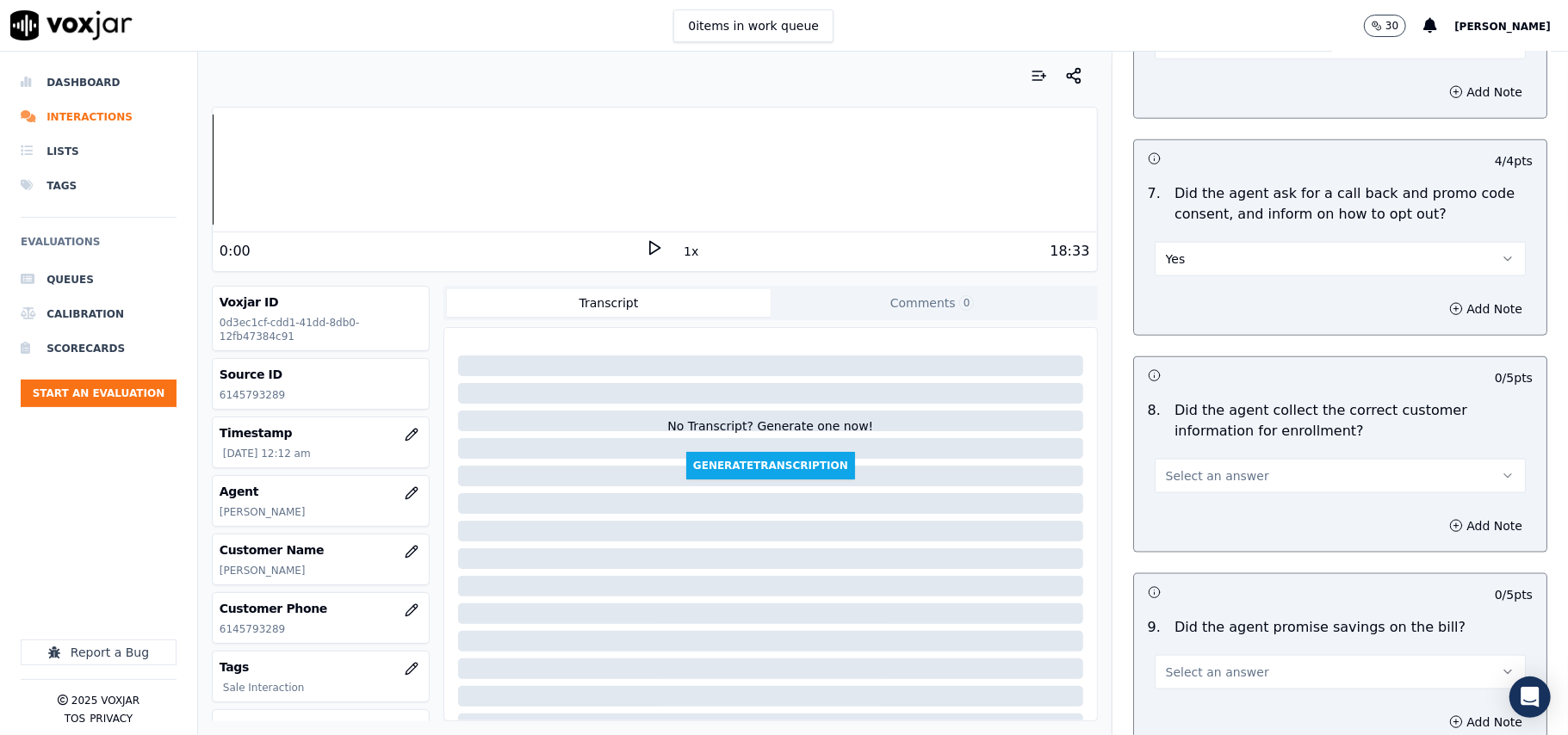
scroll to position [1529, 0]
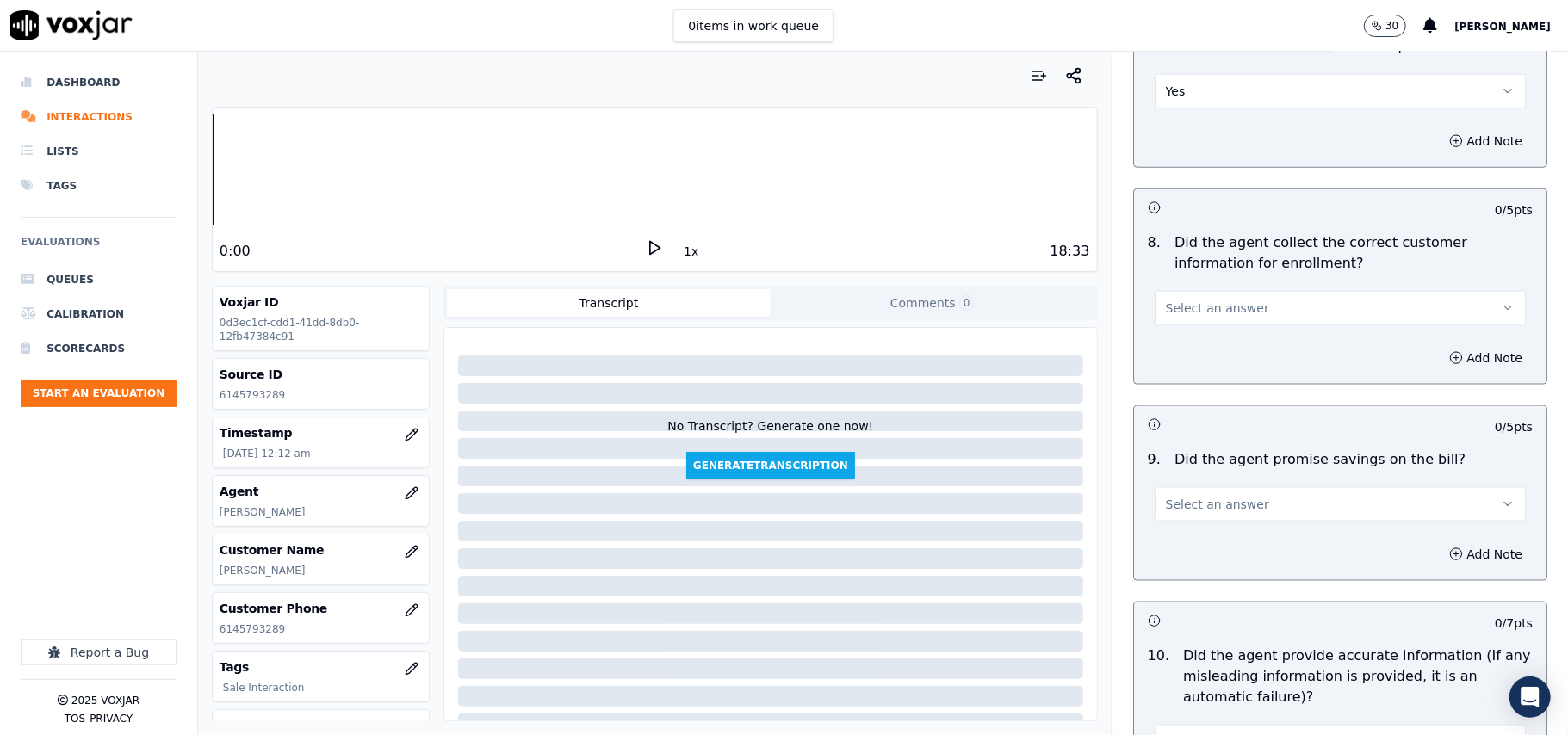
drag, startPoint x: 1182, startPoint y: 301, endPoint x: 1181, endPoint y: 314, distance: 13.0
click at [1182, 306] on button "Select an answer" at bounding box center [1339, 307] width 371 height 34
click at [1181, 341] on div "Yes" at bounding box center [1303, 352] width 334 height 28
drag, startPoint x: 1211, startPoint y: 503, endPoint x: 1209, endPoint y: 522, distance: 19.1
click at [1209, 504] on span "Select an answer" at bounding box center [1217, 505] width 103 height 17
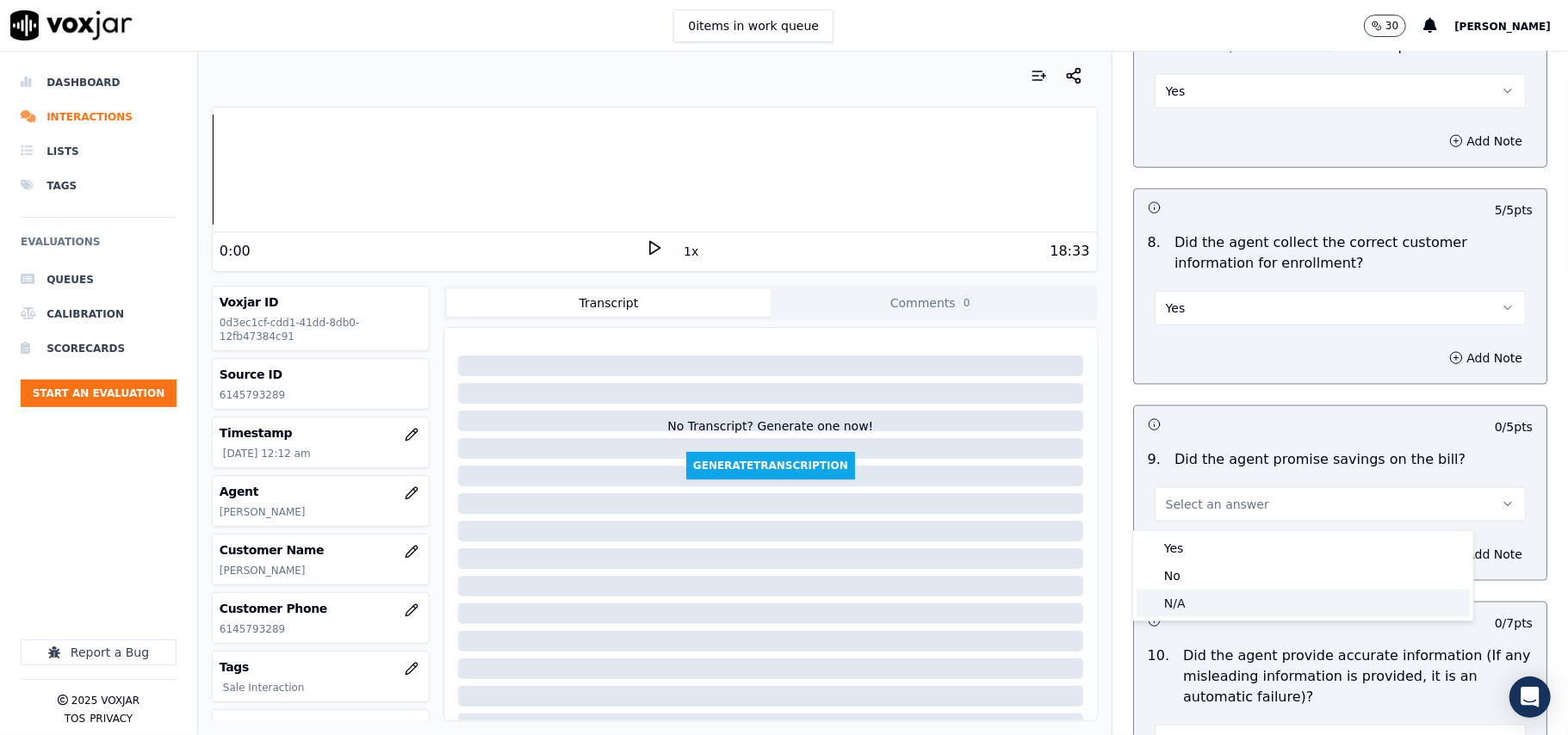
click at [1196, 602] on div "N/A" at bounding box center [1303, 604] width 334 height 28
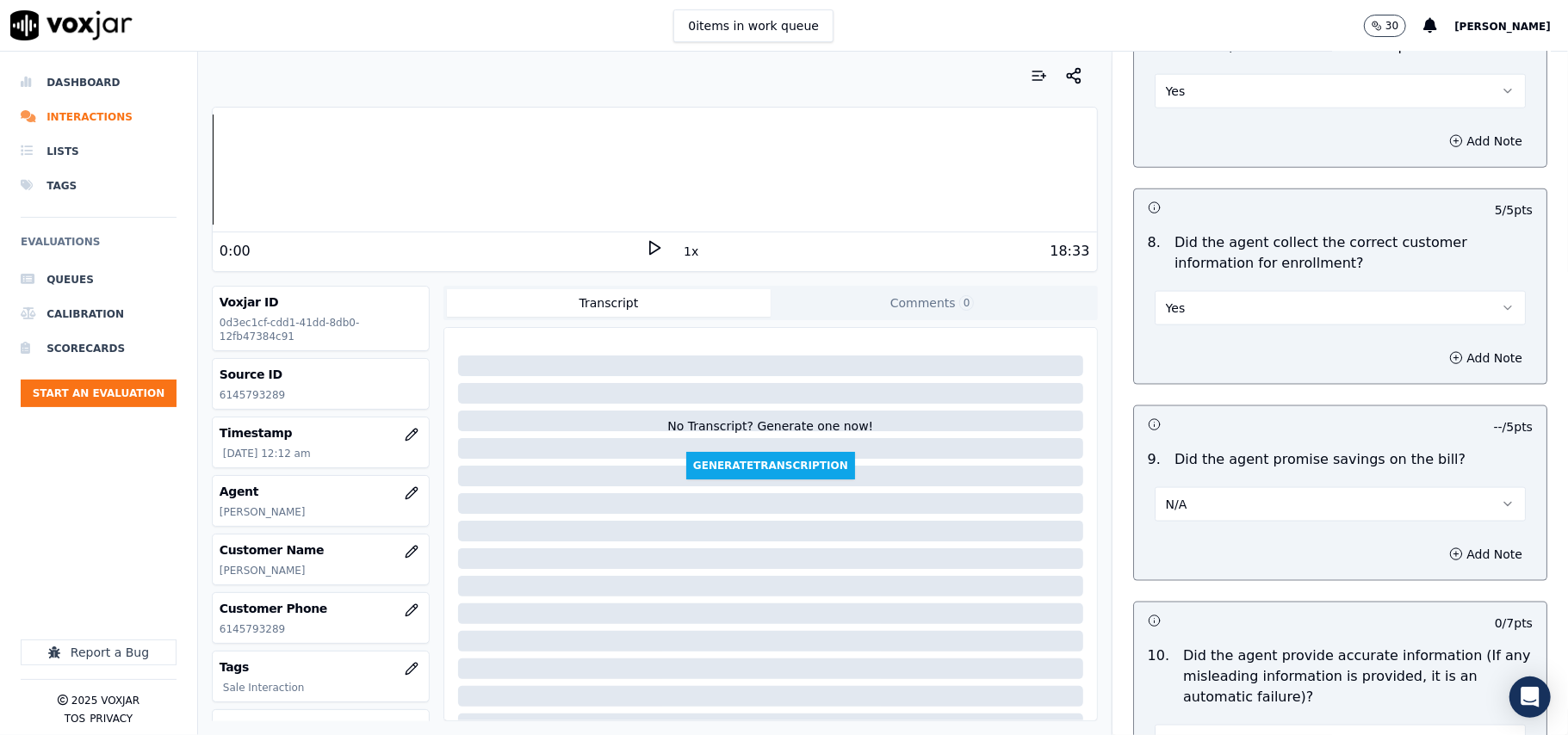
scroll to position [1721, 0]
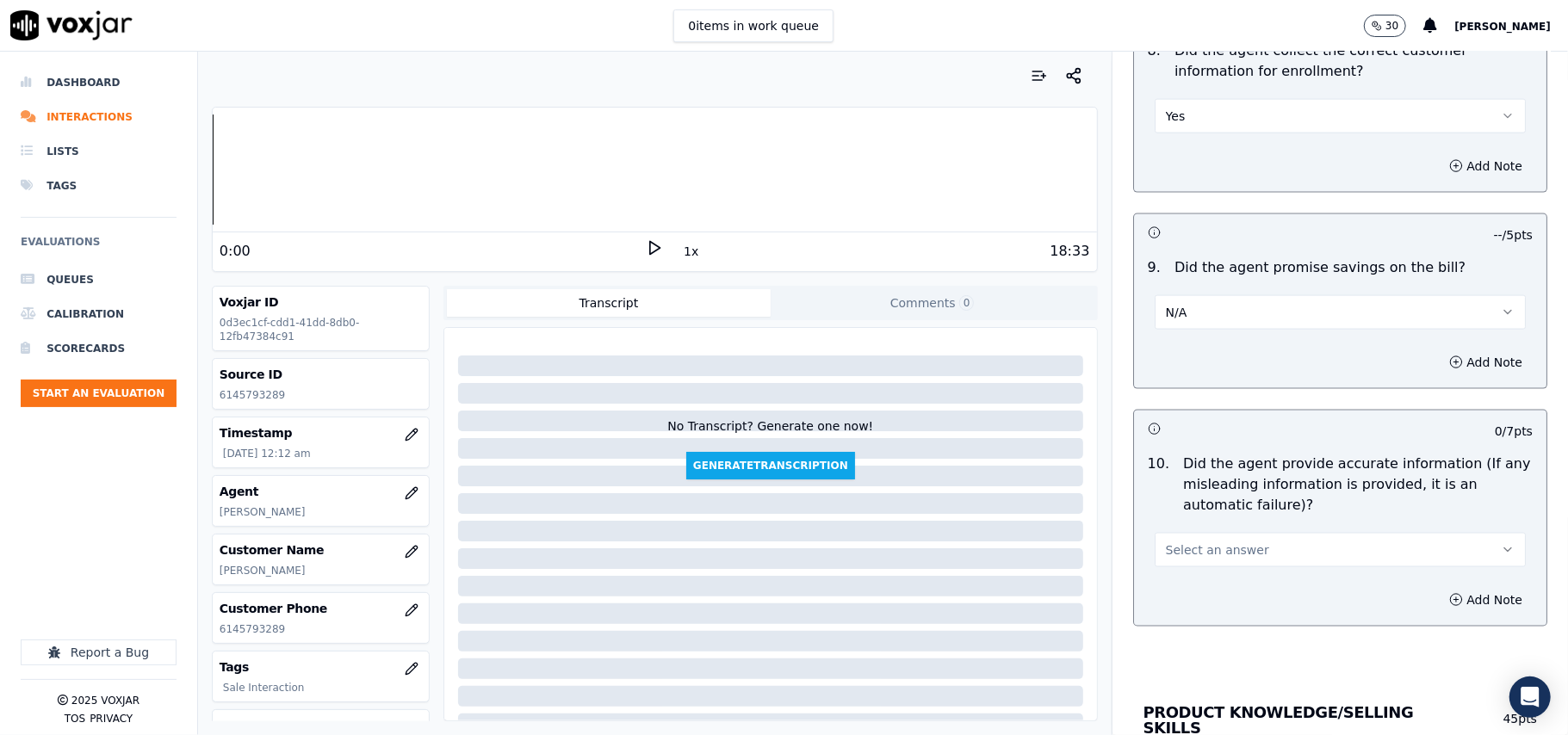
click at [1204, 553] on span "Select an answer" at bounding box center [1217, 550] width 103 height 17
click at [1195, 599] on div "Yes" at bounding box center [1303, 595] width 334 height 28
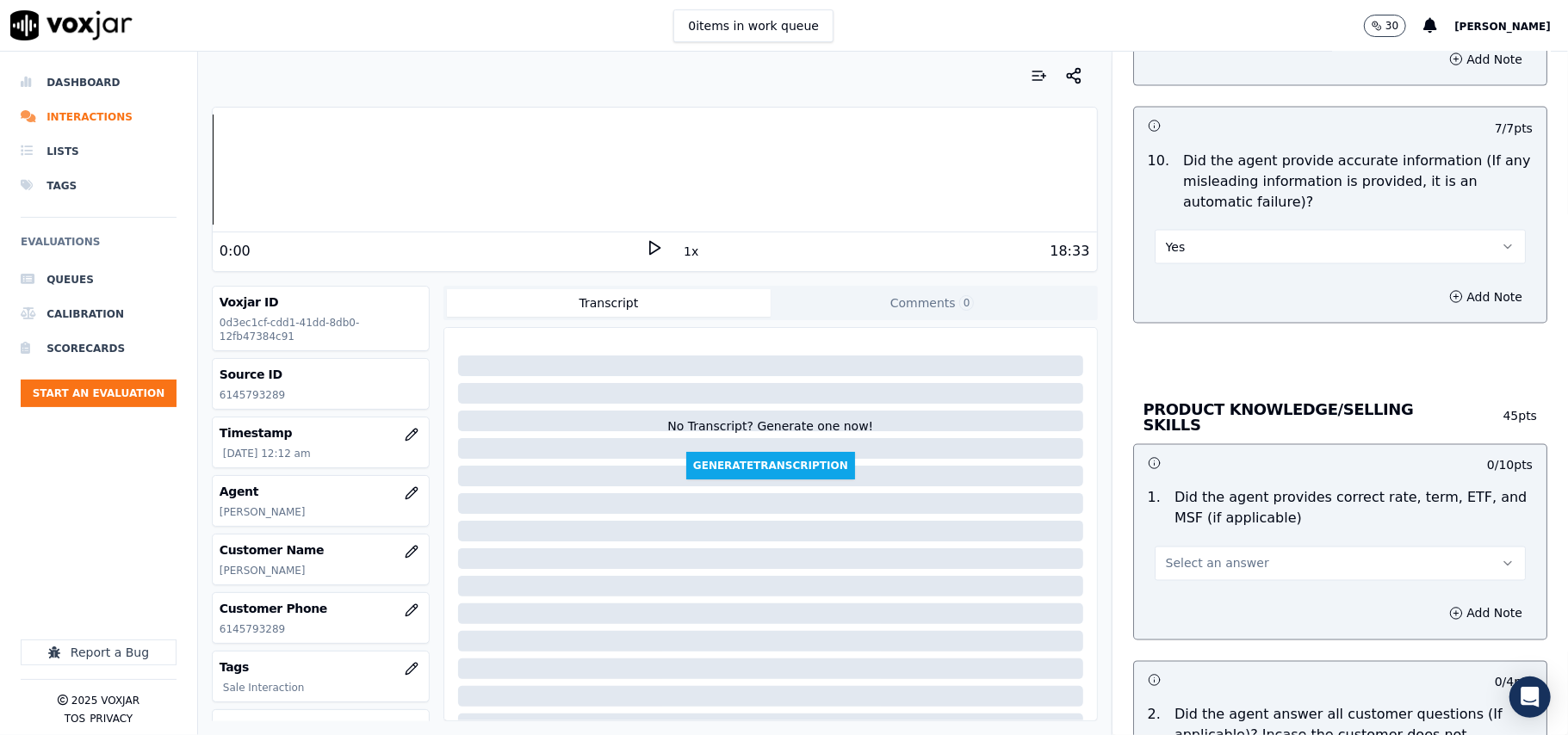
scroll to position [2104, 0]
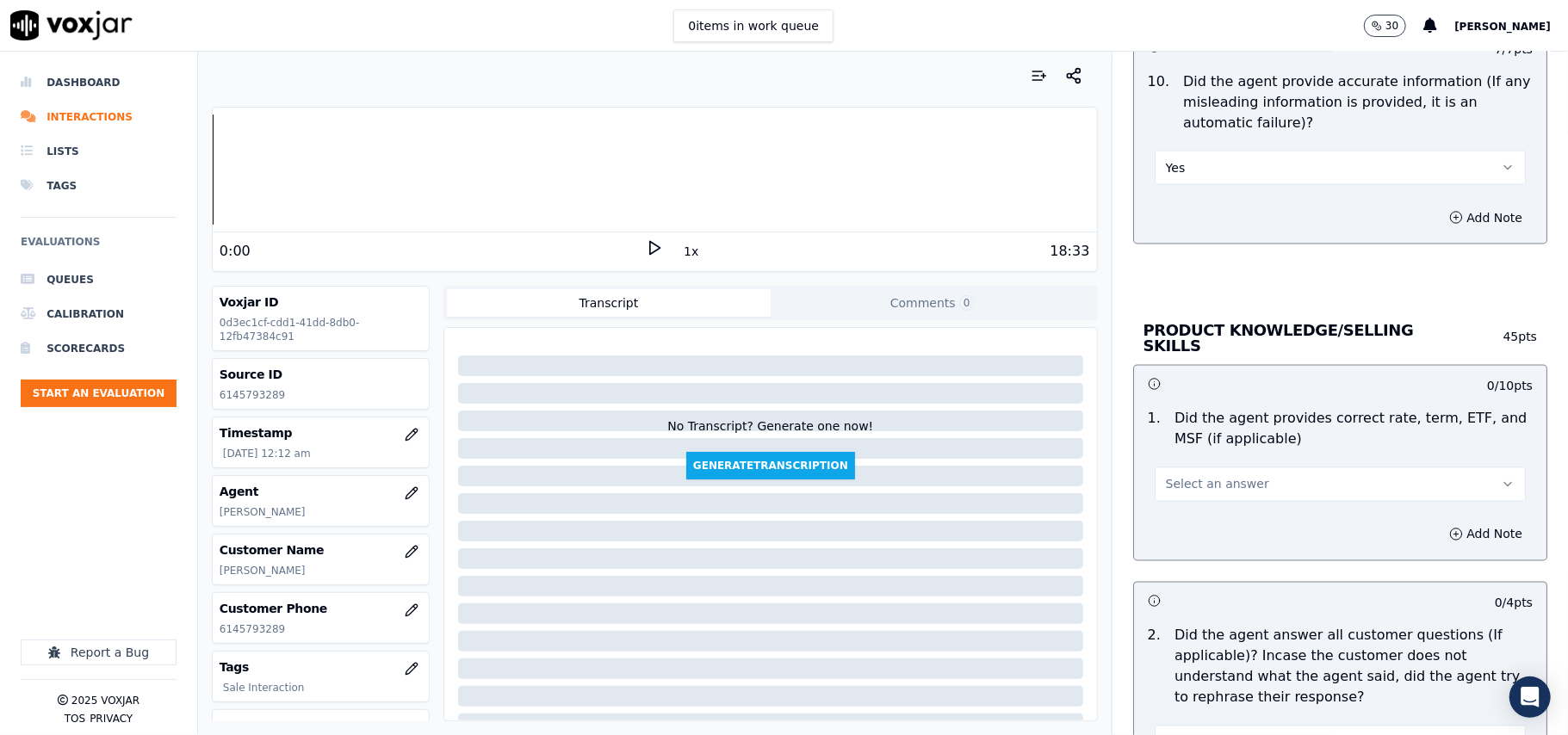
click at [1216, 503] on div "1 . Did the agent provides correct rate, term, ETF, and MSF (if applicable) Sel…" at bounding box center [1340, 456] width 412 height 106
click at [1222, 483] on span "Select an answer" at bounding box center [1217, 484] width 103 height 17
click at [1207, 529] on div "Yes" at bounding box center [1303, 521] width 334 height 28
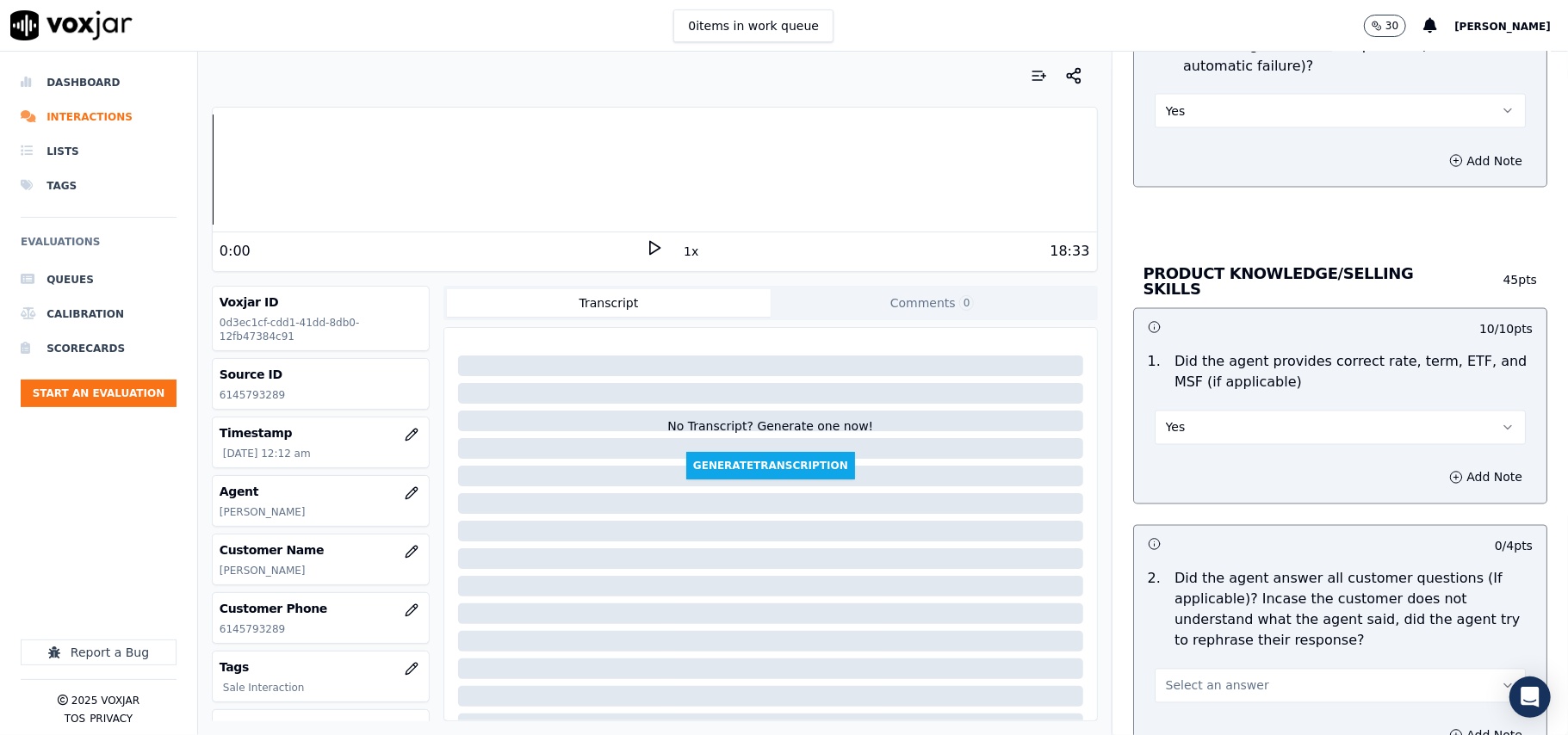
scroll to position [2295, 0]
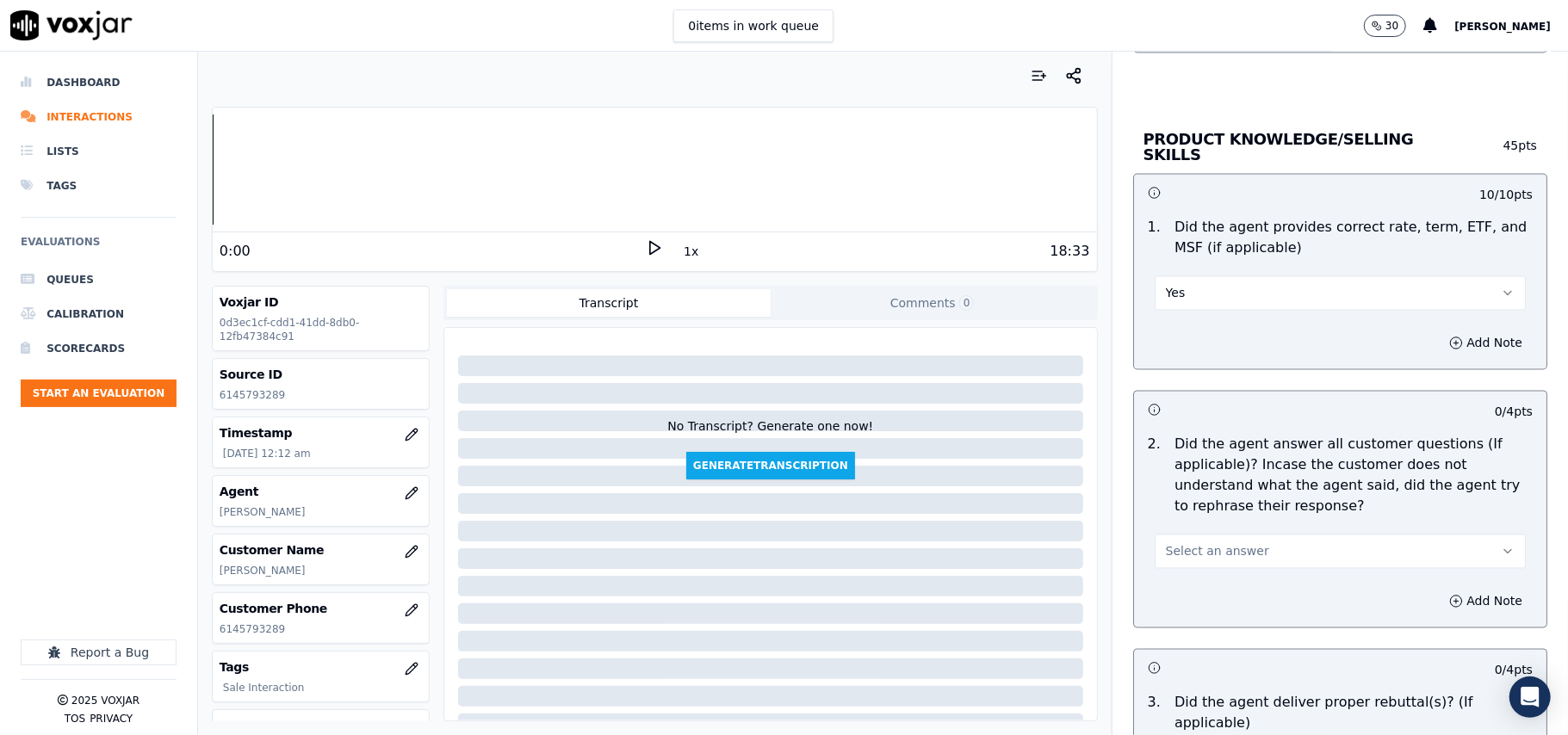
click at [1195, 552] on span "Select an answer" at bounding box center [1217, 552] width 103 height 17
click at [1183, 593] on div "Yes" at bounding box center [1303, 588] width 334 height 28
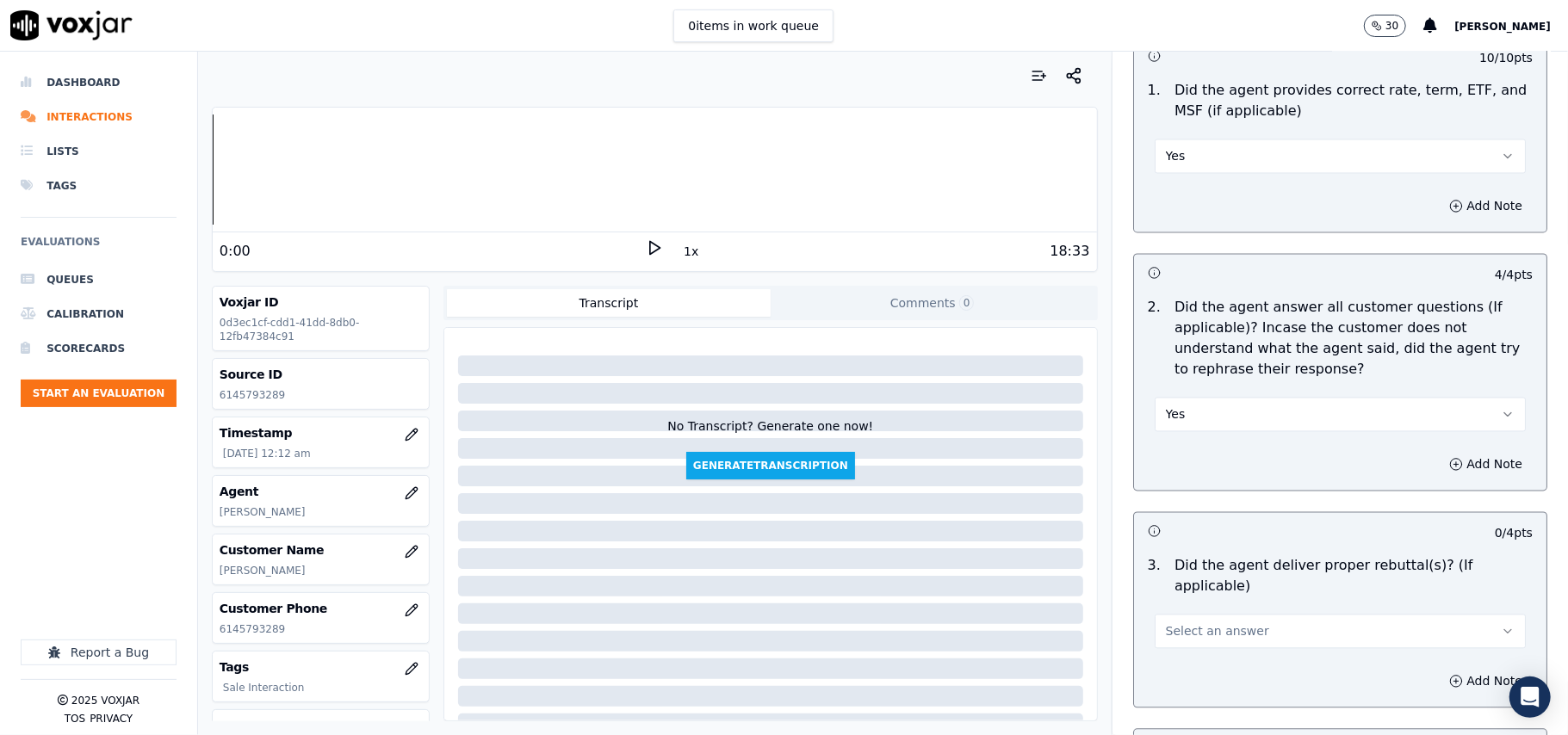
scroll to position [2487, 0]
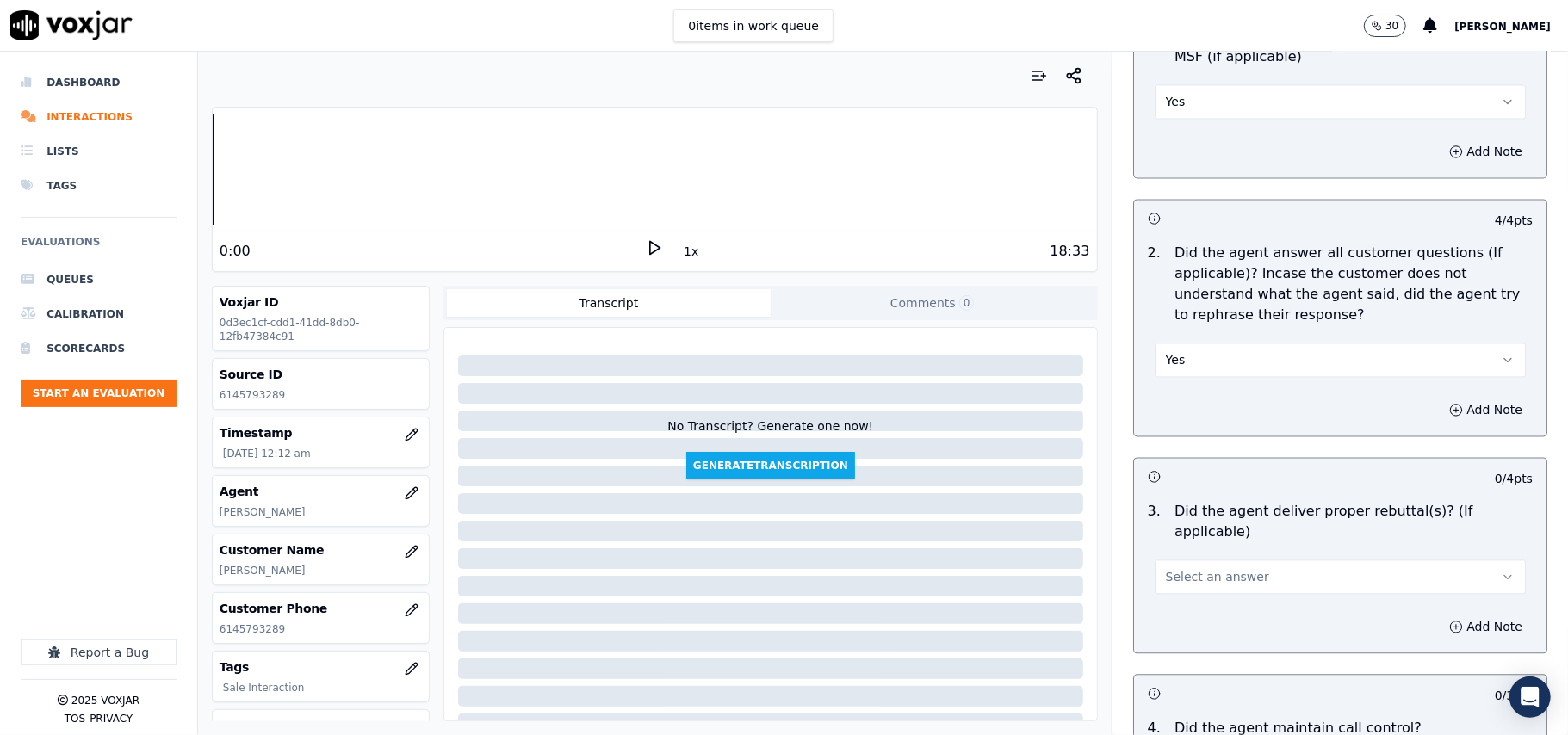
click at [1182, 568] on span "Select an answer" at bounding box center [1217, 577] width 103 height 17
click at [1176, 582] on div "Yes" at bounding box center [1303, 594] width 334 height 28
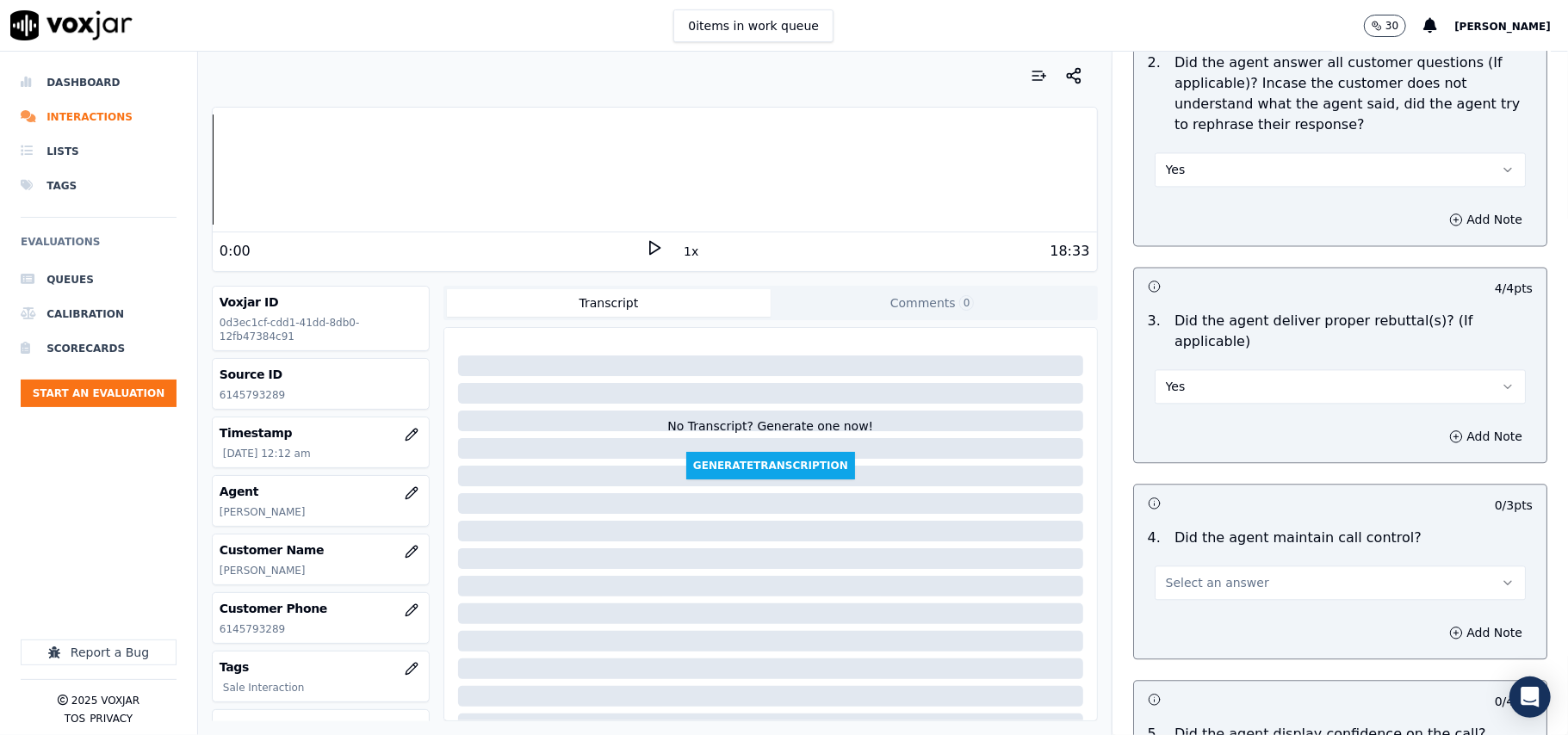
scroll to position [2869, 0]
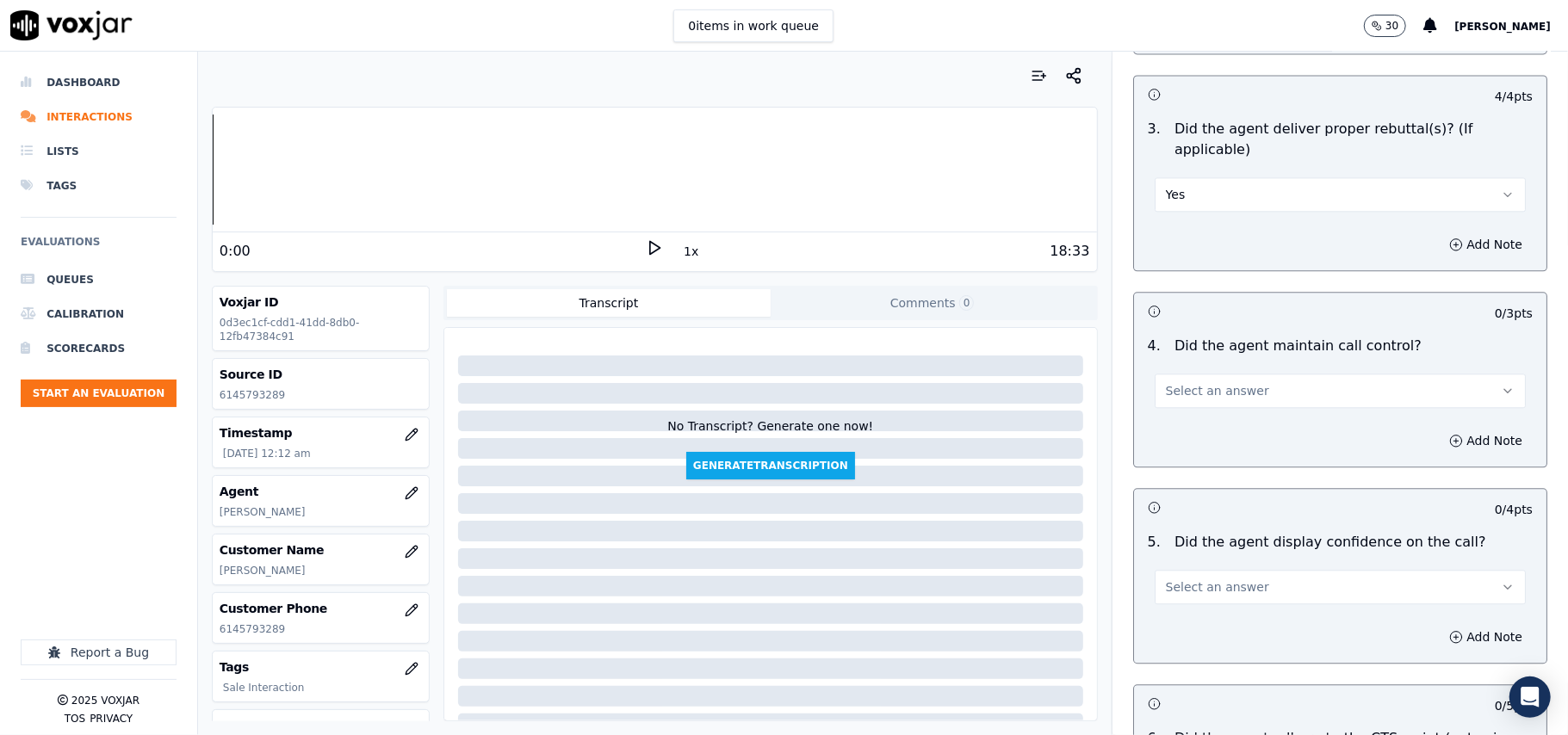
drag, startPoint x: 1172, startPoint y: 363, endPoint x: 1173, endPoint y: 388, distance: 25.0
click at [1171, 382] on span "Select an answer" at bounding box center [1217, 391] width 103 height 17
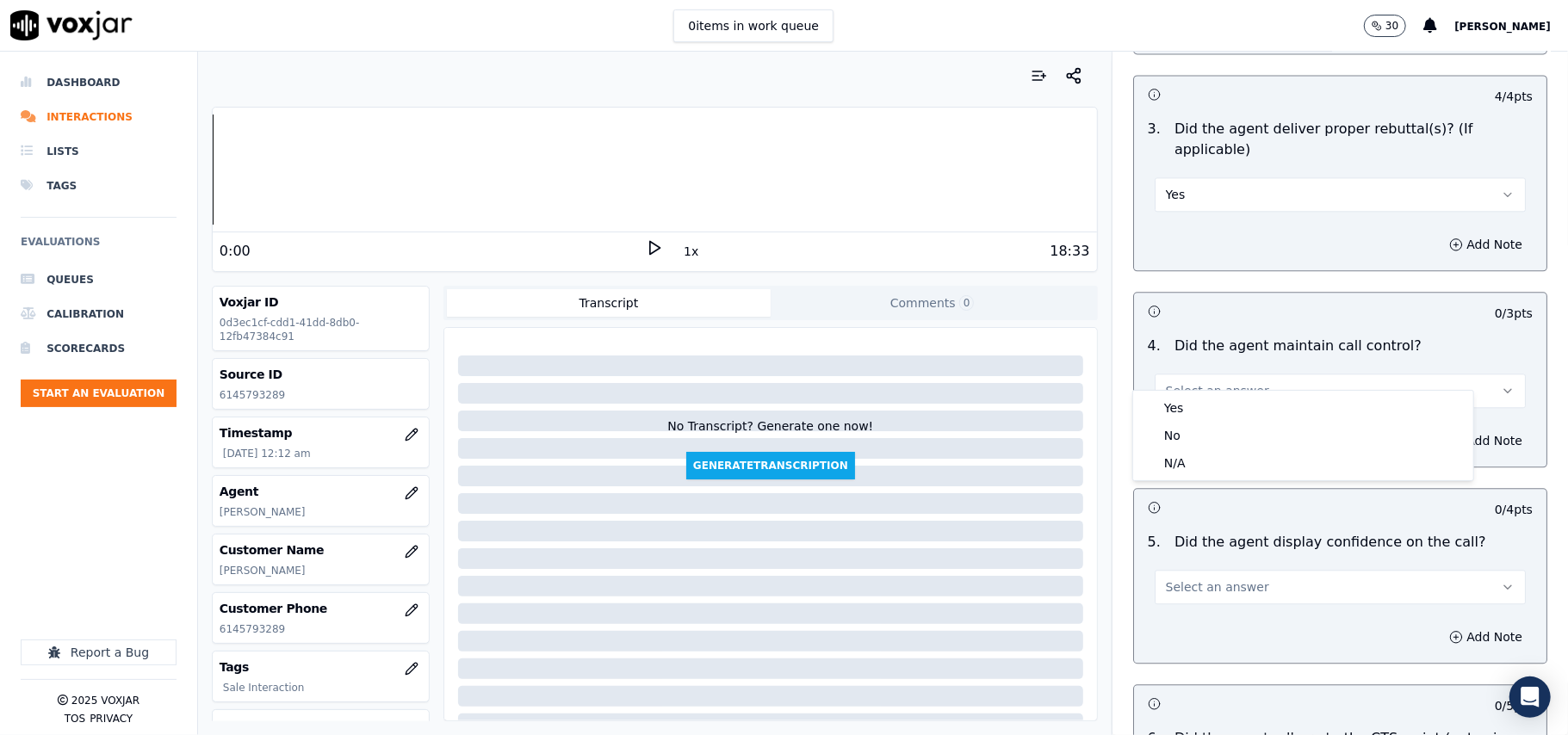
click at [1173, 391] on div "Yes No N/A" at bounding box center [1303, 436] width 340 height 90
click at [1182, 414] on div "Yes" at bounding box center [1303, 409] width 334 height 28
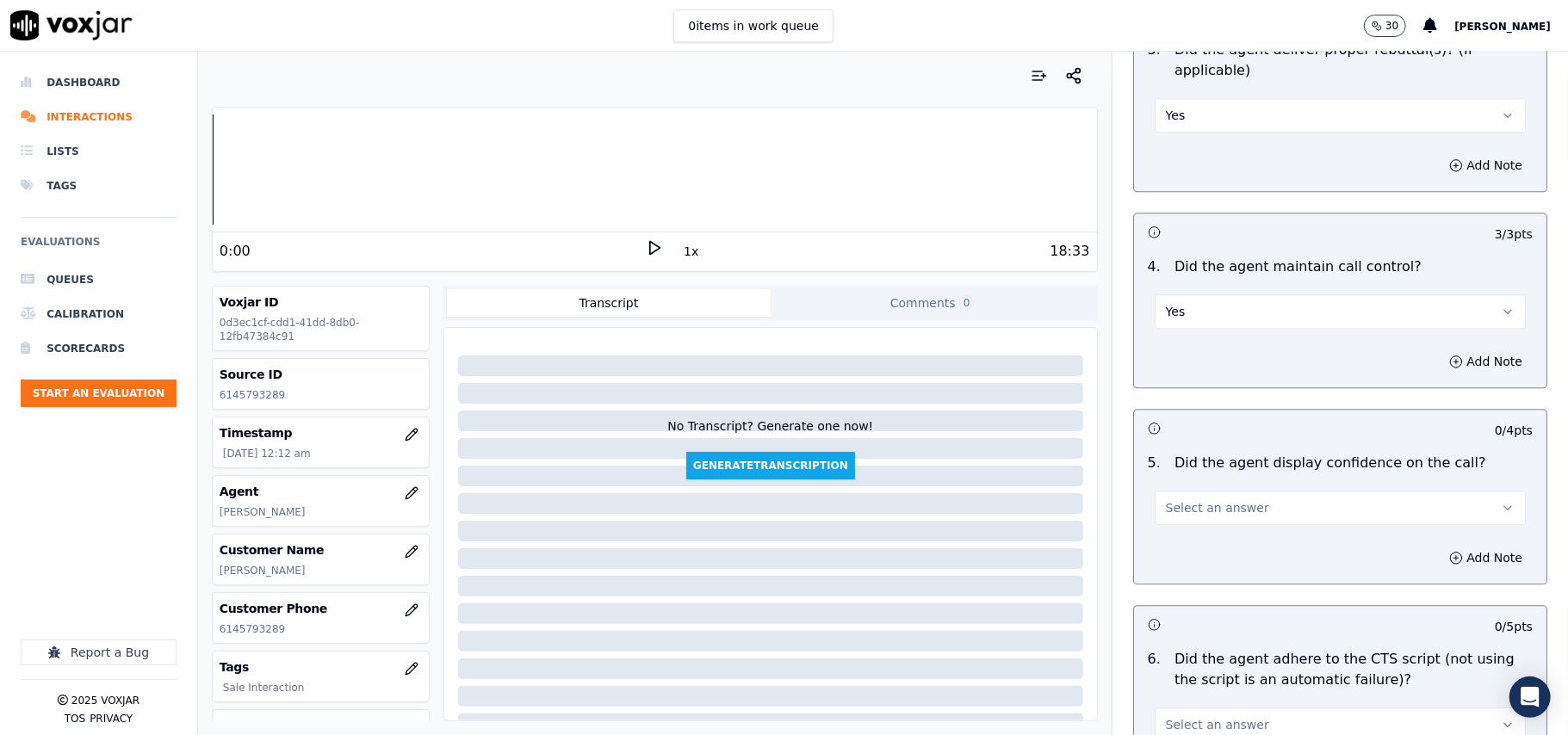
scroll to position [3061, 0]
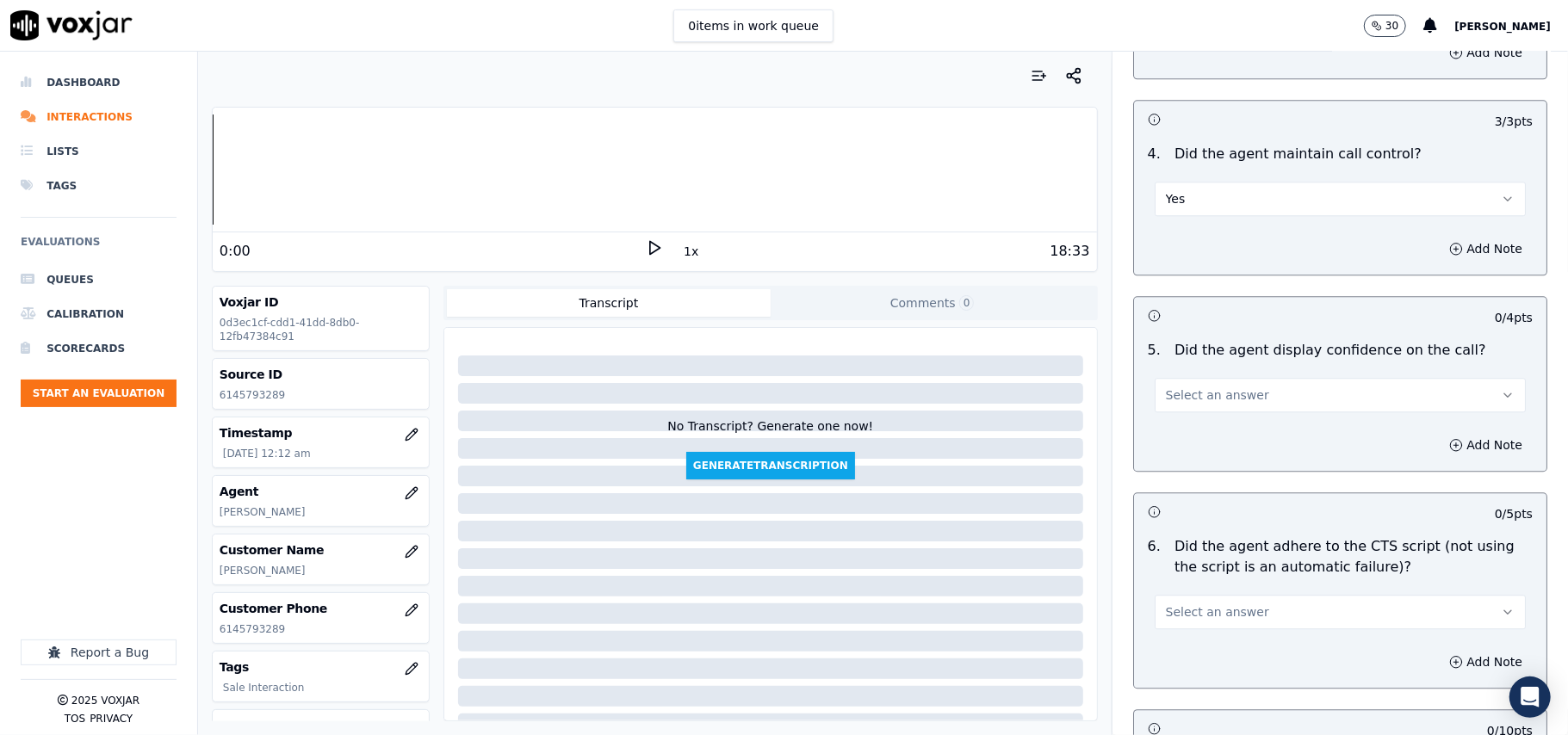
click at [1176, 387] on span "Select an answer" at bounding box center [1217, 395] width 103 height 17
click at [1189, 424] on div "Yes" at bounding box center [1303, 414] width 334 height 28
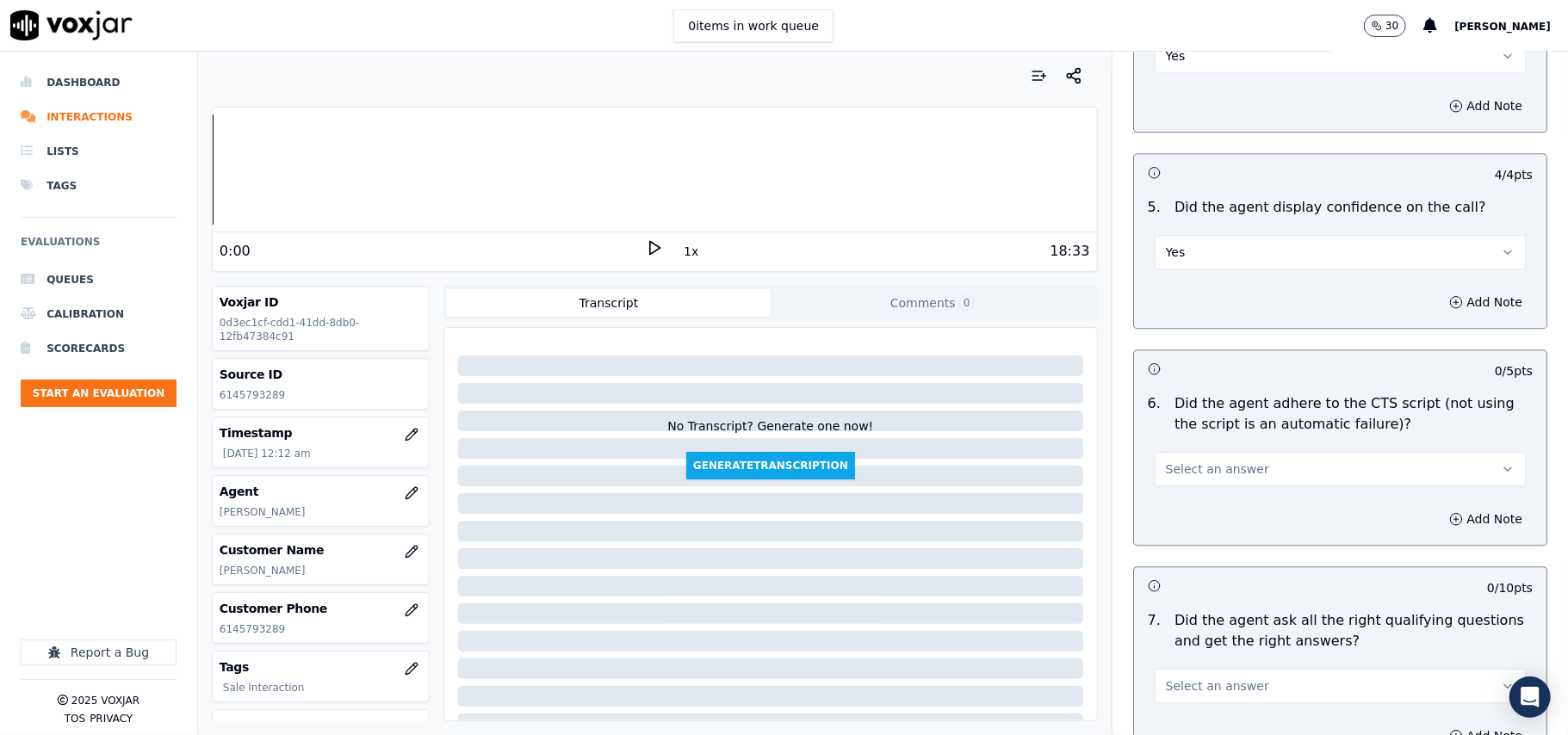
scroll to position [3252, 0]
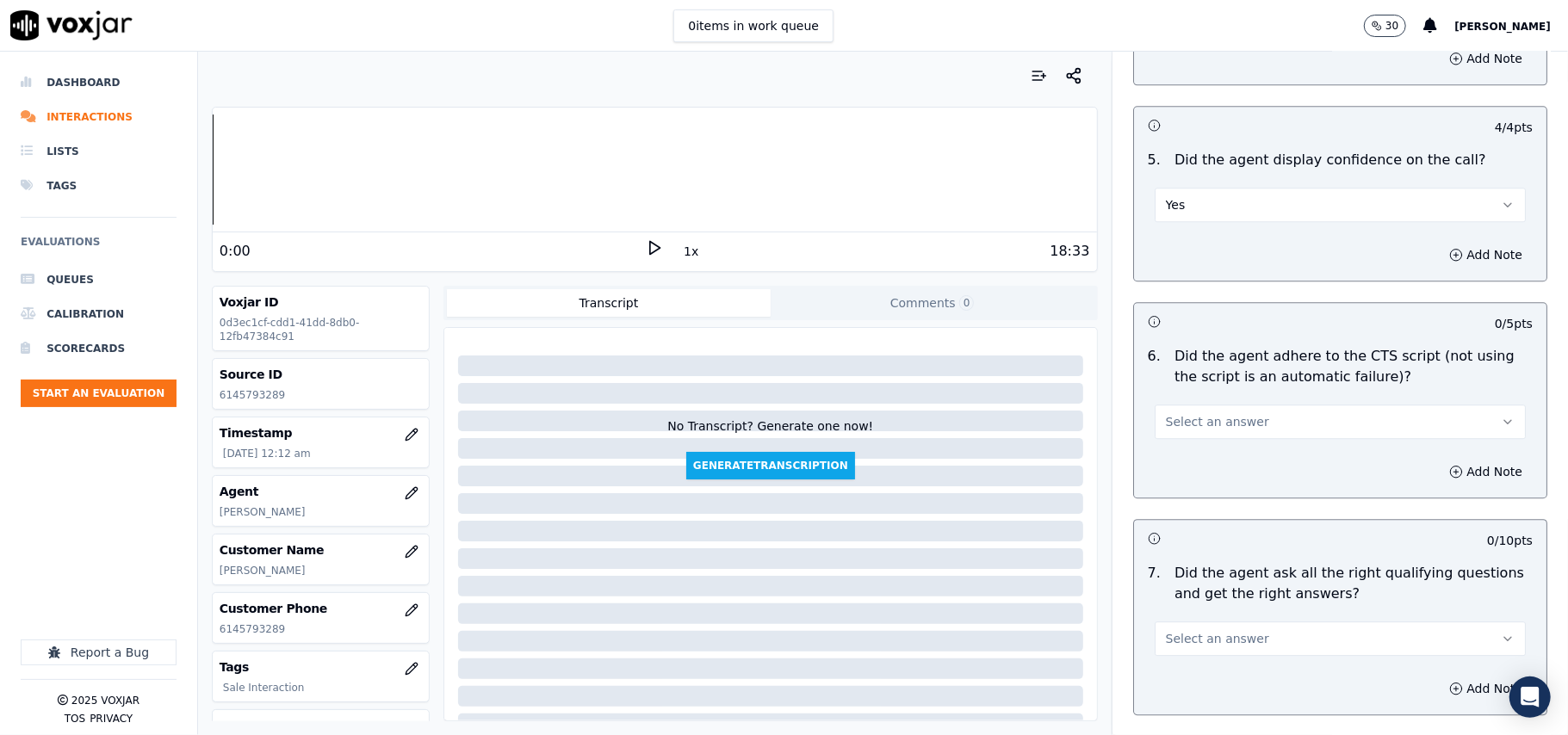
click at [1182, 416] on button "Select an answer" at bounding box center [1339, 422] width 371 height 34
click at [1186, 456] on div "No" at bounding box center [1303, 468] width 334 height 28
click at [1172, 405] on button "No" at bounding box center [1339, 422] width 371 height 34
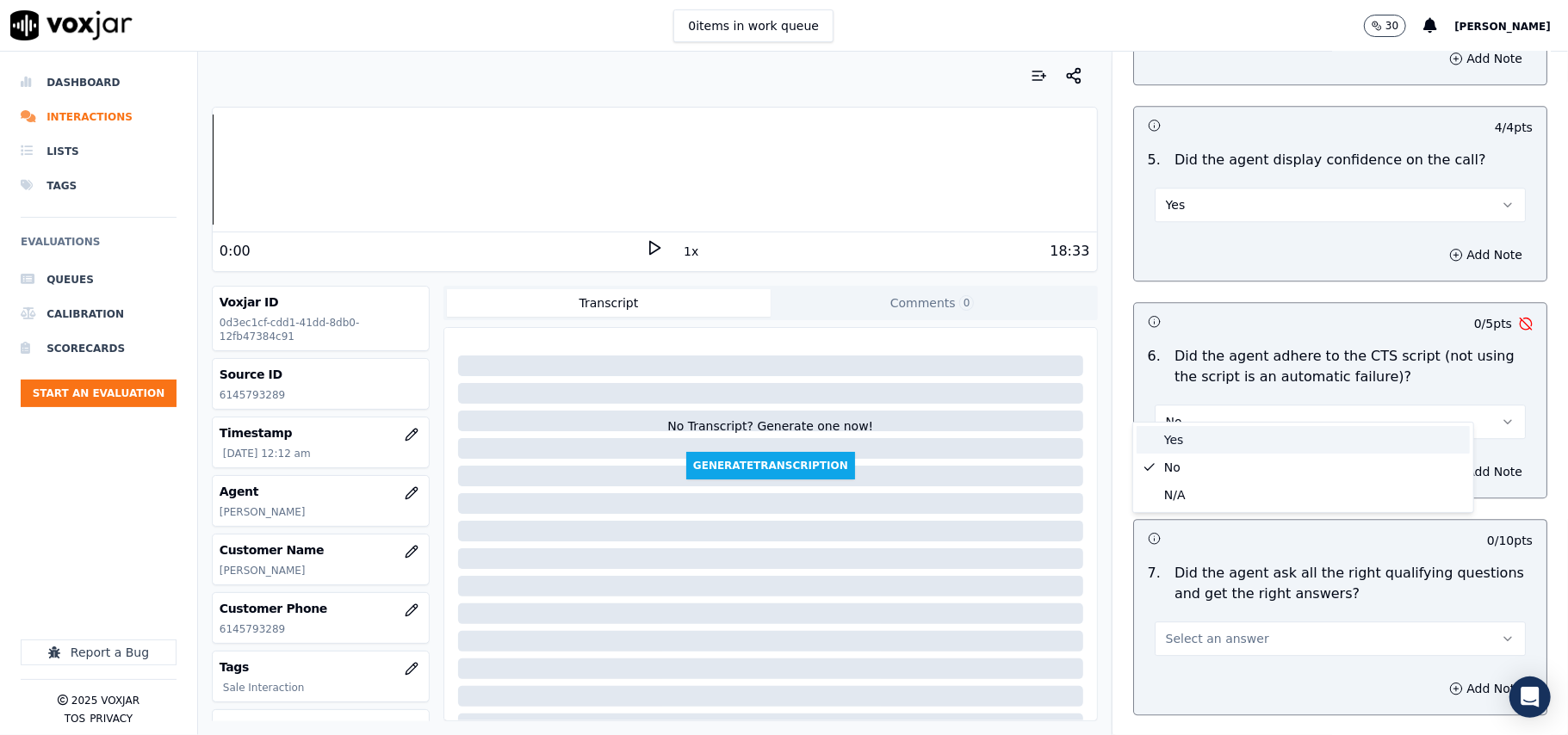
click at [1175, 439] on div "Yes" at bounding box center [1303, 440] width 334 height 28
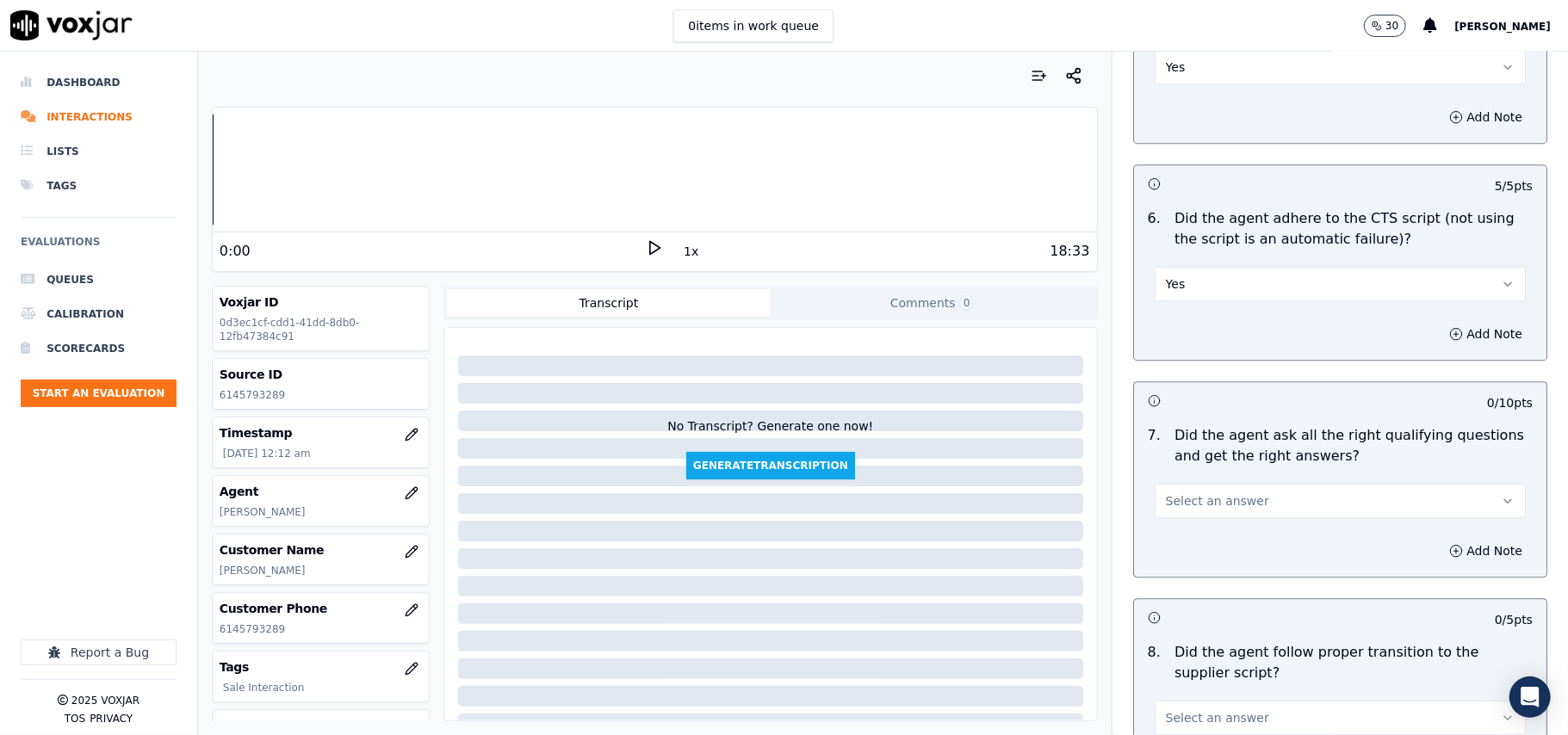
scroll to position [3444, 0]
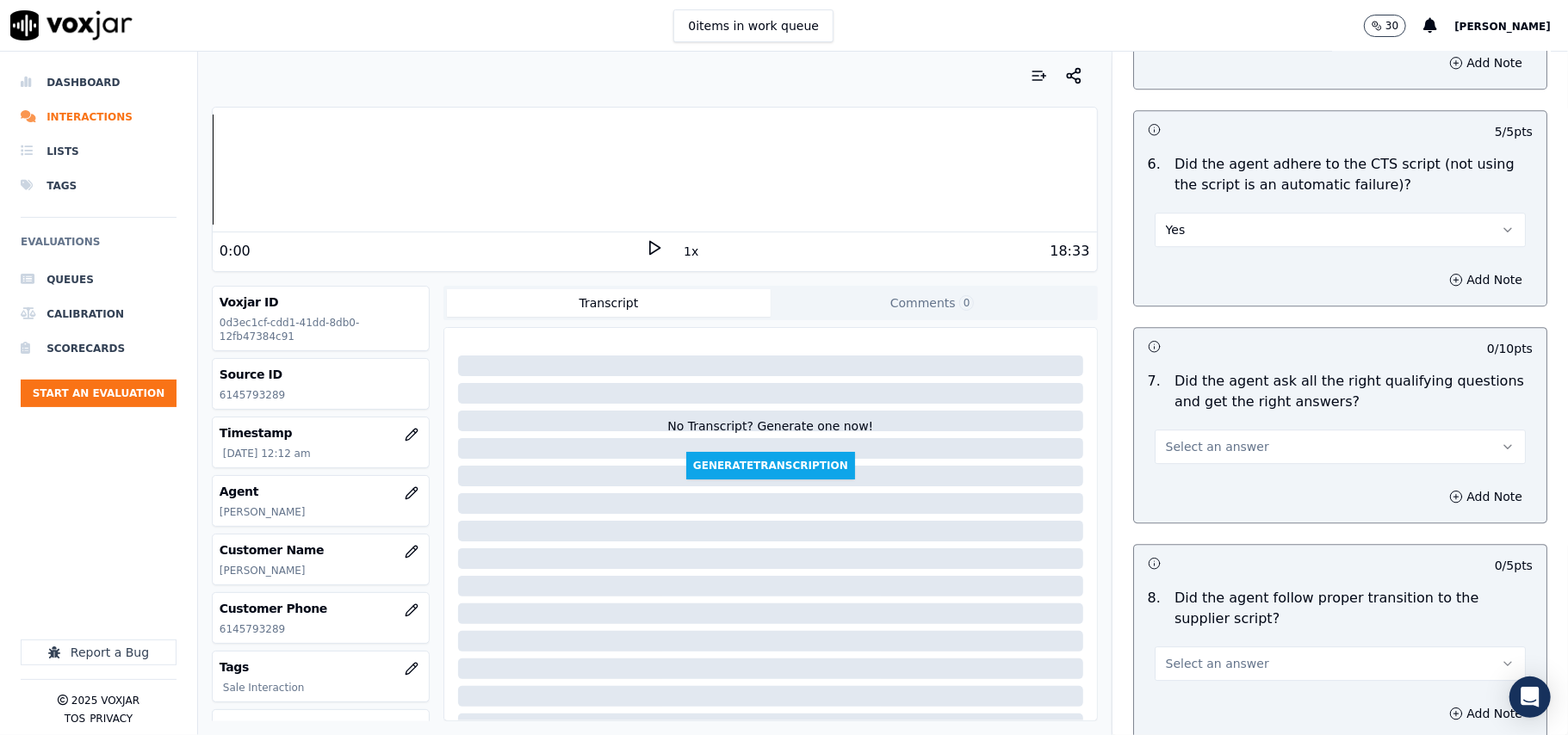
drag, startPoint x: 1186, startPoint y: 415, endPoint x: 1186, endPoint y: 424, distance: 9.0
click at [1186, 429] on button "Select an answer" at bounding box center [1339, 446] width 371 height 34
click at [1189, 457] on div "Yes" at bounding box center [1303, 466] width 334 height 28
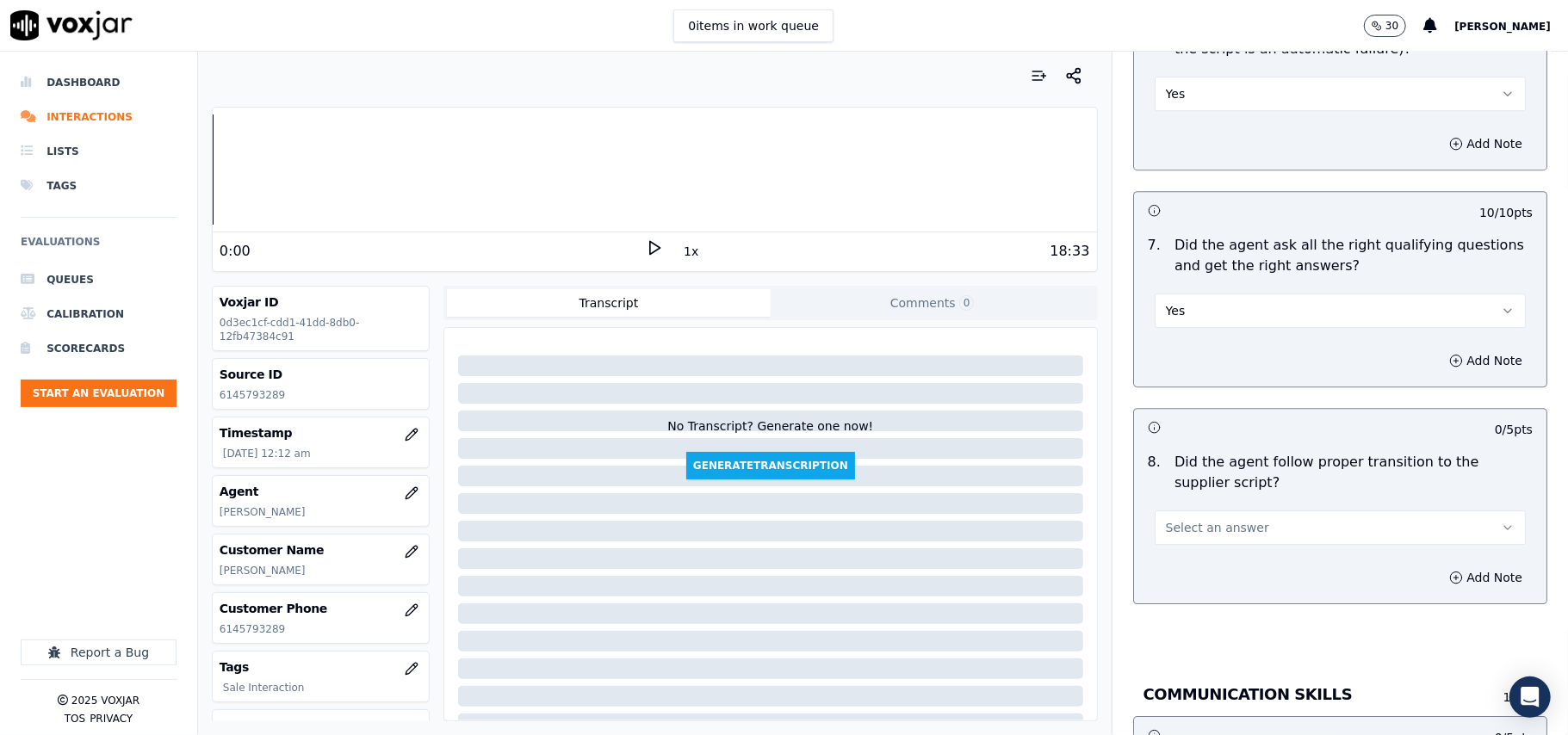
scroll to position [3635, 0]
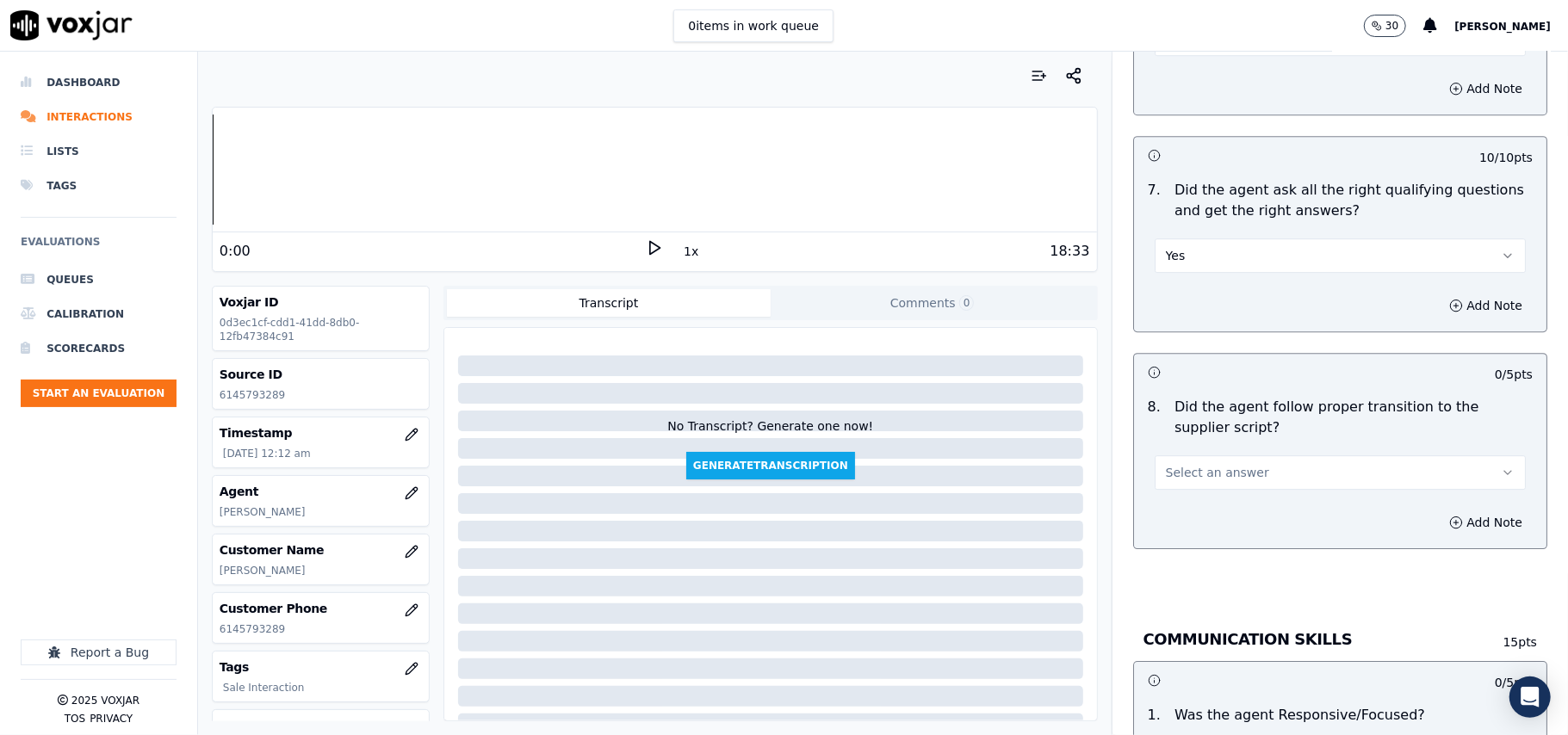
click at [1173, 464] on span "Select an answer" at bounding box center [1217, 473] width 103 height 17
click at [1173, 478] on div "Yes" at bounding box center [1303, 491] width 334 height 28
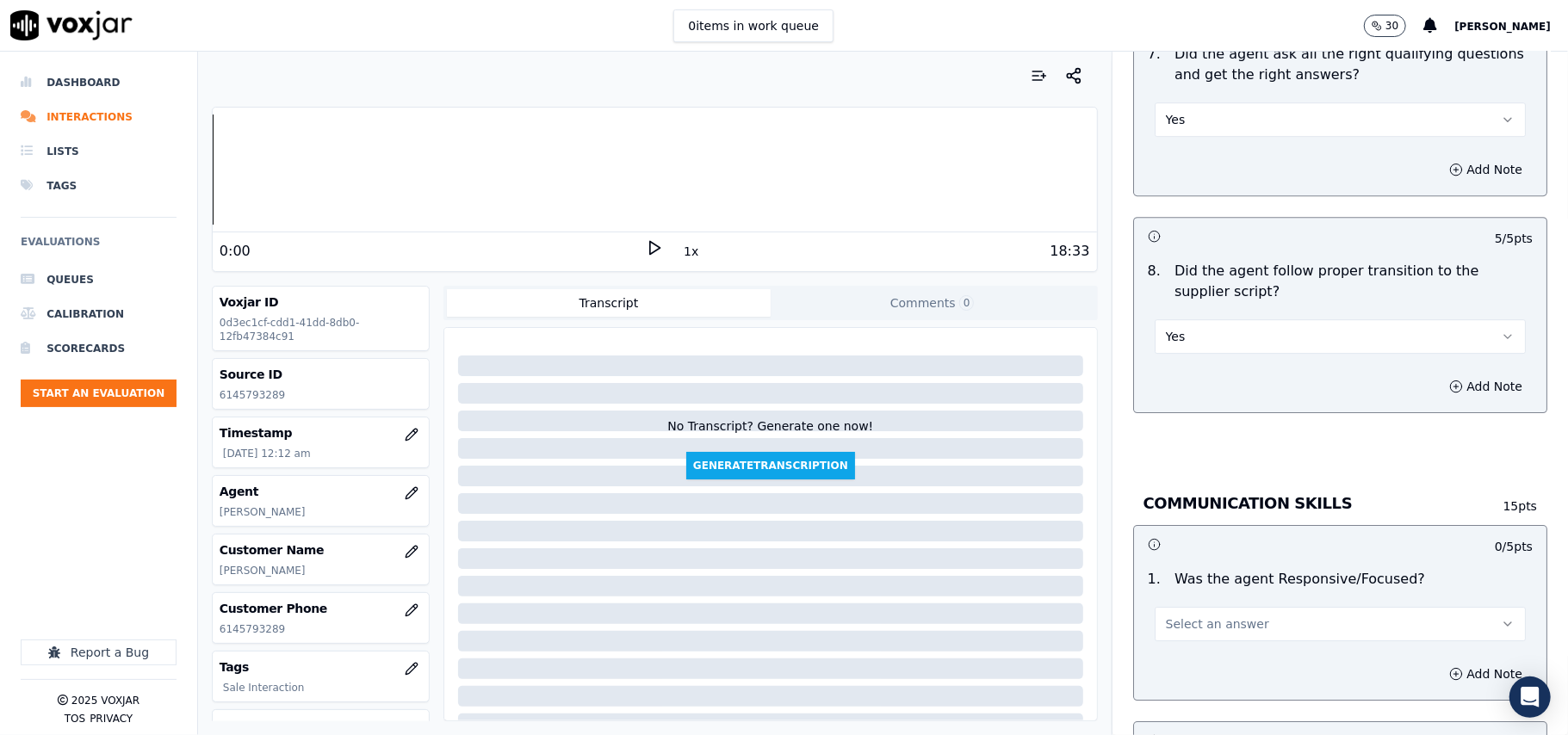
scroll to position [3826, 0]
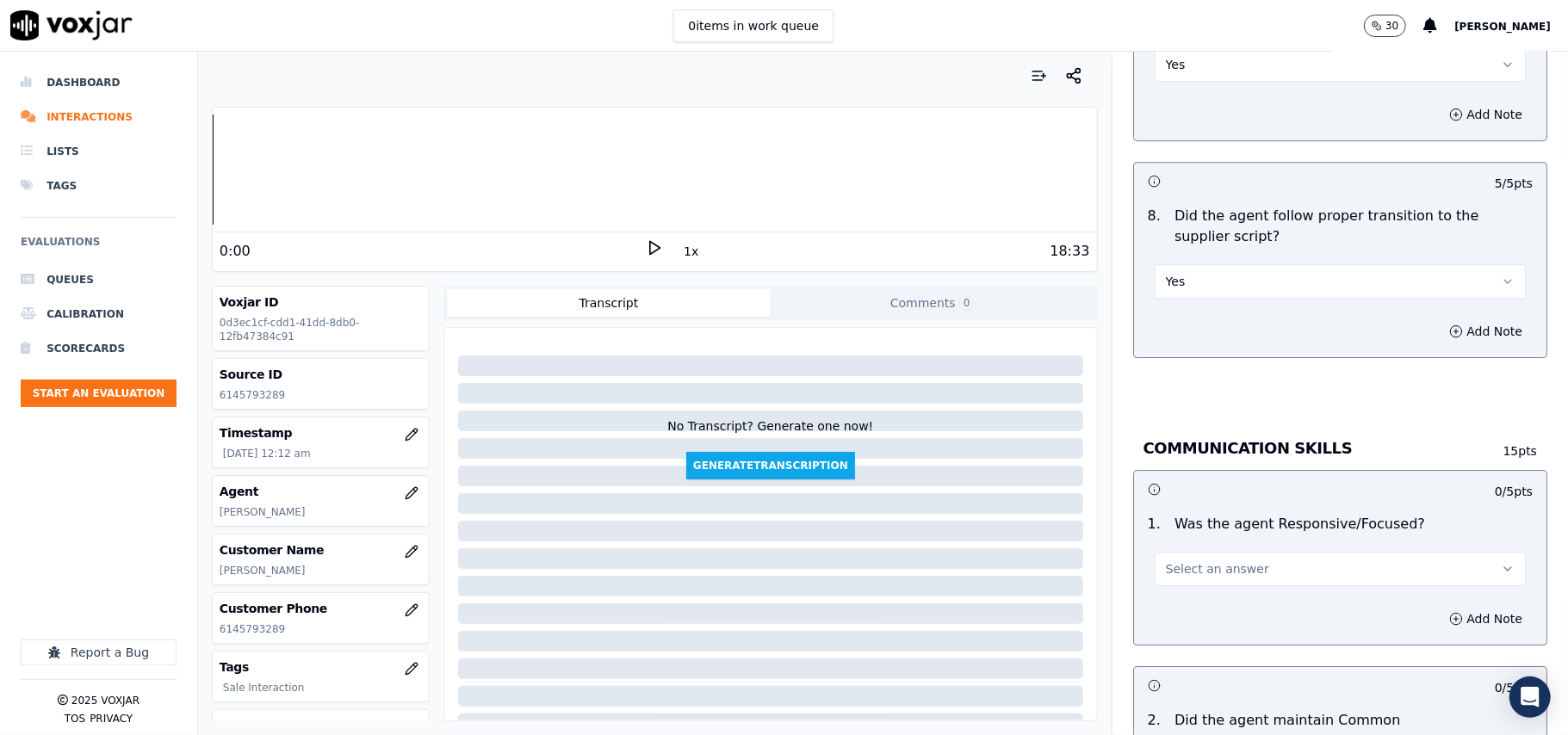
click at [1179, 560] on span "Select an answer" at bounding box center [1217, 569] width 103 height 17
click at [1179, 582] on div "Yes" at bounding box center [1303, 590] width 334 height 28
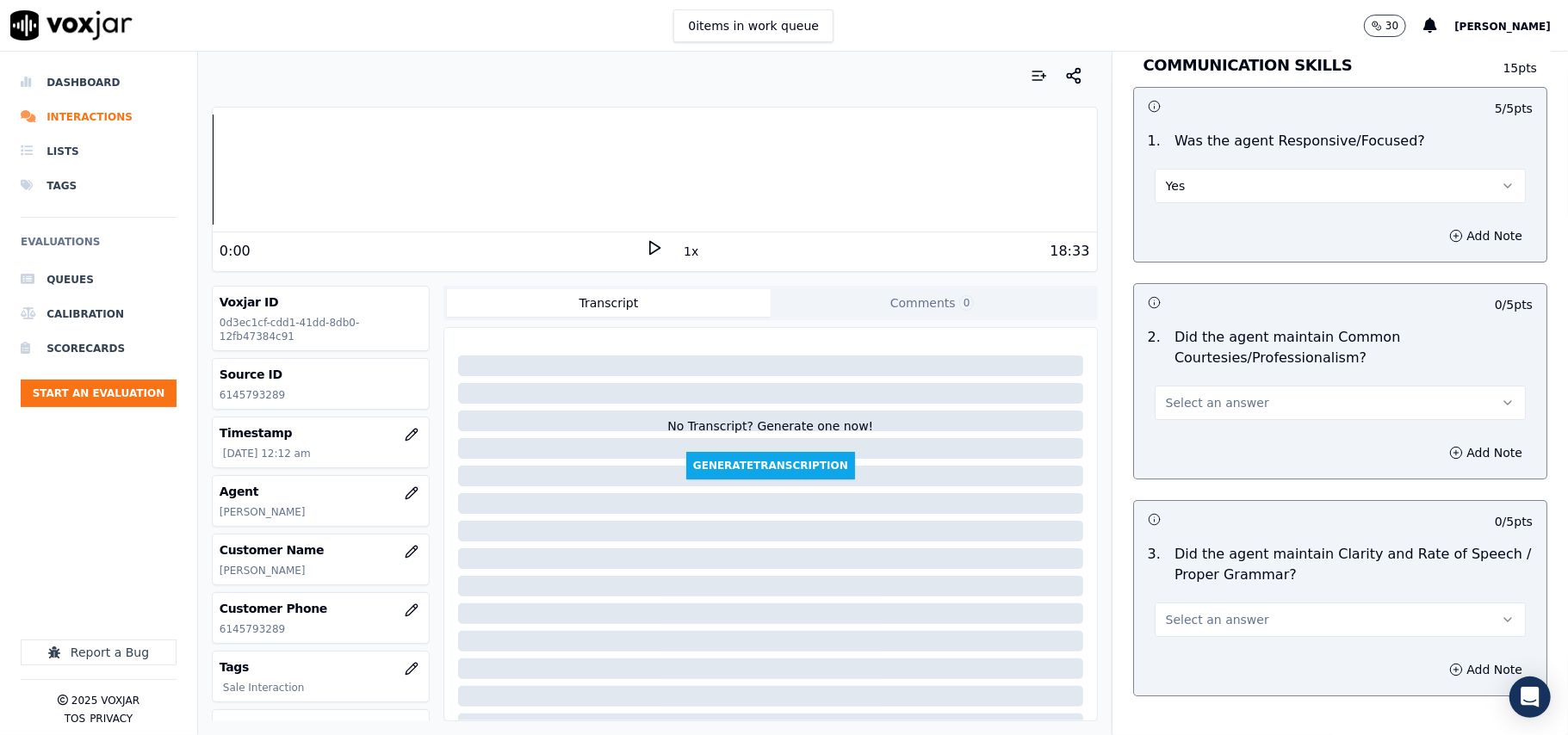
click at [1217, 395] on span "Select an answer" at bounding box center [1217, 403] width 103 height 17
click at [1200, 423] on div "Yes" at bounding box center [1303, 423] width 334 height 28
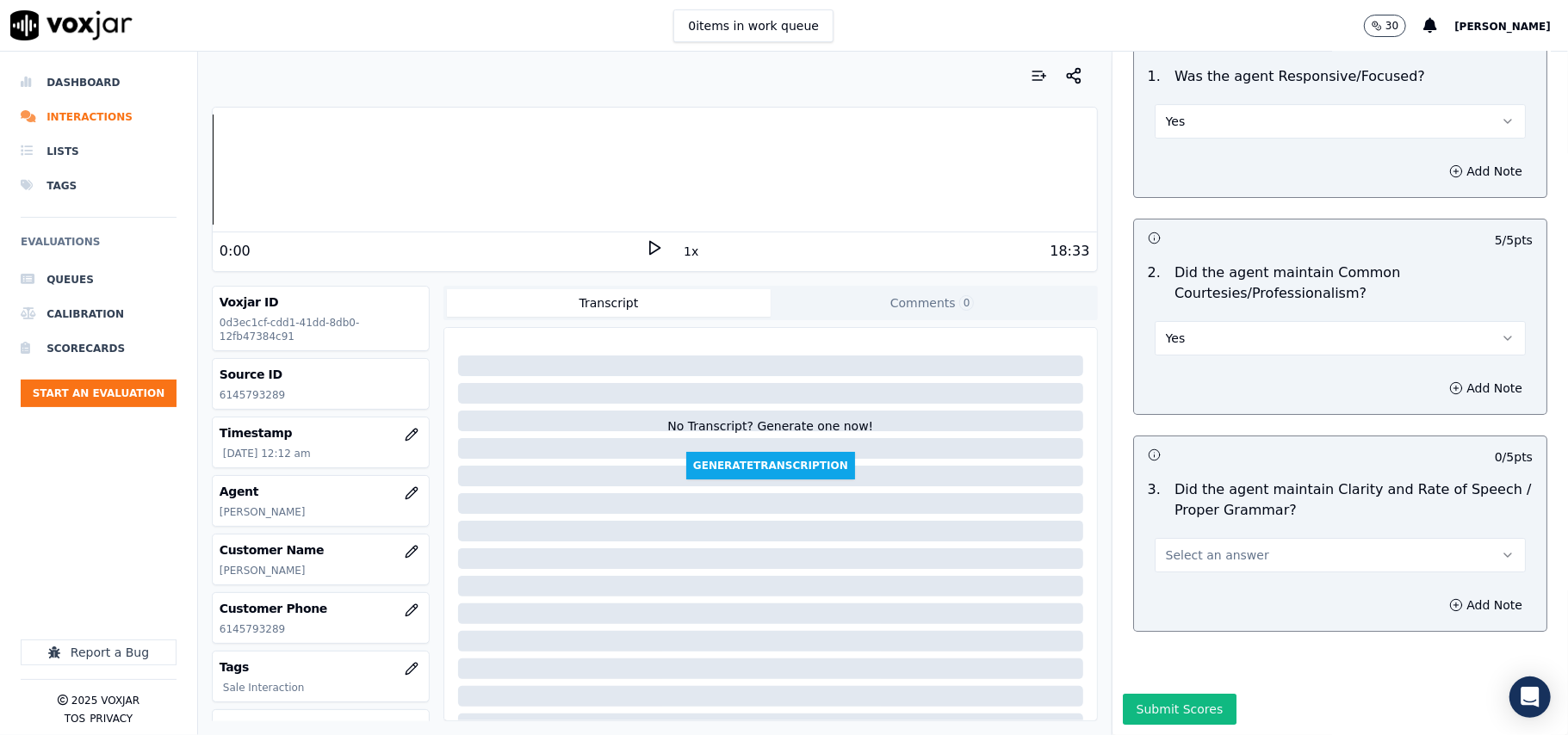
scroll to position [4308, 0]
click at [1199, 538] on button "Select an answer" at bounding box center [1339, 554] width 371 height 34
click at [1195, 532] on div "Yes" at bounding box center [1303, 543] width 334 height 28
click at [1169, 694] on button "Submit Scores" at bounding box center [1179, 710] width 114 height 31
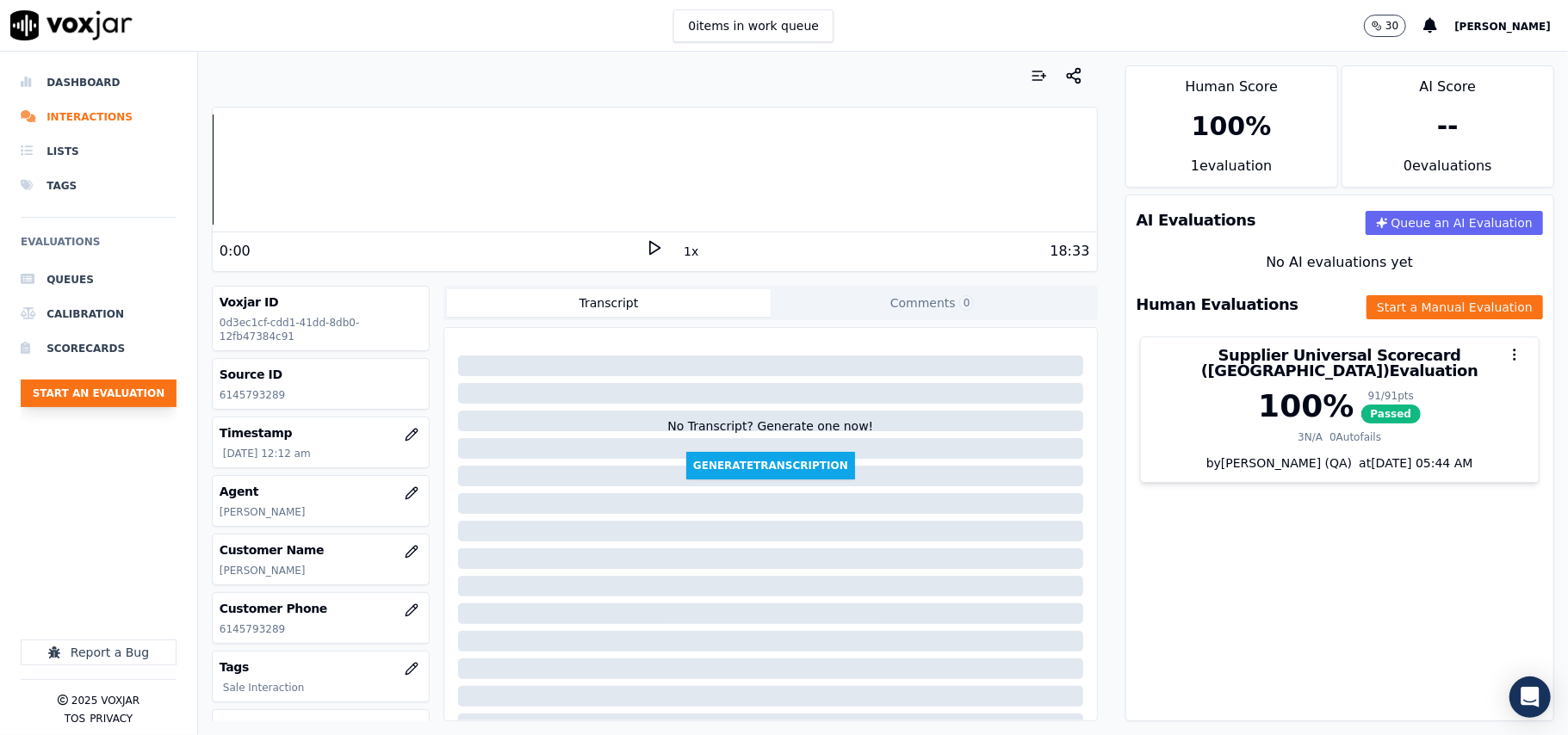
click at [117, 406] on button "Start an Evaluation" at bounding box center [99, 394] width 156 height 28
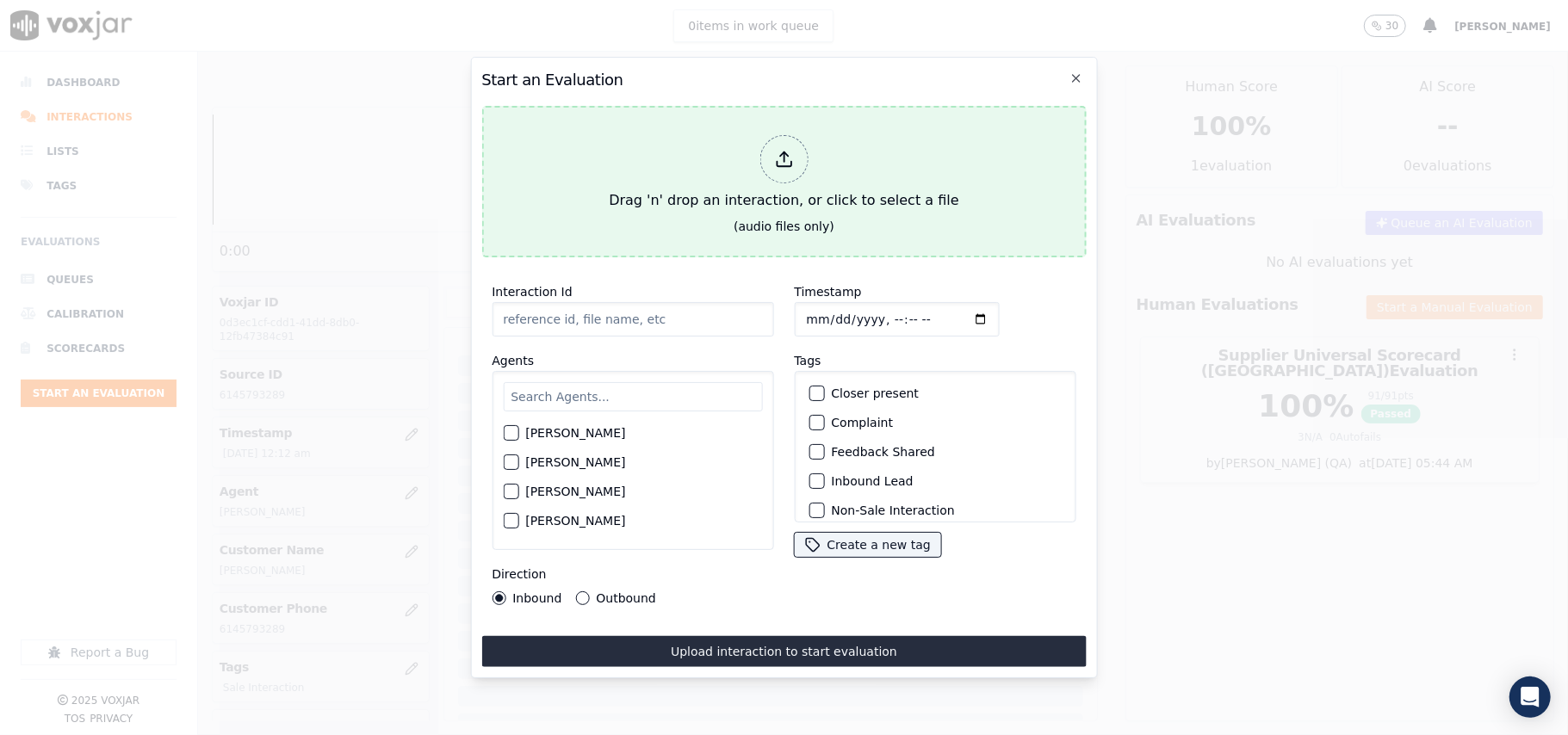
click at [952, 136] on button "Drag 'n' drop an interaction, or click to select a file (audio files only)" at bounding box center [783, 182] width 604 height 152
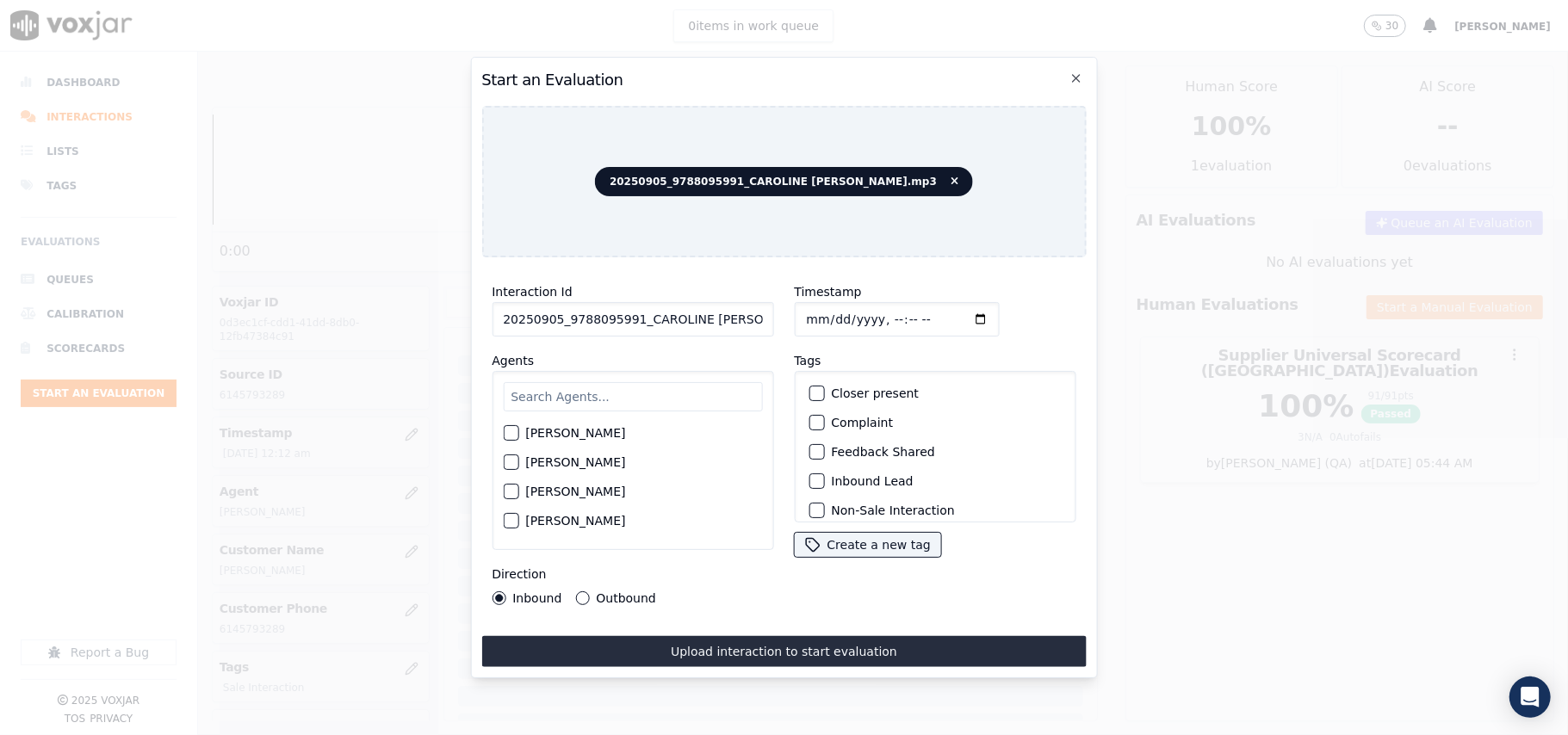
click at [574, 325] on input "20250905_9788095991_CAROLINE [PERSON_NAME].mp3" at bounding box center [632, 319] width 281 height 34
paste input "9788095991"
type input "9788095991"
click at [821, 317] on input "Timestamp" at bounding box center [896, 319] width 205 height 34
type input "[DATE]T00:14"
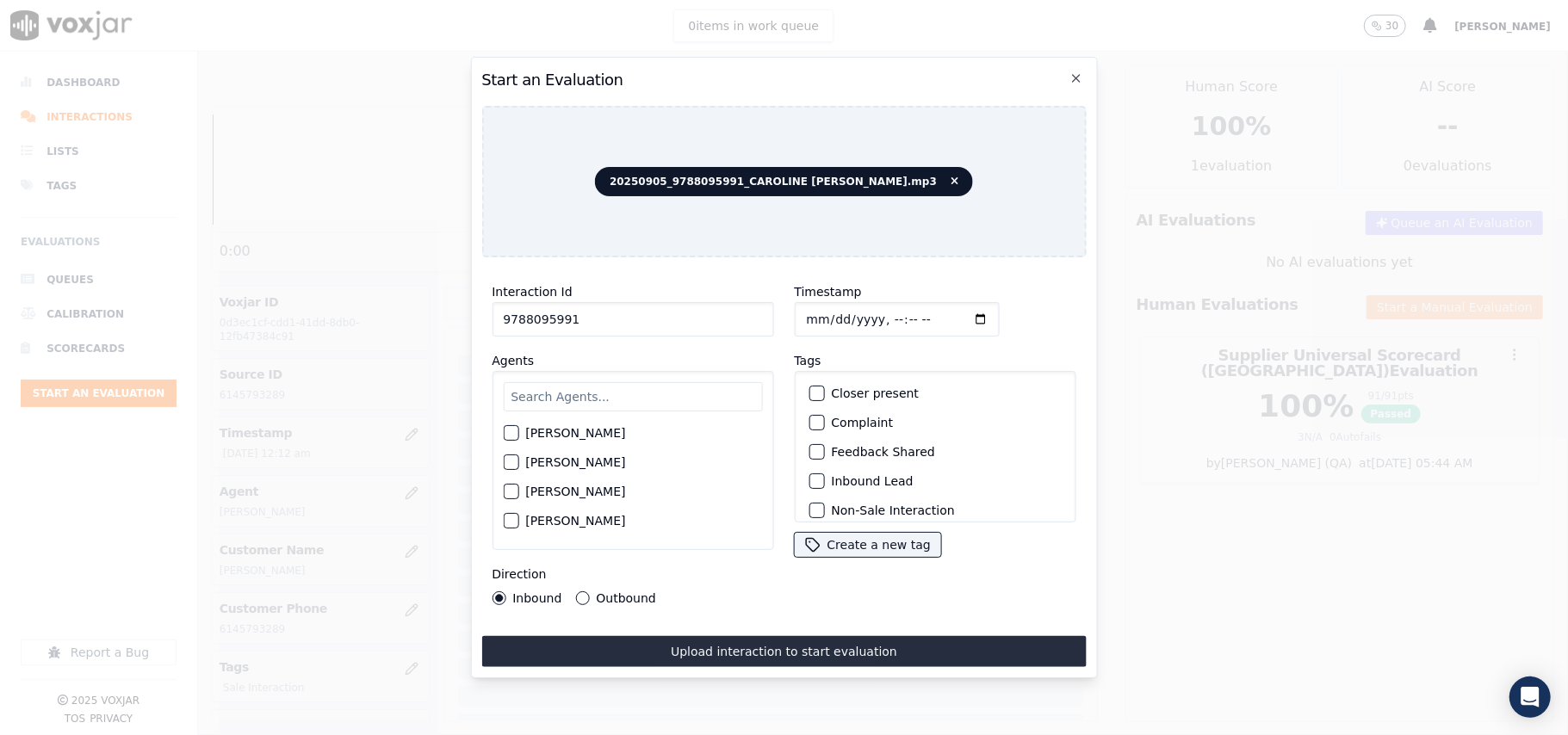
click at [645, 382] on input "text" at bounding box center [632, 397] width 259 height 30
type input "Caro"
click at [625, 432] on label "[PERSON_NAME]" at bounding box center [575, 438] width 100 height 12
click at [519, 430] on button "[PERSON_NAME]" at bounding box center [511, 438] width 16 height 16
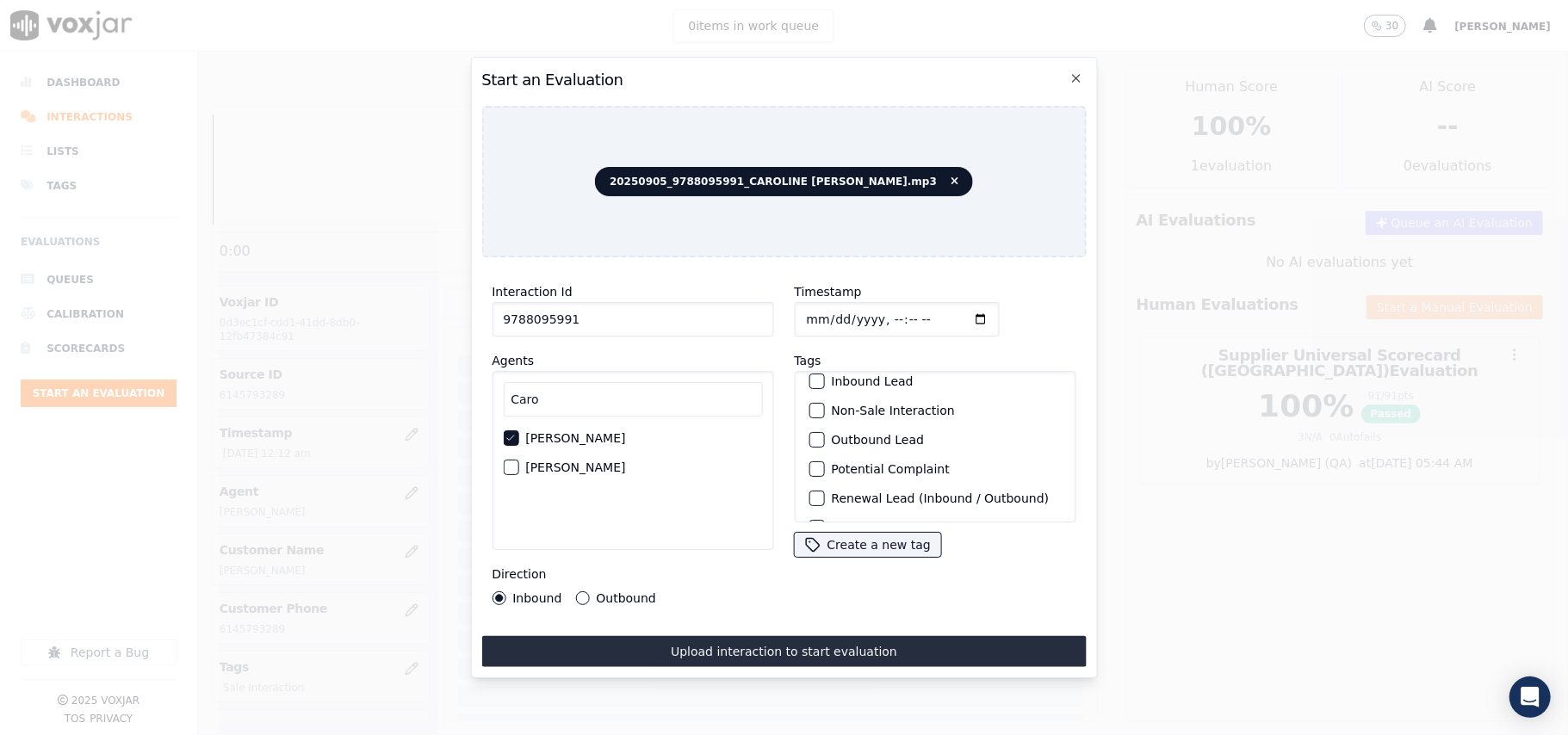
scroll to position [150, 0]
click at [843, 485] on div "Sale Interaction" at bounding box center [934, 500] width 266 height 30
click at [822, 485] on div "Sale Interaction" at bounding box center [934, 500] width 266 height 30
click at [815, 492] on button "Sale Interaction" at bounding box center [816, 500] width 16 height 16
click at [575, 592] on button "Outbound" at bounding box center [582, 599] width 14 height 14
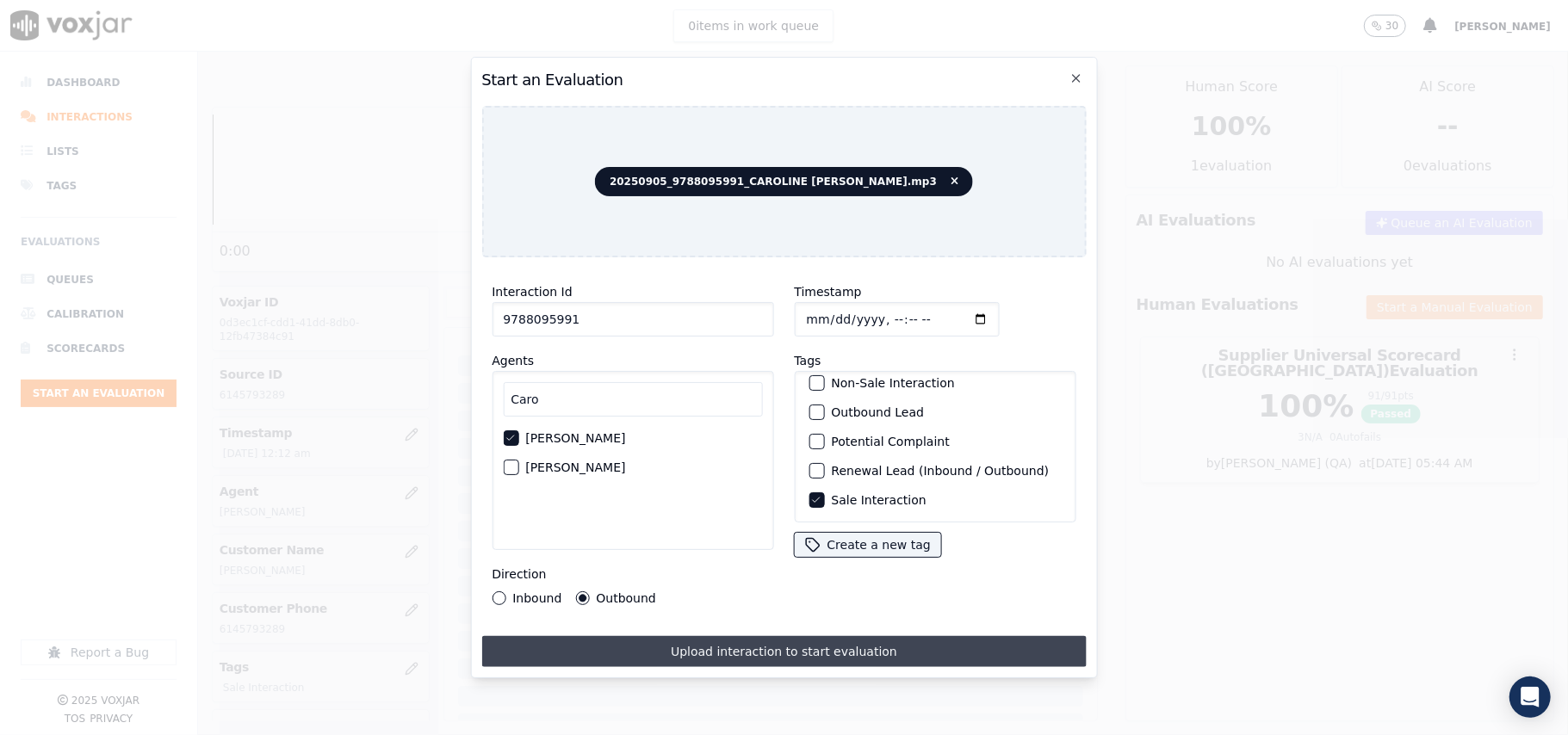
click at [639, 637] on button "Upload interaction to start evaluation" at bounding box center [783, 652] width 604 height 31
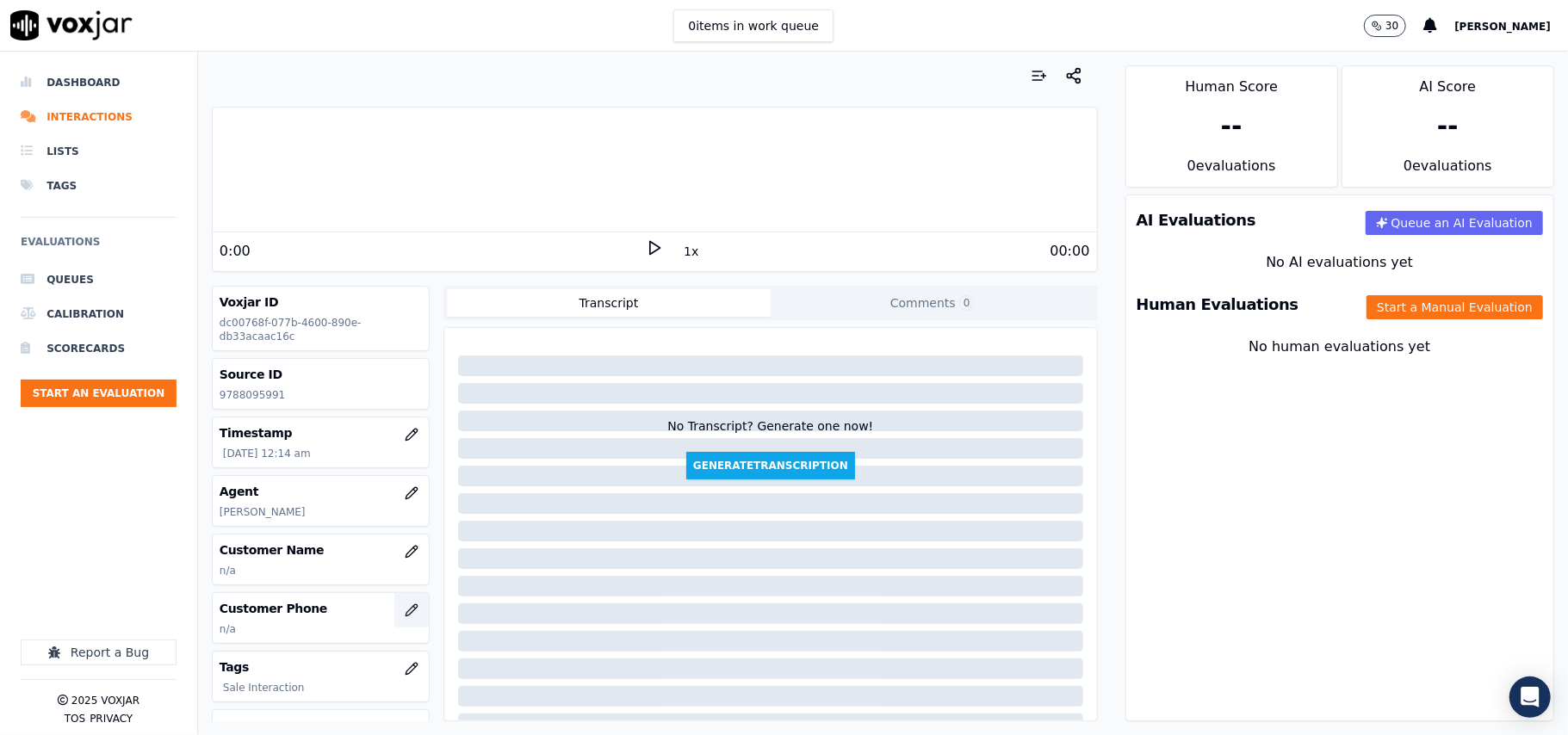
click at [395, 615] on button "button" at bounding box center [411, 609] width 34 height 34
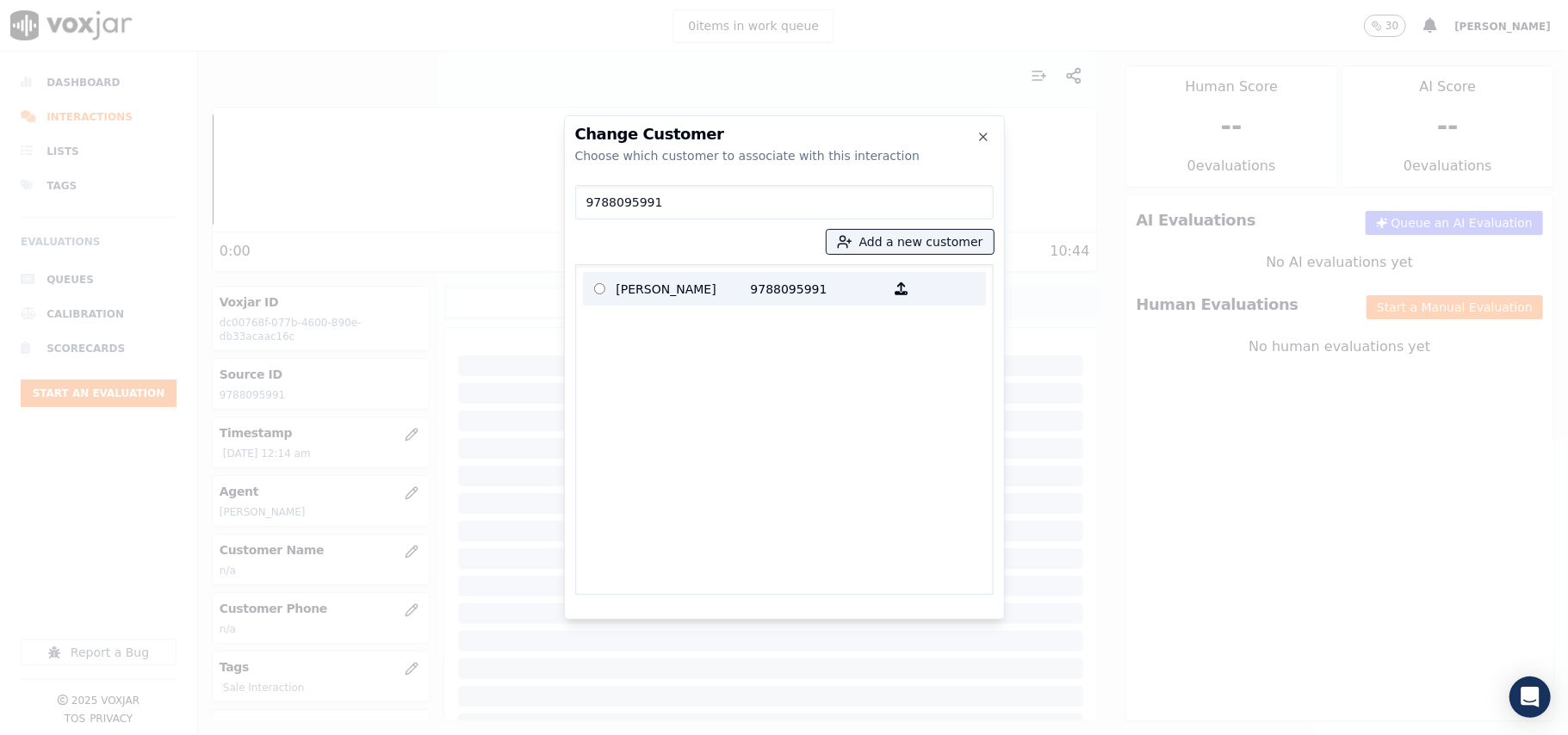
type input "9788095991"
click at [683, 290] on p "[PERSON_NAME]" at bounding box center [684, 289] width 134 height 27
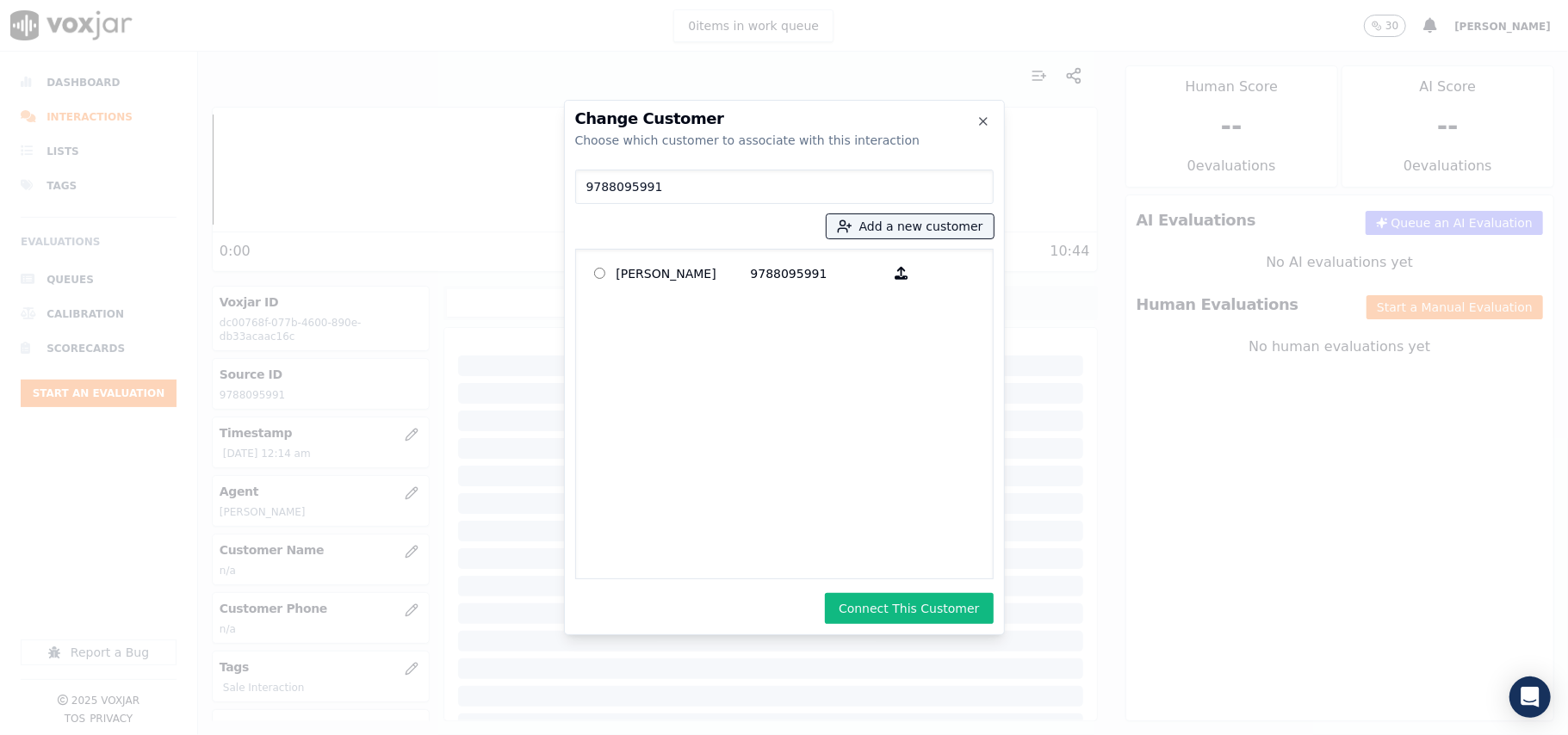
click at [892, 586] on div "Change Customer Choose which customer to associate with this interaction 978809…" at bounding box center [784, 367] width 441 height 535
click at [884, 611] on button "Connect This Customer" at bounding box center [909, 608] width 168 height 31
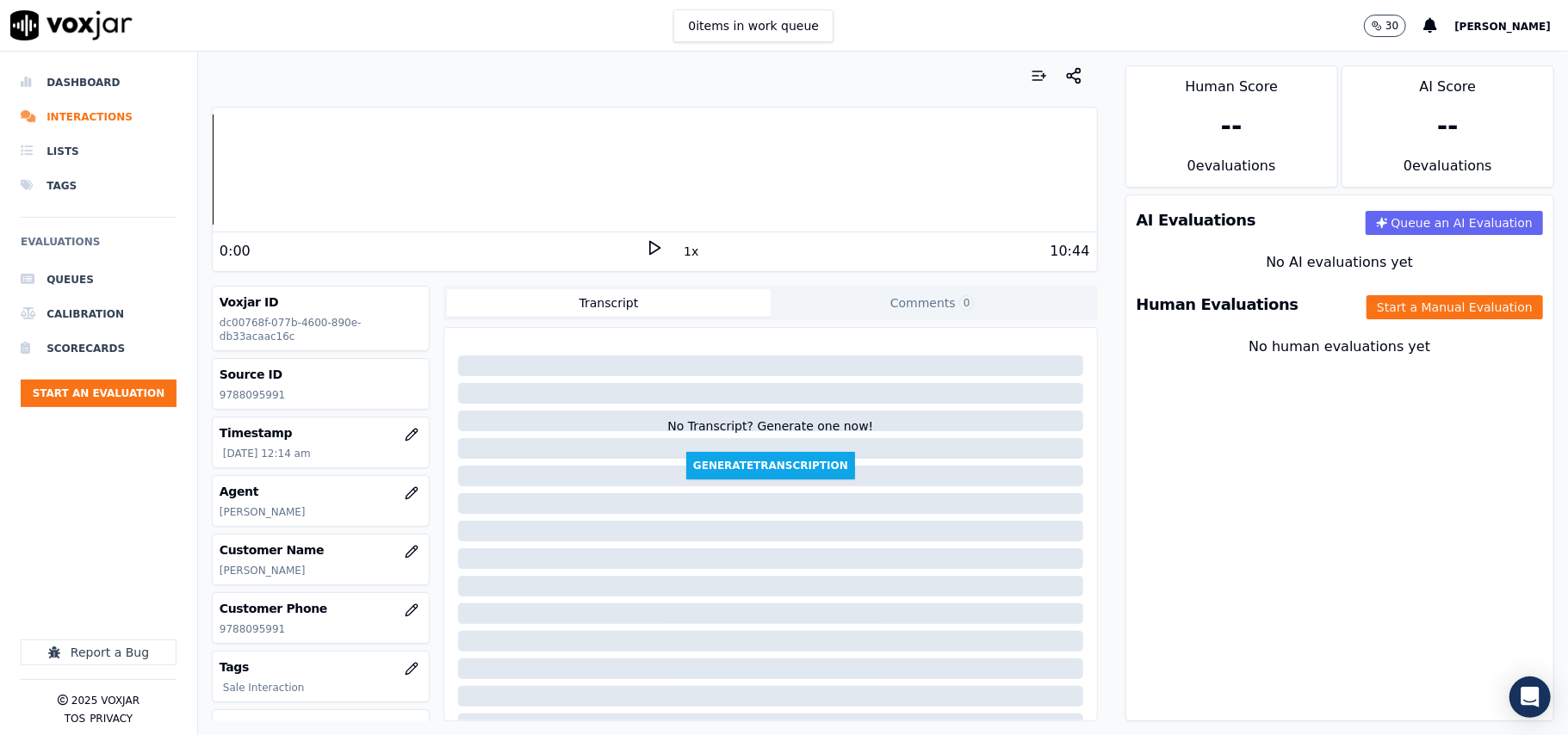
click at [1404, 294] on div "Human Evaluations Start a Manual Evaluation" at bounding box center [1339, 305] width 427 height 50
click at [1386, 315] on button "Start a Manual Evaluation" at bounding box center [1455, 307] width 176 height 24
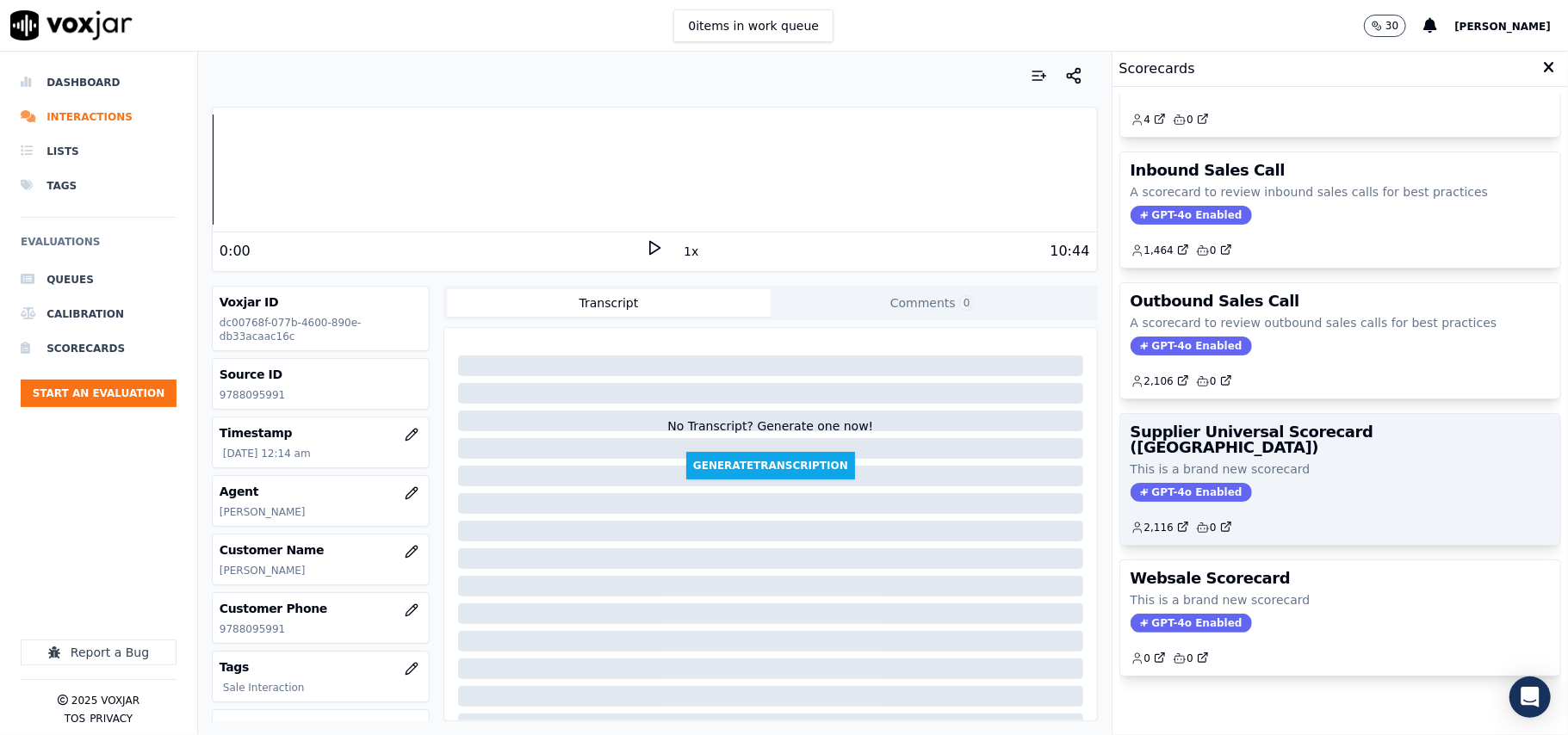
scroll to position [132, 0]
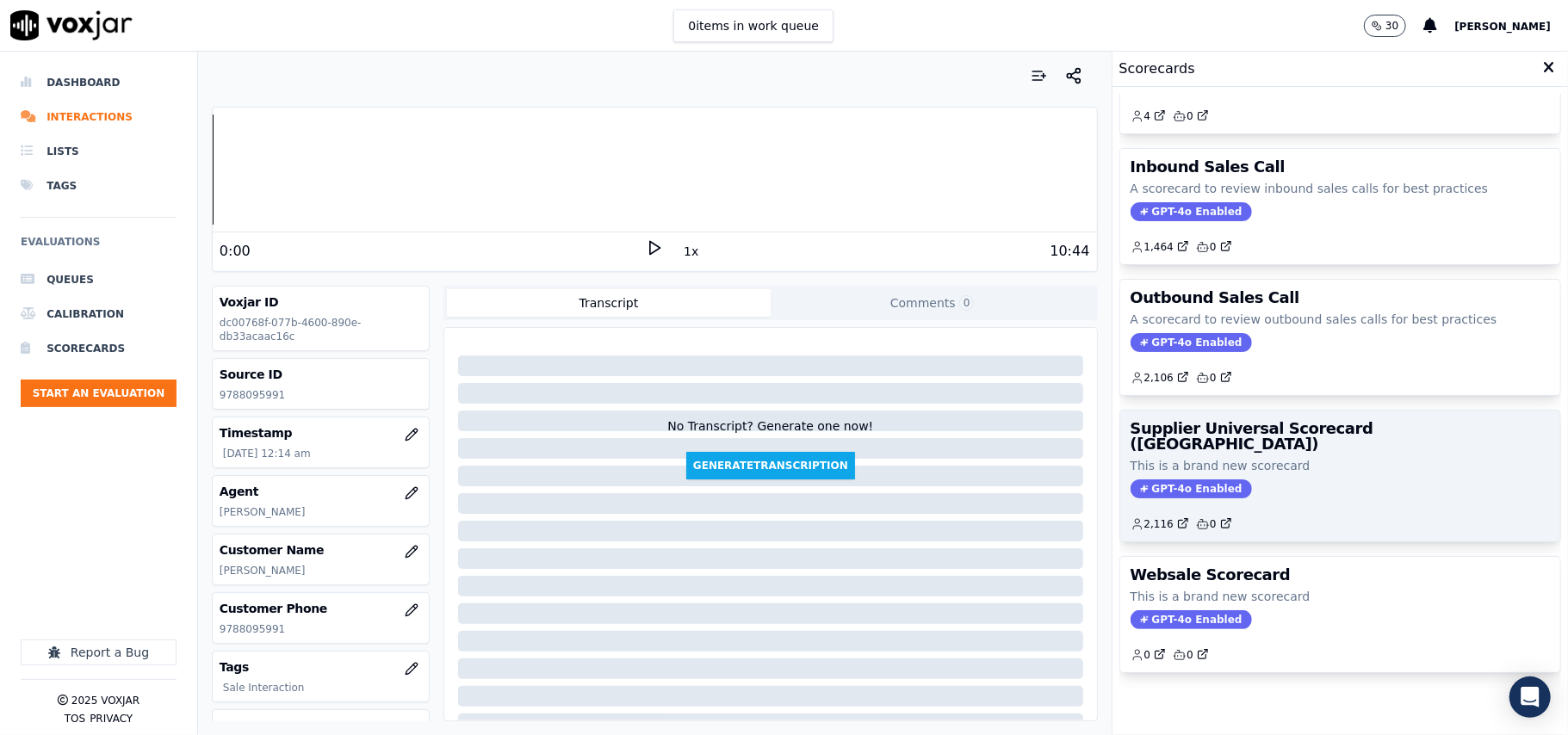
click at [1296, 422] on div "Supplier Universal Scorecard ([GEOGRAPHIC_DATA]) This is a brand new scorecard …" at bounding box center [1340, 476] width 440 height 131
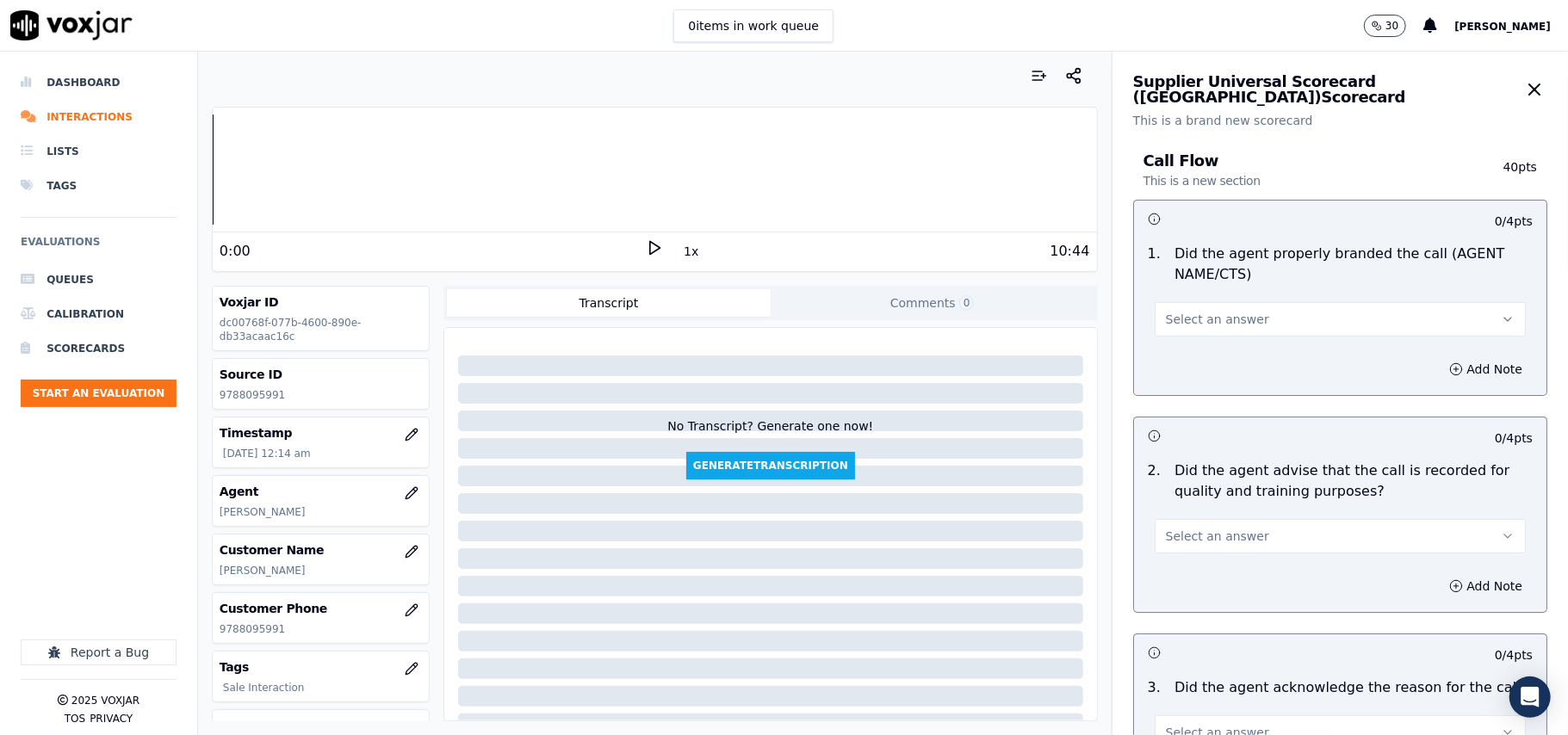
click at [1197, 327] on span "Select an answer" at bounding box center [1217, 319] width 103 height 17
click at [1151, 355] on span at bounding box center [1150, 359] width 12 height 12
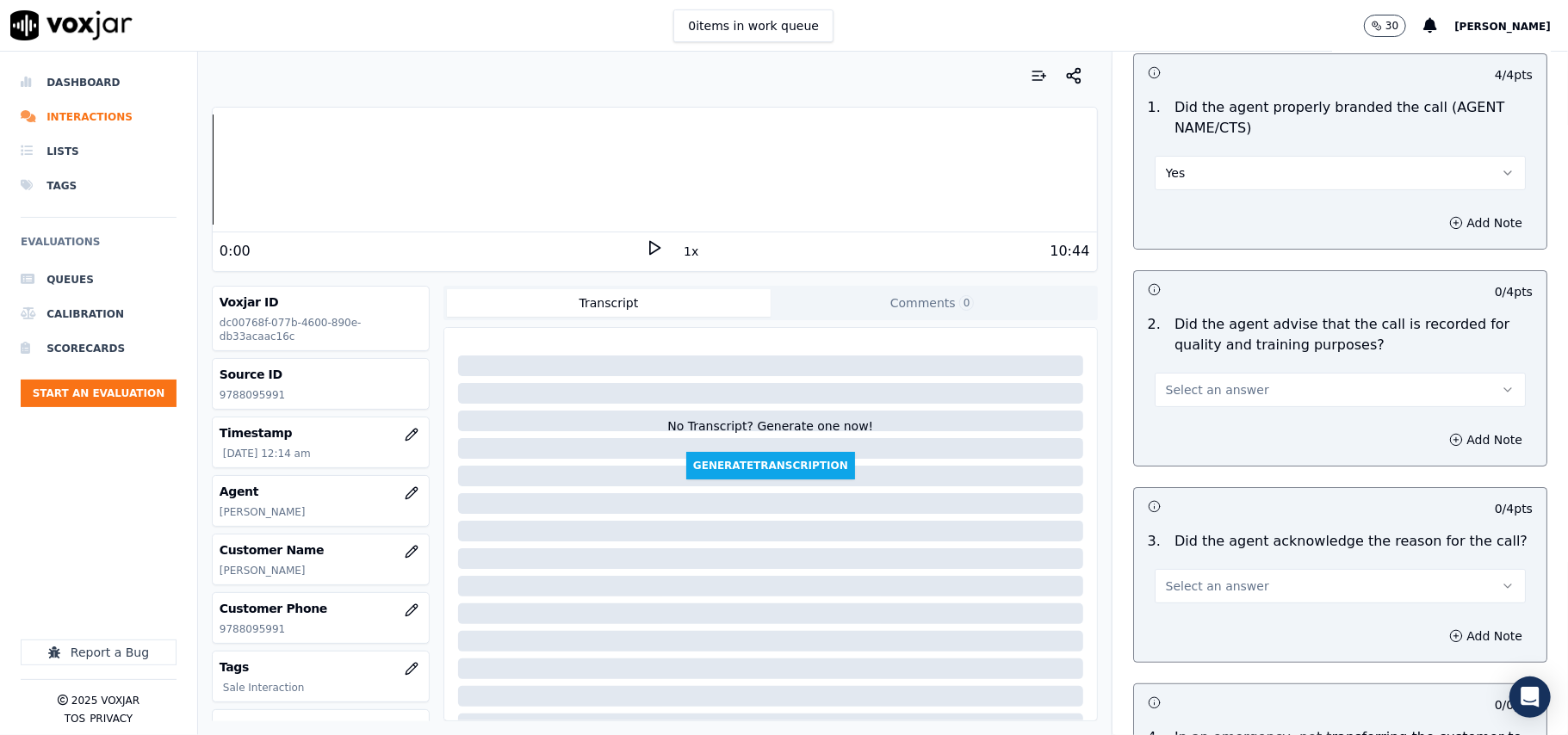
scroll to position [191, 0]
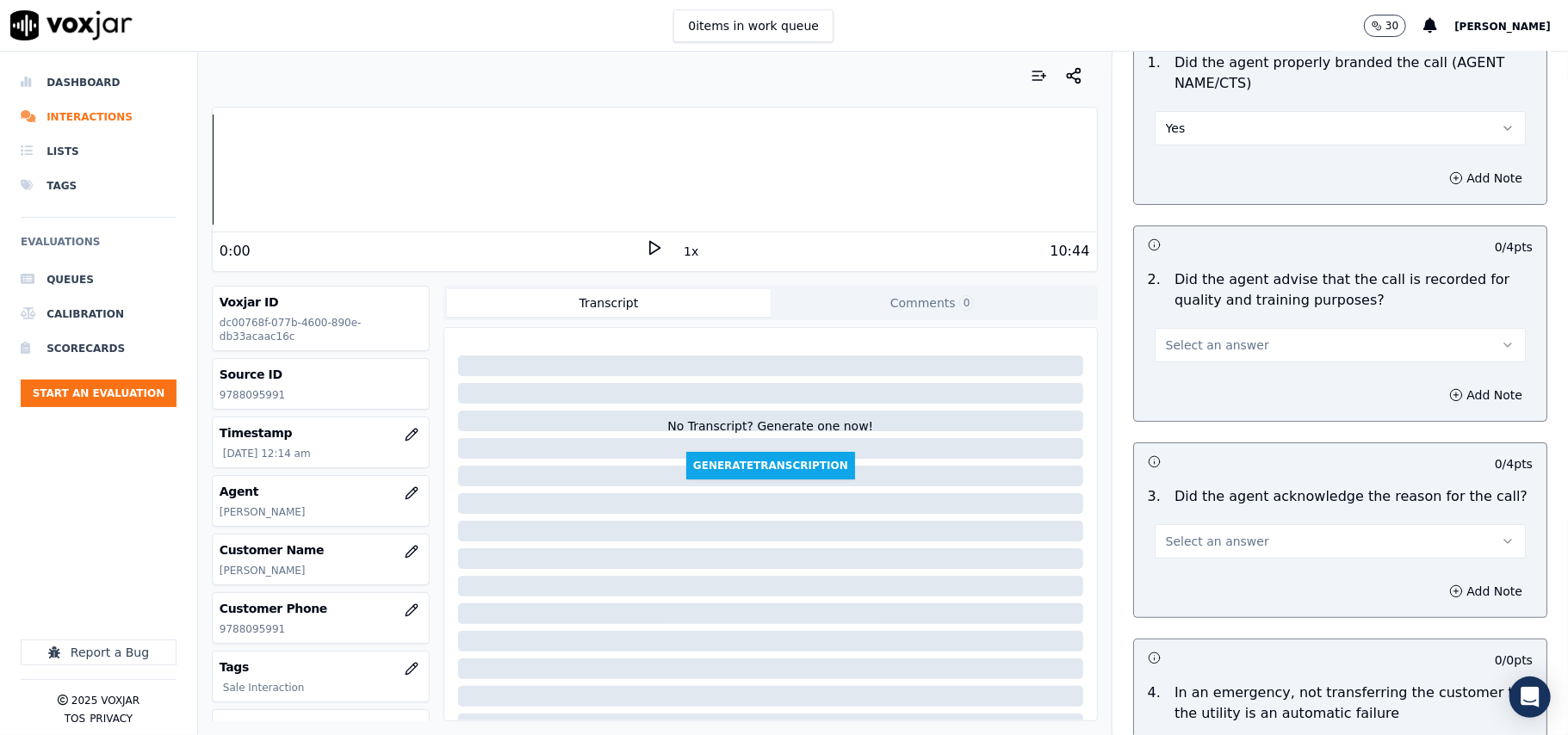
drag, startPoint x: 1179, startPoint y: 317, endPoint x: 1168, endPoint y: 351, distance: 35.7
click at [1179, 318] on div "Select an answer" at bounding box center [1340, 336] width 399 height 52
click at [1168, 360] on button "Select an answer" at bounding box center [1339, 345] width 371 height 34
click at [1165, 377] on div "Yes" at bounding box center [1303, 385] width 334 height 28
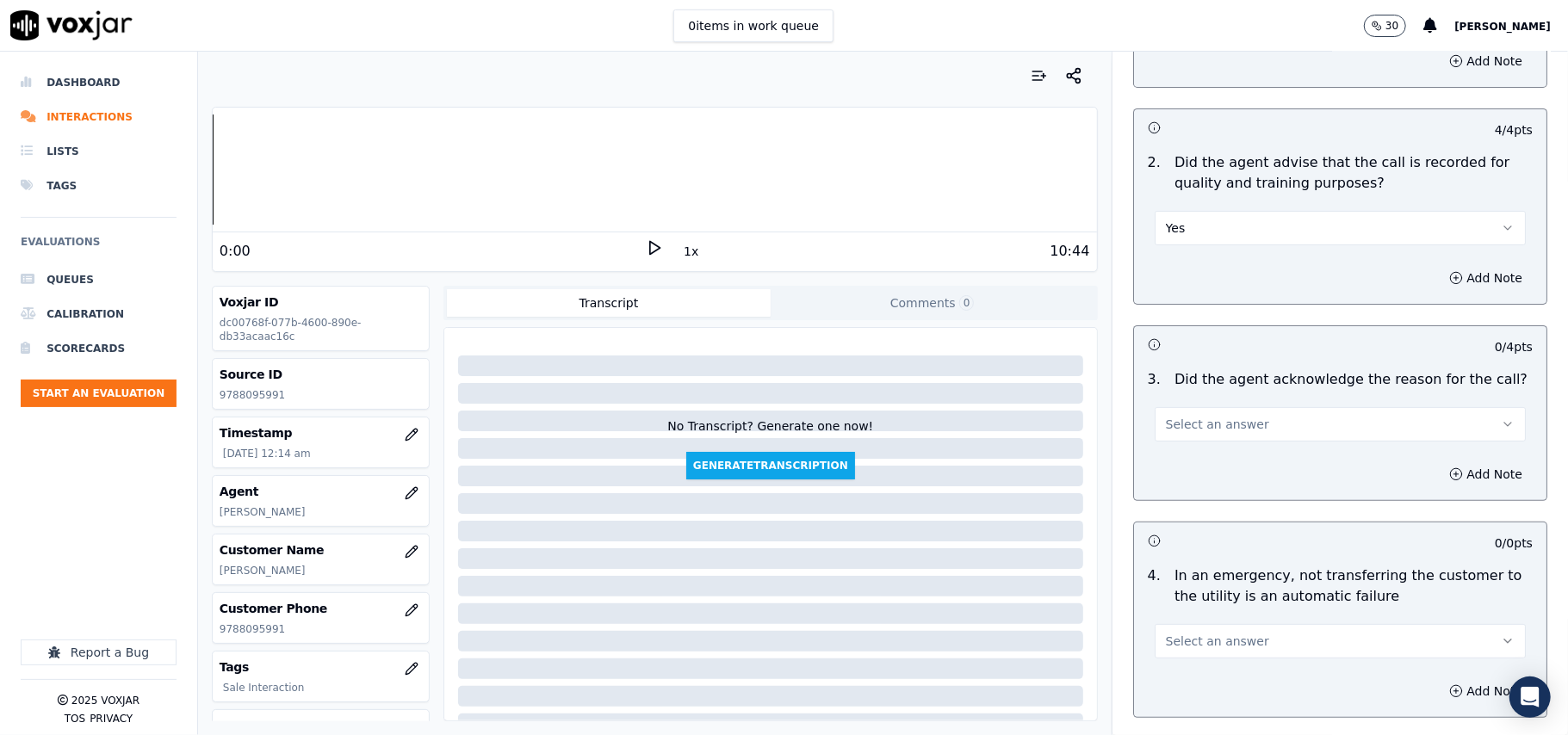
scroll to position [382, 0]
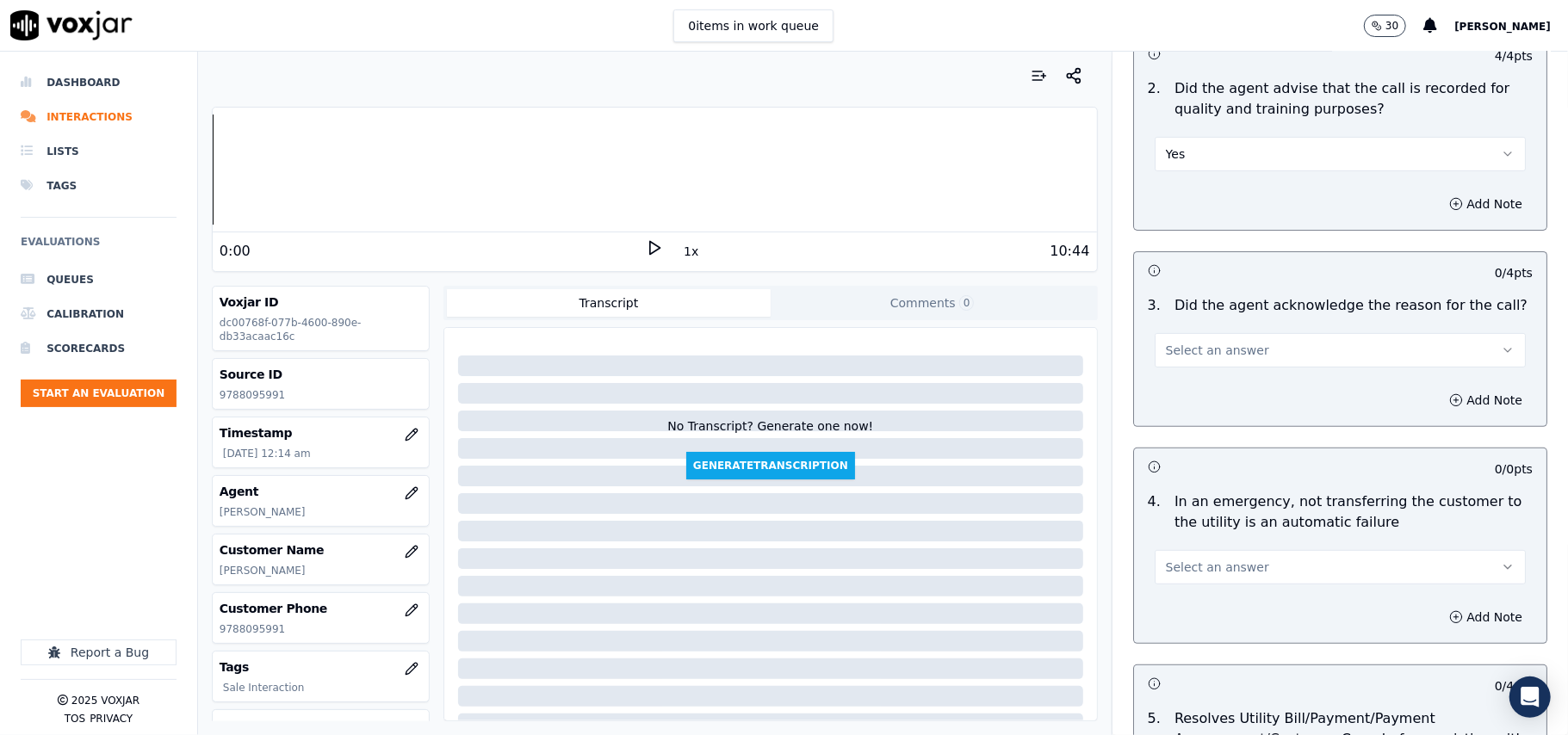
click at [1165, 332] on div "Select an answer" at bounding box center [1339, 348] width 371 height 38
click at [1168, 369] on div "3 . Did the agent acknowledge the reason for the call? Select an answer" at bounding box center [1340, 331] width 412 height 86
click at [1169, 359] on span "Select an answer" at bounding box center [1217, 351] width 103 height 17
drag, startPoint x: 1167, startPoint y: 398, endPoint x: 1181, endPoint y: 355, distance: 45.2
click at [1165, 398] on div "Yes" at bounding box center [1303, 391] width 334 height 28
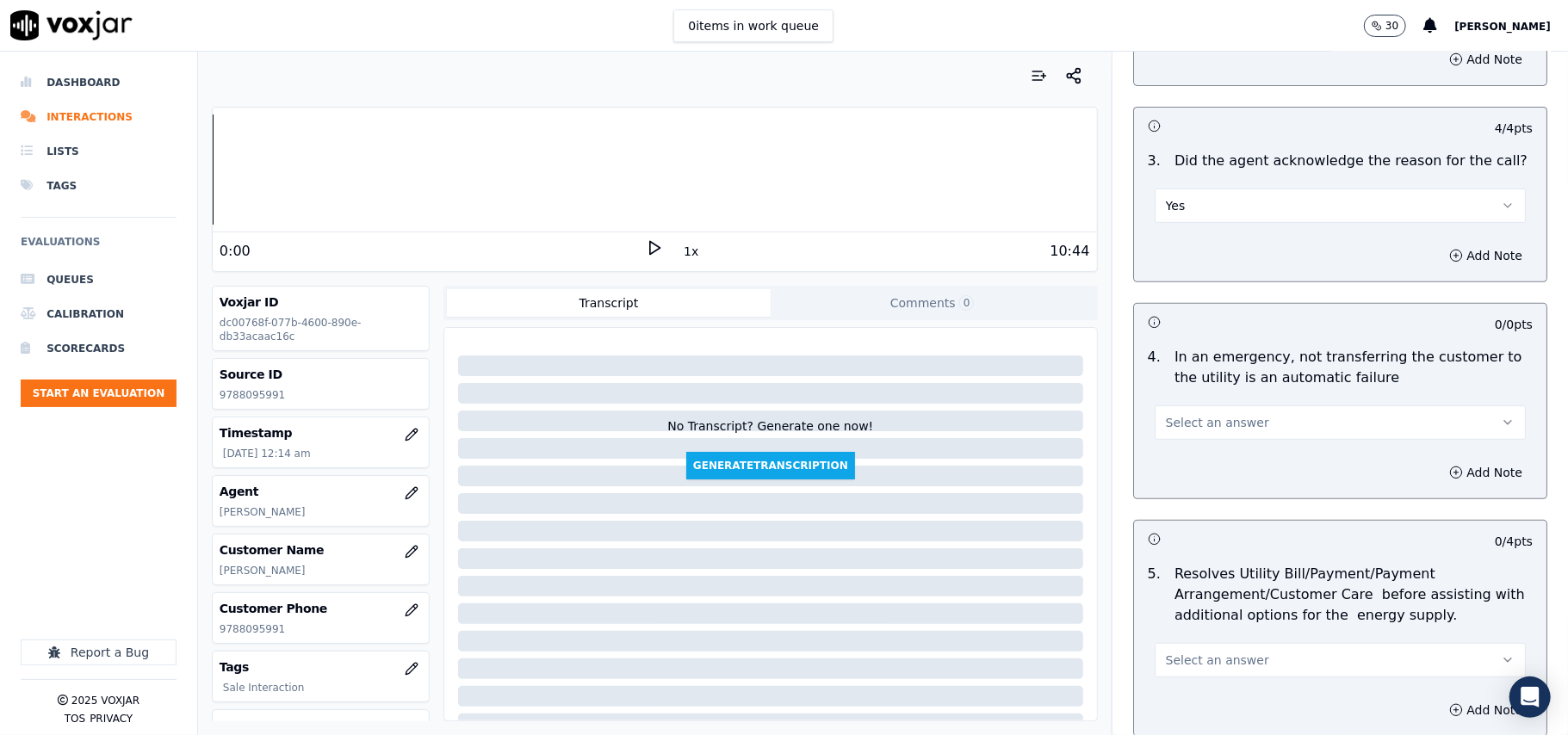
scroll to position [574, 0]
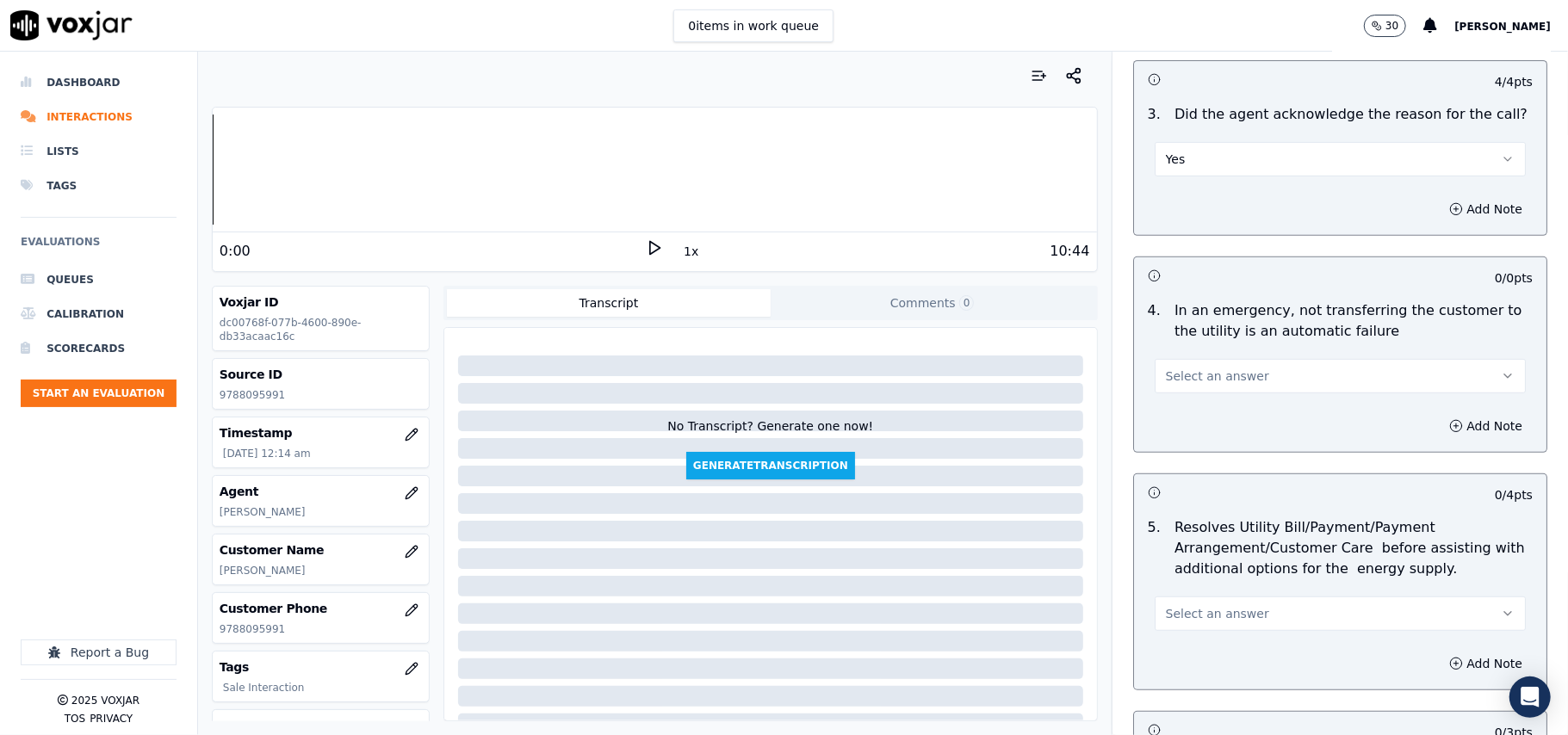
drag, startPoint x: 1189, startPoint y: 325, endPoint x: 1183, endPoint y: 380, distance: 55.3
click at [1189, 331] on p "In an emergency, not transferring the customer to the utility is an automatic f…" at bounding box center [1353, 320] width 358 height 41
click at [1183, 382] on span "Select an answer" at bounding box center [1217, 376] width 103 height 17
click at [1193, 464] on div "N/A" at bounding box center [1303, 472] width 334 height 28
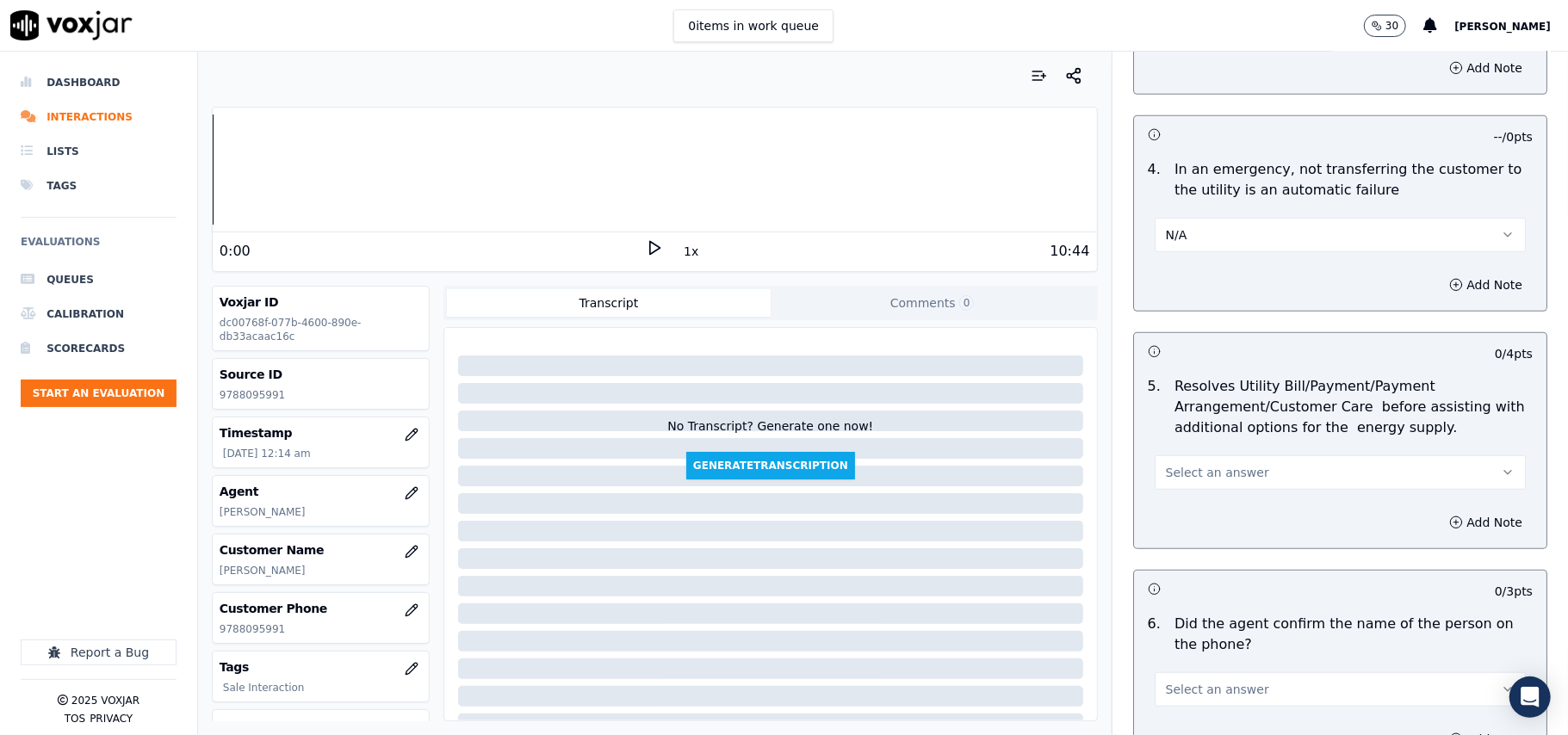
scroll to position [766, 0]
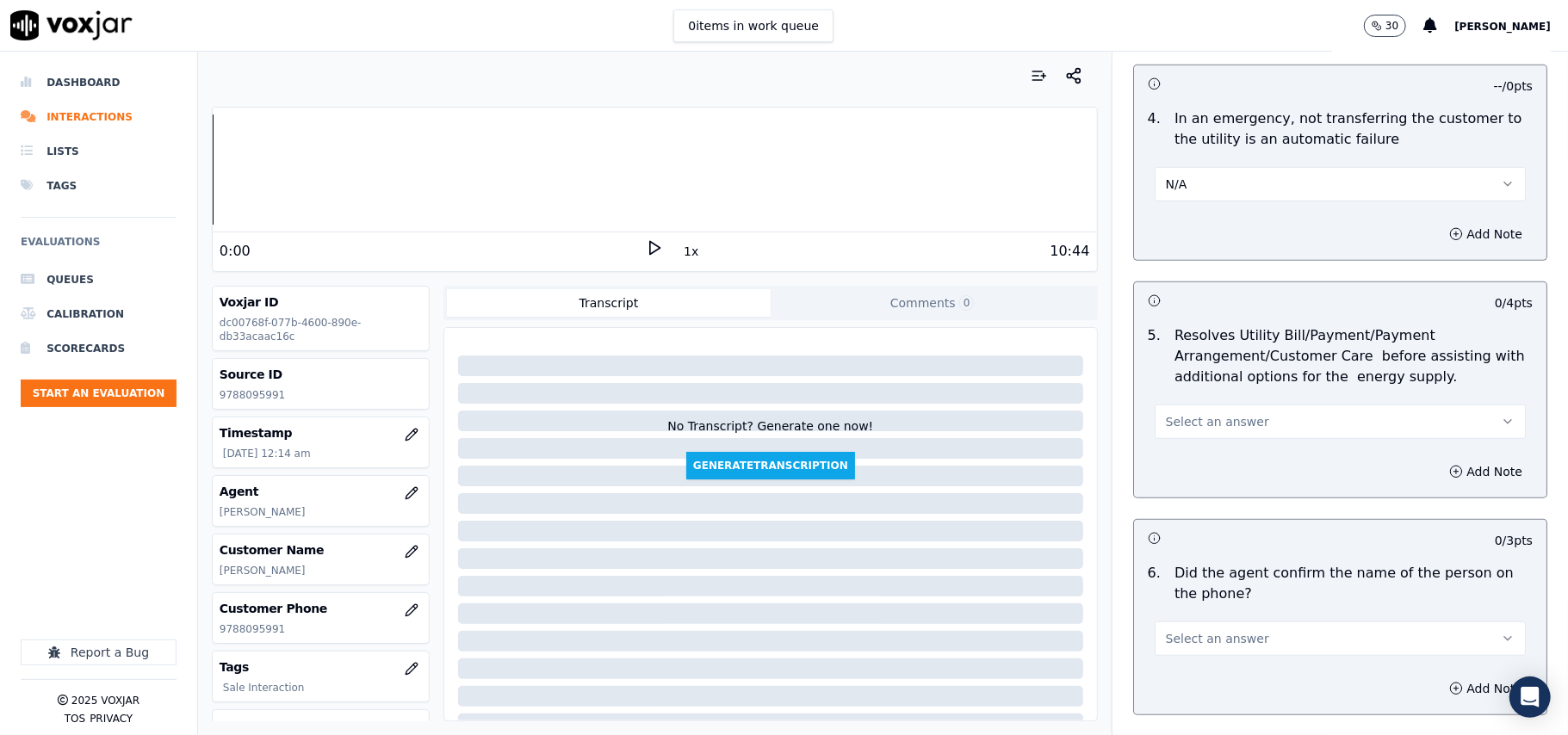
click at [1214, 436] on button "Select an answer" at bounding box center [1339, 422] width 371 height 34
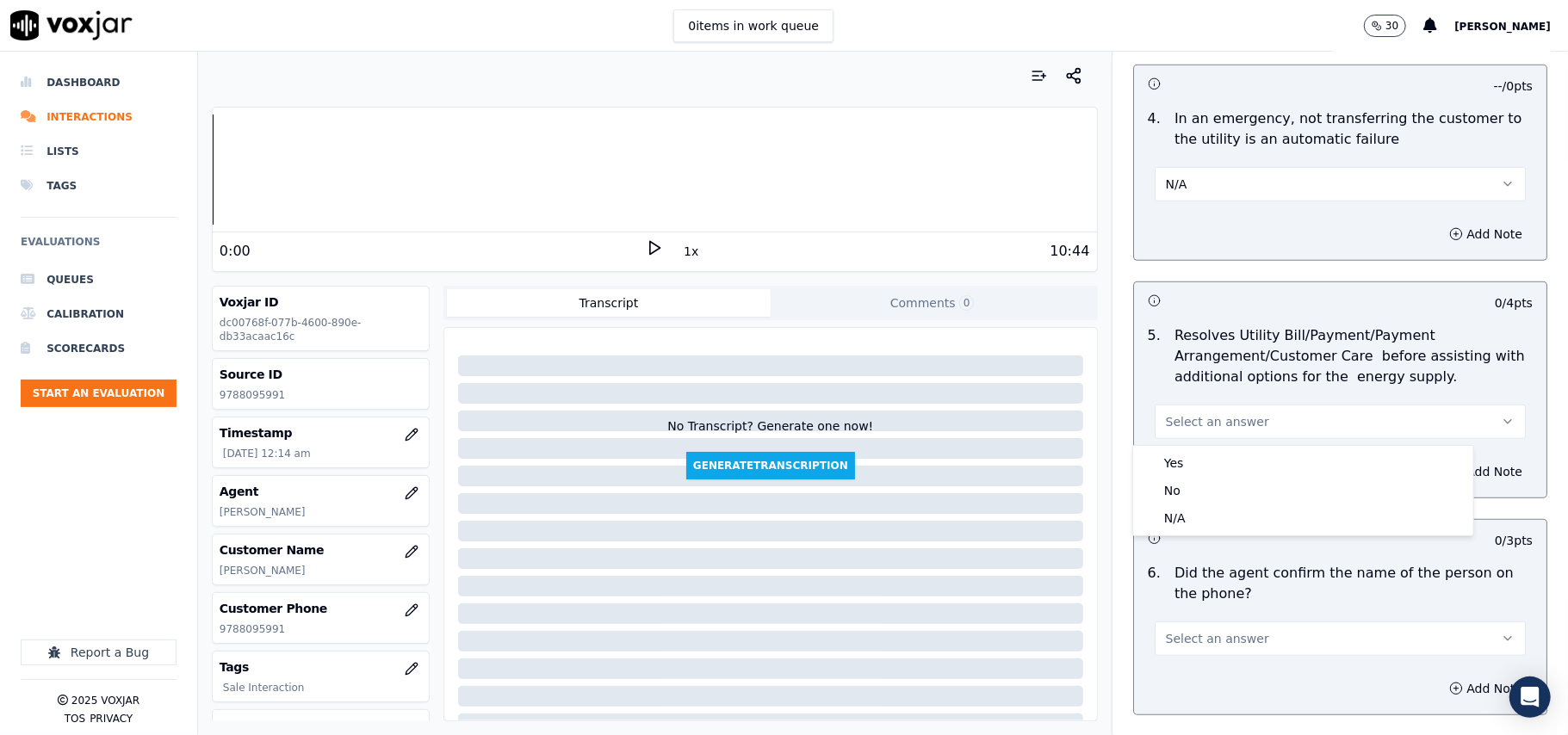
click at [1178, 534] on div "Yes No N/A" at bounding box center [1303, 491] width 340 height 90
click at [1175, 525] on div "N/A" at bounding box center [1303, 519] width 334 height 28
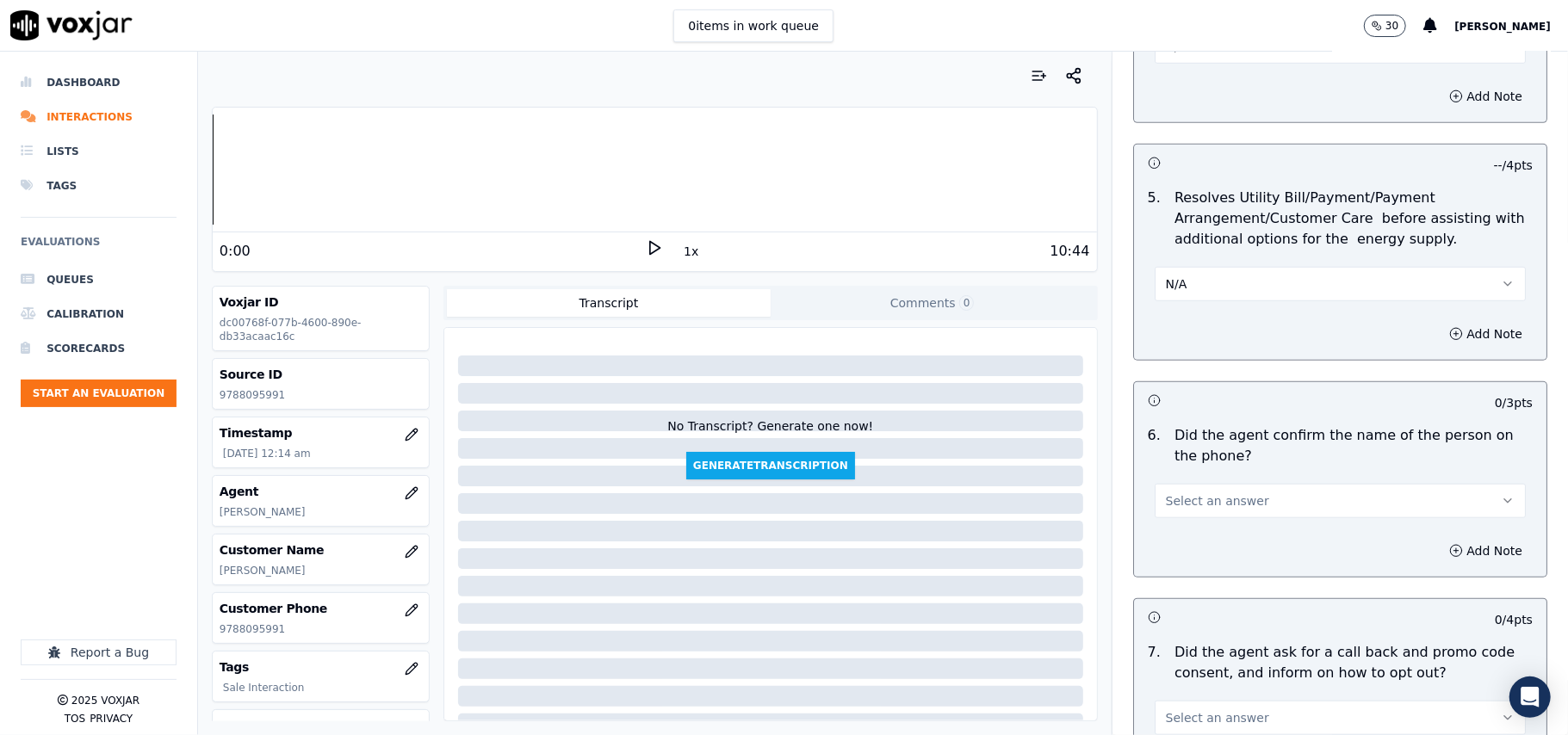
scroll to position [956, 0]
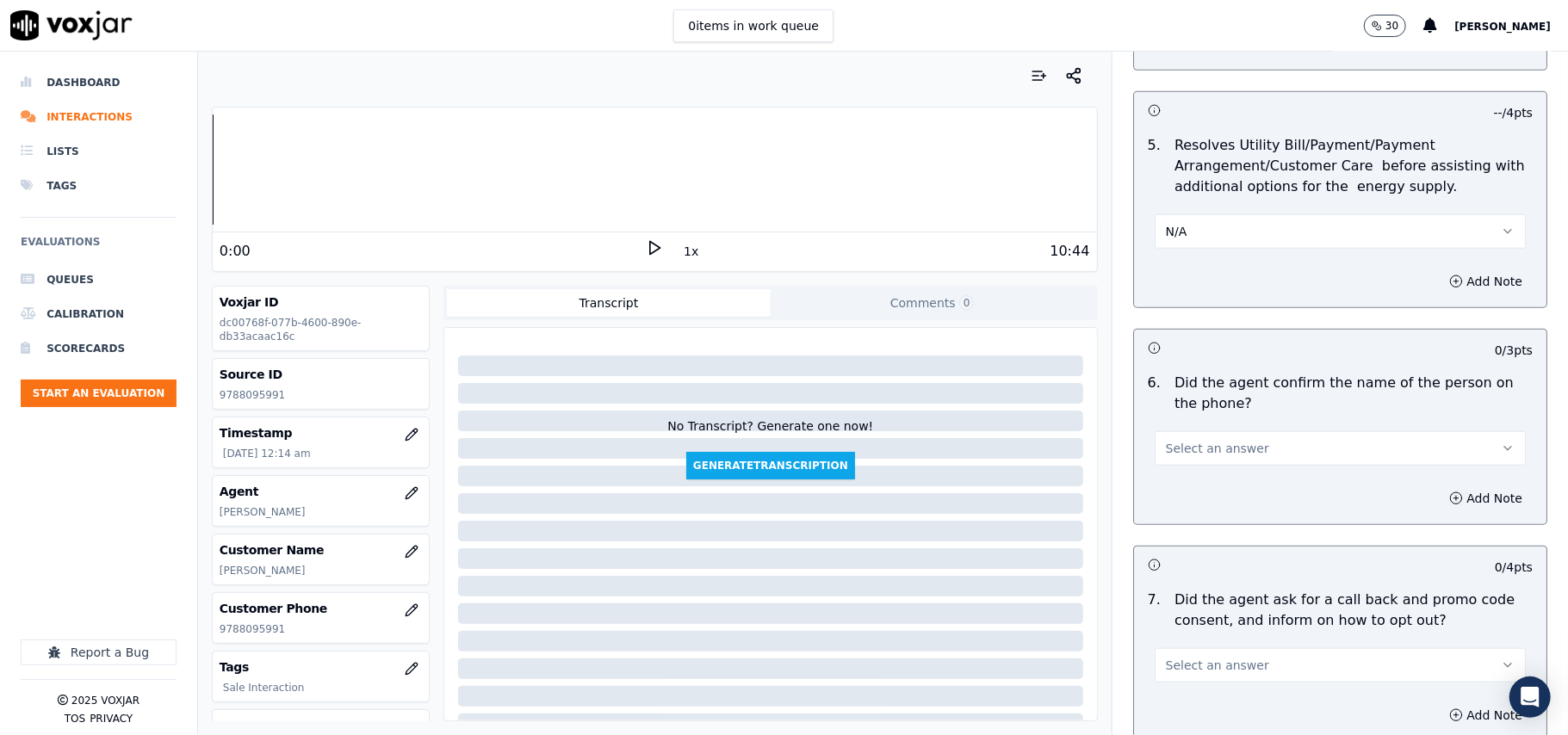
drag, startPoint x: 1182, startPoint y: 442, endPoint x: 1183, endPoint y: 462, distance: 20.0
click at [1183, 445] on span "Select an answer" at bounding box center [1217, 449] width 103 height 17
click at [1192, 477] on div "Yes" at bounding box center [1303, 490] width 334 height 28
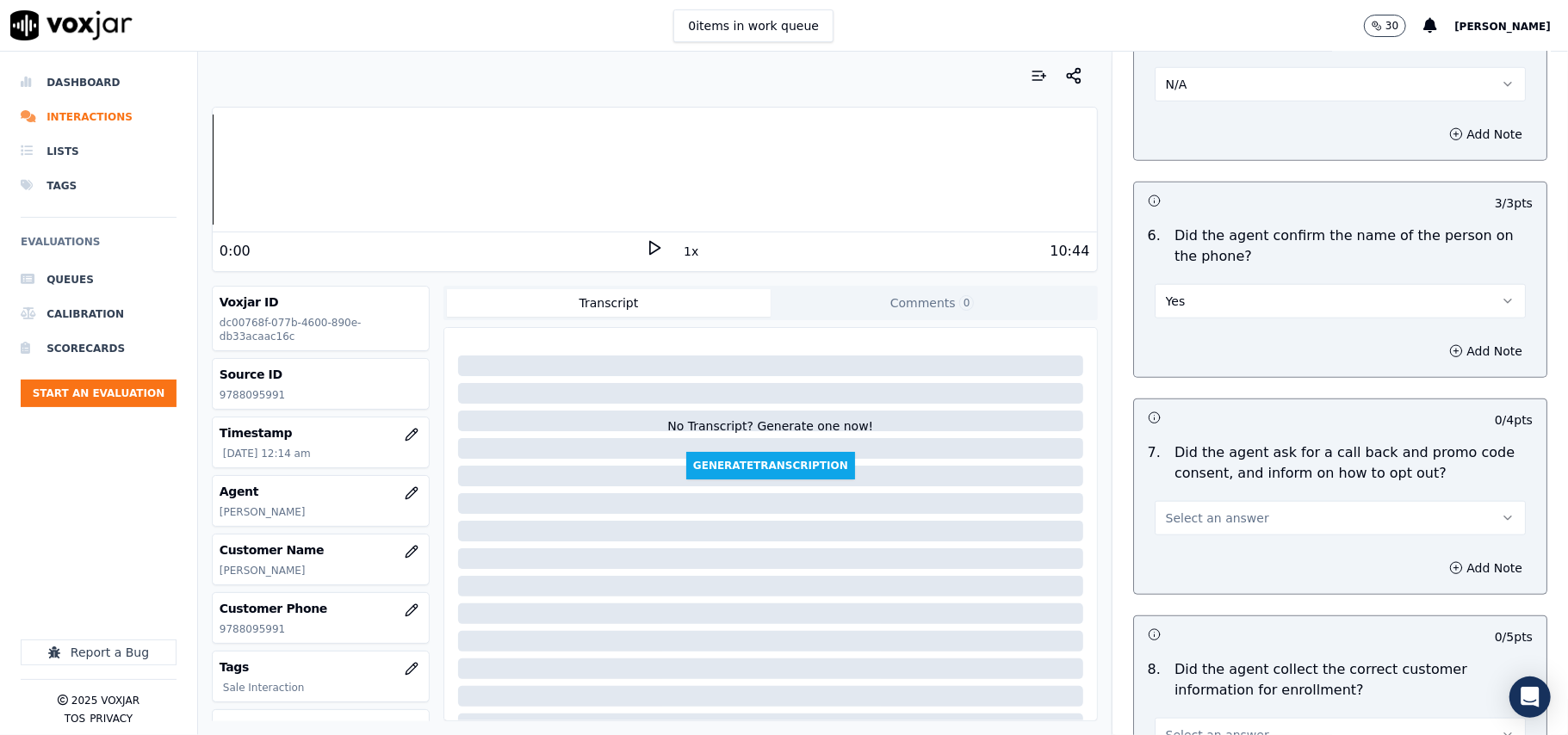
scroll to position [1148, 0]
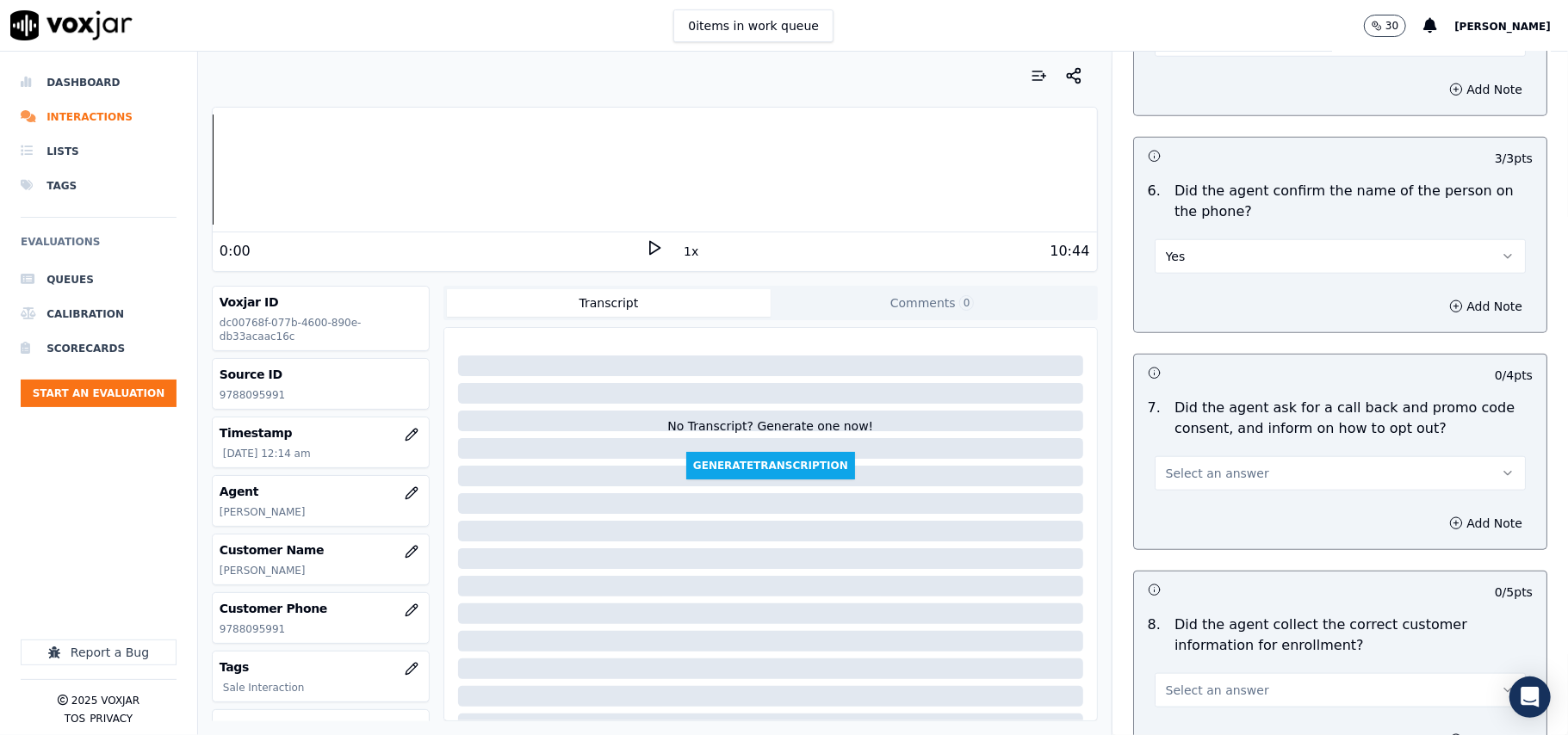
click at [1200, 486] on button "Select an answer" at bounding box center [1339, 473] width 371 height 34
click at [1196, 515] on div "Yes" at bounding box center [1303, 516] width 334 height 28
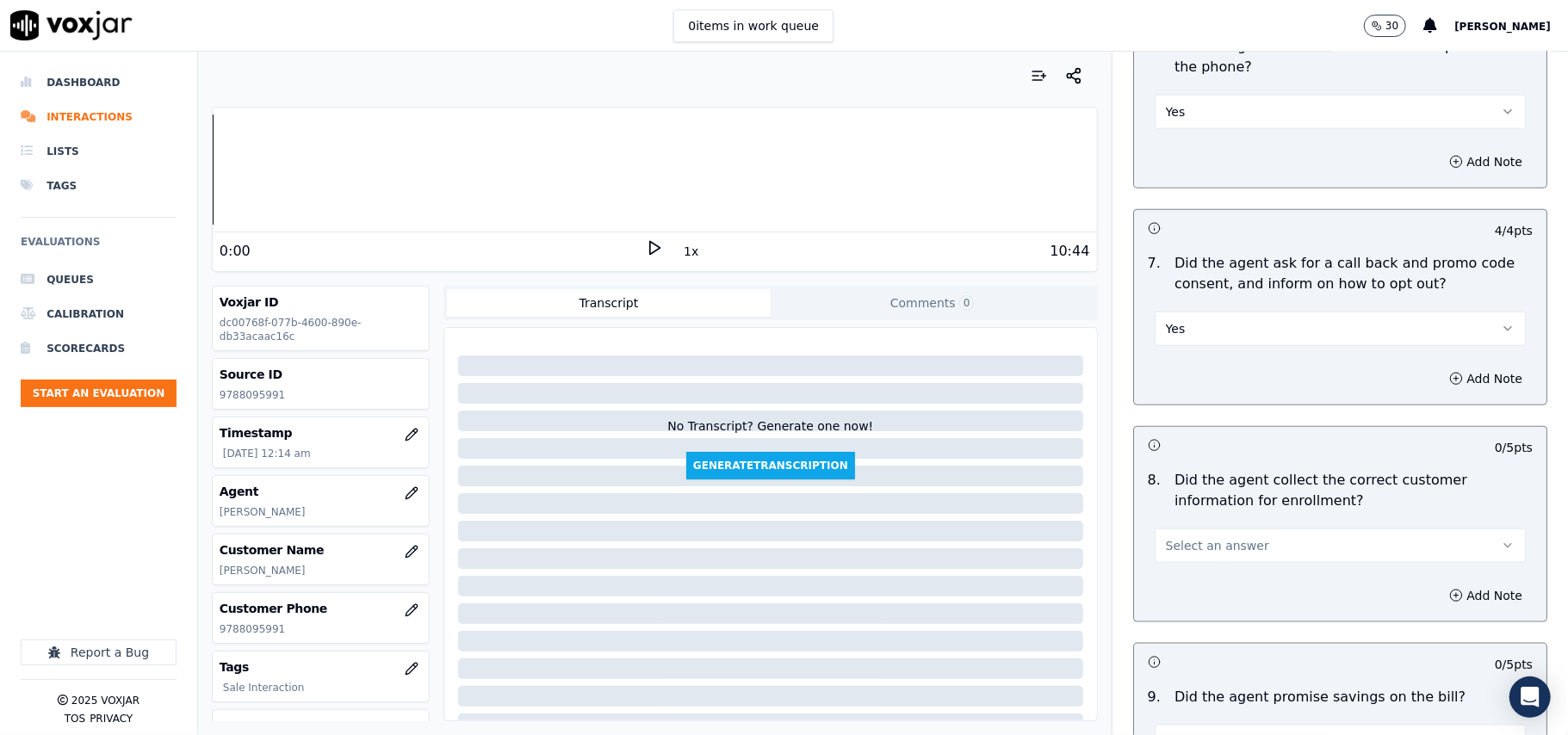
scroll to position [1340, 0]
